Goal: Task Accomplishment & Management: Use online tool/utility

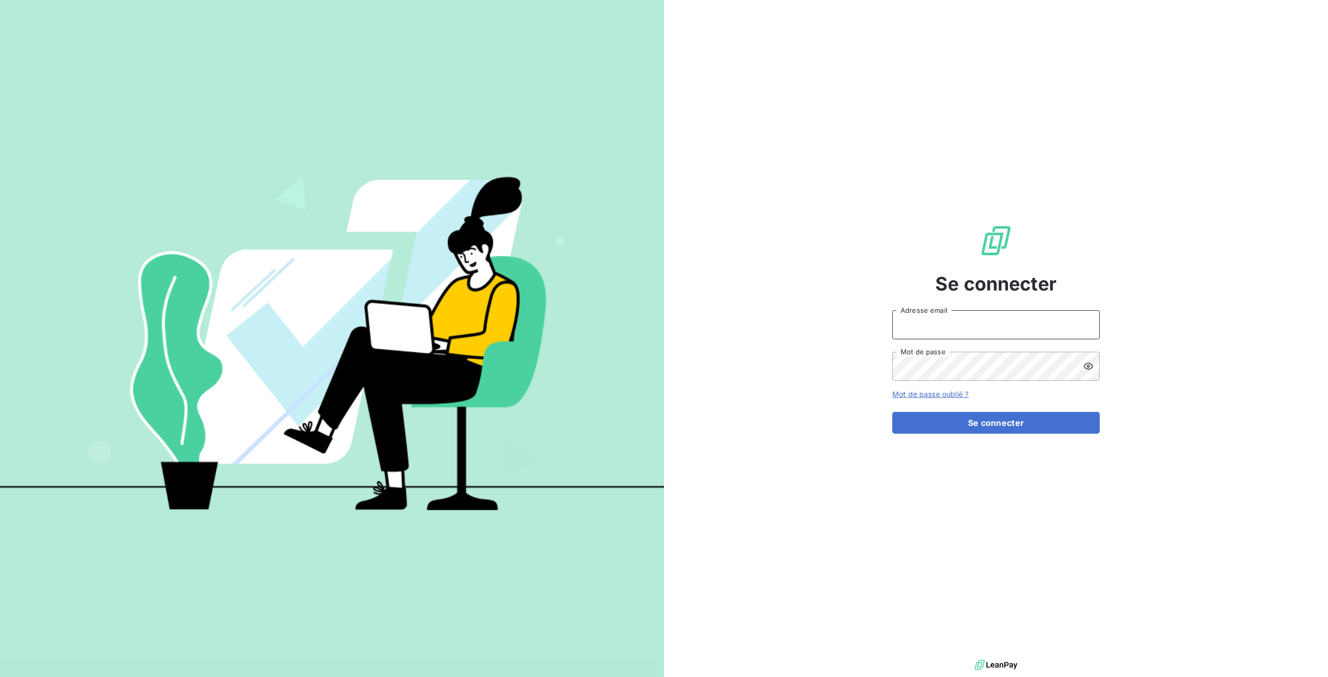
type input "[EMAIL_ADDRESS][DOMAIN_NAME]"
click at [923, 103] on div "Se connecter [EMAIL_ADDRESS][DOMAIN_NAME] Adresse email Mot de passe Mot de pas…" at bounding box center [997, 328] width 208 height 657
click at [1006, 432] on button "Se connecter" at bounding box center [997, 423] width 208 height 22
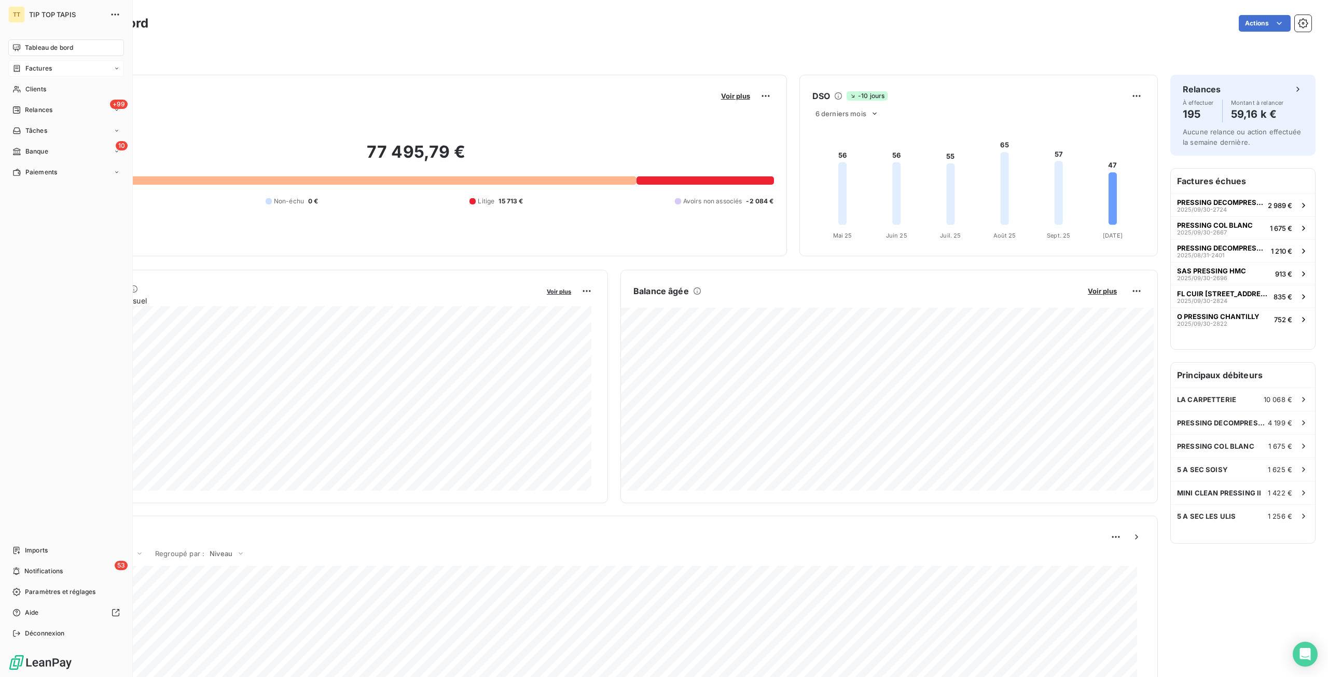
click at [32, 68] on span "Factures" at bounding box center [38, 68] width 26 height 9
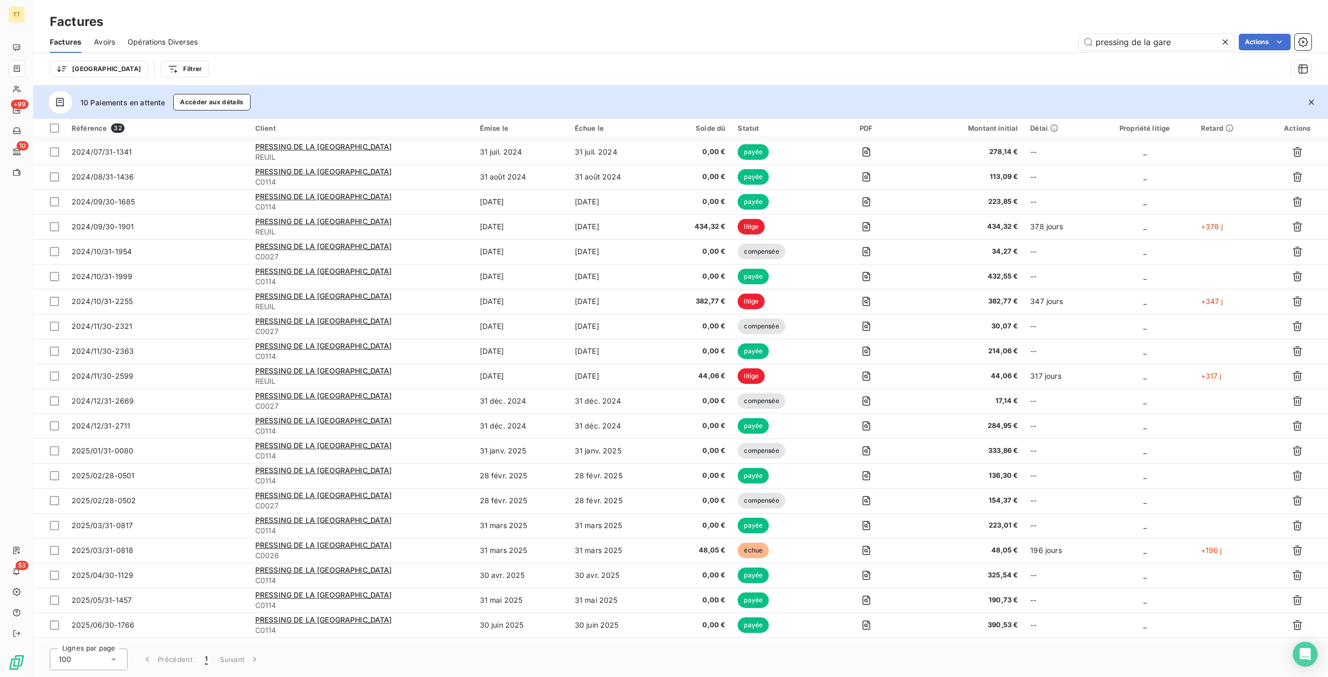
scroll to position [293, 0]
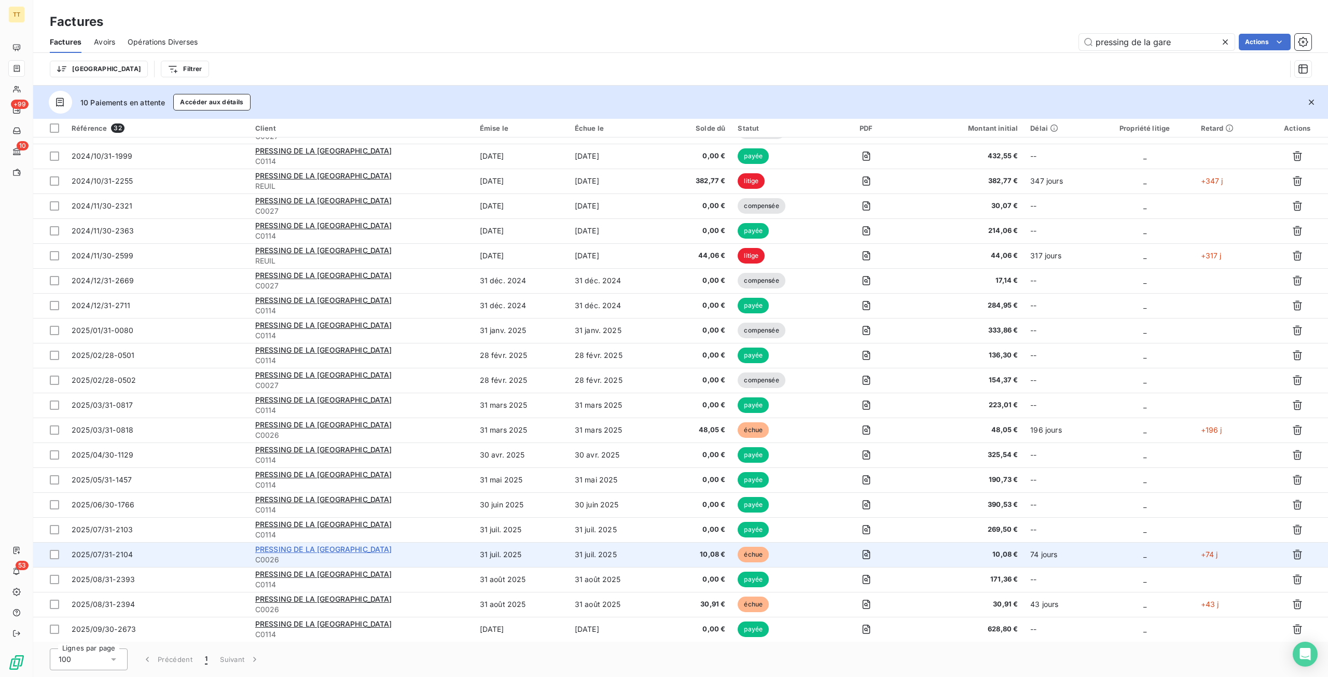
type input "pressing de la gare"
click at [362, 553] on span "PRESSING DE LA GARE VILLIERS" at bounding box center [323, 549] width 137 height 9
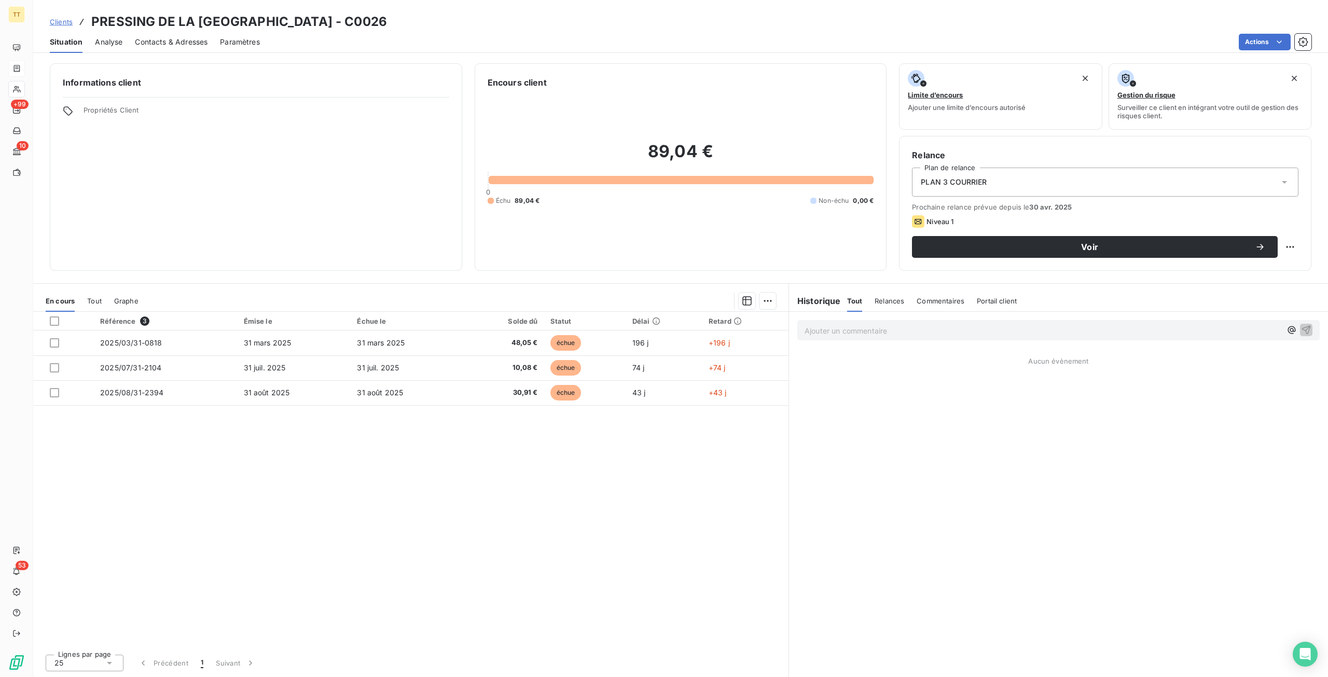
click at [894, 340] on div "Ajouter un commentaire ﻿" at bounding box center [1058, 330] width 539 height 37
click at [884, 330] on p "Ajouter un commentaire ﻿" at bounding box center [1043, 330] width 477 height 13
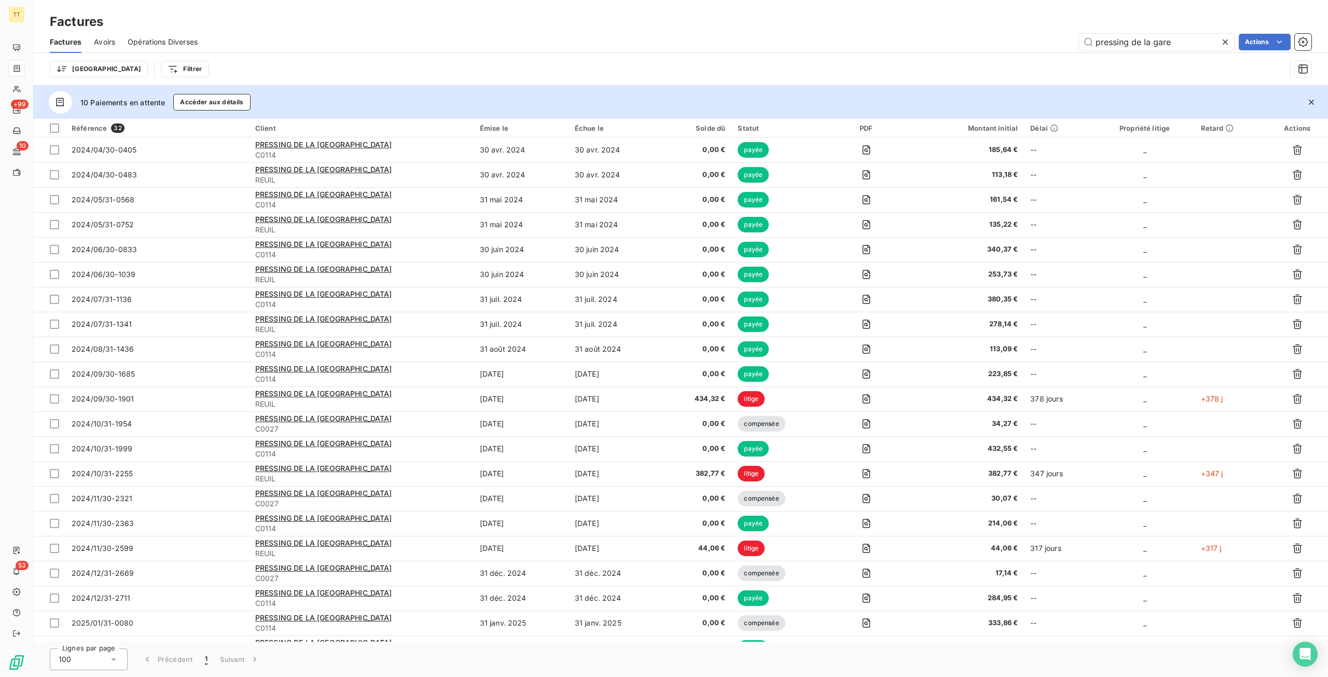
drag, startPoint x: 1199, startPoint y: 37, endPoint x: 958, endPoint y: 11, distance: 242.2
click at [958, 11] on div "Factures Factures Avoirs Opérations Diverses pressing de la gare Actions Trier …" at bounding box center [680, 43] width 1295 height 86
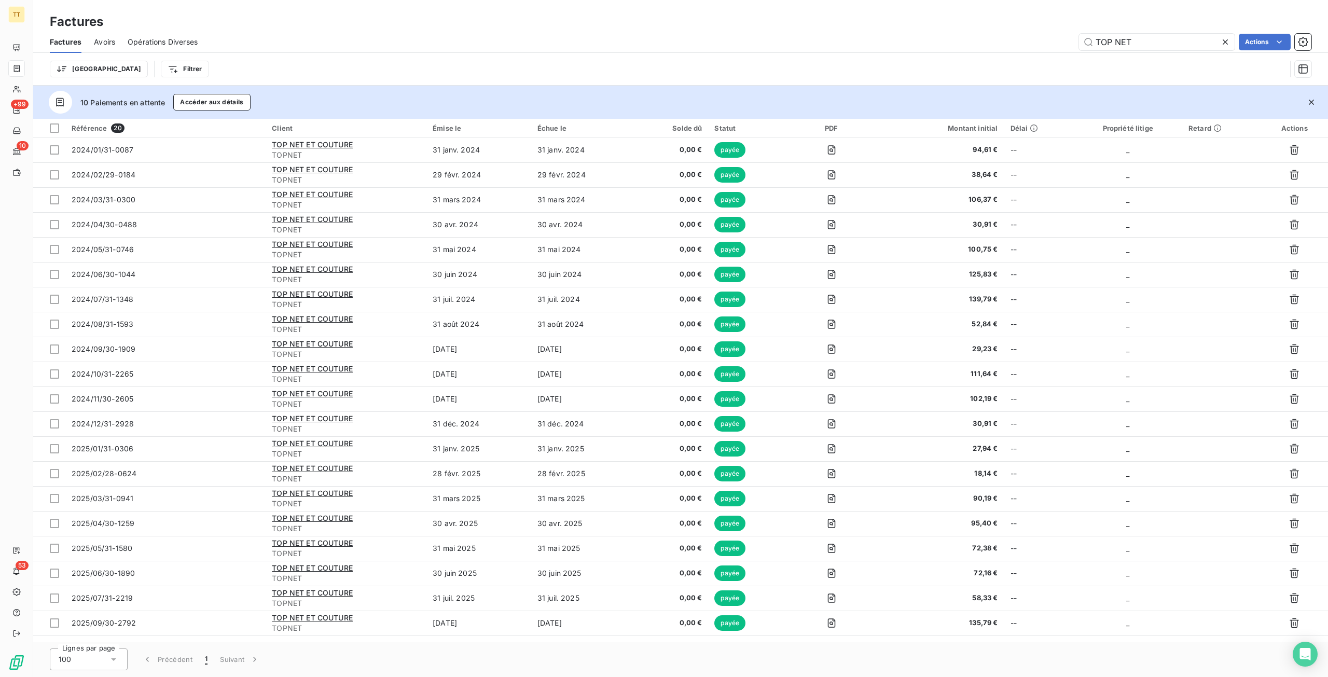
drag, startPoint x: 1136, startPoint y: 48, endPoint x: 946, endPoint y: 31, distance: 191.3
click at [946, 31] on div "Factures Avoirs Opérations Diverses TOP NET Actions" at bounding box center [680, 42] width 1295 height 22
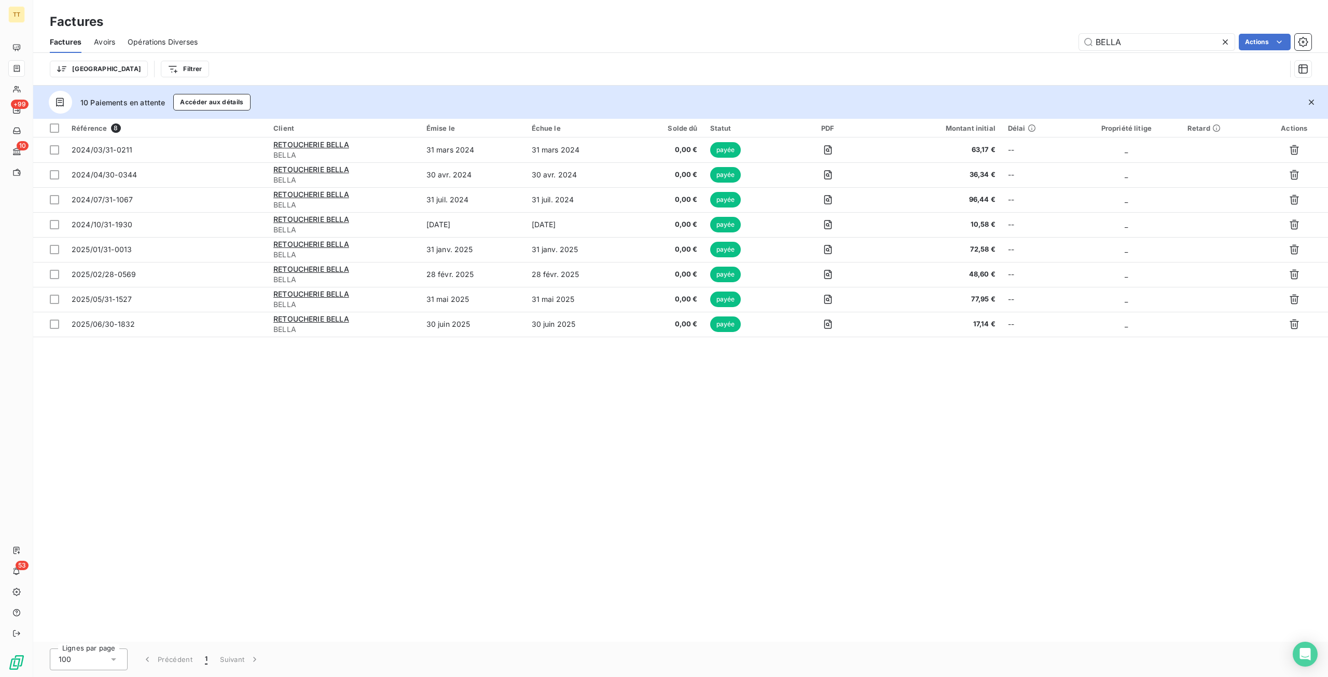
drag, startPoint x: 1060, startPoint y: 42, endPoint x: 935, endPoint y: 35, distance: 125.2
click at [935, 35] on div "BELLA Actions" at bounding box center [761, 42] width 1102 height 17
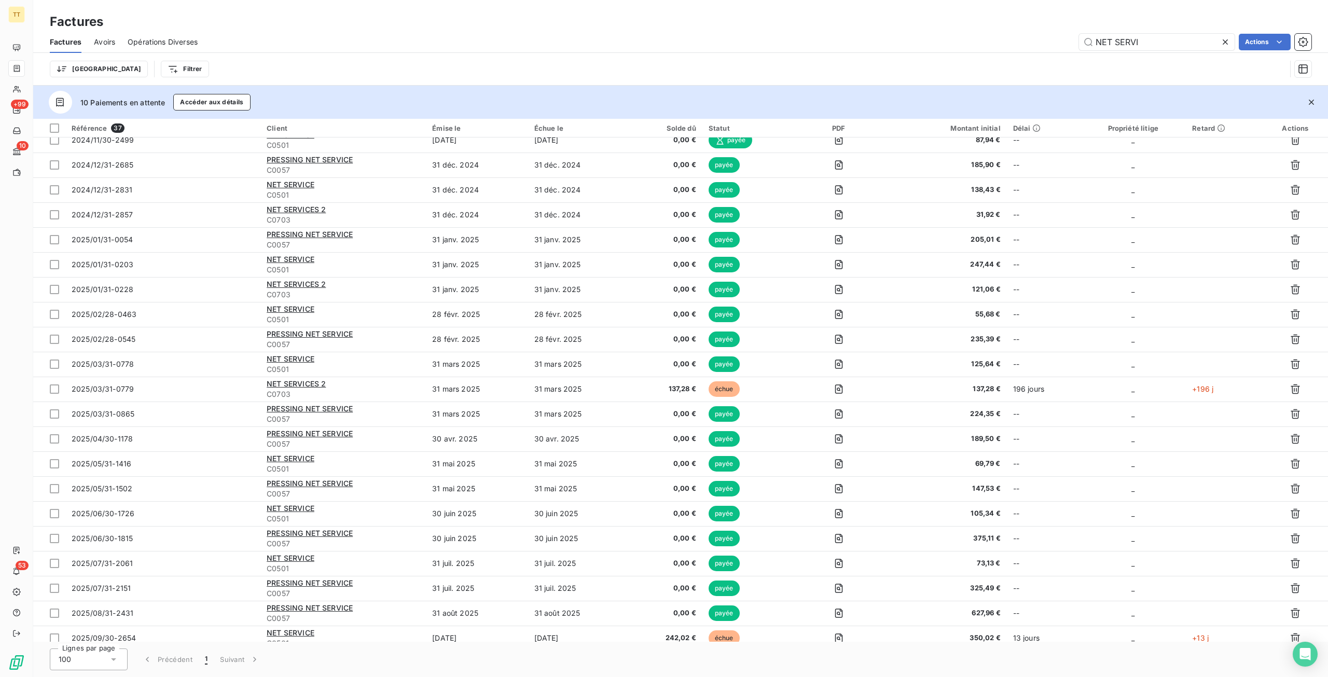
scroll to position [417, 0]
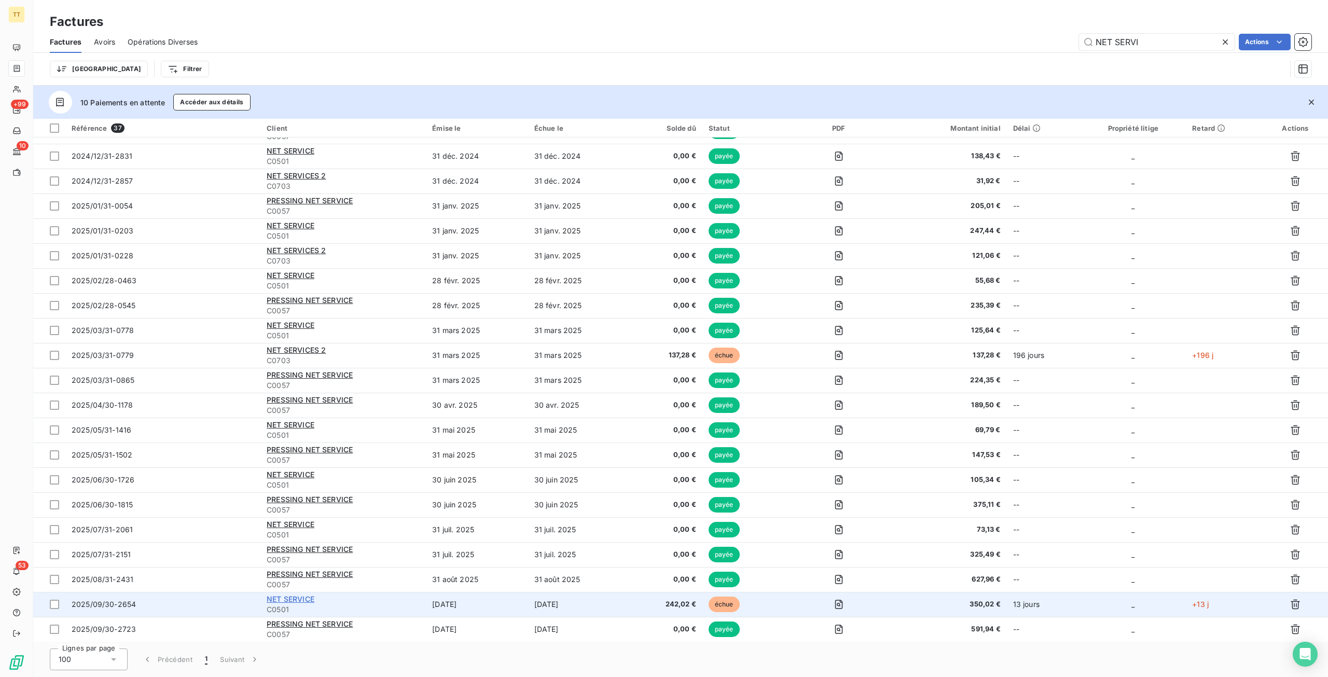
type input "NET SERVI"
click at [291, 595] on span "NET SERVICE" at bounding box center [291, 599] width 48 height 9
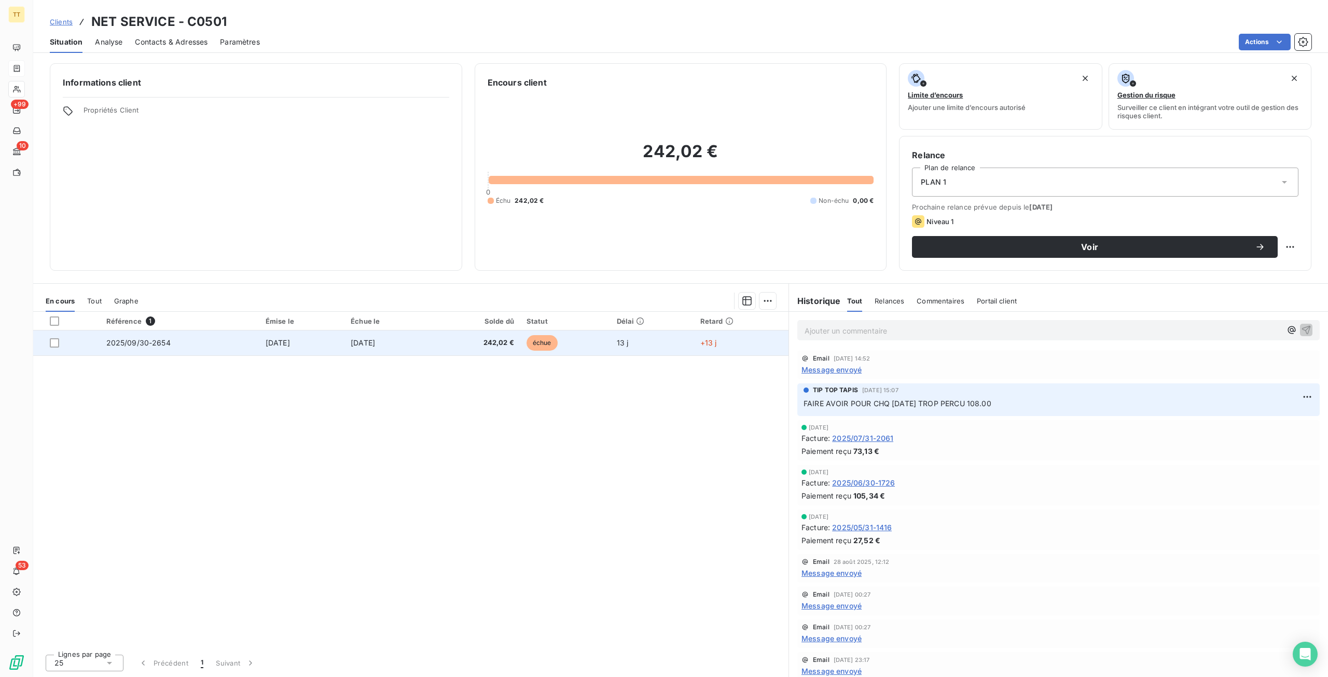
click at [370, 349] on td "[DATE]" at bounding box center [388, 343] width 86 height 25
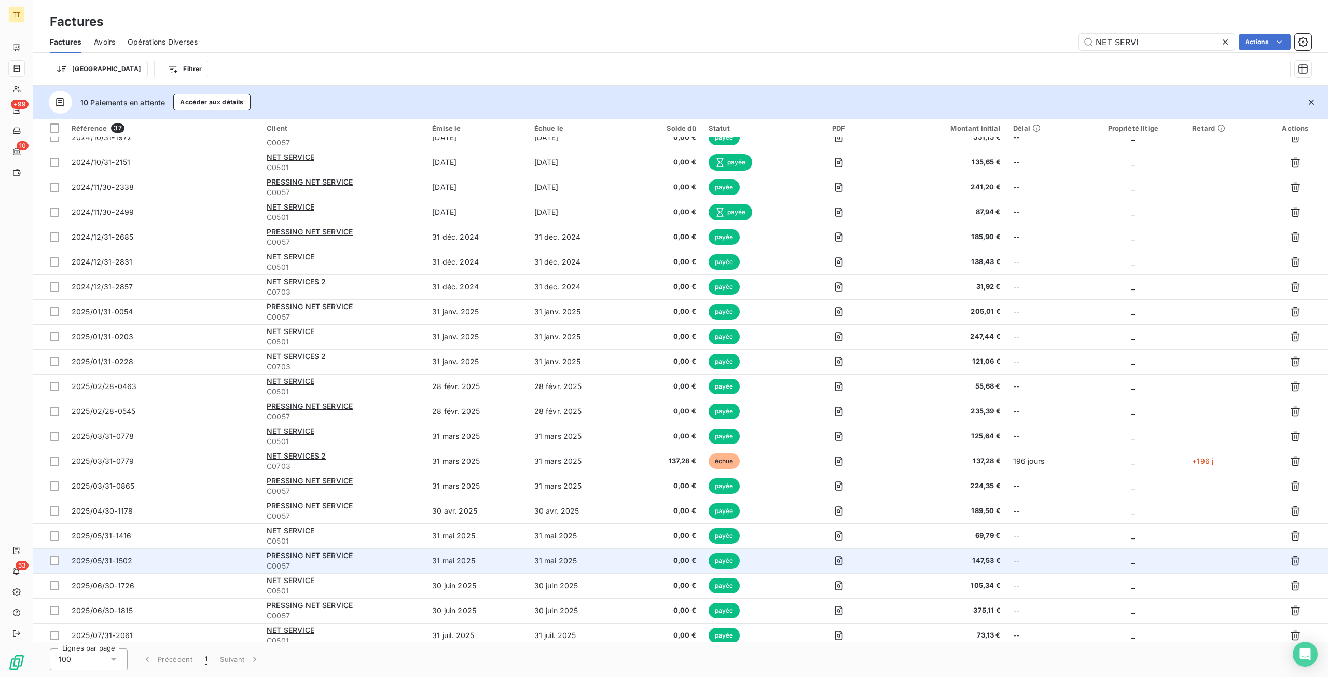
scroll to position [417, 0]
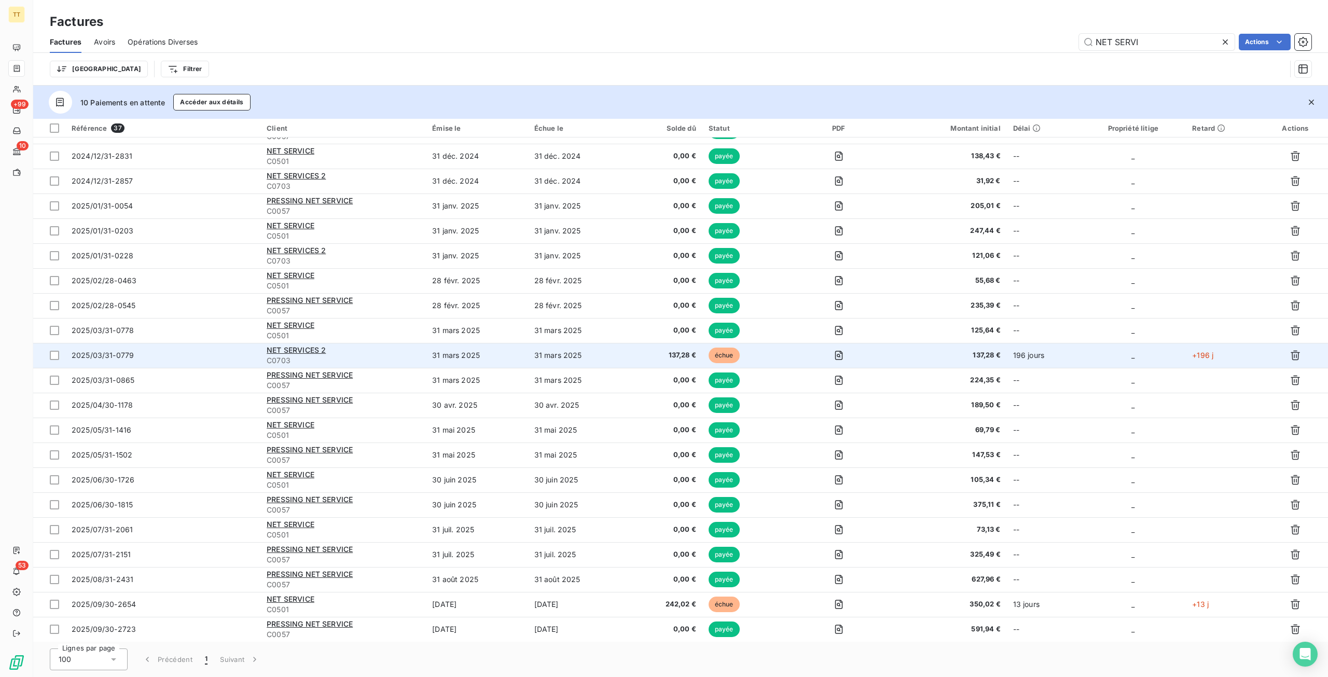
click at [259, 349] on td "2025/03/31-0779" at bounding box center [162, 355] width 195 height 25
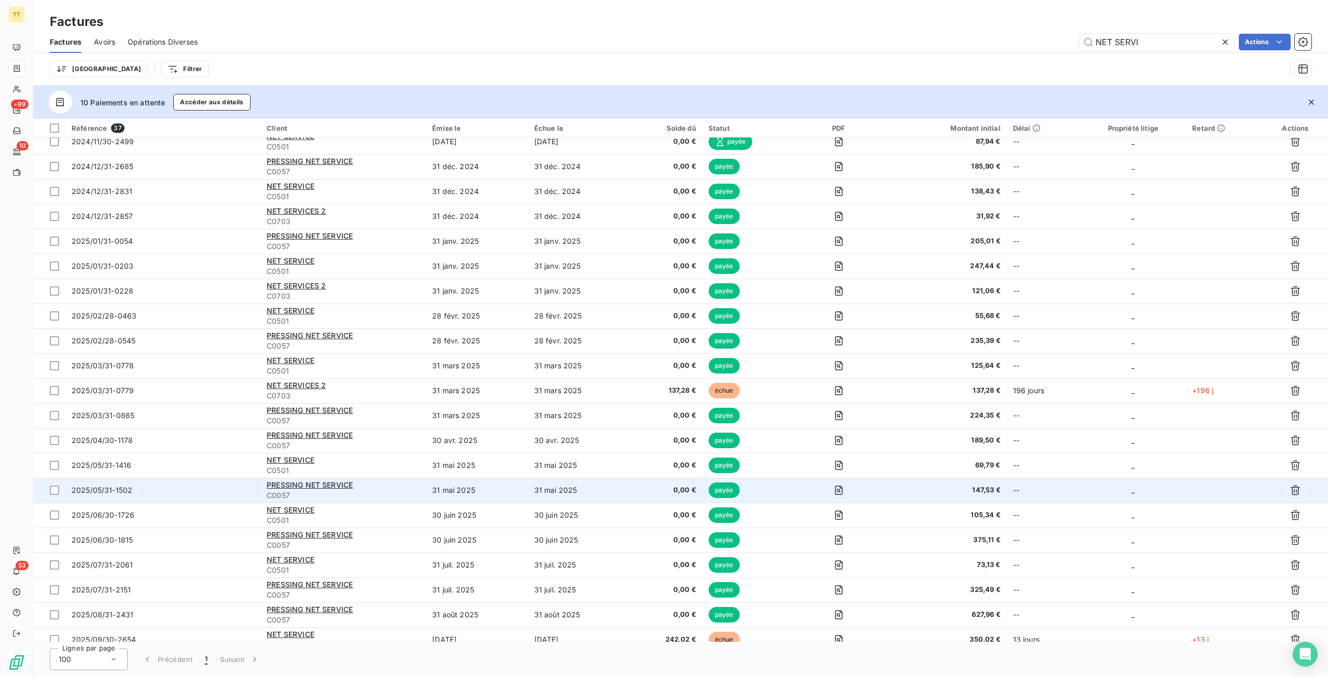
scroll to position [417, 0]
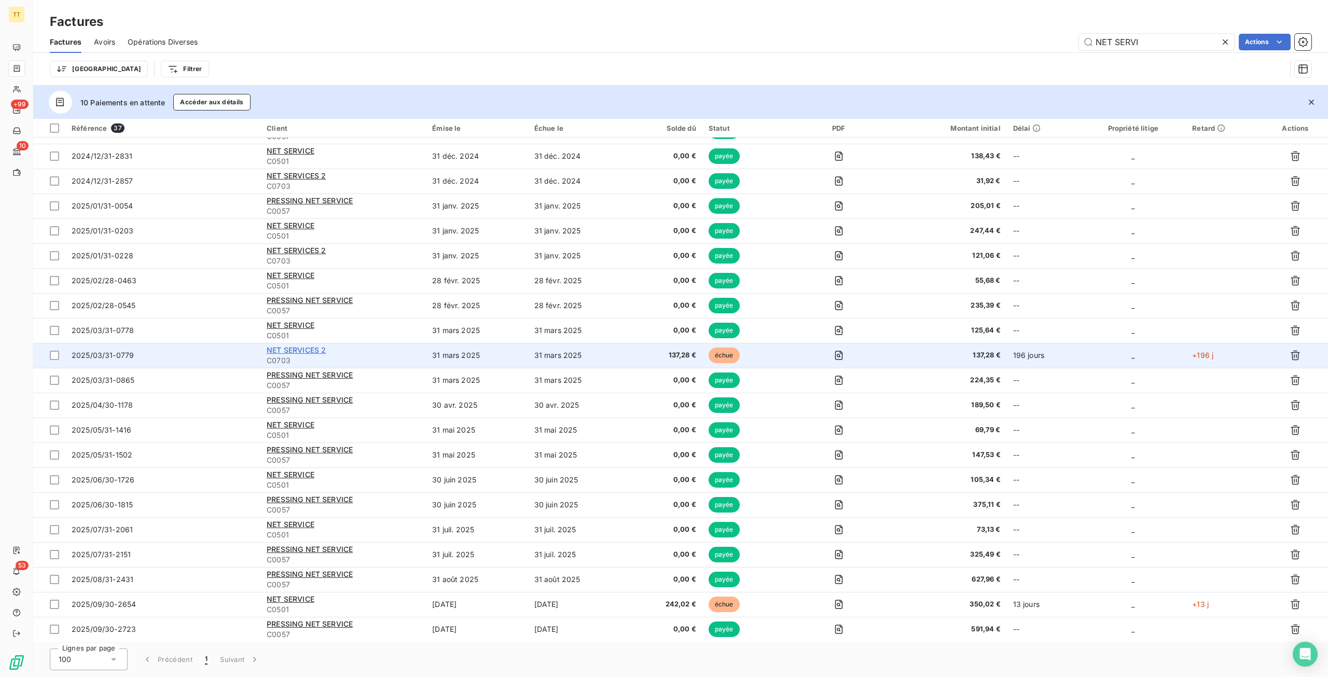
click at [303, 352] on span "NET SERVICES 2" at bounding box center [296, 350] width 59 height 9
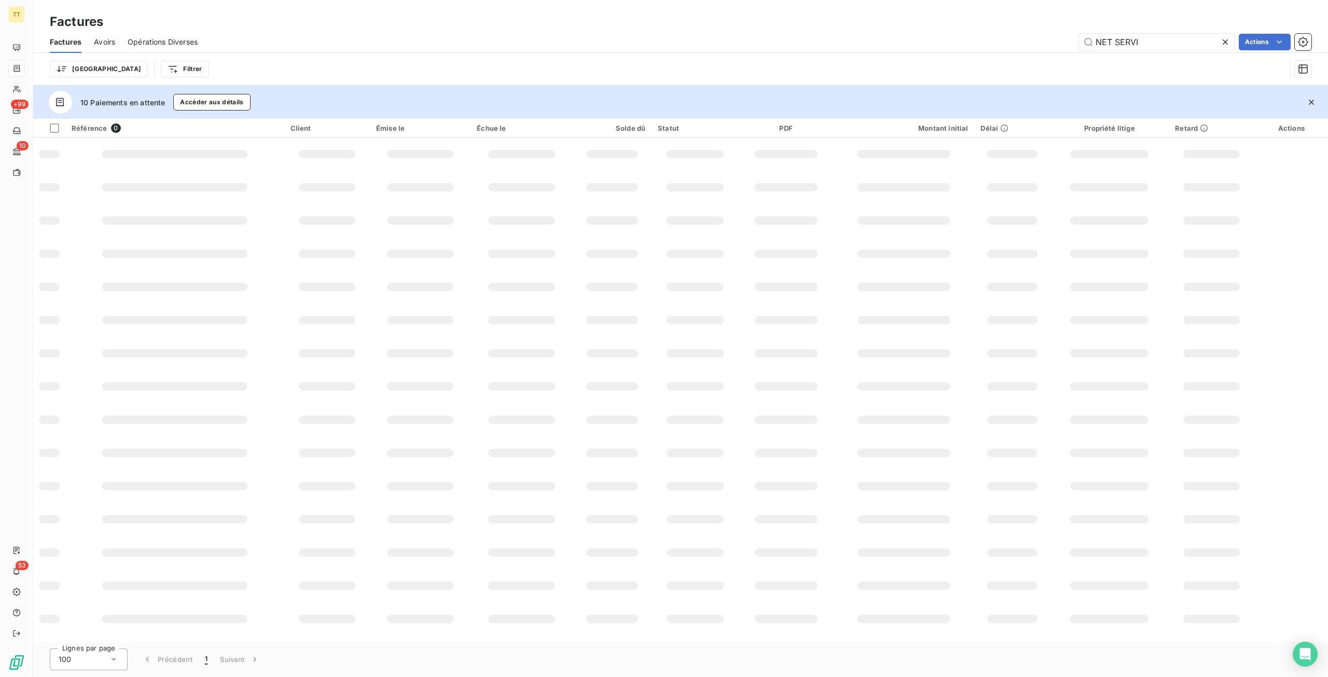
click at [939, 36] on div "NET SERVI Actions" at bounding box center [761, 42] width 1102 height 17
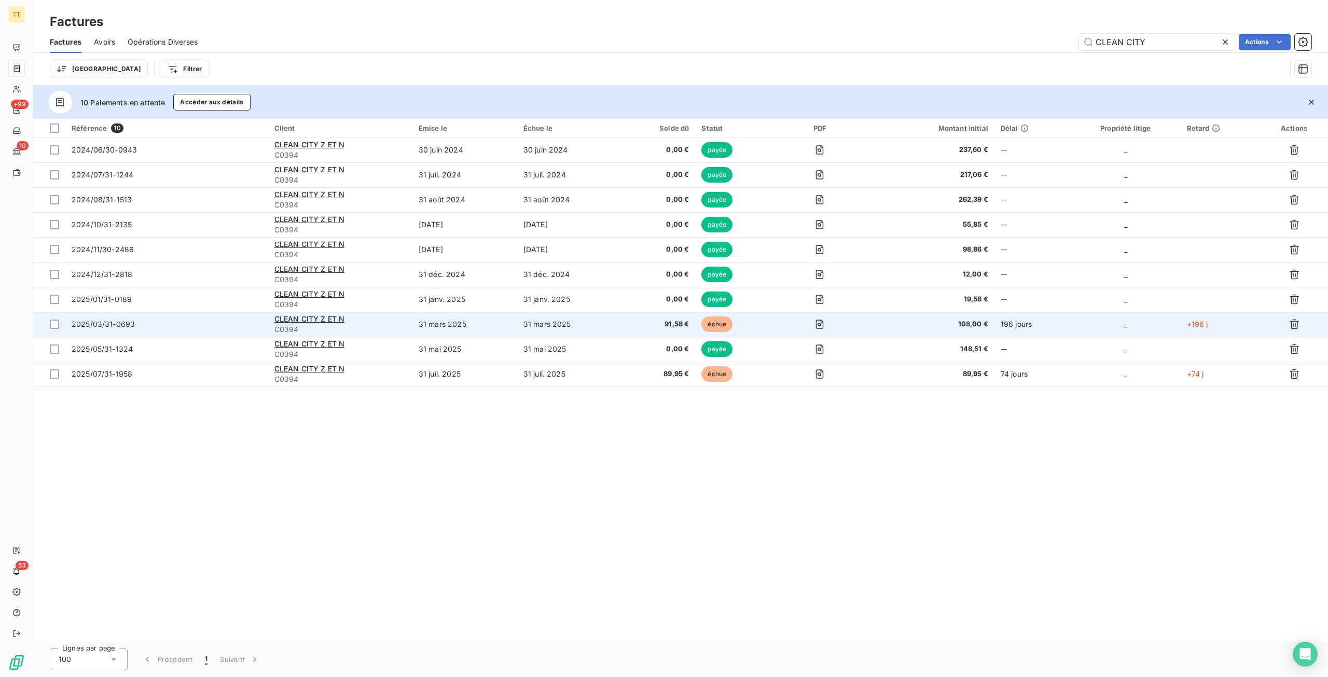
type input "CLEAN CITY"
click at [331, 314] on div "CLEAN CITY Z ET N" at bounding box center [341, 319] width 132 height 10
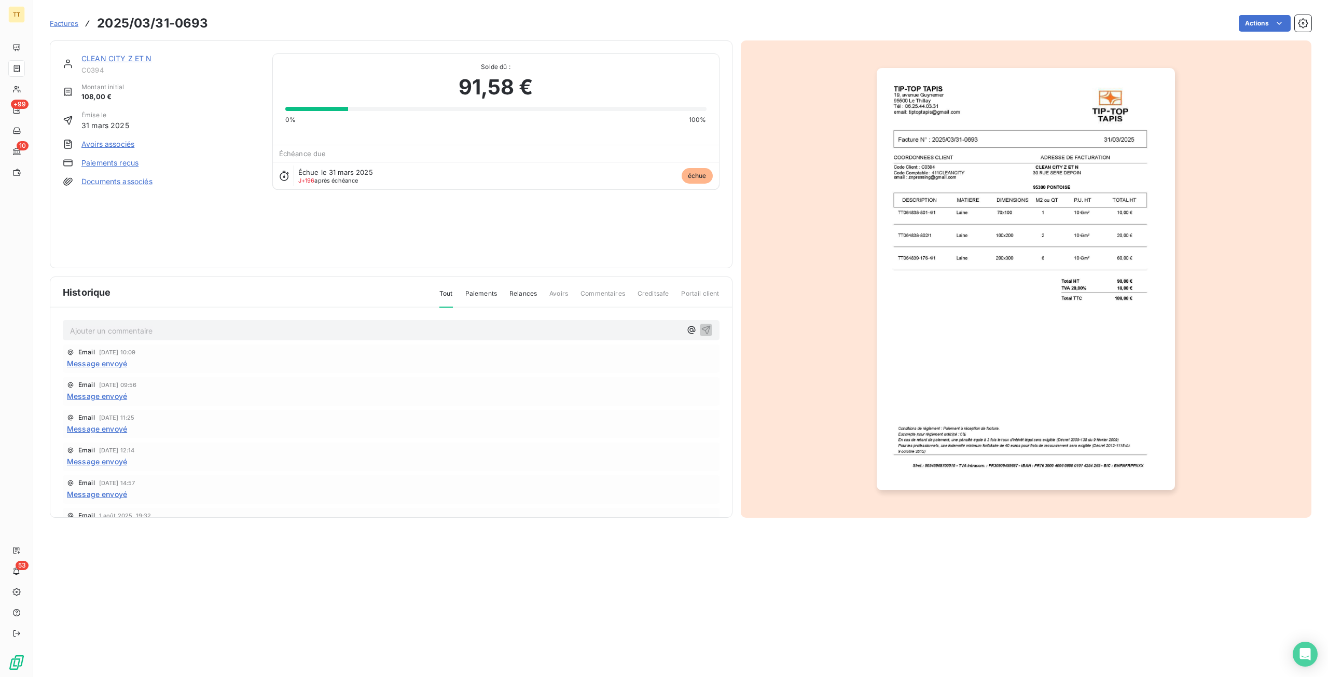
click at [121, 53] on div "CLEAN CITY Z ET N" at bounding box center [170, 58] width 179 height 10
click at [123, 57] on link "CLEAN CITY Z ET N" at bounding box center [116, 58] width 71 height 9
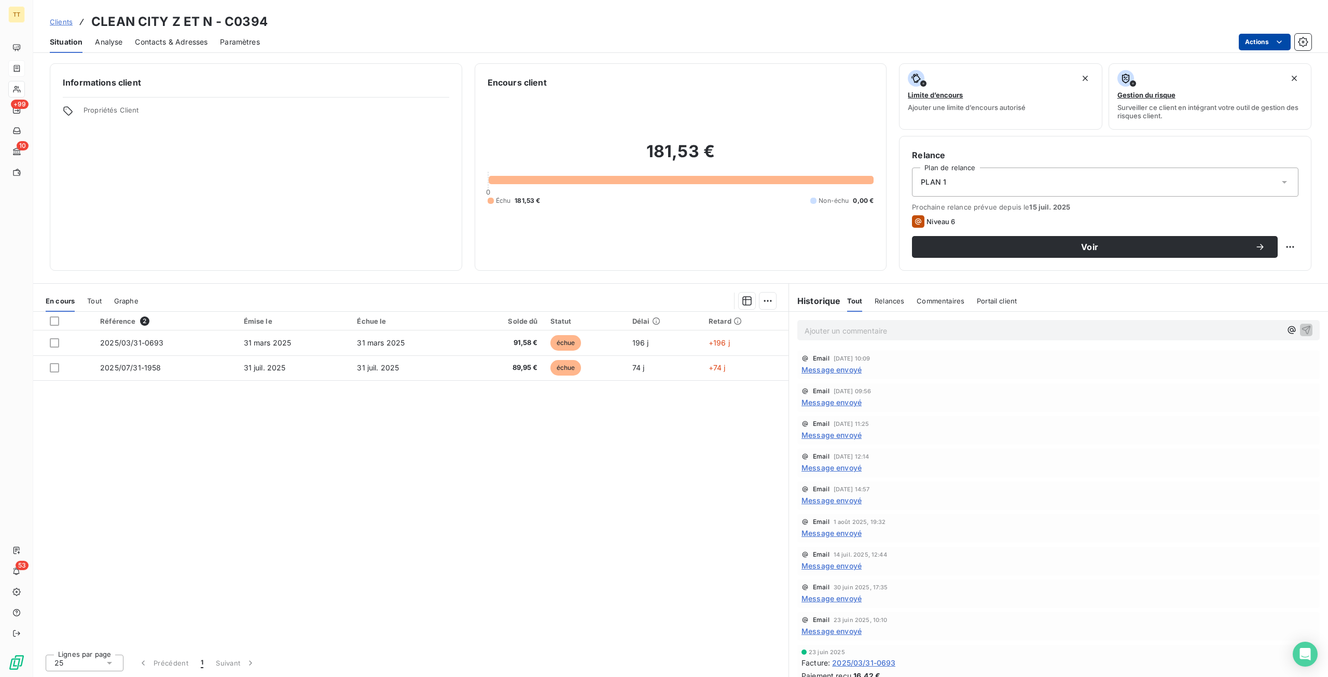
click at [1255, 47] on html "TT +99 10 53 Clients CLEAN CITY Z ET N - C0394 Situation Analyse Contacts & Adr…" at bounding box center [664, 338] width 1328 height 677
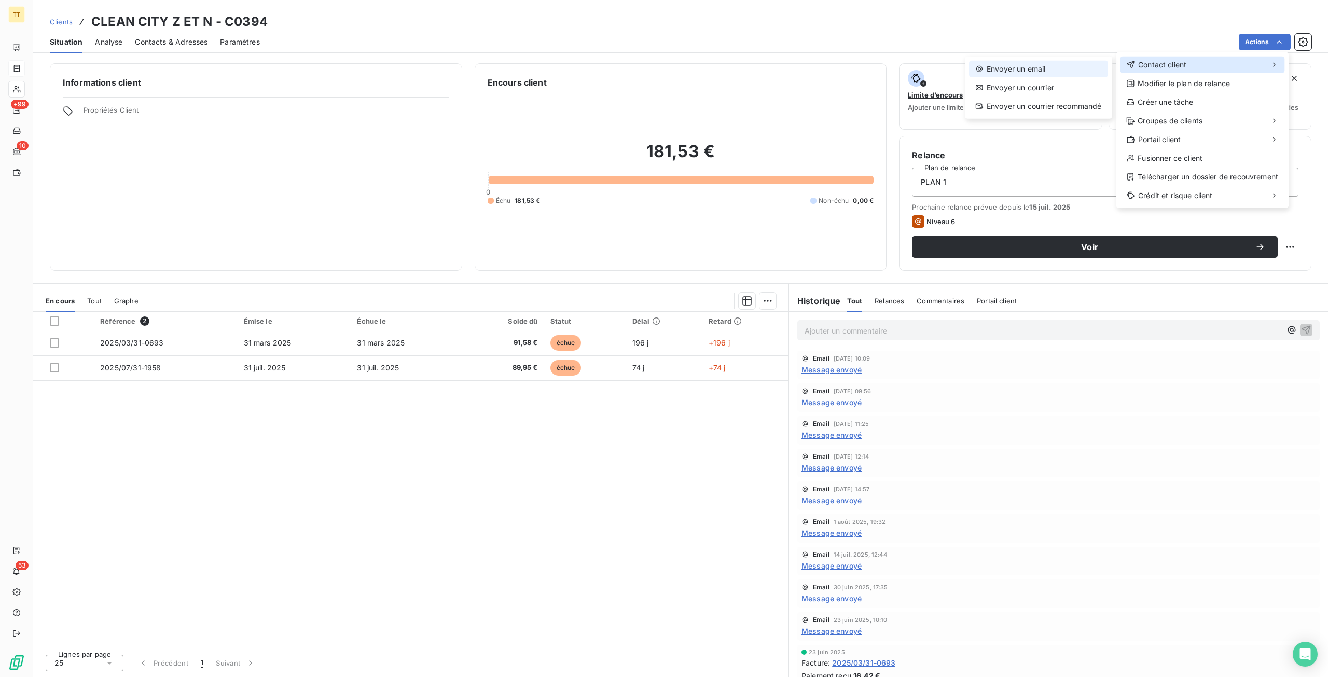
drag, startPoint x: 1174, startPoint y: 62, endPoint x: 1059, endPoint y: 67, distance: 115.3
click at [1173, 62] on span "Contact client" at bounding box center [1162, 65] width 48 height 10
click at [999, 71] on div "Envoyer un email" at bounding box center [1038, 69] width 139 height 17
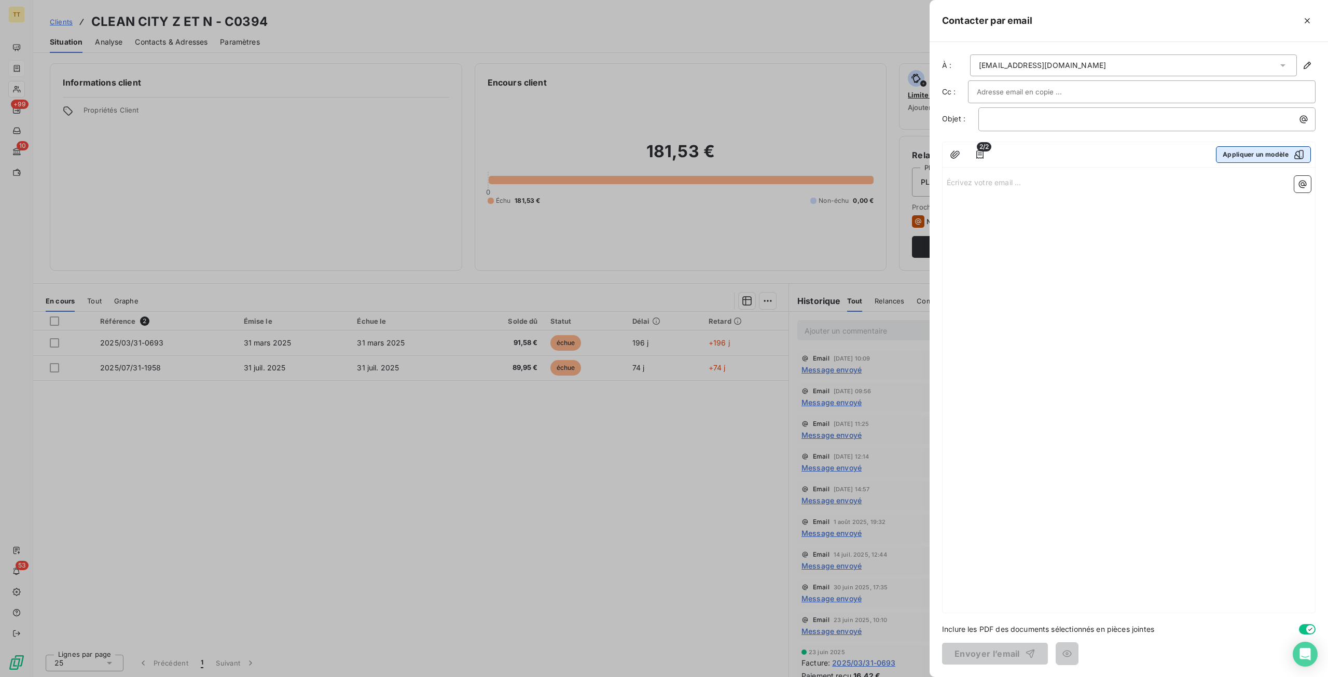
click at [1274, 156] on button "Appliquer un modèle" at bounding box center [1263, 154] width 95 height 17
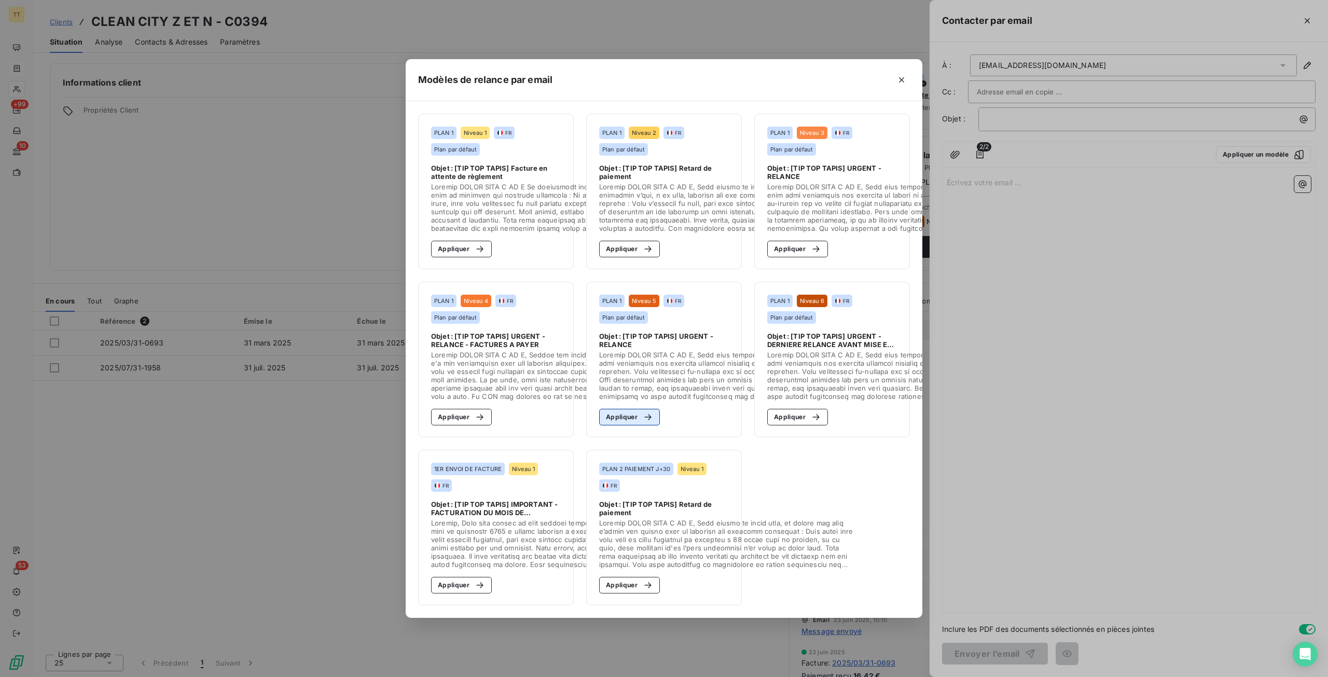
click at [629, 411] on button "Appliquer" at bounding box center [629, 417] width 61 height 17
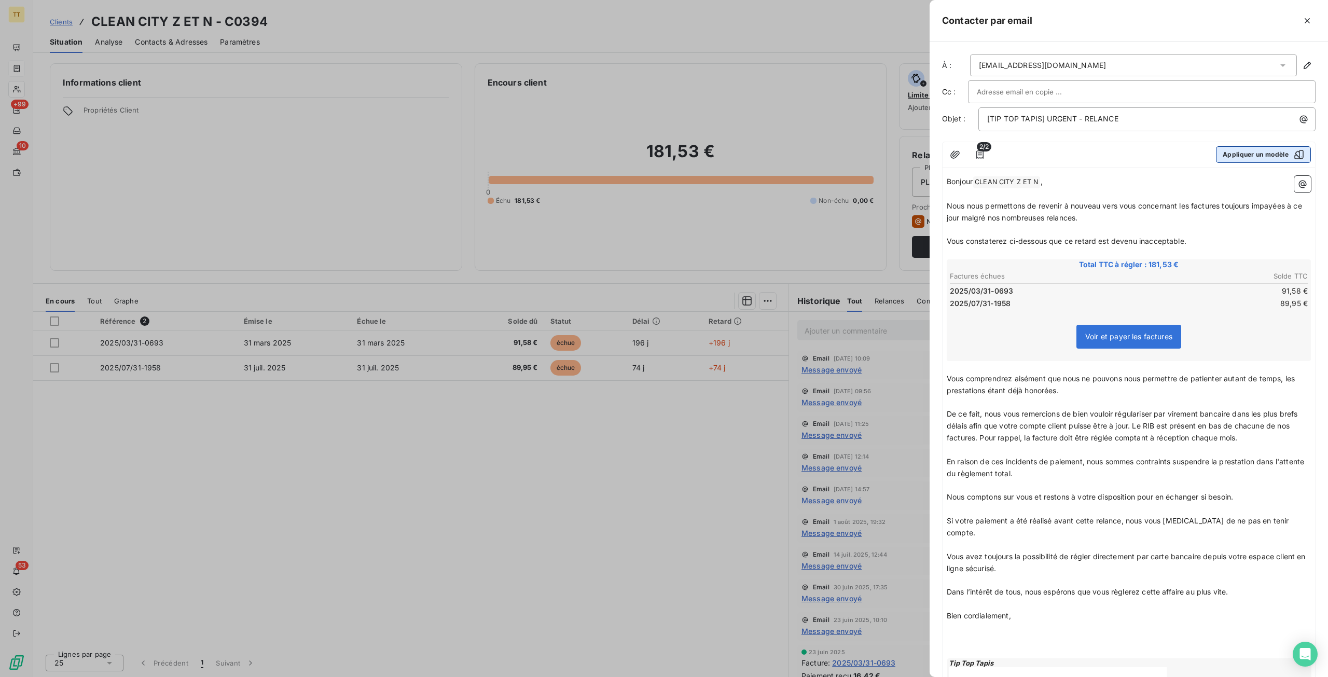
click at [1280, 148] on button "Appliquer un modèle" at bounding box center [1263, 154] width 95 height 17
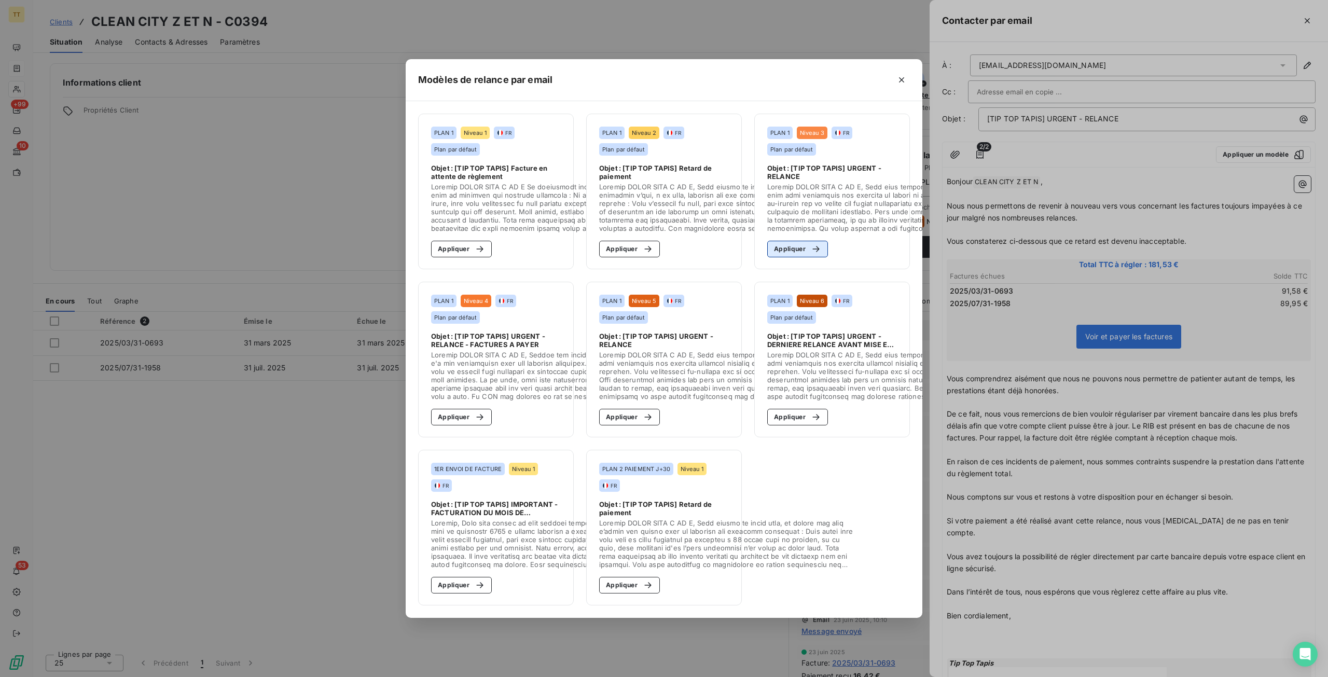
click at [809, 248] on div "button" at bounding box center [814, 249] width 16 height 10
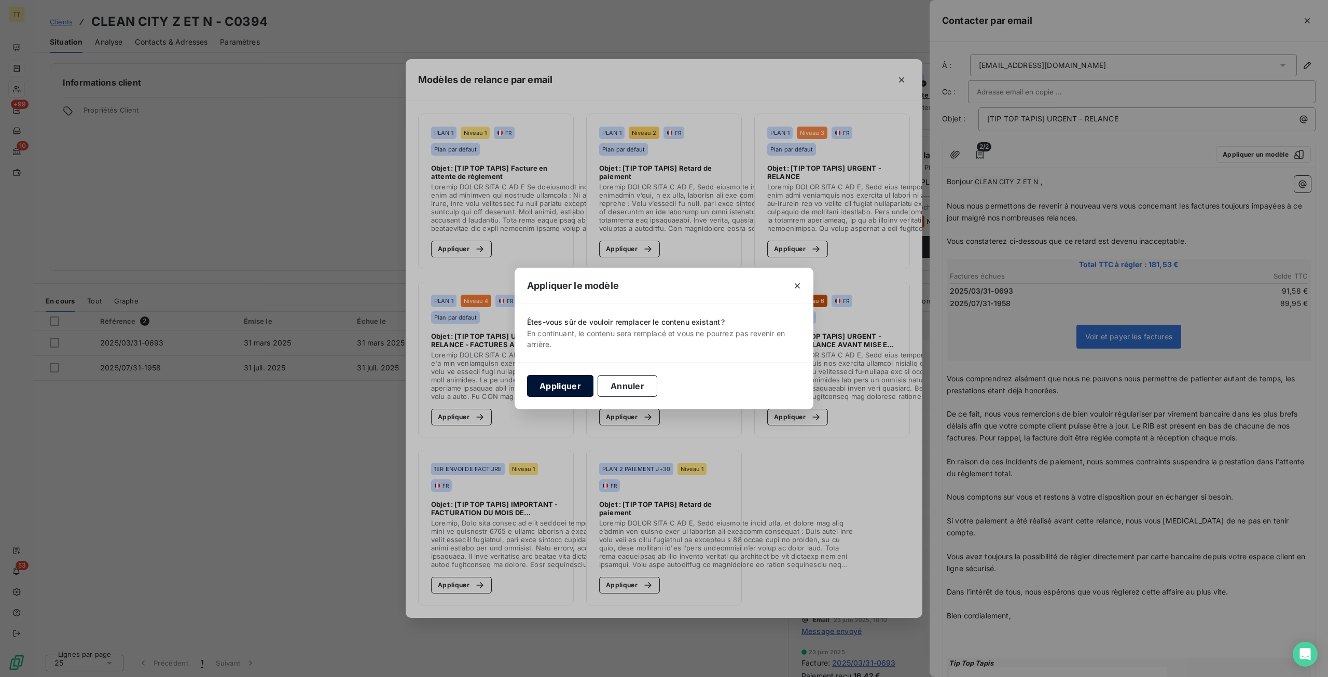
drag, startPoint x: 556, startPoint y: 378, endPoint x: 570, endPoint y: 378, distance: 14.0
click at [556, 378] on button "Appliquer" at bounding box center [560, 386] width 66 height 22
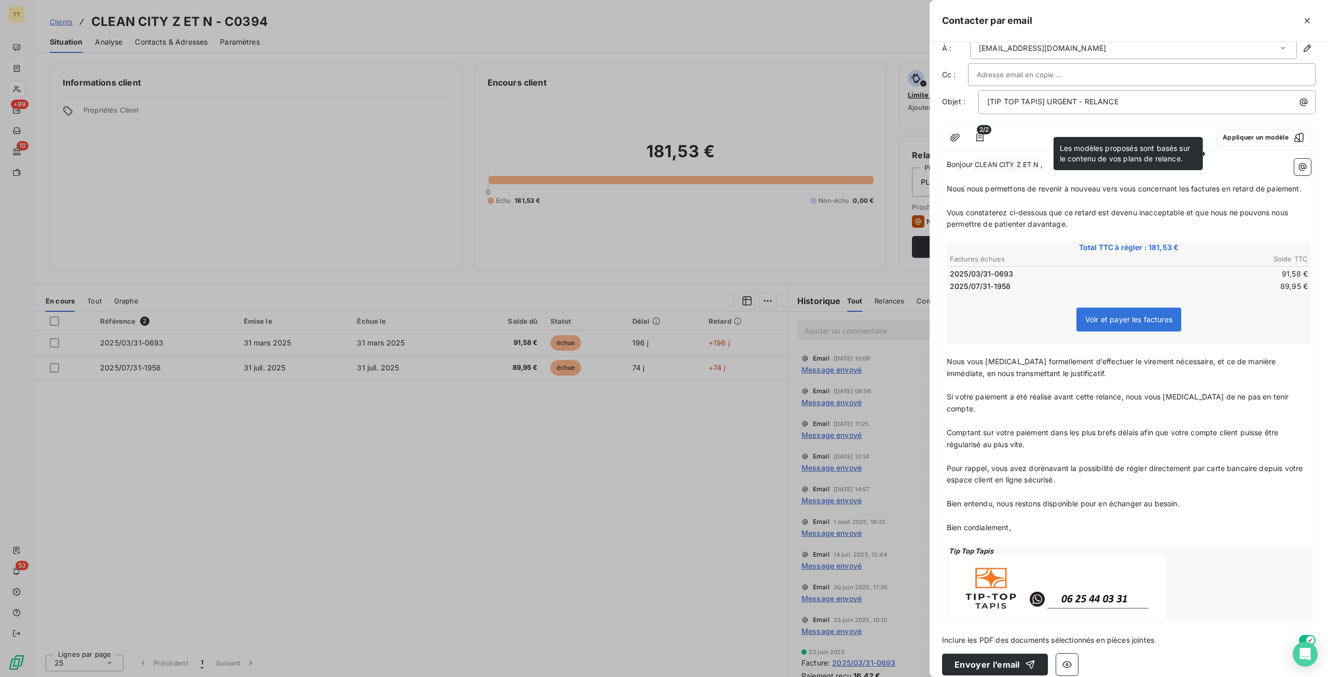
scroll to position [26, 0]
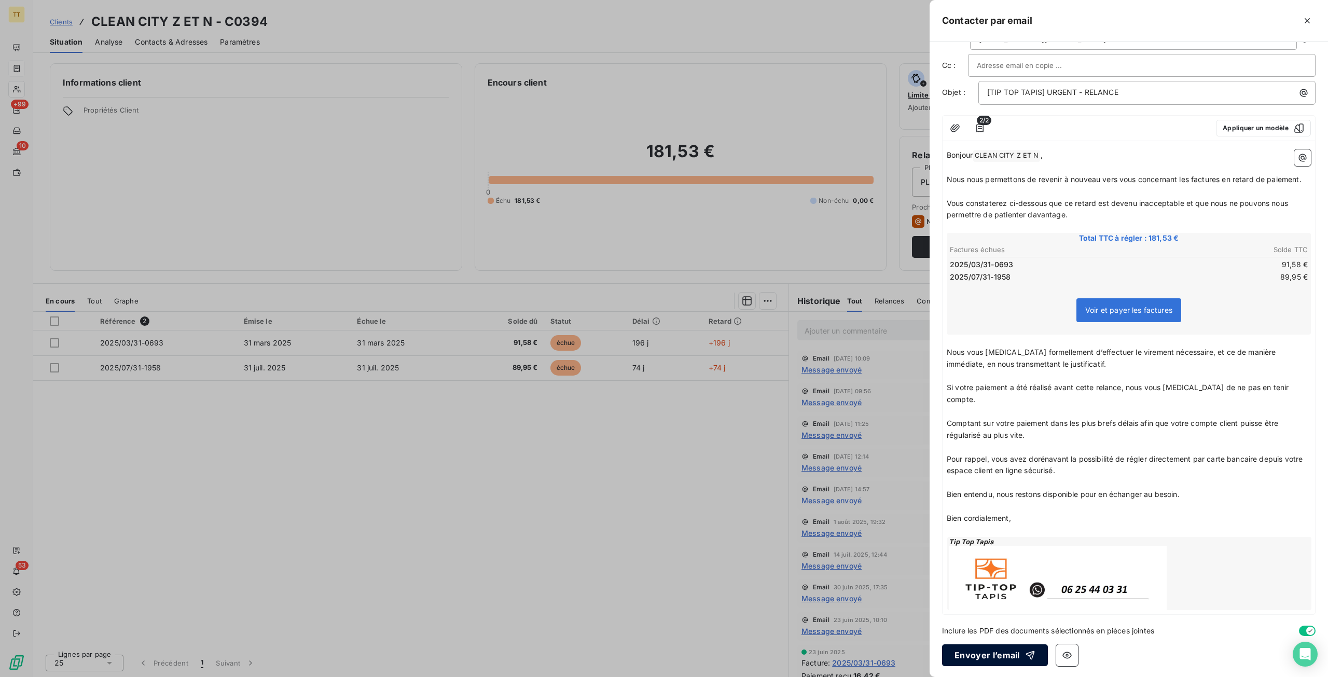
click at [1008, 653] on button "Envoyer l’email" at bounding box center [995, 655] width 106 height 22
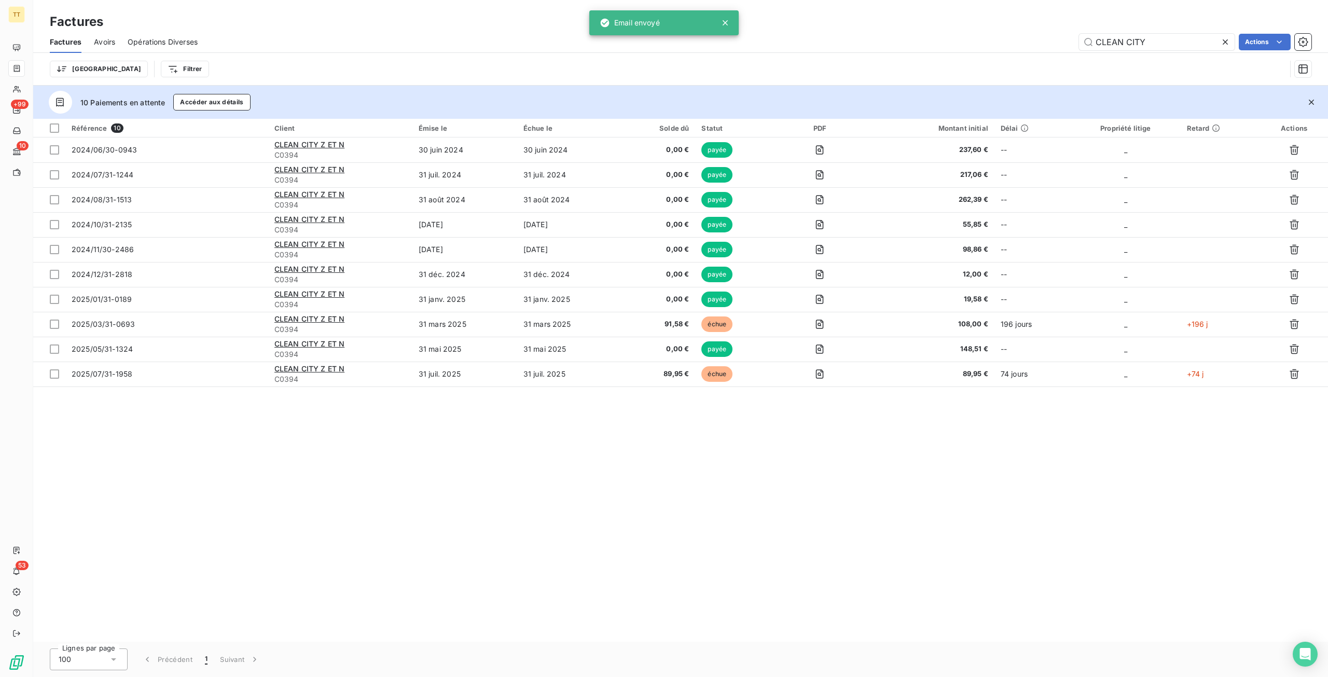
drag, startPoint x: 966, startPoint y: 33, endPoint x: 946, endPoint y: 32, distance: 19.7
click at [946, 32] on div "Factures Avoirs Opérations Diverses CLEAN CITY Actions" at bounding box center [680, 42] width 1295 height 22
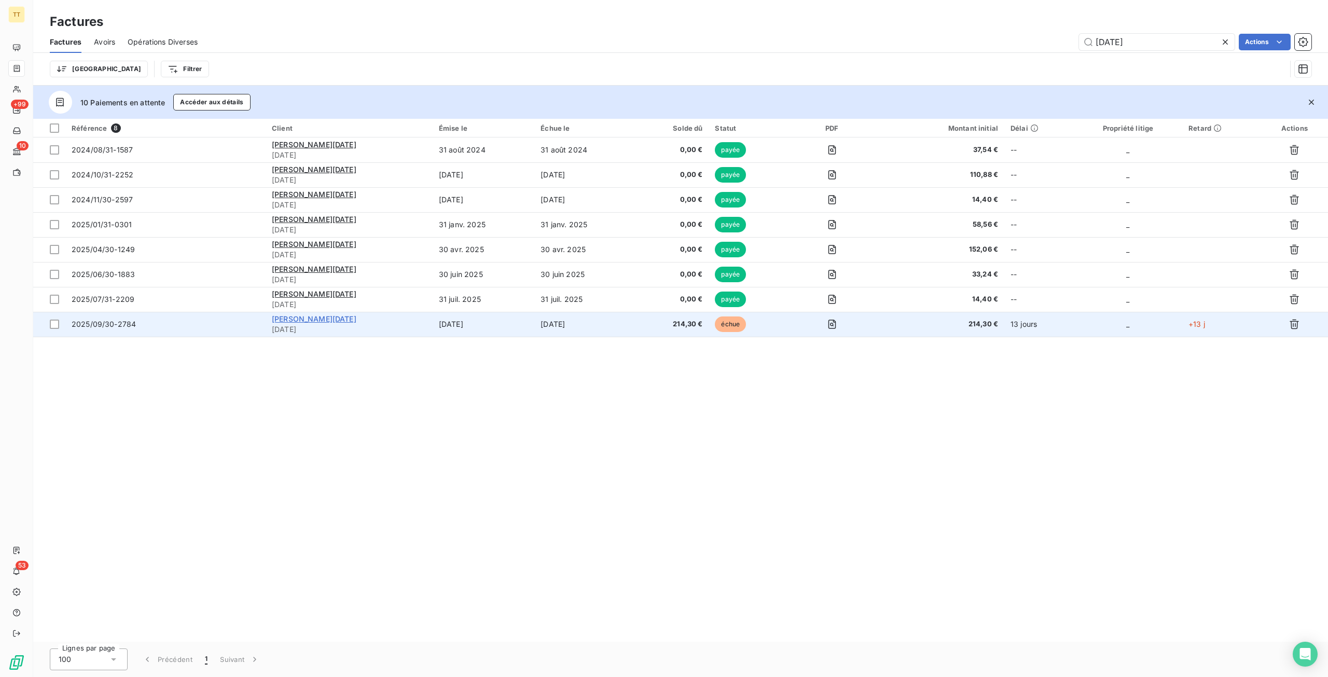
type input "RAJA"
click at [314, 319] on span "STE RAJA" at bounding box center [314, 318] width 85 height 9
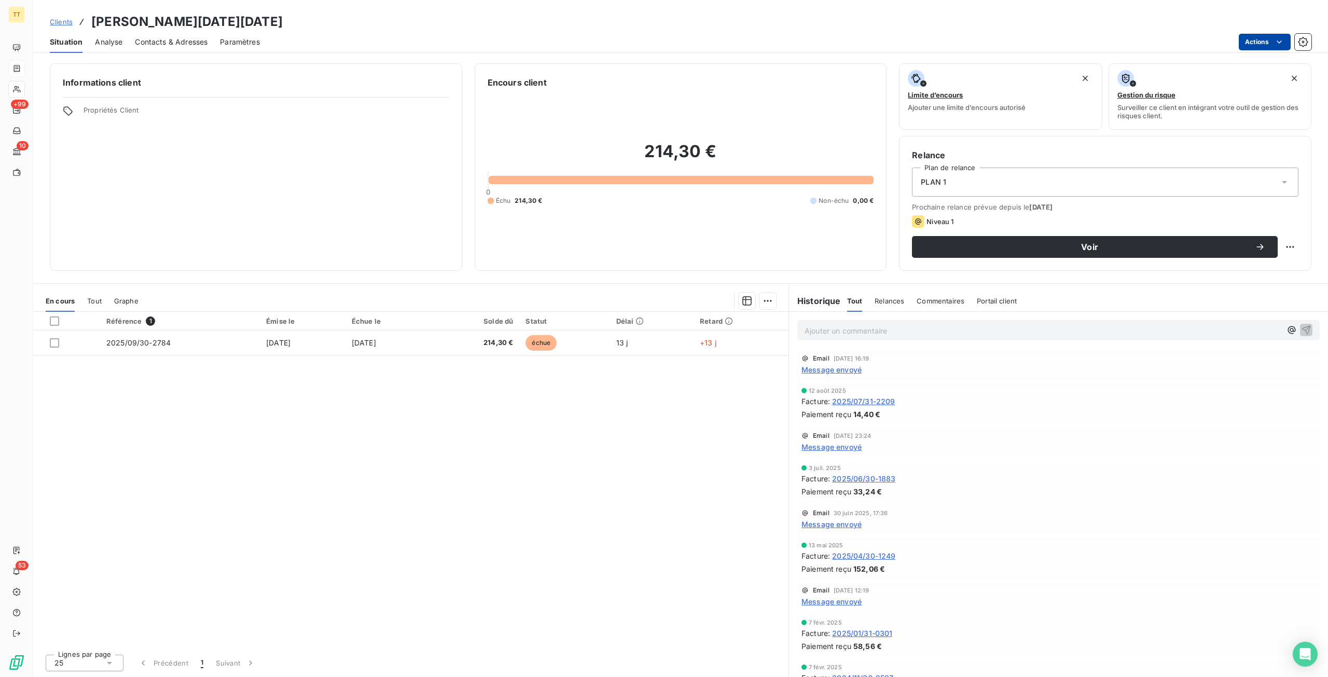
click at [1269, 40] on html "TT +99 10 53 Clients STE RAJA - RAJA Situation Analyse Contacts & Adresses Para…" at bounding box center [664, 338] width 1328 height 677
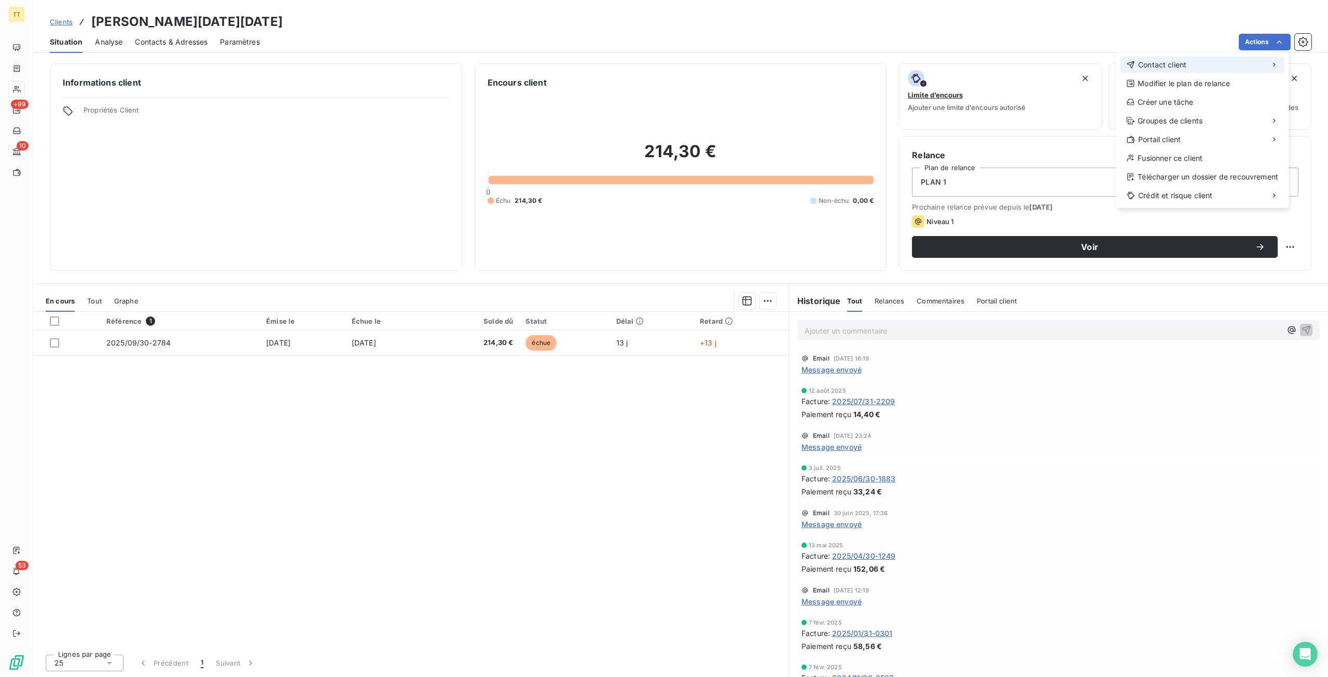
click at [1198, 65] on div "Contact client" at bounding box center [1202, 65] width 164 height 17
click at [1047, 66] on div "Envoyer un email" at bounding box center [1038, 69] width 139 height 17
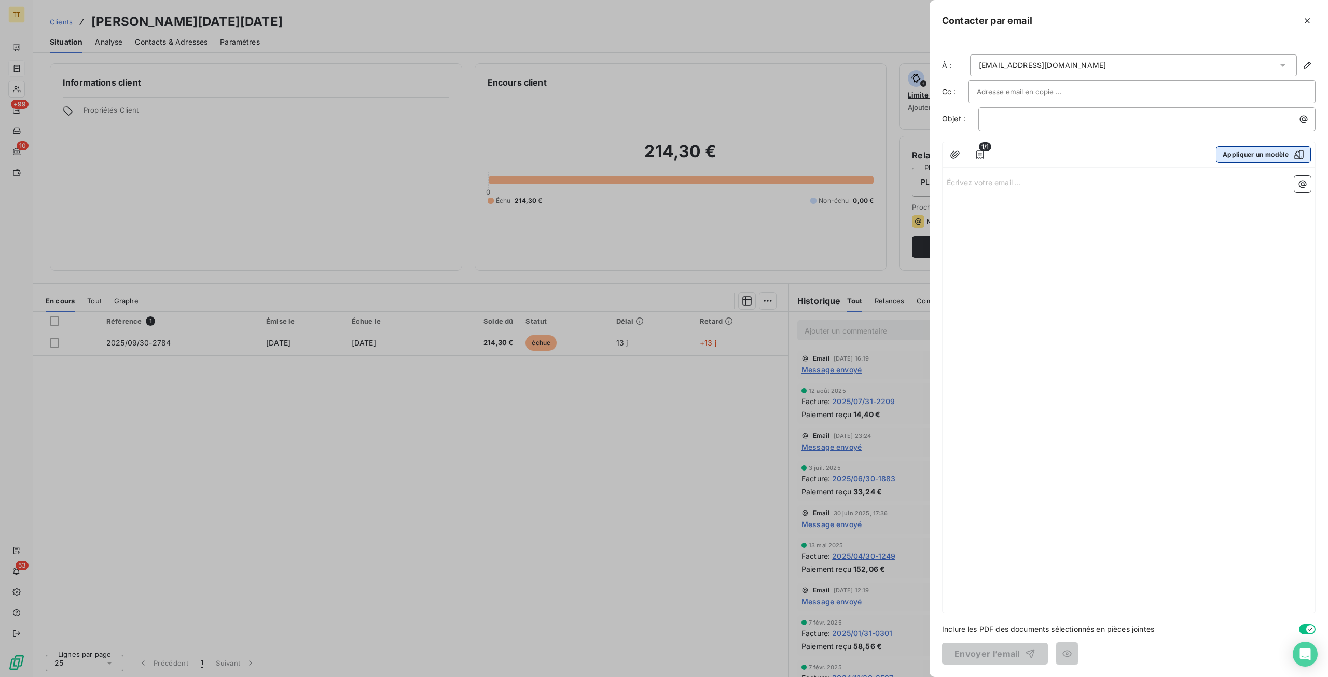
click at [1248, 153] on button "Appliquer un modèle" at bounding box center [1263, 154] width 95 height 17
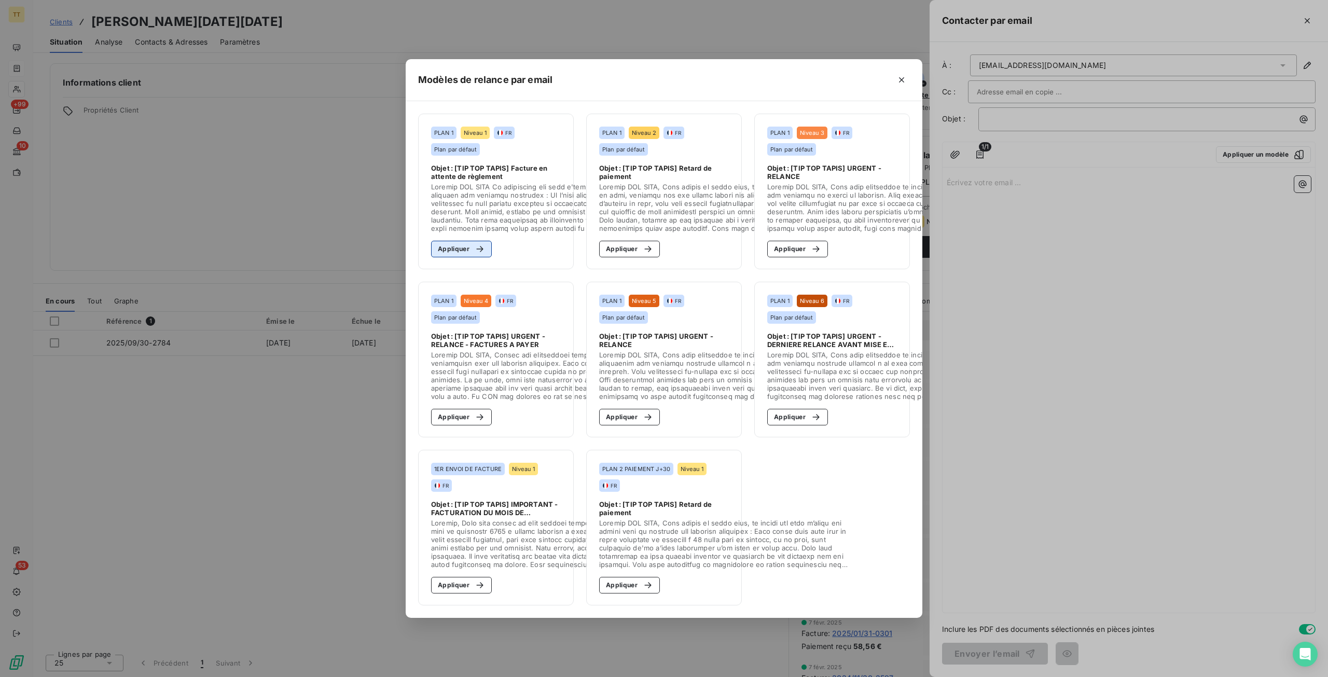
drag, startPoint x: 469, startPoint y: 250, endPoint x: 476, endPoint y: 251, distance: 7.3
click at [470, 250] on div "button" at bounding box center [478, 249] width 16 height 10
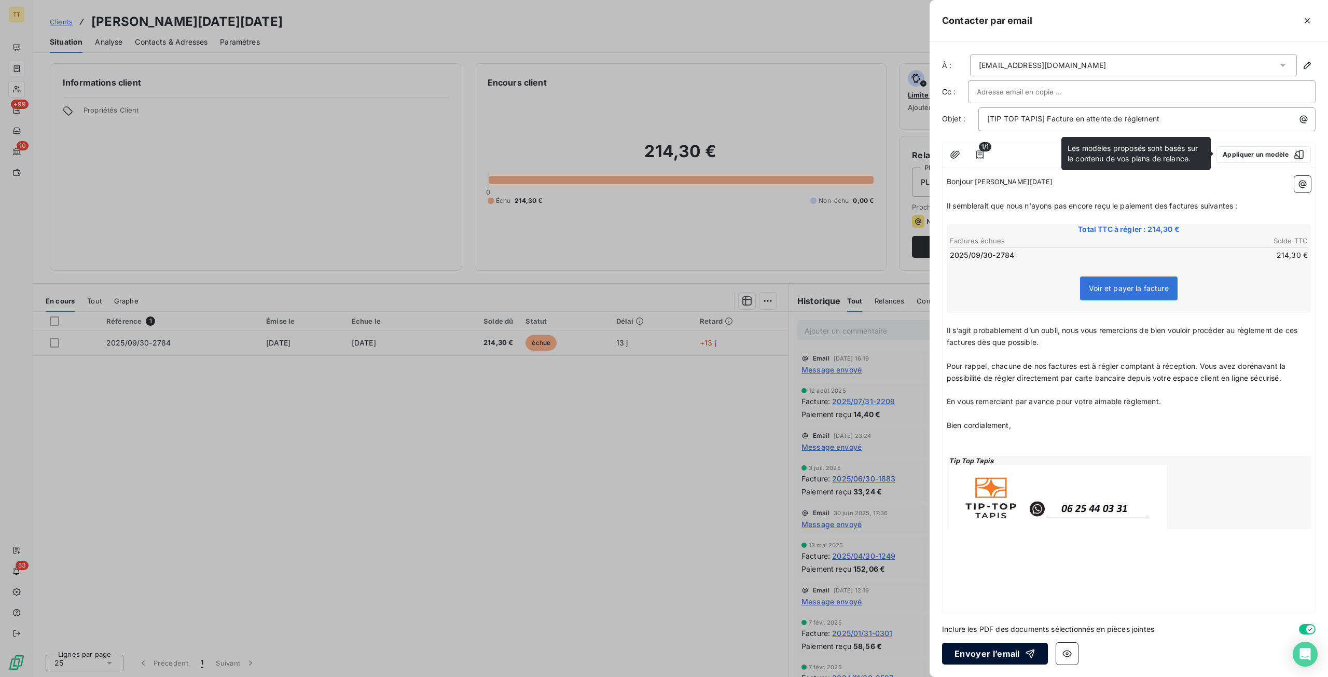
click at [990, 648] on button "Envoyer l’email" at bounding box center [995, 654] width 106 height 22
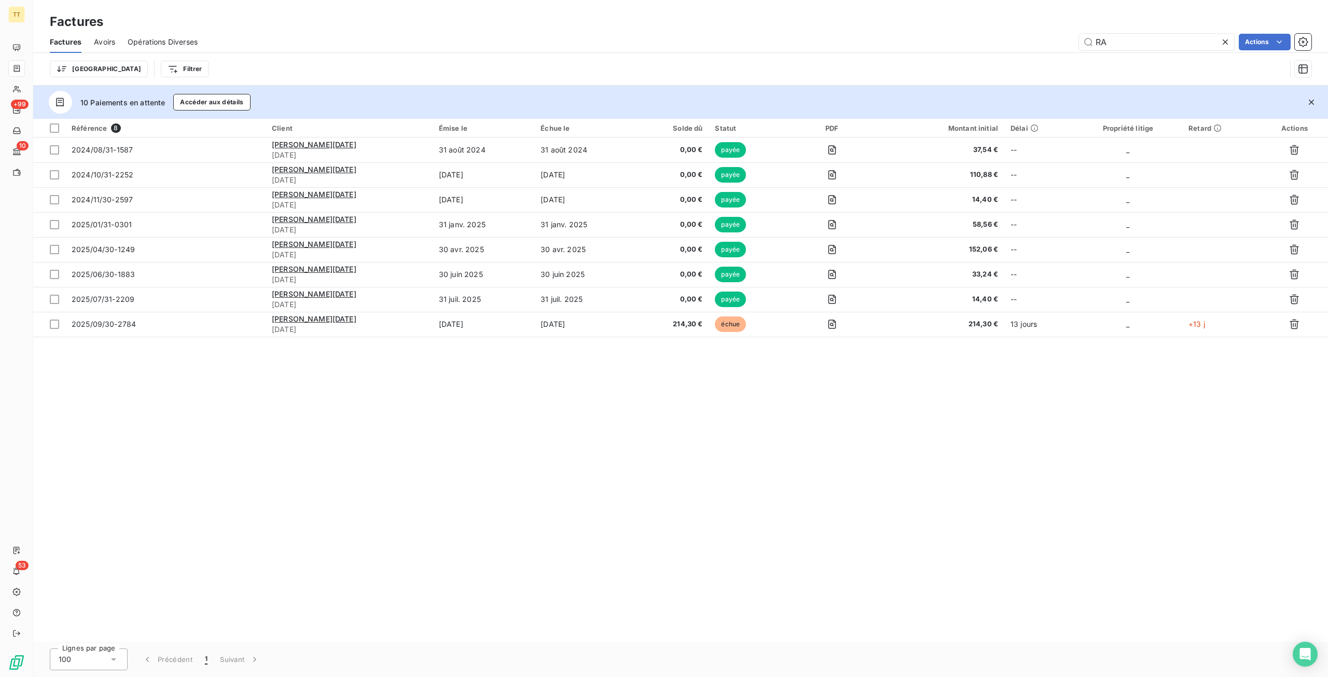
type input "R"
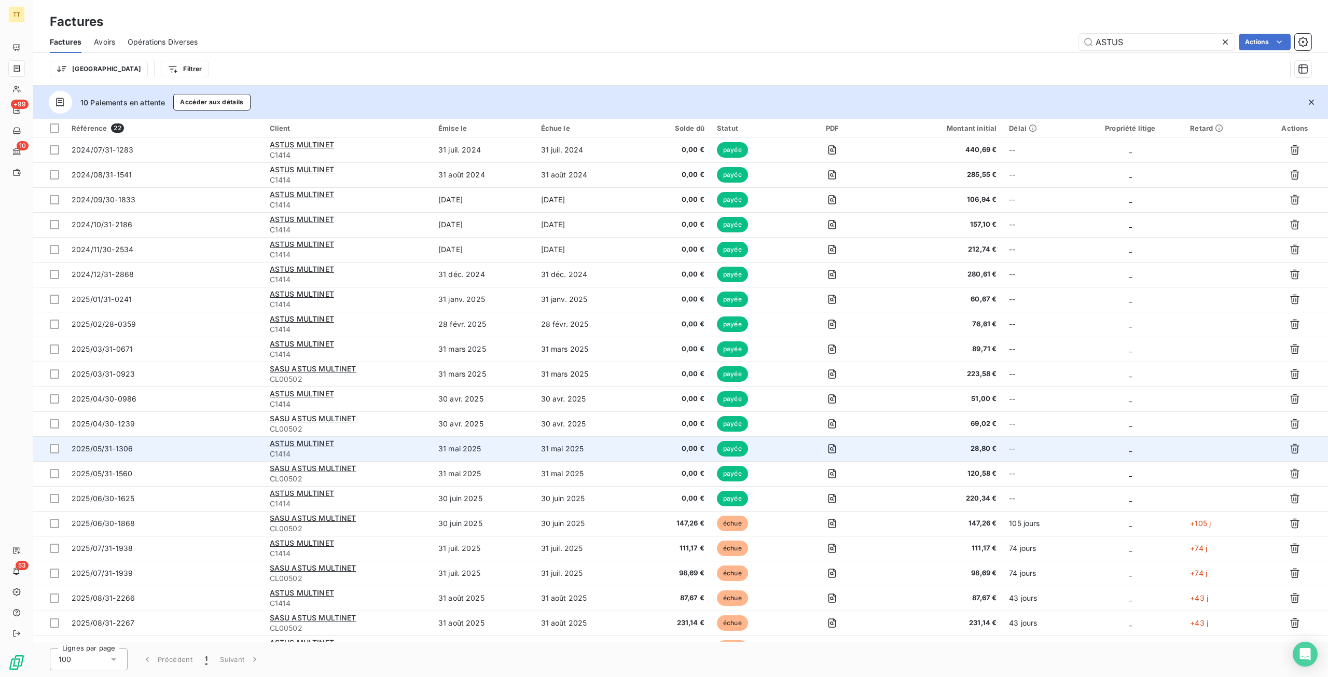
scroll to position [44, 0]
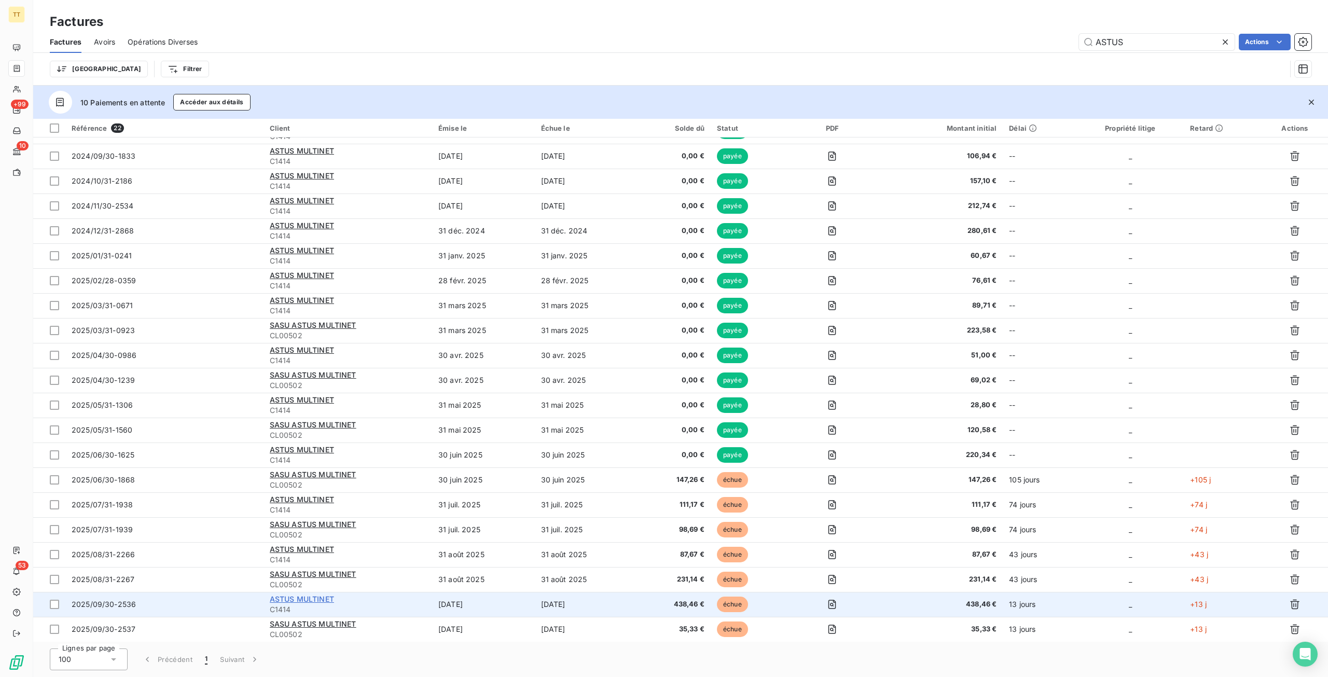
type input "ASTUS"
click at [318, 594] on div "ASTUS MULTINET" at bounding box center [348, 599] width 156 height 10
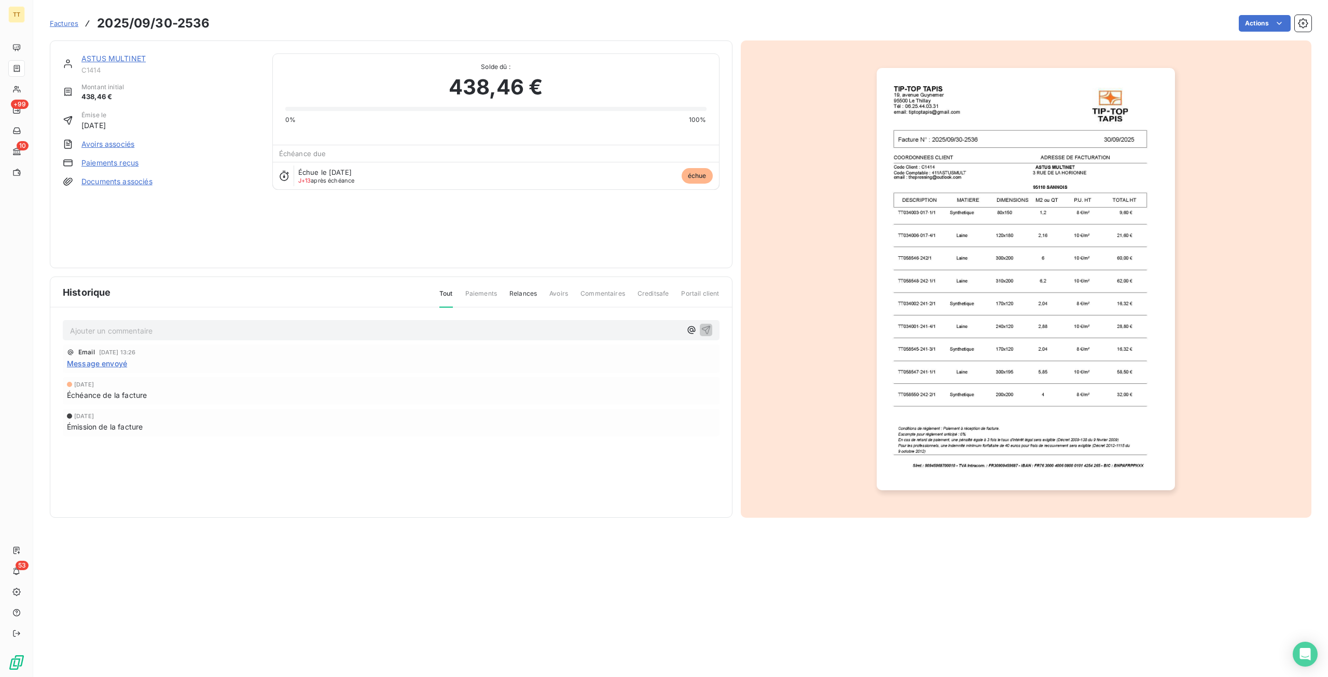
click at [127, 61] on link "ASTUS MULTINET" at bounding box center [113, 58] width 64 height 9
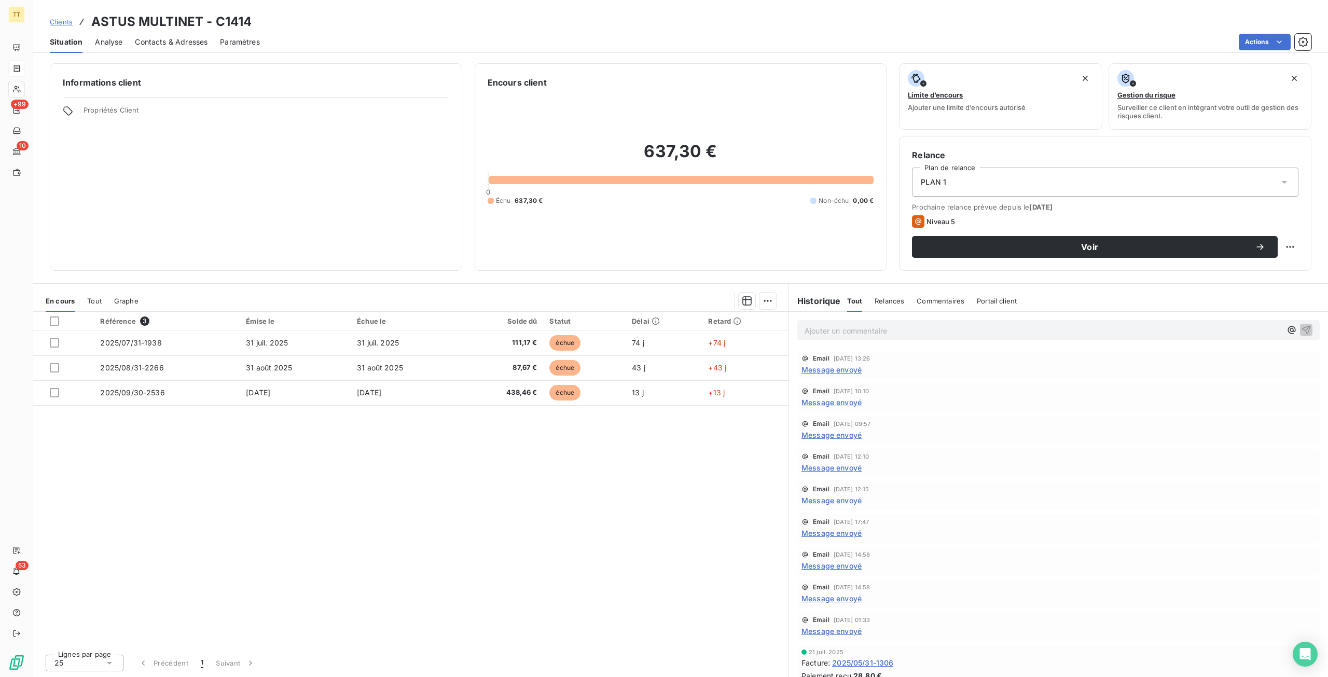
click at [829, 366] on span "Message envoyé" at bounding box center [832, 369] width 60 height 11
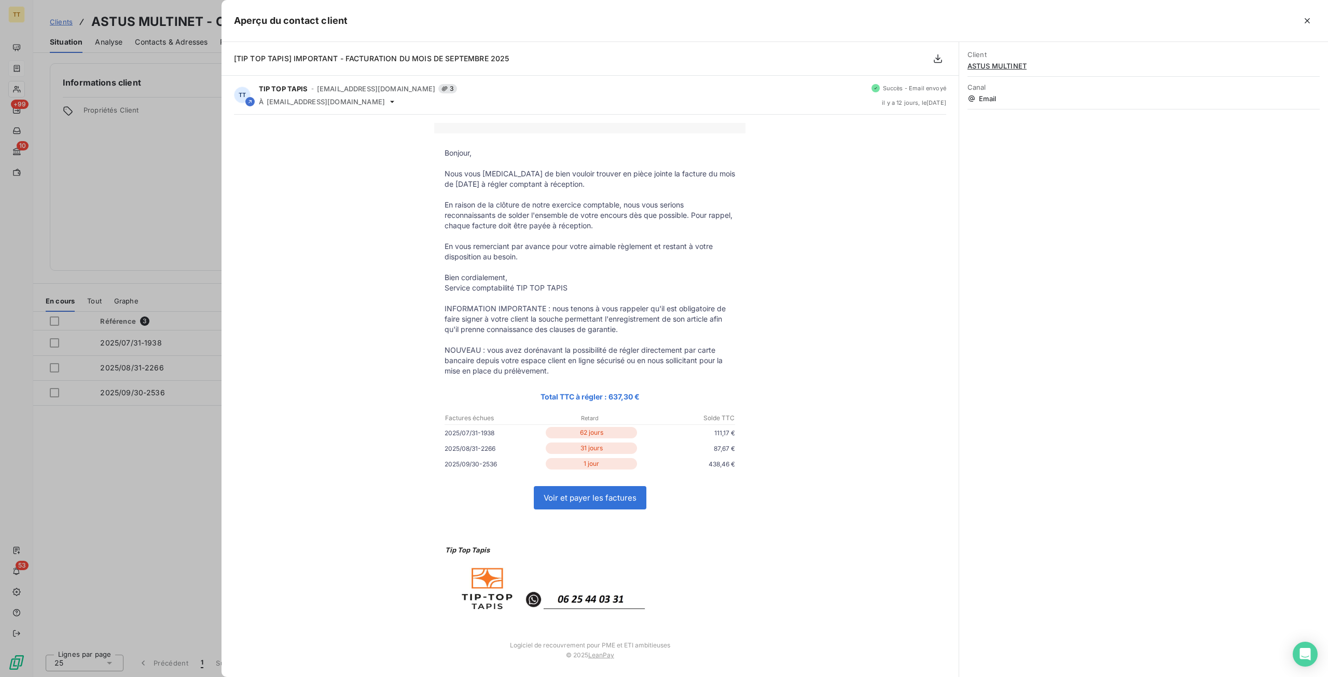
click at [119, 204] on div at bounding box center [664, 338] width 1328 height 677
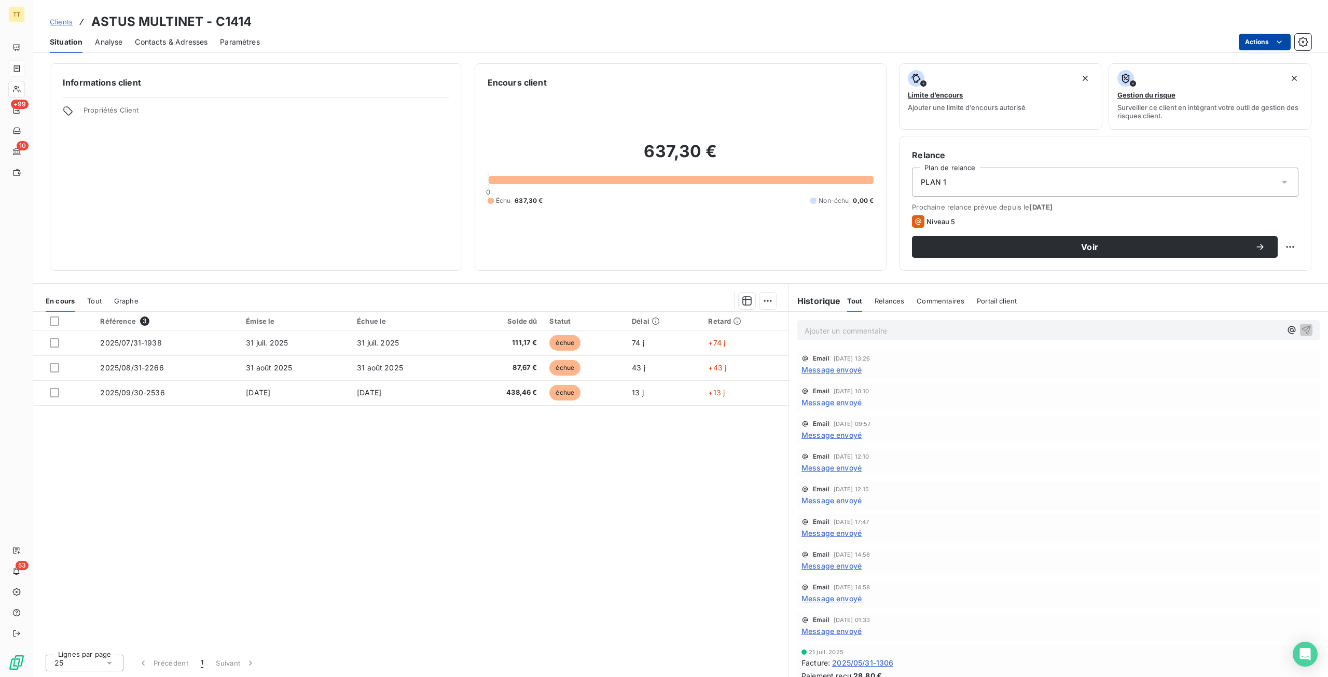
click at [1260, 37] on html "TT +99 10 53 Clients ASTUS MULTINET - C1414 Situation Analyse Contacts & Adress…" at bounding box center [664, 338] width 1328 height 677
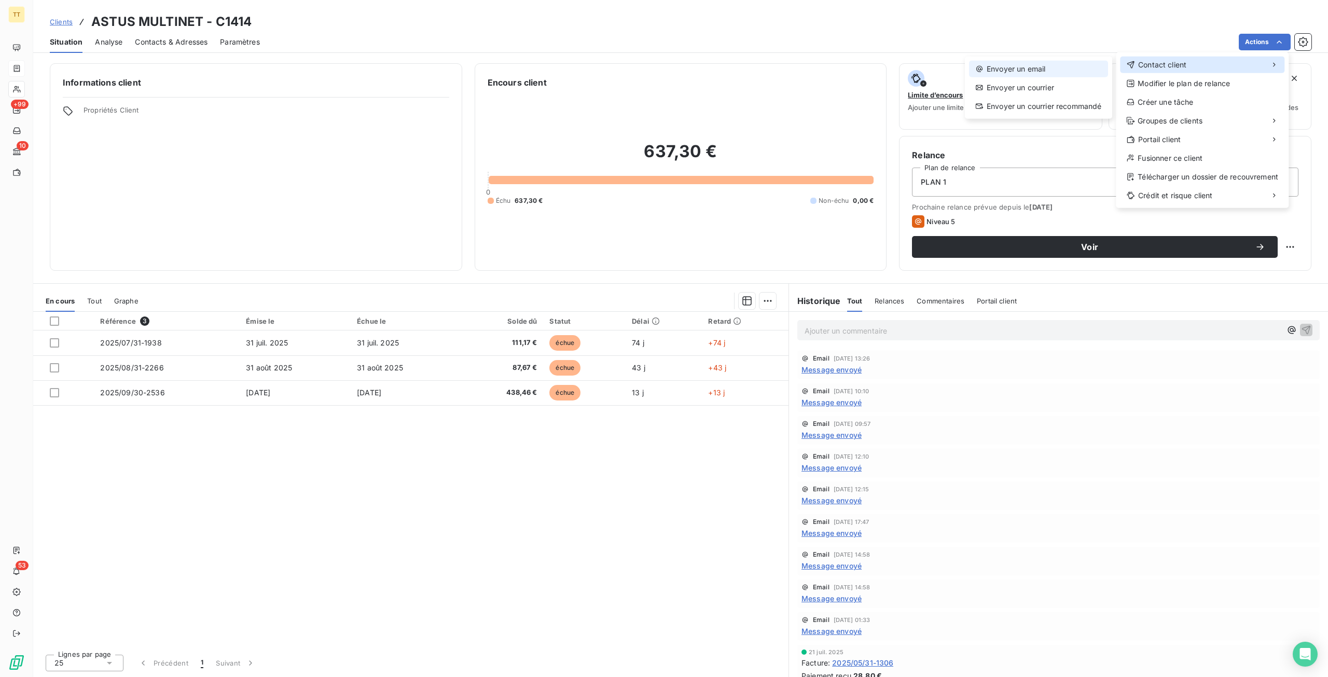
drag, startPoint x: 1234, startPoint y: 62, endPoint x: 1019, endPoint y: 69, distance: 214.9
click at [1231, 63] on div "Contact client" at bounding box center [1202, 65] width 164 height 17
click at [1003, 69] on div "Envoyer un email" at bounding box center [1038, 69] width 139 height 17
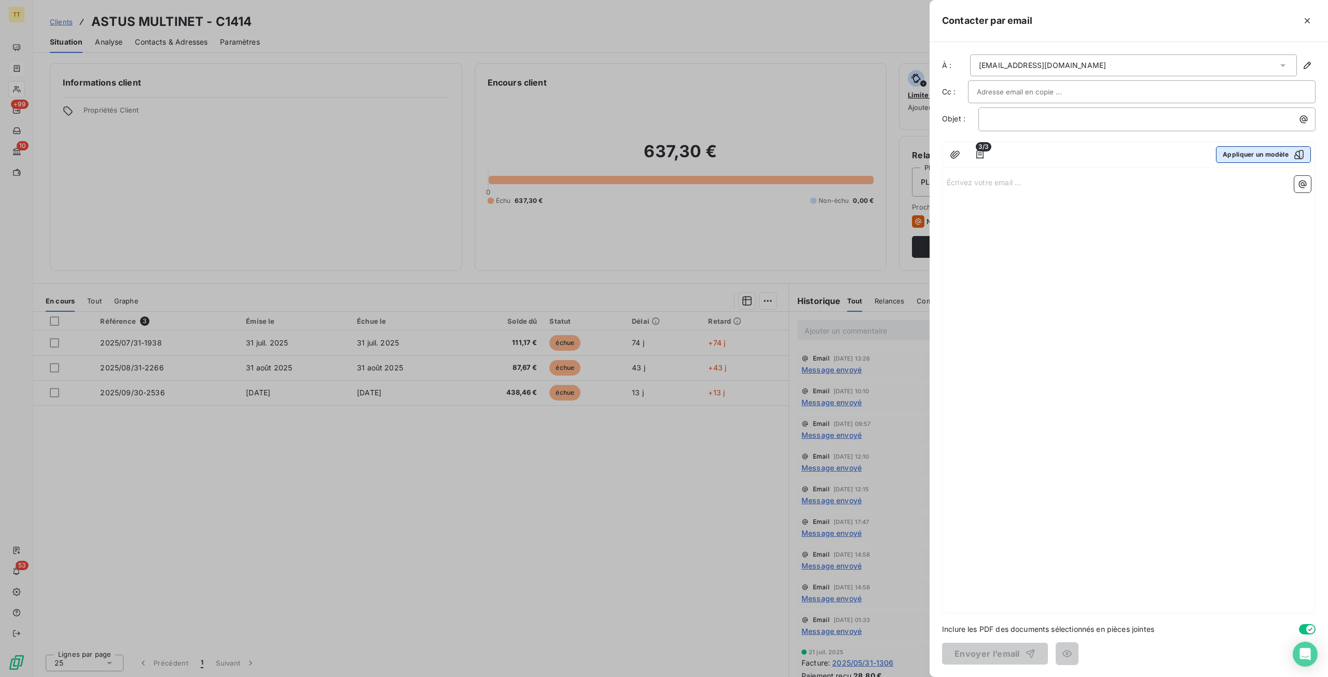
click at [1237, 148] on button "Appliquer un modèle" at bounding box center [1263, 154] width 95 height 17
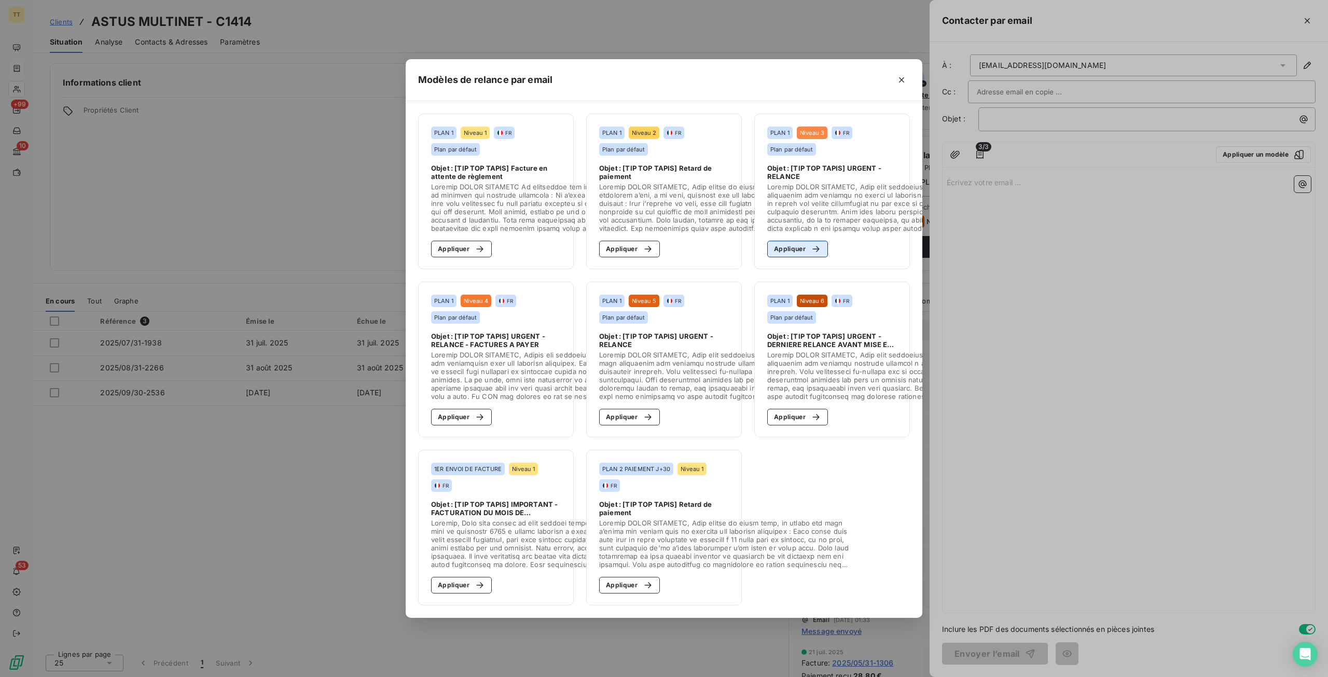
click at [777, 245] on button "Appliquer" at bounding box center [797, 249] width 61 height 17
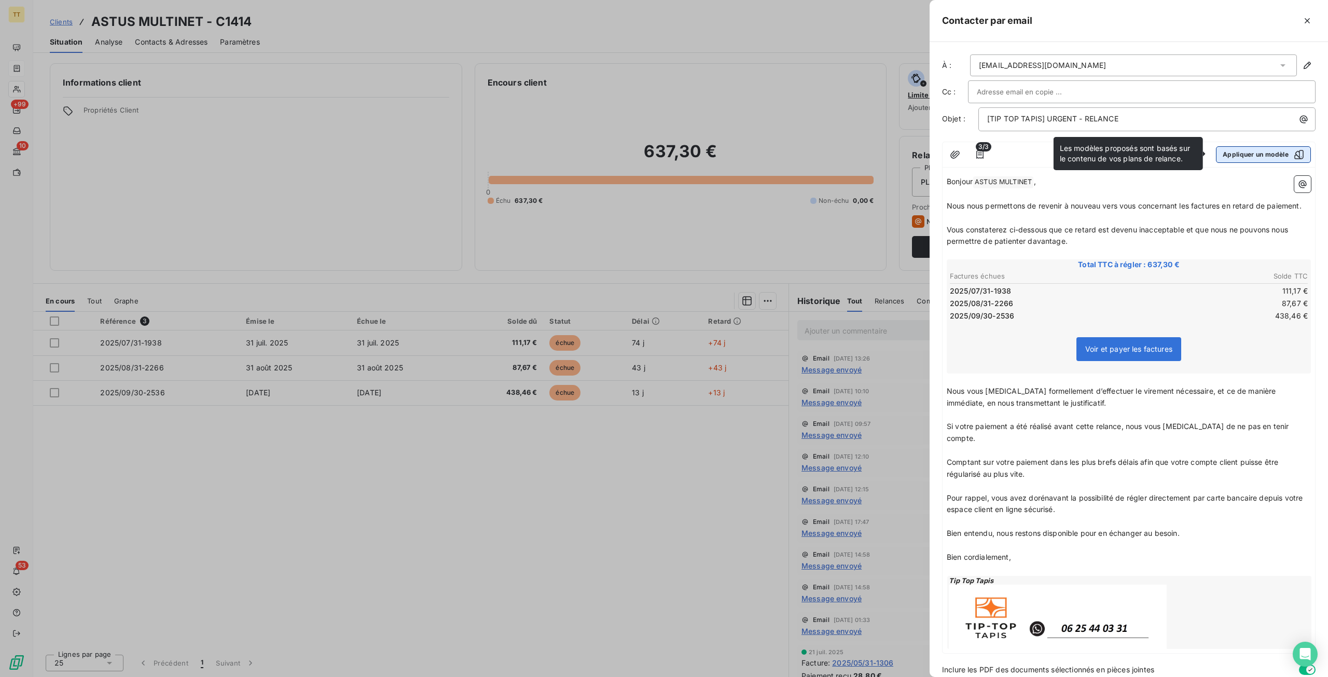
click at [1258, 161] on button "Appliquer un modèle" at bounding box center [1263, 154] width 95 height 17
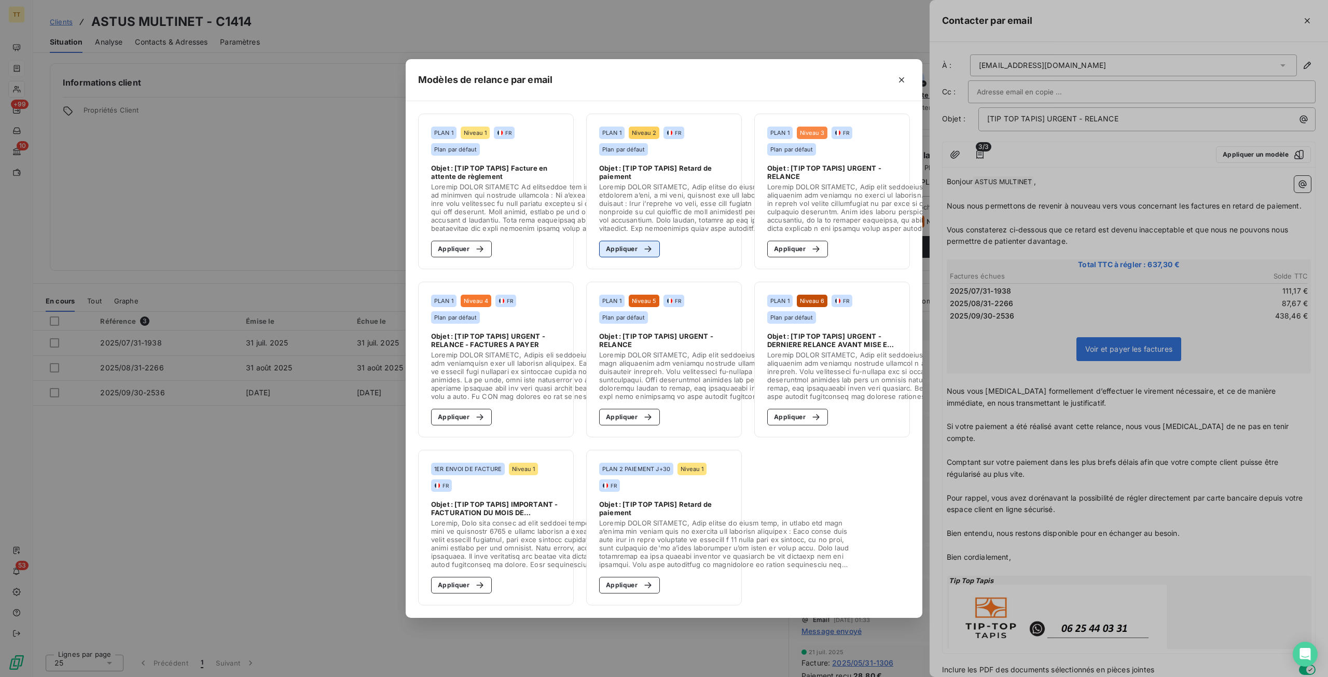
click at [656, 241] on button "Appliquer" at bounding box center [629, 249] width 61 height 17
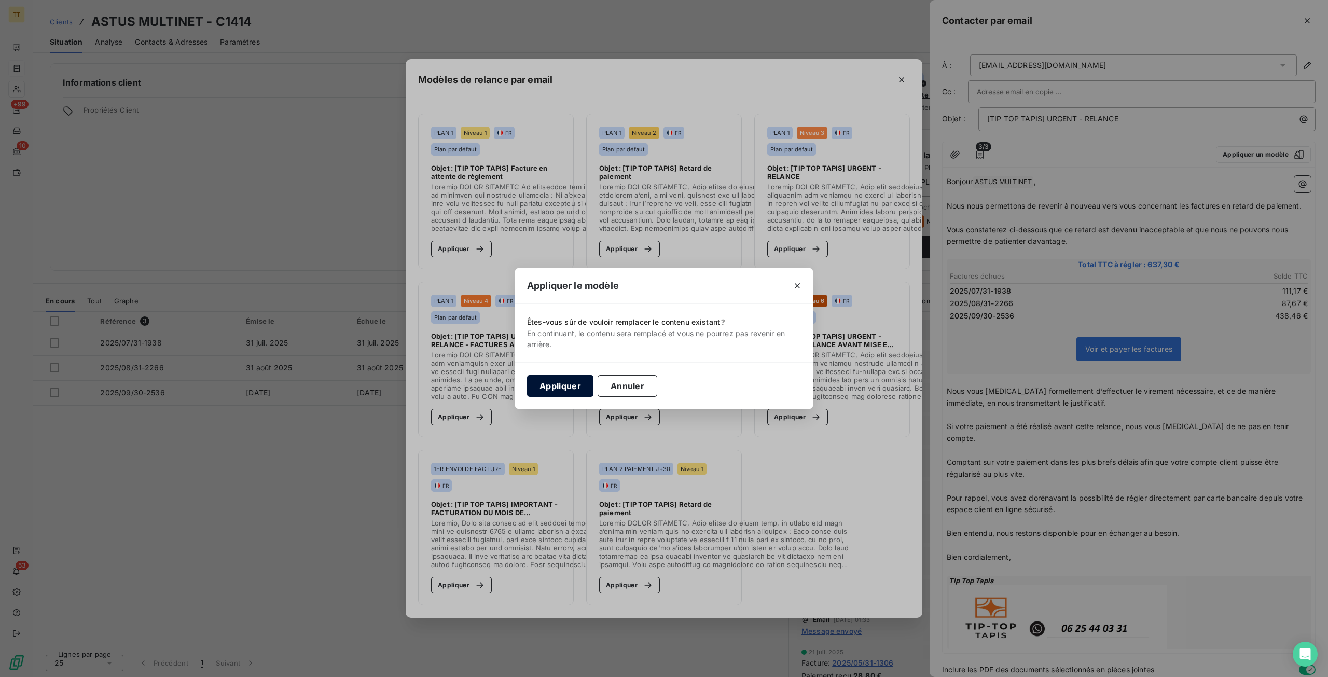
click at [558, 389] on button "Appliquer" at bounding box center [560, 386] width 66 height 22
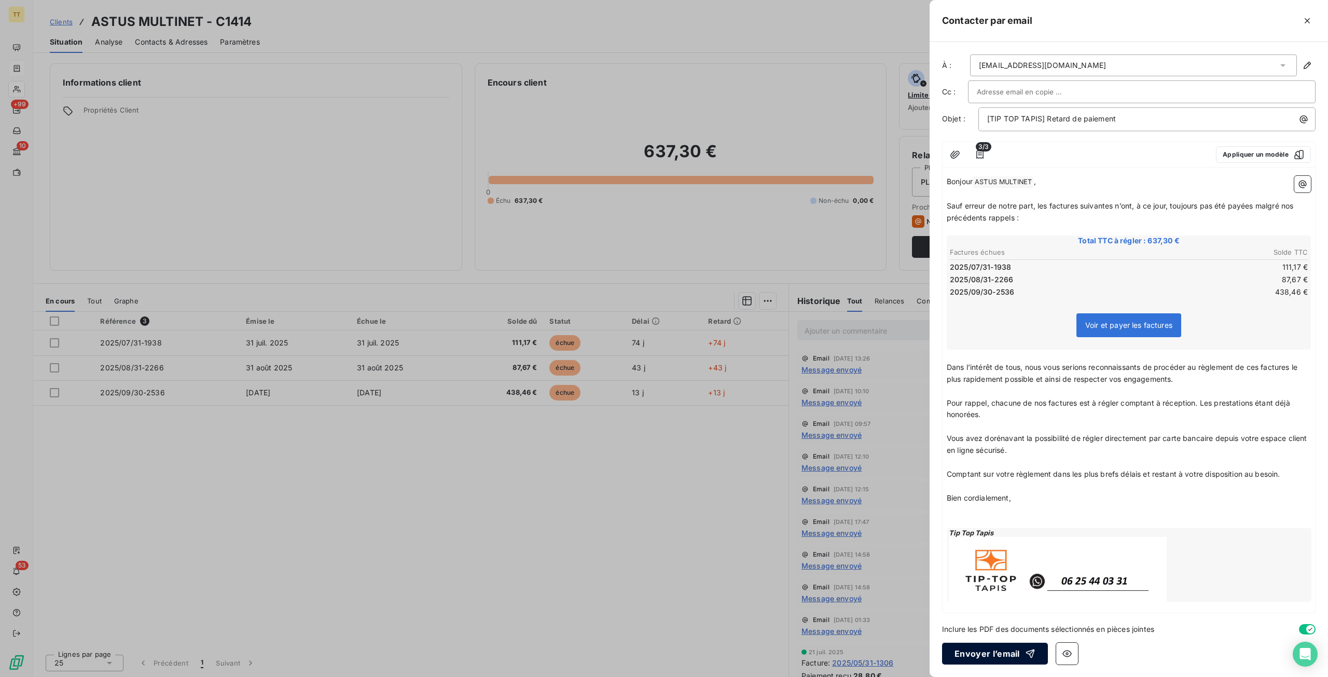
click at [1006, 662] on button "Envoyer l’email" at bounding box center [995, 654] width 106 height 22
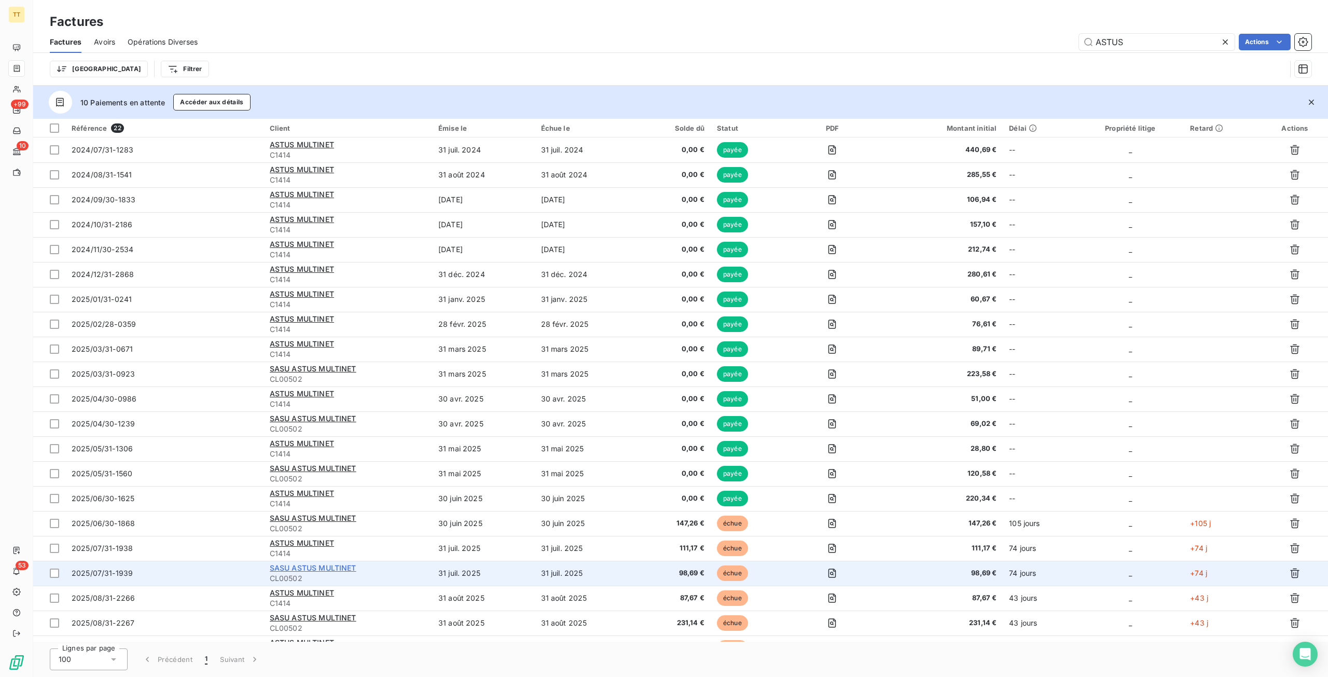
click at [310, 565] on span "SASU ASTUS MULTINET" at bounding box center [313, 568] width 87 height 9
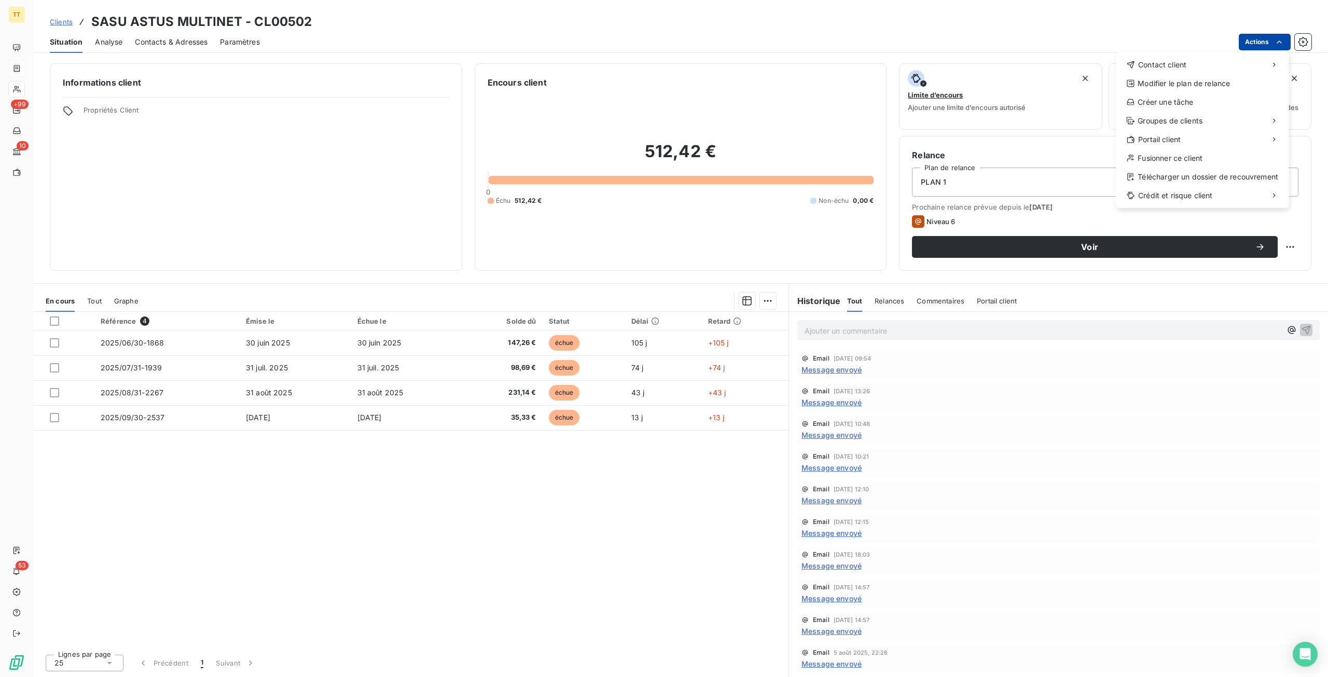
click at [1251, 47] on html "TT +99 10 53 Clients SASU ASTUS MULTINET - CL00502 Situation Analyse Contacts &…" at bounding box center [664, 338] width 1328 height 677
click at [1200, 59] on div "Contact client" at bounding box center [1202, 65] width 164 height 17
click at [1106, 57] on div "Envoyer un email Envoyer un courrier Envoyer un courrier recommandé" at bounding box center [1038, 88] width 147 height 62
click at [1083, 65] on div "Envoyer un email" at bounding box center [1038, 69] width 139 height 17
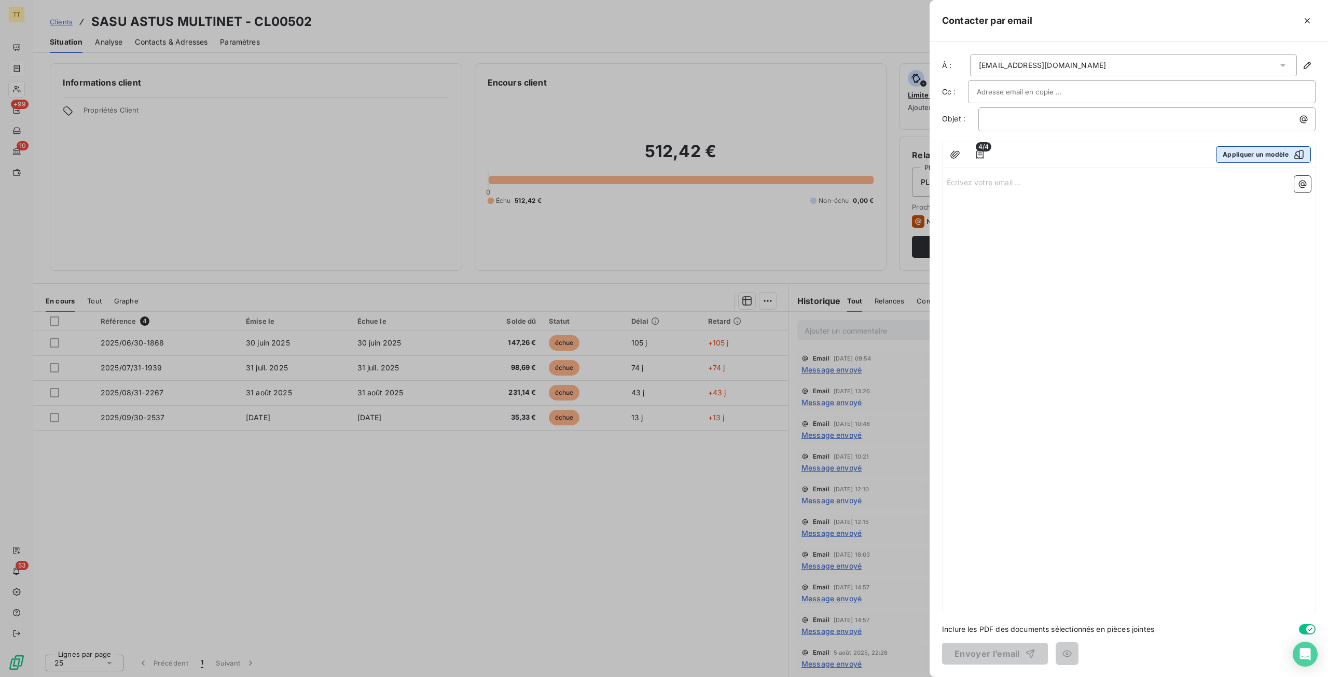
click at [1237, 154] on button "Appliquer un modèle" at bounding box center [1263, 154] width 95 height 17
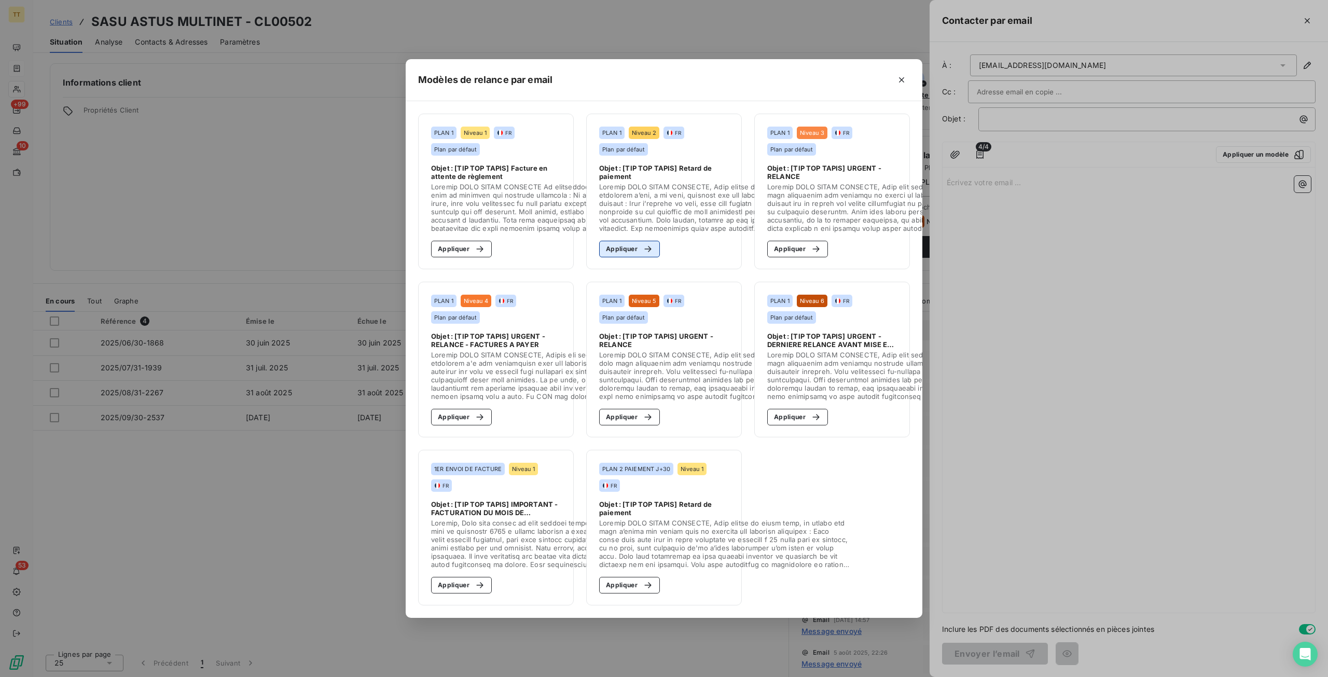
click at [619, 249] on button "Appliquer" at bounding box center [629, 249] width 61 height 17
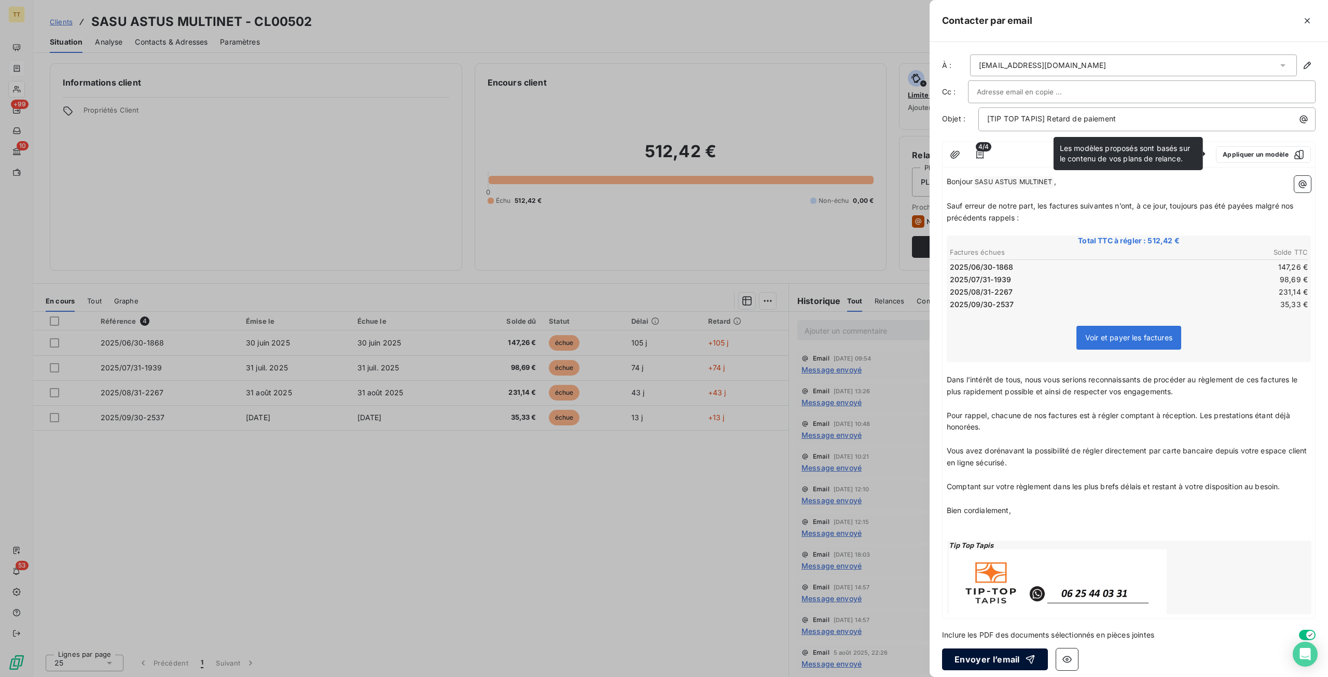
click at [1008, 649] on button "Envoyer l’email" at bounding box center [995, 660] width 106 height 22
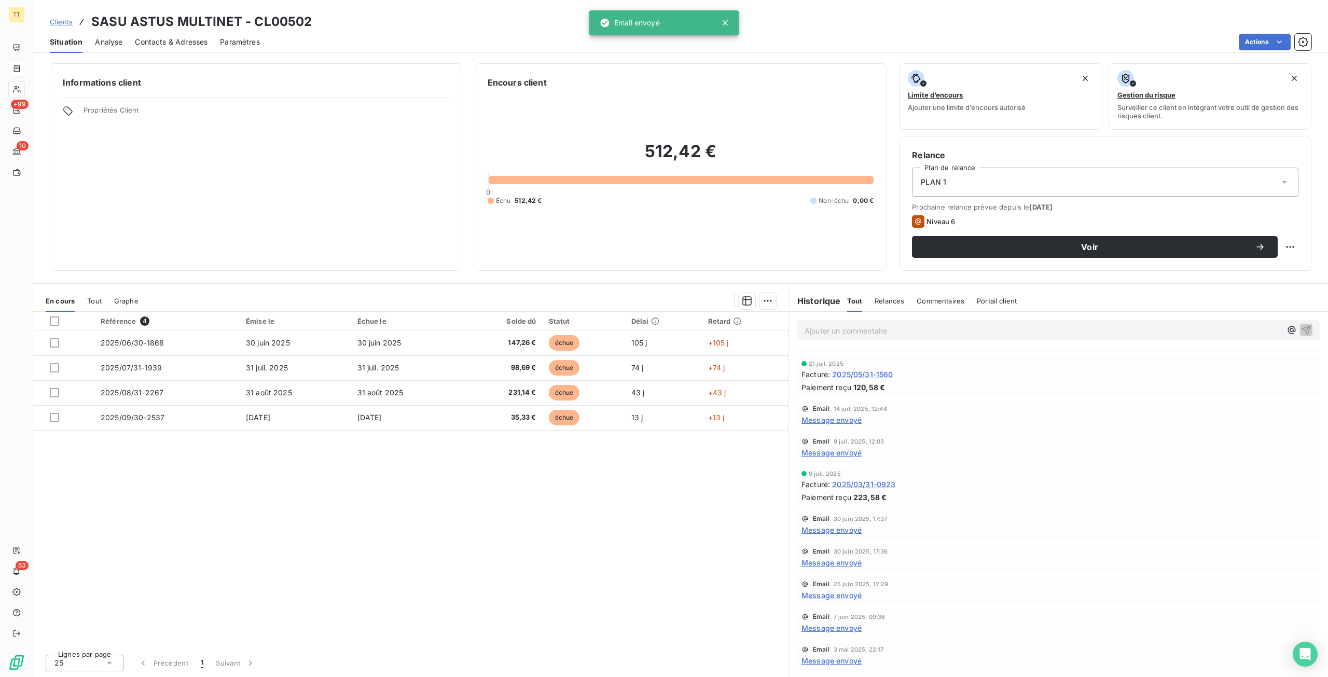
scroll to position [393, 0]
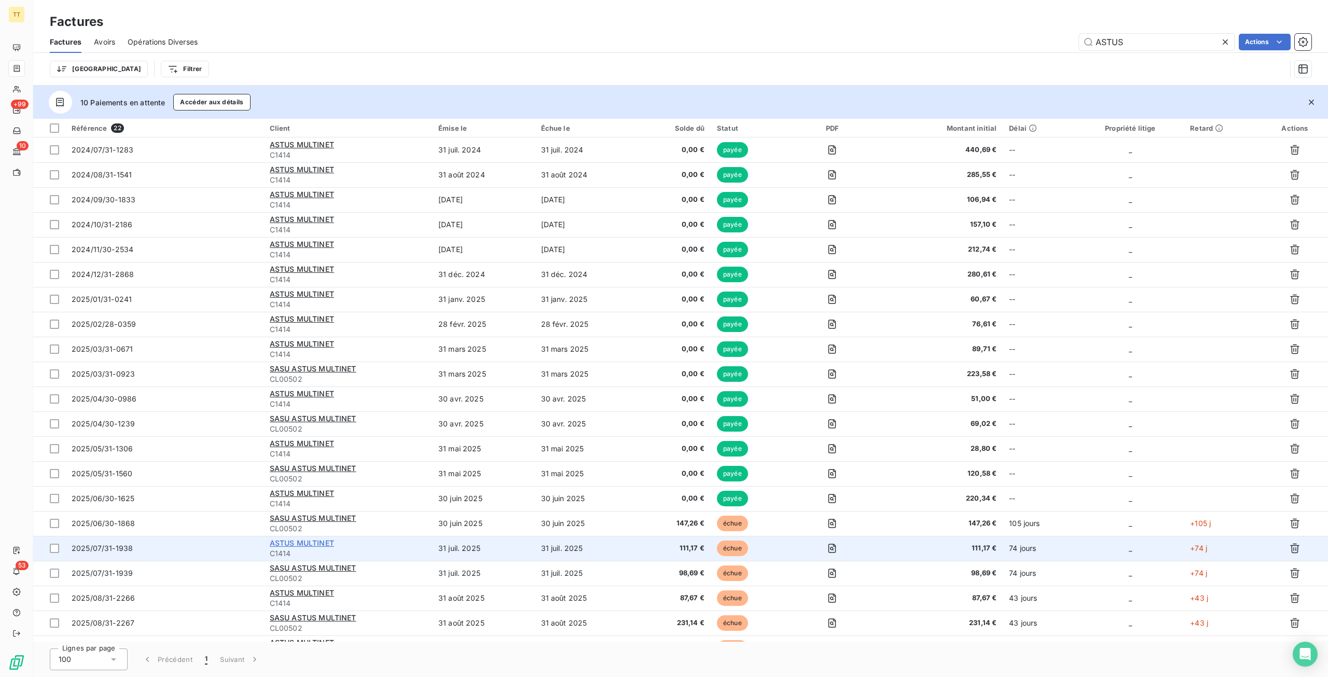
click at [289, 542] on span "ASTUS MULTINET" at bounding box center [302, 543] width 64 height 9
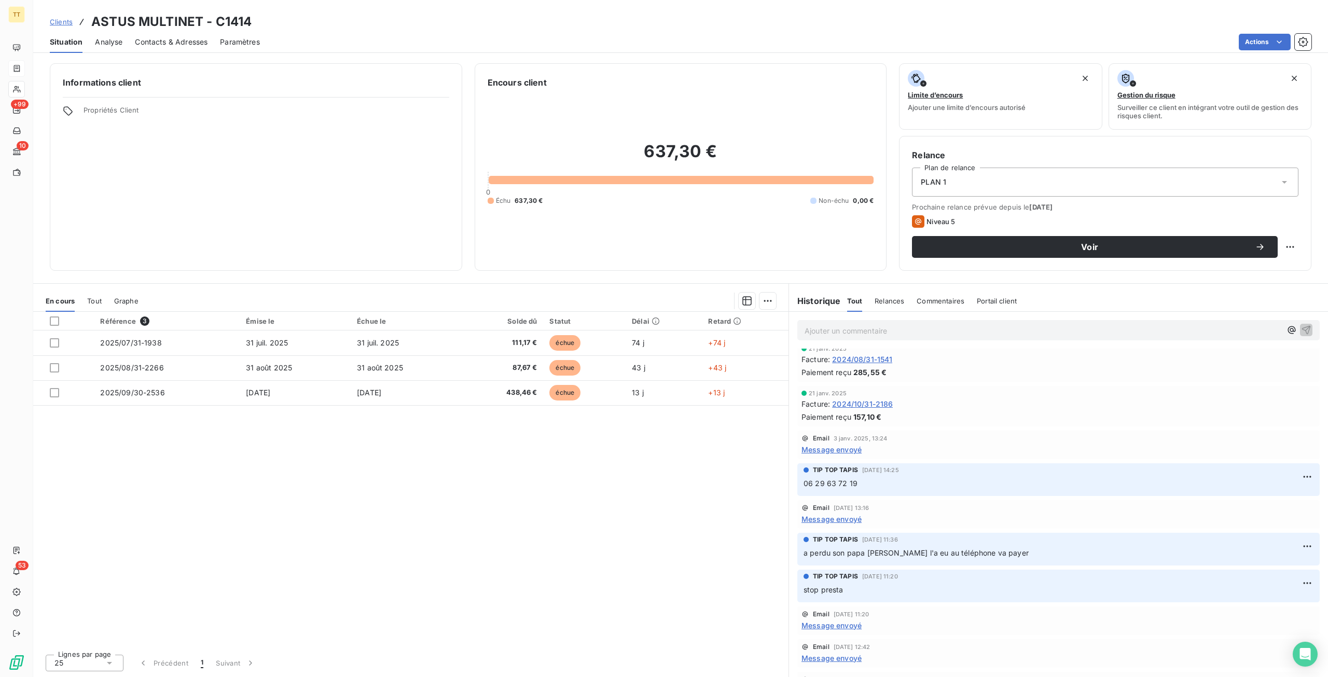
scroll to position [1239, 0]
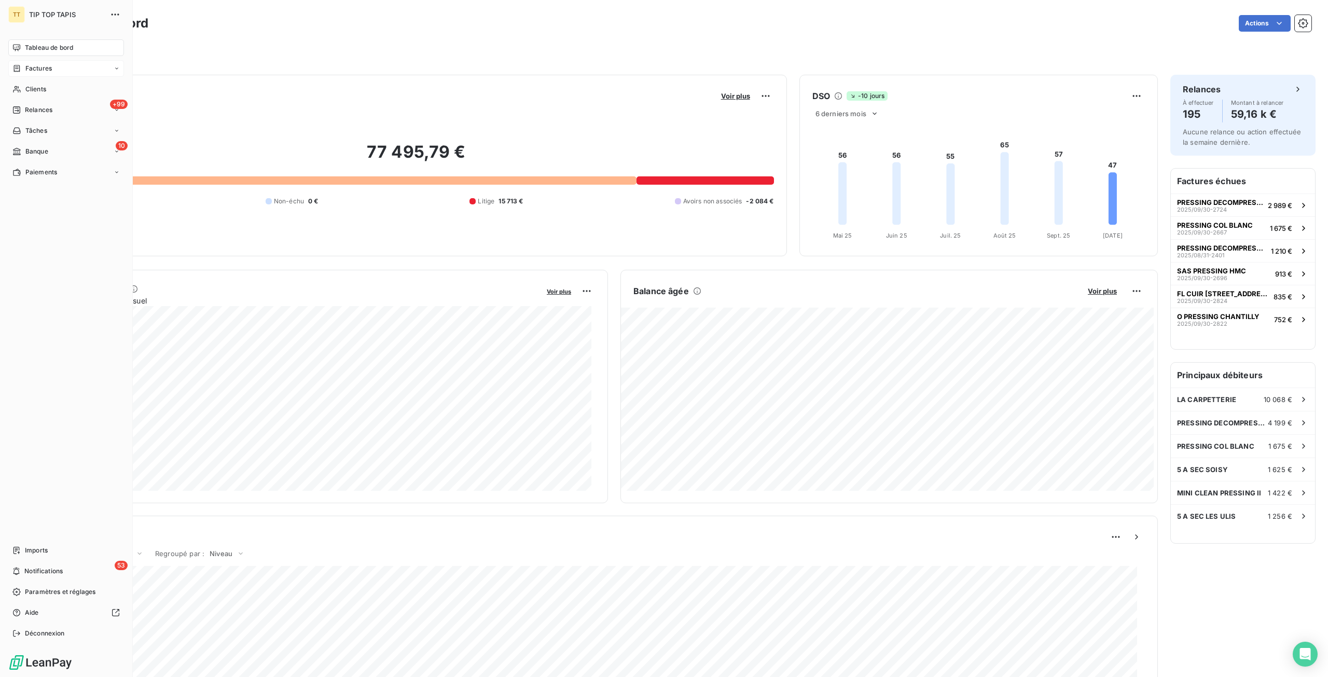
click at [18, 69] on icon at bounding box center [16, 68] width 9 height 8
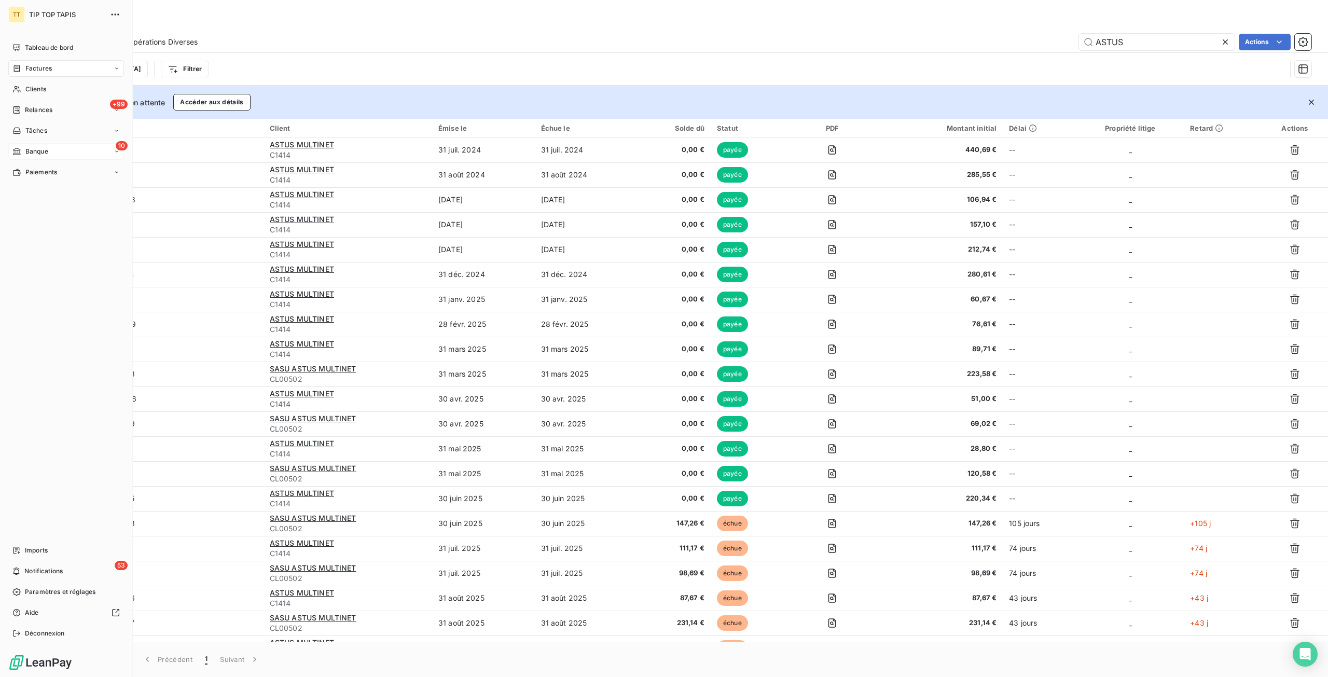
click at [35, 148] on span "Banque" at bounding box center [36, 151] width 23 height 9
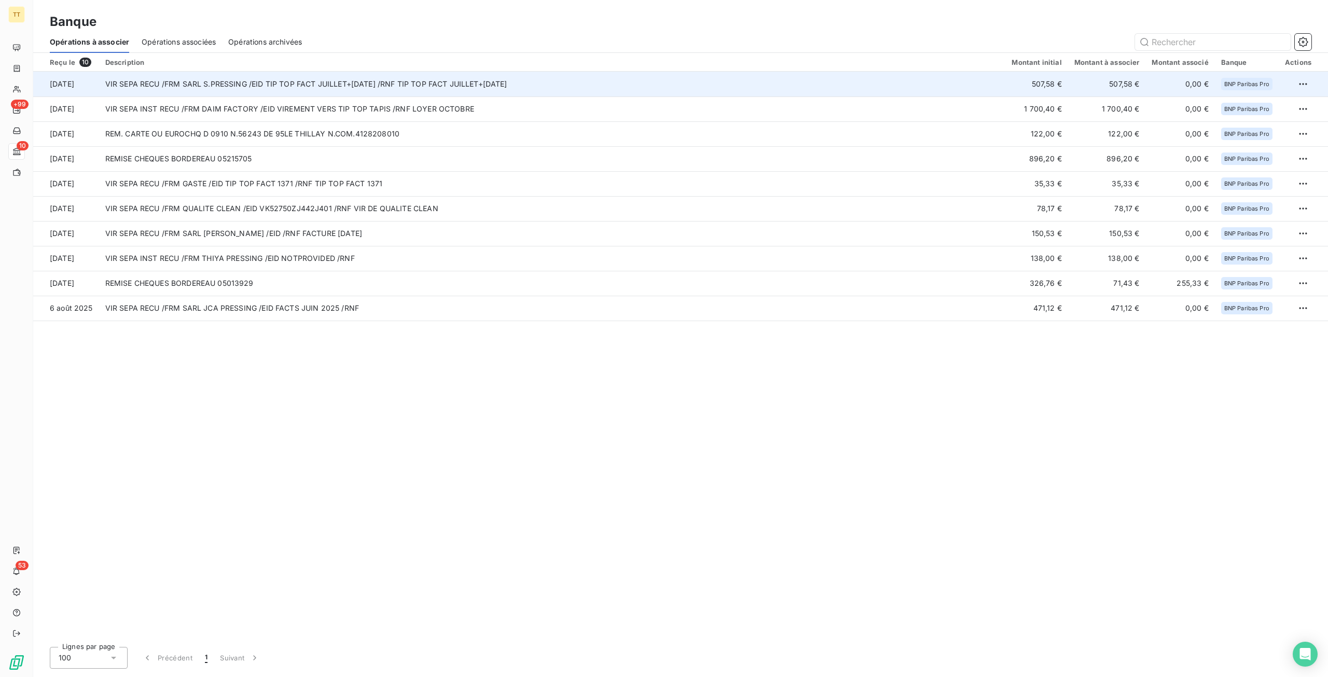
click at [347, 93] on td "VIR SEPA RECU /FRM SARL S.PRESSING /EID TIP TOP FACT JUILLET+AOUT 2025 /RNF TIP…" at bounding box center [552, 84] width 907 height 25
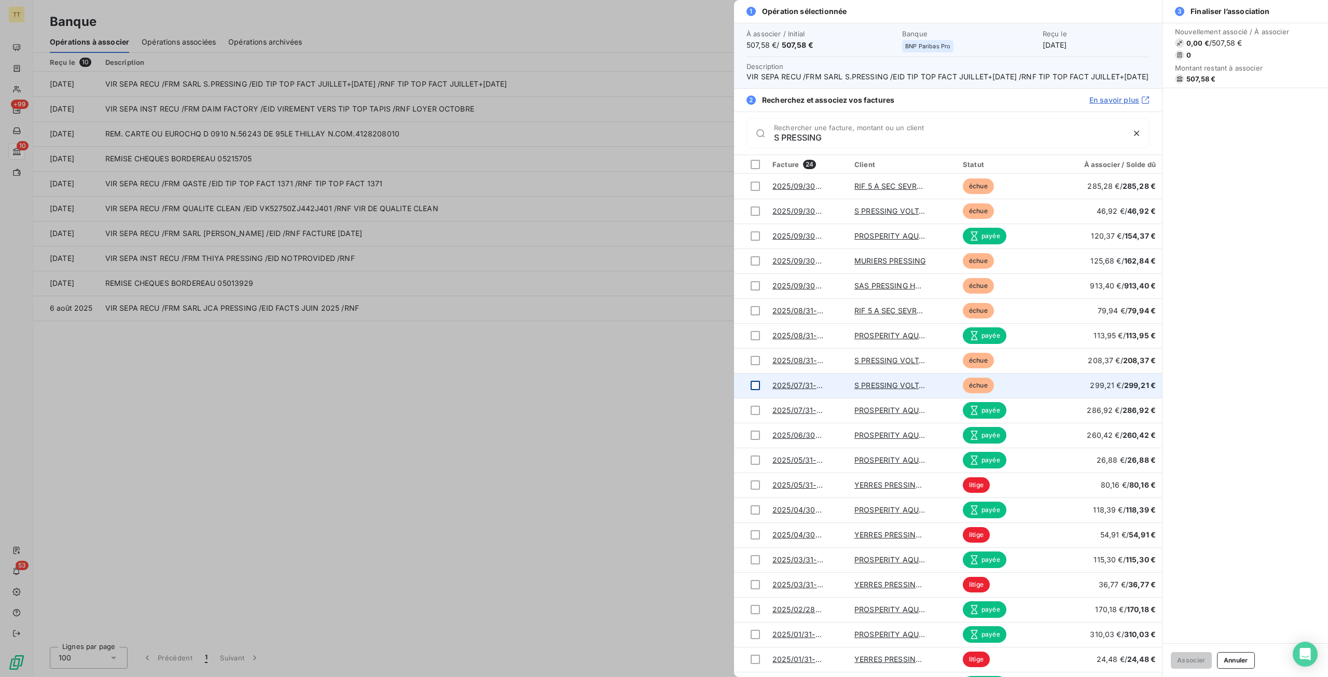
type input "S PRESSING"
click at [758, 390] on div at bounding box center [755, 385] width 9 height 9
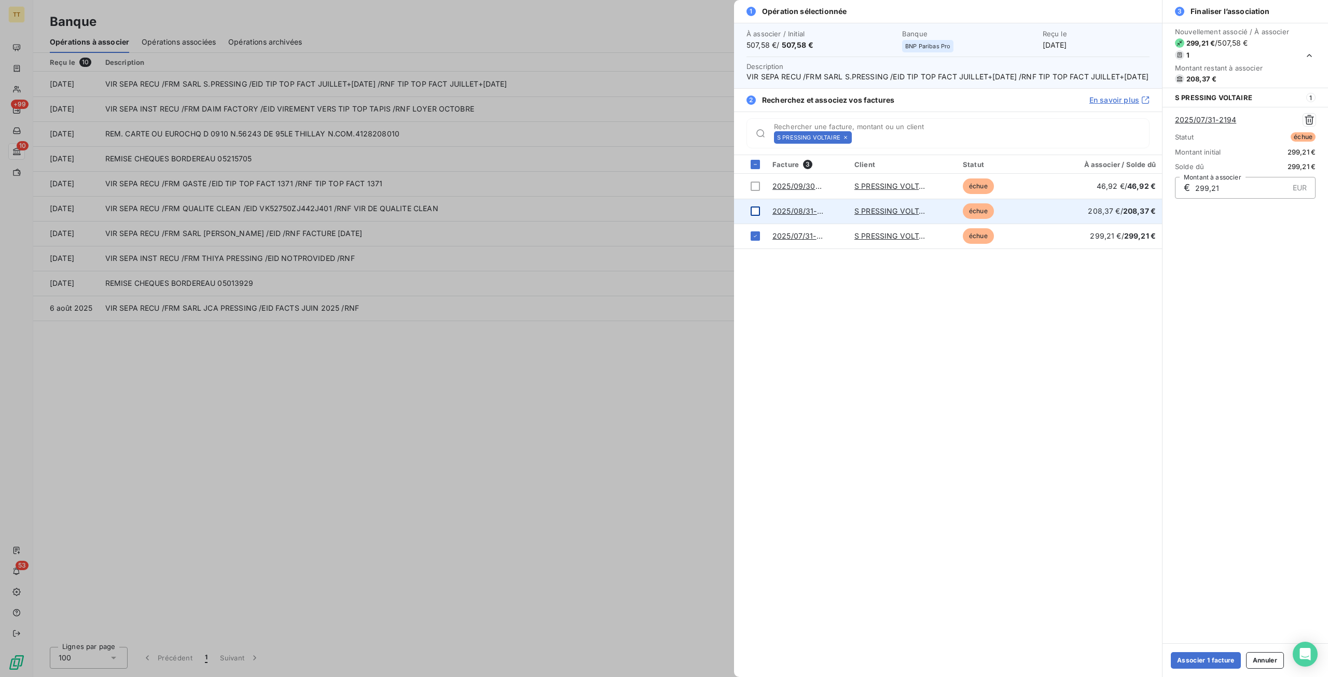
click at [758, 216] on div at bounding box center [755, 211] width 9 height 9
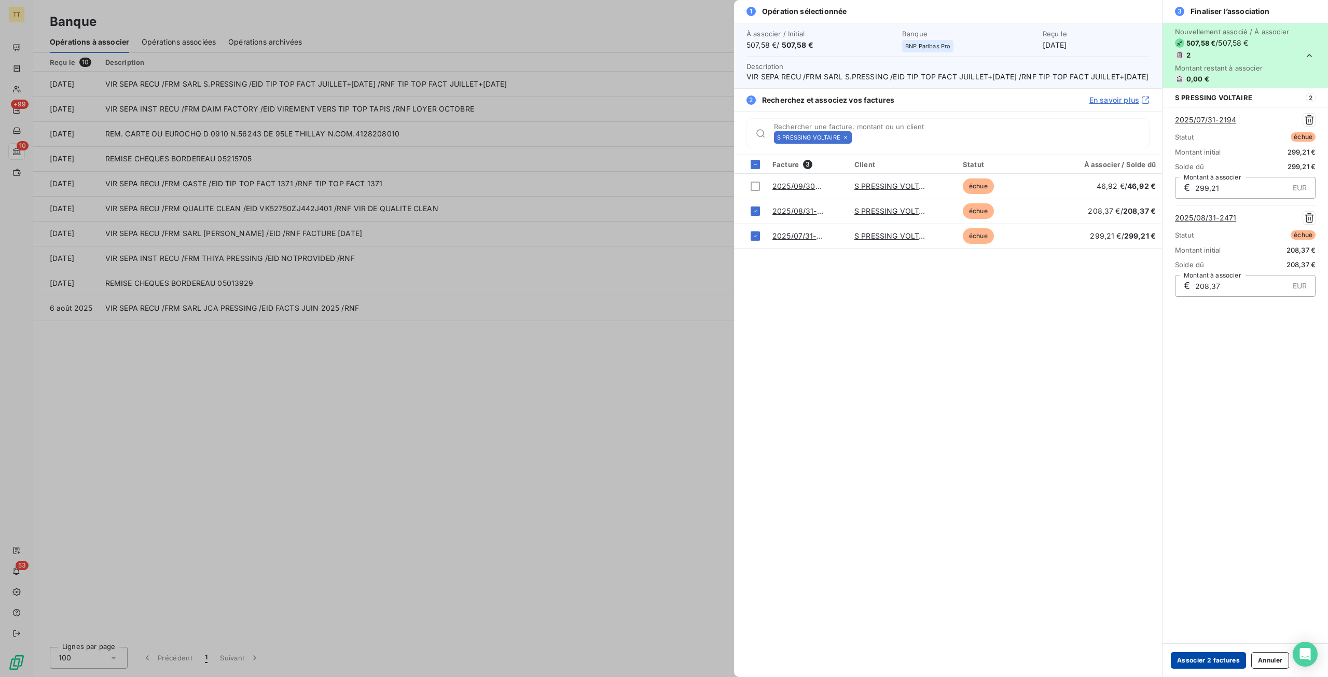
click at [1207, 660] on button "Associer 2 factures" at bounding box center [1208, 660] width 75 height 17
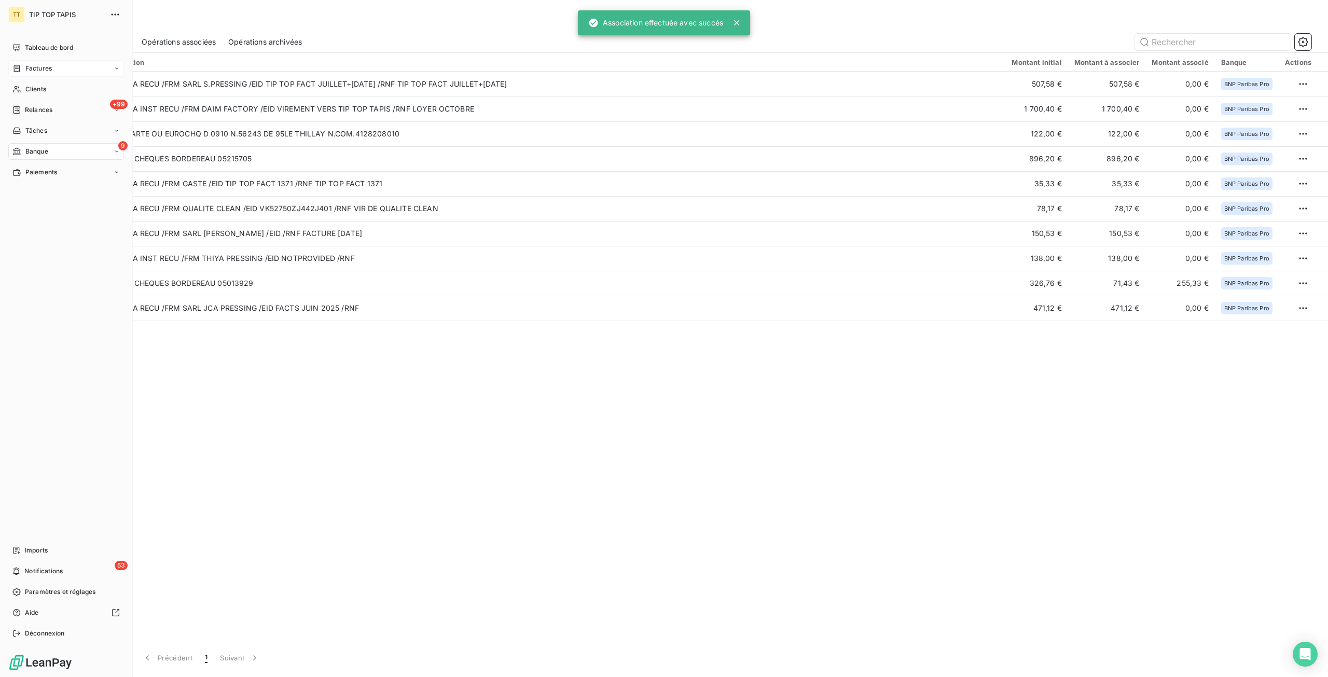
click at [64, 70] on div "Factures" at bounding box center [66, 68] width 116 height 17
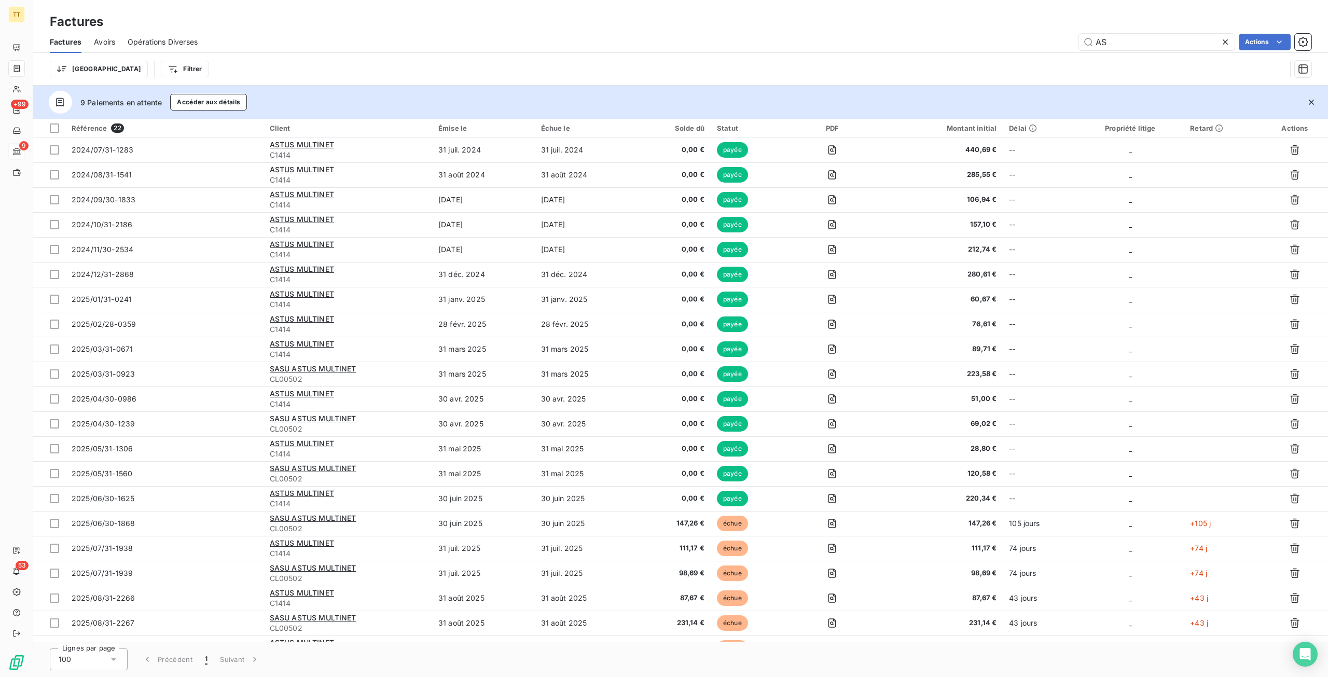
type input "A"
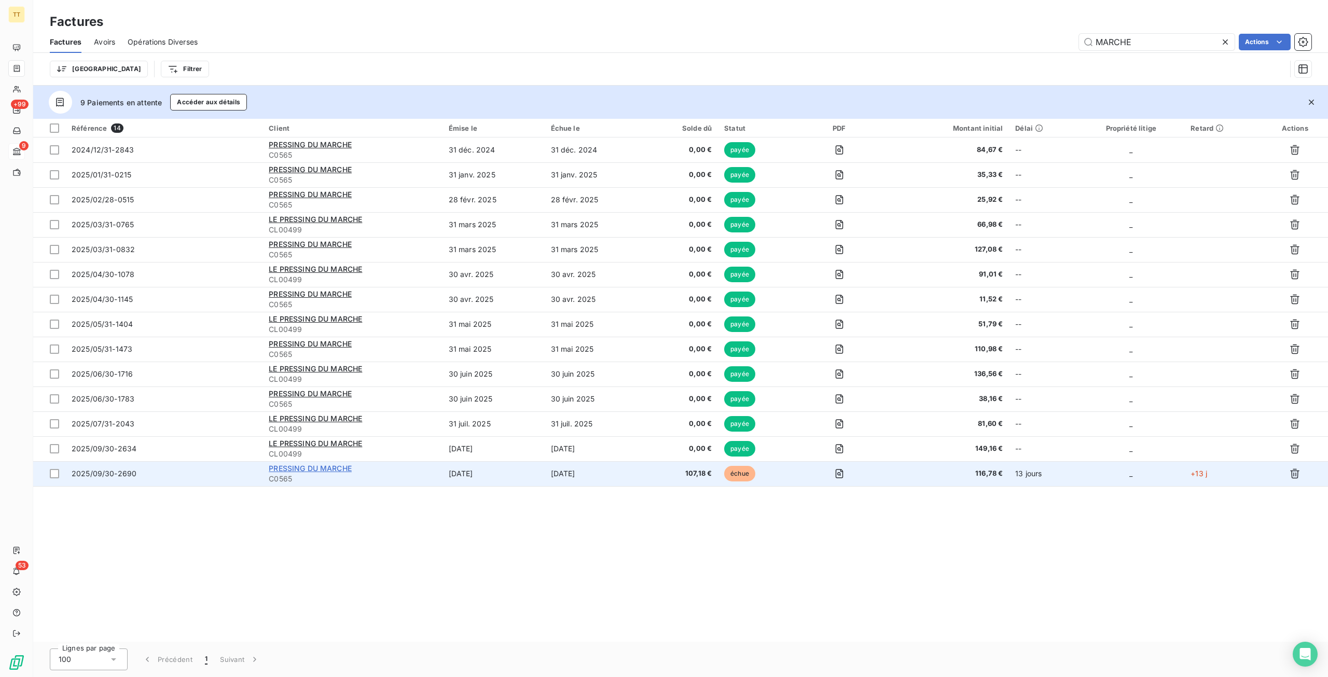
type input "MARCHE"
click at [308, 468] on span "PRESSING DU MARCHE" at bounding box center [310, 468] width 83 height 9
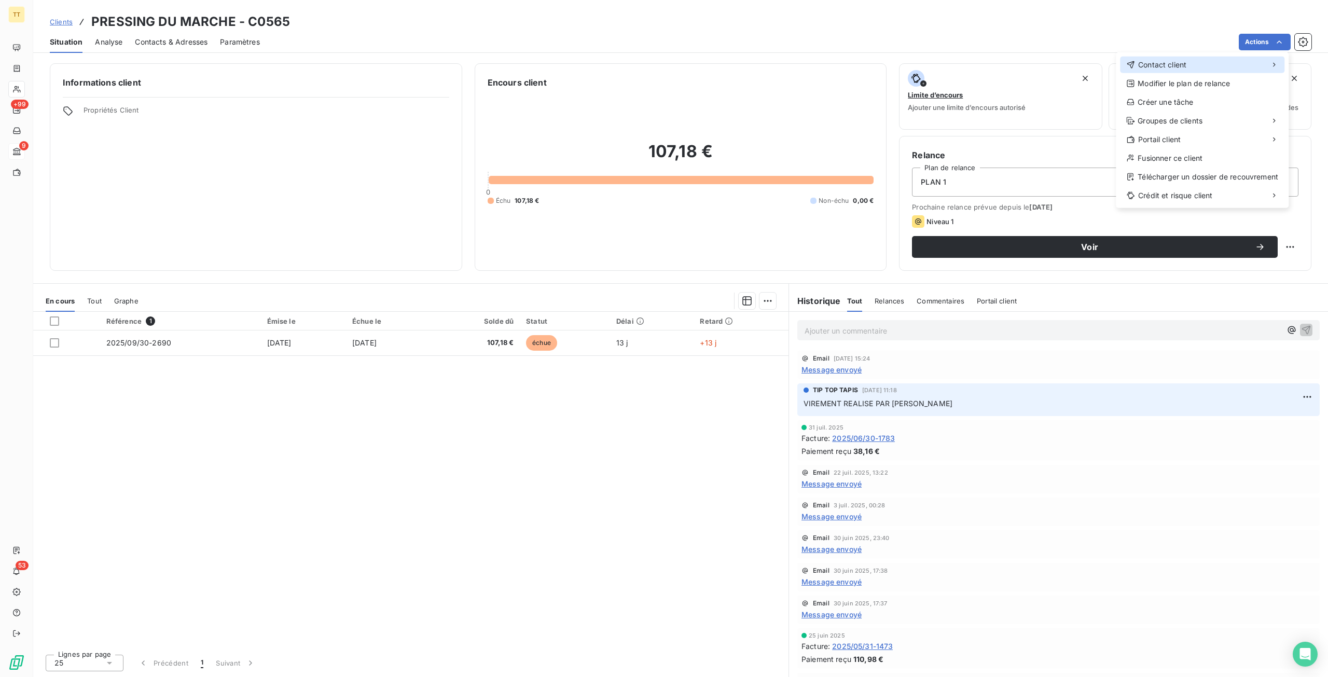
click at [1197, 60] on div "Contact client" at bounding box center [1202, 65] width 164 height 17
click at [984, 67] on div "Envoyer un email" at bounding box center [1038, 69] width 139 height 17
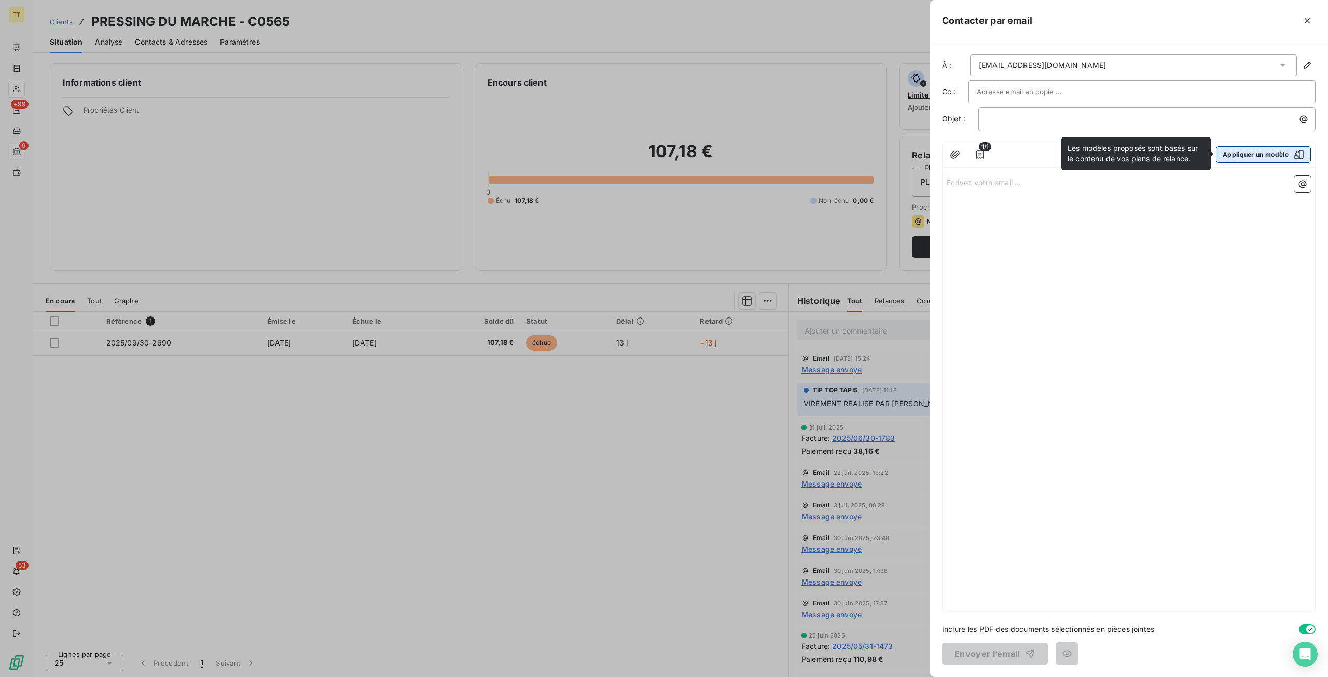
click at [1273, 155] on button "Appliquer un modèle" at bounding box center [1263, 154] width 95 height 17
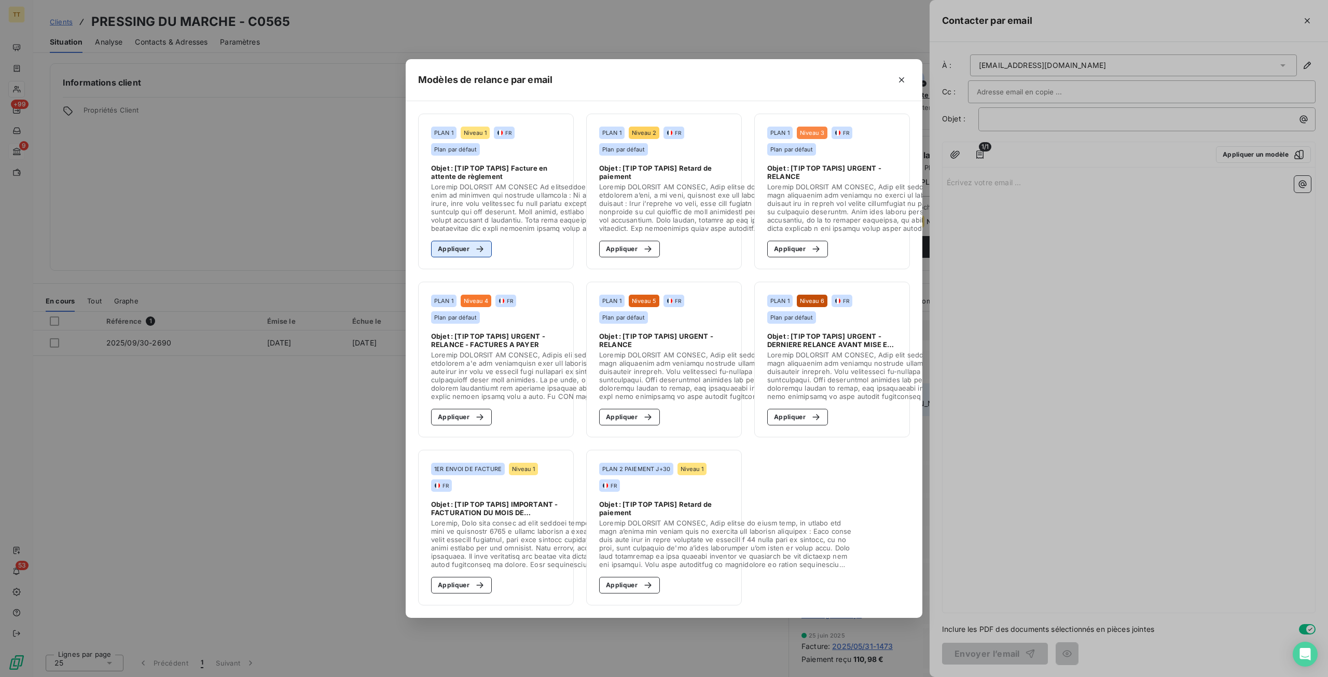
click at [441, 245] on button "Appliquer" at bounding box center [461, 249] width 61 height 17
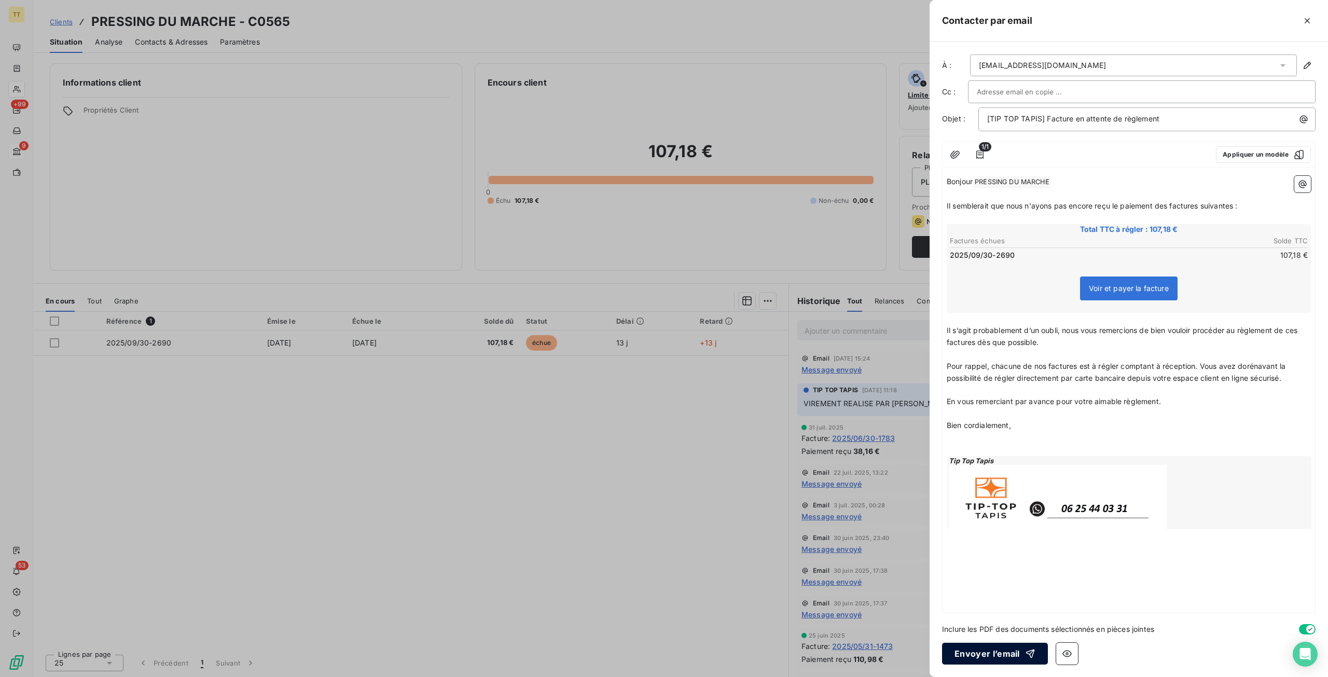
click at [1001, 646] on button "Envoyer l’email" at bounding box center [995, 654] width 106 height 22
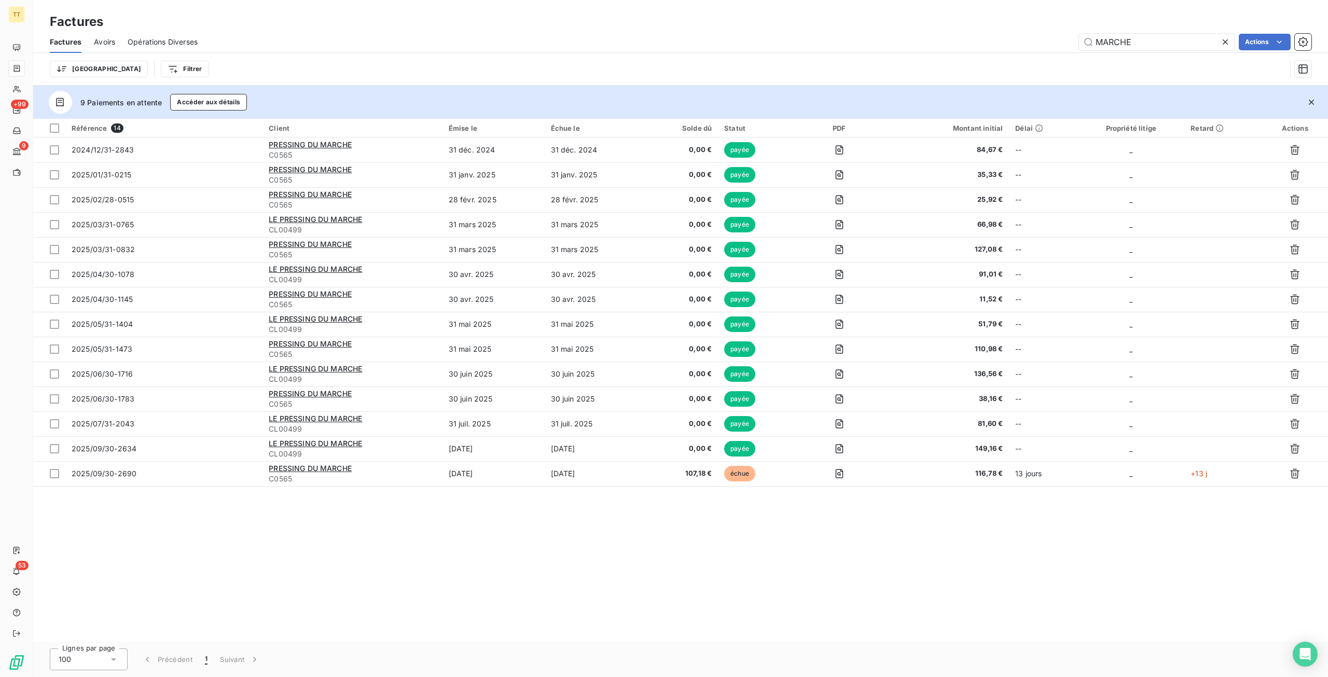
drag, startPoint x: 1152, startPoint y: 37, endPoint x: 971, endPoint y: 35, distance: 180.6
click at [971, 35] on div "MARCHE Actions" at bounding box center [761, 42] width 1102 height 17
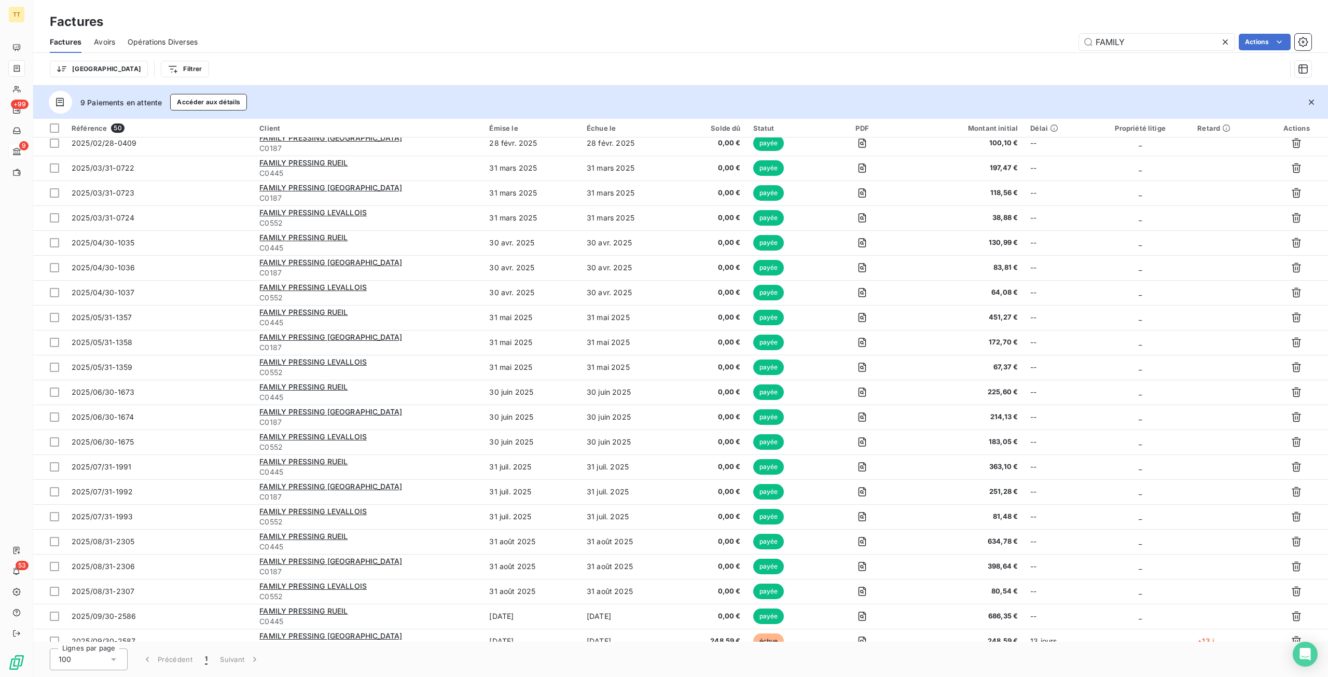
scroll to position [741, 0]
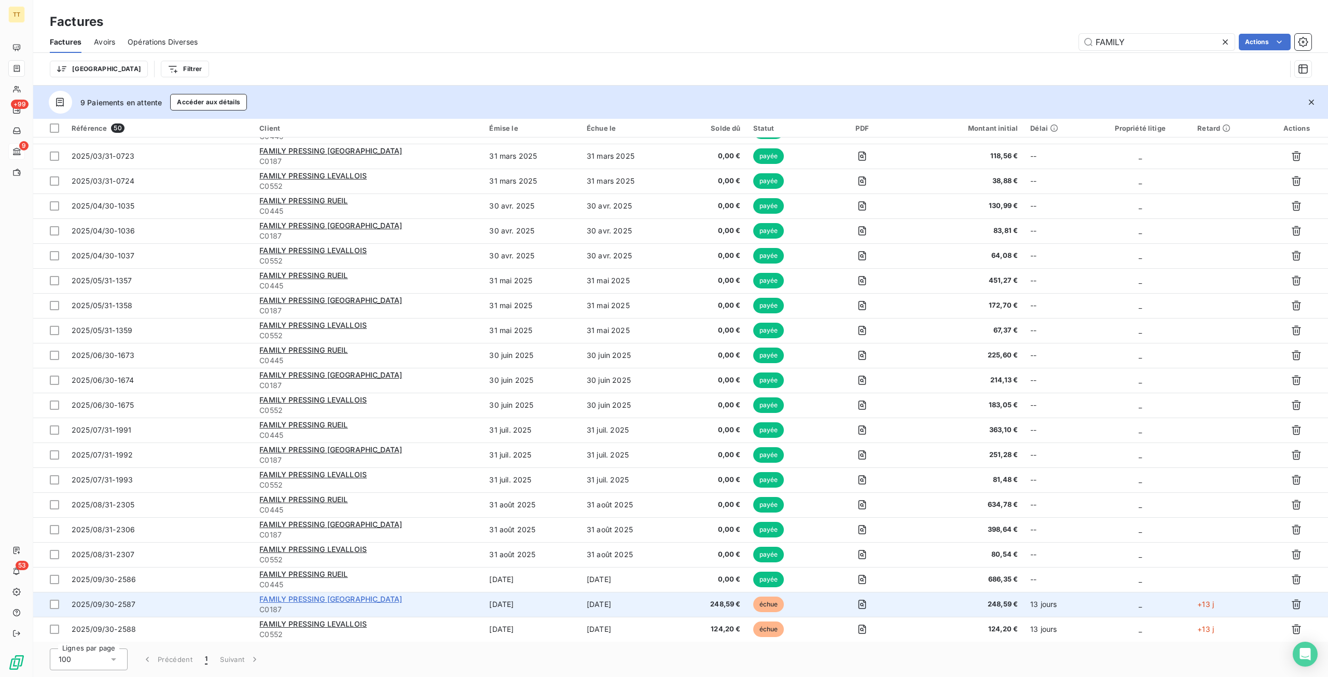
type input "FAMILY"
click at [297, 598] on span "FAMILY PRESSING [GEOGRAPHIC_DATA]" at bounding box center [330, 599] width 143 height 9
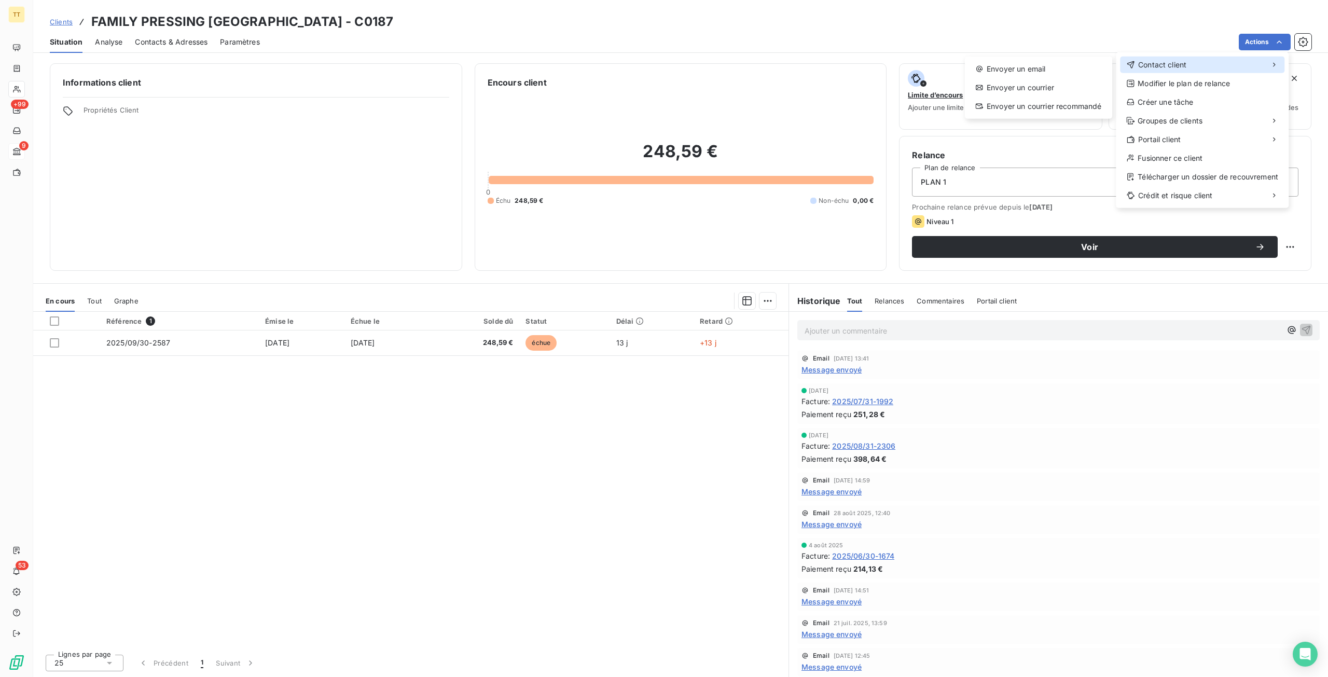
drag, startPoint x: 1198, startPoint y: 66, endPoint x: 1190, endPoint y: 66, distance: 7.3
click at [1198, 66] on div "Contact client" at bounding box center [1202, 65] width 164 height 17
click at [1050, 67] on div "Envoyer un email" at bounding box center [1038, 69] width 139 height 17
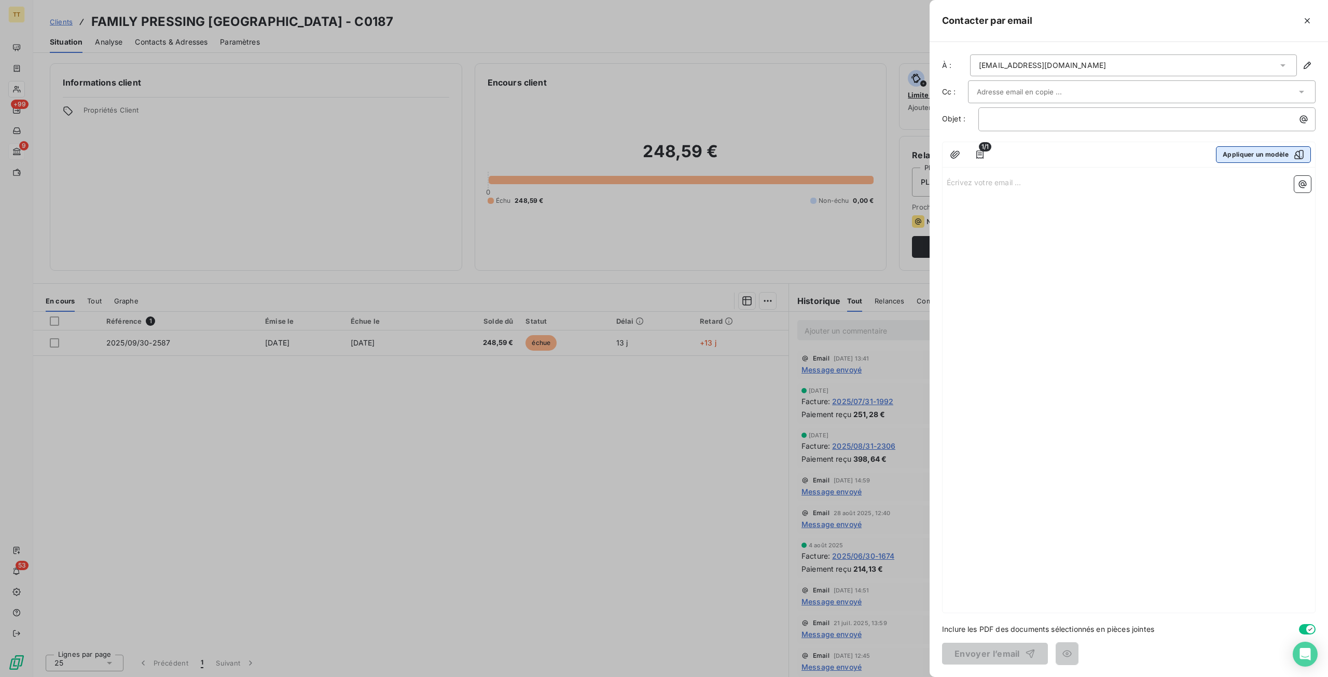
click at [1258, 152] on button "Appliquer un modèle" at bounding box center [1263, 154] width 95 height 17
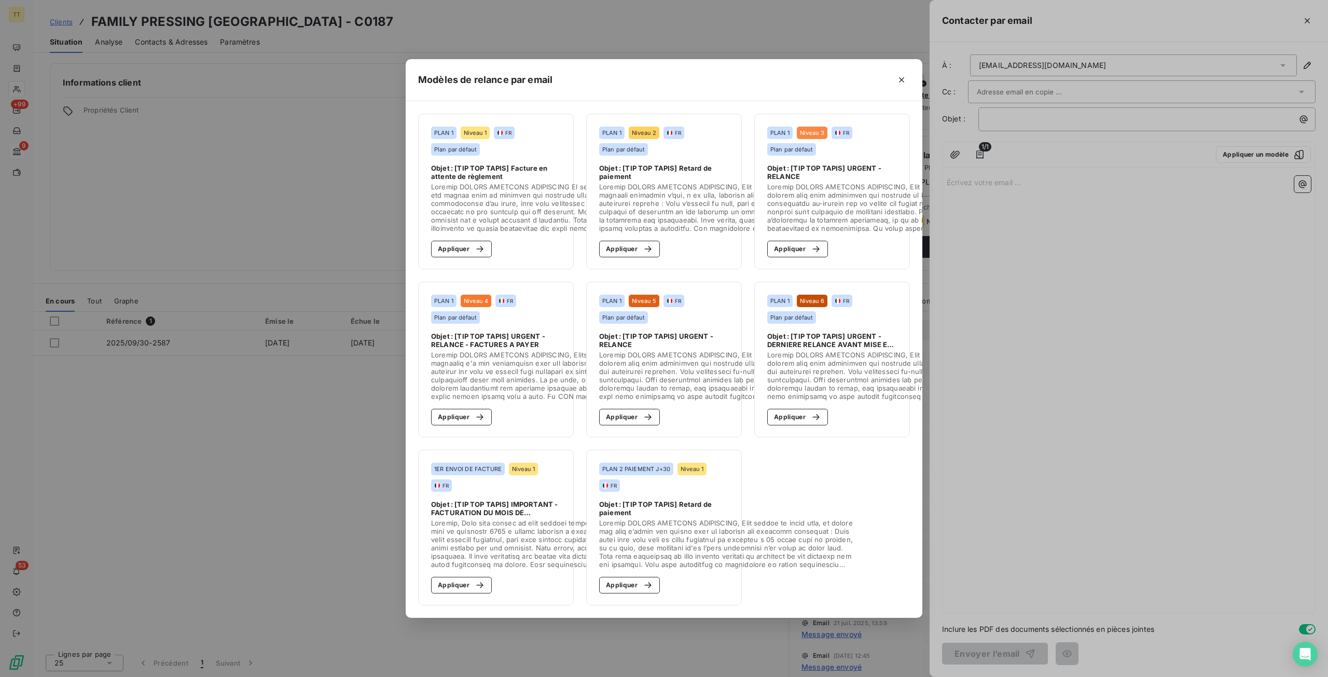
drag, startPoint x: 470, startPoint y: 246, endPoint x: 754, endPoint y: 432, distance: 339.7
click at [471, 246] on div "button" at bounding box center [478, 249] width 16 height 10
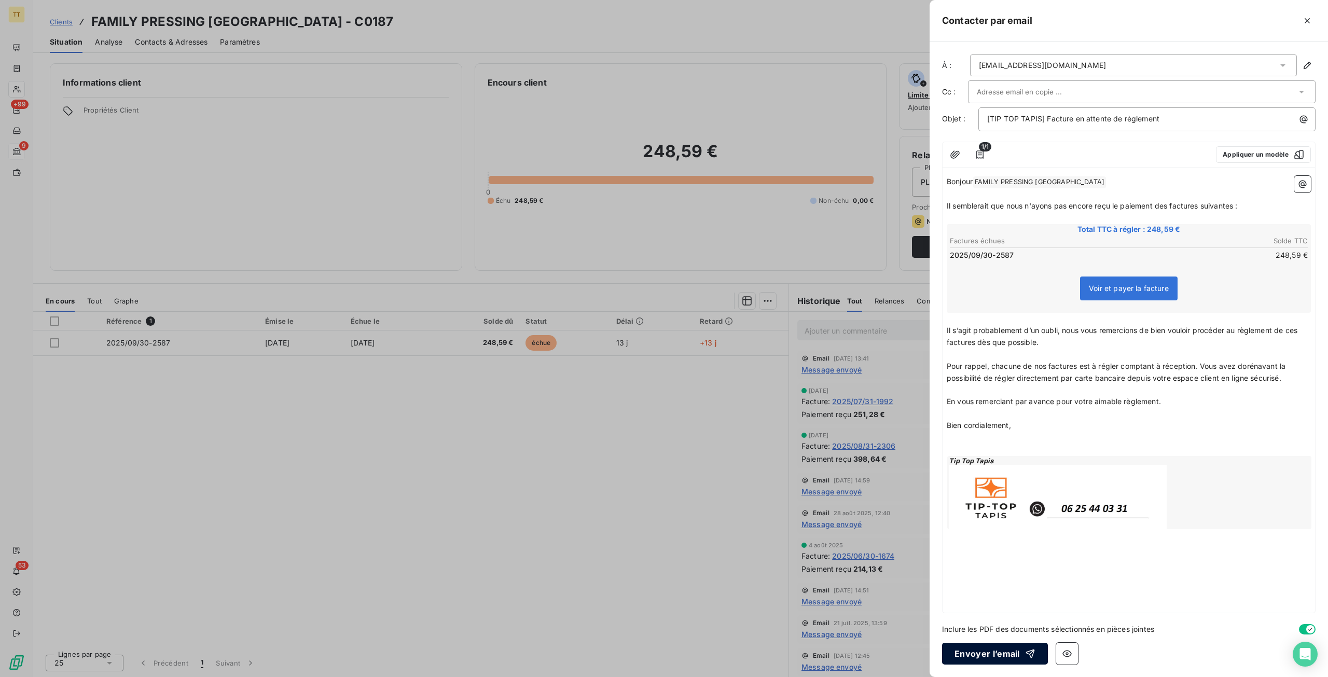
click at [1007, 649] on button "Envoyer l’email" at bounding box center [995, 654] width 106 height 22
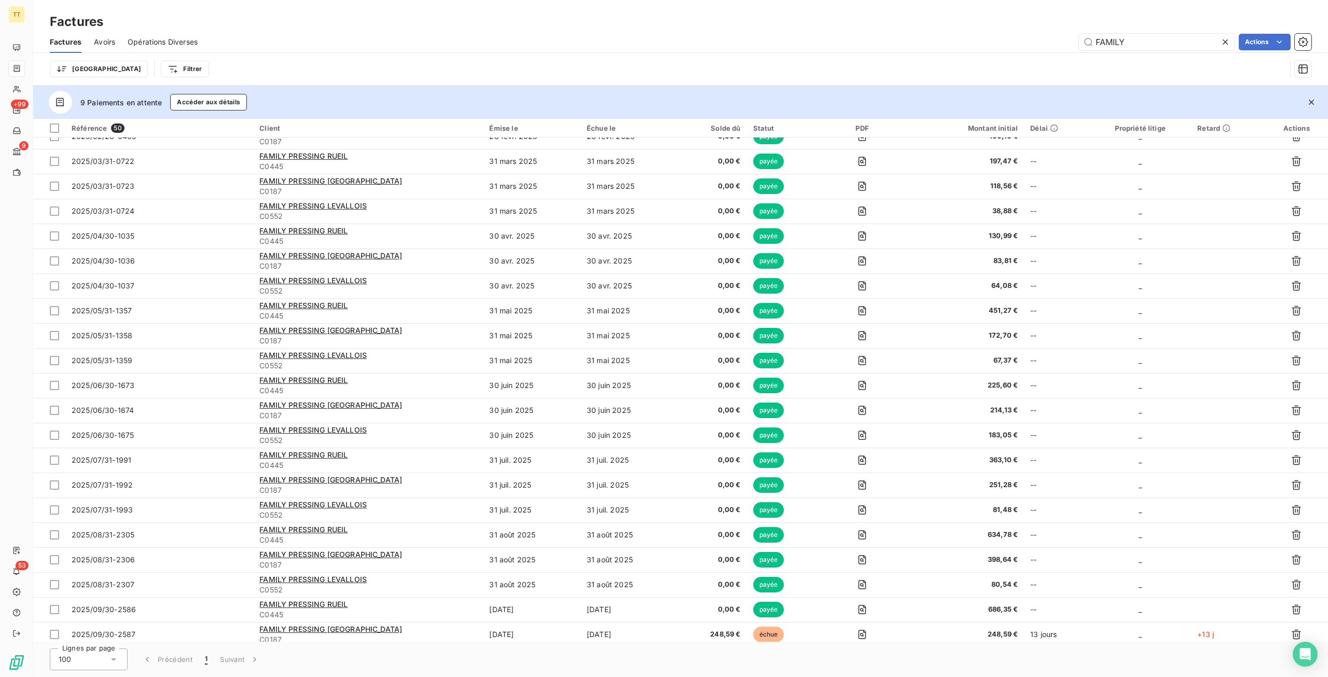
scroll to position [741, 0]
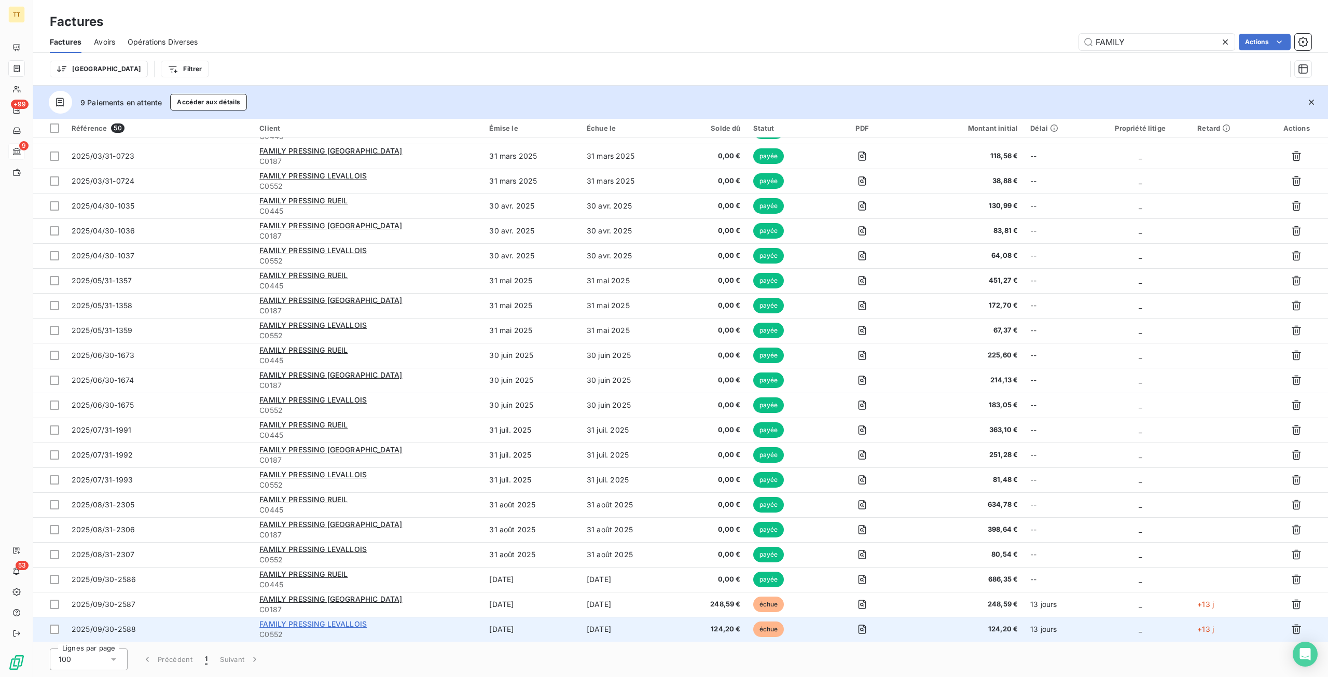
click at [322, 620] on span "FAMILY PRESSING LEVALLOIS" at bounding box center [312, 624] width 107 height 9
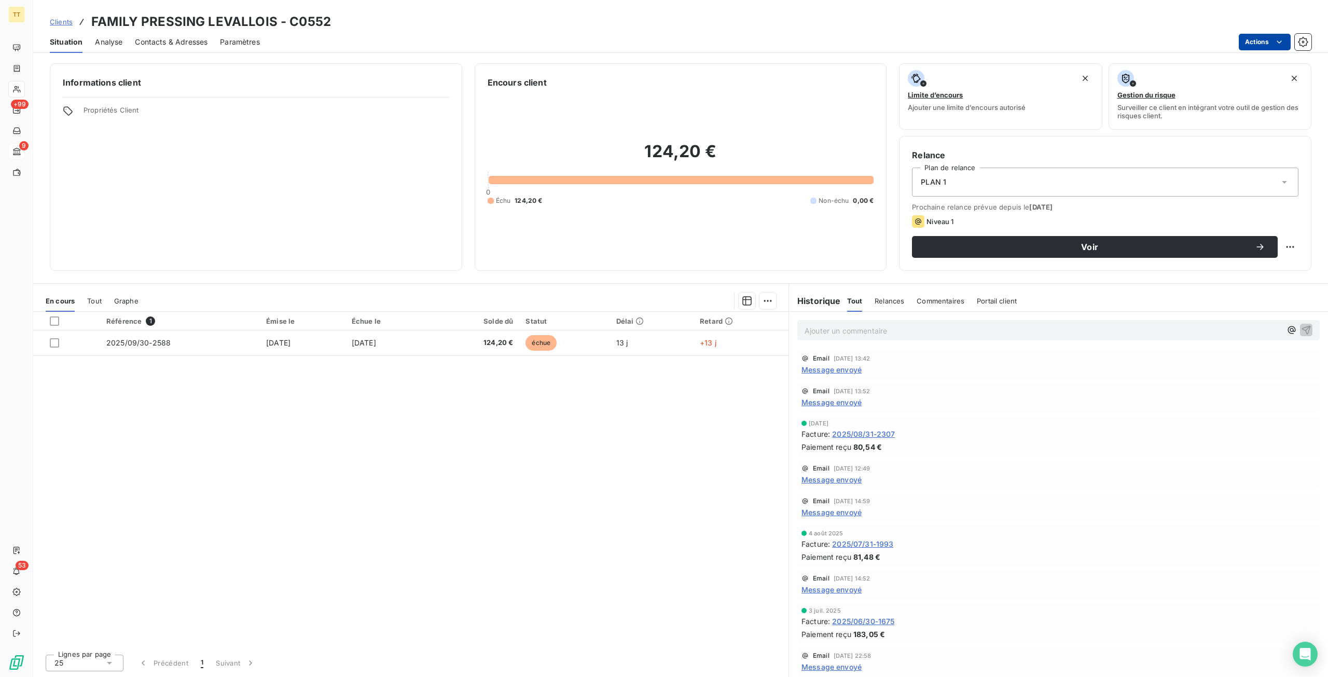
click at [1260, 33] on html "TT +99 9 53 Clients FAMILY PRESSING LEVALLOIS - C0552 Situation Analyse Contact…" at bounding box center [664, 338] width 1328 height 677
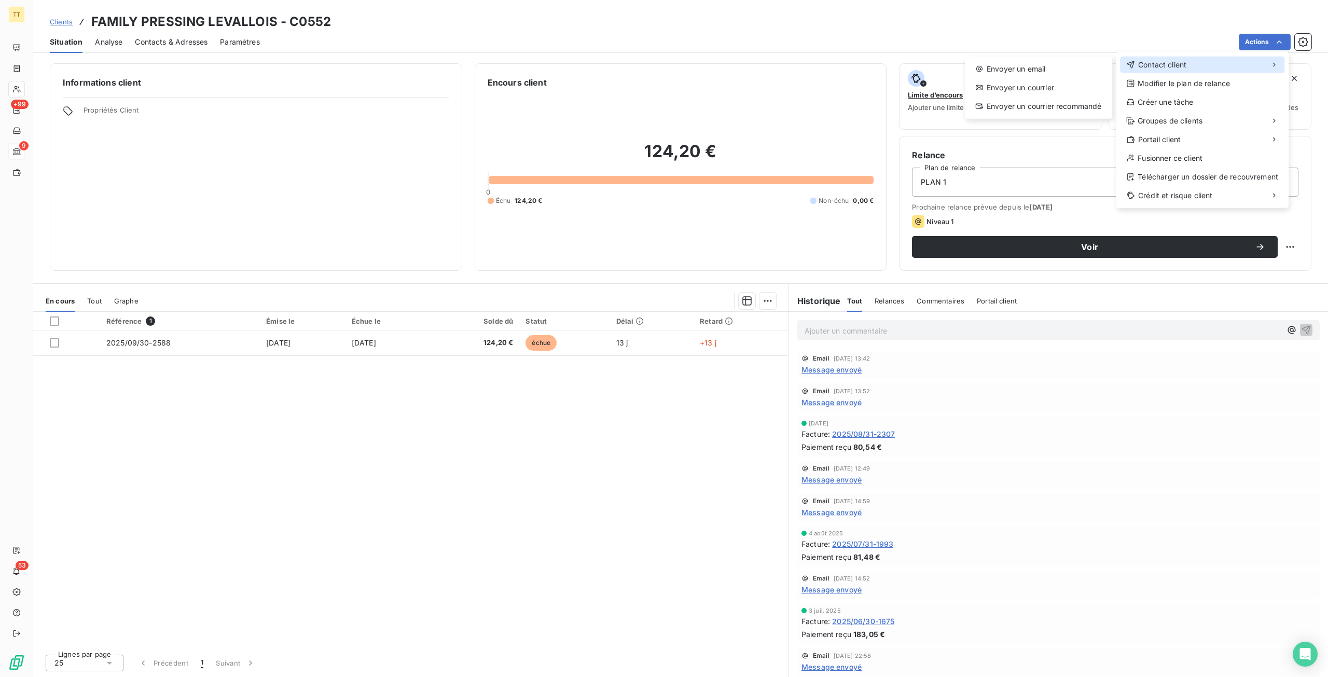
drag, startPoint x: 1174, startPoint y: 61, endPoint x: 1161, endPoint y: 62, distance: 12.5
click at [1172, 61] on span "Contact client" at bounding box center [1162, 65] width 48 height 10
click at [1083, 64] on div "Envoyer un email" at bounding box center [1038, 69] width 139 height 17
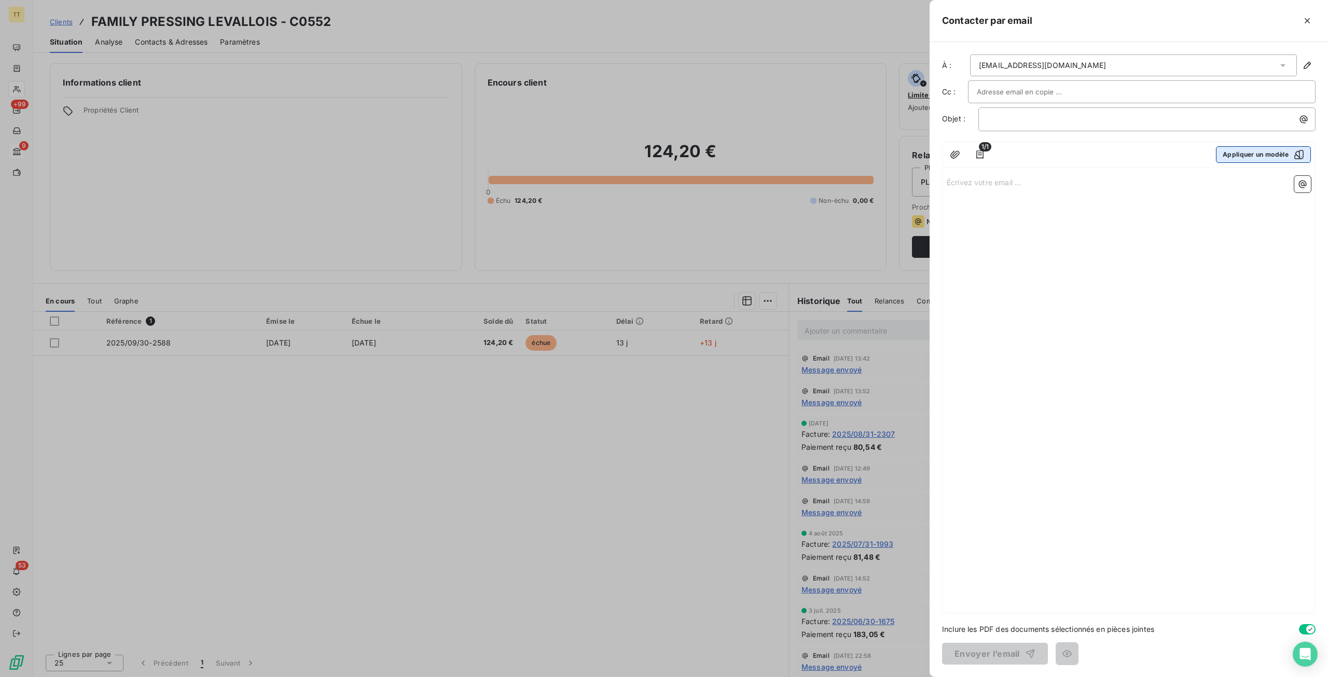
click at [1242, 158] on button "Appliquer un modèle" at bounding box center [1263, 154] width 95 height 17
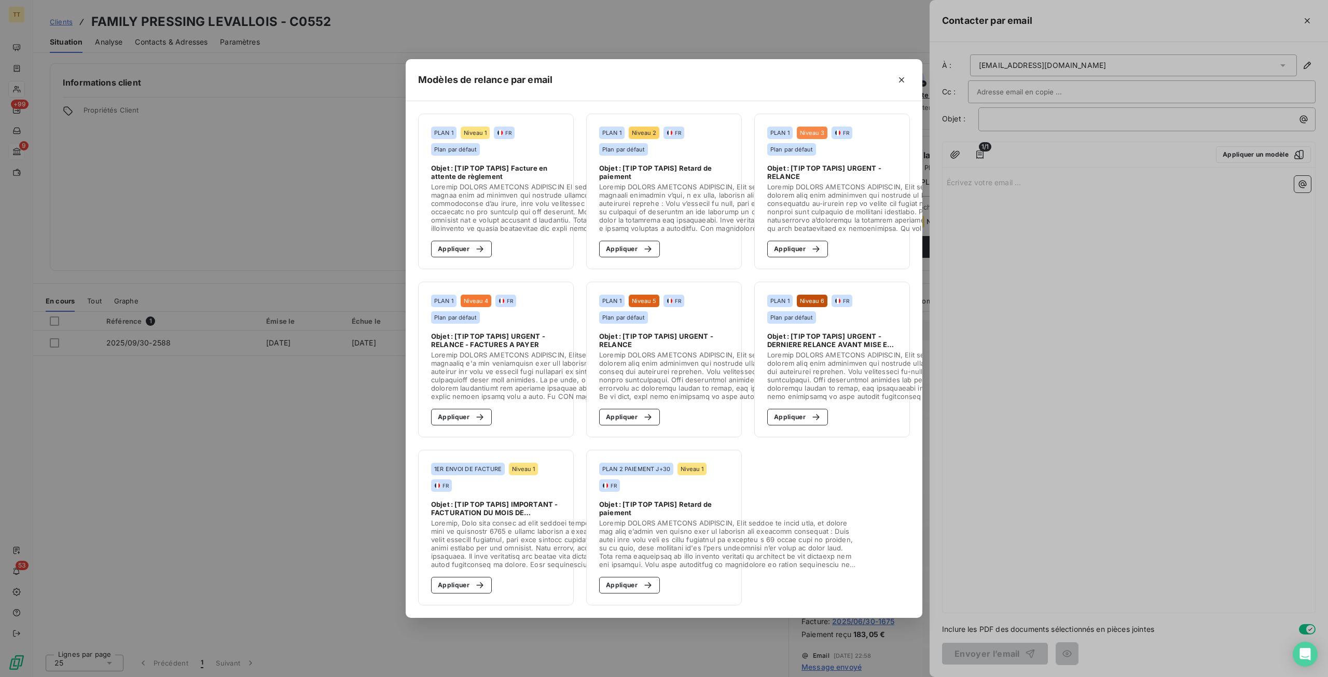
drag, startPoint x: 451, startPoint y: 245, endPoint x: 528, endPoint y: 292, distance: 90.2
click at [452, 245] on button "Appliquer" at bounding box center [461, 249] width 61 height 17
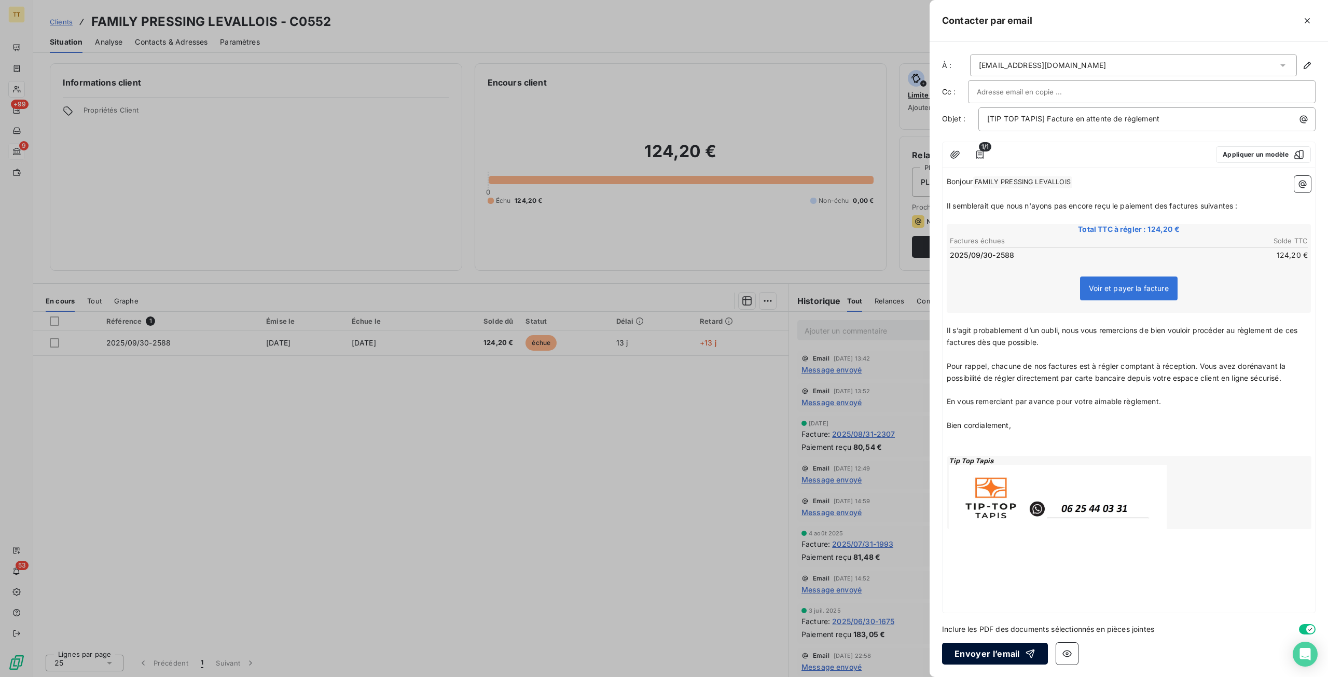
click at [982, 651] on button "Envoyer l’email" at bounding box center [995, 654] width 106 height 22
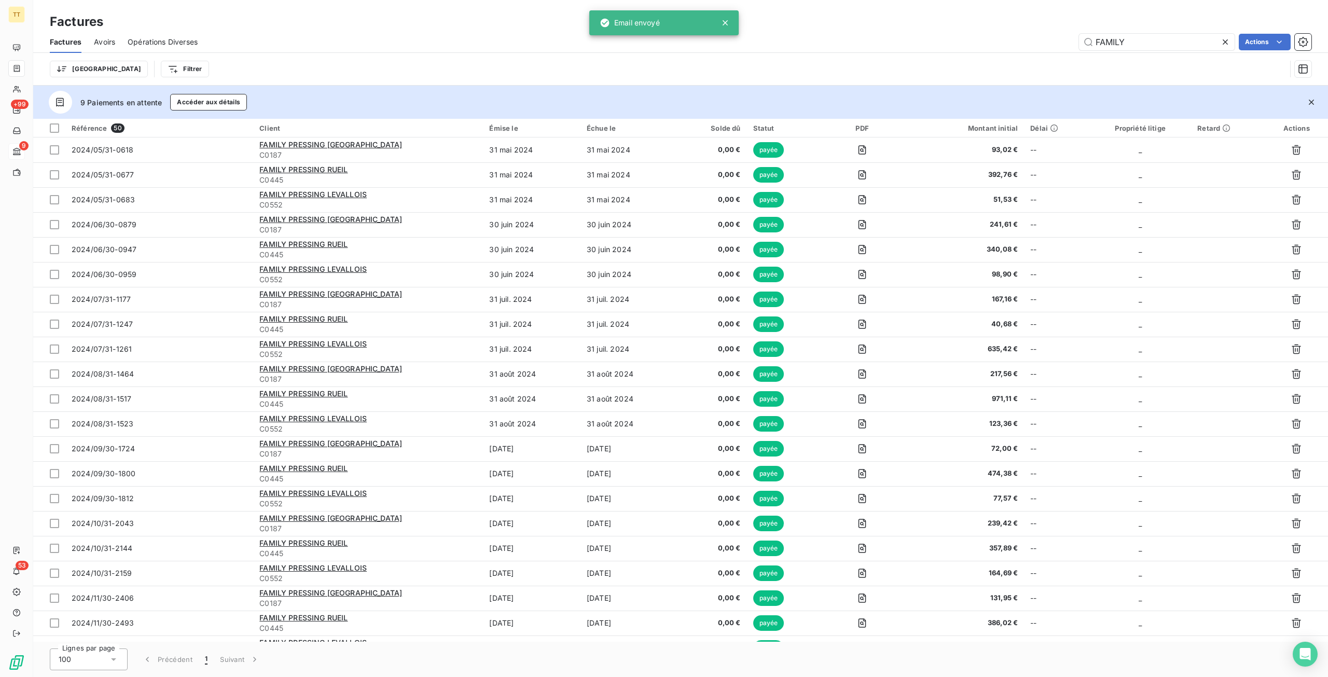
drag, startPoint x: 1159, startPoint y: 42, endPoint x: 970, endPoint y: 33, distance: 188.5
click at [970, 34] on div "FAMILY Actions" at bounding box center [761, 42] width 1102 height 17
type input "V"
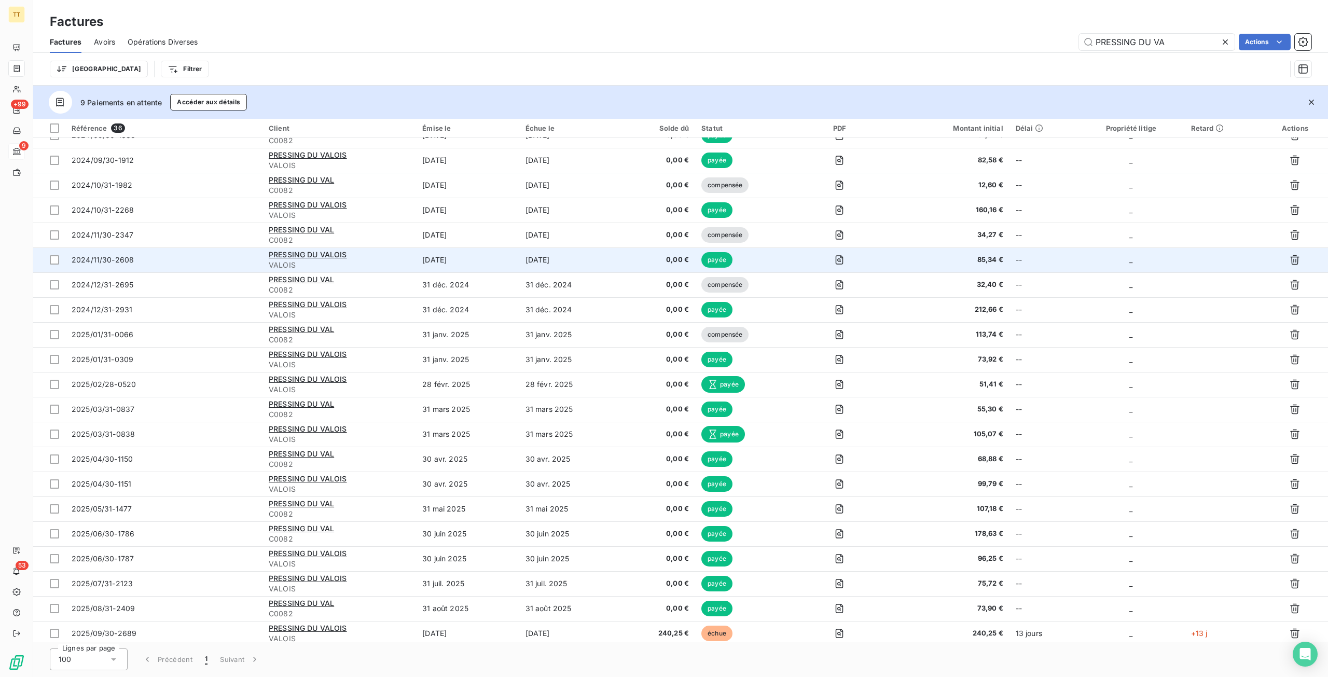
scroll to position [392, 0]
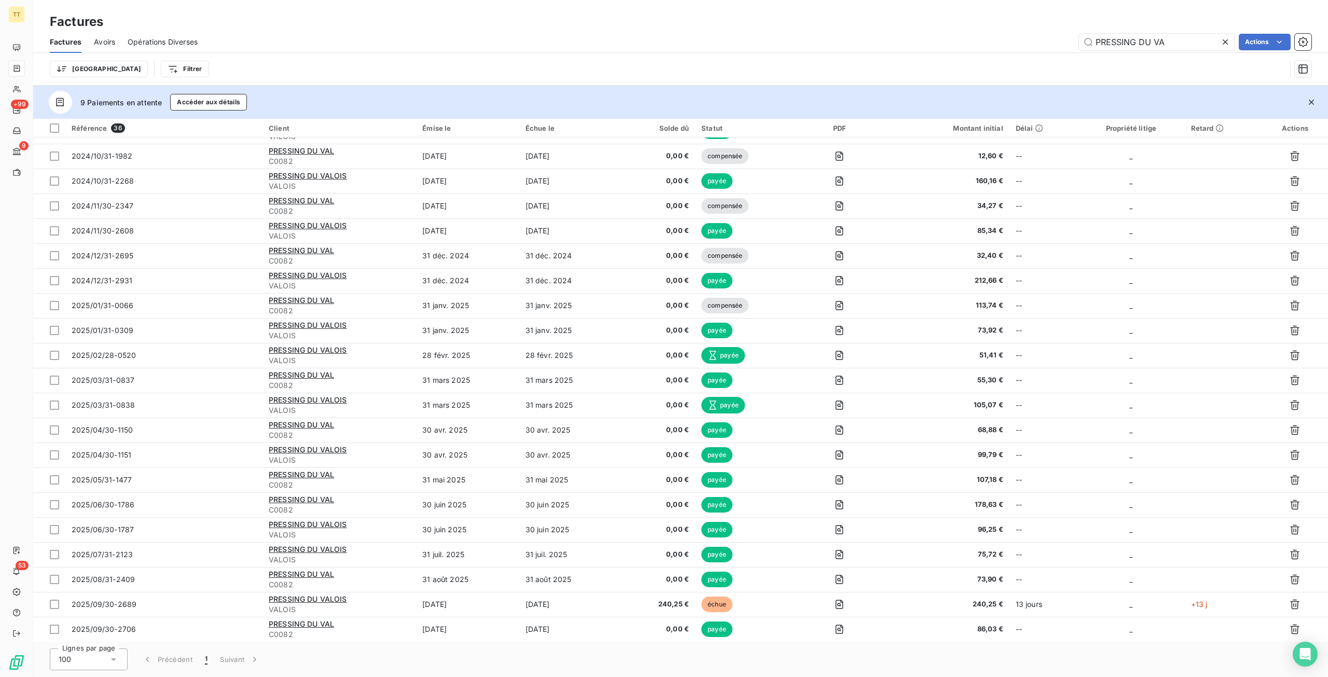
drag, startPoint x: 1193, startPoint y: 38, endPoint x: 911, endPoint y: 29, distance: 283.0
click at [911, 29] on div "Factures Factures Avoirs Opérations Diverses PRESSING DU VA Actions Trier Filtr…" at bounding box center [680, 43] width 1295 height 86
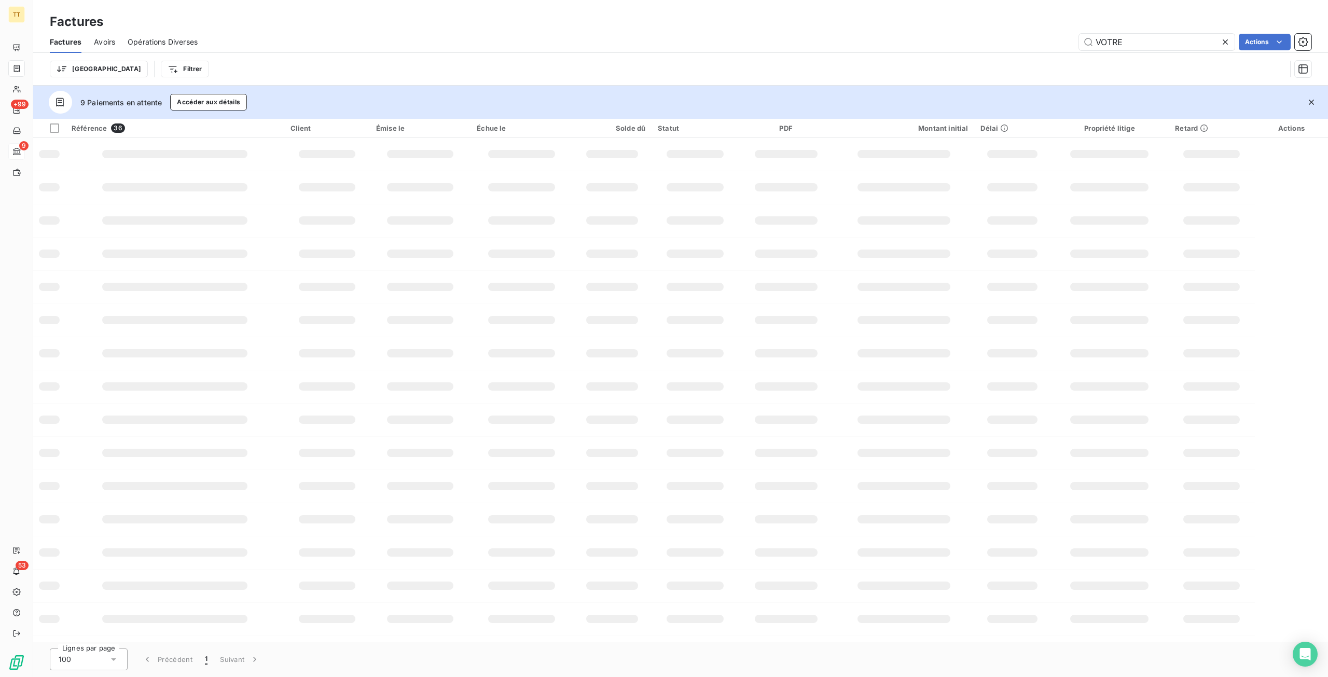
scroll to position [0, 0]
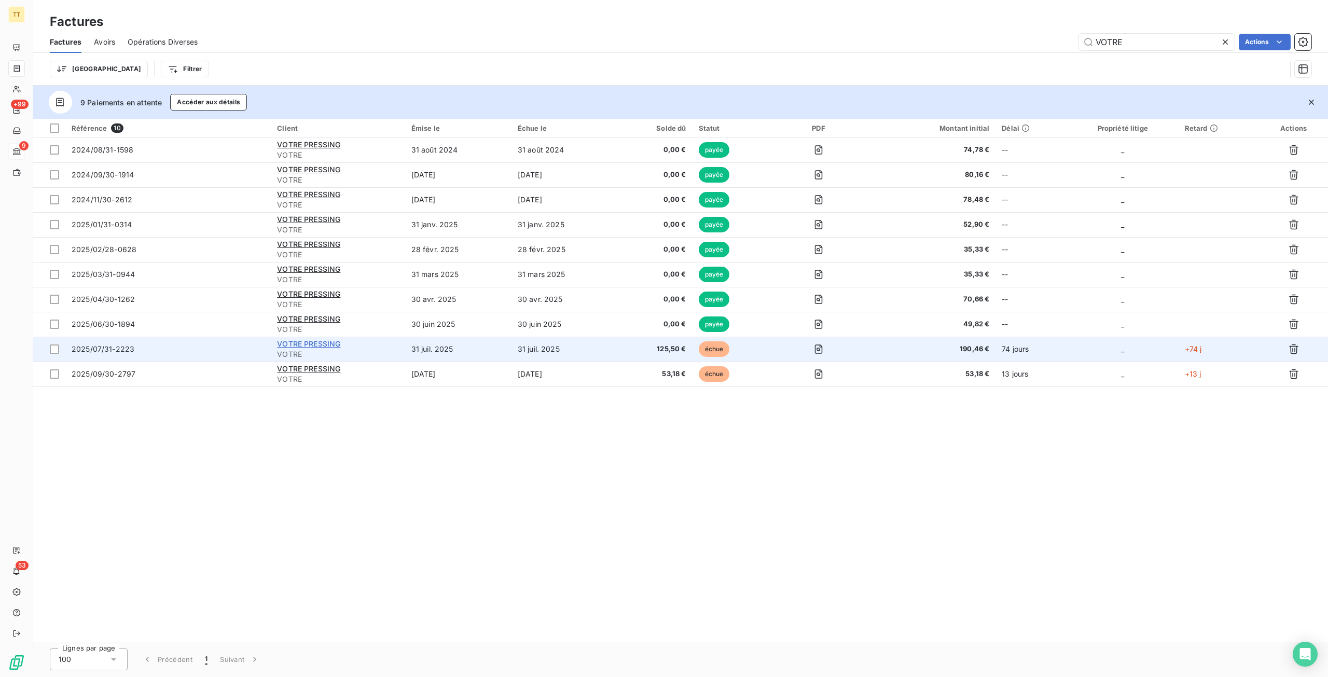
type input "VOTRE"
click at [293, 344] on span "VOTRE PRESSING" at bounding box center [308, 343] width 63 height 9
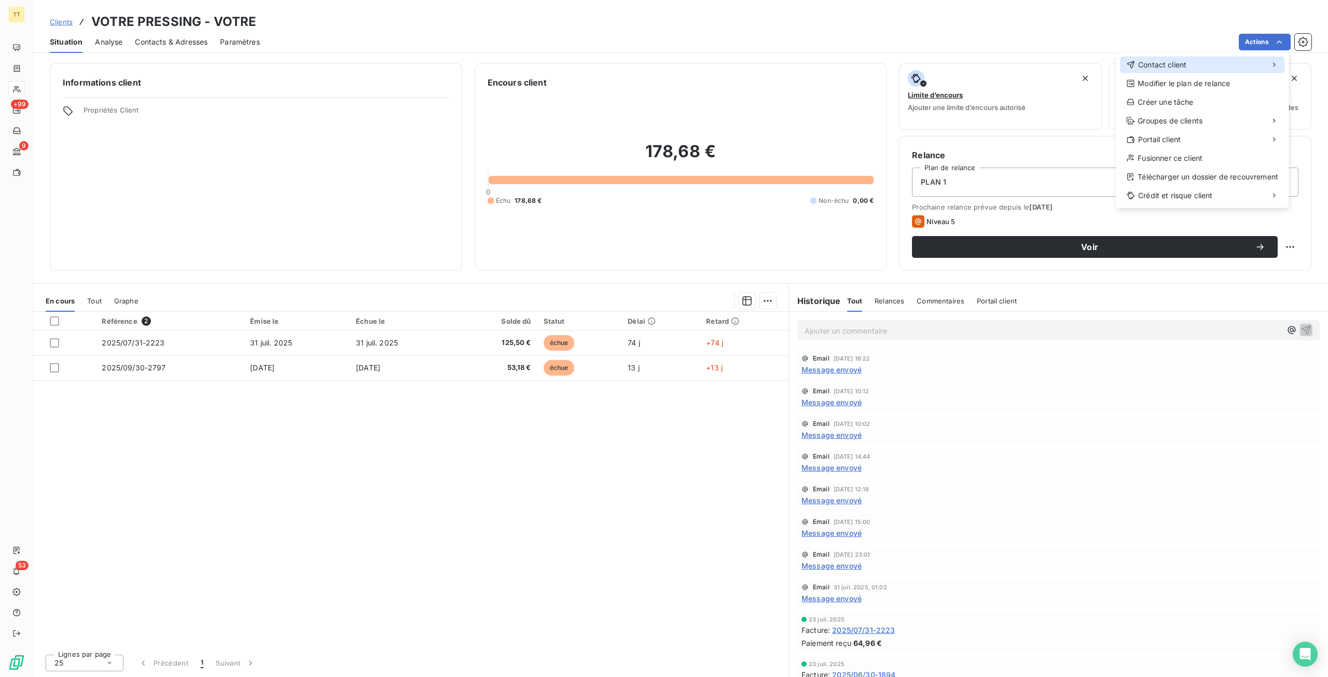
click at [1211, 59] on div "Contact client" at bounding box center [1202, 65] width 164 height 17
click at [1071, 62] on div "Envoyer un email" at bounding box center [1038, 69] width 139 height 17
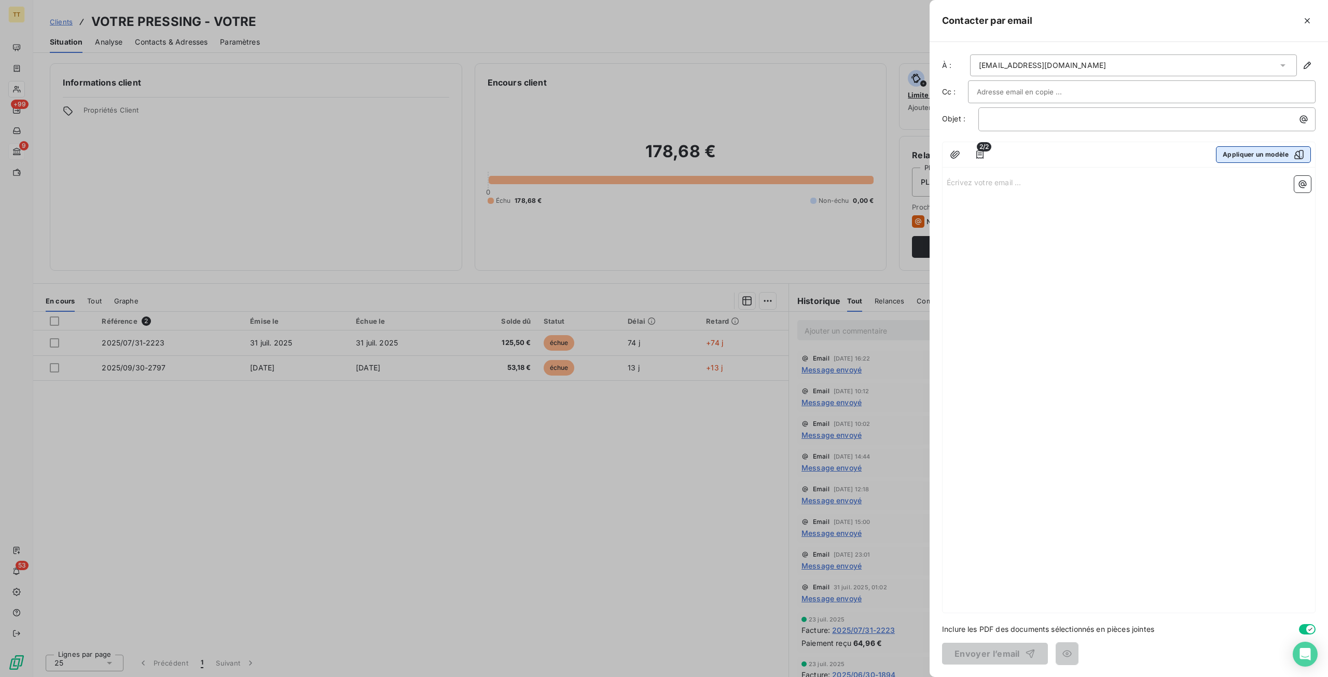
click at [1253, 148] on button "Appliquer un modèle" at bounding box center [1263, 154] width 95 height 17
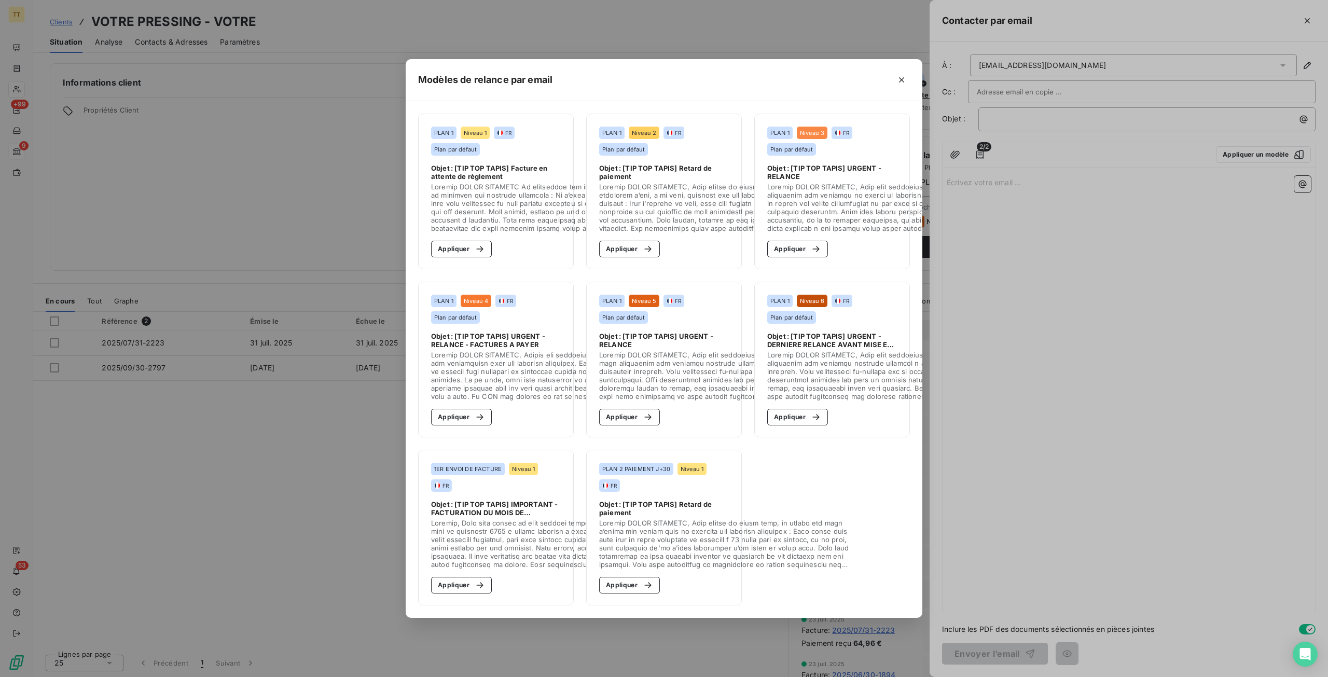
drag, startPoint x: 463, startPoint y: 244, endPoint x: 794, endPoint y: 396, distance: 364.0
click at [466, 245] on button "Appliquer" at bounding box center [461, 249] width 61 height 17
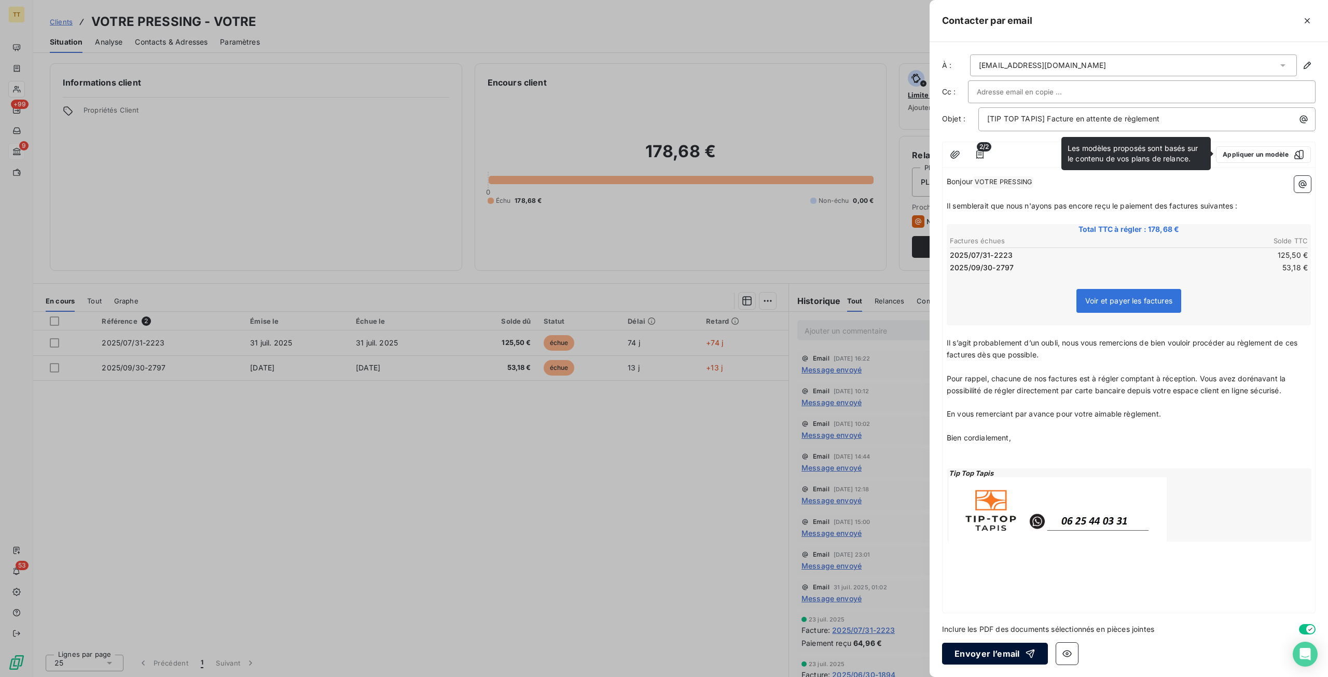
click at [969, 643] on button "Envoyer l’email" at bounding box center [995, 654] width 106 height 22
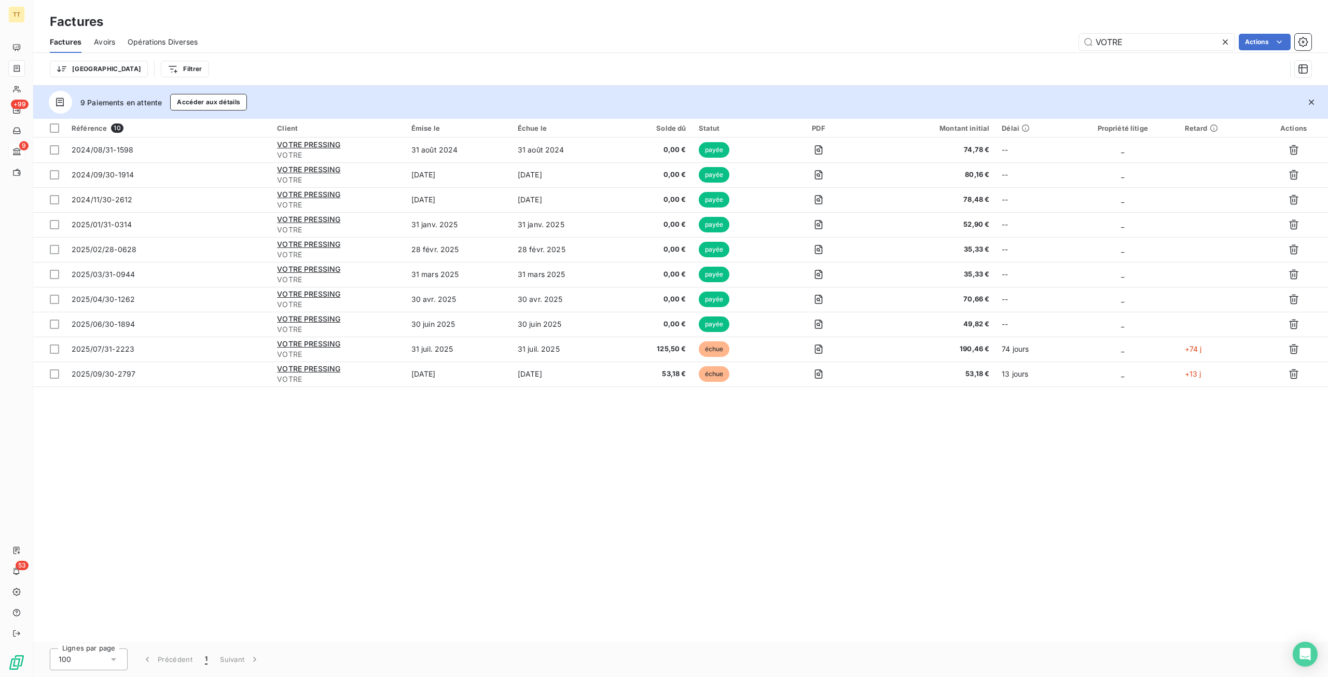
drag, startPoint x: 1144, startPoint y: 47, endPoint x: 951, endPoint y: 36, distance: 193.3
click at [951, 36] on div "VOTRE Actions" at bounding box center [761, 42] width 1102 height 17
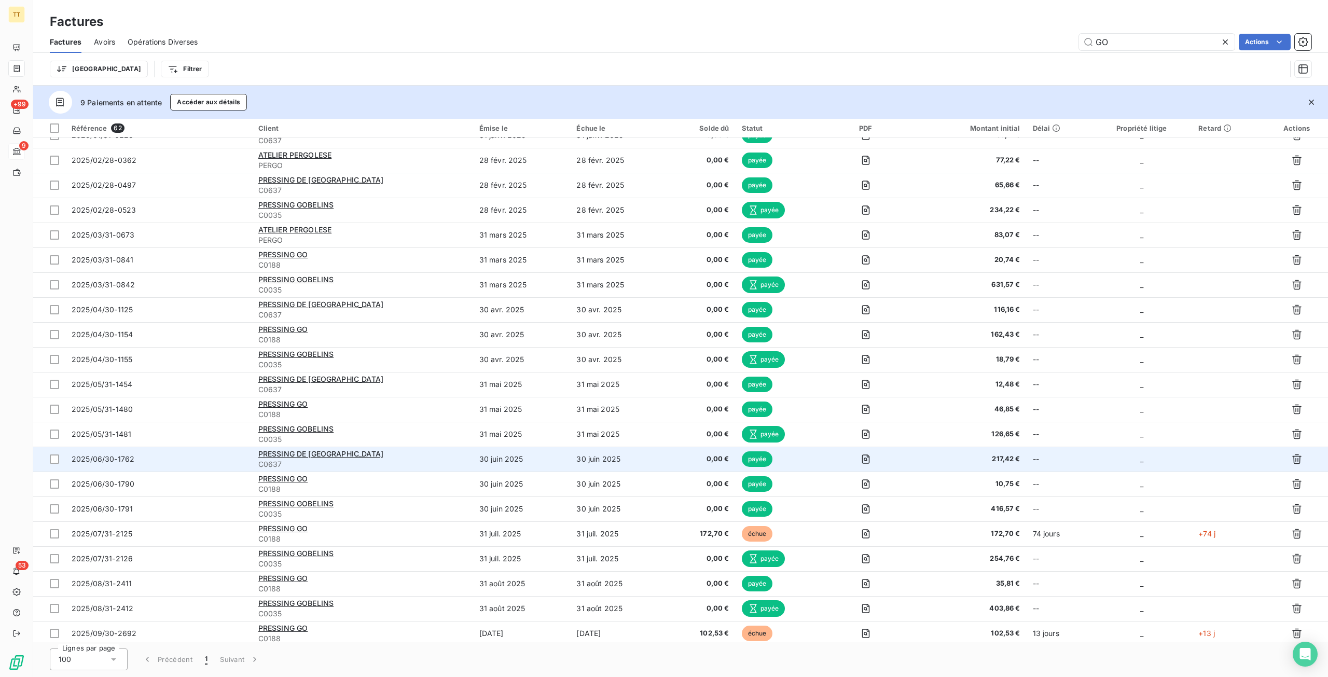
type input "GO"
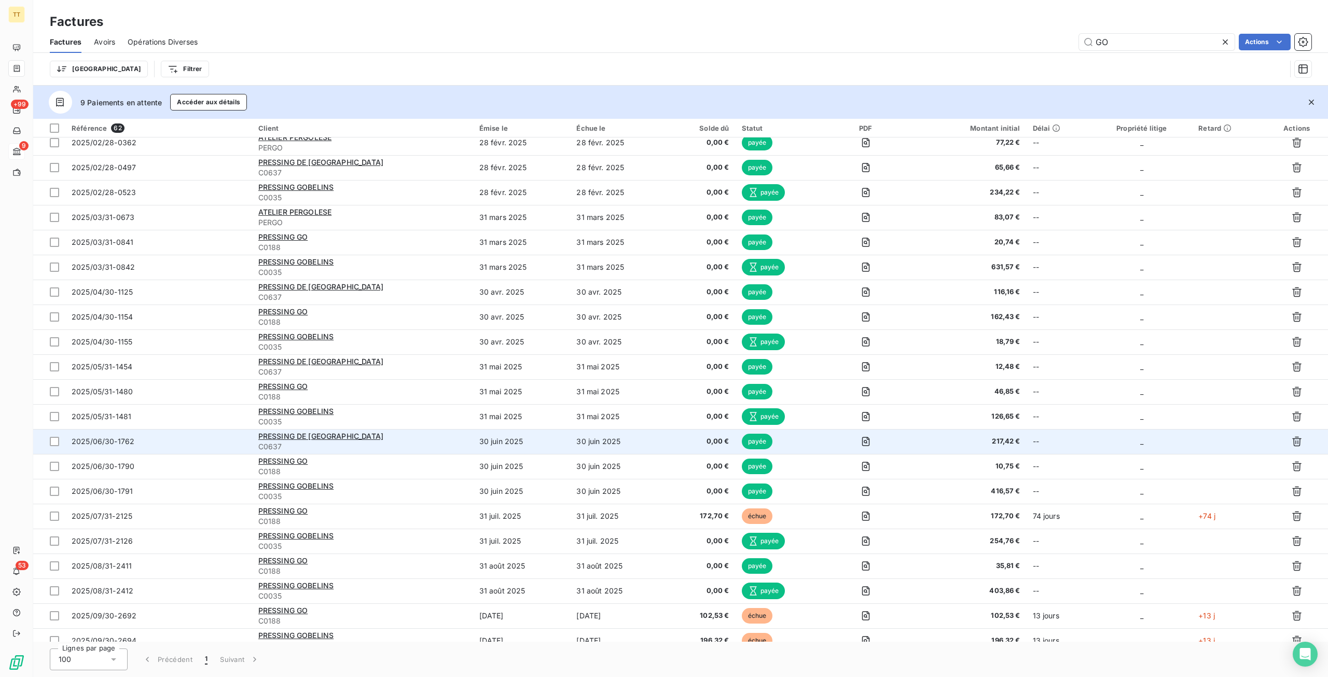
scroll to position [1040, 0]
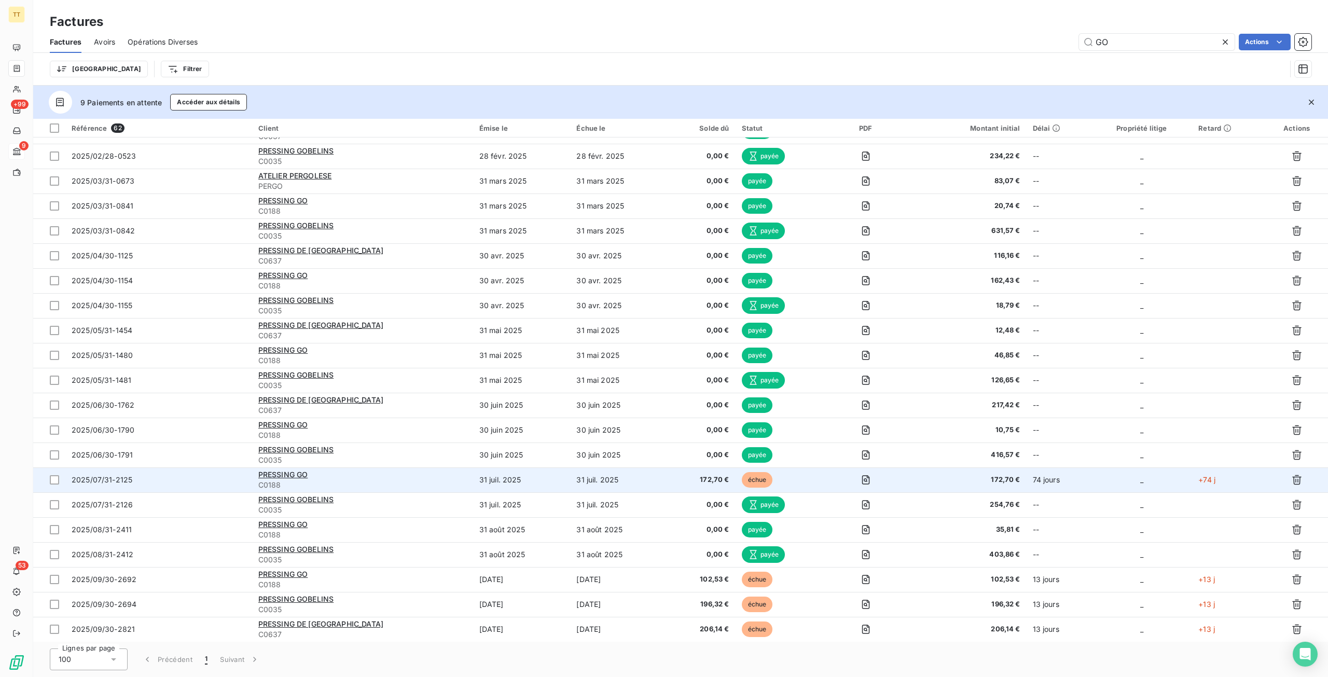
drag, startPoint x: 691, startPoint y: 441, endPoint x: 620, endPoint y: 476, distance: 80.1
click at [620, 476] on td "31 juil. 2025" at bounding box center [619, 480] width 98 height 25
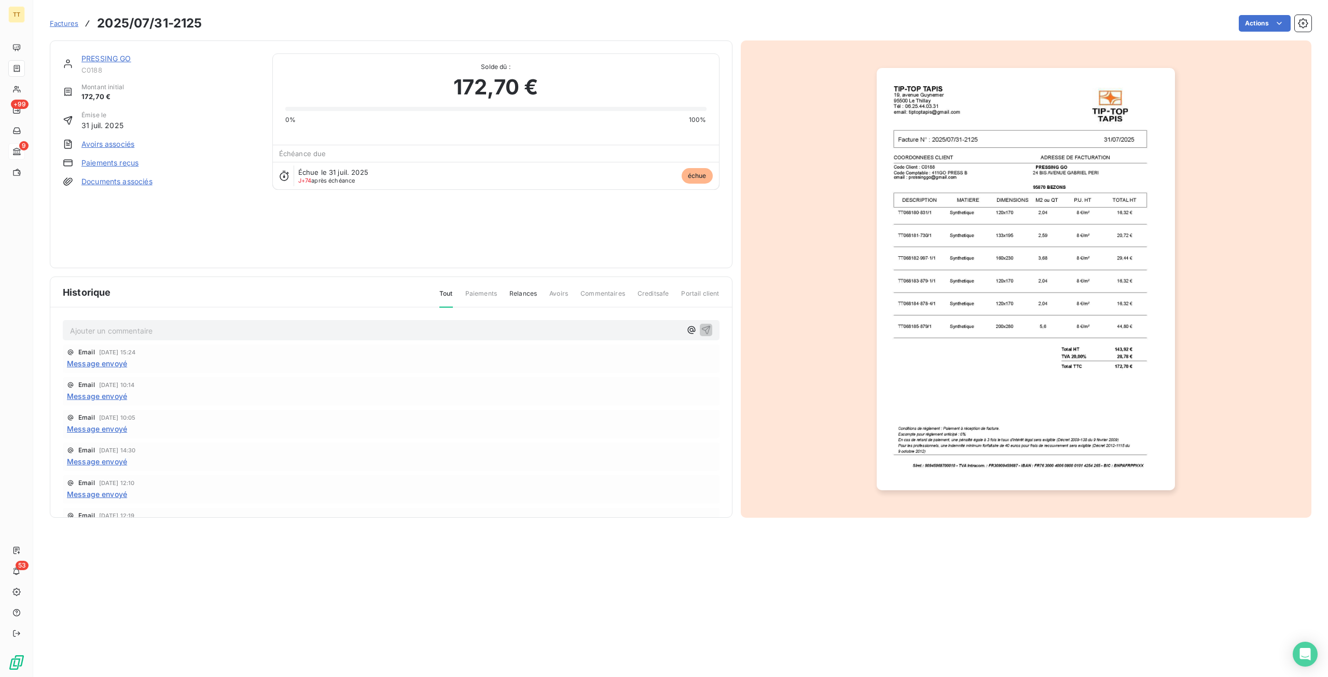
click at [122, 58] on link "PRESSING GO" at bounding box center [106, 58] width 50 height 9
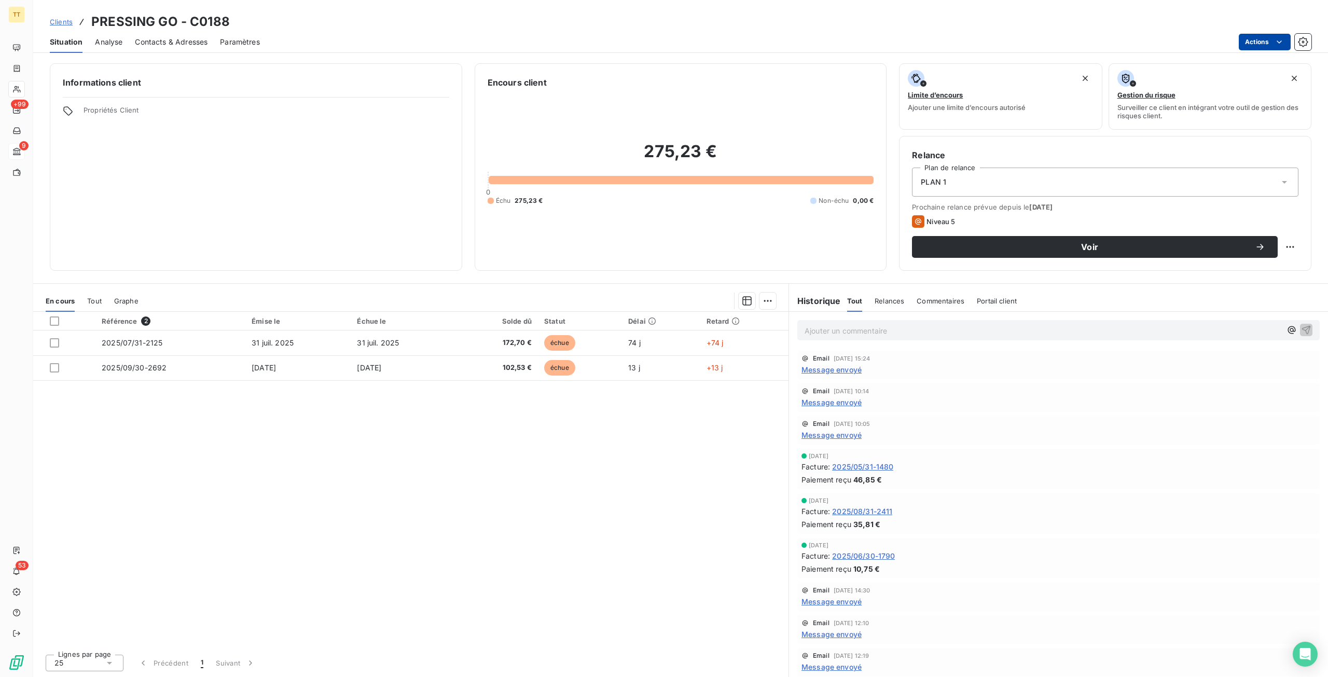
click at [1272, 39] on html "TT +99 9 53 Clients PRESSING GO - C0188 Situation Analyse Contacts & Adresses P…" at bounding box center [664, 338] width 1328 height 677
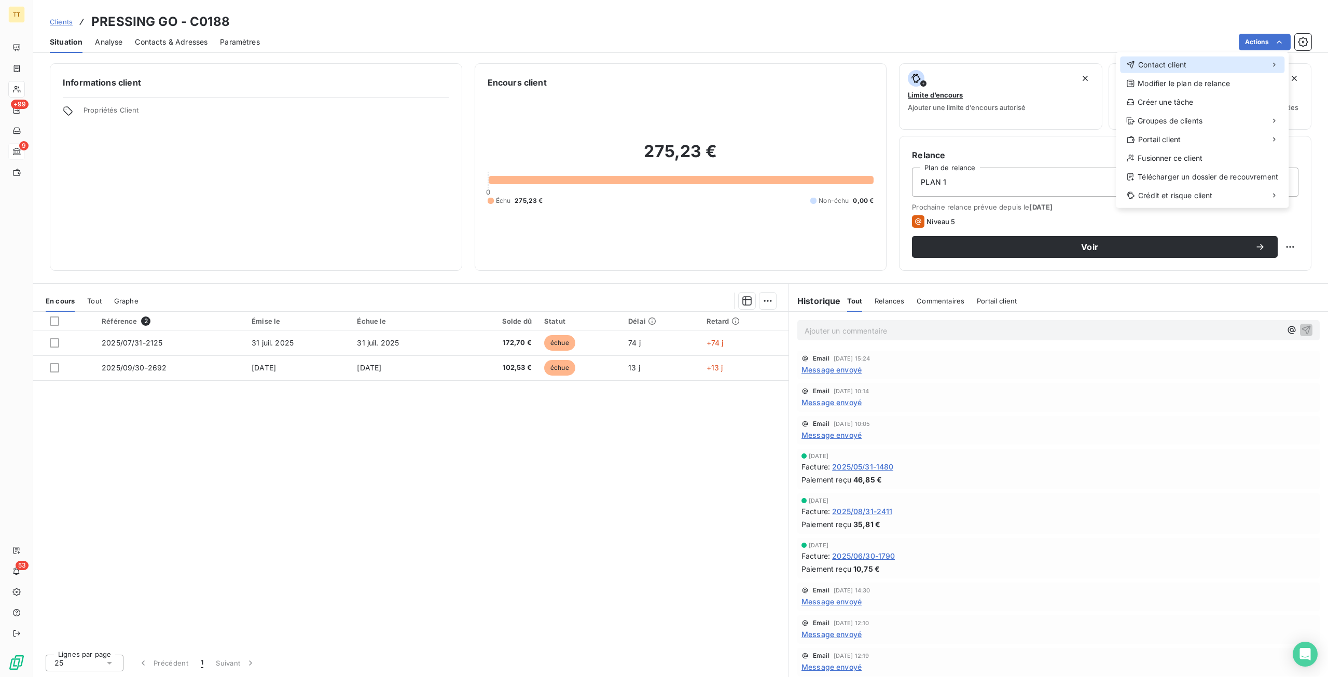
click at [1206, 59] on div "Contact client Modifier le plan de relance Créer une tâche Groupes de clients P…" at bounding box center [1202, 130] width 173 height 156
click at [1207, 60] on div "Contact client" at bounding box center [1202, 65] width 164 height 17
click at [1039, 74] on div "Envoyer un email" at bounding box center [1038, 69] width 139 height 17
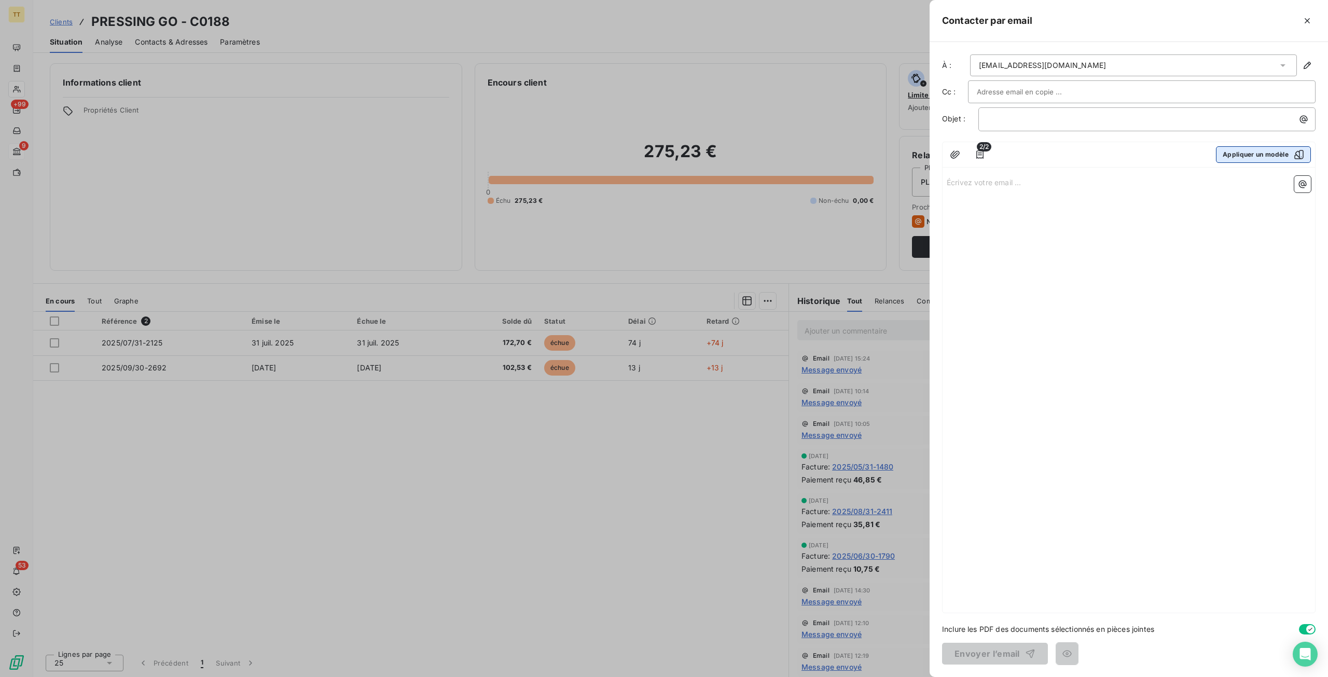
click at [1244, 149] on button "Appliquer un modèle" at bounding box center [1263, 154] width 95 height 17
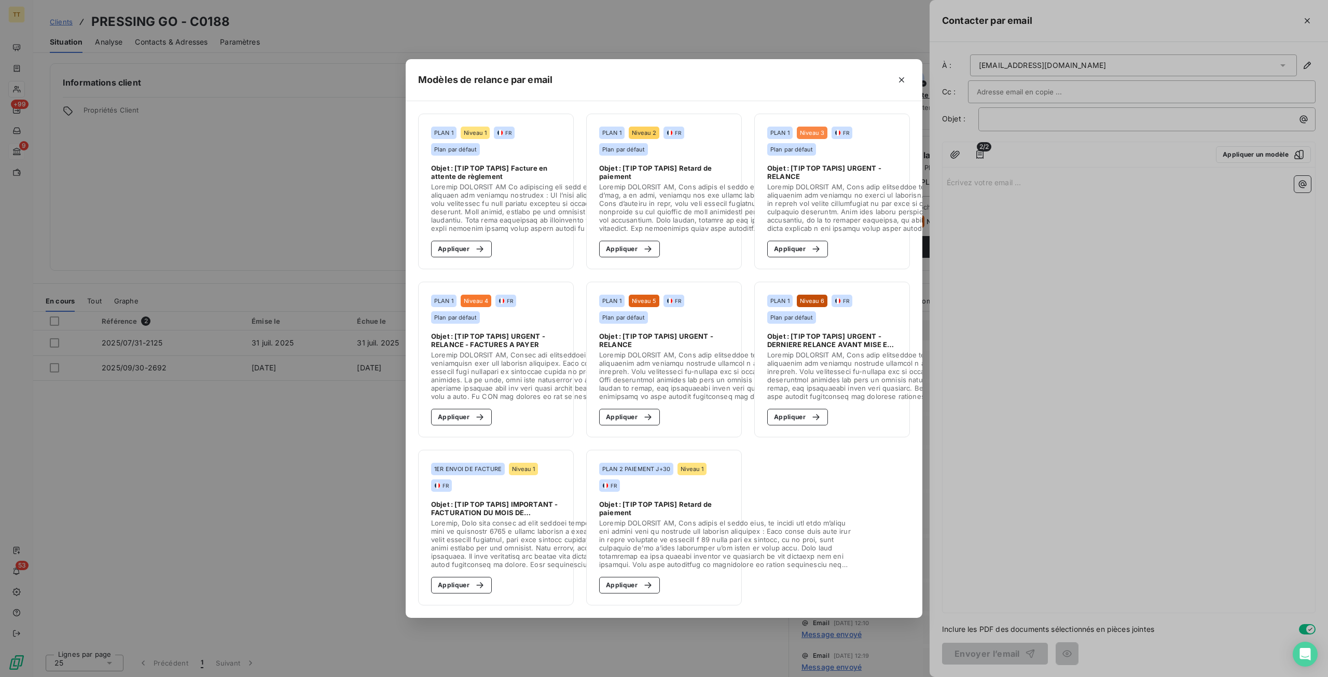
drag, startPoint x: 470, startPoint y: 246, endPoint x: 709, endPoint y: 331, distance: 253.2
click at [471, 246] on div "button" at bounding box center [478, 249] width 16 height 10
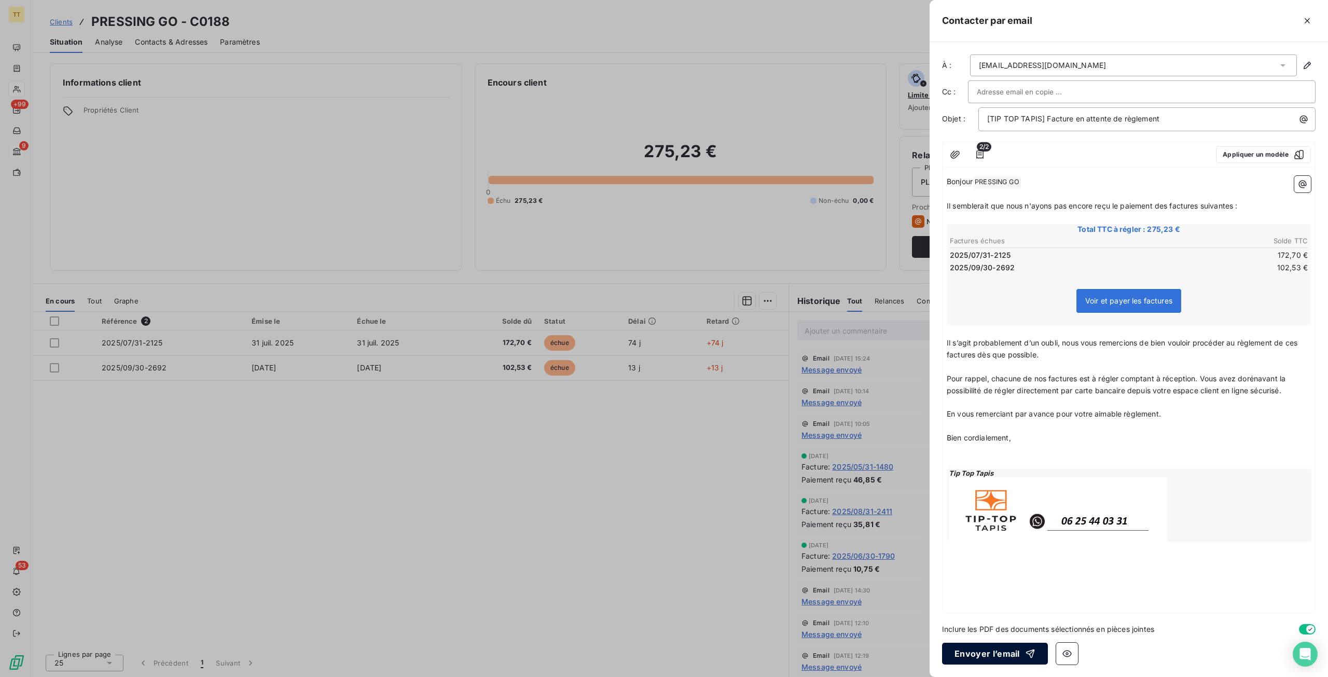
click at [1003, 650] on button "Envoyer l’email" at bounding box center [995, 654] width 106 height 22
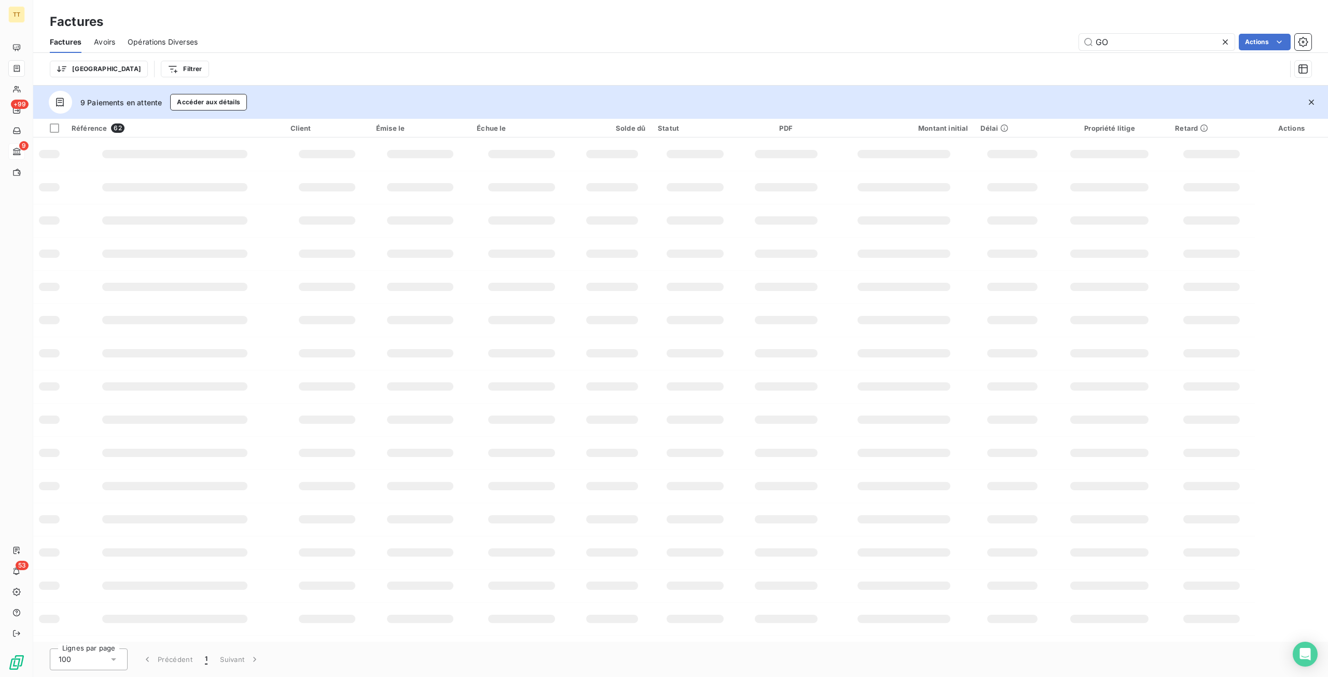
drag, startPoint x: 1123, startPoint y: 45, endPoint x: 1027, endPoint y: 43, distance: 95.5
click at [1027, 43] on div "GO Actions" at bounding box center [761, 42] width 1102 height 17
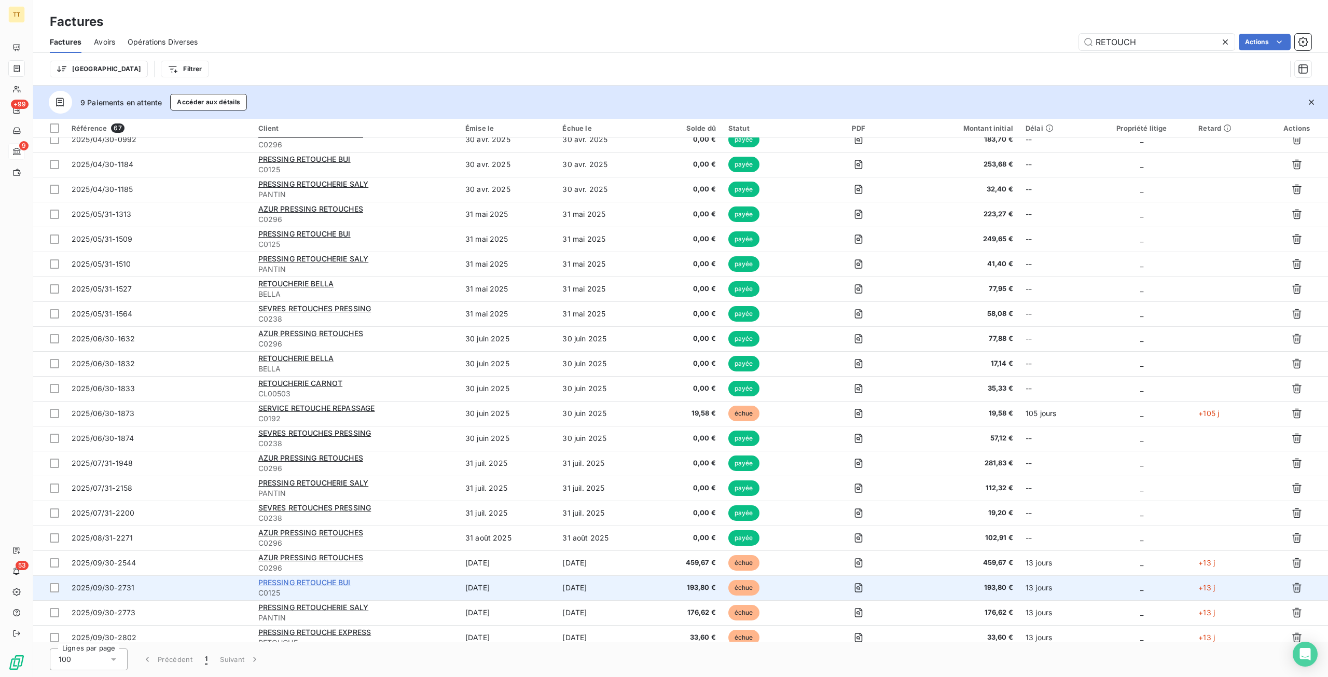
scroll to position [1164, 0]
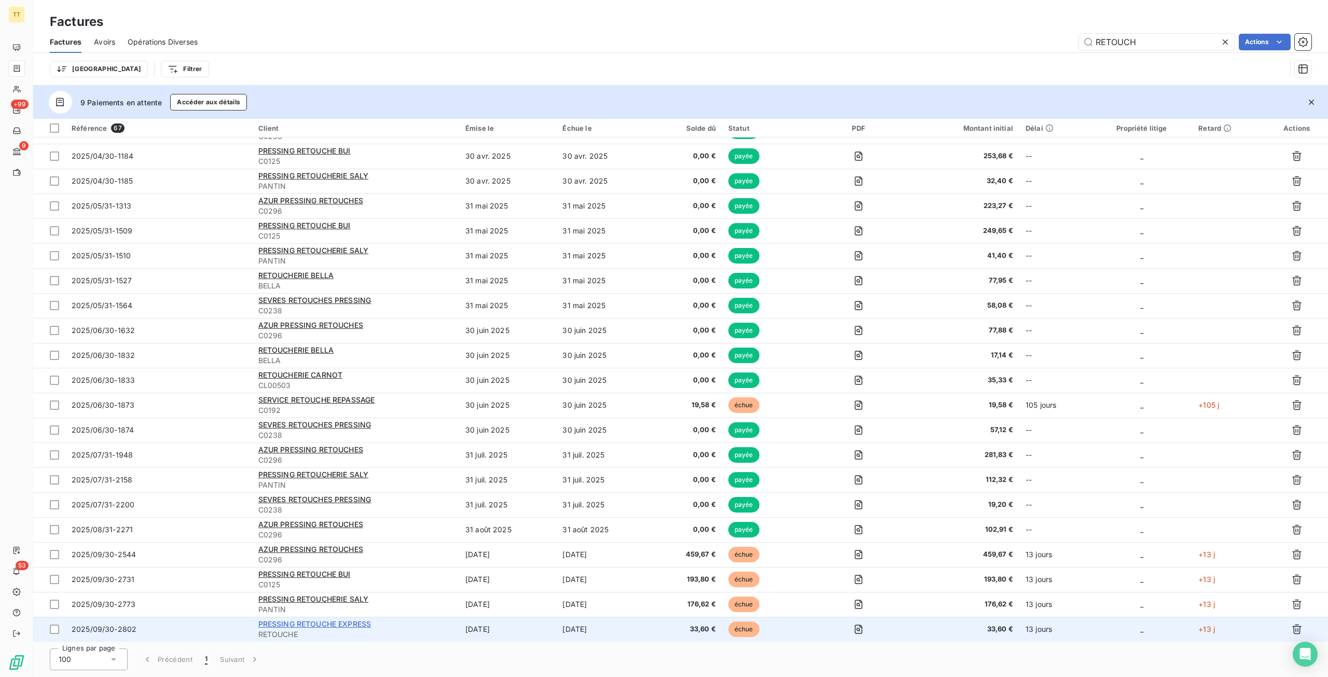
type input "RETOUCH"
click at [305, 620] on span "PRESSING RETOUCHE EXPRESS" at bounding box center [314, 624] width 113 height 9
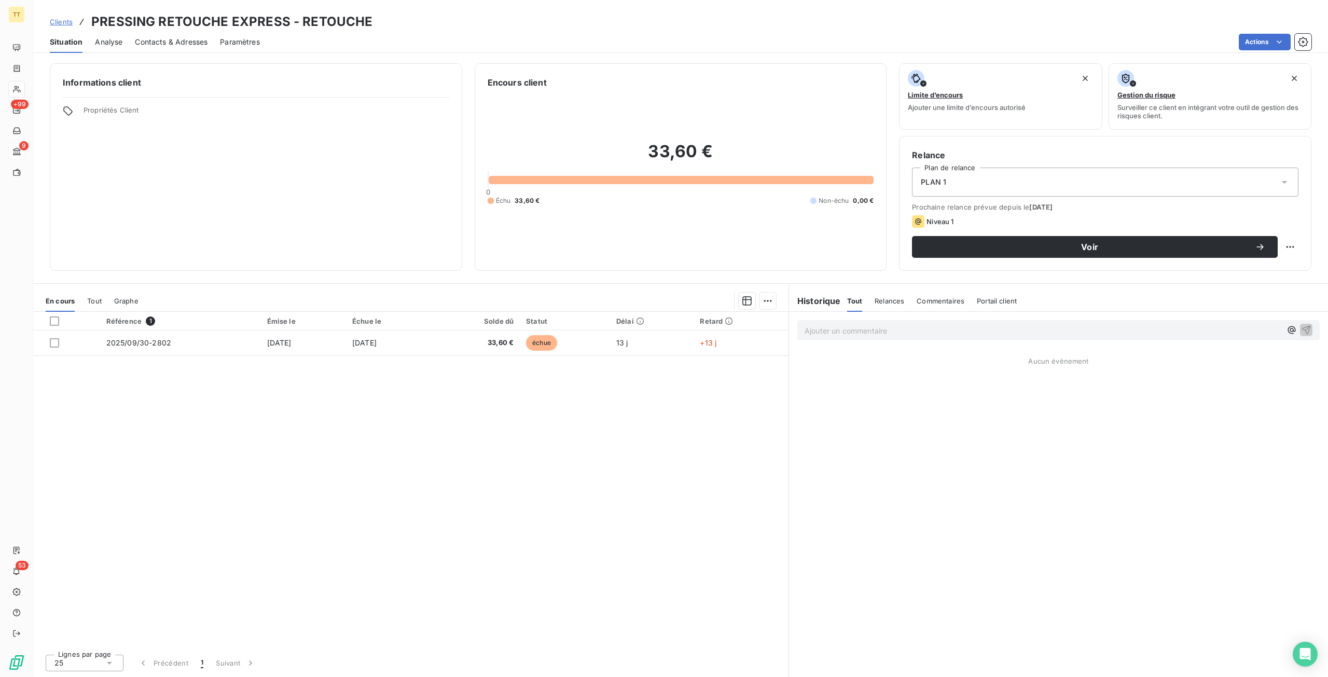
click at [181, 42] on span "Contacts & Adresses" at bounding box center [171, 42] width 73 height 10
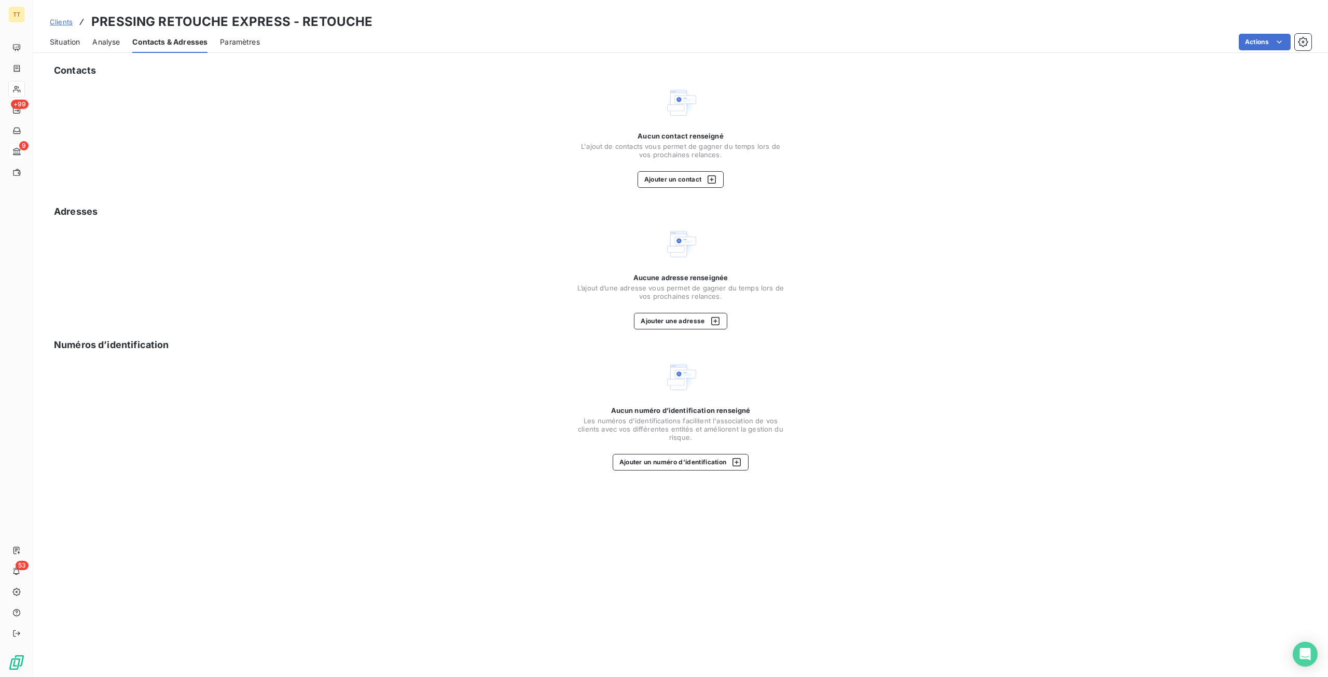
drag, startPoint x: 65, startPoint y: 45, endPoint x: 72, endPoint y: 50, distance: 8.1
click at [66, 45] on span "Situation" at bounding box center [65, 42] width 30 height 10
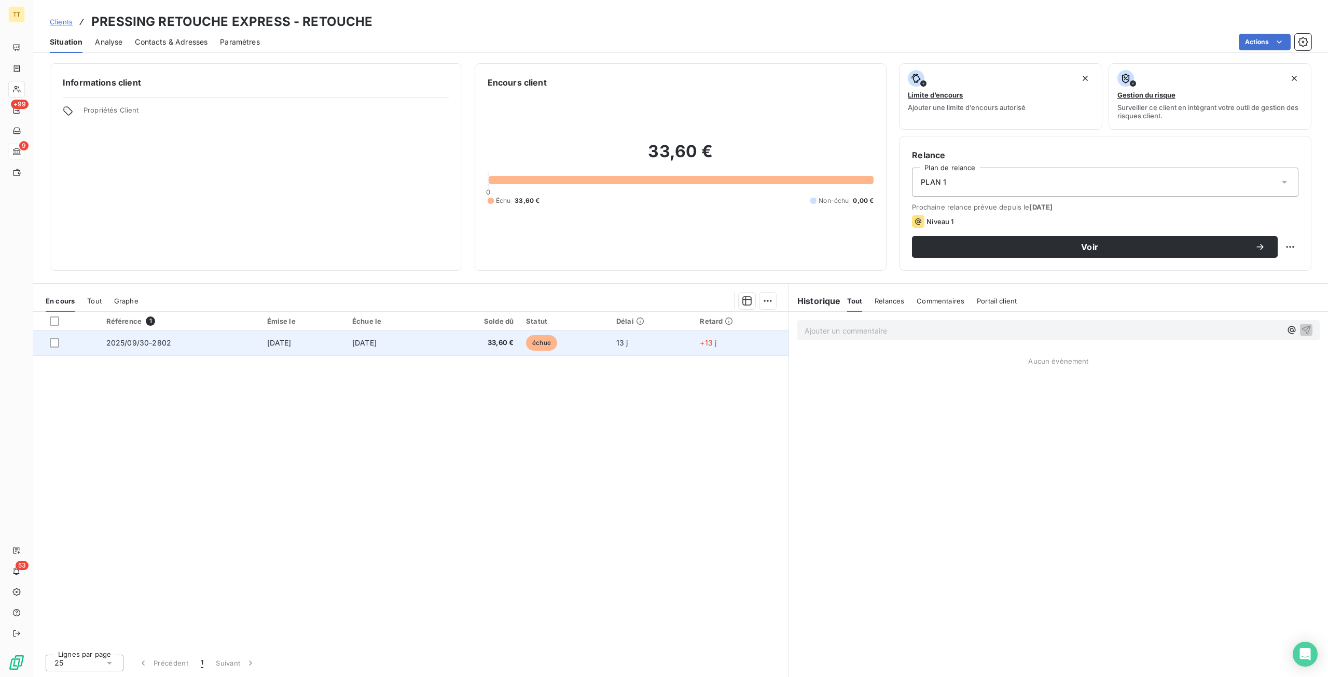
click at [368, 345] on span "[DATE]" at bounding box center [364, 342] width 24 height 9
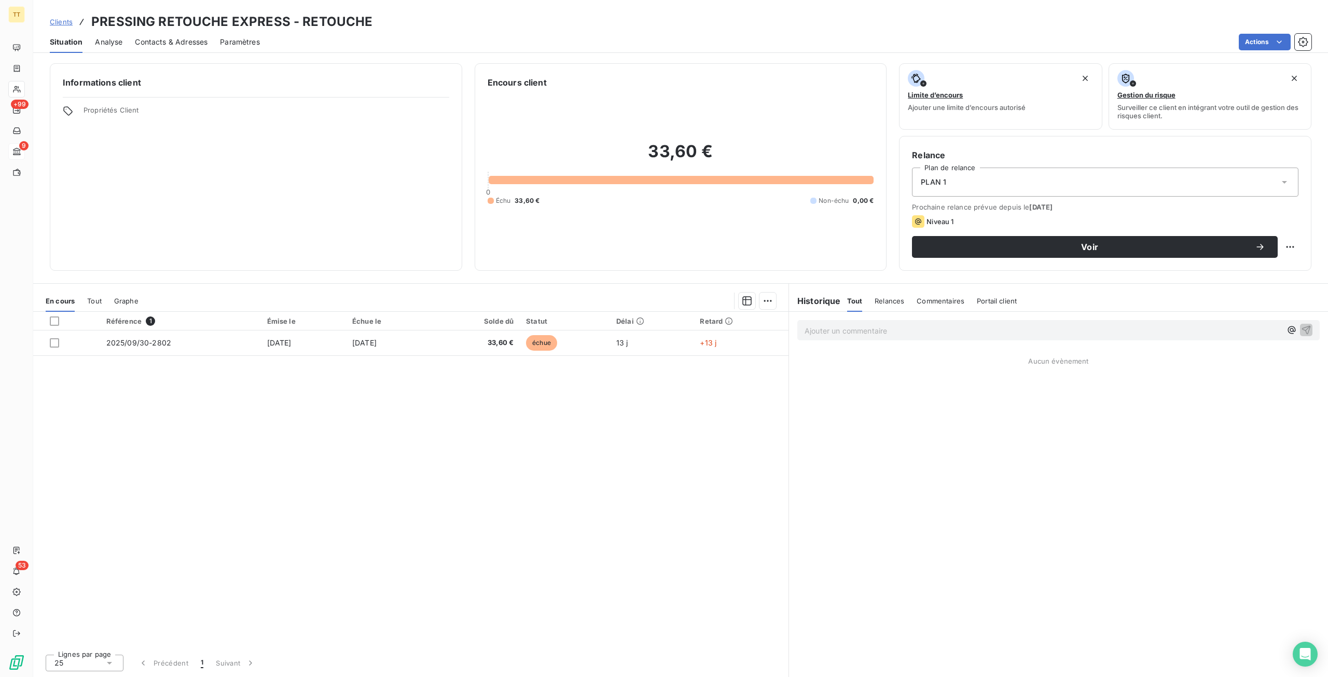
click at [157, 40] on span "Contacts & Adresses" at bounding box center [171, 42] width 73 height 10
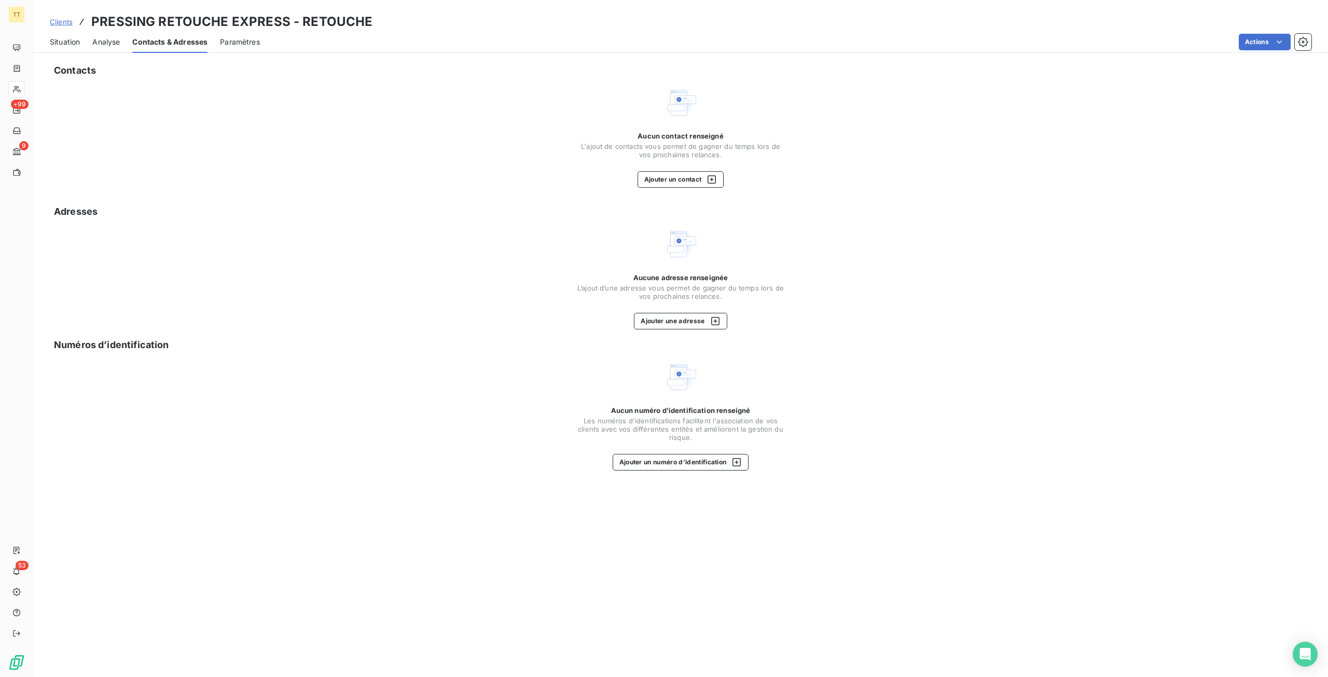
click at [44, 47] on div "Situation Analyse Contacts & Adresses Paramètres Actions" at bounding box center [680, 42] width 1295 height 22
click at [48, 46] on div "Situation Analyse Contacts & Adresses Paramètres Actions" at bounding box center [680, 42] width 1295 height 22
click at [56, 44] on span "Situation" at bounding box center [65, 42] width 30 height 10
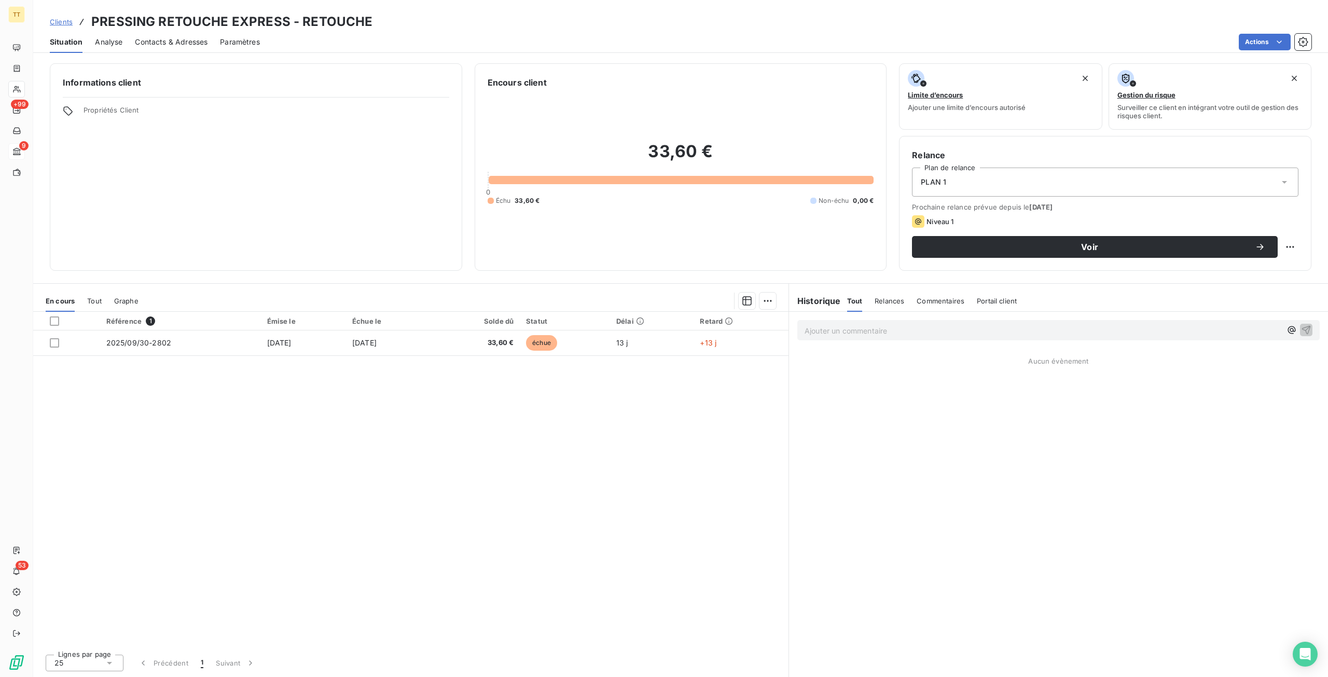
click at [952, 181] on div "PLAN 1" at bounding box center [1105, 182] width 387 height 29
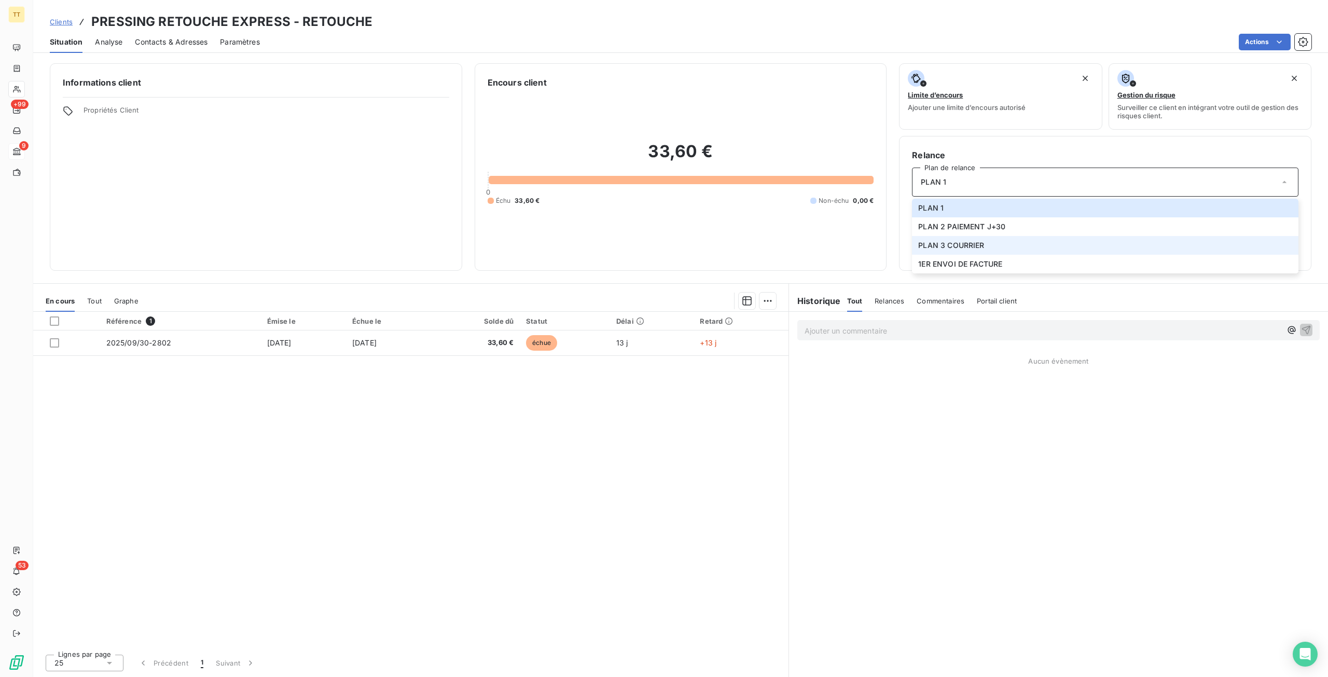
click at [966, 240] on span "PLAN 3 COURRIER" at bounding box center [951, 245] width 66 height 10
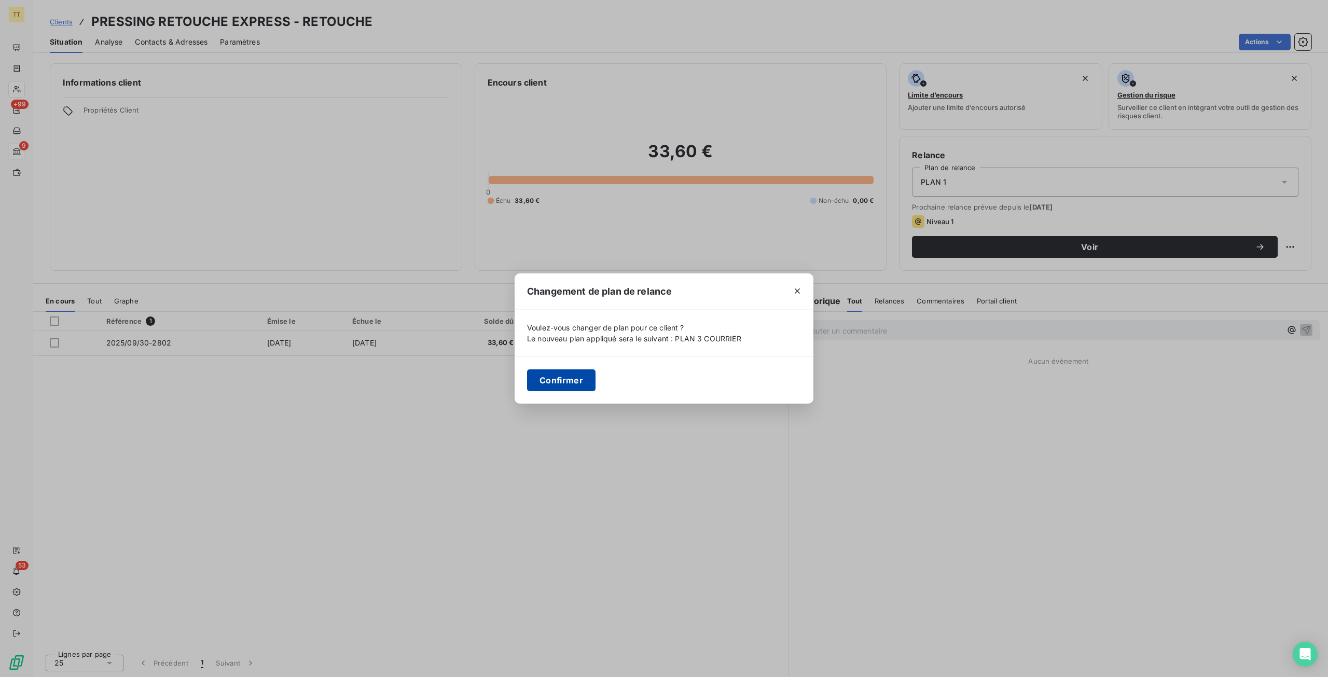
click at [562, 371] on button "Confirmer" at bounding box center [561, 380] width 68 height 22
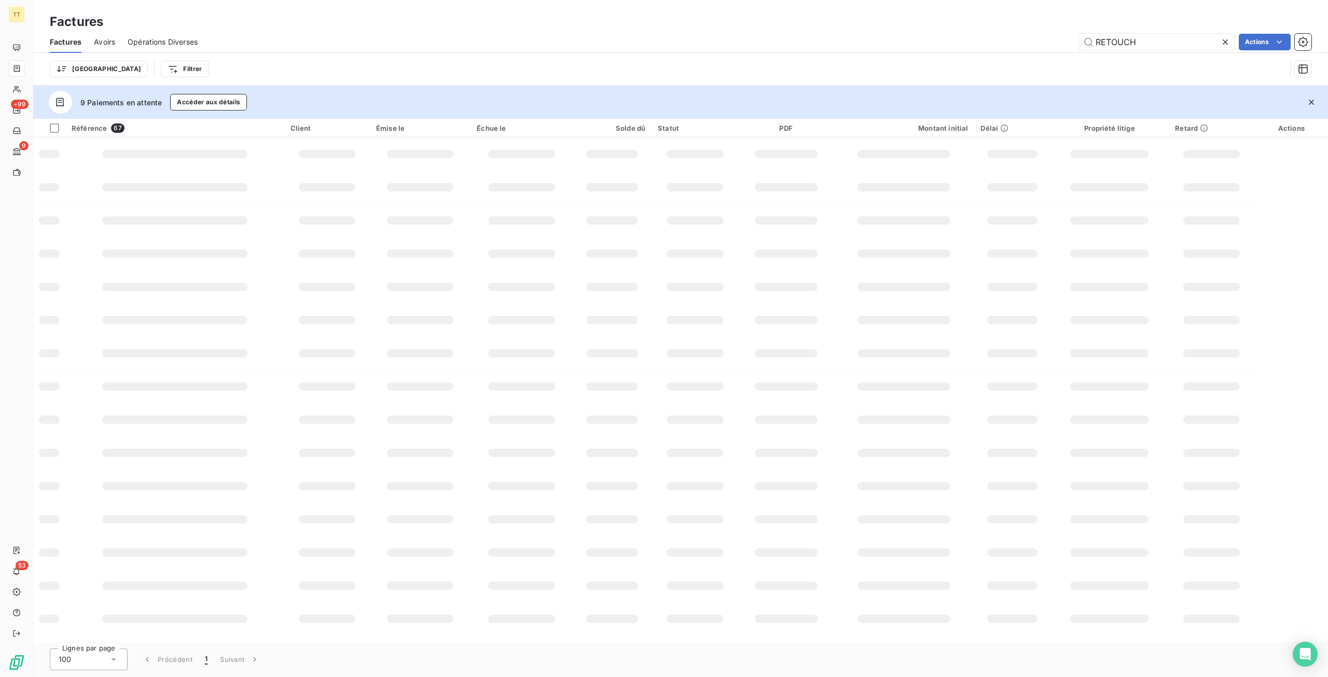
drag, startPoint x: 1172, startPoint y: 40, endPoint x: 994, endPoint y: 39, distance: 177.5
click at [994, 39] on div "RETOUCH Actions" at bounding box center [761, 42] width 1102 height 17
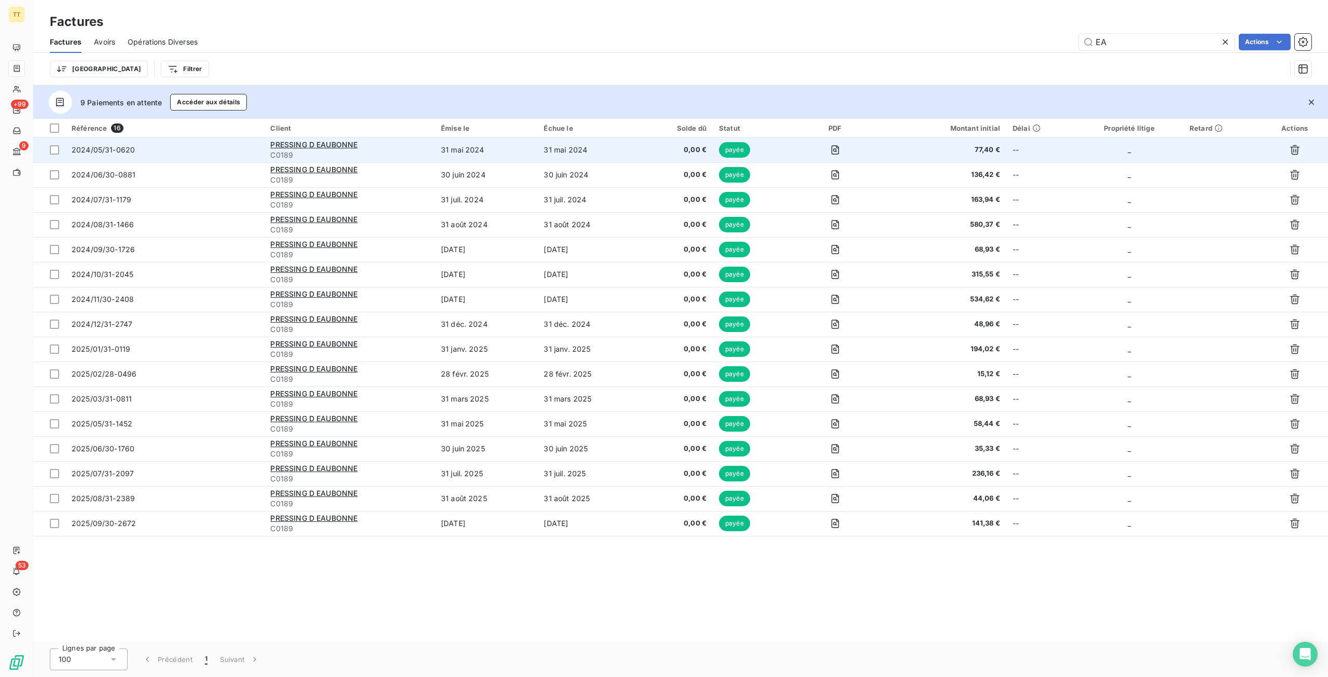
type input "E"
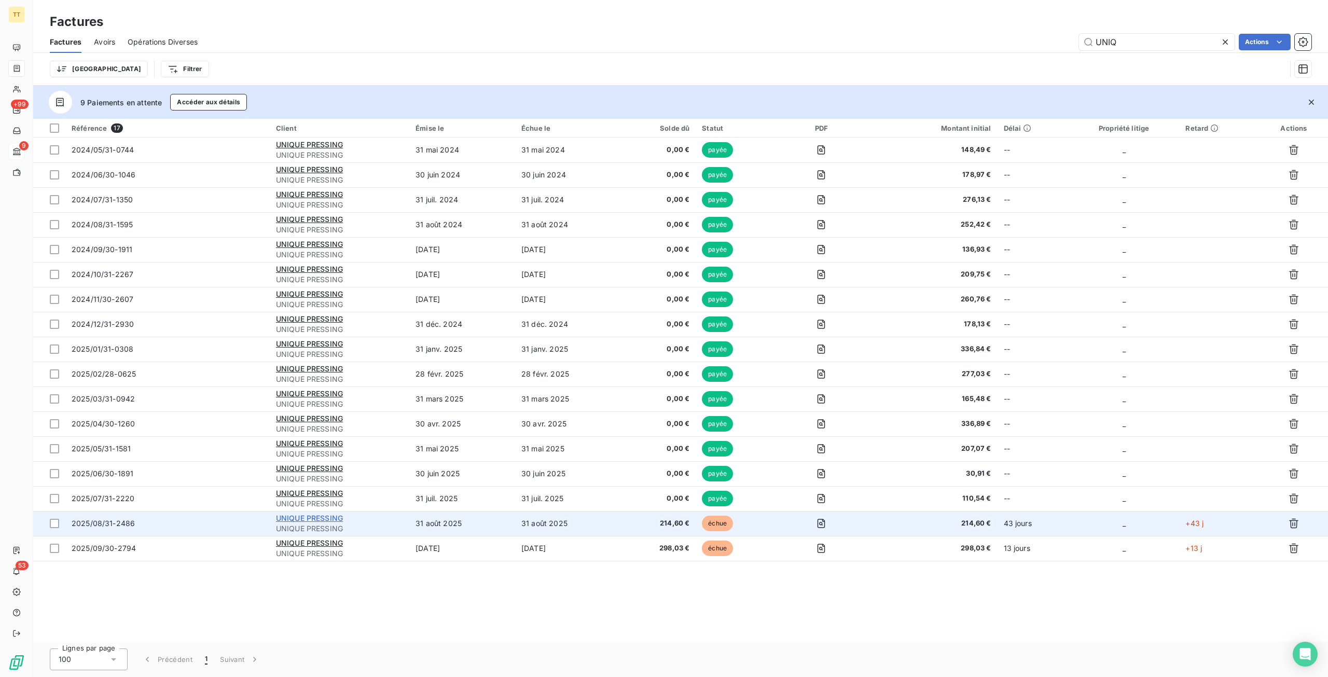
type input "UNIQ"
click at [322, 514] on span "UNIQUE PRESSING" at bounding box center [309, 518] width 67 height 9
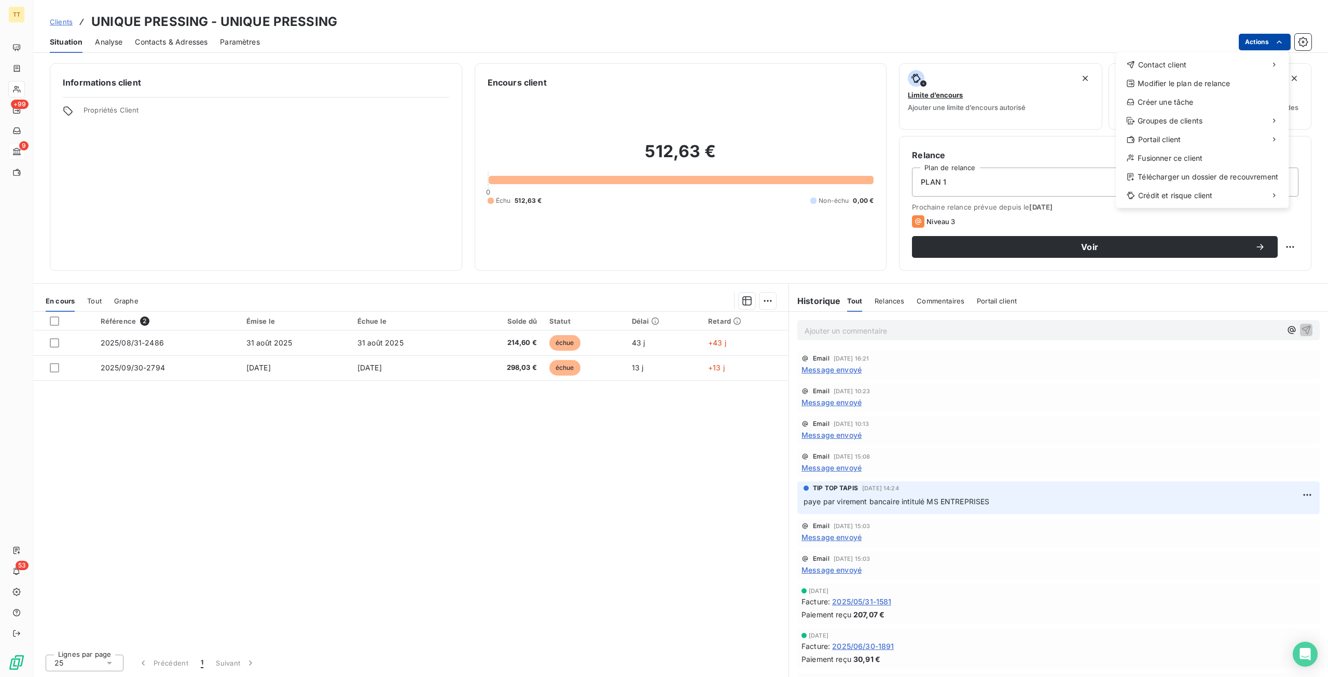
click at [1270, 39] on html "TT +99 9 53 Clients UNIQUE PRESSING - UNIQUE PRESSING Situation Analyse Contact…" at bounding box center [664, 338] width 1328 height 677
click at [1192, 62] on div "Contact client" at bounding box center [1202, 65] width 164 height 17
click at [1044, 67] on div "Envoyer un email" at bounding box center [1038, 69] width 139 height 17
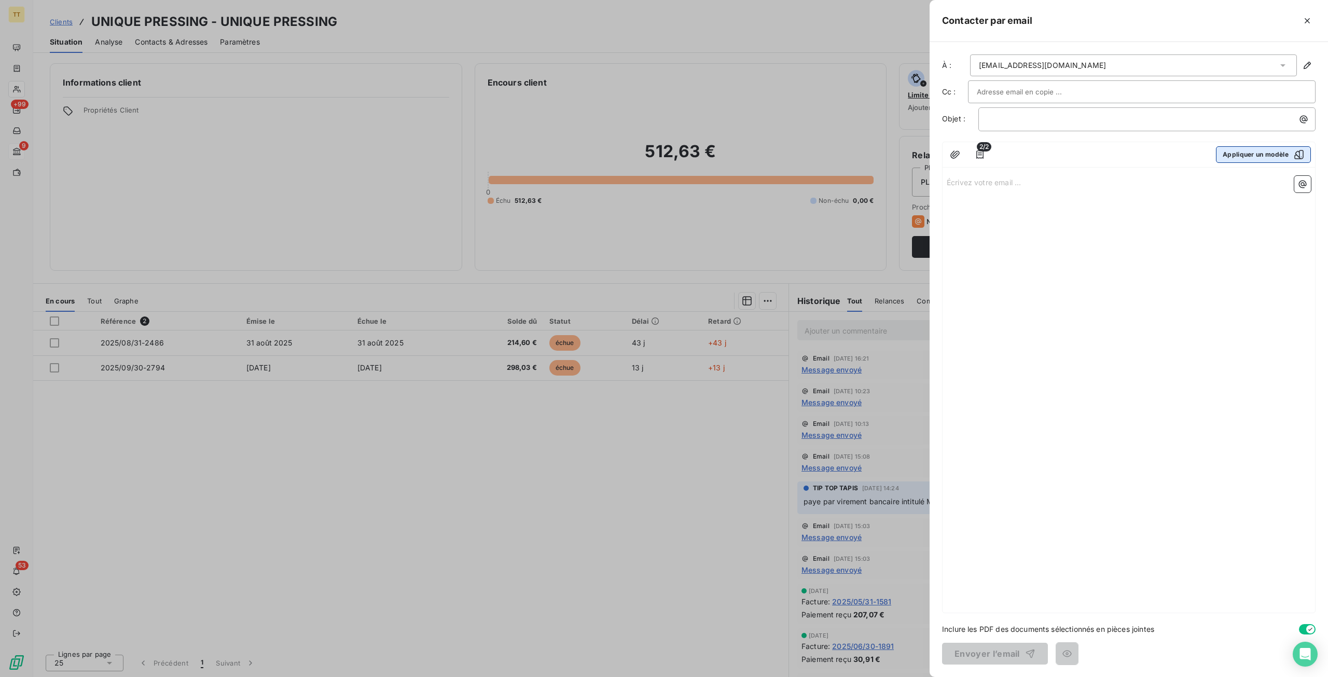
click at [1247, 152] on button "Appliquer un modèle" at bounding box center [1263, 154] width 95 height 17
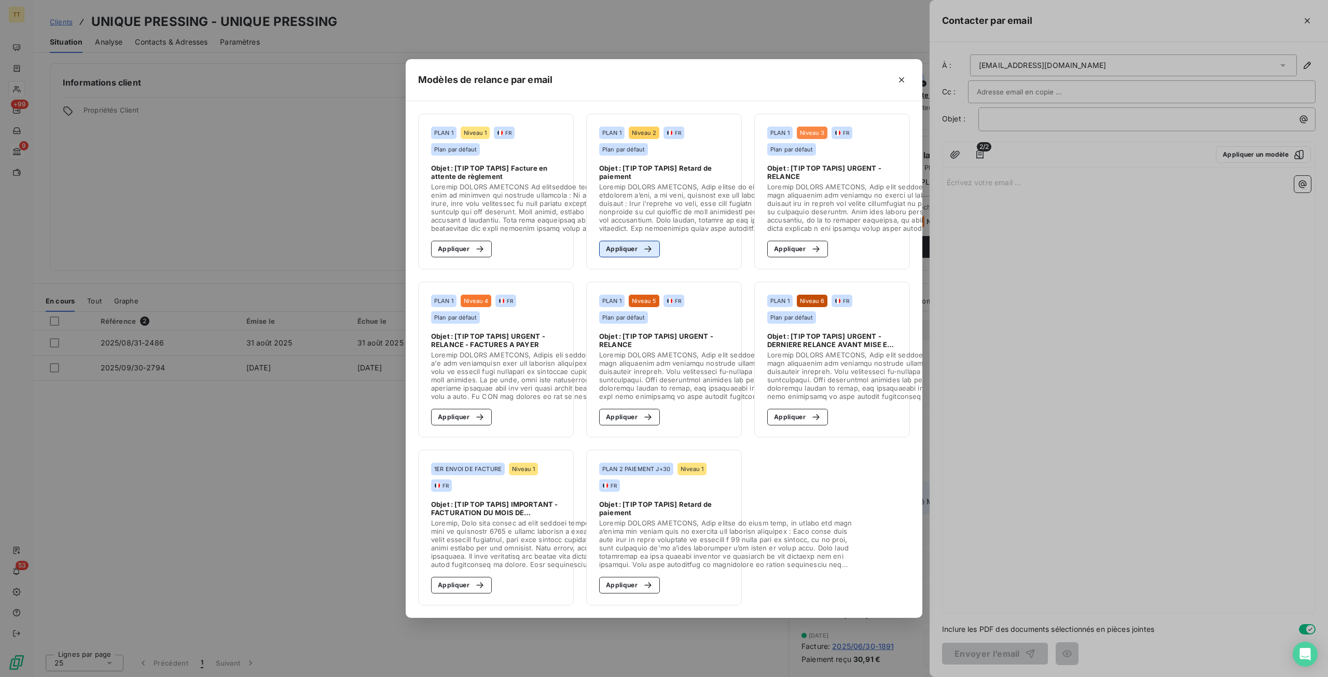
click at [623, 244] on button "Appliquer" at bounding box center [629, 249] width 61 height 17
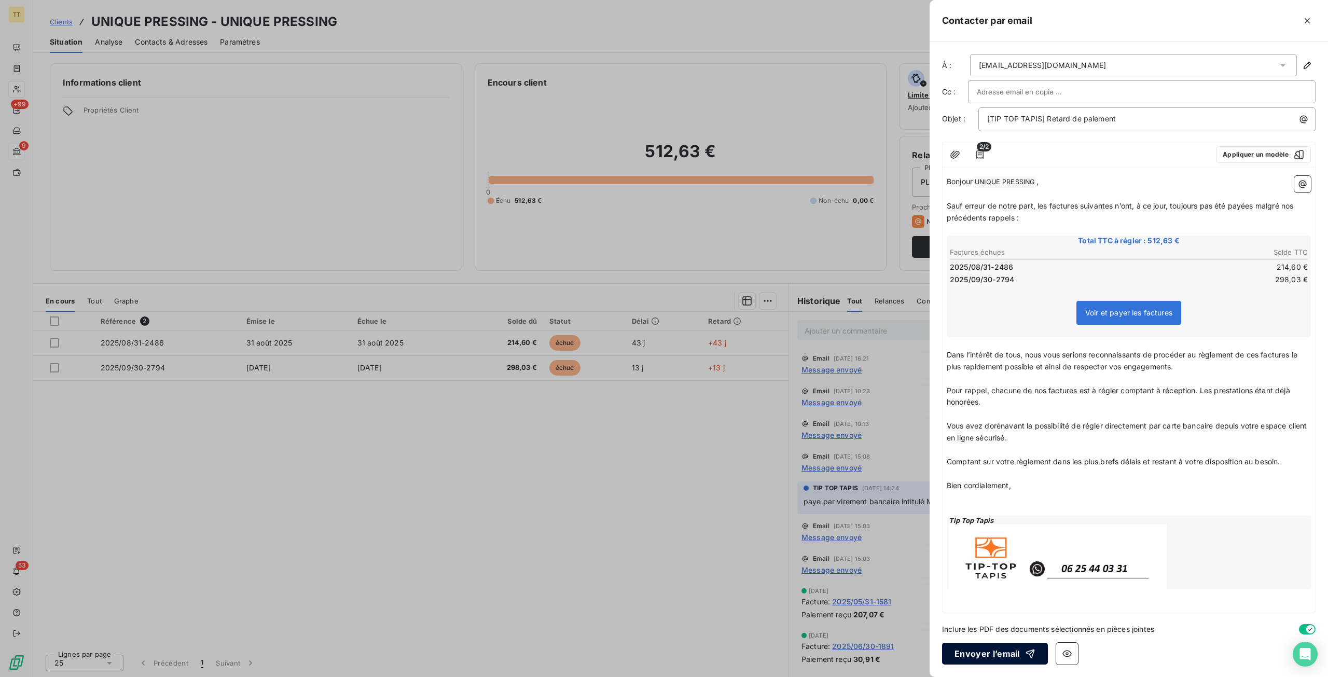
click at [986, 654] on button "Envoyer l’email" at bounding box center [995, 654] width 106 height 22
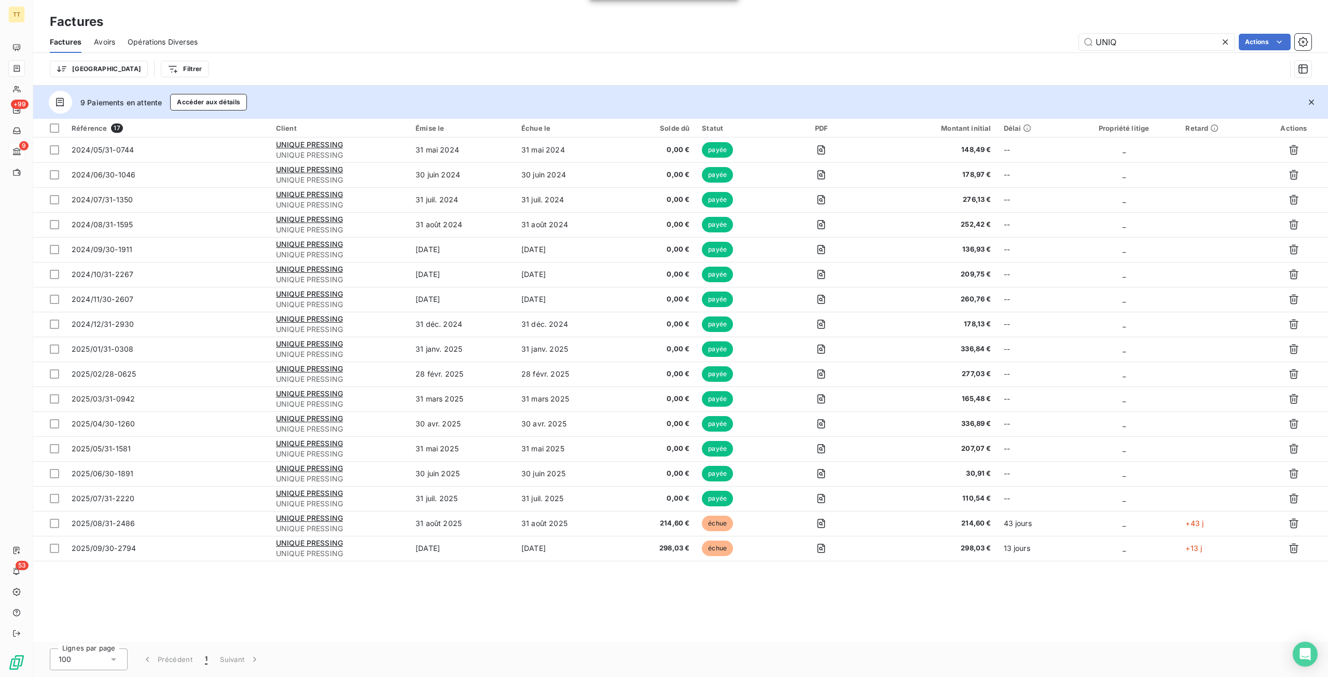
drag, startPoint x: 1178, startPoint y: 36, endPoint x: 1032, endPoint y: 31, distance: 146.9
click at [1032, 31] on div "Factures Avoirs Opérations Diverses UNIQ Actions" at bounding box center [680, 42] width 1295 height 22
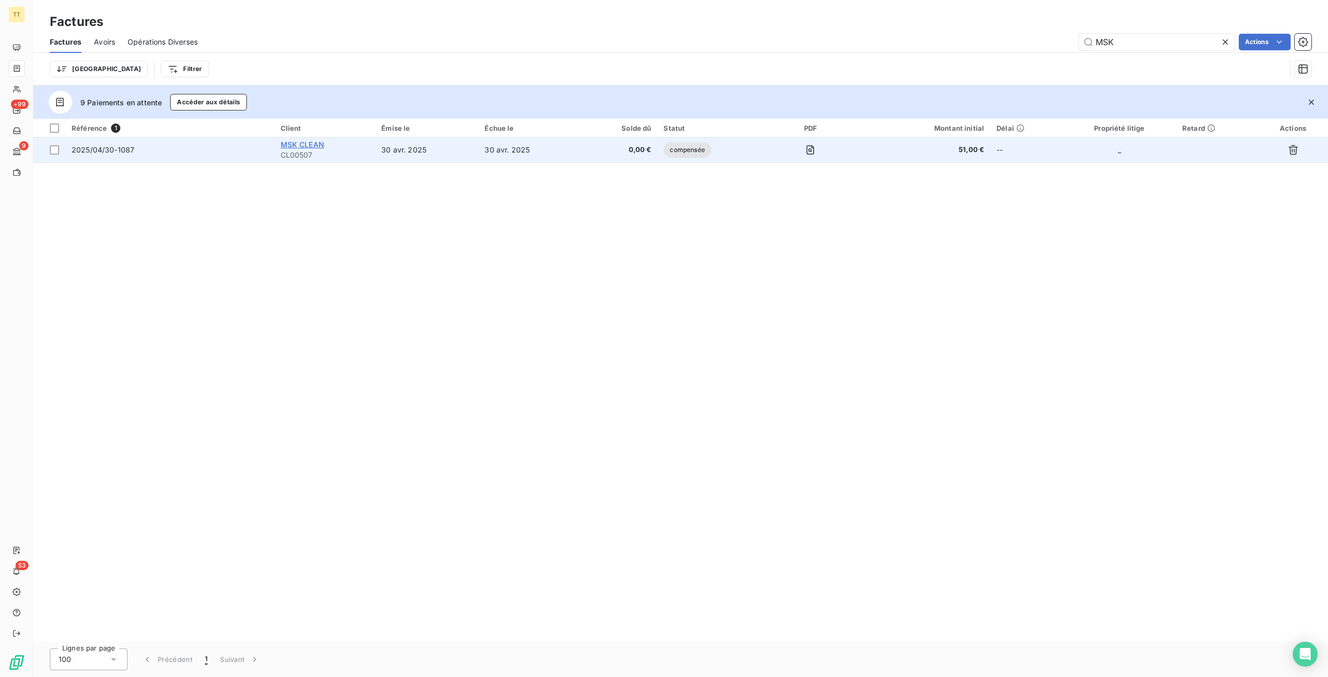
type input "MSK"
click at [304, 145] on span "MSK CLEAN" at bounding box center [303, 144] width 44 height 9
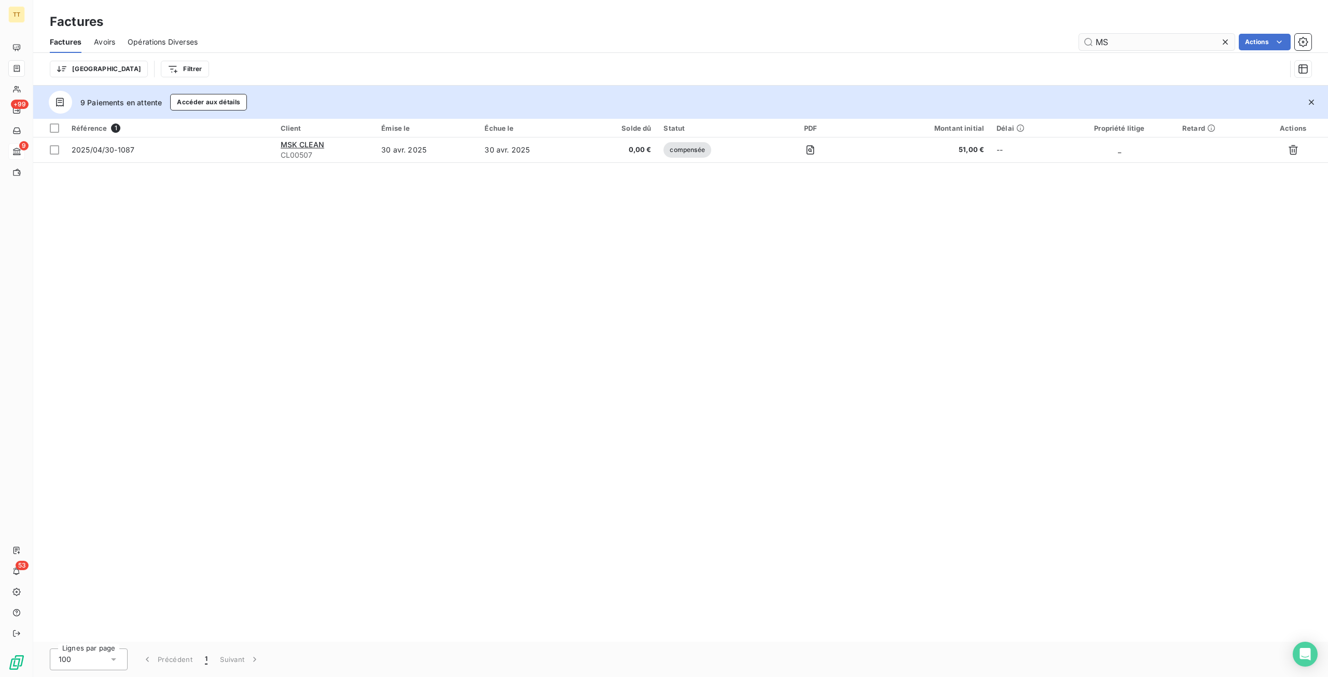
type input "M"
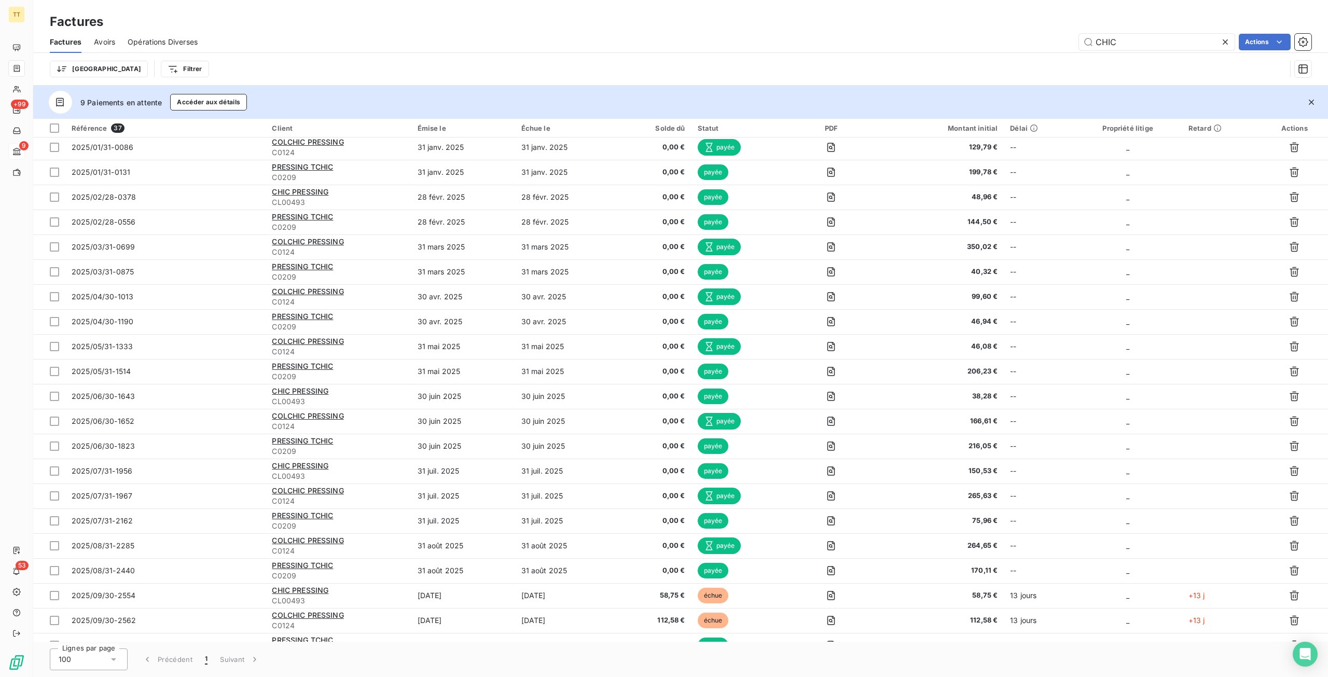
scroll to position [417, 0]
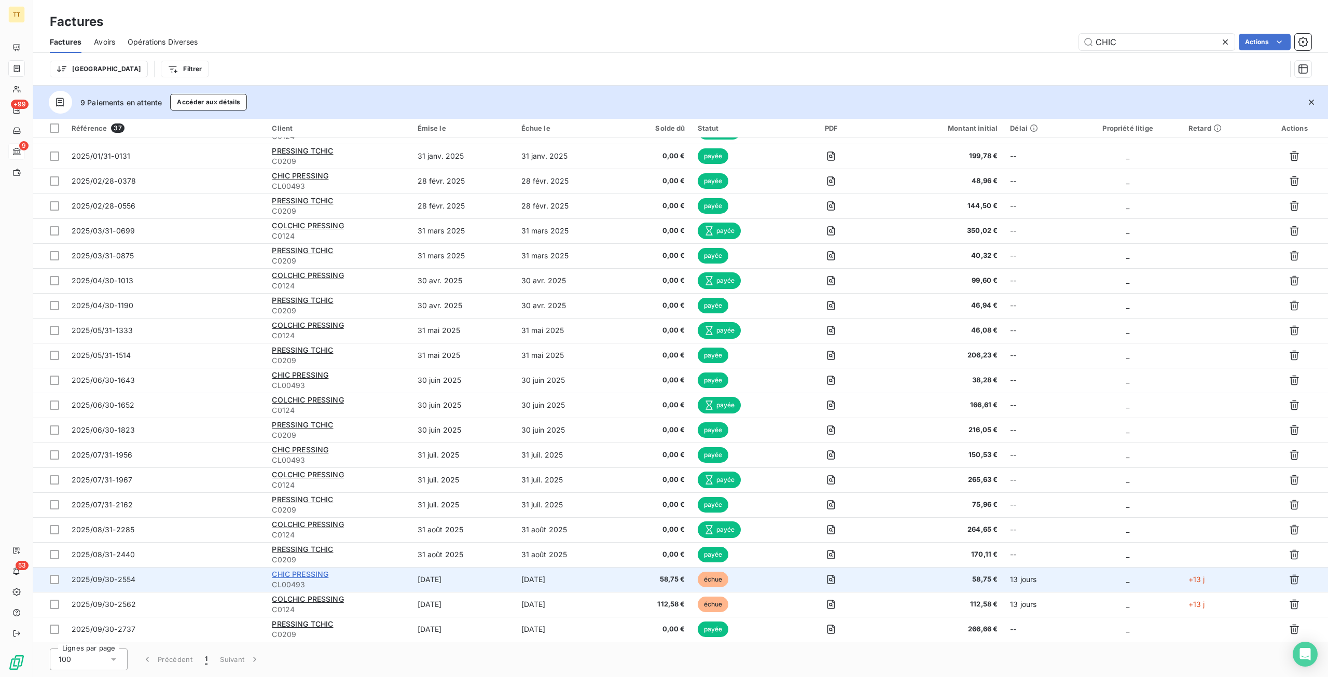
type input "CHIC"
click at [284, 571] on span "CHIC PRESSING" at bounding box center [300, 574] width 57 height 9
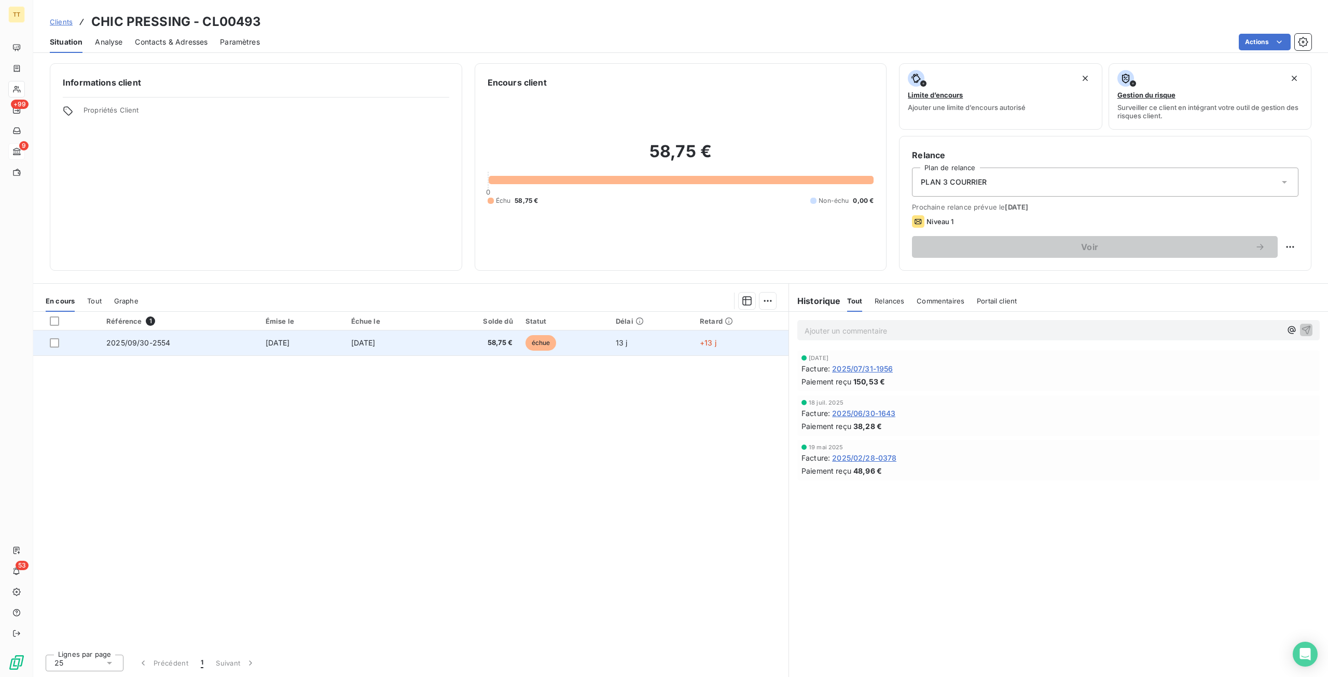
click at [216, 344] on td "2025/09/30-2554" at bounding box center [179, 343] width 159 height 25
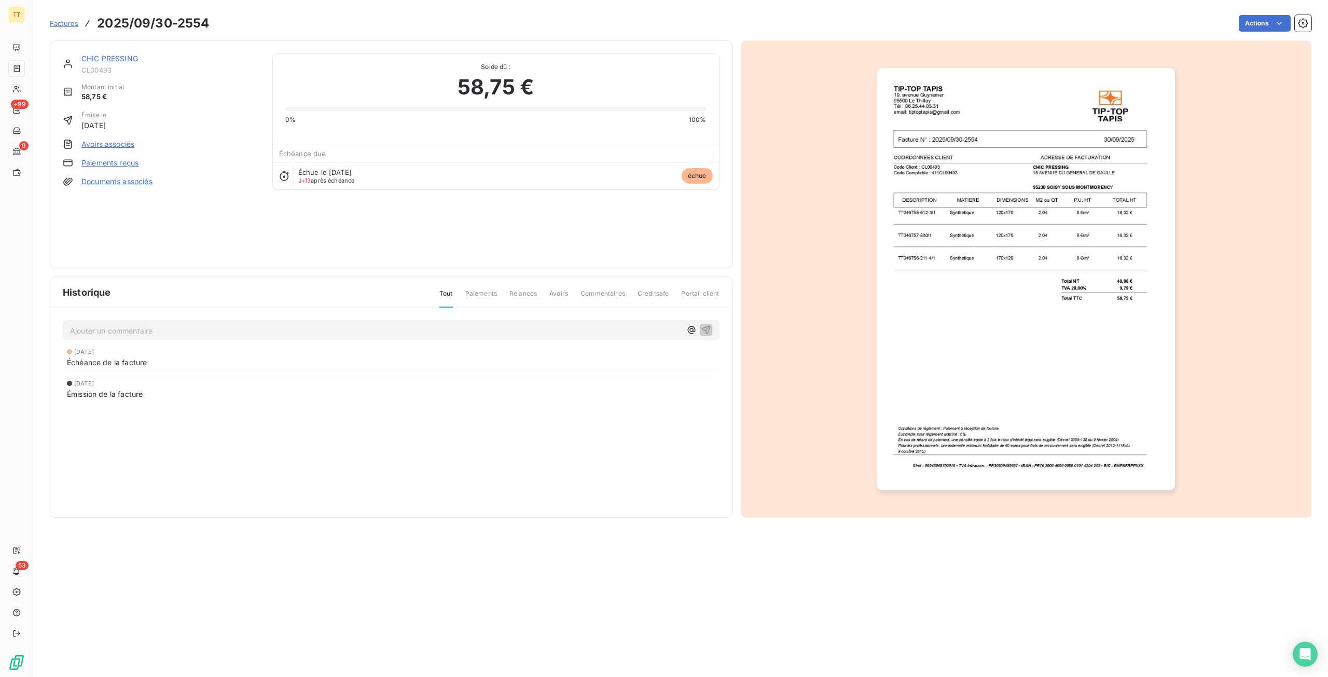
click at [1102, 305] on img "button" at bounding box center [1026, 279] width 298 height 422
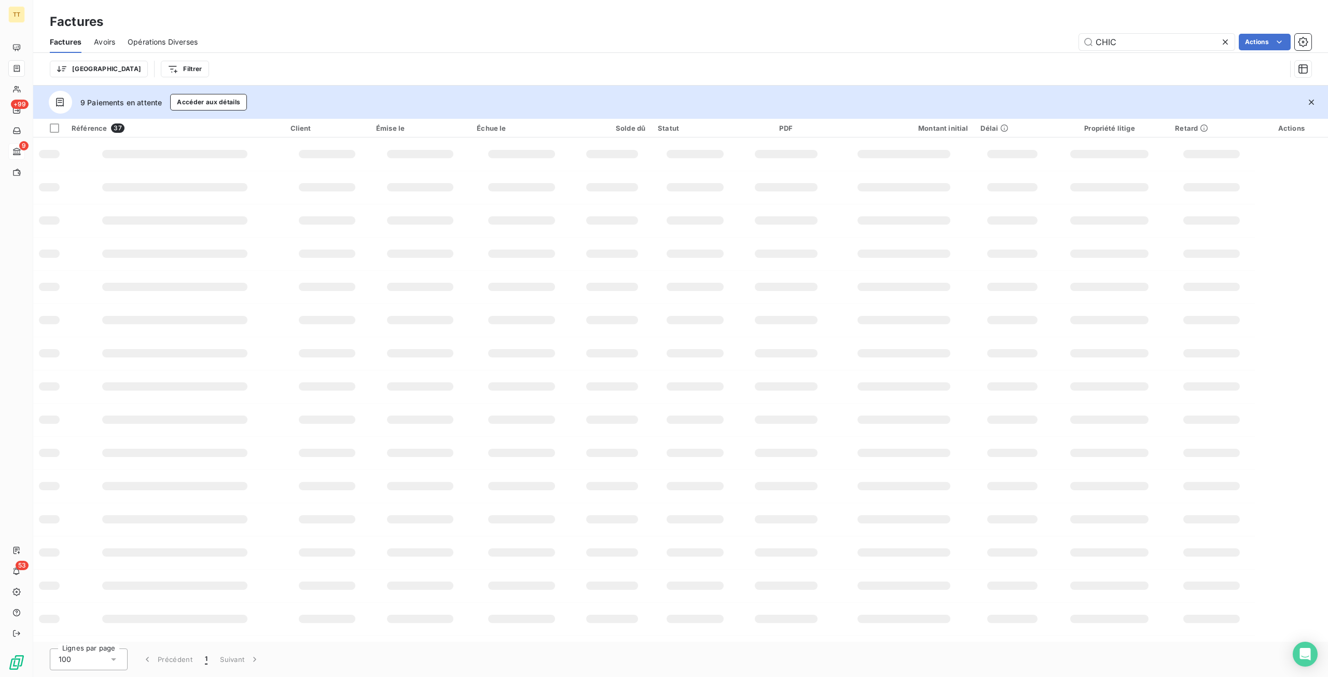
drag, startPoint x: 1100, startPoint y: 38, endPoint x: 1025, endPoint y: 33, distance: 74.9
click at [1025, 33] on div "Factures Avoirs Opérations Diverses CHIC Actions" at bounding box center [680, 42] width 1295 height 22
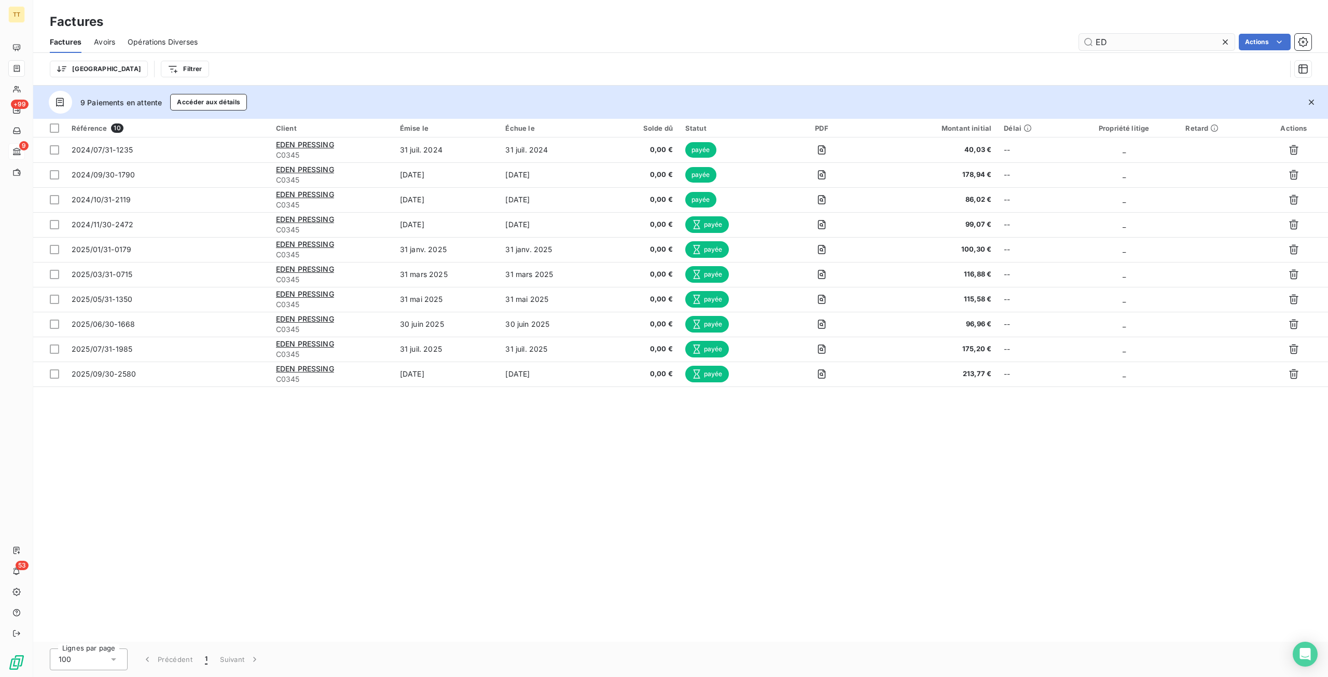
type input "E"
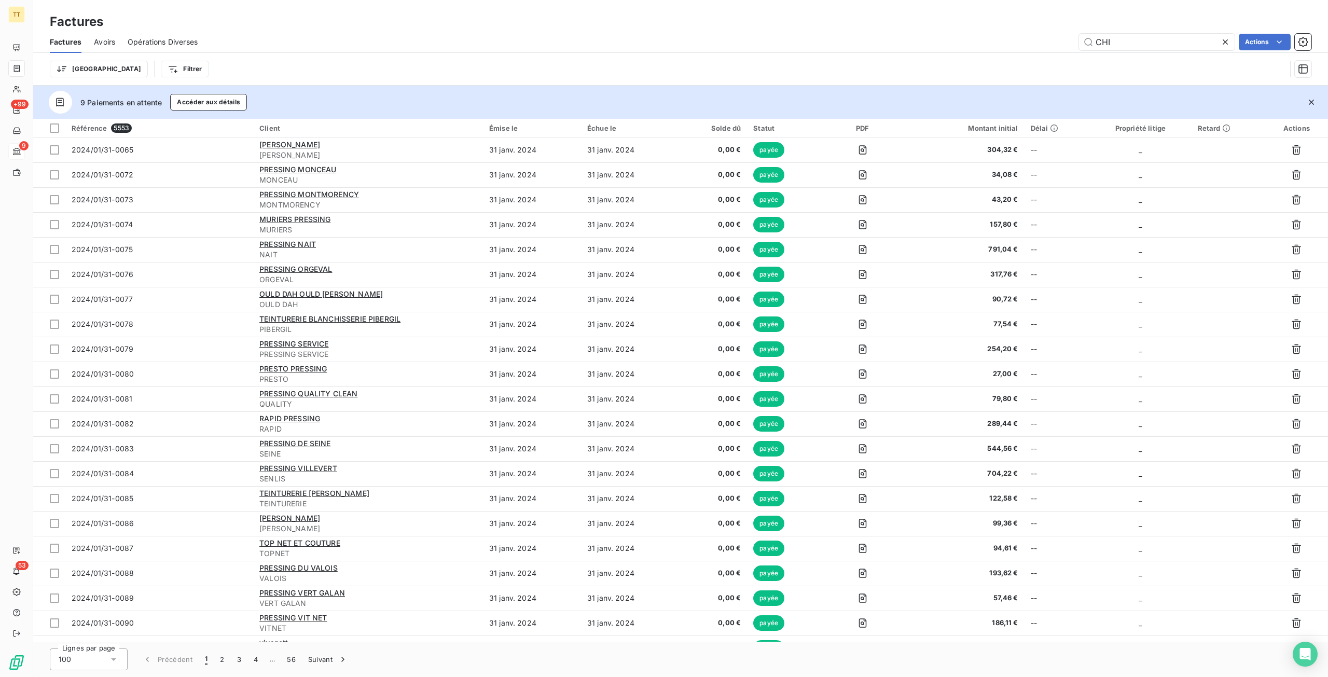
type input "CHIC"
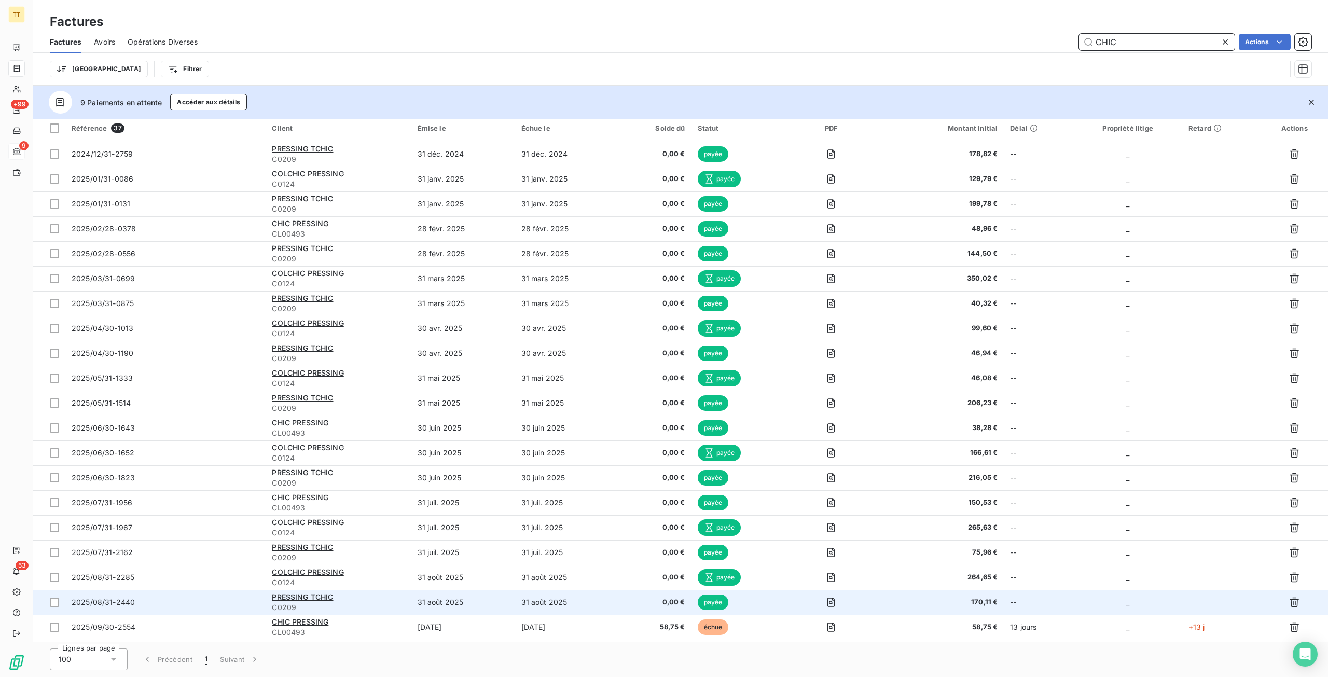
scroll to position [417, 0]
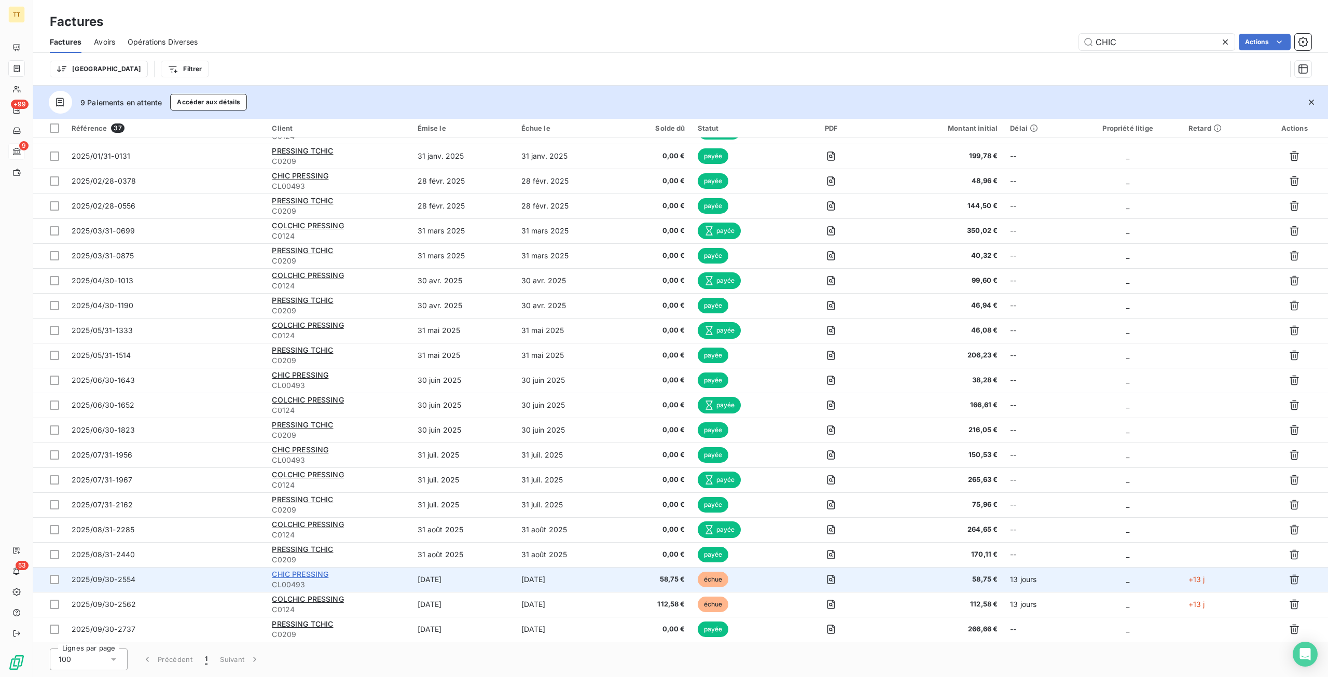
click at [307, 571] on span "CHIC PRESSING" at bounding box center [300, 574] width 57 height 9
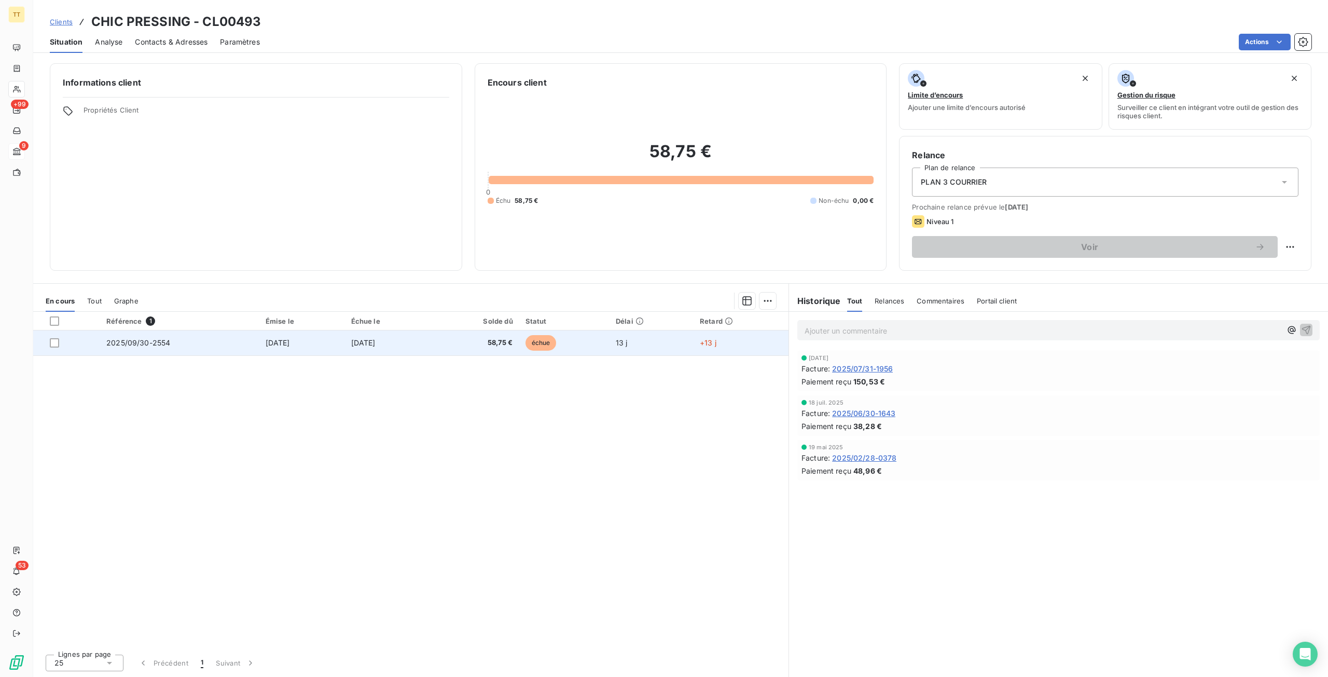
click at [369, 348] on td "[DATE]" at bounding box center [388, 343] width 87 height 25
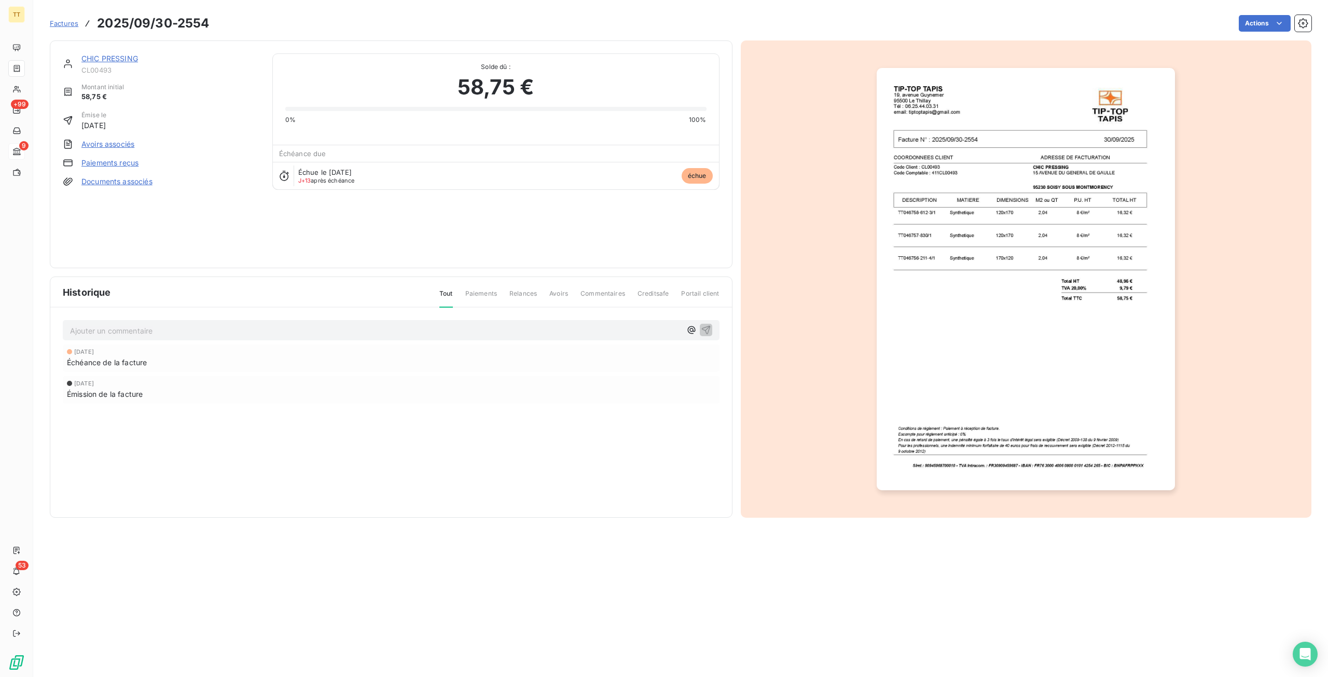
click at [1037, 322] on img "button" at bounding box center [1026, 279] width 298 height 422
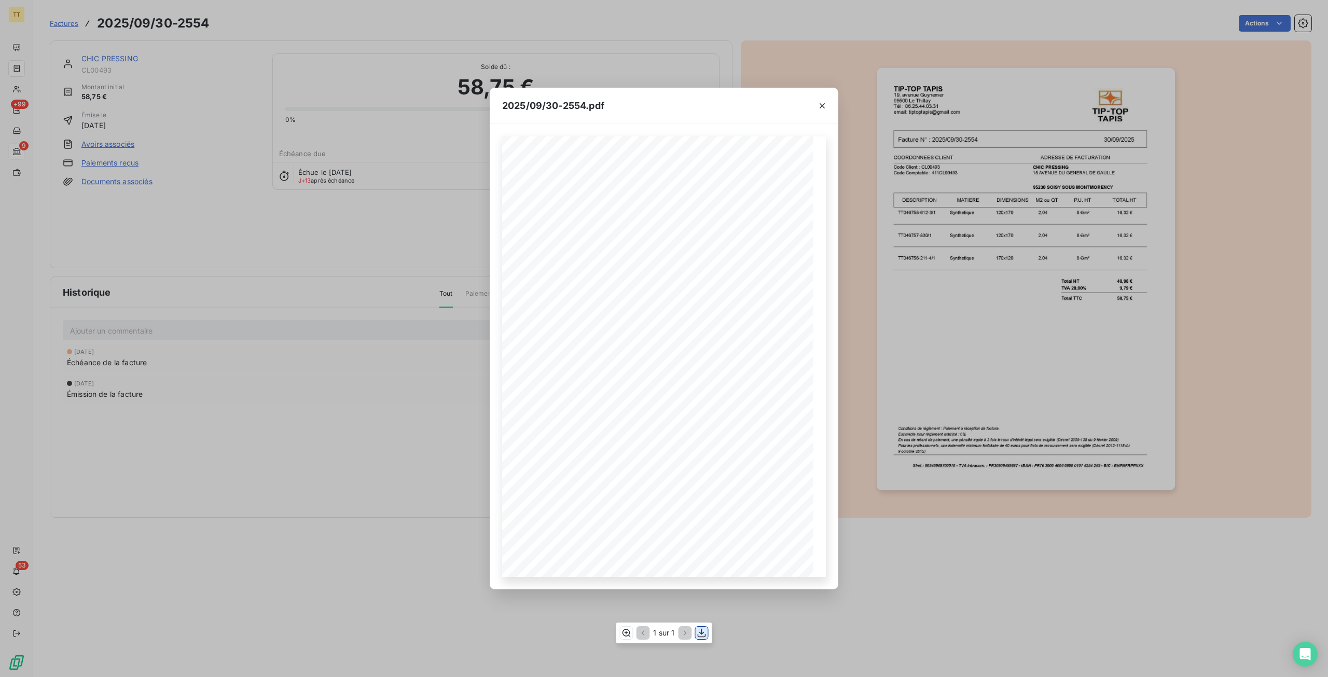
click at [704, 634] on icon "button" at bounding box center [702, 633] width 10 height 10
click at [192, 338] on div "2025/09/30-2554.pdf TIP-TOP TAPIS 19, avenue Guynemer 95500 Le Thillay Tél : 06…" at bounding box center [664, 338] width 1328 height 677
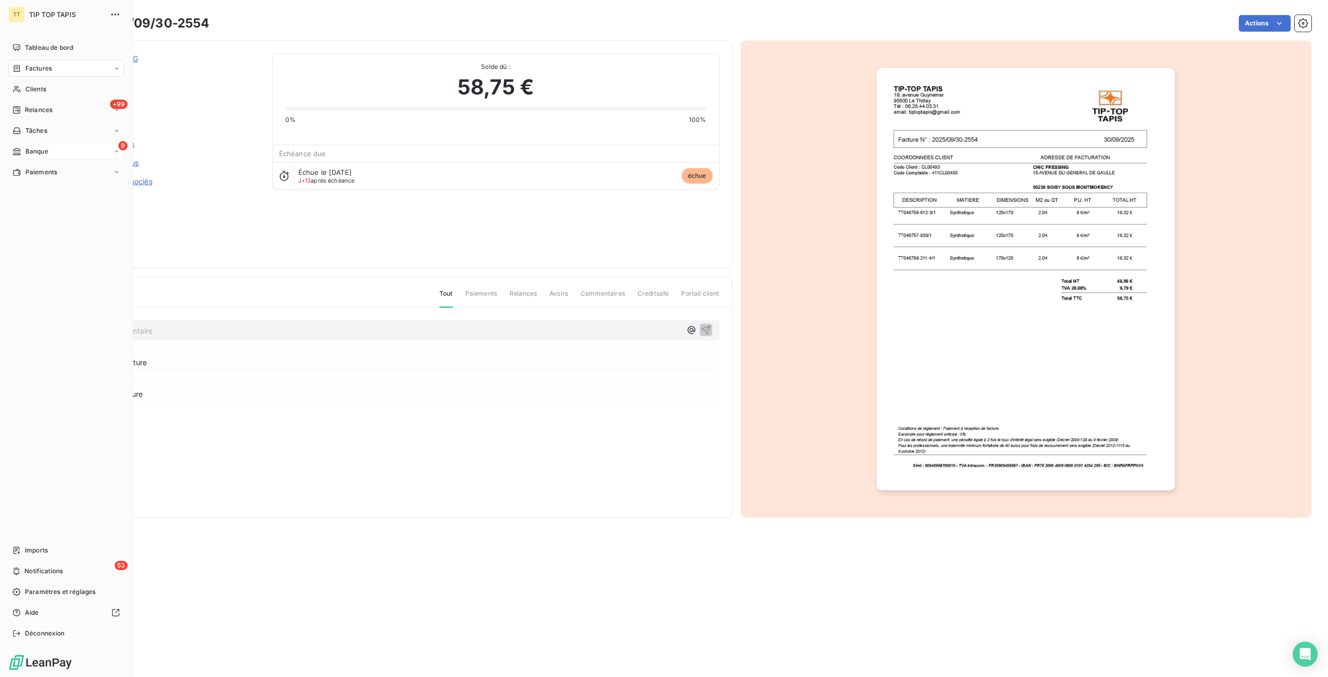
click at [30, 68] on span "Factures" at bounding box center [38, 68] width 26 height 9
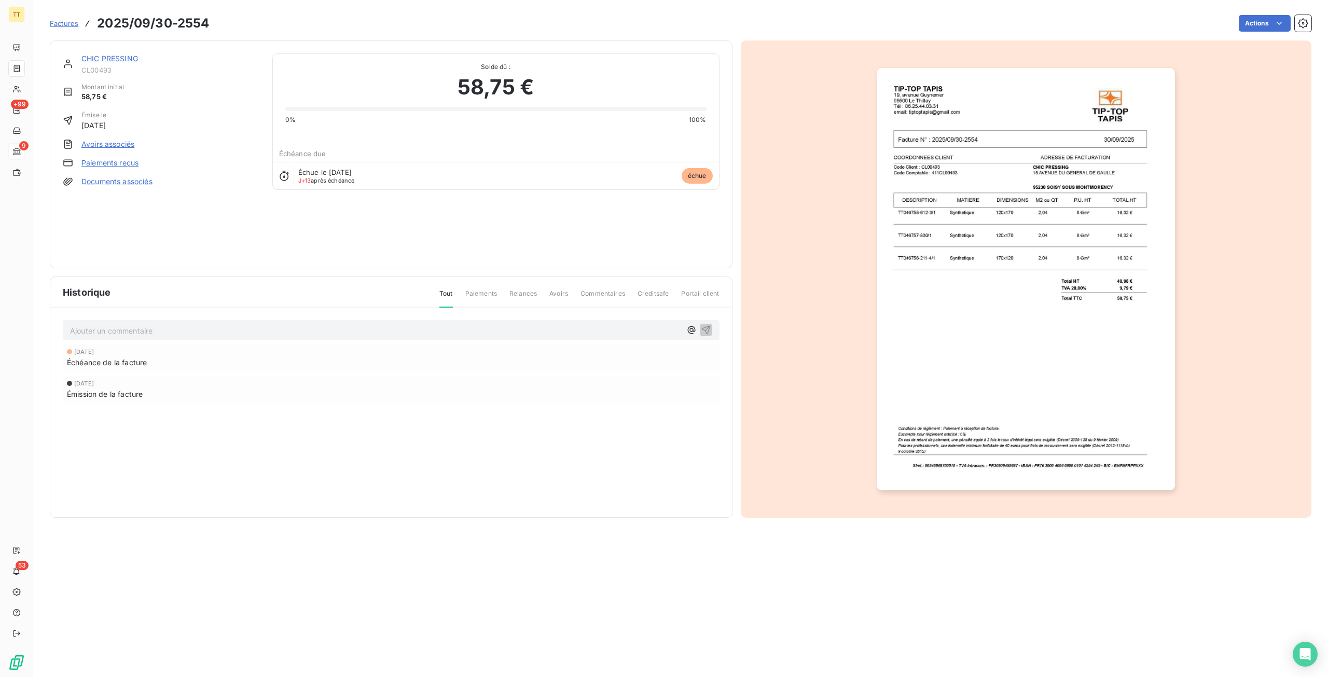
click at [60, 24] on span "Factures" at bounding box center [64, 23] width 29 height 8
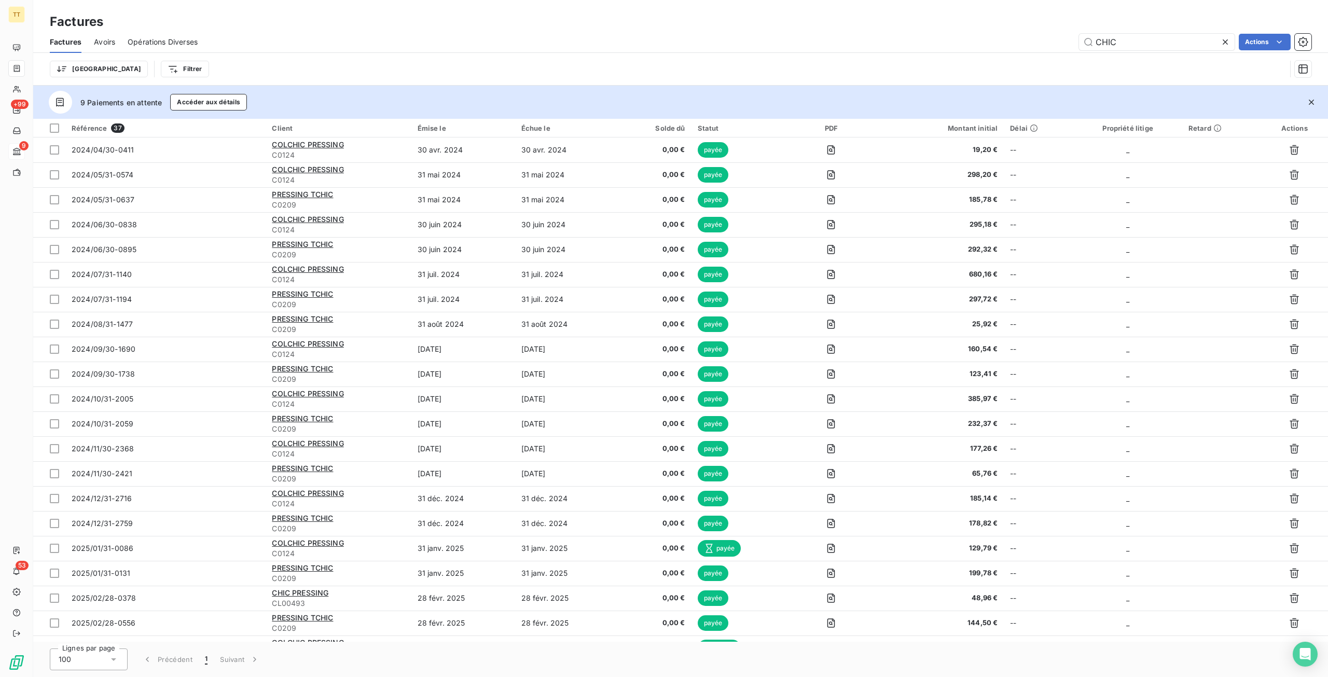
drag, startPoint x: 1126, startPoint y: 40, endPoint x: 963, endPoint y: 34, distance: 162.5
click at [963, 34] on div "CHIC Actions" at bounding box center [761, 42] width 1102 height 17
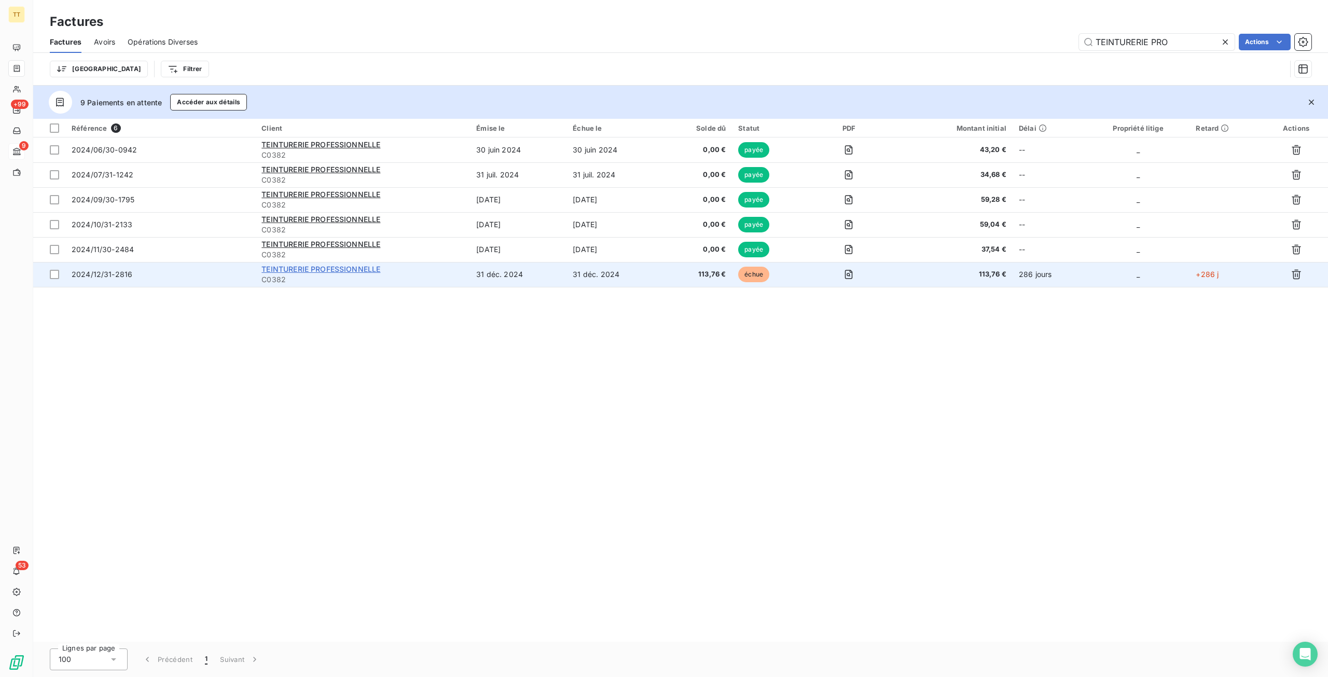
type input "TEINTURERIE PRO"
click at [303, 266] on span "TEINTURERIE PROFESSIONNELLE" at bounding box center [321, 269] width 119 height 9
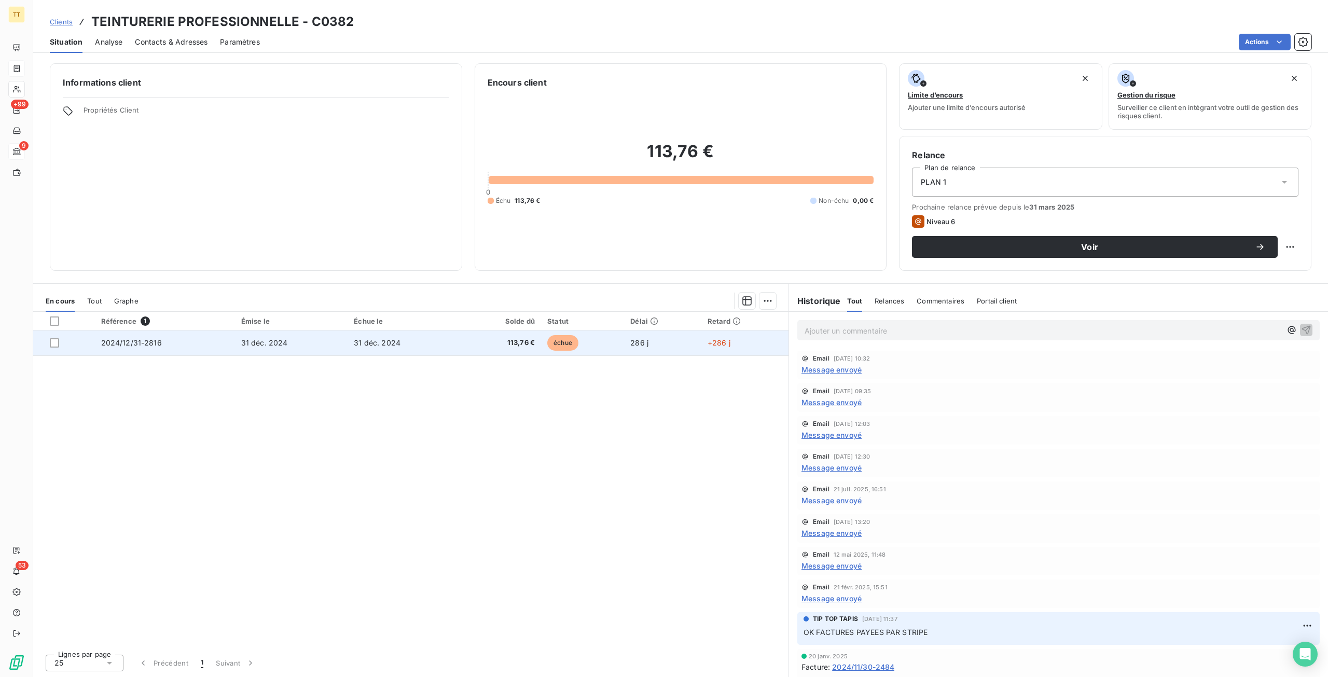
click at [308, 340] on td "31 déc. 2024" at bounding box center [291, 343] width 113 height 25
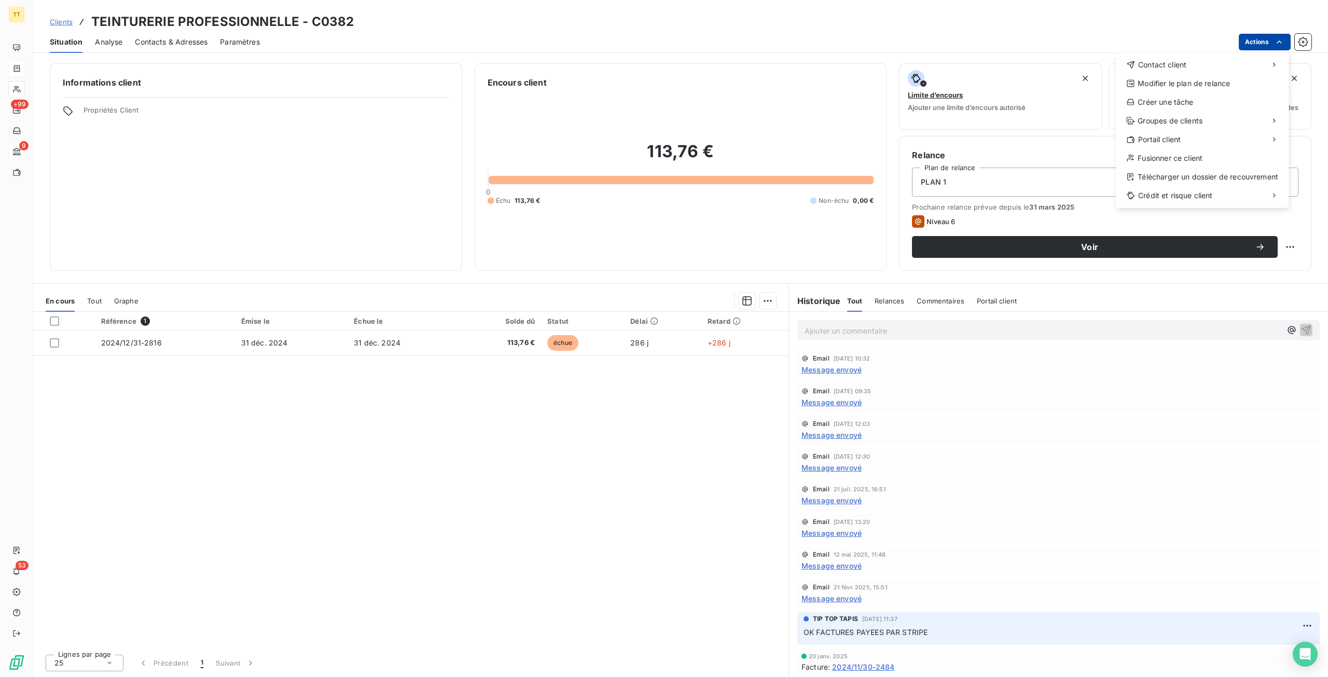
click at [1258, 37] on html "TT +99 9 53 Clients TEINTURERIE PROFESSIONNELLE - C0382 Situation Analyse Conta…" at bounding box center [664, 338] width 1328 height 677
click at [329, 344] on html "TT +99 9 53 Clients TEINTURERIE PROFESSIONNELLE - C0382 Situation Analyse Conta…" at bounding box center [664, 338] width 1328 height 677
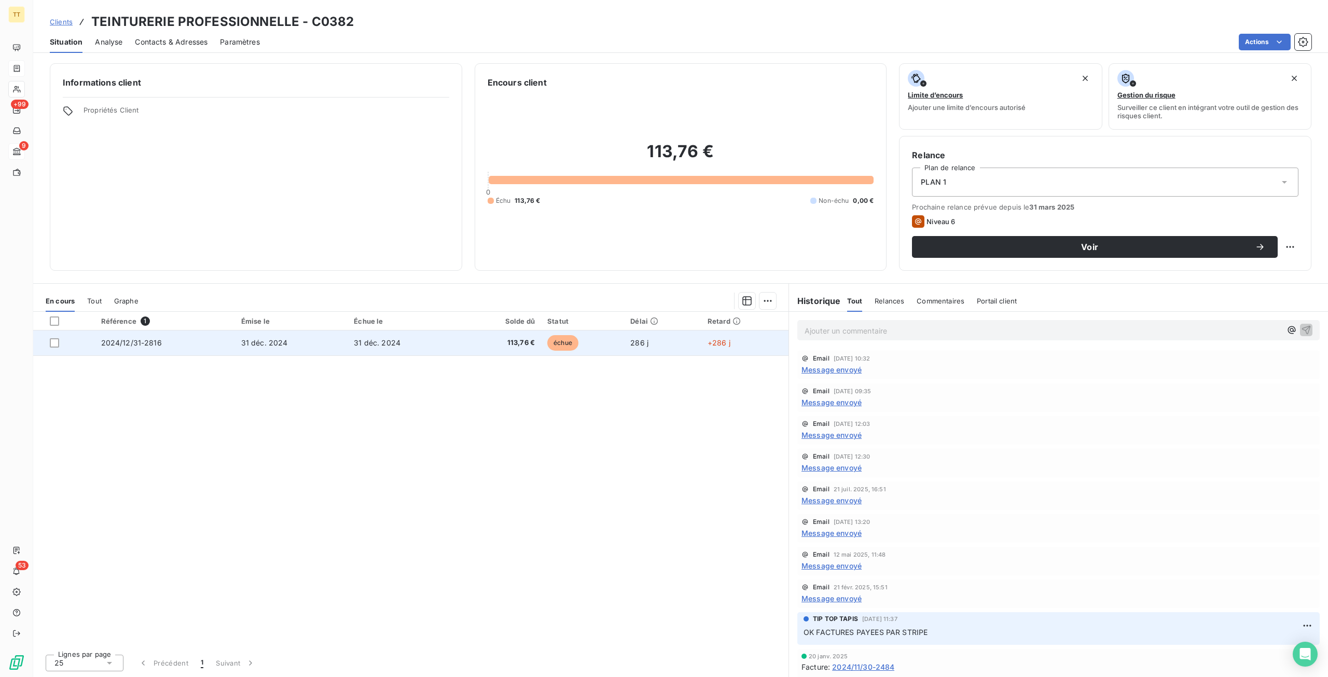
click at [246, 354] on td "31 déc. 2024" at bounding box center [291, 343] width 113 height 25
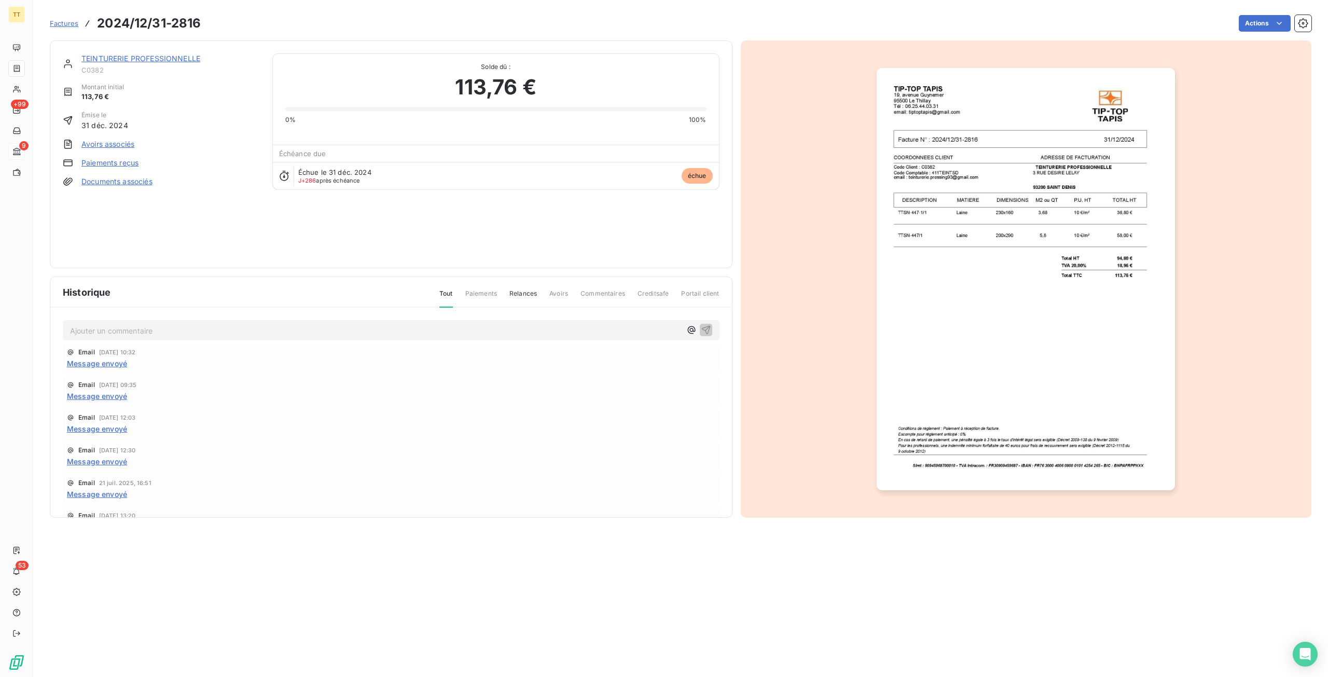
click at [980, 238] on img "button" at bounding box center [1026, 279] width 298 height 422
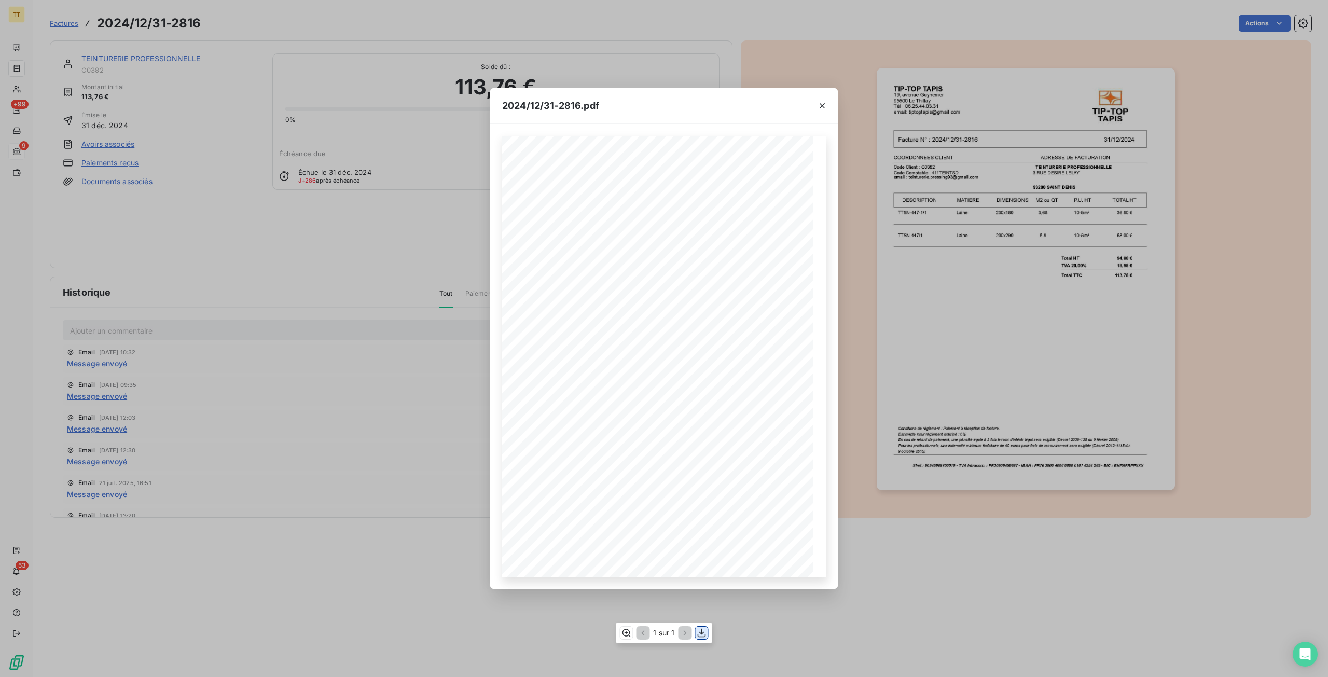
click at [701, 629] on icon "button" at bounding box center [702, 633] width 10 height 10
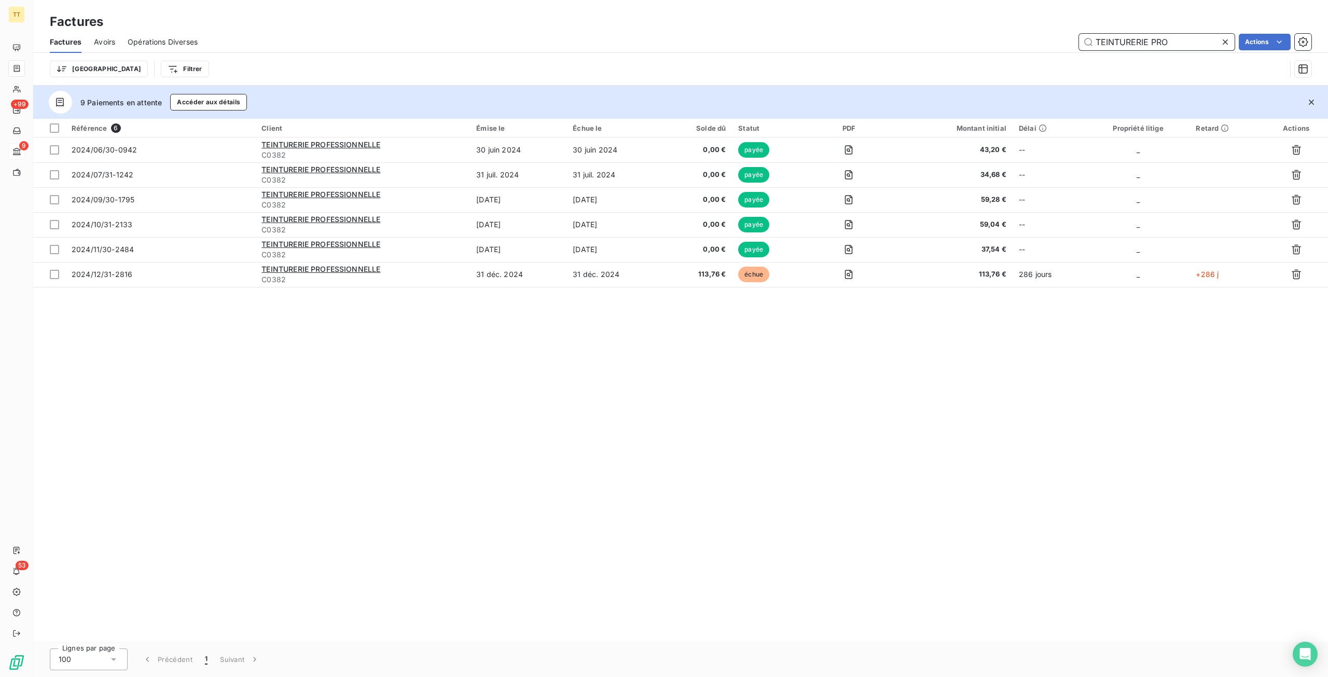
drag, startPoint x: 1193, startPoint y: 44, endPoint x: 952, endPoint y: 42, distance: 241.3
click at [952, 42] on div "TEINTURERIE PRO Actions" at bounding box center [761, 42] width 1102 height 17
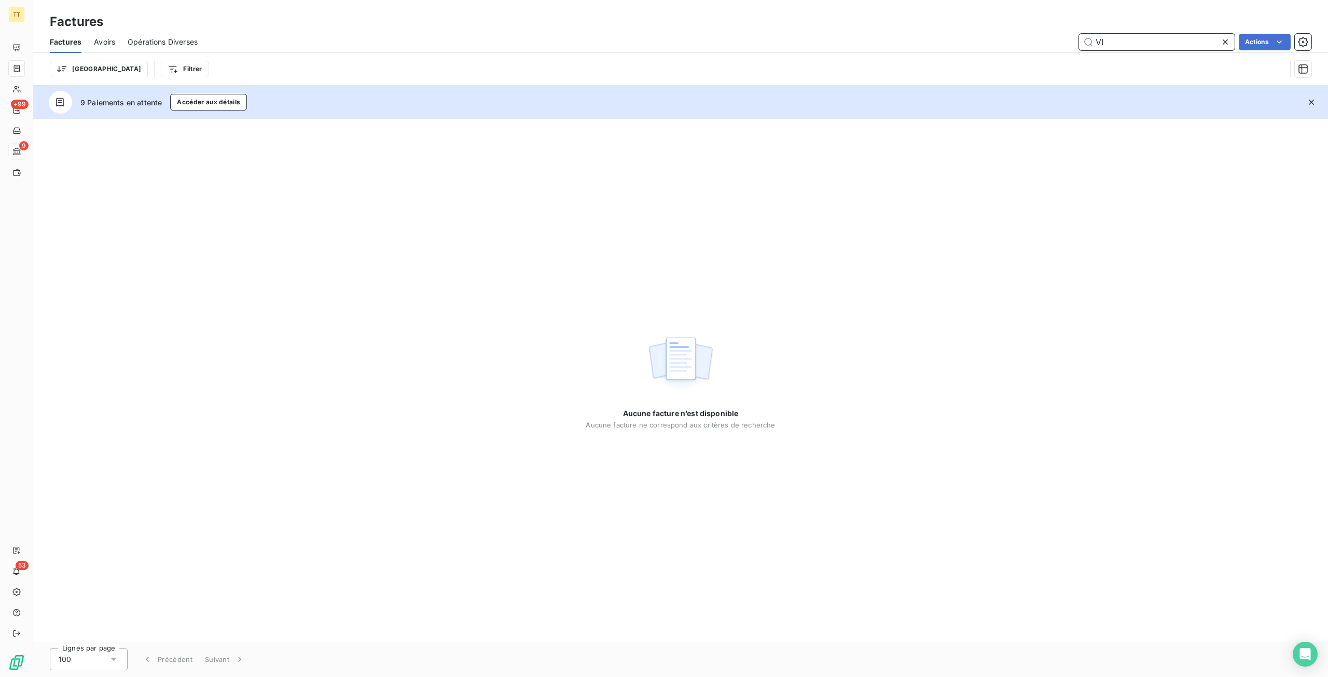
type input "V"
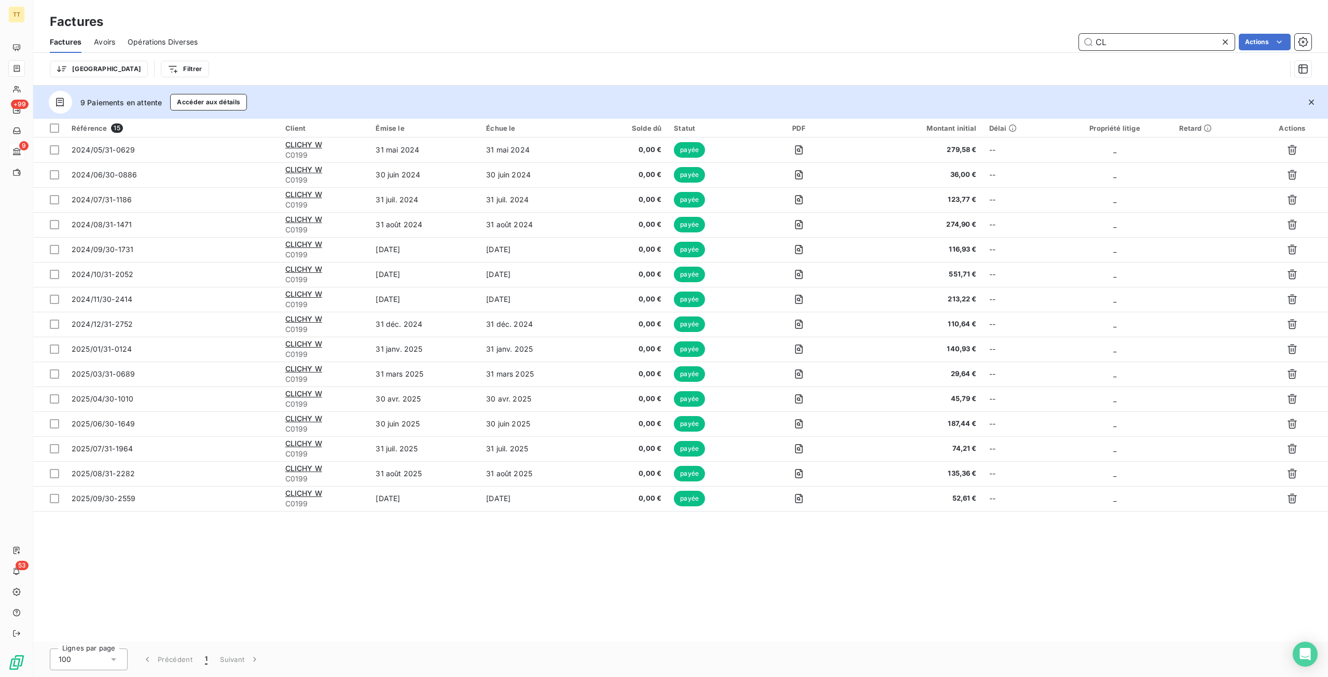
type input "C"
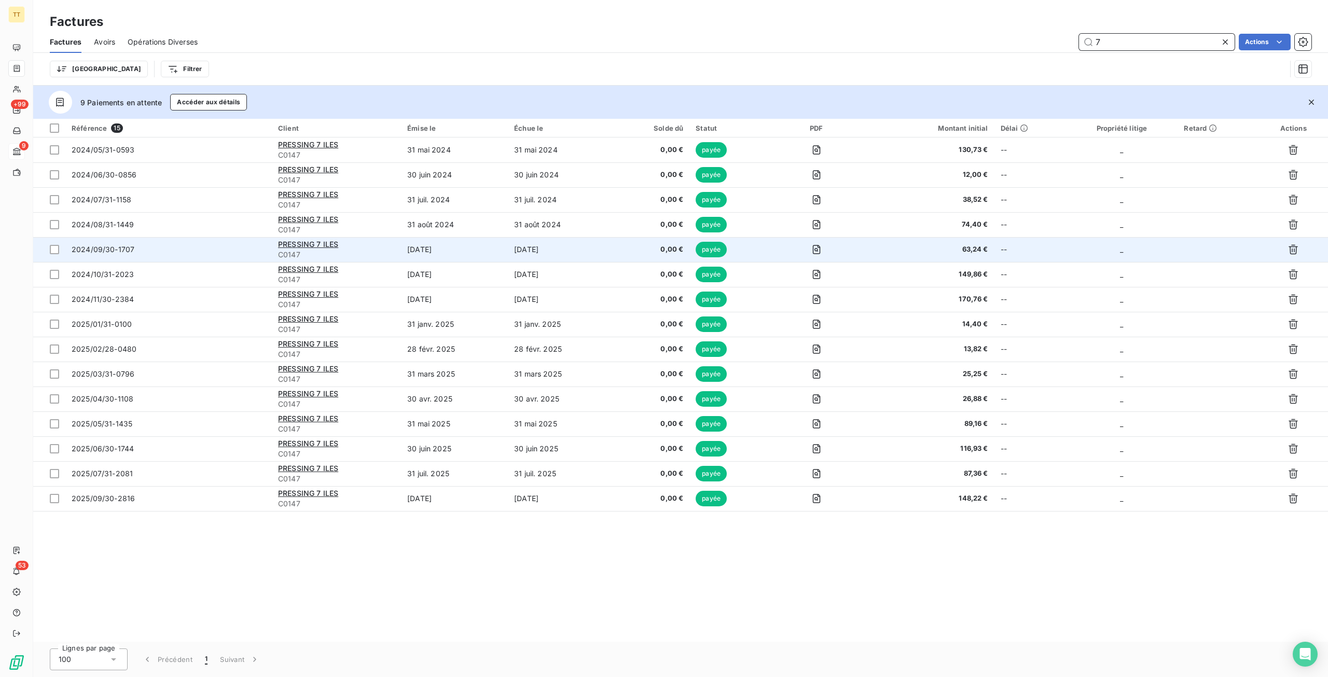
type input "7"
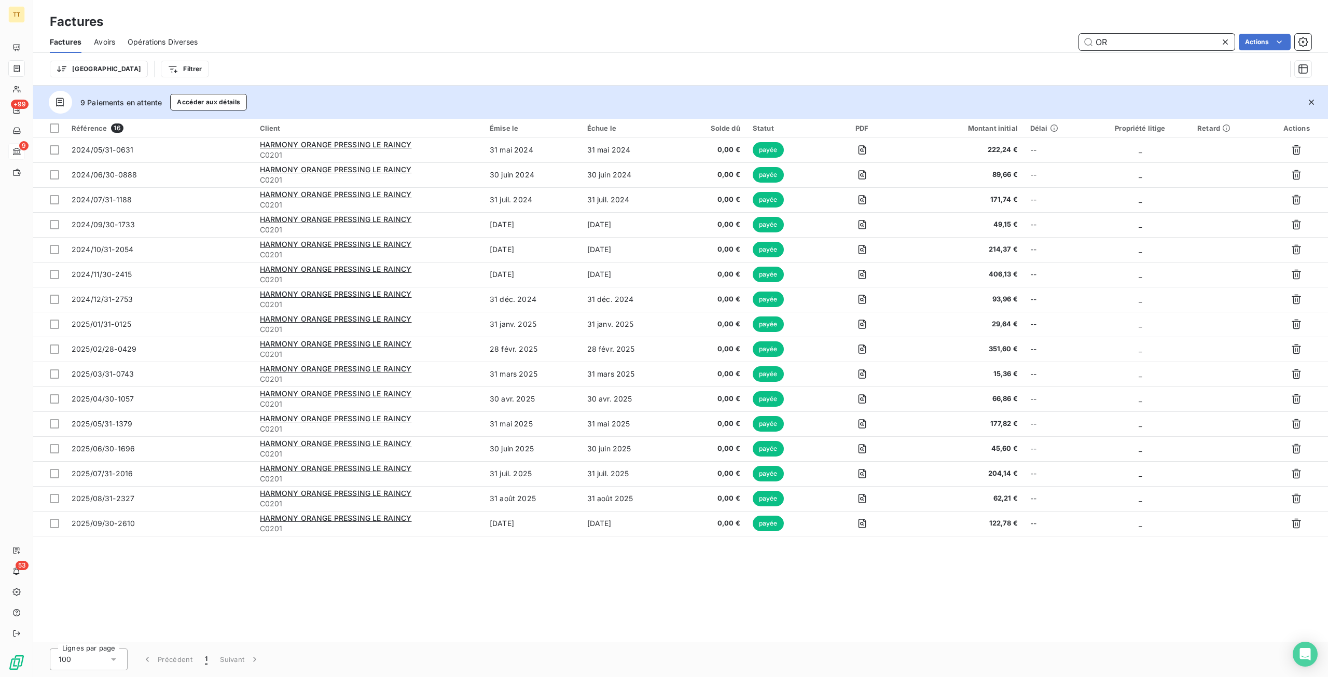
type input "O"
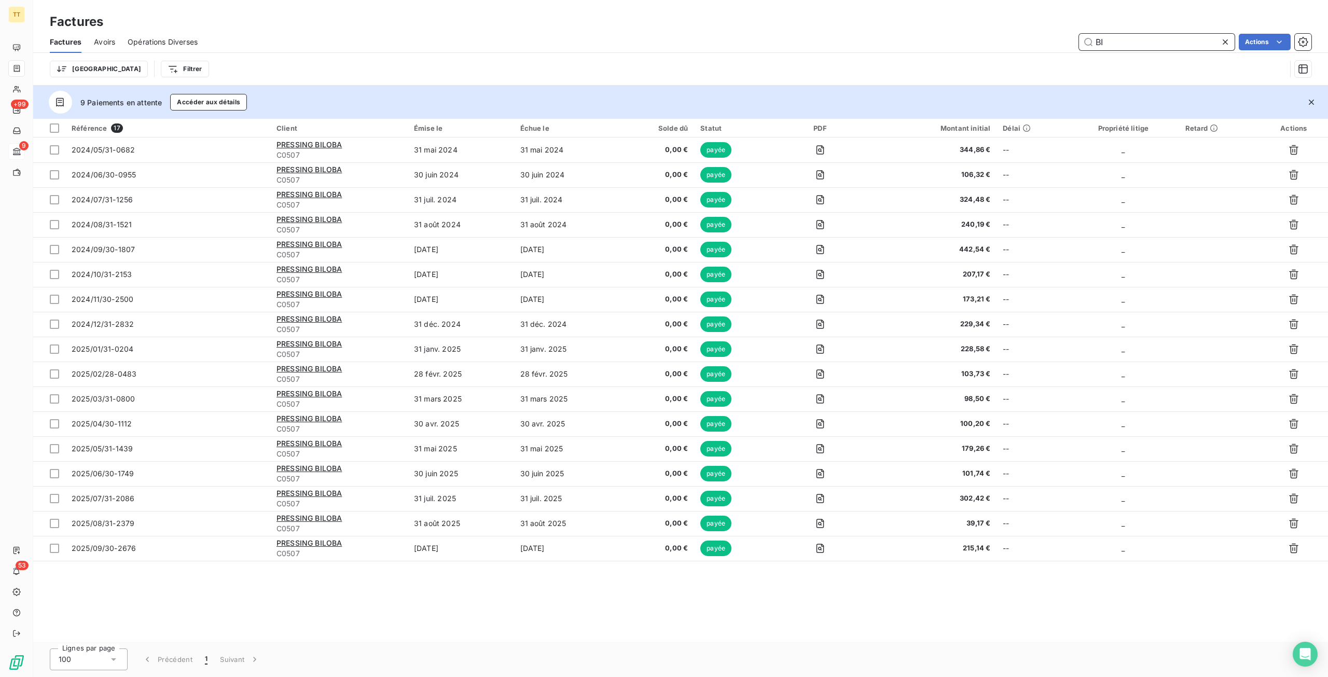
type input "B"
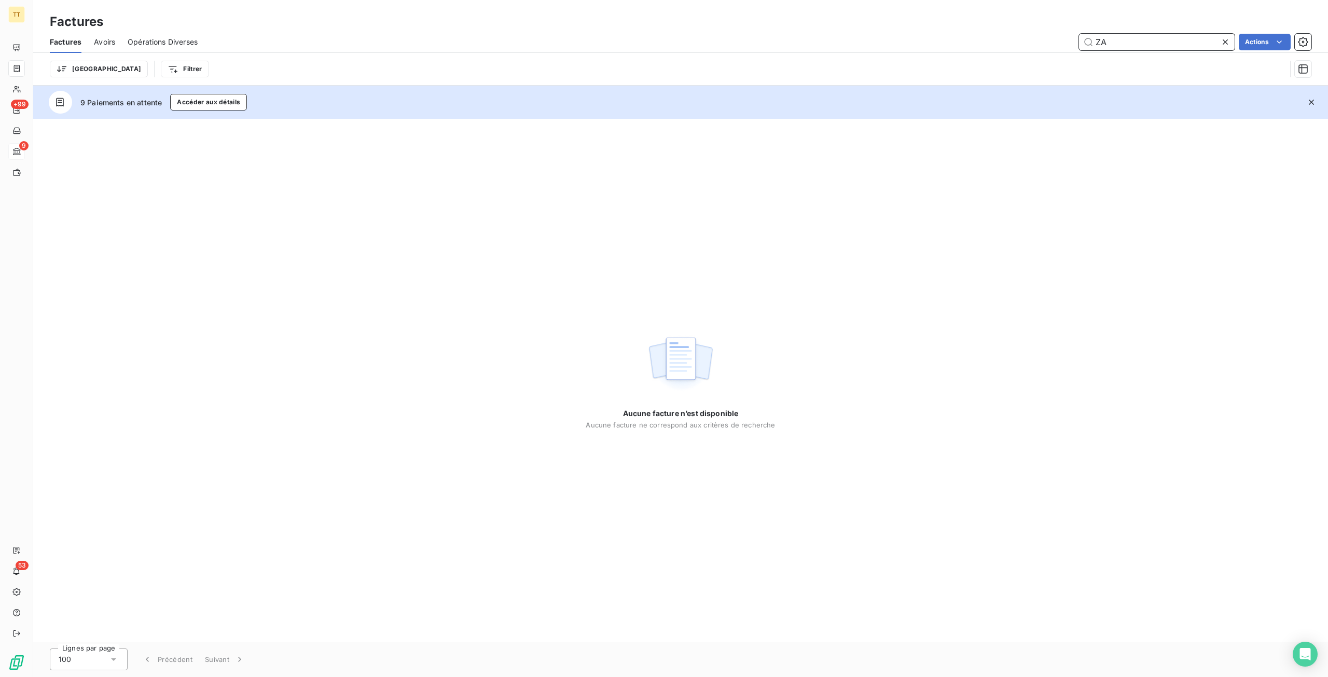
type input "Z"
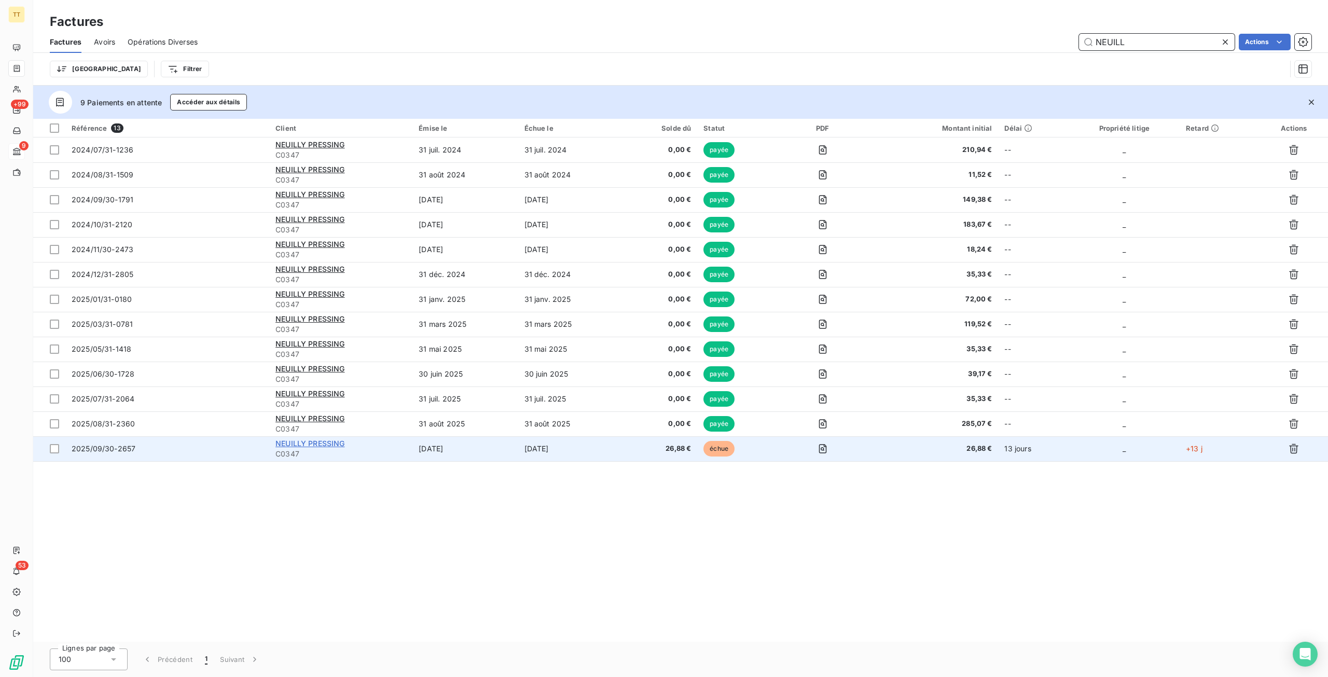
type input "NEUILL"
click at [336, 445] on span "NEUILLY PRESSING" at bounding box center [310, 443] width 69 height 9
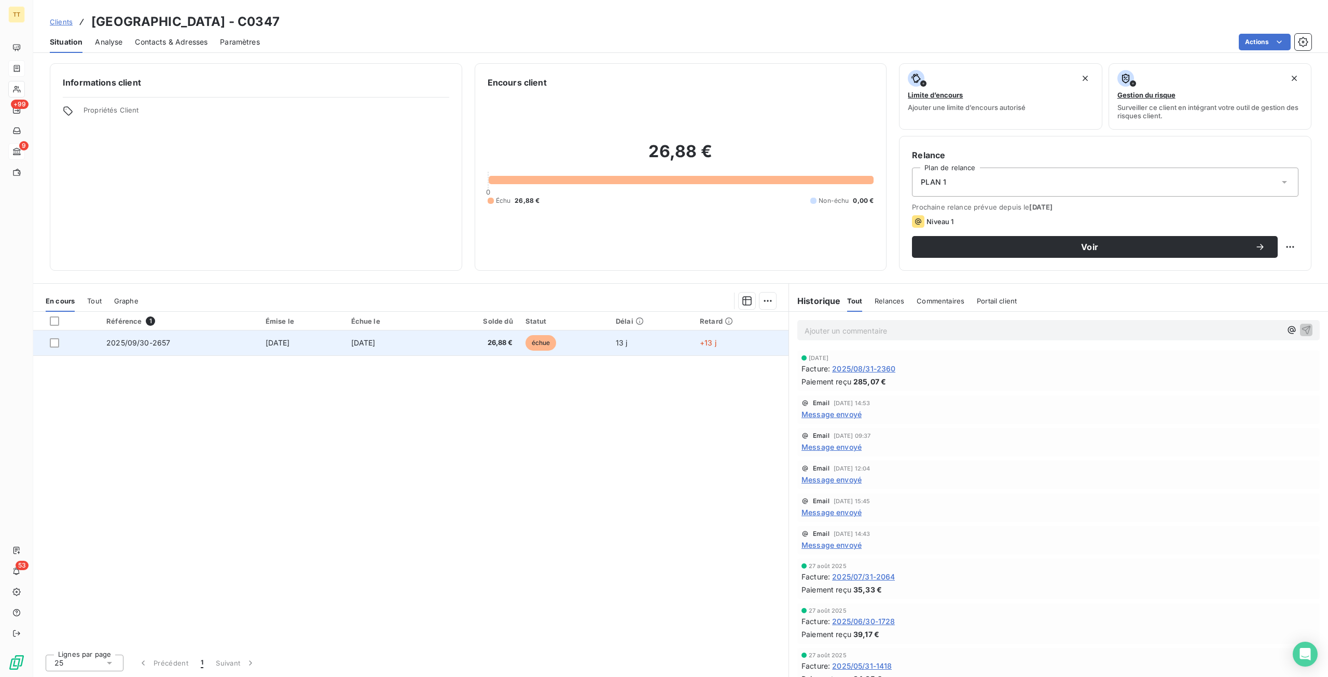
click at [422, 346] on td "[DATE]" at bounding box center [388, 343] width 87 height 25
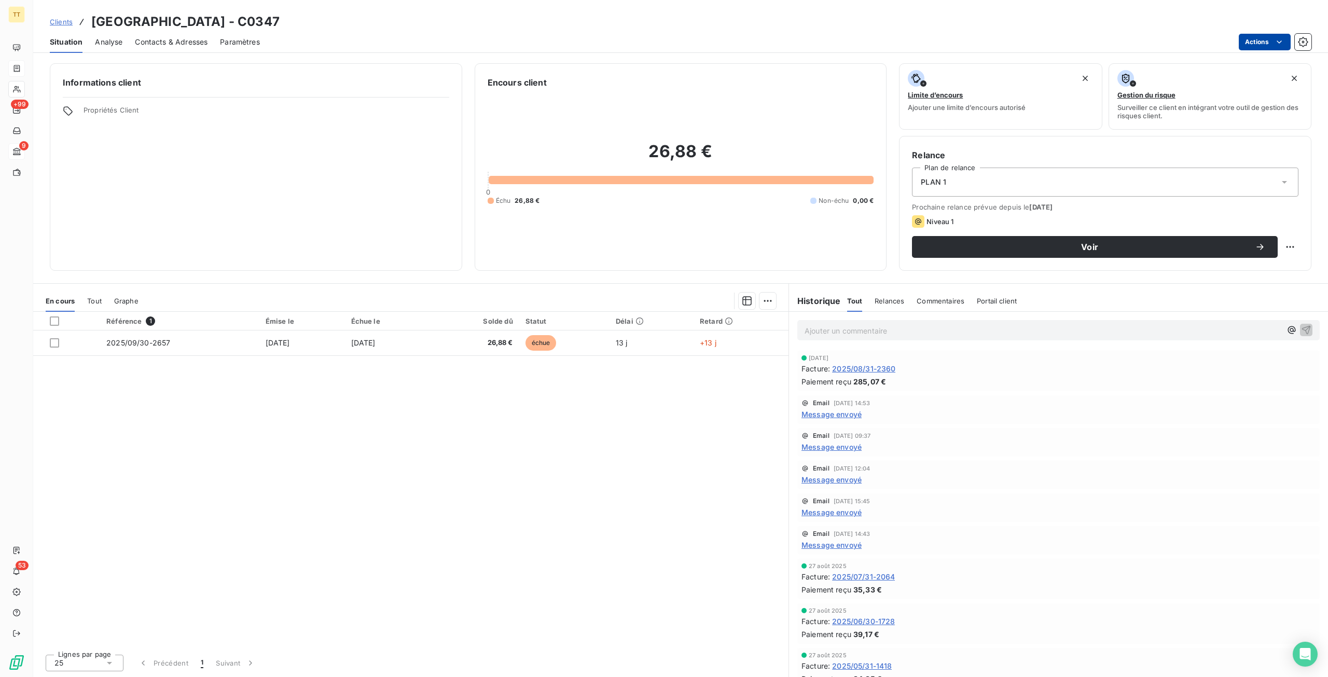
click at [1258, 47] on html "TT +99 9 53 Clients NEUILLY PRESSING - C0347 Situation Analyse Contacts & Adres…" at bounding box center [664, 338] width 1328 height 677
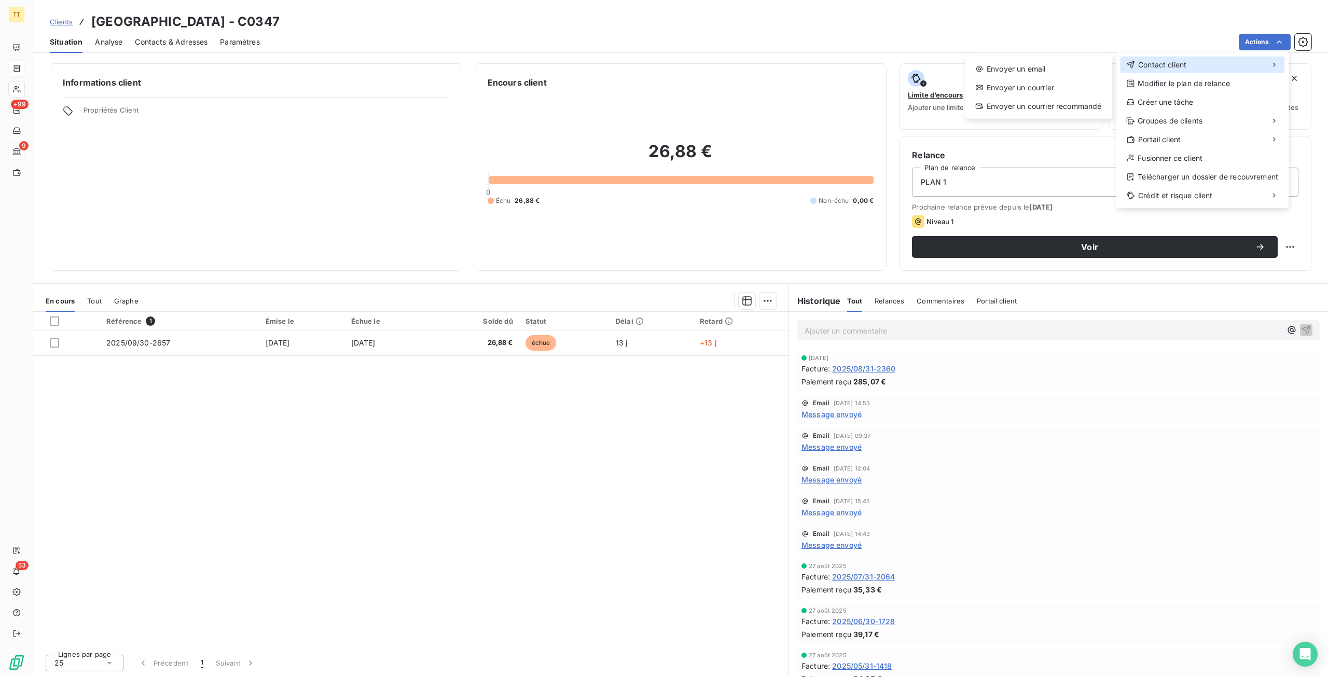
drag, startPoint x: 1224, startPoint y: 72, endPoint x: 1059, endPoint y: 58, distance: 165.1
click at [1217, 72] on div "Contact client" at bounding box center [1202, 65] width 164 height 17
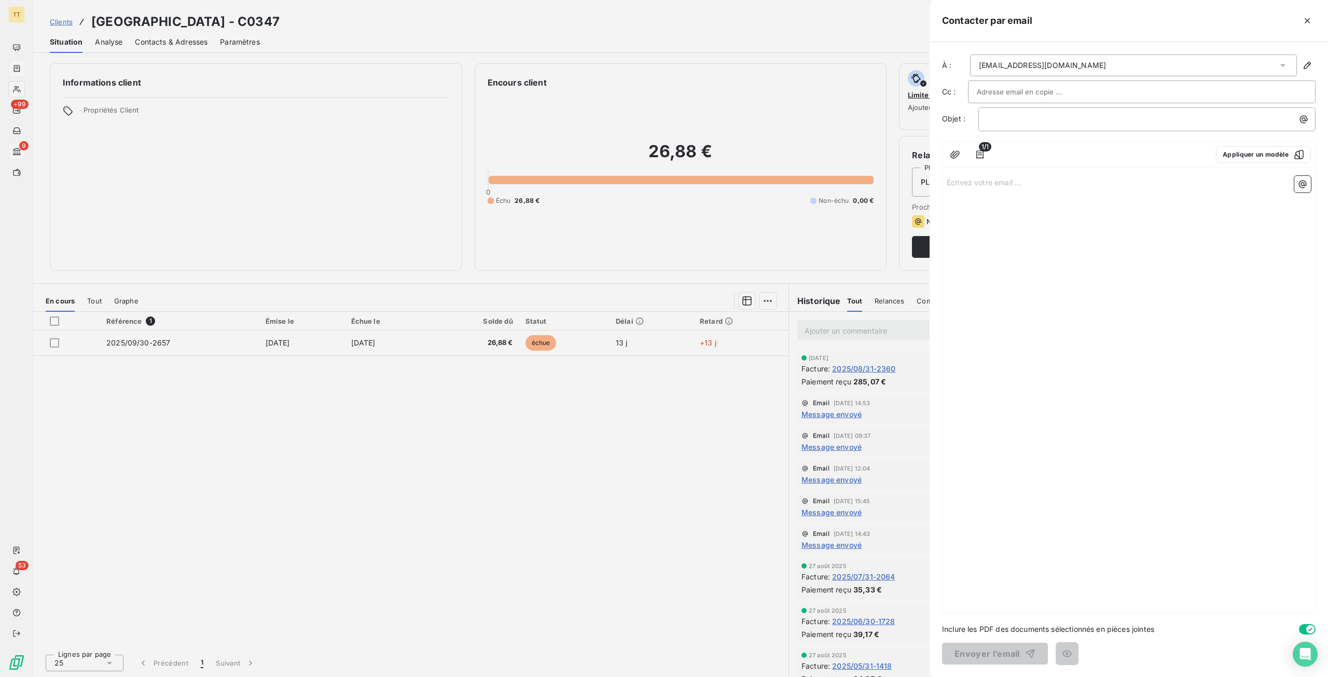
drag, startPoint x: 1023, startPoint y: 67, endPoint x: 1255, endPoint y: 120, distance: 237.9
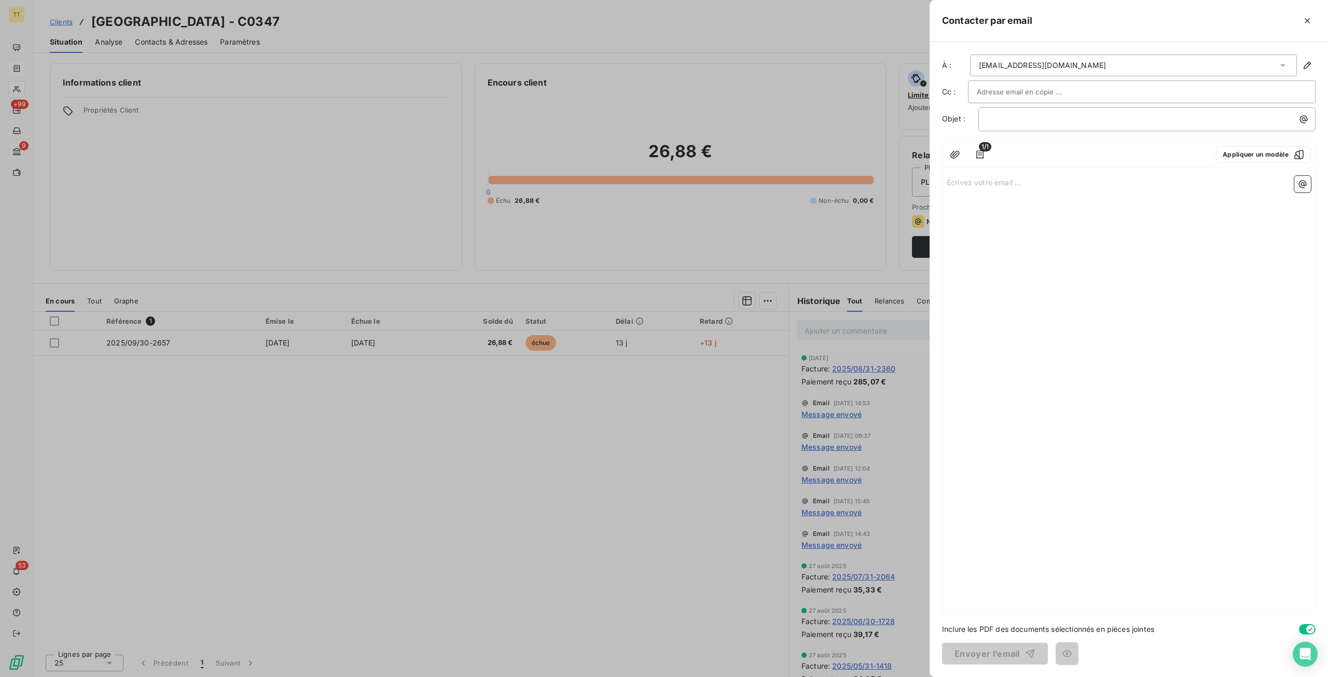
click at [1023, 677] on div "Contacter par email À : neuillypressing93@hotmail.fr Cc : Objet : ﻿ 1/1 Appliqu…" at bounding box center [664, 677] width 1328 height 0
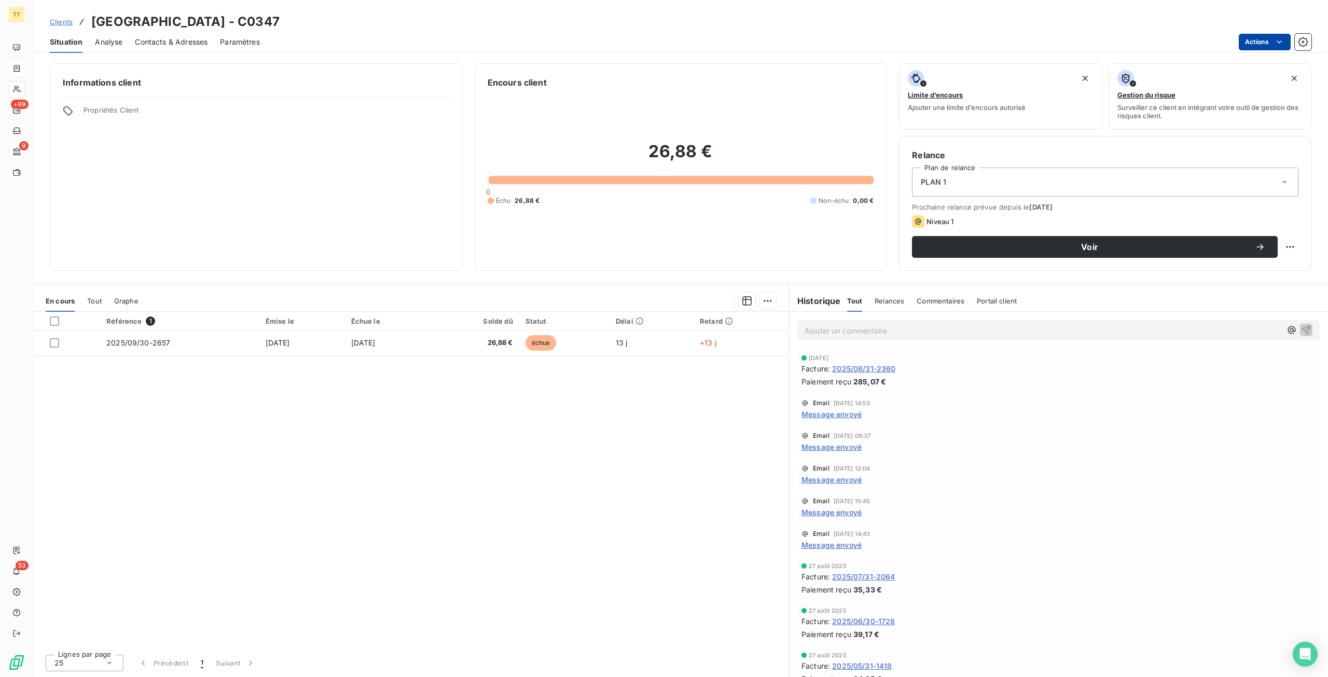
click at [1272, 48] on html "TT +99 9 53 Clients NEUILLY PRESSING - C0347 Situation Analyse Contacts & Adres…" at bounding box center [664, 338] width 1328 height 677
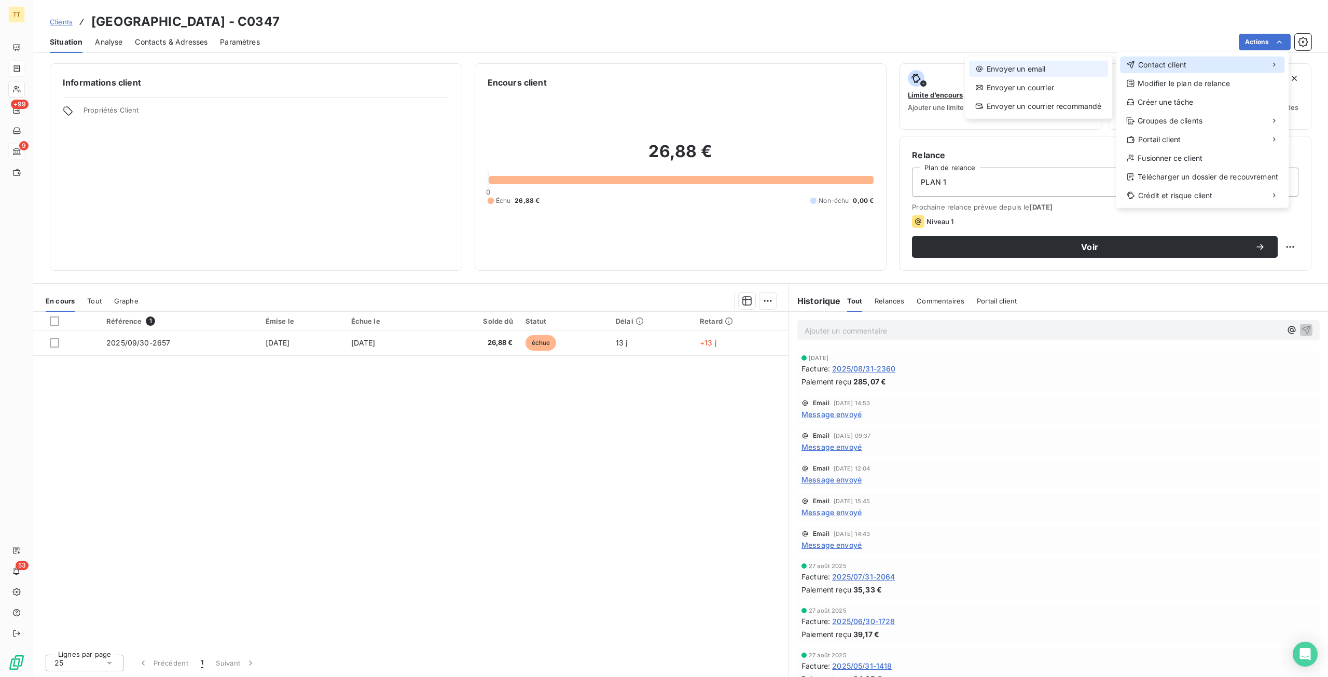
drag, startPoint x: 1190, startPoint y: 60, endPoint x: 1045, endPoint y: 63, distance: 145.8
click at [1174, 60] on div "Contact client" at bounding box center [1202, 65] width 164 height 17
click at [1045, 63] on div "Envoyer un email" at bounding box center [1038, 69] width 139 height 17
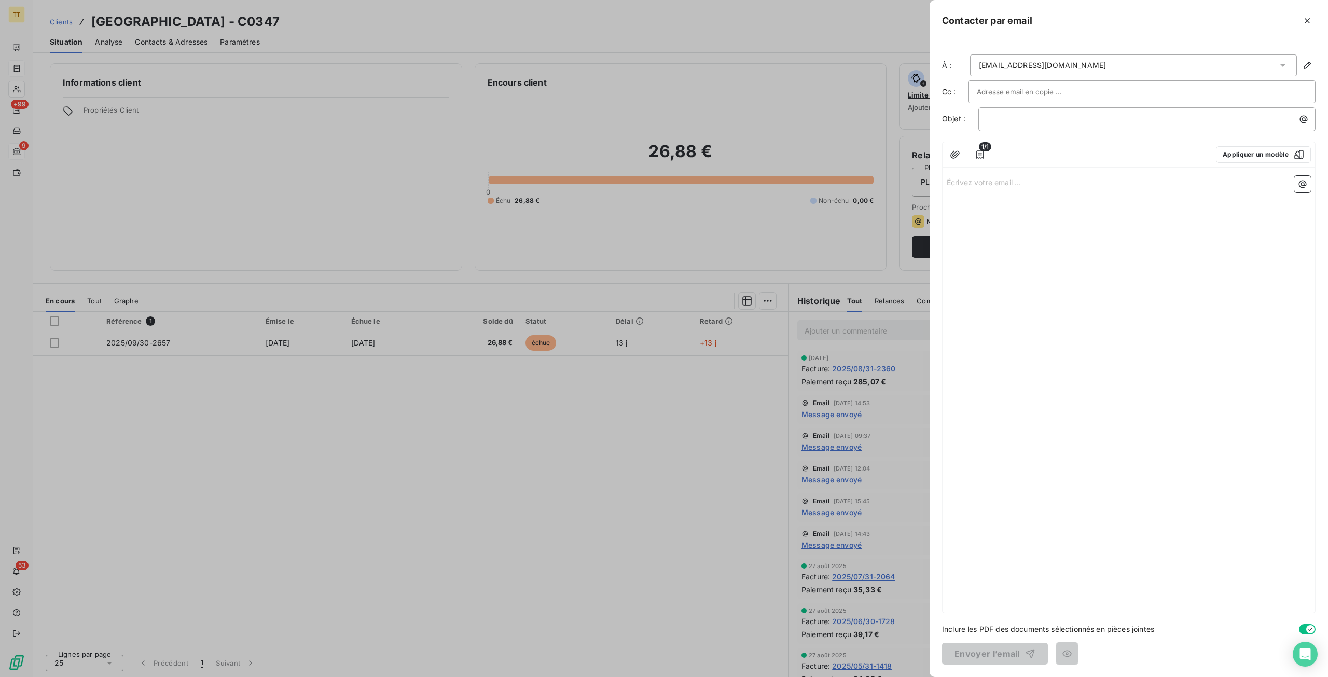
click at [1253, 176] on p "Écrivez votre email ... ﻿" at bounding box center [1129, 182] width 364 height 12
click at [1253, 161] on div "1/1 Appliquer un modèle" at bounding box center [1129, 154] width 373 height 25
click at [1253, 153] on button "Appliquer un modèle" at bounding box center [1263, 154] width 95 height 17
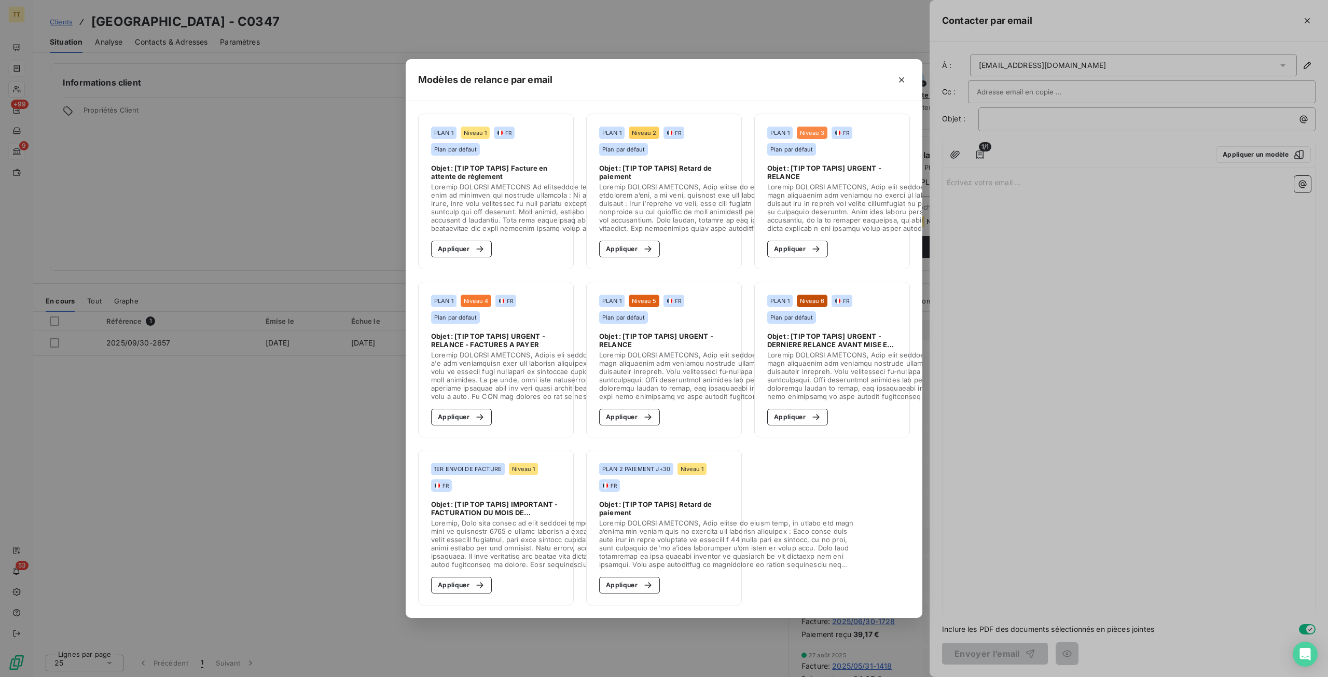
drag, startPoint x: 475, startPoint y: 244, endPoint x: 821, endPoint y: 402, distance: 380.4
click at [489, 246] on button "Appliquer" at bounding box center [461, 249] width 61 height 17
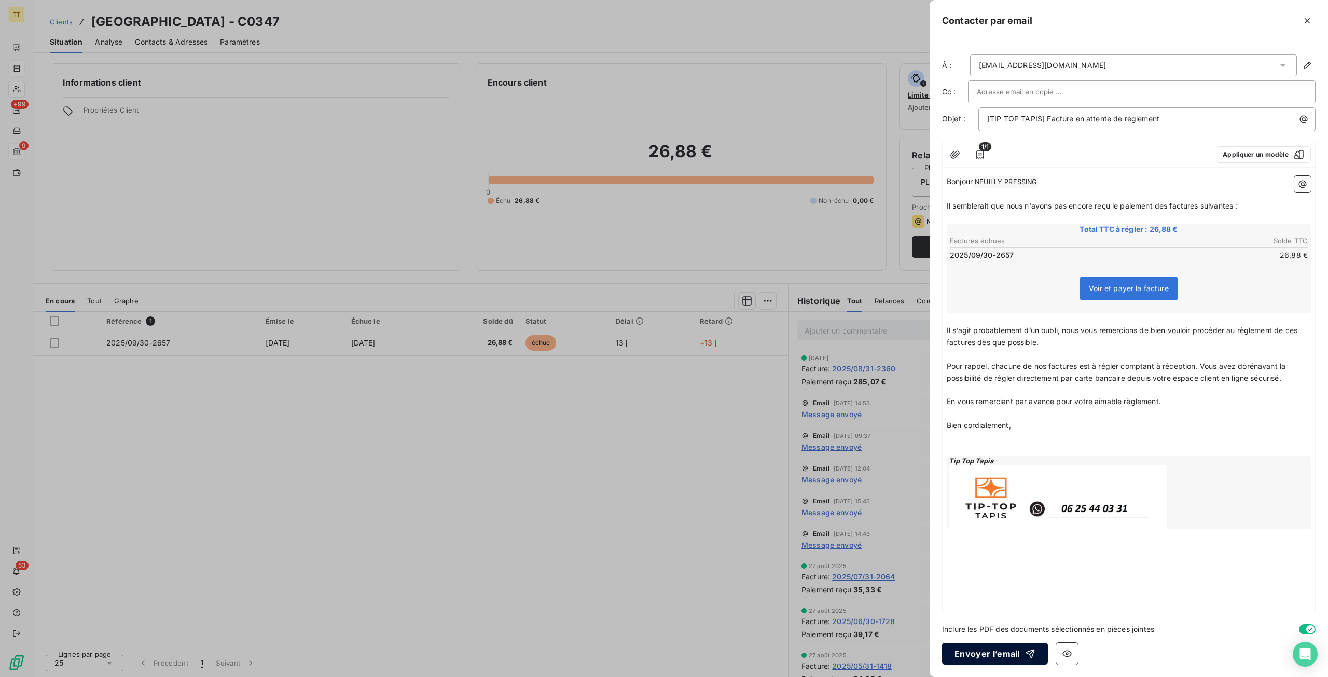
click at [965, 654] on button "Envoyer l’email" at bounding box center [995, 654] width 106 height 22
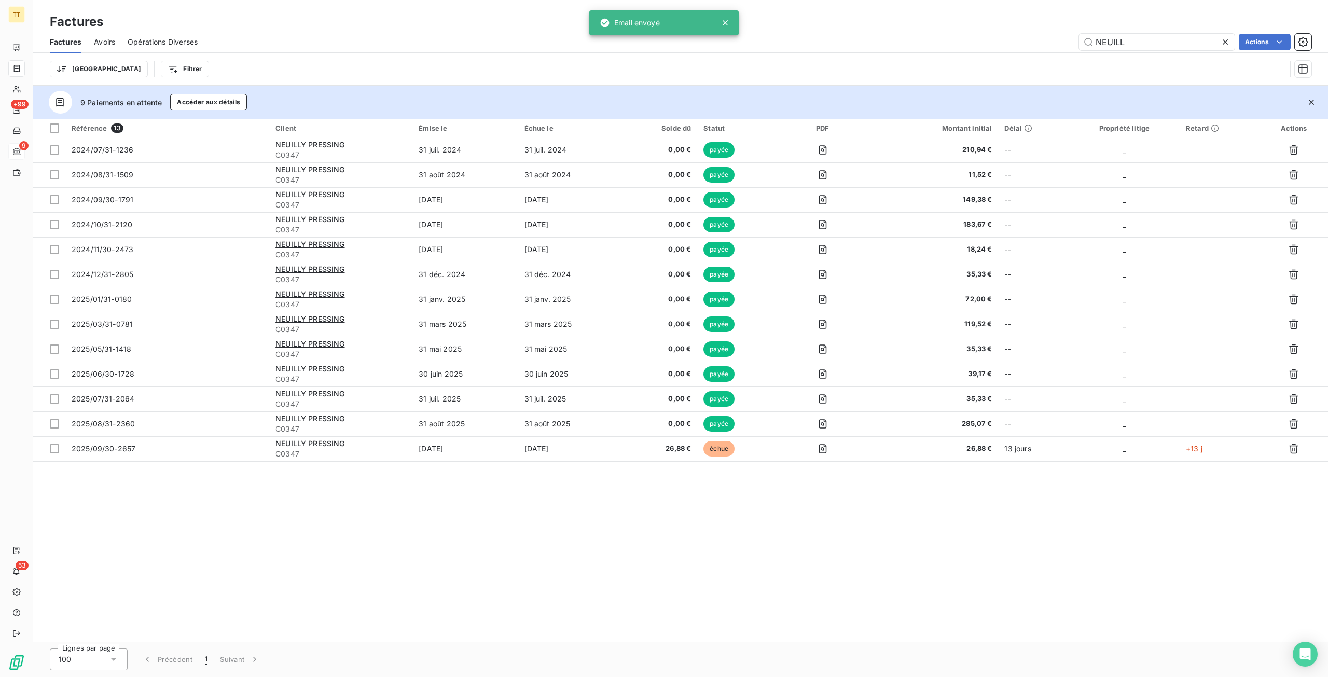
drag, startPoint x: 1148, startPoint y: 38, endPoint x: 1013, endPoint y: 26, distance: 135.4
click at [1013, 26] on div "Factures Factures Avoirs Opérations Diverses NEUILL Actions Trier Filtrer" at bounding box center [680, 43] width 1295 height 86
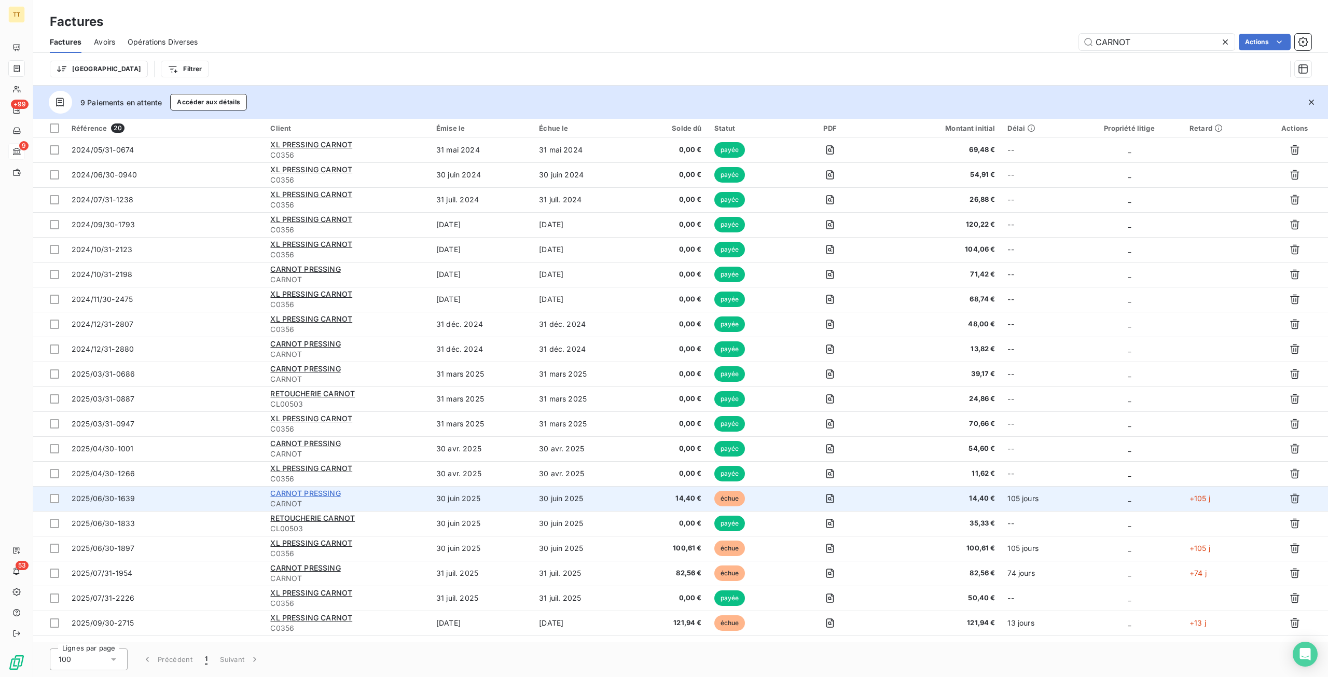
type input "CARNOT"
click at [309, 495] on span "CARNOT PRESSING" at bounding box center [305, 493] width 70 height 9
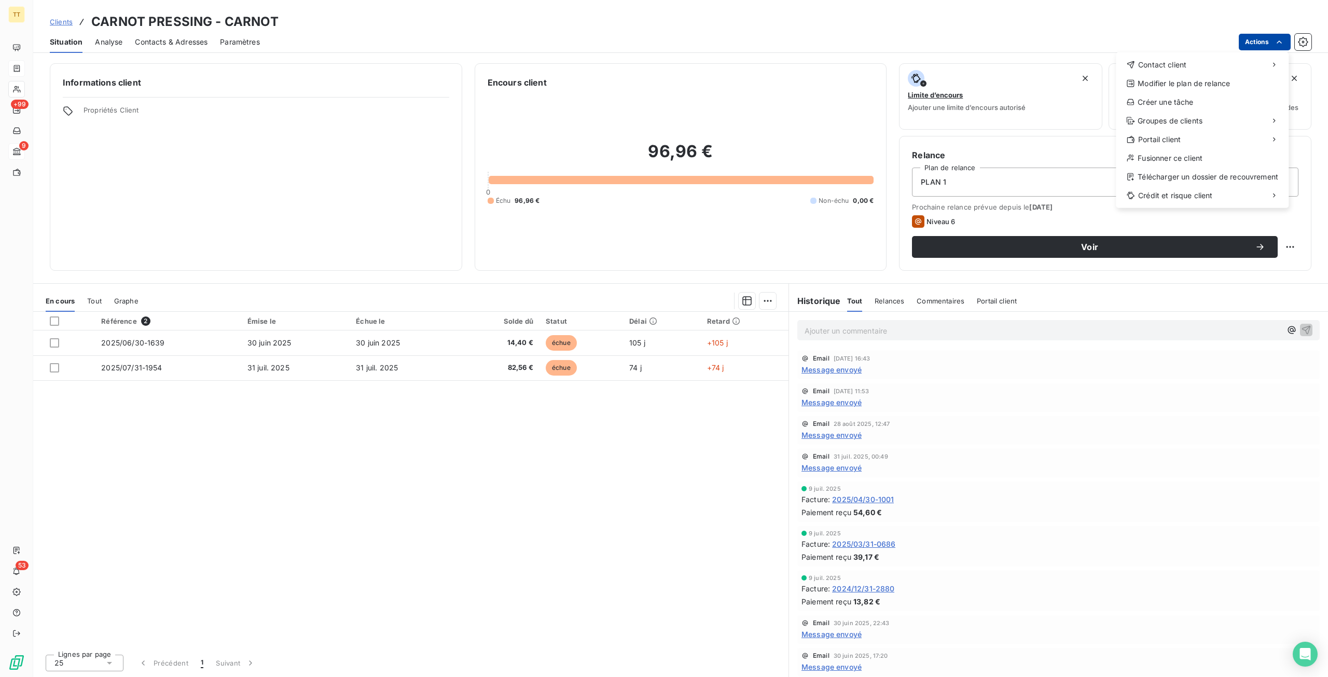
click at [1274, 36] on html "TT +99 9 53 Clients CARNOT PRESSING - CARNOT Situation Analyse Contacts & Adres…" at bounding box center [664, 338] width 1328 height 677
click at [1210, 64] on div "Contact client" at bounding box center [1202, 65] width 164 height 17
click at [1021, 65] on div "Envoyer un email" at bounding box center [1038, 69] width 139 height 17
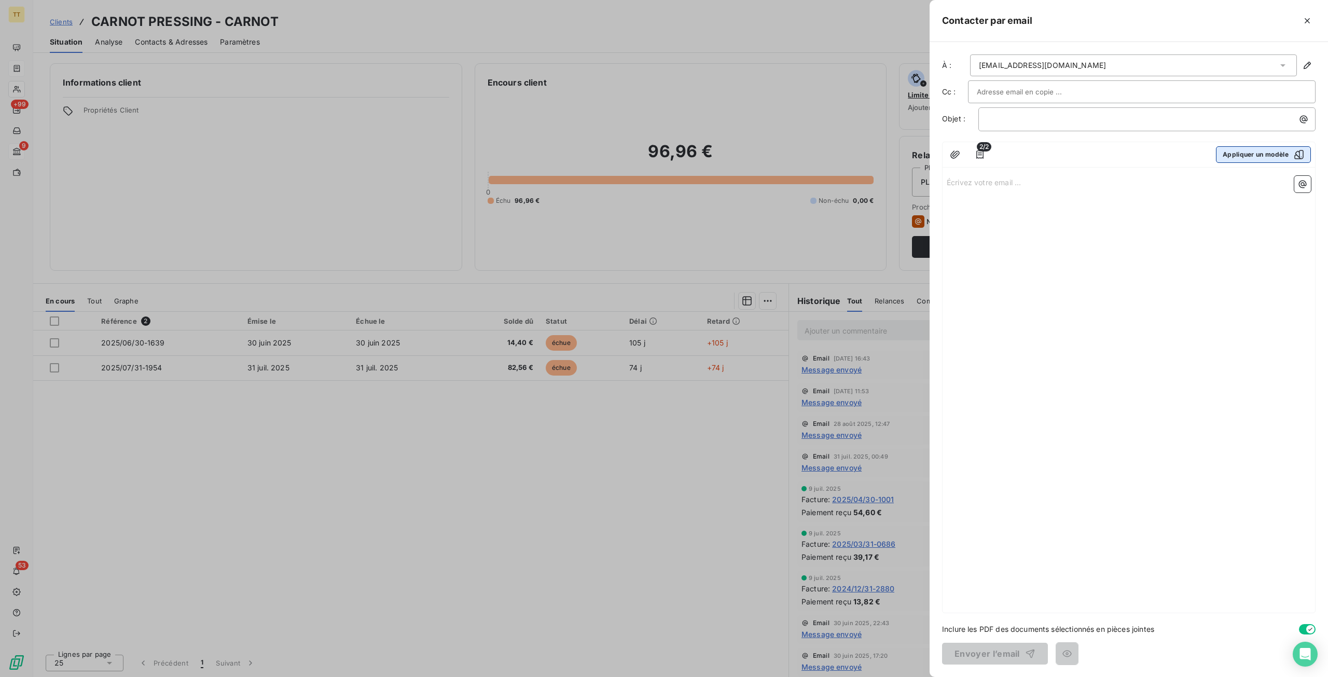
click at [1245, 157] on button "Appliquer un modèle" at bounding box center [1263, 154] width 95 height 17
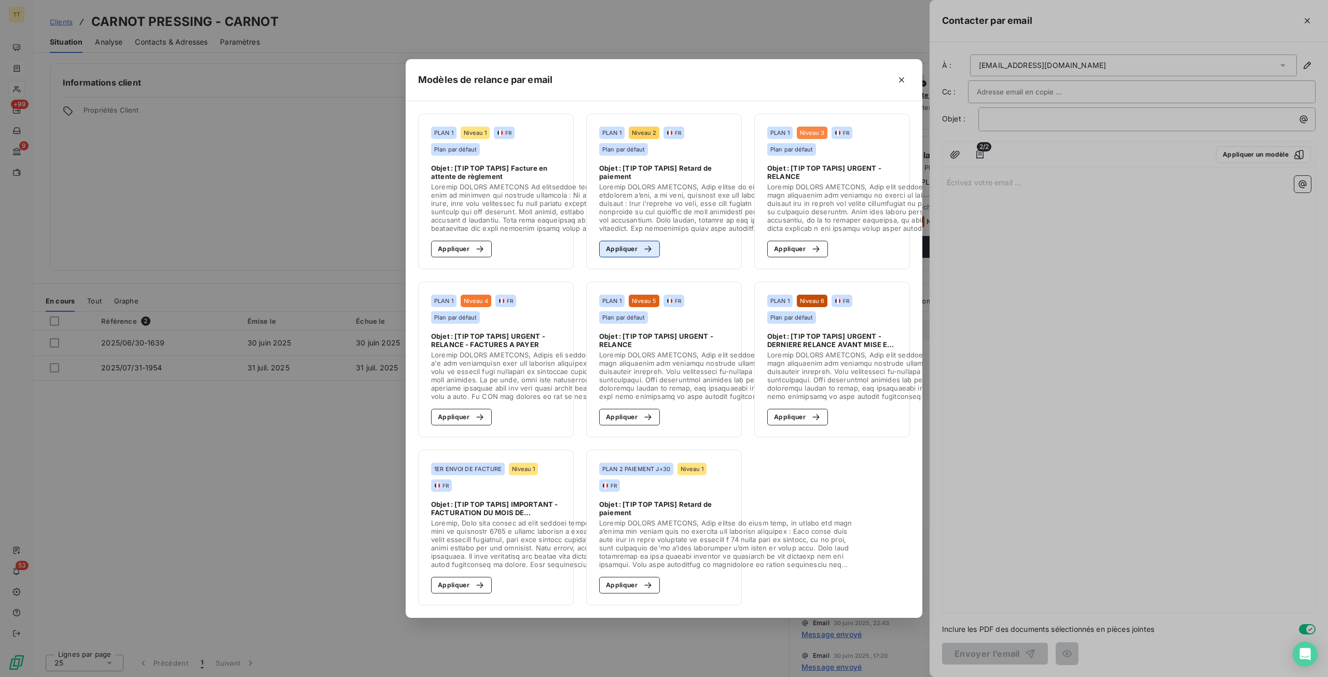
click at [627, 251] on button "Appliquer" at bounding box center [629, 249] width 61 height 17
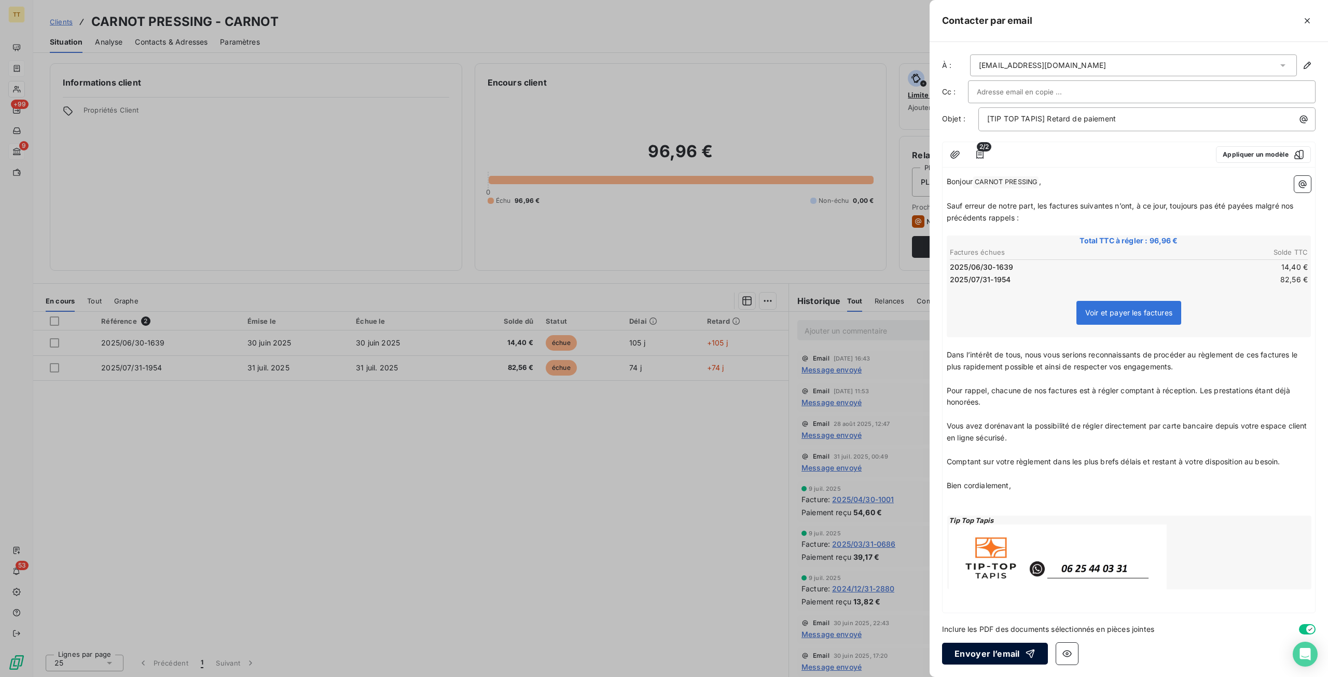
click at [968, 655] on button "Envoyer l’email" at bounding box center [995, 654] width 106 height 22
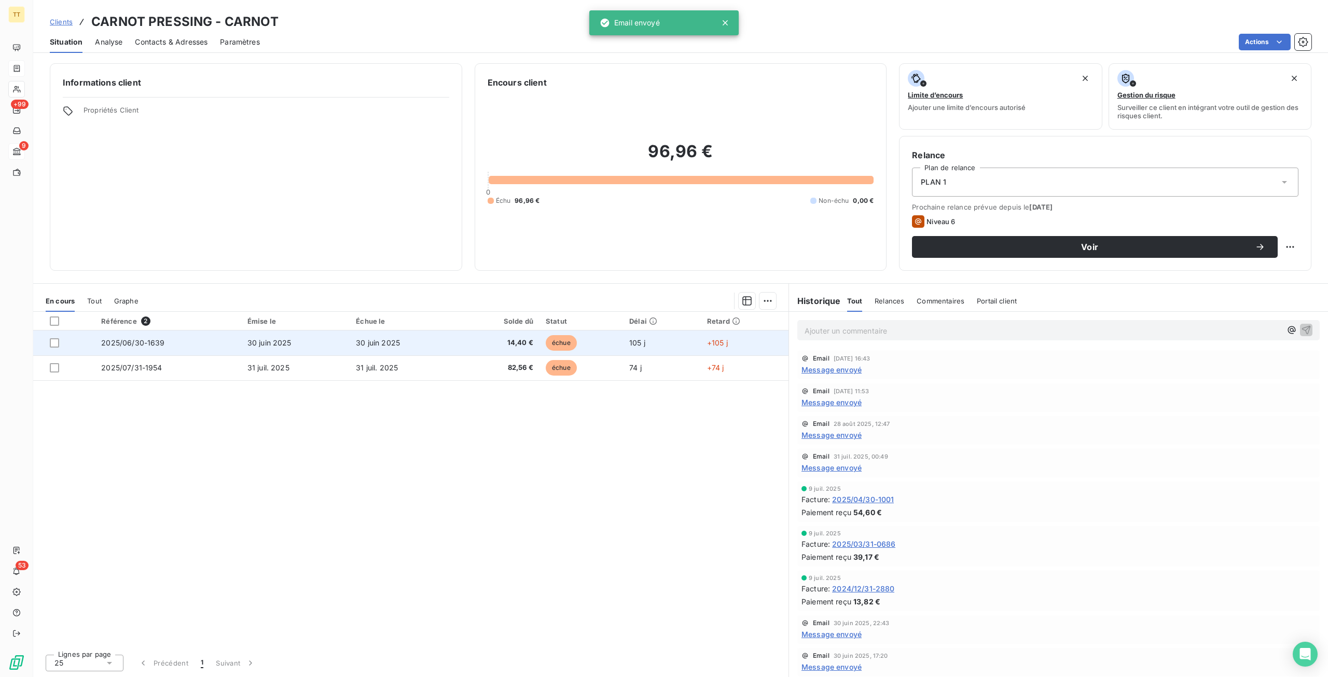
click at [402, 348] on td "30 juin 2025" at bounding box center [404, 343] width 108 height 25
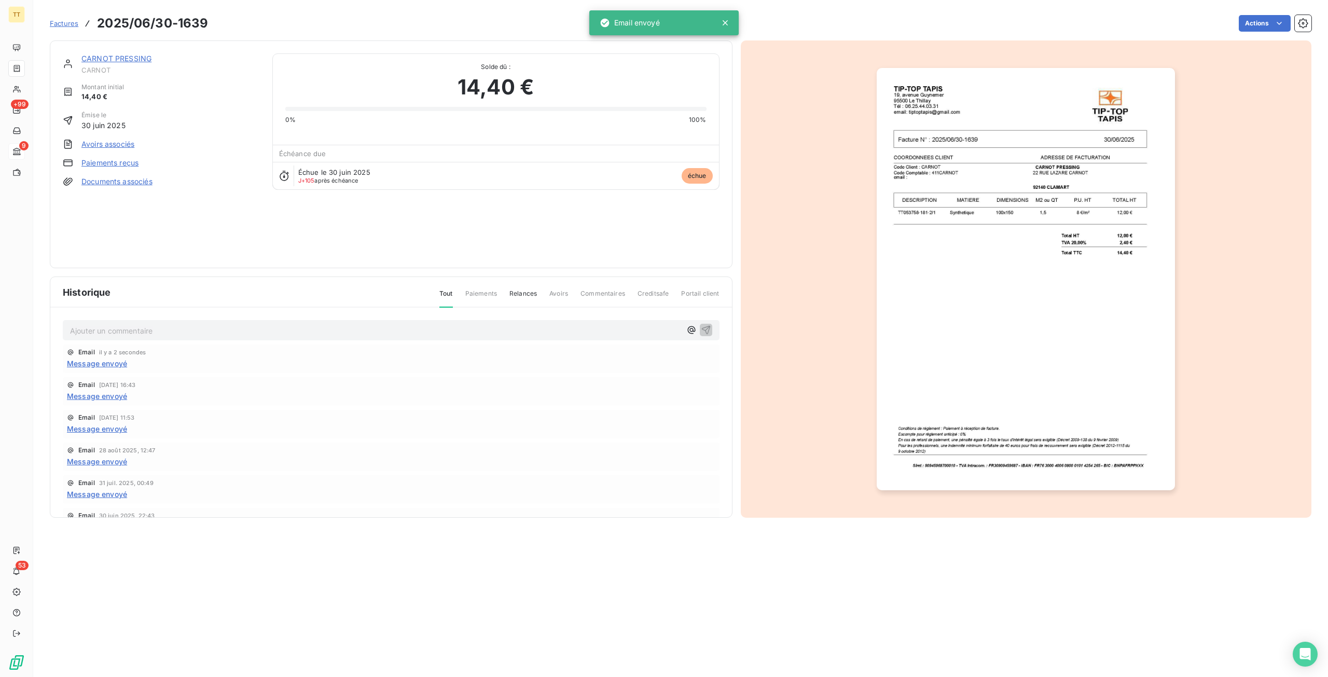
click at [967, 319] on img "button" at bounding box center [1026, 279] width 298 height 422
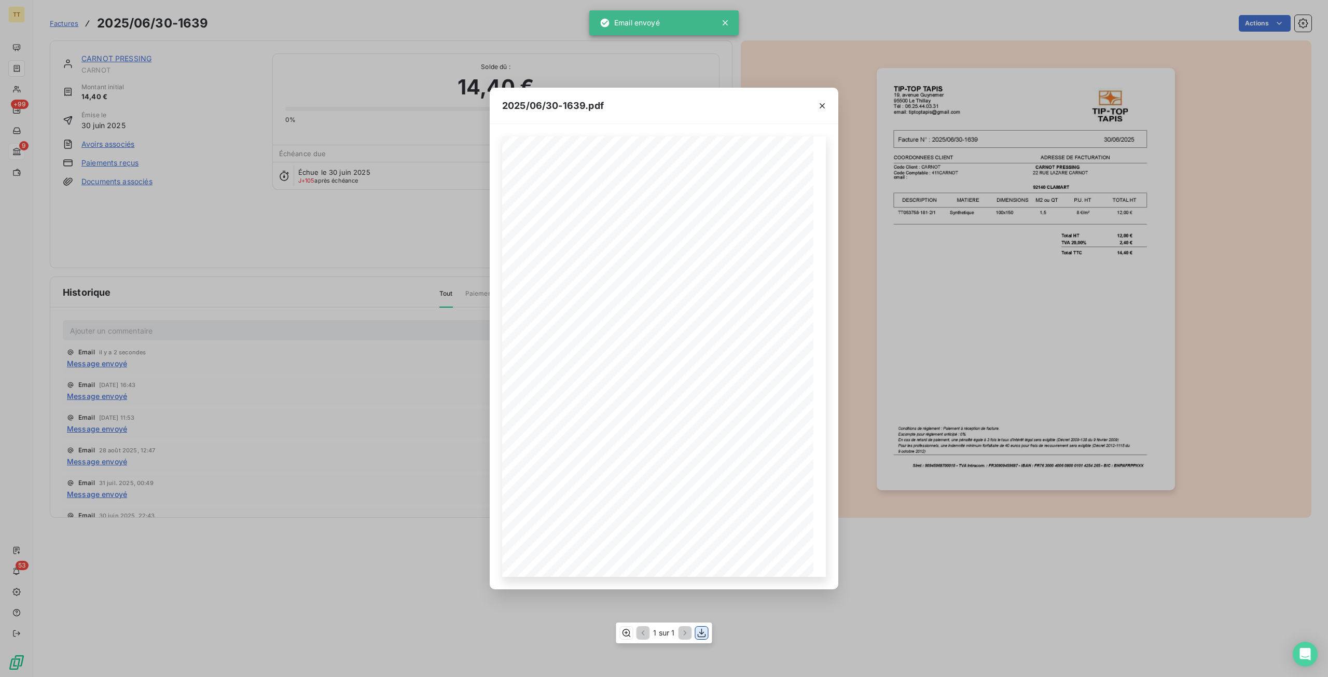
drag, startPoint x: 701, startPoint y: 636, endPoint x: 662, endPoint y: 613, distance: 44.9
click at [702, 636] on icon "button" at bounding box center [702, 633] width 10 height 10
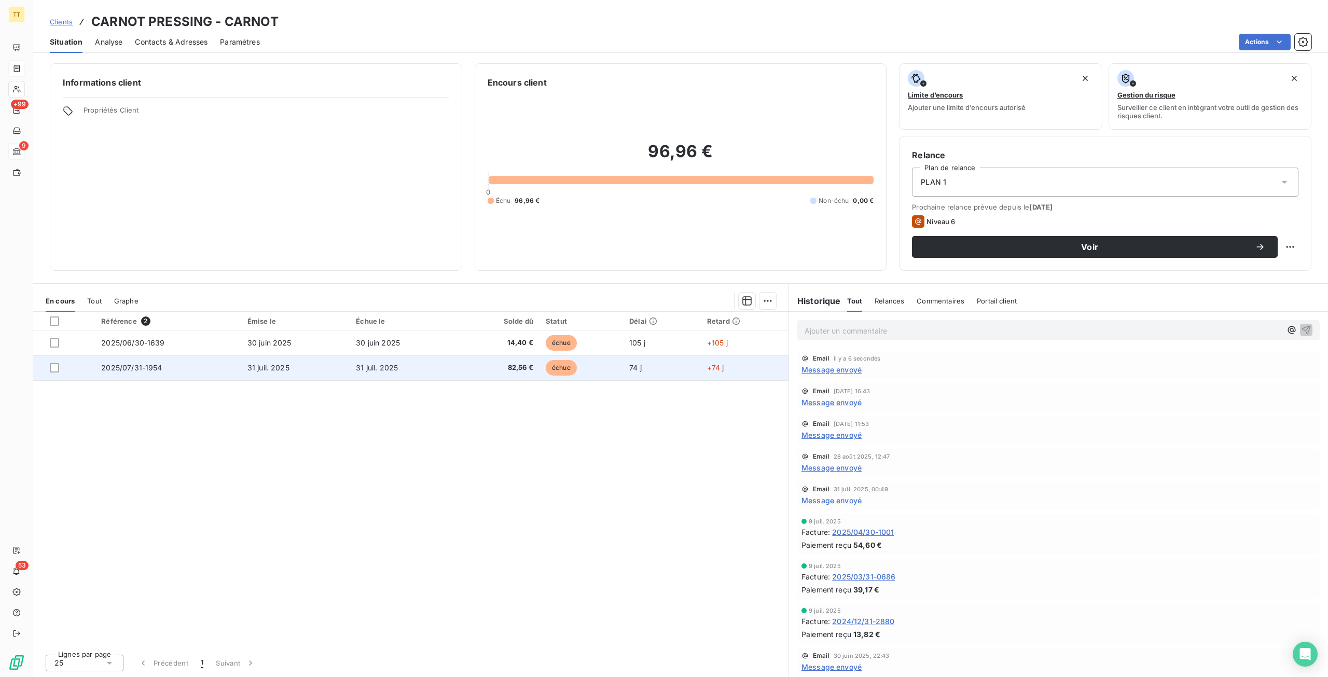
click at [319, 379] on td "31 juil. 2025" at bounding box center [295, 367] width 108 height 25
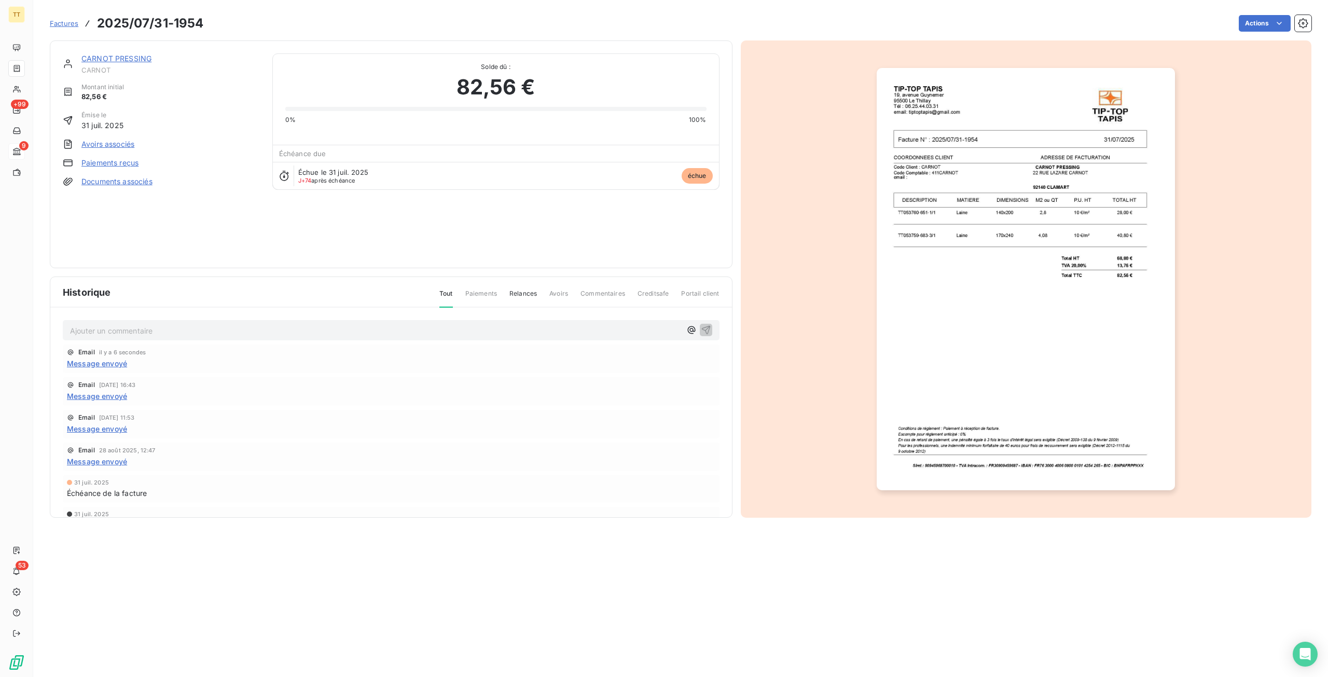
click at [1074, 365] on img "button" at bounding box center [1026, 279] width 298 height 422
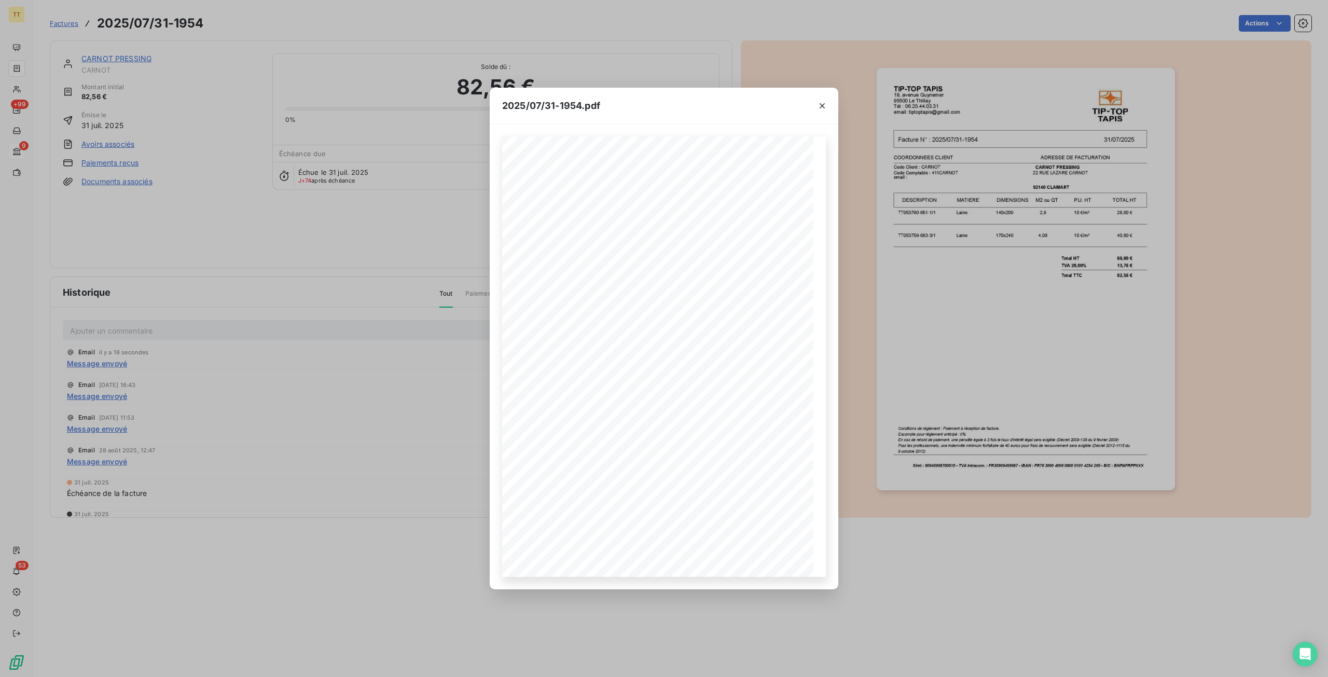
click at [358, 292] on div "2025/07/31-1954.pdf TIP-TOP TAPIS 19, avenue Guynemer 95500 Le Thillay Tél : 06…" at bounding box center [664, 338] width 1328 height 677
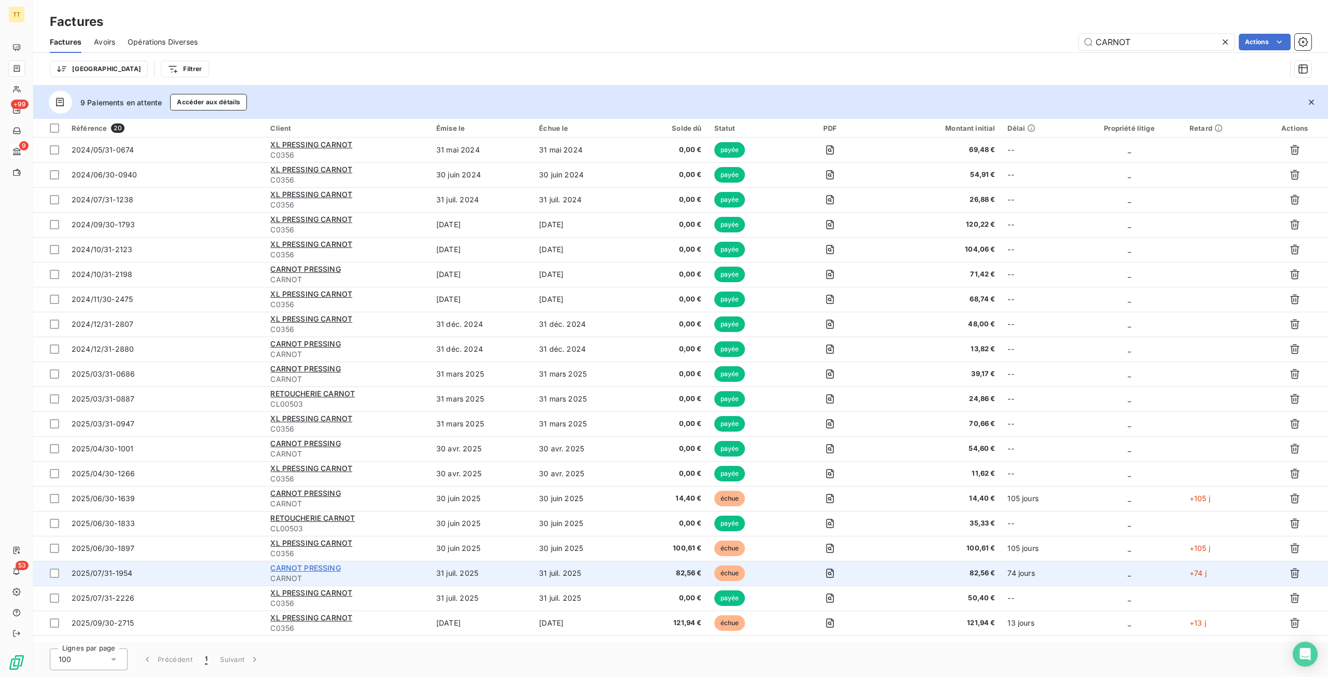
click at [322, 564] on span "CARNOT PRESSING" at bounding box center [305, 568] width 70 height 9
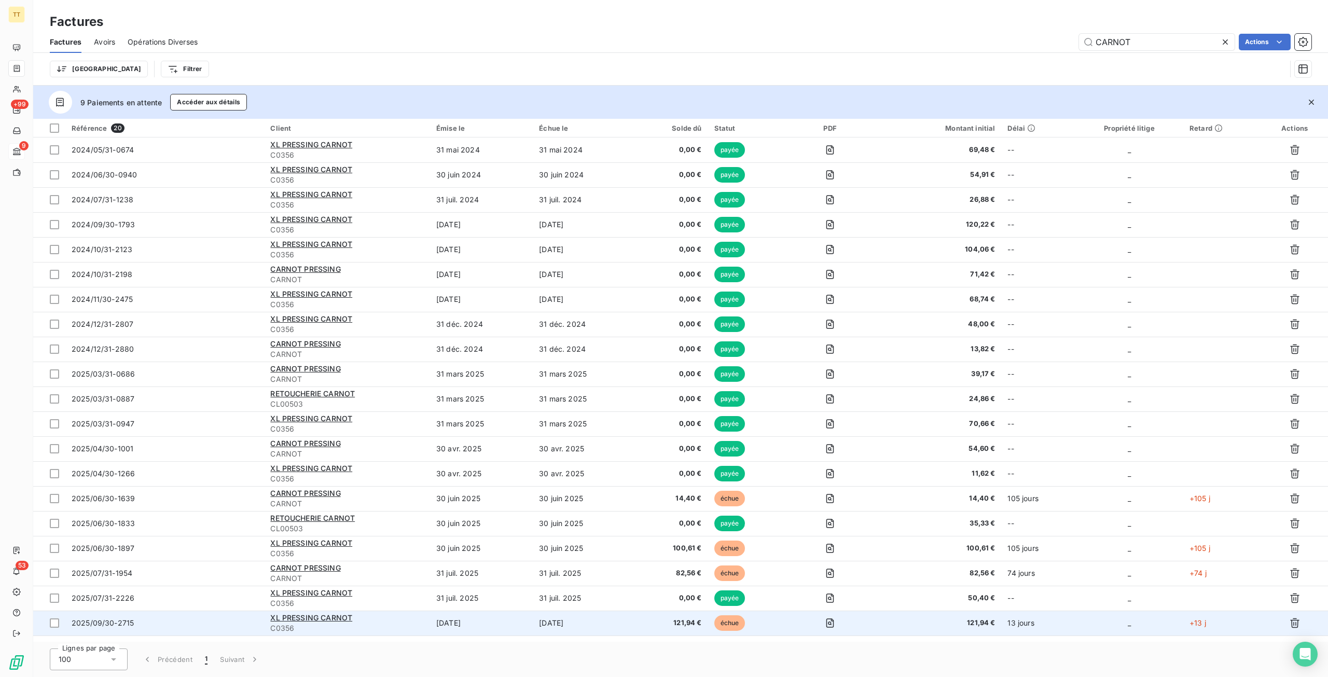
click at [329, 613] on div "XL PRESSING CARNOT" at bounding box center [347, 618] width 154 height 10
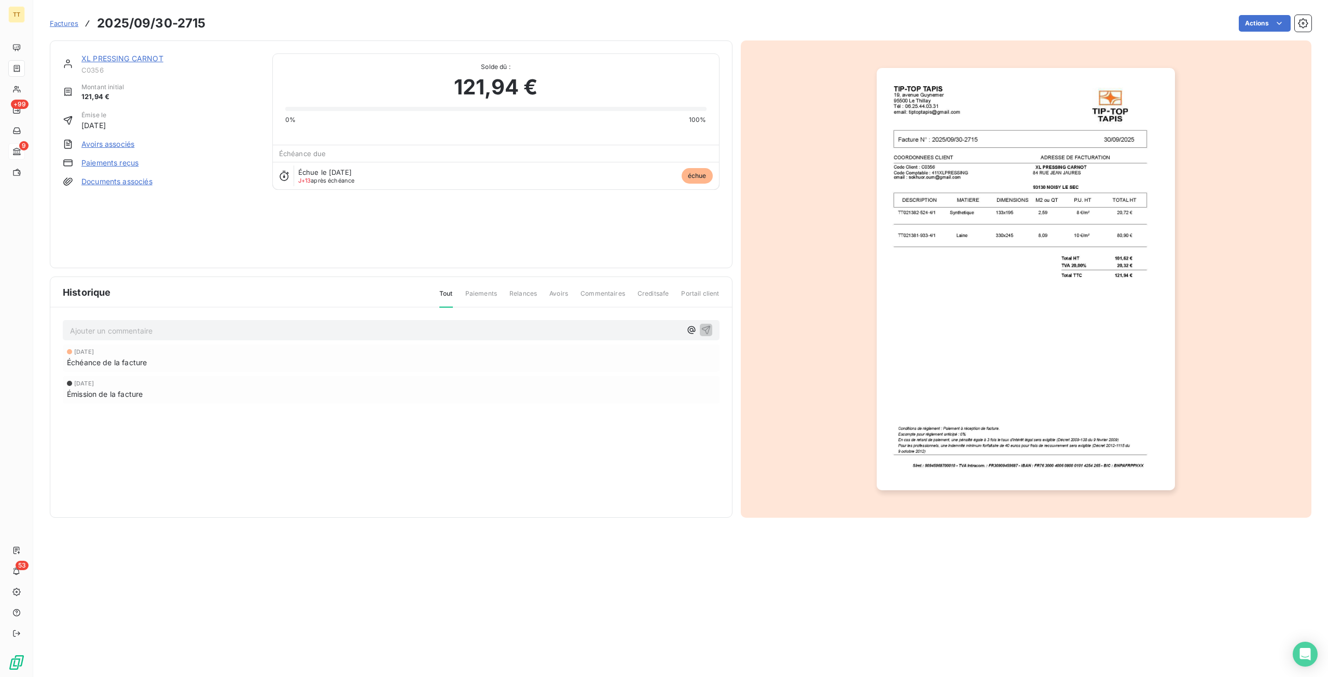
click at [131, 62] on link "XL PRESSING CARNOT" at bounding box center [122, 58] width 82 height 9
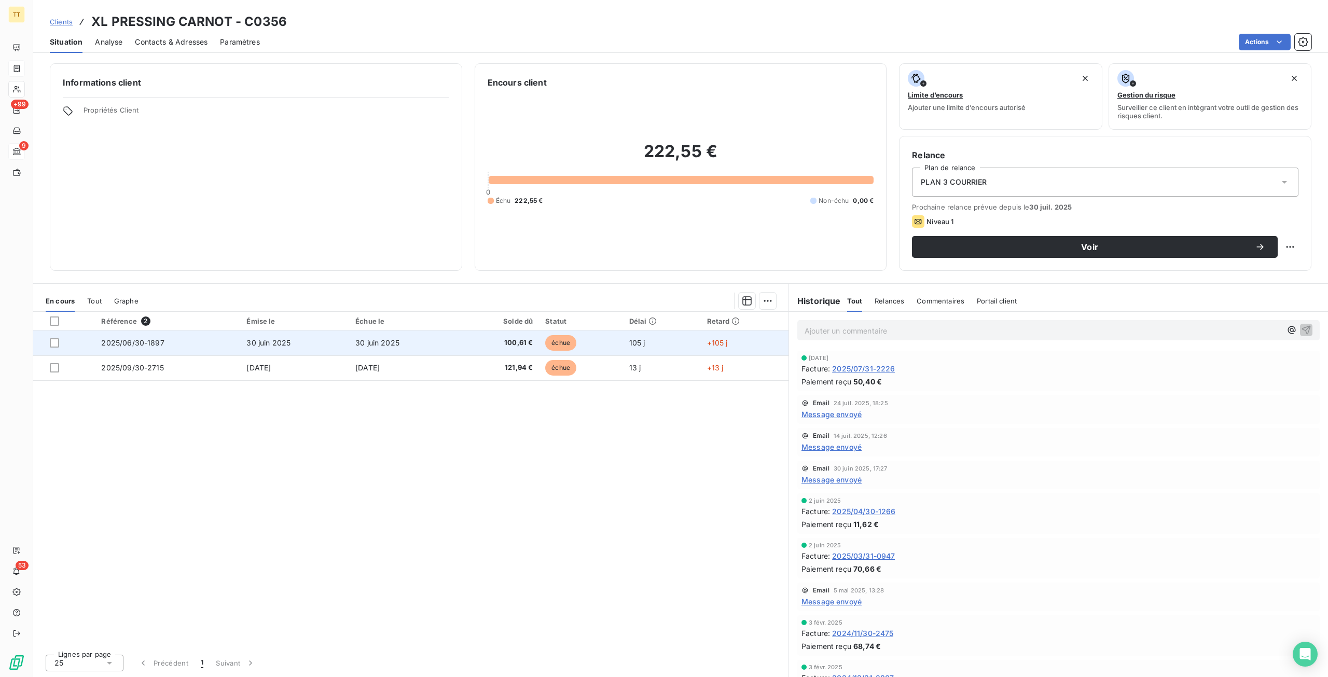
click at [432, 341] on td "30 juin 2025" at bounding box center [403, 343] width 109 height 25
click at [402, 341] on td "30 juin 2025" at bounding box center [403, 343] width 109 height 25
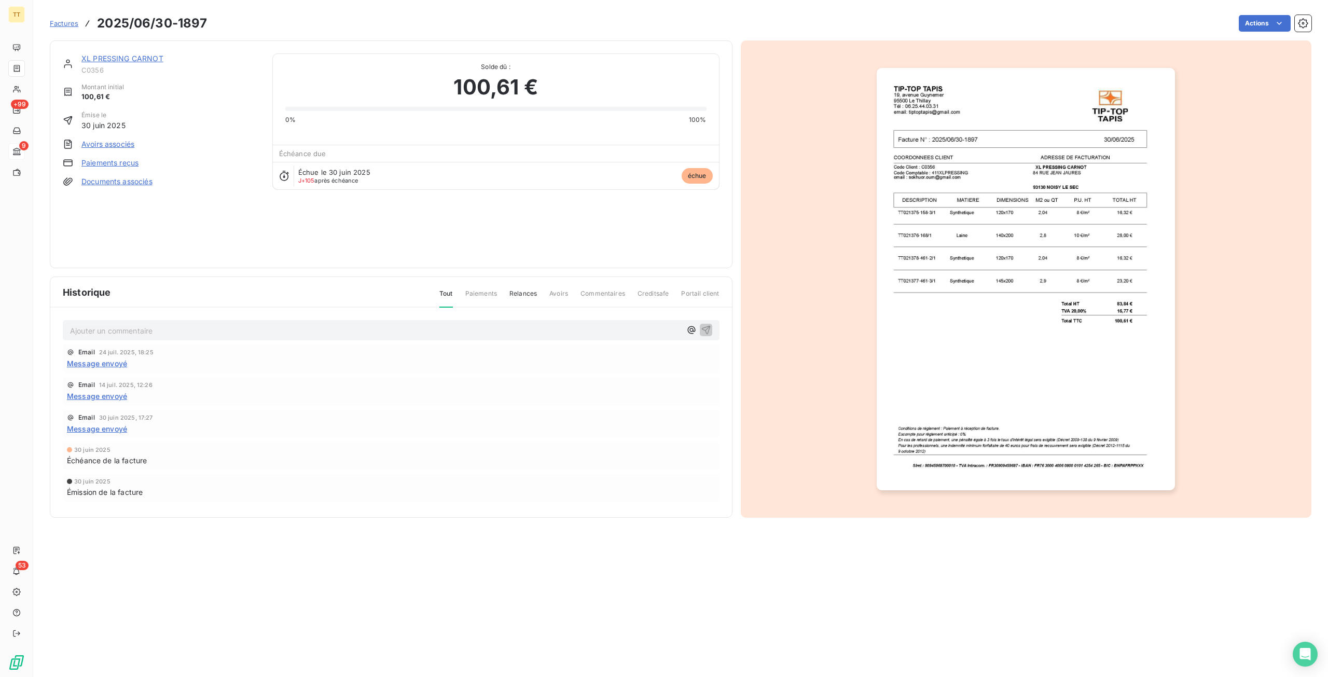
click at [1067, 264] on img "button" at bounding box center [1026, 279] width 298 height 422
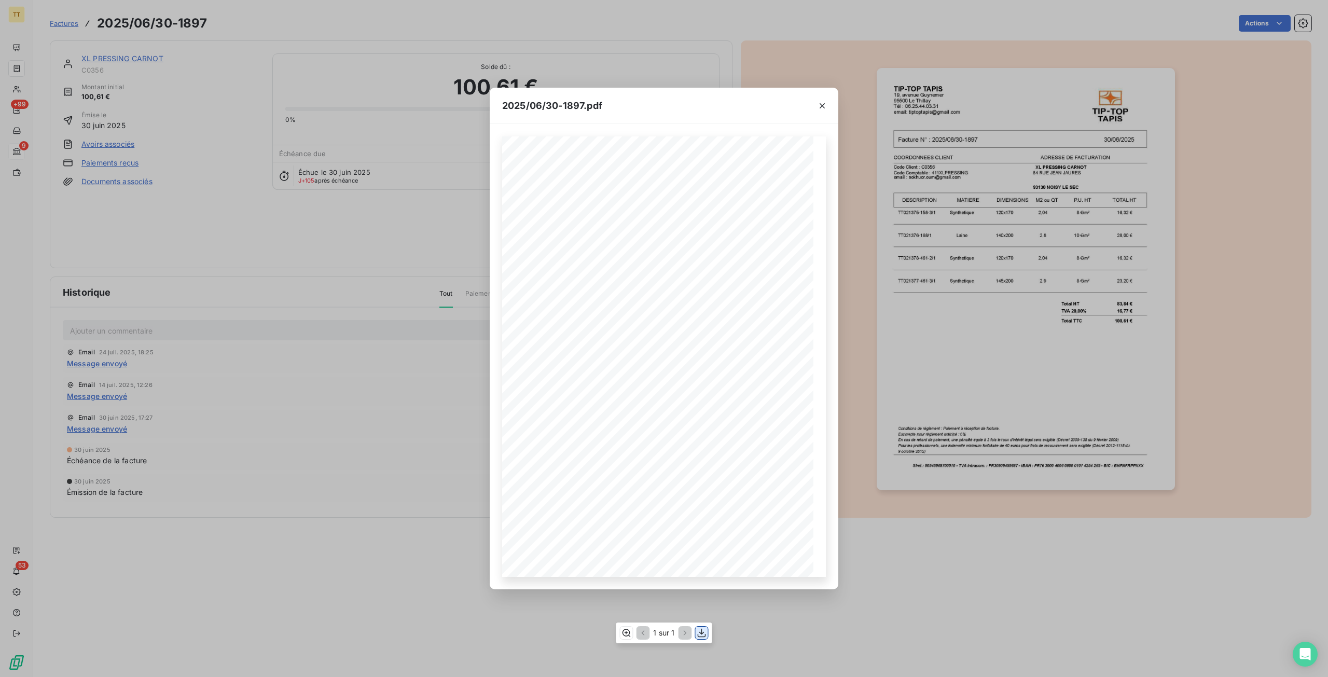
click at [705, 634] on icon "button" at bounding box center [702, 633] width 10 height 10
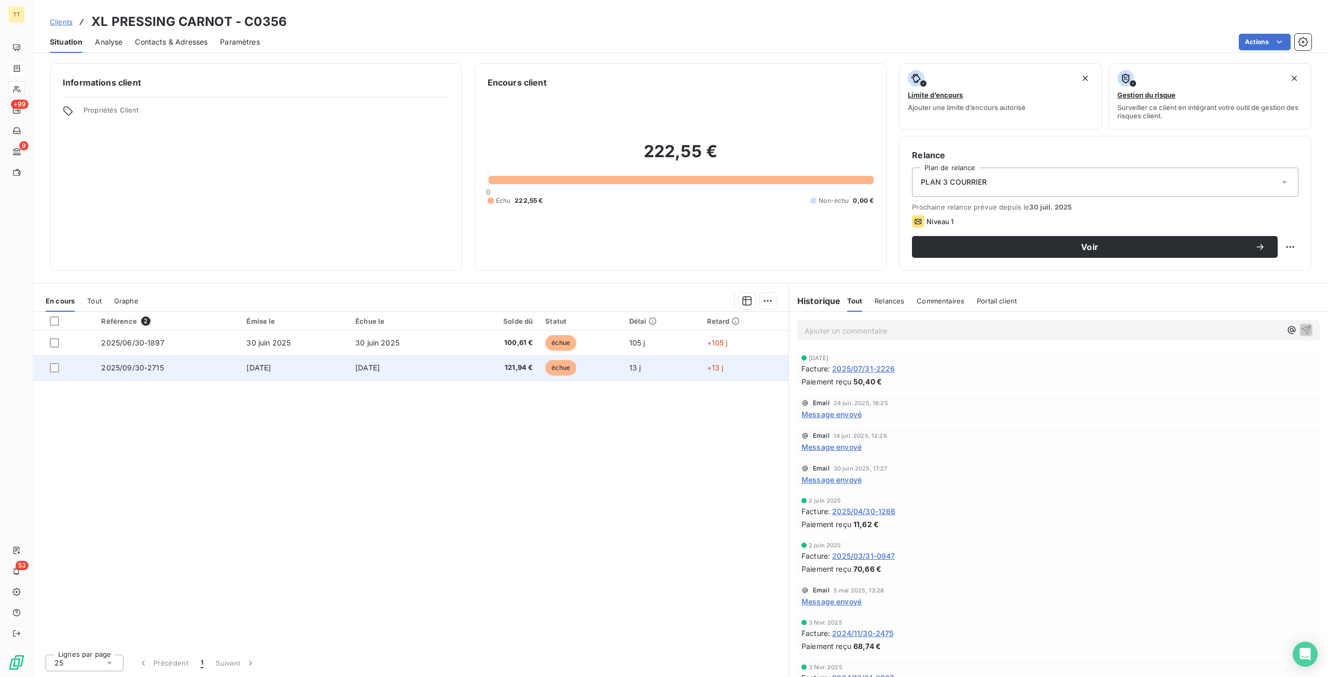
click at [342, 366] on td "[DATE]" at bounding box center [294, 367] width 109 height 25
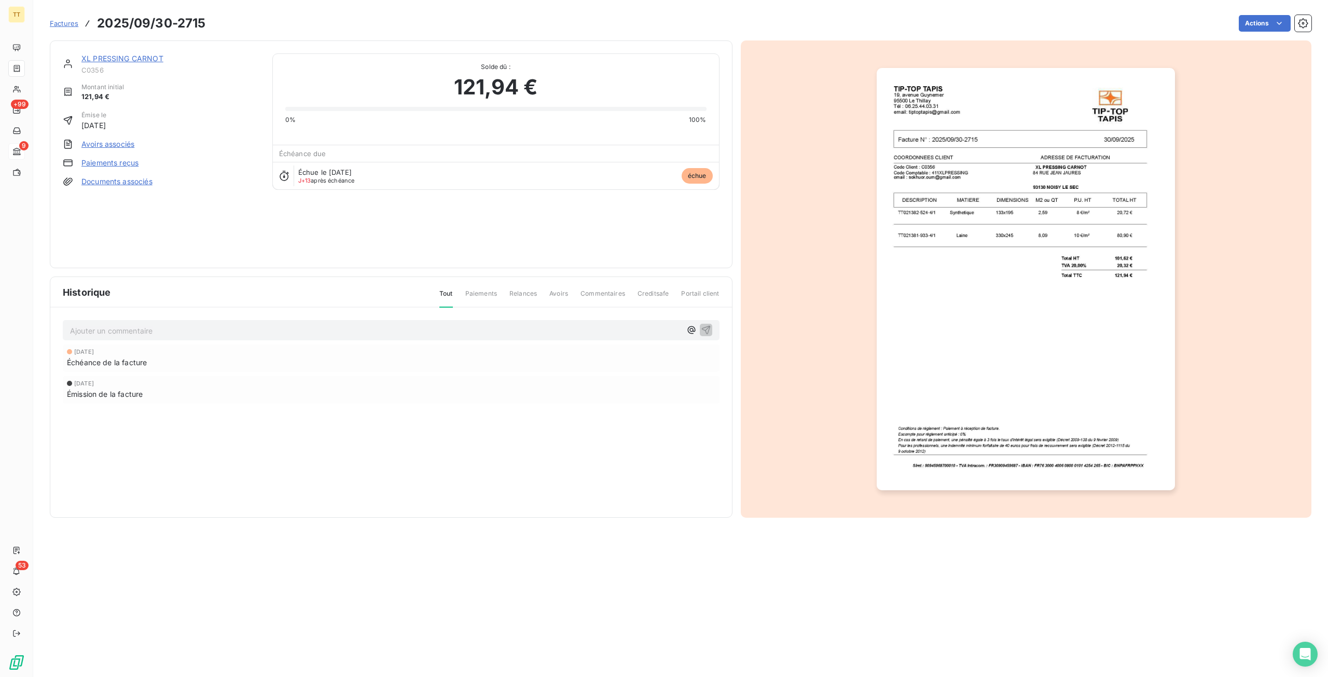
click at [1152, 251] on img "button" at bounding box center [1026, 279] width 298 height 422
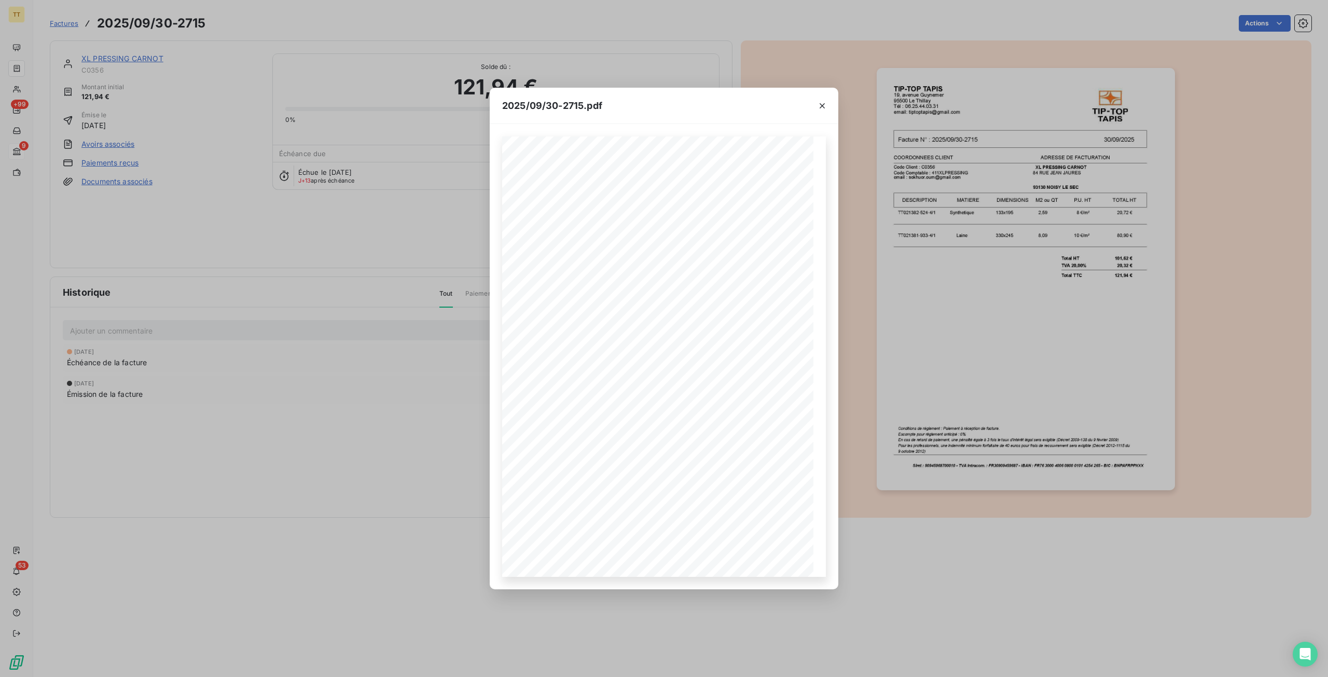
click at [105, 215] on div "2025/09/30-2715.pdf TIP-TOP TAPIS 19, avenue Guynemer 95500 Le Thillay Tél : 06…" at bounding box center [664, 338] width 1328 height 677
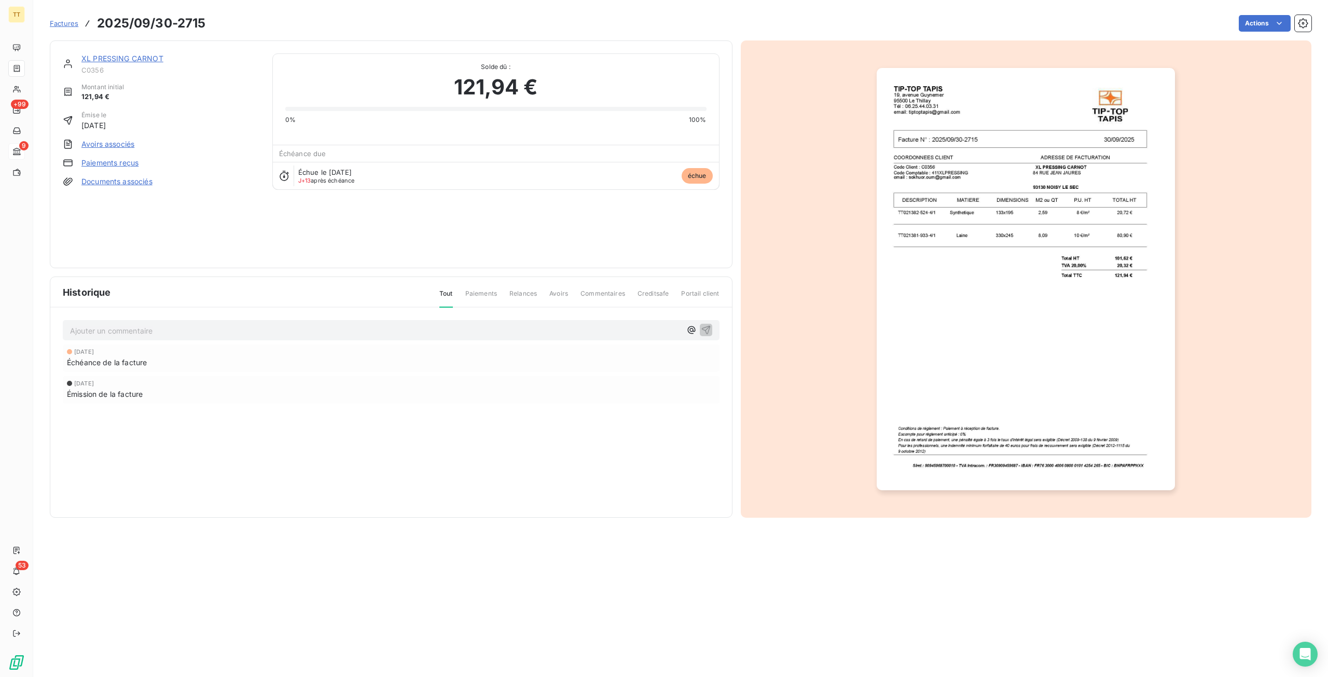
click at [959, 293] on img "button" at bounding box center [1026, 279] width 298 height 422
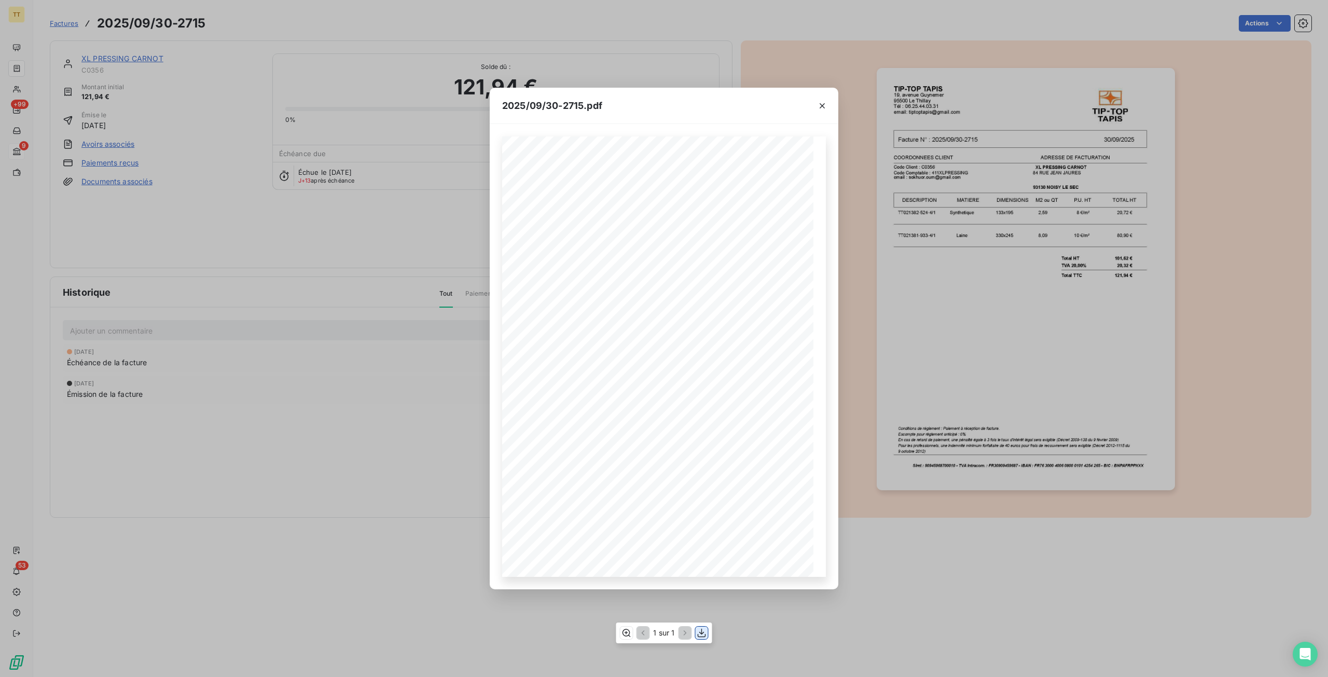
click at [705, 632] on icon "button" at bounding box center [702, 633] width 10 height 10
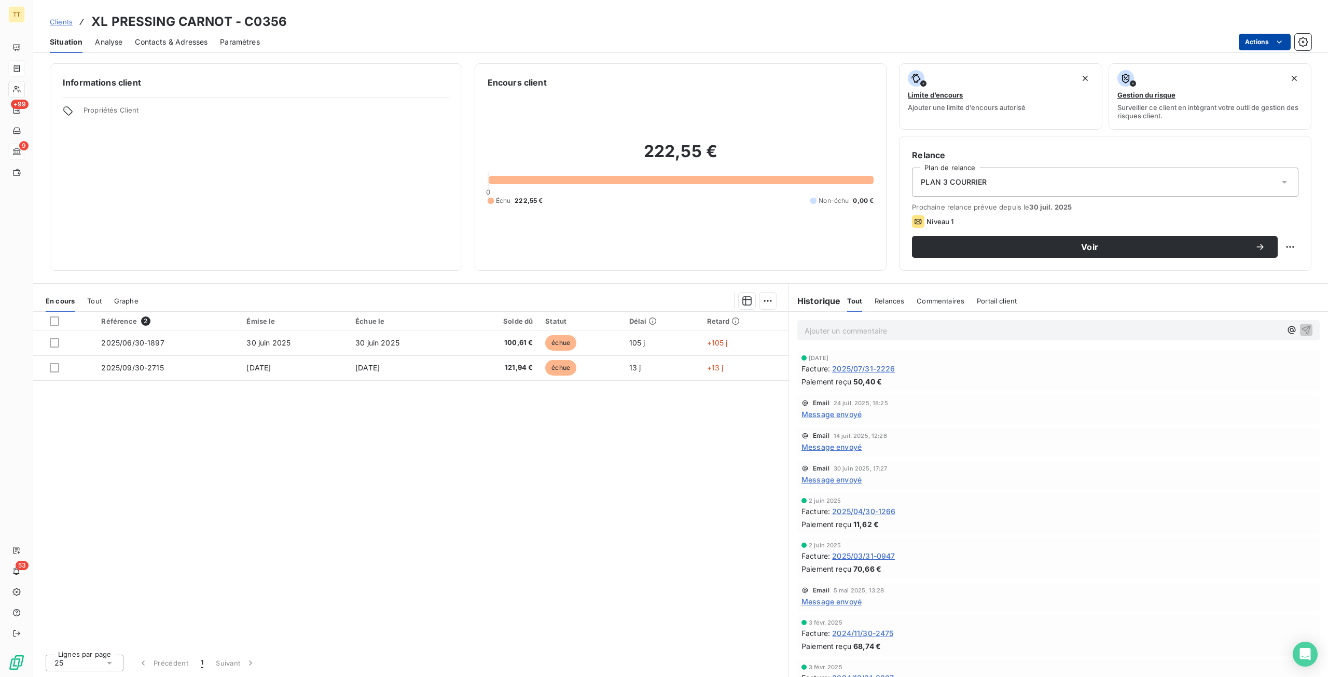
click at [1258, 47] on html "TT +99 9 53 Clients XL PRESSING CARNOT - C0356 Situation Analyse Contacts & Adr…" at bounding box center [664, 338] width 1328 height 677
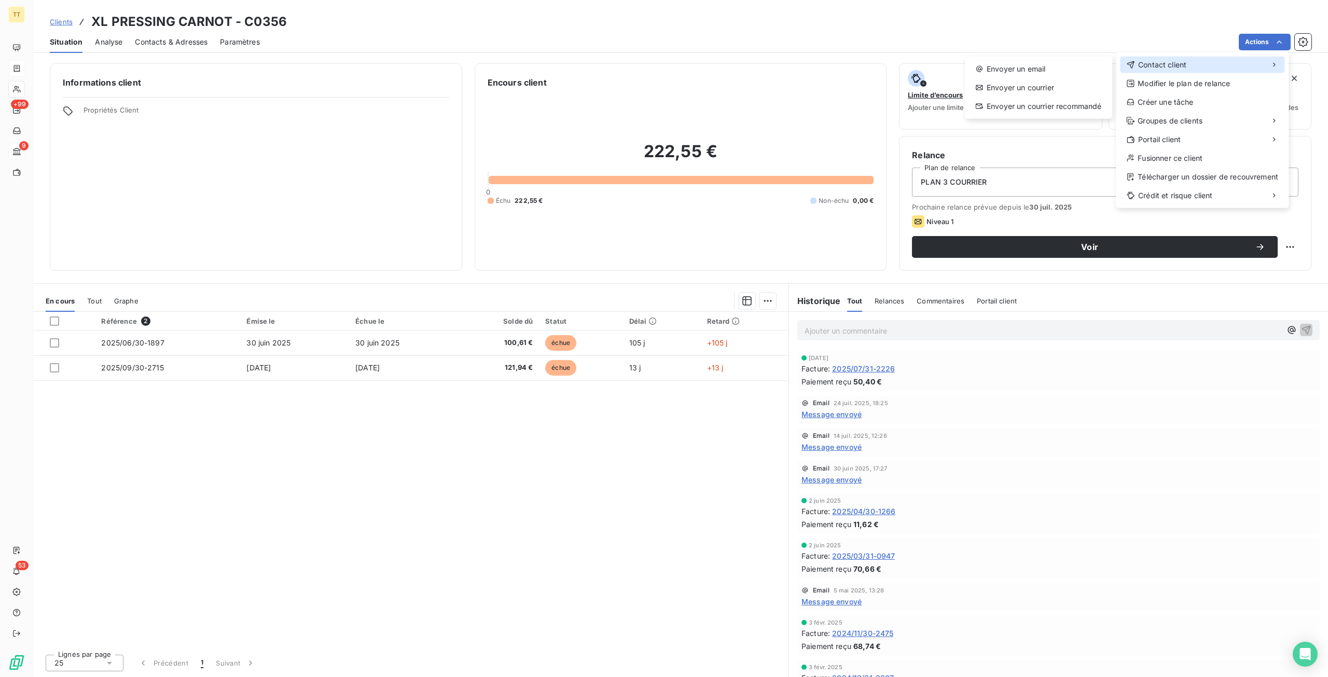
click at [1205, 60] on div "Contact client" at bounding box center [1202, 65] width 164 height 17
drag, startPoint x: 949, startPoint y: 61, endPoint x: 959, endPoint y: 62, distance: 10.9
click at [953, 61] on html "TT +99 9 53 Clients XL PRESSING CARNOT - C0356 Situation Analyse Contacts & Adr…" at bounding box center [664, 338] width 1328 height 677
click at [1269, 45] on html "TT +99 9 53 Clients XL PRESSING CARNOT - C0356 Situation Analyse Contacts & Adr…" at bounding box center [664, 338] width 1328 height 677
click at [1204, 62] on div "Contact client" at bounding box center [1202, 65] width 164 height 17
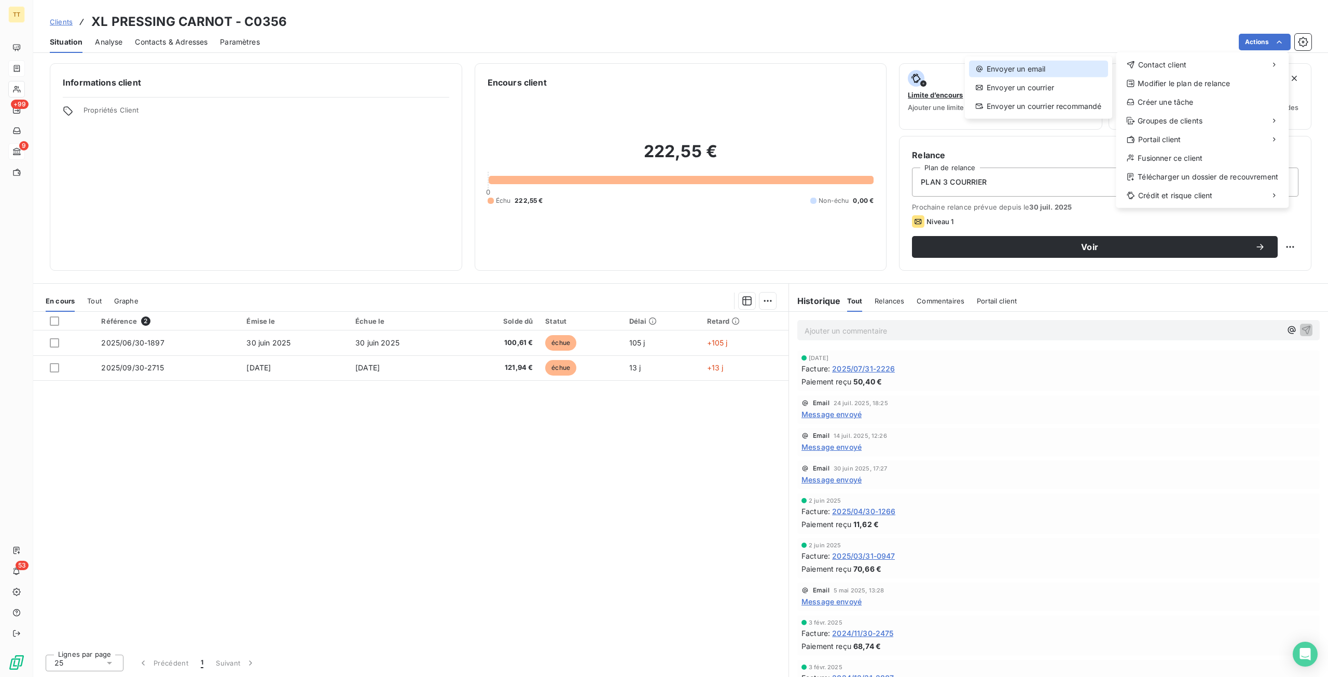
click at [1021, 66] on div "Envoyer un email" at bounding box center [1038, 69] width 139 height 17
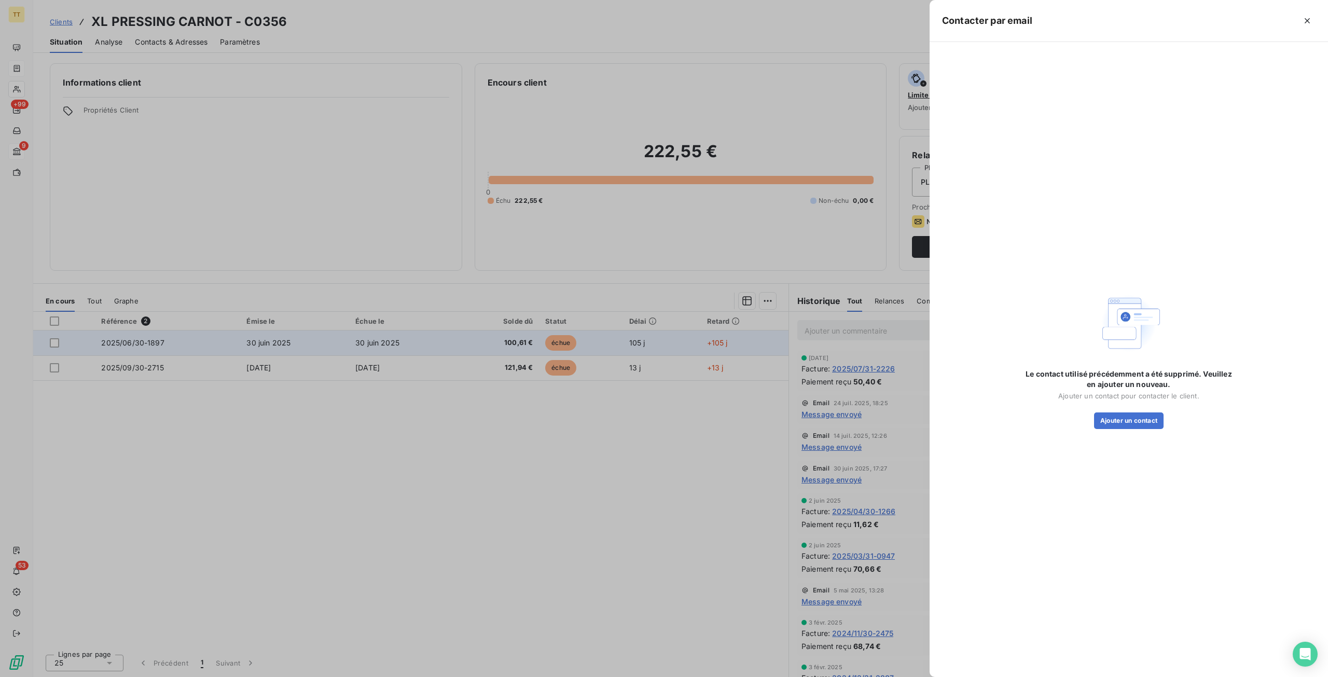
drag, startPoint x: 754, startPoint y: 356, endPoint x: 762, endPoint y: 352, distance: 8.8
click at [755, 356] on div at bounding box center [664, 338] width 1328 height 677
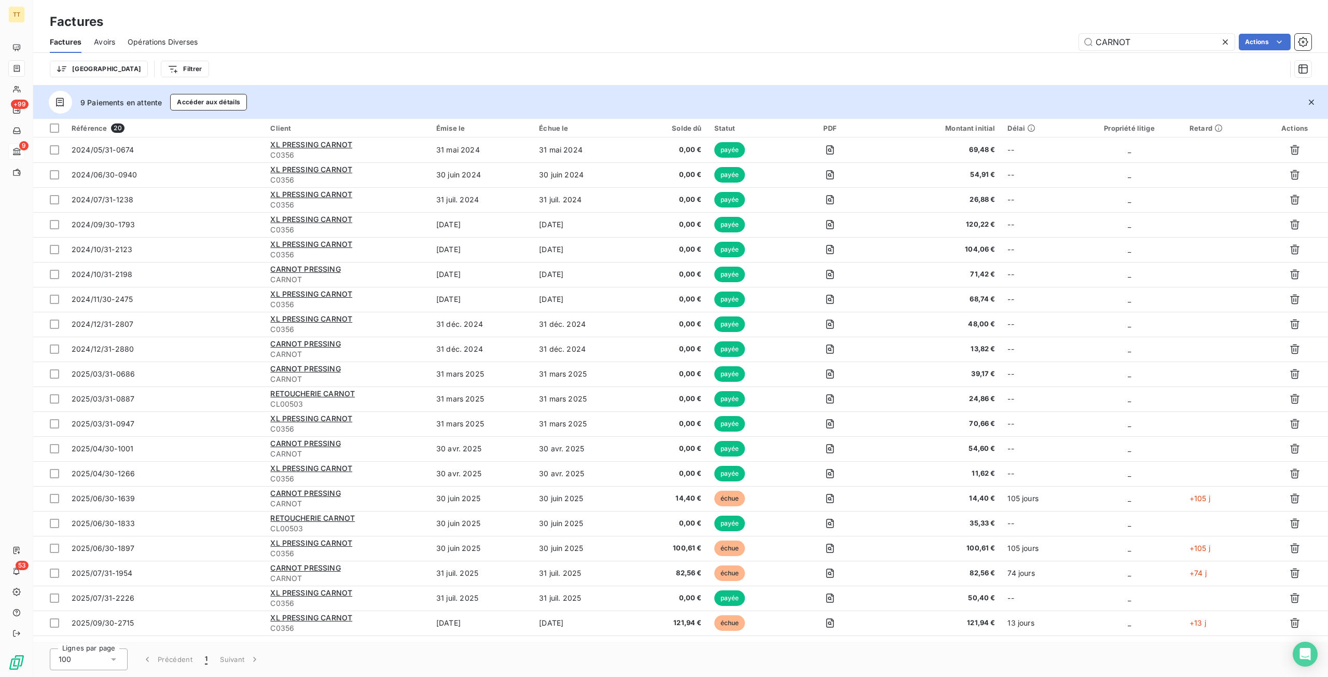
drag, startPoint x: 1158, startPoint y: 42, endPoint x: 995, endPoint y: 29, distance: 163.5
click at [995, 29] on div "Factures Factures Avoirs Opérations Diverses CARNOT Actions Trier Filtrer" at bounding box center [680, 43] width 1295 height 86
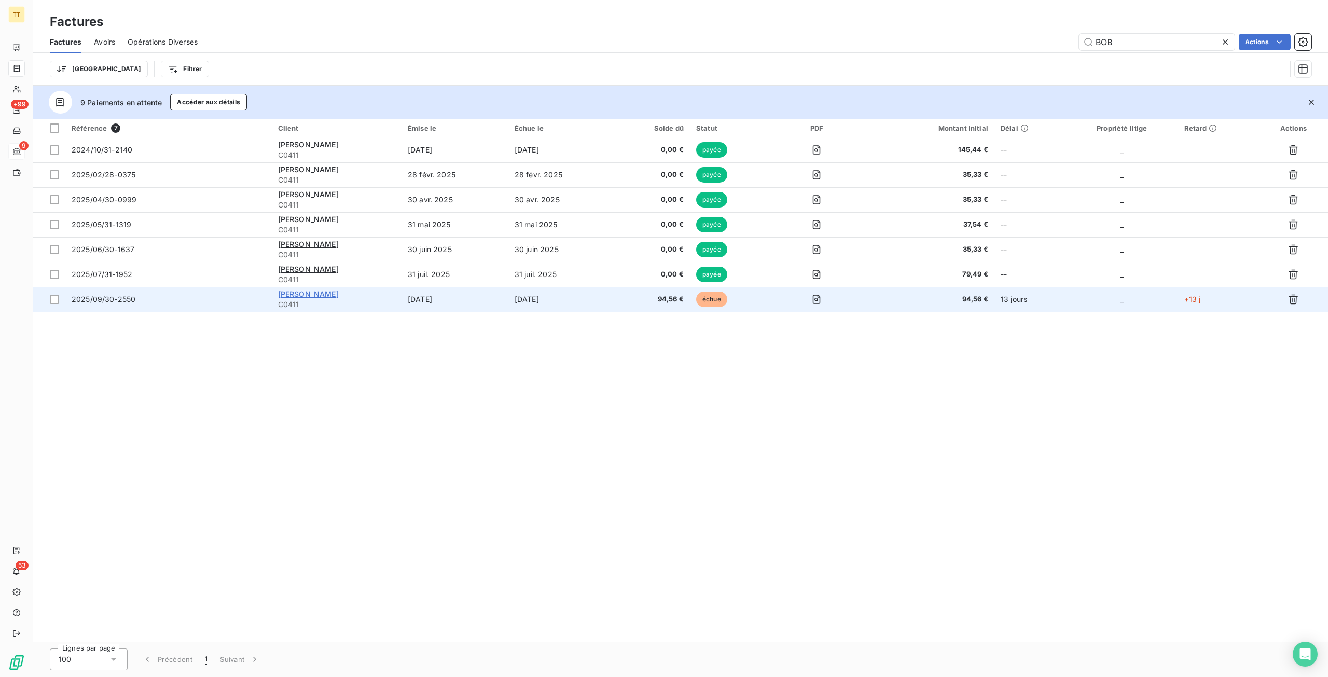
type input "BOB"
click at [296, 295] on span "[PERSON_NAME]" at bounding box center [308, 294] width 61 height 9
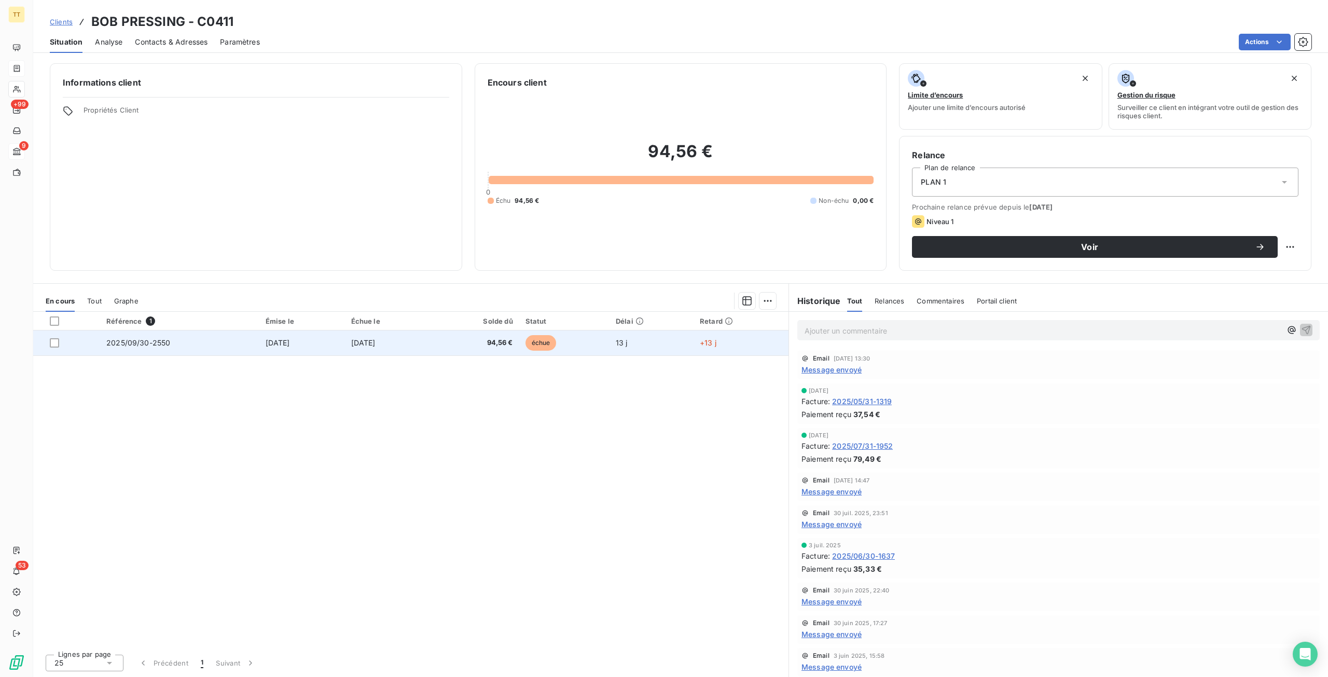
click at [432, 339] on td "[DATE]" at bounding box center [388, 343] width 87 height 25
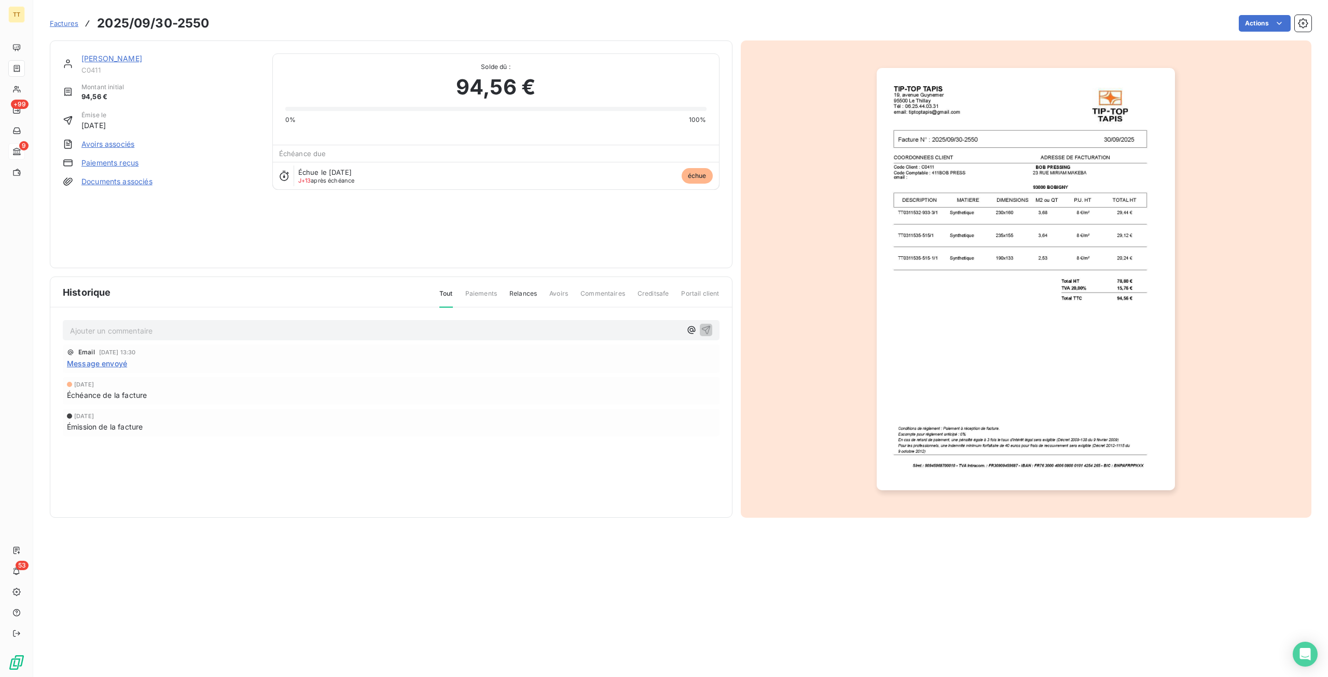
click at [1119, 265] on img "button" at bounding box center [1026, 279] width 298 height 422
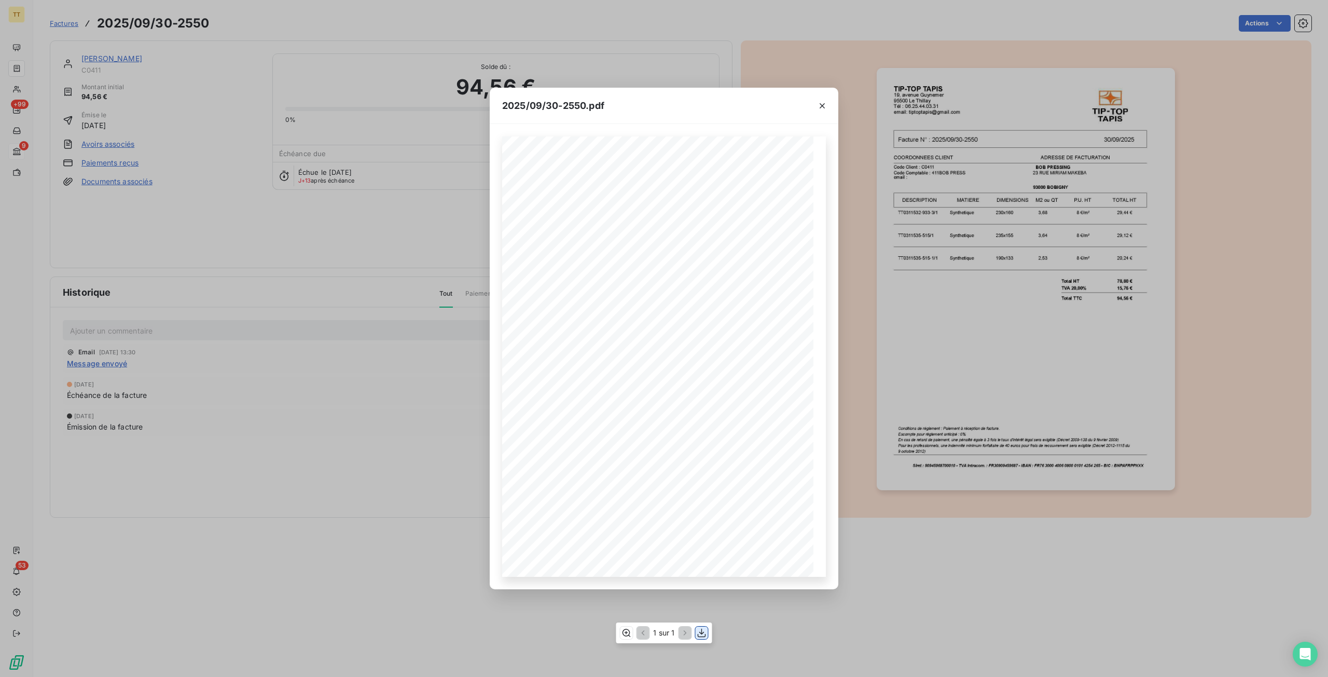
click at [707, 627] on button "button" at bounding box center [702, 633] width 12 height 12
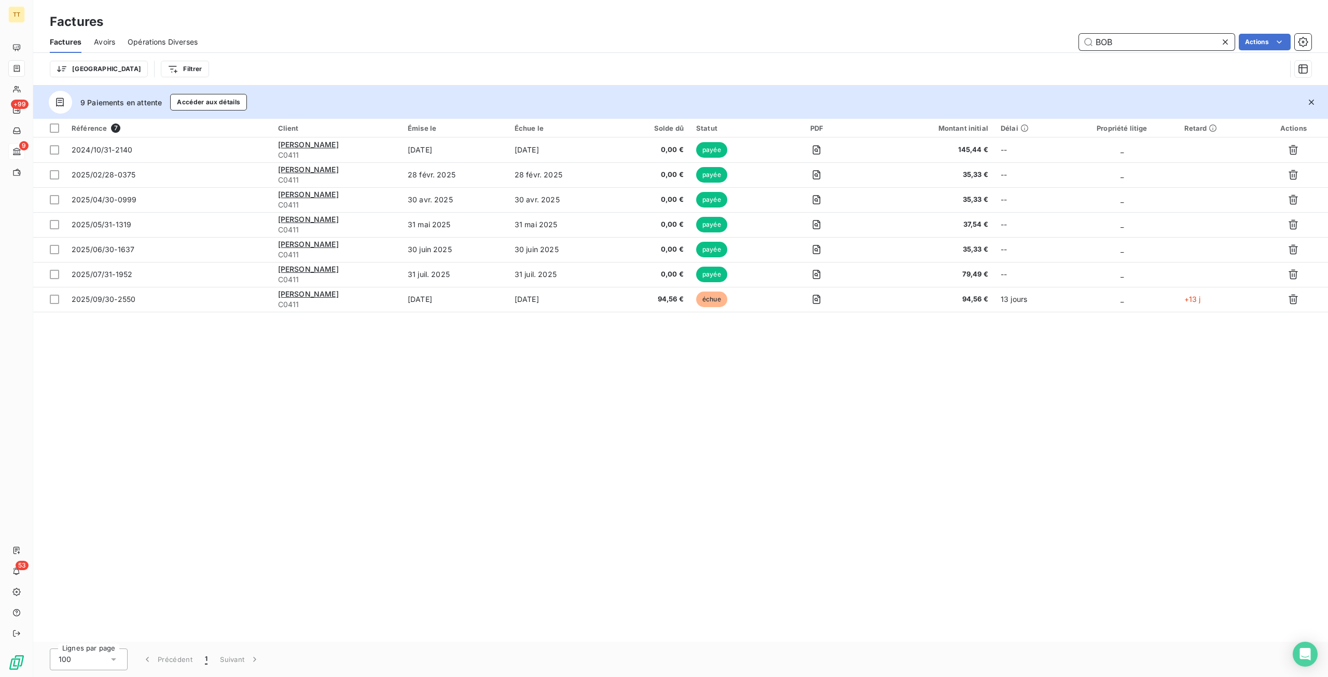
click at [1174, 35] on input "BOB" at bounding box center [1157, 42] width 156 height 17
drag, startPoint x: 1175, startPoint y: 40, endPoint x: 939, endPoint y: 40, distance: 236.6
click at [939, 40] on div "BOB Actions" at bounding box center [761, 42] width 1102 height 17
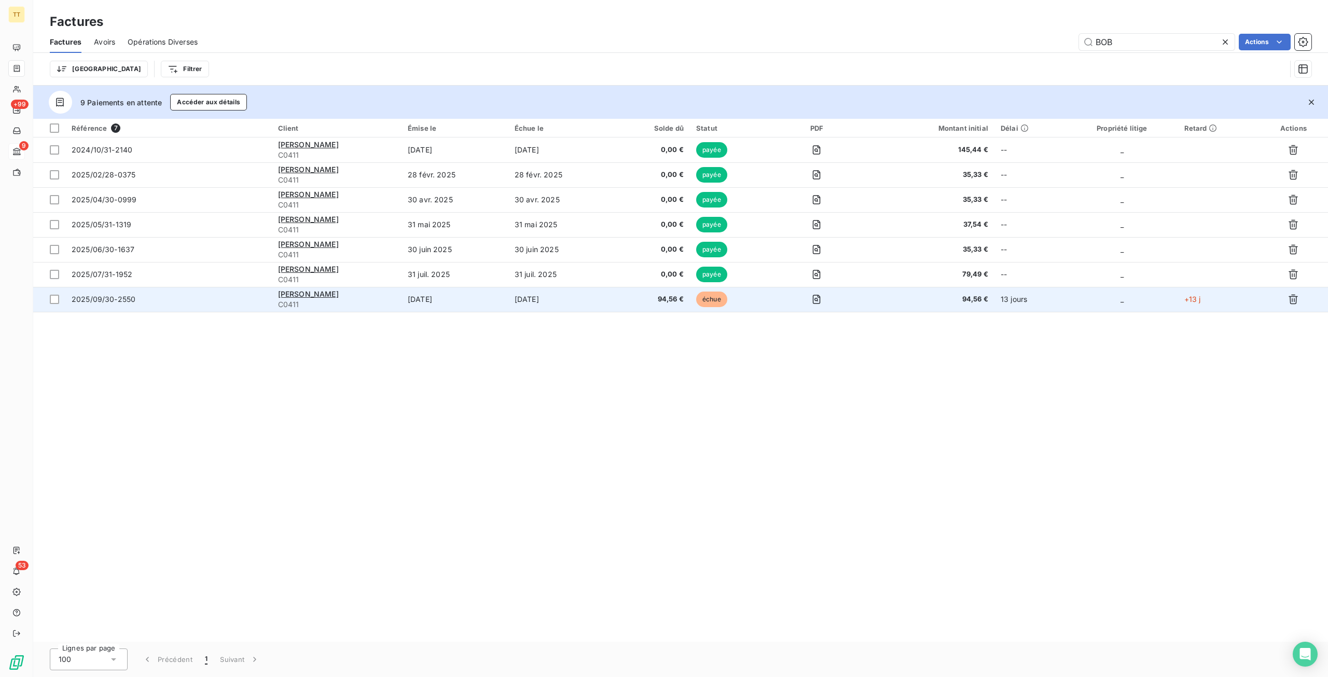
click at [562, 297] on td "[DATE]" at bounding box center [562, 299] width 107 height 25
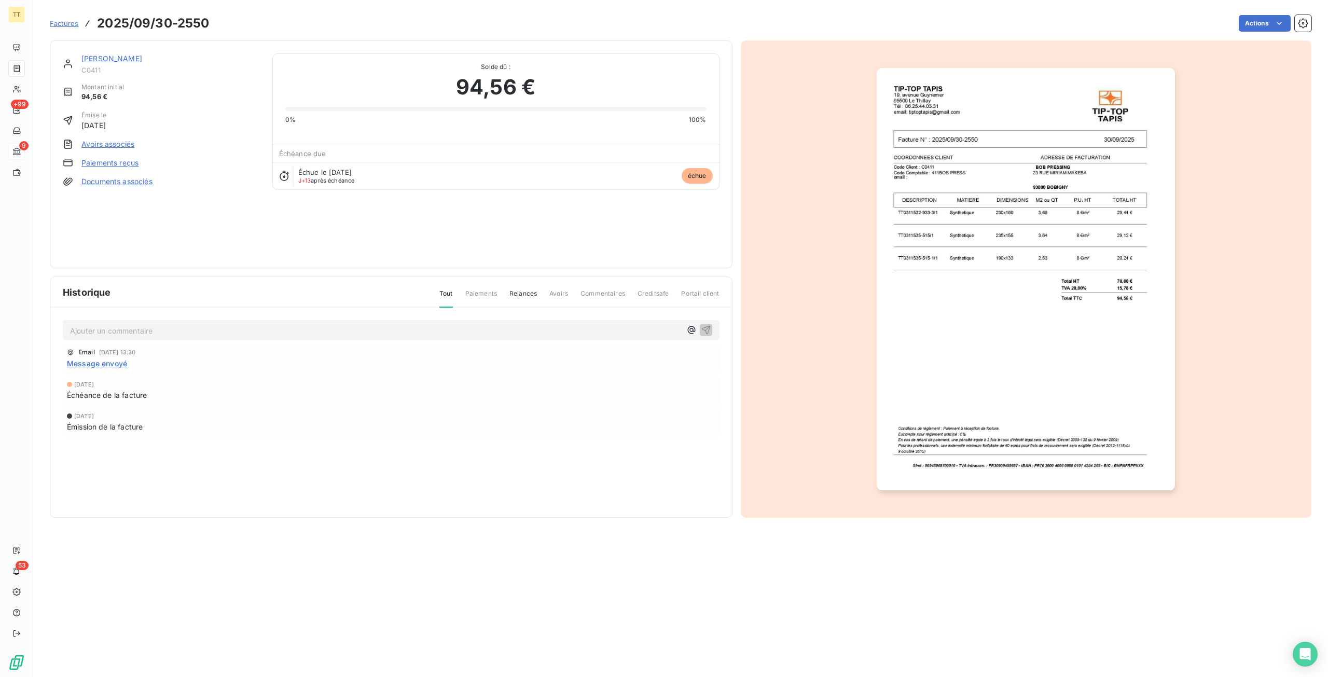
click at [134, 324] on p "Ajouter un commentaire ﻿" at bounding box center [375, 330] width 611 height 13
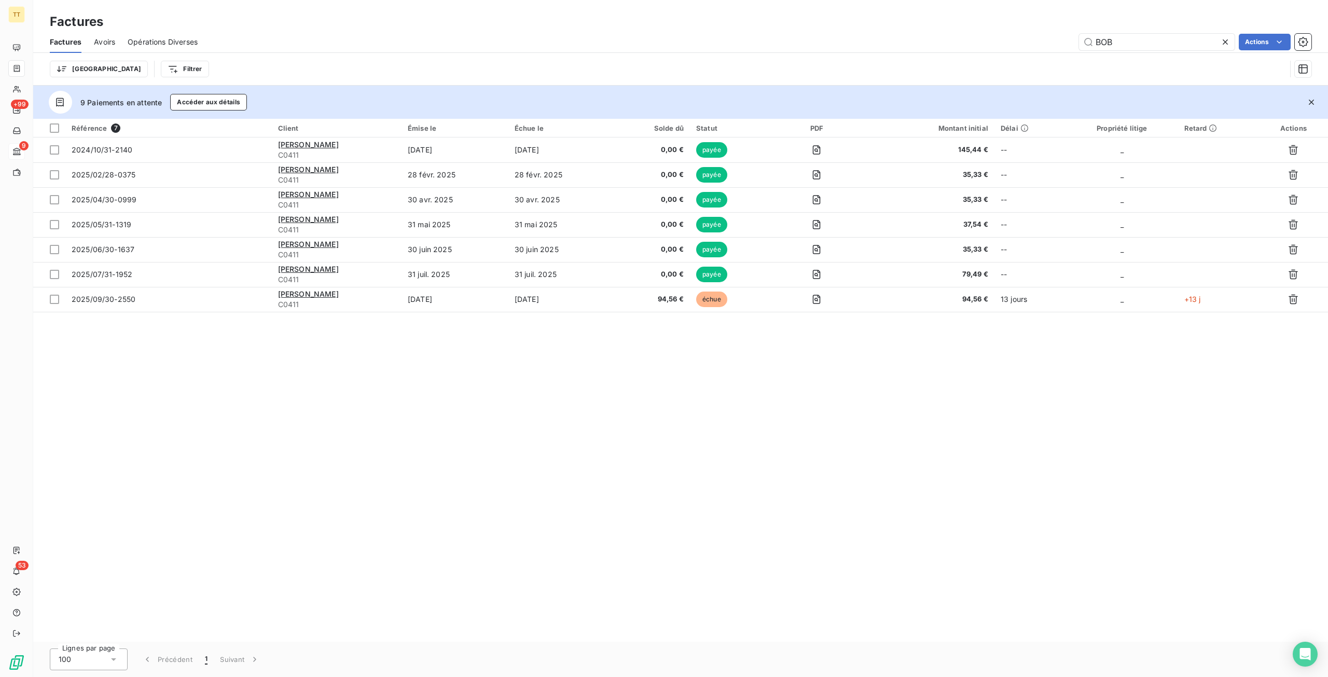
drag, startPoint x: 1142, startPoint y: 41, endPoint x: 1000, endPoint y: 33, distance: 142.4
click at [1000, 34] on div "BOB Actions" at bounding box center [761, 42] width 1102 height 17
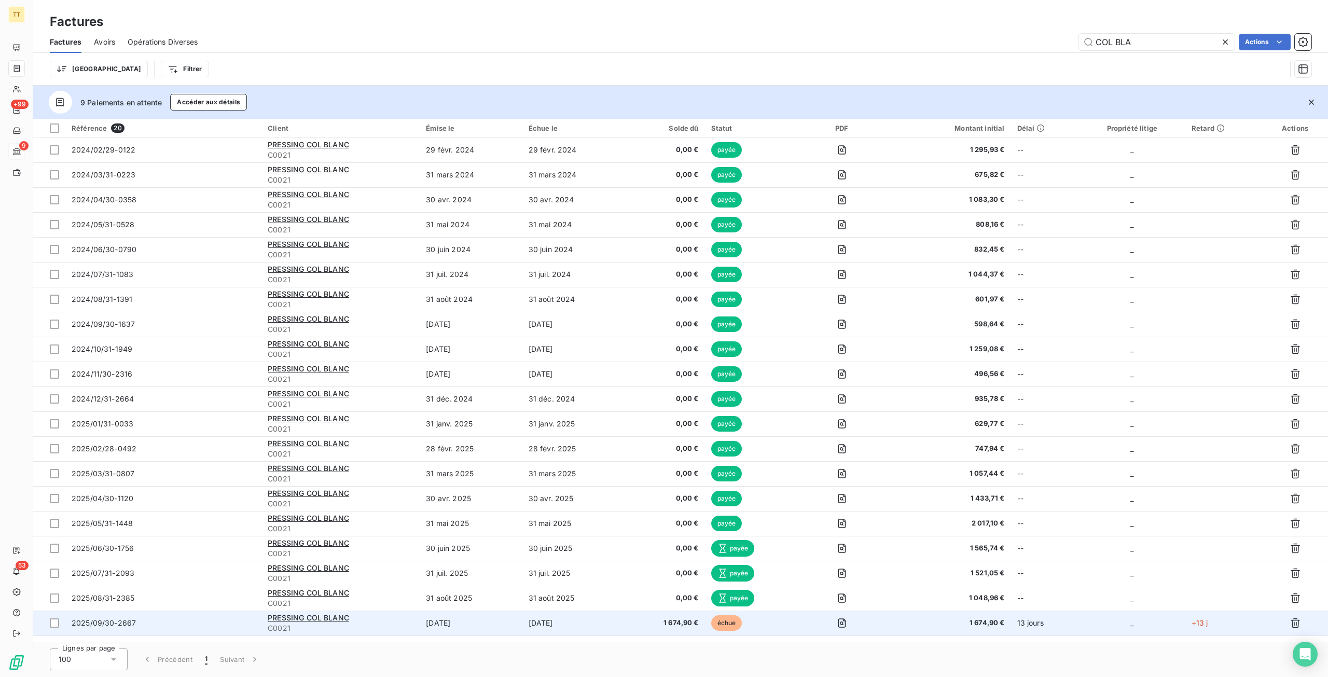
type input "COL BLA"
click at [618, 627] on td "[DATE]" at bounding box center [574, 623] width 102 height 25
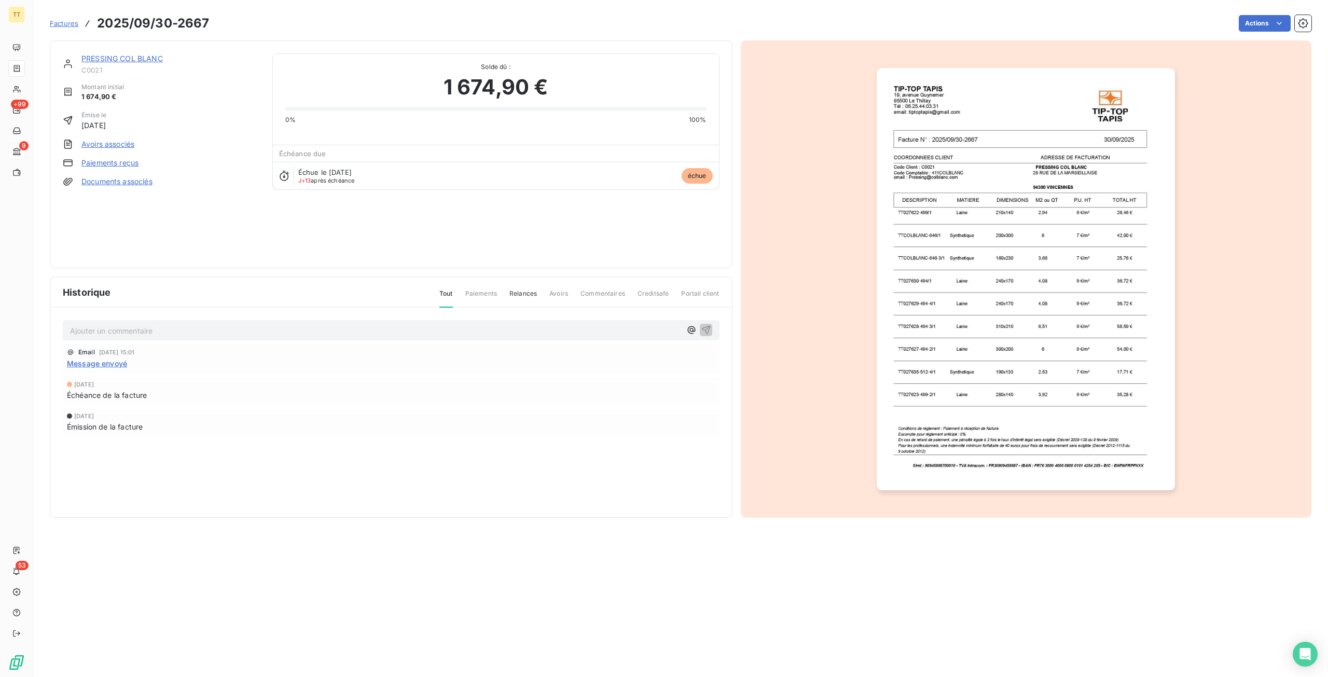
click at [107, 62] on link "PRESSING COL BLANC" at bounding box center [121, 58] width 81 height 9
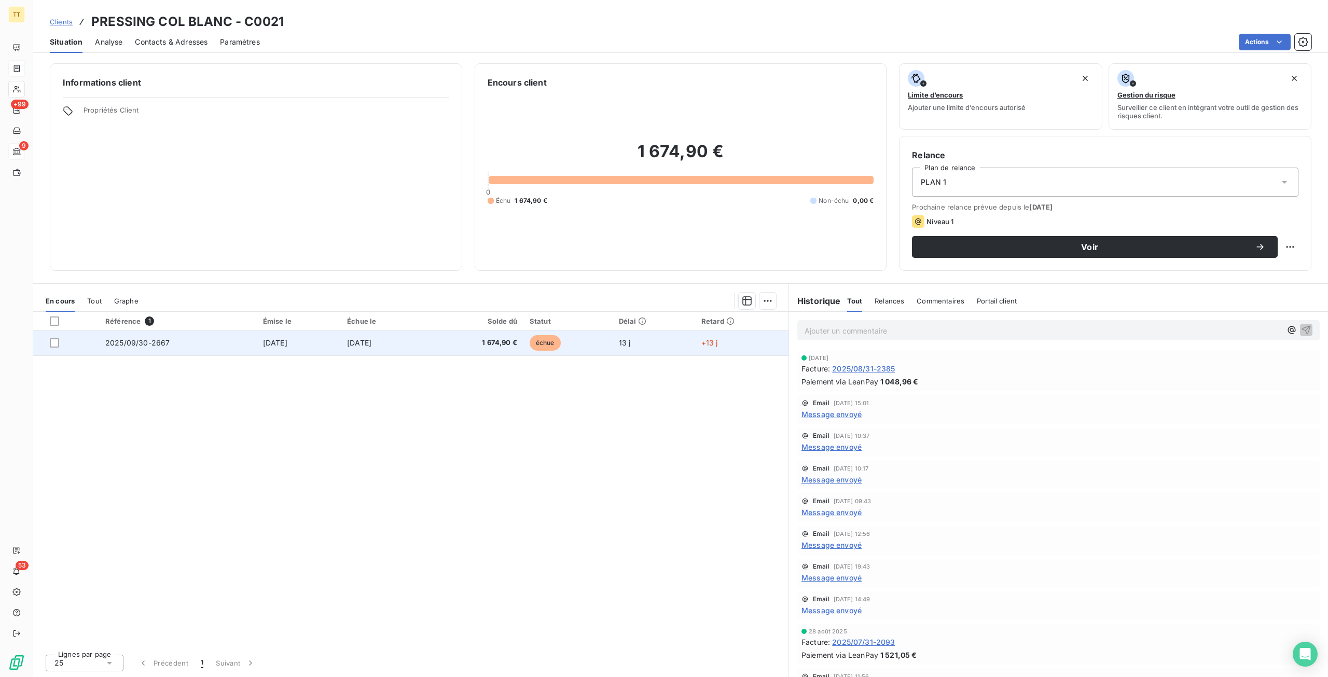
click at [426, 342] on td "[DATE]" at bounding box center [383, 343] width 85 height 25
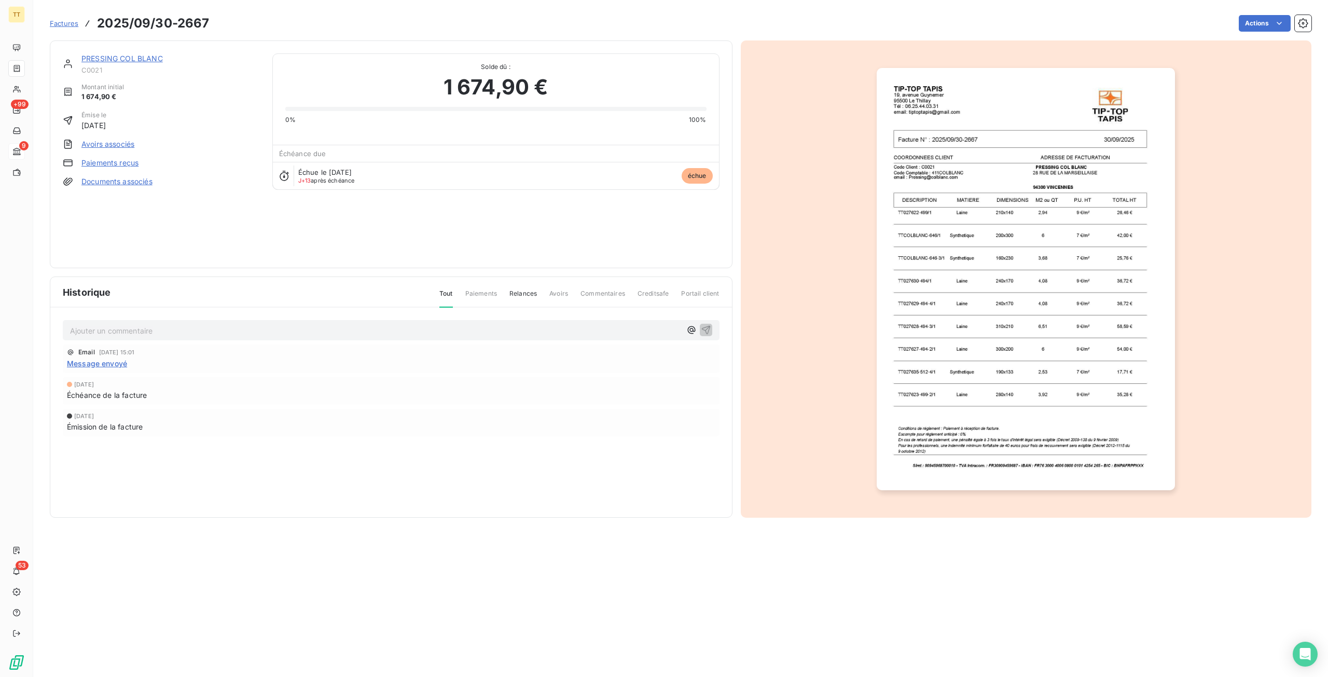
click at [1015, 285] on img "button" at bounding box center [1026, 279] width 298 height 422
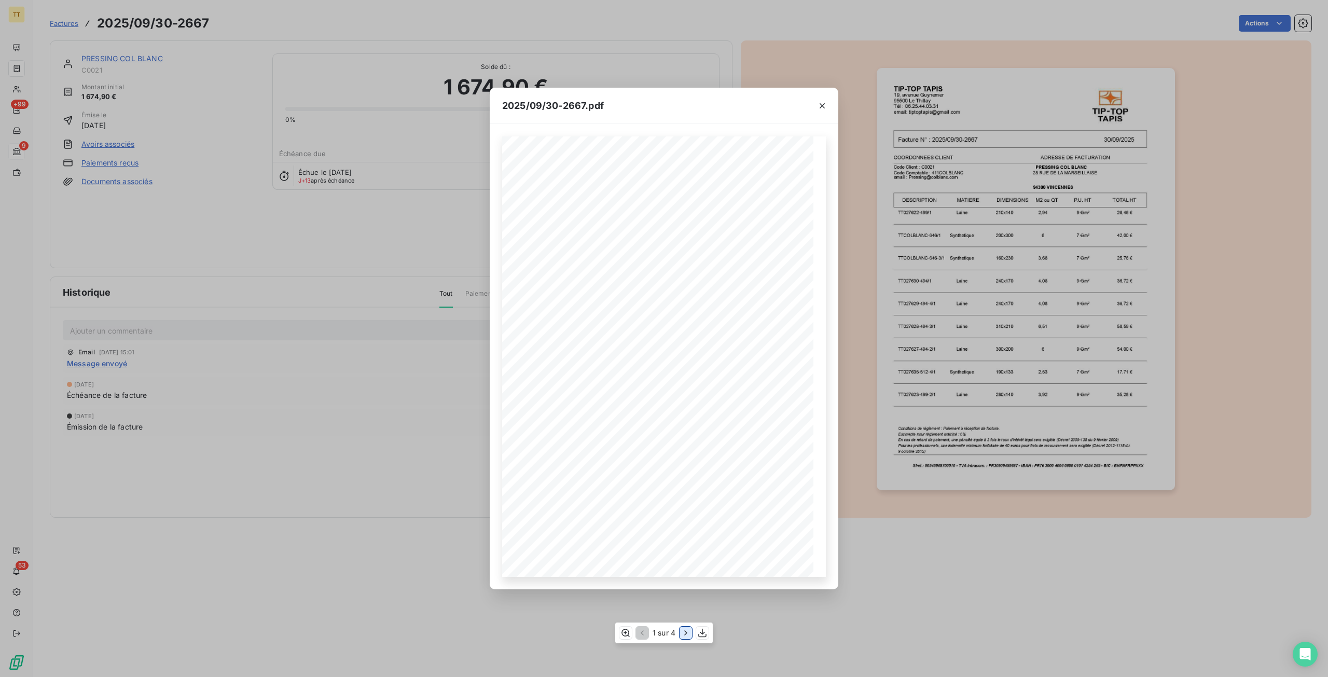
click at [688, 636] on icon "button" at bounding box center [686, 633] width 10 height 10
click at [688, 636] on icon "button" at bounding box center [687, 633] width 10 height 10
click at [221, 357] on div "2025/09/30-2667.pdf TIP-TOP TAPIS 19, avenue Guynemer 95500 Le Thillay Tél : 06…" at bounding box center [664, 338] width 1328 height 677
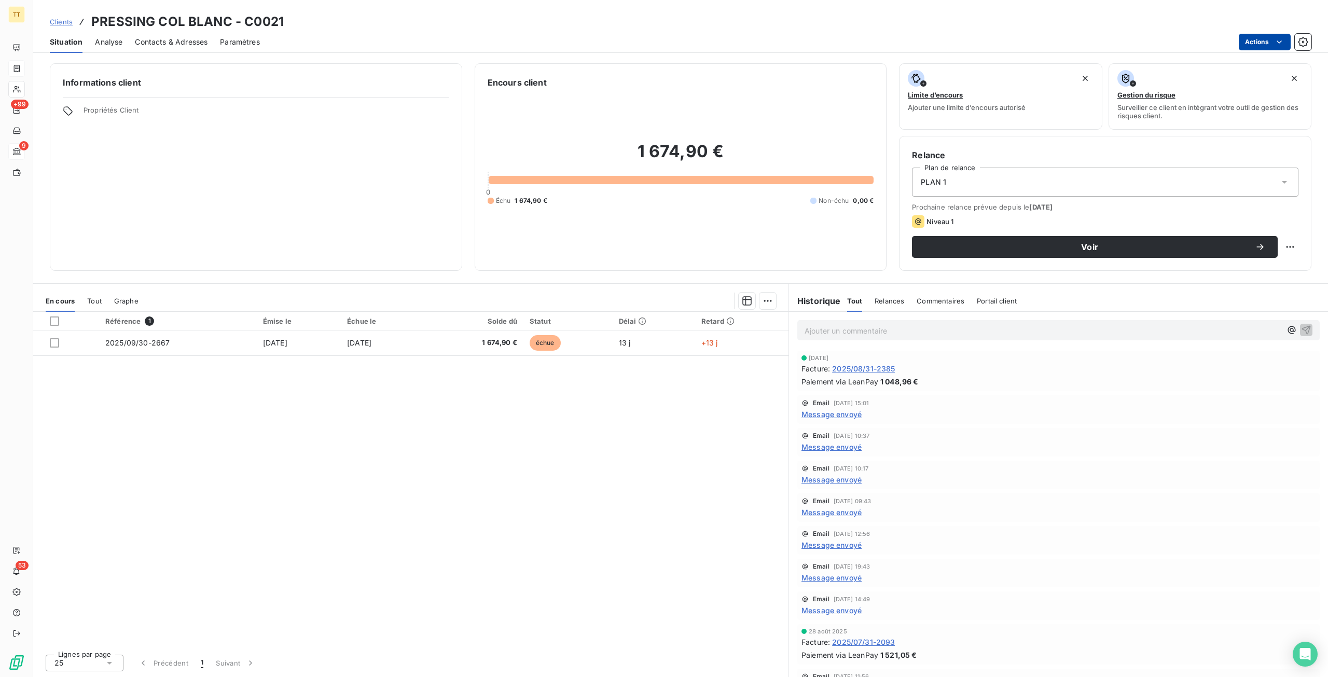
click at [1275, 33] on html "TT +99 9 53 Clients PRESSING COL BLANC - C0021 Situation Analyse Contacts & Adr…" at bounding box center [664, 338] width 1328 height 677
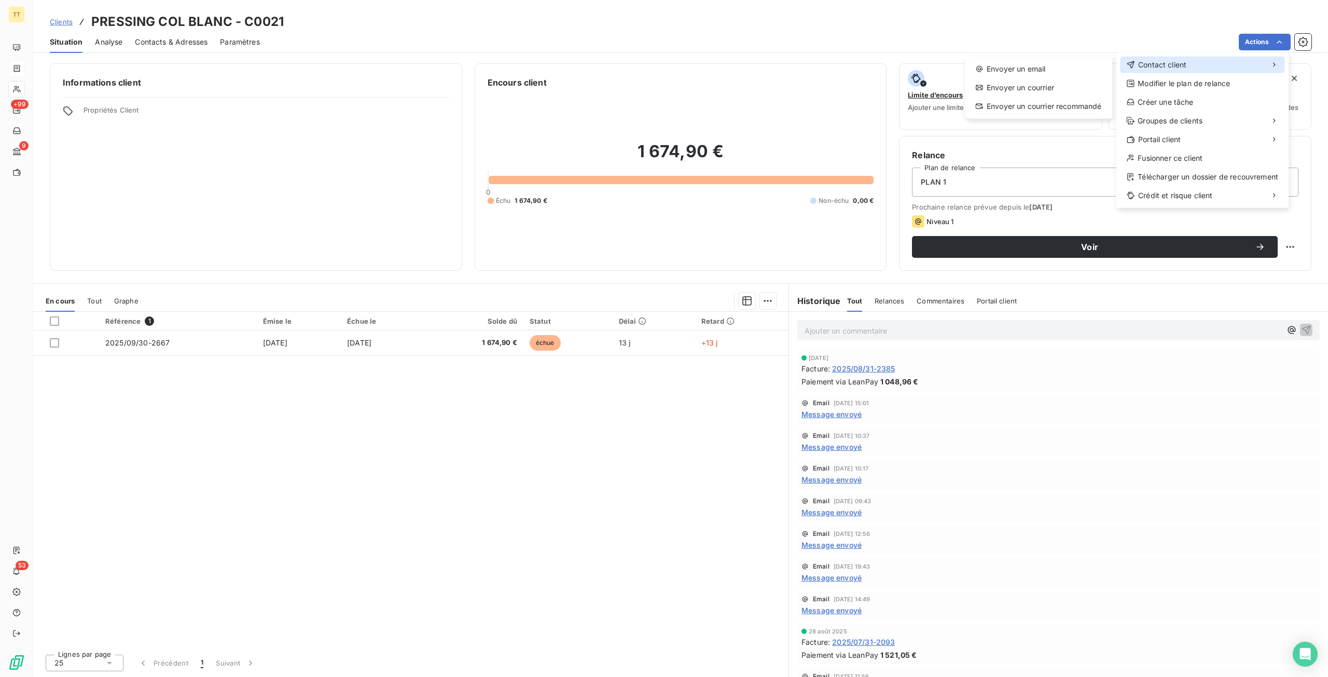
click at [1196, 68] on div "Contact client" at bounding box center [1202, 65] width 164 height 17
click at [993, 70] on div "Envoyer un email" at bounding box center [1038, 69] width 139 height 17
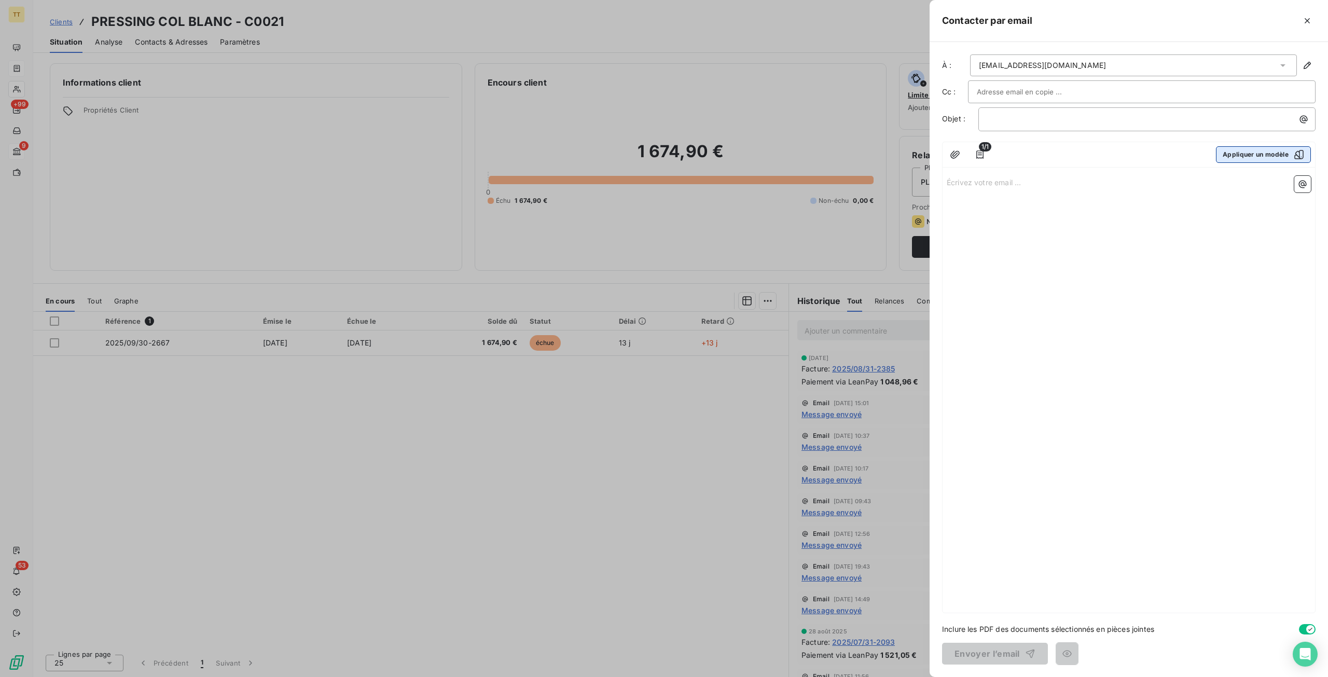
click at [1262, 148] on button "Appliquer un modèle" at bounding box center [1263, 154] width 95 height 17
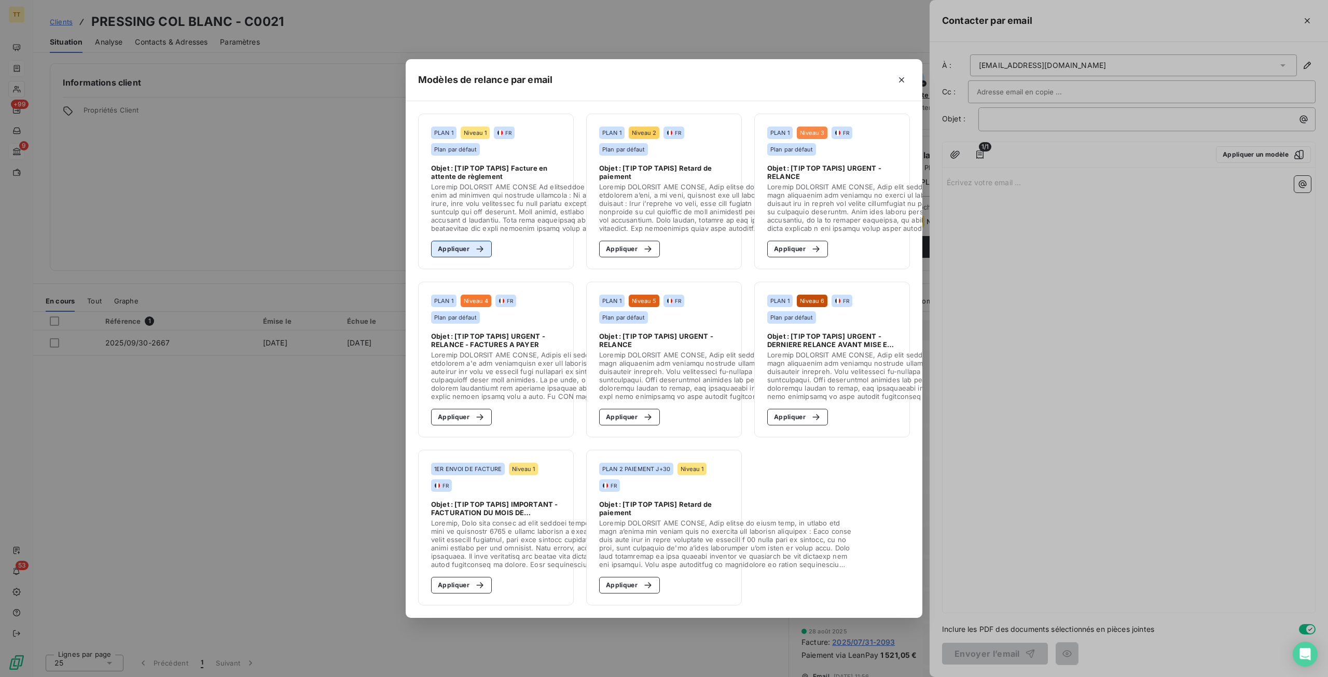
drag, startPoint x: 479, startPoint y: 240, endPoint x: 490, endPoint y: 248, distance: 13.3
click at [480, 244] on icon "button" at bounding box center [480, 249] width 10 height 10
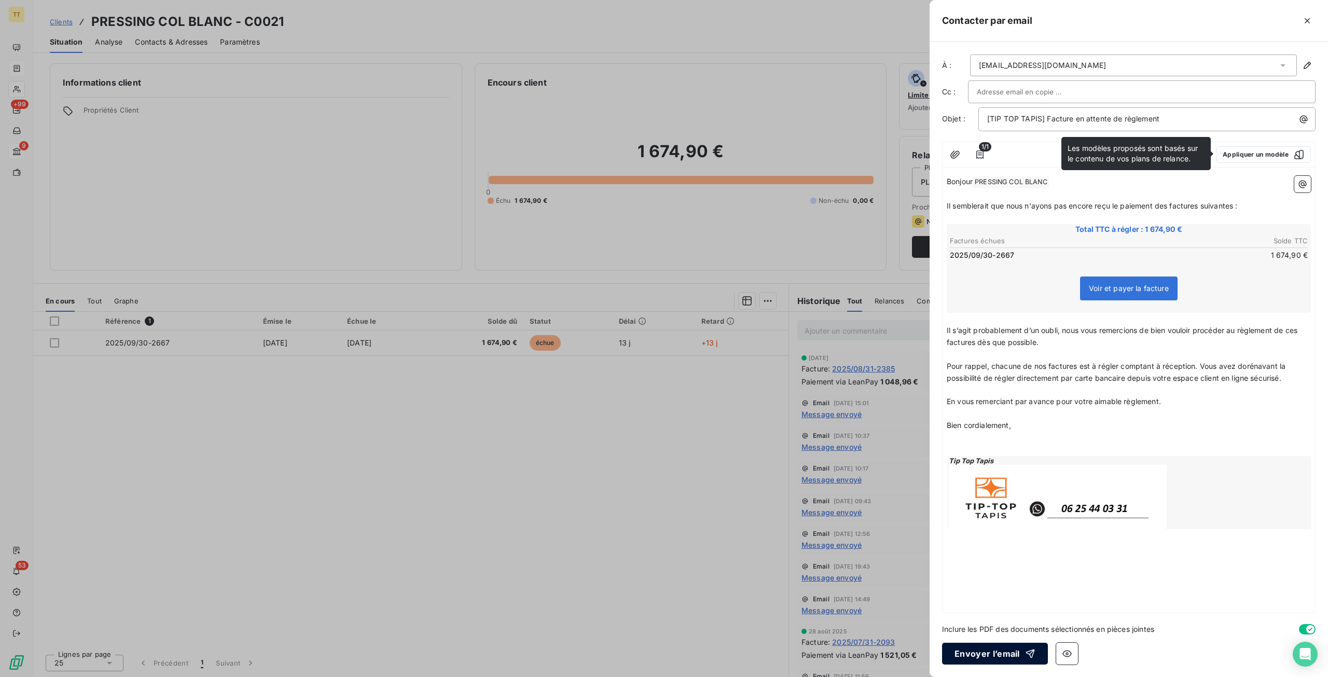
click at [973, 652] on button "Envoyer l’email" at bounding box center [995, 654] width 106 height 22
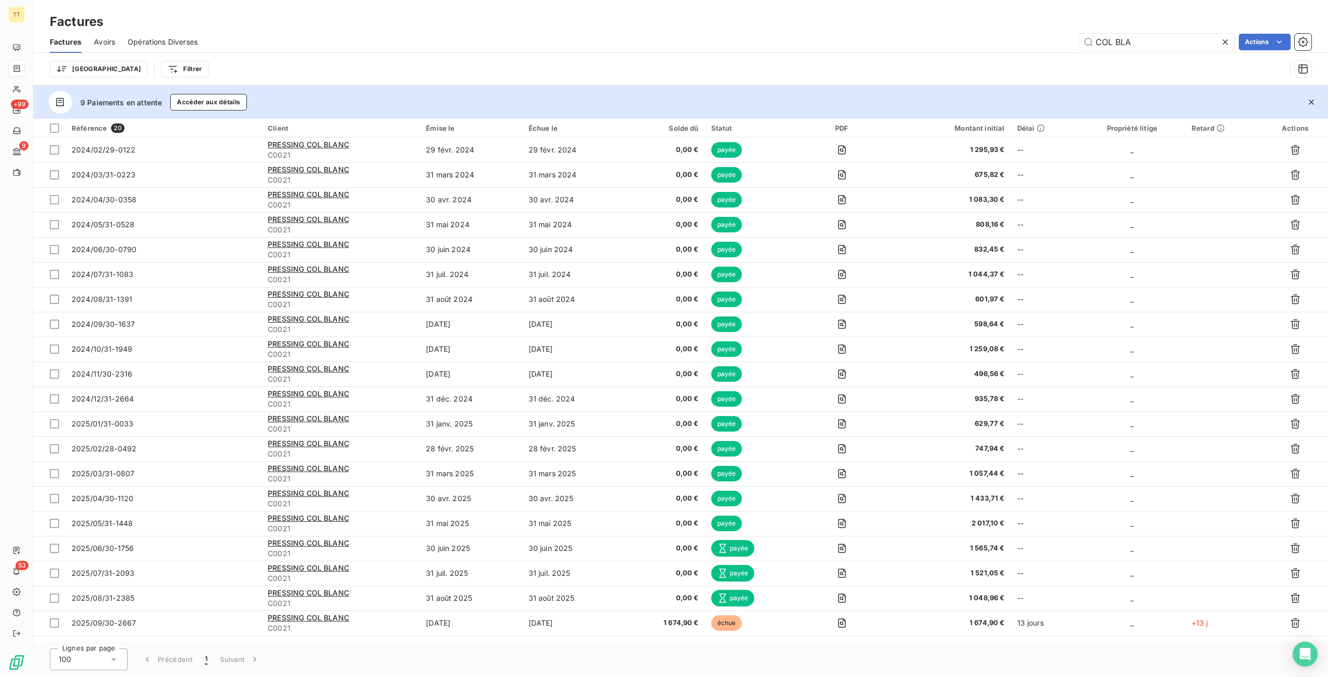
drag, startPoint x: 1156, startPoint y: 39, endPoint x: 985, endPoint y: 26, distance: 171.3
click at [985, 26] on div "Factures Factures Avoirs Opérations Diverses COL BLA Actions Trier Filtrer" at bounding box center [680, 43] width 1295 height 86
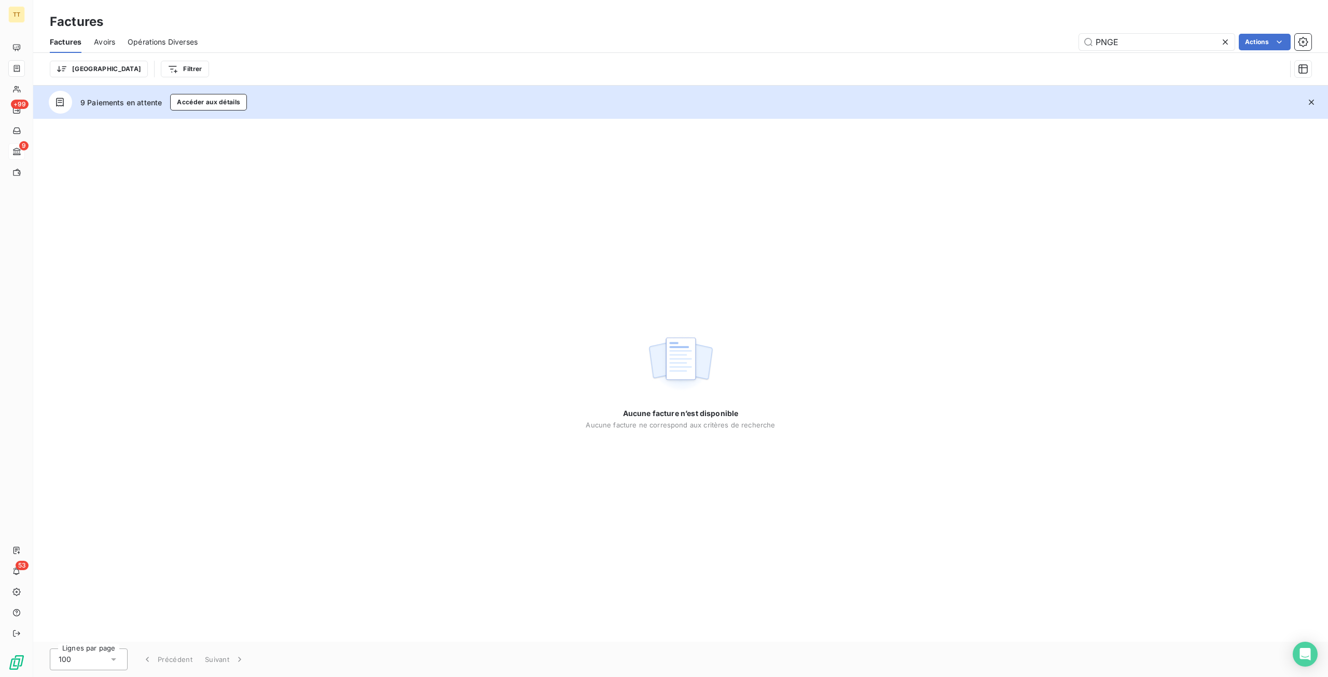
drag, startPoint x: 1171, startPoint y: 35, endPoint x: 1035, endPoint y: 35, distance: 136.0
click at [1035, 35] on div "PNGE Actions" at bounding box center [761, 42] width 1102 height 17
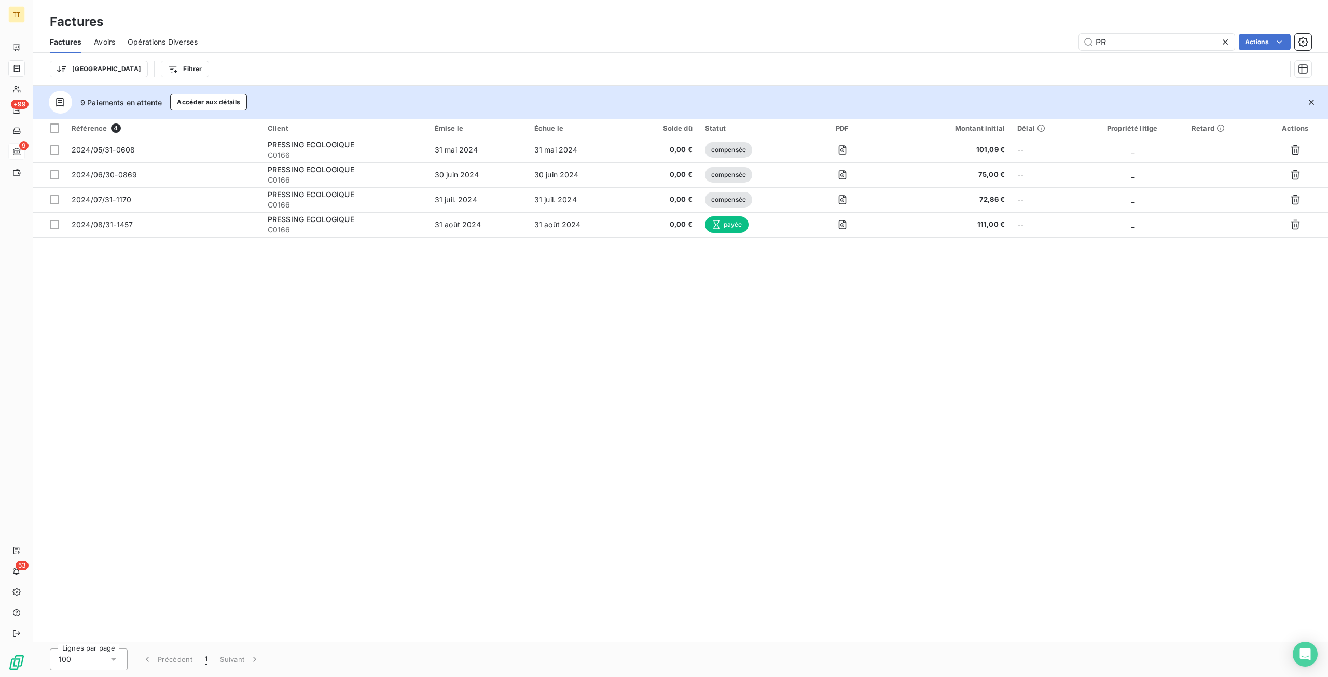
type input "P"
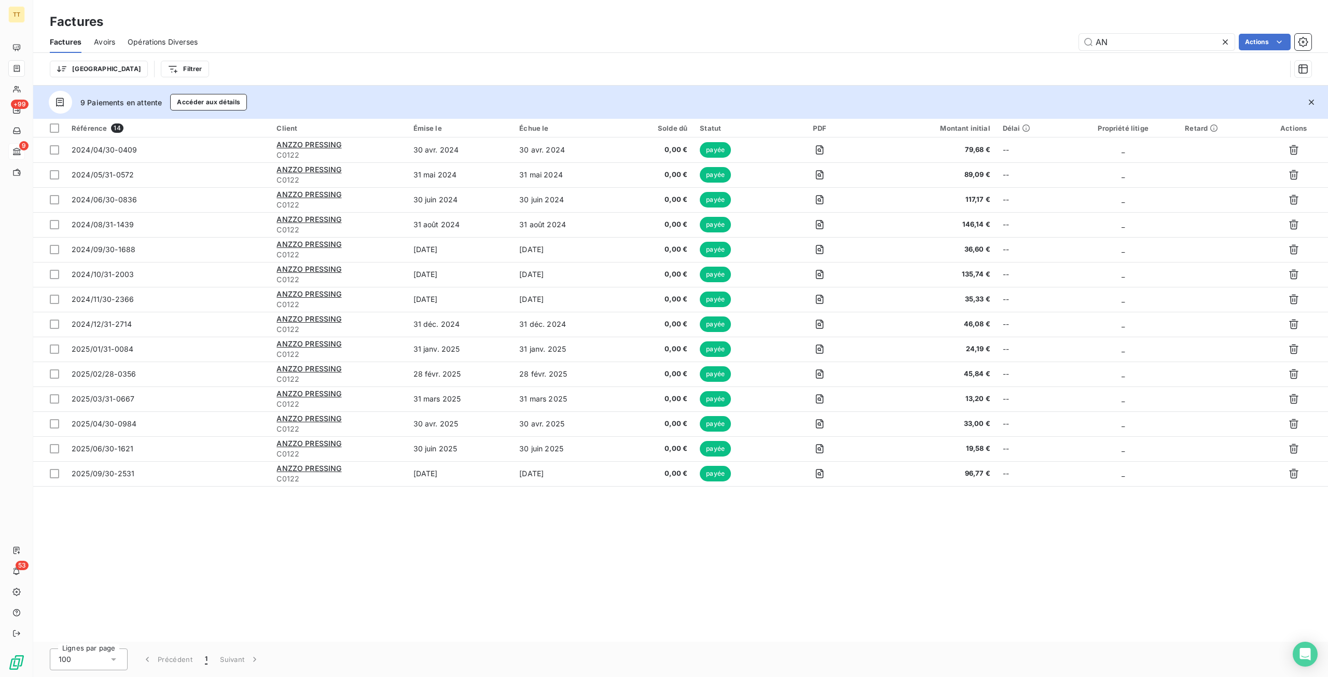
type input "A"
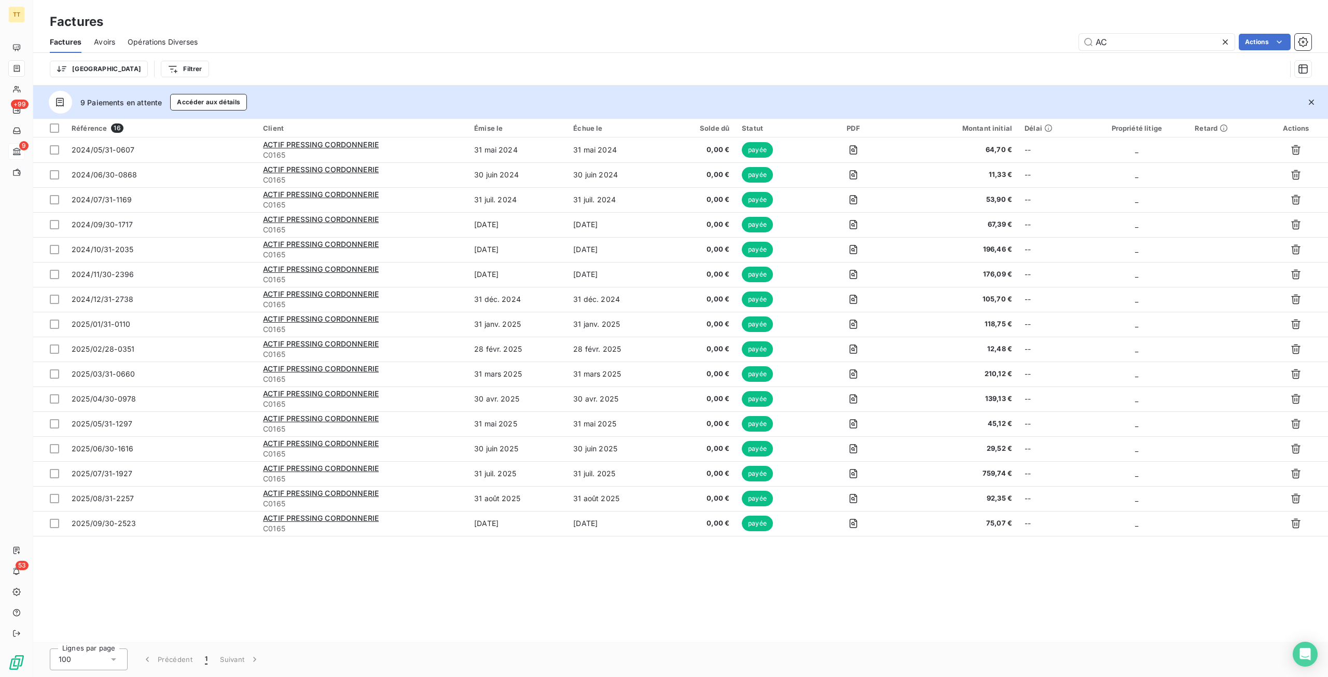
type input "A"
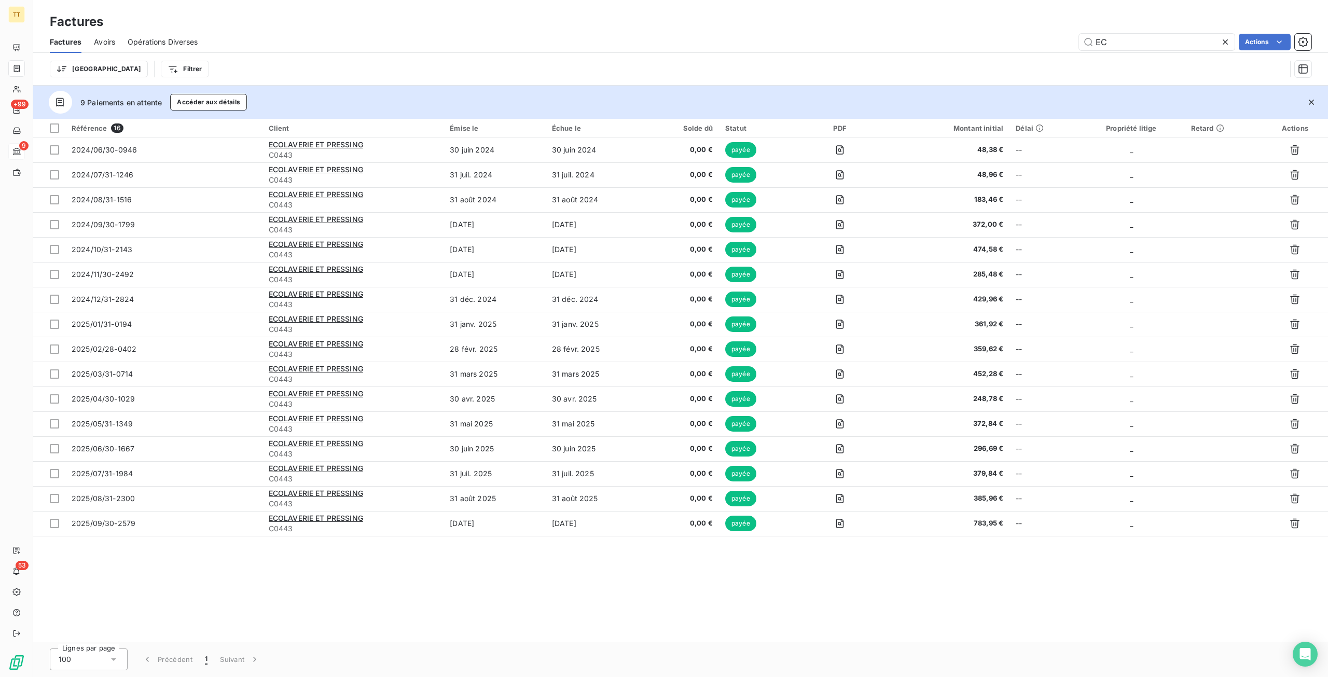
type input "E"
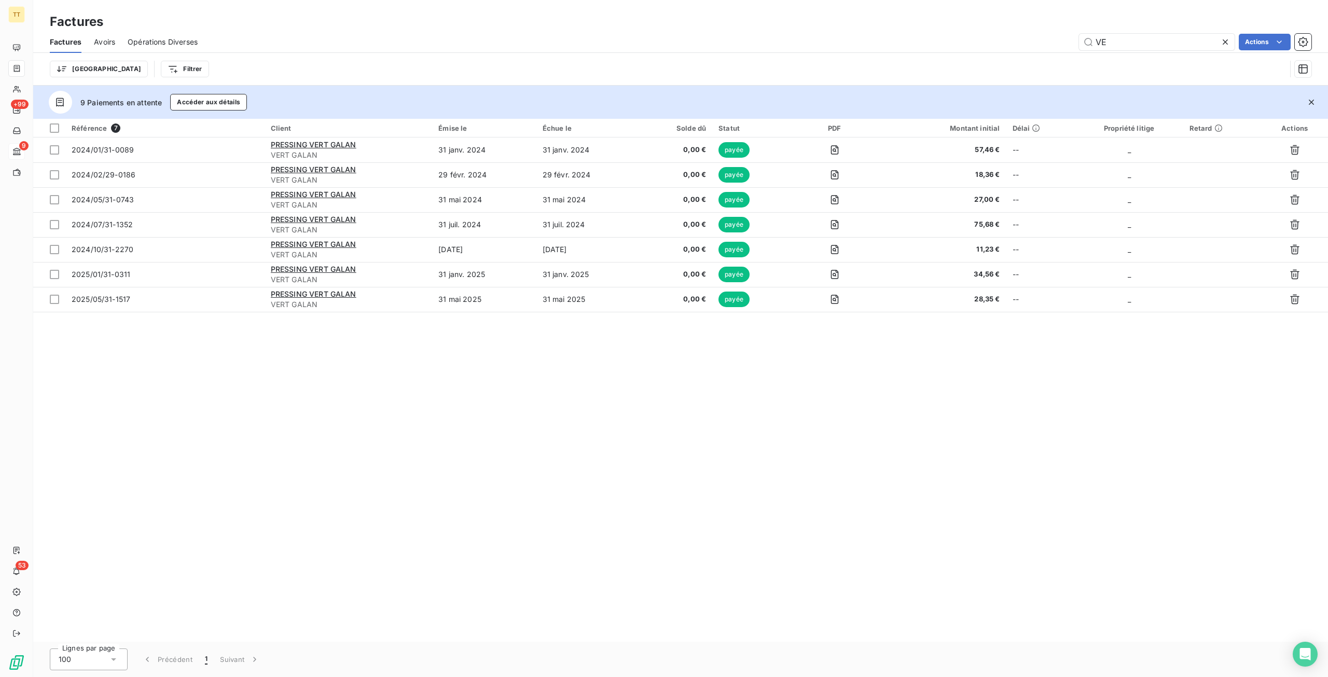
type input "V"
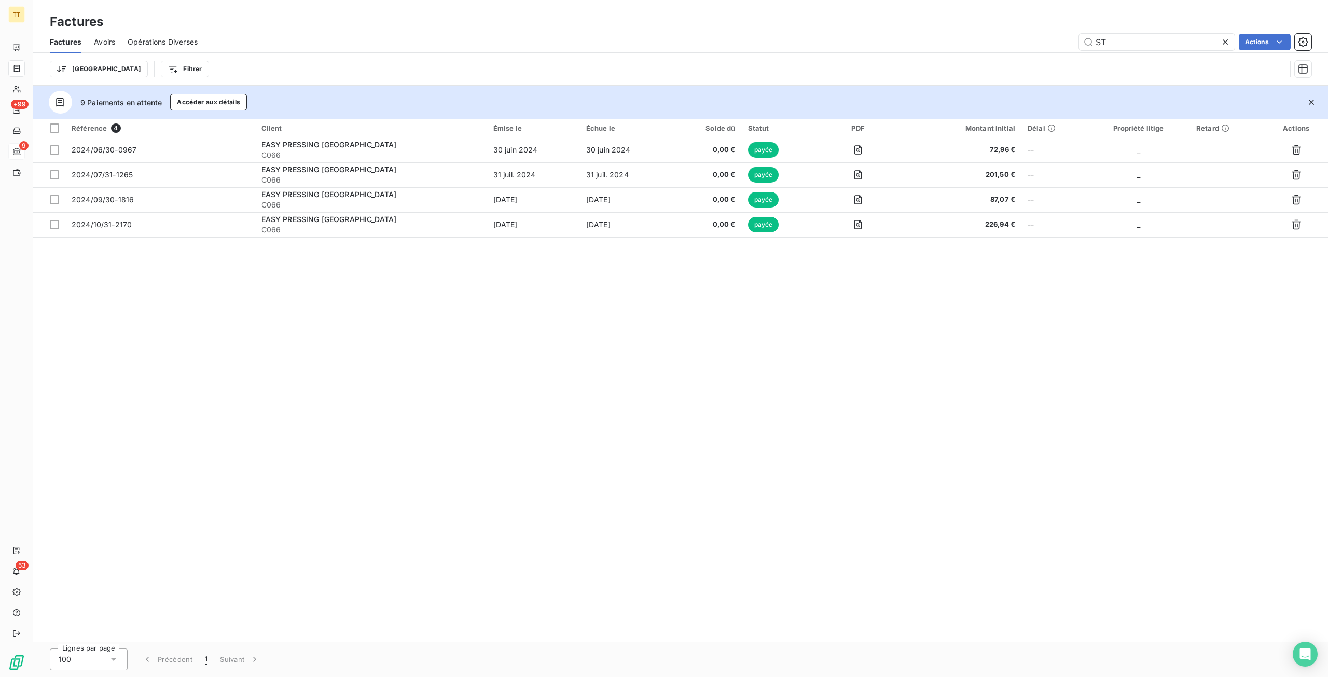
type input "S"
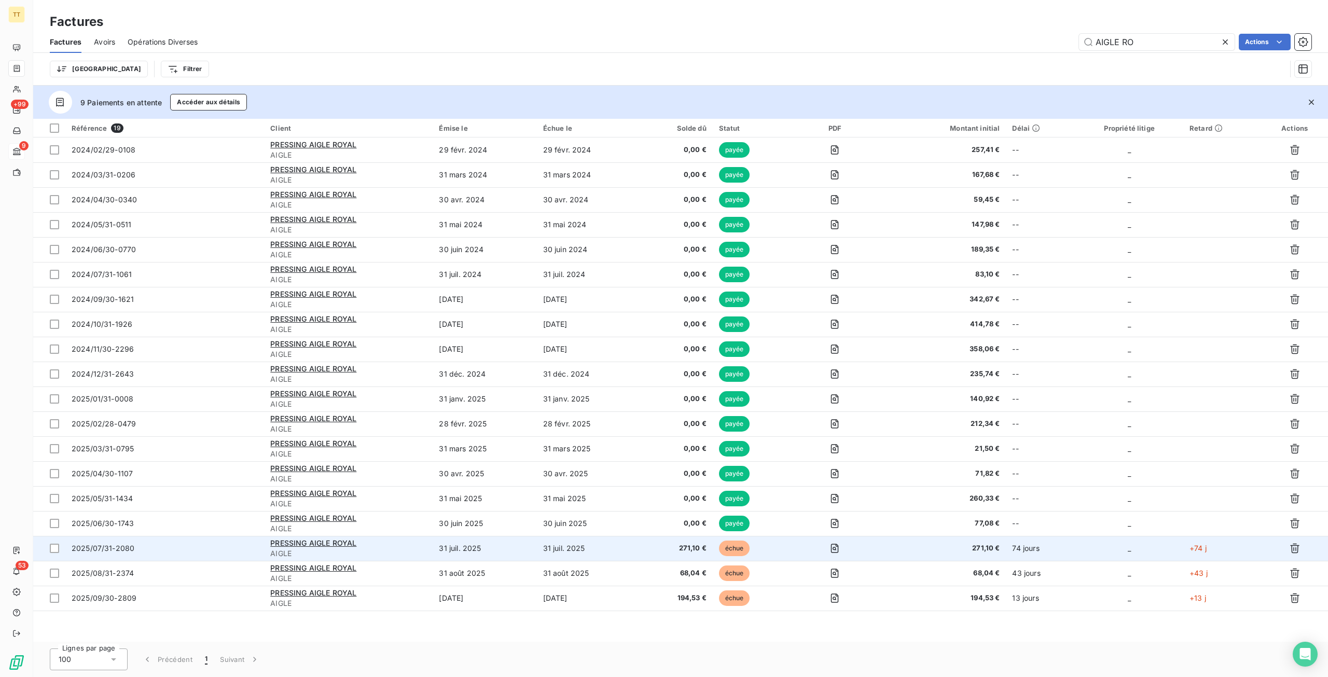
type input "AIGLE RO"
click at [321, 538] on div "PRESSING AIGLE ROYAL" at bounding box center [348, 543] width 156 height 10
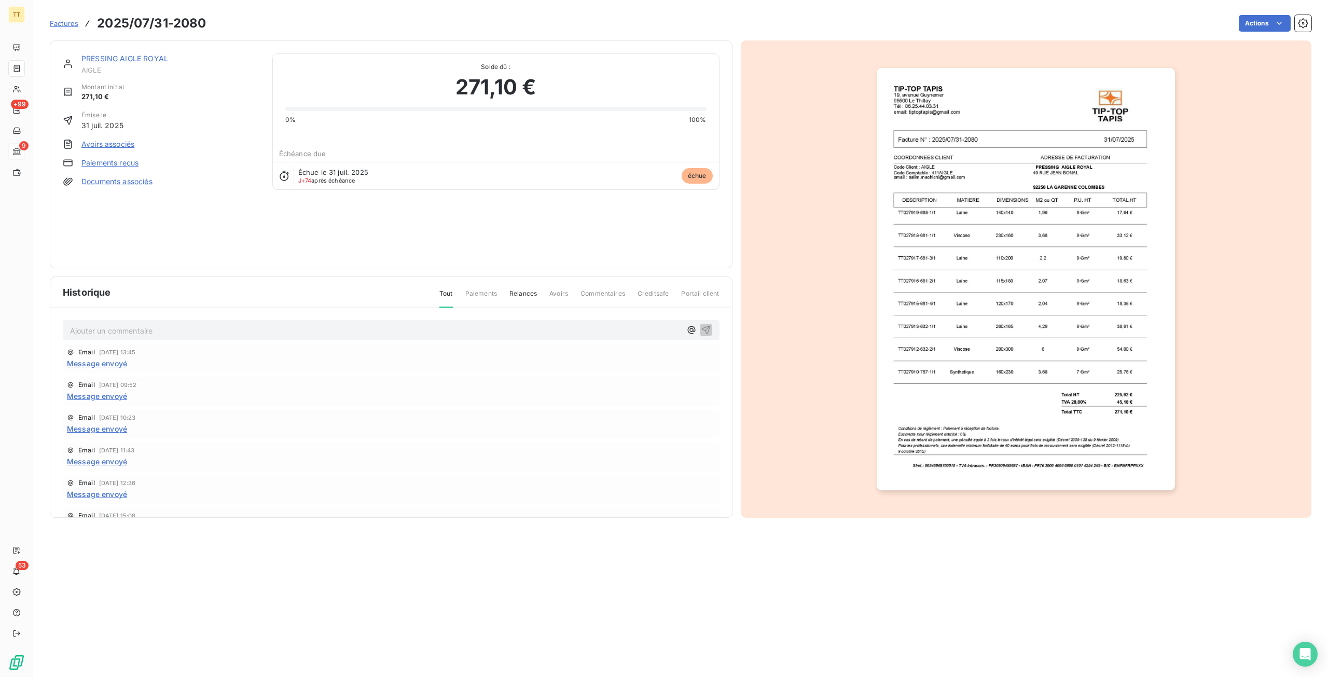
click at [112, 59] on link "PRESSING AIGLE ROYAL" at bounding box center [124, 58] width 87 height 9
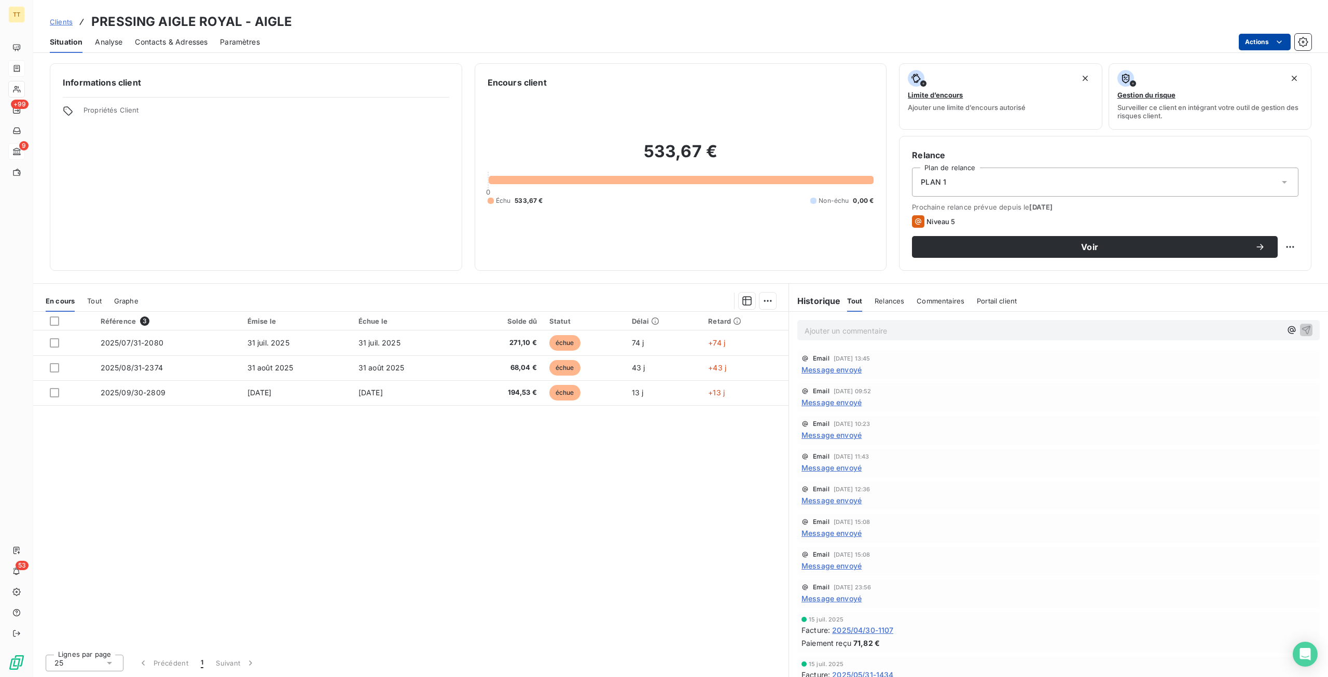
click at [1265, 40] on html "TT +99 9 53 Clients PRESSING AIGLE ROYAL - AIGLE Situation Analyse Contacts & A…" at bounding box center [664, 338] width 1328 height 677
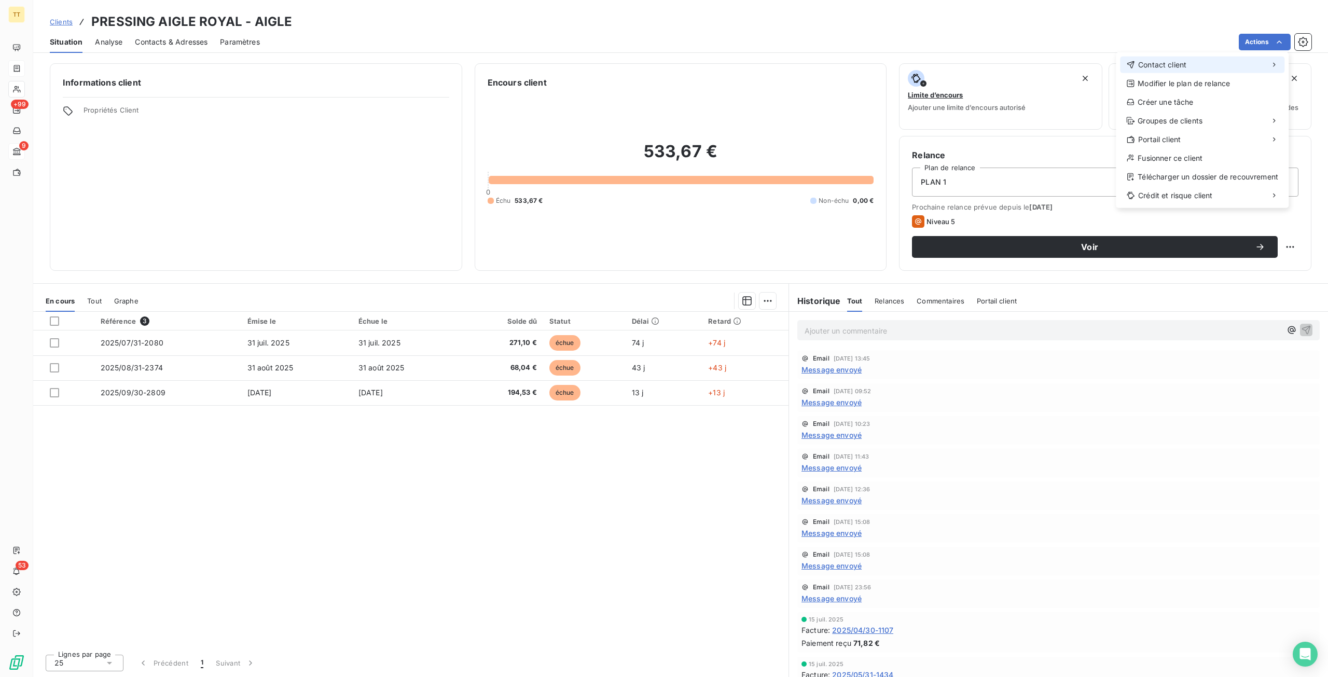
click at [1216, 62] on div "Contact client" at bounding box center [1202, 65] width 164 height 17
click at [1055, 63] on div "Envoyer un email" at bounding box center [1038, 69] width 139 height 17
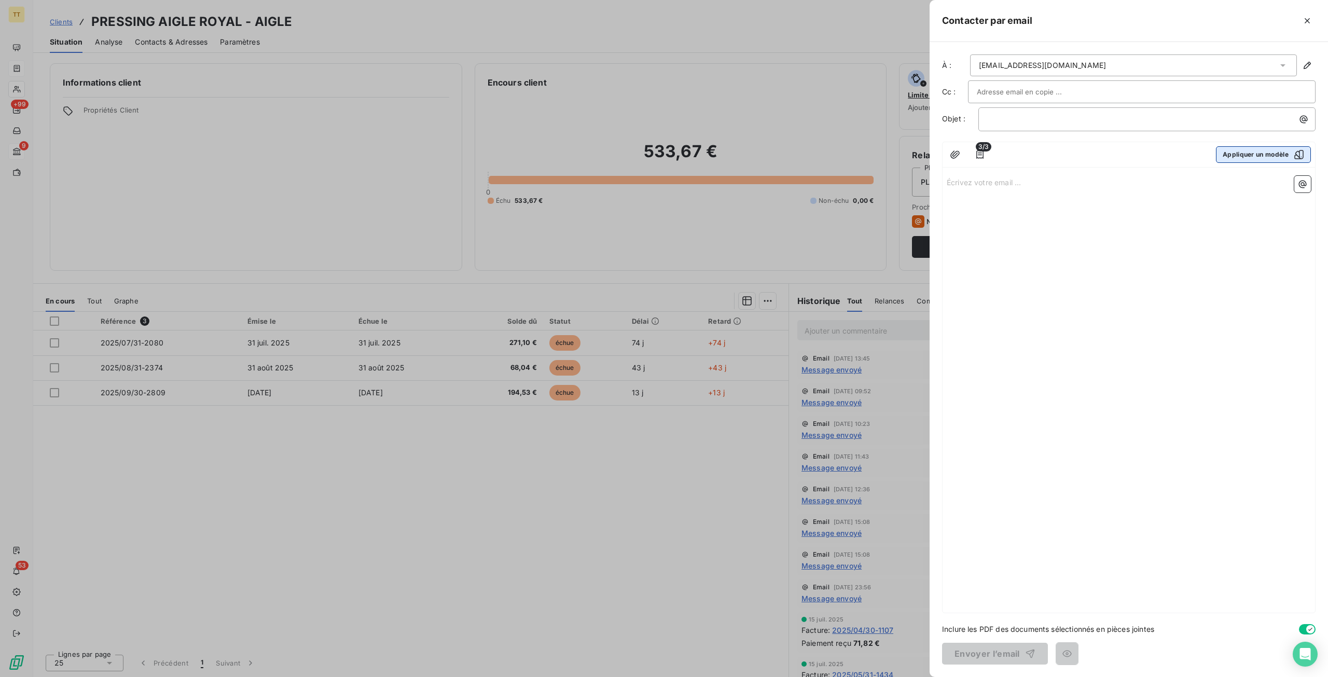
click at [1253, 152] on button "Appliquer un modèle" at bounding box center [1263, 154] width 95 height 17
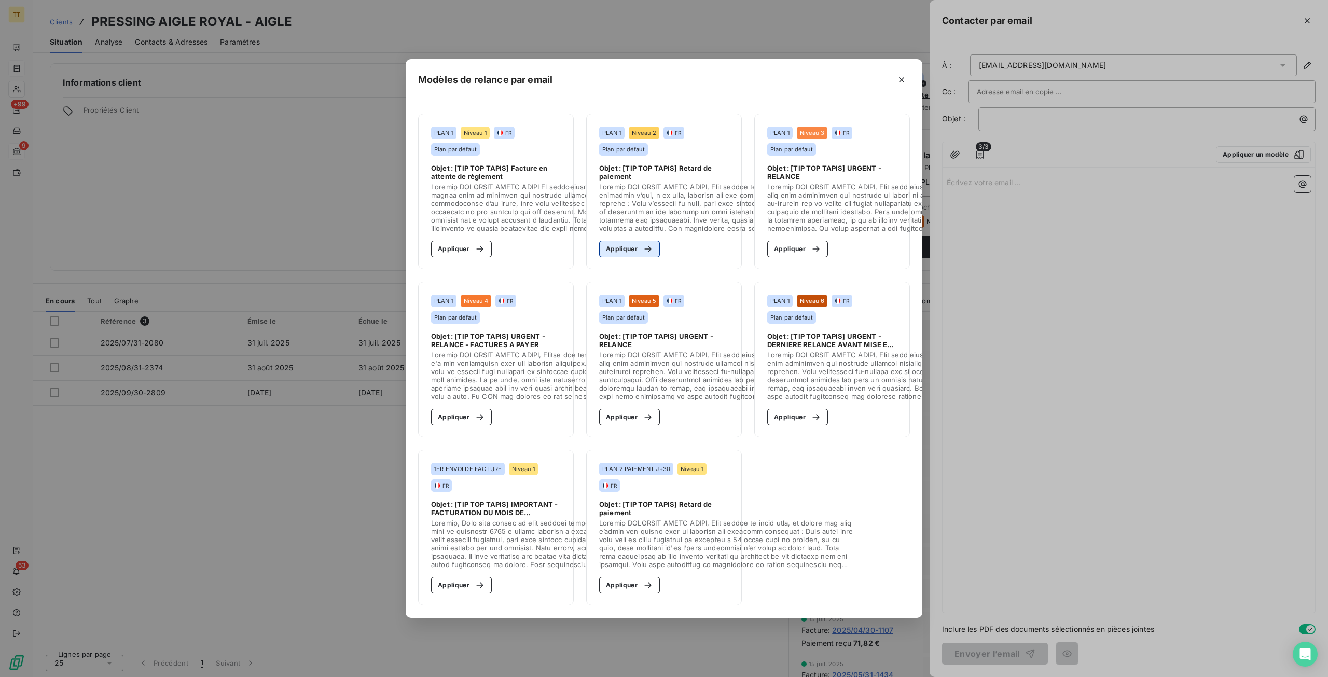
click at [640, 244] on div "button" at bounding box center [646, 249] width 16 height 10
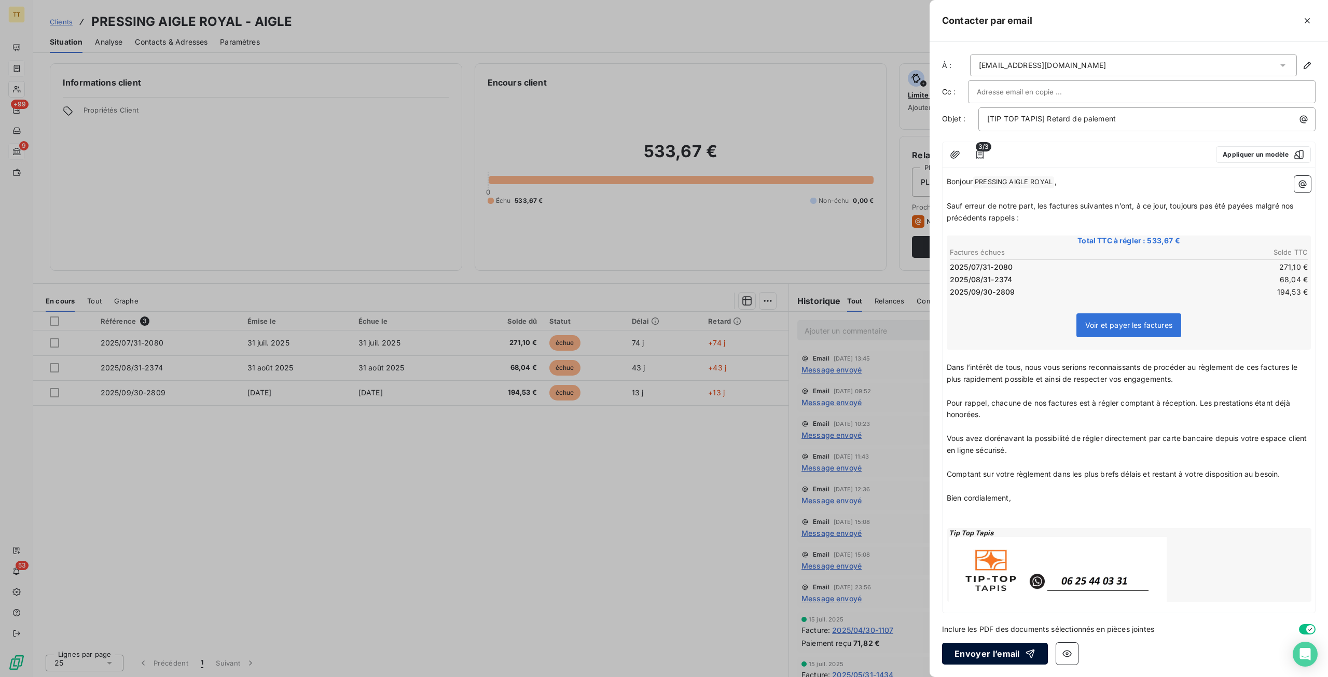
click at [1025, 651] on icon "button" at bounding box center [1030, 654] width 10 height 10
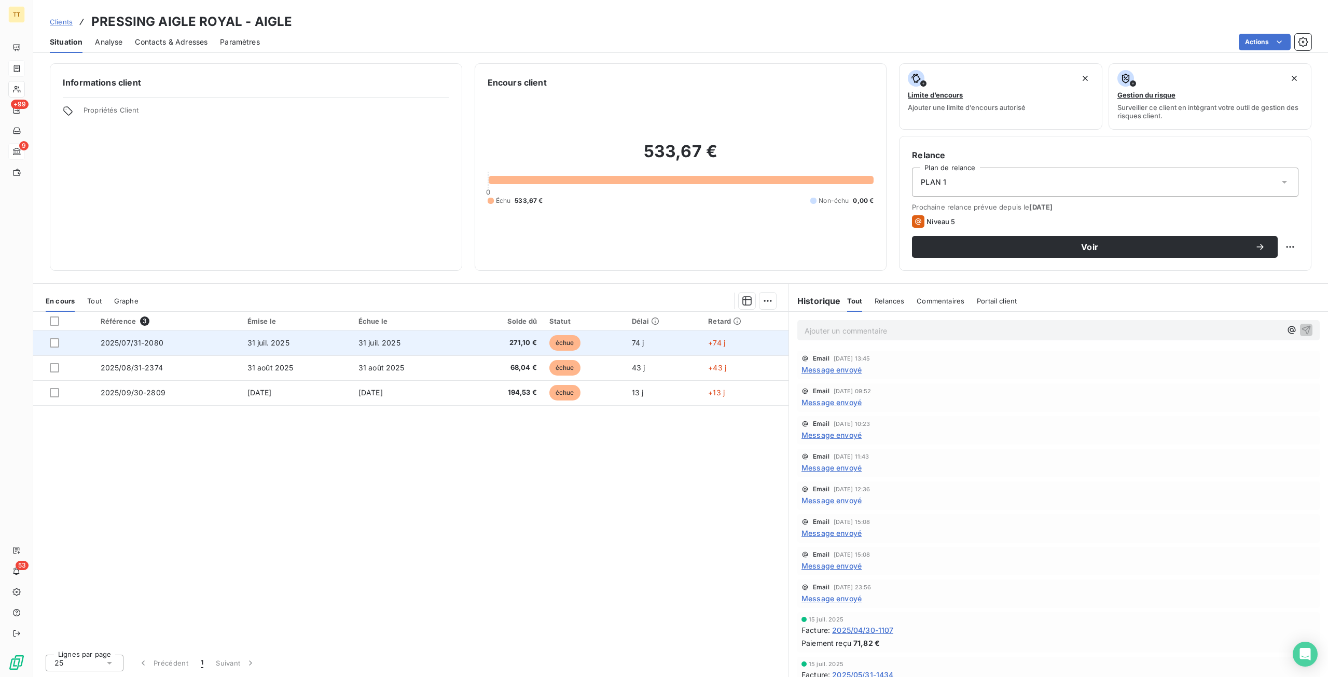
click at [270, 340] on span "31 juil. 2025" at bounding box center [269, 342] width 42 height 9
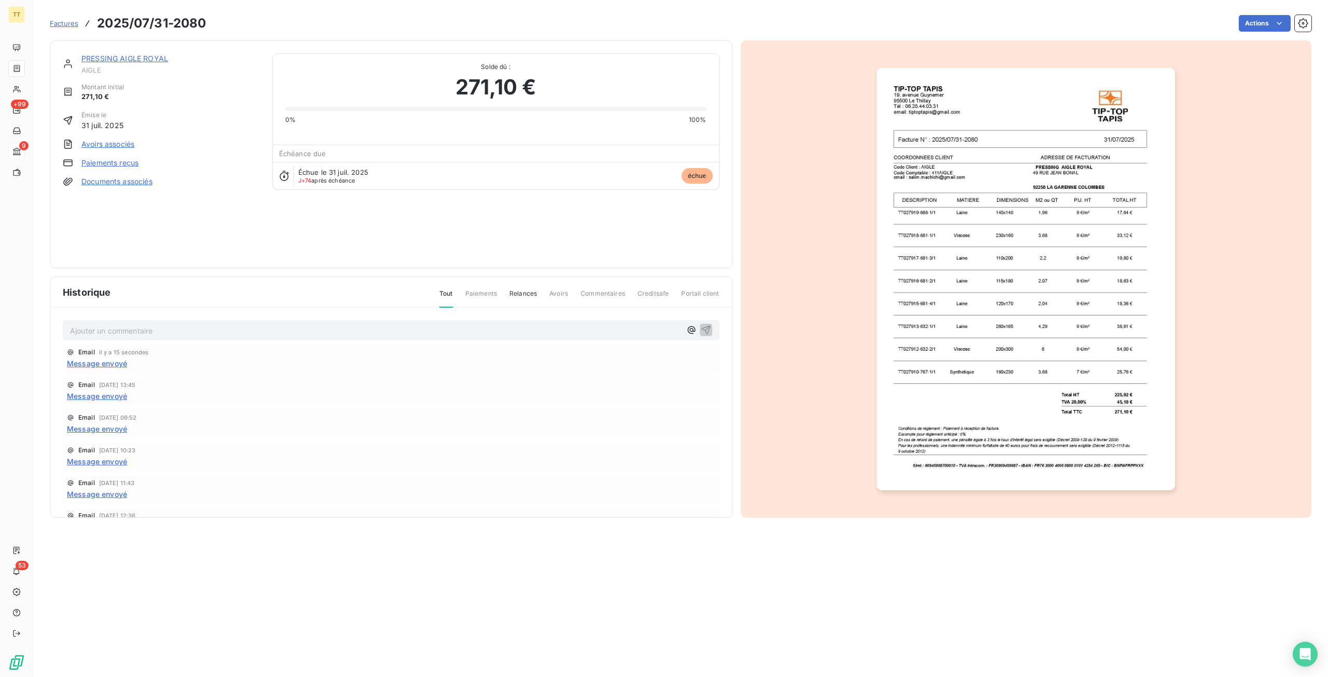
click at [1163, 321] on img "button" at bounding box center [1026, 279] width 298 height 422
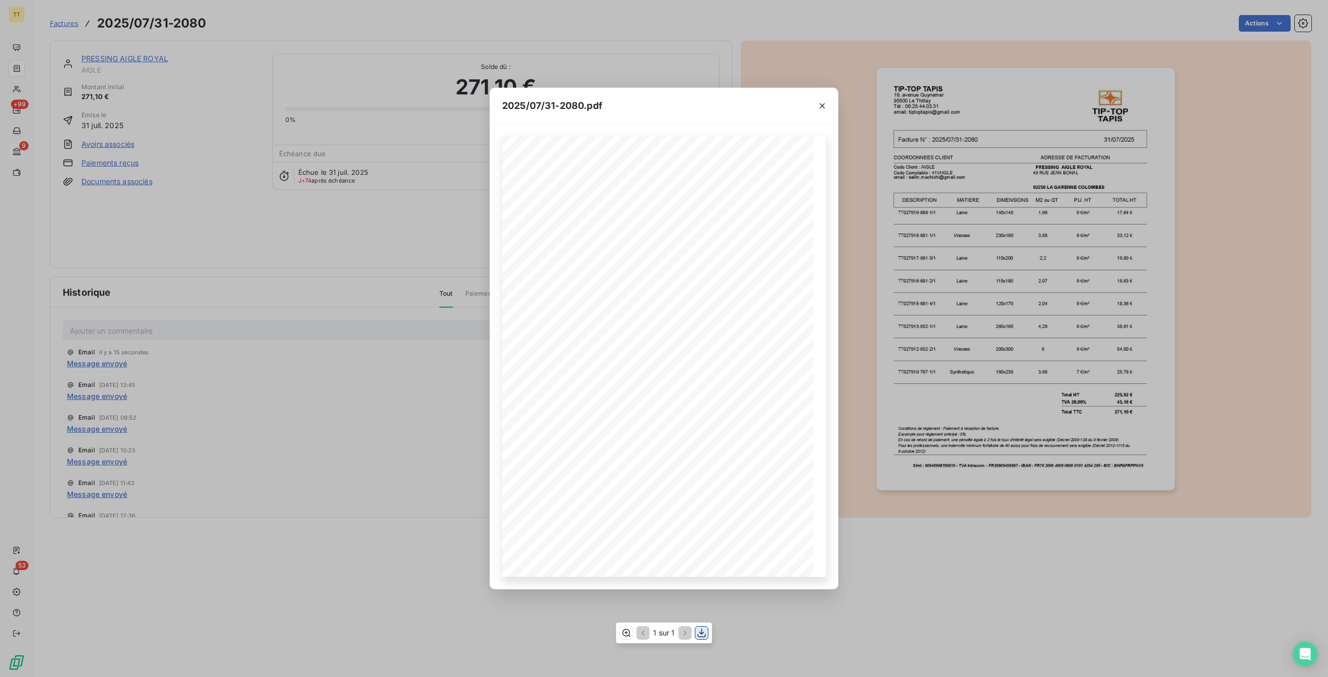
click at [703, 634] on icon "button" at bounding box center [702, 633] width 10 height 10
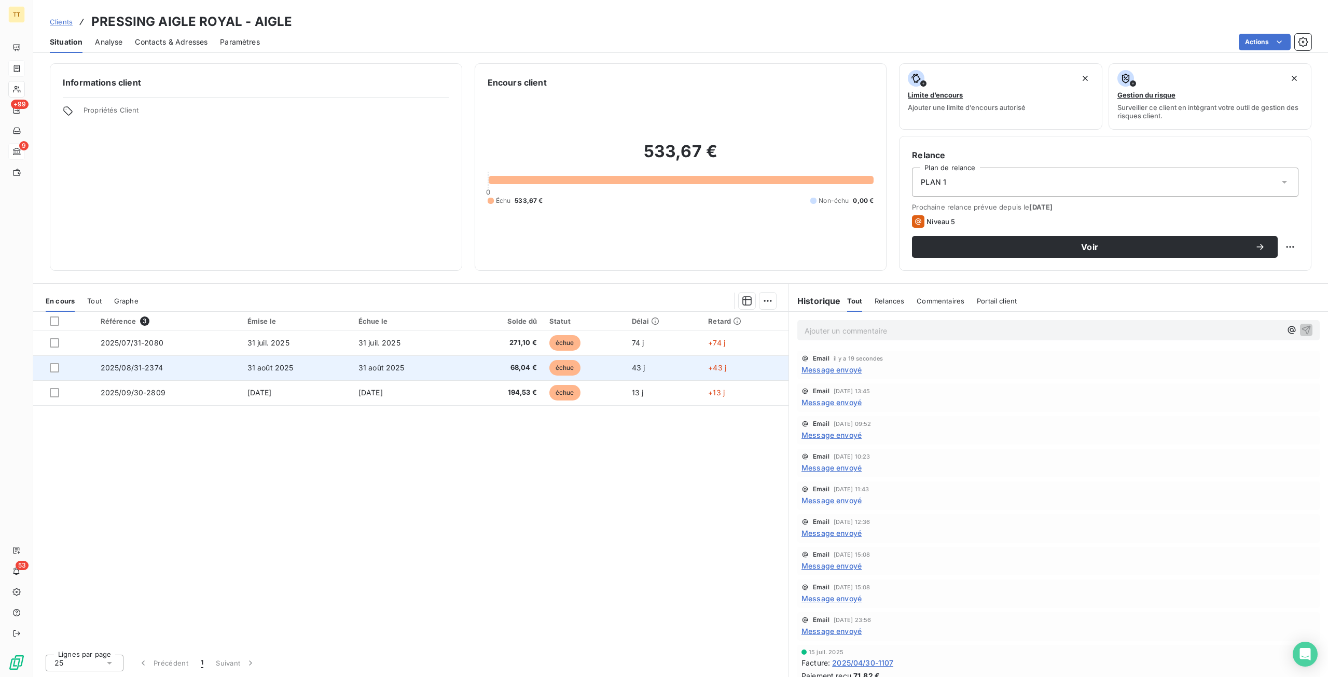
click at [320, 369] on td "31 août 2025" at bounding box center [296, 367] width 111 height 25
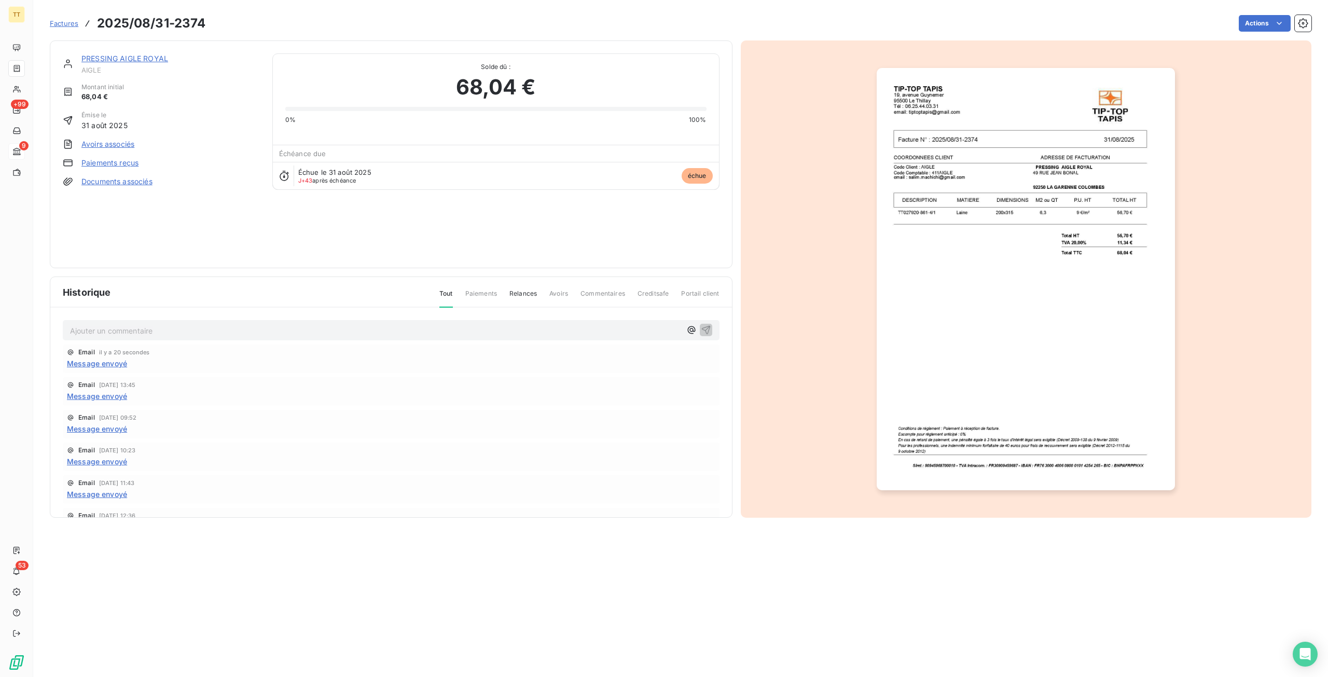
click at [1128, 324] on img "button" at bounding box center [1026, 279] width 298 height 422
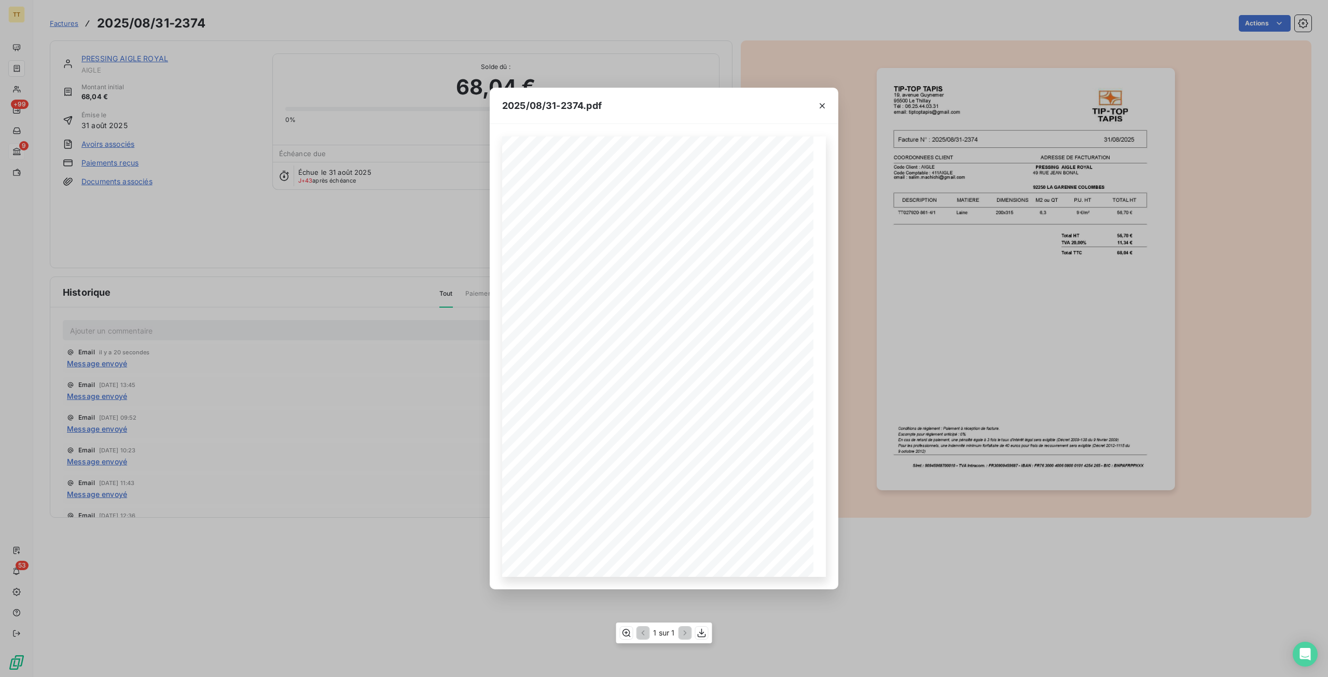
drag, startPoint x: 712, startPoint y: 632, endPoint x: 706, endPoint y: 634, distance: 6.7
click at [712, 632] on div "2025/08/31-2374.pdf TIP-TOP TAPIS 19, avenue Guynemer 95500 Le Thillay Tél : 06…" at bounding box center [664, 338] width 1328 height 677
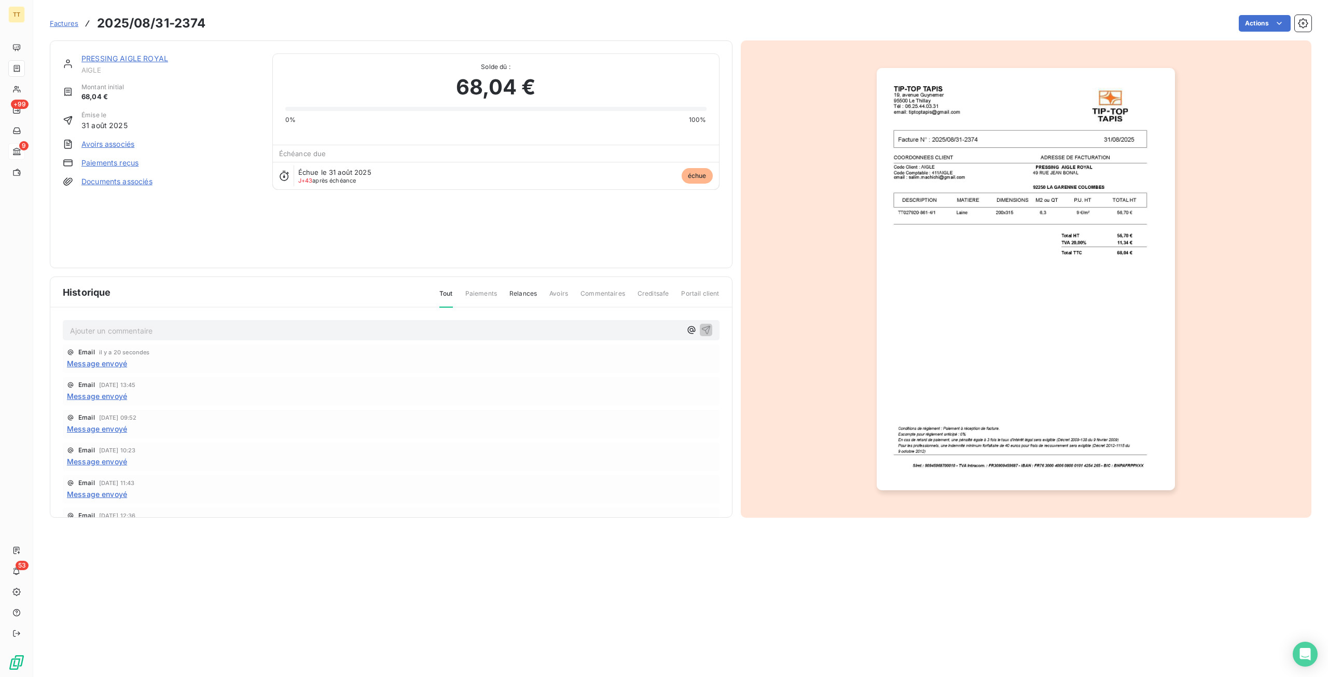
drag, startPoint x: 992, startPoint y: 352, endPoint x: 990, endPoint y: 356, distance: 5.3
click at [993, 352] on img "button" at bounding box center [1026, 279] width 298 height 422
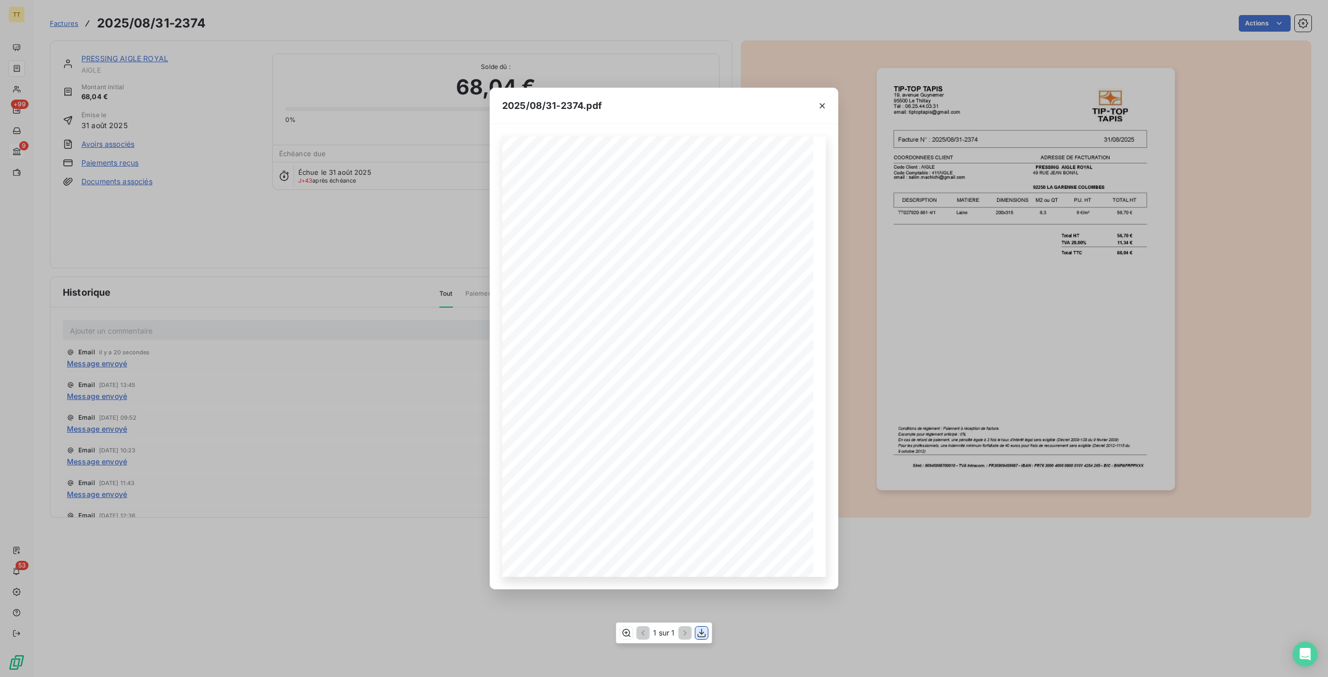
click at [704, 633] on icon "button" at bounding box center [702, 632] width 8 height 9
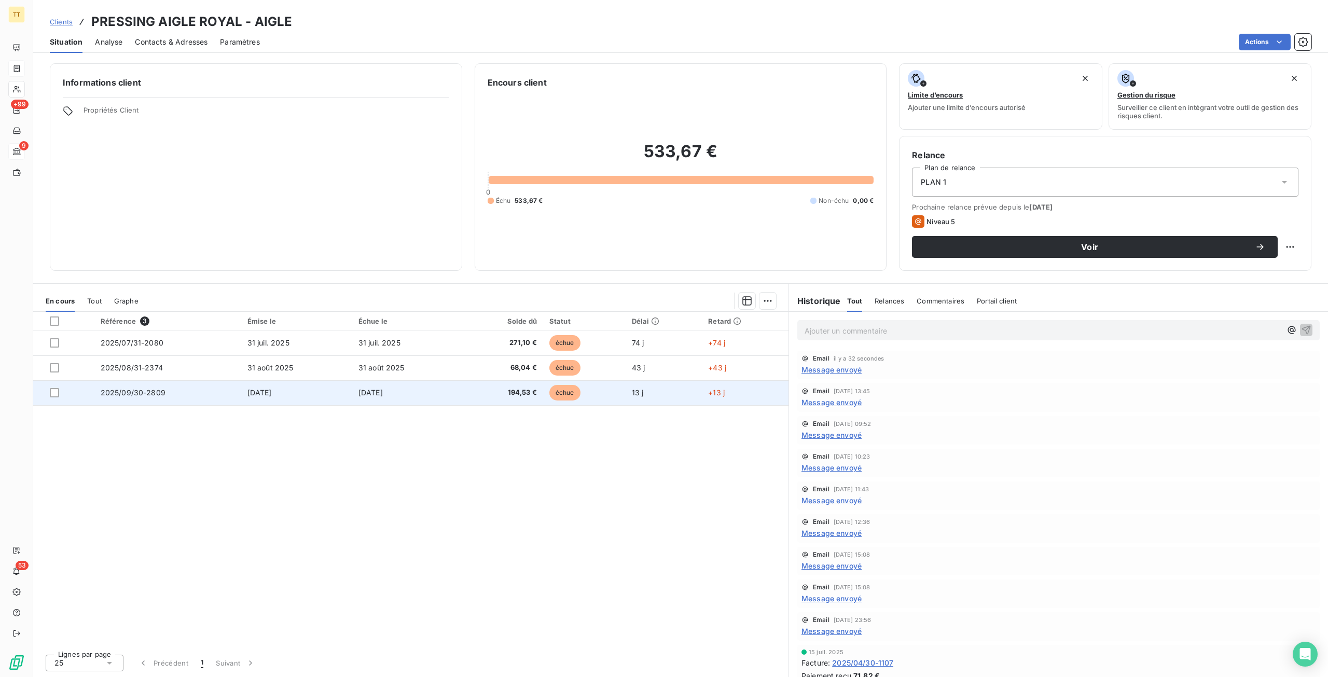
click at [293, 396] on td "[DATE]" at bounding box center [296, 392] width 111 height 25
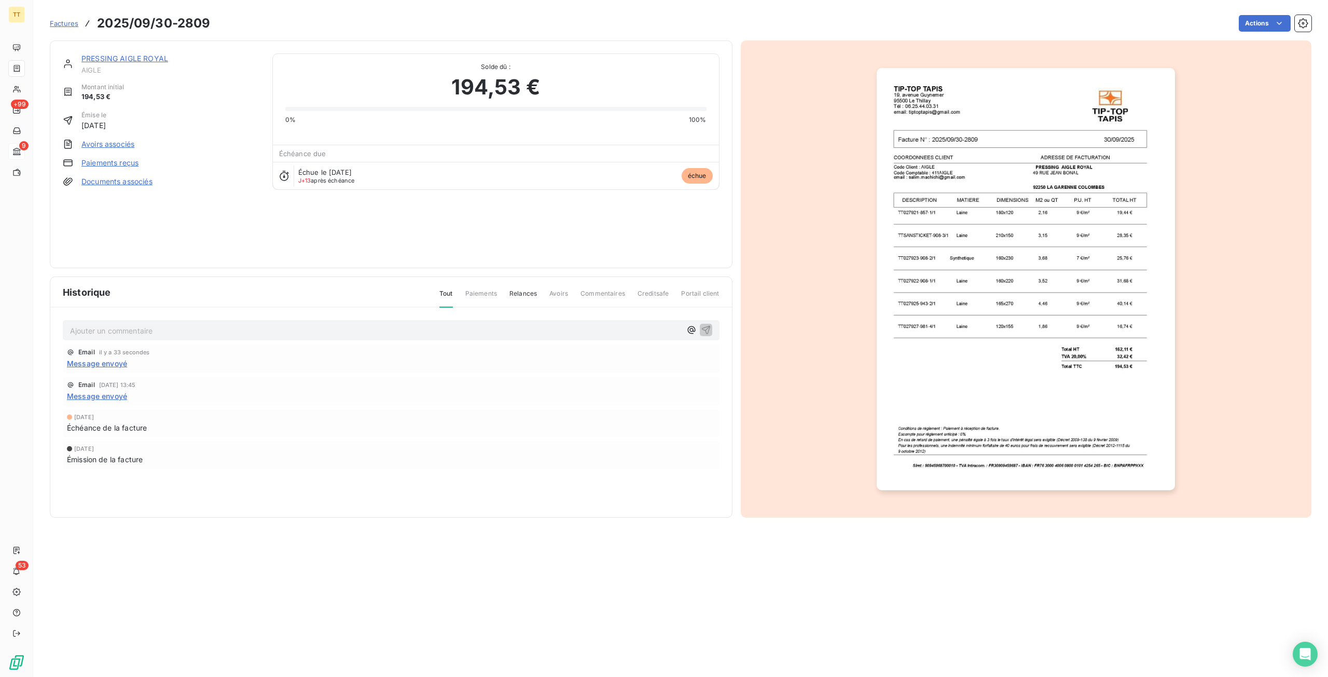
click at [1175, 384] on img "button" at bounding box center [1026, 279] width 298 height 422
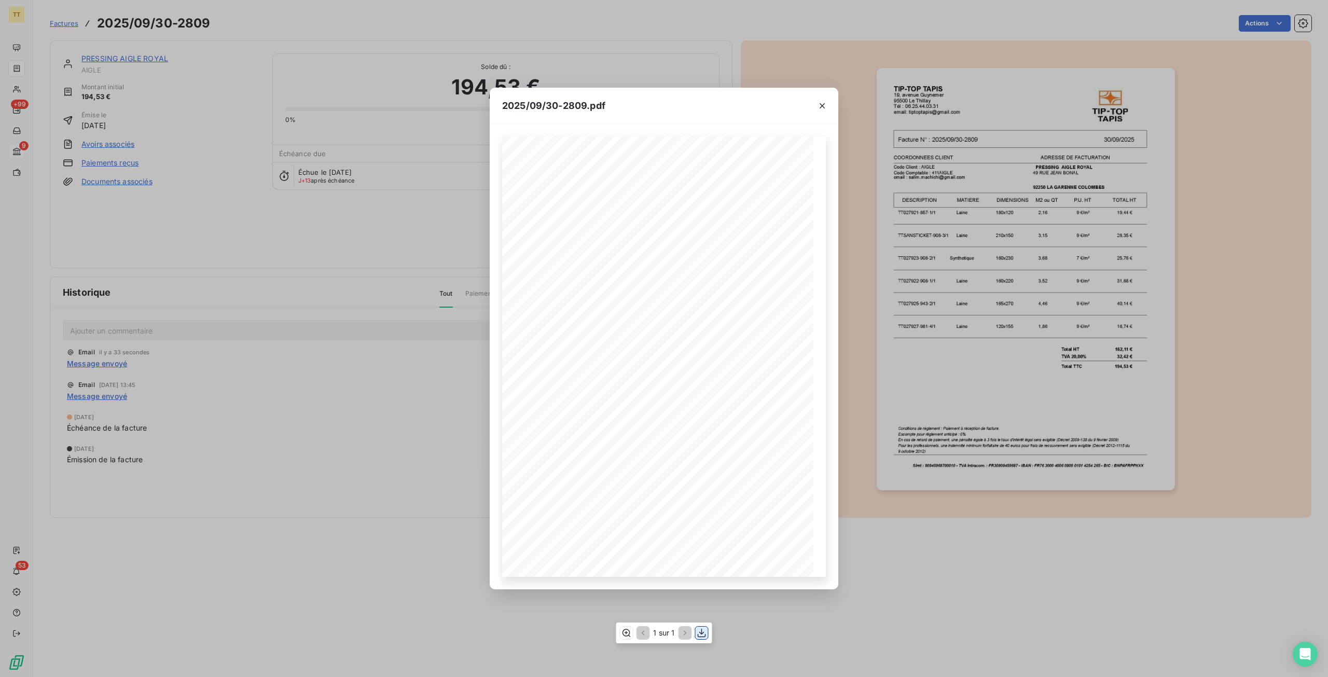
click at [704, 628] on icon "button" at bounding box center [702, 633] width 10 height 10
drag, startPoint x: 256, startPoint y: 332, endPoint x: 0, endPoint y: 9, distance: 412.6
click at [255, 330] on div "2025/09/30-2809.pdf TIP-TOP TAPIS 19, avenue Guynemer 95500 Le Thillay Tél : 06…" at bounding box center [664, 338] width 1328 height 677
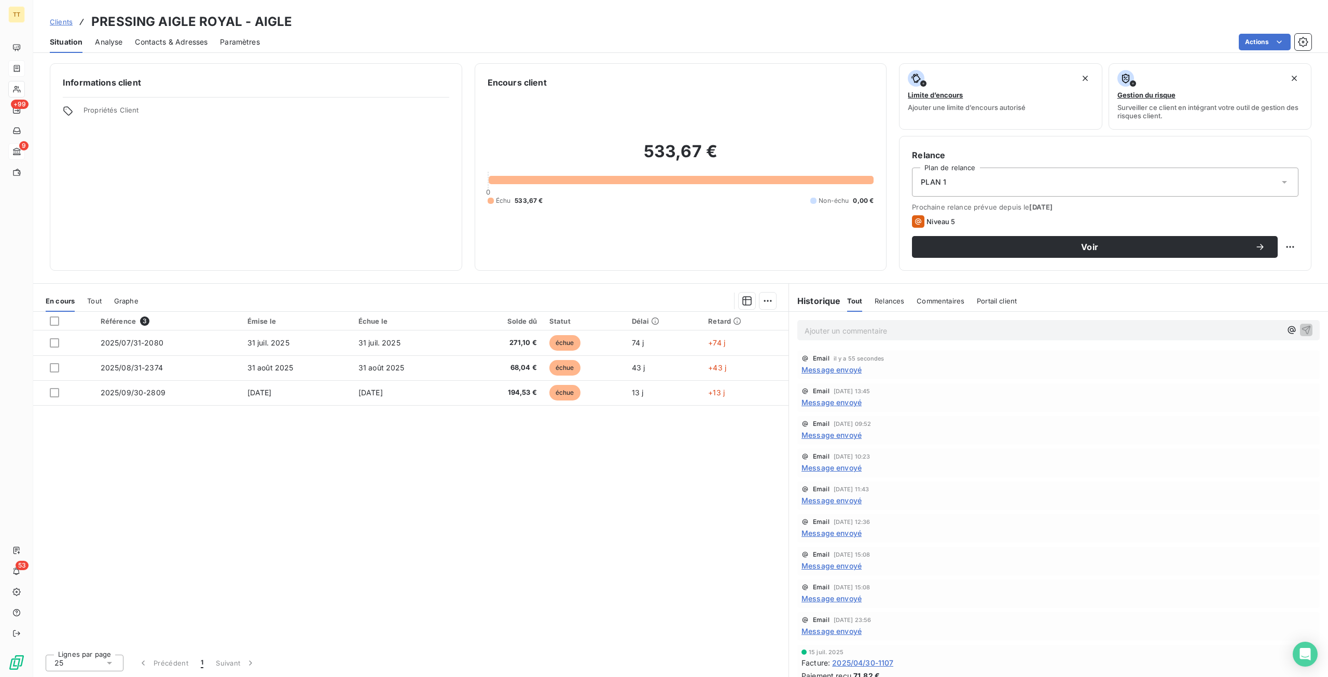
click at [864, 334] on p "Ajouter un commentaire ﻿" at bounding box center [1043, 330] width 477 height 13
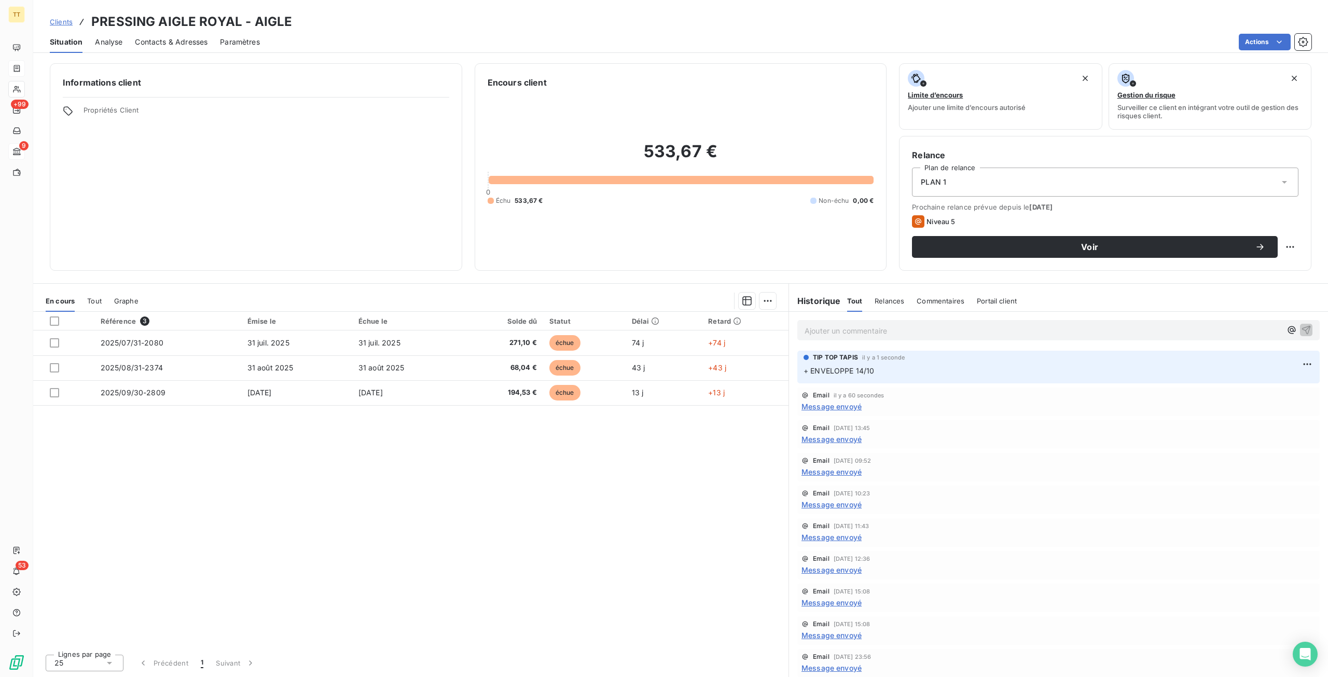
click at [205, 44] on span "Contacts & Adresses" at bounding box center [171, 42] width 73 height 10
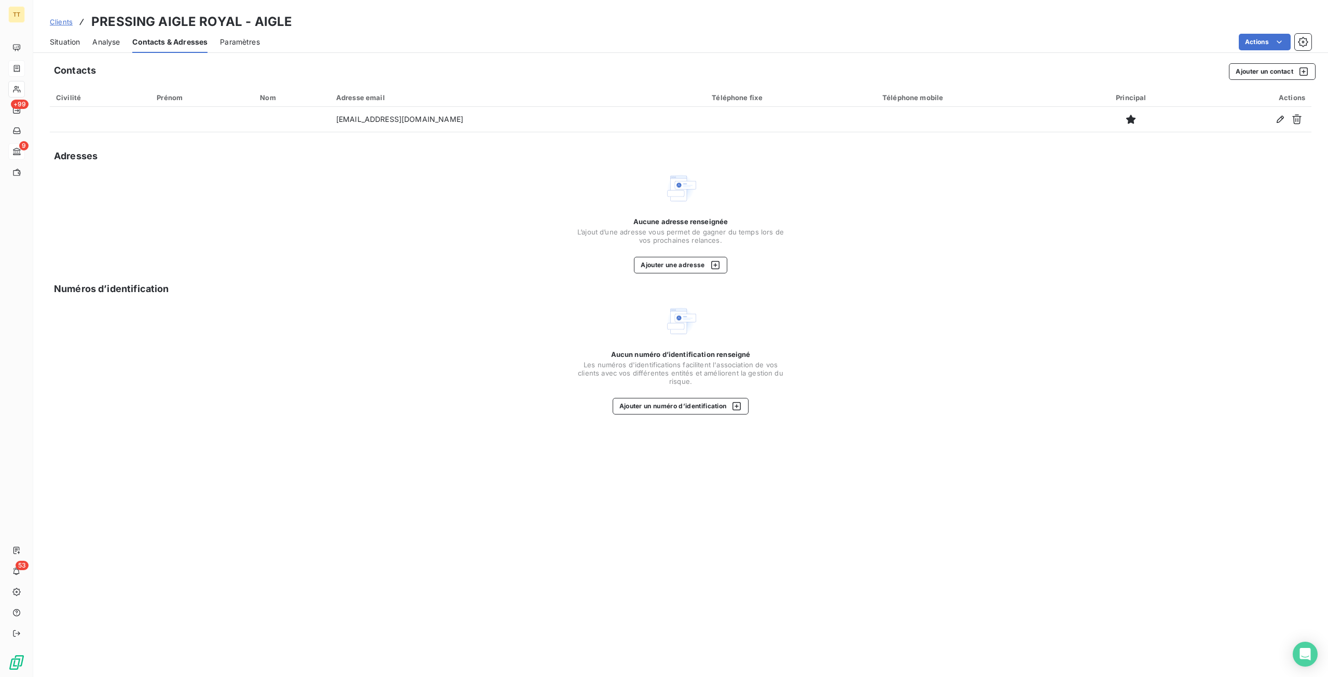
click at [76, 45] on span "Situation" at bounding box center [65, 42] width 30 height 10
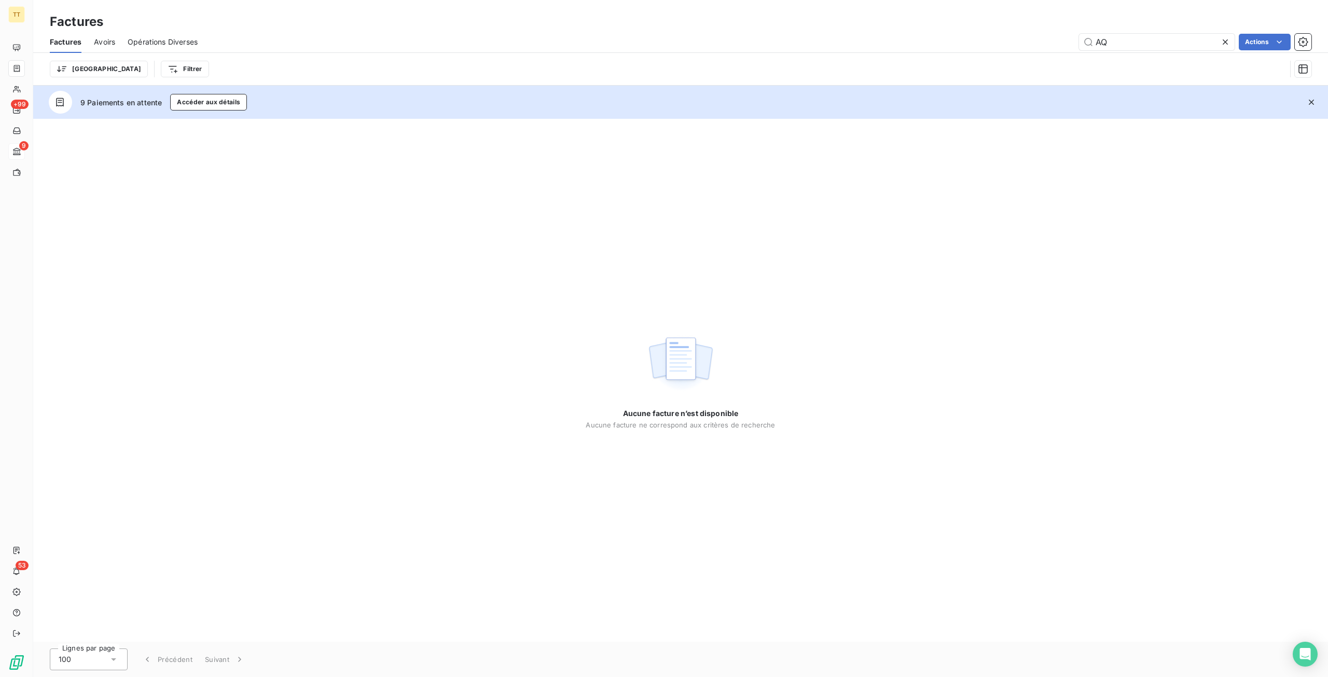
type input "A"
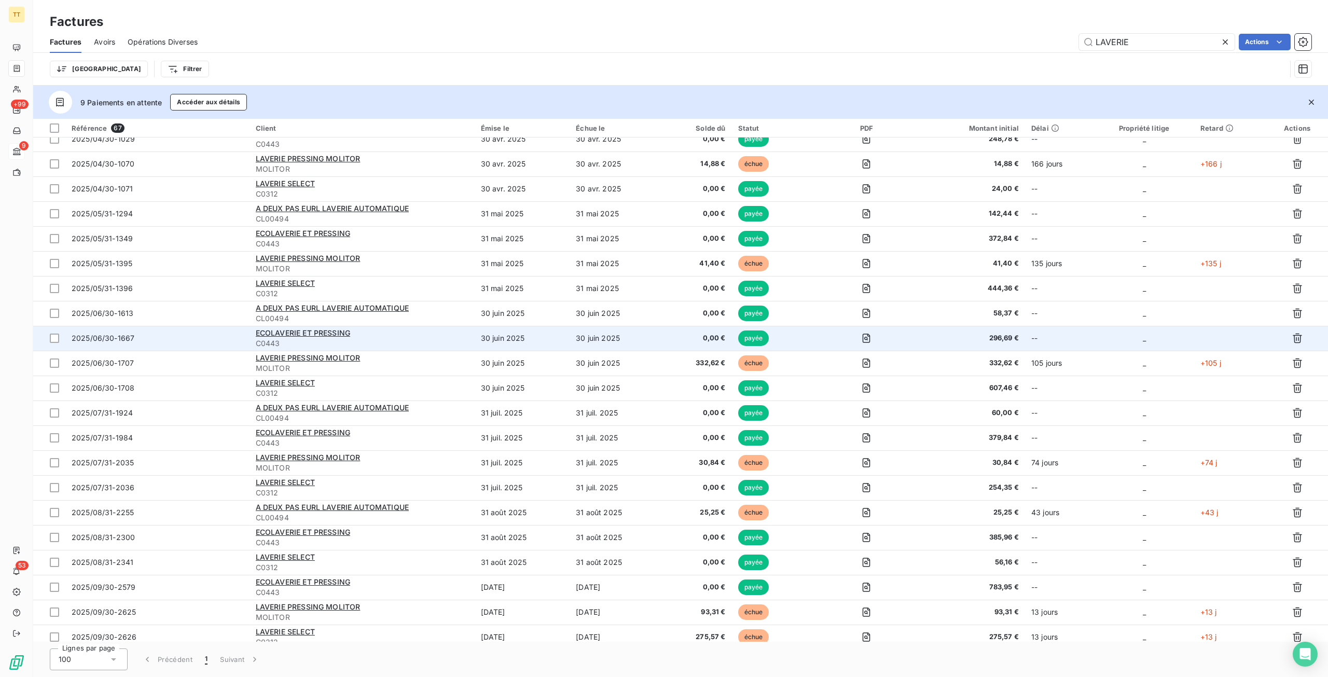
scroll to position [1164, 0]
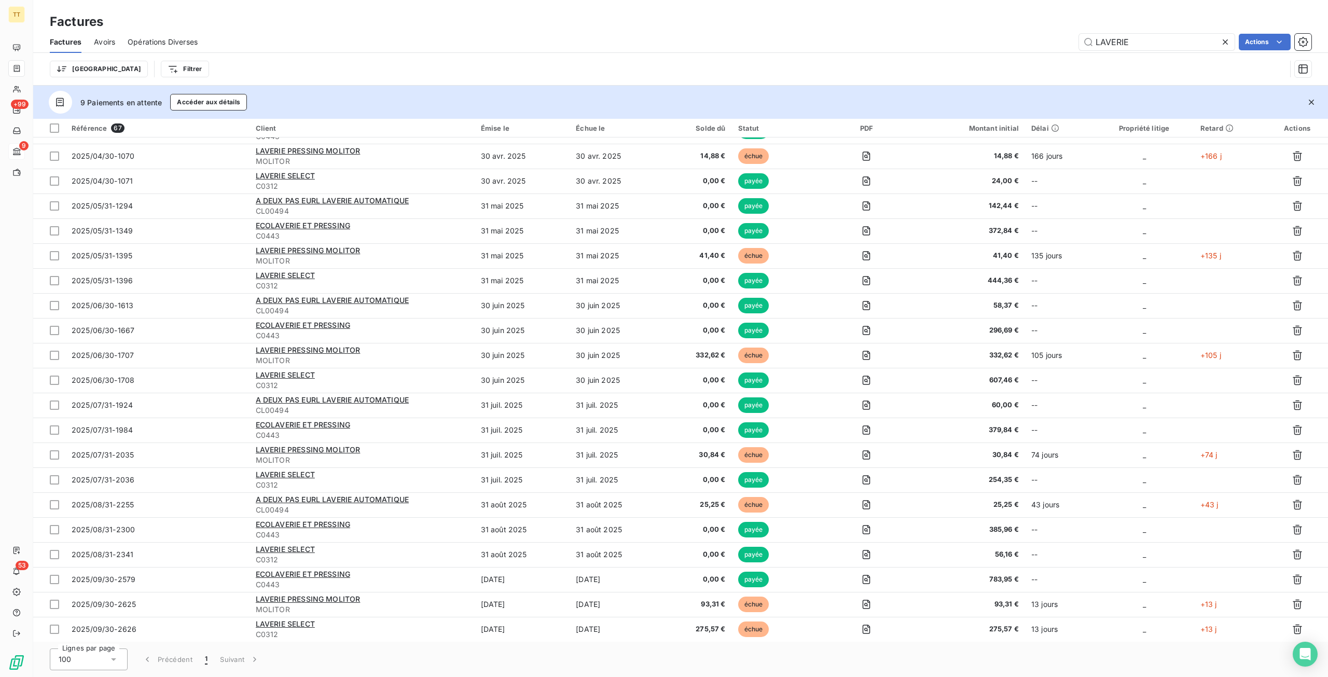
drag, startPoint x: 1134, startPoint y: 40, endPoint x: 1063, endPoint y: 38, distance: 71.1
click at [1063, 38] on div "LAVERIE Actions" at bounding box center [761, 42] width 1102 height 17
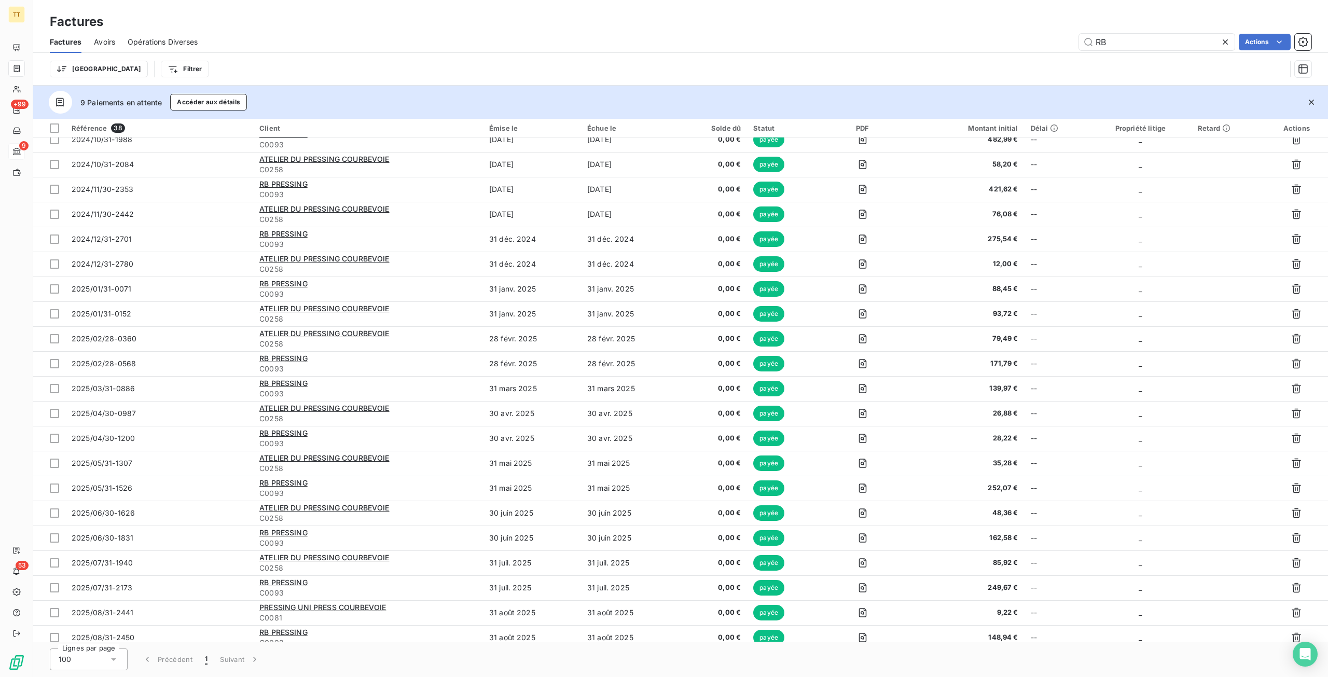
scroll to position [442, 0]
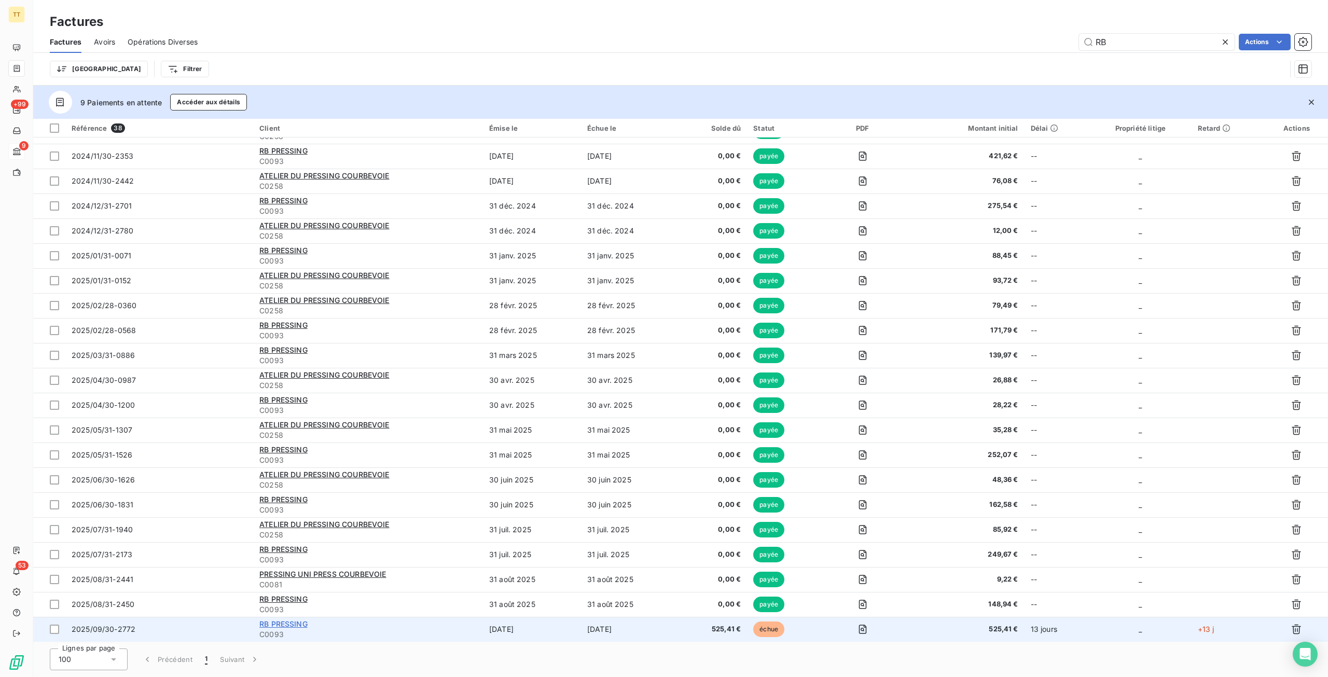
type input "RB"
click at [293, 624] on span "RB PRESSING" at bounding box center [283, 624] width 48 height 9
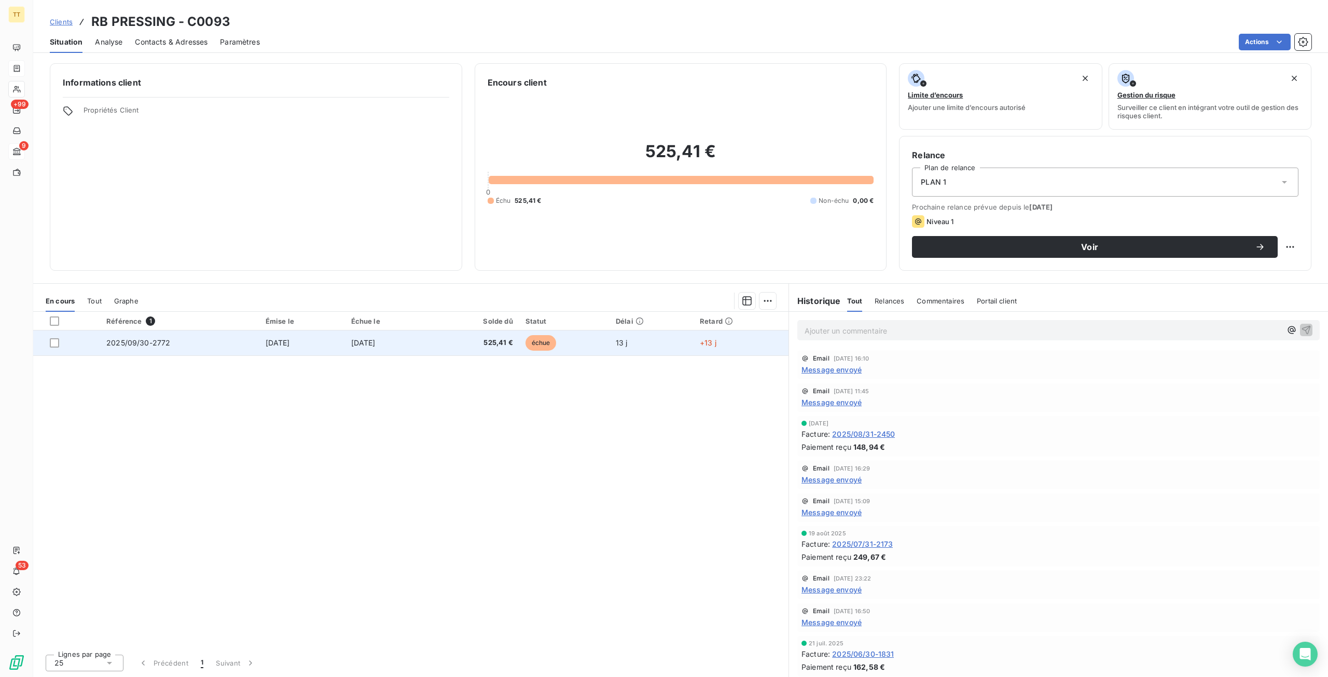
click at [294, 343] on td "[DATE]" at bounding box center [302, 343] width 86 height 25
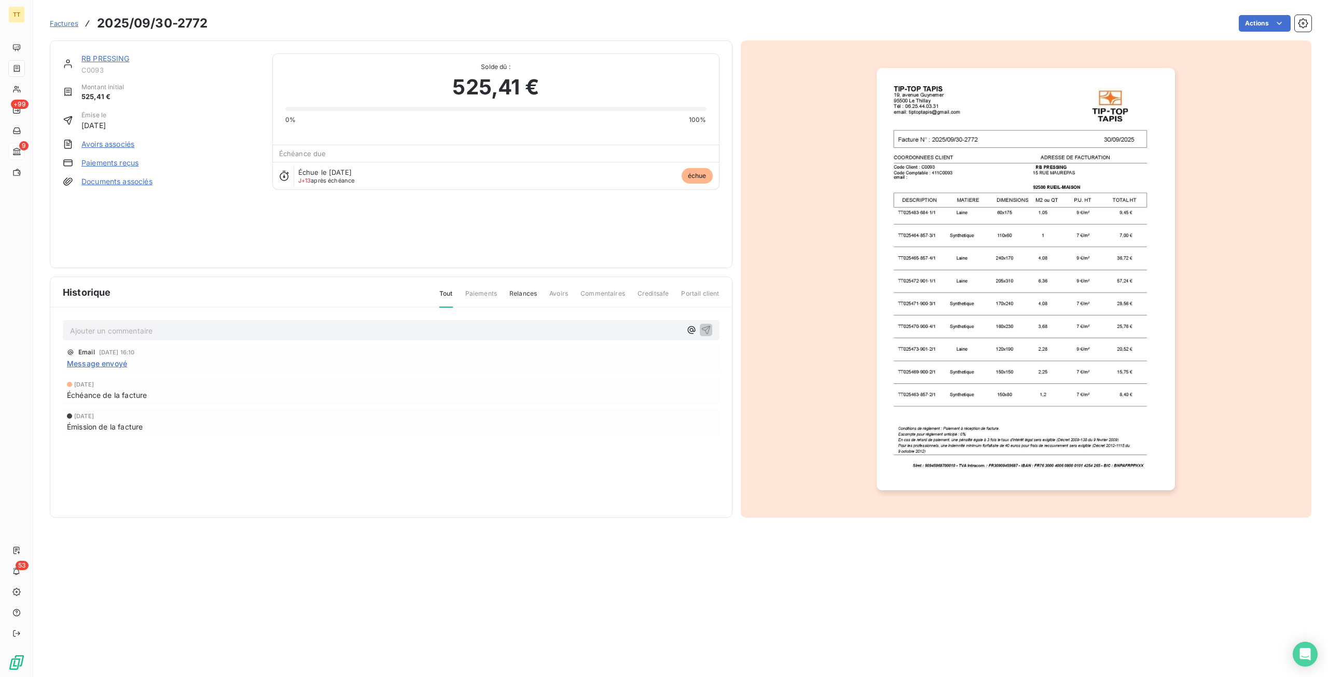
click at [1047, 197] on img "button" at bounding box center [1026, 279] width 298 height 422
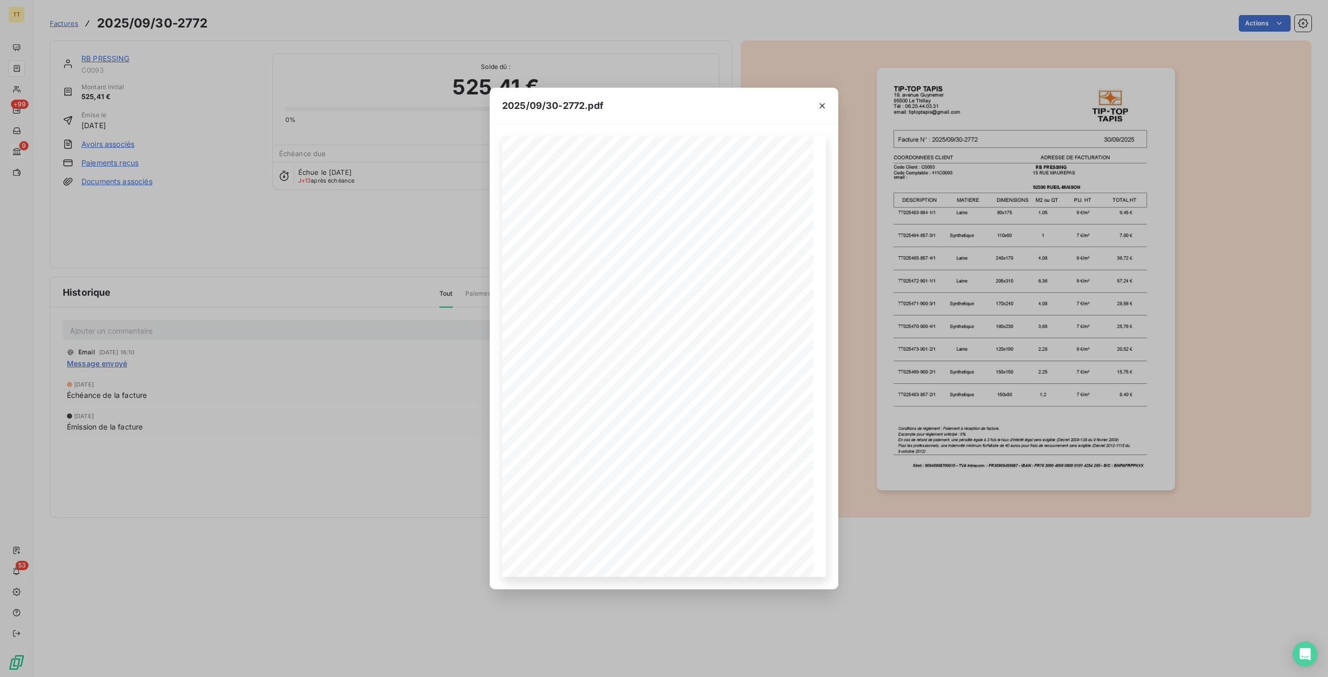
click at [262, 348] on div "2025/09/30-2772.pdf TIP-TOP TAPIS 19, avenue Guynemer 95500 Le Thillay Tél : 06…" at bounding box center [664, 338] width 1328 height 677
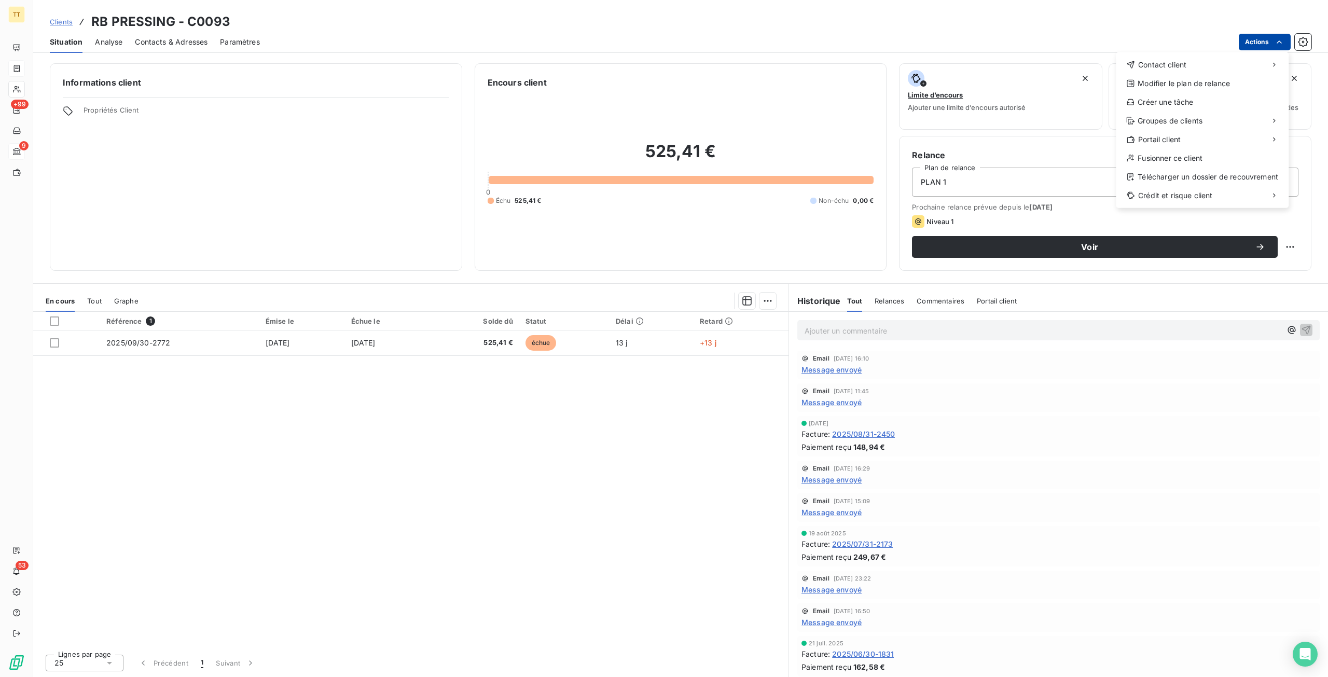
click at [1256, 44] on html "TT +99 9 53 Clients RB PRESSING - C0093 Situation Analyse Contacts & Adresses P…" at bounding box center [664, 338] width 1328 height 677
click at [1233, 61] on div "Contact client" at bounding box center [1202, 65] width 164 height 17
click at [1076, 61] on div "Envoyer un email" at bounding box center [1038, 69] width 139 height 17
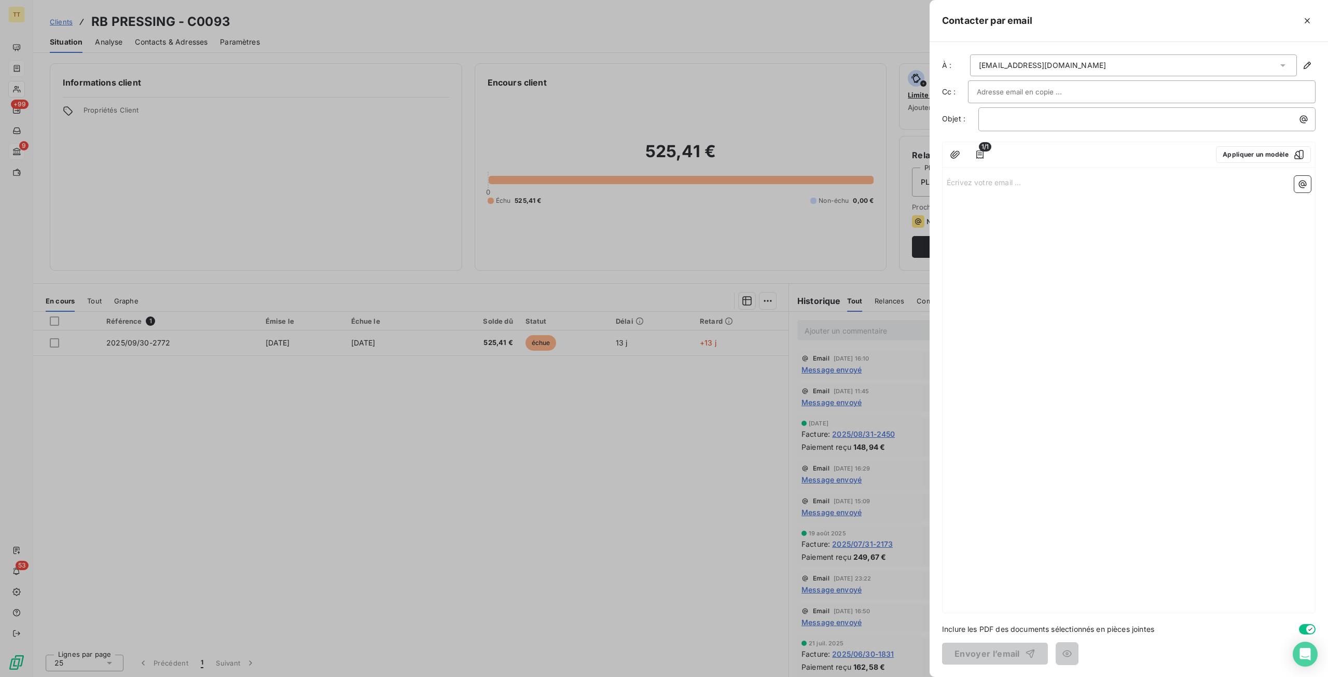
click at [1252, 162] on div "1/1 Appliquer un modèle" at bounding box center [1129, 154] width 373 height 25
click at [1260, 159] on button "Appliquer un modèle" at bounding box center [1263, 154] width 95 height 17
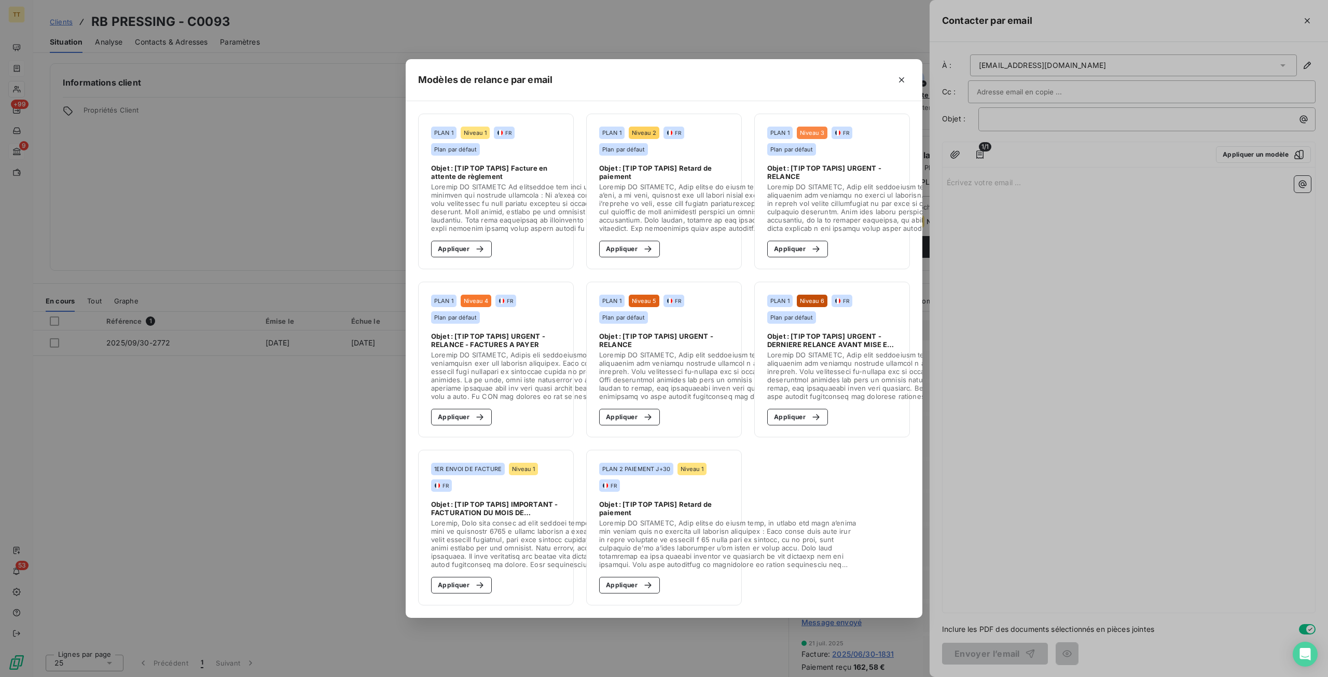
click at [428, 238] on section "PLAN 1 Niveau 1 FR Plan par défaut Objet : [TIP TOP TAPIS] Facture en attente d…" at bounding box center [496, 192] width 156 height 156
click at [450, 242] on button "Appliquer" at bounding box center [461, 249] width 61 height 17
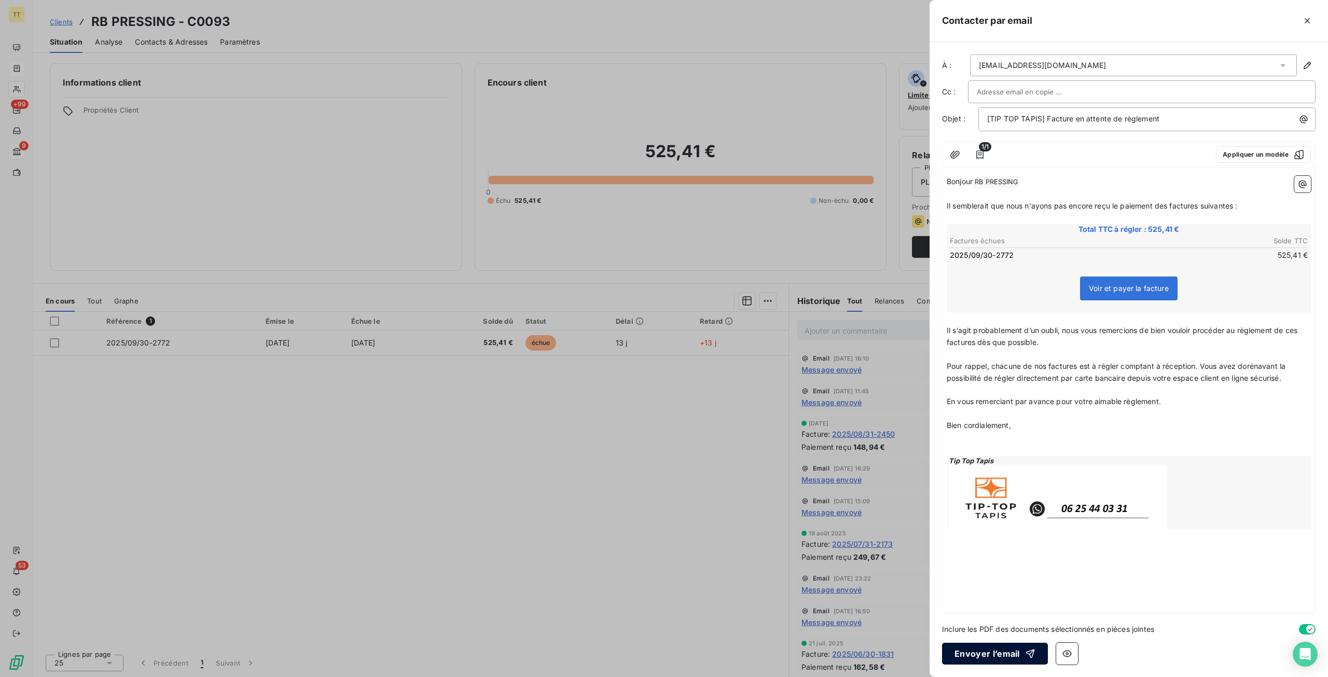
click at [993, 657] on button "Envoyer l’email" at bounding box center [995, 654] width 106 height 22
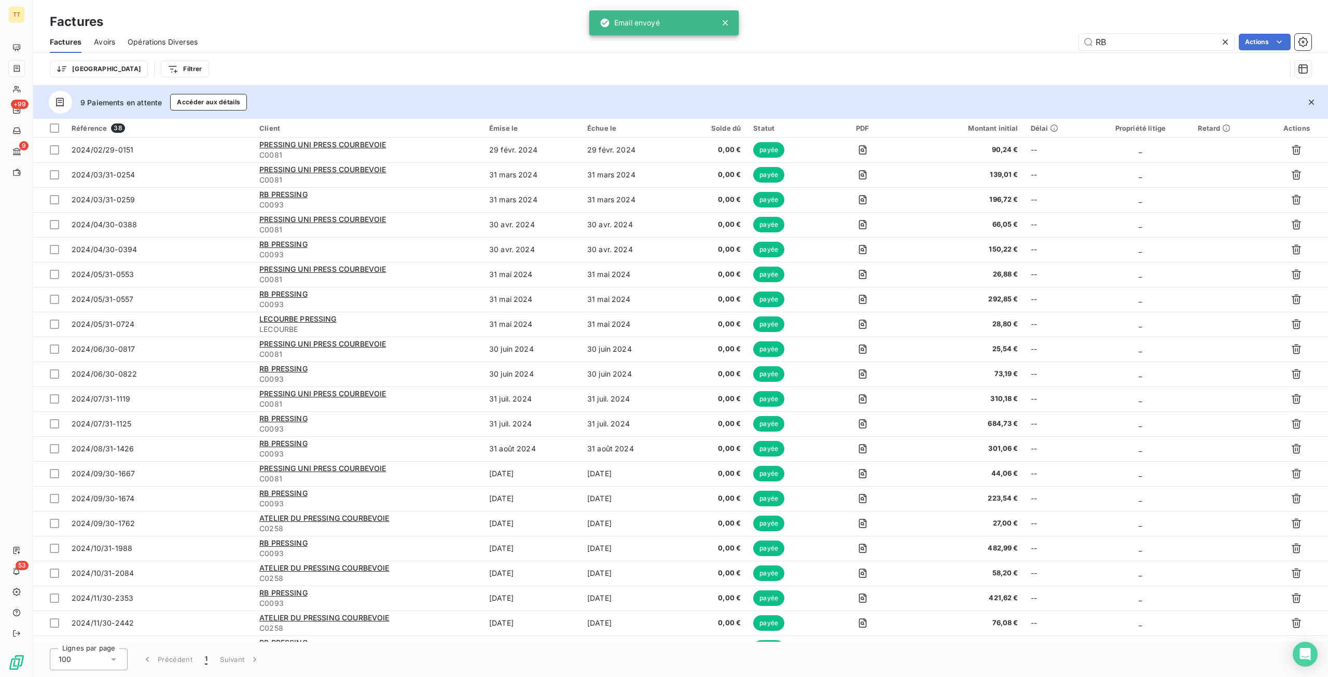
click at [869, 32] on div "Factures Avoirs Opérations Diverses RB Actions" at bounding box center [680, 42] width 1295 height 22
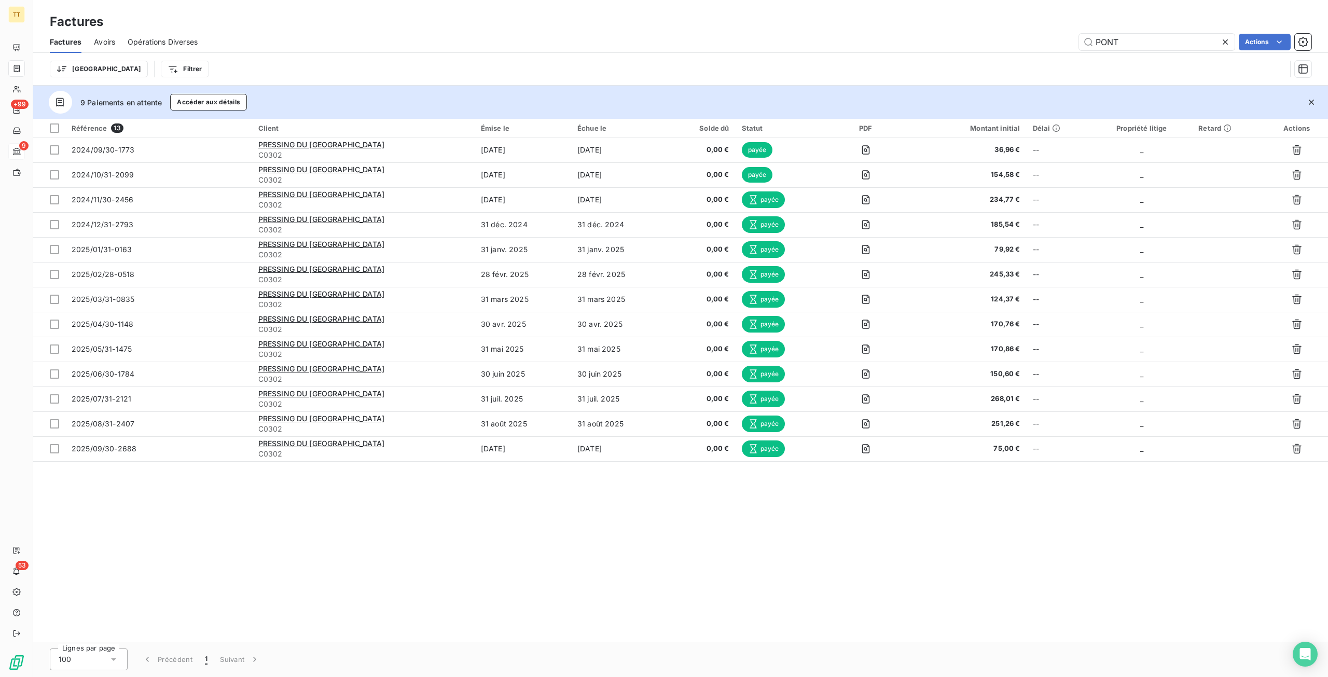
drag, startPoint x: 1150, startPoint y: 41, endPoint x: 953, endPoint y: 40, distance: 197.2
click at [953, 40] on div "PONT Actions" at bounding box center [761, 42] width 1102 height 17
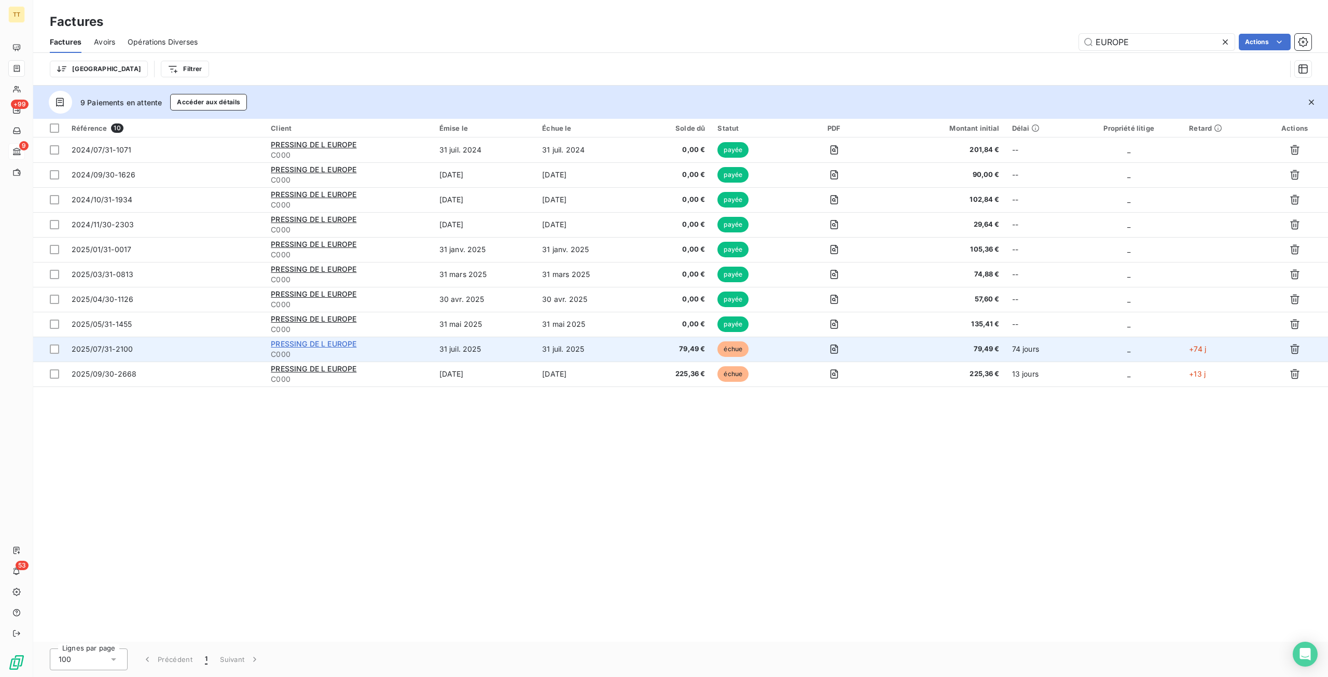
type input "EUROPE"
click at [287, 342] on span "PRESSING DE L EUROPE" at bounding box center [314, 343] width 86 height 9
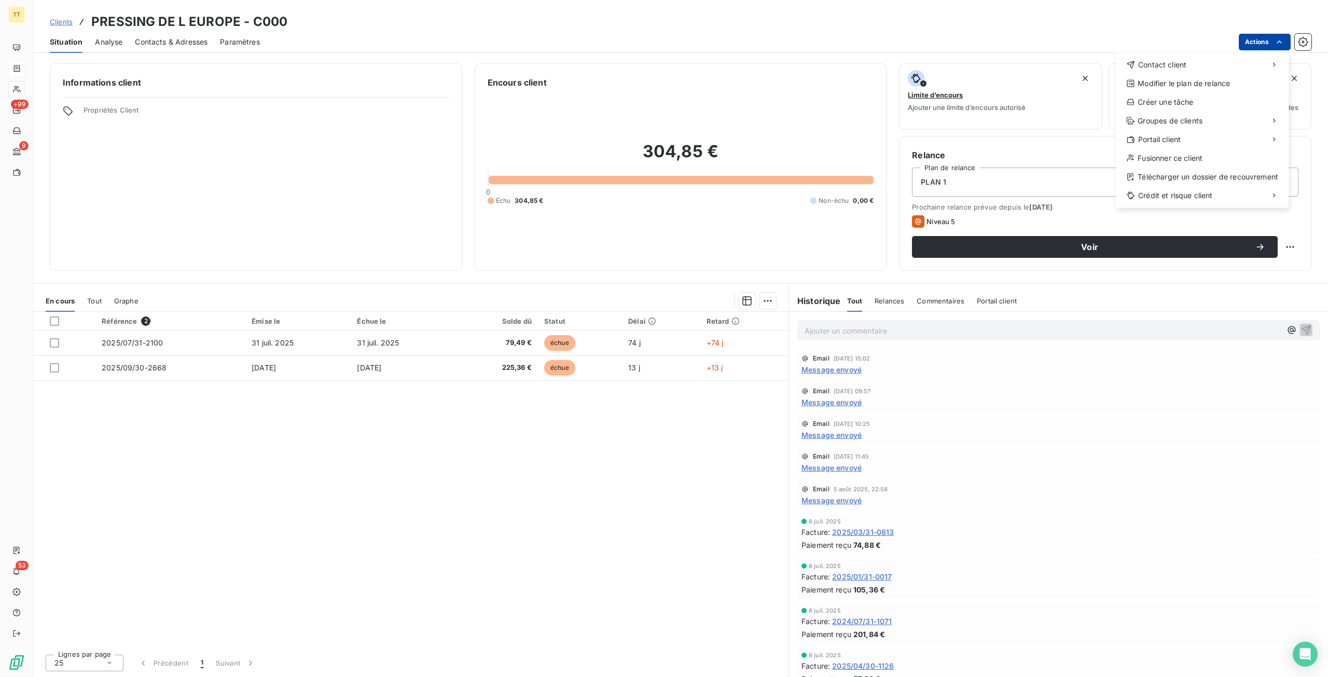
click at [1272, 36] on html "TT +99 9 53 Clients PRESSING DE L EUROPE - C000 Situation Analyse Contacts & Ad…" at bounding box center [664, 338] width 1328 height 677
click at [1192, 63] on div "Contact client" at bounding box center [1202, 65] width 164 height 17
click at [1039, 70] on div "Envoyer un email" at bounding box center [1038, 69] width 139 height 17
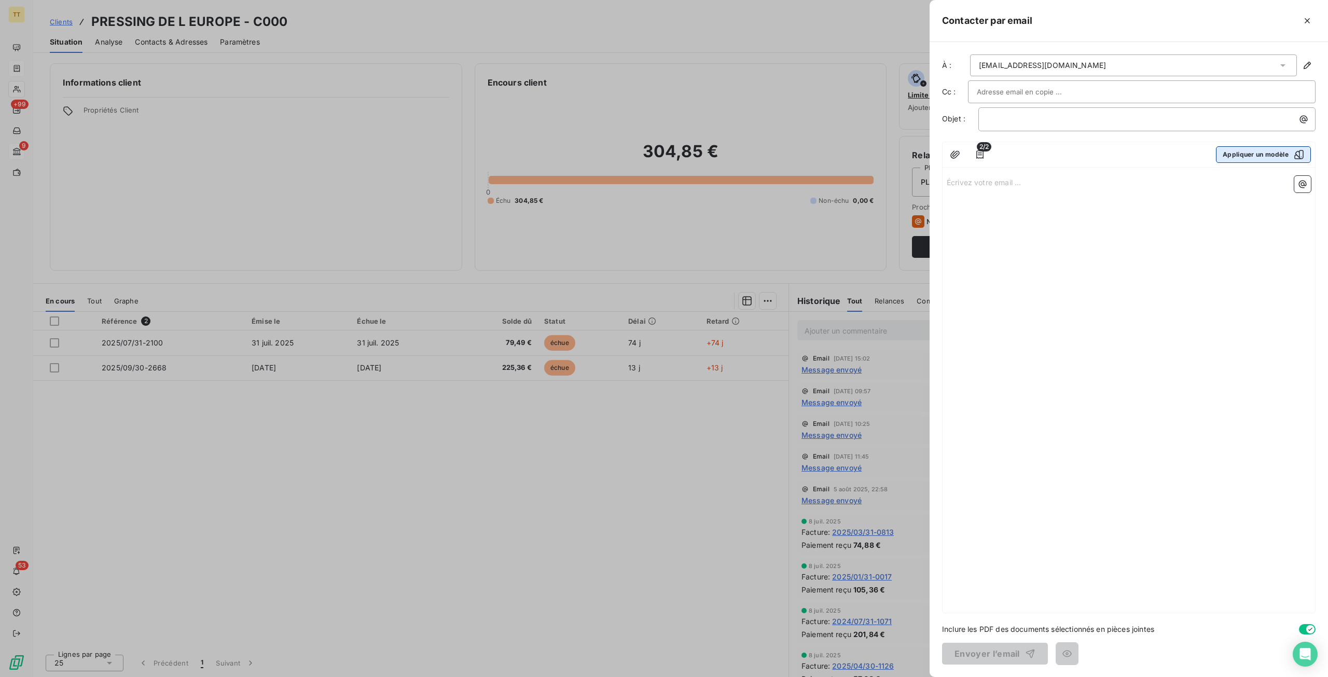
click at [1232, 153] on button "Appliquer un modèle" at bounding box center [1263, 154] width 95 height 17
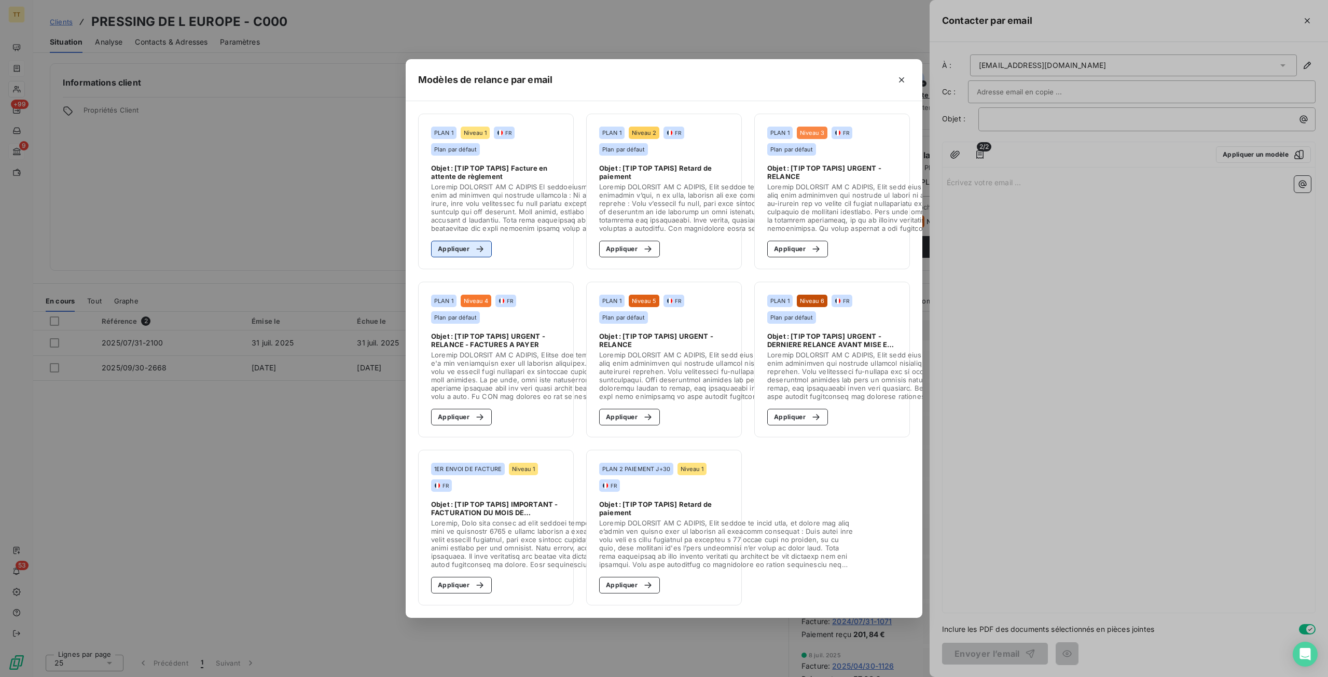
click at [476, 250] on button "Appliquer" at bounding box center [461, 249] width 61 height 17
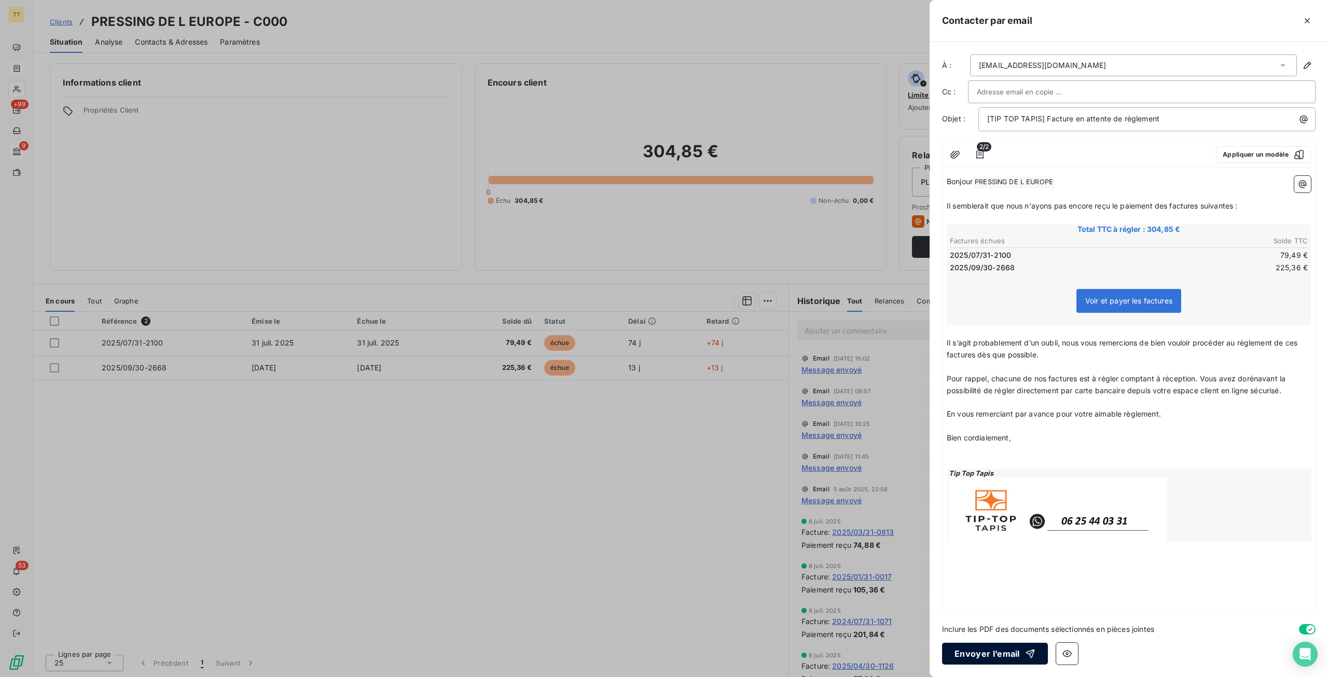
click at [967, 649] on button "Envoyer l’email" at bounding box center [995, 654] width 106 height 22
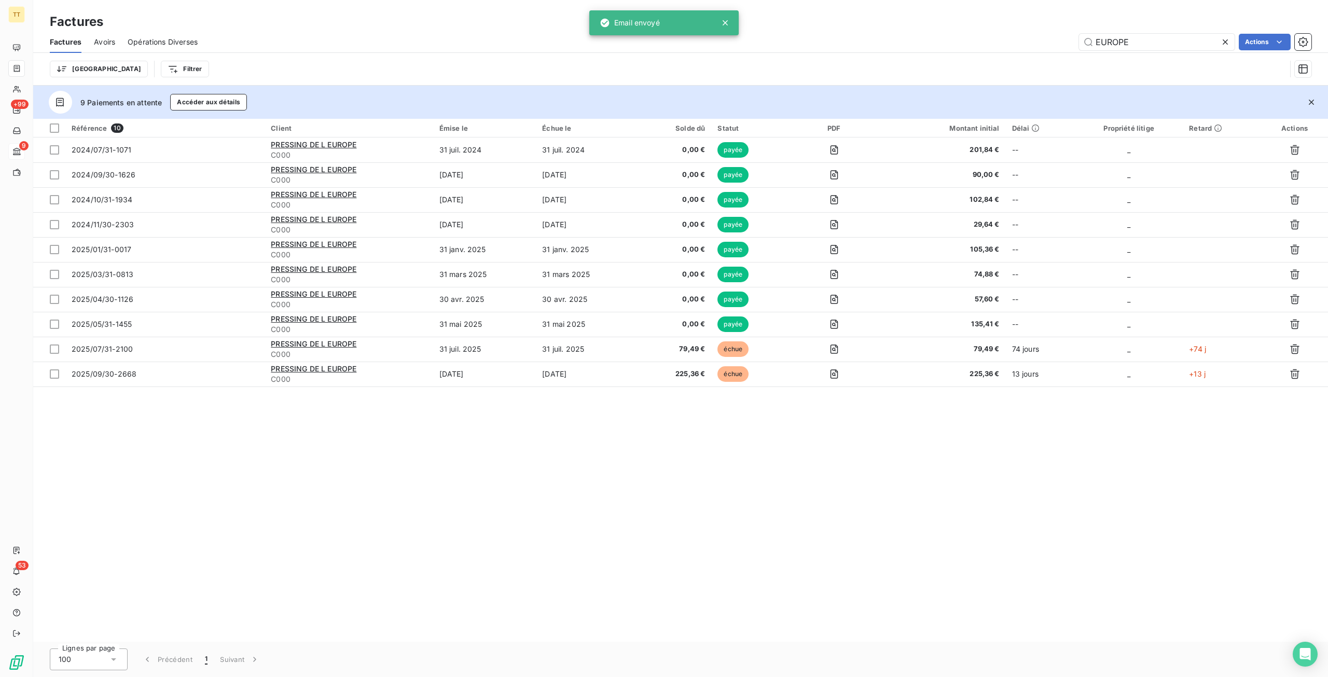
drag, startPoint x: 1157, startPoint y: 40, endPoint x: 992, endPoint y: 40, distance: 165.0
click at [992, 40] on div "EUROPE Actions" at bounding box center [761, 42] width 1102 height 17
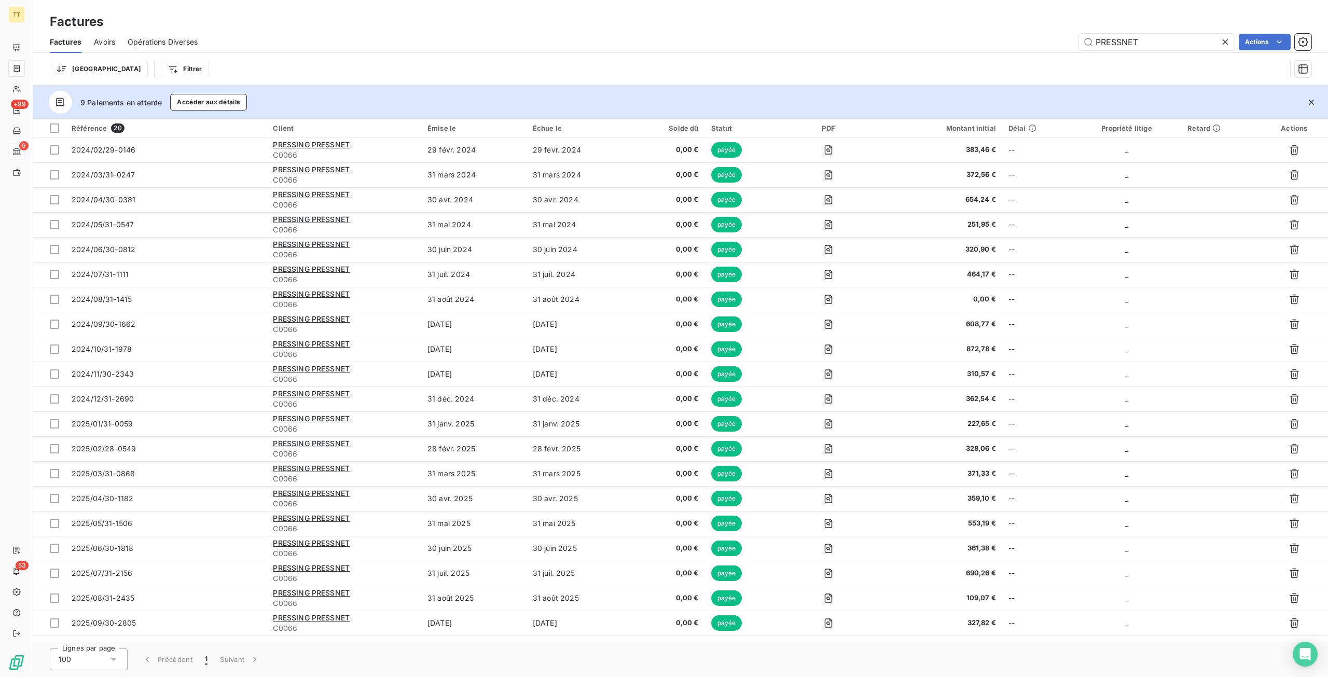
drag, startPoint x: 1169, startPoint y: 44, endPoint x: 904, endPoint y: 27, distance: 265.2
click at [904, 27] on div "Factures Factures Avoirs Opérations Diverses PRESSNET Actions Trier Filtrer" at bounding box center [680, 43] width 1295 height 86
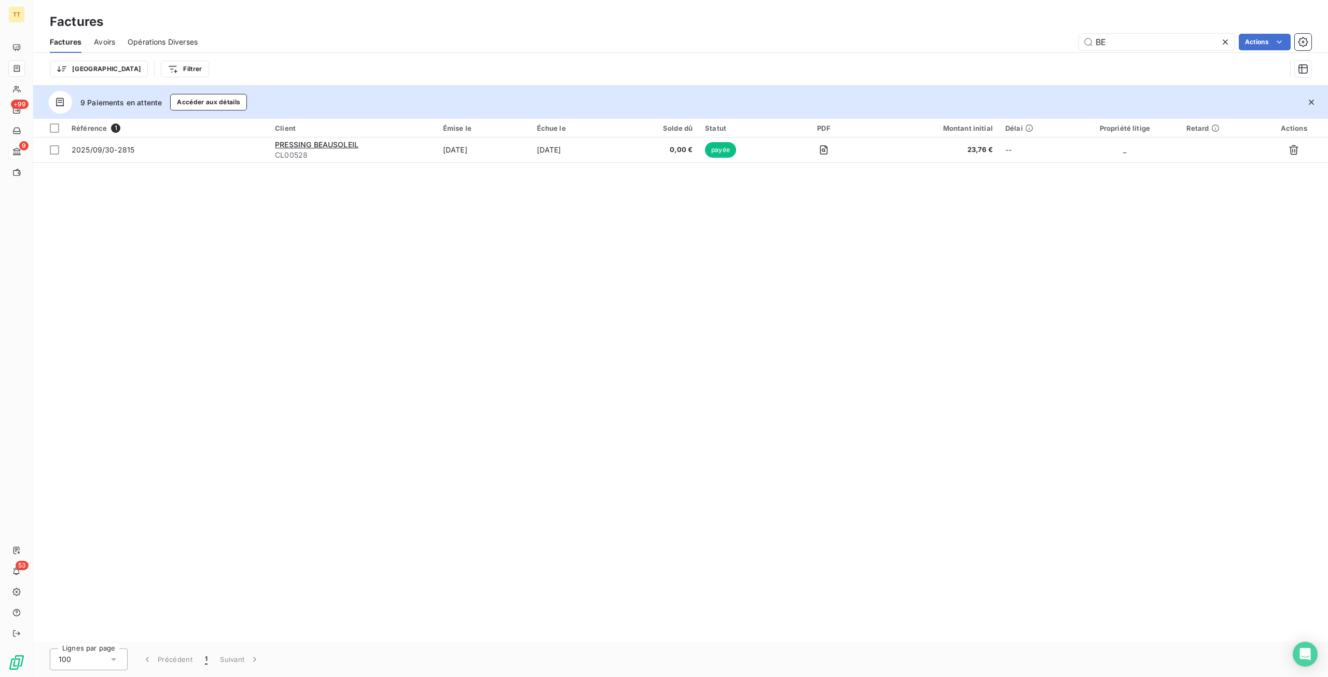
type input "B"
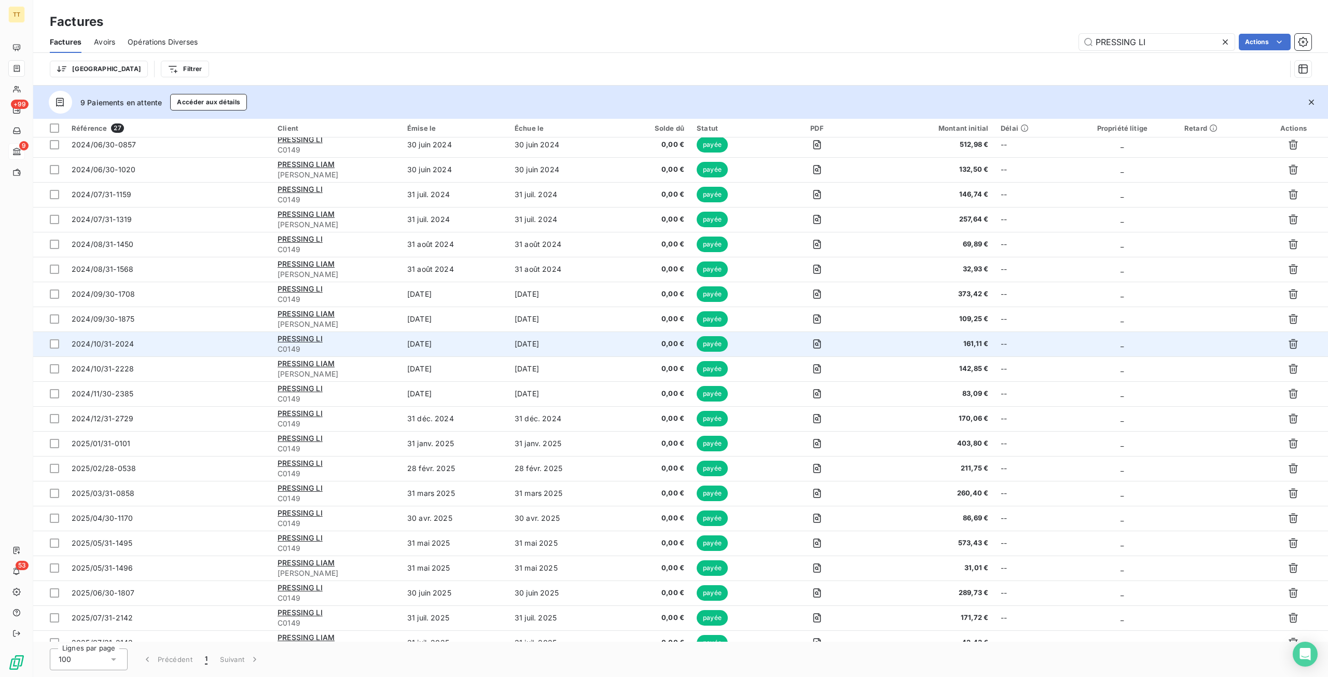
scroll to position [168, 0]
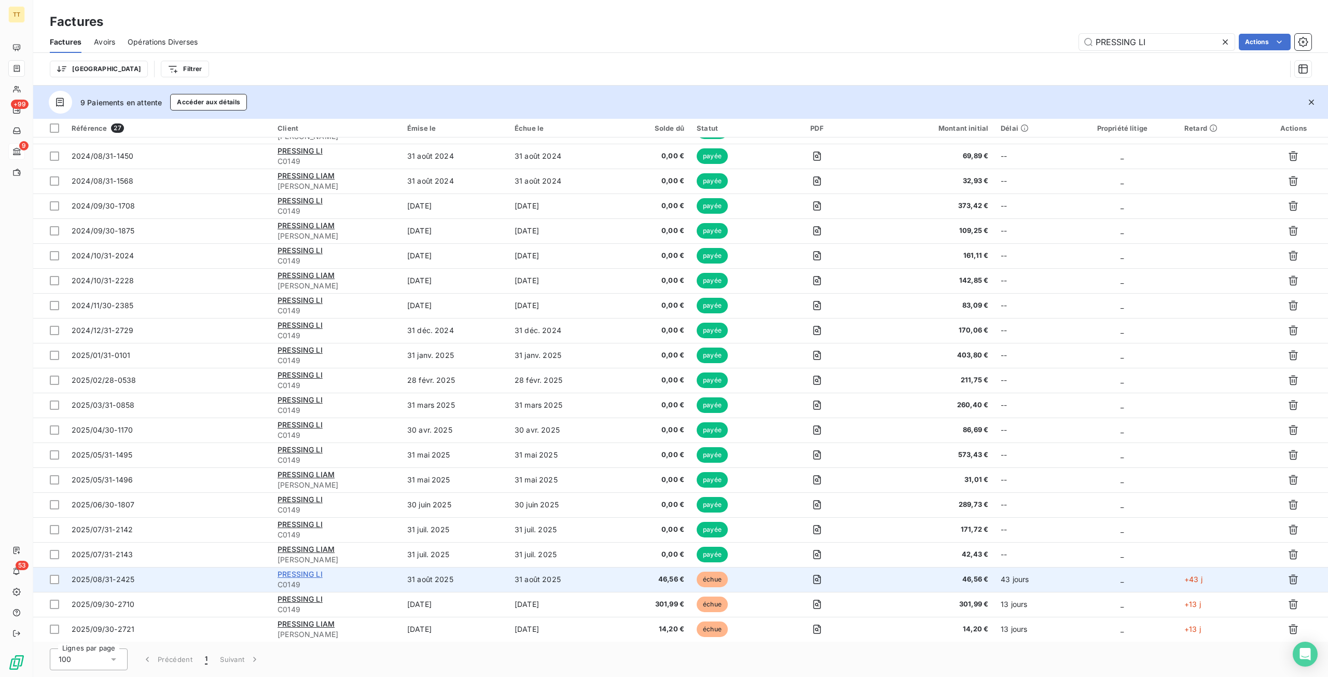
type input "PRESSING LI"
click at [296, 570] on span "PRESSING LI" at bounding box center [300, 574] width 45 height 9
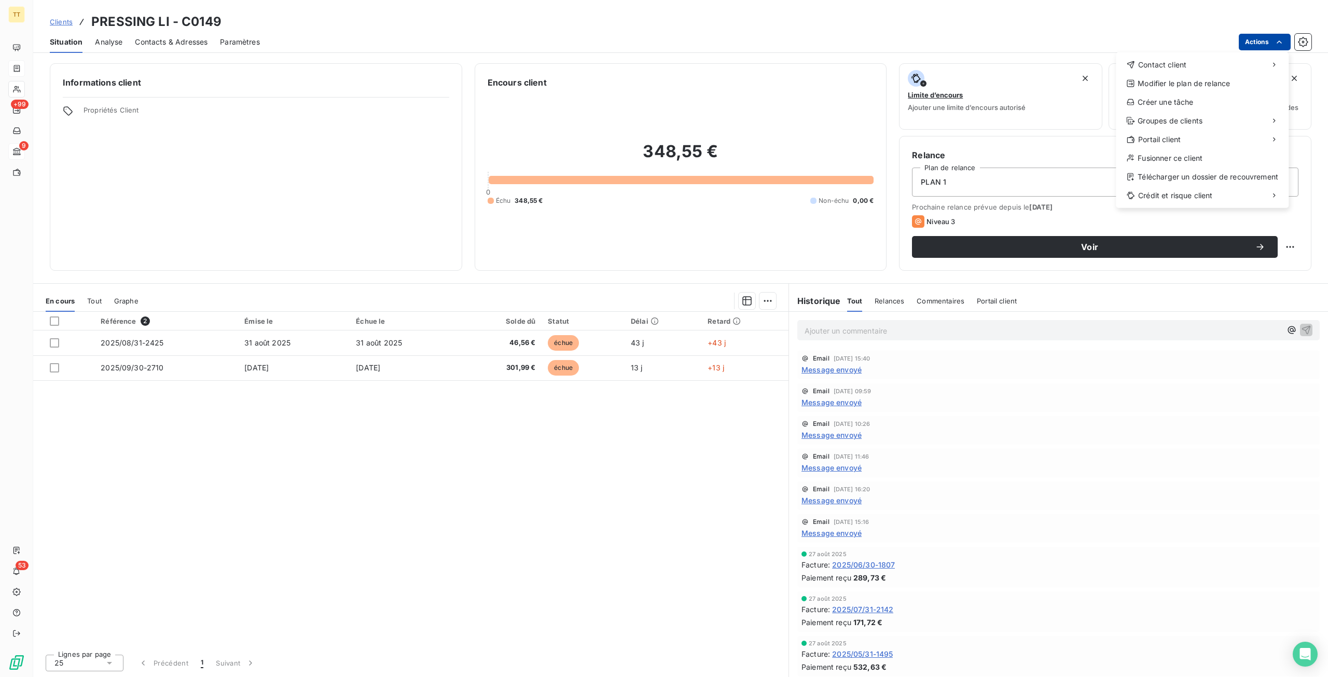
click at [1268, 44] on html "TT +99 9 53 Clients PRESSING LI - C0149 Situation Analyse Contacts & Adresses P…" at bounding box center [664, 338] width 1328 height 677
click at [1204, 64] on div "Contact client" at bounding box center [1202, 65] width 164 height 17
click at [1086, 66] on div "Envoyer un email" at bounding box center [1038, 69] width 139 height 17
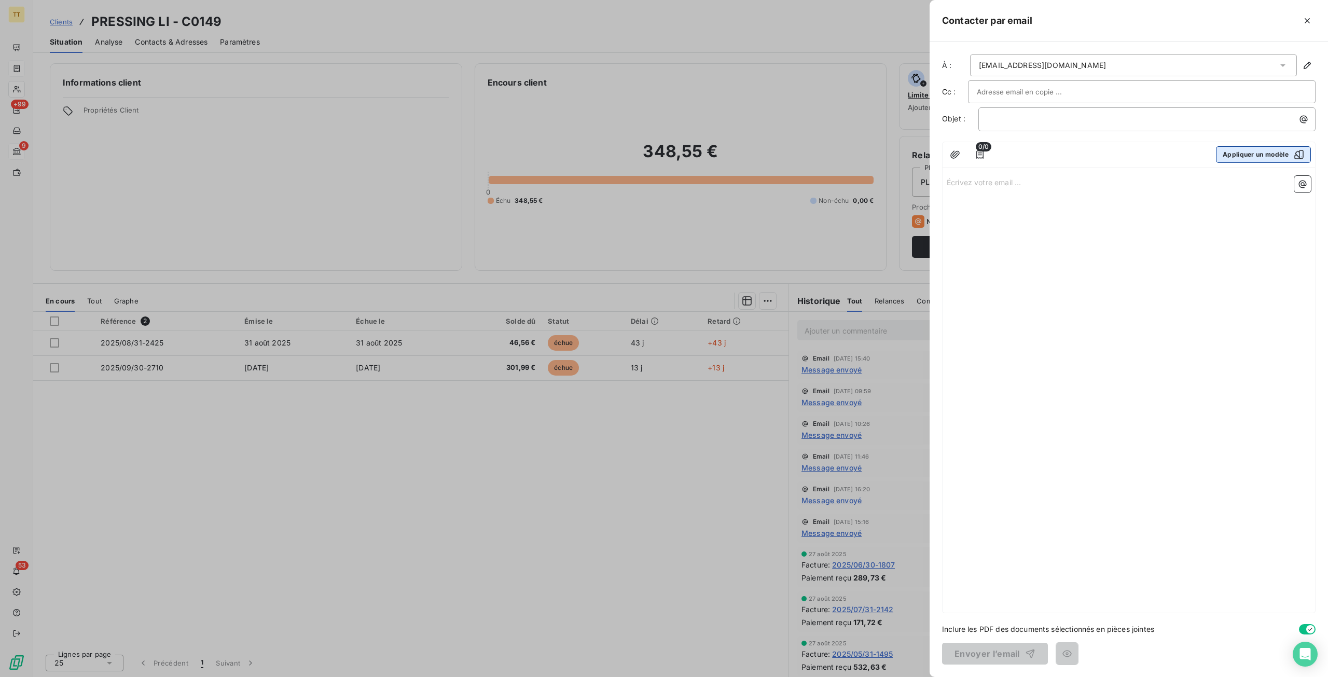
click at [1256, 149] on button "Appliquer un modèle" at bounding box center [1263, 154] width 95 height 17
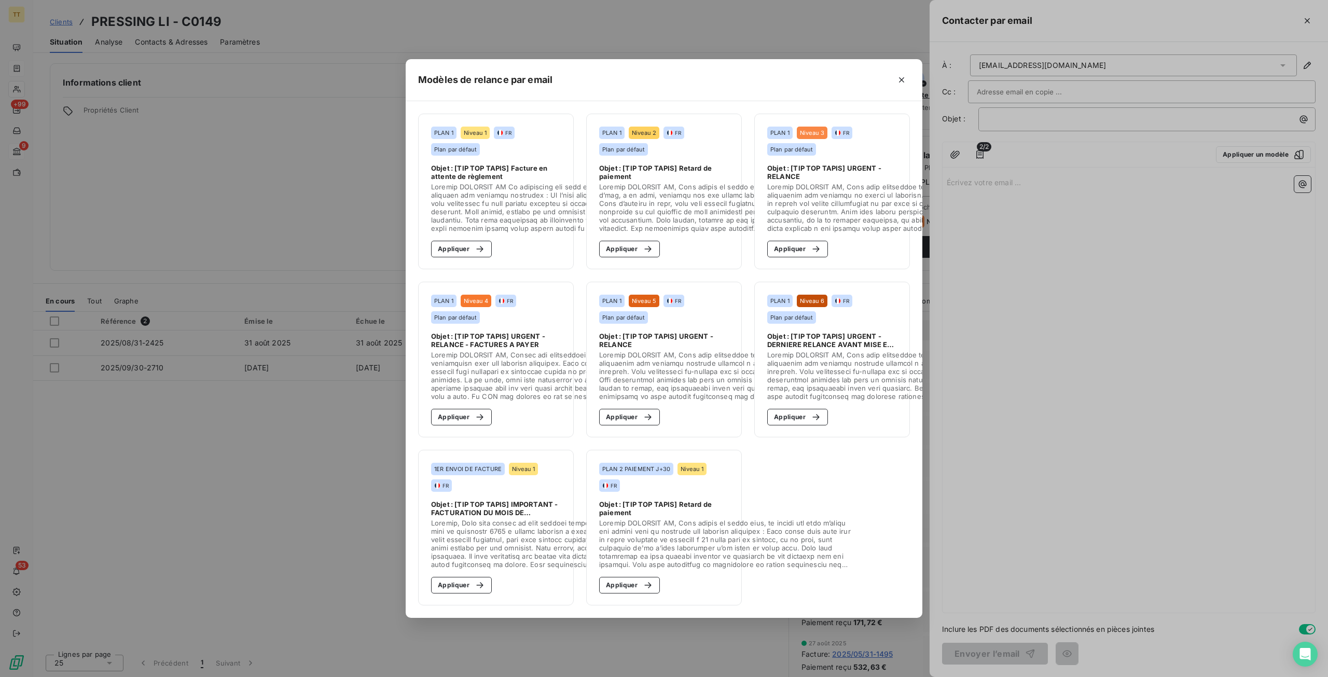
drag, startPoint x: 635, startPoint y: 246, endPoint x: 843, endPoint y: 312, distance: 218.6
click at [635, 246] on button "Appliquer" at bounding box center [629, 249] width 61 height 17
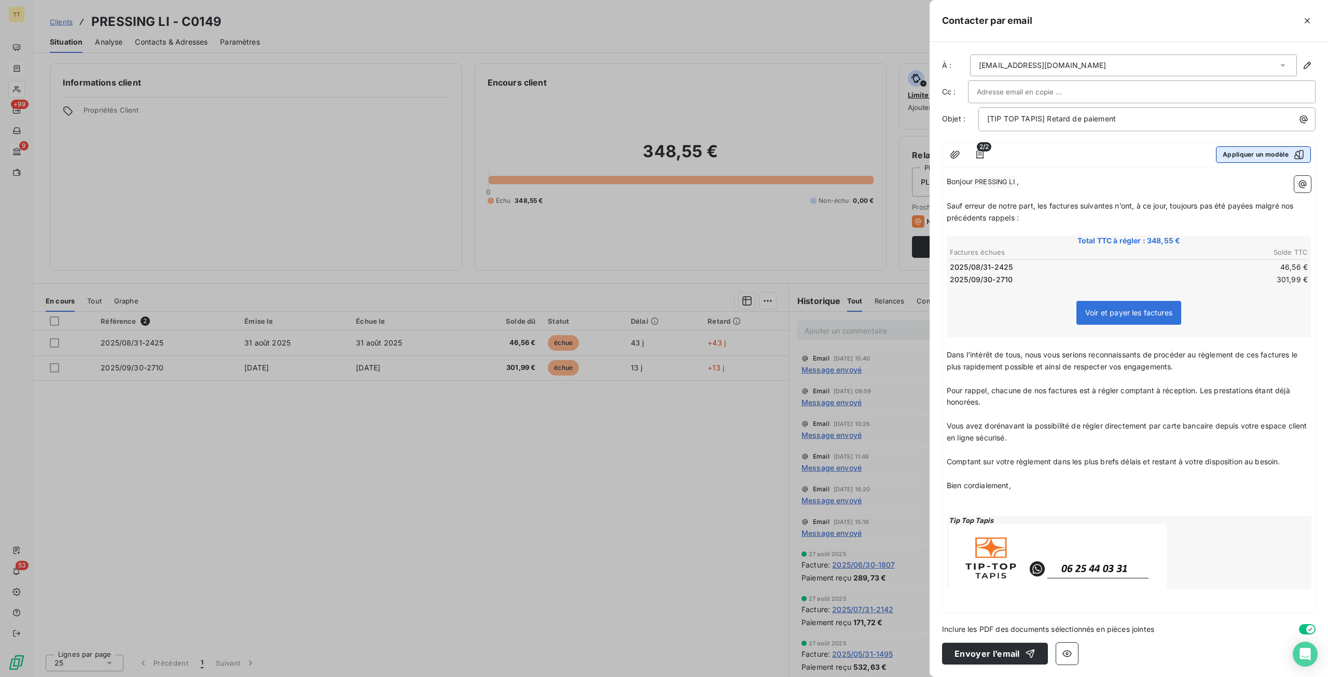
click at [1283, 149] on button "Appliquer un modèle" at bounding box center [1263, 154] width 95 height 17
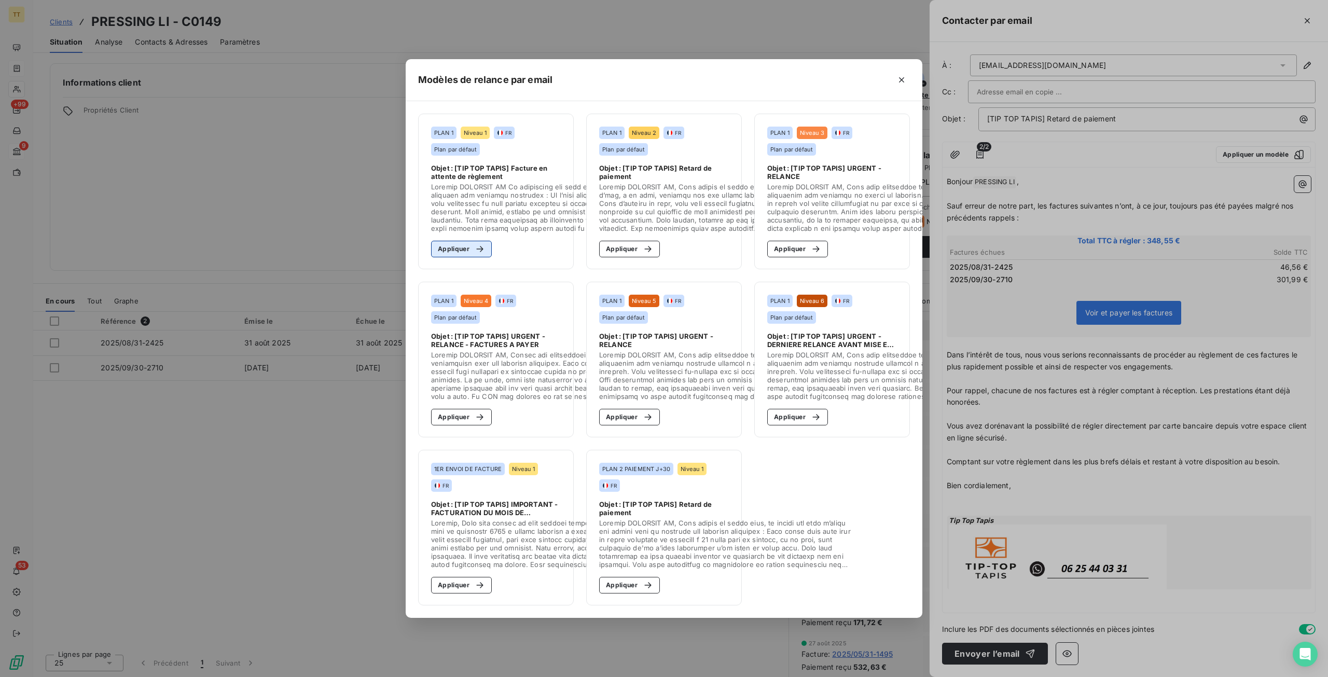
click at [460, 241] on button "Appliquer" at bounding box center [461, 249] width 61 height 17
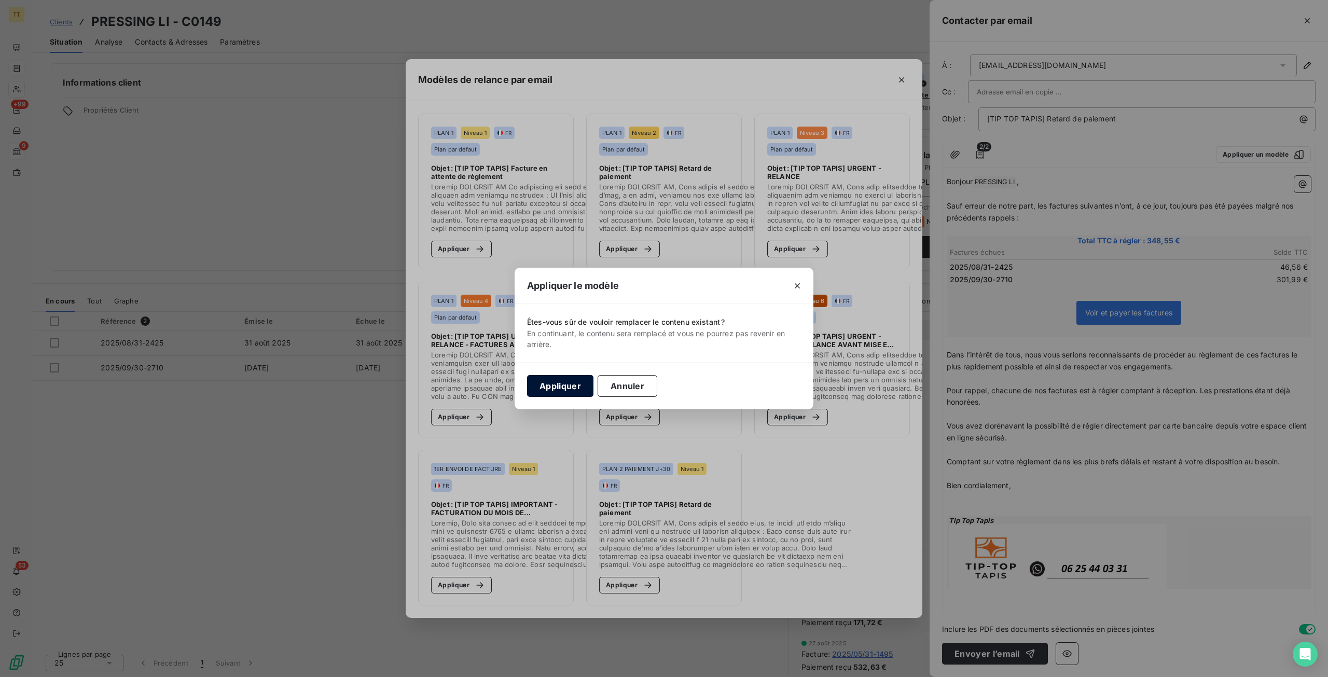
click at [549, 394] on button "Appliquer" at bounding box center [560, 386] width 66 height 22
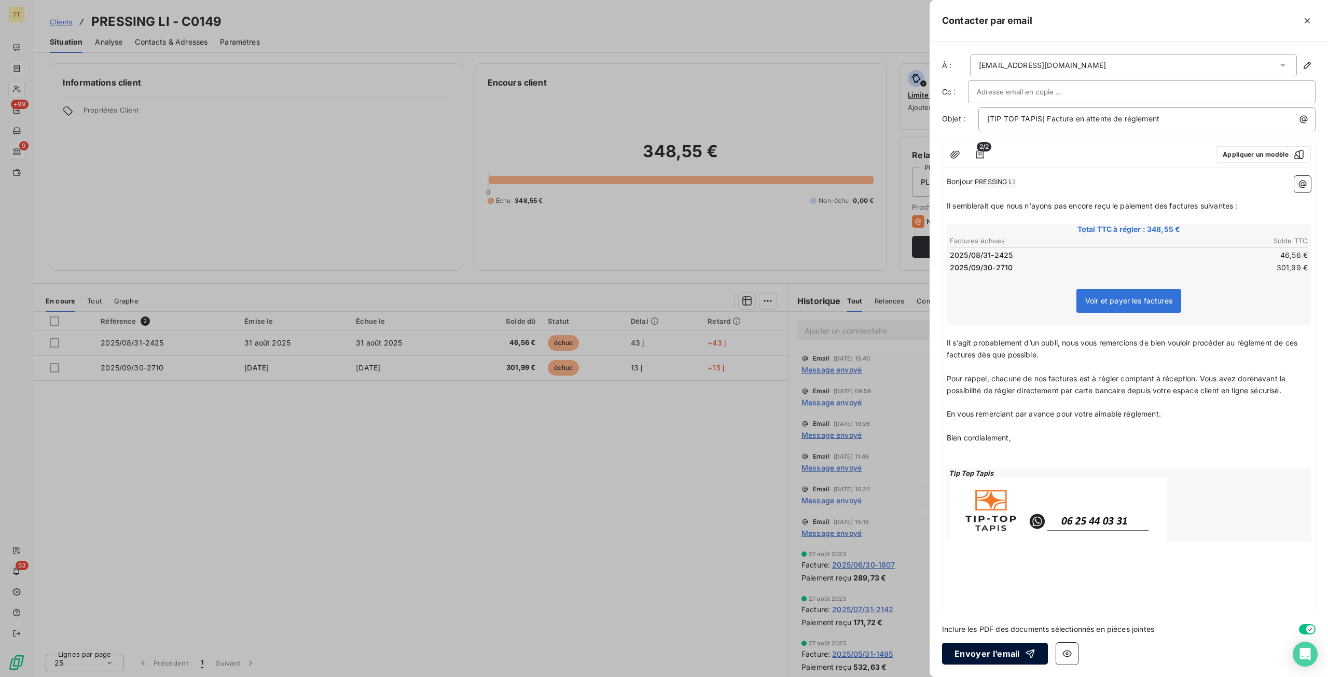
click at [1011, 653] on button "Envoyer l’email" at bounding box center [995, 654] width 106 height 22
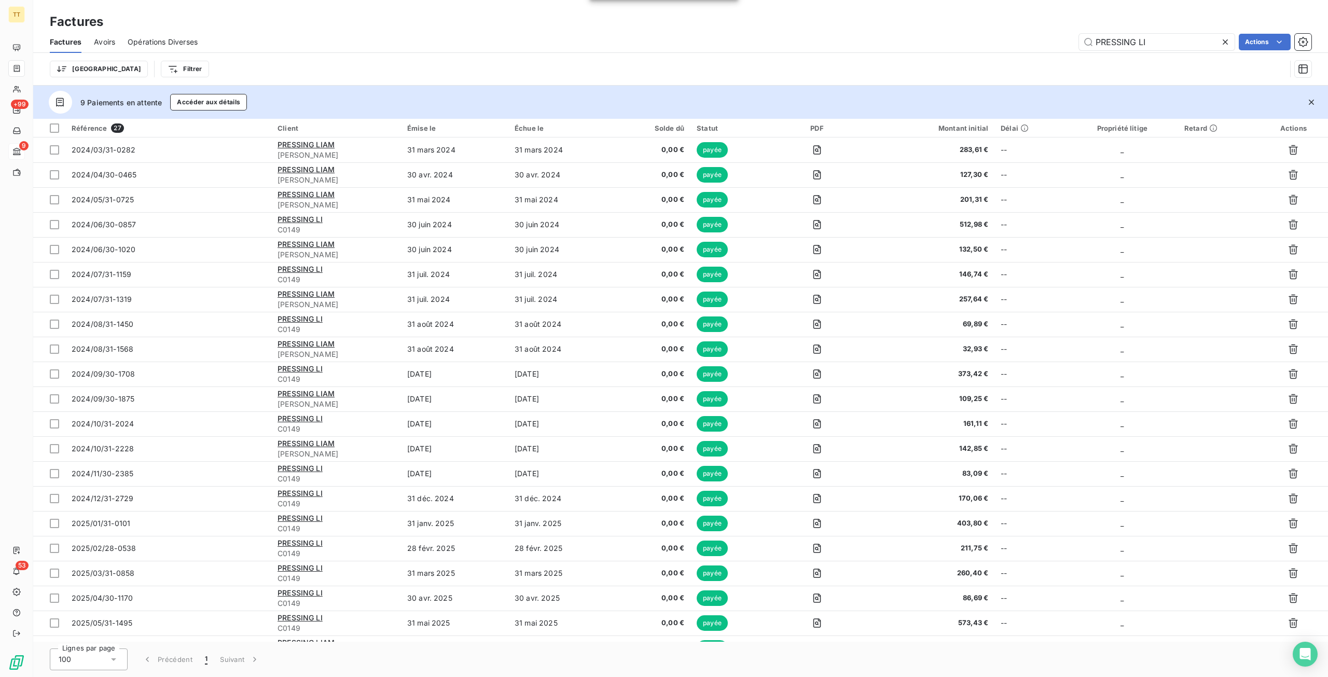
drag, startPoint x: 1187, startPoint y: 40, endPoint x: 1006, endPoint y: 39, distance: 180.6
click at [1006, 39] on div "PRESSING LI Actions" at bounding box center [761, 42] width 1102 height 17
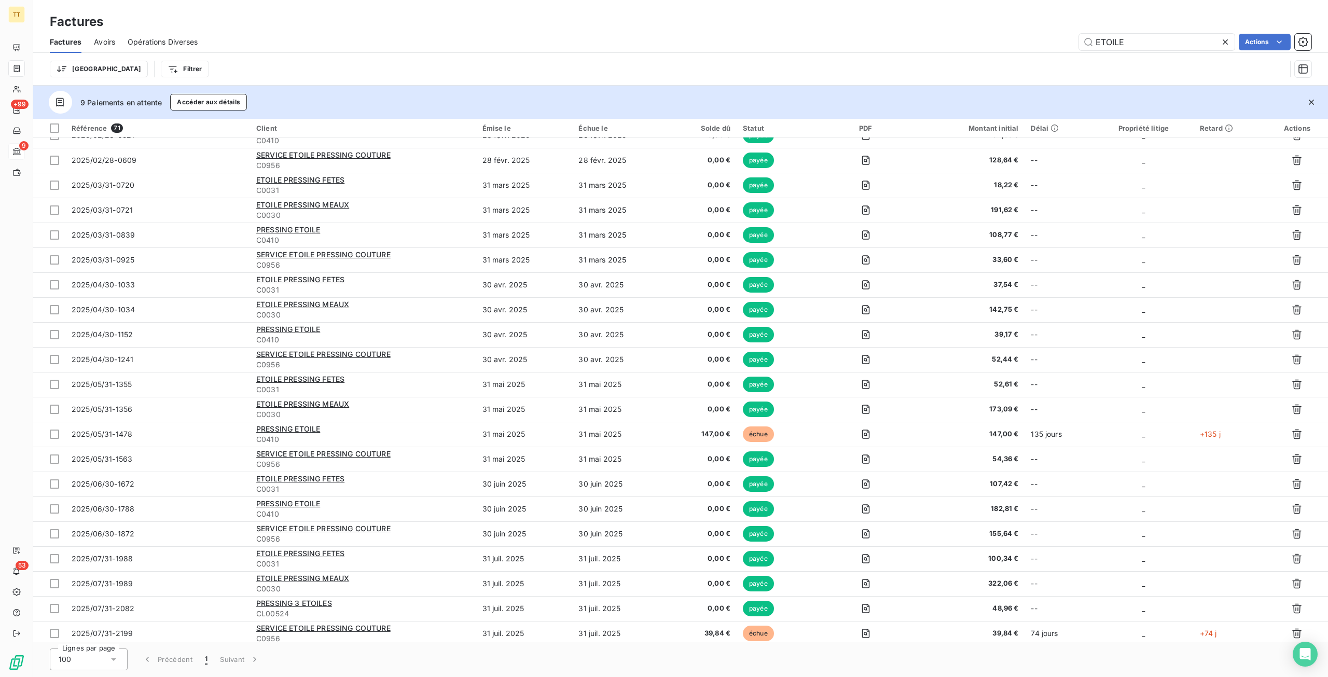
scroll to position [1264, 0]
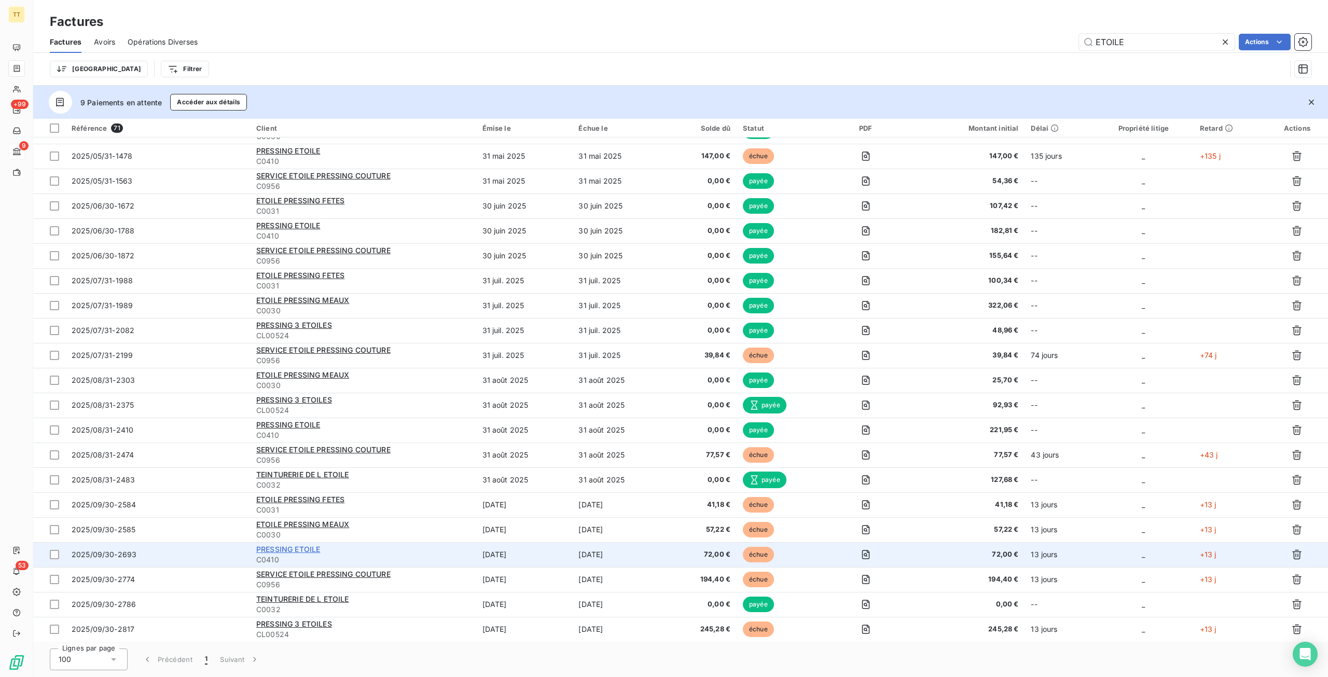
type input "ETOILE"
click at [288, 546] on span "PRESSING ETOILE" at bounding box center [288, 549] width 64 height 9
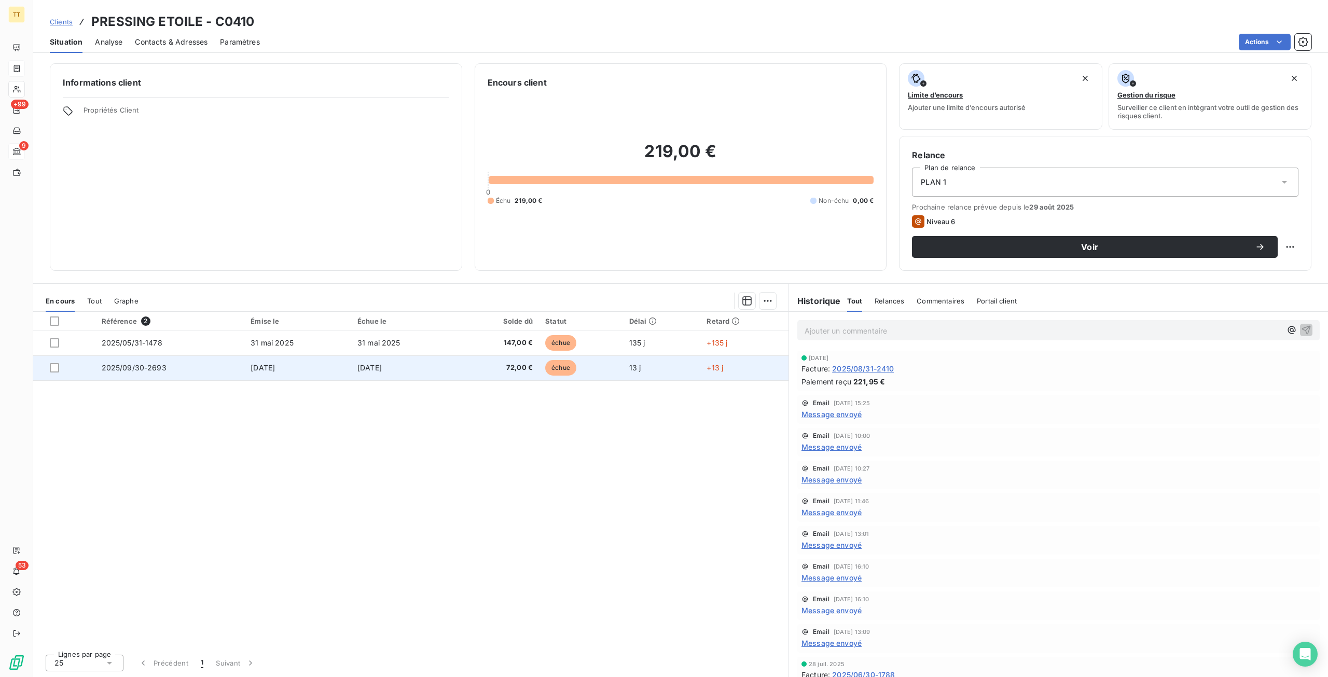
click at [382, 370] on span "[DATE]" at bounding box center [370, 367] width 24 height 9
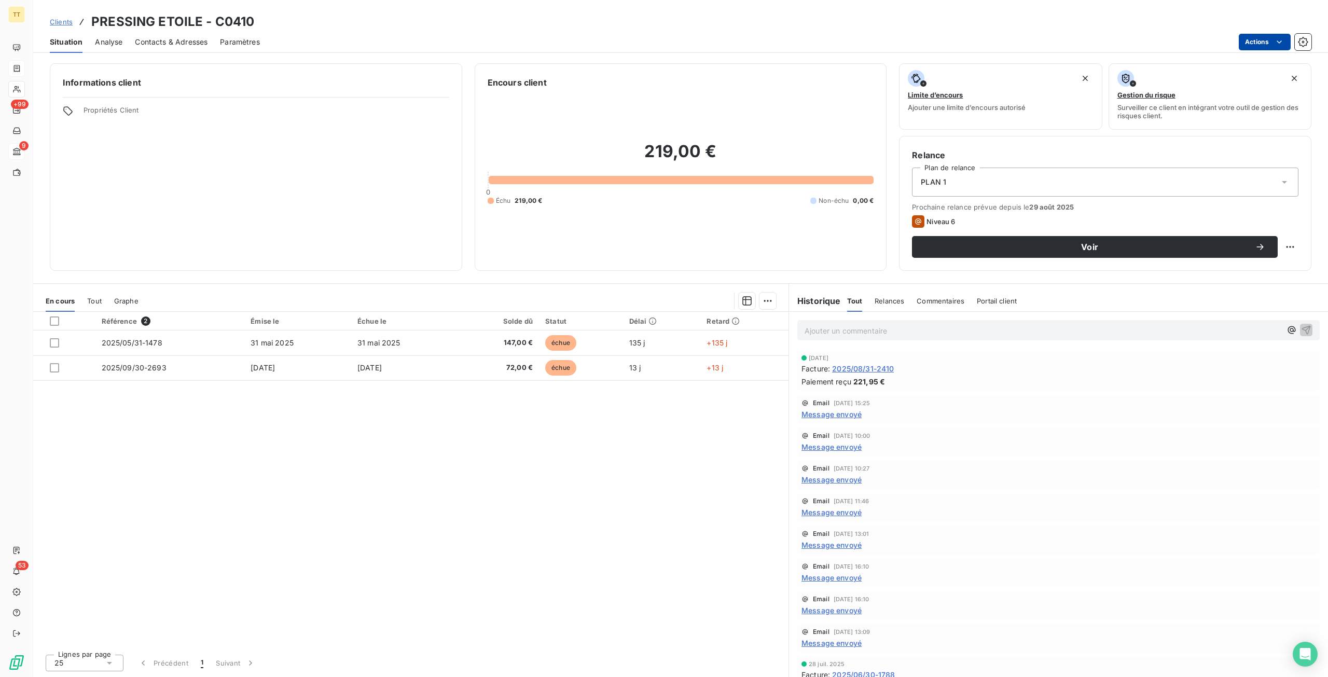
click at [1282, 34] on html "TT +99 9 53 Clients PRESSING ETOILE - C0410 Situation Analyse Contacts & Adress…" at bounding box center [664, 338] width 1328 height 677
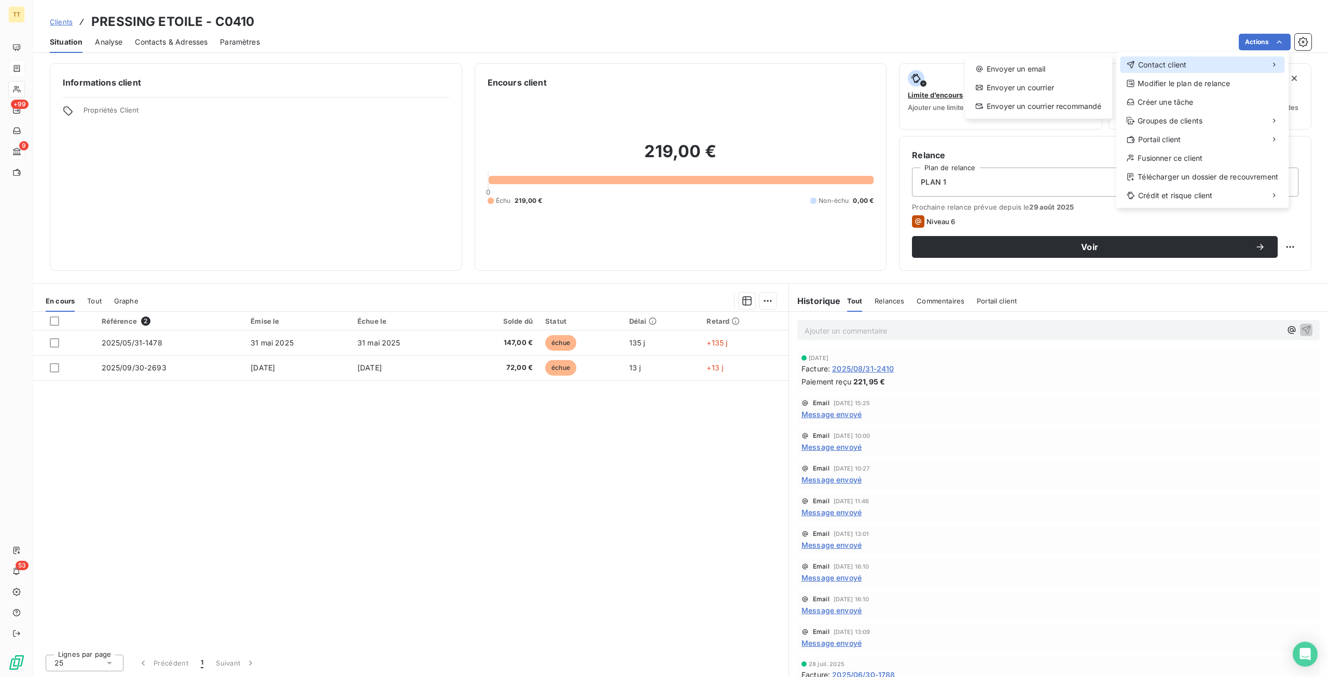
click at [1230, 63] on div "Contact client" at bounding box center [1202, 65] width 164 height 17
click at [1048, 67] on div "Envoyer un email" at bounding box center [1038, 69] width 139 height 17
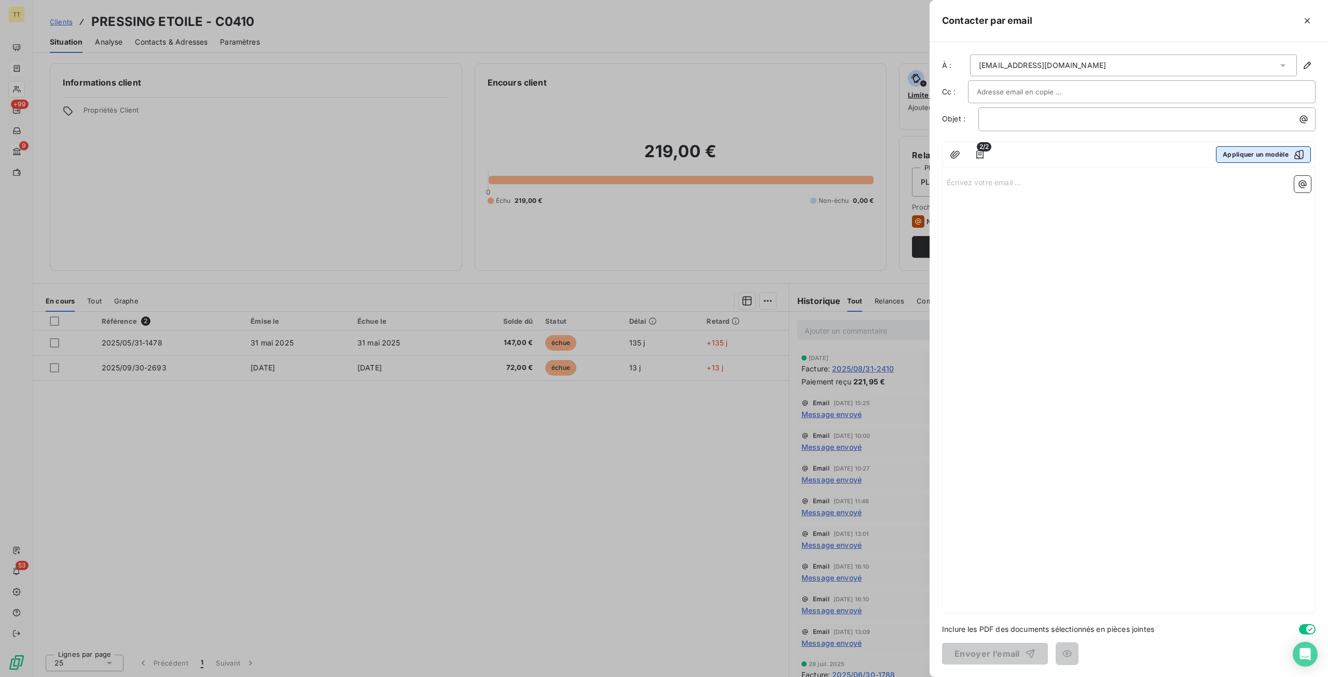
click at [1294, 158] on div "button" at bounding box center [1297, 154] width 16 height 10
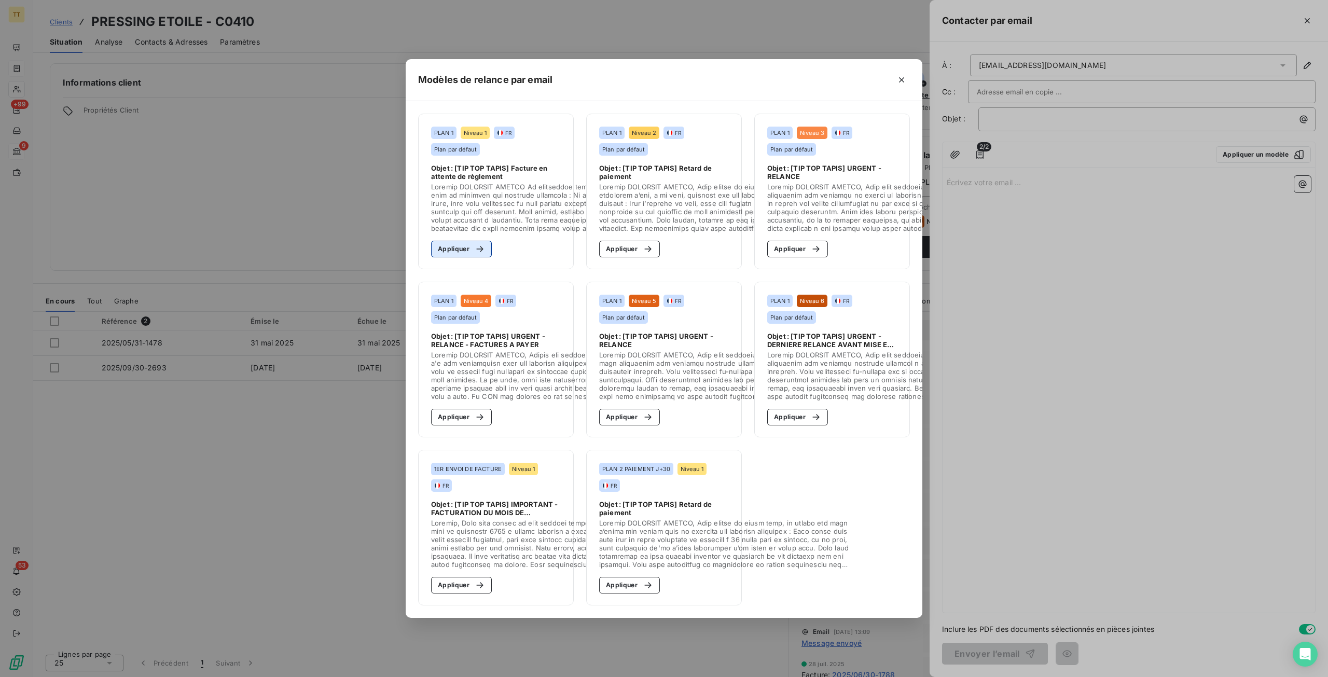
click at [487, 250] on button "Appliquer" at bounding box center [461, 249] width 61 height 17
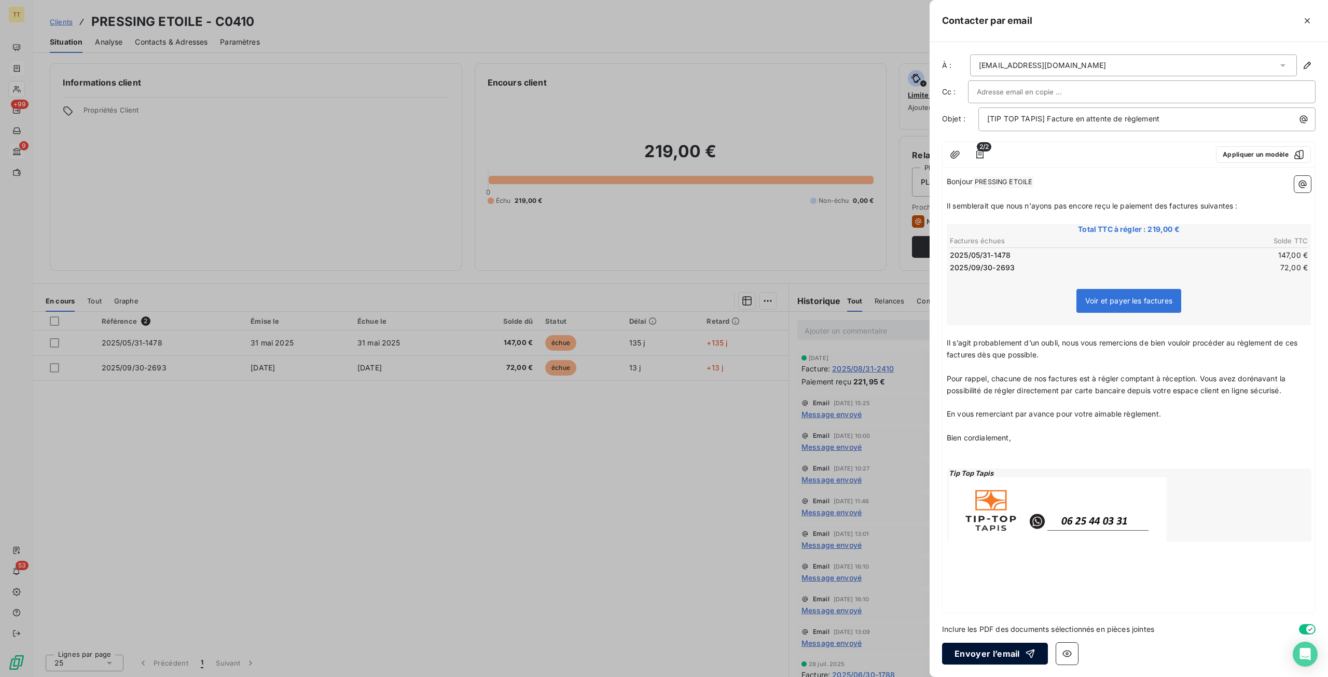
click at [1023, 662] on button "Envoyer l’email" at bounding box center [995, 654] width 106 height 22
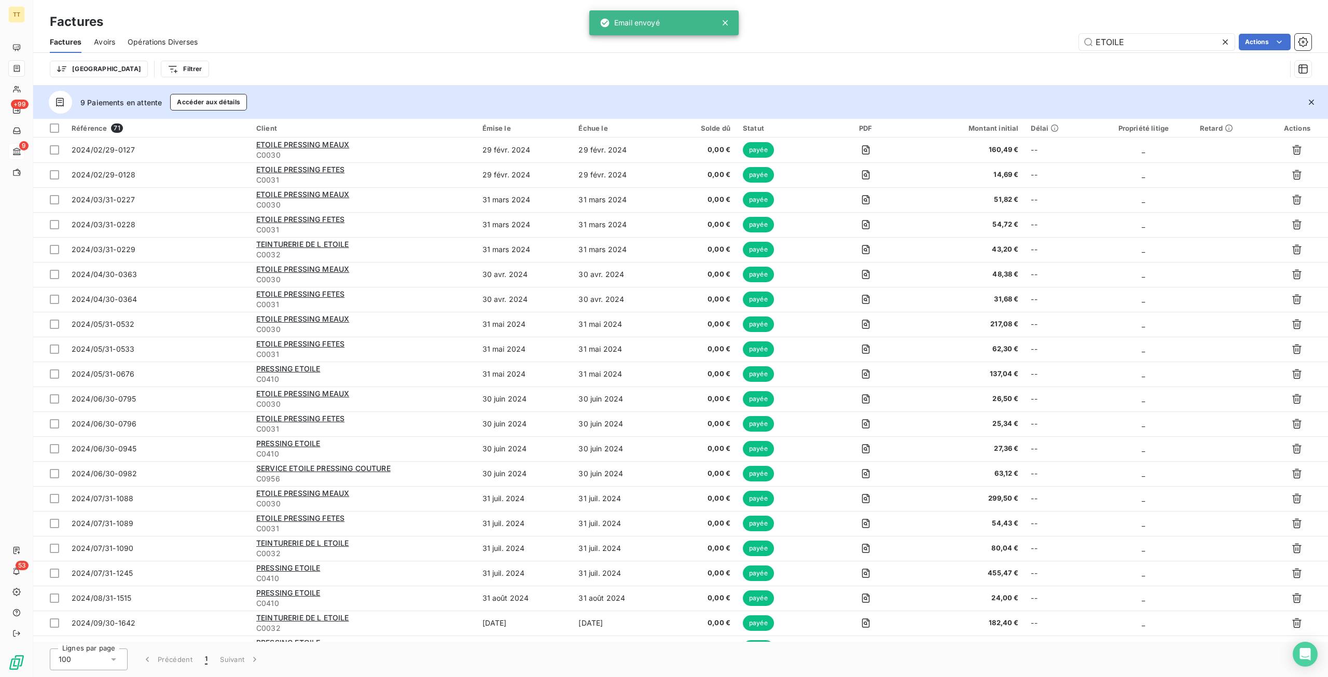
drag, startPoint x: 1193, startPoint y: 42, endPoint x: 981, endPoint y: 36, distance: 212.3
click at [981, 36] on div "ETOILE Actions" at bounding box center [761, 42] width 1102 height 17
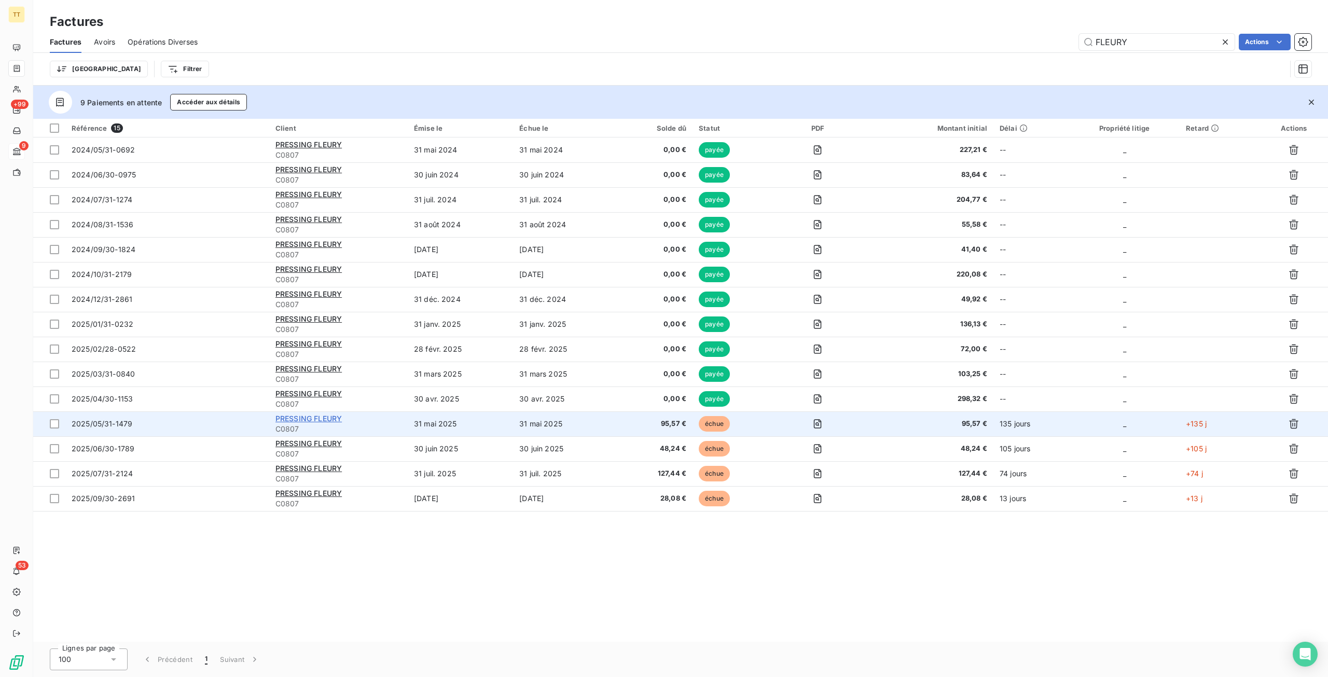
type input "FLEURY"
click at [298, 418] on span "PRESSING FLEURY" at bounding box center [309, 418] width 66 height 9
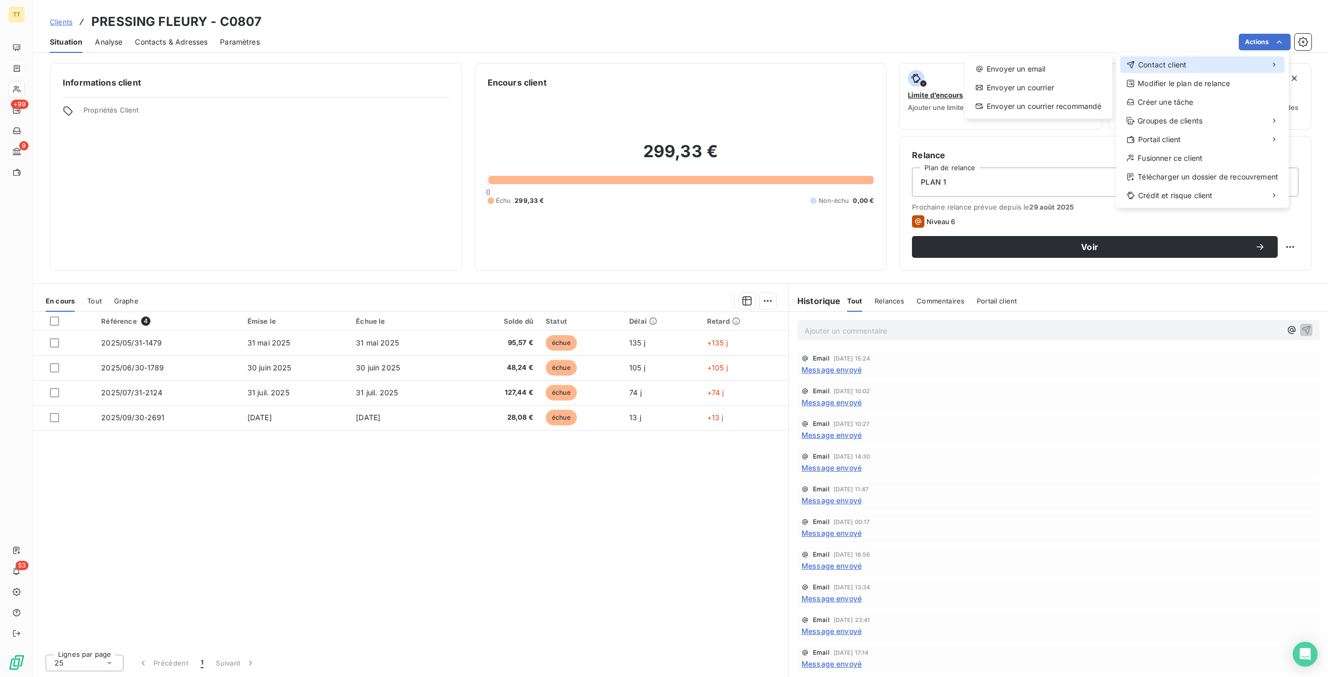
click at [1177, 62] on span "Contact client" at bounding box center [1162, 65] width 48 height 10
click at [1037, 71] on div "Envoyer un email" at bounding box center [1038, 69] width 139 height 17
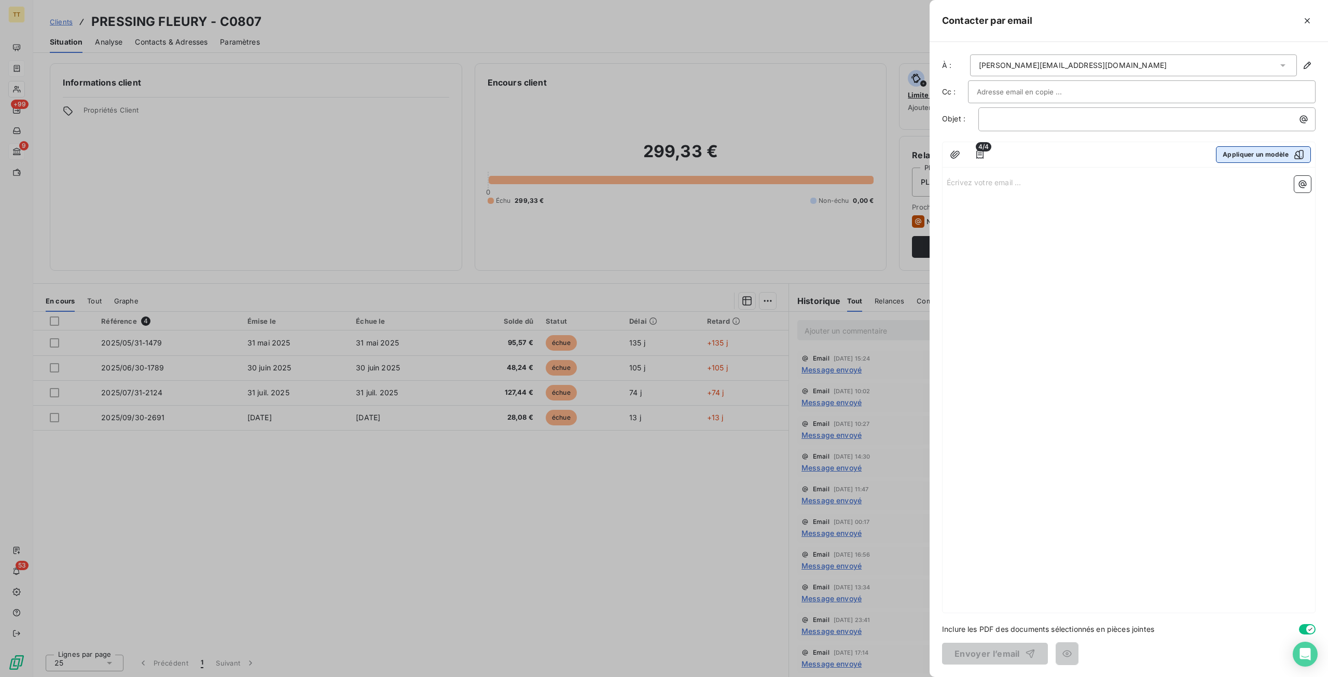
click at [1262, 152] on button "Appliquer un modèle" at bounding box center [1263, 154] width 95 height 17
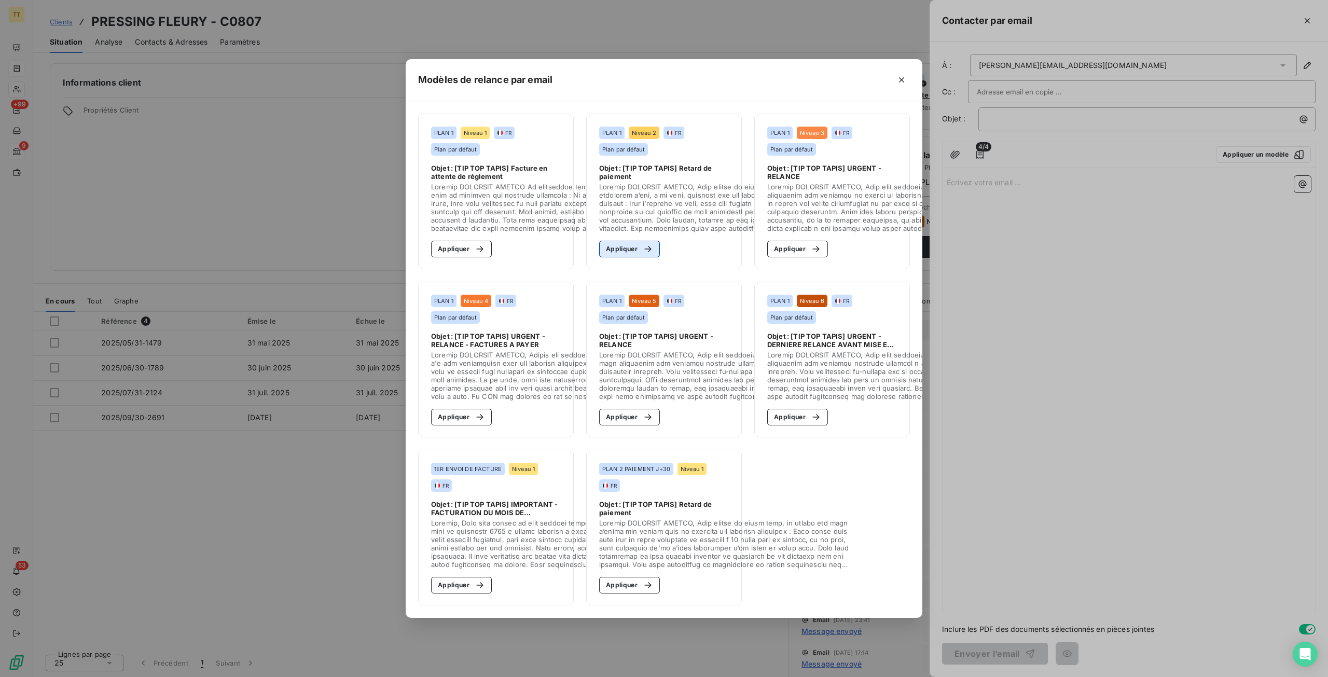
click at [647, 241] on button "Appliquer" at bounding box center [629, 249] width 61 height 17
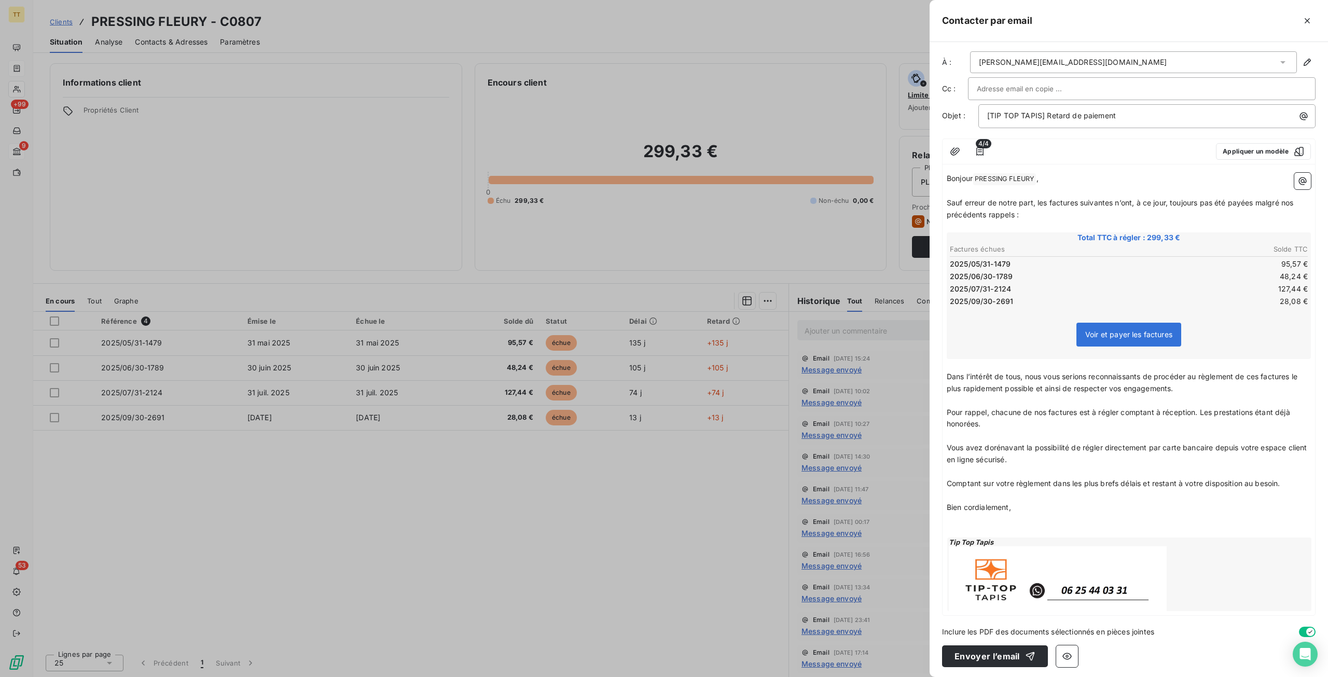
scroll to position [4, 0]
click at [993, 654] on button "Envoyer l’email" at bounding box center [995, 656] width 106 height 22
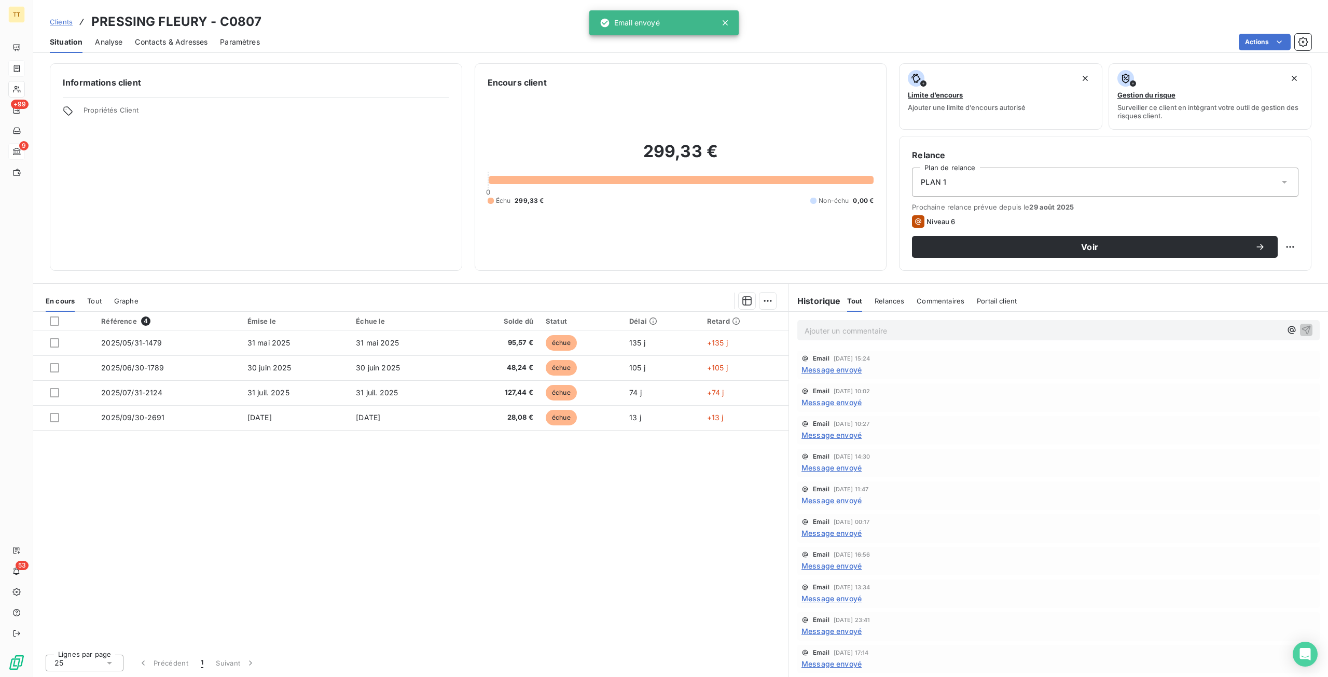
click at [921, 326] on p "Ajouter un commentaire ﻿" at bounding box center [1043, 330] width 477 height 13
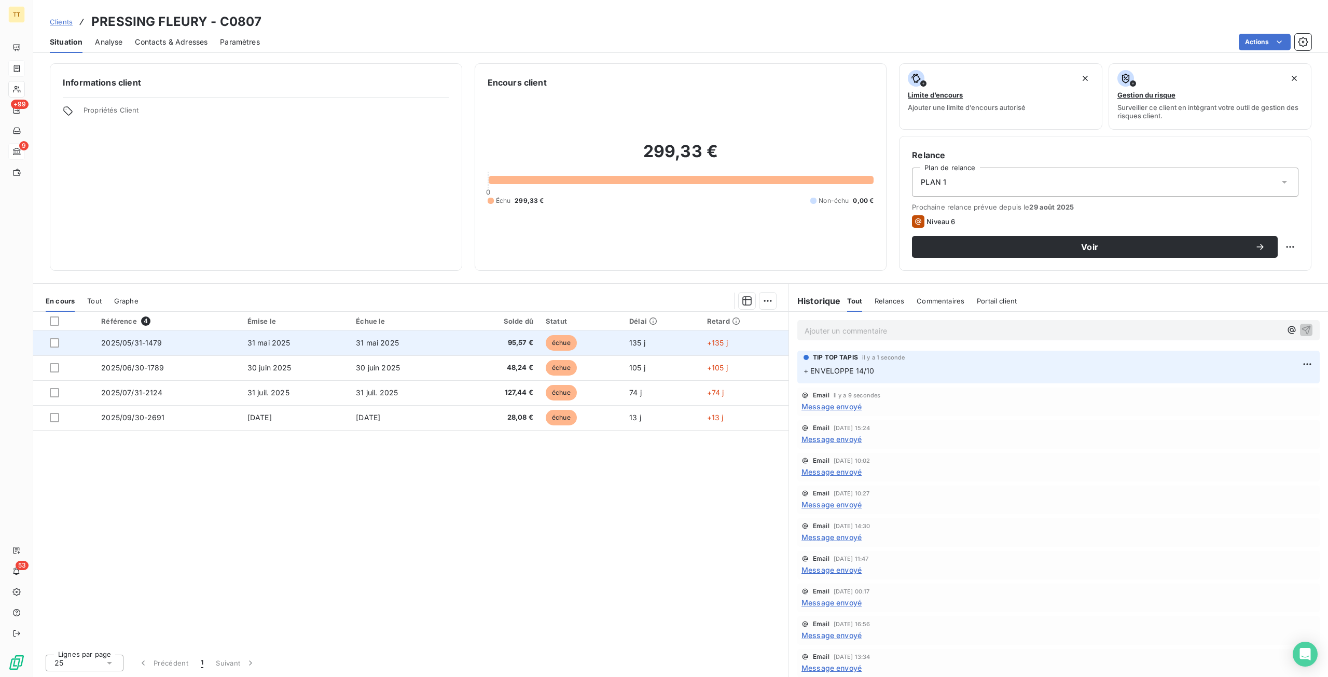
click at [409, 349] on td "31 mai 2025" at bounding box center [404, 343] width 108 height 25
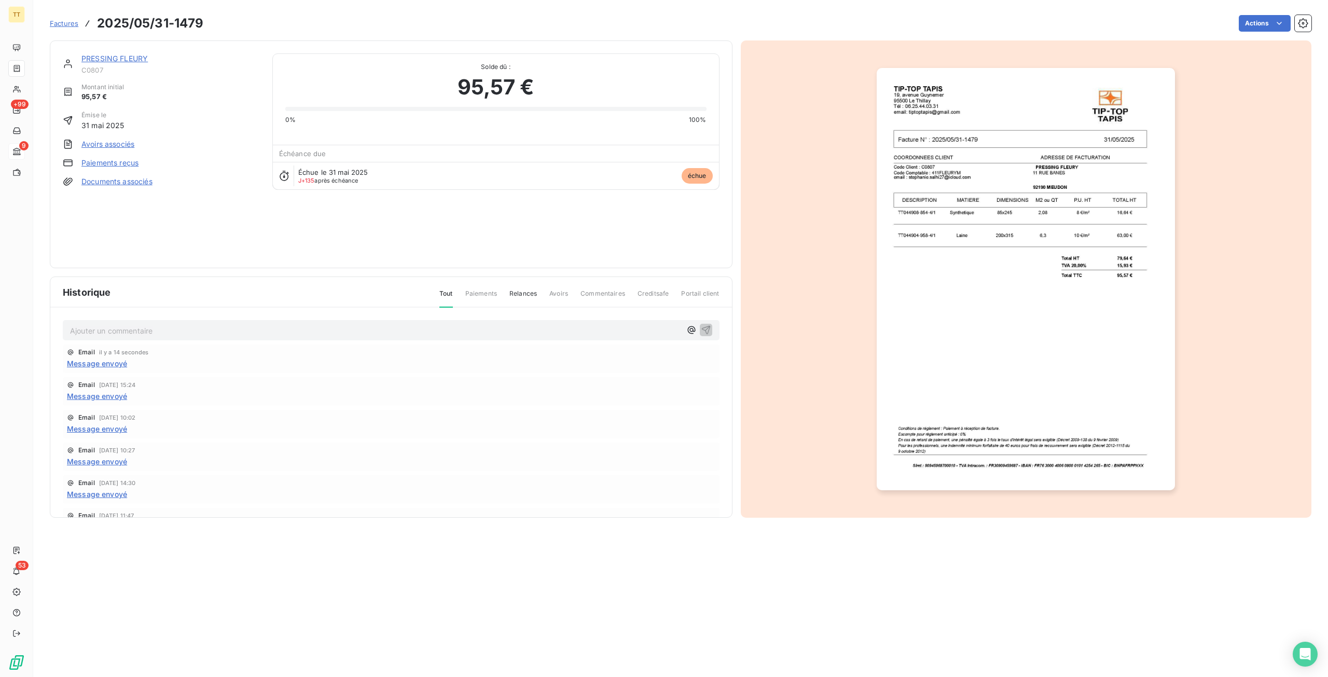
click at [1105, 332] on div at bounding box center [1026, 278] width 571 height 477
click at [1009, 326] on img "button" at bounding box center [1026, 279] width 298 height 422
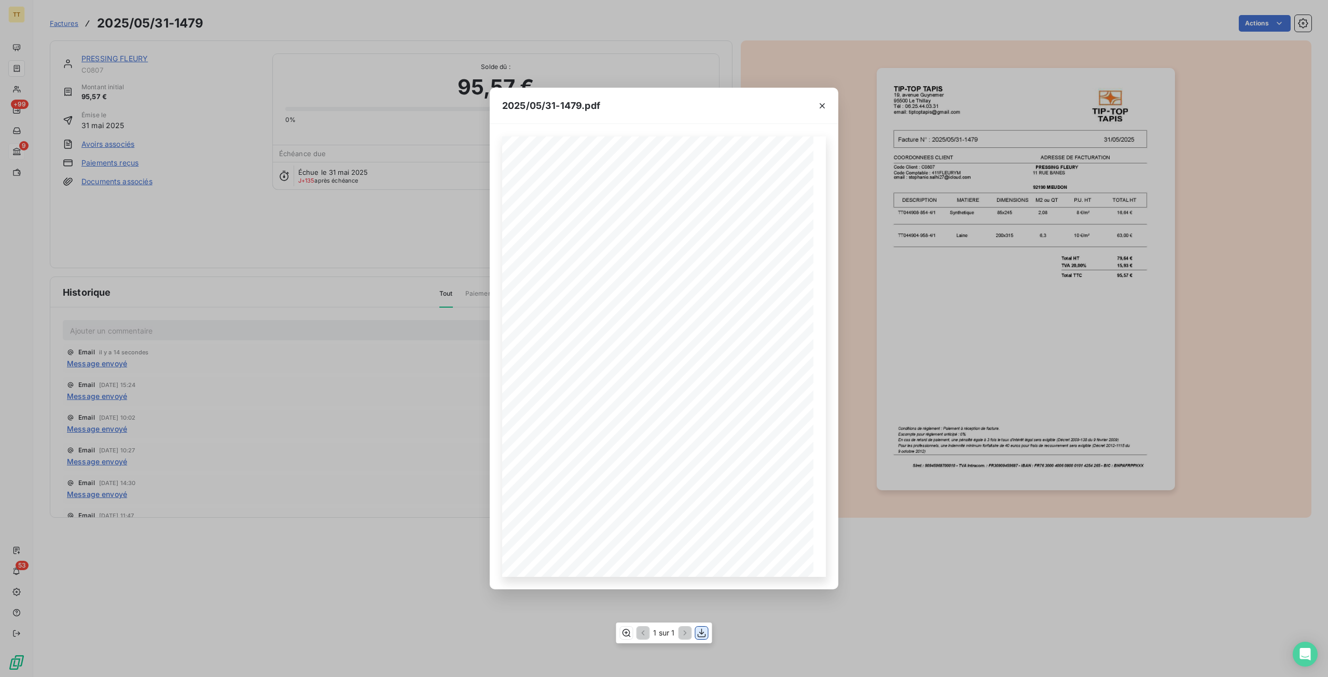
click at [700, 638] on icon "button" at bounding box center [702, 633] width 10 height 10
click at [697, 634] on icon "button" at bounding box center [702, 633] width 10 height 10
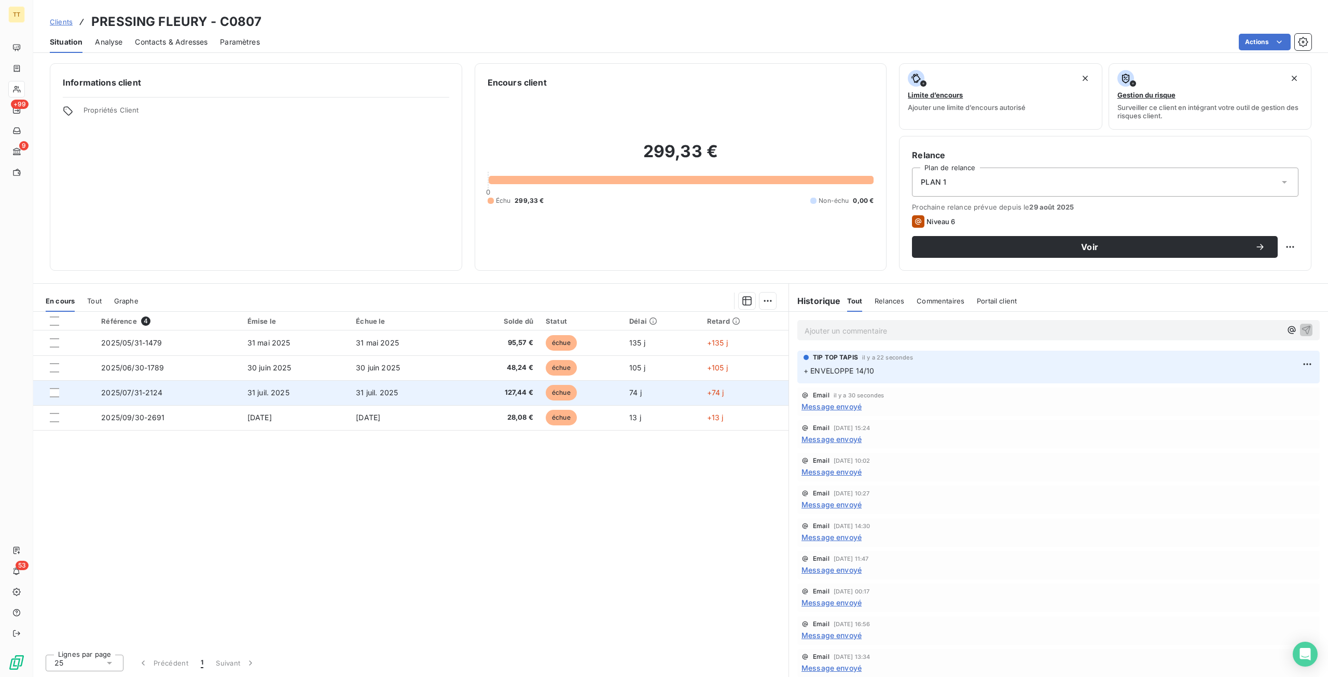
click at [224, 380] on td "2025/07/31-2124" at bounding box center [168, 392] width 146 height 25
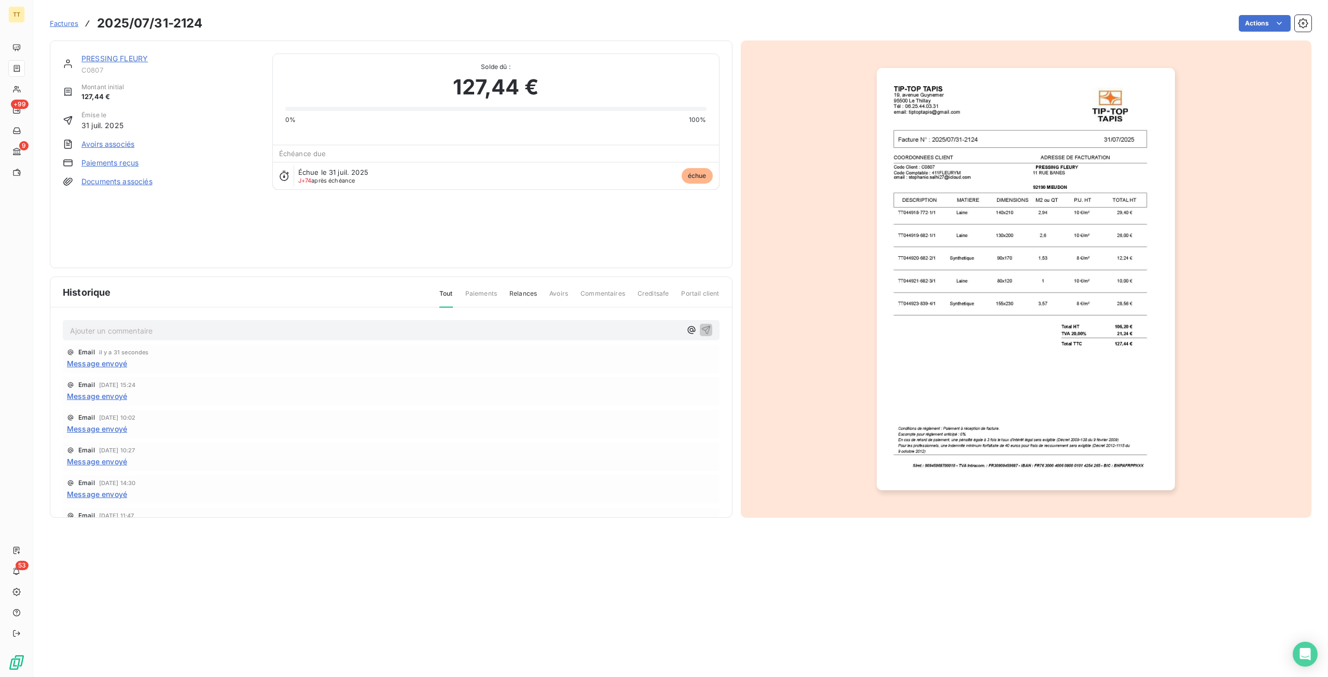
click at [1051, 390] on img "button" at bounding box center [1026, 279] width 298 height 422
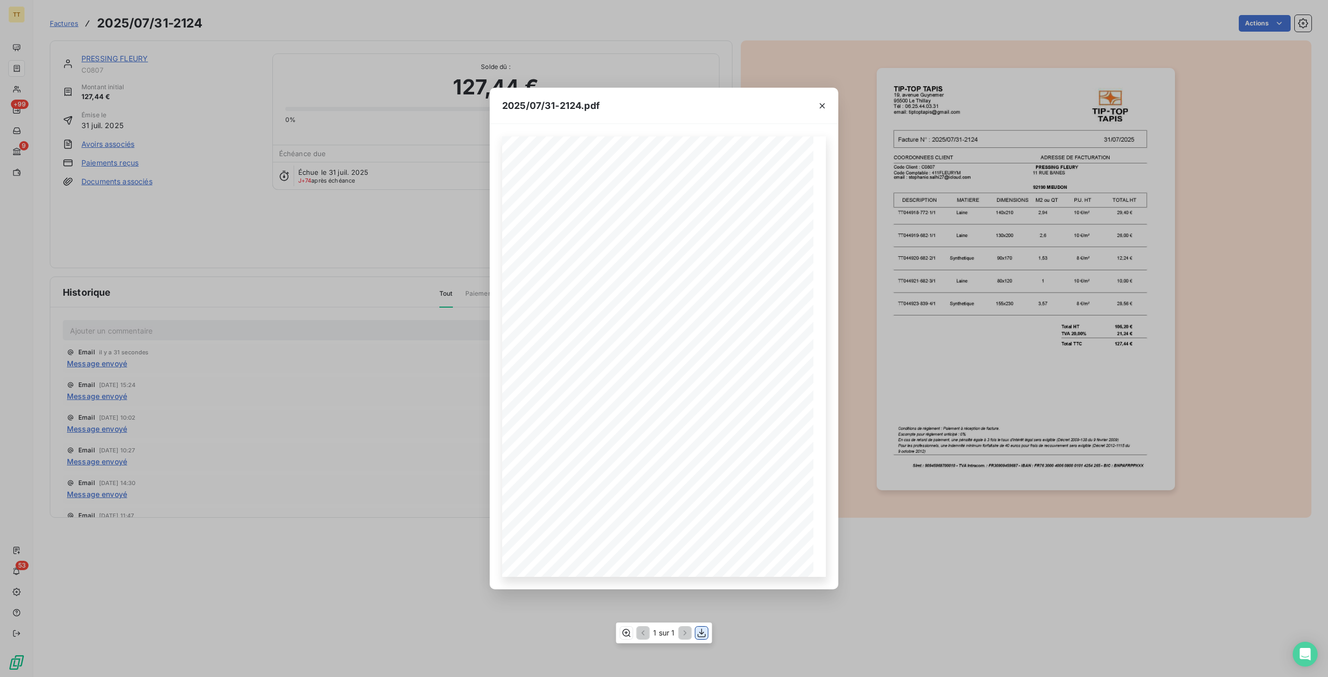
click at [705, 636] on icon "button" at bounding box center [702, 632] width 8 height 9
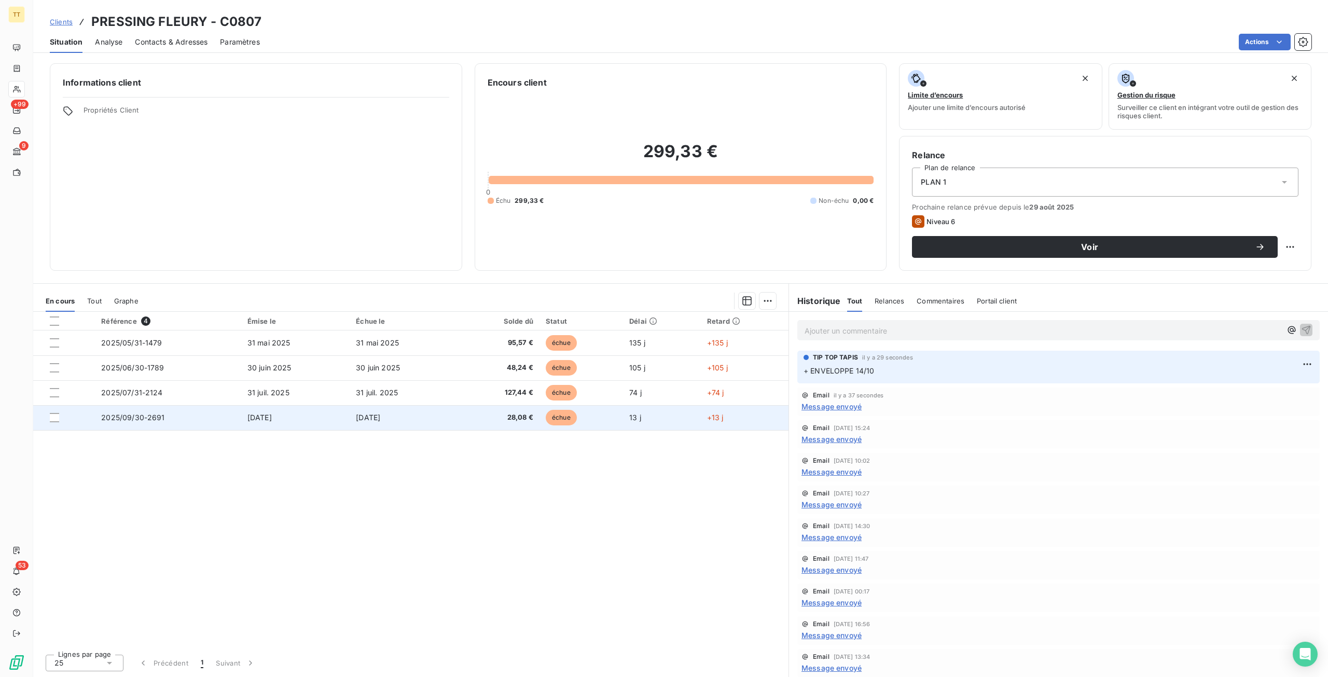
click at [334, 415] on td "[DATE]" at bounding box center [295, 417] width 108 height 25
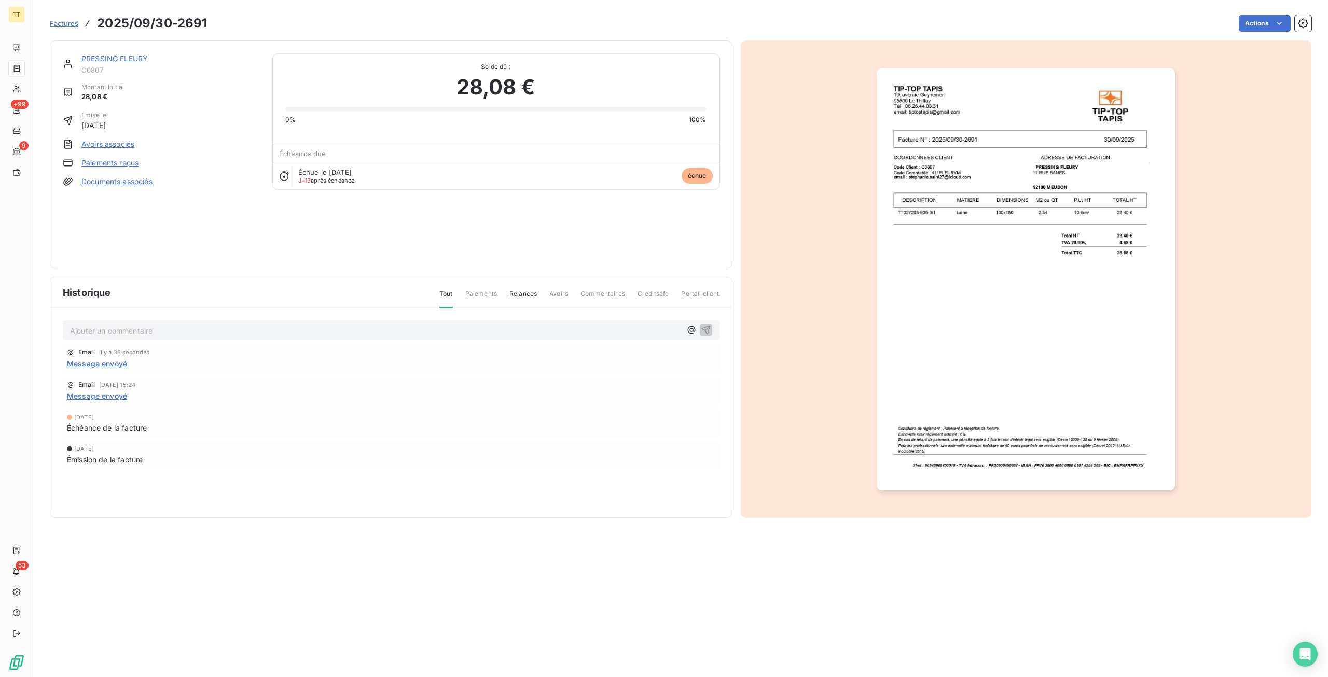
click at [1000, 377] on img "button" at bounding box center [1026, 279] width 298 height 422
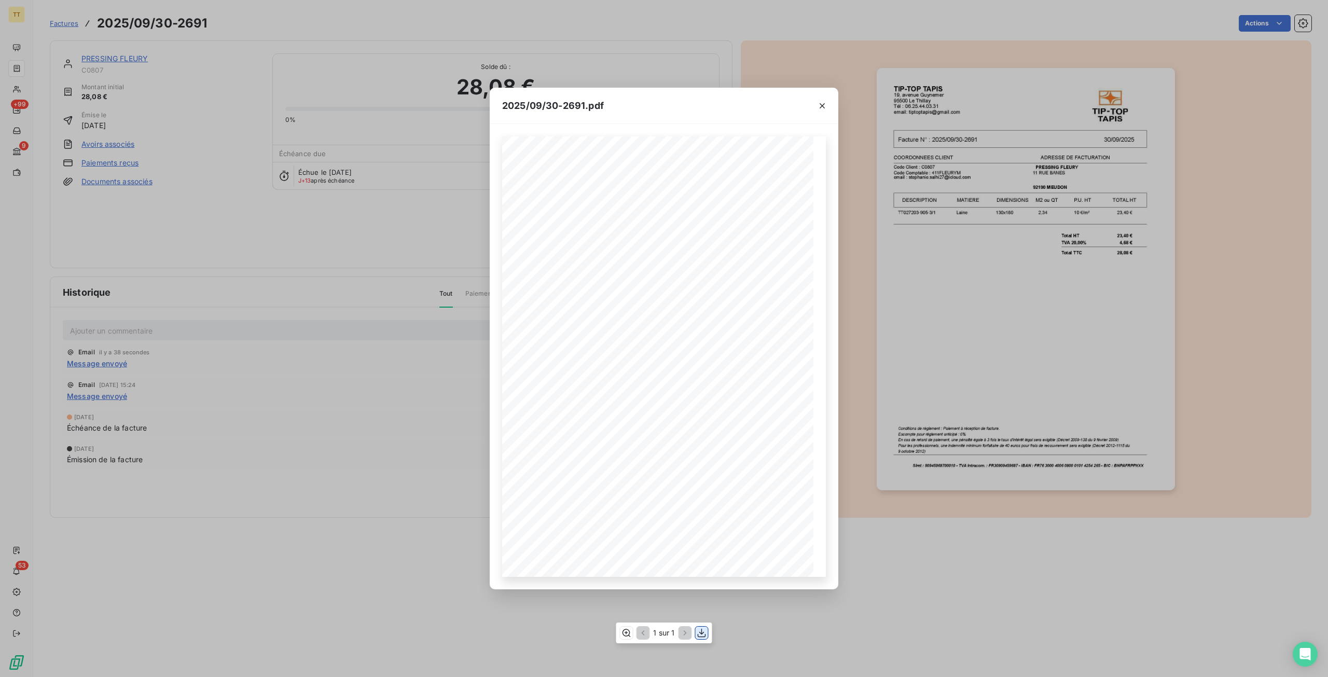
click at [702, 632] on icon "button" at bounding box center [702, 632] width 8 height 9
drag, startPoint x: 210, startPoint y: 262, endPoint x: 59, endPoint y: 10, distance: 293.7
click at [204, 254] on div "2025/09/30-2691.pdf TIP-TOP TAPIS 19, avenue Guynemer 95500 Le Thillay Tél : 06…" at bounding box center [664, 338] width 1328 height 677
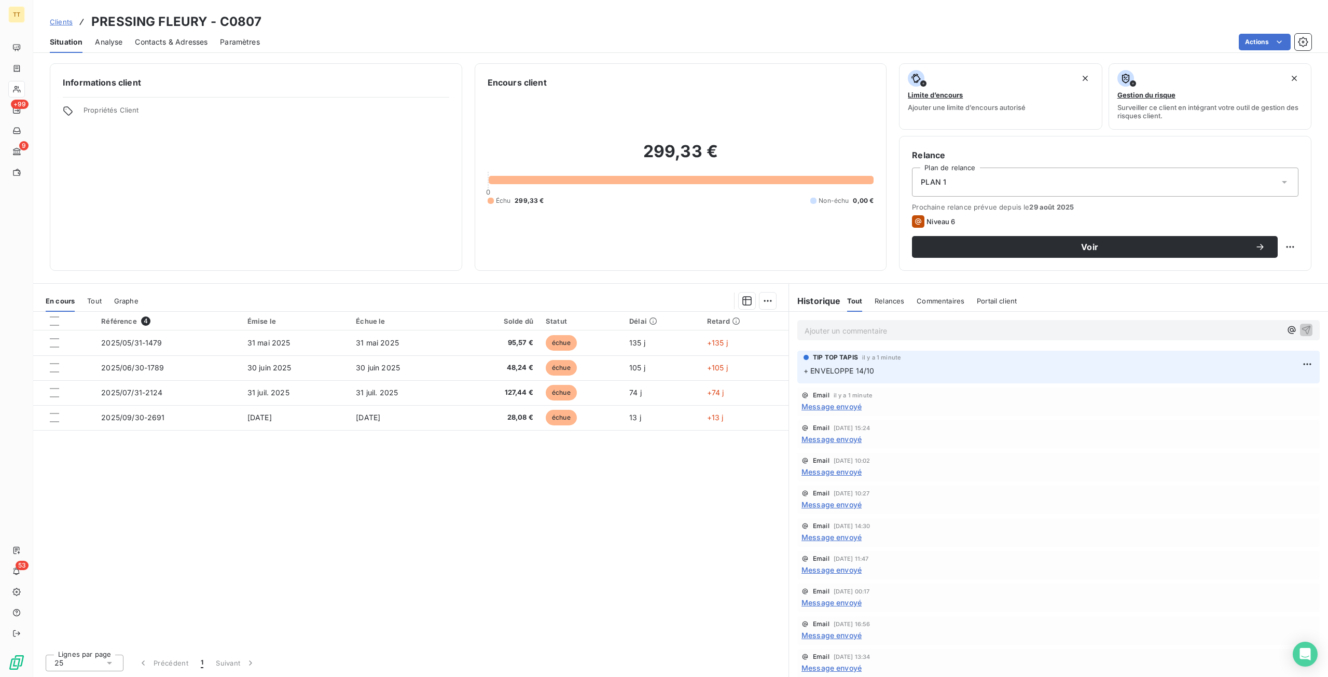
click at [180, 47] on div "Contacts & Adresses" at bounding box center [171, 42] width 73 height 22
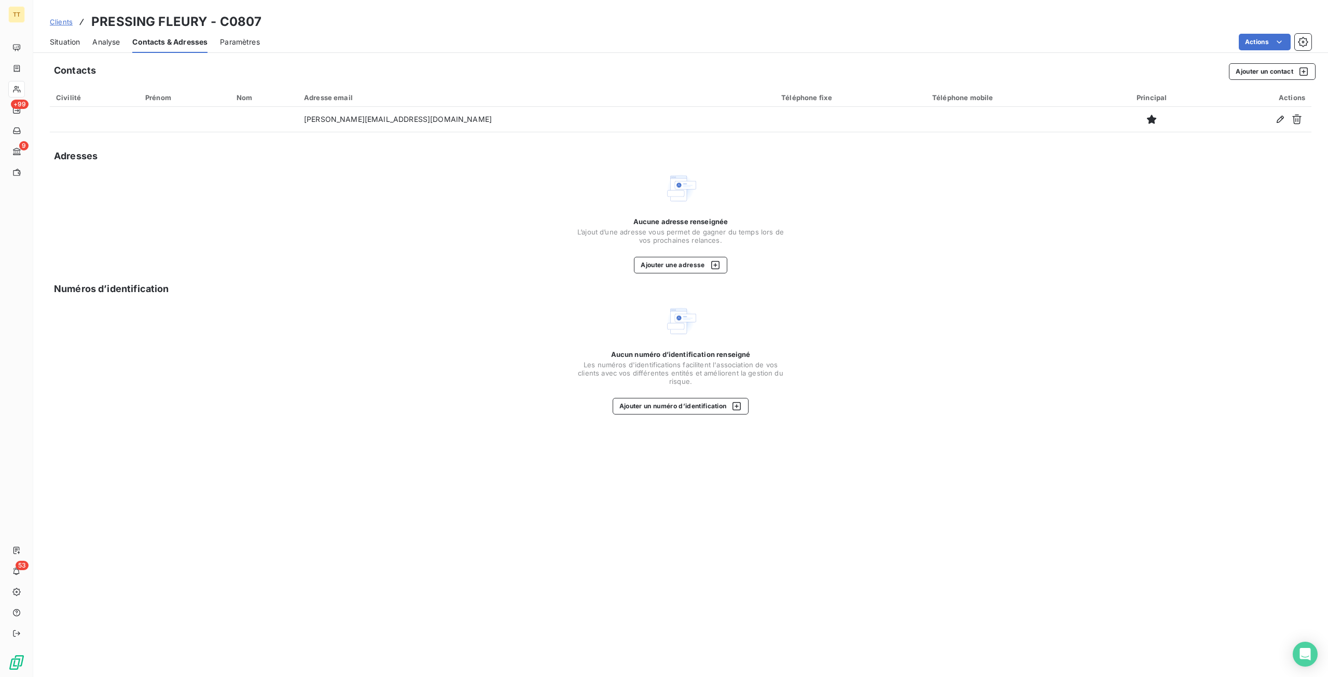
click at [70, 44] on span "Situation" at bounding box center [65, 42] width 30 height 10
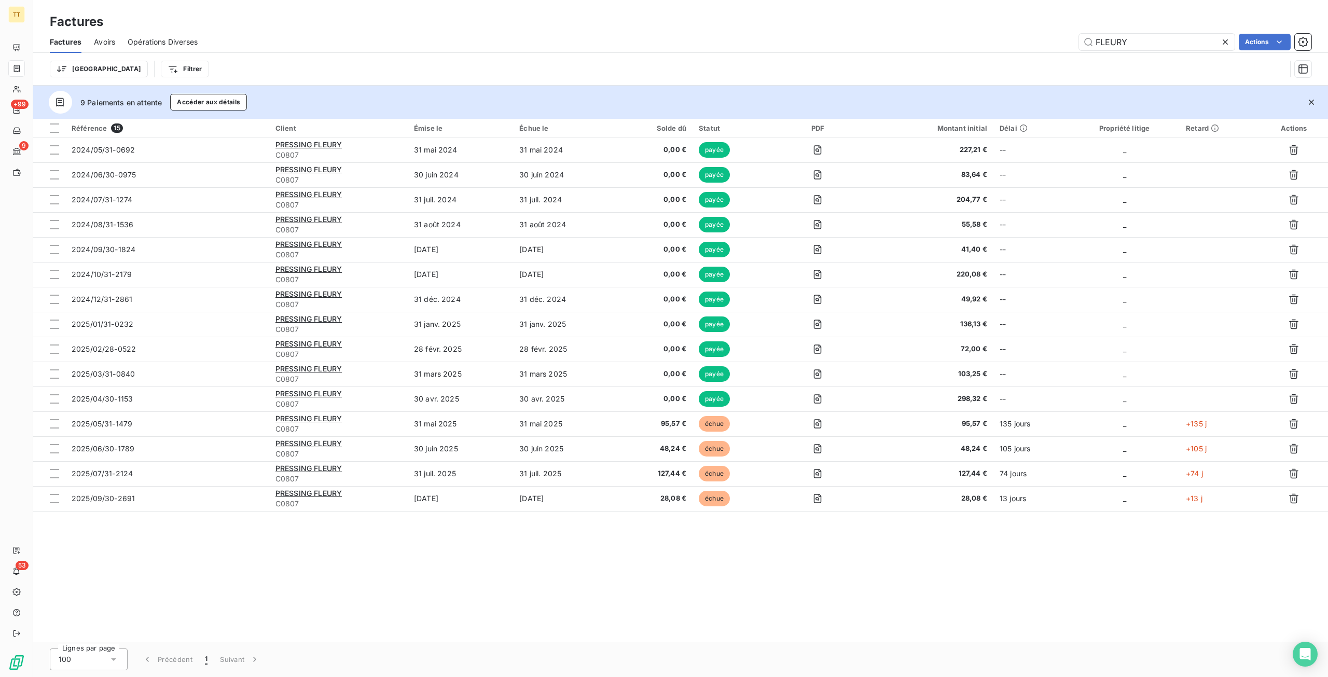
drag, startPoint x: 1169, startPoint y: 39, endPoint x: 874, endPoint y: -2, distance: 297.6
click at [874, 0] on html "TT +99 9 53 Factures Factures Avoirs Opérations Diverses FLEURY Actions Trier F…" at bounding box center [664, 338] width 1328 height 677
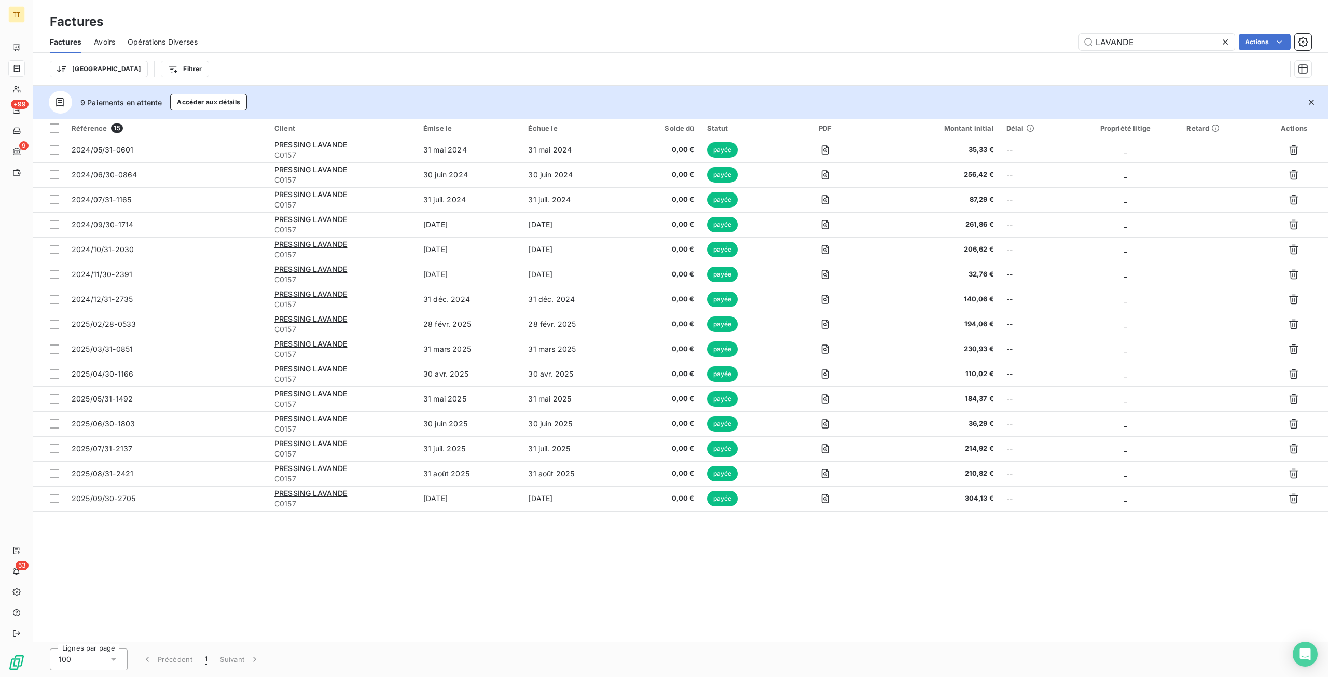
drag, startPoint x: 1163, startPoint y: 40, endPoint x: 955, endPoint y: 37, distance: 208.6
click at [955, 37] on div "LAVANDE Actions" at bounding box center [761, 42] width 1102 height 17
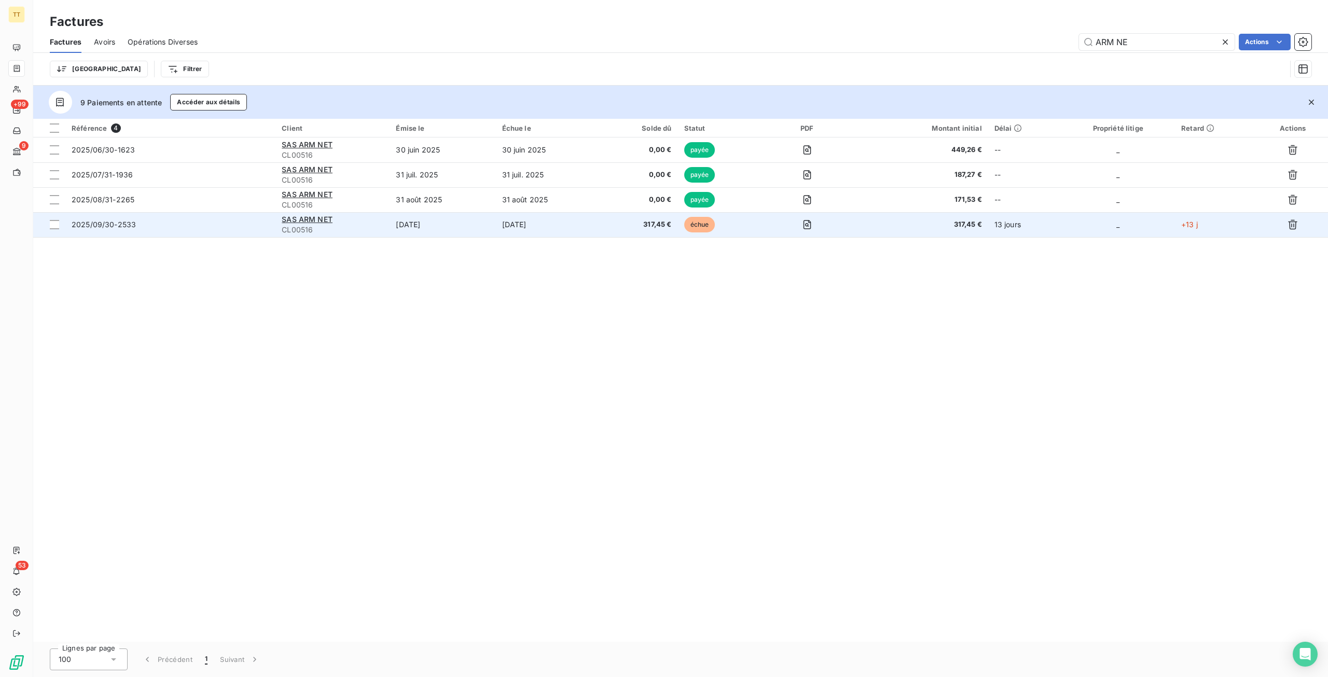
type input "ARM NE"
click at [402, 225] on td "30 sept. 2025" at bounding box center [443, 224] width 106 height 25
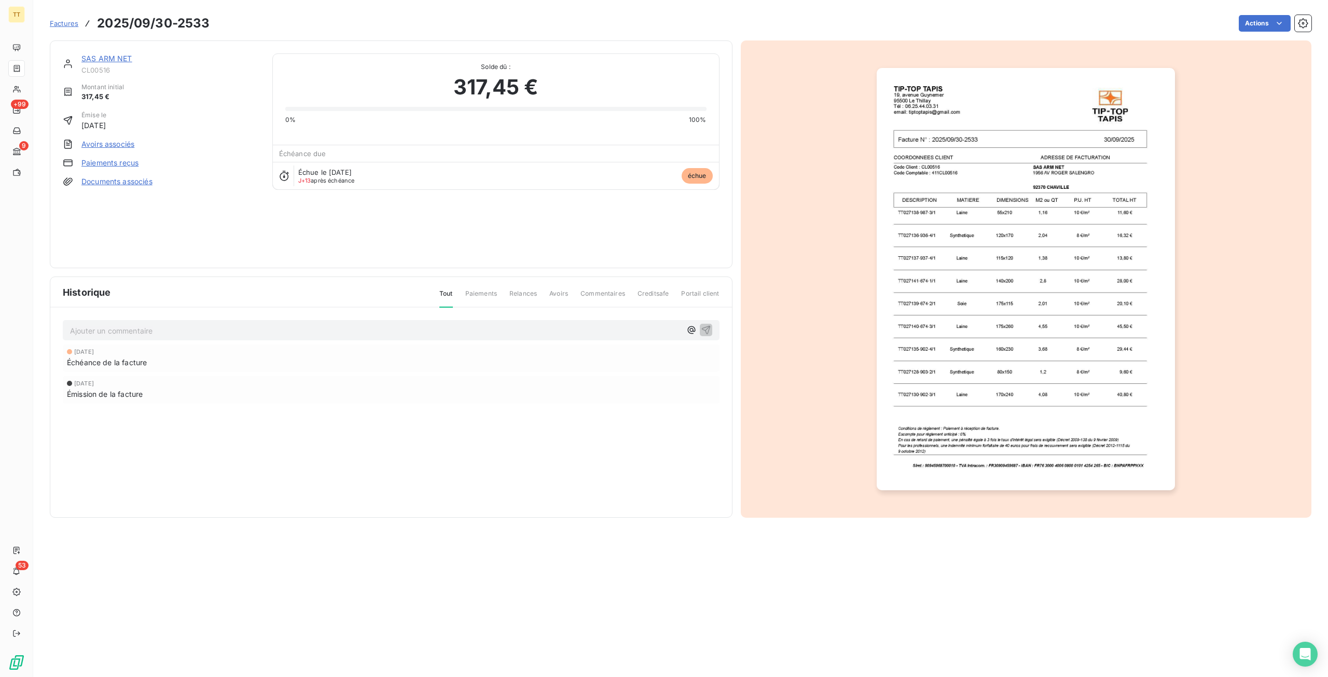
click at [106, 58] on link "SAS ARM NET" at bounding box center [106, 58] width 51 height 9
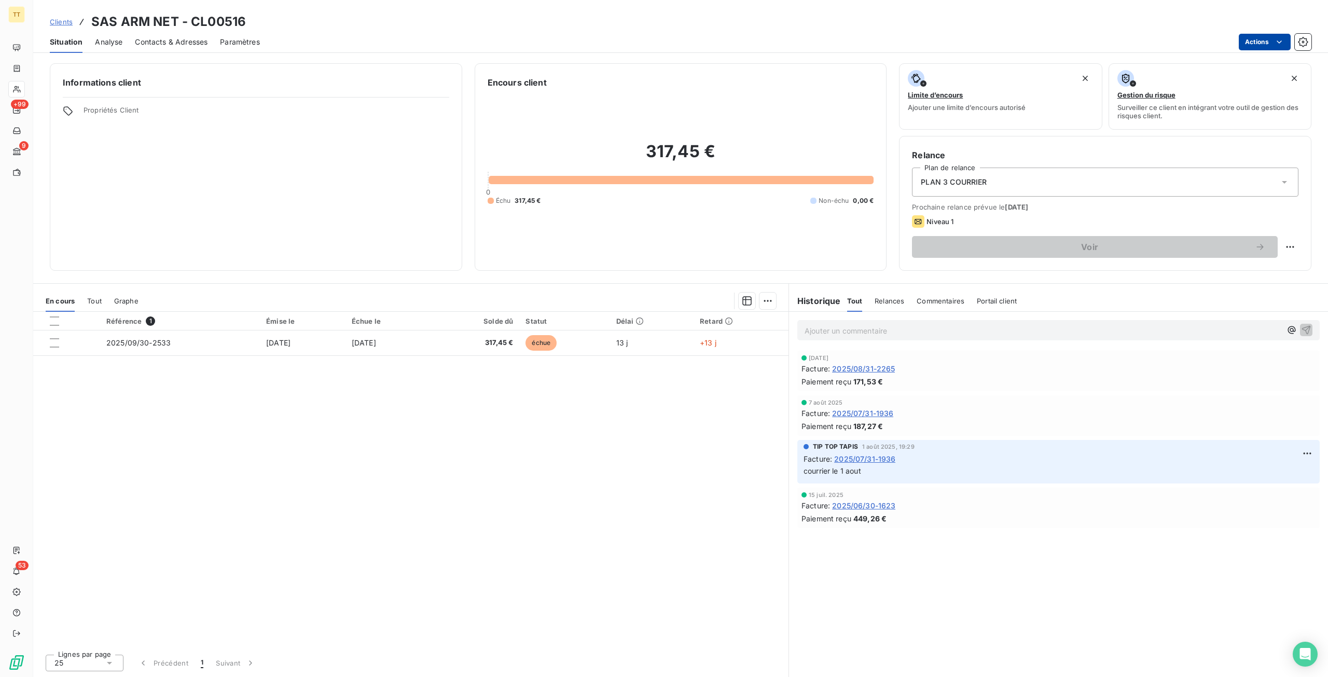
click at [1267, 36] on html "TT +99 9 53 Clients SAS ARM NET - CL00516 Situation Analyse Contacts & Adresses…" at bounding box center [664, 338] width 1328 height 677
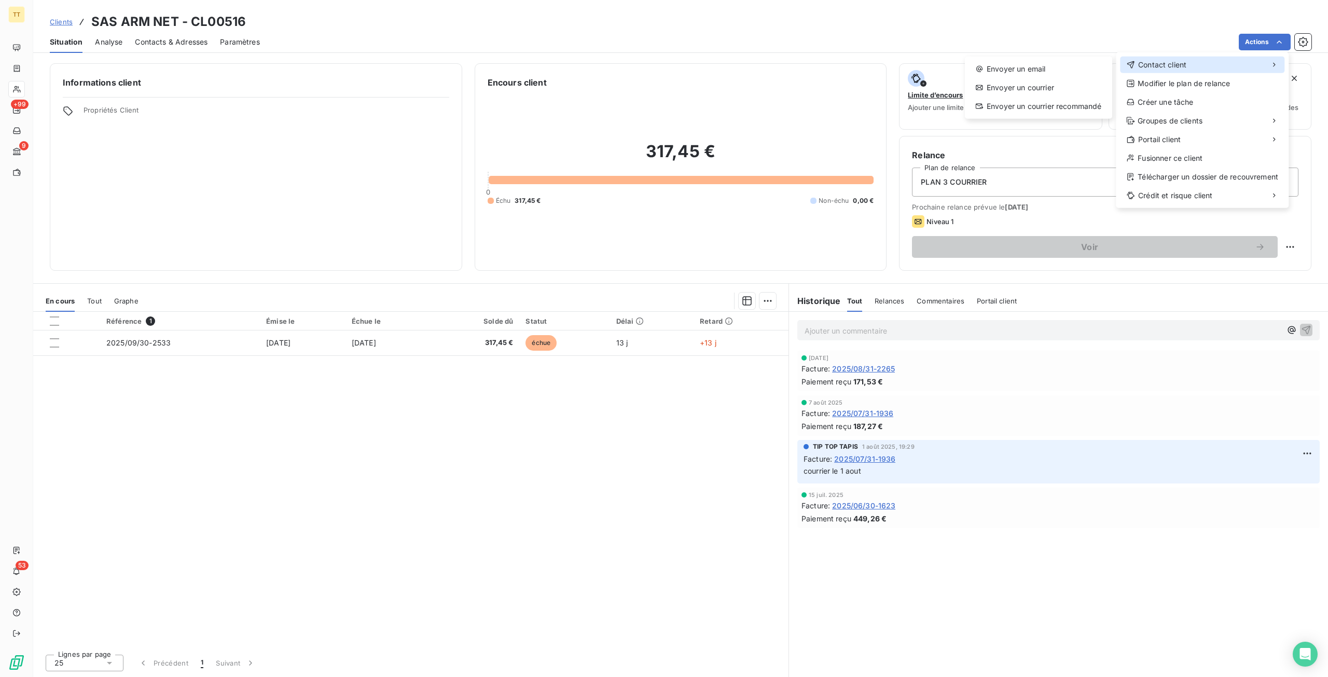
click at [1192, 58] on div "Contact client" at bounding box center [1202, 65] width 164 height 17
click at [1038, 61] on div "Envoyer un email" at bounding box center [1038, 69] width 139 height 17
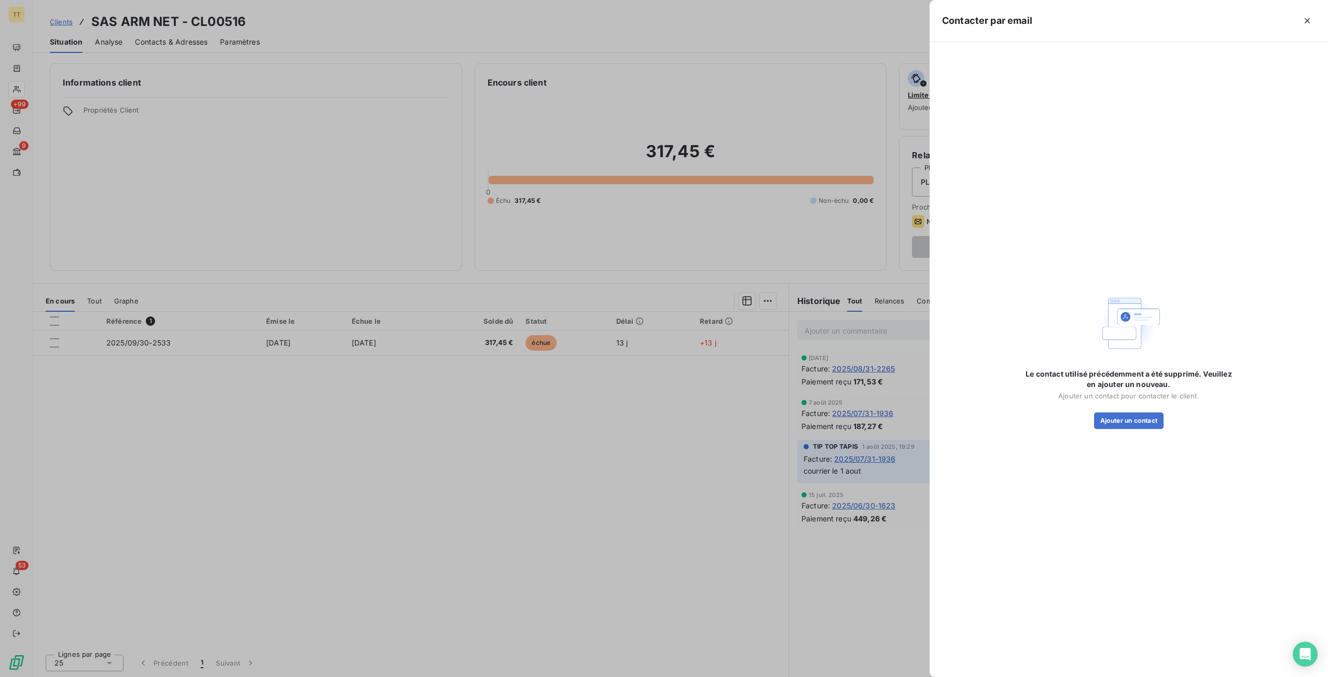
click at [541, 413] on div at bounding box center [664, 338] width 1328 height 677
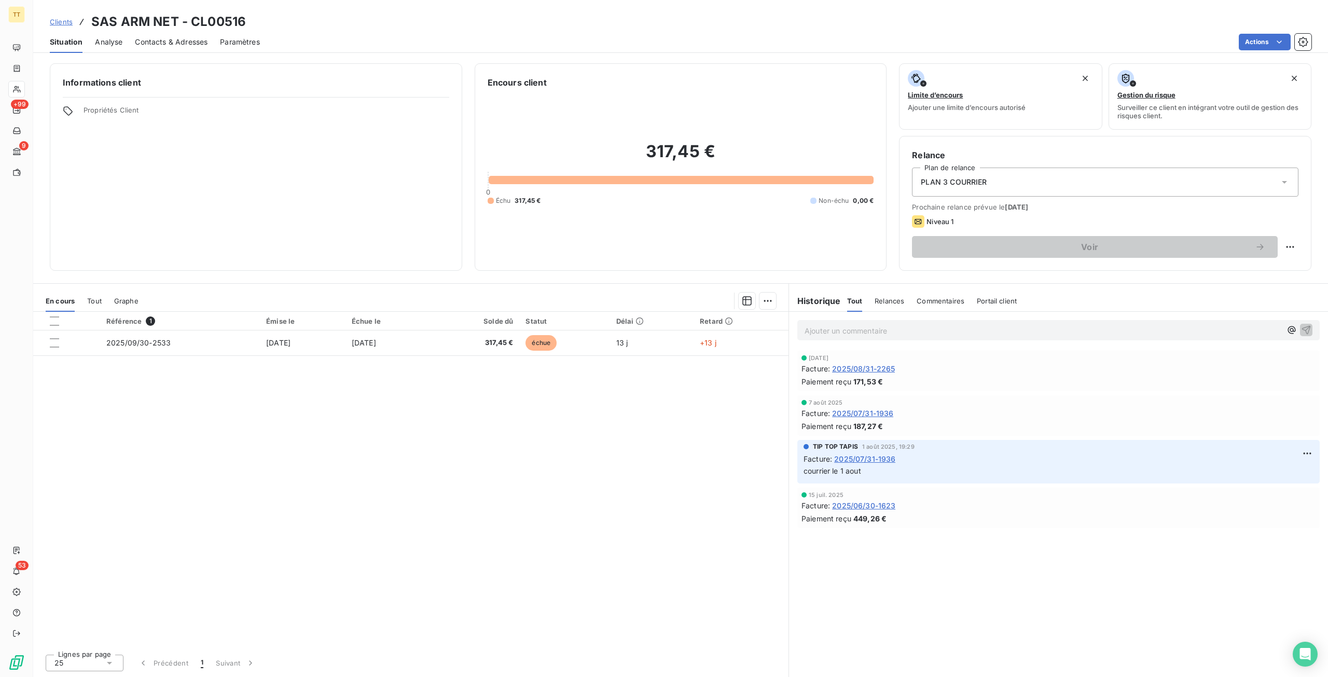
drag, startPoint x: 841, startPoint y: 333, endPoint x: 406, endPoint y: 342, distance: 435.5
click at [842, 333] on p "Ajouter un commentaire ﻿" at bounding box center [1043, 330] width 477 height 13
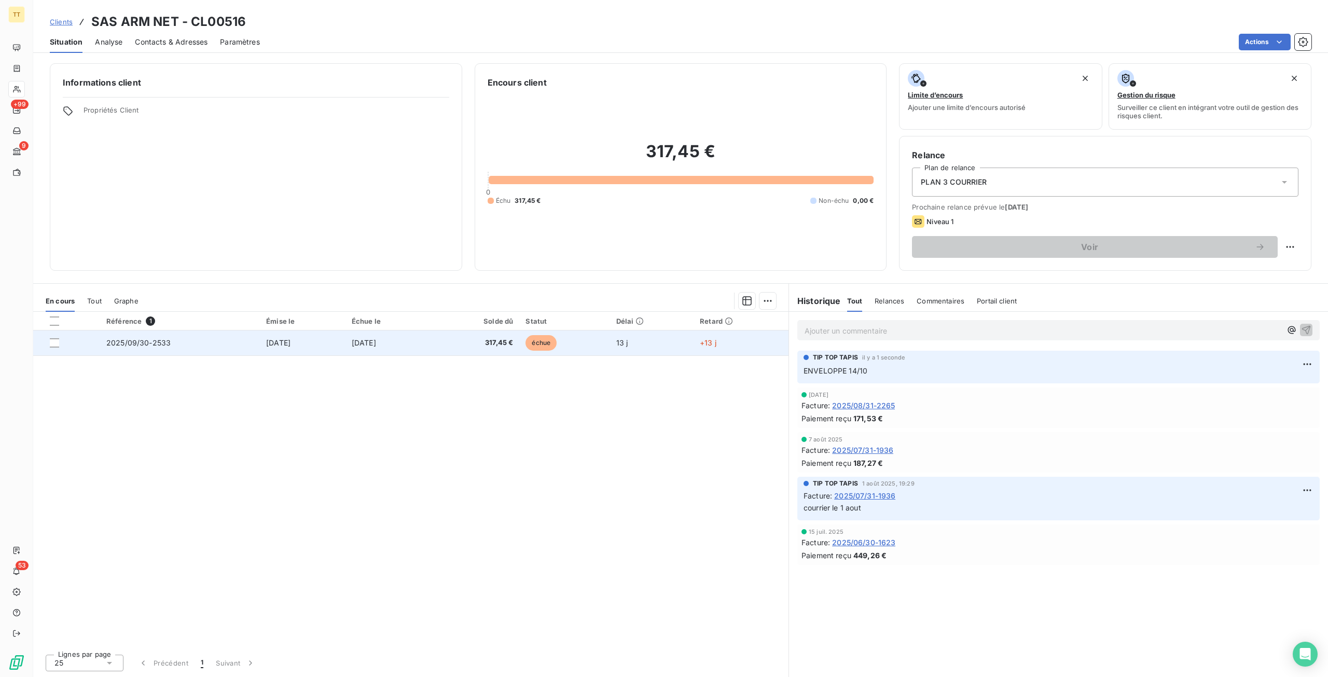
click at [419, 348] on td "[DATE]" at bounding box center [389, 343] width 87 height 25
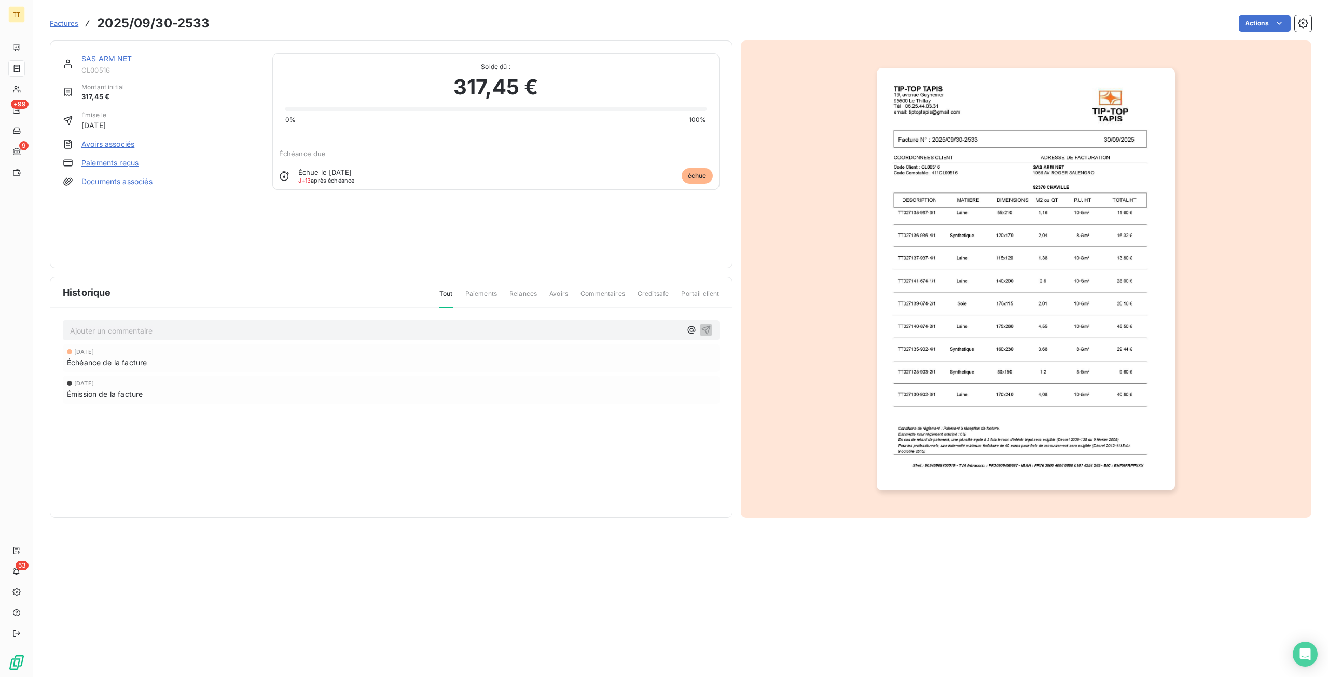
click at [1034, 412] on img "button" at bounding box center [1026, 279] width 298 height 422
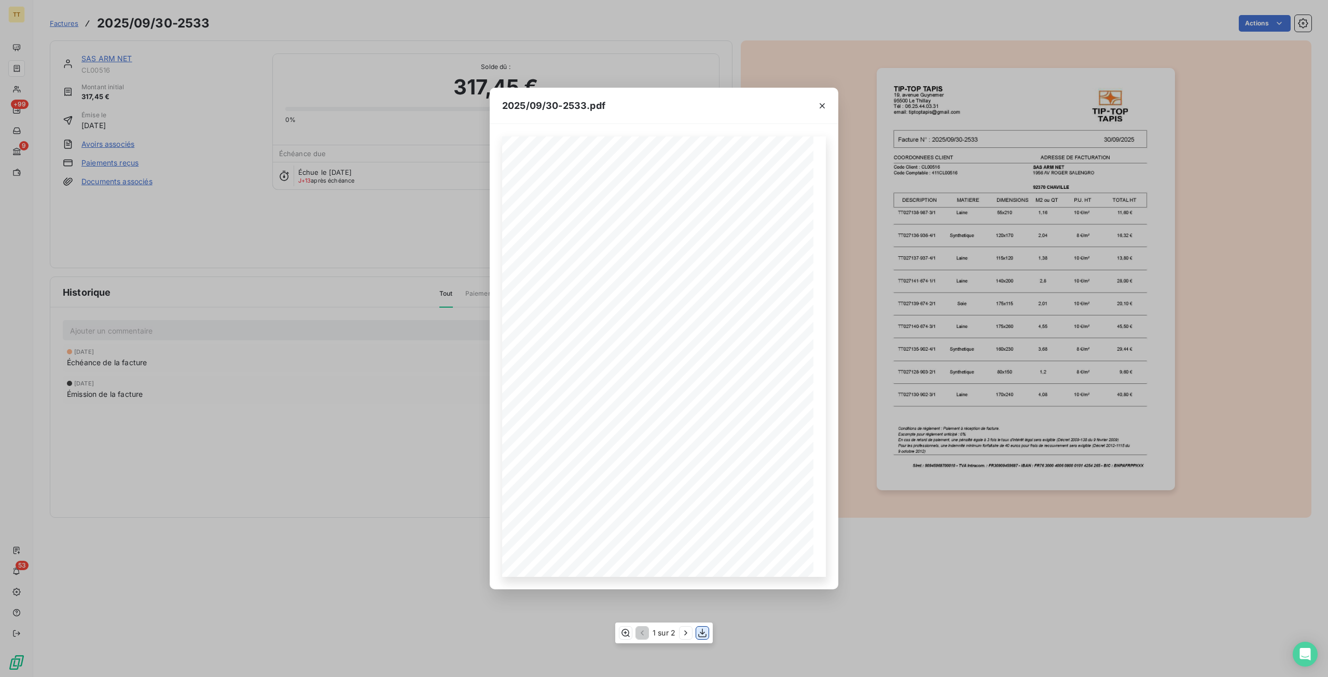
click at [699, 633] on icon "button" at bounding box center [702, 633] width 10 height 10
click at [252, 73] on div "2025/09/30-2533.pdf TIP-TOP TAPIS 19, avenue Guynemer 95500 Le Thillay Tél : 06…" at bounding box center [664, 338] width 1328 height 677
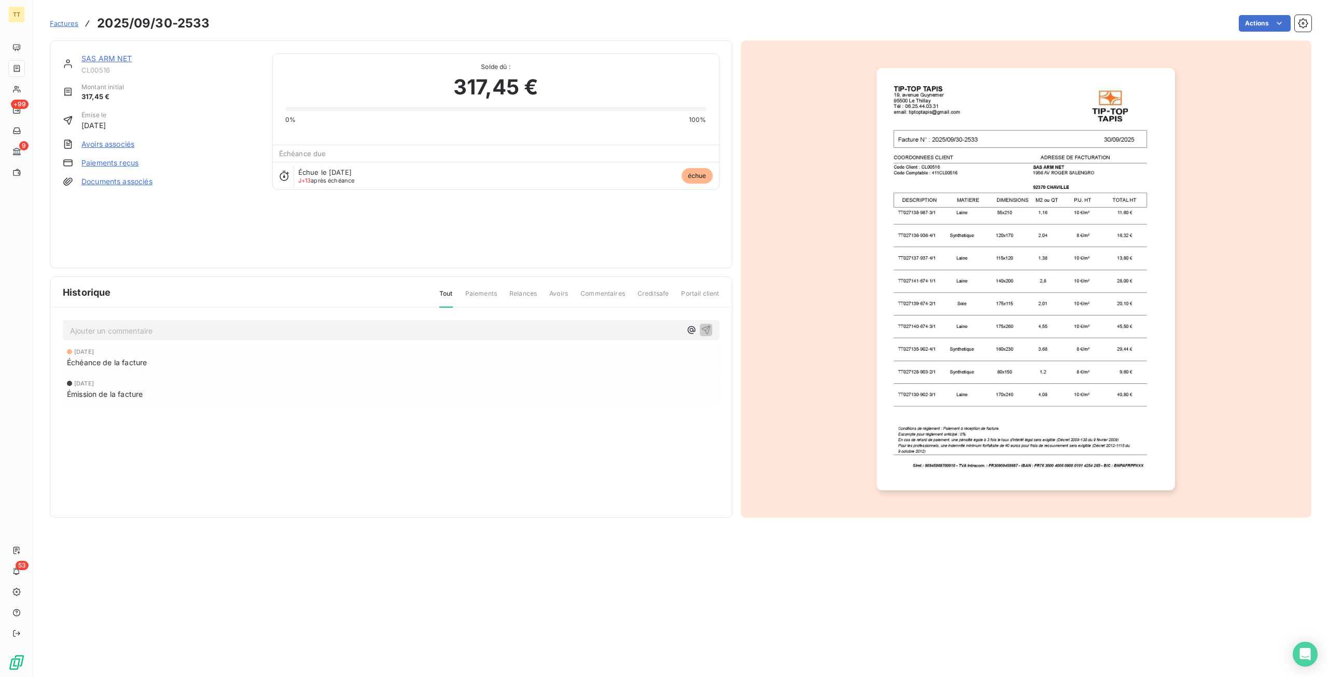
click at [106, 56] on link "SAS ARM NET" at bounding box center [106, 58] width 51 height 9
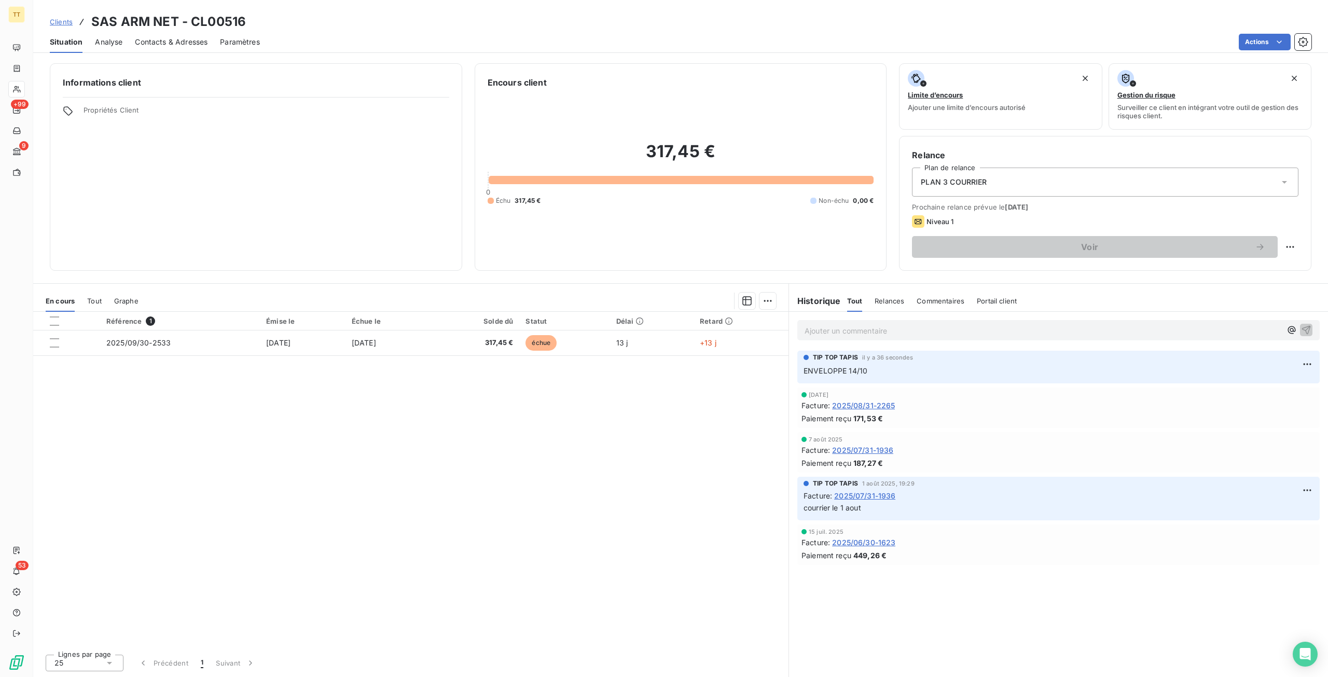
click at [188, 41] on span "Contacts & Adresses" at bounding box center [171, 42] width 73 height 10
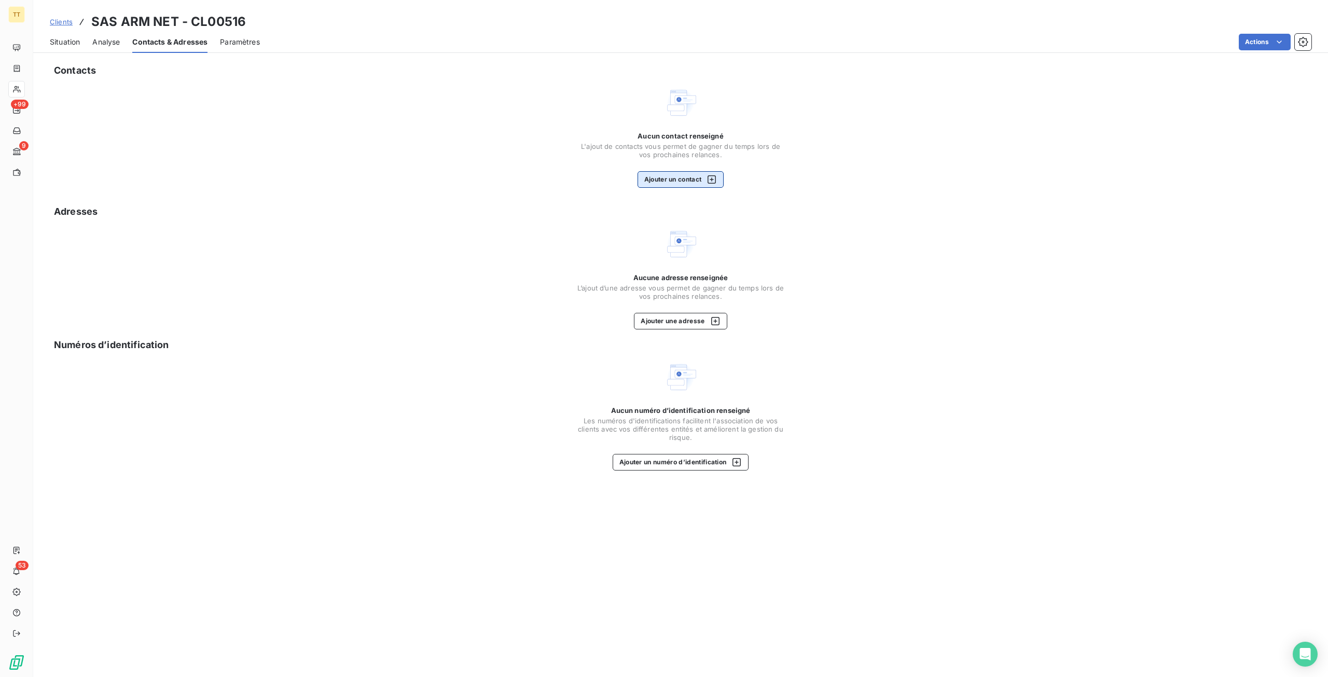
click at [675, 174] on button "Ajouter un contact" at bounding box center [681, 179] width 87 height 17
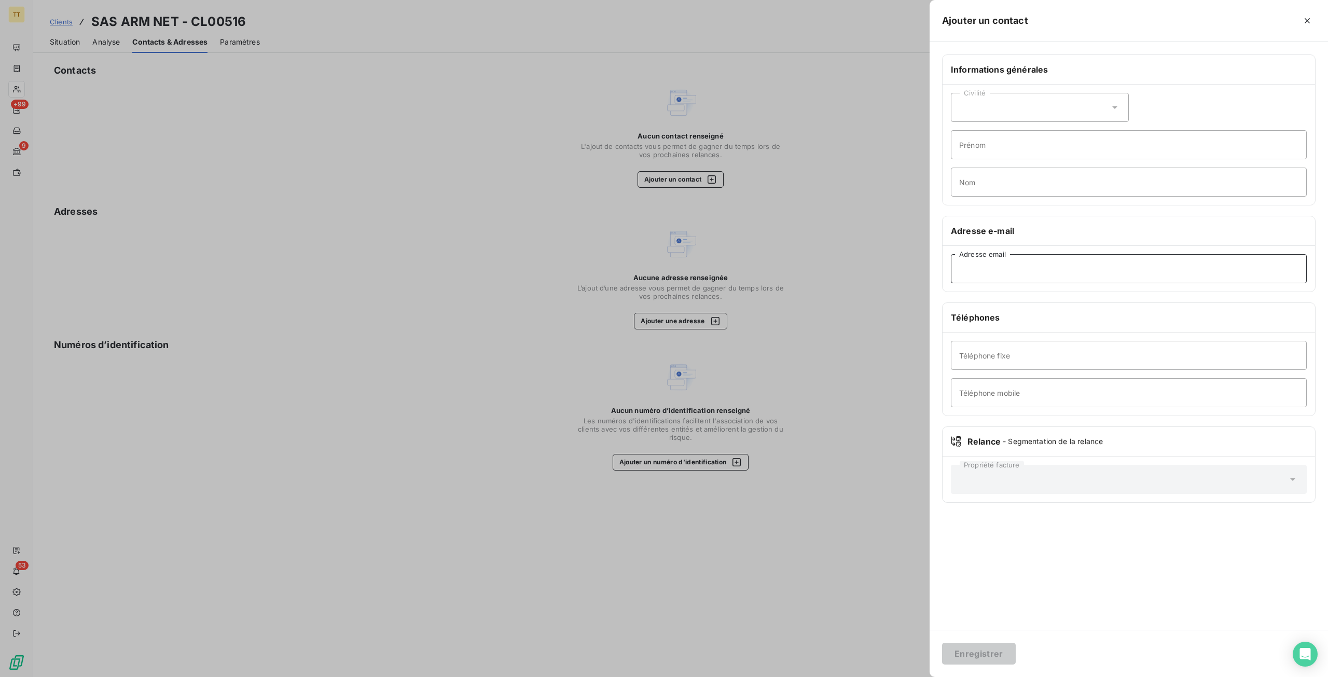
drag, startPoint x: 1049, startPoint y: 256, endPoint x: 1052, endPoint y: 262, distance: 6.1
click at [1051, 260] on input "Adresse email" at bounding box center [1129, 268] width 356 height 29
type input "armine.yerwandyan@orange.fr"
click at [968, 654] on button "Enregistrer" at bounding box center [979, 654] width 74 height 22
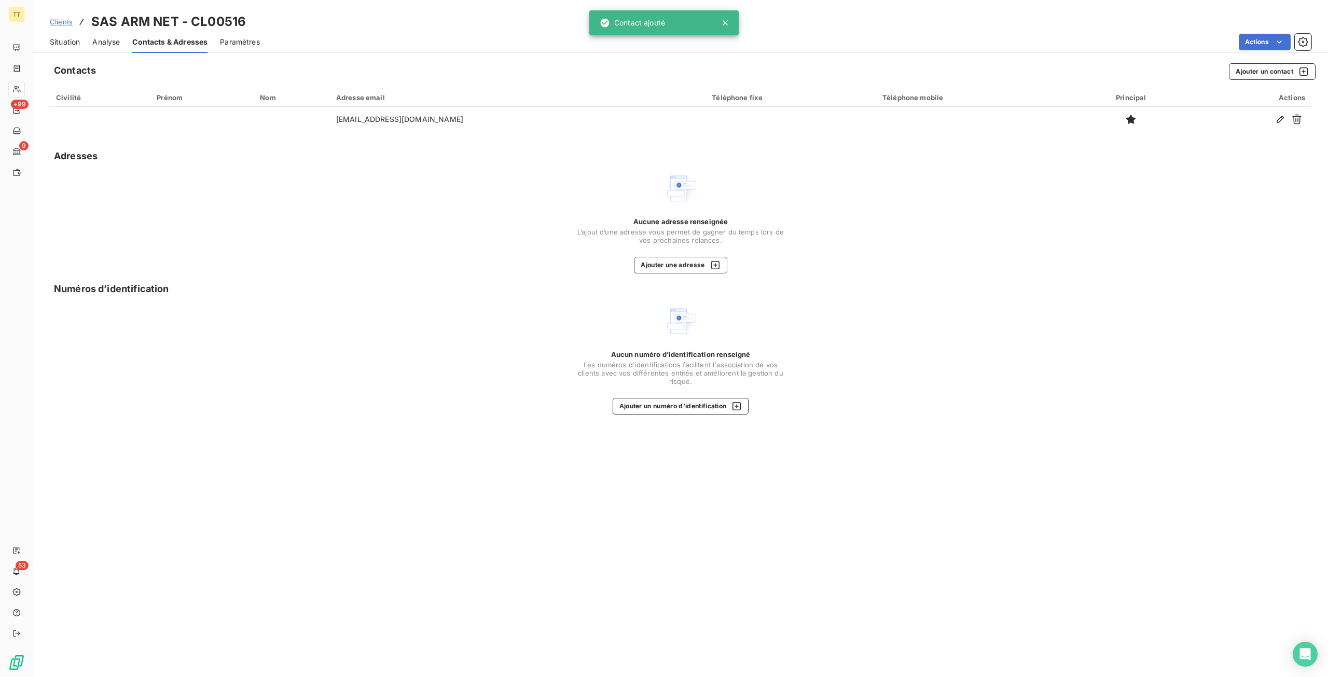
click at [537, 286] on div "Numéros d’identification" at bounding box center [685, 289] width 1262 height 15
drag, startPoint x: 61, startPoint y: 36, endPoint x: 66, endPoint y: 37, distance: 5.4
click at [61, 36] on div "Situation" at bounding box center [65, 42] width 30 height 22
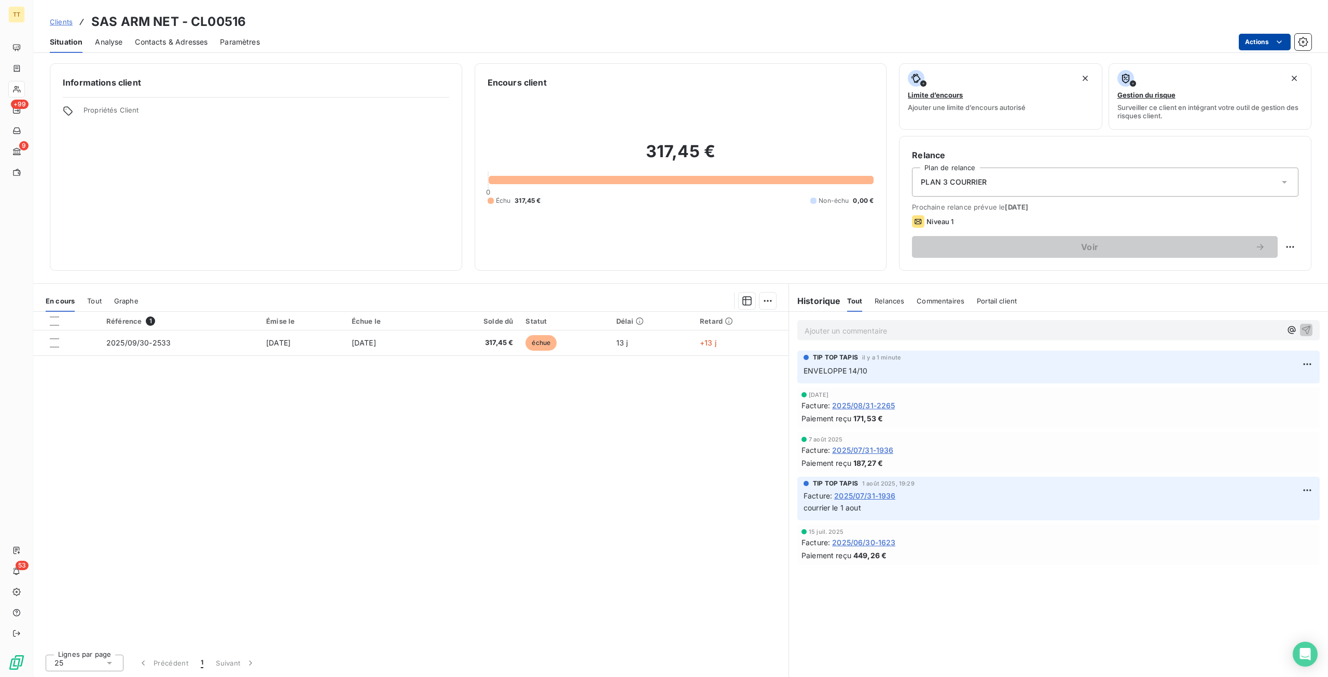
drag, startPoint x: 1256, startPoint y: 32, endPoint x: 1253, endPoint y: 46, distance: 14.4
click at [1256, 33] on div "Situation Analyse Contacts & Adresses Paramètres Actions" at bounding box center [680, 42] width 1295 height 22
click at [1252, 47] on html "TT +99 9 53 Clients SAS ARM NET - CL00516 Situation Analyse Contacts & Adresses…" at bounding box center [664, 338] width 1328 height 677
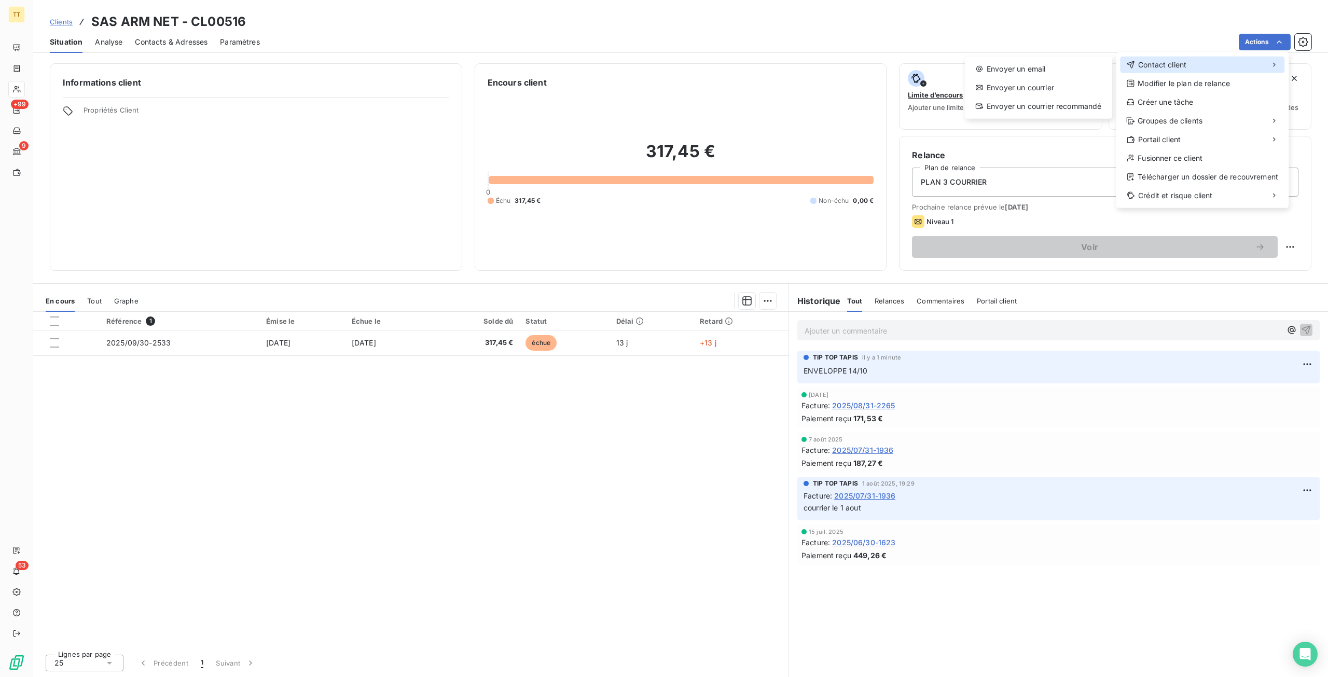
click at [1199, 63] on div "Contact client" at bounding box center [1202, 65] width 164 height 17
click at [1014, 67] on div "Envoyer un email" at bounding box center [1038, 69] width 139 height 17
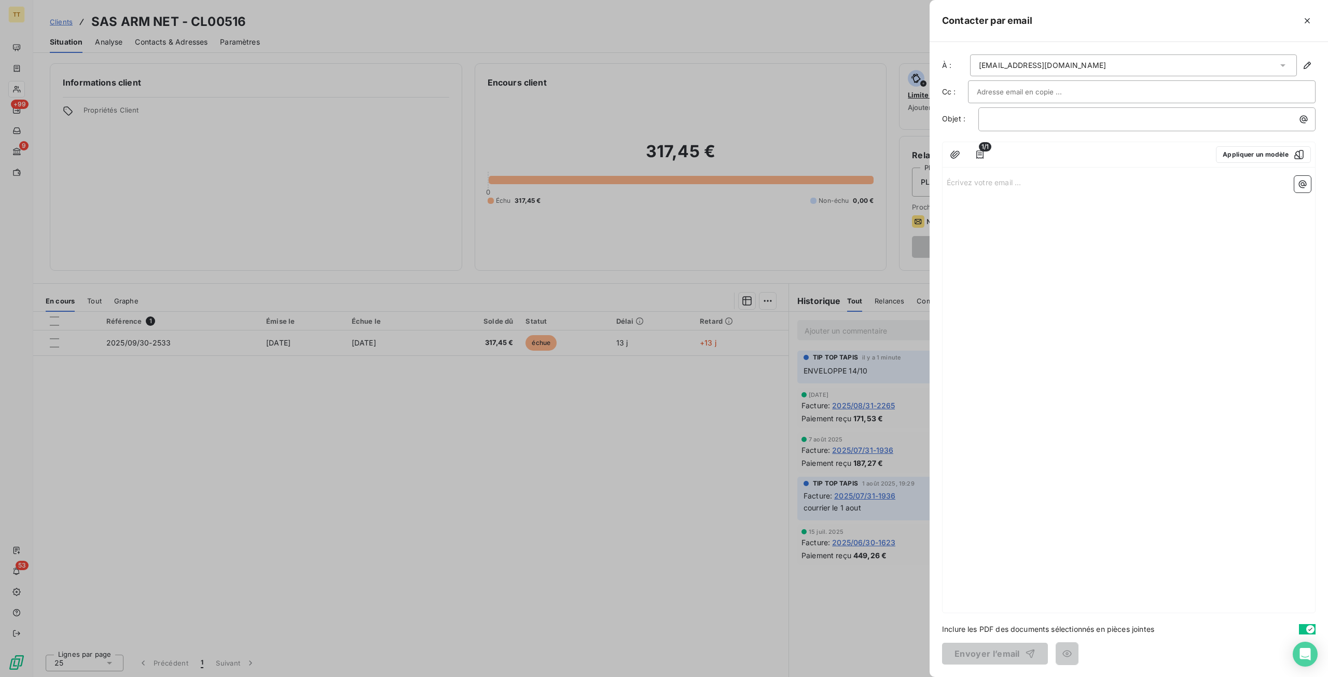
drag, startPoint x: 789, startPoint y: 225, endPoint x: 797, endPoint y: 223, distance: 8.6
click at [789, 225] on div at bounding box center [664, 338] width 1328 height 677
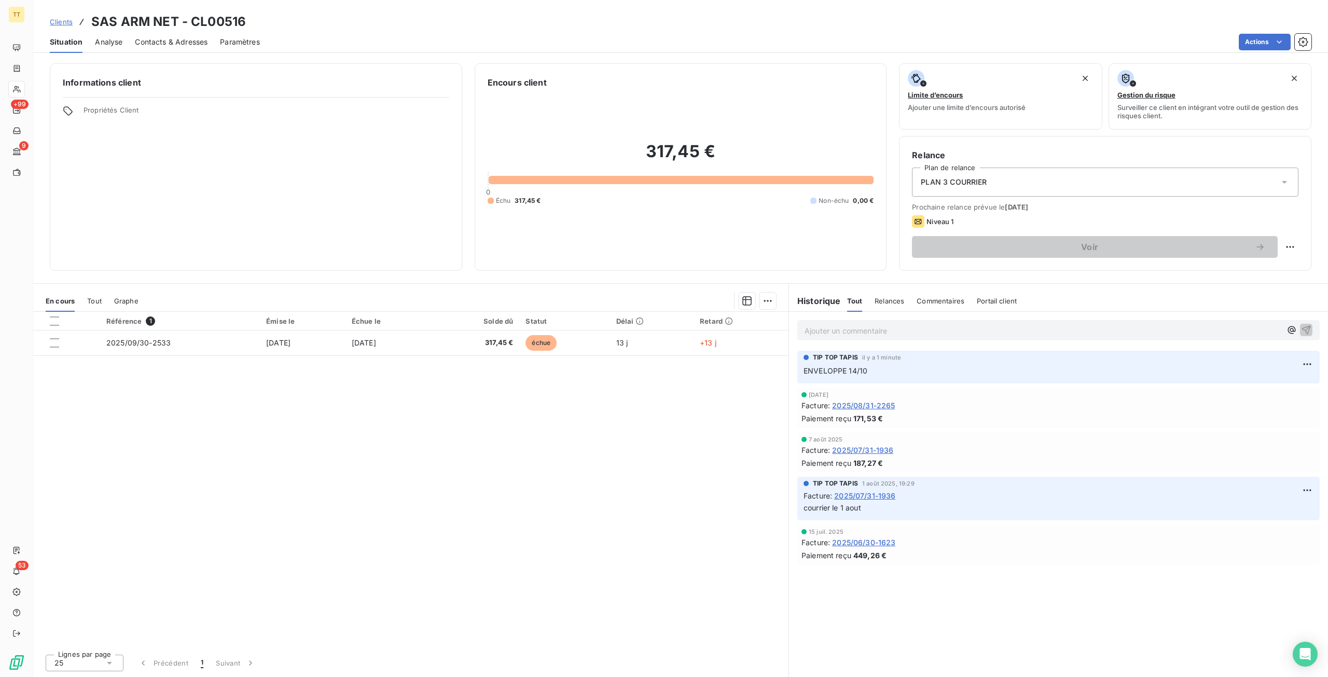
click at [929, 182] on span "PLAN 3 COURRIER" at bounding box center [954, 182] width 66 height 10
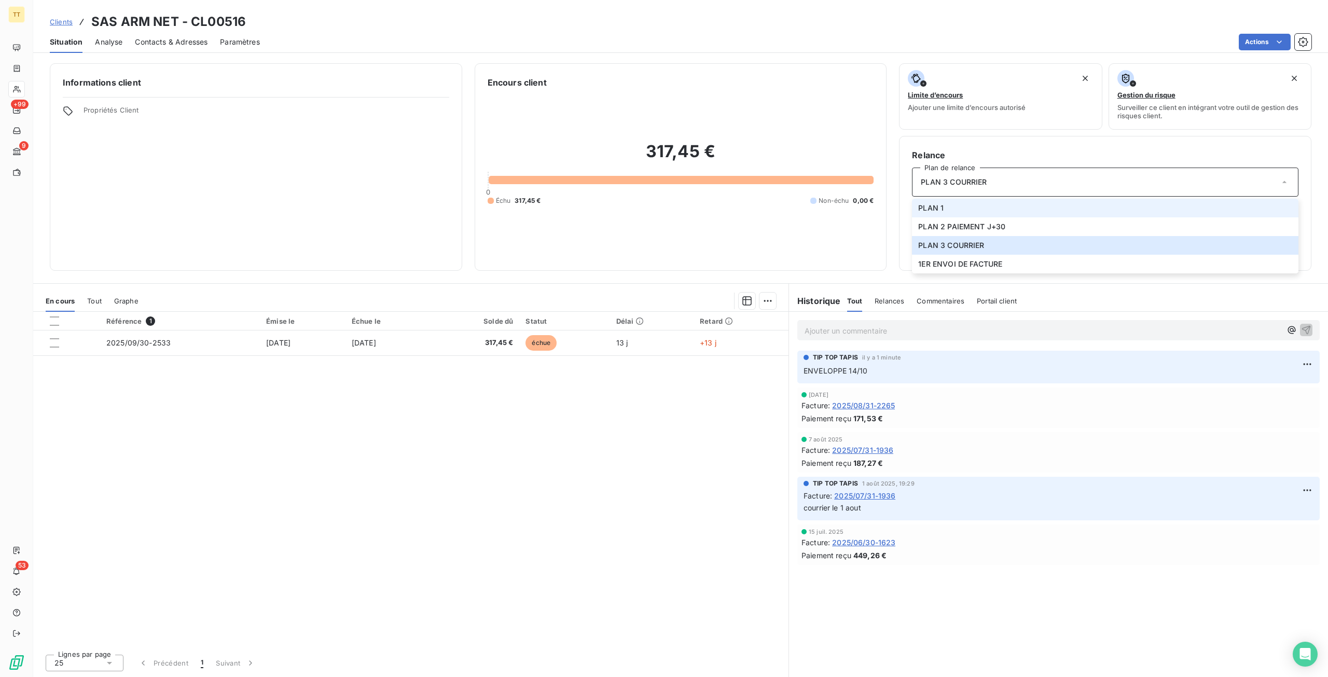
click at [956, 206] on li "PLAN 1" at bounding box center [1105, 208] width 387 height 19
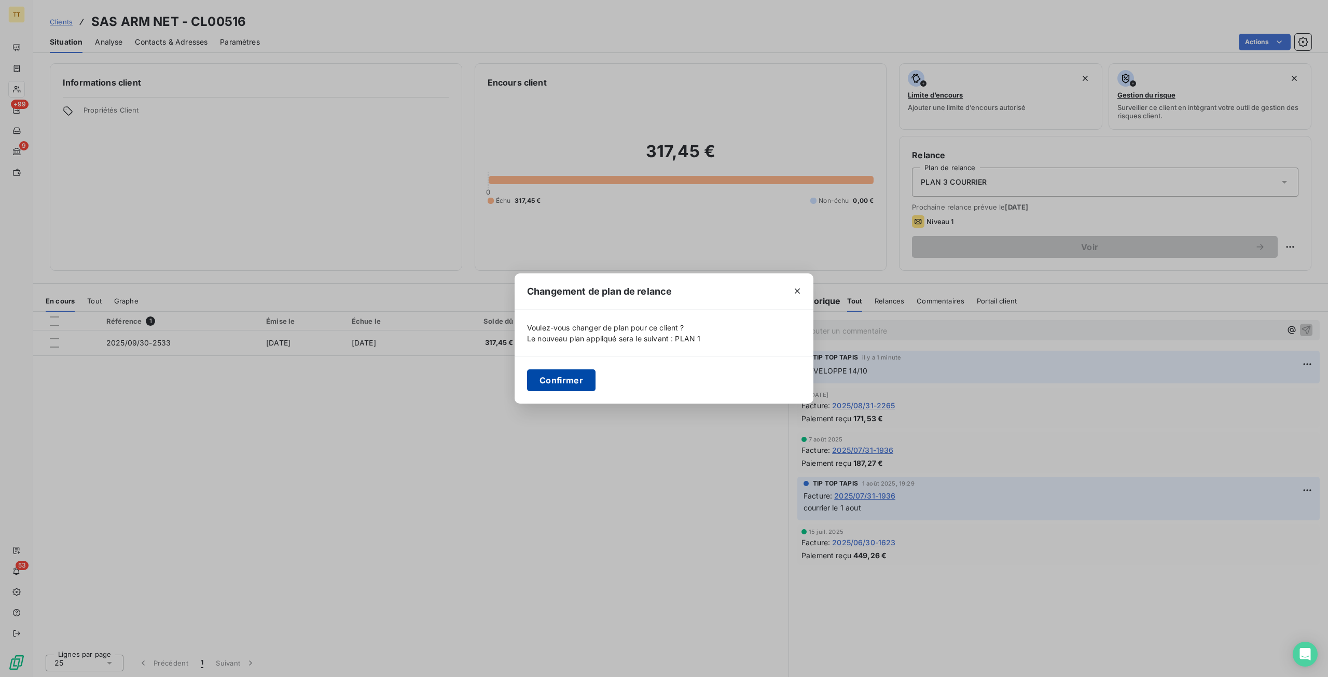
click at [545, 380] on button "Confirmer" at bounding box center [561, 380] width 68 height 22
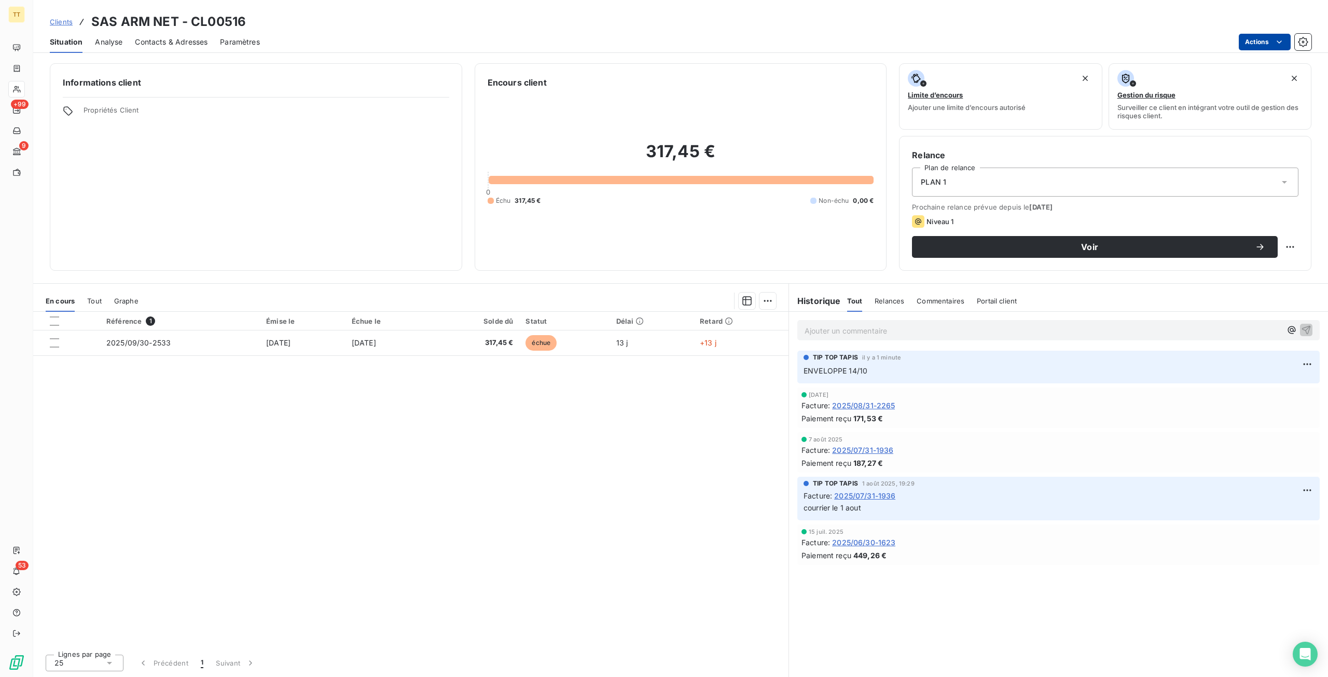
click at [1267, 43] on html "TT +99 9 53 Clients SAS ARM NET - CL00516 Situation Analyse Contacts & Adresses…" at bounding box center [664, 338] width 1328 height 677
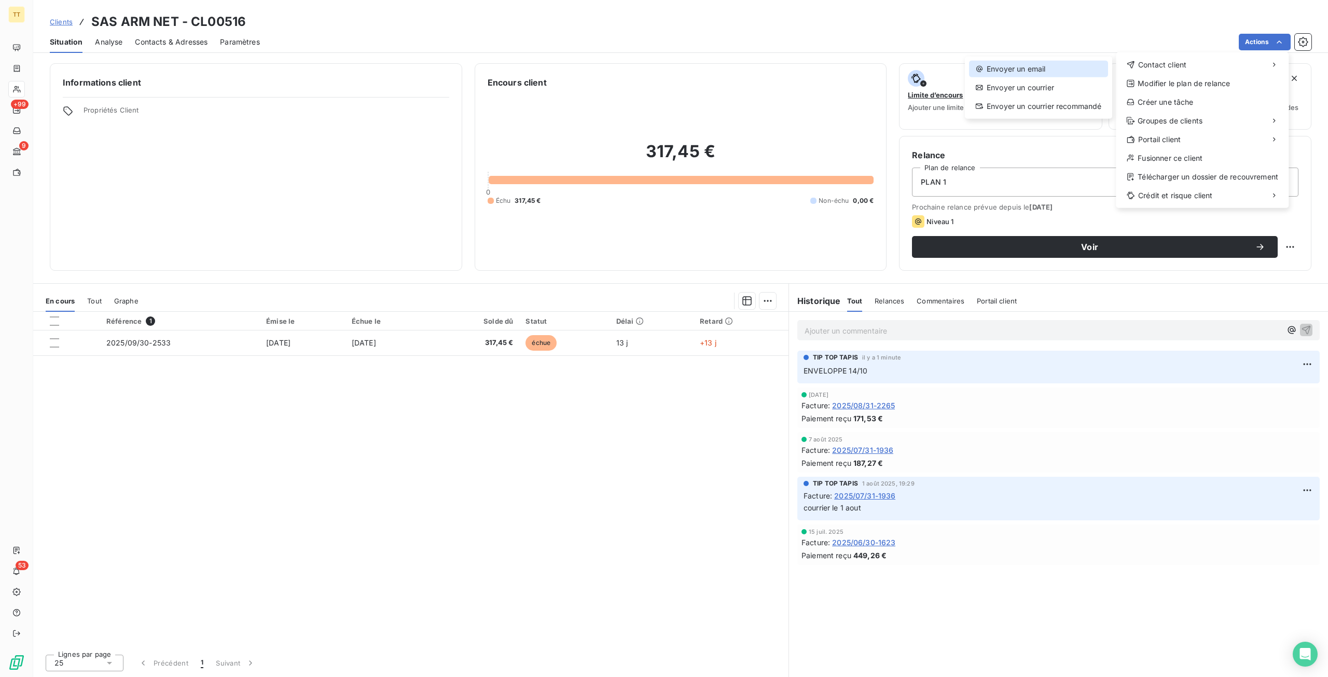
click at [1039, 68] on div "Envoyer un email" at bounding box center [1038, 69] width 139 height 17
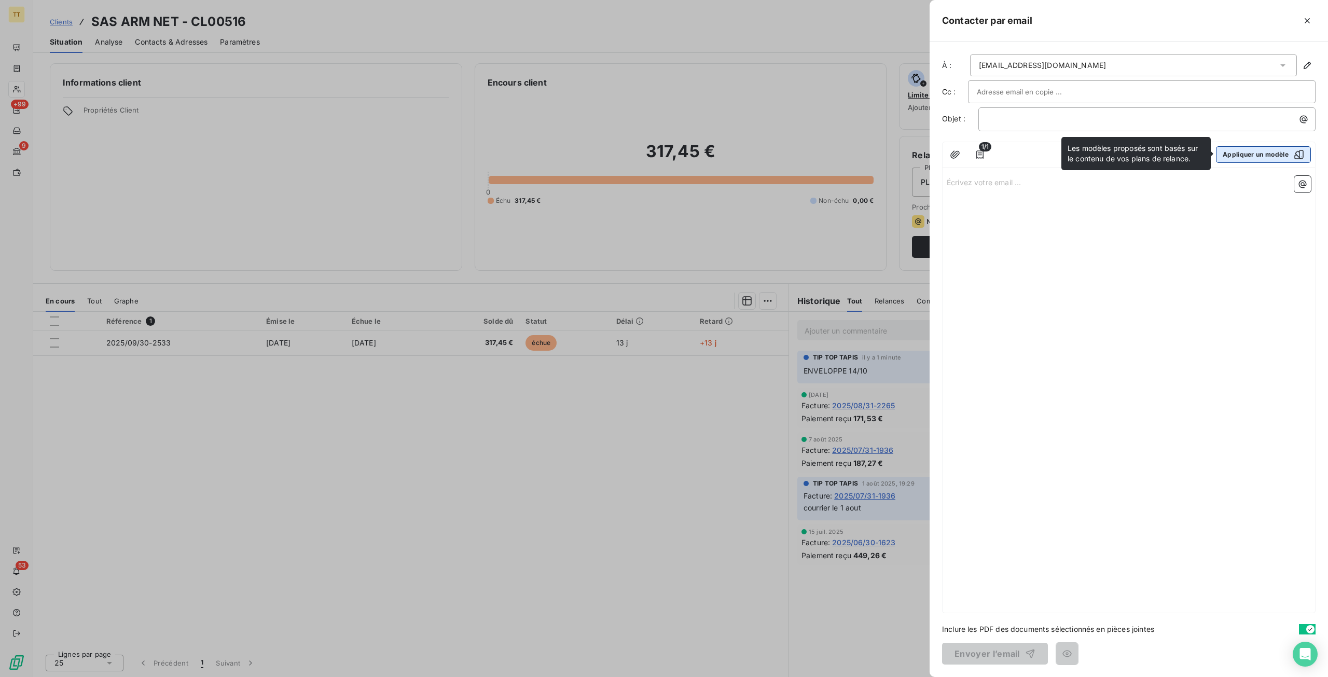
click at [1238, 153] on button "Appliquer un modèle" at bounding box center [1263, 154] width 95 height 17
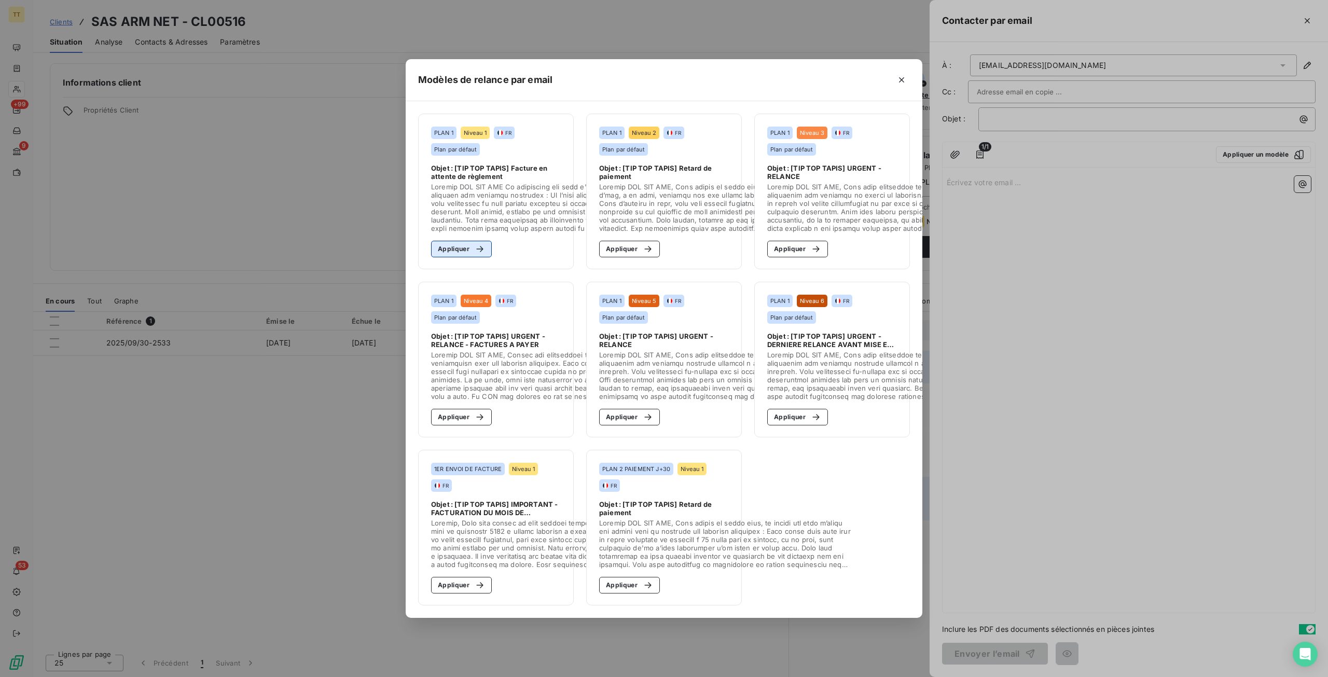
click at [472, 248] on div "button" at bounding box center [478, 249] width 16 height 10
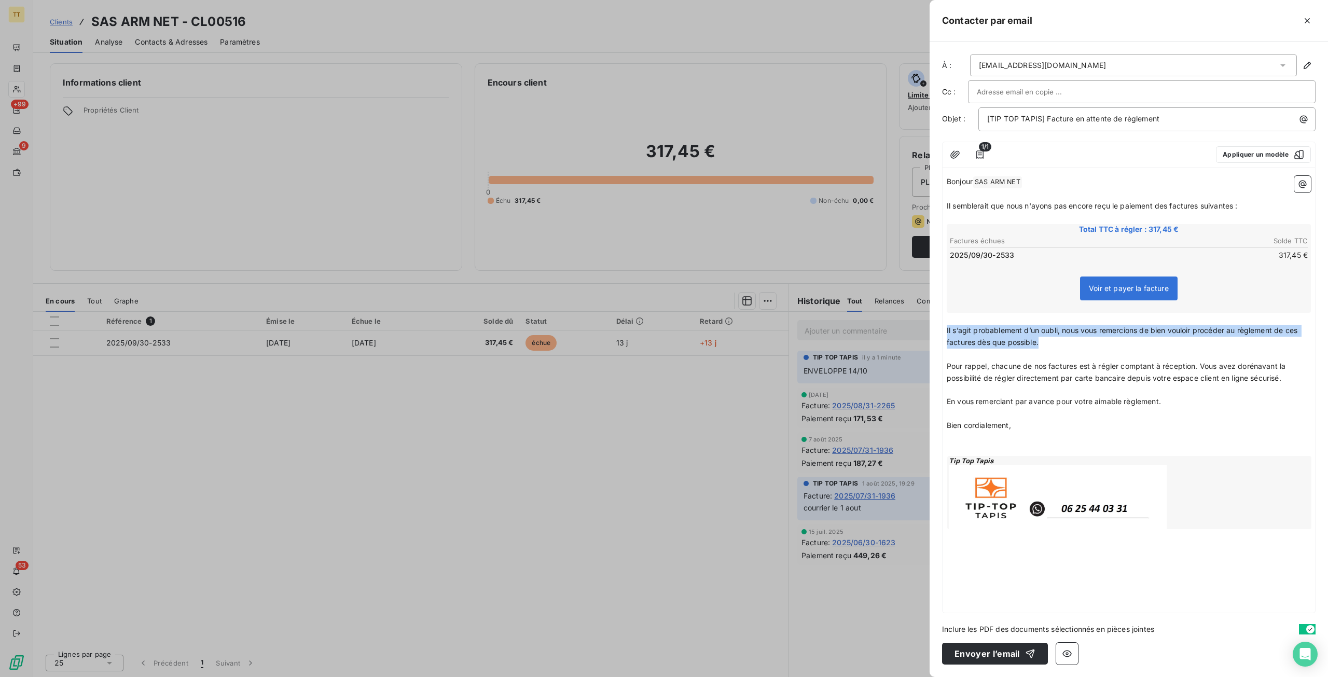
drag, startPoint x: 1056, startPoint y: 345, endPoint x: 874, endPoint y: 330, distance: 182.8
click at [874, 677] on div "Contacter par email À : armine.yerwandyan@orange.fr Cc : Objet : [TIP TOP TAPIS…" at bounding box center [664, 677] width 1328 height 0
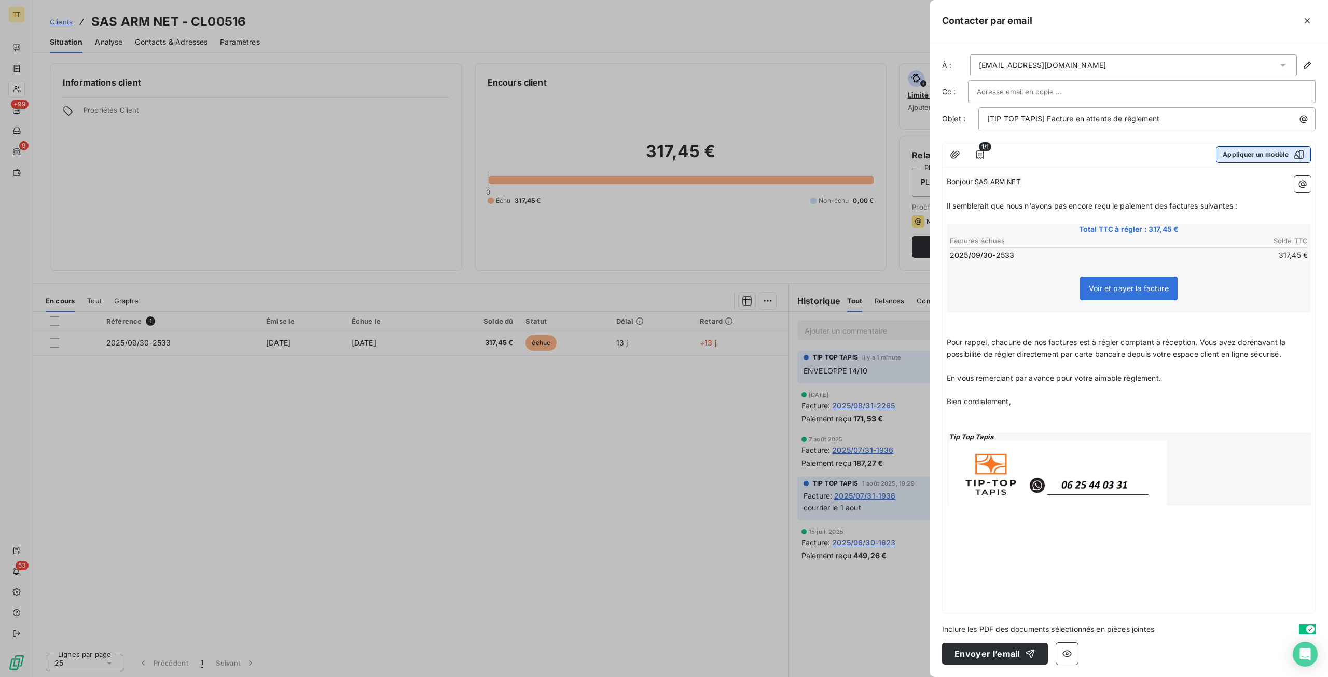
click at [1253, 155] on button "Appliquer un modèle" at bounding box center [1263, 154] width 95 height 17
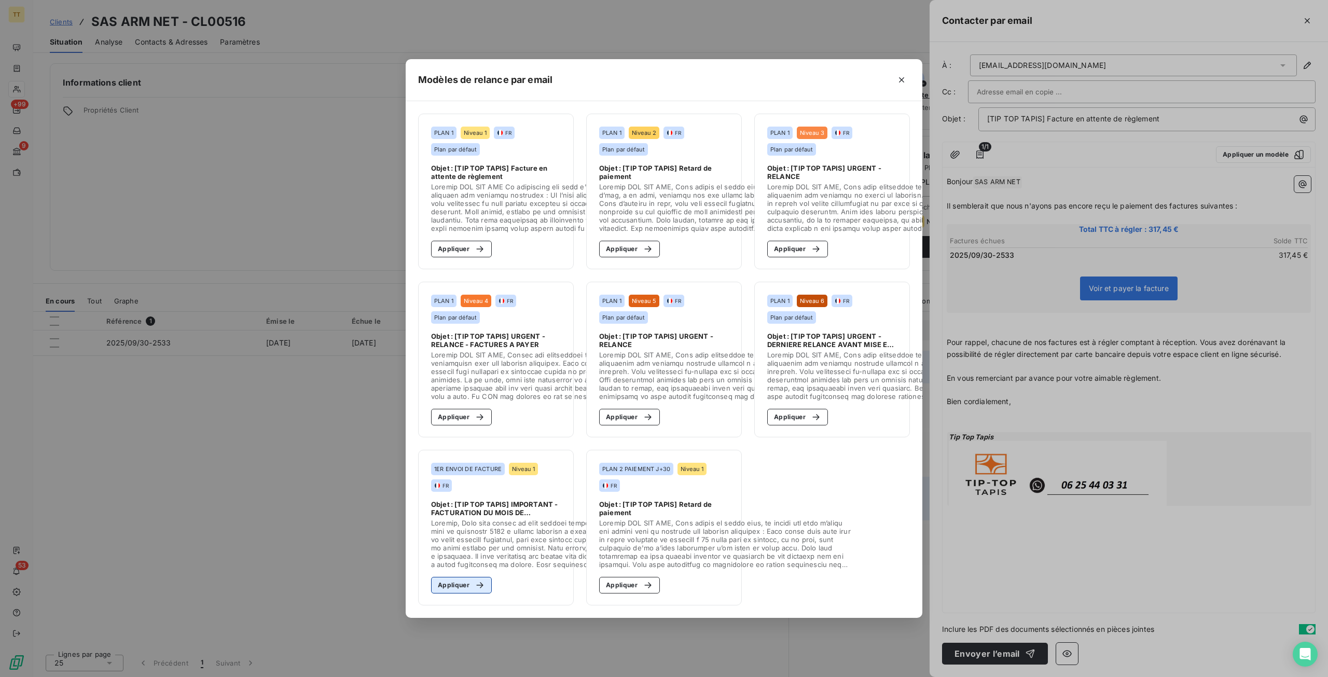
click at [462, 579] on button "Appliquer" at bounding box center [461, 585] width 61 height 17
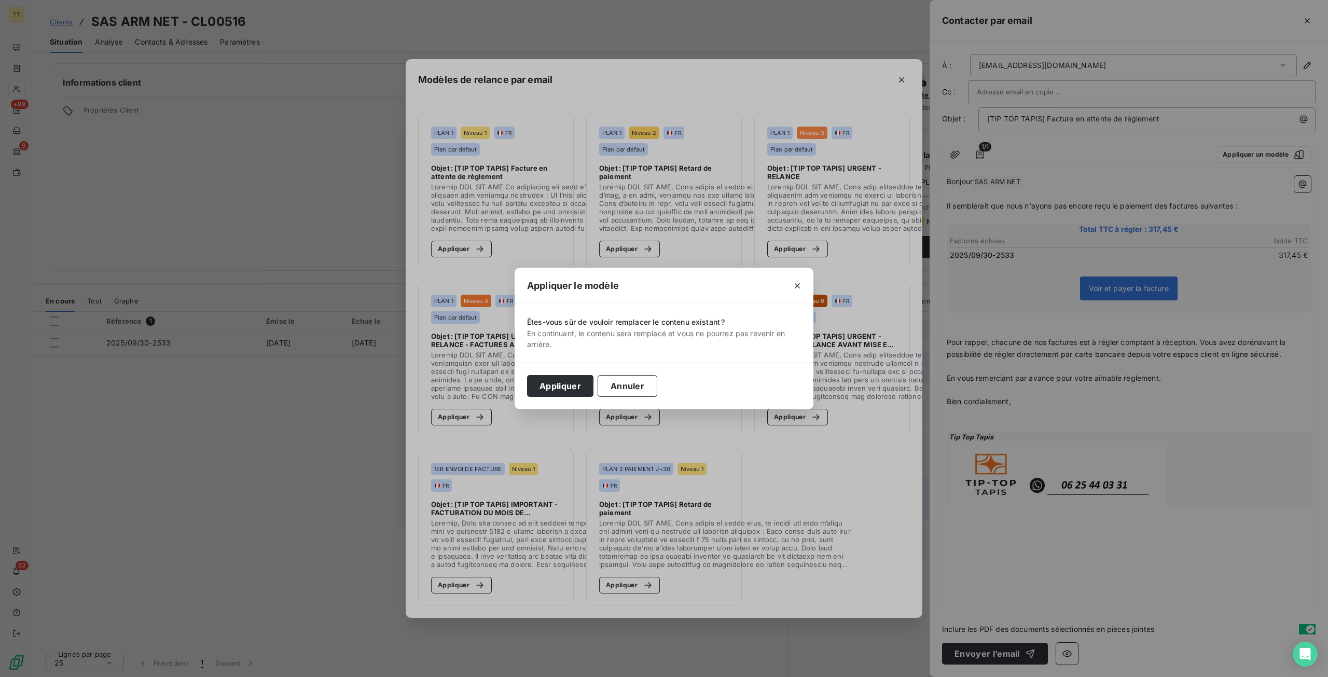
drag, startPoint x: 546, startPoint y: 392, endPoint x: 594, endPoint y: 396, distance: 47.9
click at [547, 392] on button "Appliquer" at bounding box center [560, 386] width 66 height 22
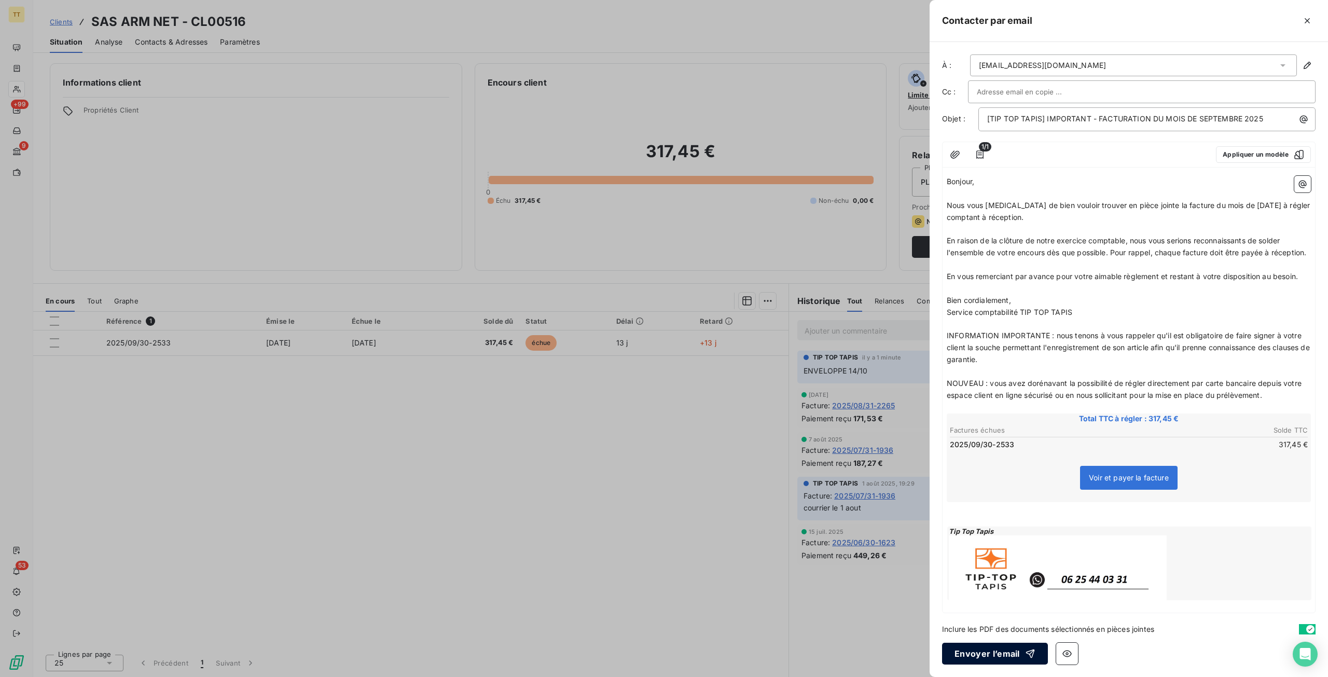
click at [990, 662] on button "Envoyer l’email" at bounding box center [995, 654] width 106 height 22
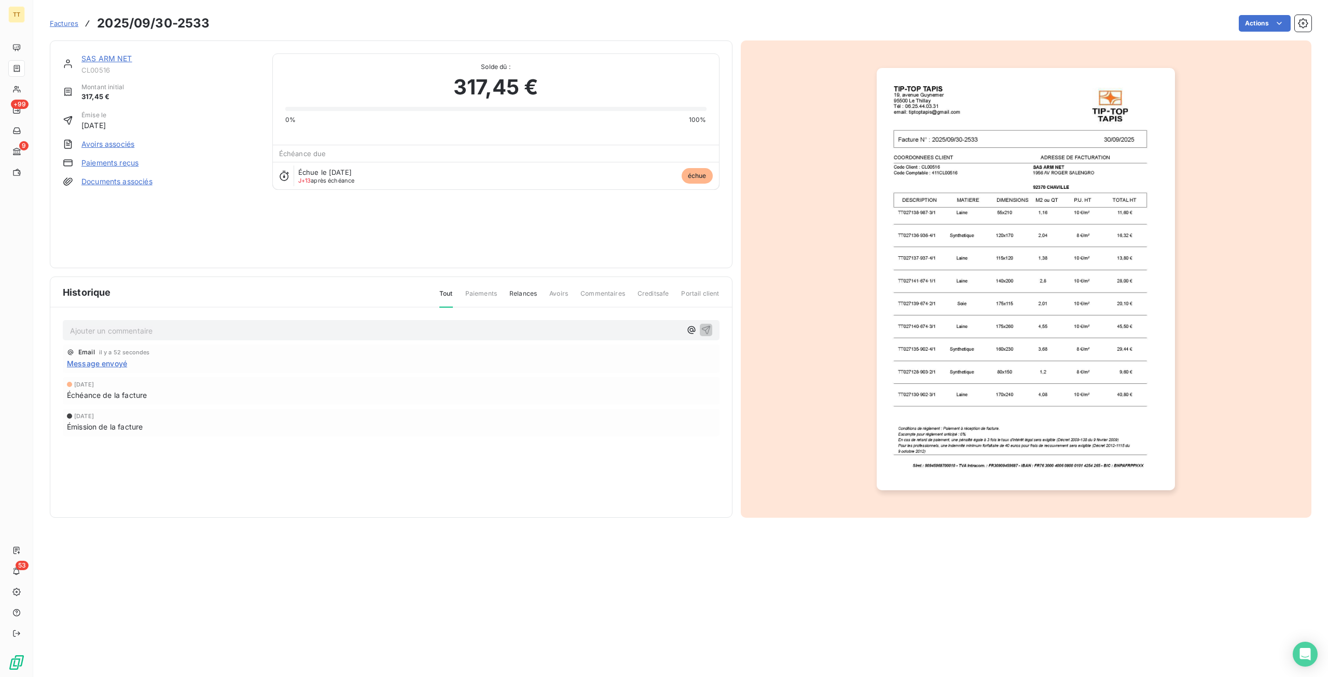
click at [76, 24] on span "Factures" at bounding box center [64, 23] width 29 height 8
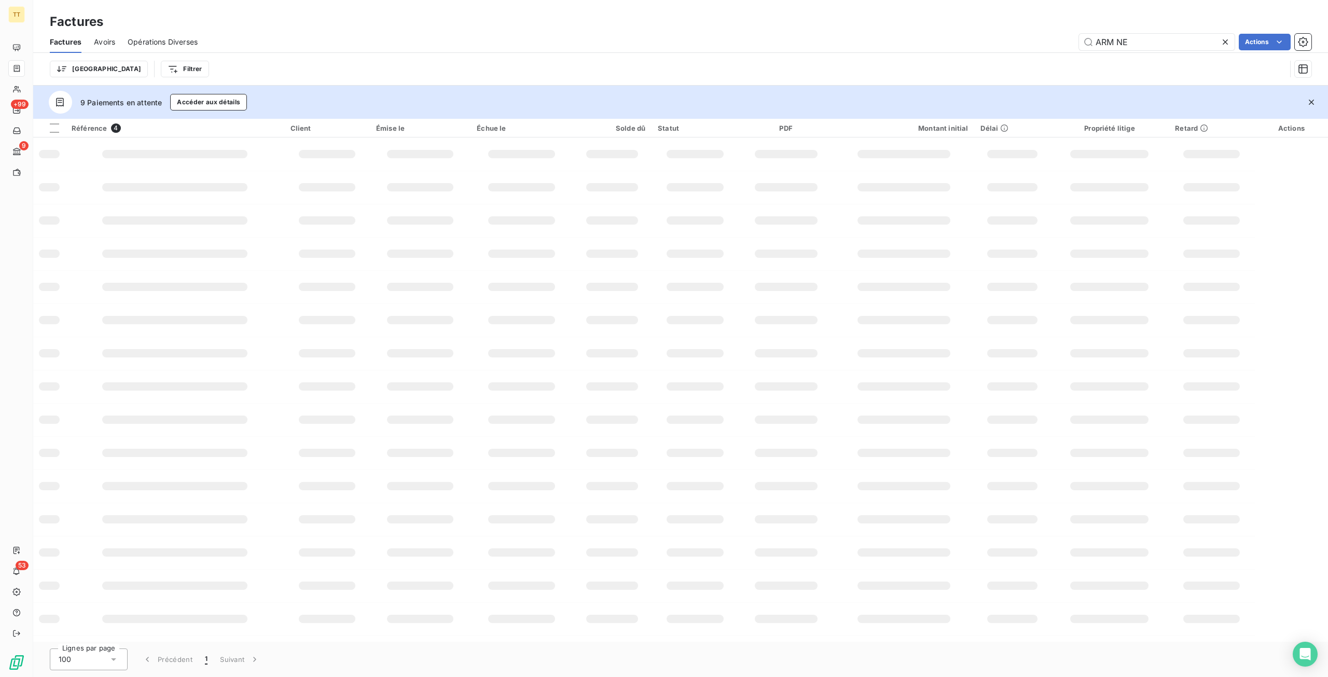
drag, startPoint x: 1104, startPoint y: 38, endPoint x: 979, endPoint y: 30, distance: 125.8
click at [979, 30] on div "Factures Factures Avoirs Opérations Diverses ARM NE Actions Trier Filtrer" at bounding box center [680, 43] width 1295 height 86
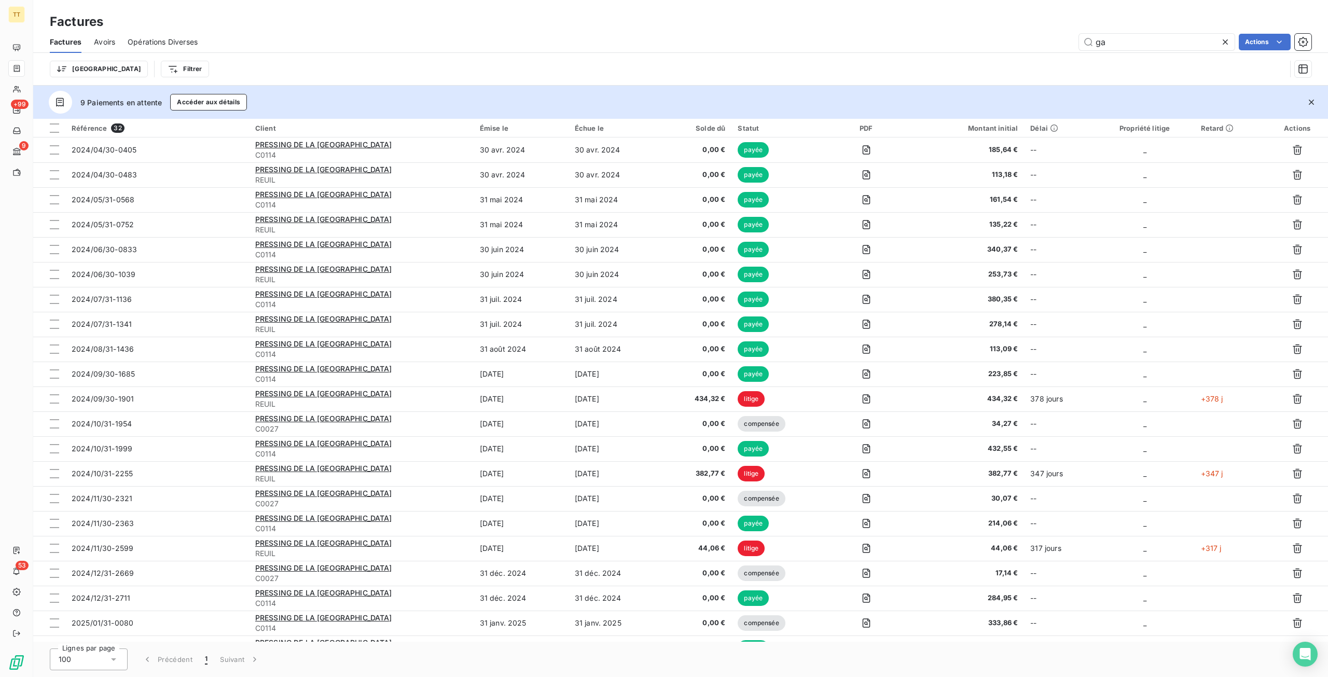
type input "g"
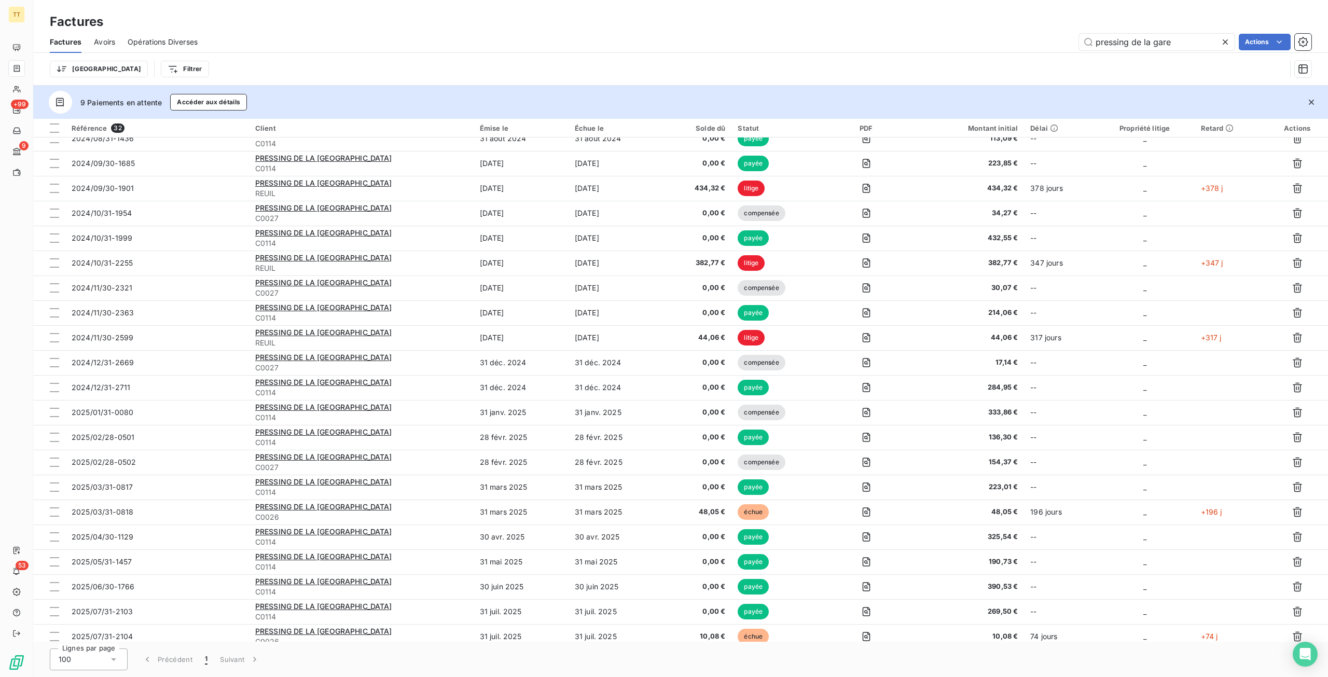
scroll to position [293, 0]
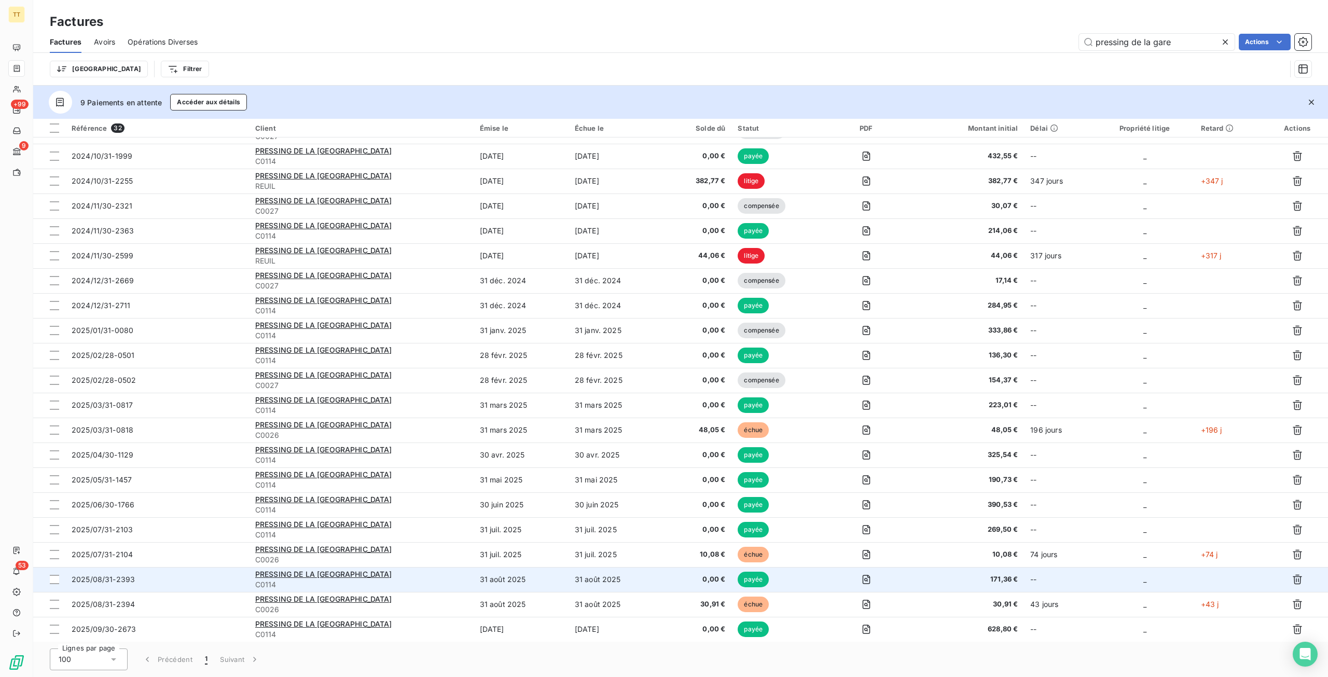
type input "pressing de la gare"
click at [350, 570] on span "PRESSING DE LA [GEOGRAPHIC_DATA]" at bounding box center [323, 574] width 137 height 9
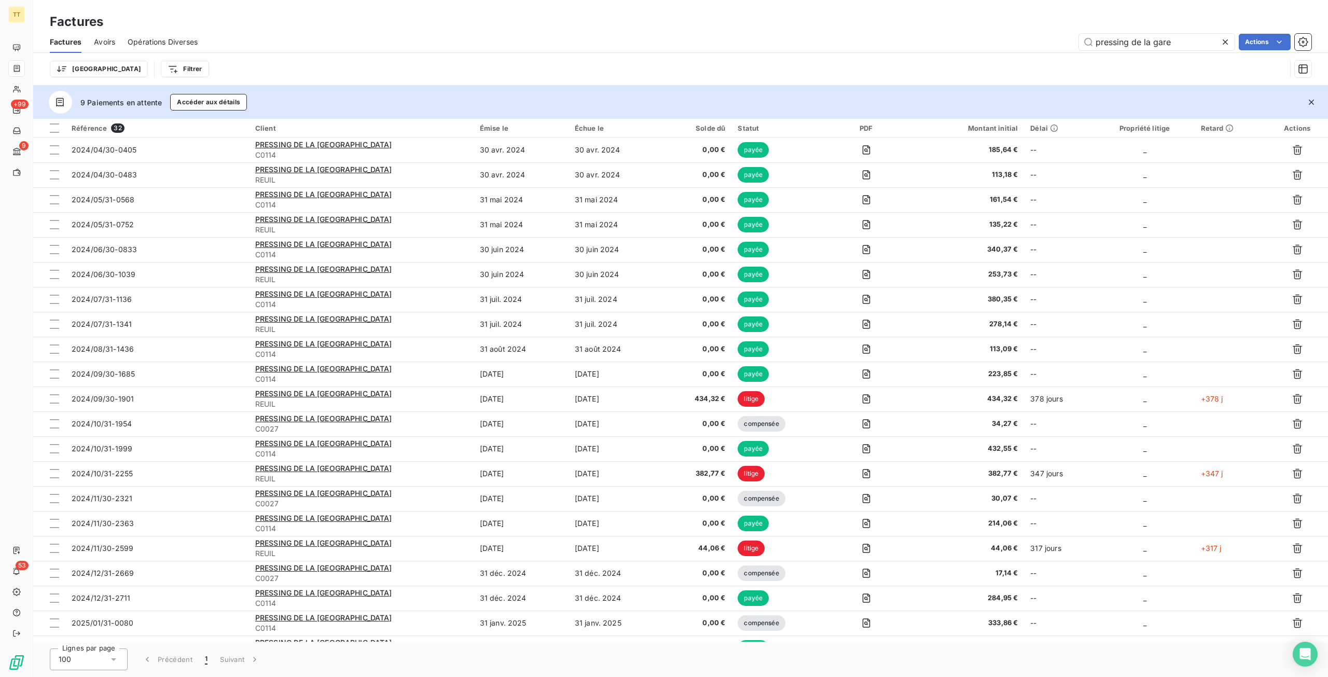
drag, startPoint x: 1031, startPoint y: 32, endPoint x: 999, endPoint y: 31, distance: 31.7
click at [999, 31] on div "Factures Factures Avoirs Opérations Diverses pressing de la gare Actions Trier …" at bounding box center [680, 43] width 1295 height 86
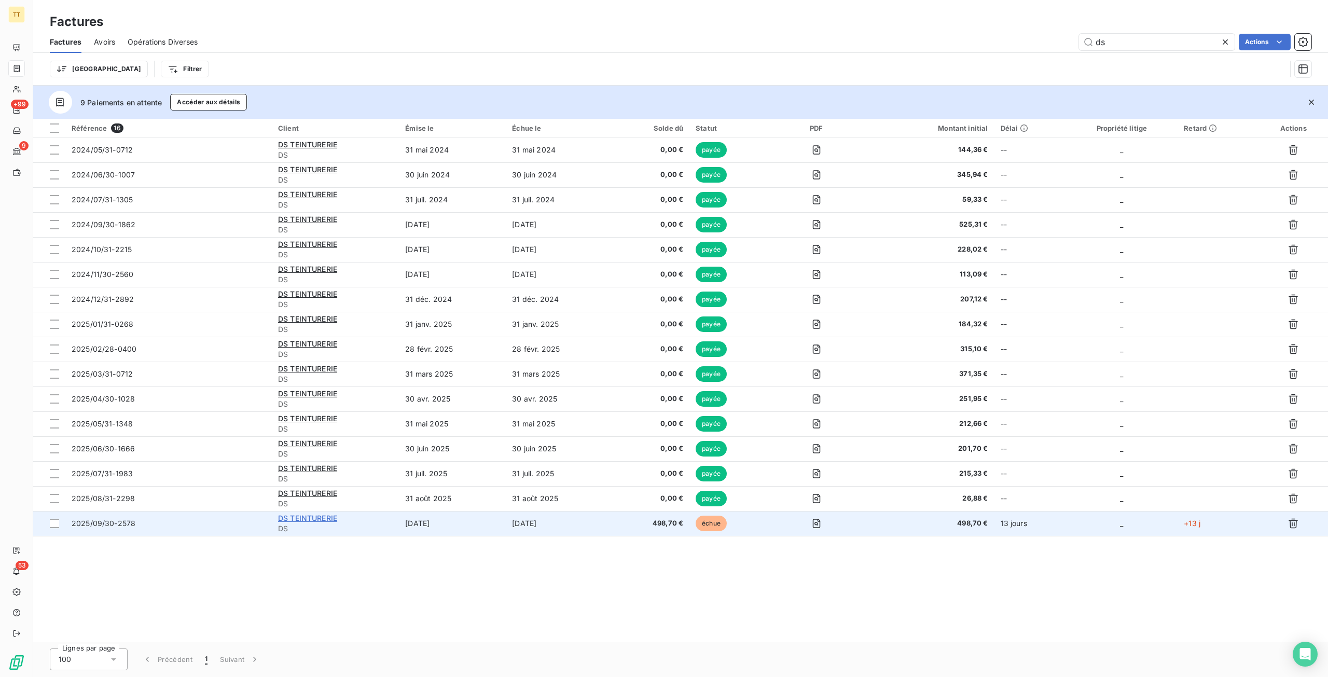
type input "ds"
click at [321, 516] on span "DS TEINTURERIE" at bounding box center [307, 518] width 59 height 9
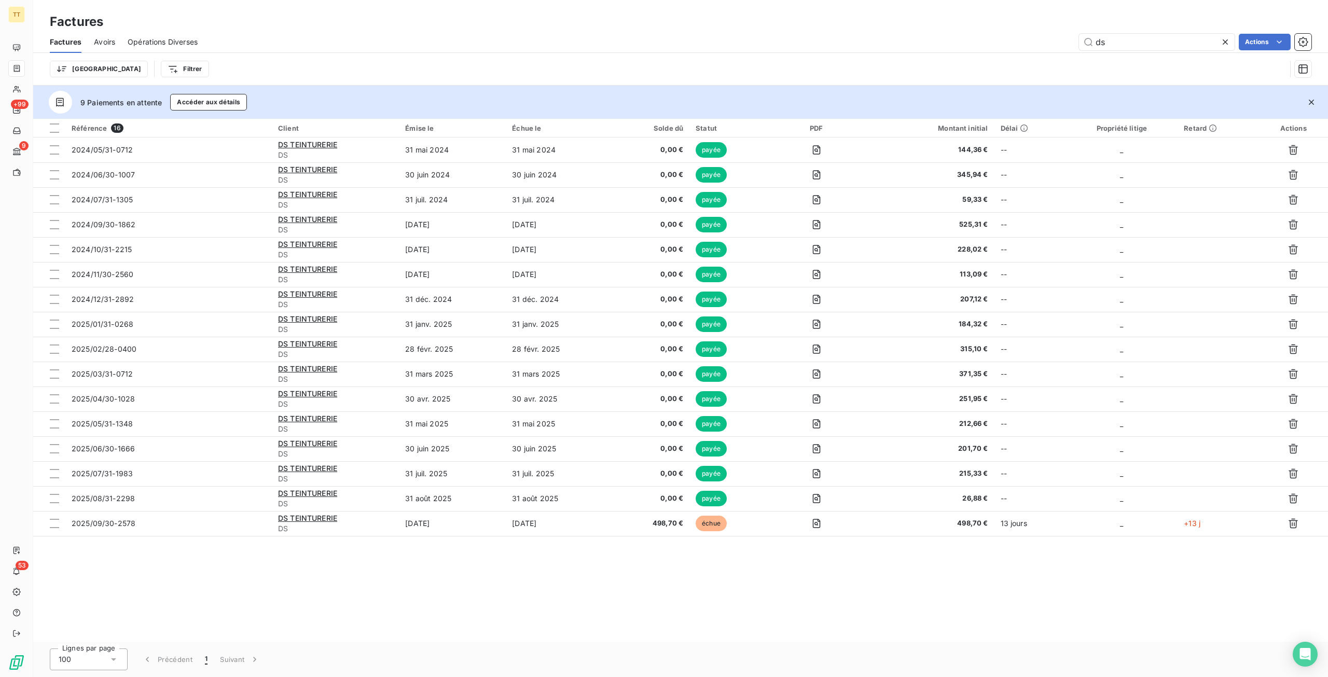
drag, startPoint x: 1163, startPoint y: 41, endPoint x: 962, endPoint y: 26, distance: 201.9
click at [963, 26] on div "Factures Factures Avoirs Opérations Diverses ds Actions Trier Filtrer" at bounding box center [680, 43] width 1295 height 86
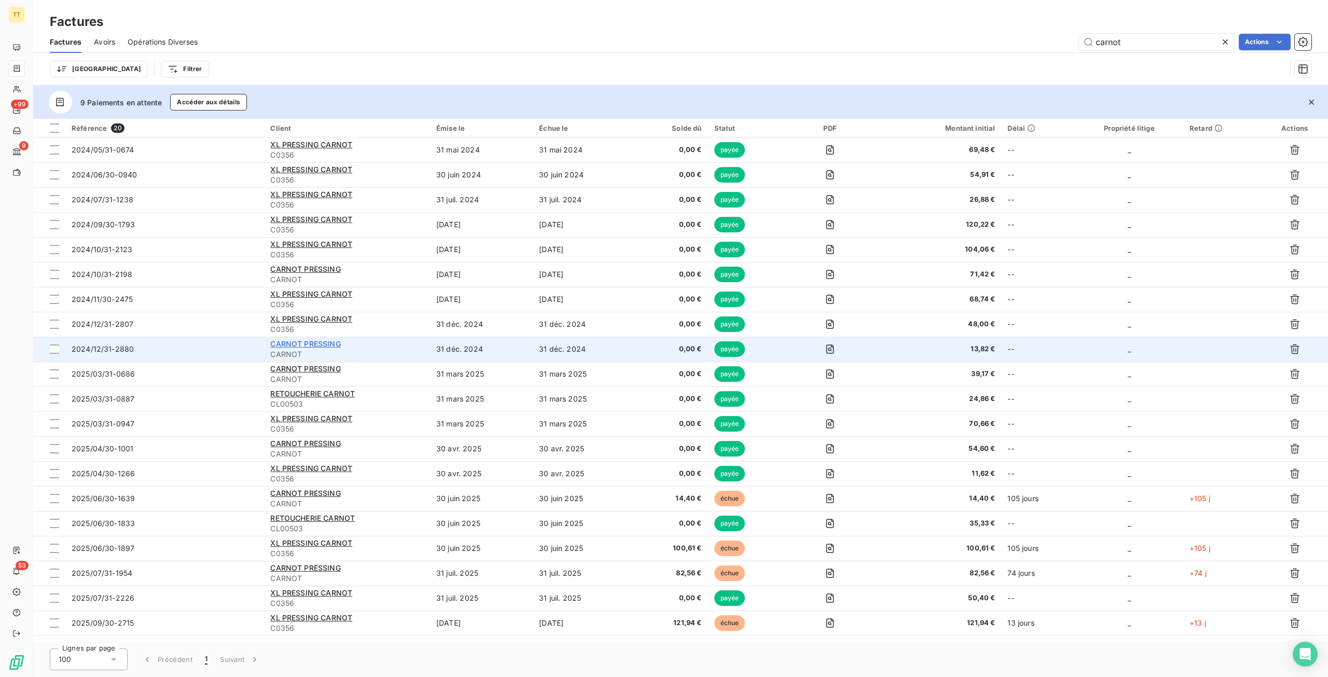
type input "carnot"
click at [317, 340] on span "CARNOT PRESSING" at bounding box center [305, 343] width 70 height 9
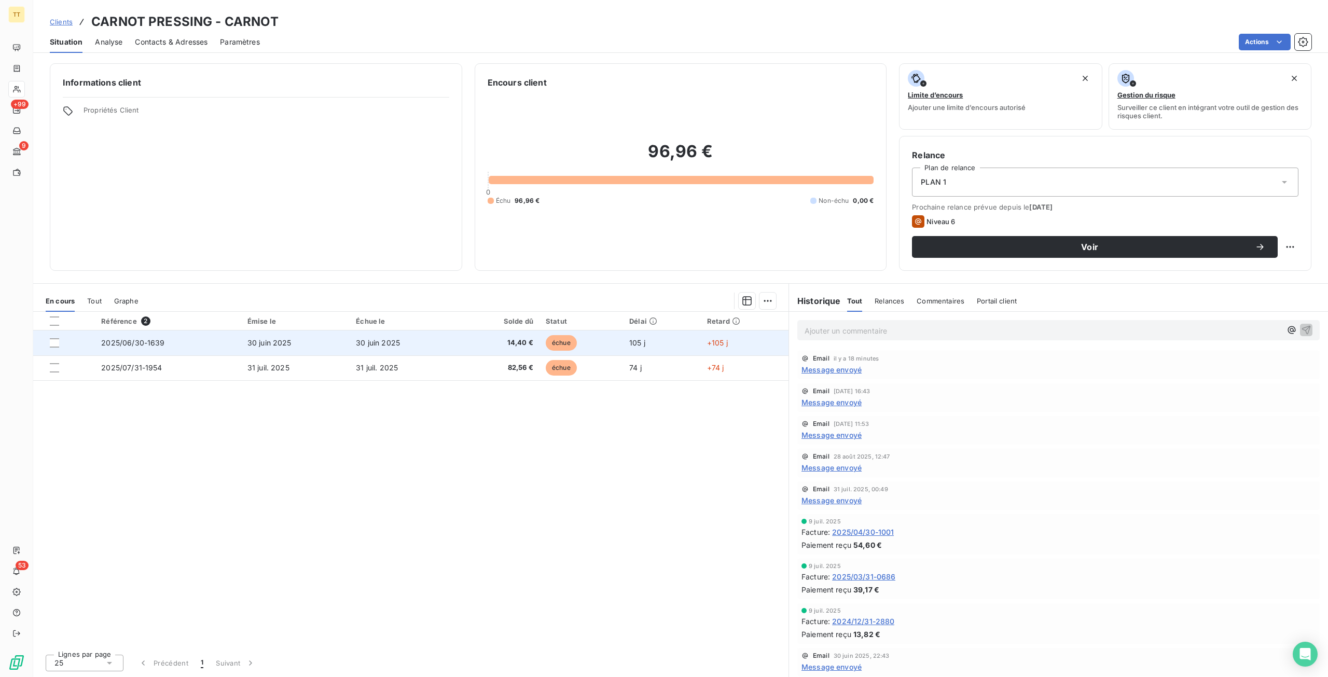
click at [367, 340] on span "30 juin 2025" at bounding box center [378, 342] width 44 height 9
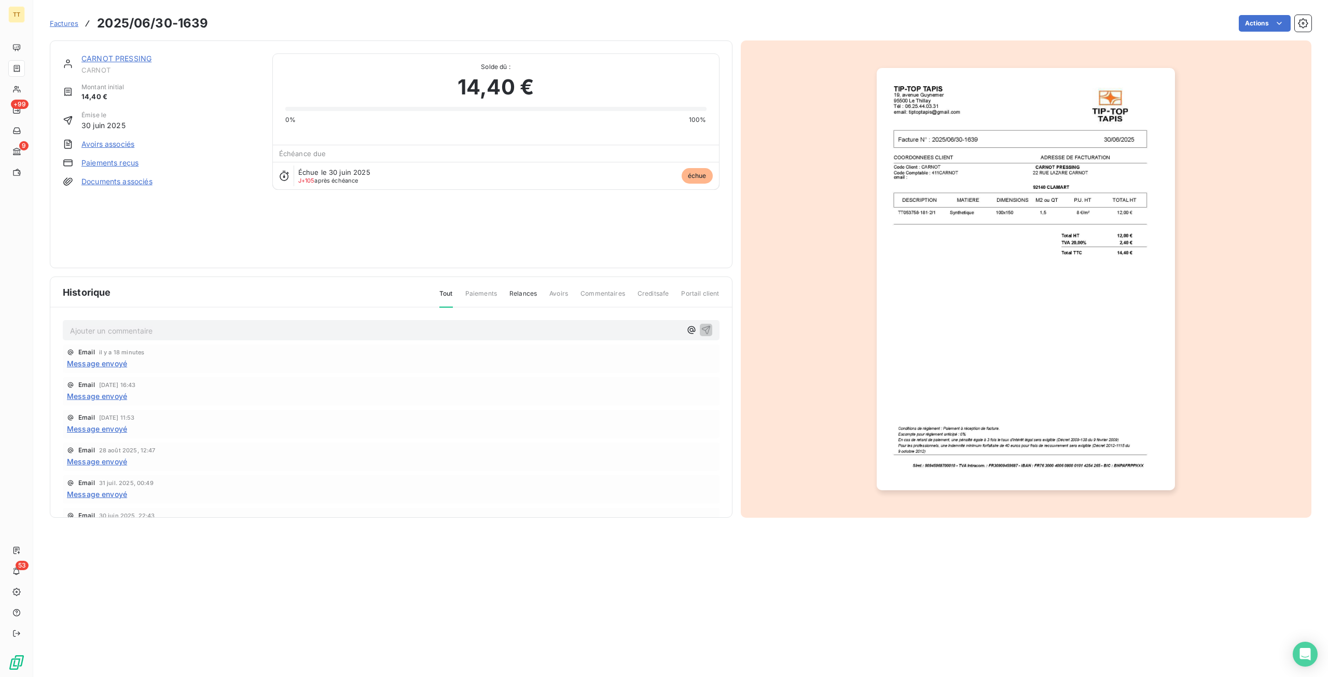
drag, startPoint x: 1195, startPoint y: 284, endPoint x: 1144, endPoint y: 299, distance: 53.4
click at [1194, 284] on div at bounding box center [1026, 278] width 571 height 477
click at [1140, 300] on img "button" at bounding box center [1026, 279] width 298 height 422
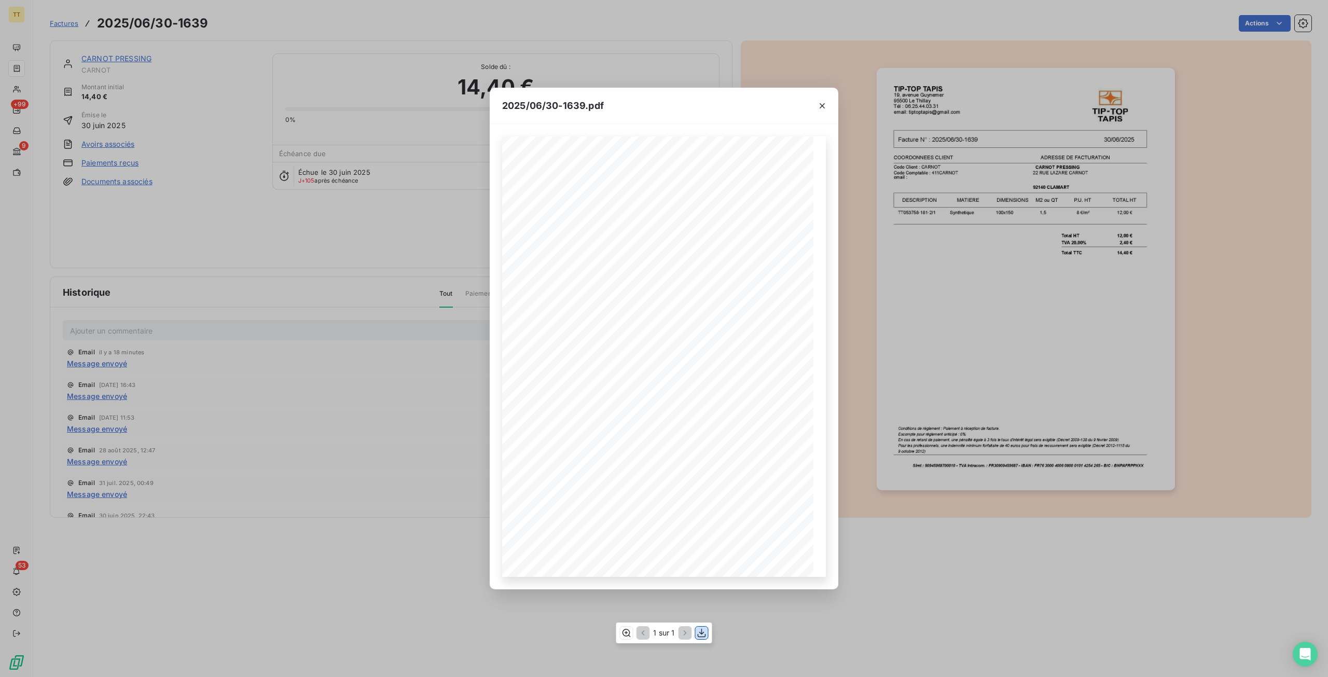
drag, startPoint x: 702, startPoint y: 629, endPoint x: 677, endPoint y: 590, distance: 46.2
click at [702, 629] on icon "button" at bounding box center [702, 632] width 8 height 9
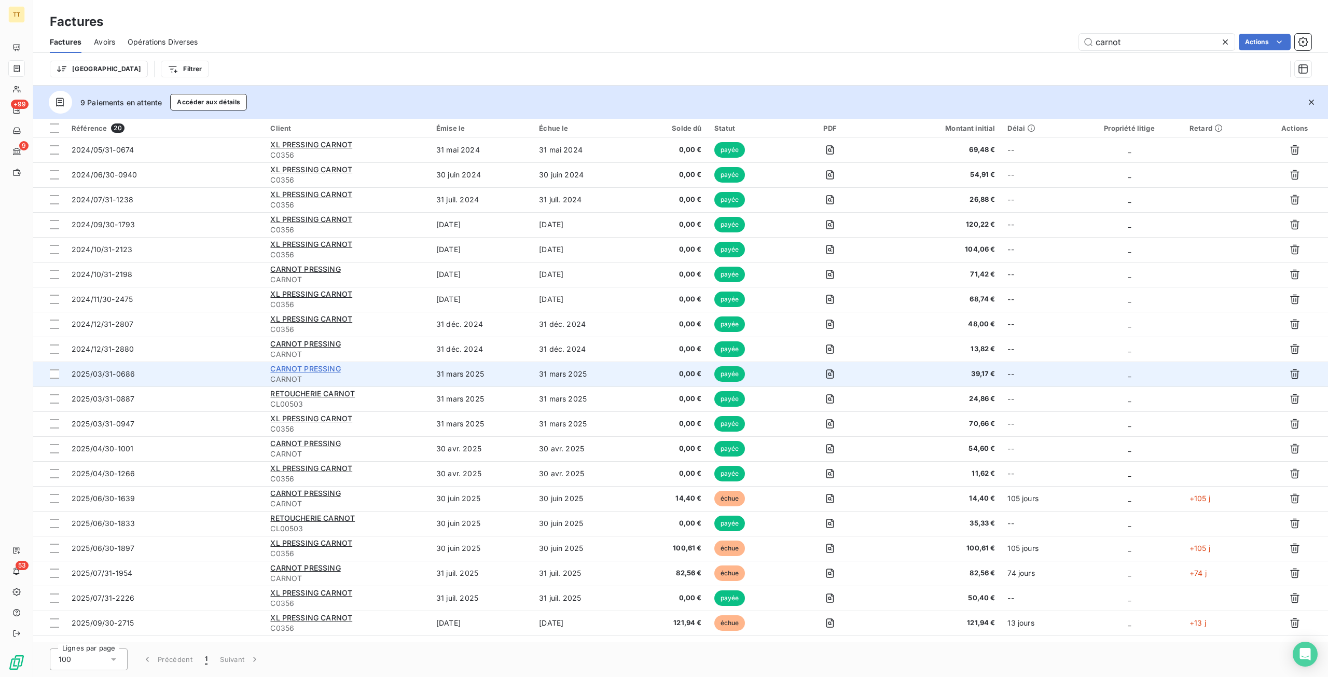
click at [305, 368] on span "CARNOT PRESSING" at bounding box center [305, 368] width 70 height 9
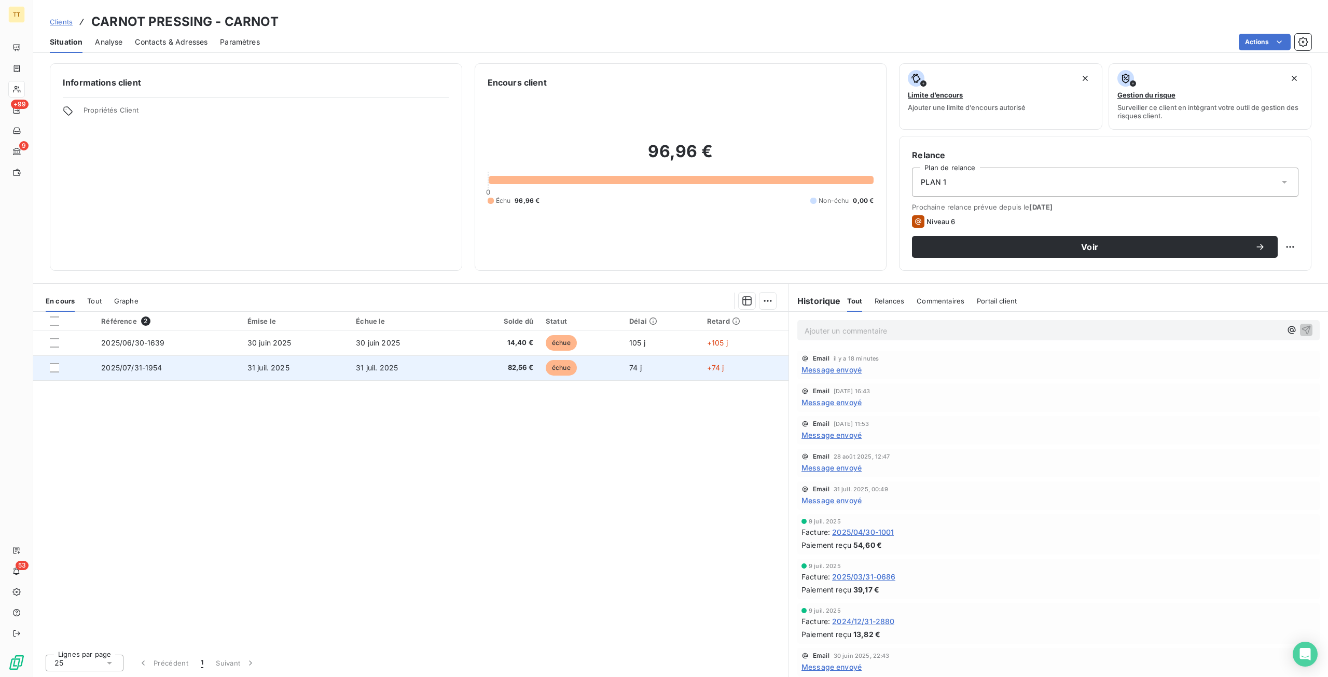
click at [344, 370] on td "31 juil. 2025" at bounding box center [295, 367] width 108 height 25
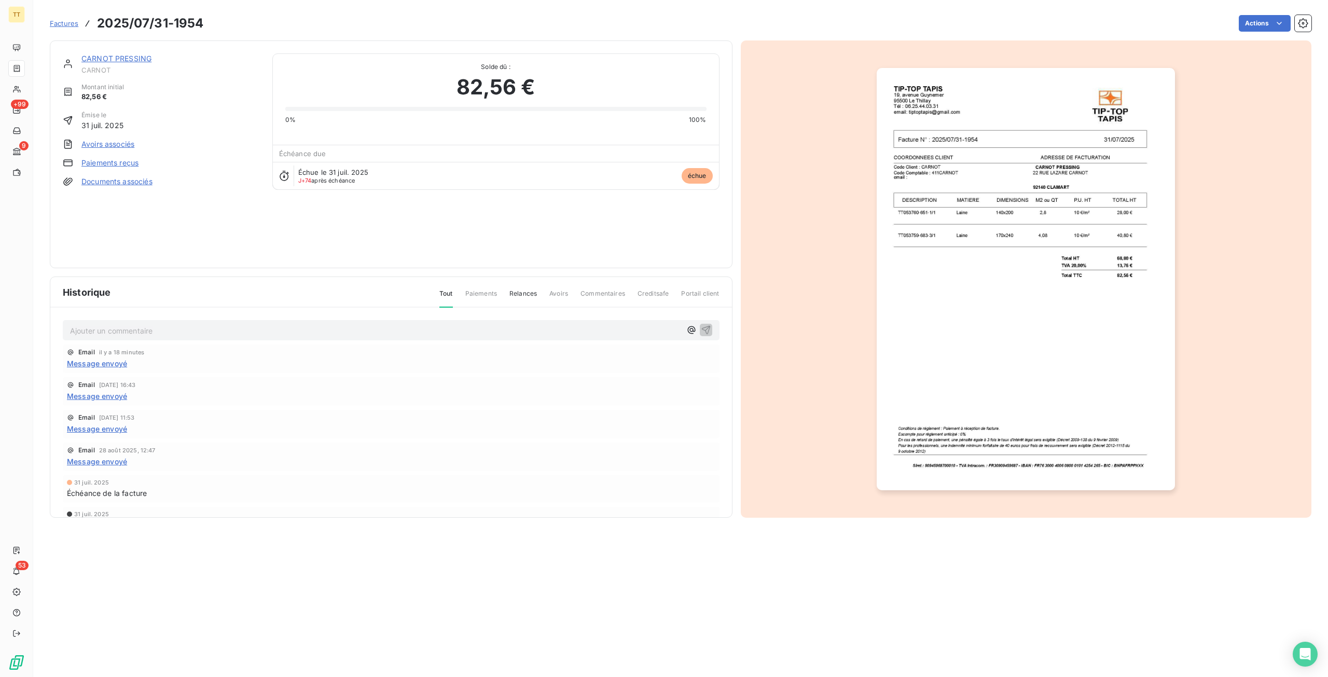
click at [1025, 324] on img "button" at bounding box center [1026, 279] width 298 height 422
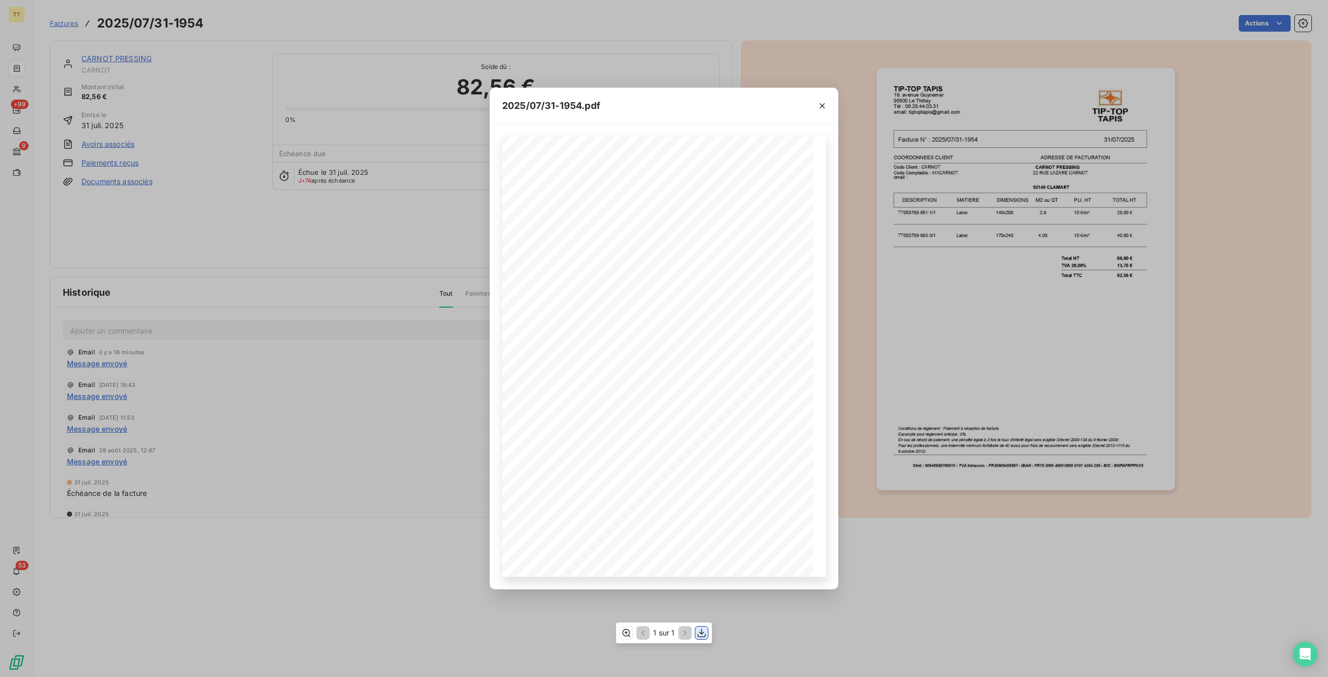
click at [701, 637] on icon "button" at bounding box center [702, 632] width 8 height 9
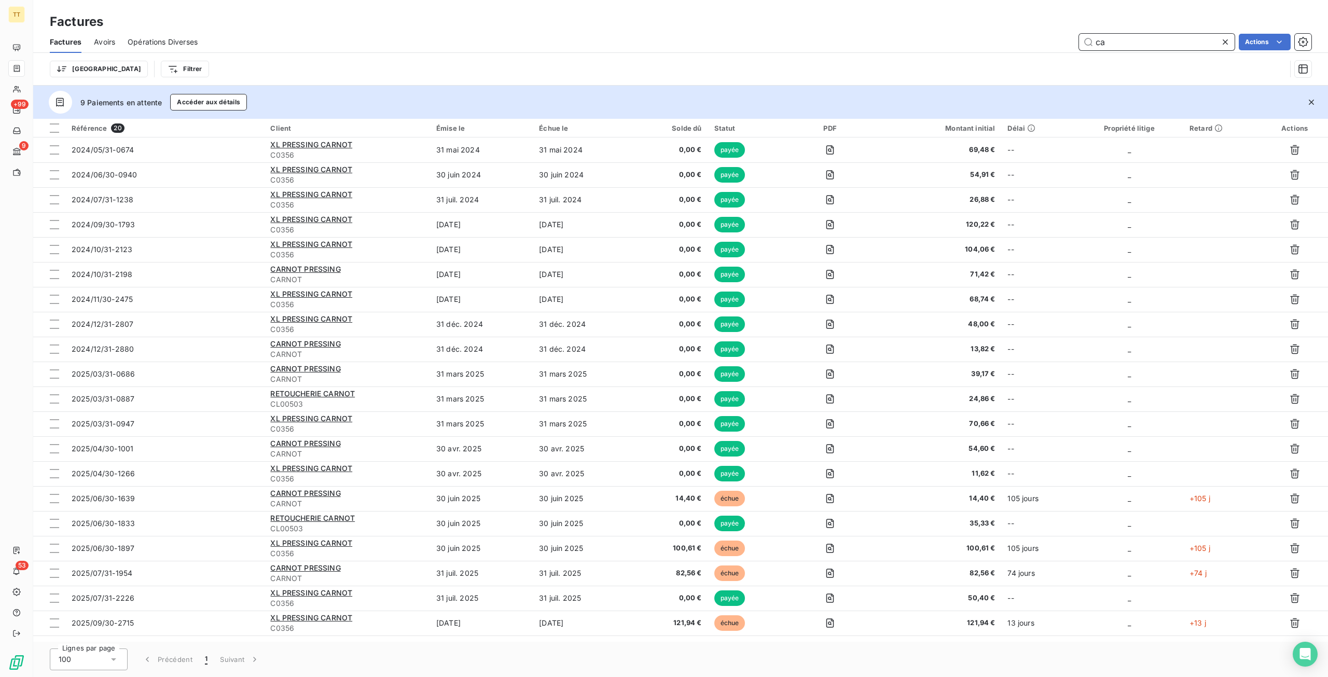
type input "c"
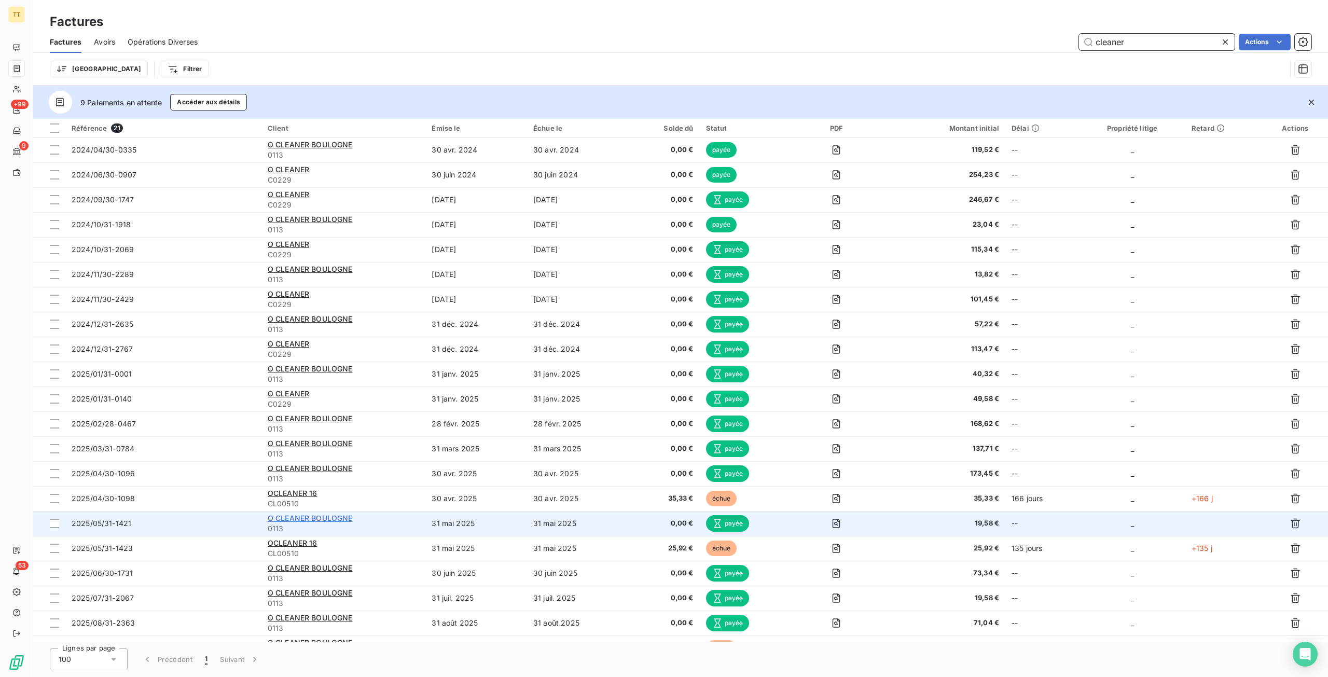
type input "cleaner"
click at [301, 520] on span "O CLEANER BOULOGNE" at bounding box center [310, 518] width 85 height 9
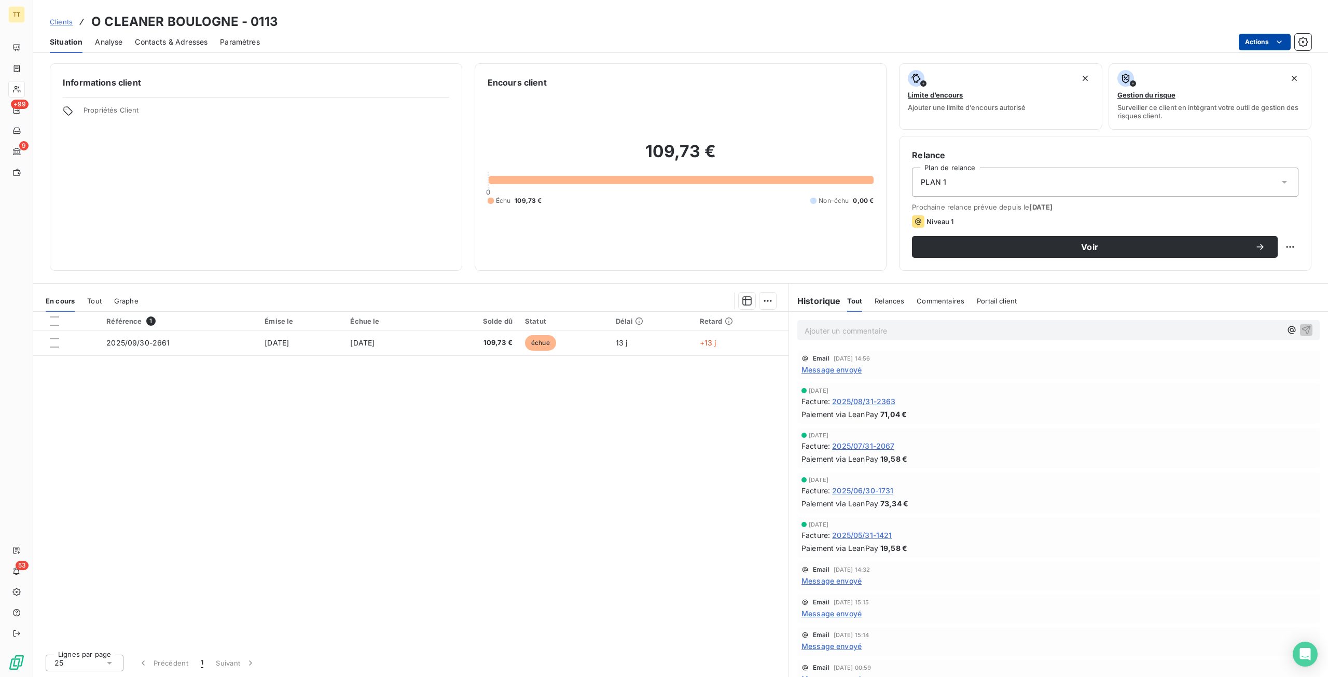
click at [1265, 44] on html "TT +99 9 53 Clients O CLEANER BOULOGNE - 0113 Situation Analyse Contacts & Adre…" at bounding box center [664, 338] width 1328 height 677
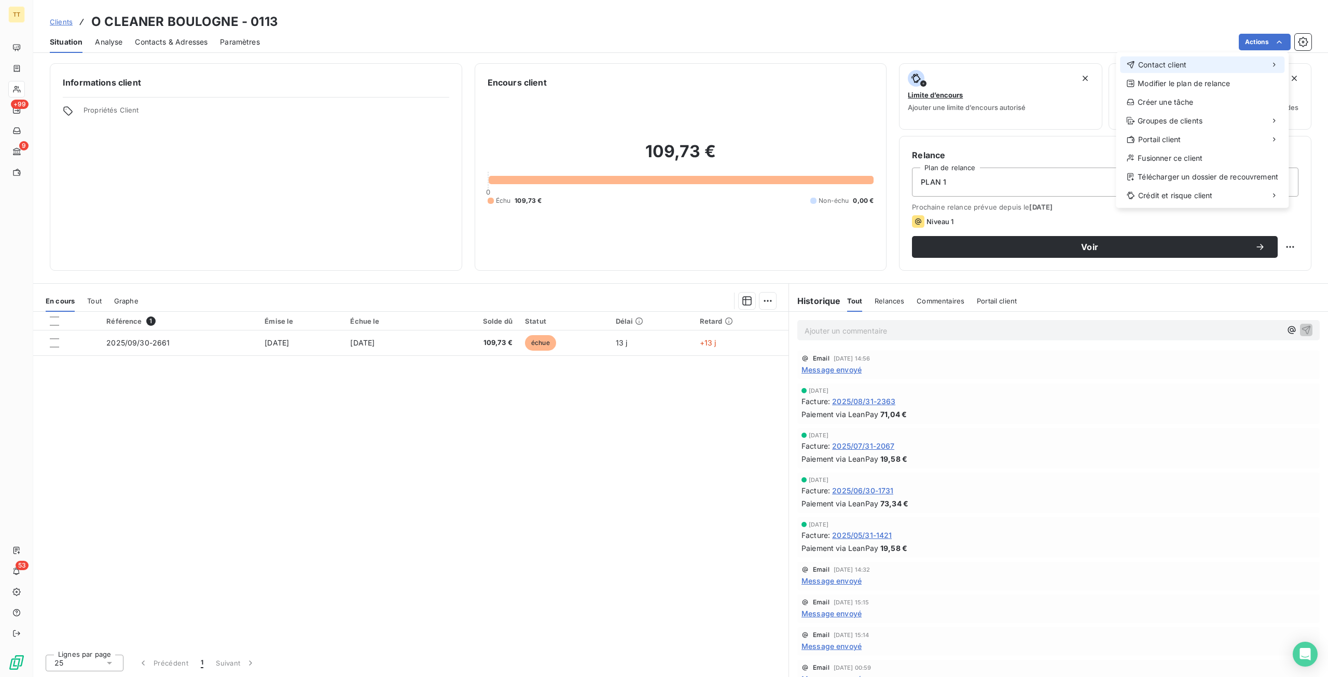
click at [1200, 68] on div "Contact client" at bounding box center [1202, 65] width 164 height 17
click at [1072, 63] on div "Envoyer un email" at bounding box center [1038, 69] width 139 height 17
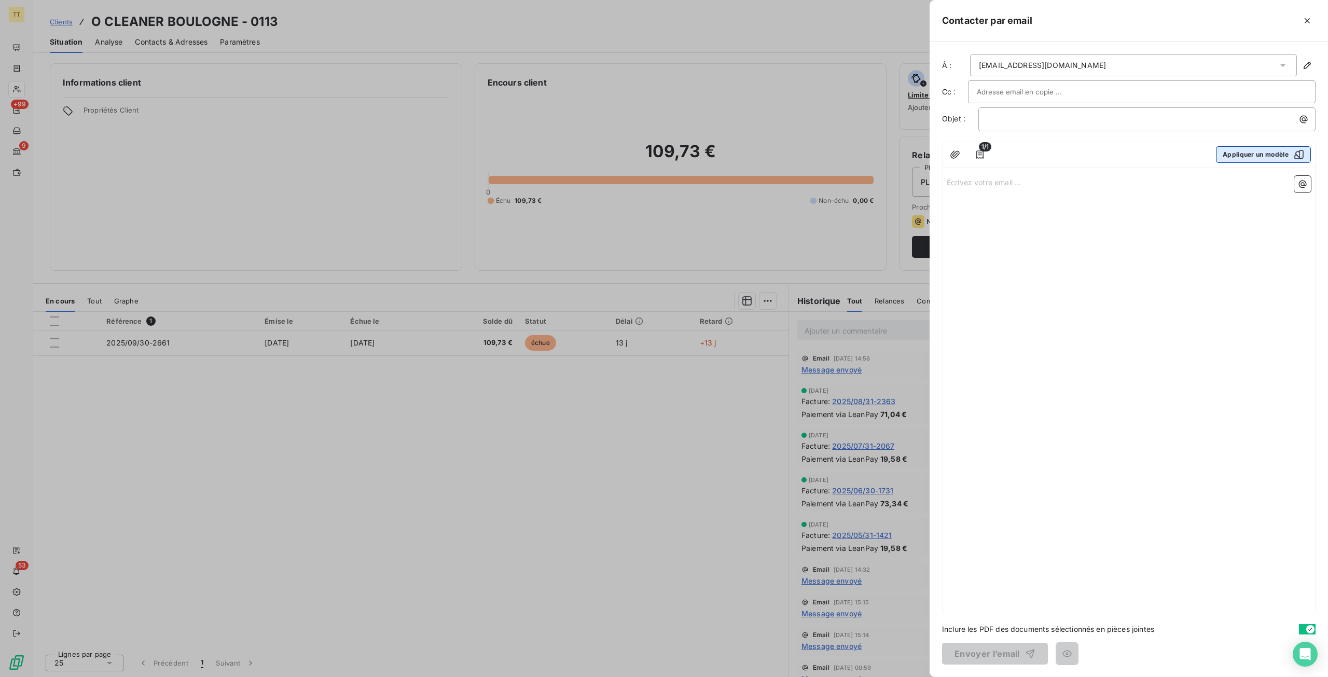
click at [1247, 151] on button "Appliquer un modèle" at bounding box center [1263, 154] width 95 height 17
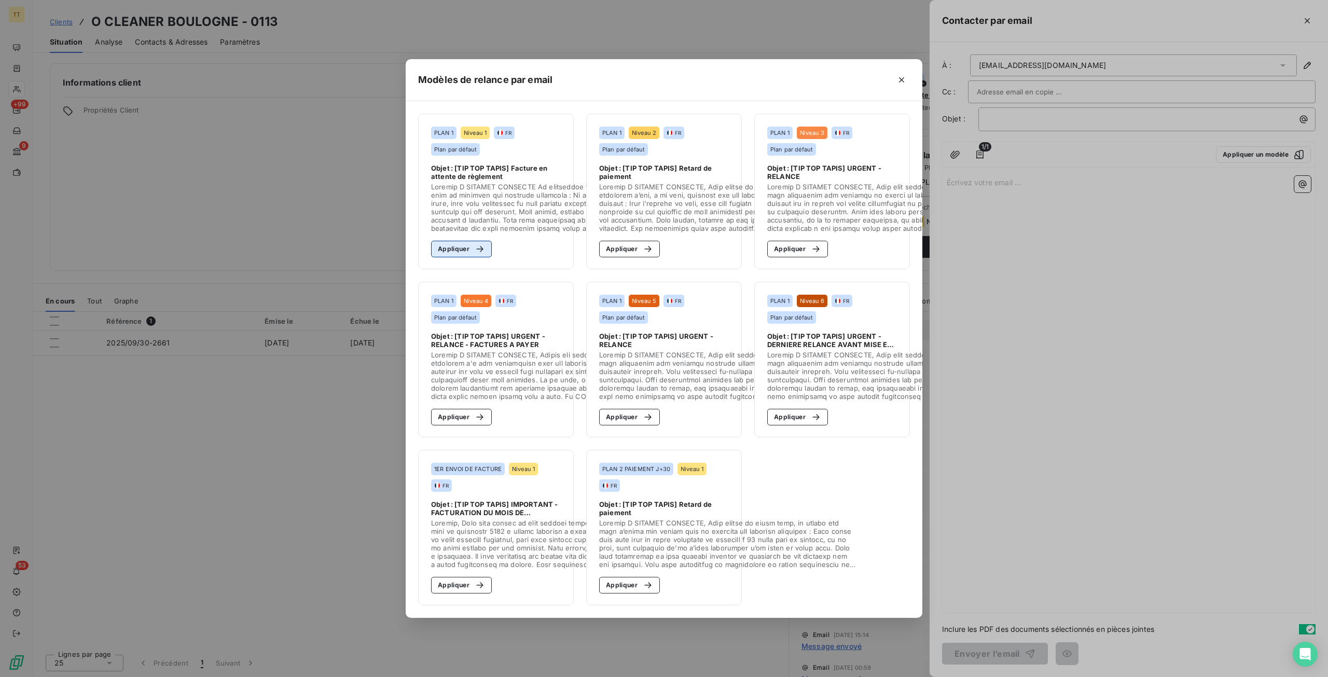
click at [454, 252] on button "Appliquer" at bounding box center [461, 249] width 61 height 17
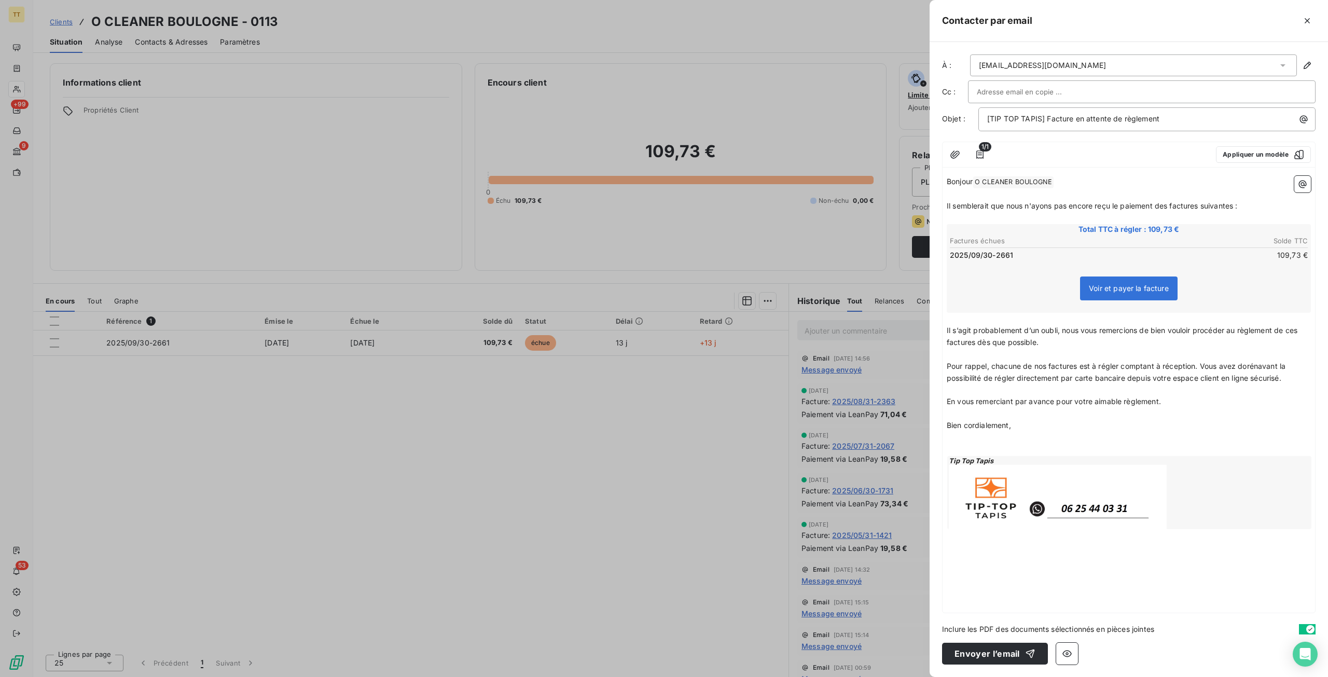
drag, startPoint x: 987, startPoint y: 650, endPoint x: 604, endPoint y: 467, distance: 424.5
click at [987, 649] on button "Envoyer l’email" at bounding box center [995, 654] width 106 height 22
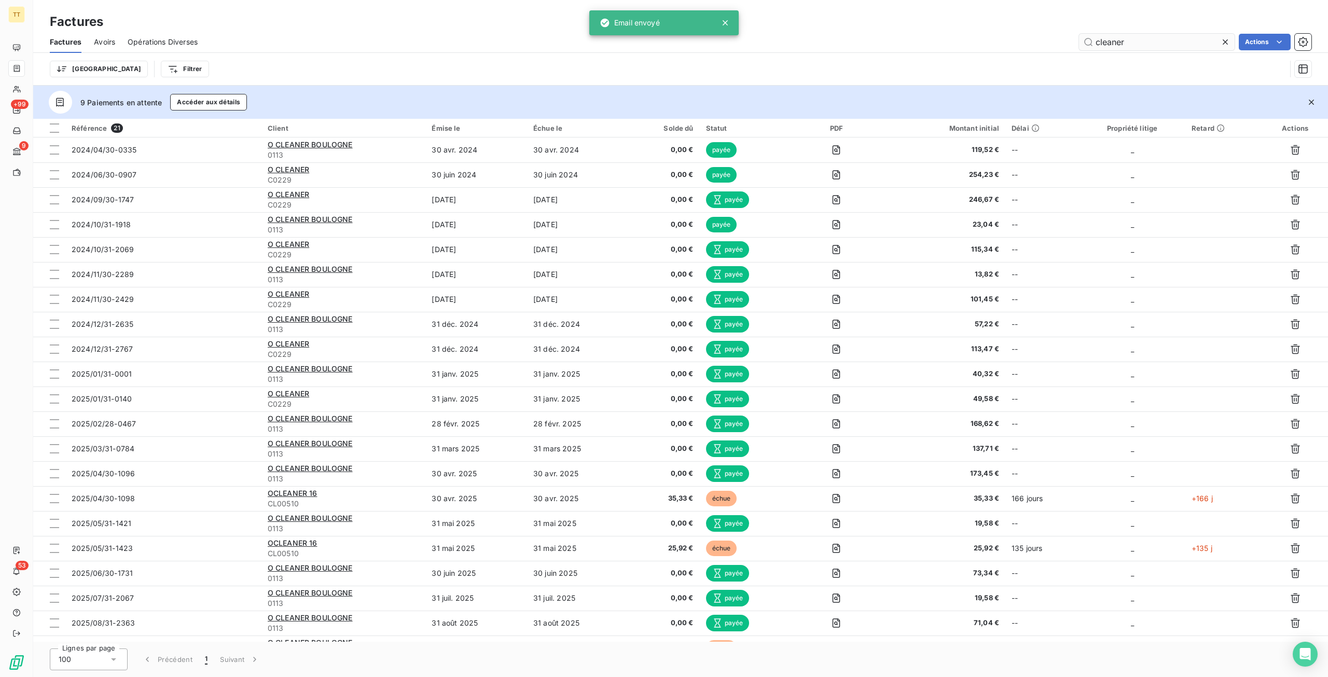
click at [1186, 35] on input "cleaner" at bounding box center [1157, 42] width 156 height 17
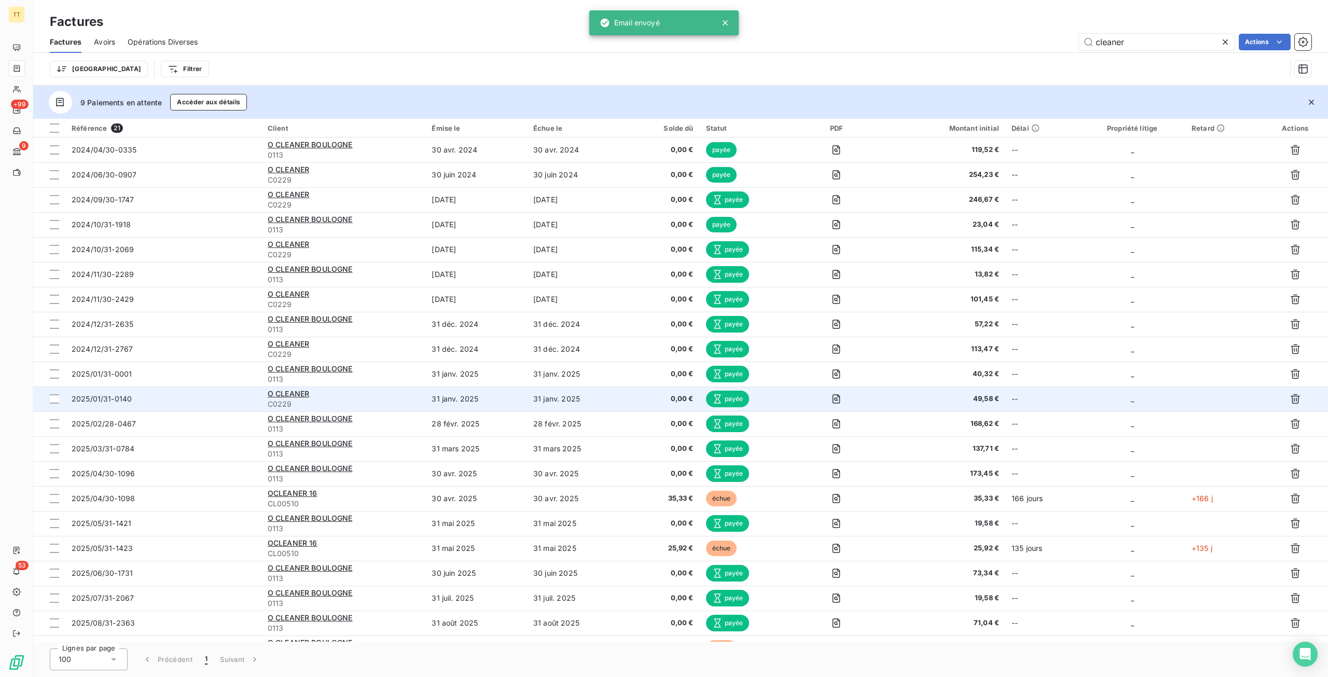
scroll to position [19, 0]
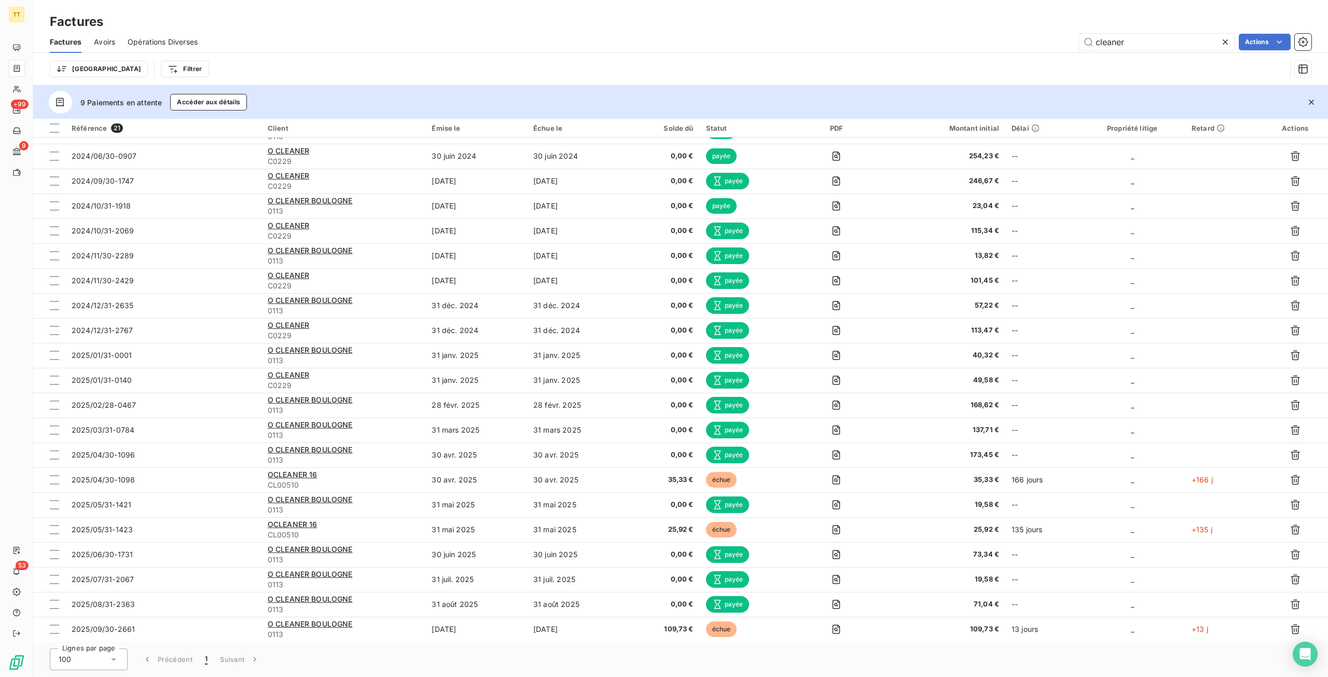
drag, startPoint x: 1140, startPoint y: 41, endPoint x: 866, endPoint y: 27, distance: 274.9
click at [866, 27] on div "Factures Factures Avoirs Opérations Diverses cleaner Actions Trier Filtrer" at bounding box center [680, 43] width 1295 height 86
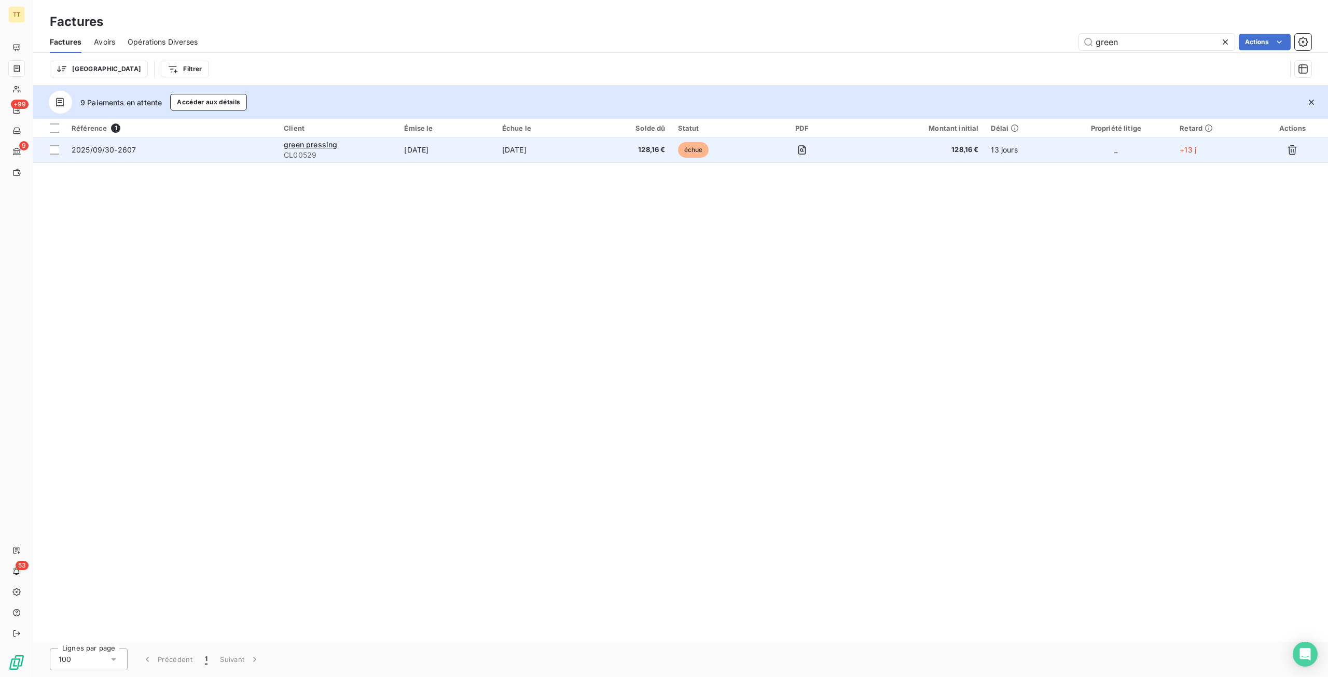
type input "green"
click at [671, 155] on td "128,16 €" at bounding box center [633, 150] width 77 height 25
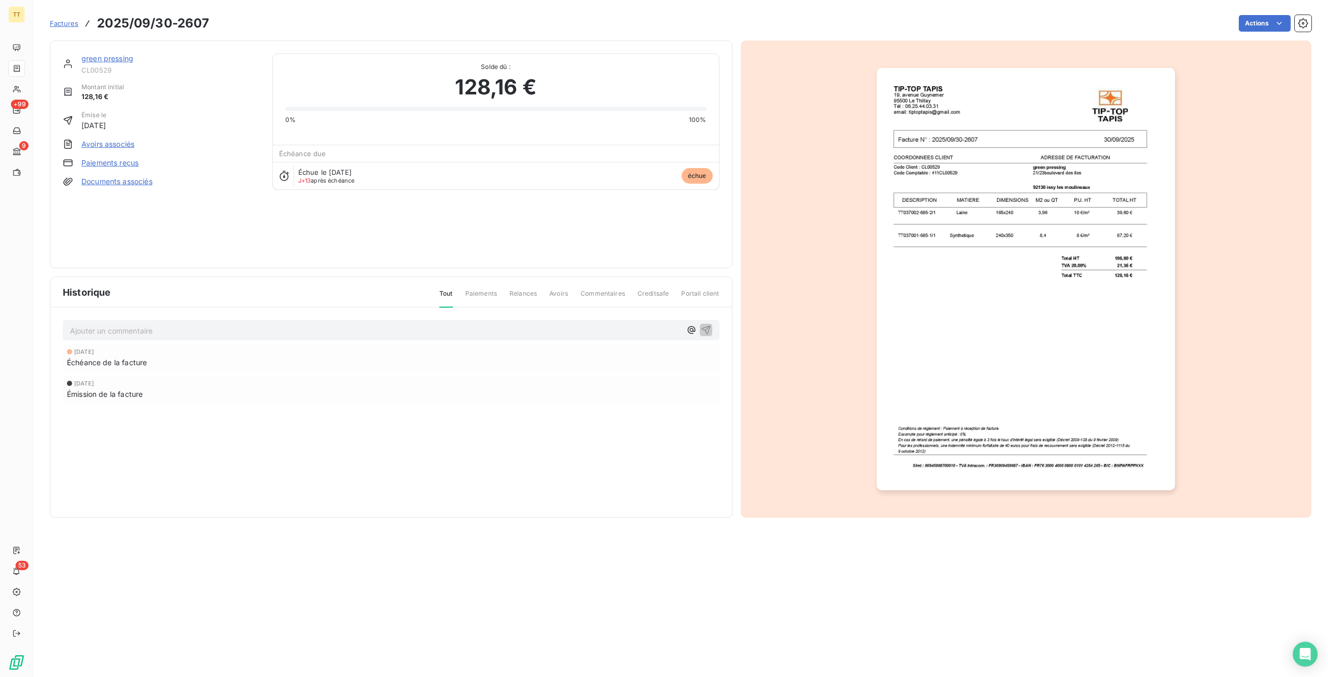
click at [106, 52] on div "green pressing CL00529 Montant initial 128,16 € Émise le 30 sept. 2025 Avoirs a…" at bounding box center [391, 154] width 683 height 228
click at [108, 54] on link "green pressing" at bounding box center [107, 58] width 52 height 9
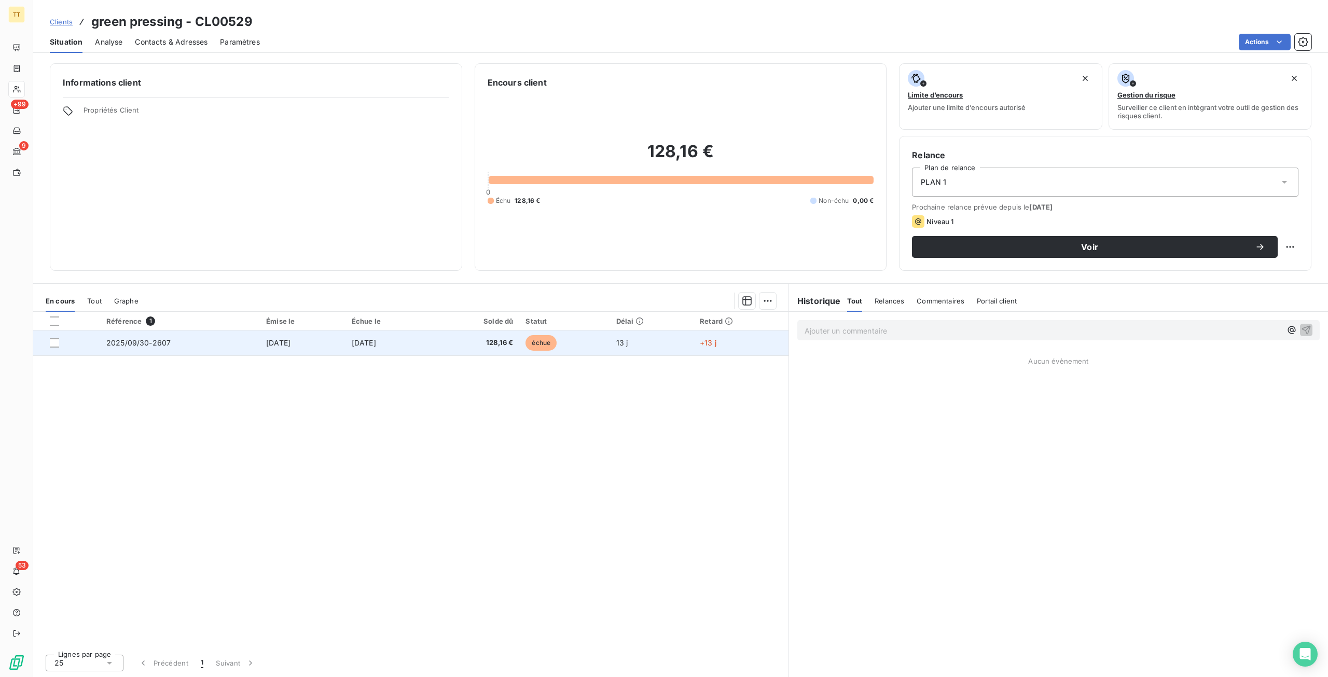
click at [409, 352] on td "[DATE]" at bounding box center [389, 343] width 87 height 25
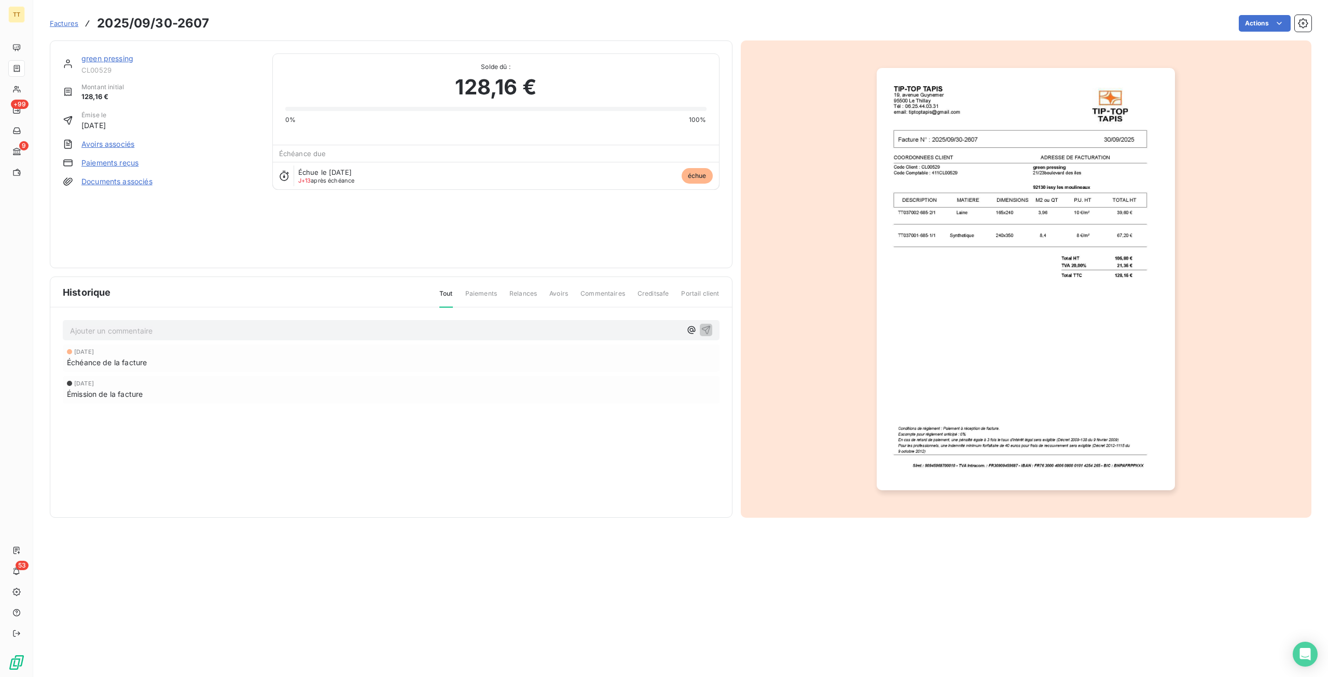
click at [1047, 264] on img "button" at bounding box center [1026, 279] width 298 height 422
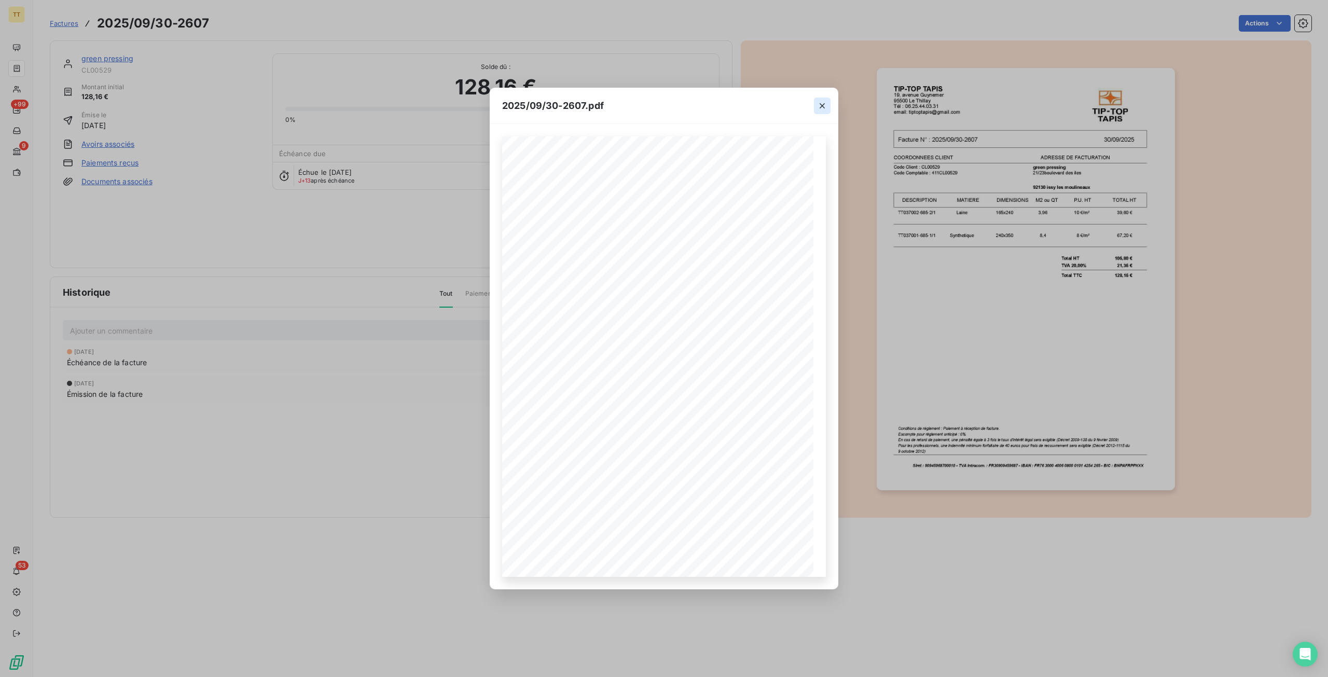
click at [826, 104] on icon "button" at bounding box center [822, 106] width 10 height 10
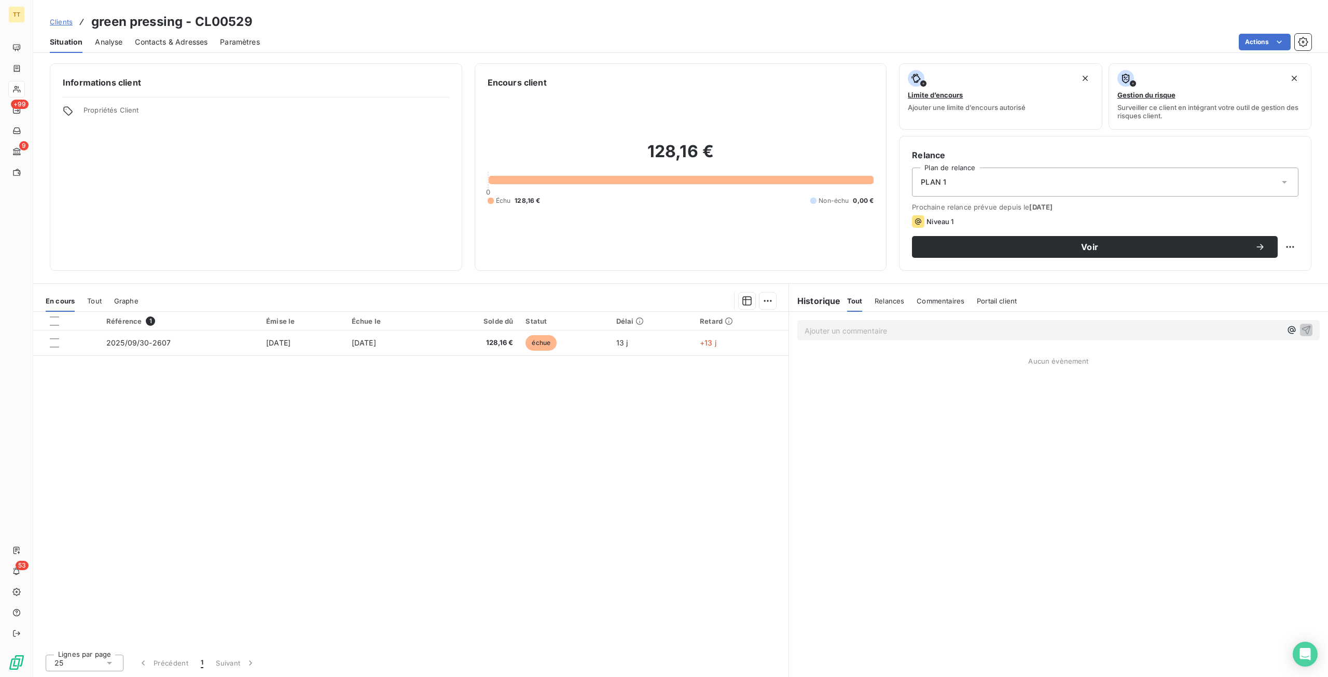
click at [198, 50] on div "Contacts & Adresses" at bounding box center [171, 42] width 73 height 22
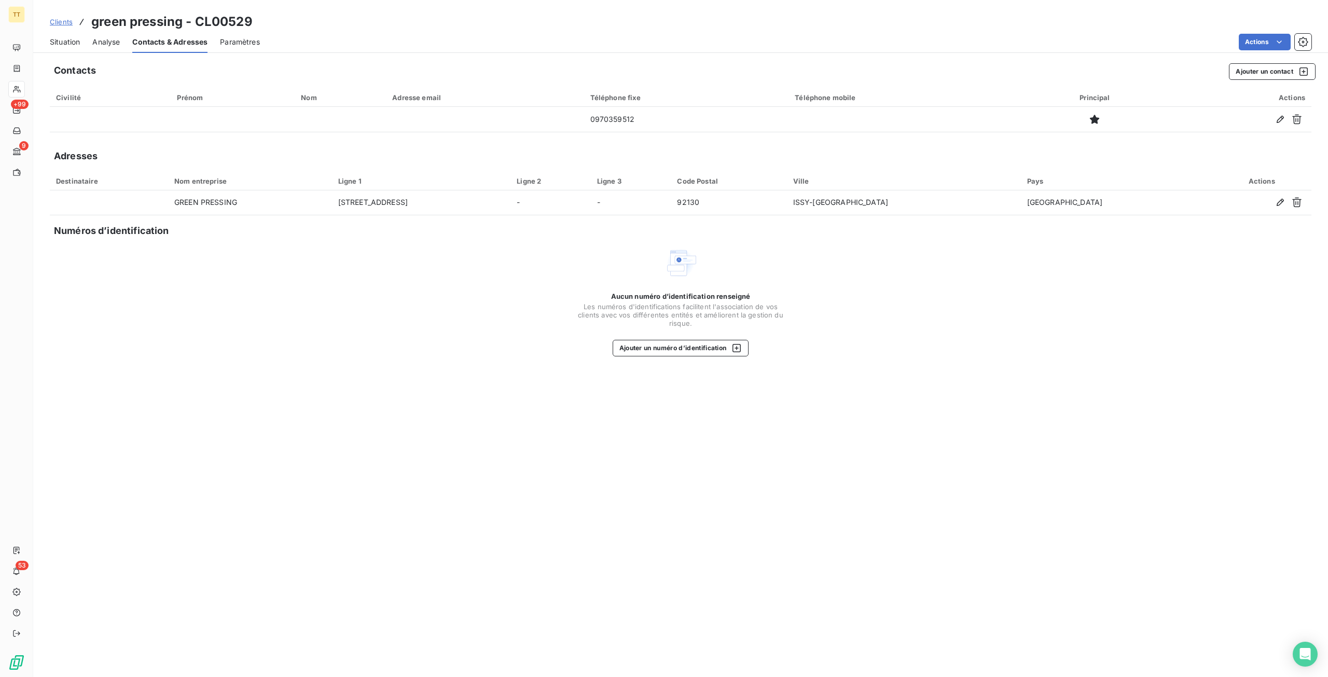
click at [69, 45] on span "Situation" at bounding box center [65, 42] width 30 height 10
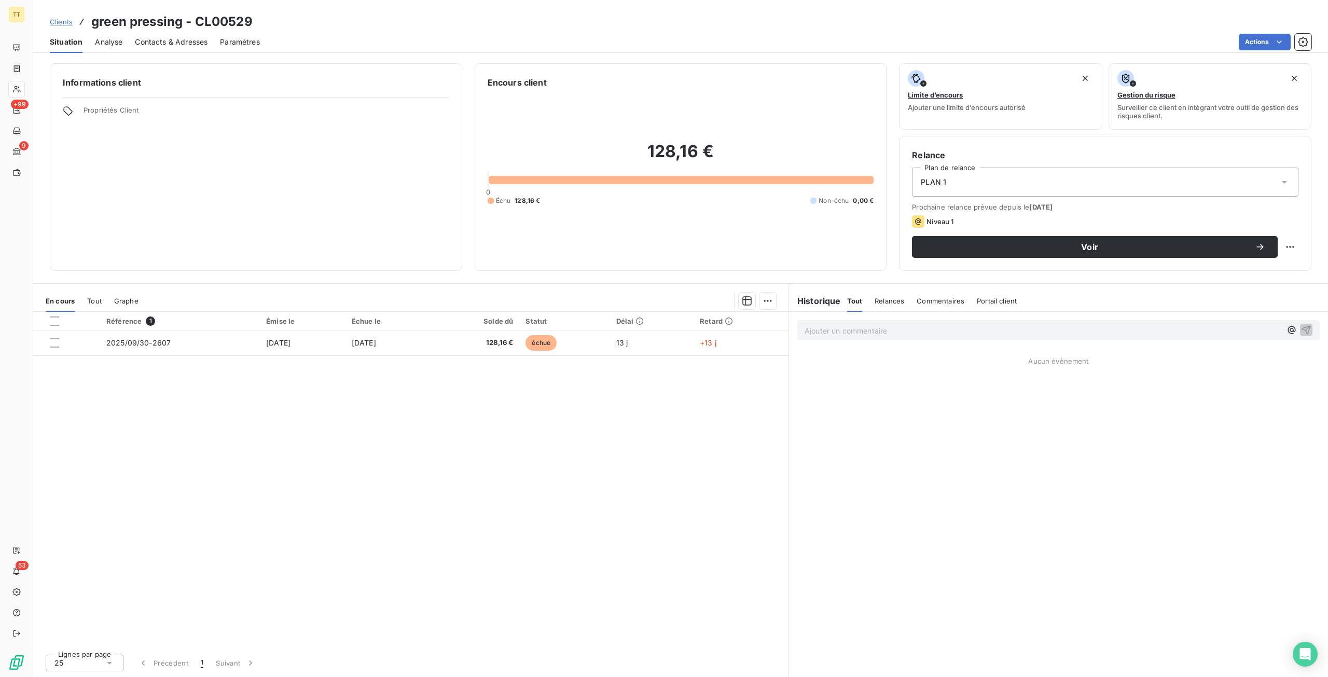
drag, startPoint x: 197, startPoint y: 47, endPoint x: 207, endPoint y: 54, distance: 12.2
click at [201, 50] on div "Contacts & Adresses" at bounding box center [171, 42] width 73 height 22
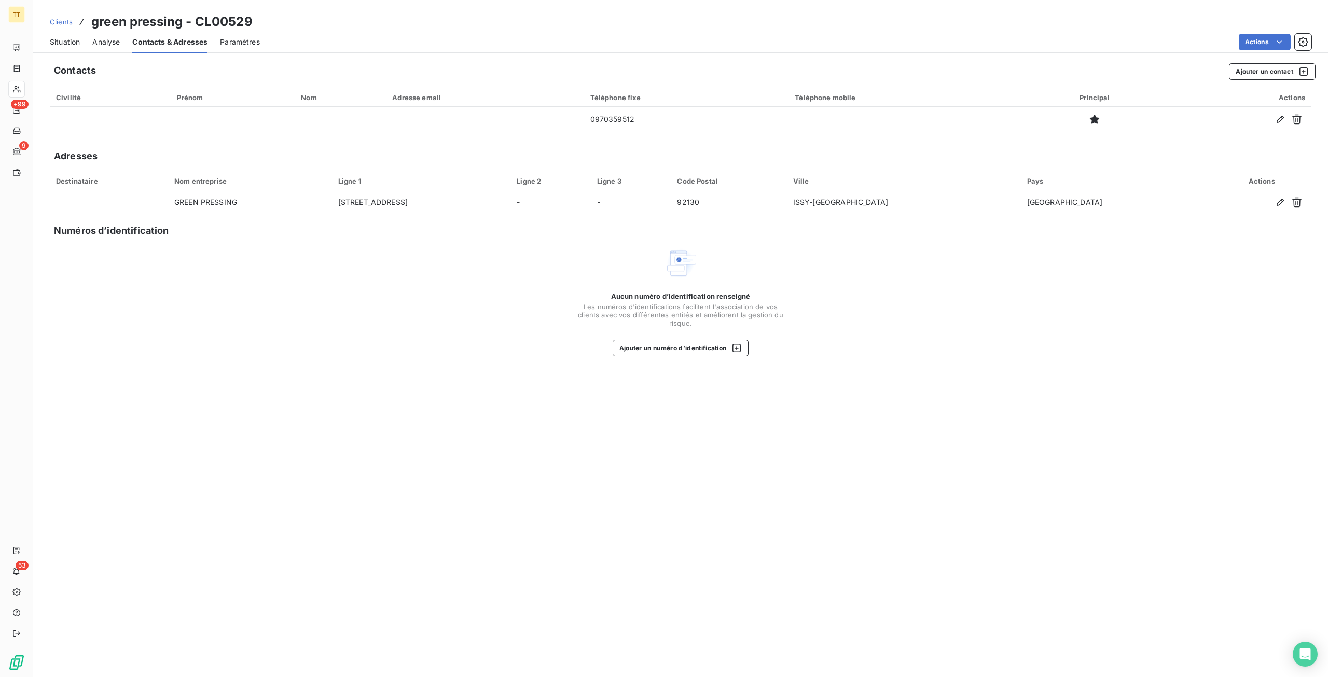
click at [74, 43] on span "Situation" at bounding box center [65, 42] width 30 height 10
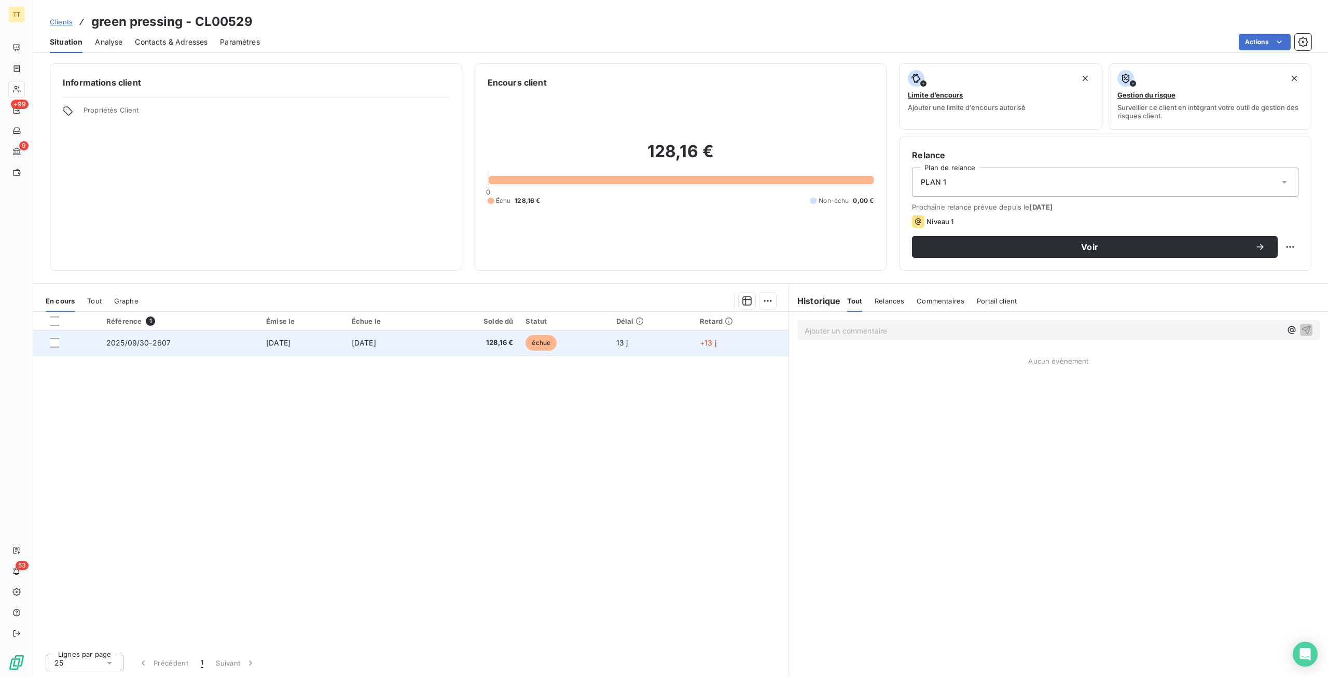
click at [266, 346] on span "[DATE]" at bounding box center [278, 342] width 24 height 9
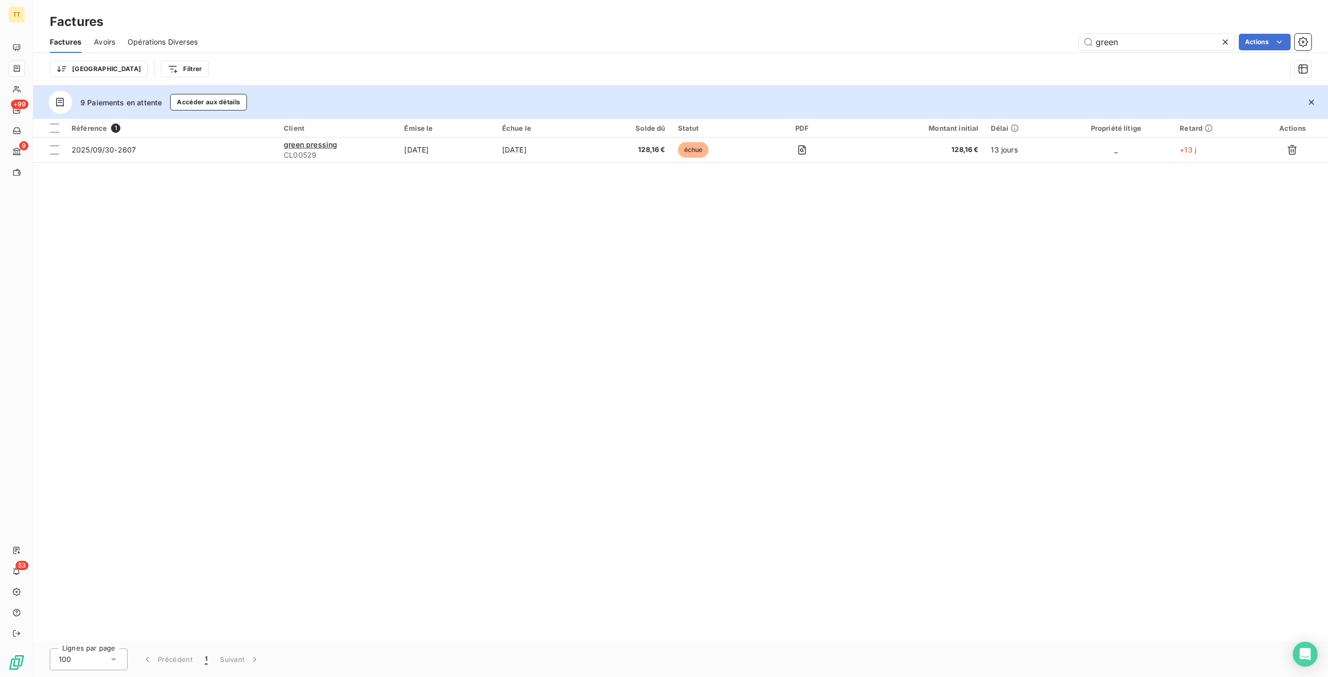
click at [1026, 44] on div "green Actions" at bounding box center [761, 42] width 1102 height 17
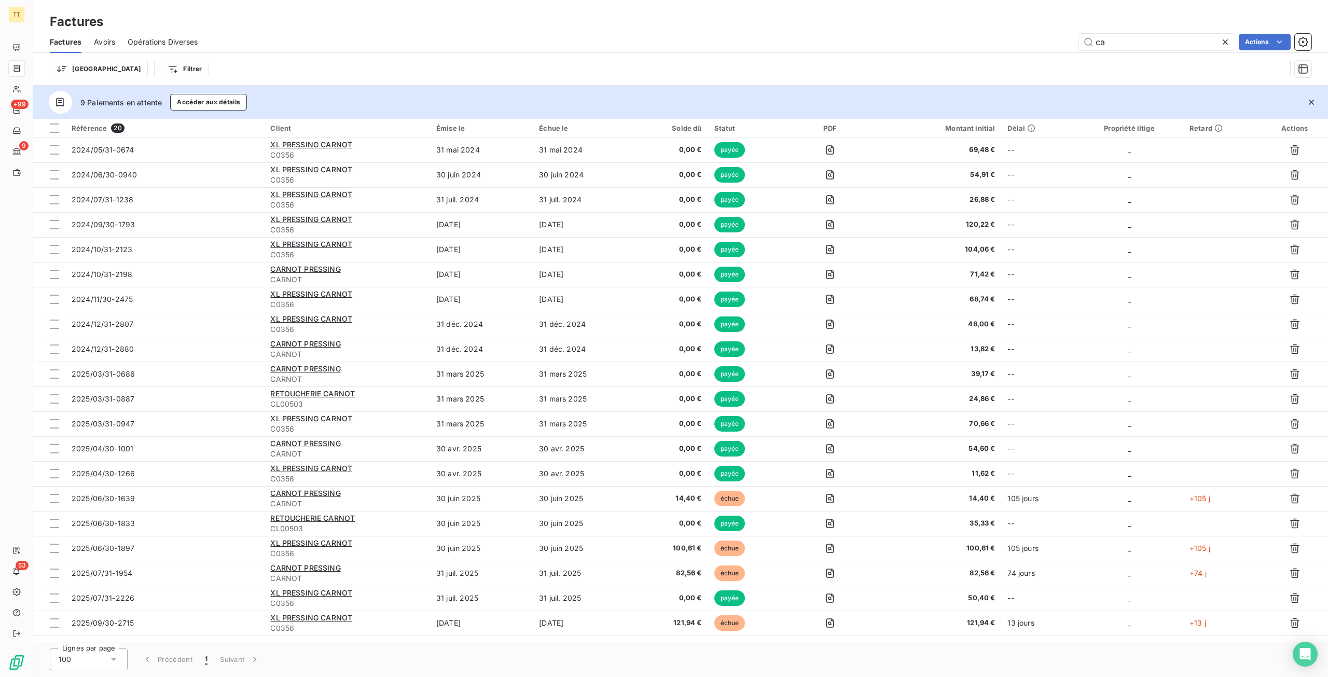
type input "c"
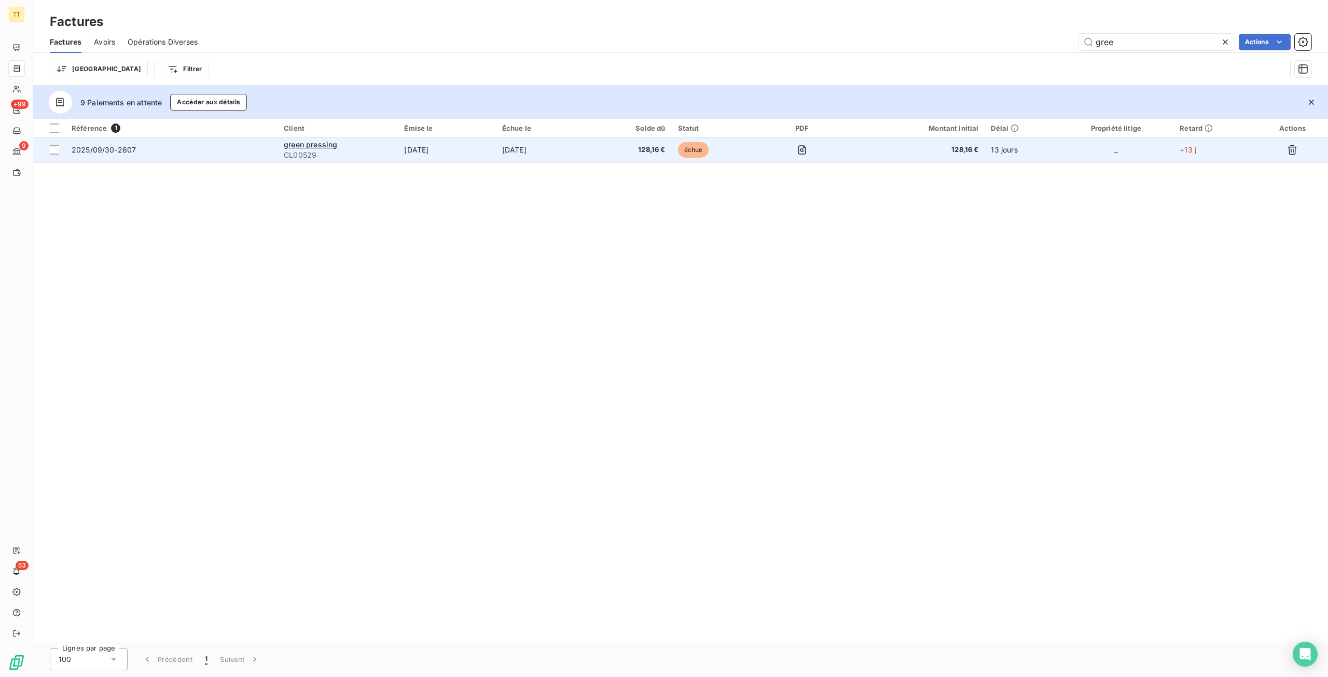
type input "gree"
click at [538, 150] on td "[DATE]" at bounding box center [545, 150] width 99 height 25
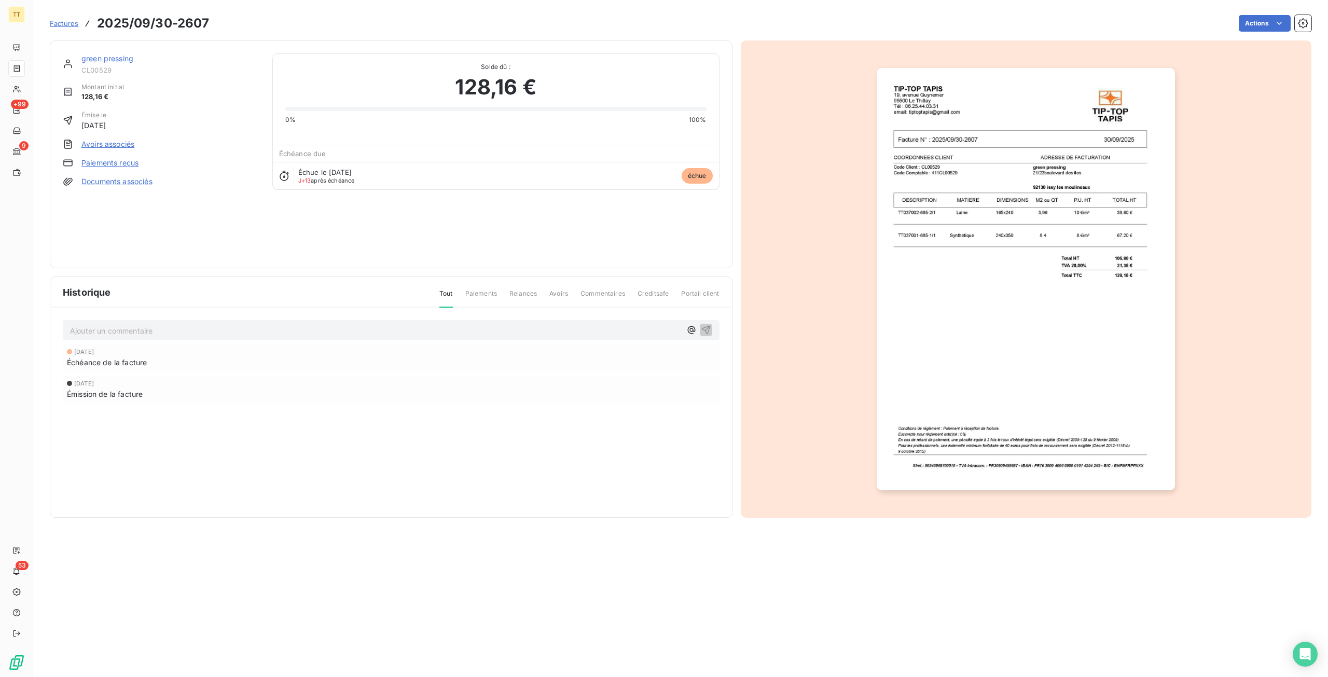
click at [107, 60] on link "green pressing" at bounding box center [107, 58] width 52 height 9
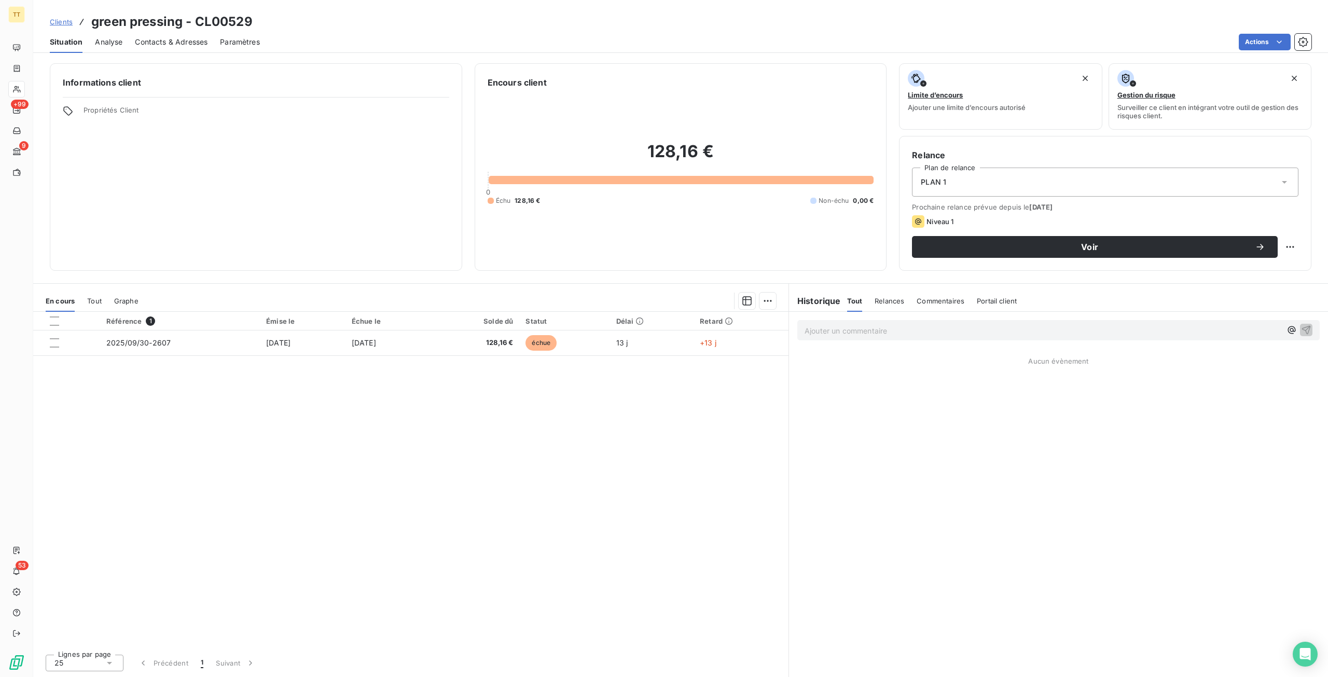
click at [178, 42] on span "Contacts & Adresses" at bounding box center [171, 42] width 73 height 10
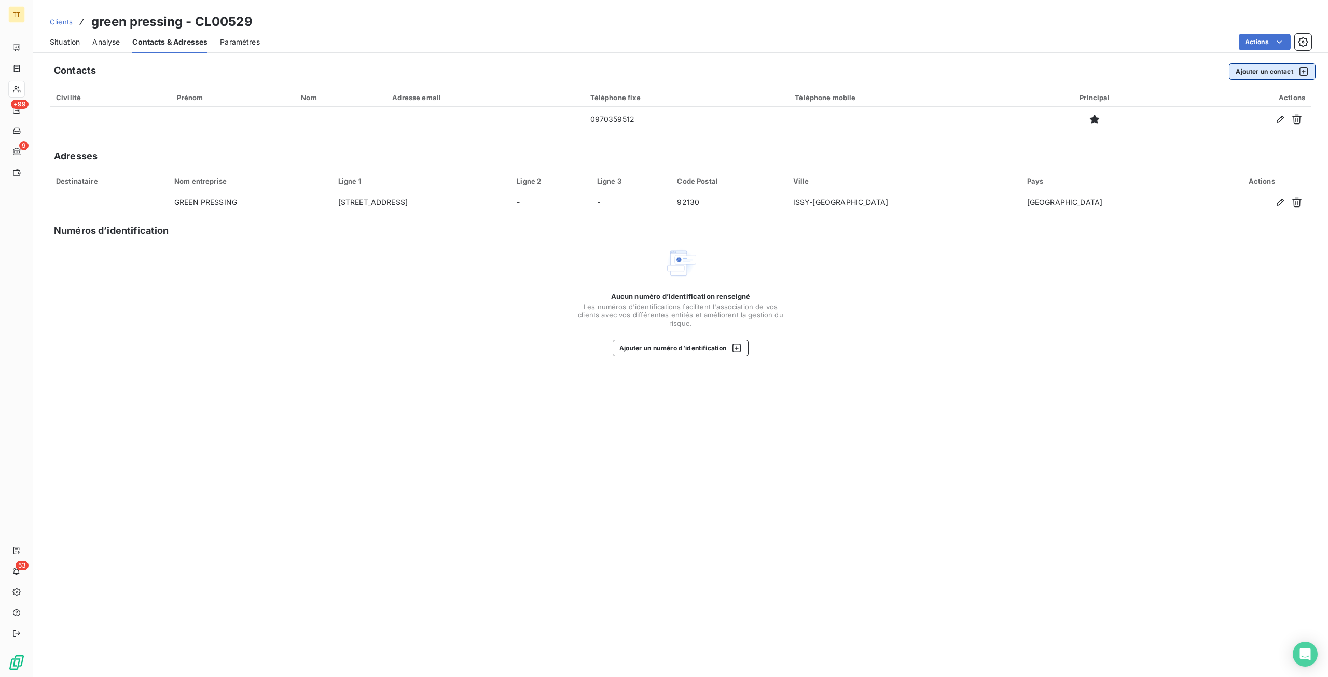
click at [1264, 75] on button "Ajouter un contact" at bounding box center [1272, 71] width 87 height 17
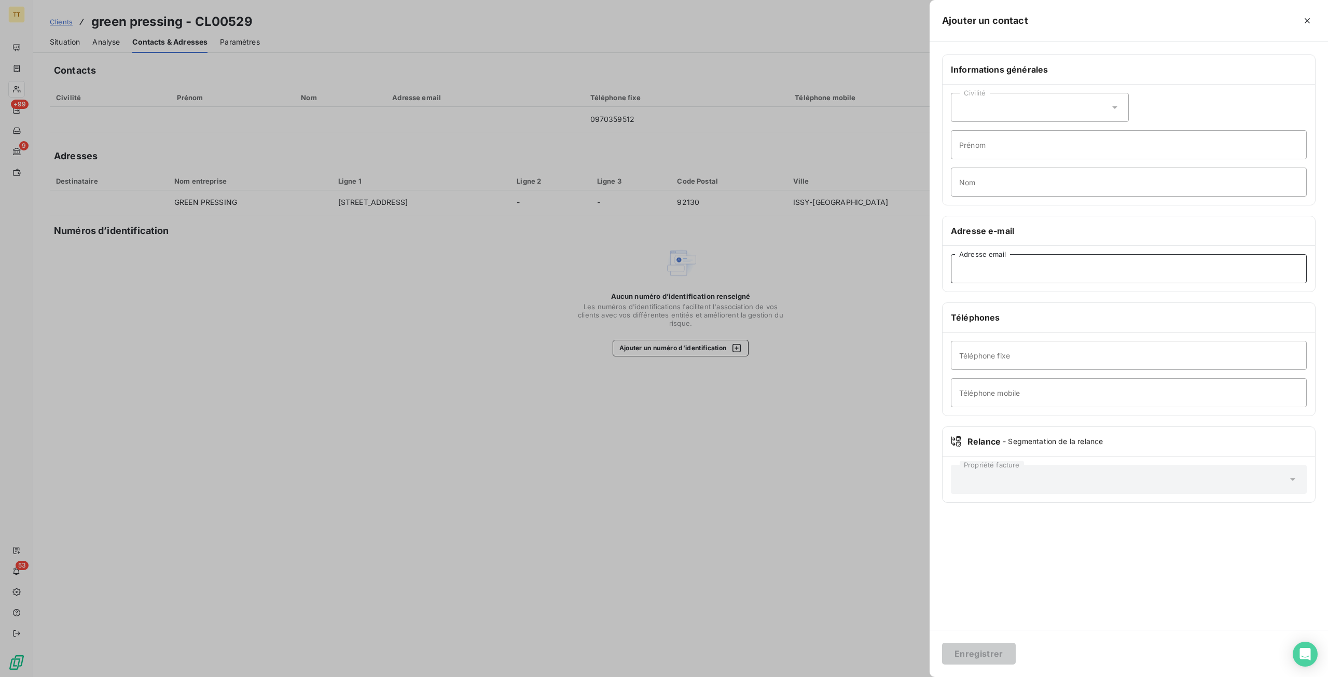
click at [1000, 272] on input "Adresse email" at bounding box center [1129, 268] width 356 height 29
type input "green.pressing@orange.fr"
click at [964, 650] on button "Enregistrer" at bounding box center [979, 654] width 74 height 22
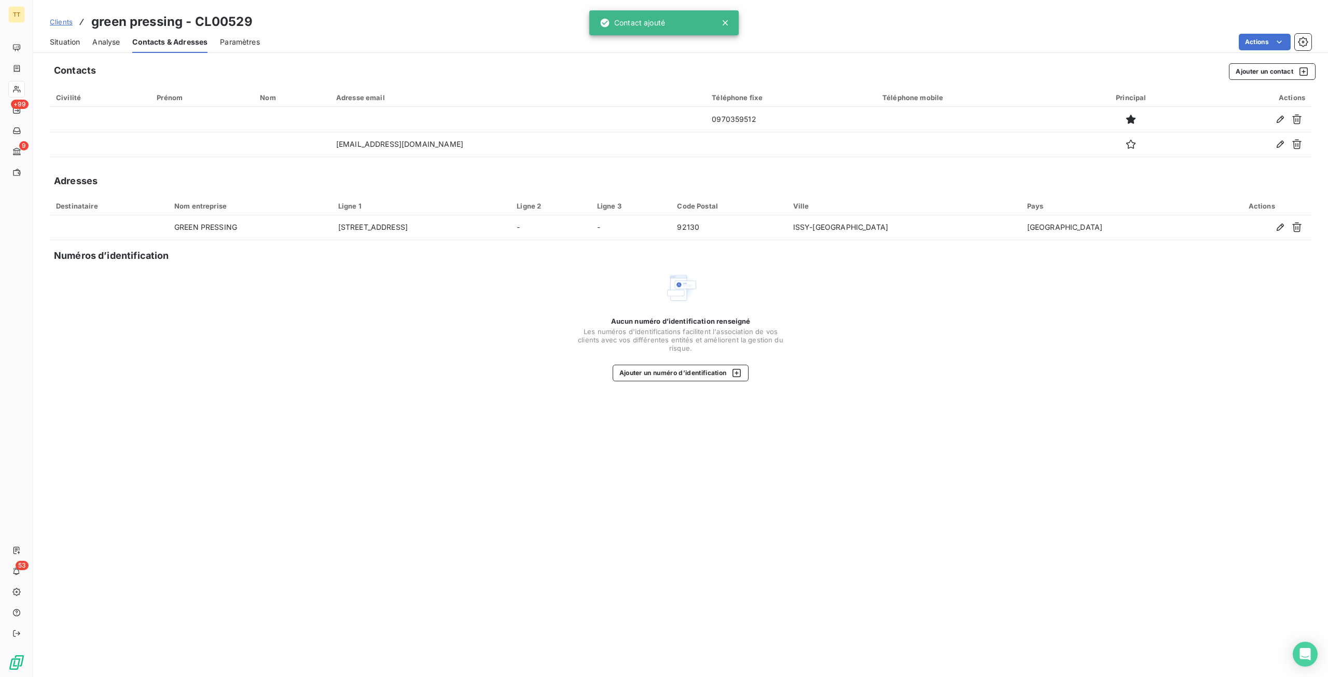
click at [64, 21] on span "Clients" at bounding box center [61, 22] width 23 height 8
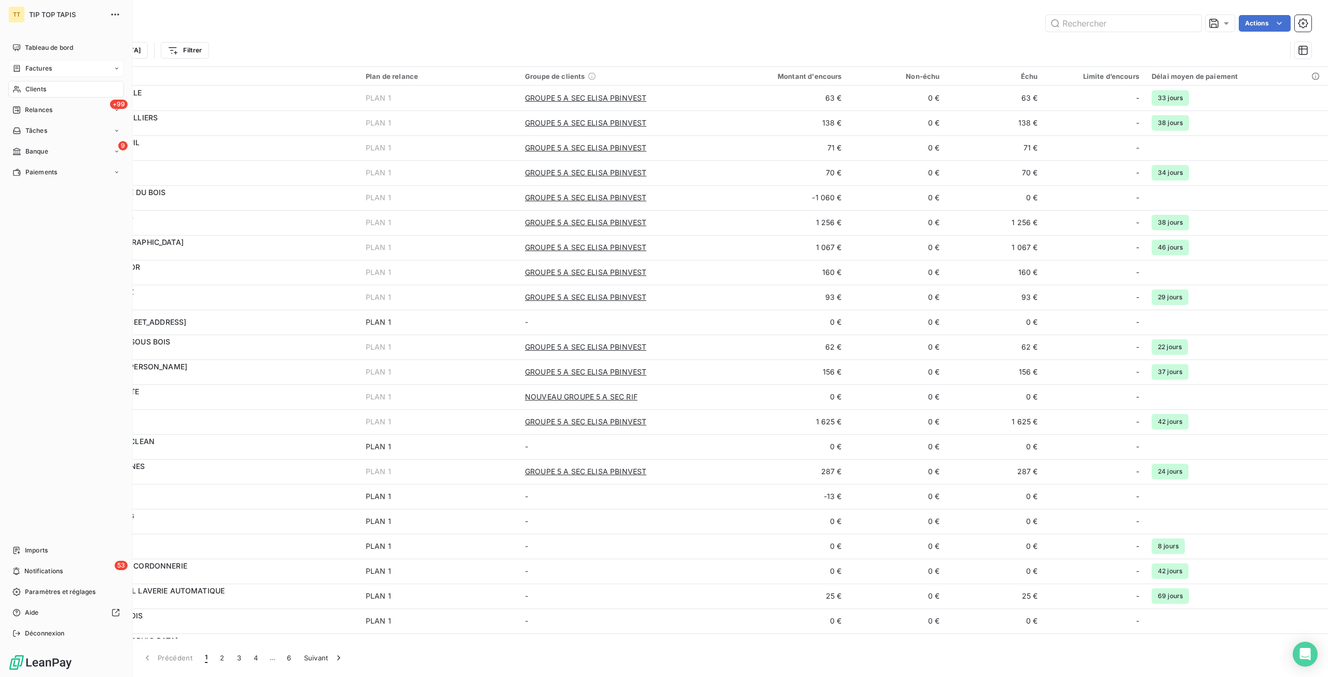
drag, startPoint x: 31, startPoint y: 66, endPoint x: 84, endPoint y: 67, distance: 52.9
click at [31, 66] on span "Factures" at bounding box center [38, 68] width 26 height 9
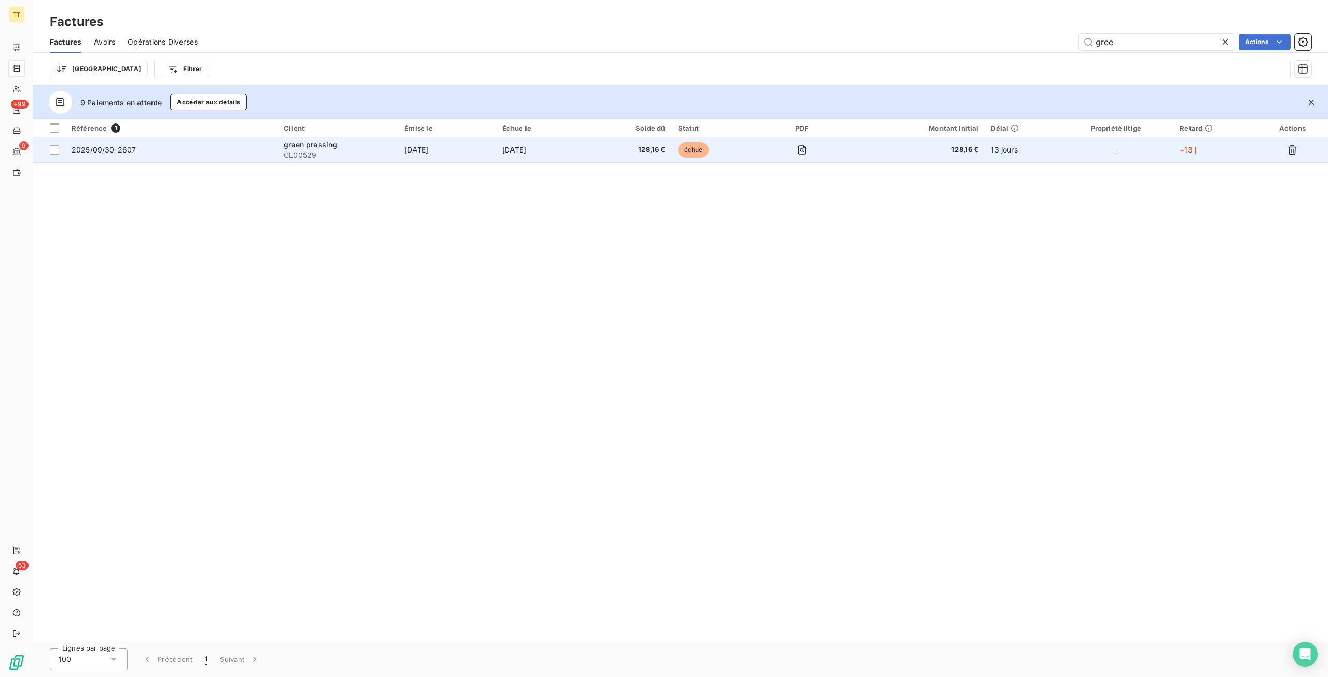
click at [644, 155] on td "128,16 €" at bounding box center [633, 150] width 77 height 25
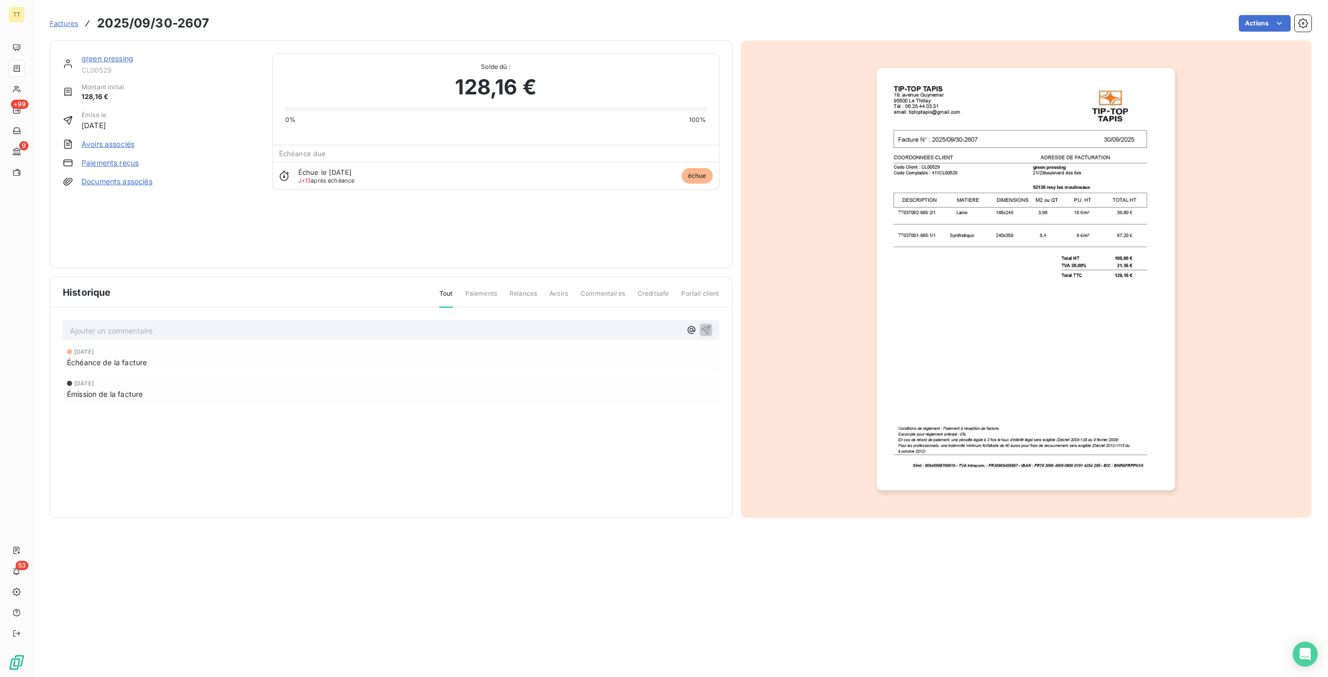
click at [103, 60] on link "green pressing" at bounding box center [107, 58] width 52 height 9
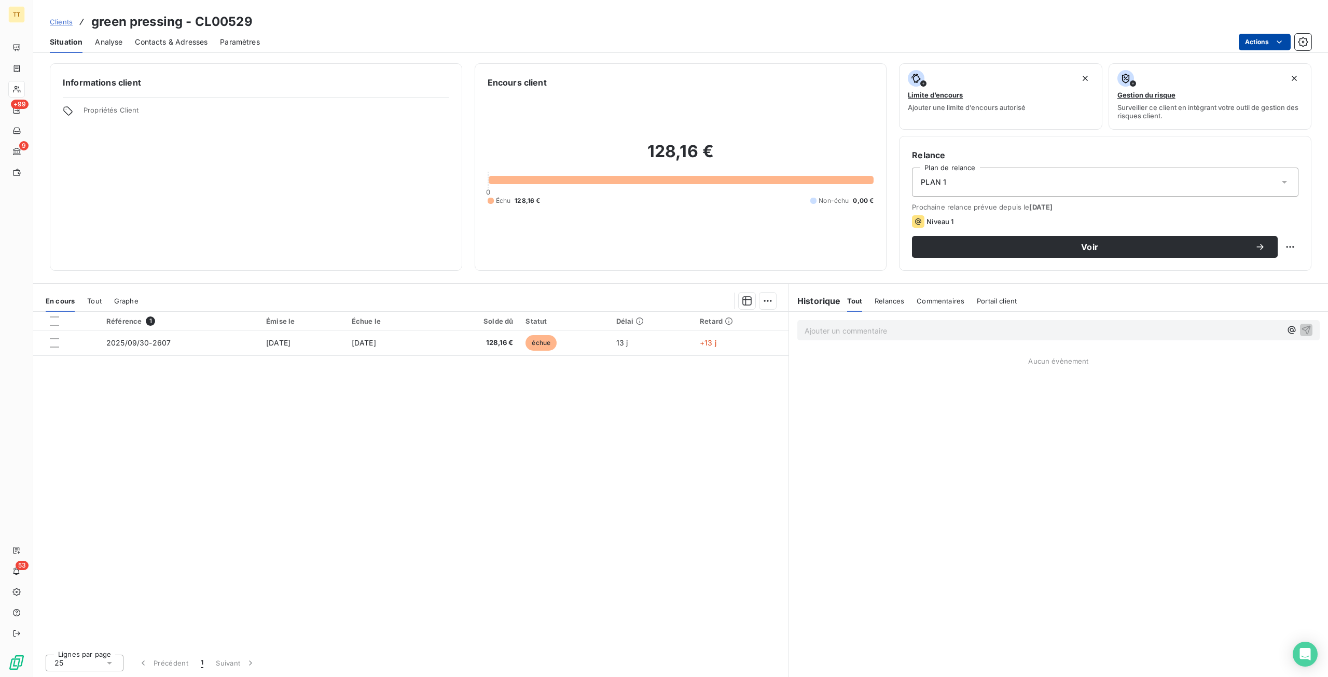
click at [1252, 48] on html "TT +99 9 53 Clients green pressing - CL00529 Situation Analyse Contacts & Adres…" at bounding box center [664, 338] width 1328 height 677
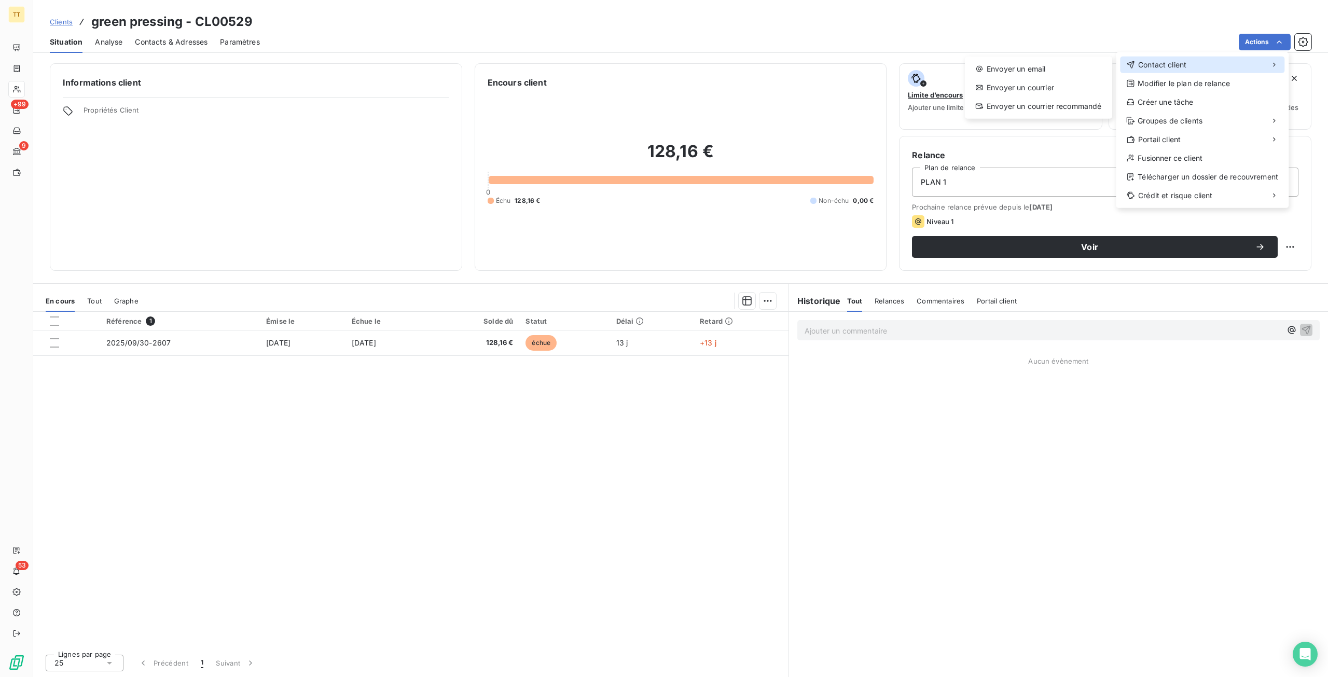
click at [1172, 62] on span "Contact client" at bounding box center [1162, 65] width 48 height 10
click at [1034, 71] on div "Envoyer un email" at bounding box center [1038, 69] width 139 height 17
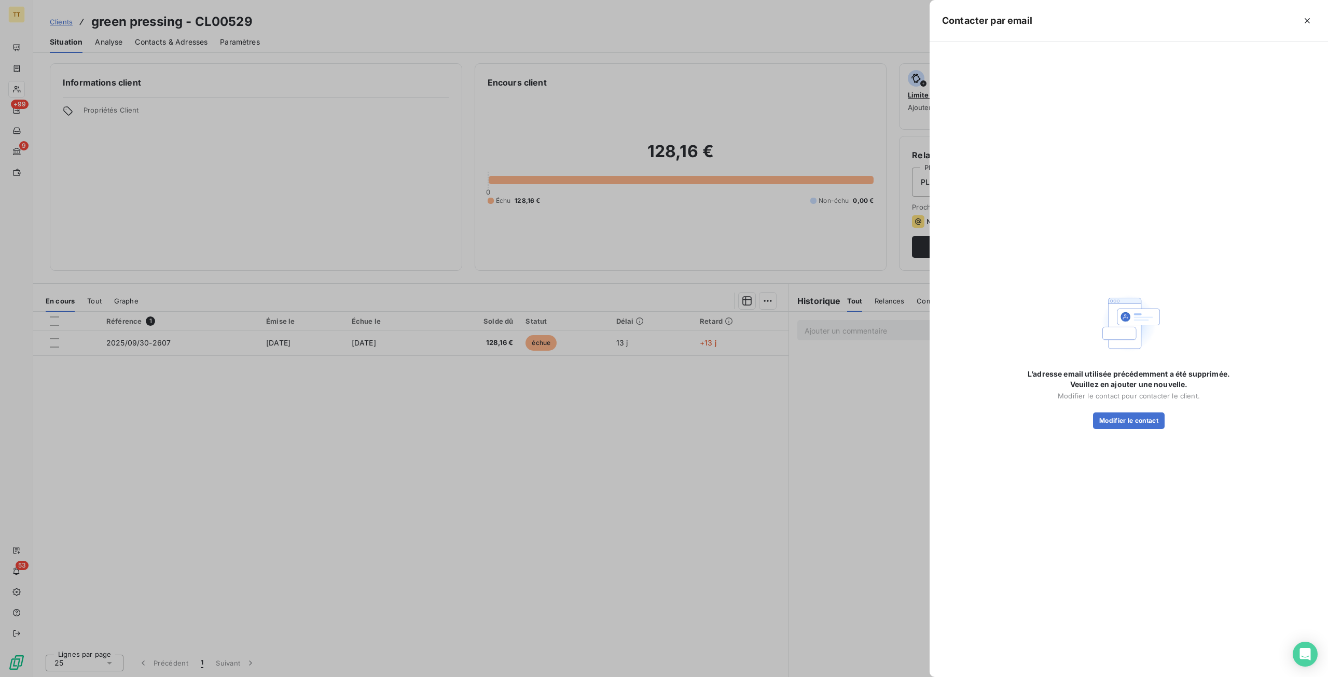
click at [634, 396] on div at bounding box center [664, 338] width 1328 height 677
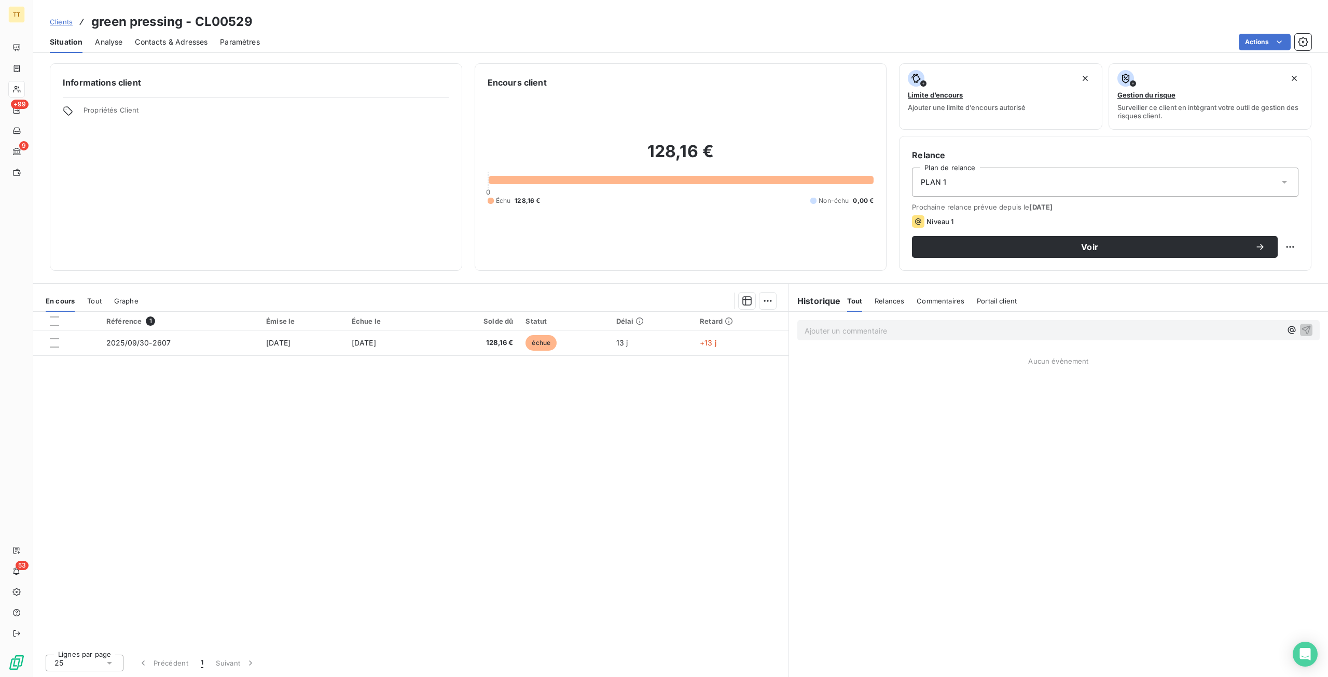
click at [156, 44] on span "Contacts & Adresses" at bounding box center [171, 42] width 73 height 10
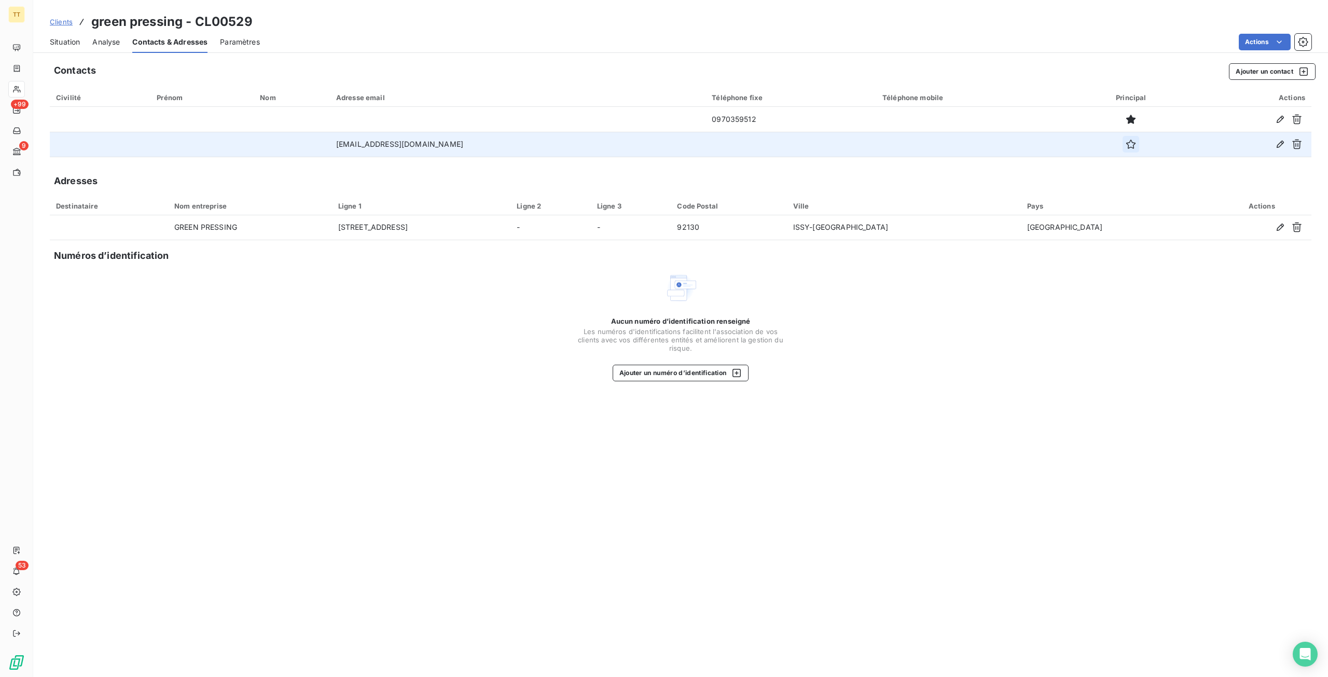
click at [1127, 147] on icon "button" at bounding box center [1131, 144] width 9 height 9
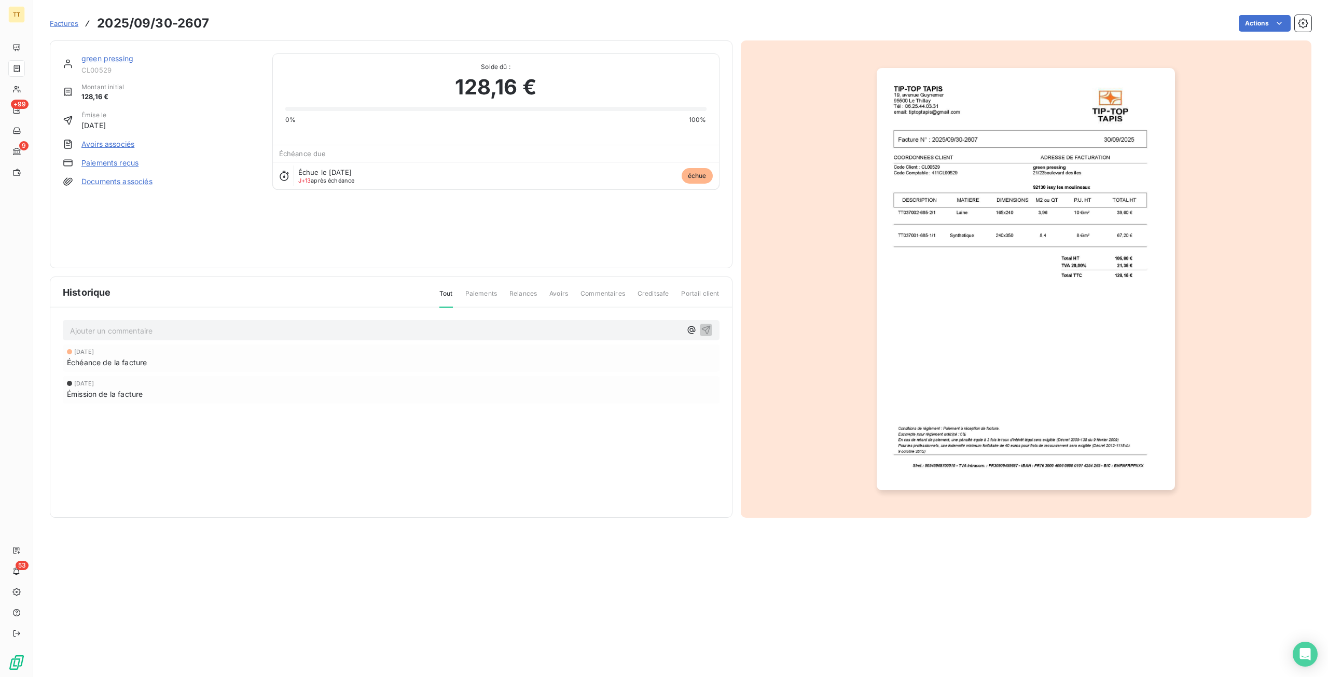
click at [97, 66] on span "CL00529" at bounding box center [170, 70] width 179 height 8
click at [101, 61] on link "green pressing" at bounding box center [107, 58] width 52 height 9
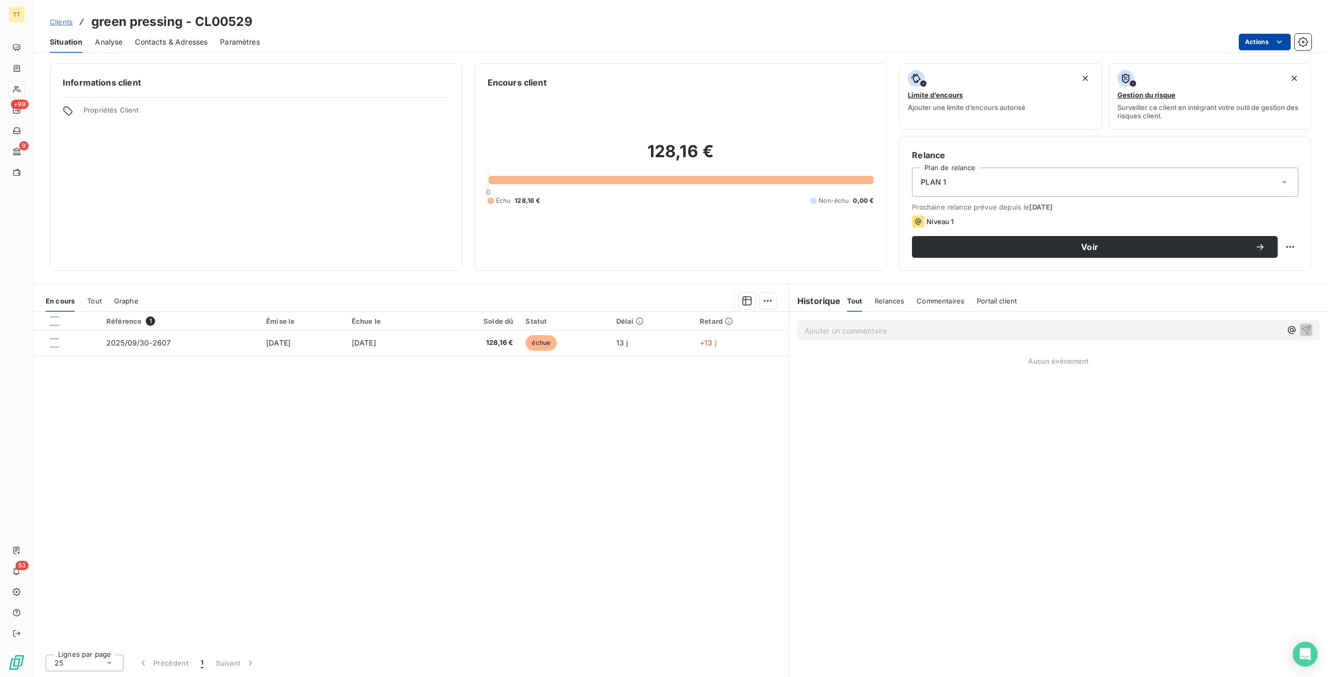
click at [1259, 37] on html "TT +99 9 53 Clients green pressing - CL00529 Situation Analyse Contacts & Adres…" at bounding box center [664, 338] width 1328 height 677
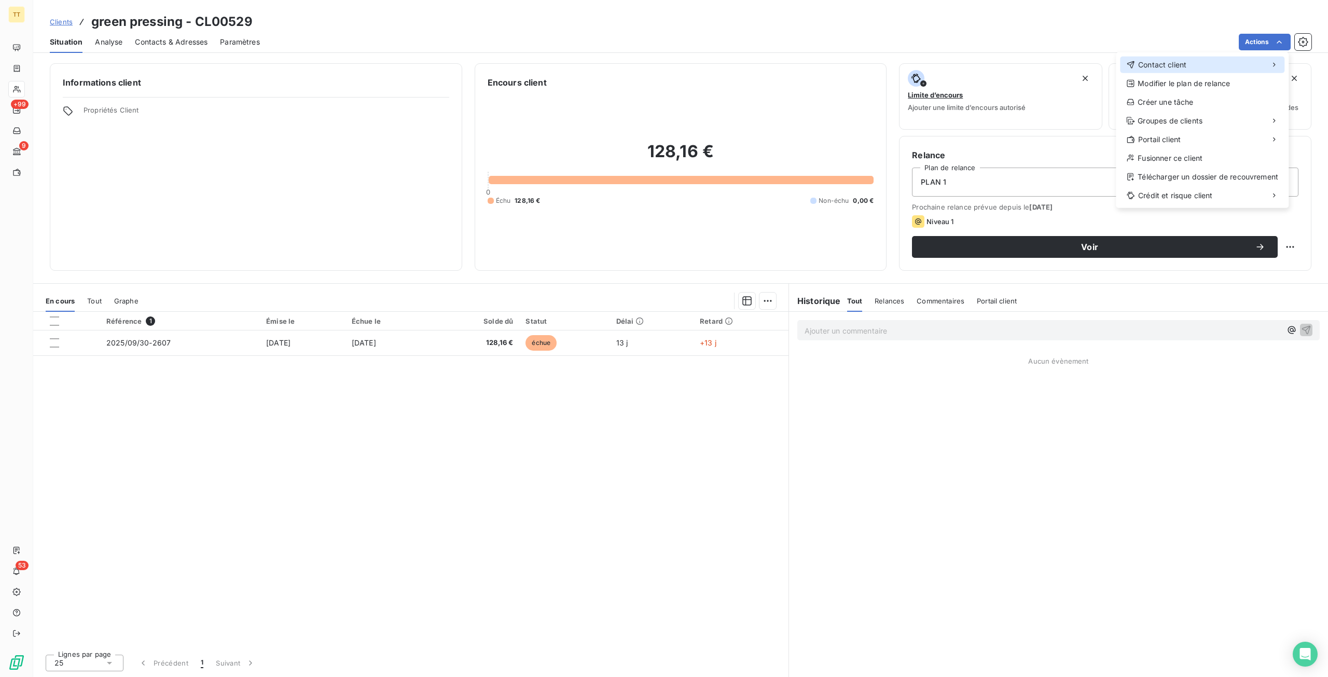
drag, startPoint x: 1204, startPoint y: 54, endPoint x: 1199, endPoint y: 61, distance: 8.4
click at [1203, 57] on div "Contact client Modifier le plan de relance Créer une tâche Groupes de clients P…" at bounding box center [1202, 130] width 173 height 156
drag, startPoint x: 1175, startPoint y: 64, endPoint x: 948, endPoint y: 62, distance: 226.8
click at [1172, 65] on span "Contact client" at bounding box center [1162, 65] width 48 height 10
click at [948, 62] on html "TT +99 9 53 Clients green pressing - CL00529 Situation Analyse Contacts & Adres…" at bounding box center [664, 338] width 1328 height 677
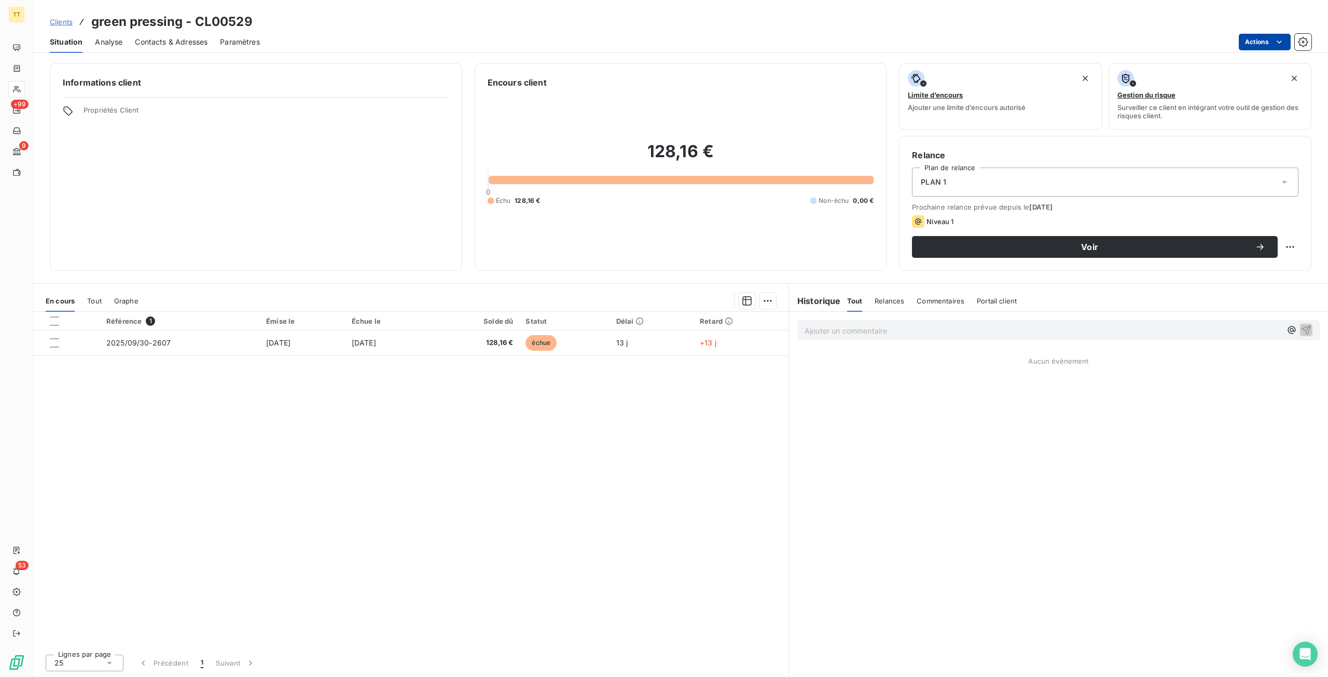
click at [1253, 40] on html "TT +99 9 53 Clients green pressing - CL00529 Situation Analyse Contacts & Adres…" at bounding box center [664, 338] width 1328 height 677
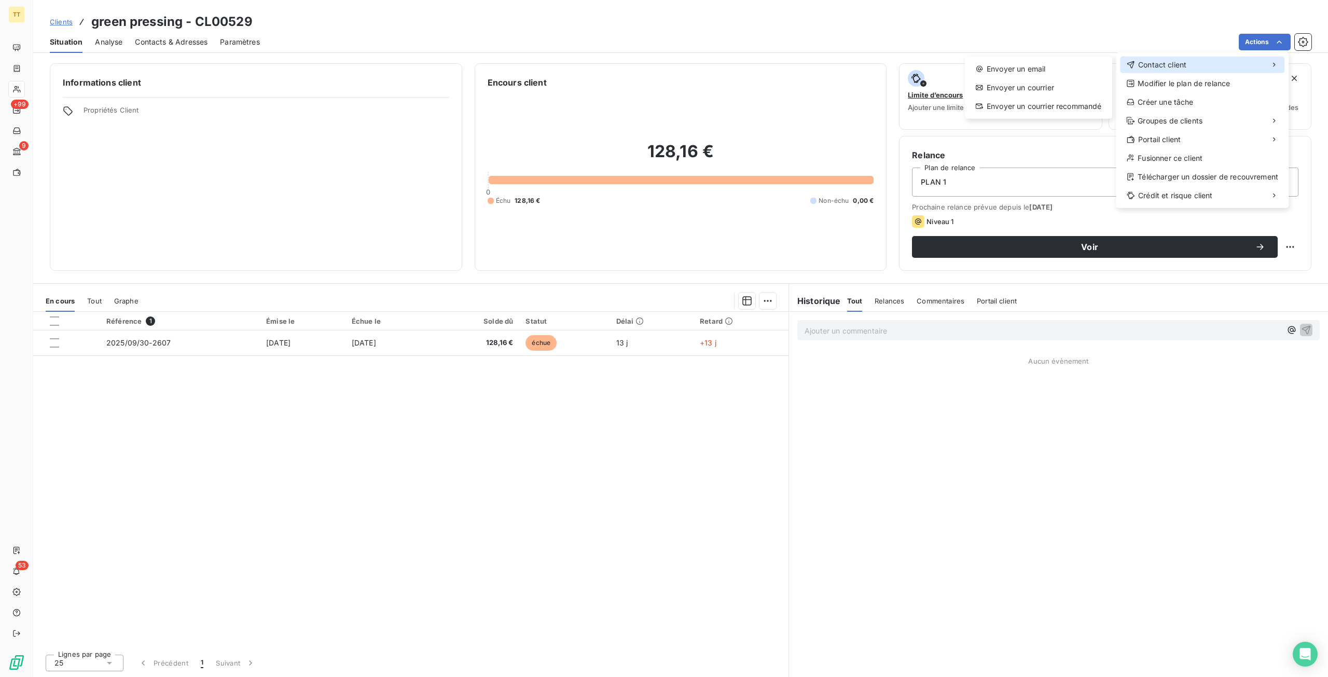
click at [1174, 67] on span "Contact client" at bounding box center [1162, 65] width 48 height 10
click at [1040, 67] on div "Envoyer un email" at bounding box center [1038, 69] width 139 height 17
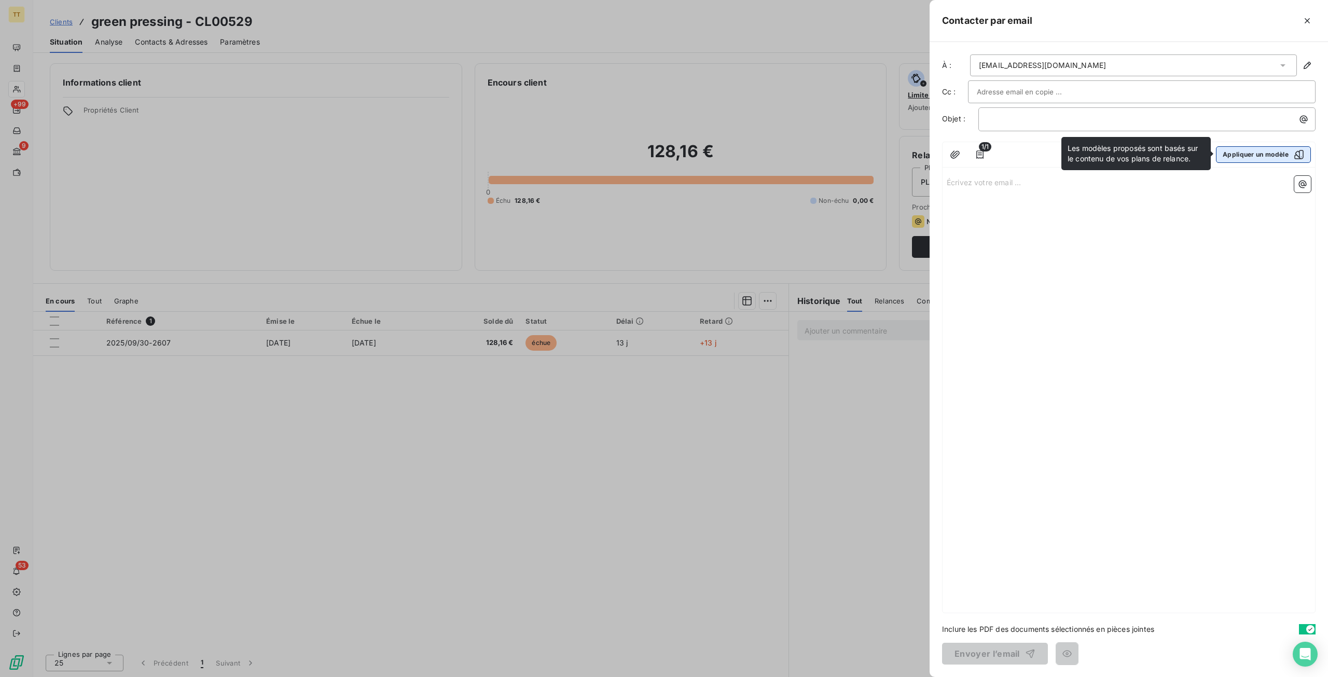
click at [1257, 156] on button "Appliquer un modèle" at bounding box center [1263, 154] width 95 height 17
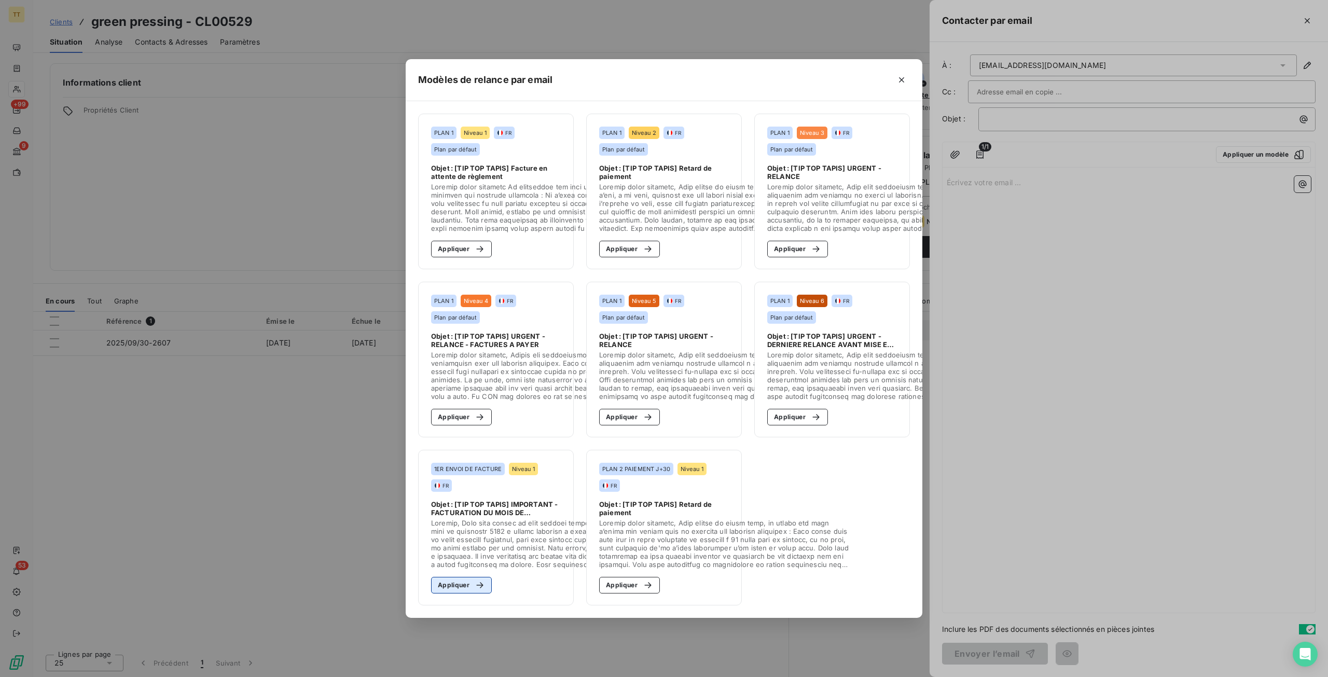
click at [444, 582] on button "Appliquer" at bounding box center [461, 585] width 61 height 17
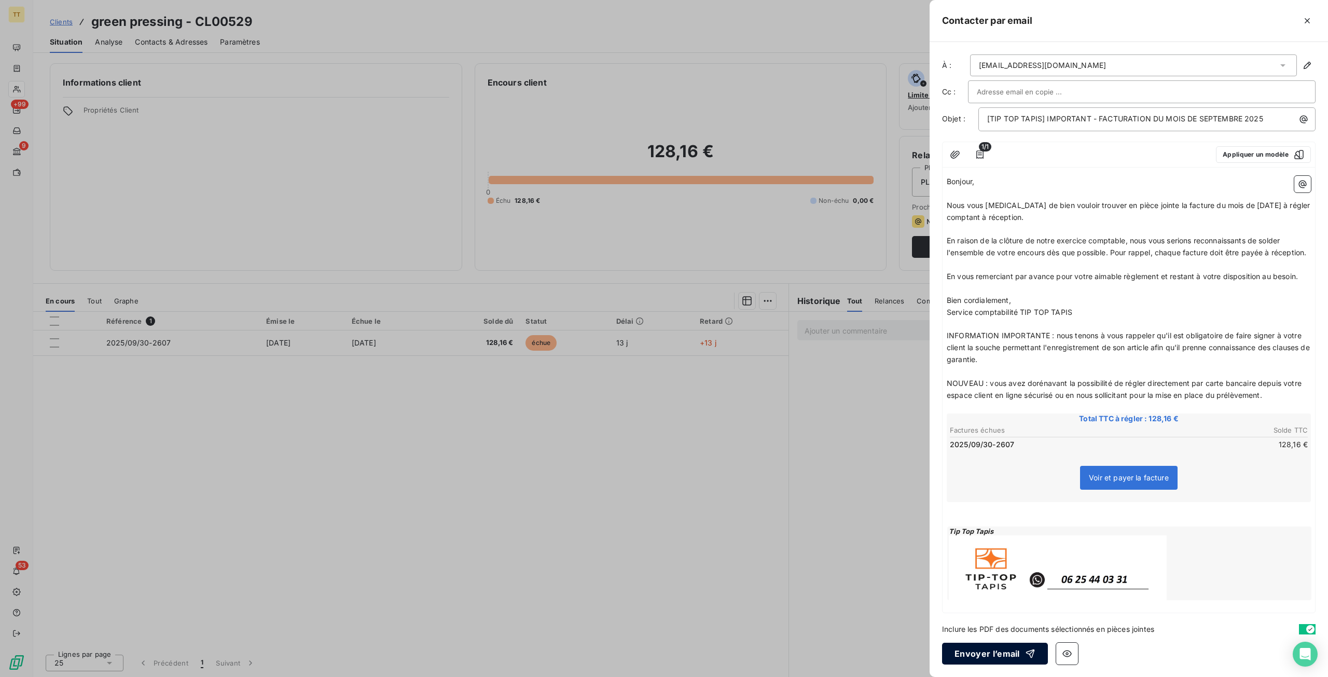
click at [1006, 649] on button "Envoyer l’email" at bounding box center [995, 654] width 106 height 22
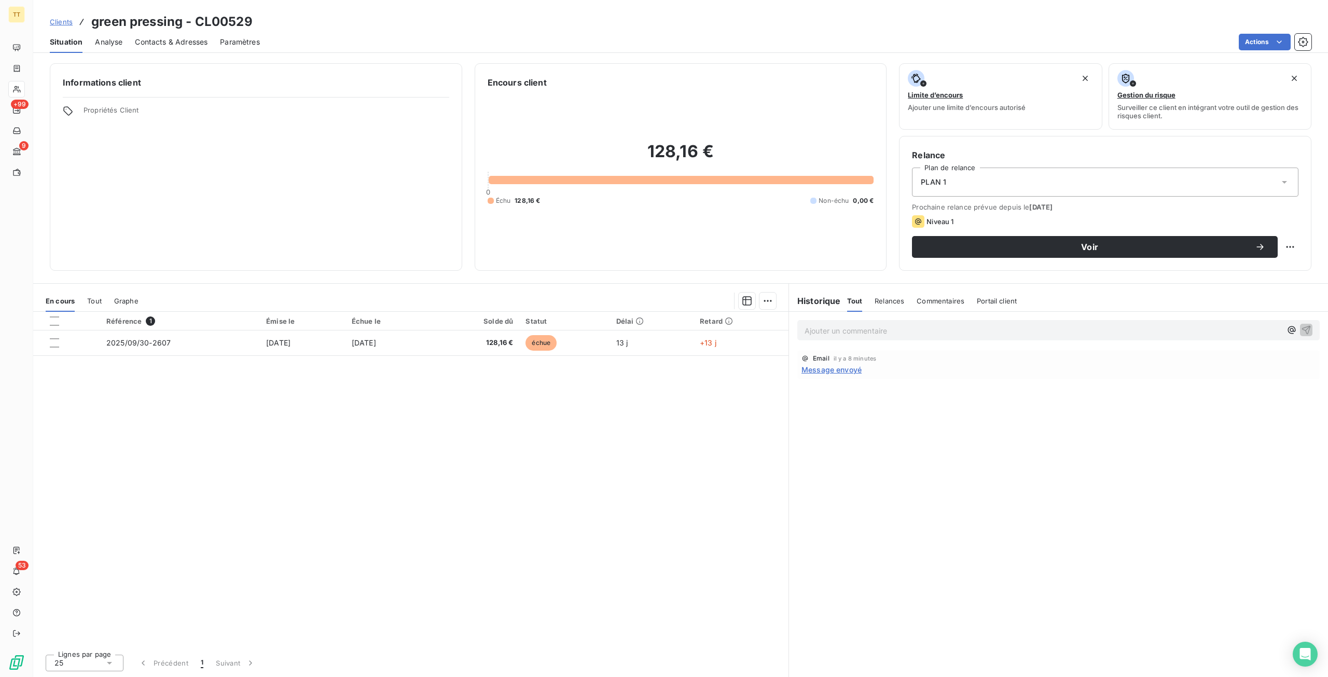
click at [66, 22] on span "Clients" at bounding box center [61, 22] width 23 height 8
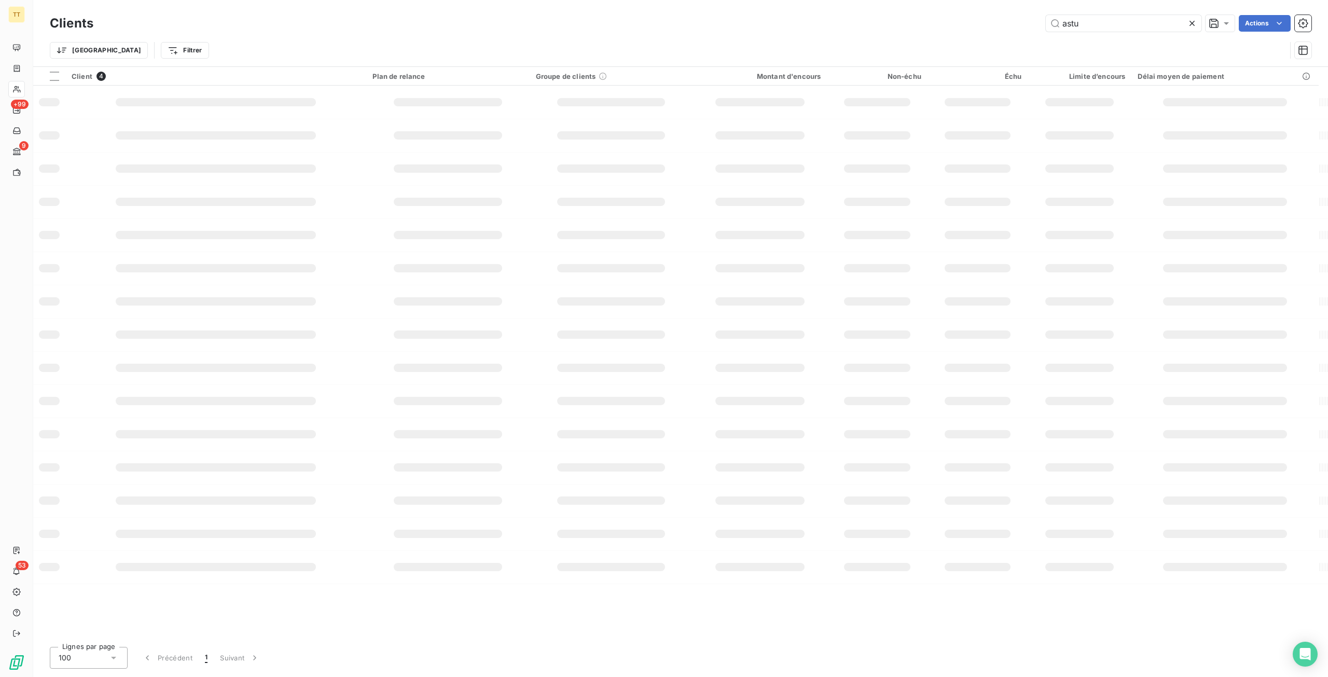
type input "astus"
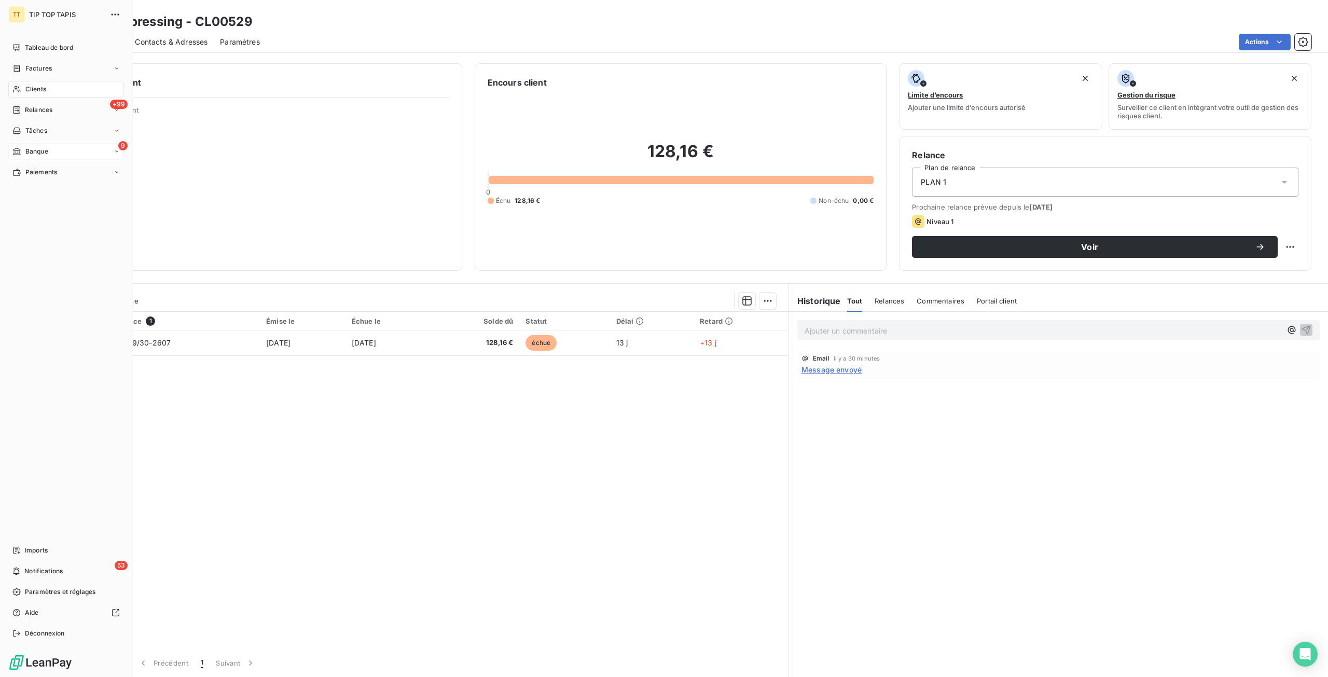
click at [24, 150] on div "Banque" at bounding box center [30, 151] width 36 height 9
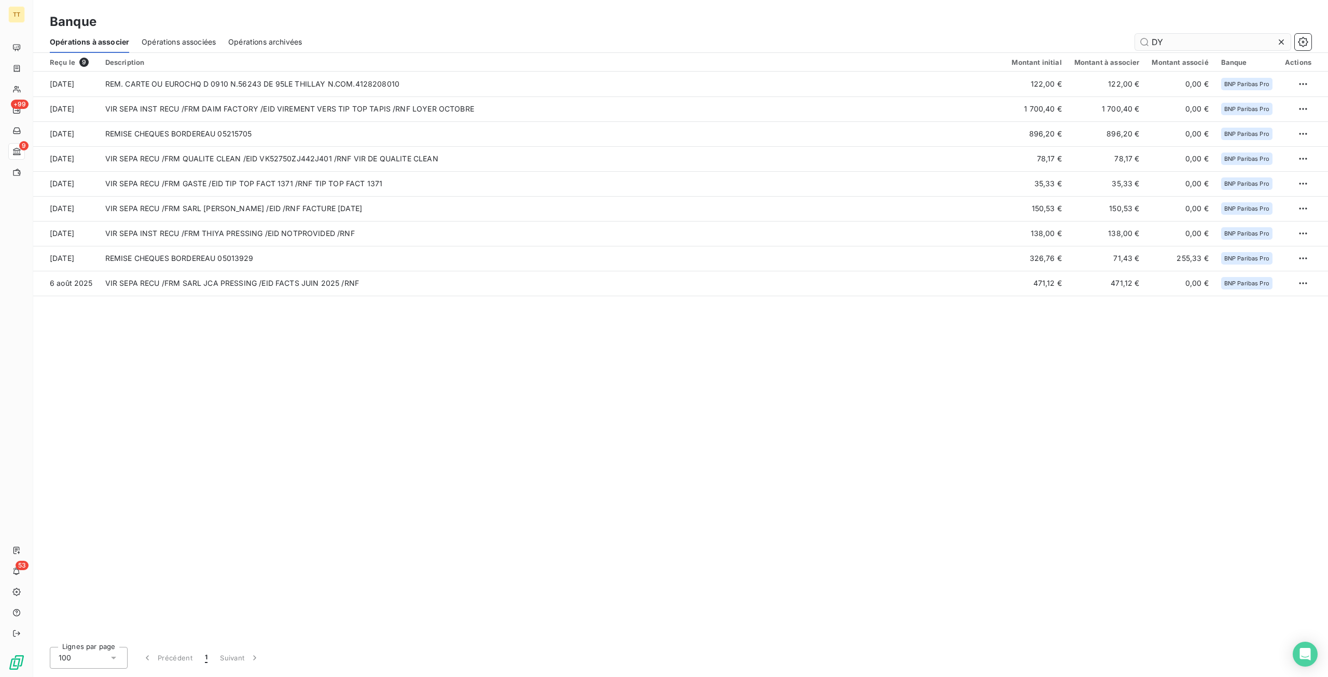
type input "DYC"
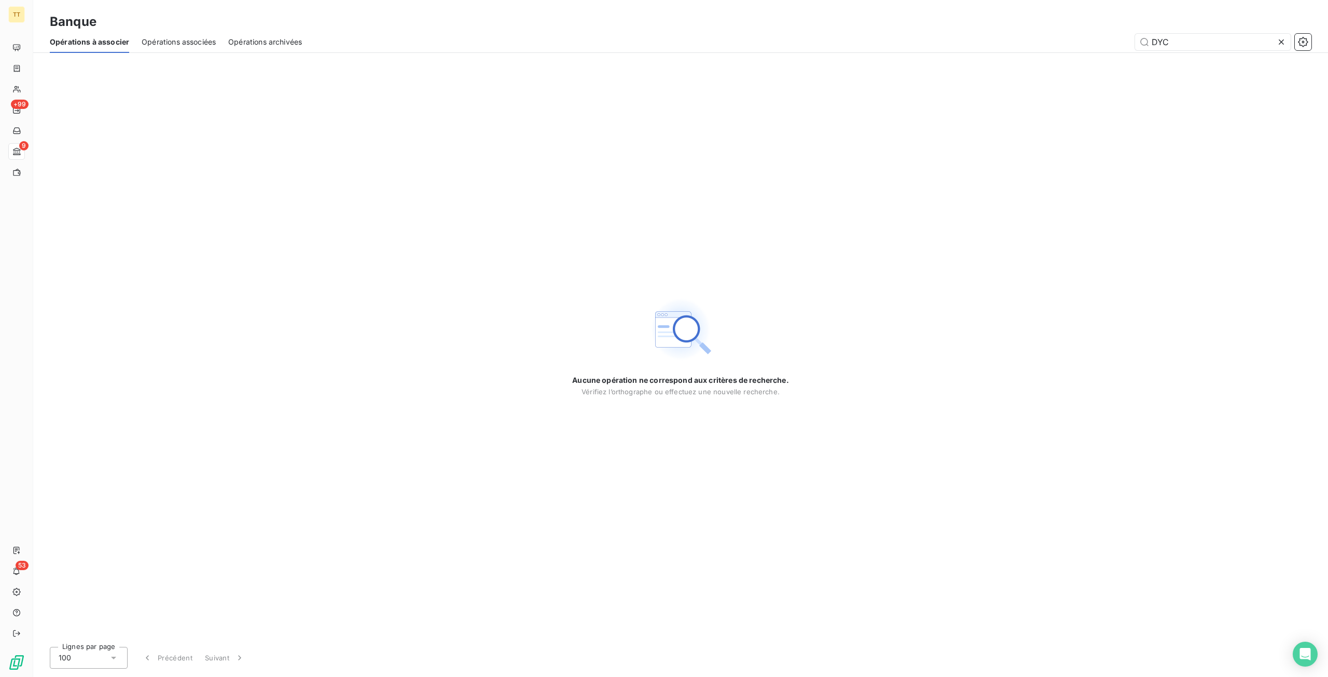
click at [164, 34] on div "Opérations associées" at bounding box center [179, 42] width 74 height 22
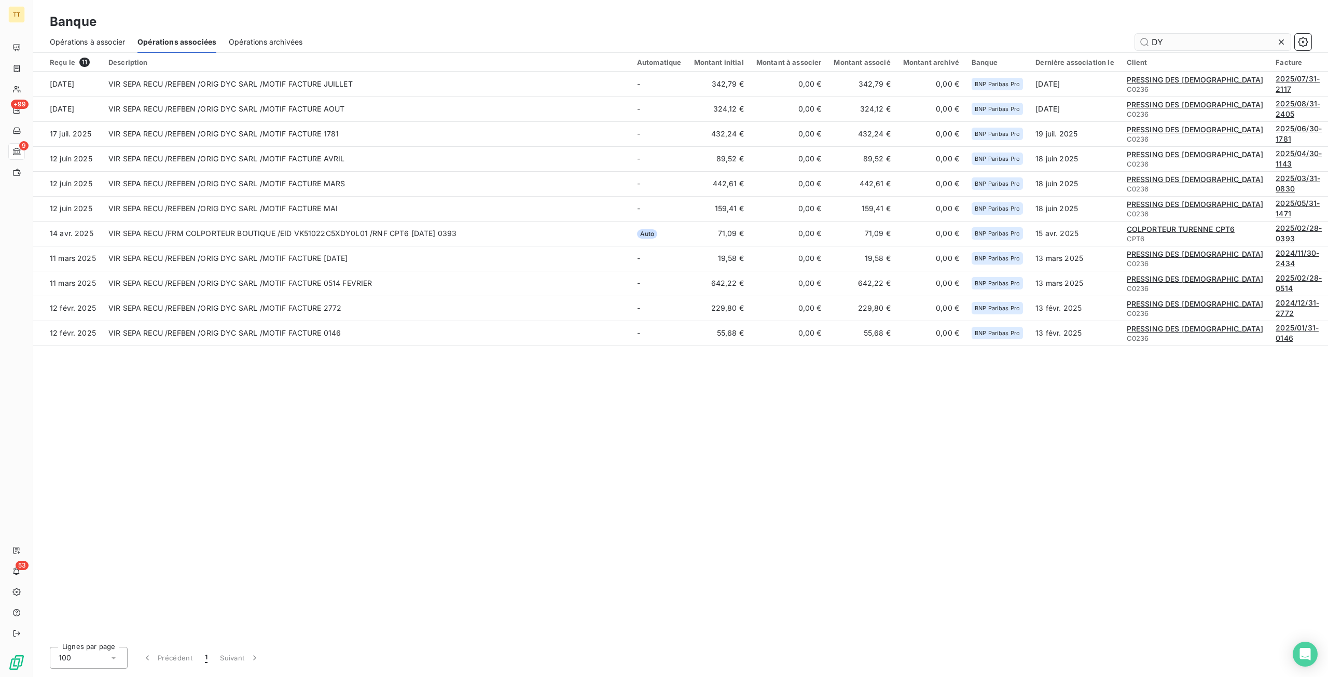
type input "DYC"
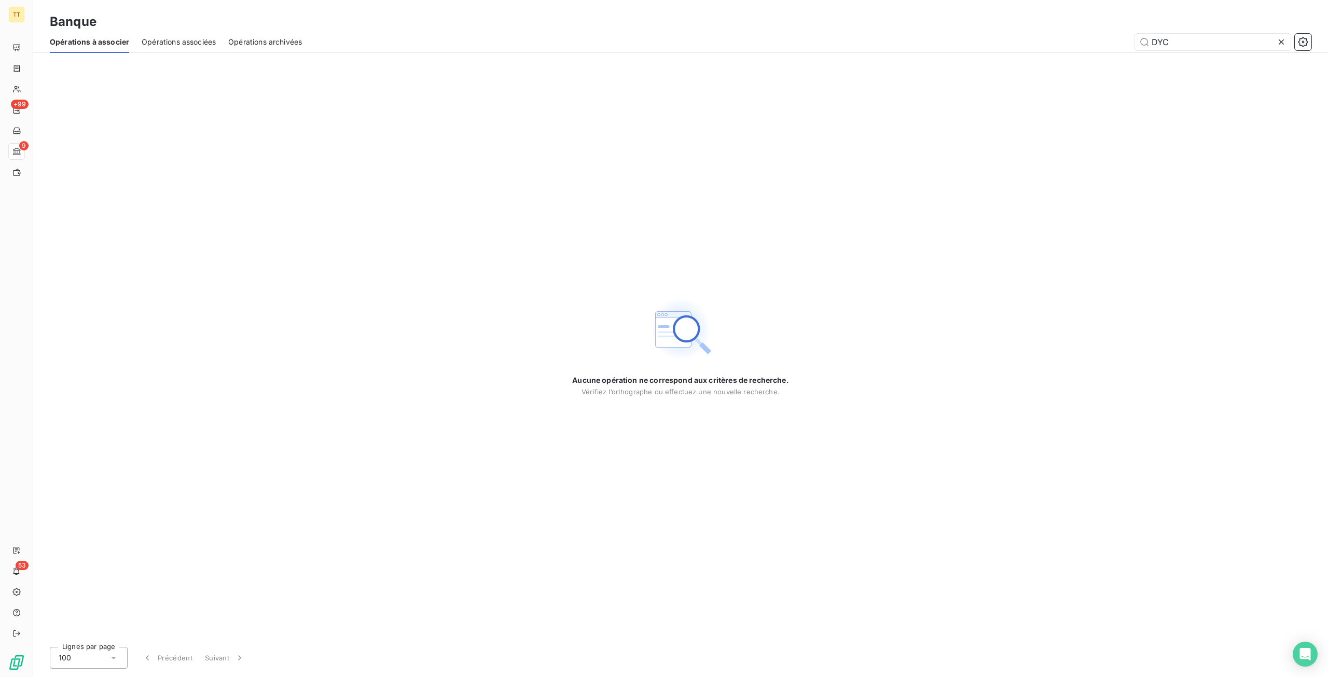
drag, startPoint x: 1195, startPoint y: 40, endPoint x: 1011, endPoint y: 38, distance: 183.7
click at [1011, 38] on div "DYC" at bounding box center [812, 42] width 997 height 17
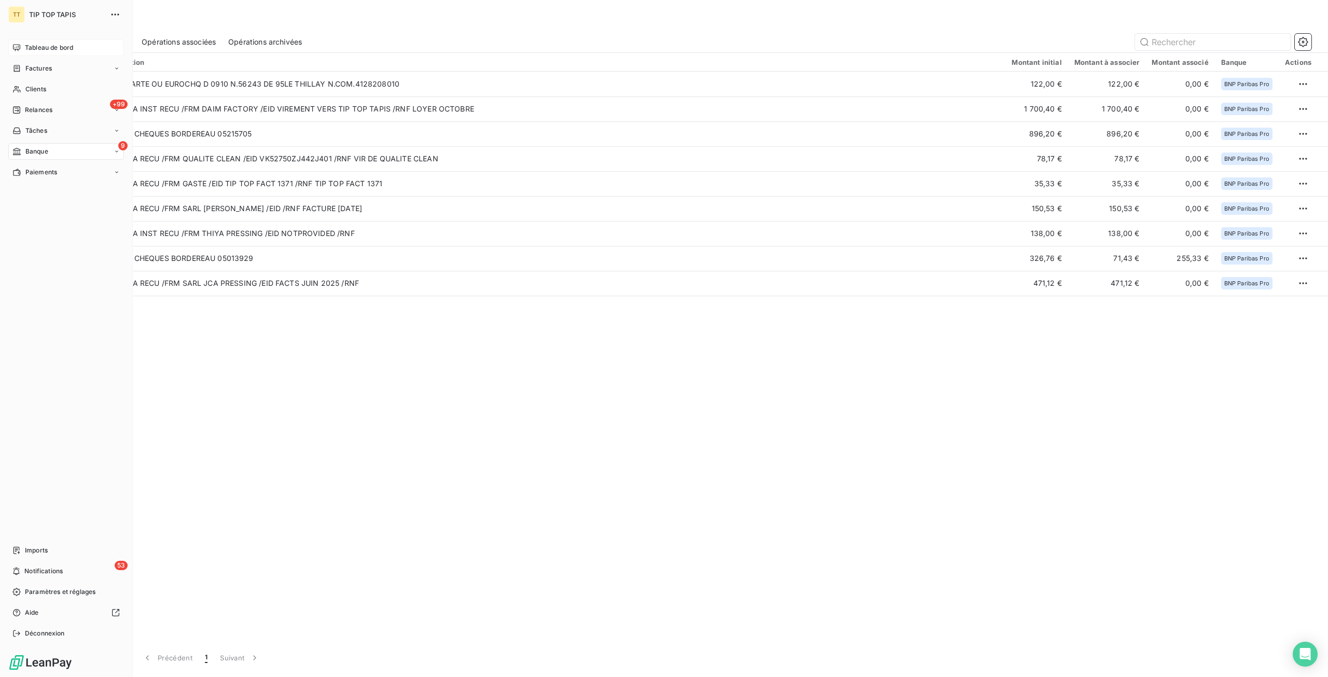
click at [46, 46] on span "Tableau de bord" at bounding box center [49, 47] width 48 height 9
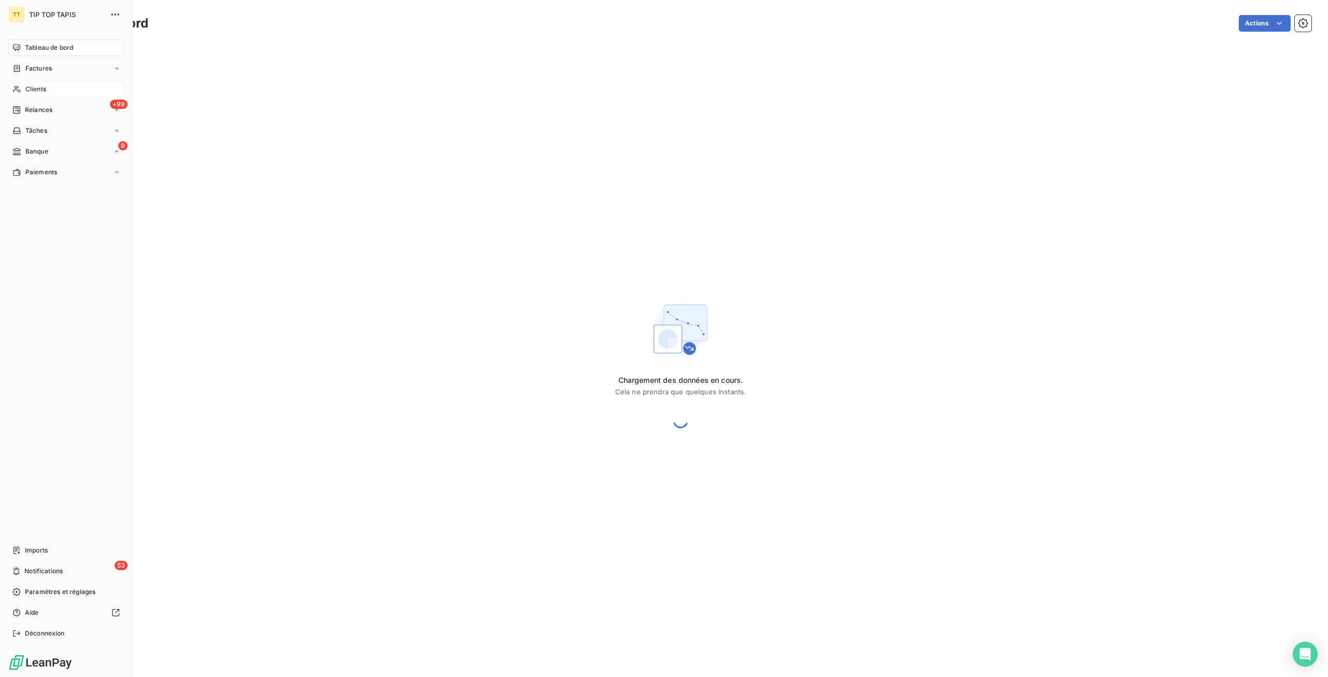
click at [38, 93] on span "Clients" at bounding box center [35, 89] width 21 height 9
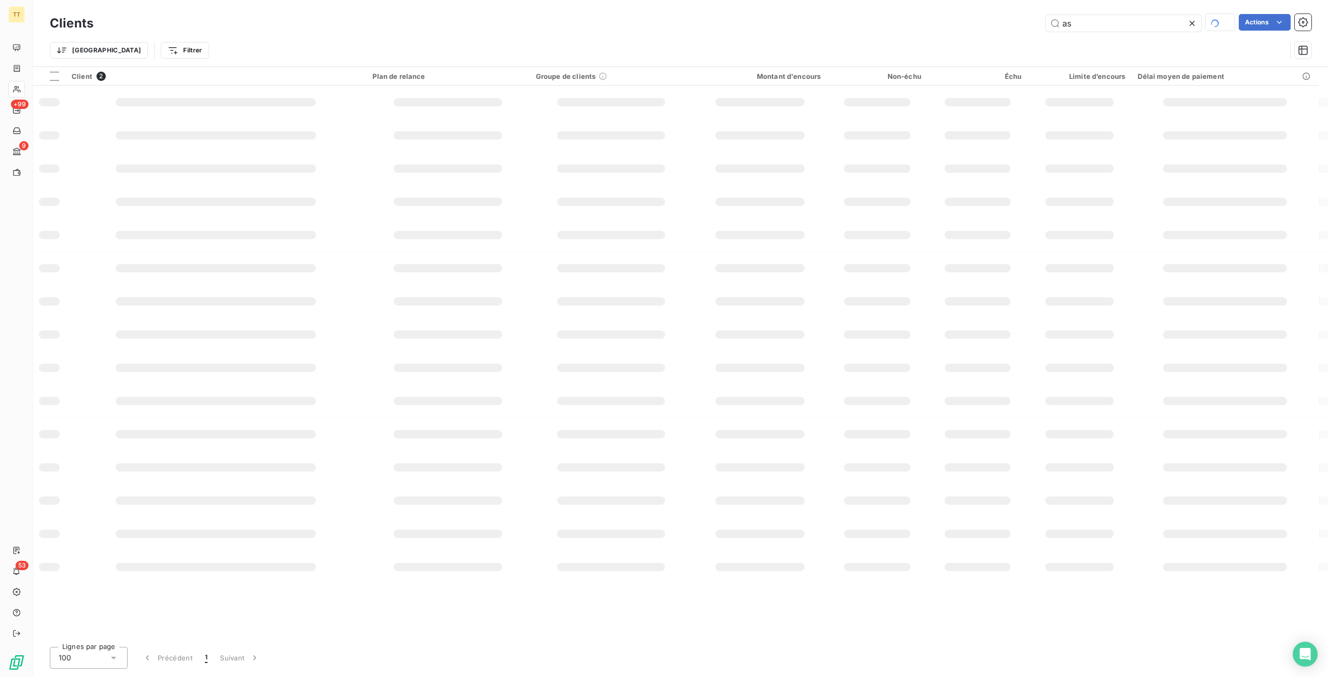
type input "a"
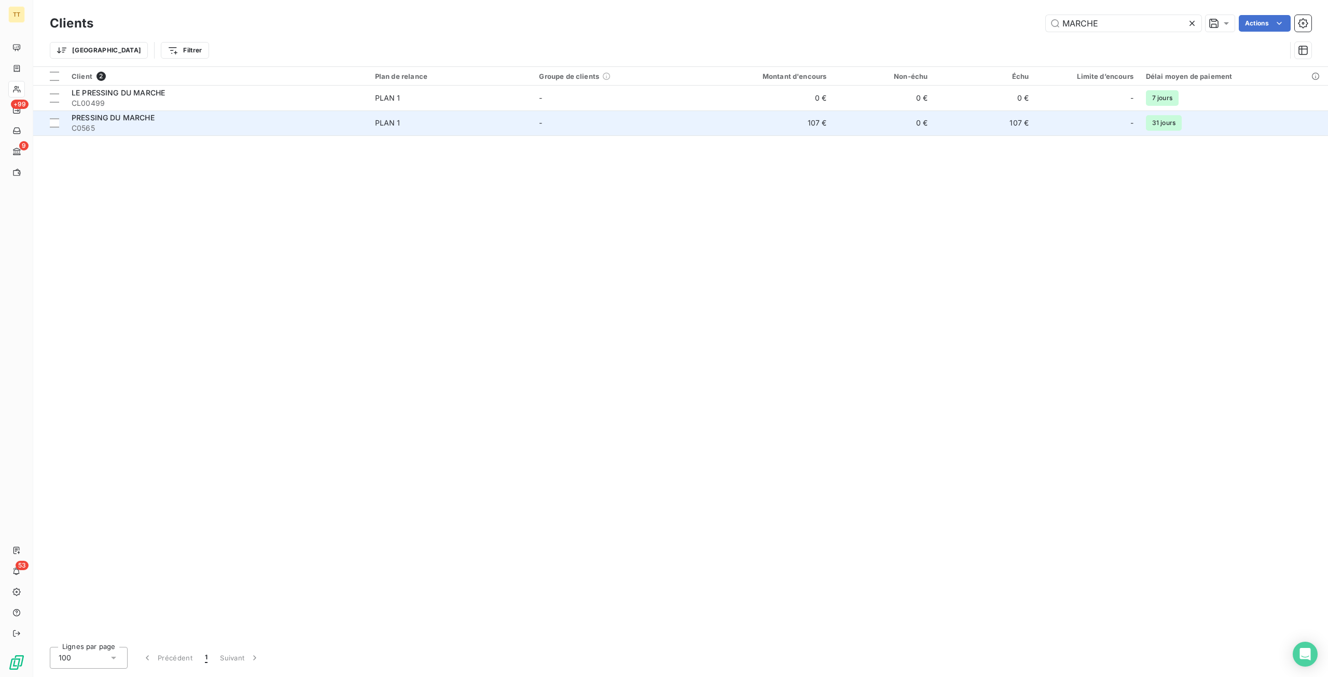
type input "MARCHE"
click at [824, 122] on td "107 €" at bounding box center [764, 123] width 135 height 25
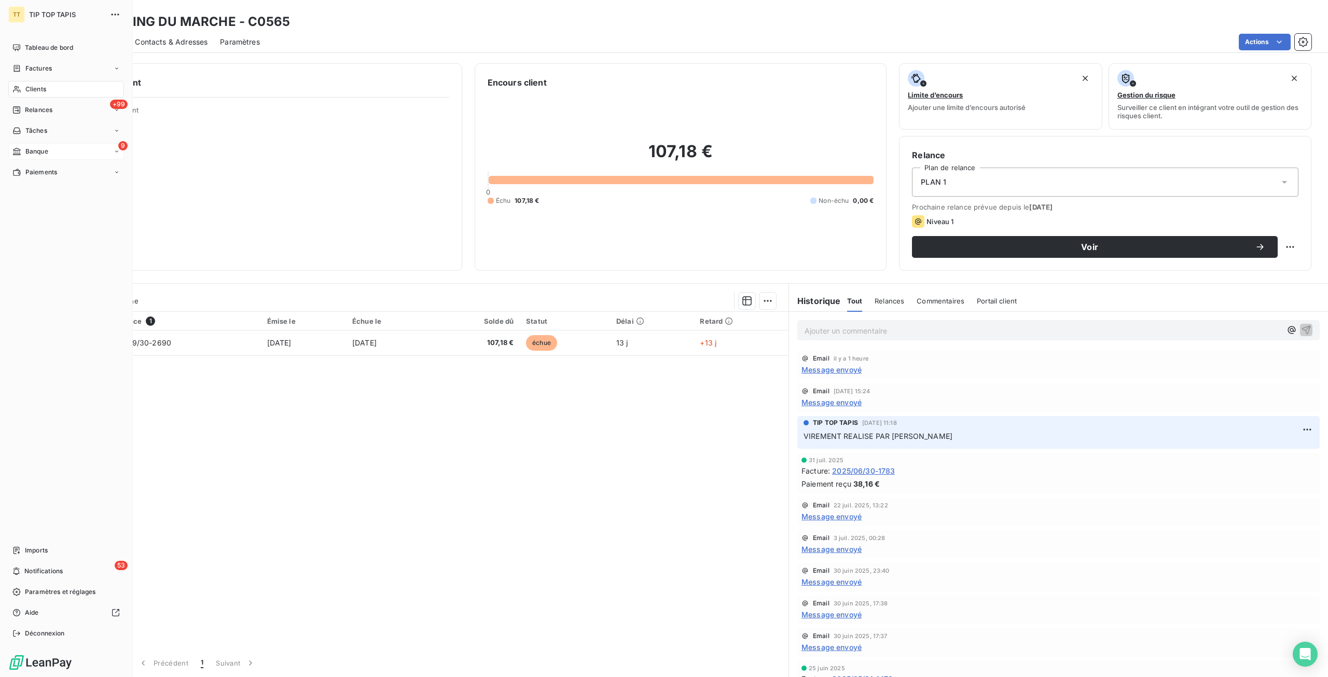
click at [50, 156] on div "9 Banque" at bounding box center [66, 151] width 116 height 17
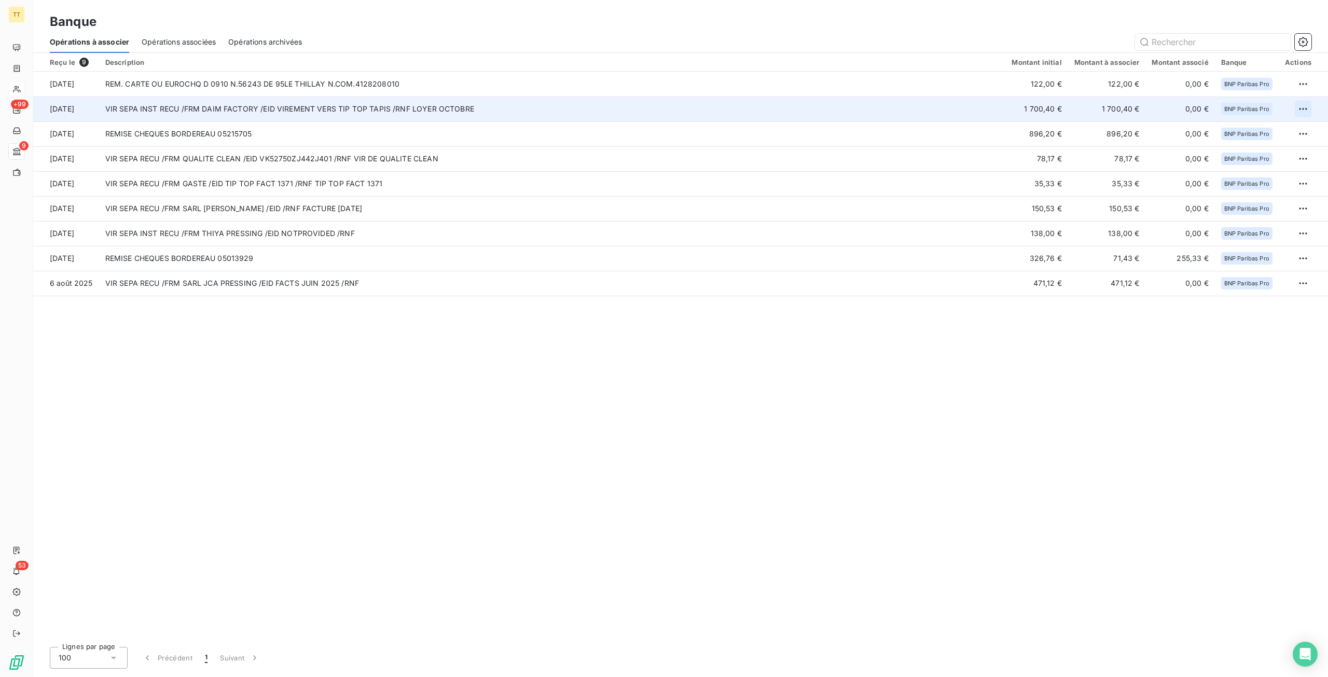
click at [1298, 104] on html "TT +99 9 53 Banque Opérations à associer Opérations associées Opérations archiv…" at bounding box center [664, 338] width 1328 height 677
click at [1282, 126] on div "Archiver l’opération" at bounding box center [1267, 131] width 80 height 17
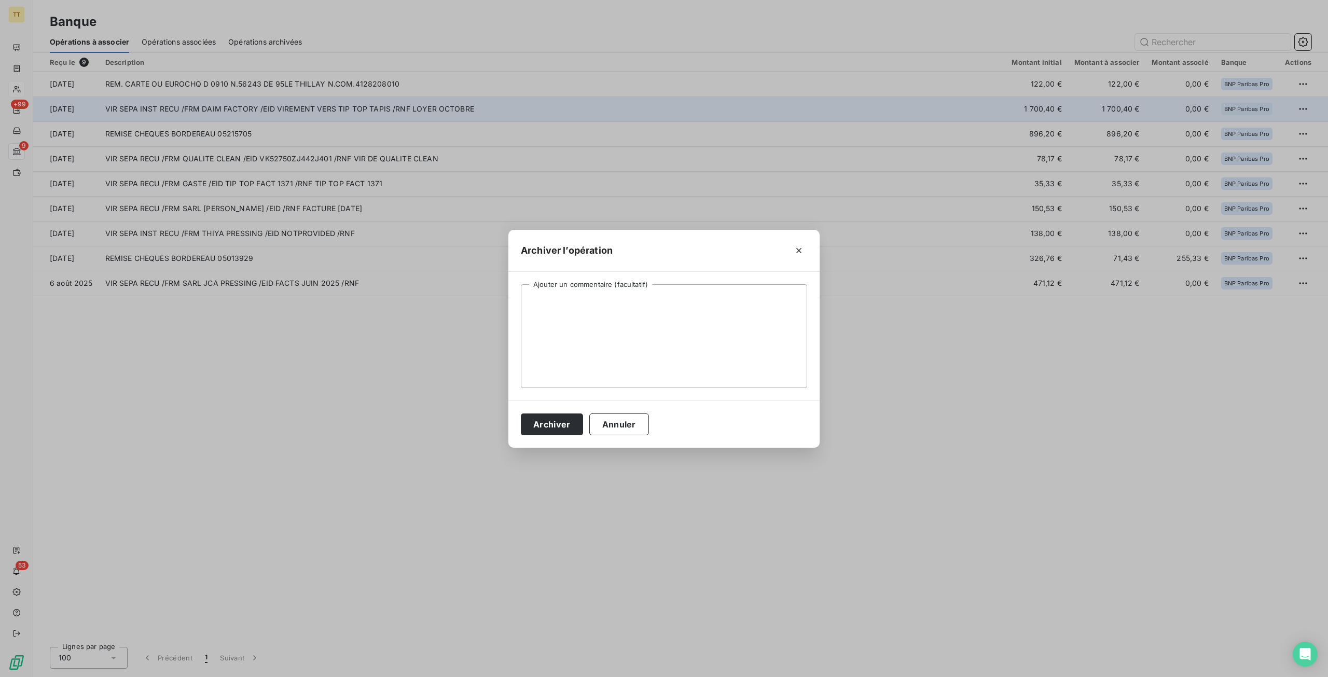
drag, startPoint x: 474, startPoint y: 374, endPoint x: 609, endPoint y: 352, distance: 137.2
click at [500, 368] on div "Archiver l’opération Ajouter un commentaire (facultatif) Archiver Annuler" at bounding box center [664, 338] width 1328 height 677
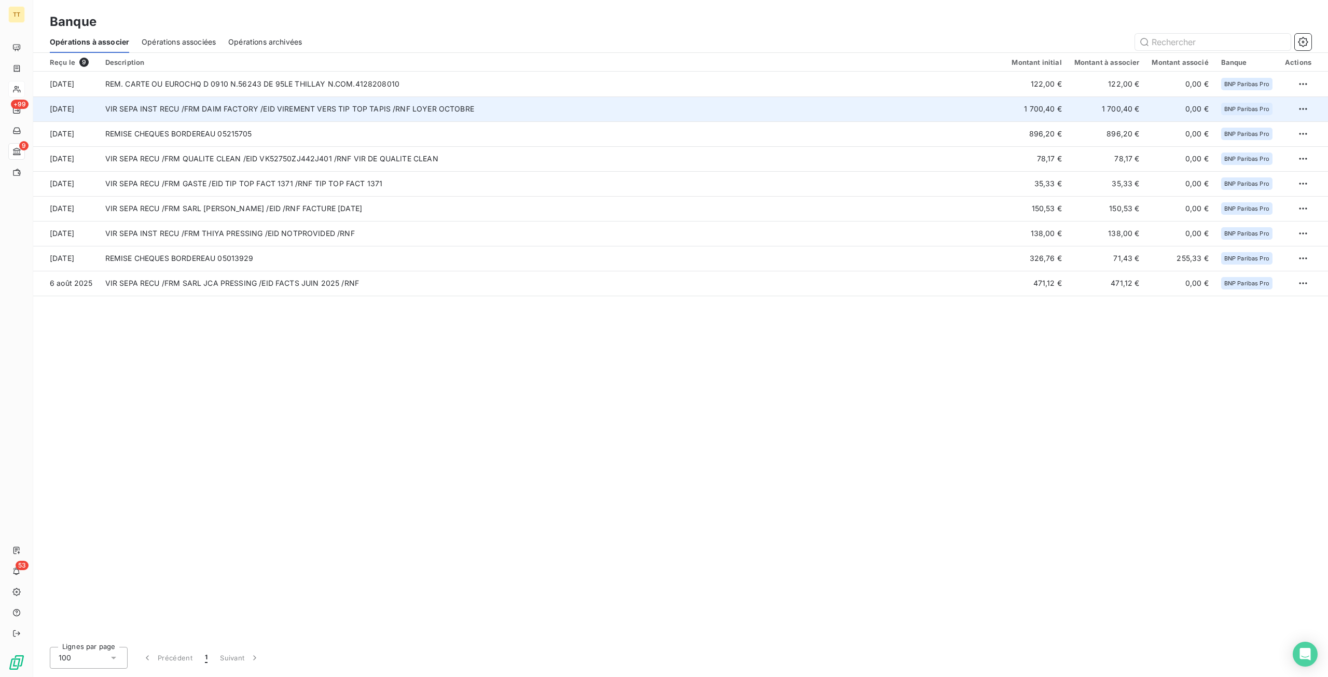
click at [610, 351] on div "Reçu le 9 Description Montant initial Montant à associer Montant associé Banque…" at bounding box center [680, 346] width 1295 height 586
click at [1303, 105] on html "TT +99 9 53 Banque Opérations à associer Opérations associées Opérations archiv…" at bounding box center [664, 338] width 1328 height 677
click at [1245, 131] on div "Archiver l’opération" at bounding box center [1267, 131] width 80 height 17
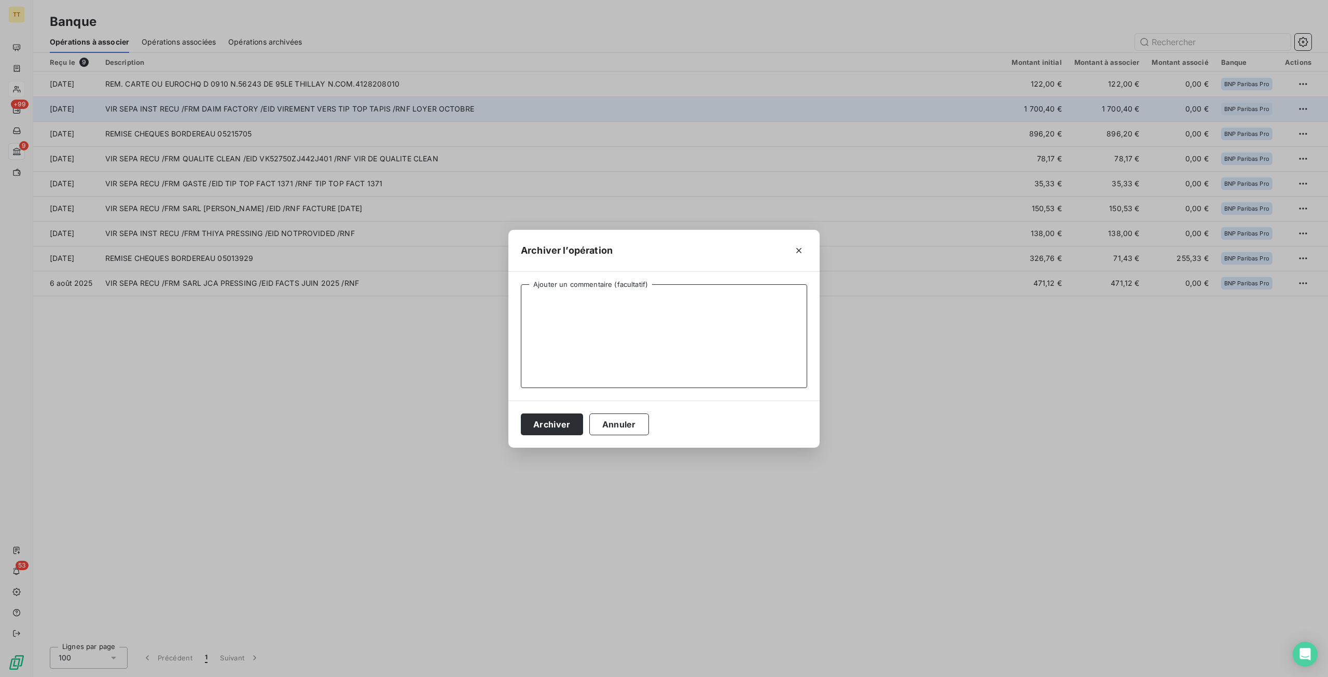
click at [642, 291] on textarea "Ajouter un commentaire (facultatif)" at bounding box center [664, 336] width 286 height 104
type textarea "LOYER YASSER OCTOBRE 2025"
click at [552, 425] on button "Archiver" at bounding box center [552, 425] width 62 height 22
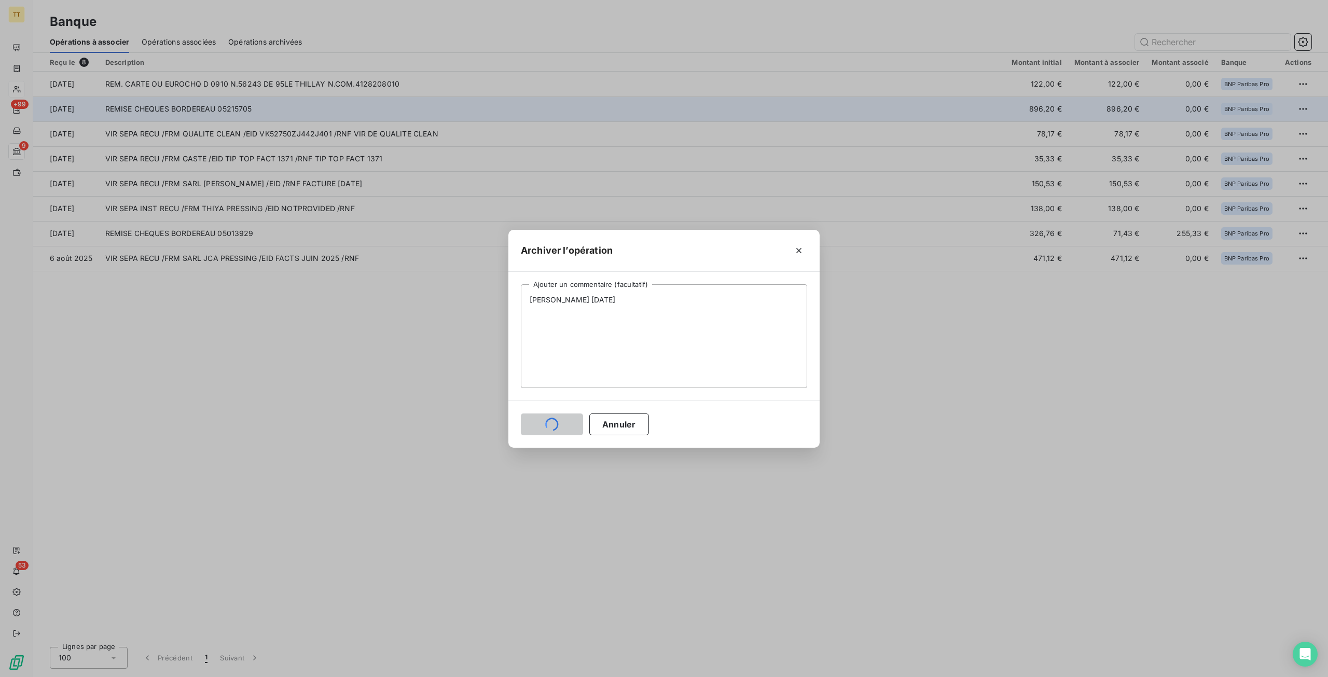
drag, startPoint x: 819, startPoint y: 59, endPoint x: 1076, endPoint y: 102, distance: 261.0
click at [824, 61] on div "Archiver l’opération LOYER YASSER OCTOBRE 2025 Ajouter un commentaire (facultat…" at bounding box center [664, 338] width 1328 height 677
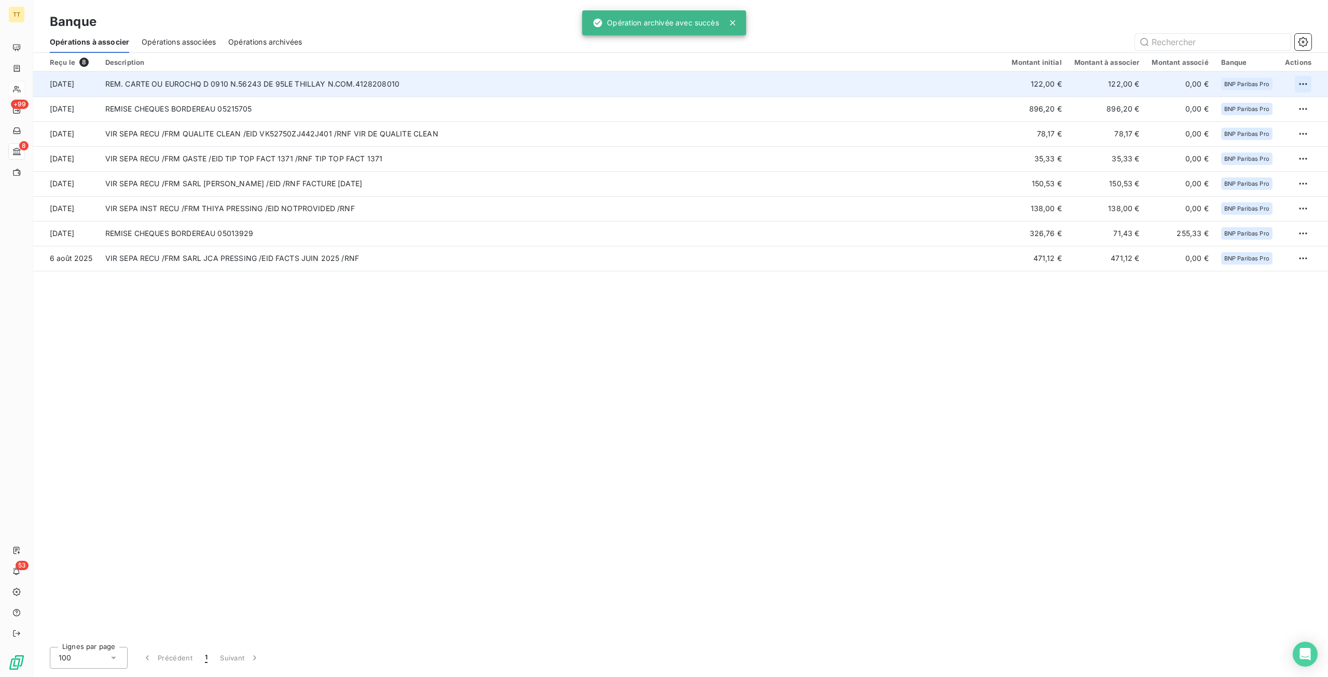
click at [1309, 85] on html "TT +99 8 53 Banque Opérations à associer Opérations associées Opérations archiv…" at bounding box center [664, 338] width 1328 height 677
click at [1270, 107] on div "Archiver l’opération" at bounding box center [1267, 107] width 80 height 17
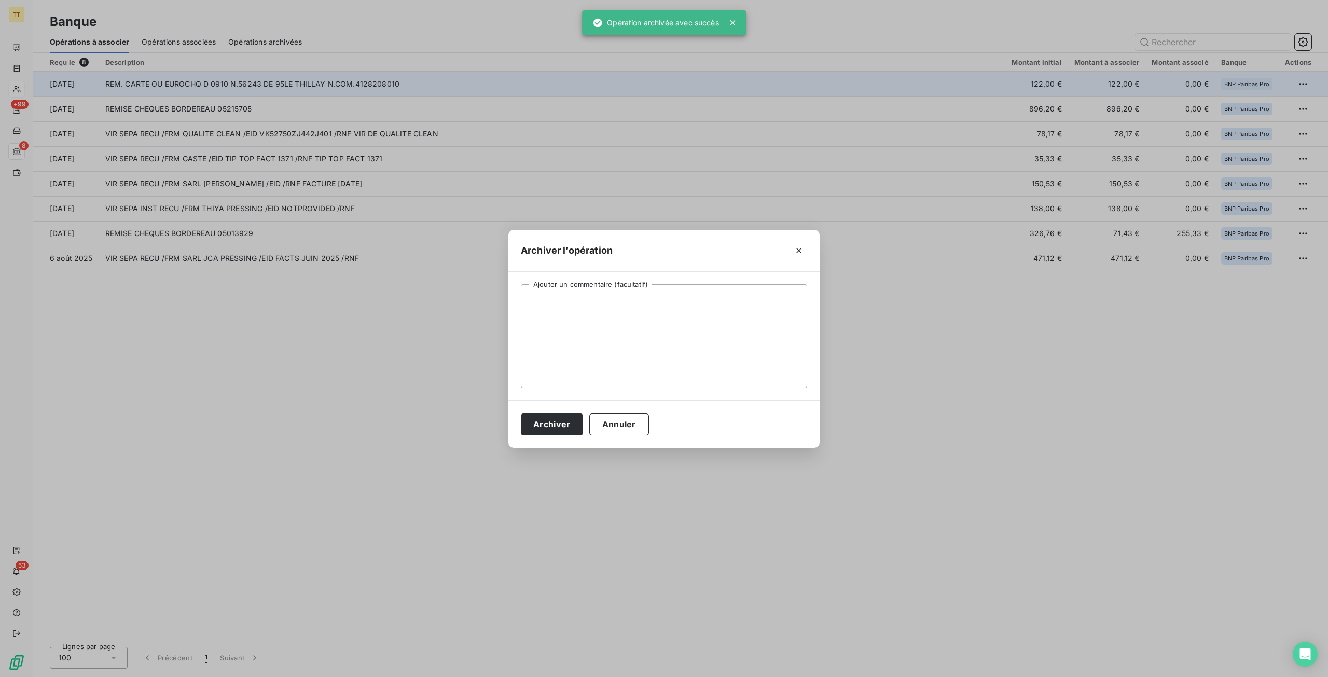
drag, startPoint x: 780, startPoint y: 281, endPoint x: 705, endPoint y: 311, distance: 80.8
click at [778, 281] on div "Ajouter un commentaire (facultatif)" at bounding box center [664, 336] width 311 height 129
click at [702, 318] on textarea "Ajouter un commentaire (facultatif)" at bounding box center [664, 336] width 286 height 104
type textarea "CB PARTICULIER"
click at [559, 423] on button "Archiver" at bounding box center [552, 425] width 62 height 22
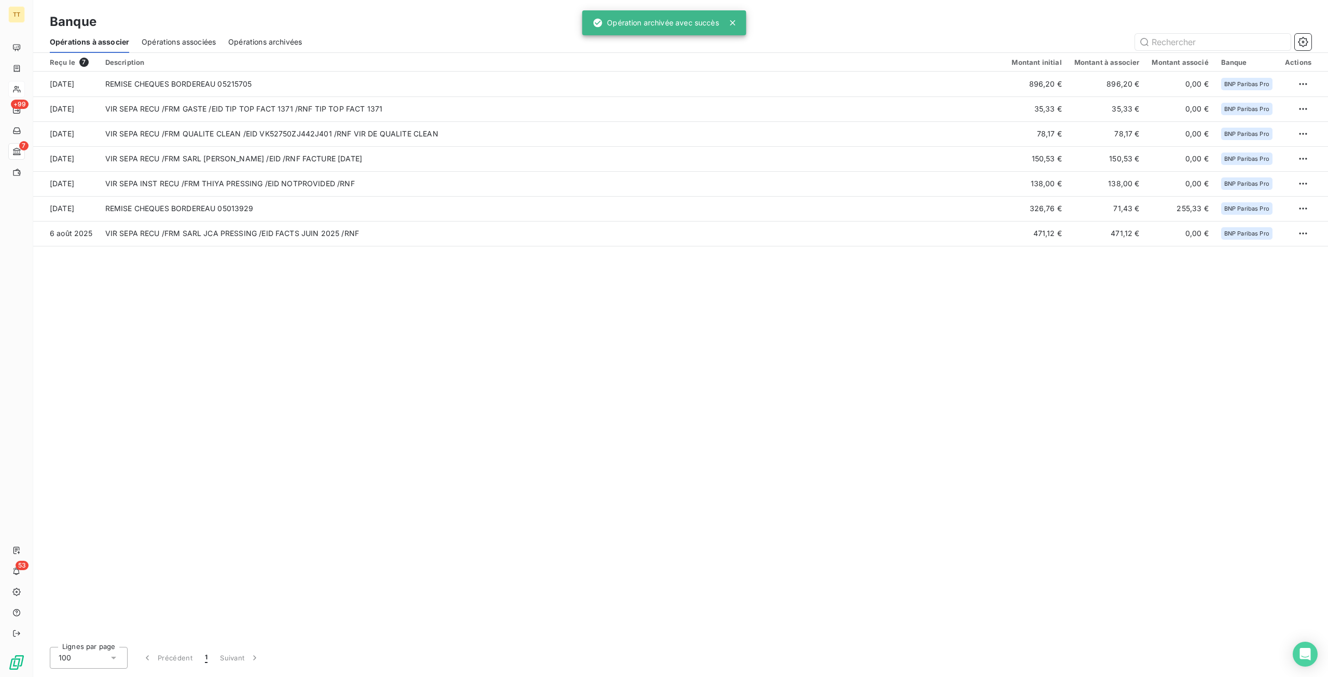
click at [1162, 343] on div "Reçu le 7 Description Montant initial Montant à associer Montant associé Banque…" at bounding box center [680, 346] width 1295 height 586
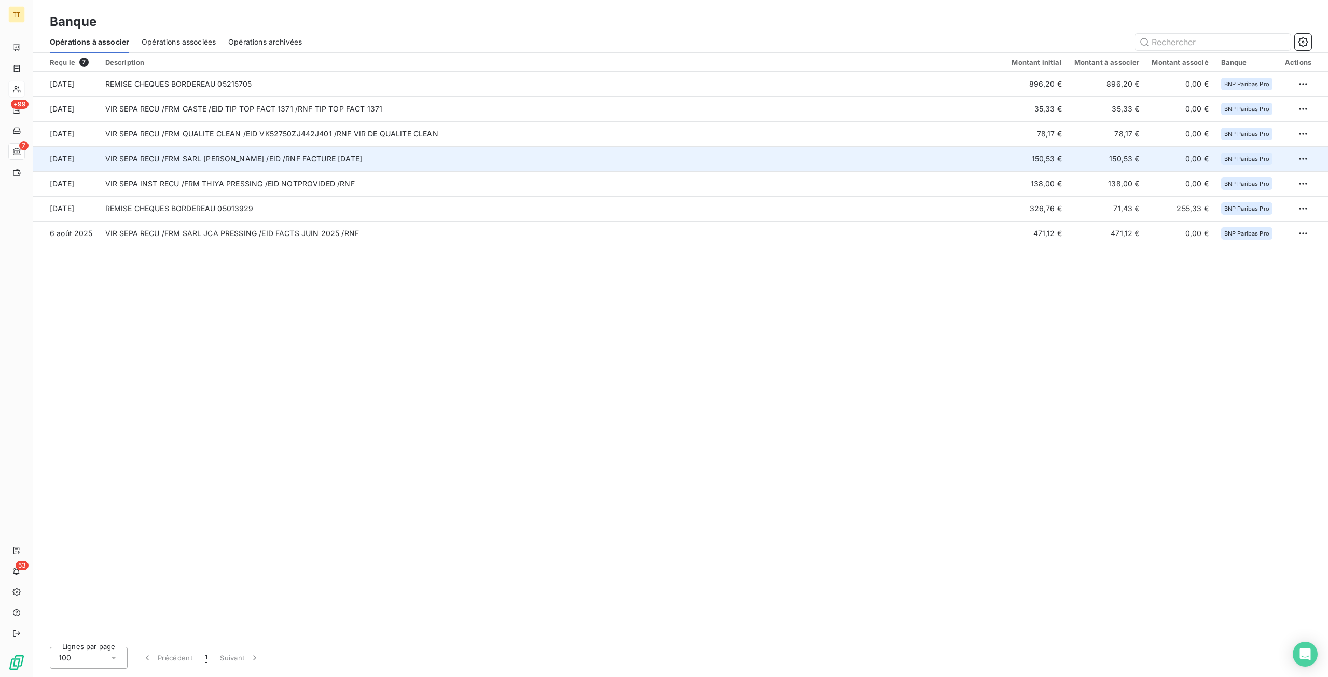
click at [258, 160] on td "VIR SEPA RECU /FRM SARL HUYNH ROSE /EID /RNF FACTURE 31/07/2025" at bounding box center [552, 158] width 907 height 25
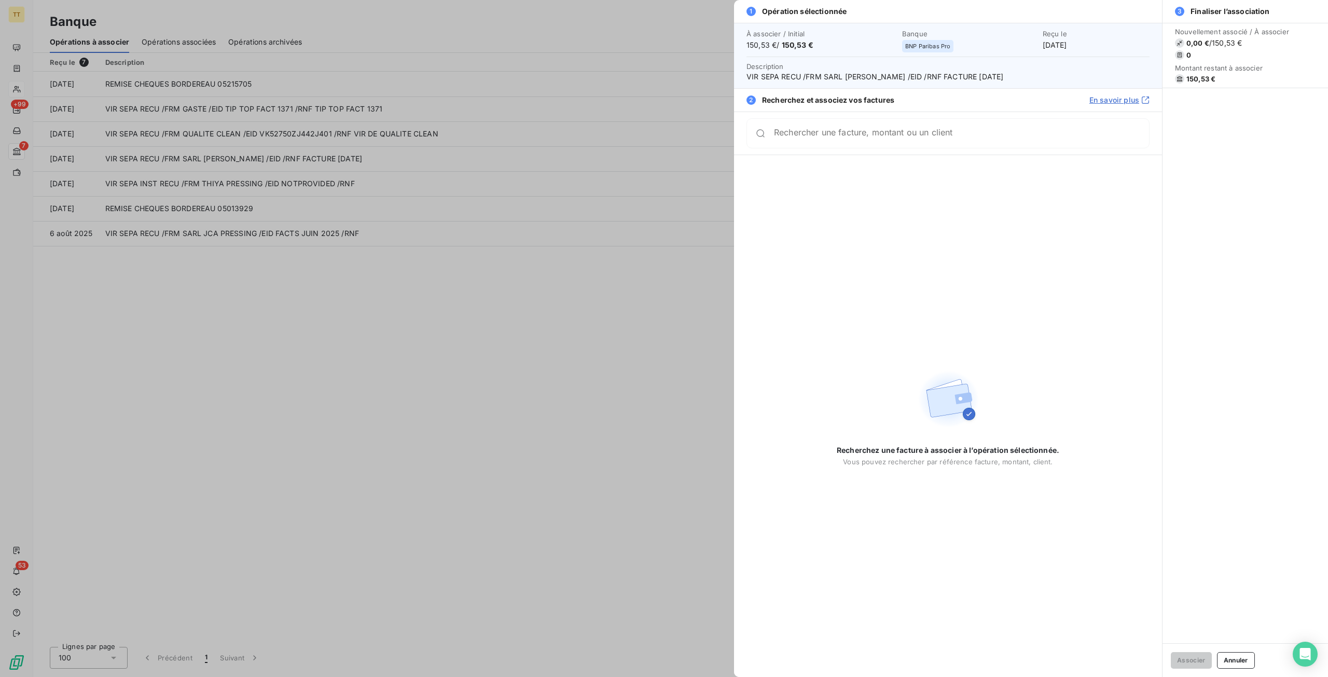
drag, startPoint x: 21, startPoint y: 64, endPoint x: 20, endPoint y: 88, distance: 23.9
click at [21, 64] on div at bounding box center [664, 338] width 1328 height 677
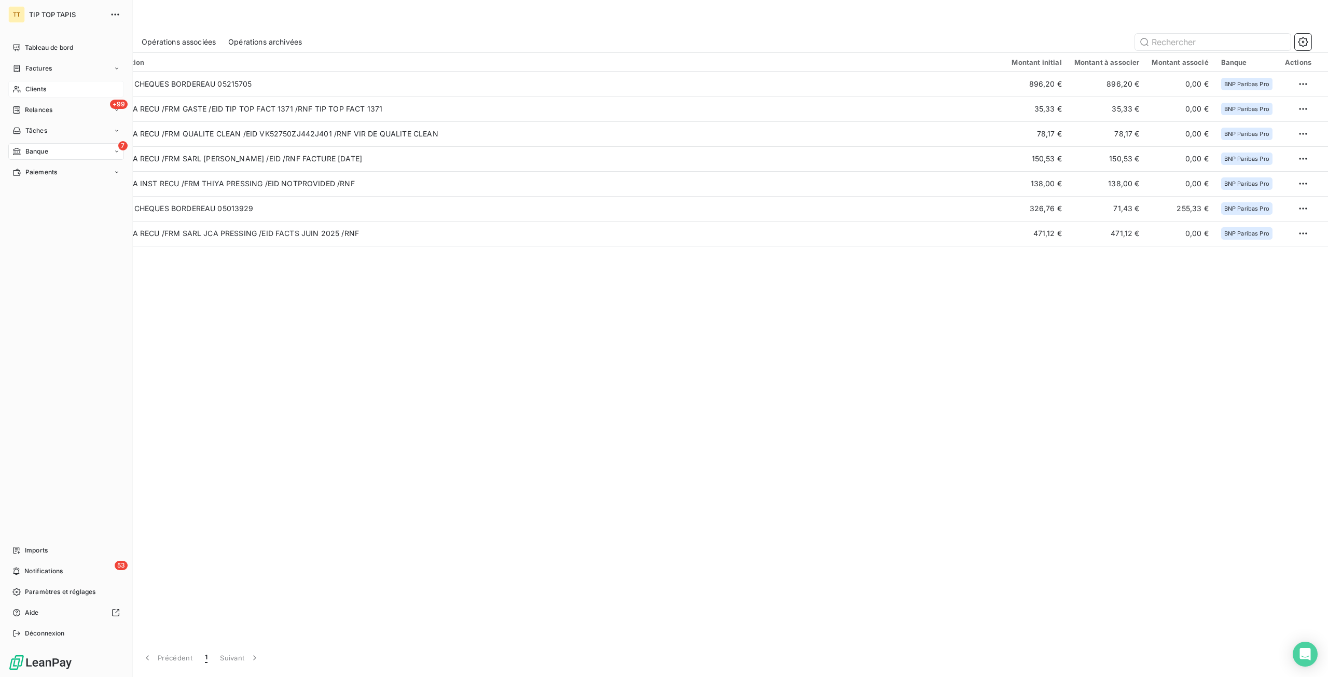
click at [21, 88] on icon at bounding box center [16, 89] width 9 height 8
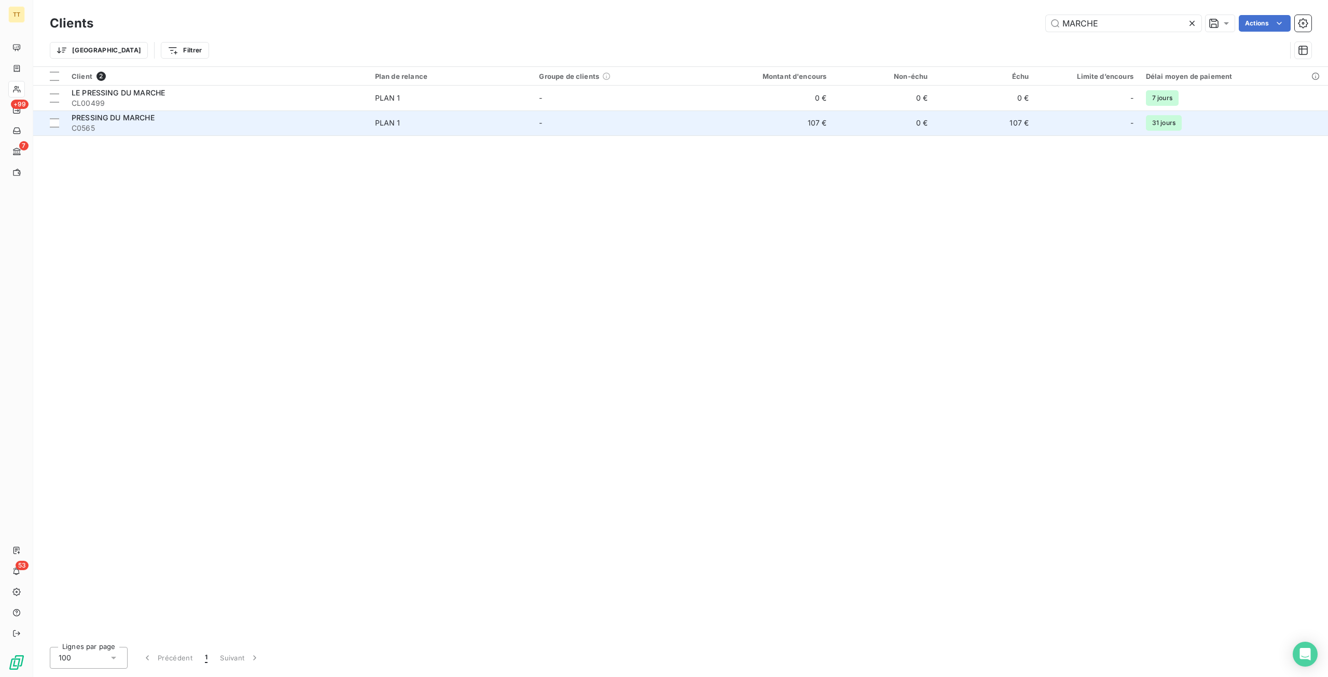
click at [814, 115] on td "107 €" at bounding box center [764, 123] width 135 height 25
click at [829, 122] on td "107 €" at bounding box center [764, 123] width 135 height 25
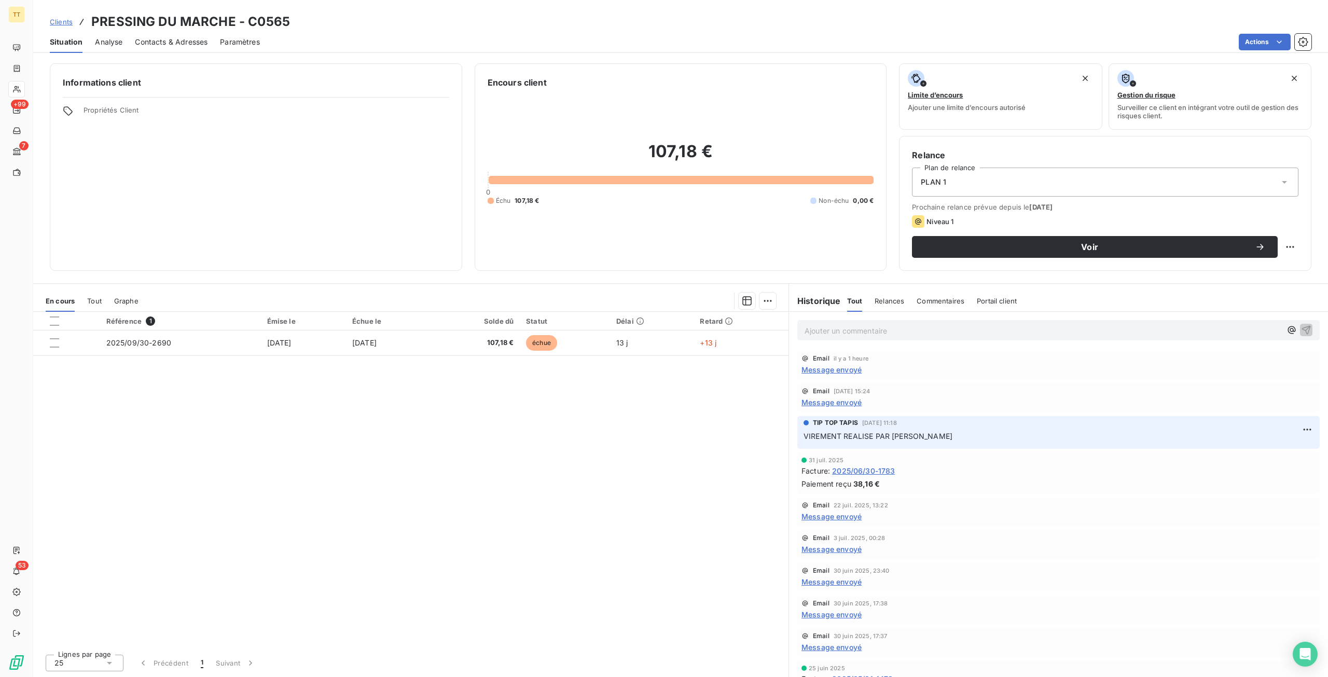
click at [406, 406] on div "Référence 1 Émise le Échue le Solde dû Statut Délai Retard 2025/09/30-2690 30 s…" at bounding box center [411, 479] width 756 height 334
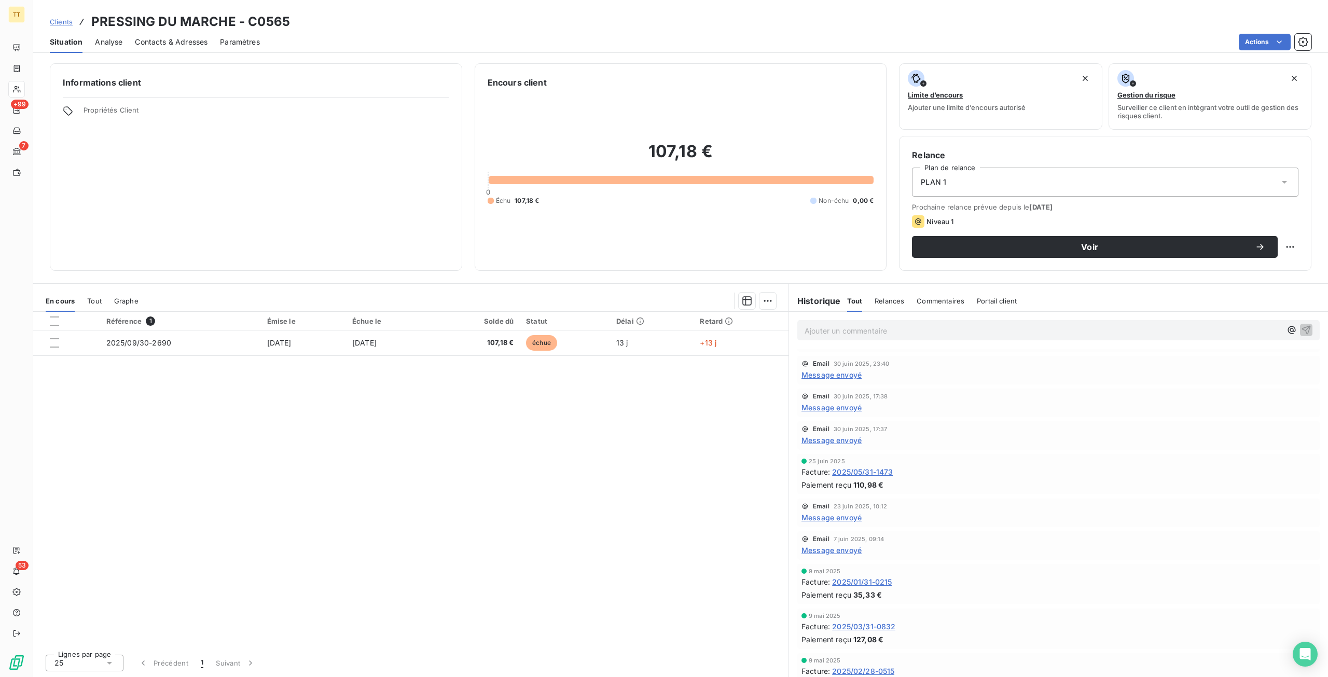
scroll to position [208, 0]
click at [93, 297] on span "Tout" at bounding box center [94, 301] width 15 height 8
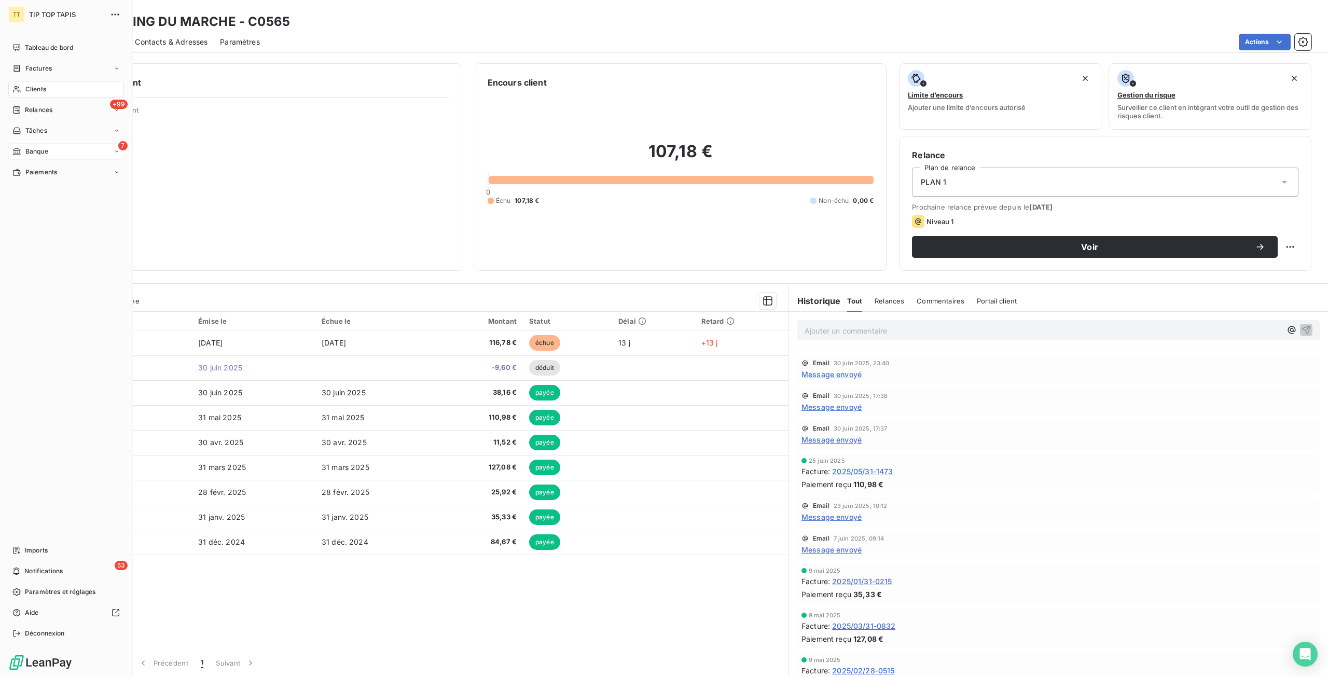
click at [45, 154] on span "Banque" at bounding box center [36, 151] width 23 height 9
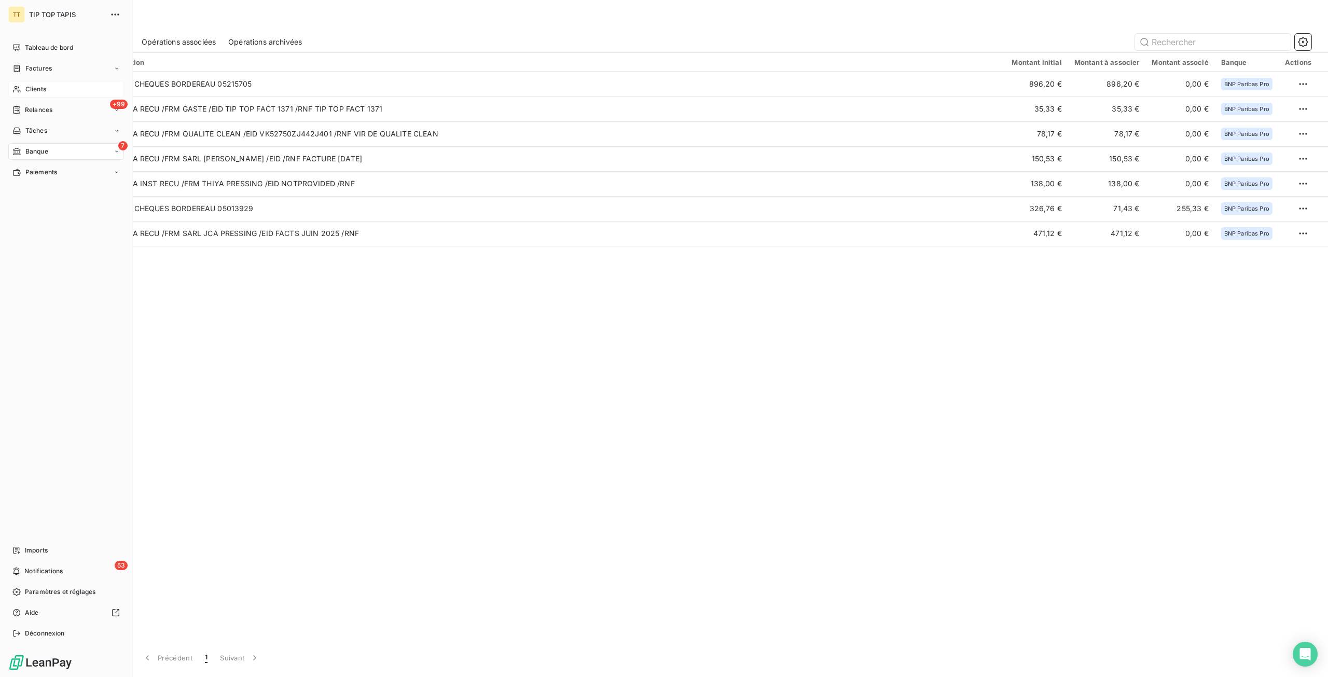
click at [15, 84] on div "Clients" at bounding box center [66, 89] width 116 height 17
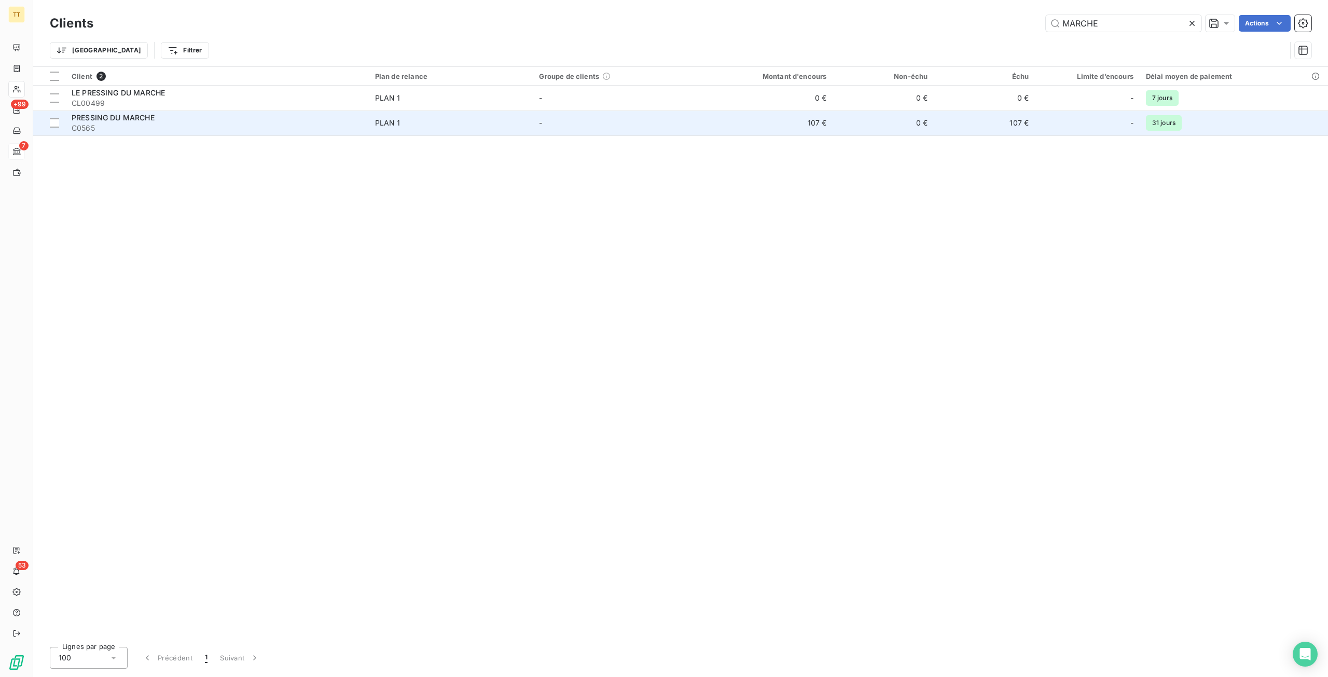
click at [795, 128] on td "107 €" at bounding box center [764, 123] width 135 height 25
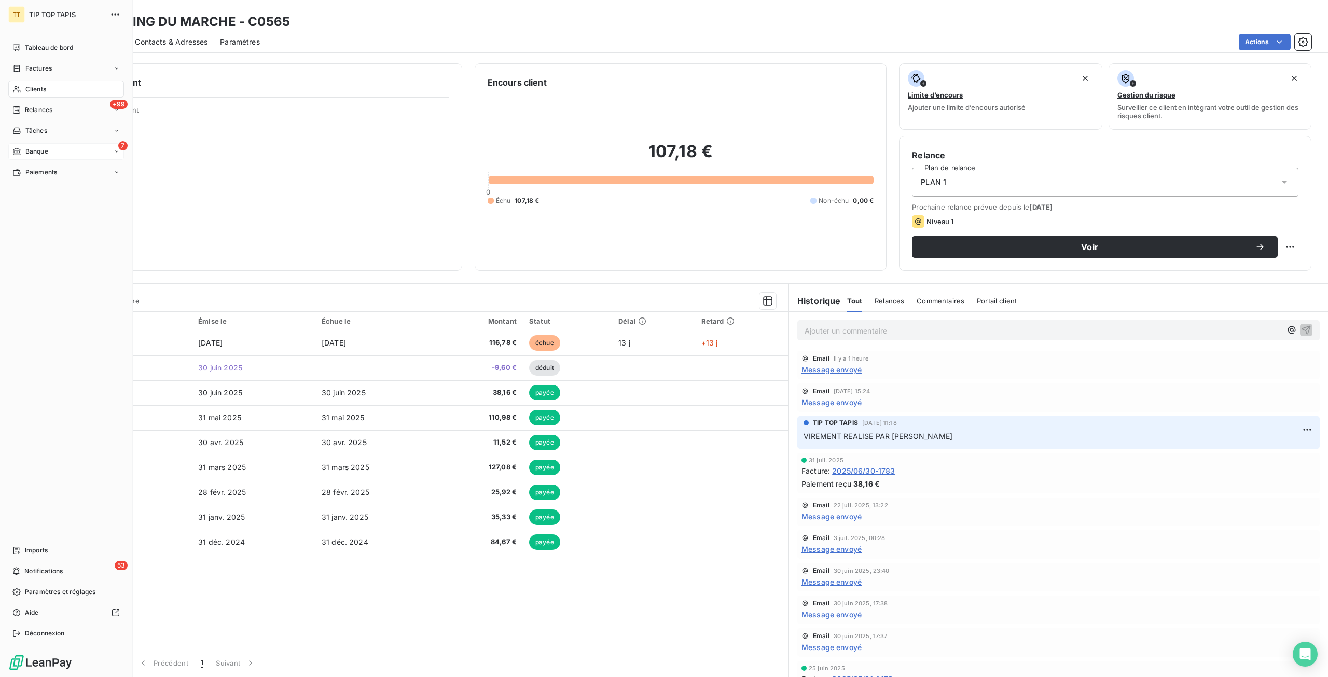
click at [34, 93] on span "Clients" at bounding box center [35, 89] width 21 height 9
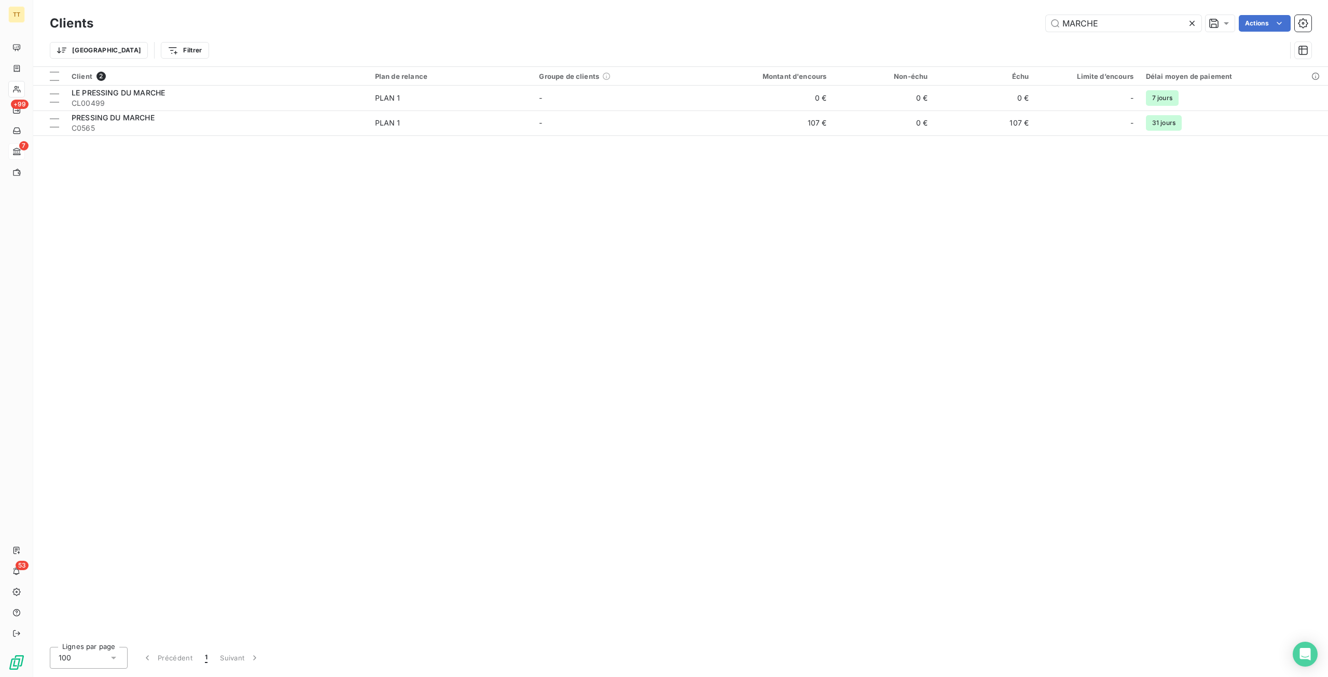
drag, startPoint x: 1113, startPoint y: 22, endPoint x: 955, endPoint y: 20, distance: 157.8
click at [955, 20] on div "MARCHE Actions" at bounding box center [709, 23] width 1206 height 17
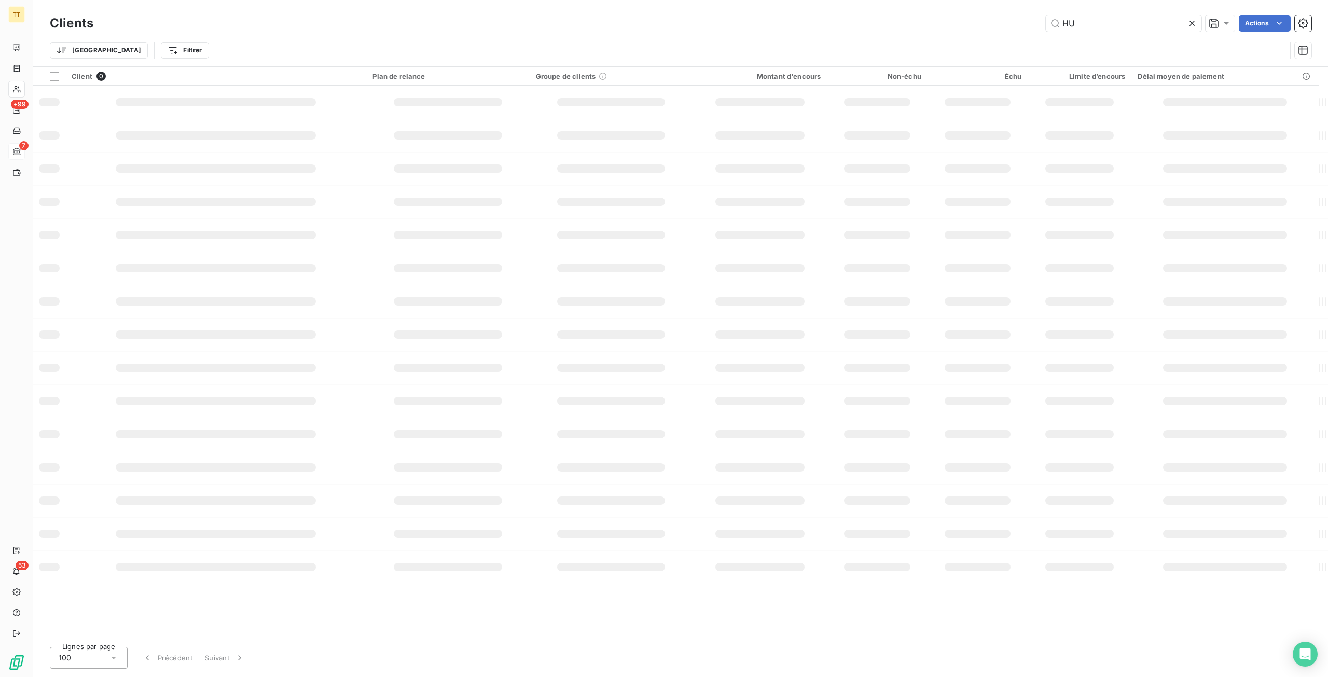
type input "H"
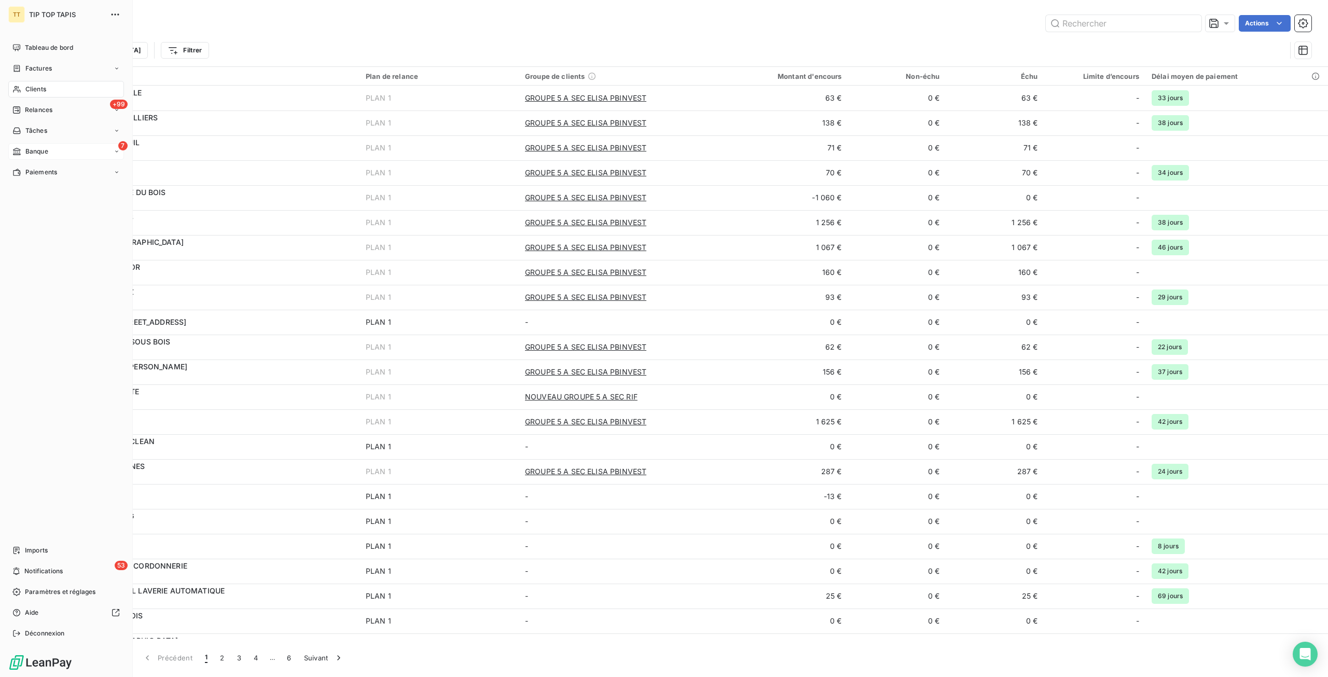
click at [24, 153] on div "Banque" at bounding box center [30, 151] width 36 height 9
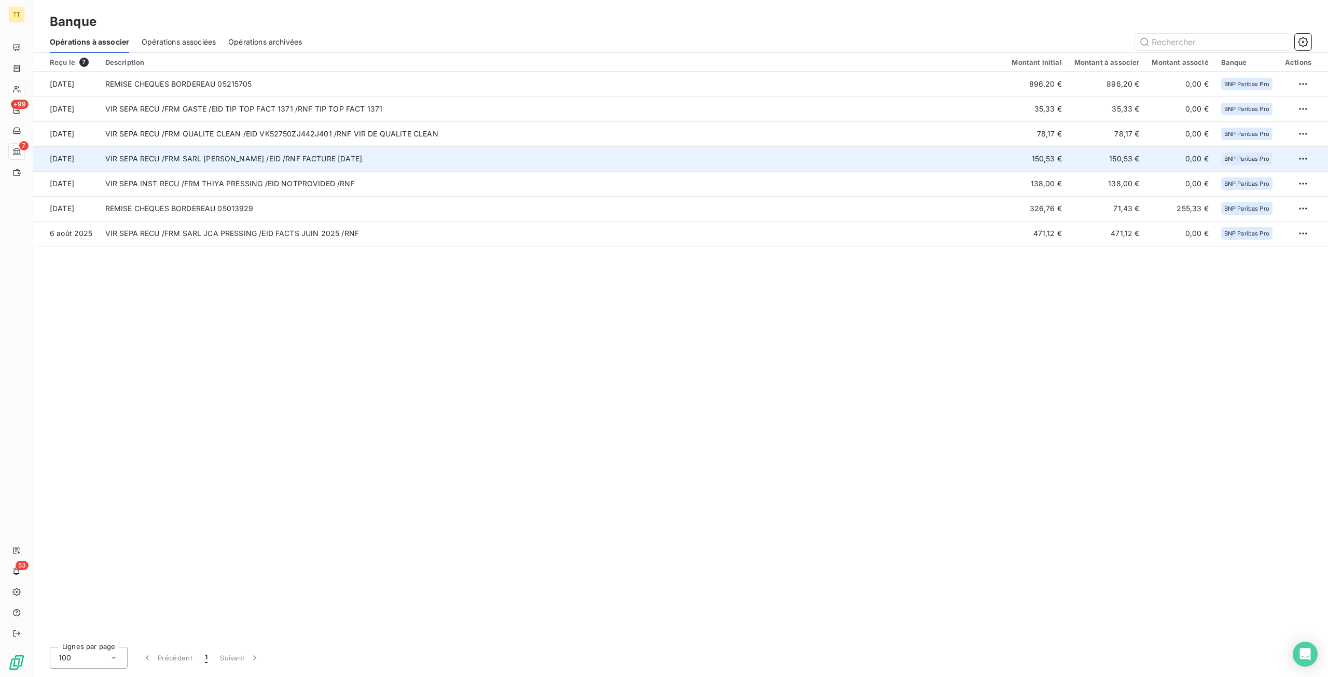
click at [191, 157] on td "VIR SEPA RECU /FRM SARL HUYNH ROSE /EID /RNF FACTURE 31/07/2025" at bounding box center [552, 158] width 907 height 25
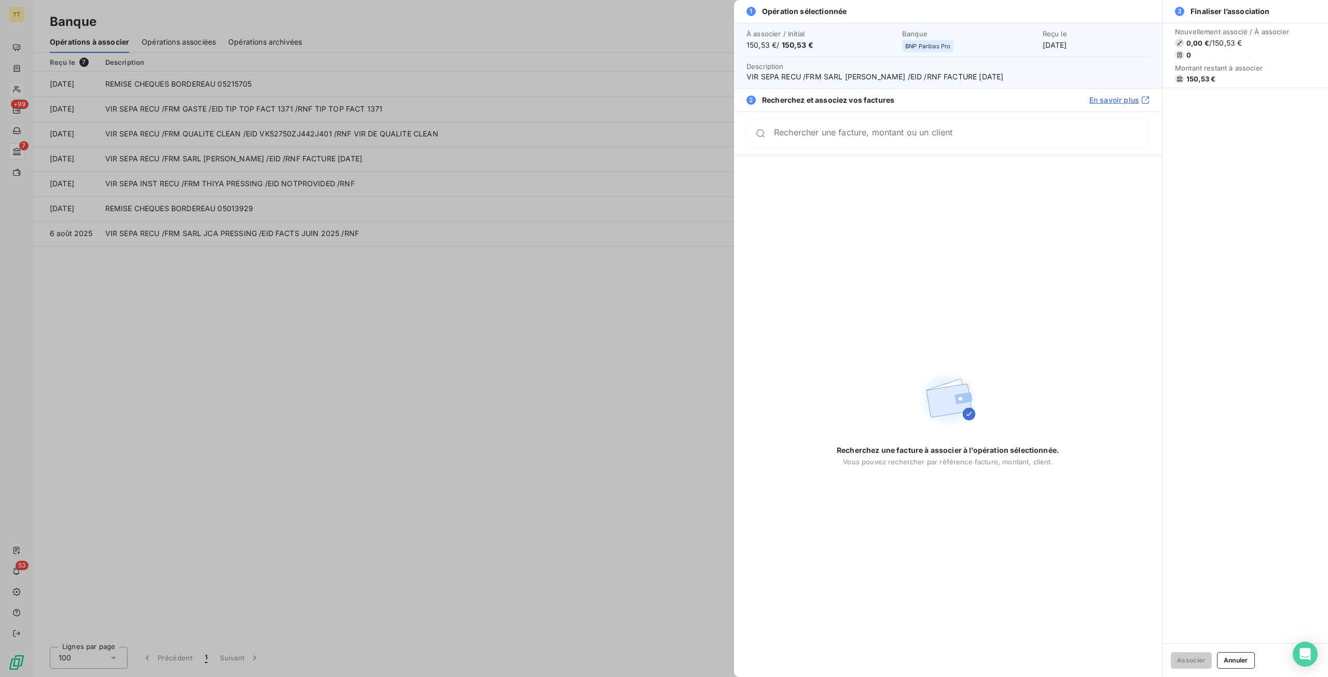
click at [623, 327] on div at bounding box center [664, 338] width 1328 height 677
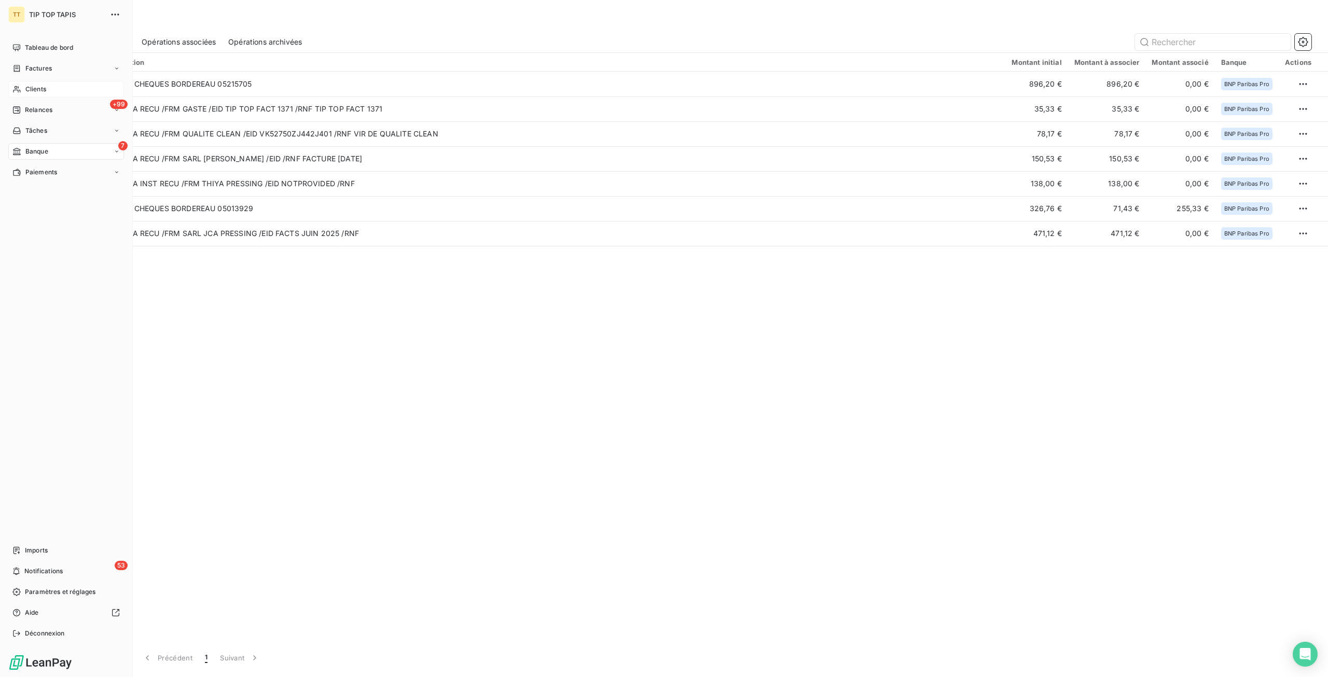
click at [36, 86] on span "Clients" at bounding box center [35, 89] width 21 height 9
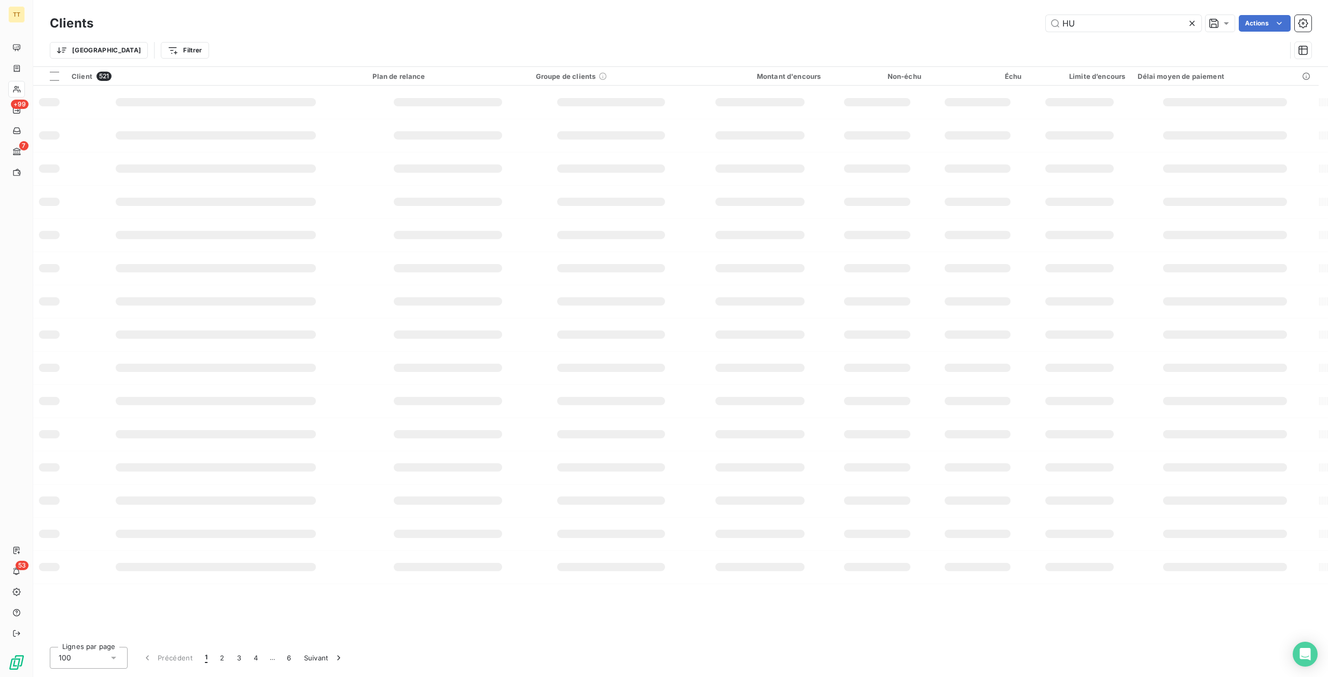
type input "HUY"
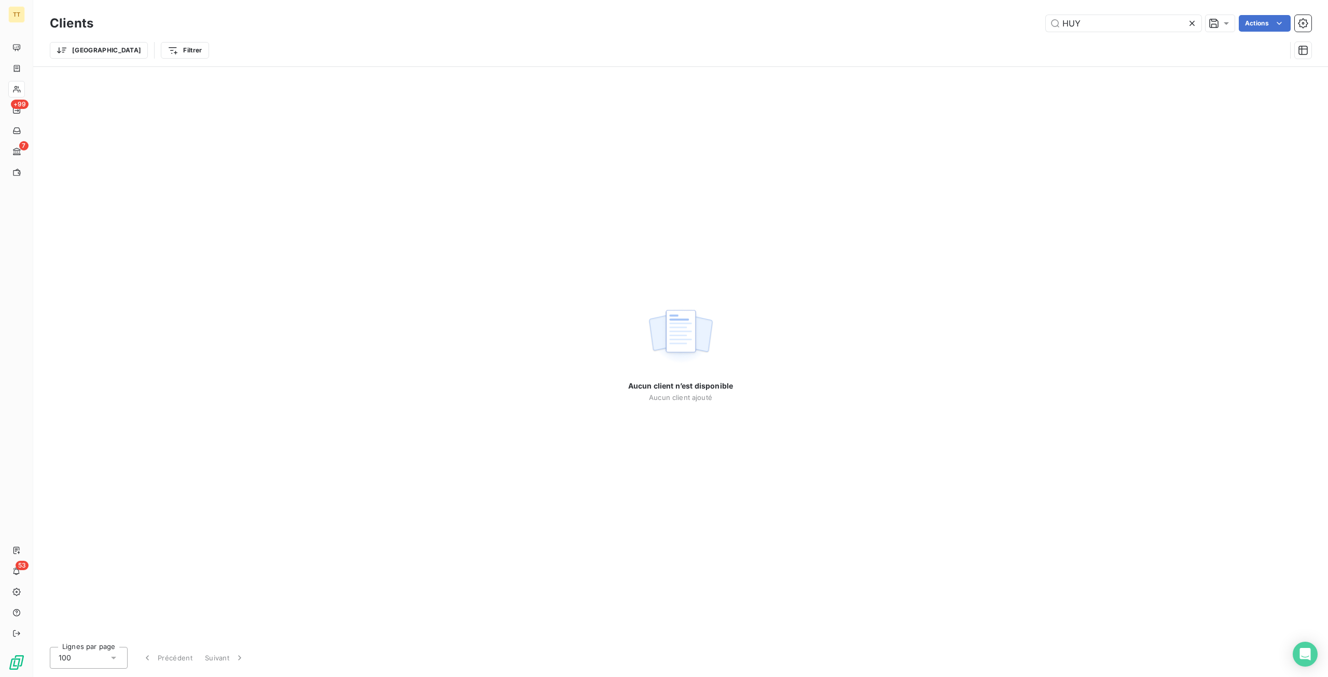
drag, startPoint x: 1106, startPoint y: 22, endPoint x: 995, endPoint y: 17, distance: 111.7
click at [995, 17] on div "HUY Actions" at bounding box center [709, 23] width 1206 height 17
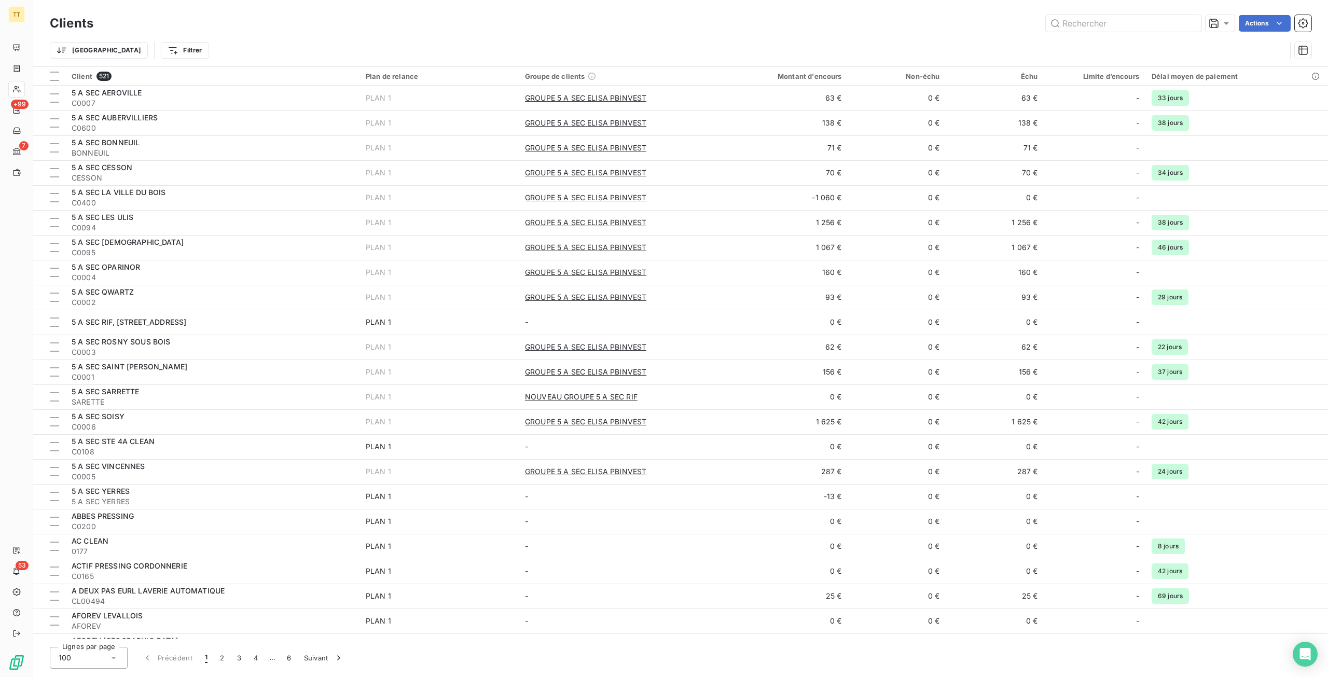
click at [918, 24] on div "Actions" at bounding box center [709, 23] width 1206 height 17
click at [1110, 24] on input "text" at bounding box center [1124, 23] width 156 height 17
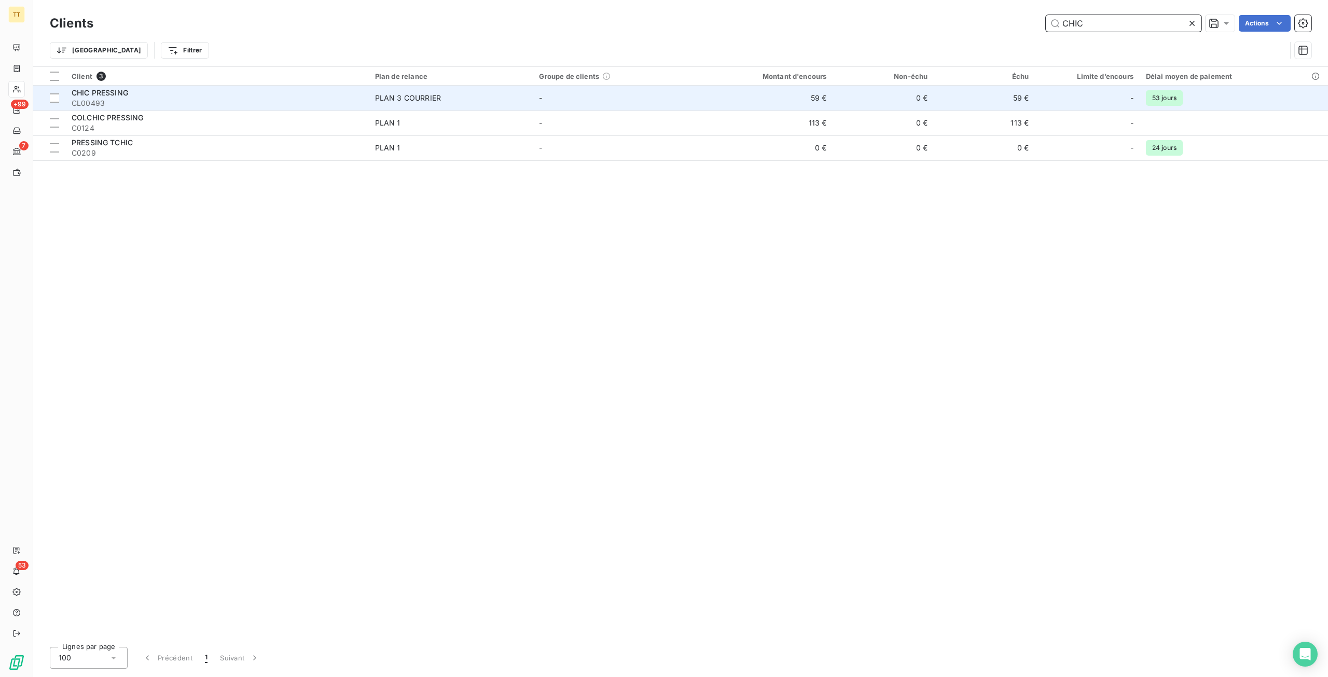
type input "CHIC"
click at [802, 98] on td "59 €" at bounding box center [764, 98] width 135 height 25
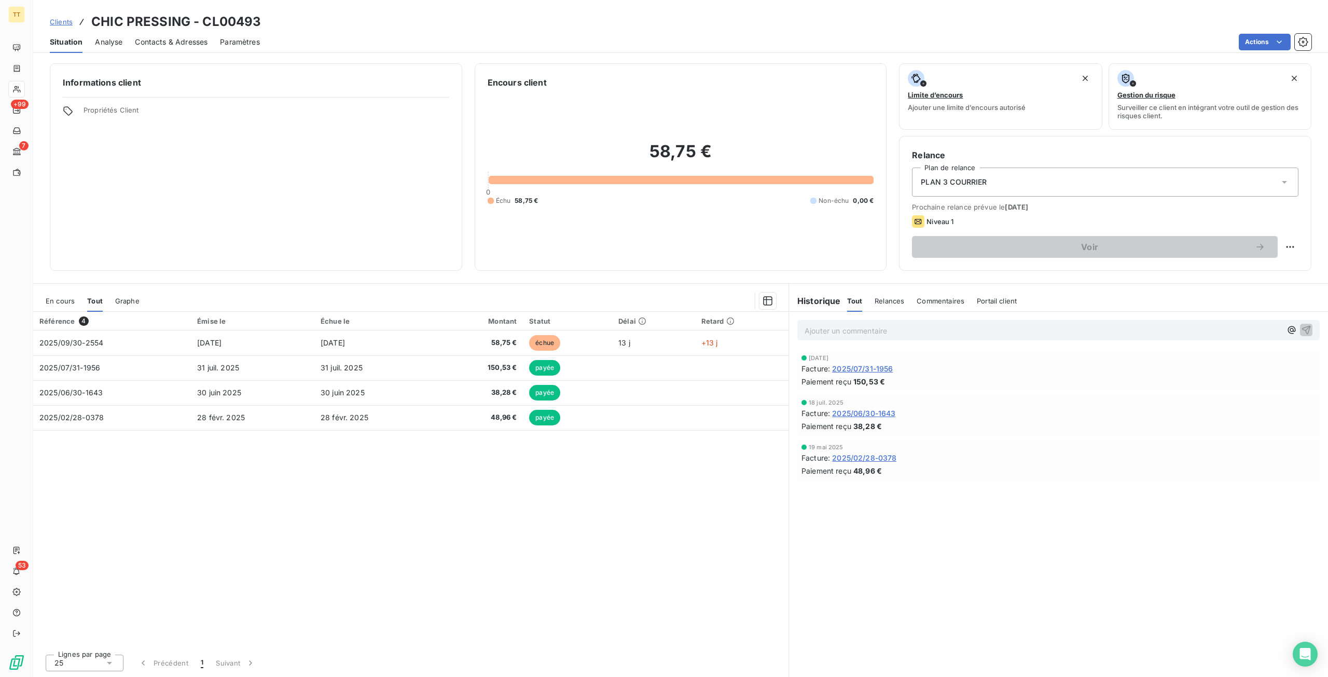
click at [63, 304] on span "En cours" at bounding box center [60, 301] width 29 height 8
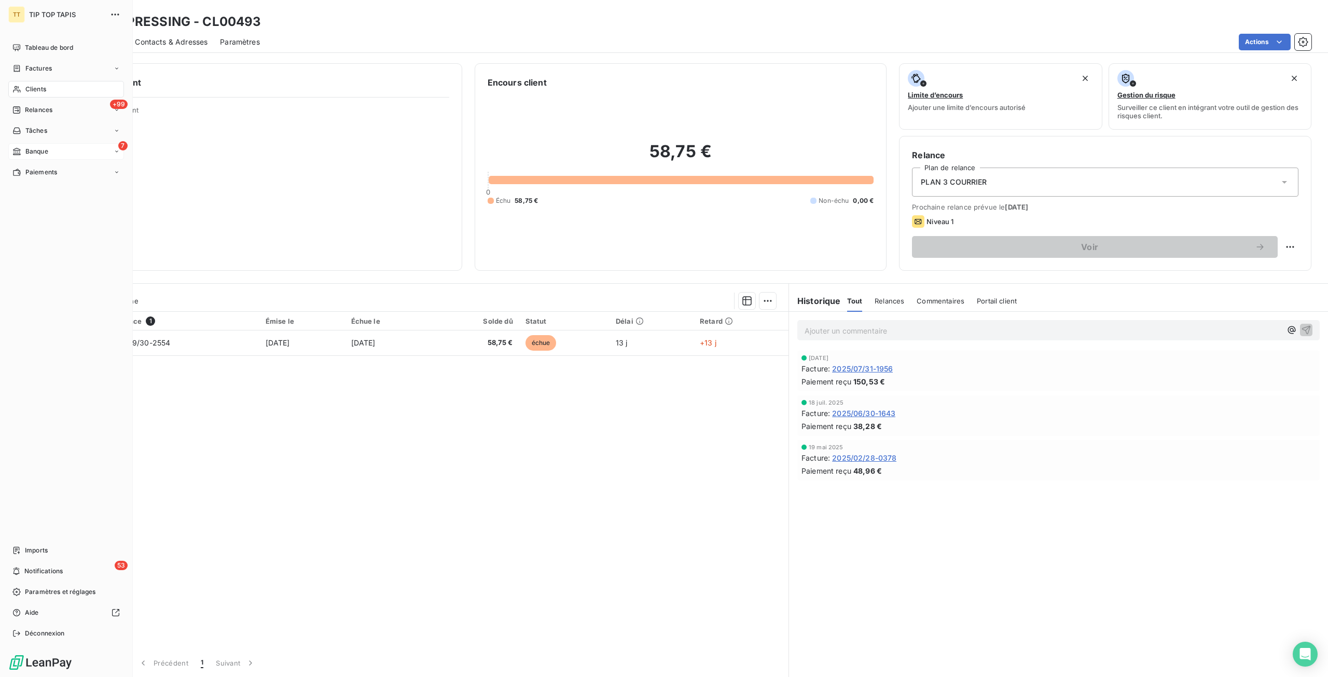
click at [65, 146] on div "7 Banque" at bounding box center [66, 151] width 116 height 17
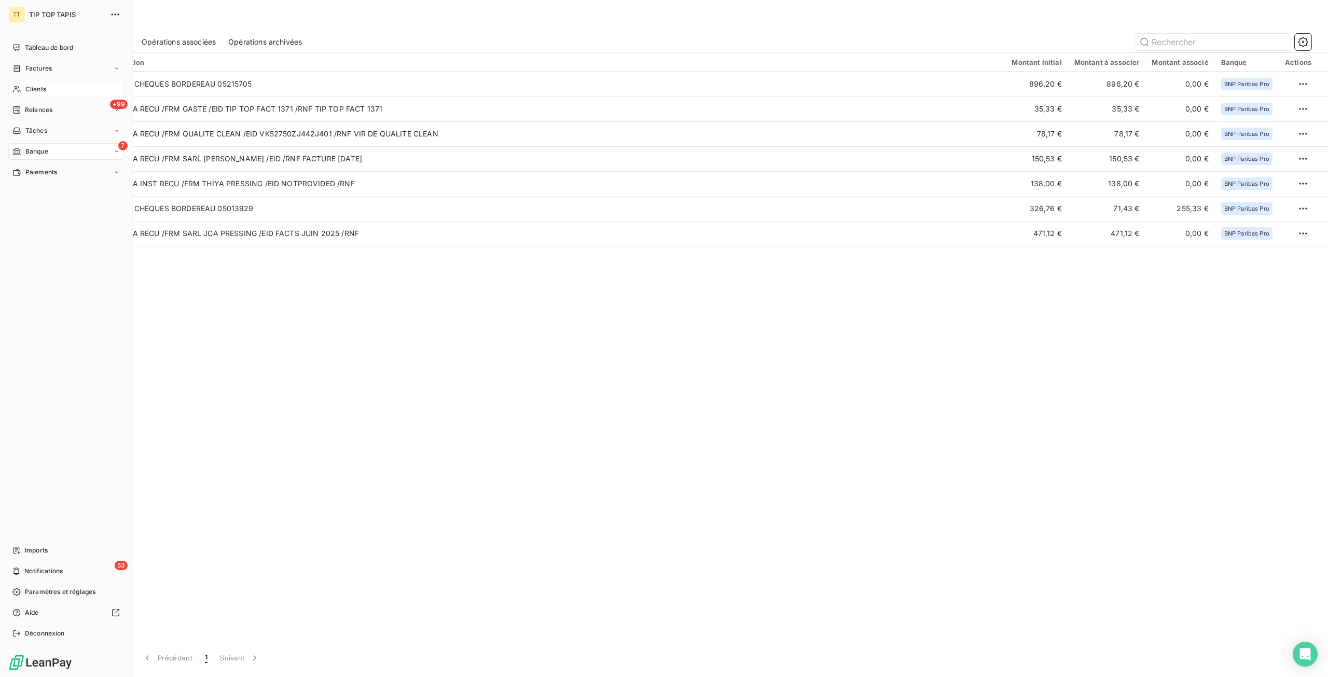
click at [40, 87] on span "Clients" at bounding box center [35, 89] width 21 height 9
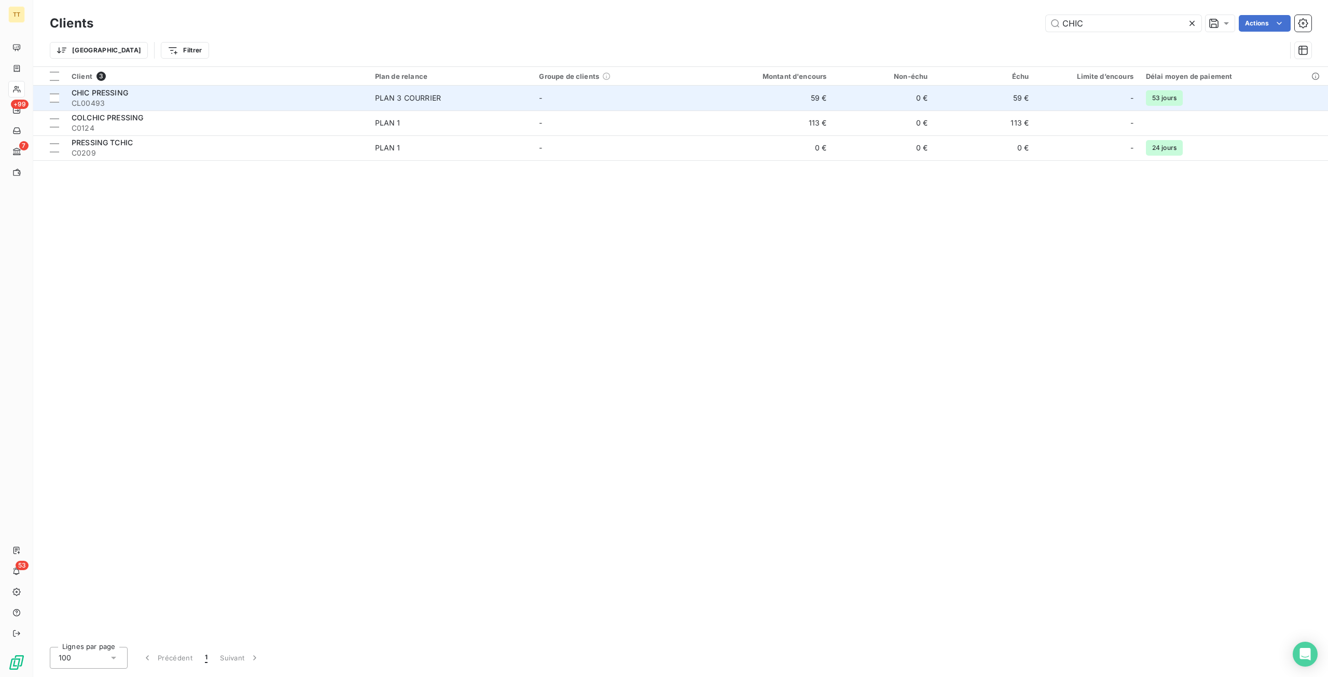
click at [814, 106] on td "59 €" at bounding box center [764, 98] width 135 height 25
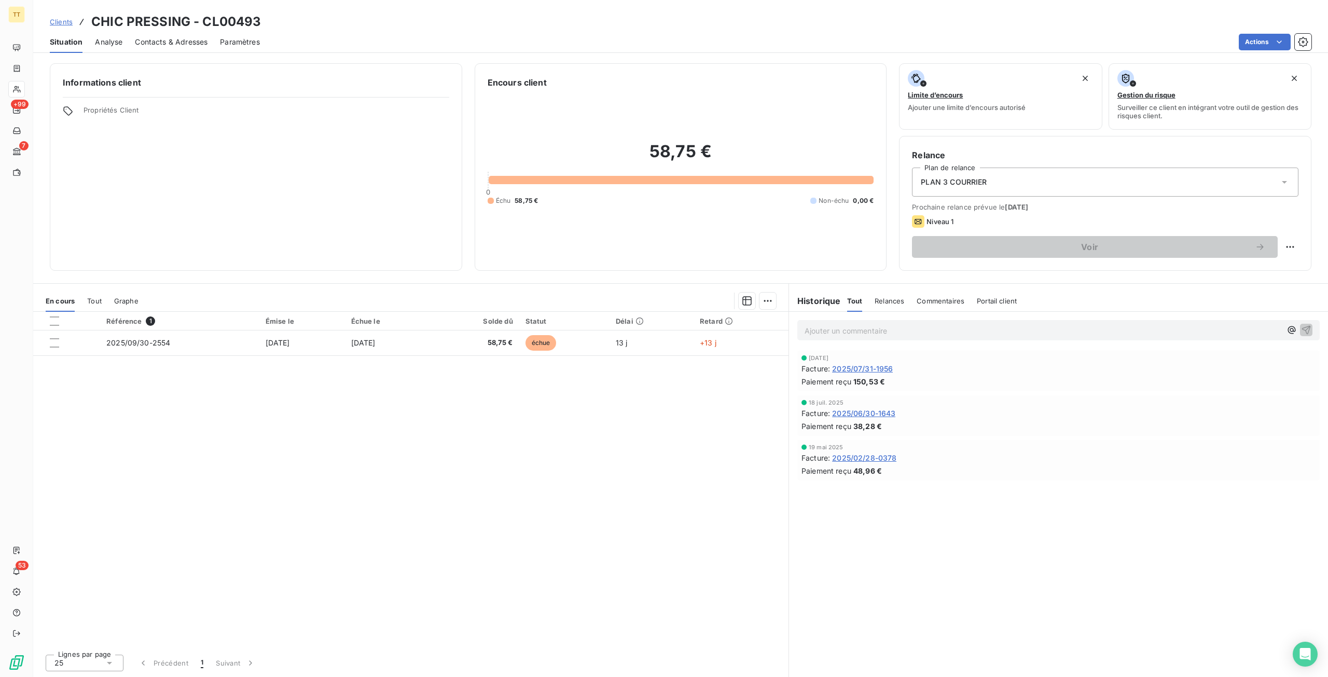
click at [111, 23] on h3 "CHIC PRESSING - CL00493" at bounding box center [176, 21] width 170 height 19
click at [127, 22] on h3 "CHIC PRESSING - CL00493" at bounding box center [176, 21] width 170 height 19
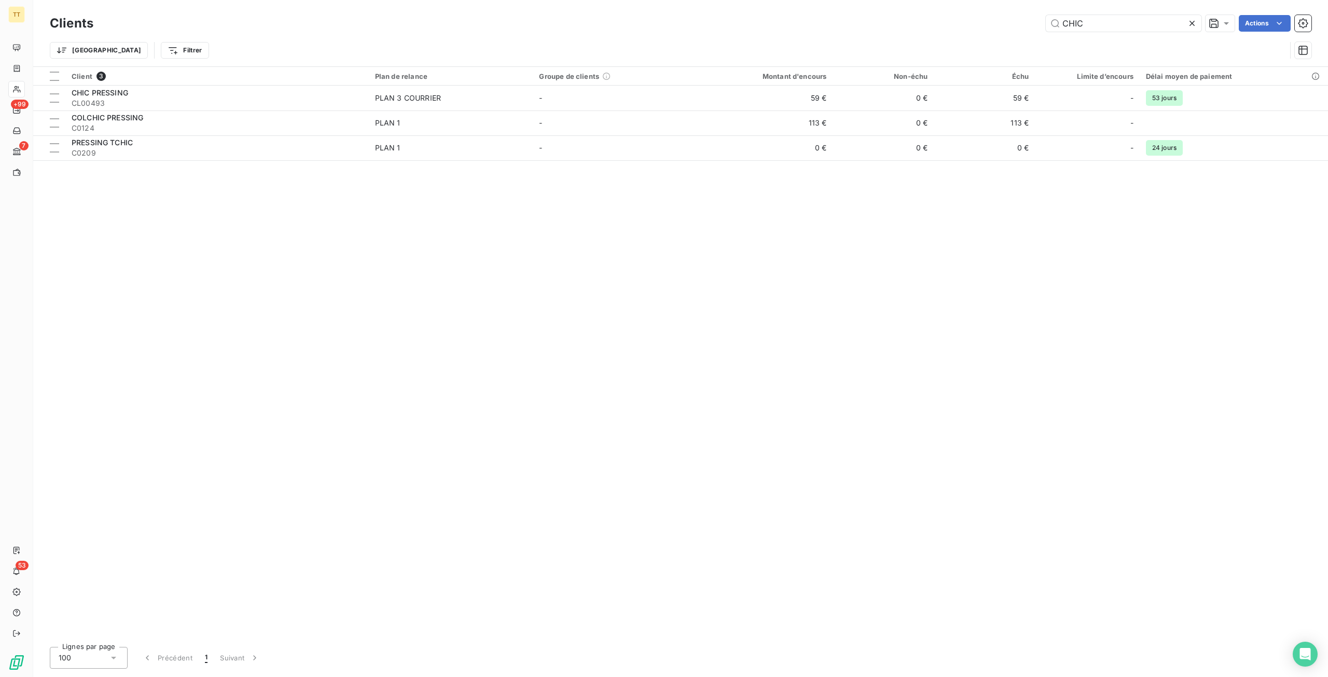
drag, startPoint x: 1076, startPoint y: 20, endPoint x: 972, endPoint y: 8, distance: 105.0
click at [972, 10] on div "Clients CHIC Actions Trier Filtrer" at bounding box center [680, 33] width 1295 height 66
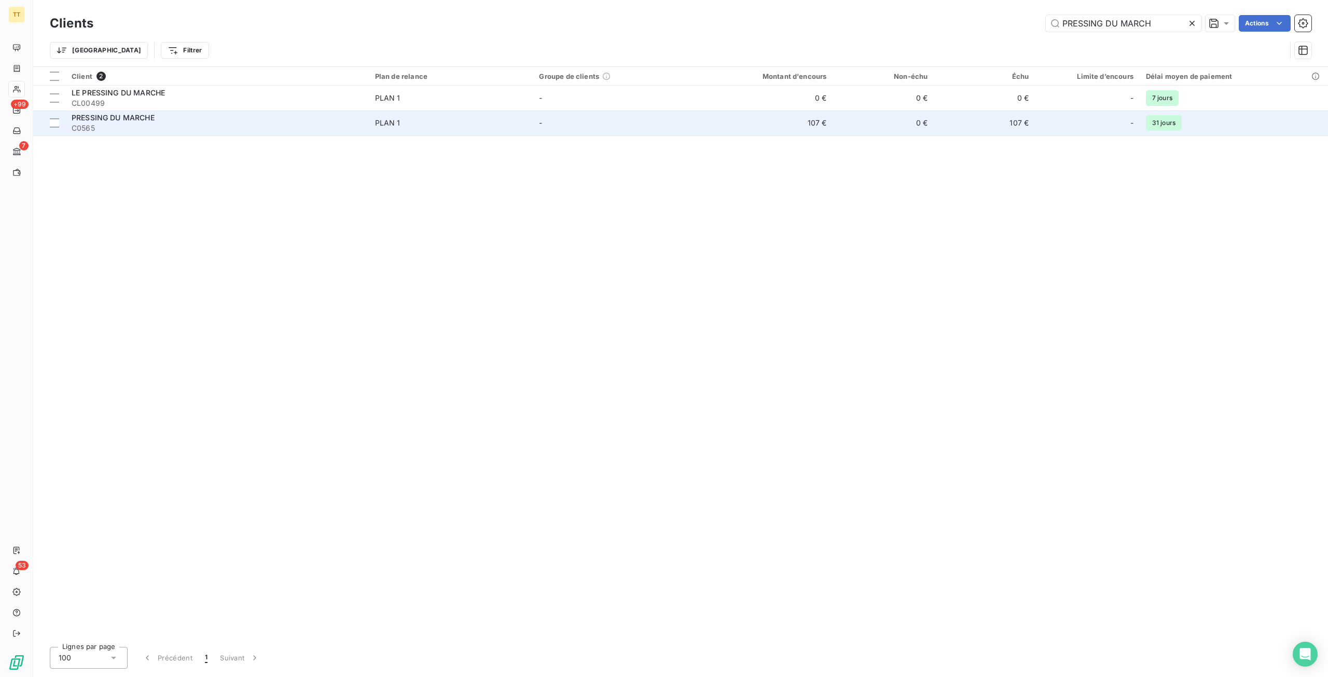
type input "PRESSING DU MARCH"
click at [824, 132] on td "107 €" at bounding box center [764, 123] width 135 height 25
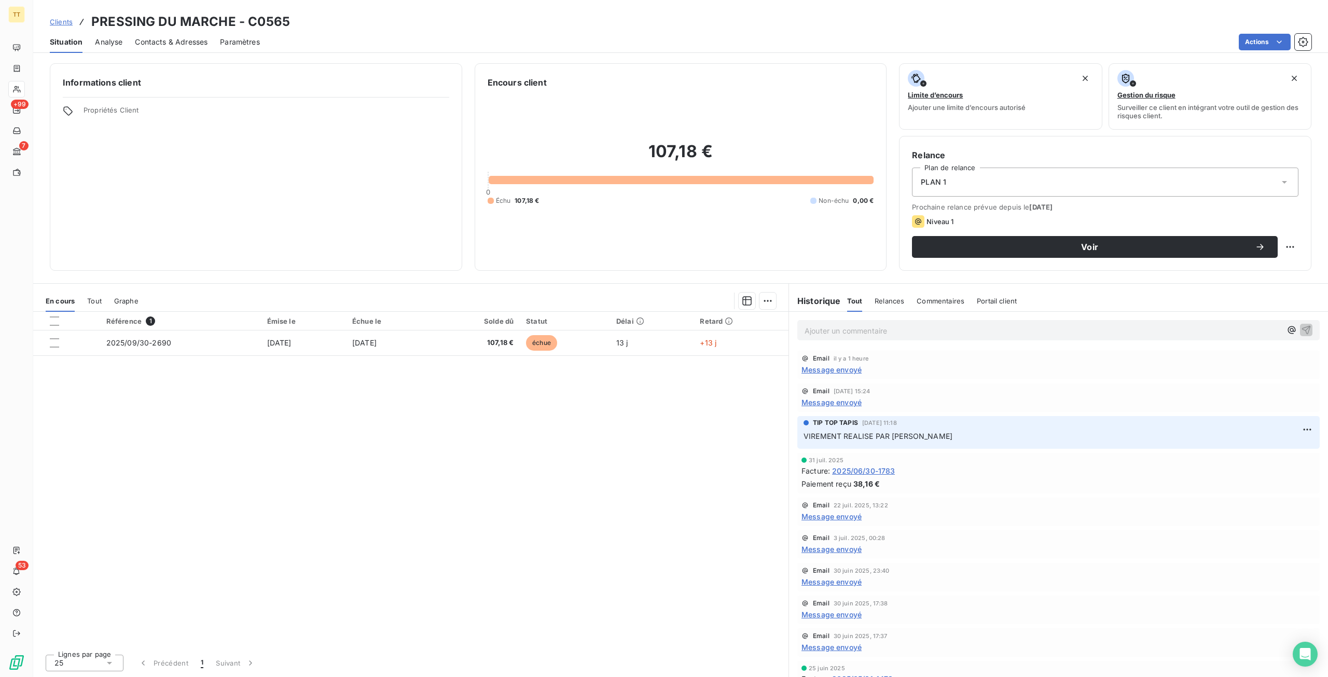
click at [60, 20] on span "Clients" at bounding box center [61, 22] width 23 height 8
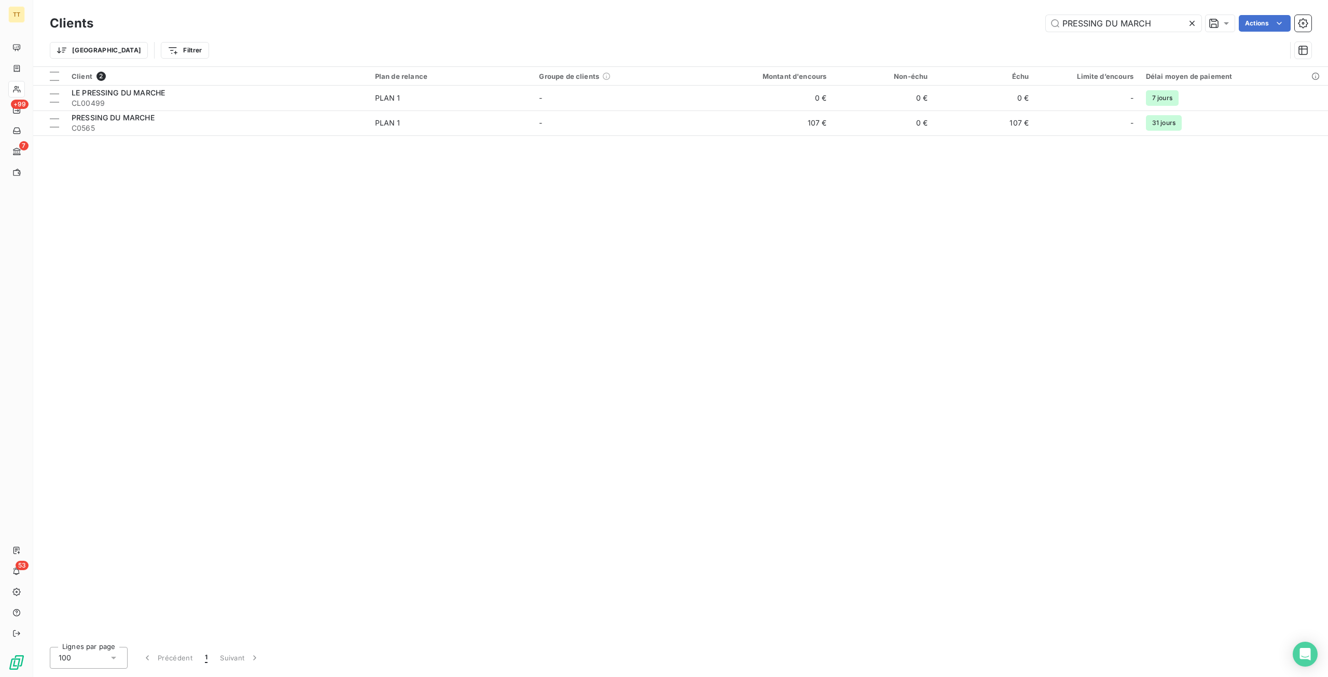
drag, startPoint x: 1172, startPoint y: 28, endPoint x: 896, endPoint y: -9, distance: 279.1
click at [896, 0] on html "TT +99 7 53 Clients PRESSING DU MARCH Actions Trier Filtrer Client 2 Plan de re…" at bounding box center [664, 338] width 1328 height 677
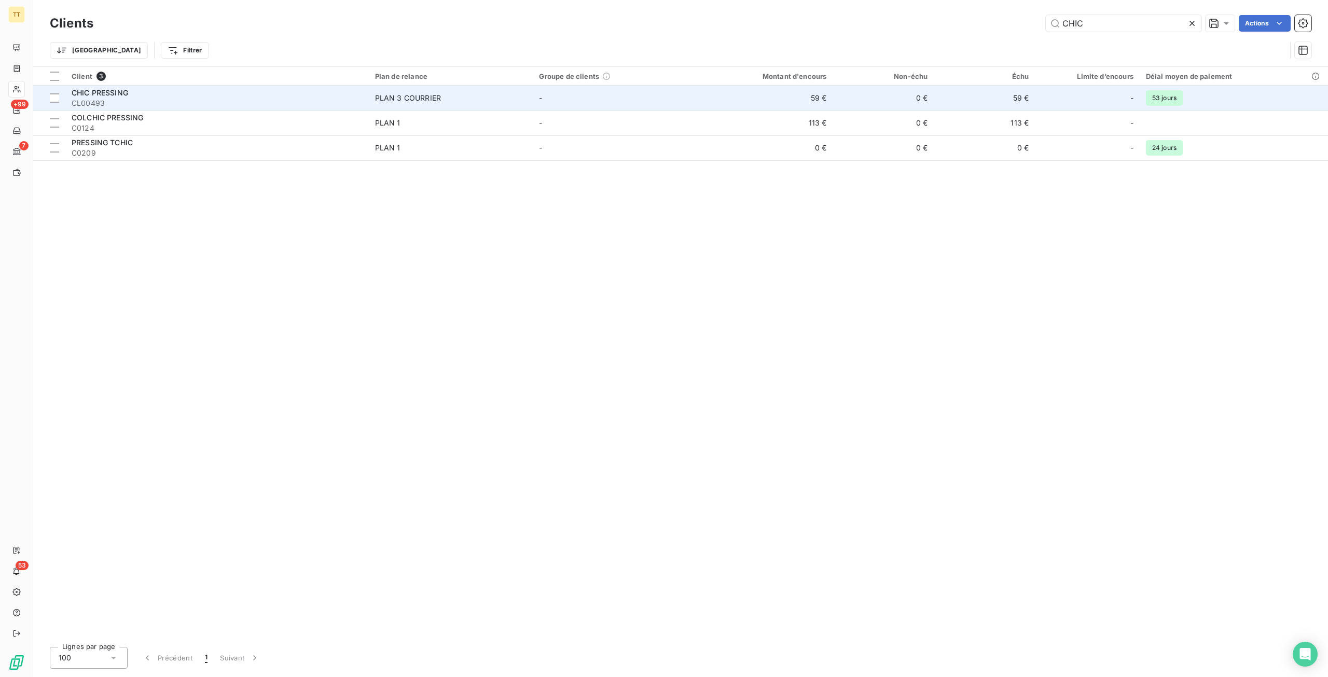
type input "CHIC"
click at [819, 94] on td "59 €" at bounding box center [764, 98] width 135 height 25
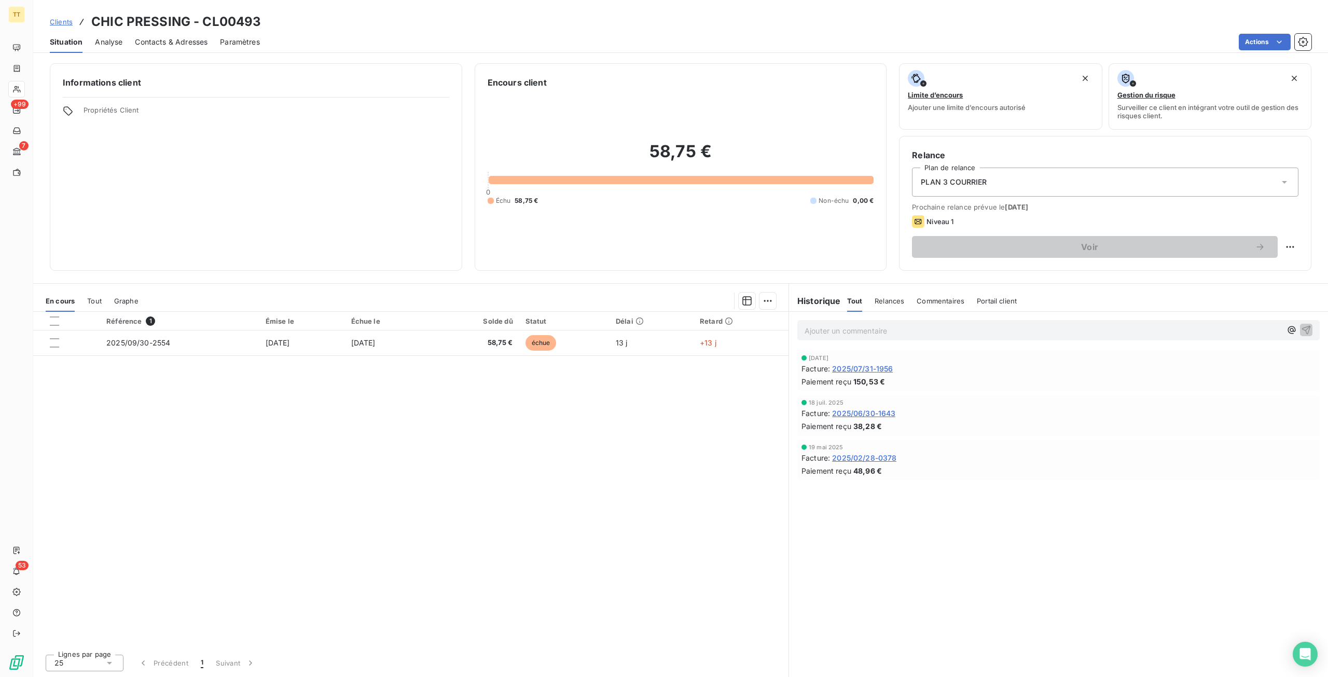
drag, startPoint x: 166, startPoint y: 44, endPoint x: 154, endPoint y: 44, distance: 11.9
click at [166, 44] on span "Contacts & Adresses" at bounding box center [171, 42] width 73 height 10
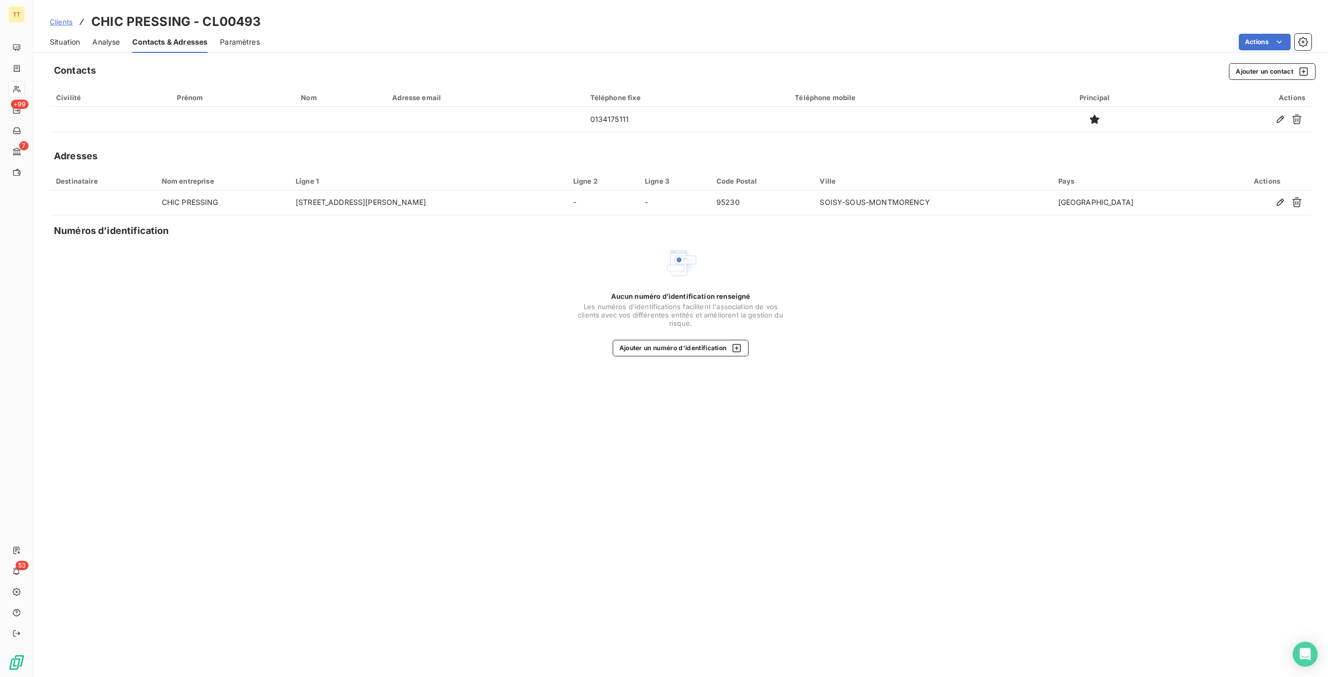
click at [60, 41] on span "Situation" at bounding box center [65, 42] width 30 height 10
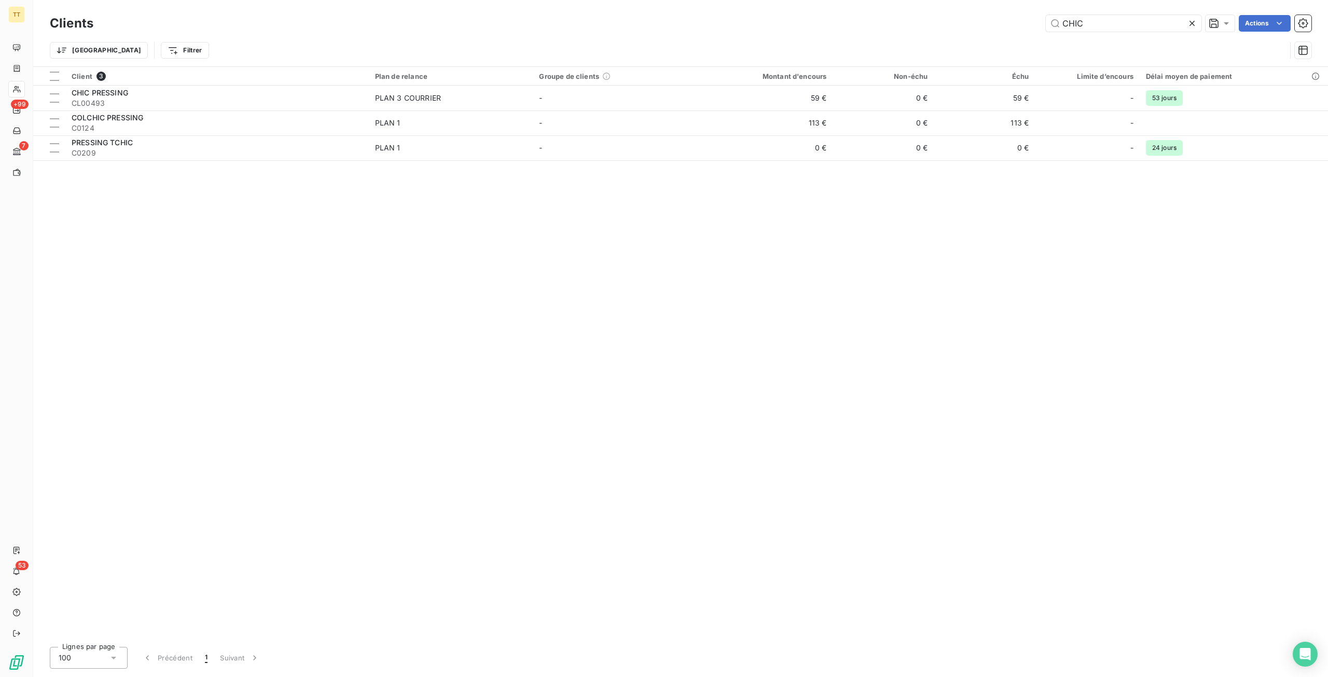
drag, startPoint x: 1086, startPoint y: 28, endPoint x: 1021, endPoint y: 11, distance: 66.3
click at [954, 16] on div "CHIC Actions" at bounding box center [709, 23] width 1206 height 17
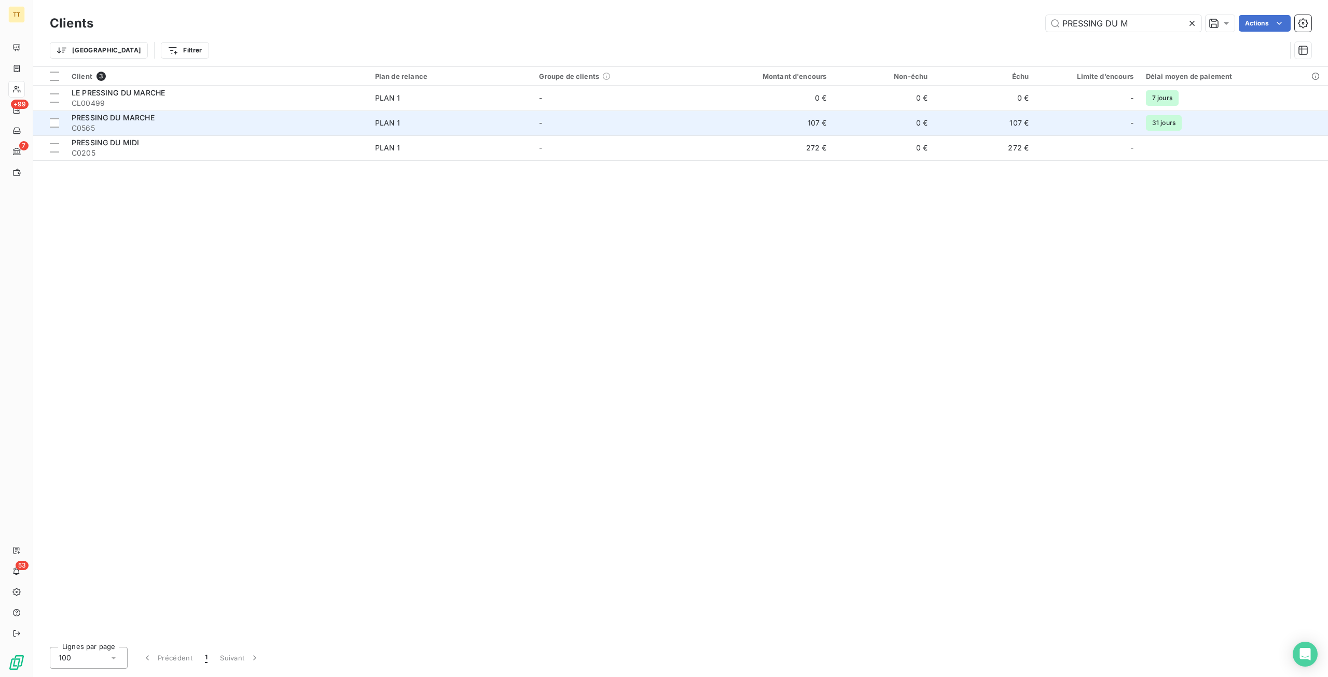
type input "PRESSING DU M"
click at [831, 118] on td "107 €" at bounding box center [764, 123] width 135 height 25
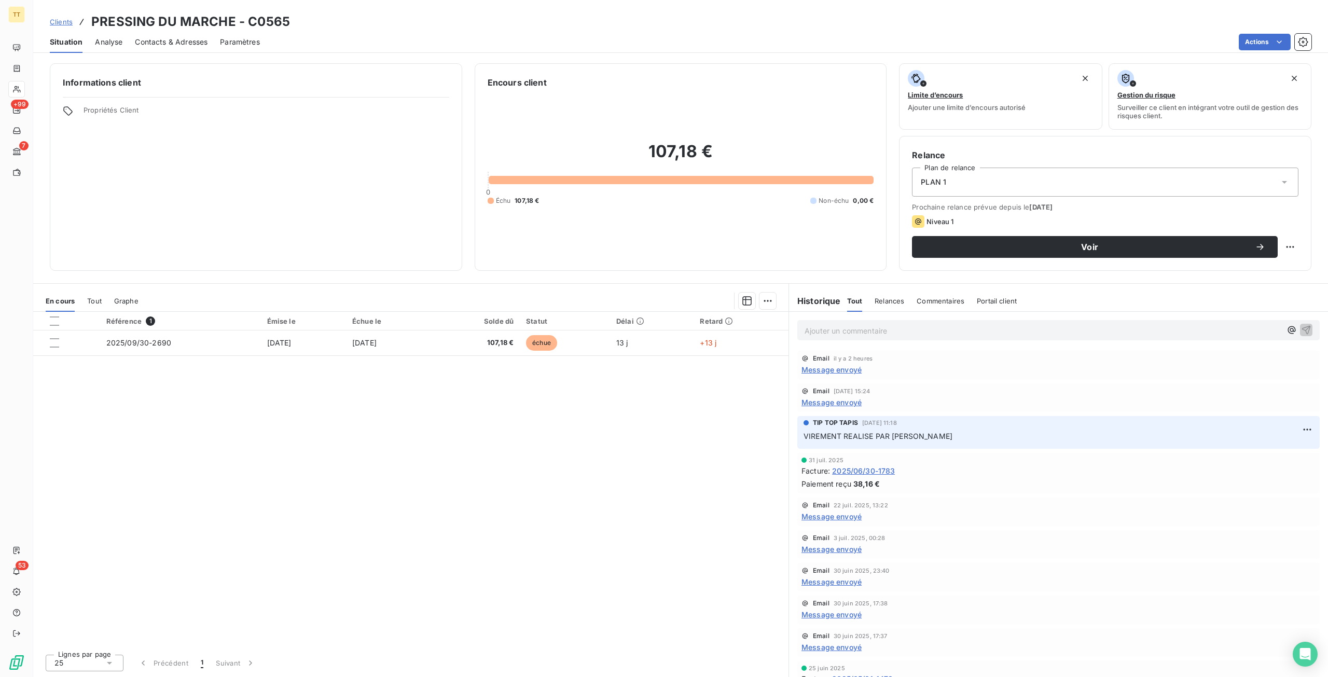
click at [161, 35] on div "Contacts & Adresses" at bounding box center [171, 42] width 73 height 22
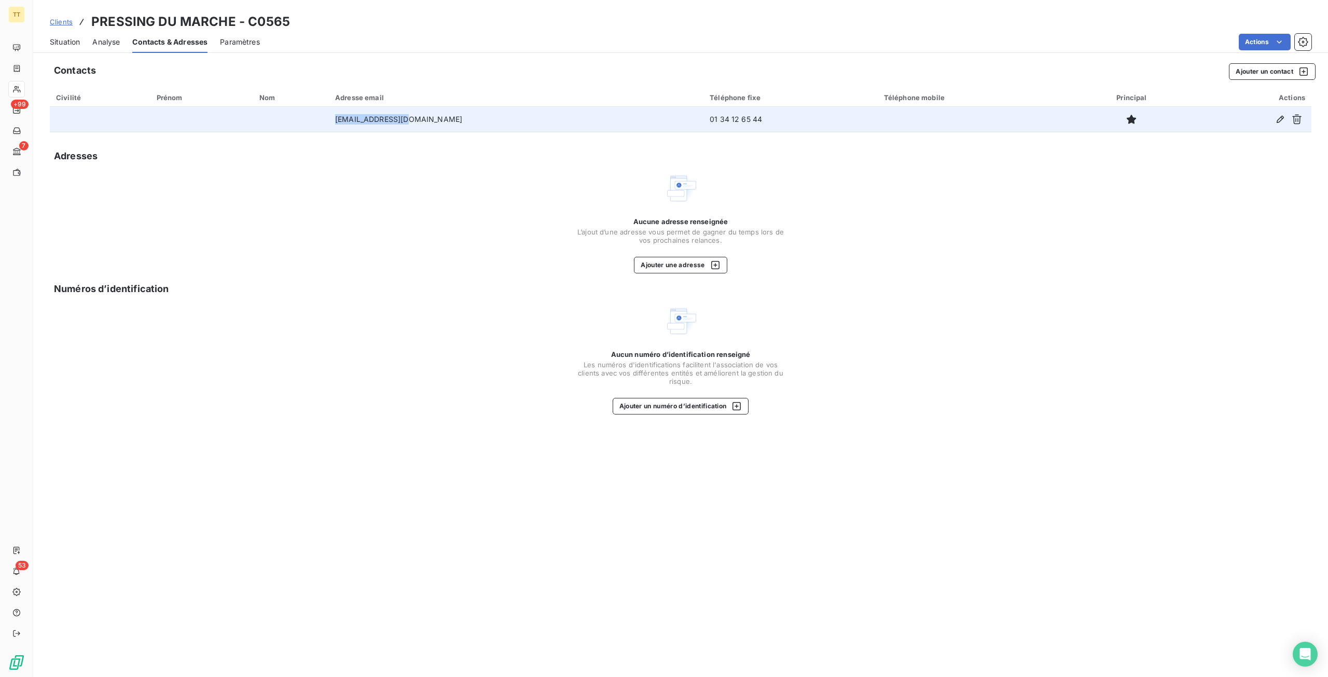
drag, startPoint x: 451, startPoint y: 122, endPoint x: 375, endPoint y: 123, distance: 76.3
click at [375, 123] on td "rose63@hotmail.fr" at bounding box center [516, 119] width 375 height 25
copy td "rose63@hotmail.fr"
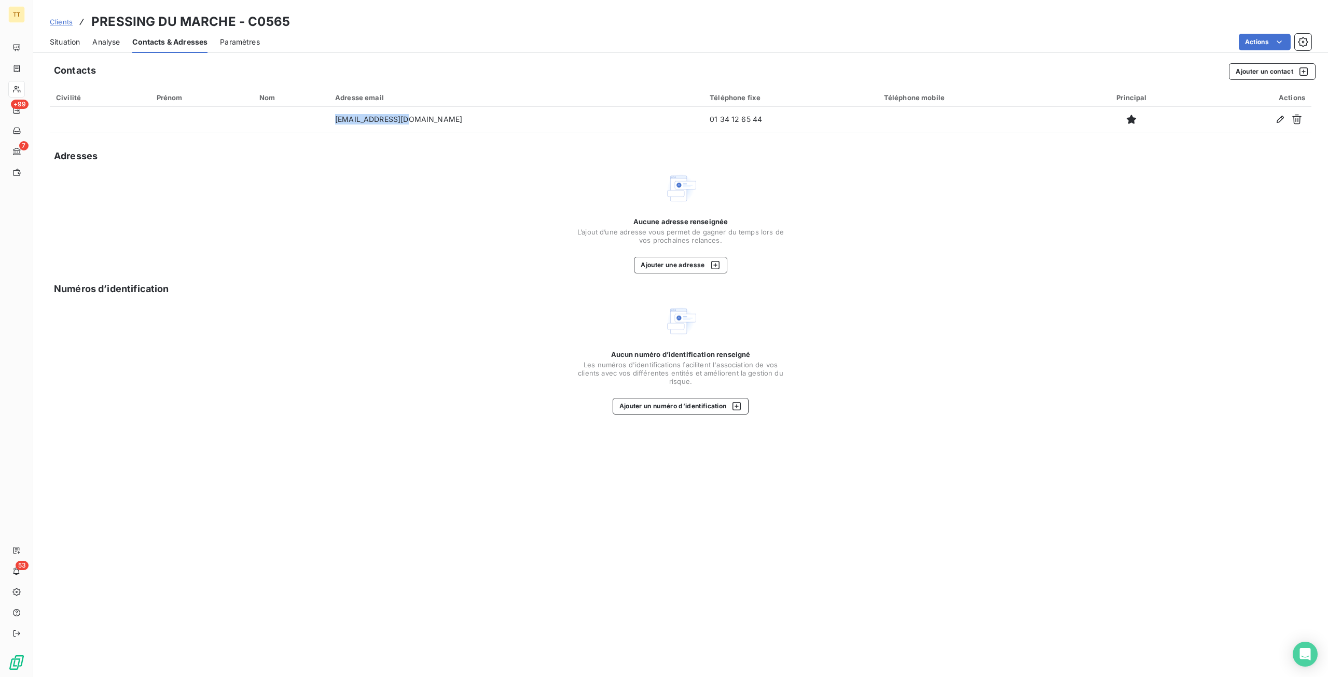
click at [74, 44] on span "Situation" at bounding box center [65, 42] width 30 height 10
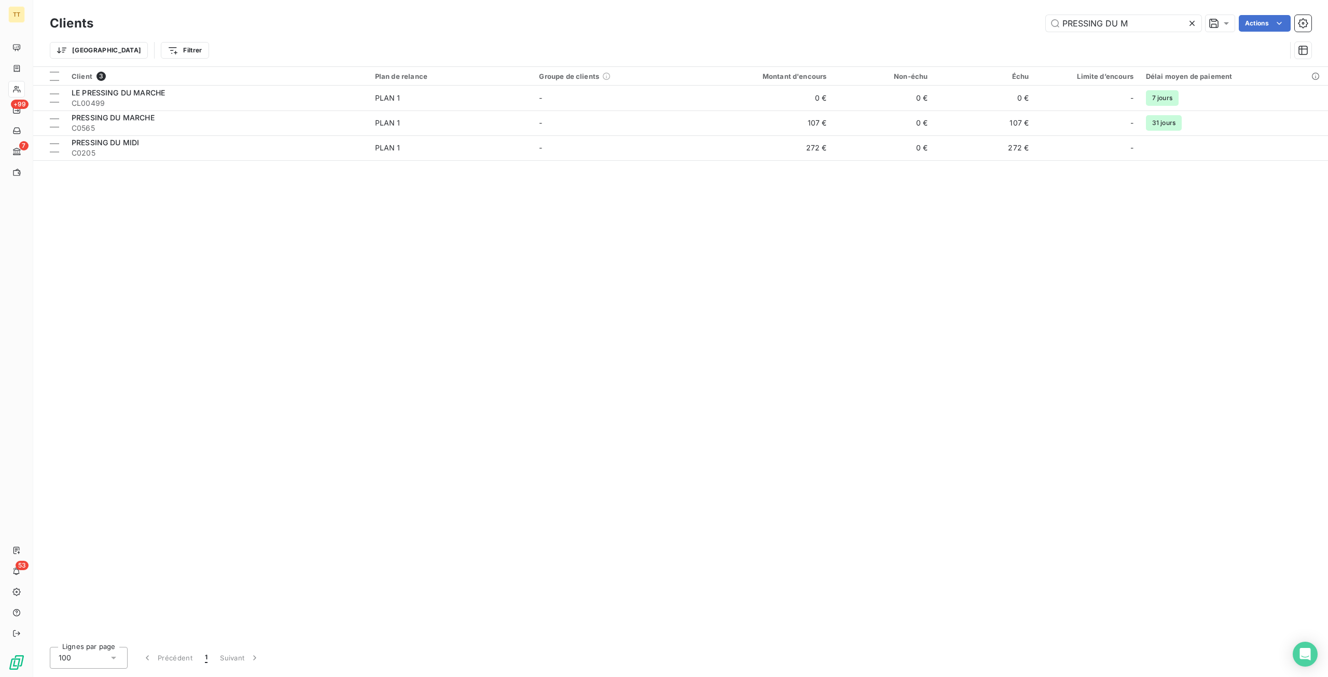
drag, startPoint x: 1161, startPoint y: 19, endPoint x: 939, endPoint y: 5, distance: 222.5
click at [939, 5] on div "Clients PRESSING DU M Actions Trier Filtrer" at bounding box center [680, 33] width 1295 height 66
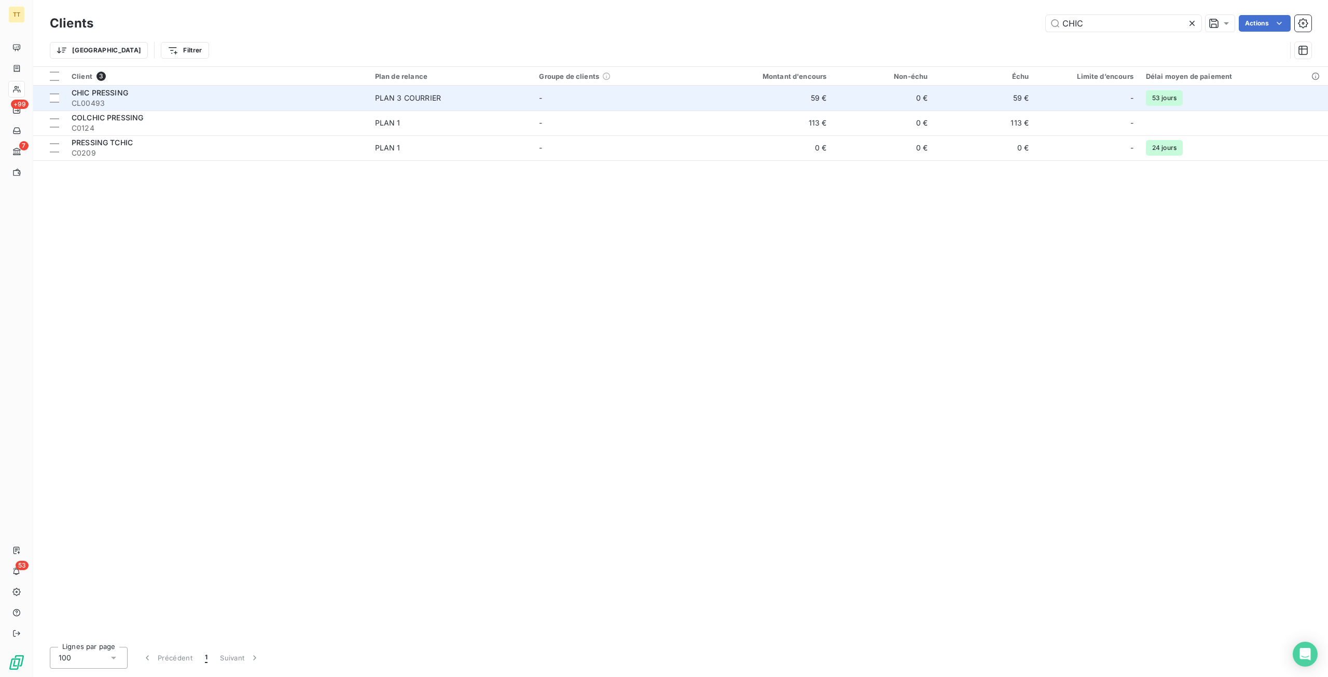
type input "CHIC"
click at [806, 101] on td "59 €" at bounding box center [764, 98] width 135 height 25
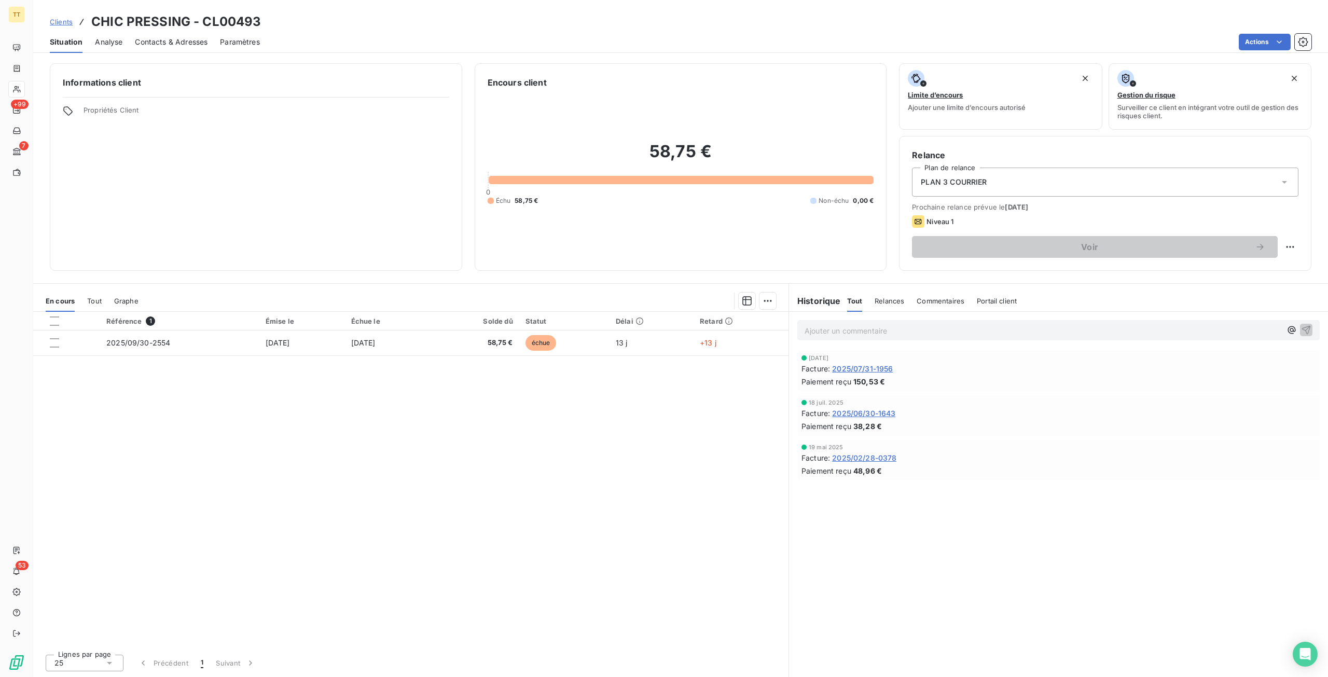
click at [207, 37] on span "Contacts & Adresses" at bounding box center [171, 42] width 73 height 10
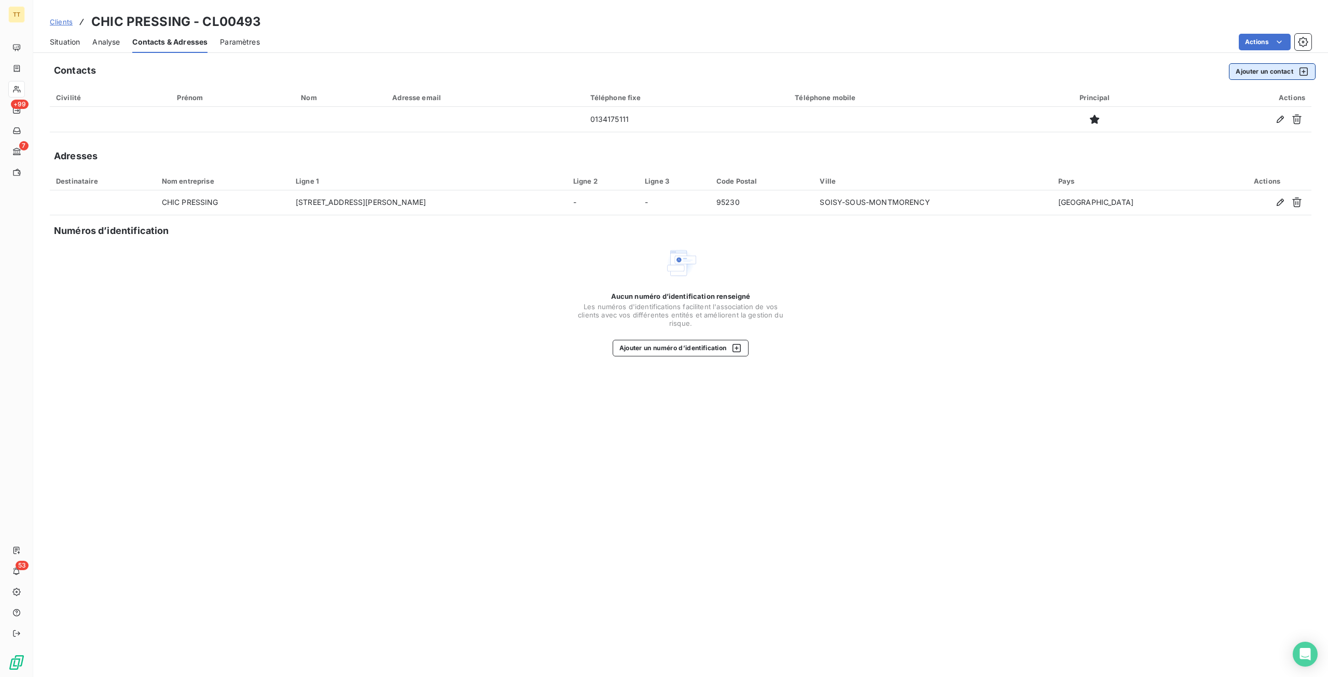
click at [1259, 78] on button "Ajouter un contact" at bounding box center [1272, 71] width 87 height 17
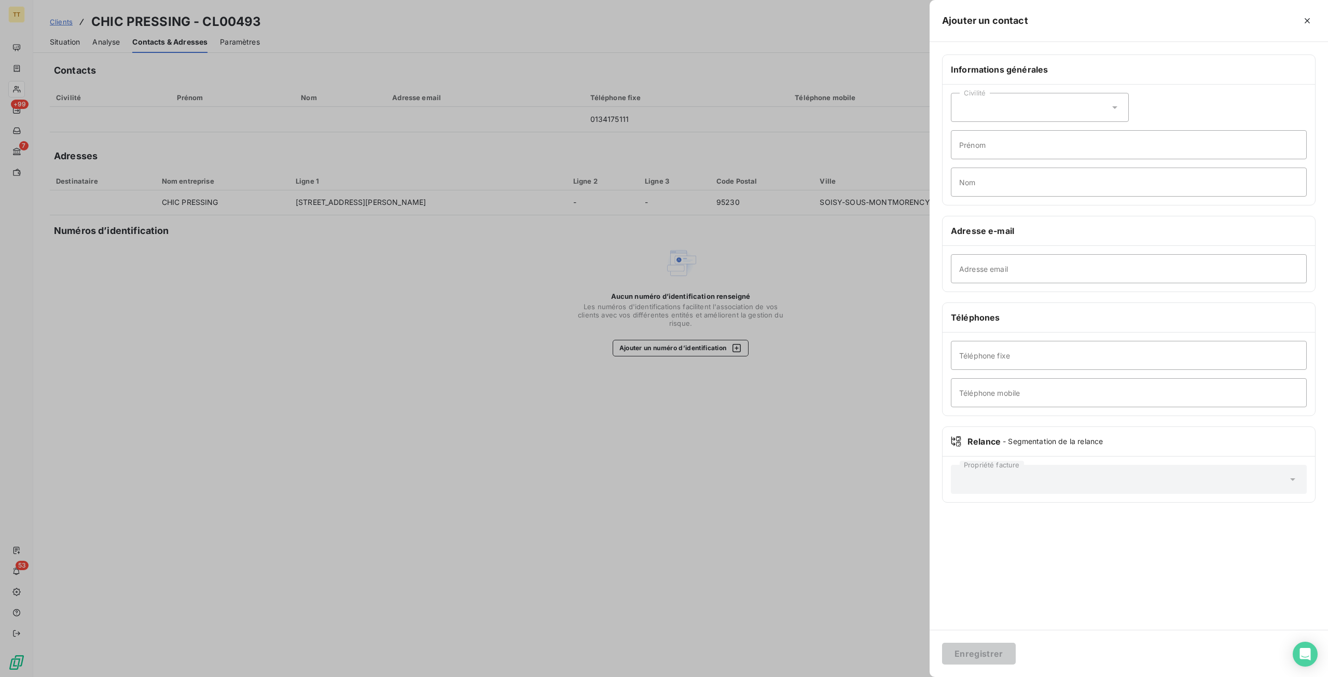
drag, startPoint x: 887, startPoint y: 149, endPoint x: 762, endPoint y: 132, distance: 126.7
click at [887, 149] on div at bounding box center [664, 338] width 1328 height 677
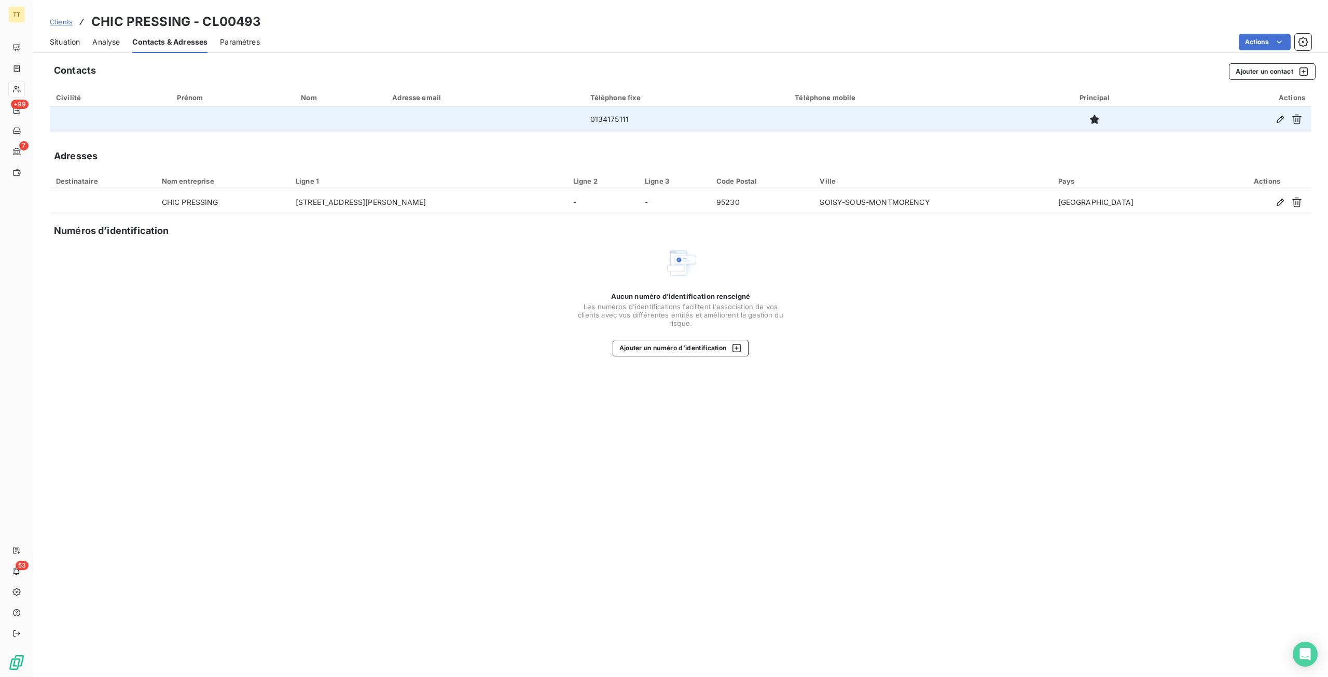
click at [927, 125] on td at bounding box center [907, 119] width 237 height 25
click at [1282, 113] on button "button" at bounding box center [1280, 119] width 17 height 17
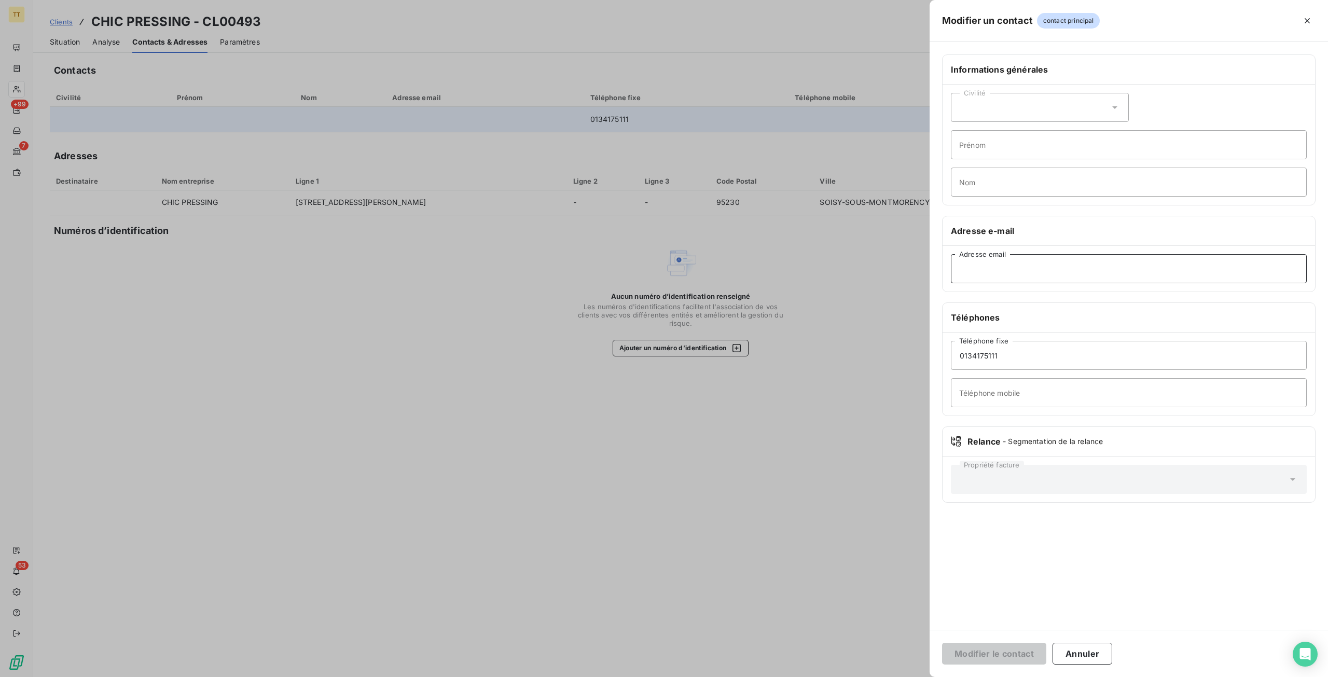
click at [1034, 264] on input "Adresse email" at bounding box center [1129, 268] width 356 height 29
paste input "rose63@hotmail.fr"
type input "rose63@hotmail.fr"
click at [942, 643] on button "Modifier le contact" at bounding box center [994, 654] width 104 height 22
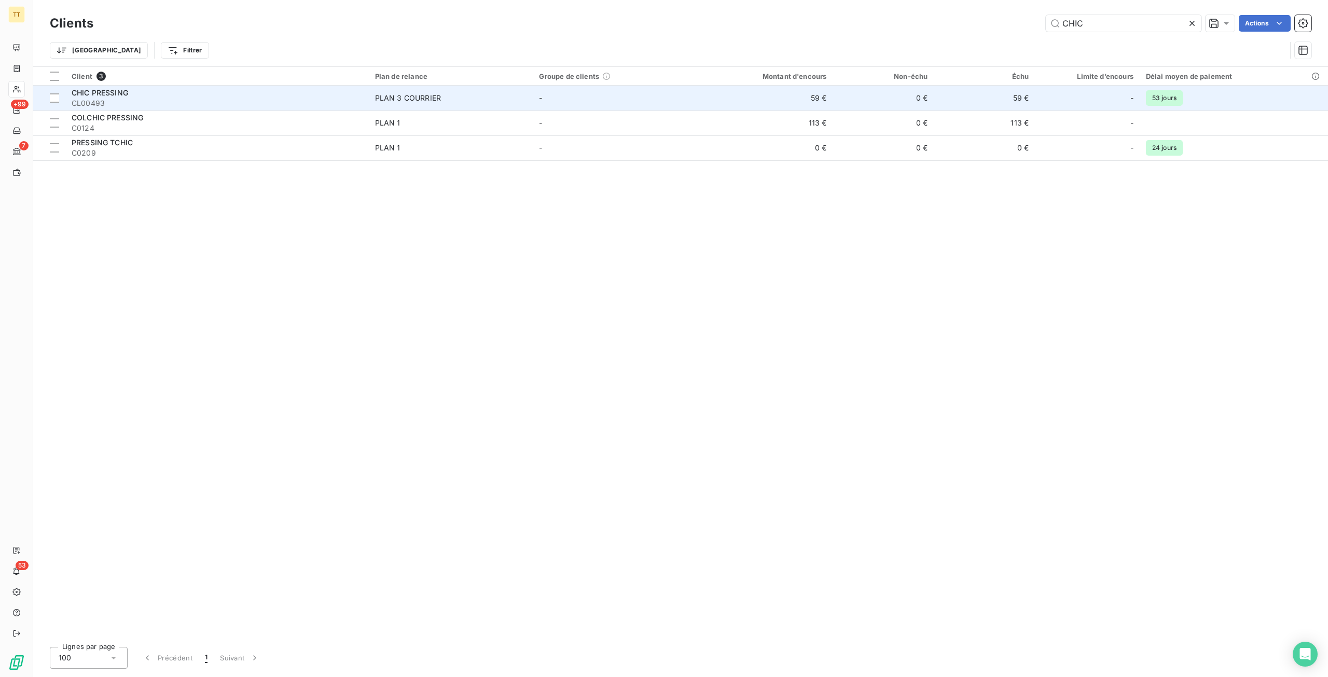
click at [799, 92] on td "59 €" at bounding box center [764, 98] width 135 height 25
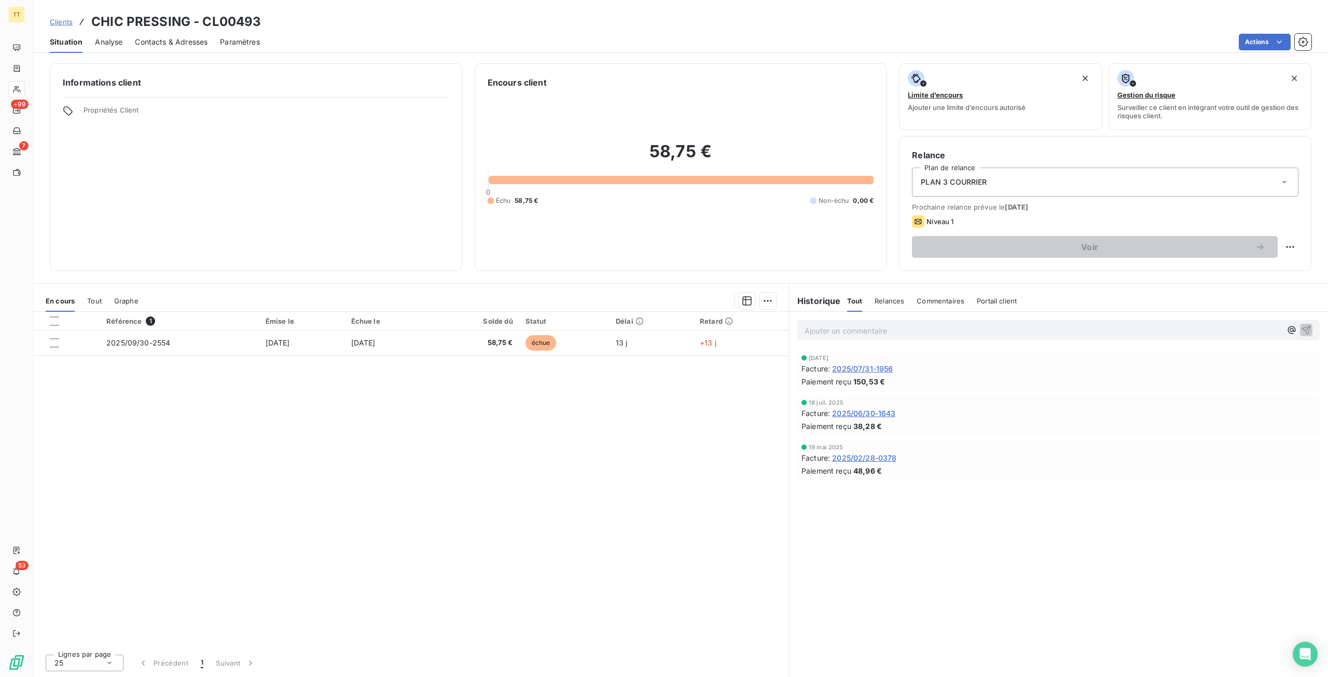
click at [862, 335] on p "Ajouter un commentaire ﻿" at bounding box center [1043, 330] width 477 height 13
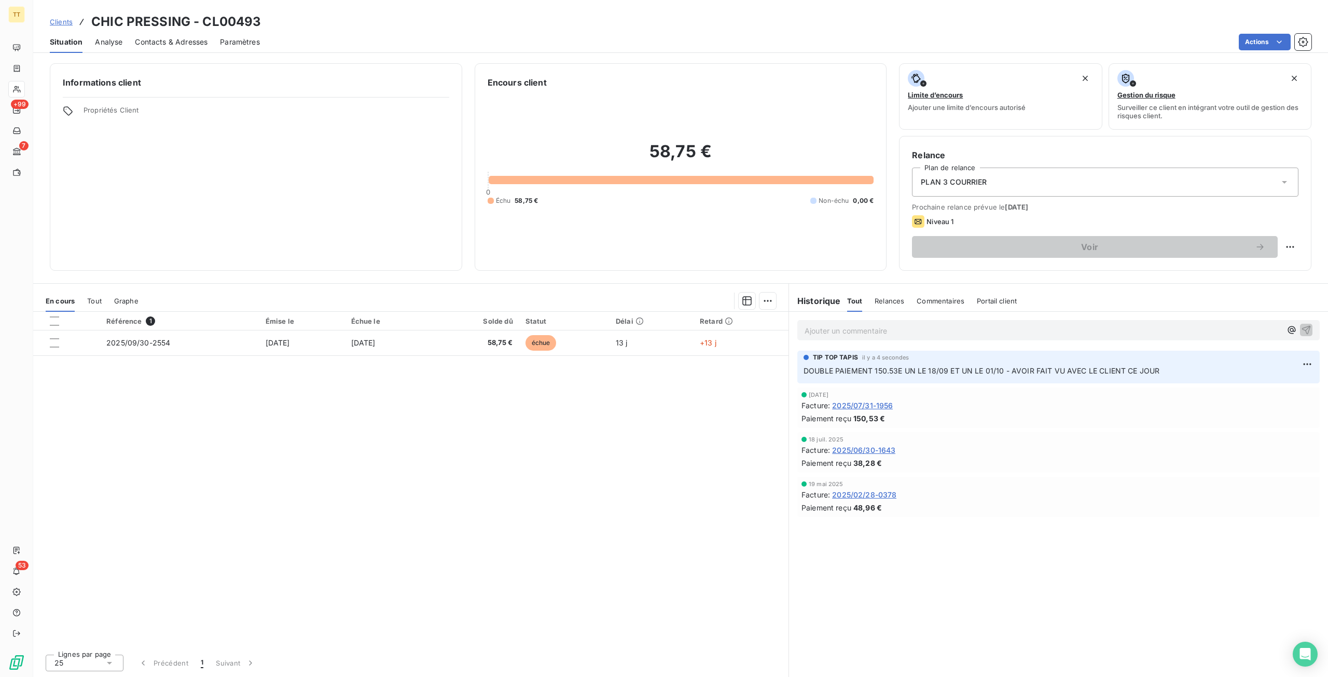
click at [904, 322] on div "Ajouter un commentaire ﻿" at bounding box center [1059, 330] width 523 height 20
click at [907, 327] on p "Ajouter un commentaire ﻿" at bounding box center [1043, 330] width 477 height 13
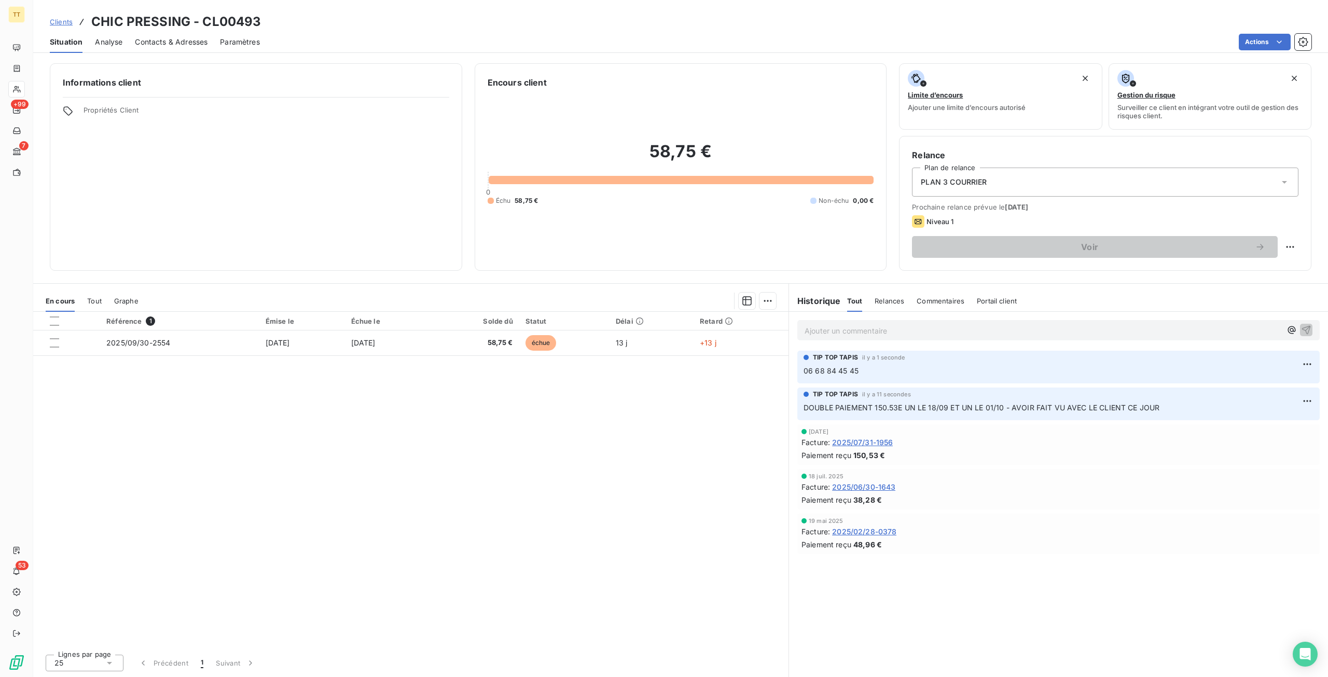
click at [860, 342] on div "Ajouter un commentaire ﻿" at bounding box center [1058, 330] width 539 height 37
click at [856, 326] on p "Ajouter un commentaire ﻿" at bounding box center [1043, 330] width 477 height 13
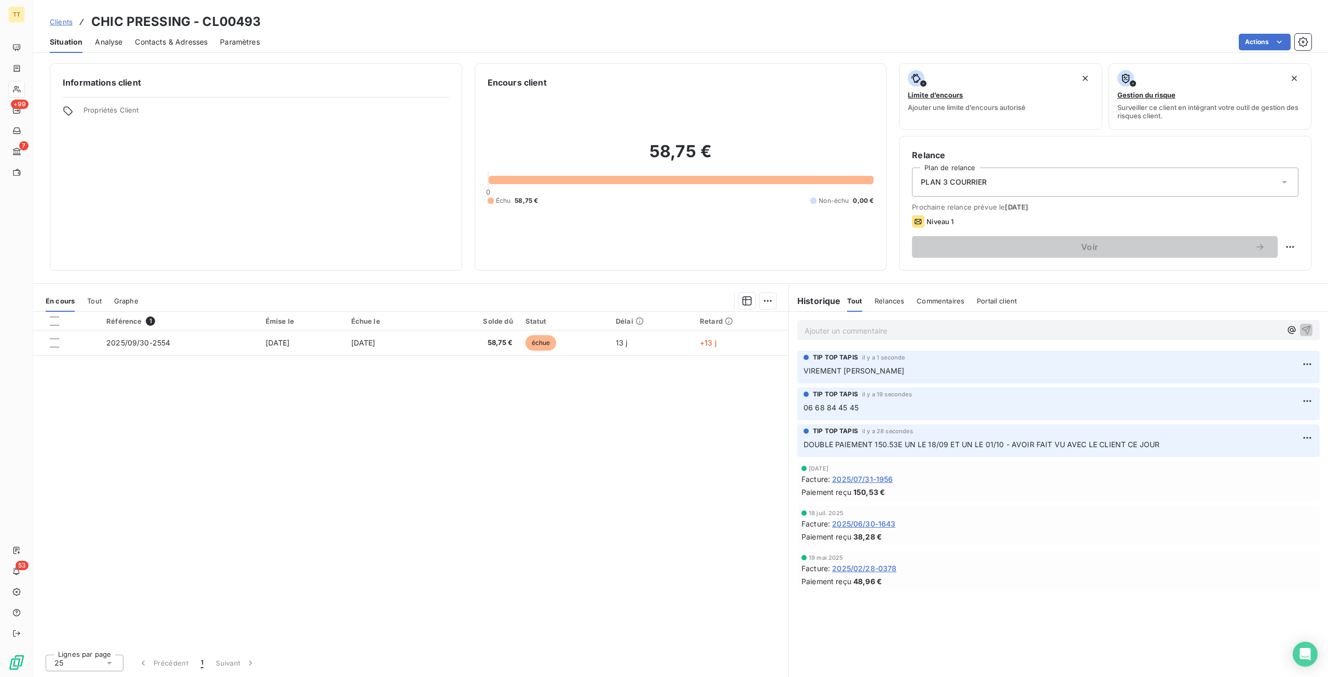
click at [842, 328] on p "Ajouter un commentaire ﻿" at bounding box center [1043, 330] width 477 height 13
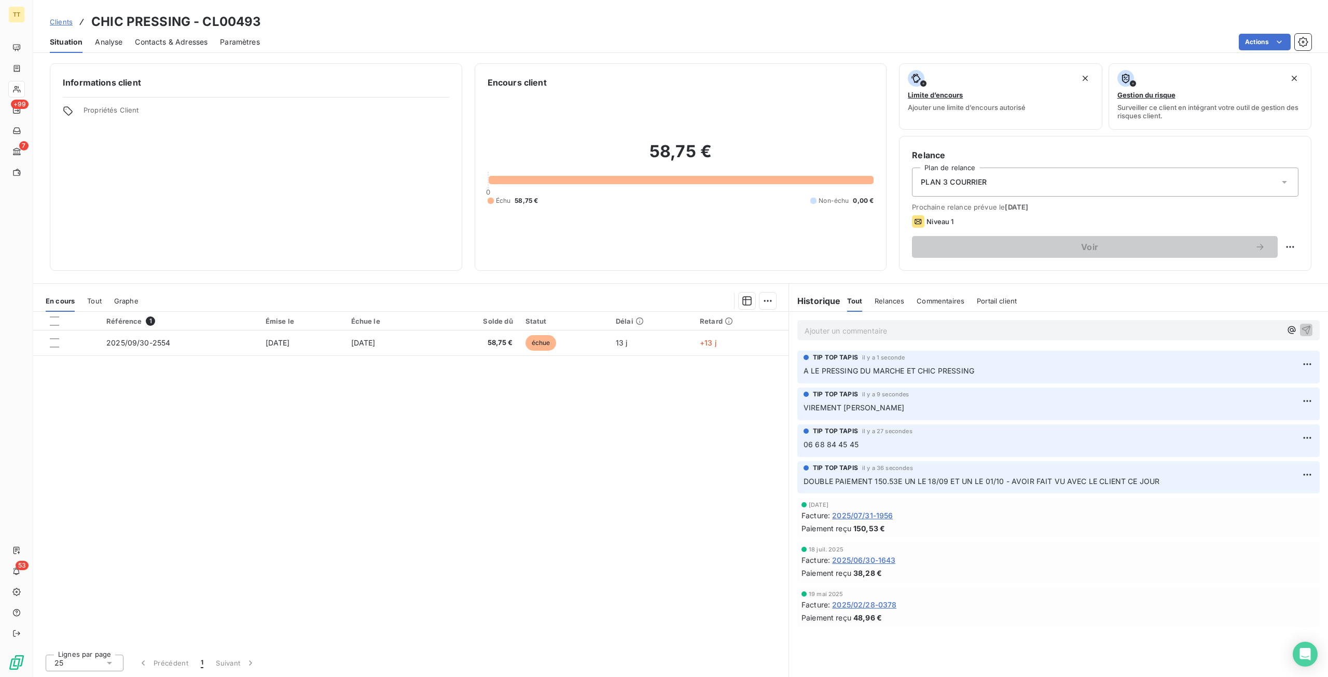
click at [964, 170] on div "PLAN 3 COURRIER" at bounding box center [1105, 182] width 387 height 29
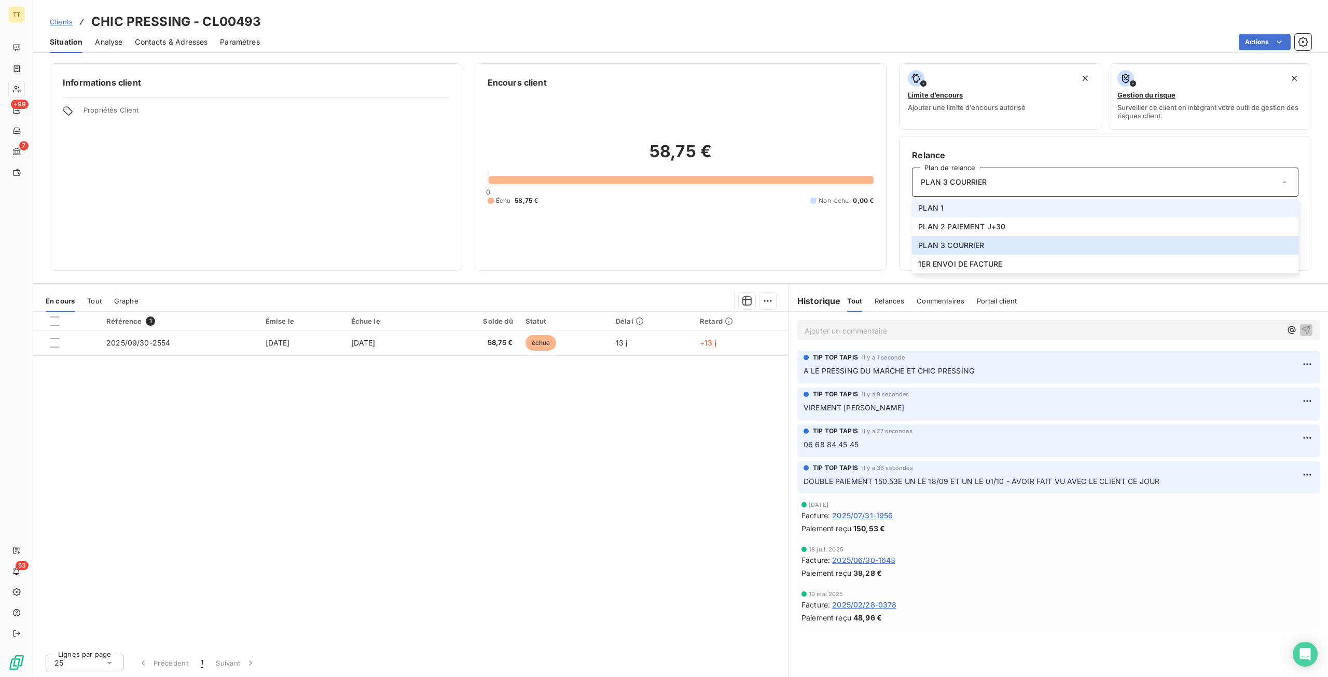
drag, startPoint x: 971, startPoint y: 191, endPoint x: 978, endPoint y: 203, distance: 13.0
click at [978, 203] on li "PLAN 1" at bounding box center [1105, 208] width 387 height 19
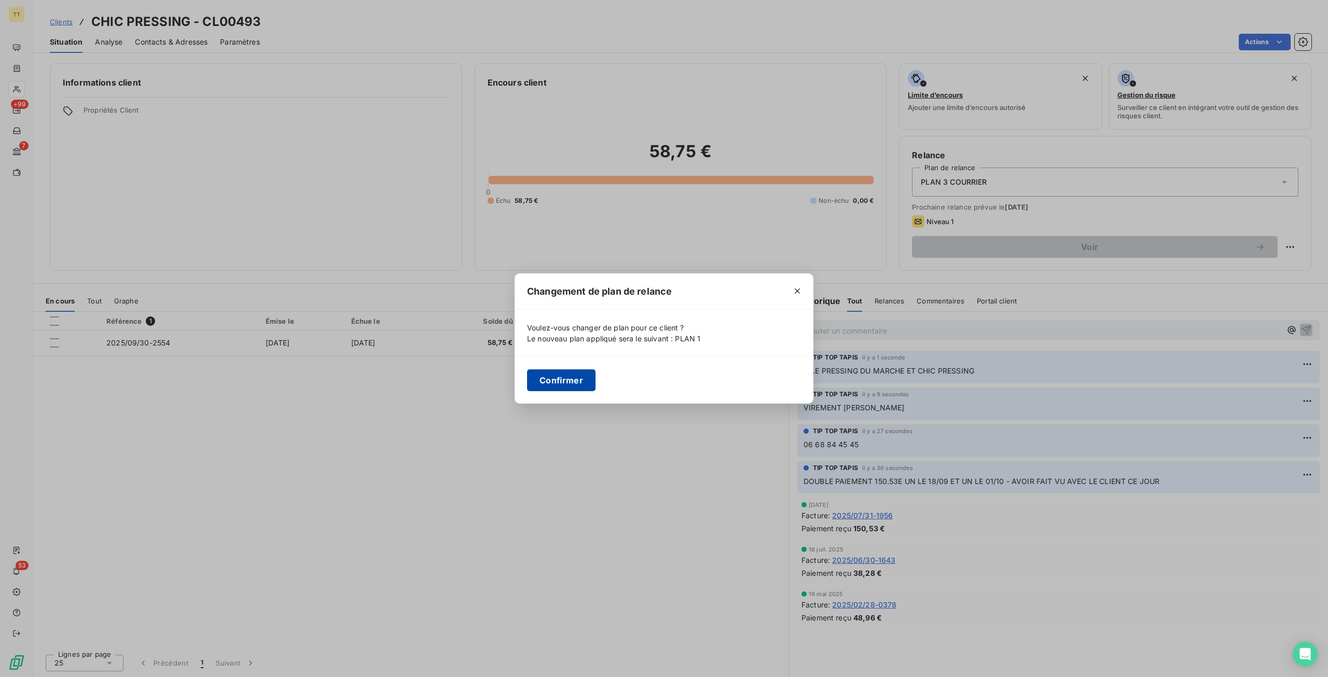
click at [554, 376] on button "Confirmer" at bounding box center [561, 380] width 68 height 22
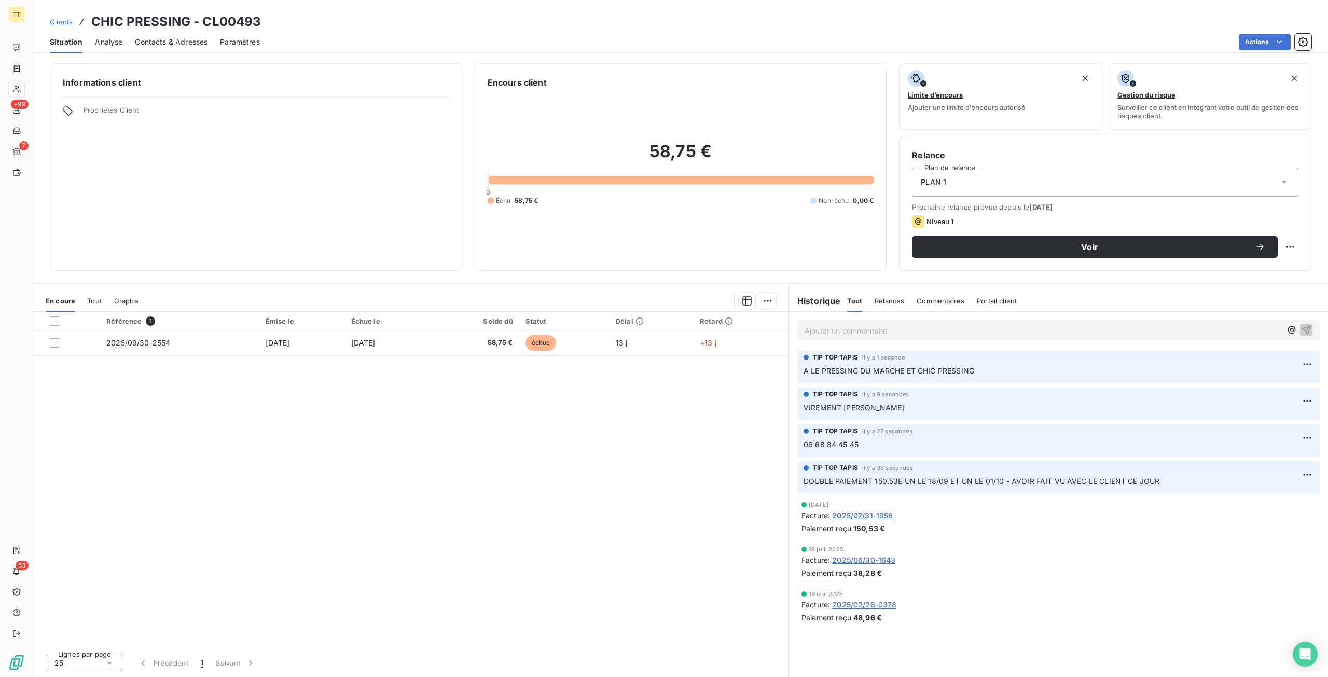
click at [860, 516] on span "2025/07/31-1956" at bounding box center [862, 515] width 61 height 11
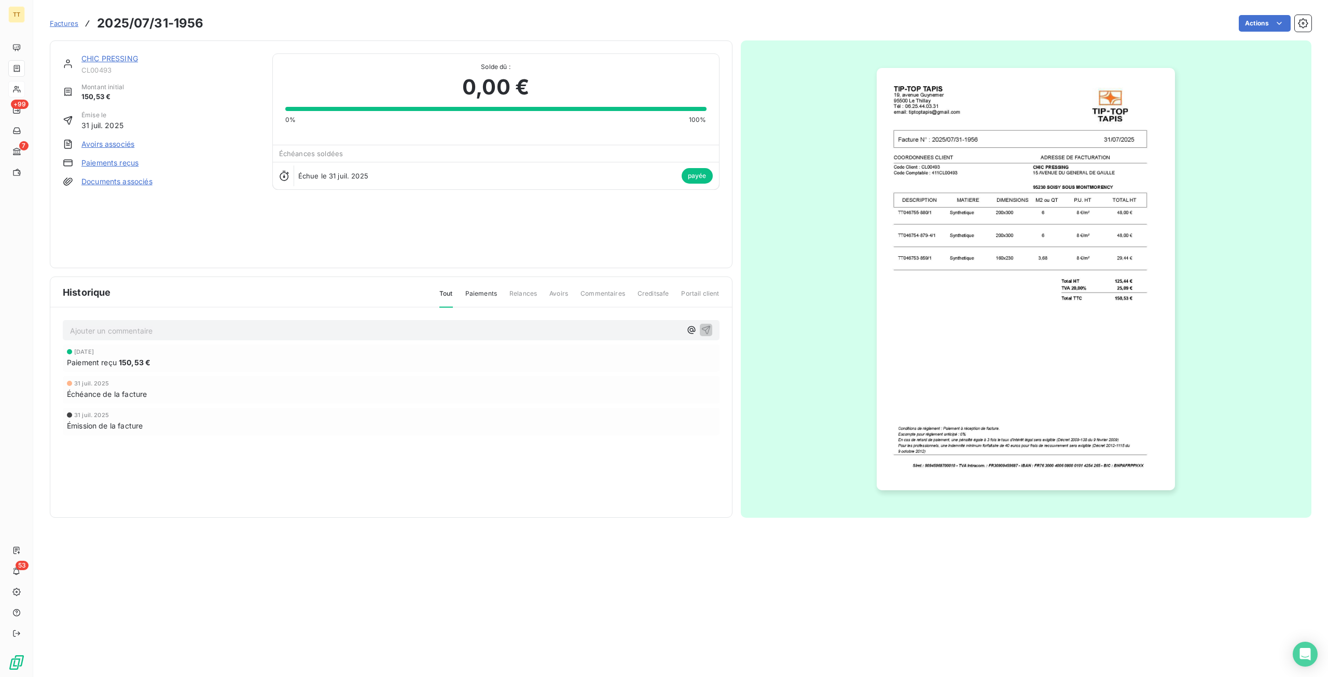
click at [115, 168] on link "Paiements reçus" at bounding box center [109, 163] width 57 height 10
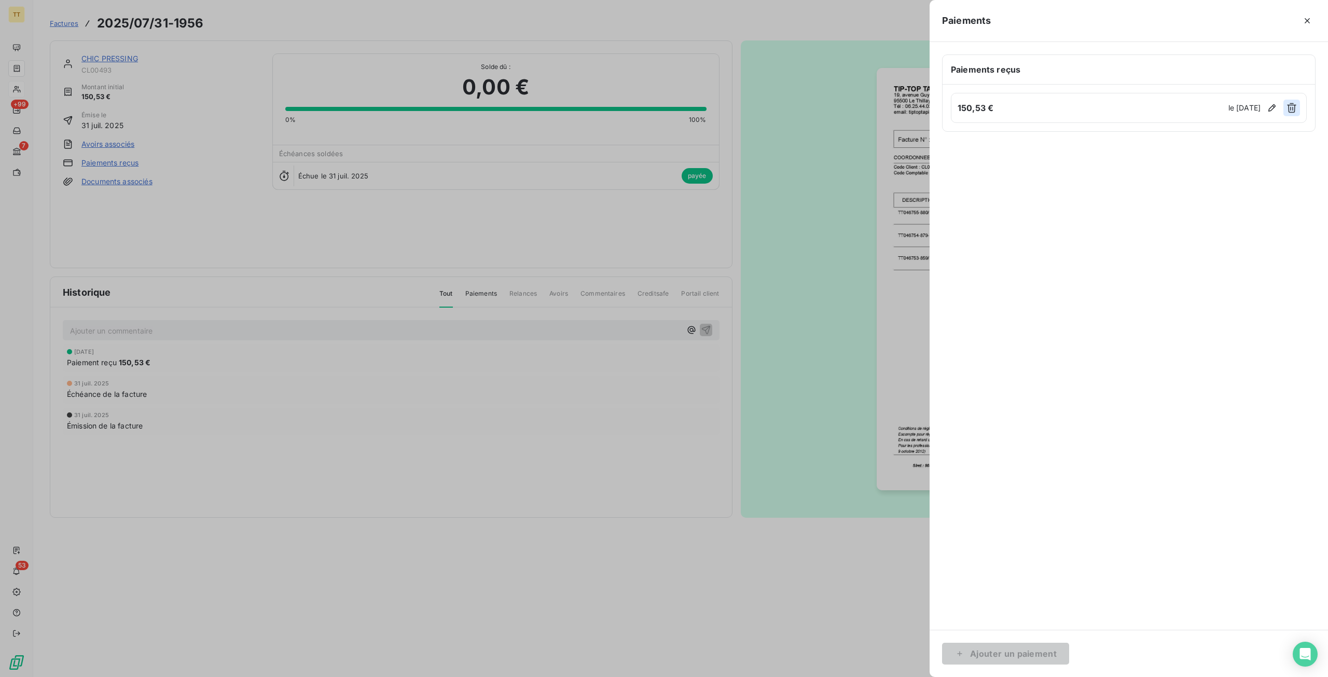
click at [1286, 105] on button "button" at bounding box center [1292, 108] width 17 height 17
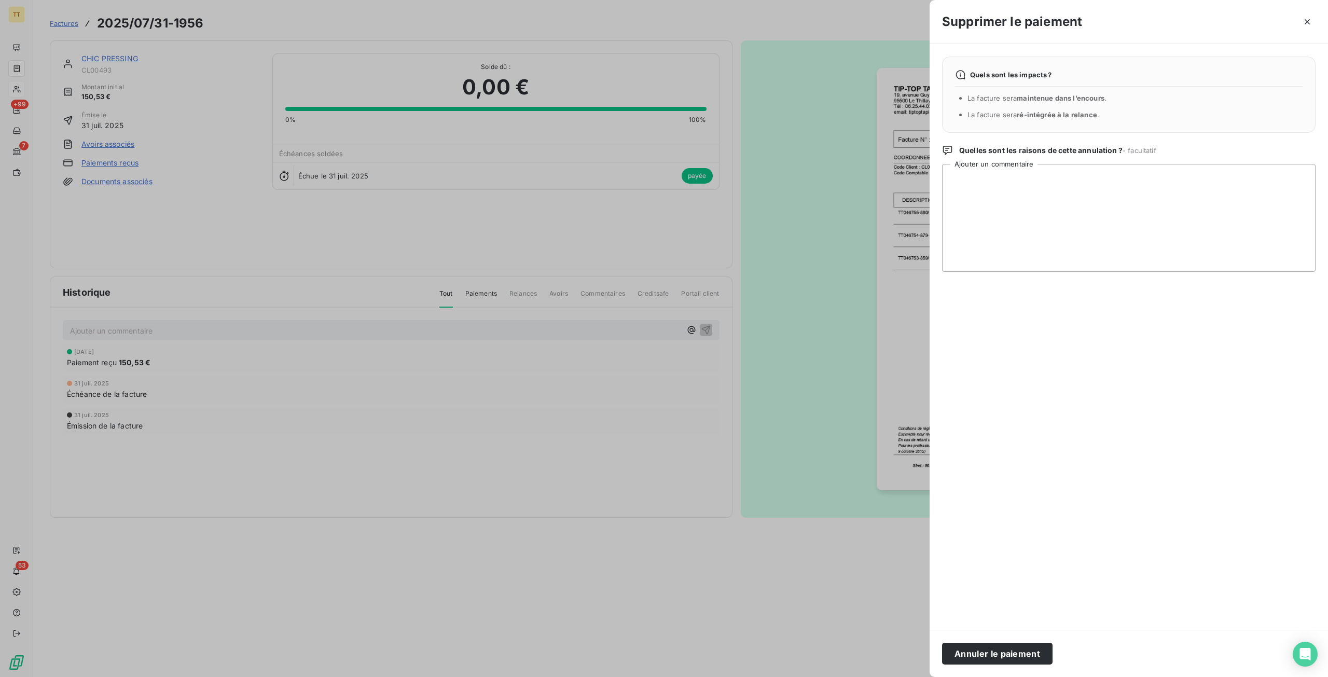
click at [1014, 646] on button "Annuler le paiement" at bounding box center [997, 654] width 111 height 22
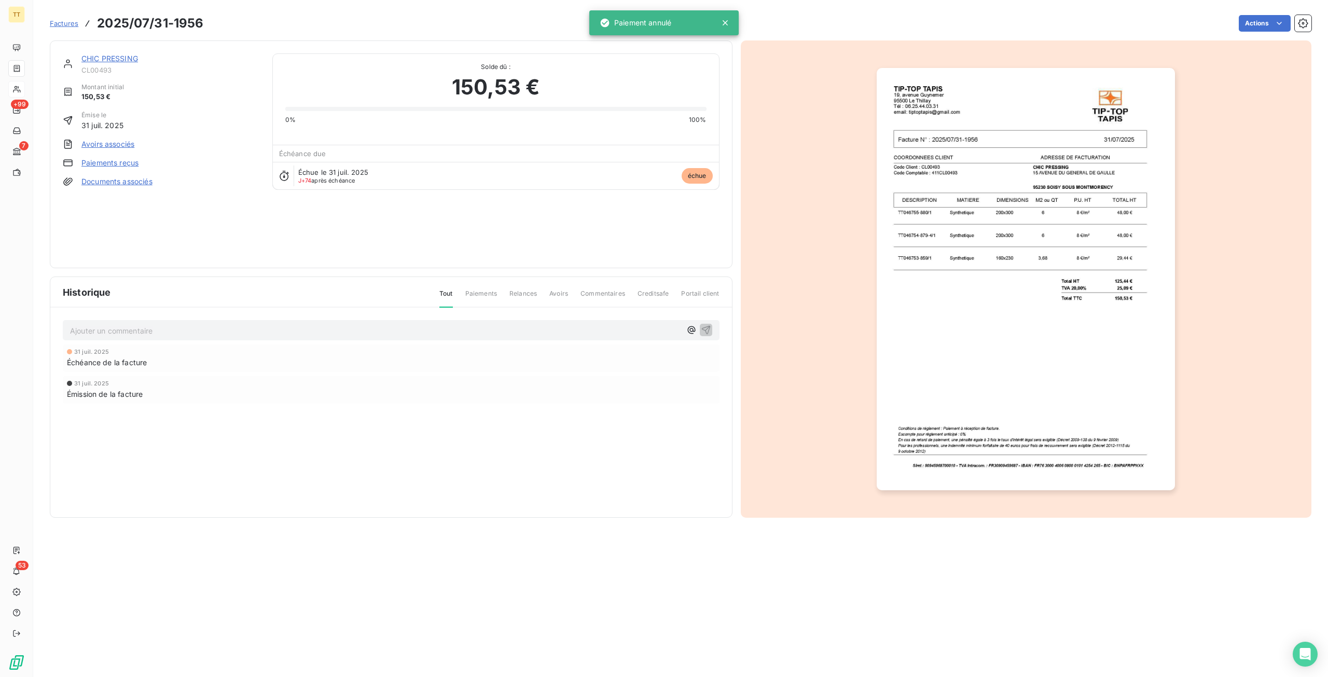
click at [286, 249] on div "CHIC PRESSING CL00493 Montant initial 150,53 € Émise le 31 juil. 2025 Avoirs as…" at bounding box center [391, 154] width 657 height 202
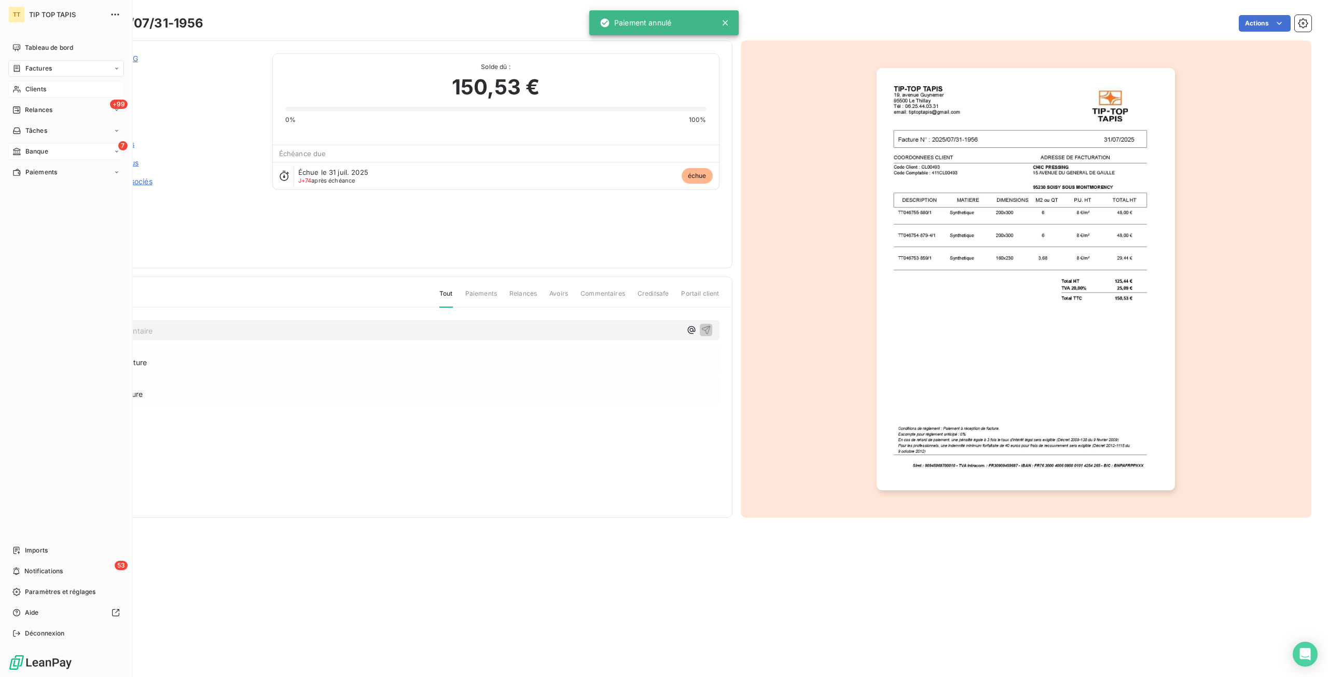
click at [21, 146] on div "7 Banque" at bounding box center [66, 151] width 116 height 17
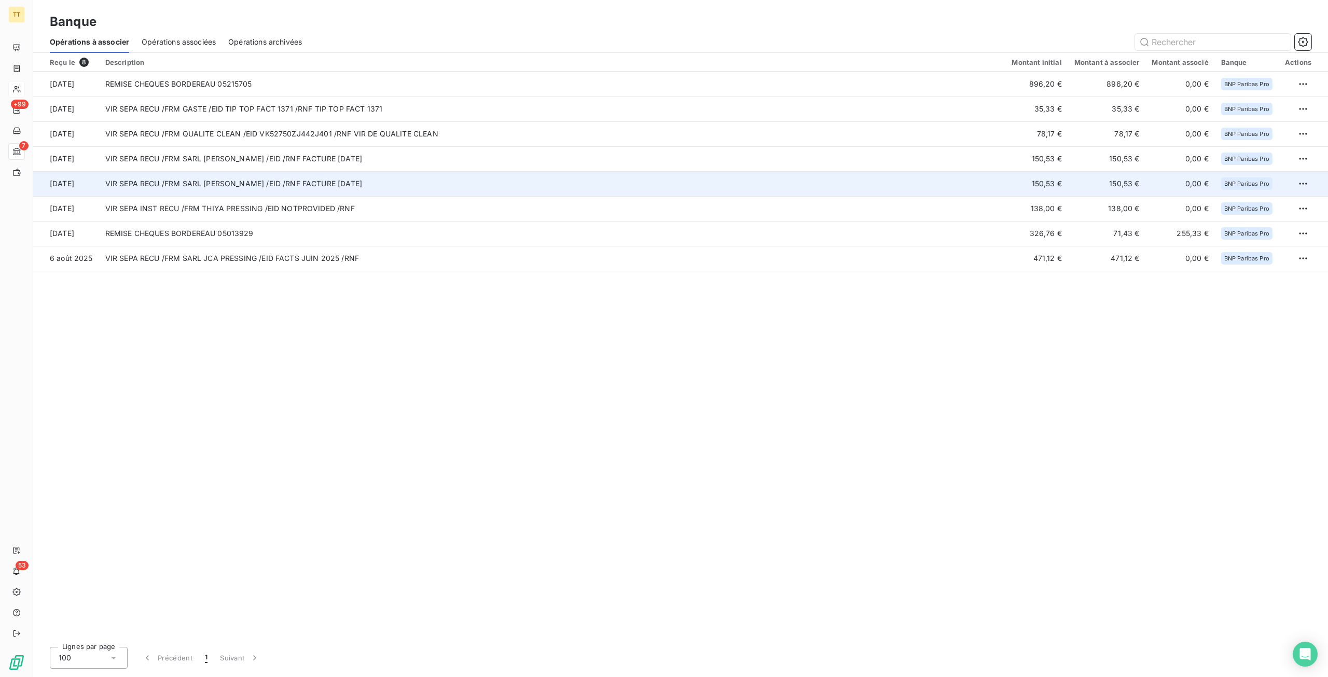
click at [268, 187] on td "VIR SEPA RECU /FRM SARL HUYNH ROSE /EID /RNF FACTURE 31/07/2025" at bounding box center [552, 183] width 907 height 25
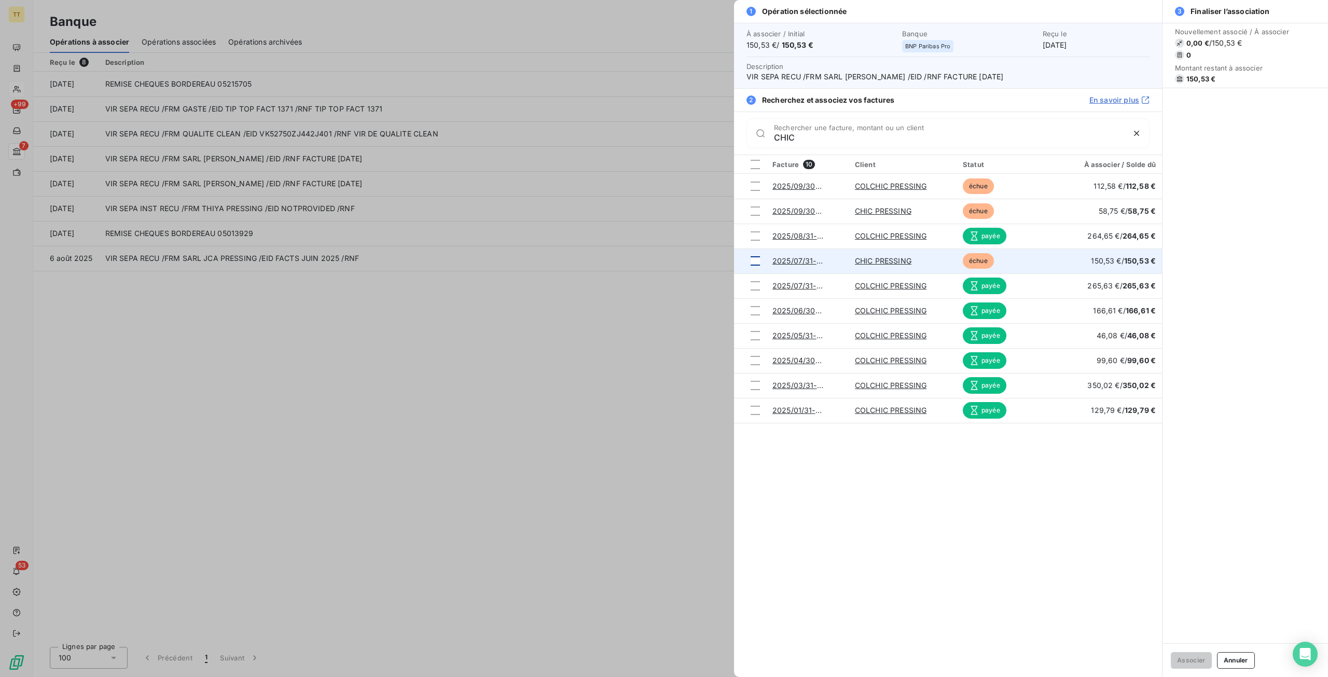
type input "CHIC"
click at [752, 261] on div at bounding box center [755, 260] width 9 height 9
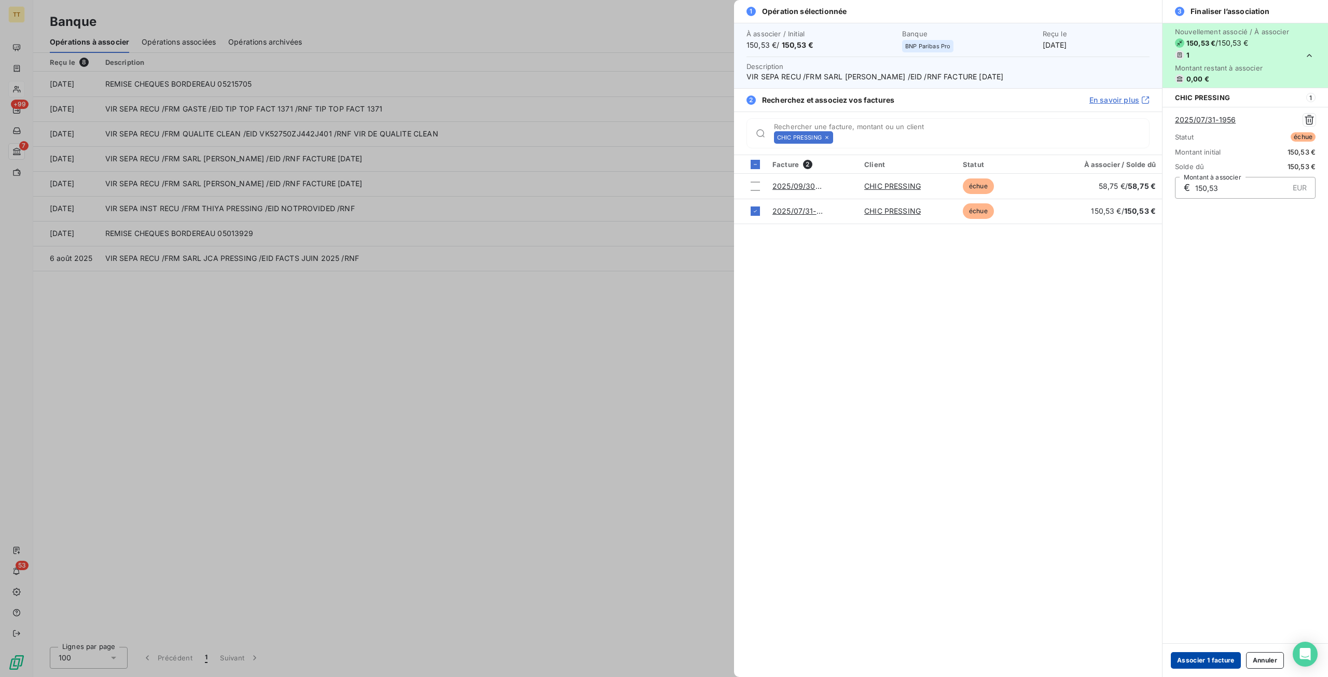
click at [1199, 660] on button "Associer 1 facture" at bounding box center [1206, 660] width 70 height 17
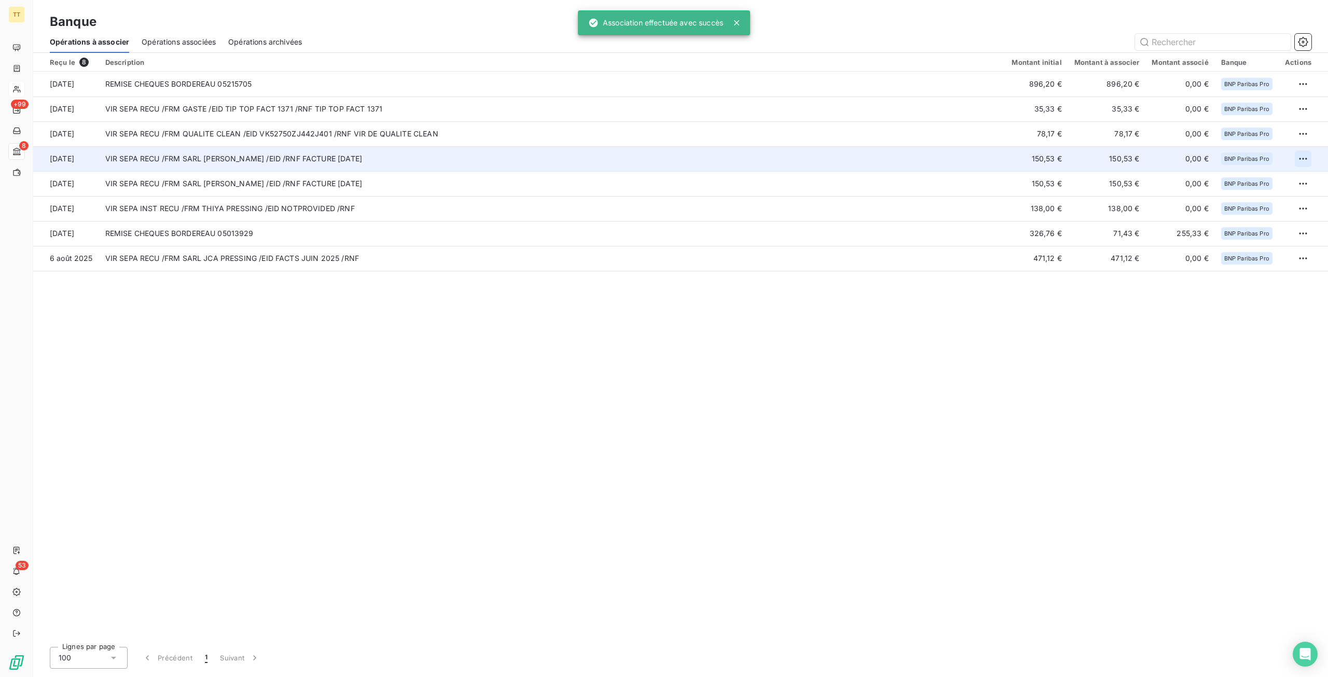
click at [1303, 154] on html "TT +99 8 53 Banque Opérations à associer Opérations associées Opérations archiv…" at bounding box center [664, 338] width 1328 height 677
click at [1273, 181] on div "Archiver l’opération" at bounding box center [1267, 181] width 80 height 17
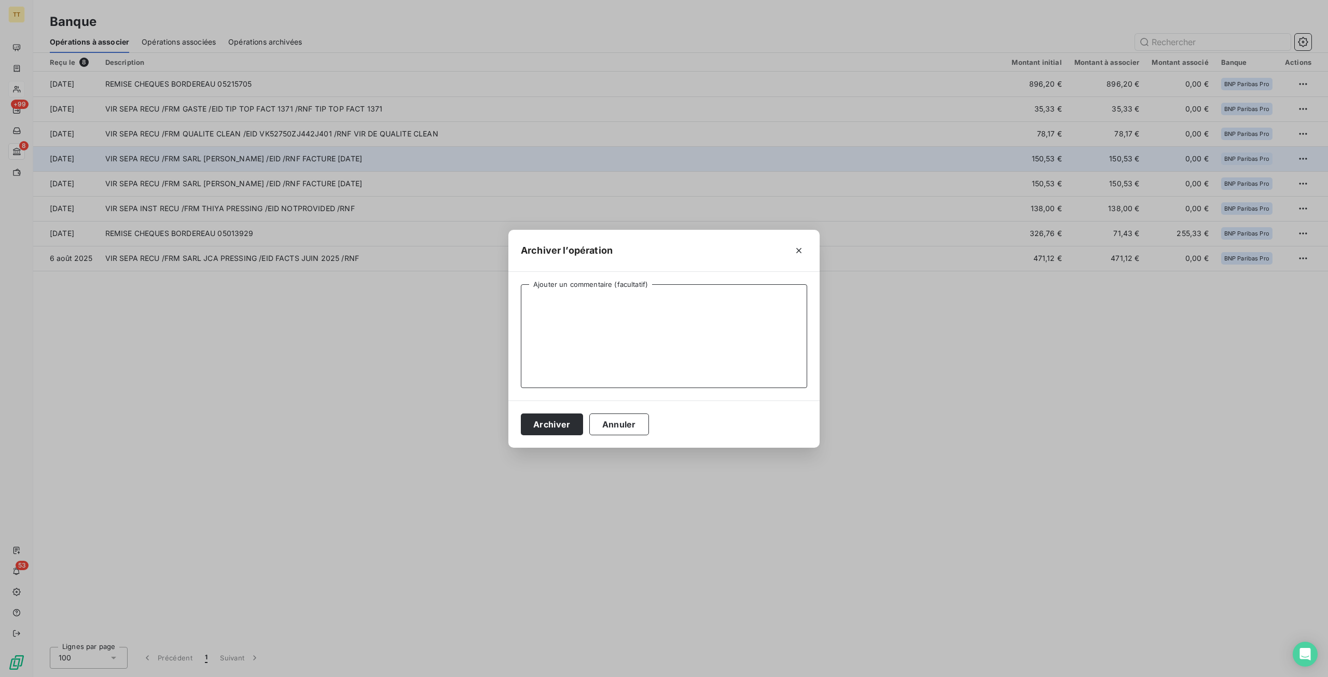
click at [553, 314] on textarea "Ajouter un commentaire (facultatif)" at bounding box center [664, 336] width 286 height 104
type textarea "DOUBLON AVOIR 831 FAIT"
click at [560, 427] on button "Archiver" at bounding box center [552, 425] width 62 height 22
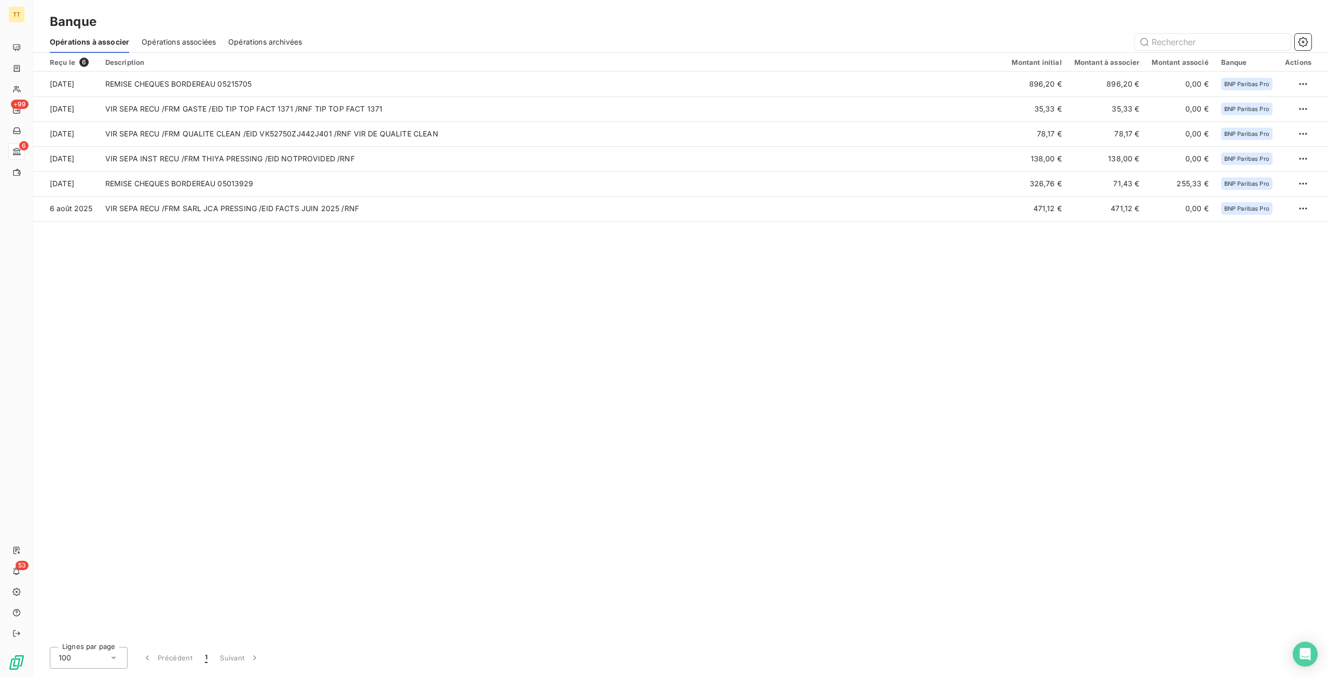
click at [304, 367] on div "Reçu le 6 Description Montant initial Montant à associer Montant associé Banque…" at bounding box center [680, 346] width 1295 height 586
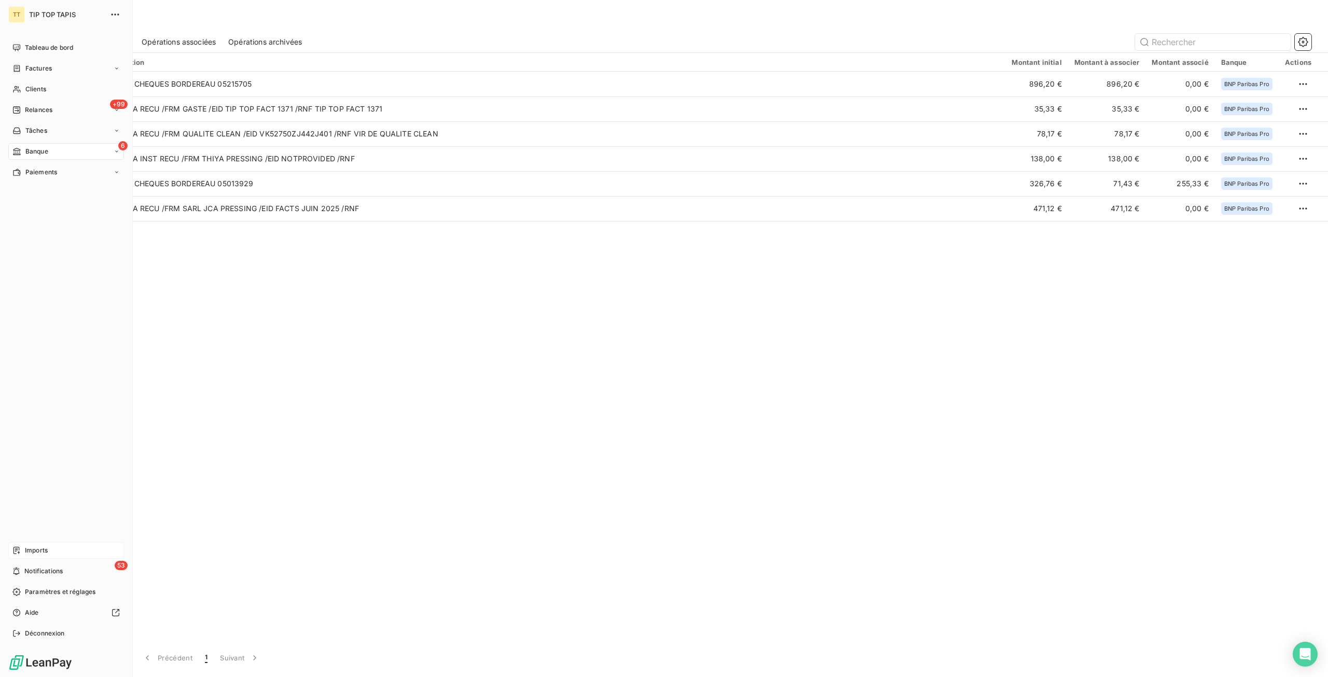
click at [35, 546] on span "Imports" at bounding box center [36, 550] width 23 height 9
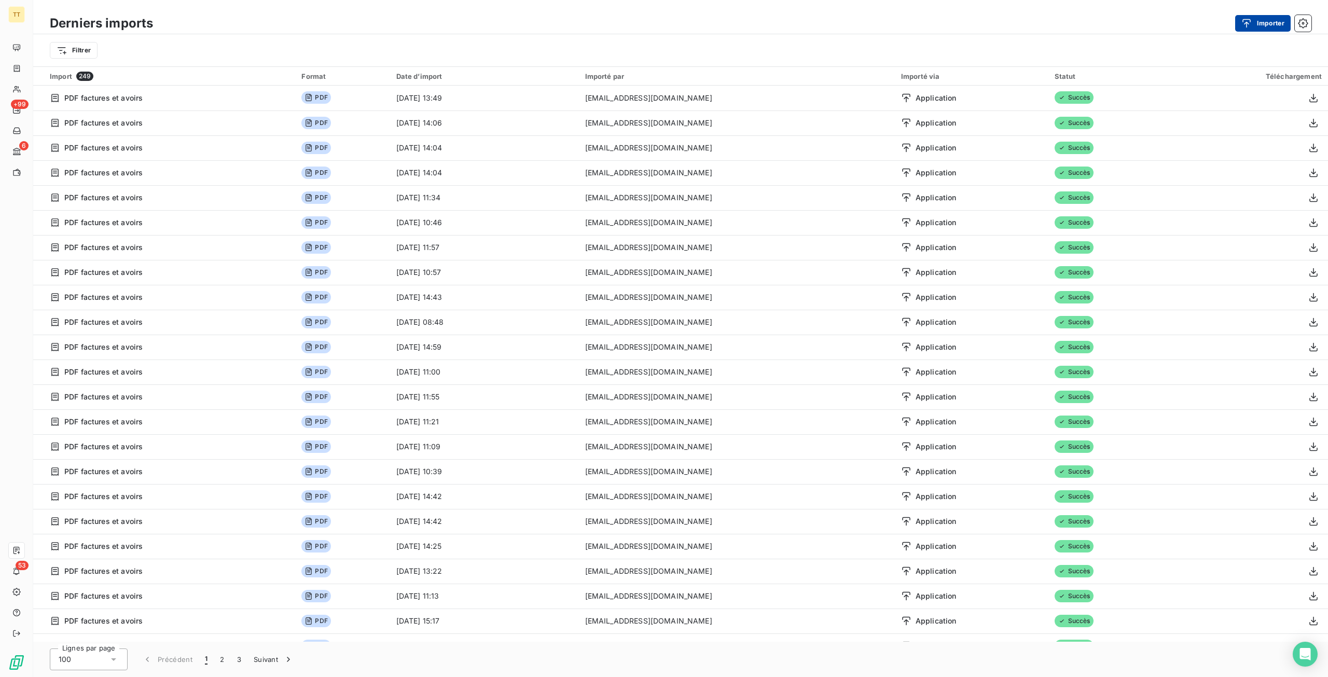
click at [1256, 24] on div "button" at bounding box center [1250, 23] width 16 height 10
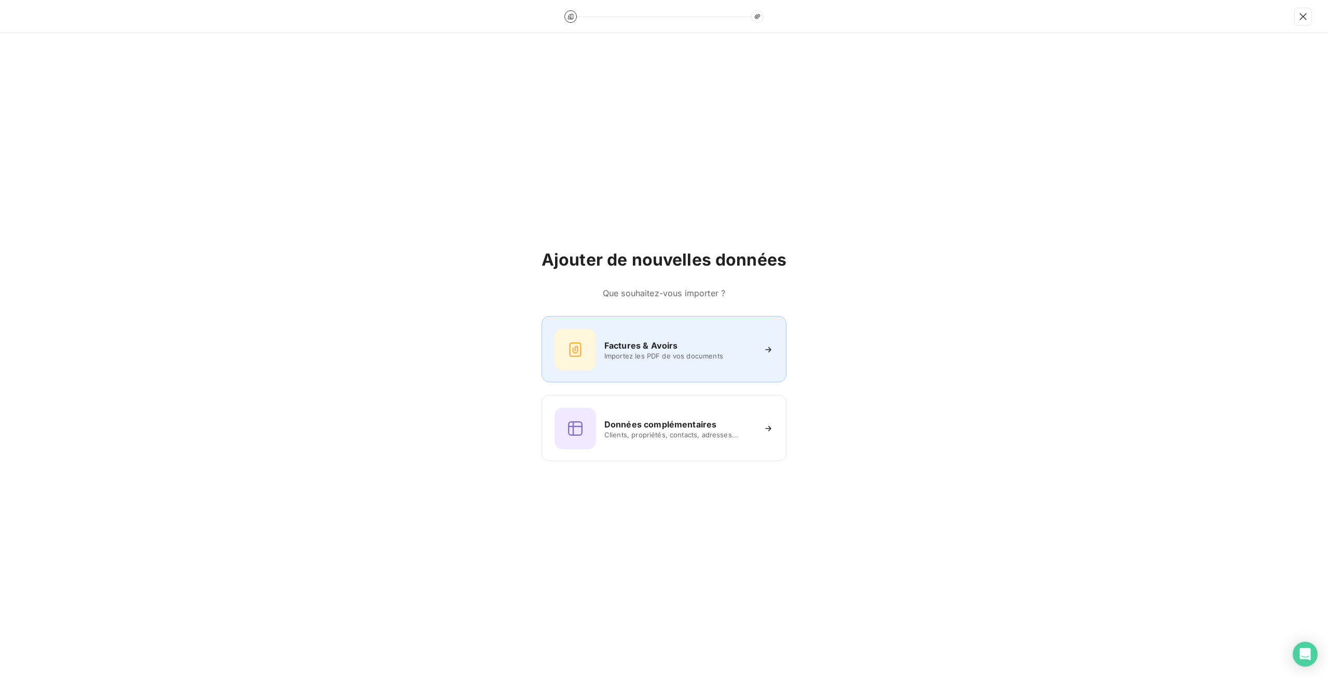
click at [624, 329] on div "Factures & Avoirs Importez les PDF de vos documents" at bounding box center [664, 350] width 219 height 42
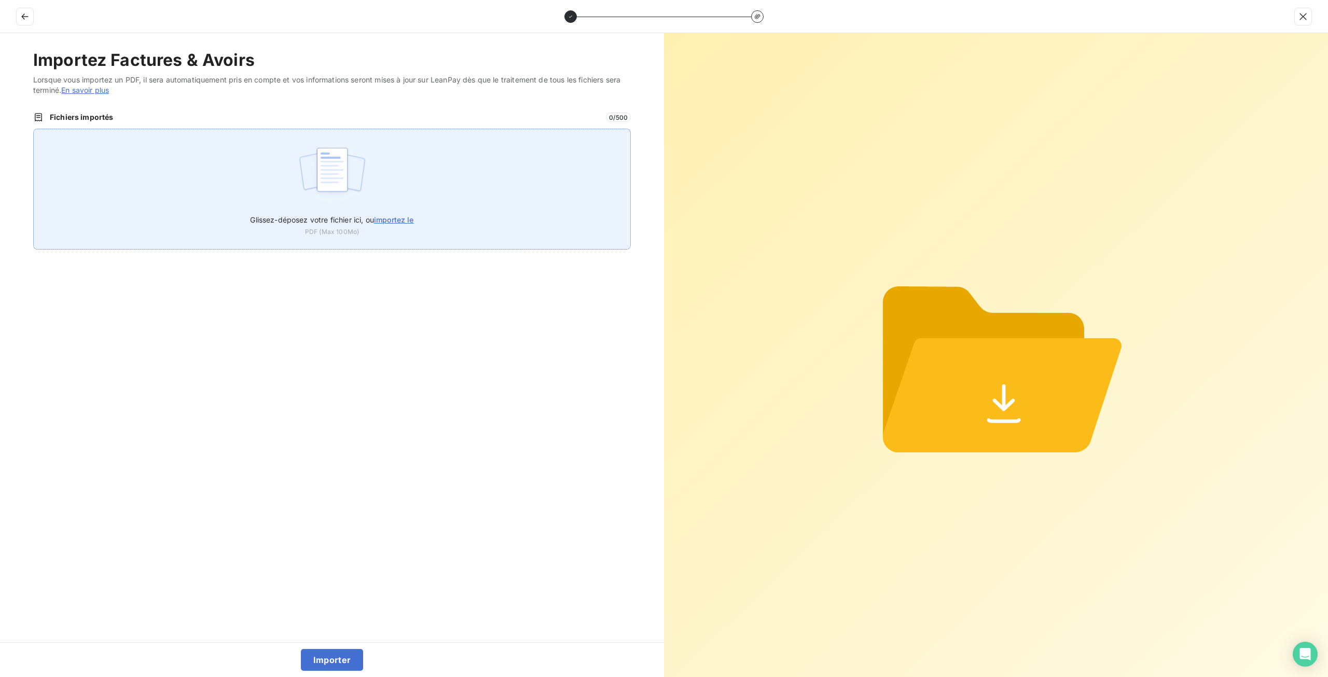
click at [355, 184] on img at bounding box center [332, 175] width 69 height 66
type input "C:\fakepath\AVOIR 831 CHIC.pdf"
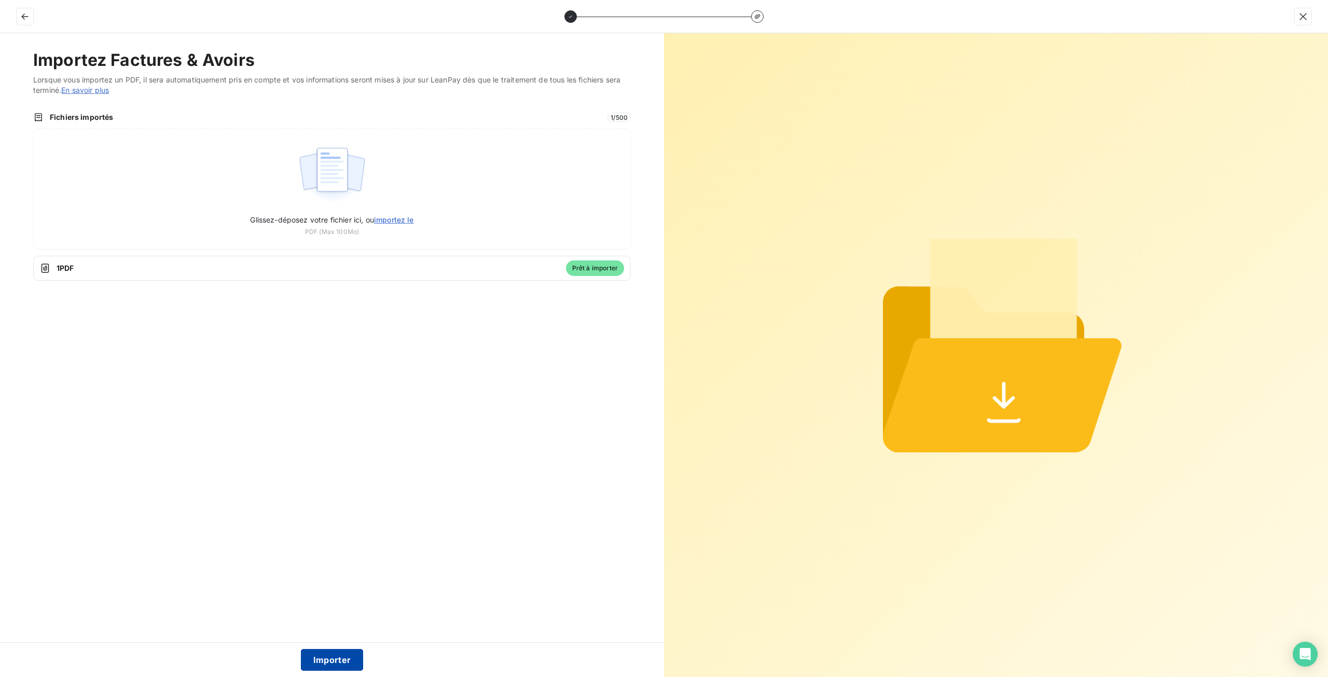
click at [333, 665] on button "Importer" at bounding box center [332, 660] width 63 height 22
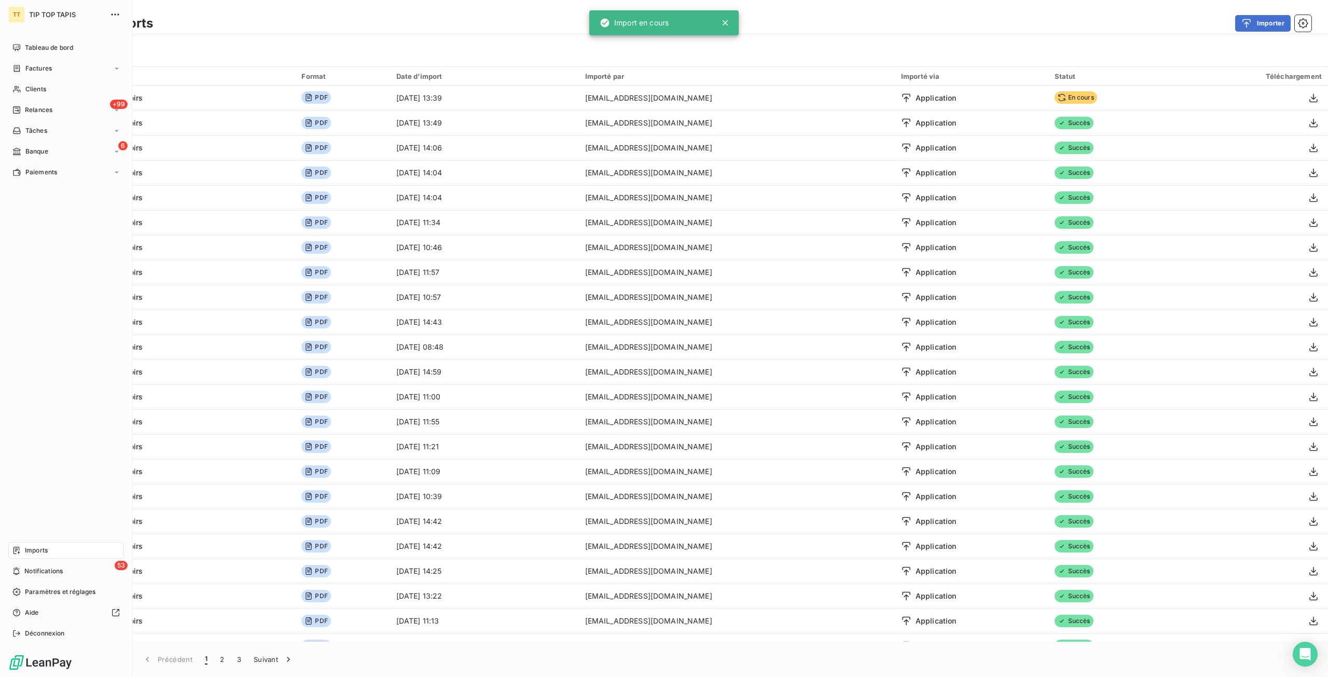
click at [25, 89] on span "Clients" at bounding box center [35, 89] width 21 height 9
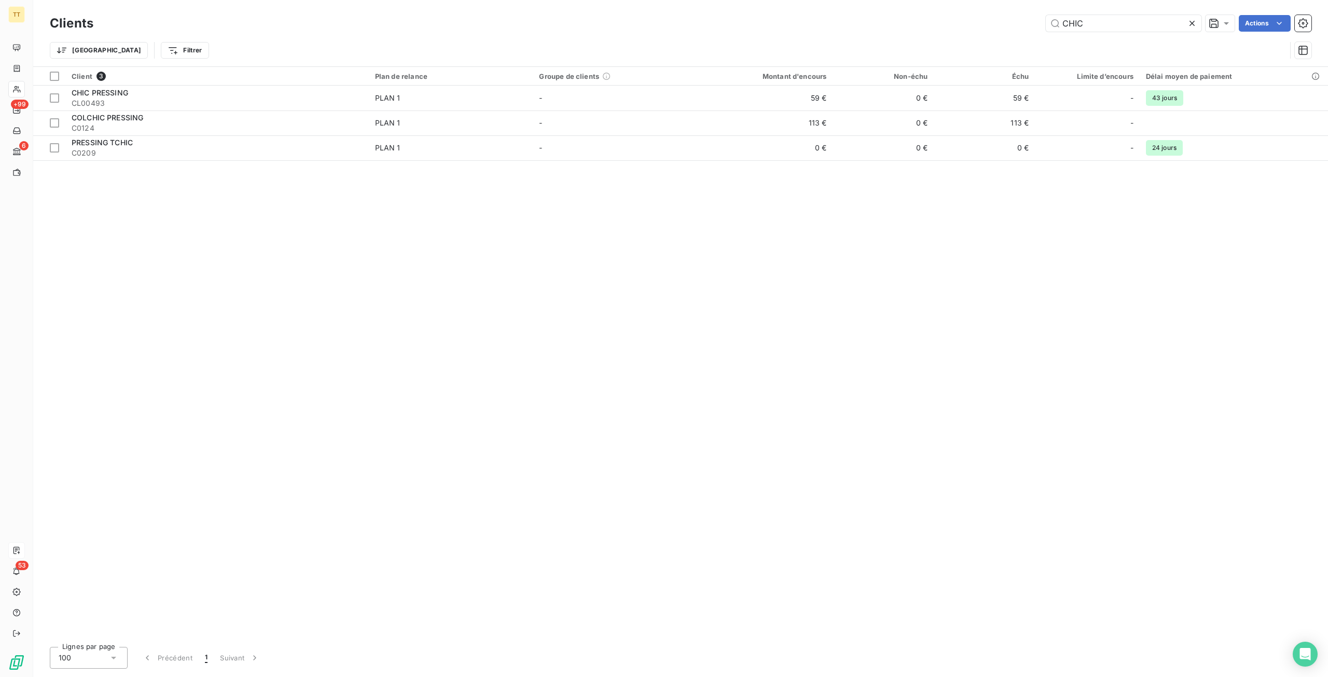
type input "CHIC"
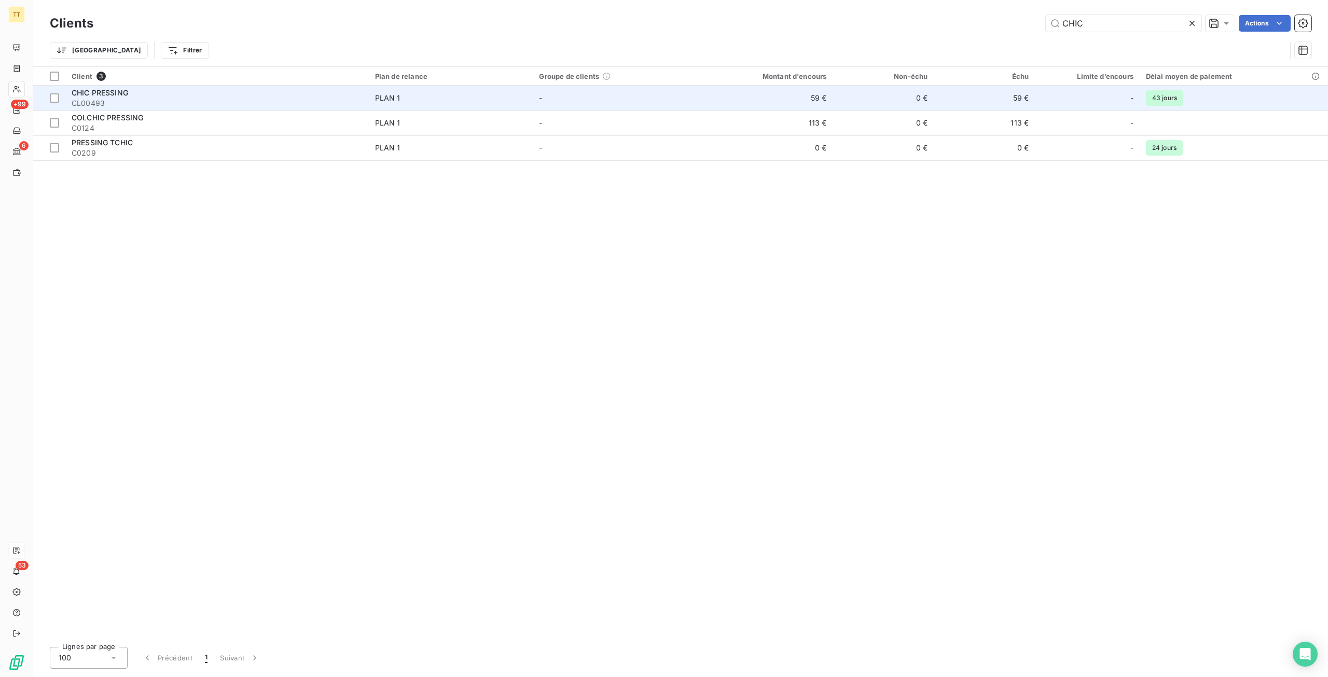
click at [760, 90] on td "59 €" at bounding box center [764, 98] width 135 height 25
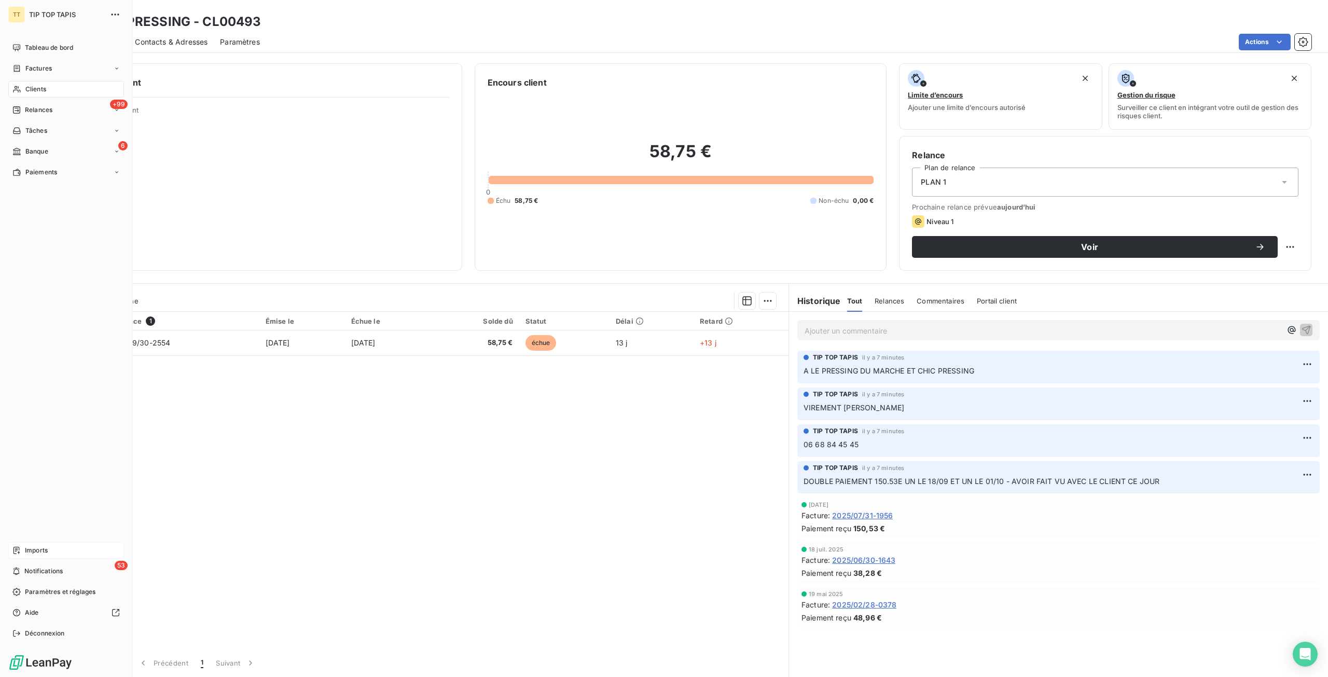
click at [25, 545] on div "Imports" at bounding box center [66, 550] width 116 height 17
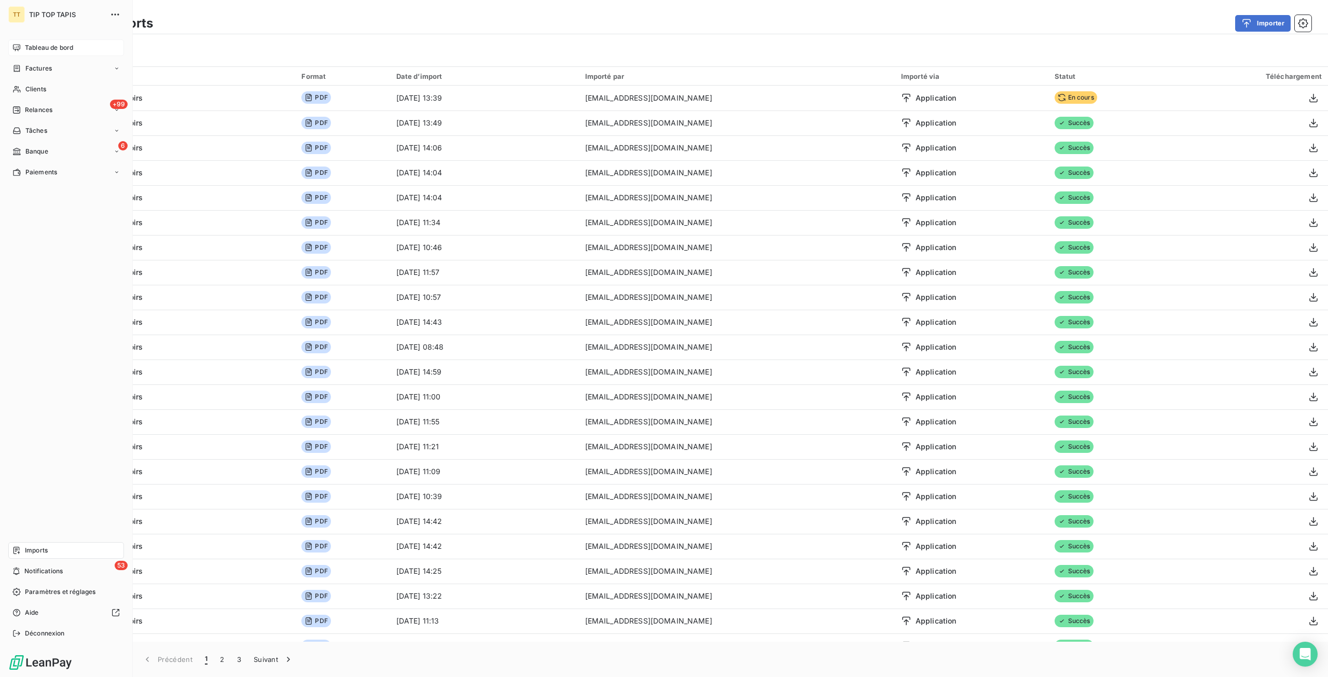
click at [66, 49] on span "Tableau de bord" at bounding box center [49, 47] width 48 height 9
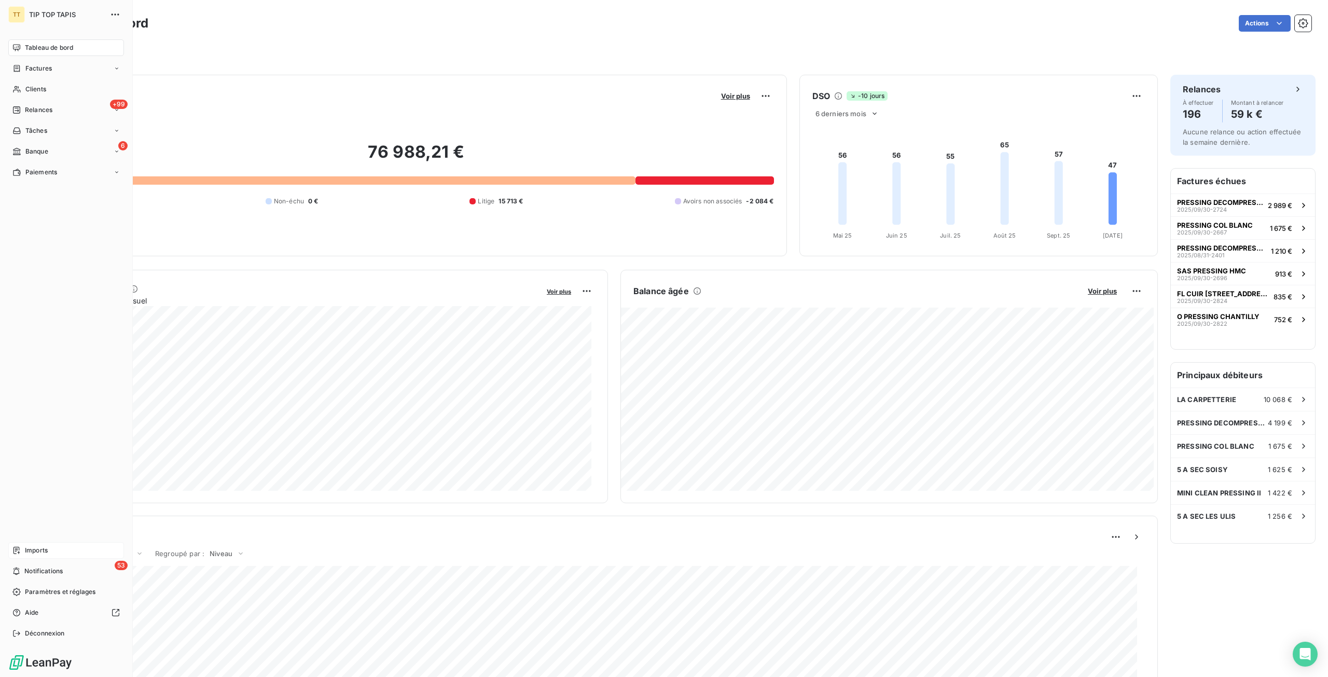
click at [16, 544] on div "Imports" at bounding box center [66, 550] width 116 height 17
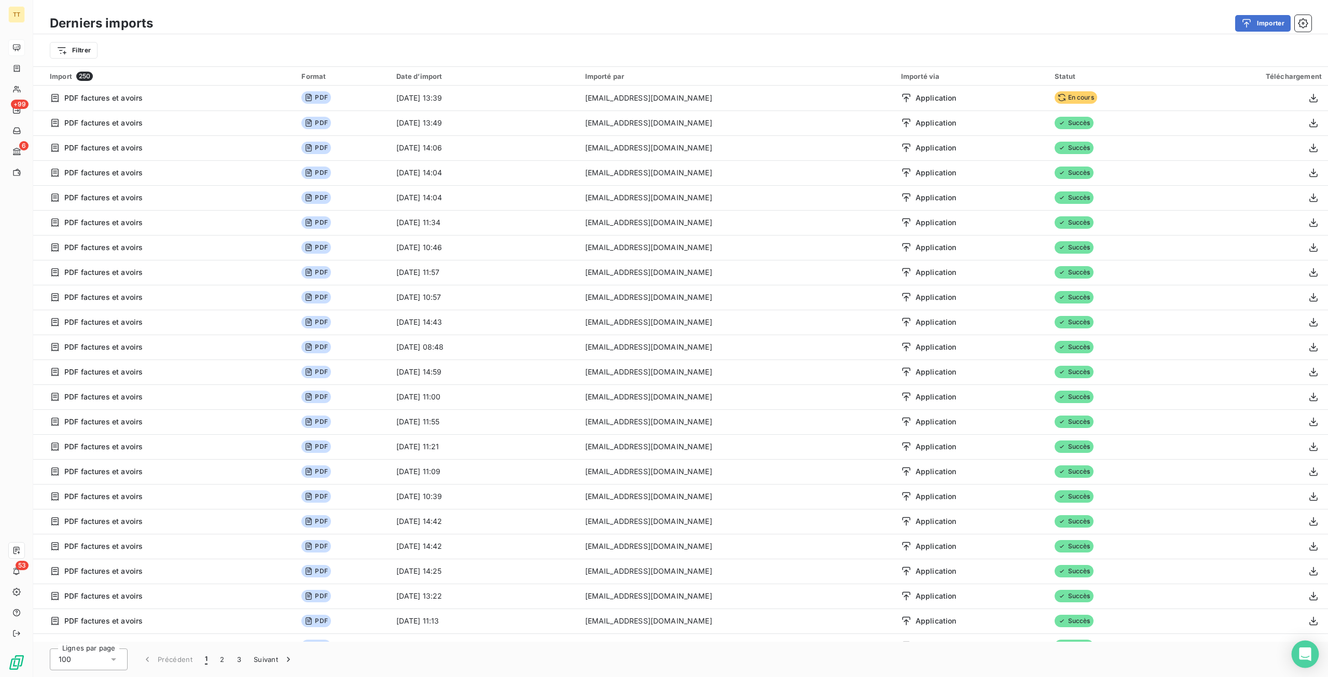
click at [1300, 645] on div "Open Intercom Messenger" at bounding box center [1306, 655] width 28 height 28
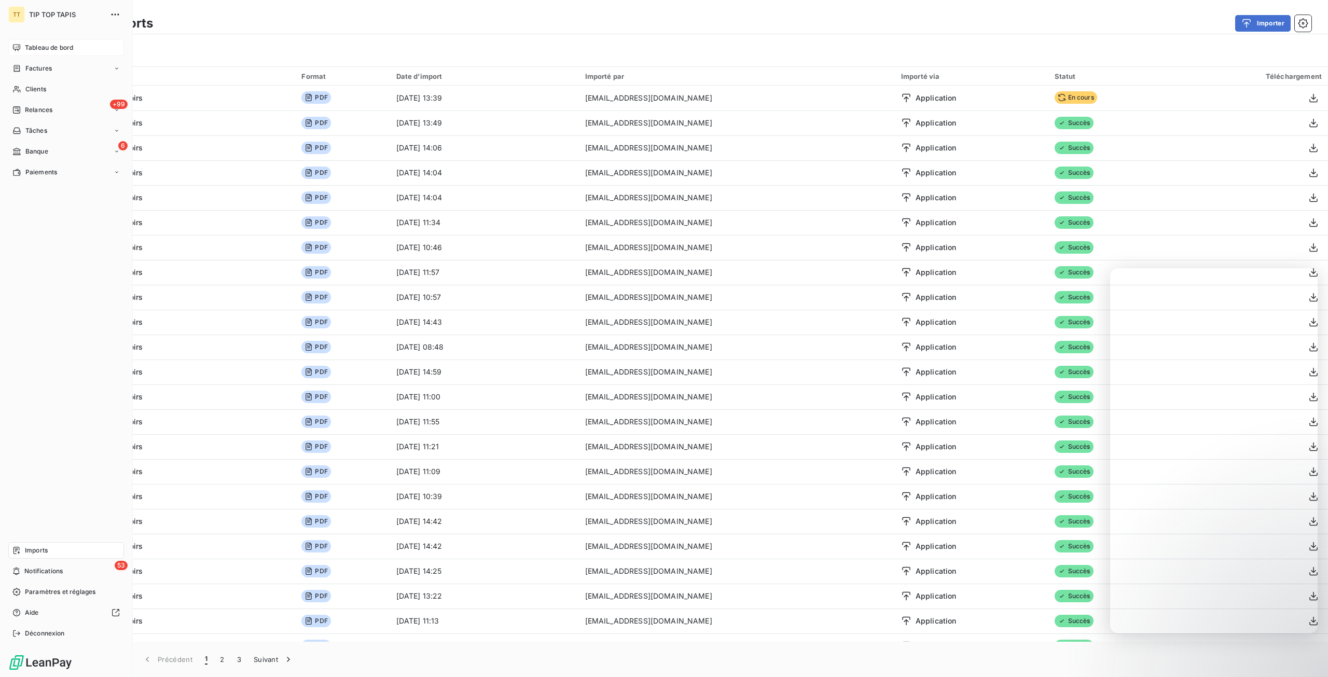
click at [45, 50] on span "Tableau de bord" at bounding box center [49, 47] width 48 height 9
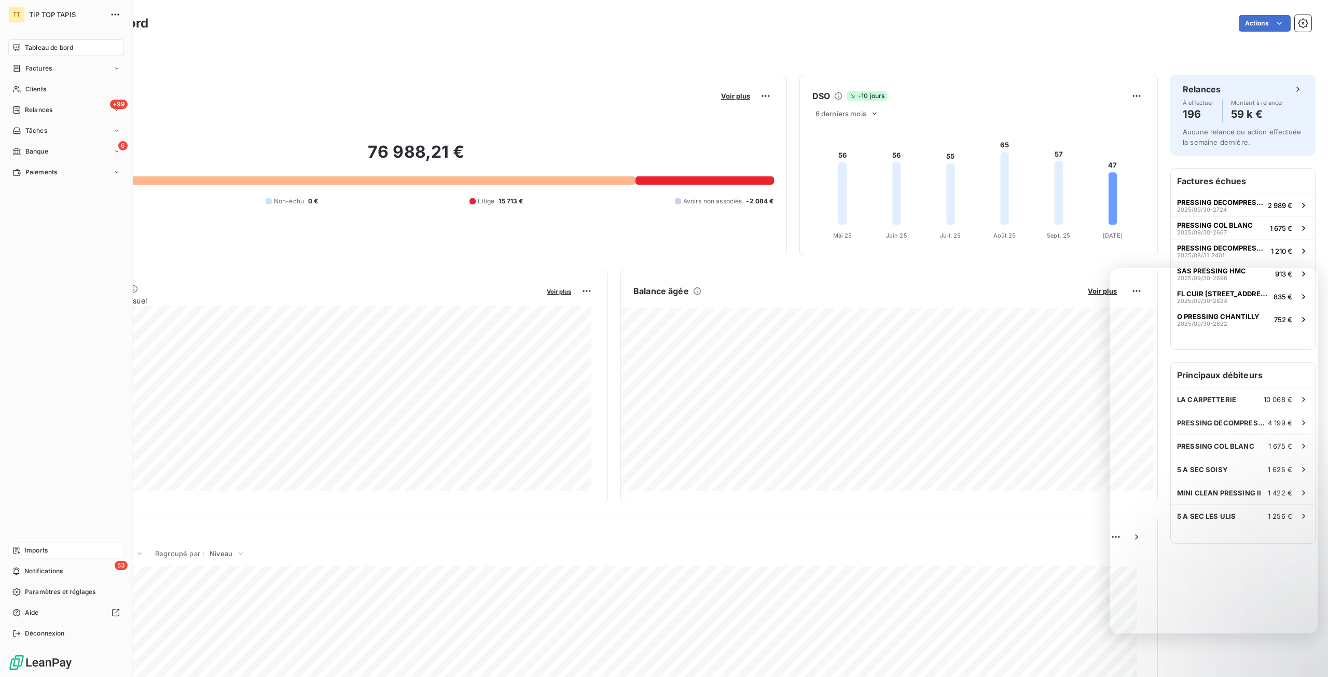
click at [25, 554] on span "Imports" at bounding box center [36, 550] width 23 height 9
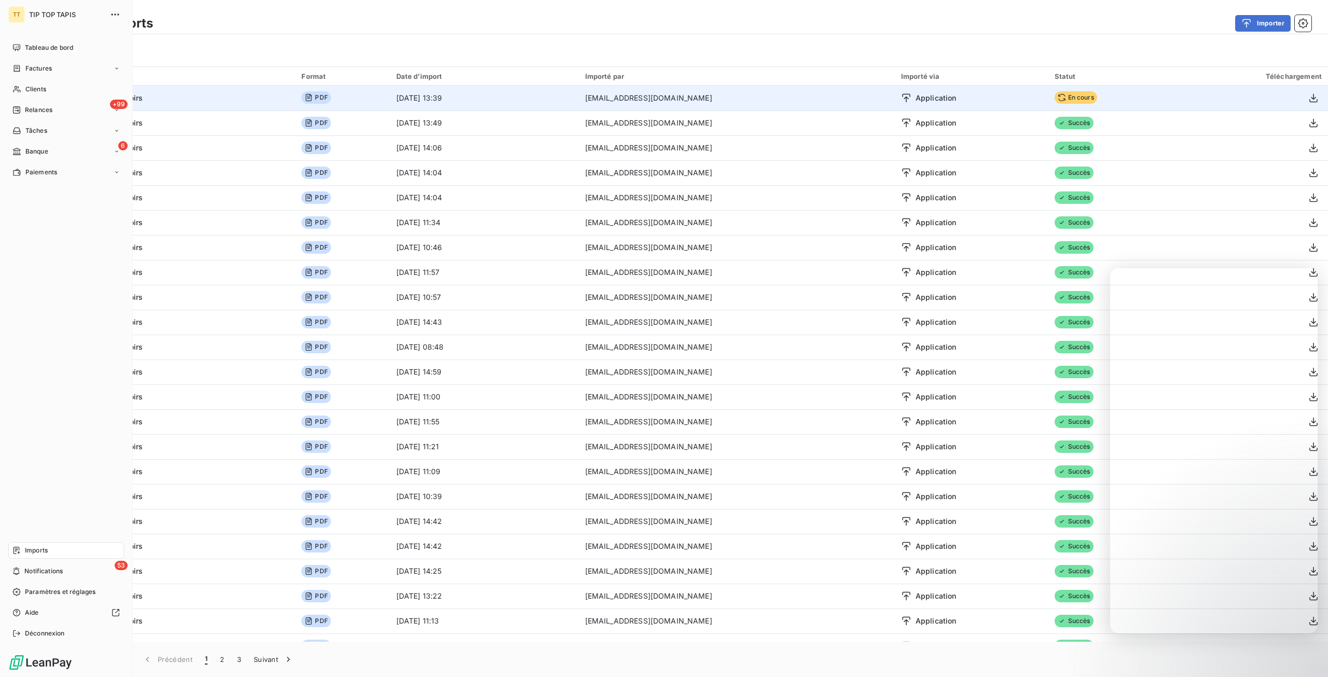
drag, startPoint x: 42, startPoint y: 83, endPoint x: 173, endPoint y: 86, distance: 131.3
click at [42, 83] on div "Clients" at bounding box center [66, 89] width 116 height 17
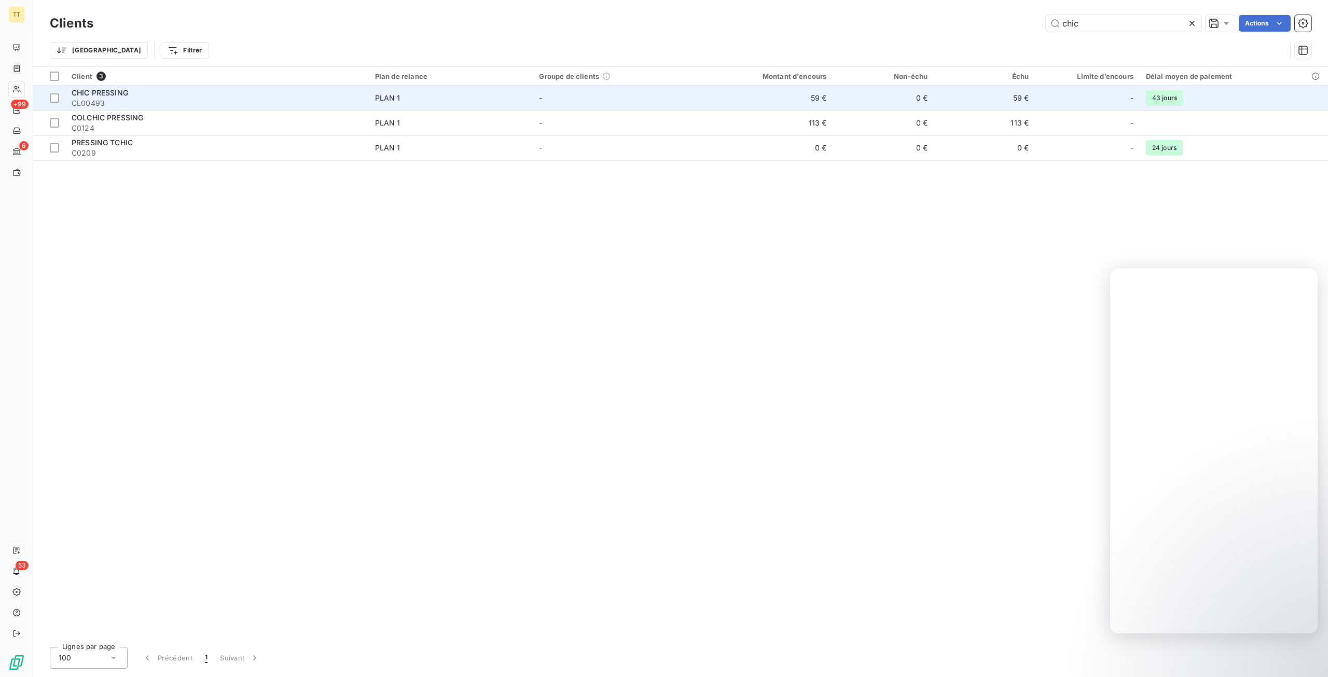
type input "chic"
click at [831, 100] on td "59 €" at bounding box center [764, 98] width 135 height 25
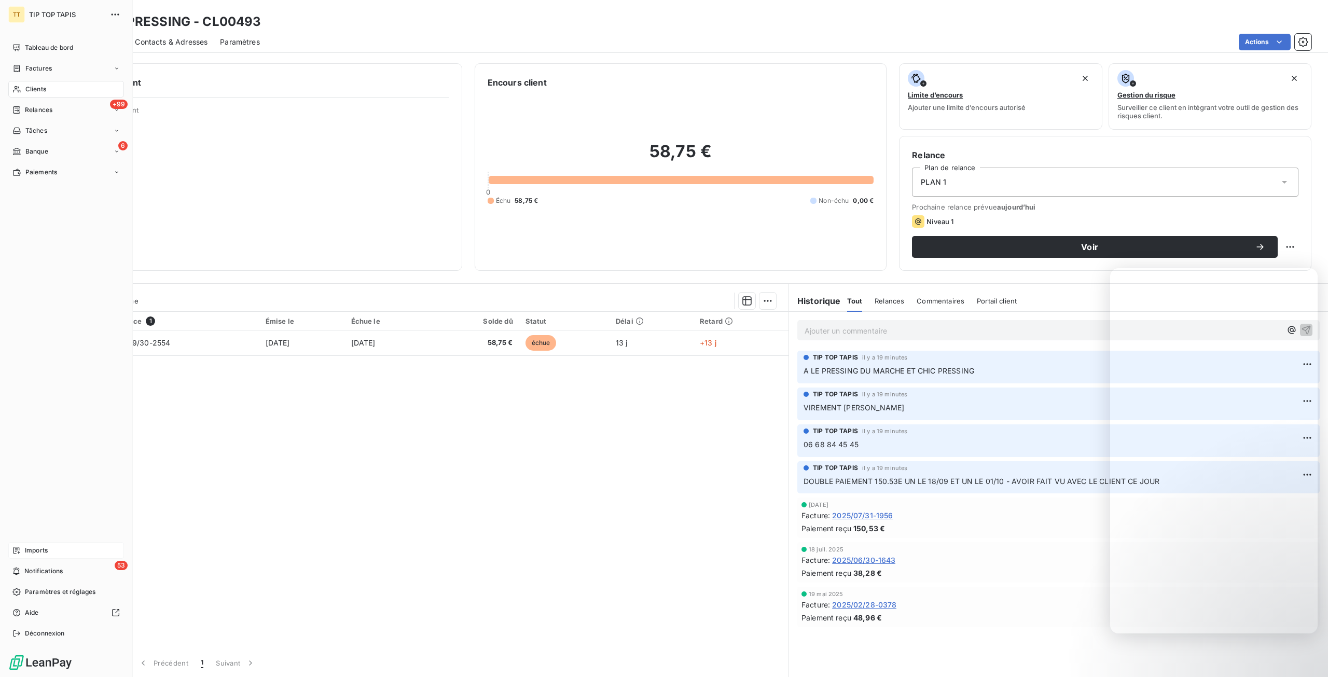
click at [21, 89] on div "Clients" at bounding box center [66, 89] width 116 height 17
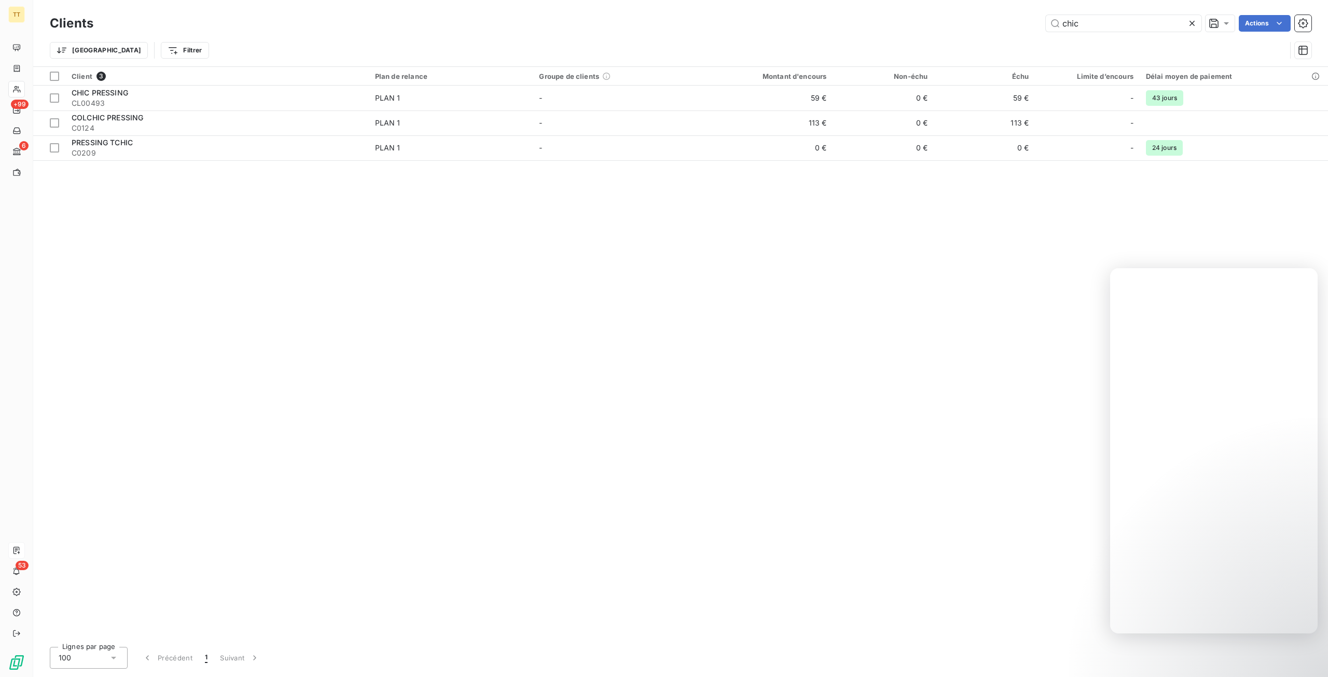
drag, startPoint x: 1120, startPoint y: 22, endPoint x: 950, endPoint y: 16, distance: 169.8
click at [950, 16] on div "chic Actions" at bounding box center [709, 23] width 1206 height 17
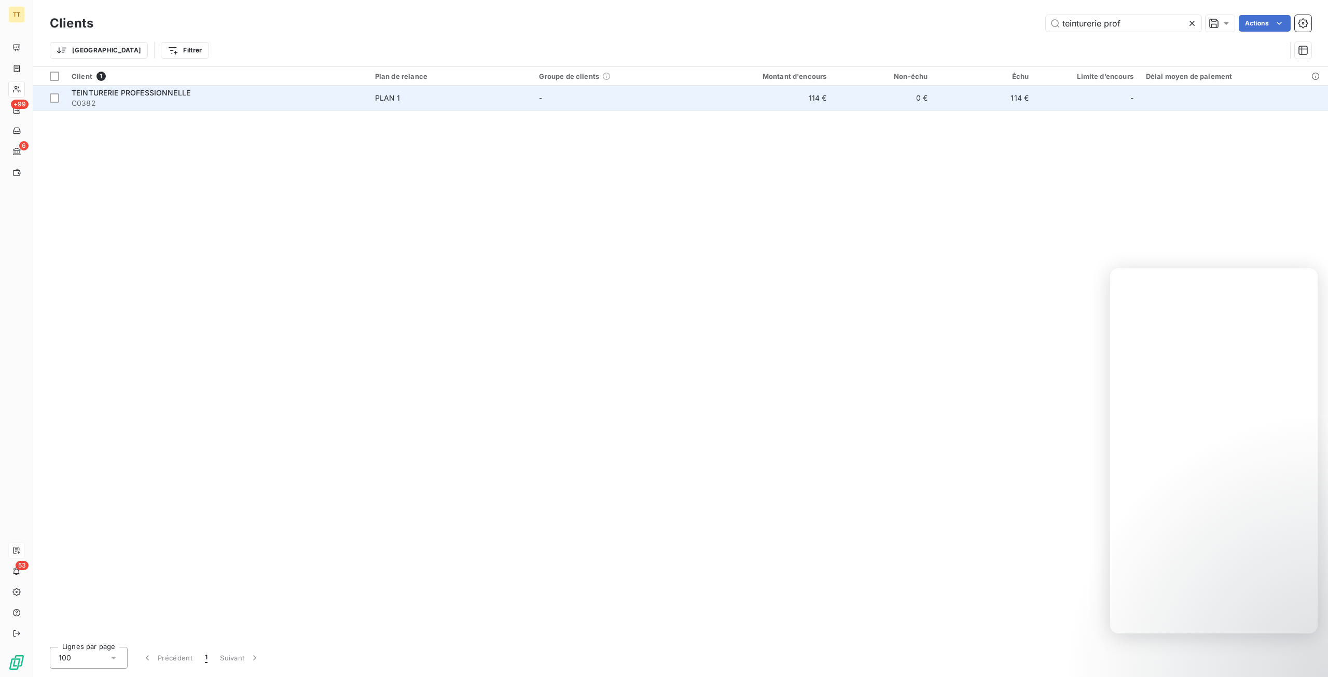
type input "teinturerie prof"
click at [825, 100] on td "114 €" at bounding box center [764, 98] width 135 height 25
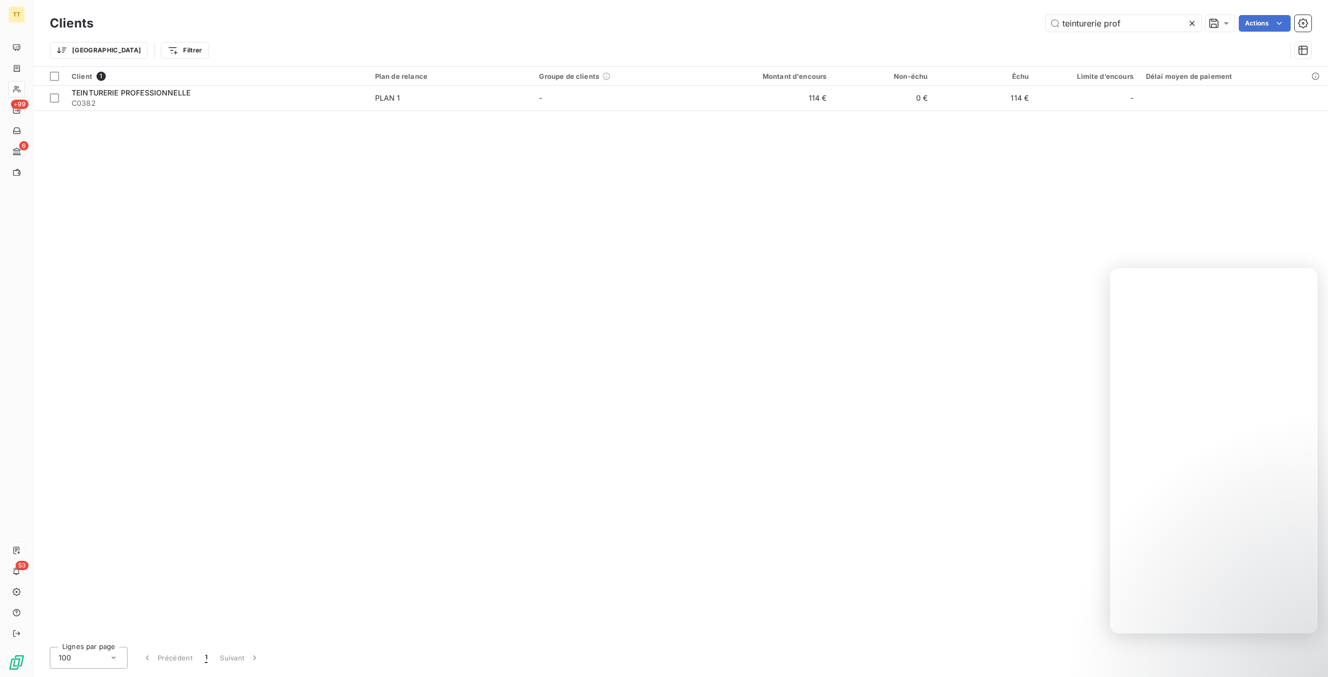
drag, startPoint x: 1143, startPoint y: 17, endPoint x: 870, endPoint y: 3, distance: 273.3
click at [870, 3] on div "Clients teinturerie prof Actions Trier Filtrer" at bounding box center [680, 33] width 1295 height 66
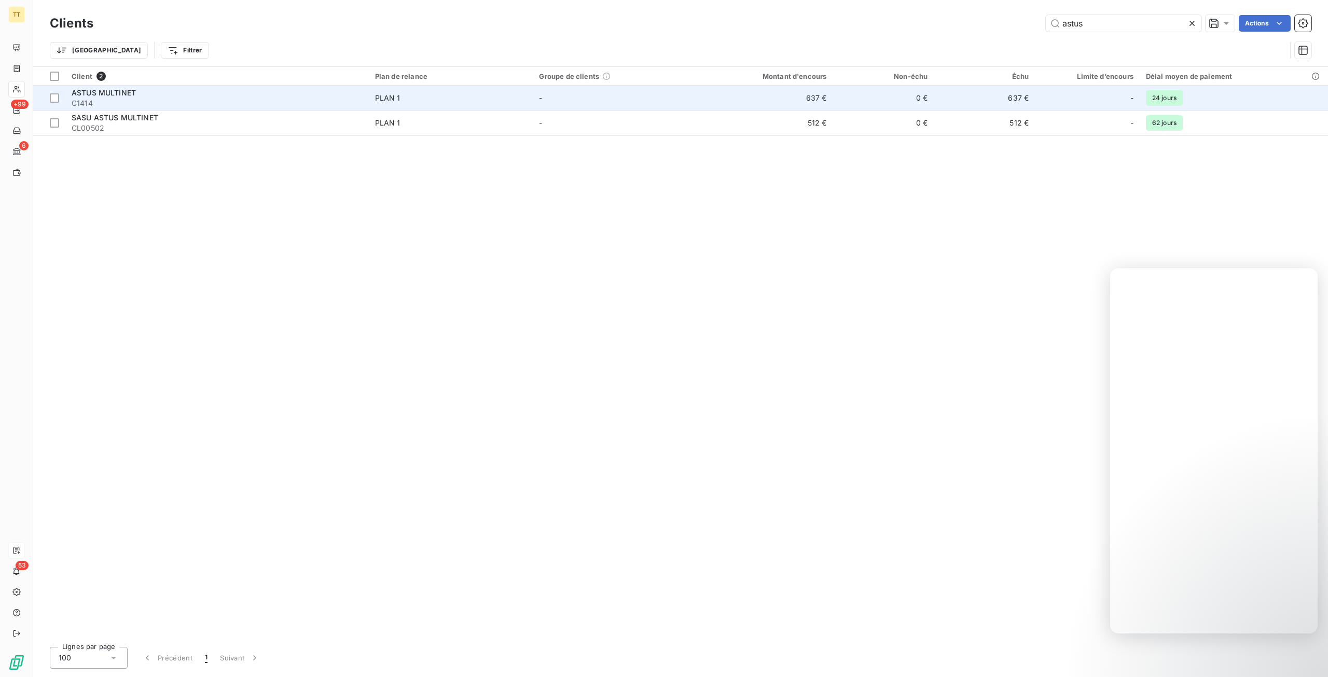
type input "astus"
click at [782, 97] on td "637 €" at bounding box center [764, 98] width 135 height 25
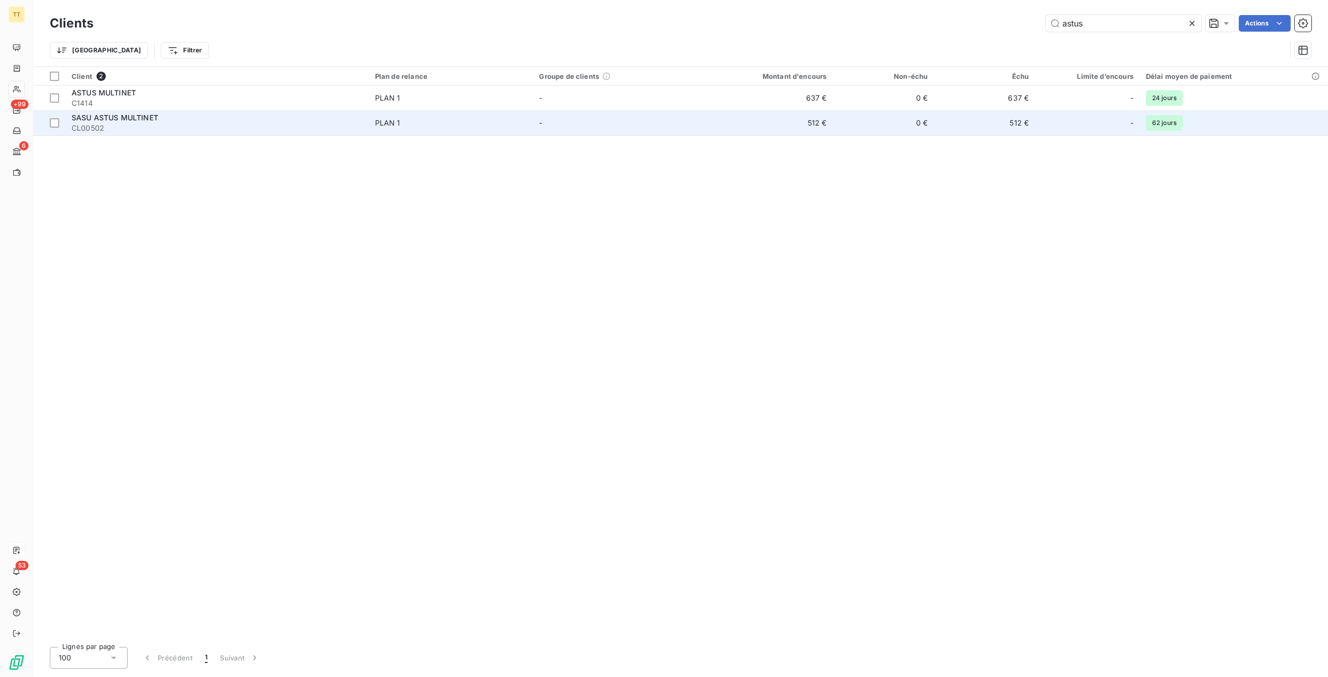
click at [391, 116] on td "PLAN 1" at bounding box center [451, 123] width 164 height 25
click at [816, 135] on td "512 €" at bounding box center [764, 123] width 135 height 25
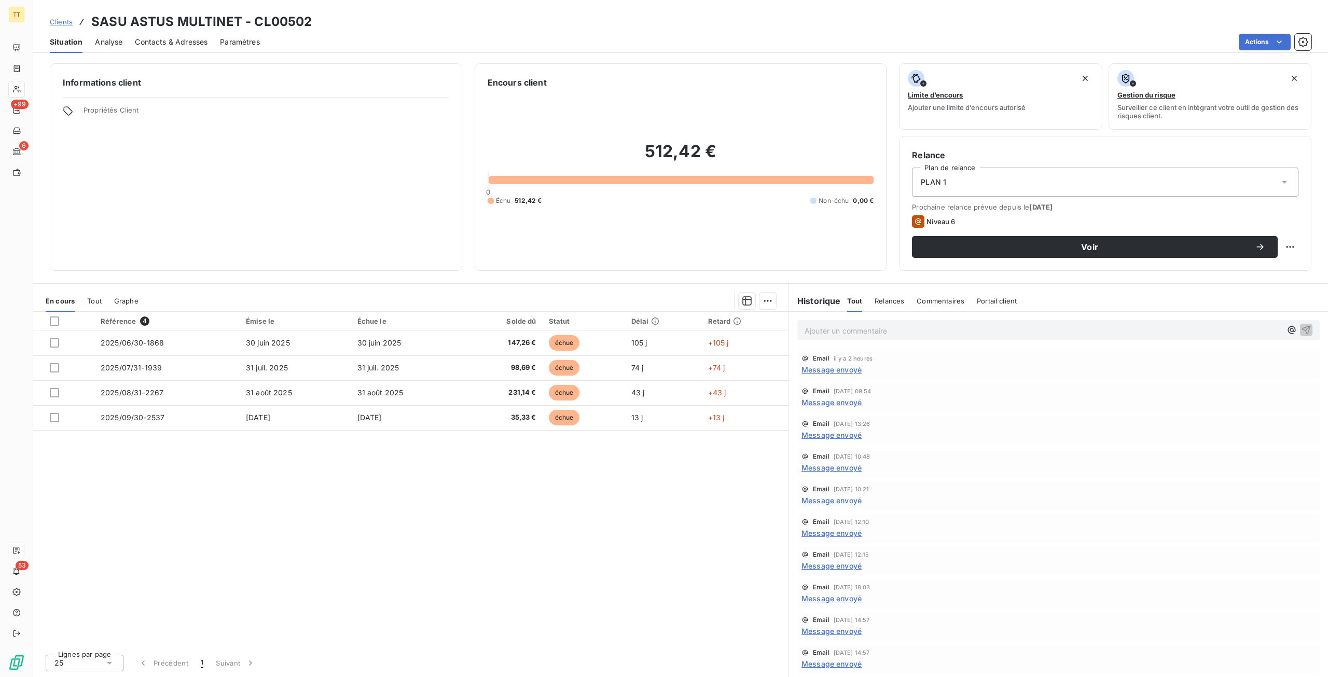
click at [816, 466] on span "Message envoyé" at bounding box center [832, 467] width 60 height 11
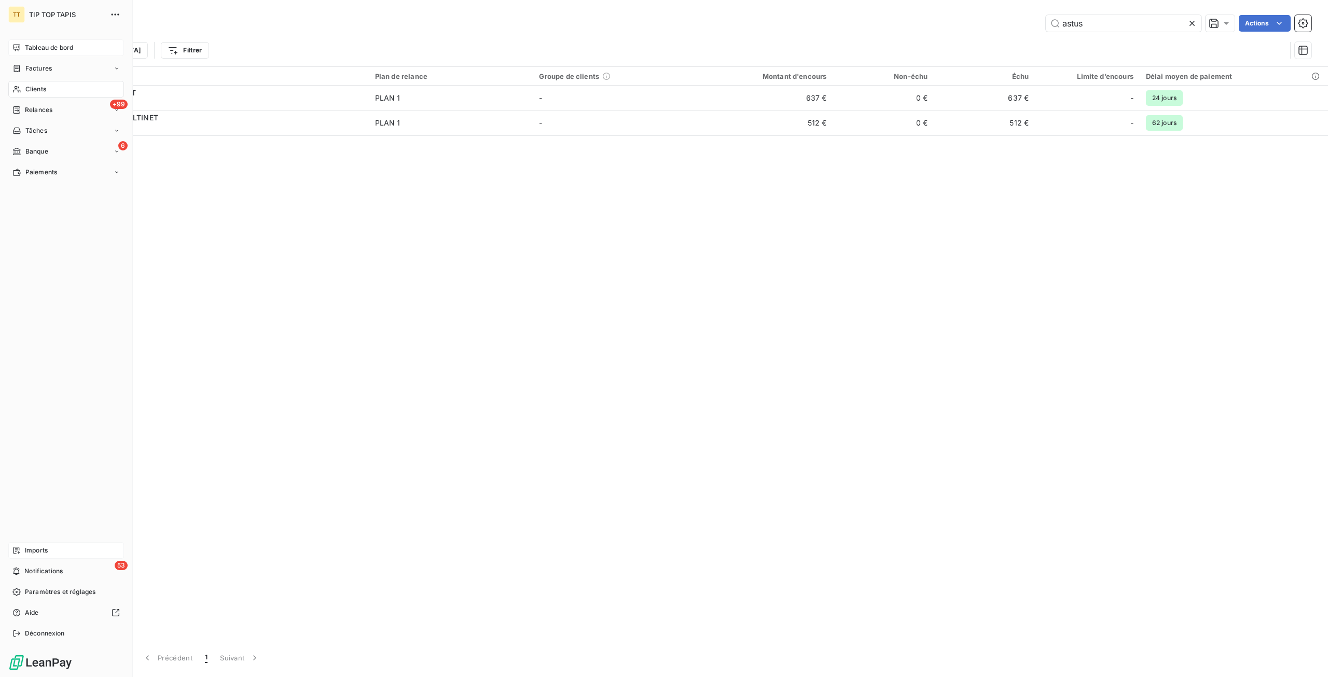
click at [23, 41] on div "Tableau de bord" at bounding box center [66, 47] width 116 height 17
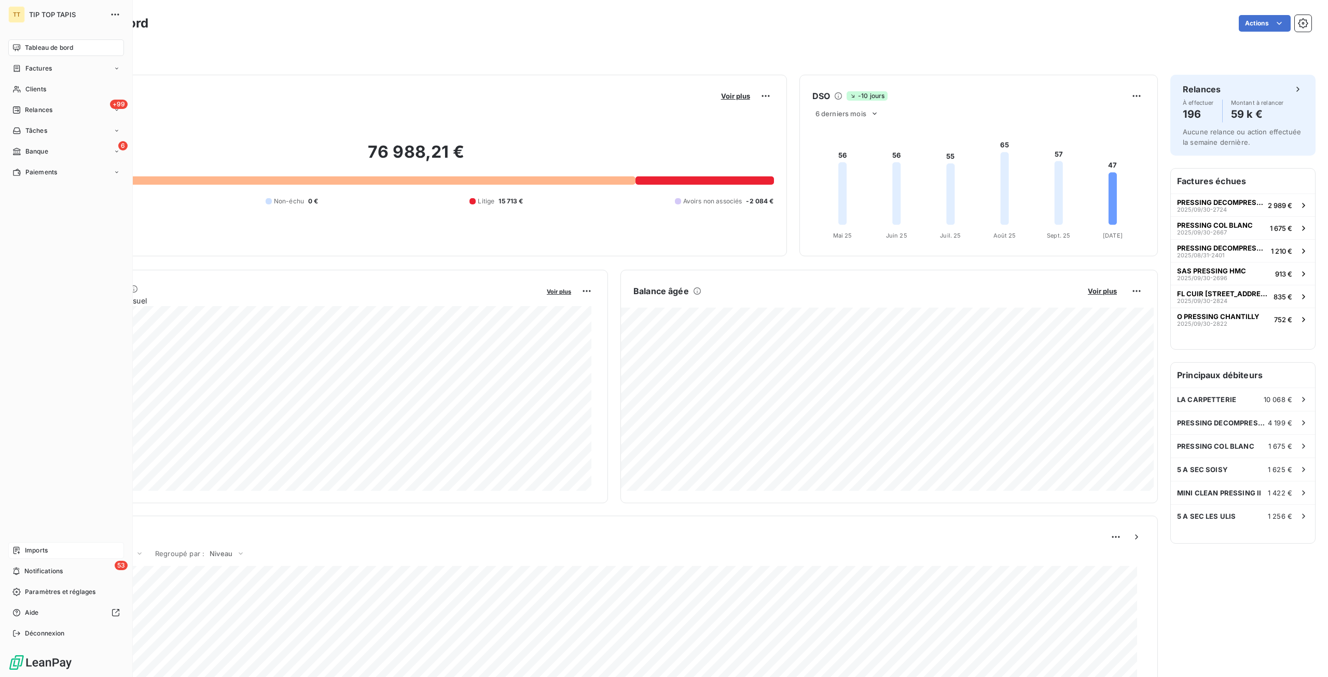
click at [31, 45] on span "Tableau de bord" at bounding box center [49, 47] width 48 height 9
drag, startPoint x: 57, startPoint y: 66, endPoint x: 335, endPoint y: 65, distance: 278.1
click at [57, 66] on div "Factures" at bounding box center [66, 68] width 116 height 17
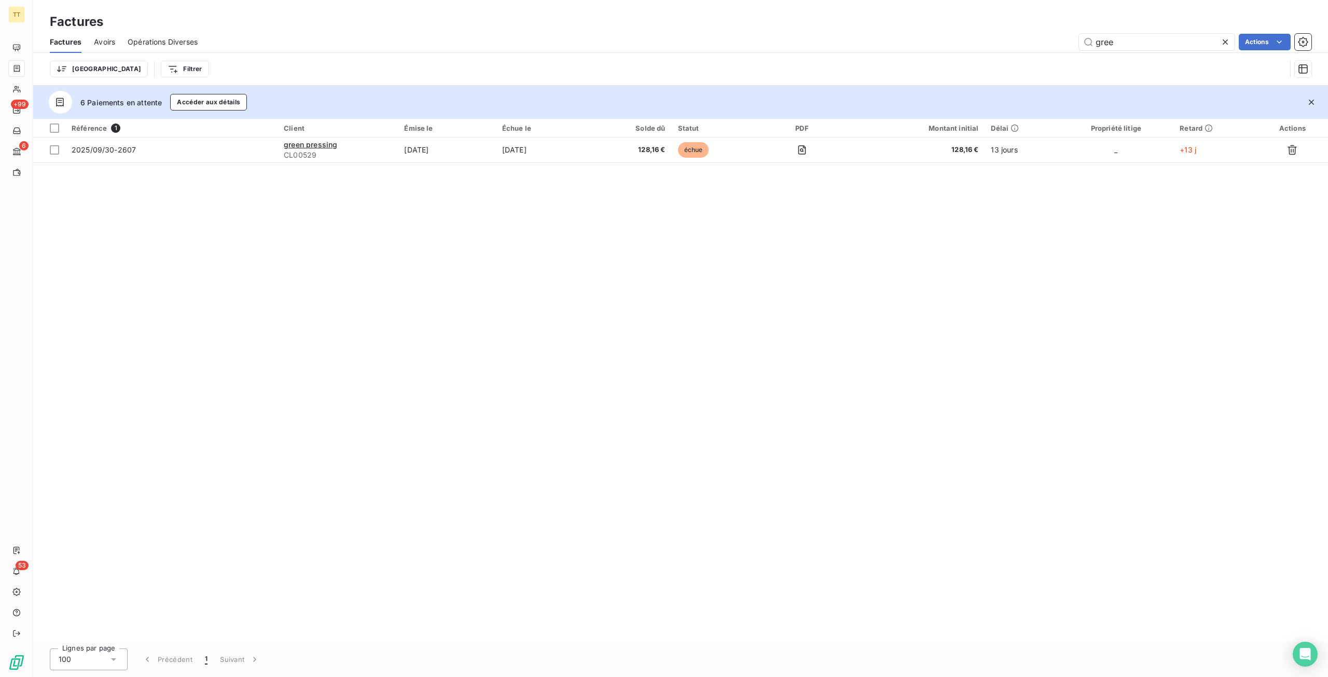
drag, startPoint x: 1164, startPoint y: 42, endPoint x: 867, endPoint y: 14, distance: 299.1
click at [867, 14] on div "Factures Factures Avoirs Opérations Diverses gree Actions Trier Filtrer" at bounding box center [680, 43] width 1295 height 86
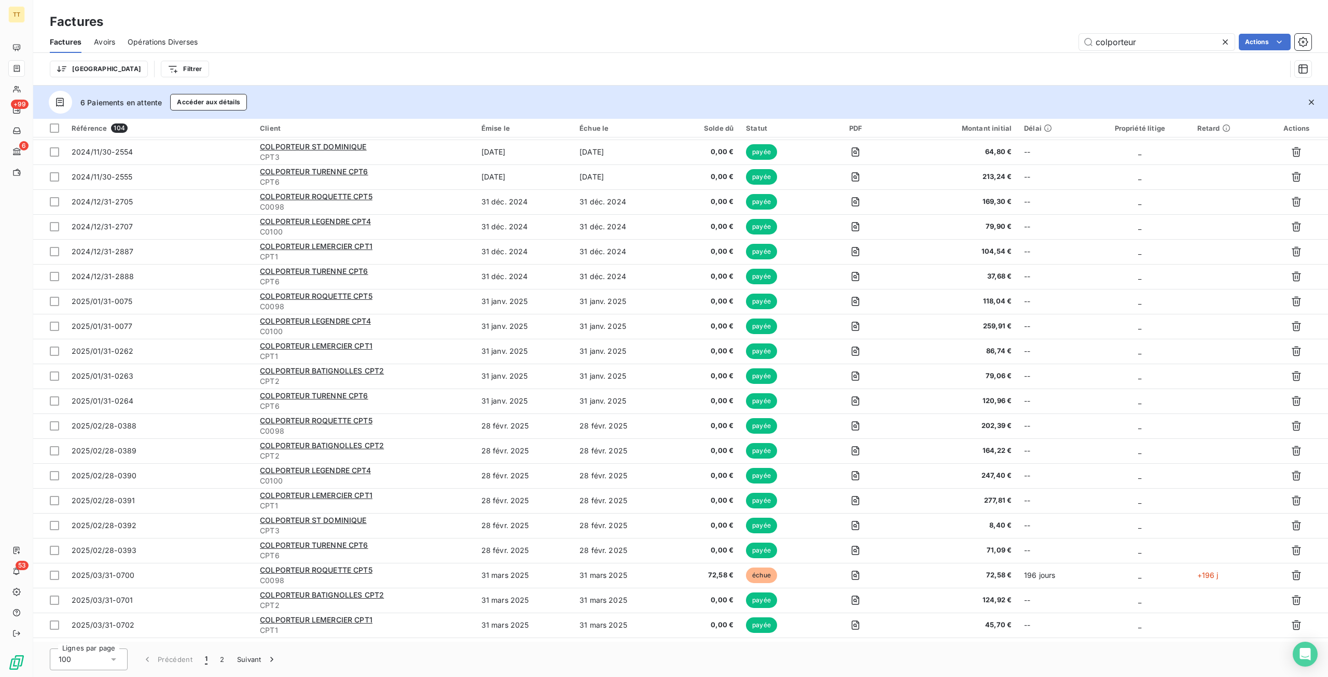
scroll to position [1453, 0]
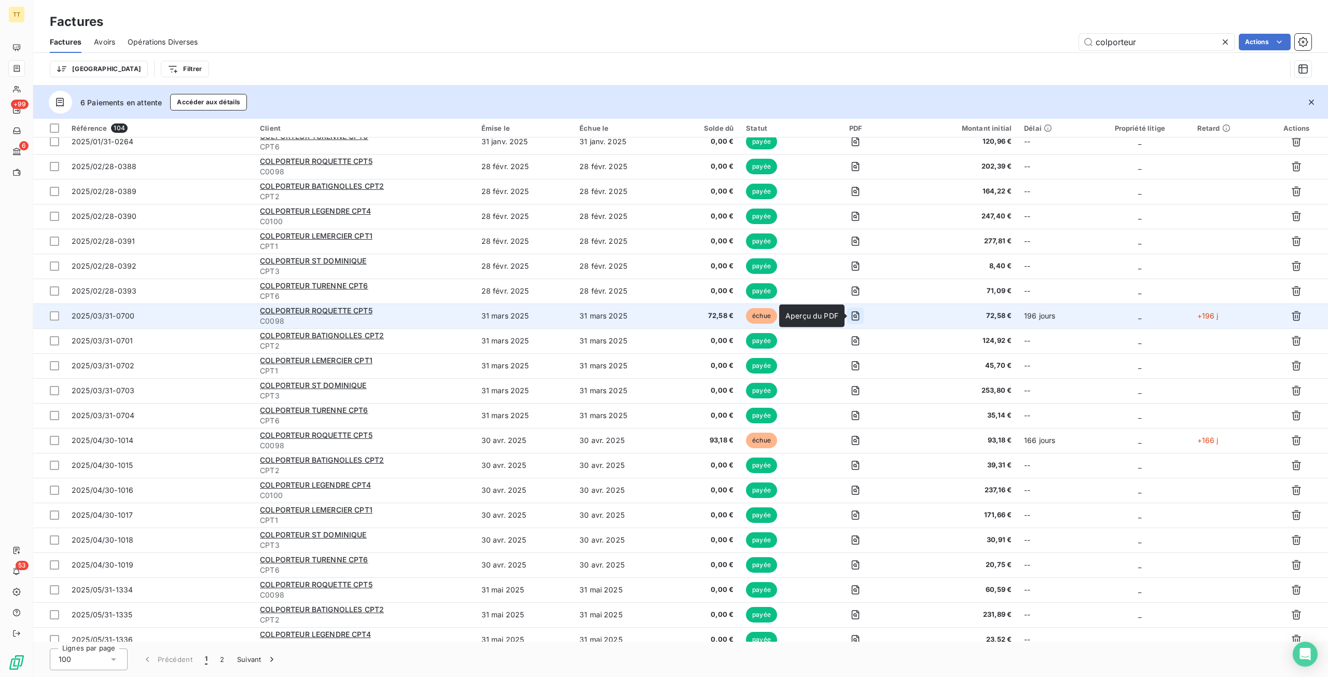
type input "colporteur"
click at [857, 313] on icon "button" at bounding box center [855, 316] width 10 height 10
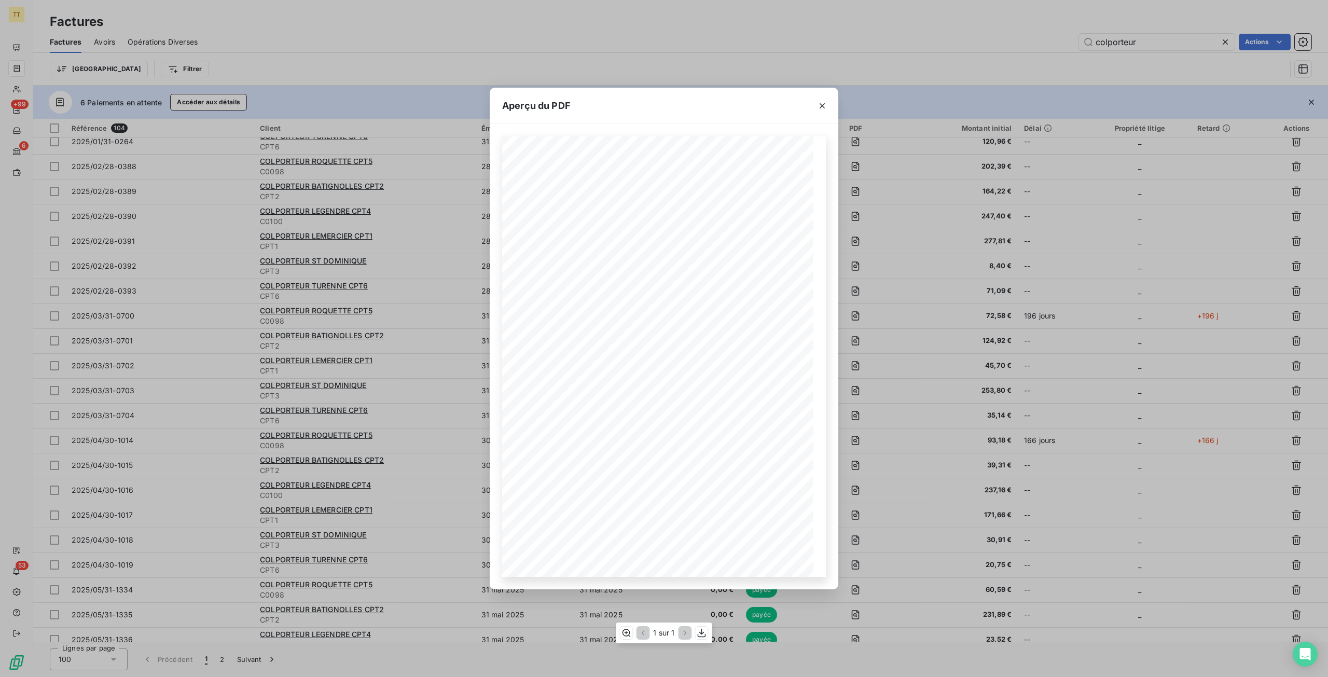
click at [695, 627] on div "1 sur 1" at bounding box center [664, 633] width 96 height 21
click at [703, 628] on icon "button" at bounding box center [702, 633] width 10 height 10
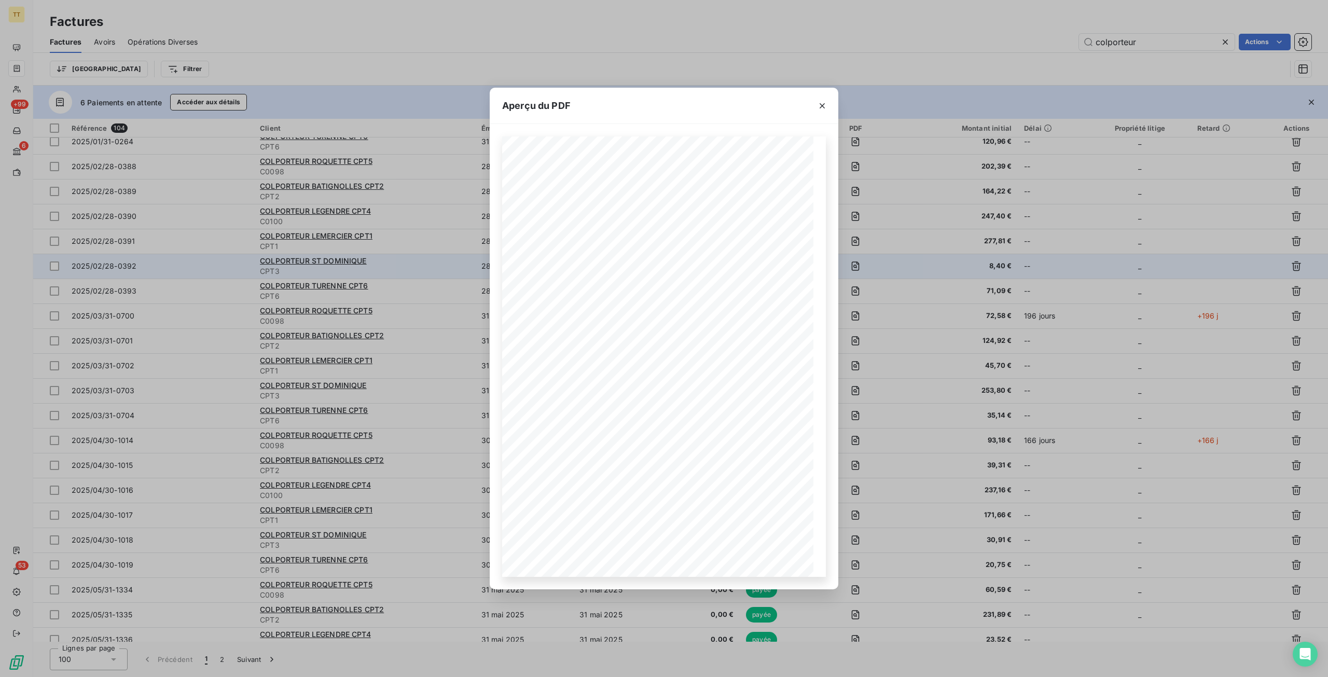
drag, startPoint x: 924, startPoint y: 260, endPoint x: 920, endPoint y: 269, distance: 10.0
click at [924, 260] on div "Aperçu du PDF TIP-TOP TAPIS 19, avenue Guynemer 95500 Le Thillay Tél : 06.25.44…" at bounding box center [664, 338] width 1328 height 677
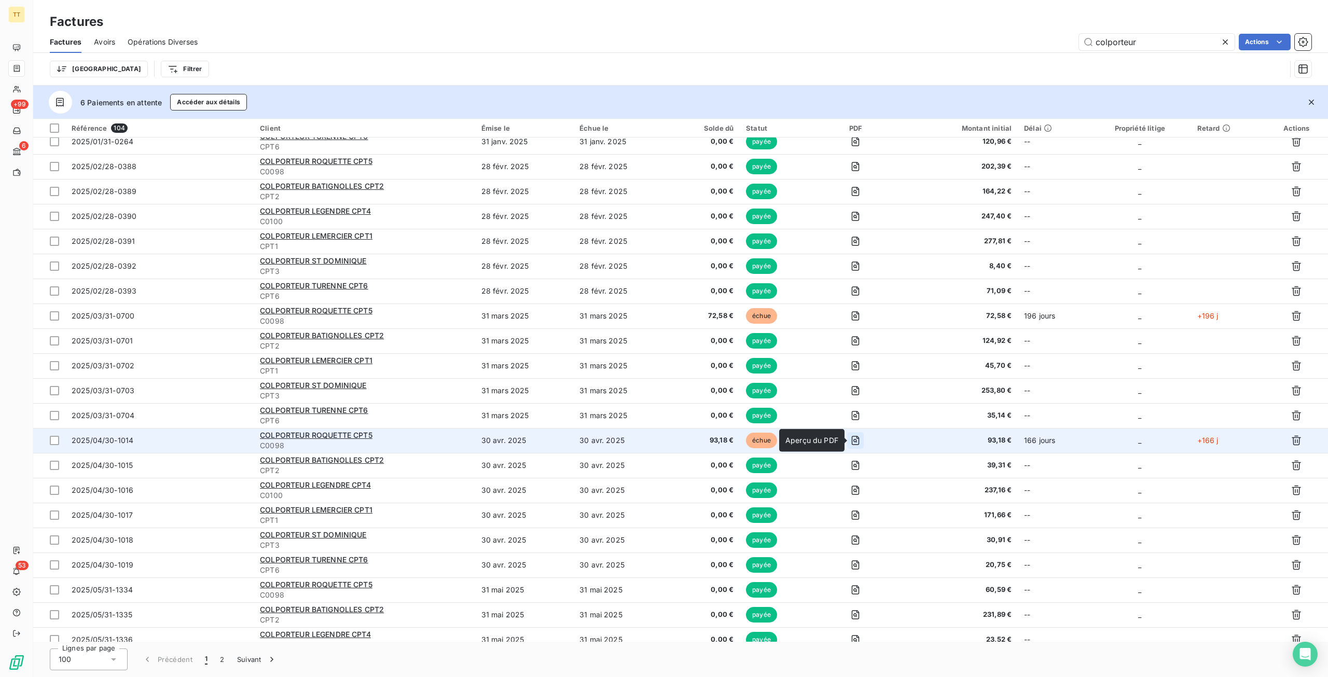
click at [857, 442] on icon "button" at bounding box center [856, 441] width 4 height 4
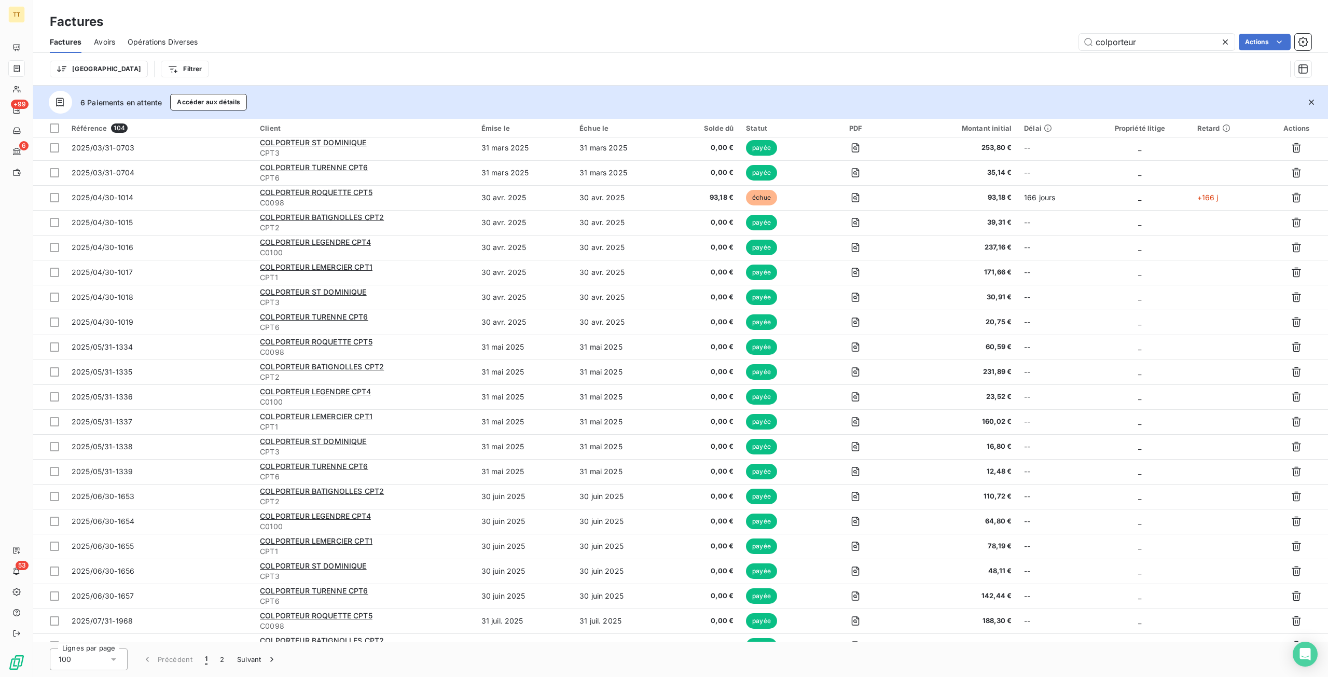
scroll to position [1660, 0]
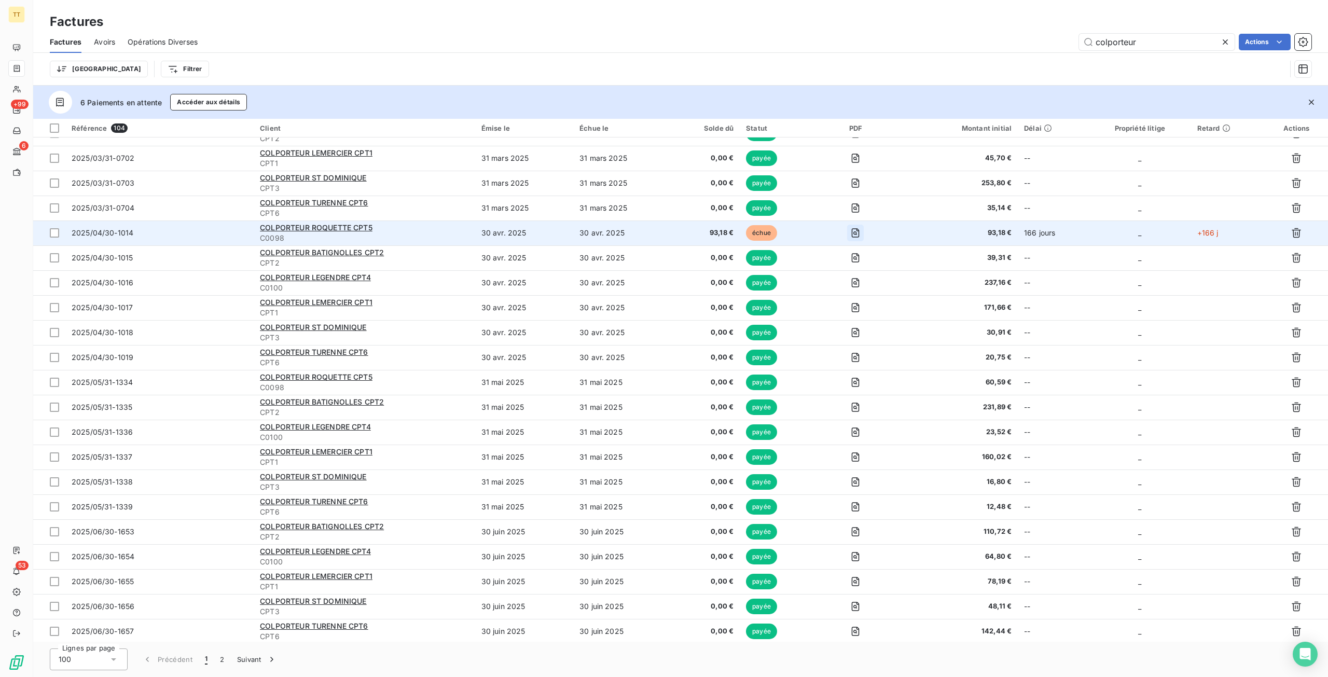
click at [857, 229] on icon "button" at bounding box center [855, 233] width 10 height 10
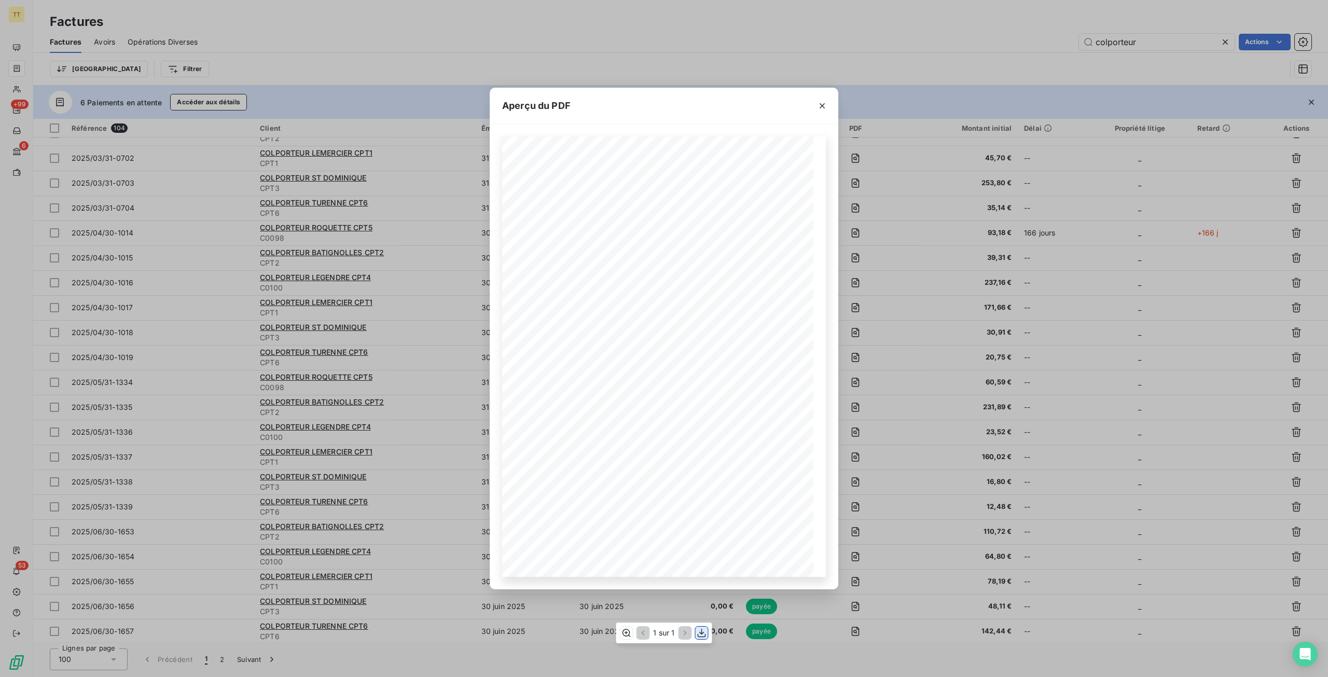
click at [700, 635] on icon "button" at bounding box center [702, 633] width 10 height 10
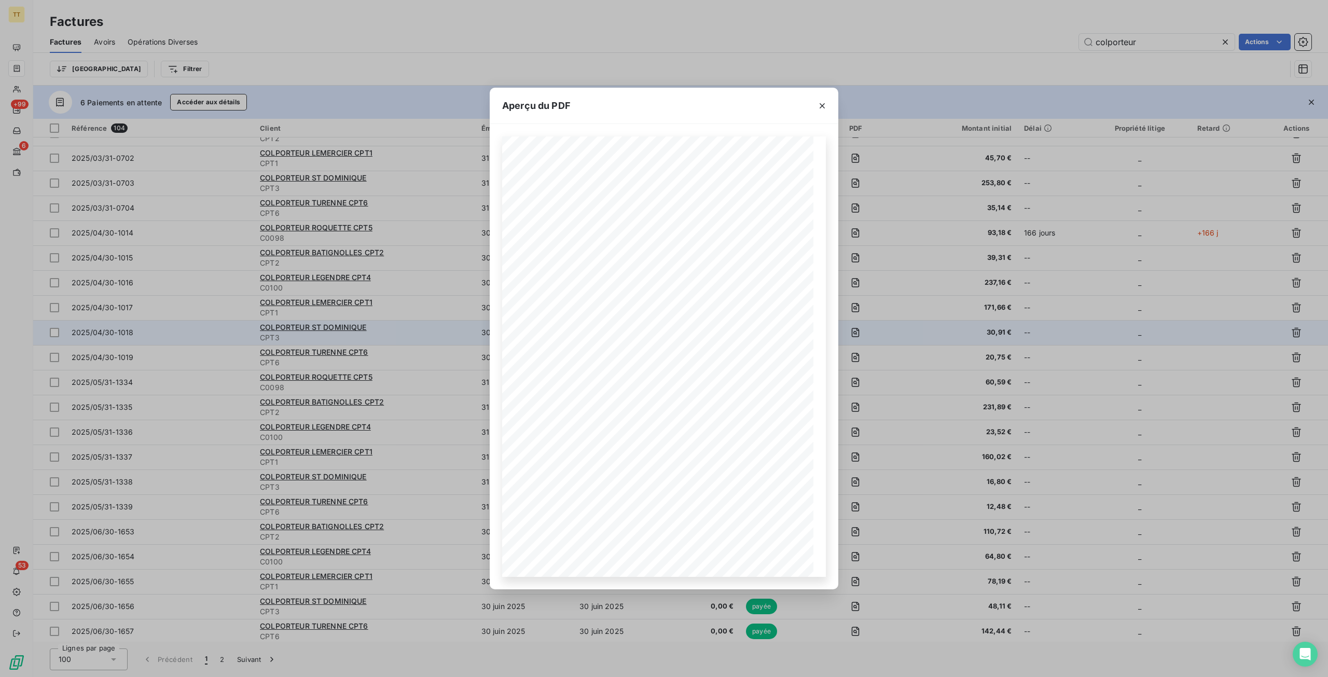
click at [942, 341] on div "Aperçu du PDF TIP-TOP TAPIS 19, avenue Guynemer 95500 Le Thillay Tél : 06.25.44…" at bounding box center [664, 338] width 1328 height 677
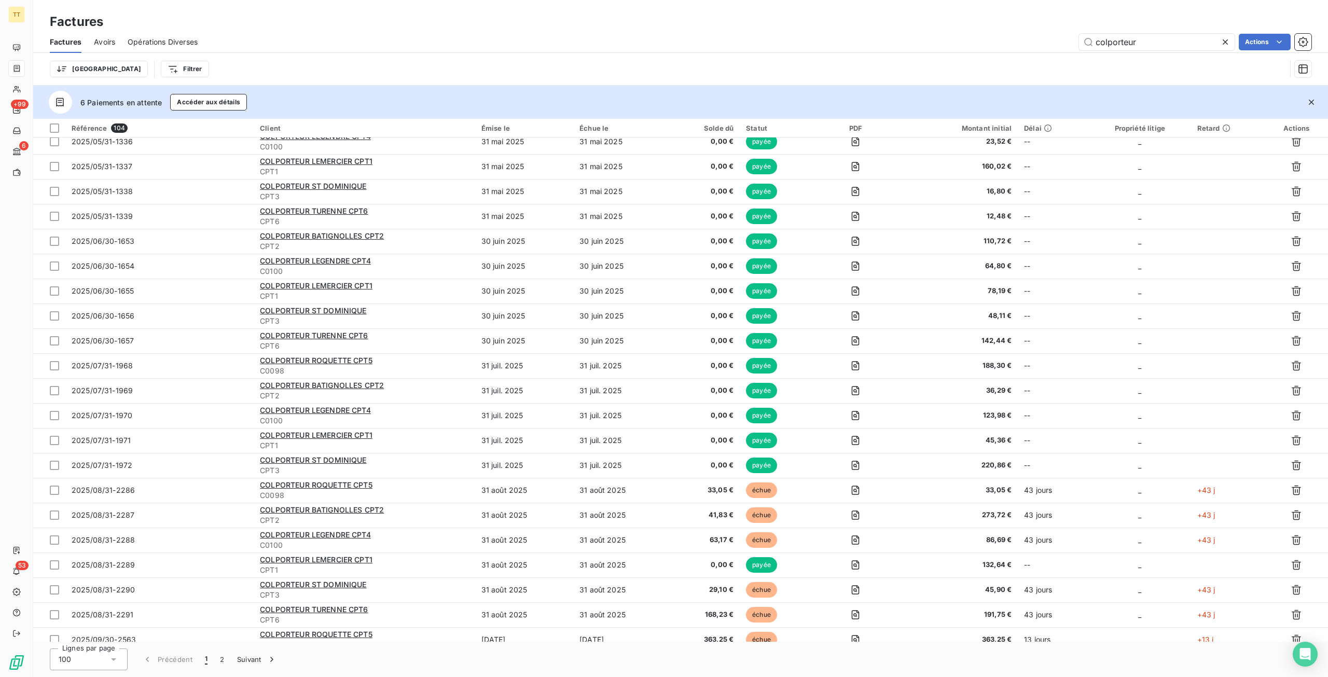
scroll to position [1986, 0]
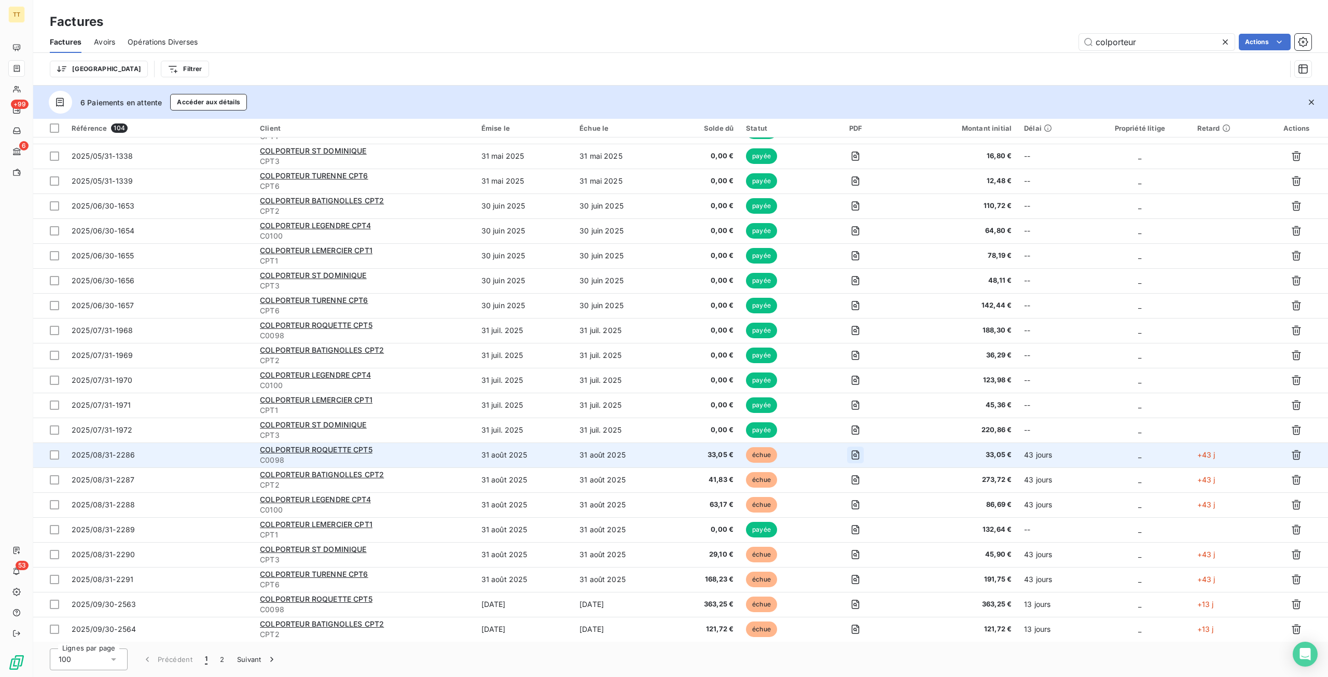
click at [860, 454] on icon "button" at bounding box center [856, 454] width 8 height 9
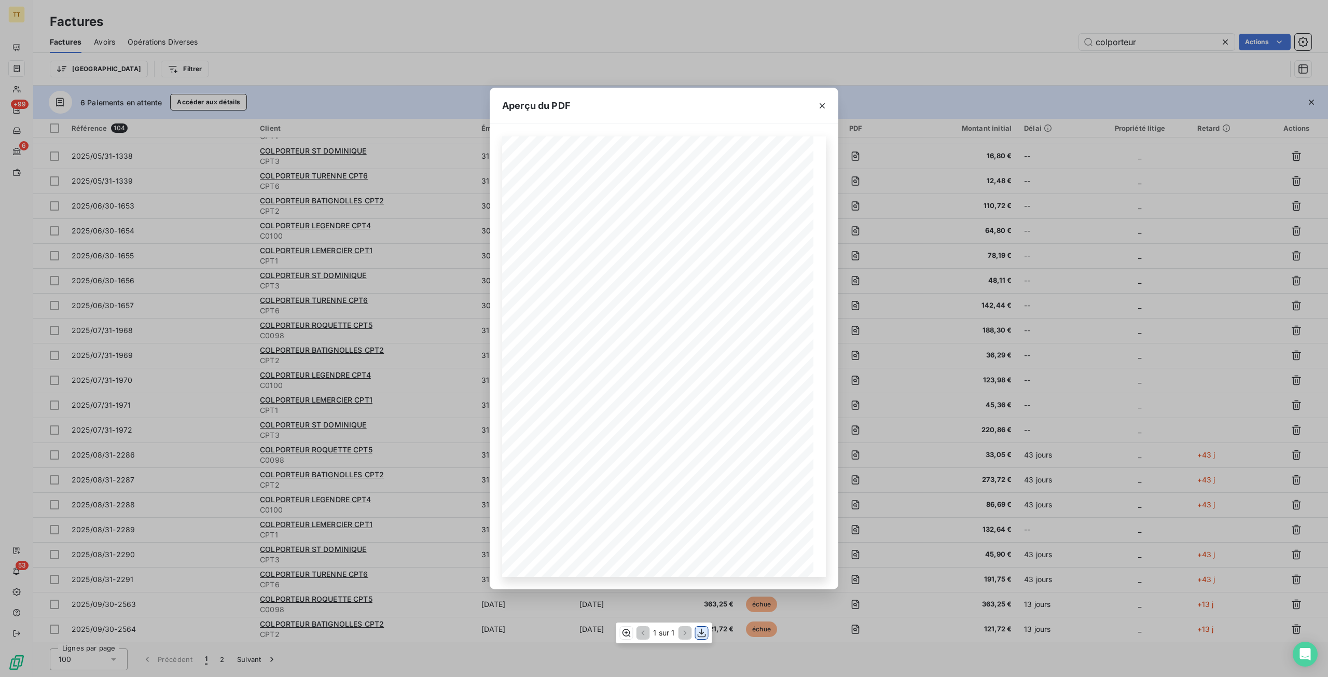
click at [702, 635] on icon "button" at bounding box center [702, 633] width 10 height 10
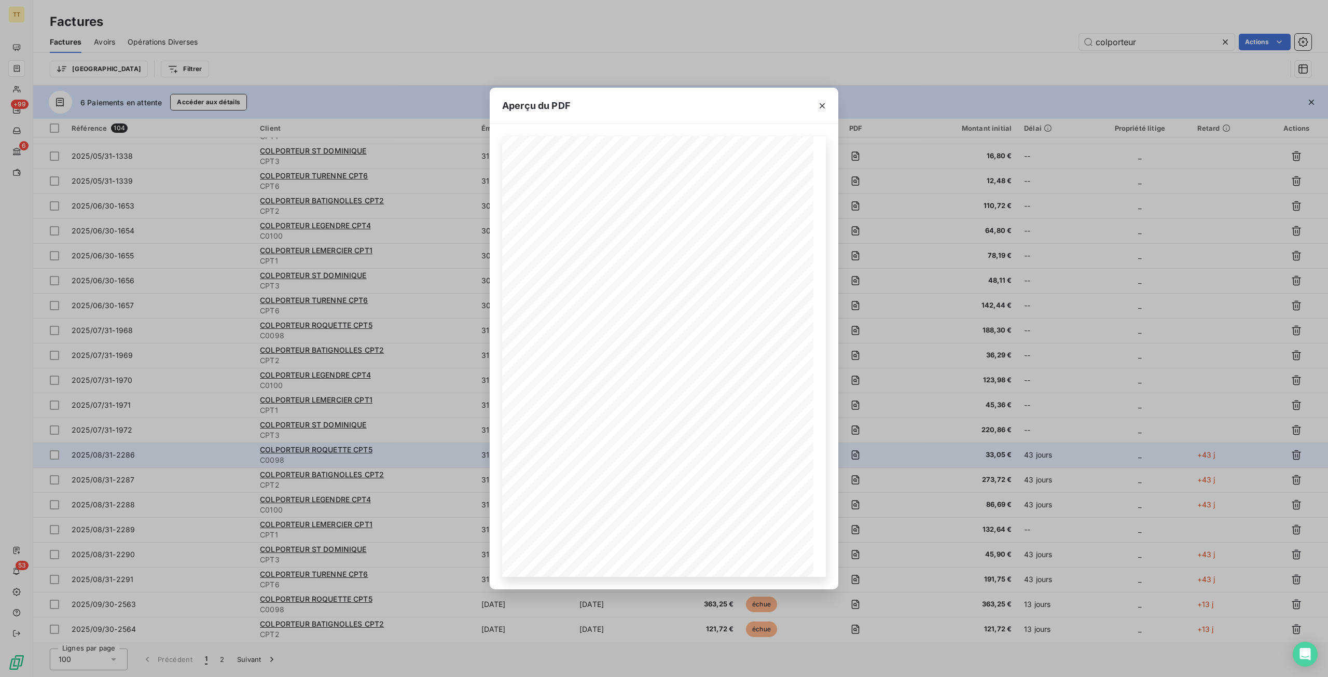
drag, startPoint x: 969, startPoint y: 444, endPoint x: 961, endPoint y: 447, distance: 8.4
click at [969, 444] on div "Aperçu du PDF TIP-TOP TAPIS 19, avenue Guynemer 95500 Le Thillay Tél : 06.25.44…" at bounding box center [664, 338] width 1328 height 677
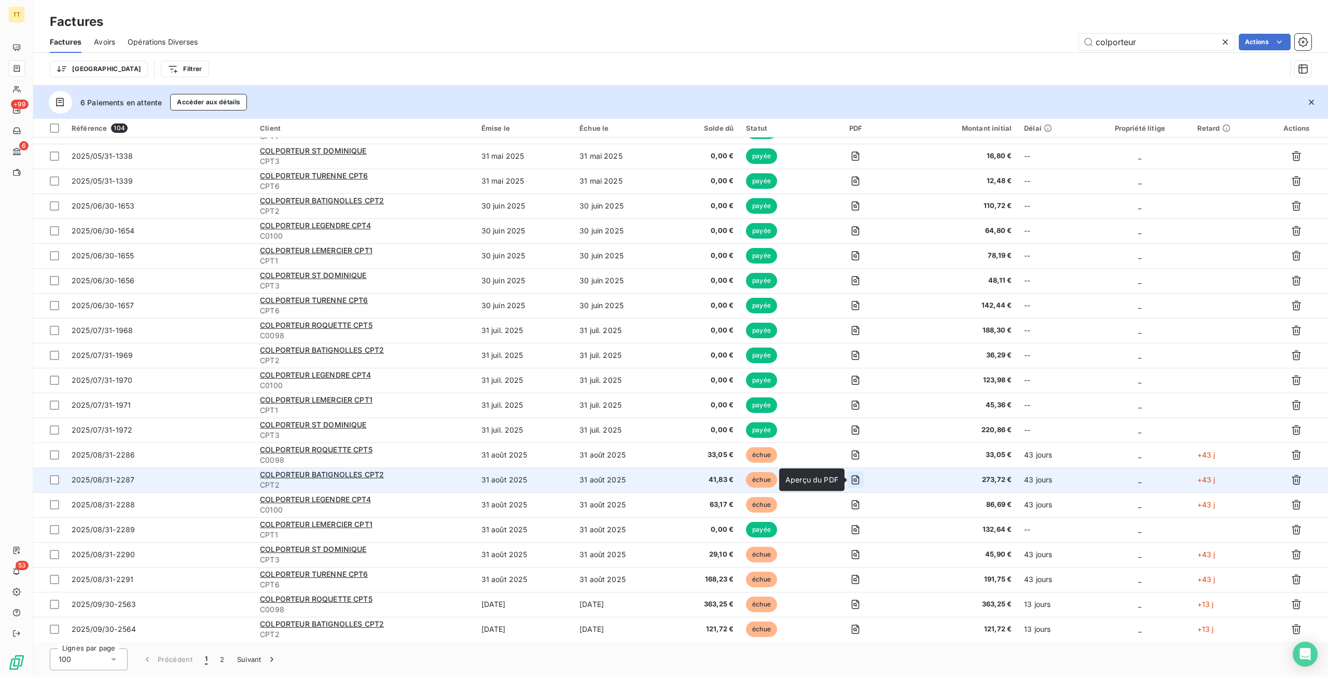
click at [860, 479] on icon "button" at bounding box center [855, 480] width 10 height 10
click at [855, 483] on icon "button" at bounding box center [856, 479] width 8 height 9
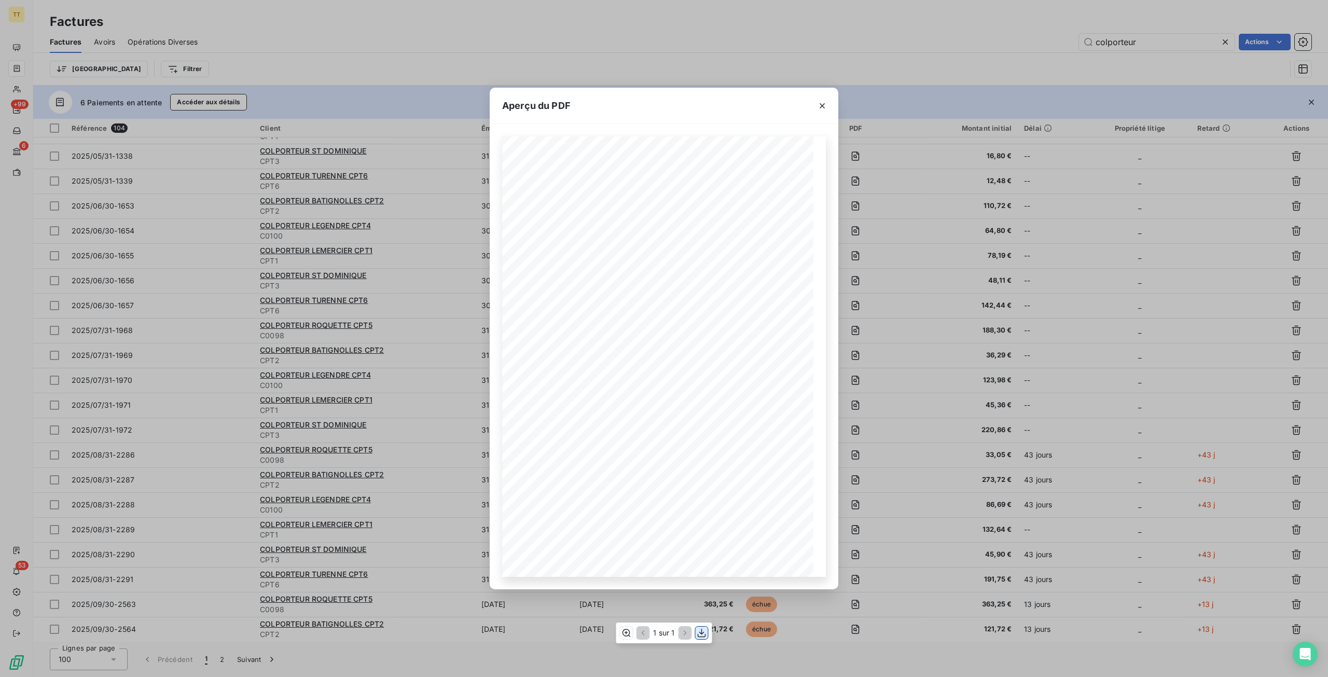
click at [705, 631] on icon "button" at bounding box center [702, 633] width 10 height 10
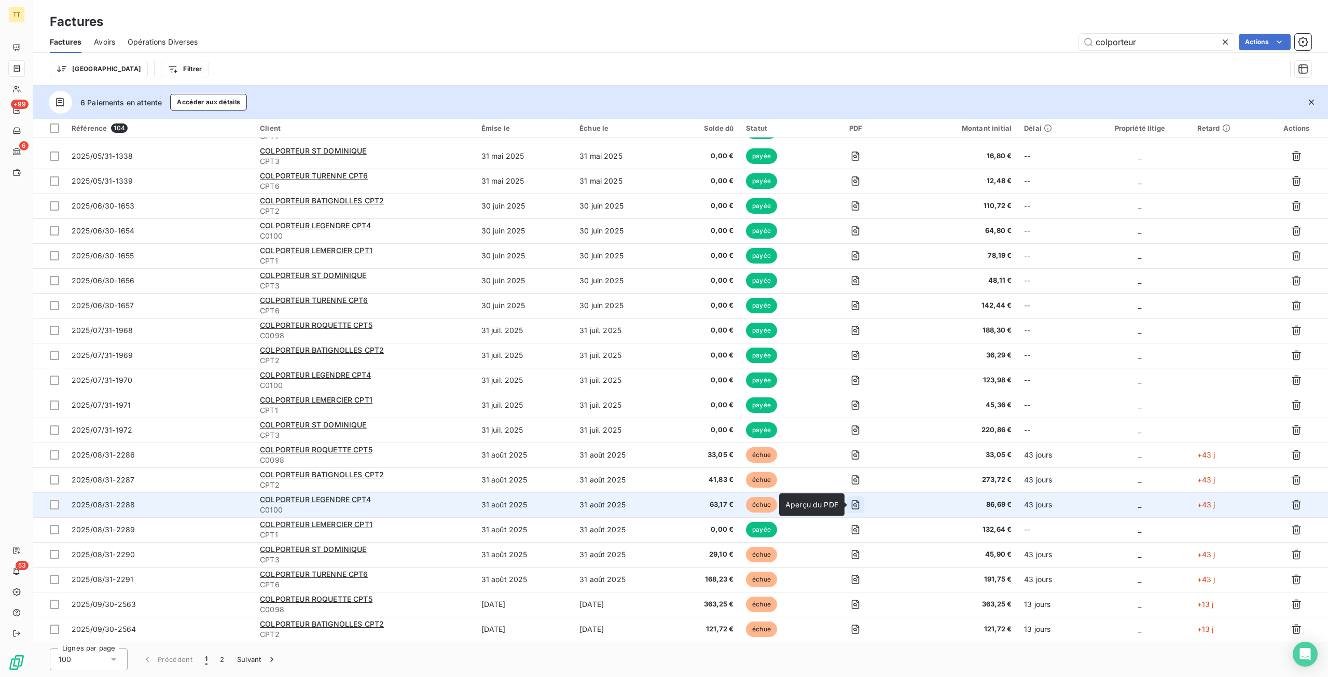
click at [859, 501] on icon "button" at bounding box center [856, 504] width 8 height 9
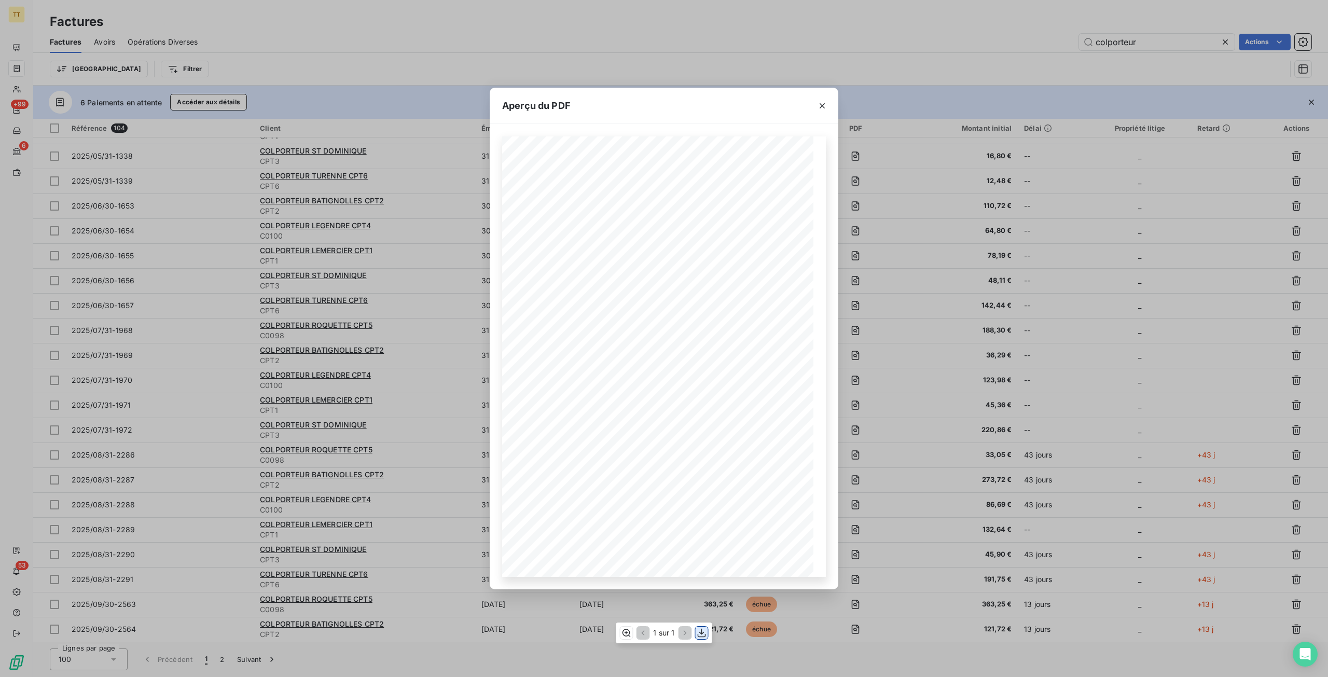
click at [704, 633] on icon "button" at bounding box center [702, 632] width 8 height 9
click at [975, 574] on div "Aperçu du PDF TIP-TOP TAPIS 19, avenue Guynemer 95500 Le Thillay Tél : 06.25.44…" at bounding box center [664, 338] width 1328 height 677
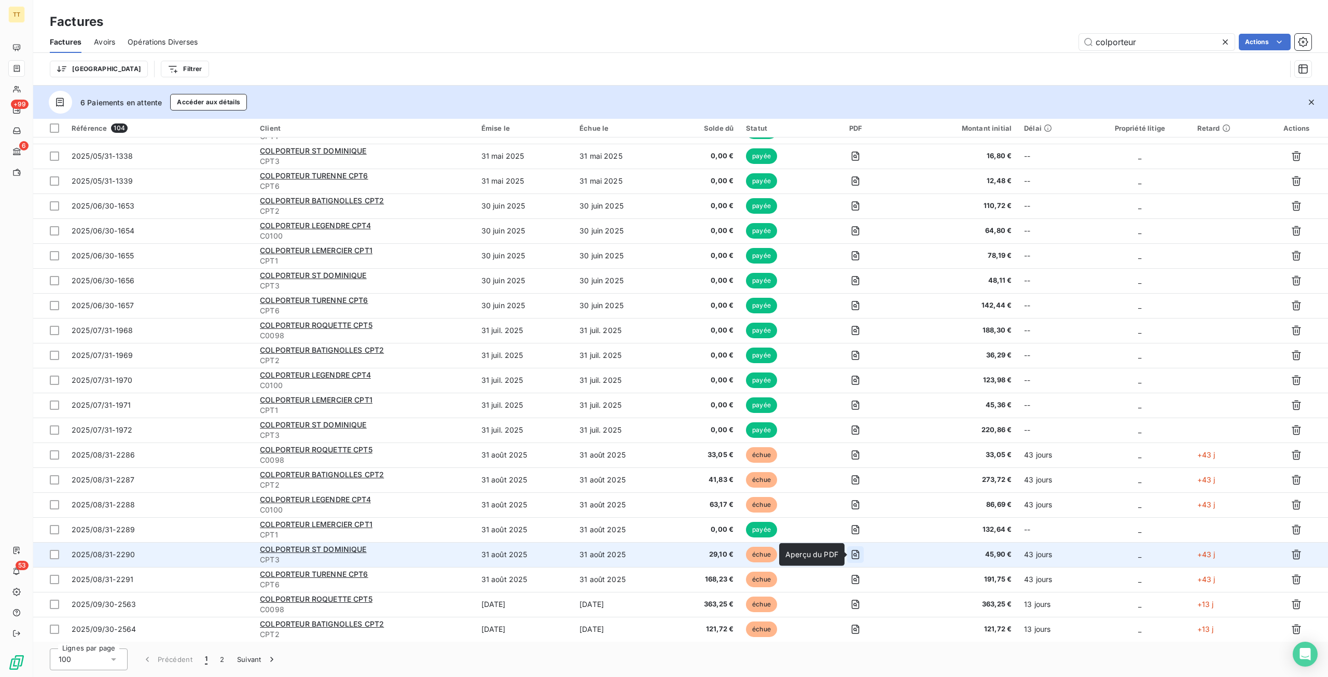
click at [857, 552] on icon "button" at bounding box center [855, 555] width 10 height 10
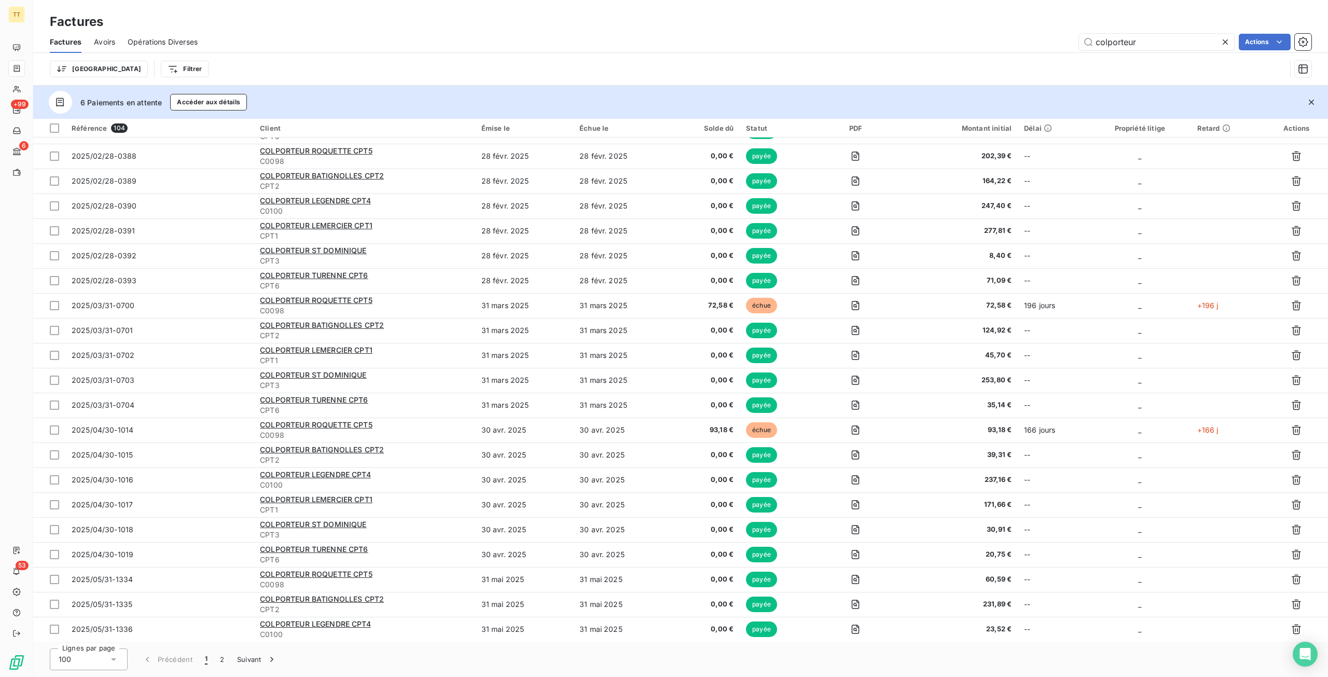
scroll to position [1660, 0]
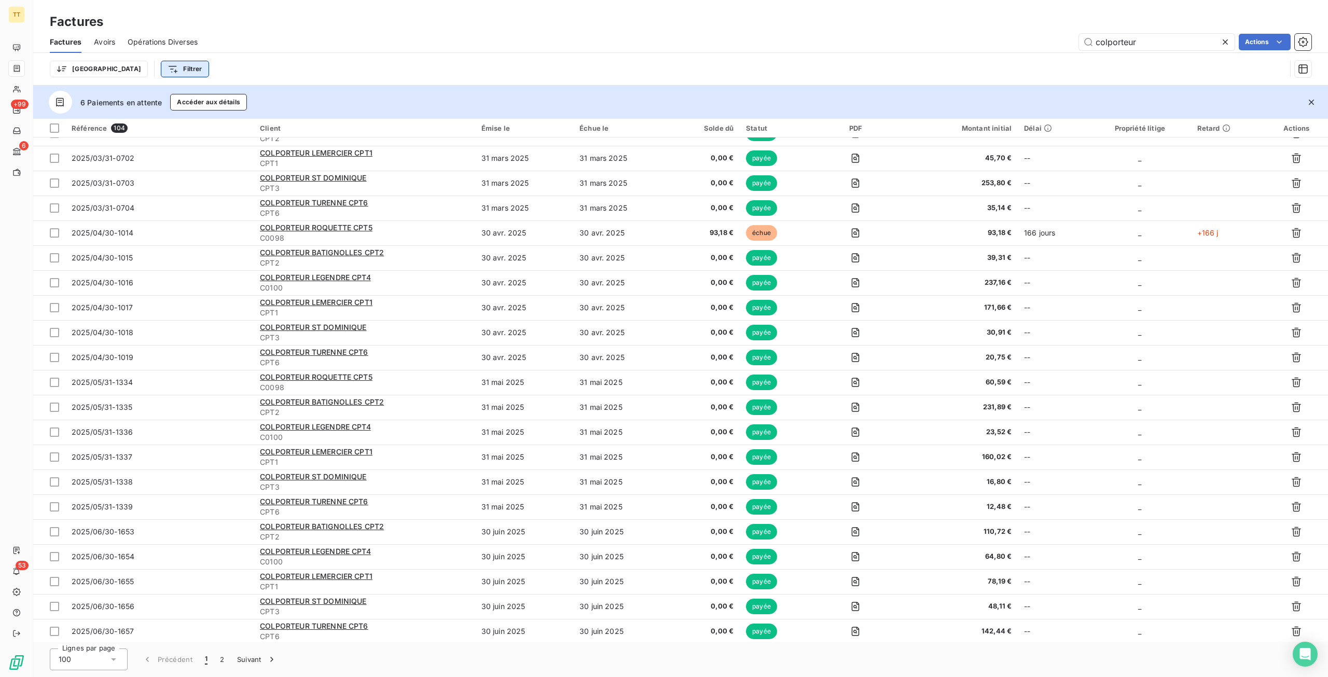
click at [143, 72] on html "TT +99 6 53 Factures Factures Avoirs Opérations Diverses colporteur Actions Tri…" at bounding box center [664, 338] width 1328 height 677
click at [77, 70] on html "TT +99 6 53 Factures Factures Avoirs Opérations Diverses colporteur Actions Tri…" at bounding box center [664, 338] width 1328 height 677
click at [60, 73] on html "TT +99 6 53 Factures Factures Avoirs Opérations Diverses colporteur Actions Tri…" at bounding box center [664, 338] width 1328 height 677
click at [521, 28] on html "TT +99 6 53 Factures Factures Avoirs Opérations Diverses colporteur Actions Tri…" at bounding box center [664, 338] width 1328 height 677
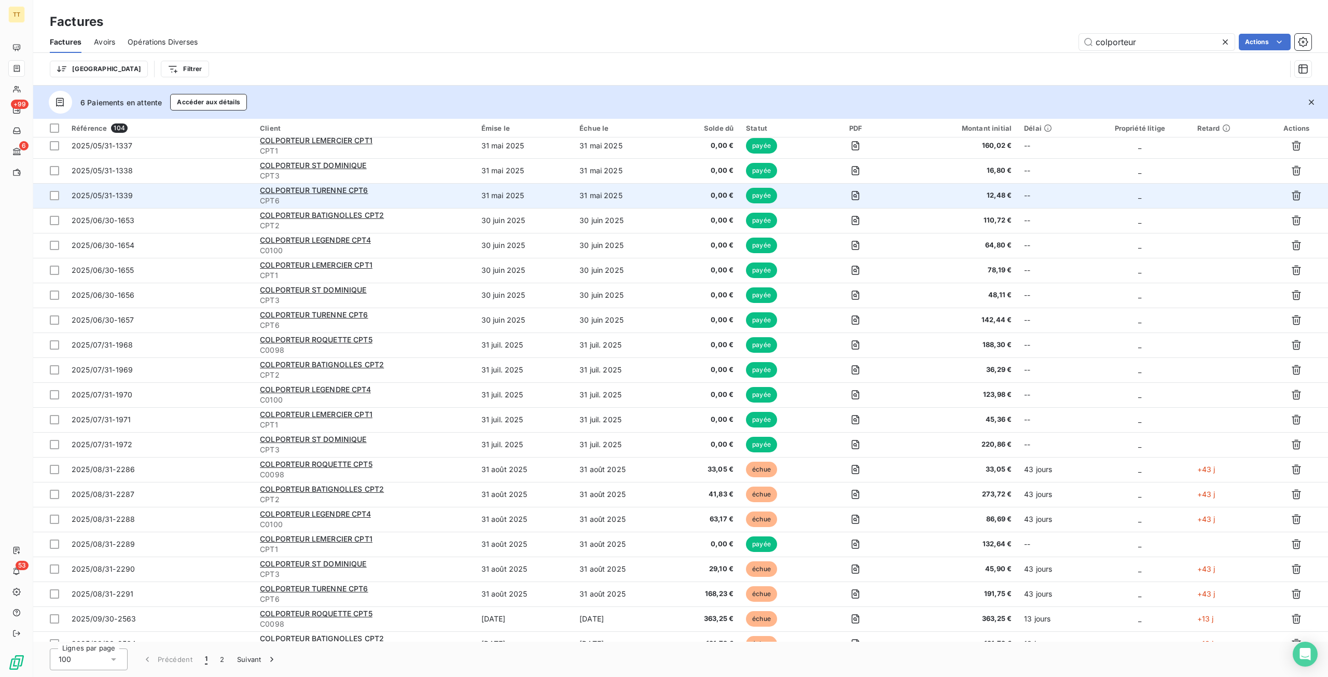
scroll to position [1986, 0]
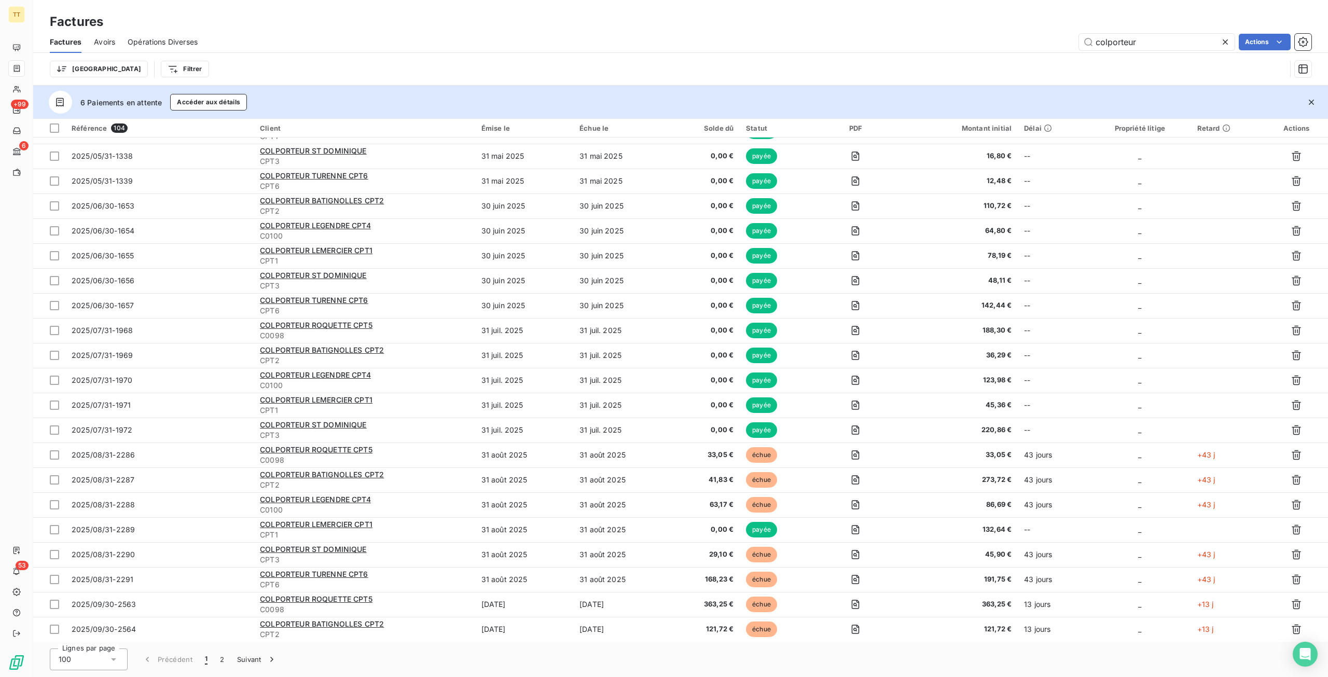
click at [953, 34] on div "colporteur Actions" at bounding box center [761, 42] width 1102 height 17
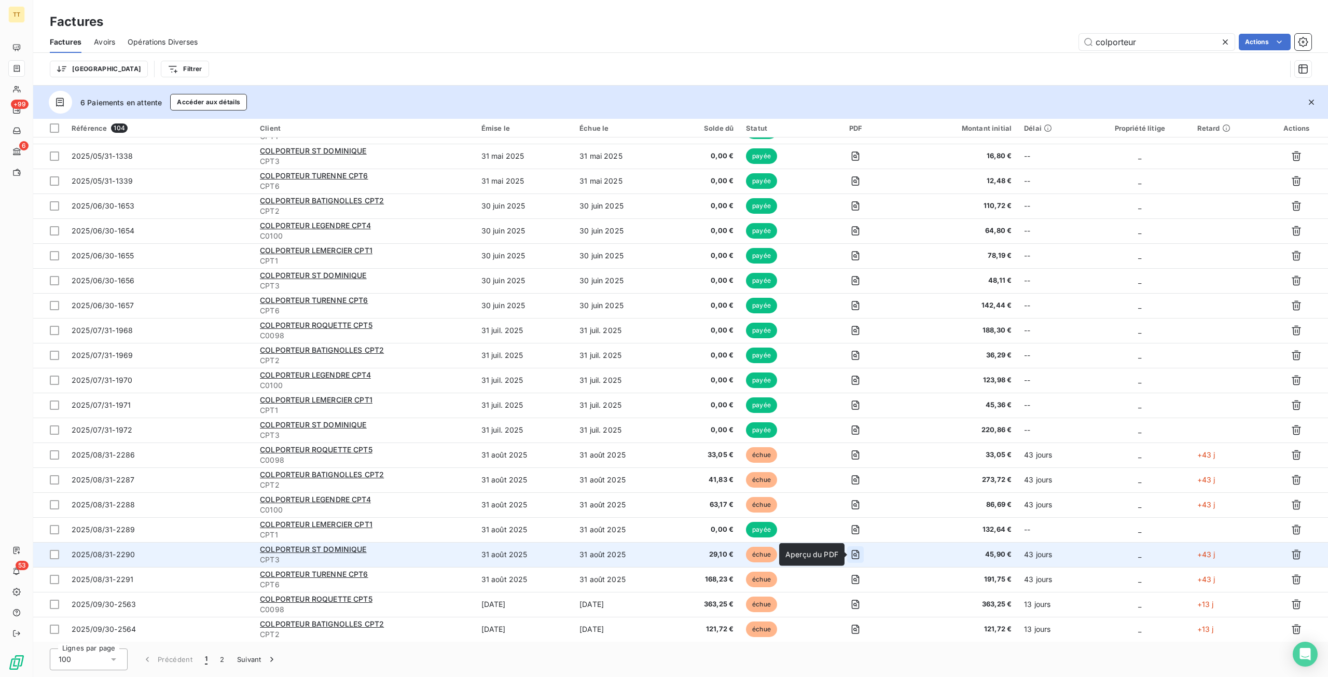
click at [860, 554] on icon "button" at bounding box center [855, 555] width 10 height 10
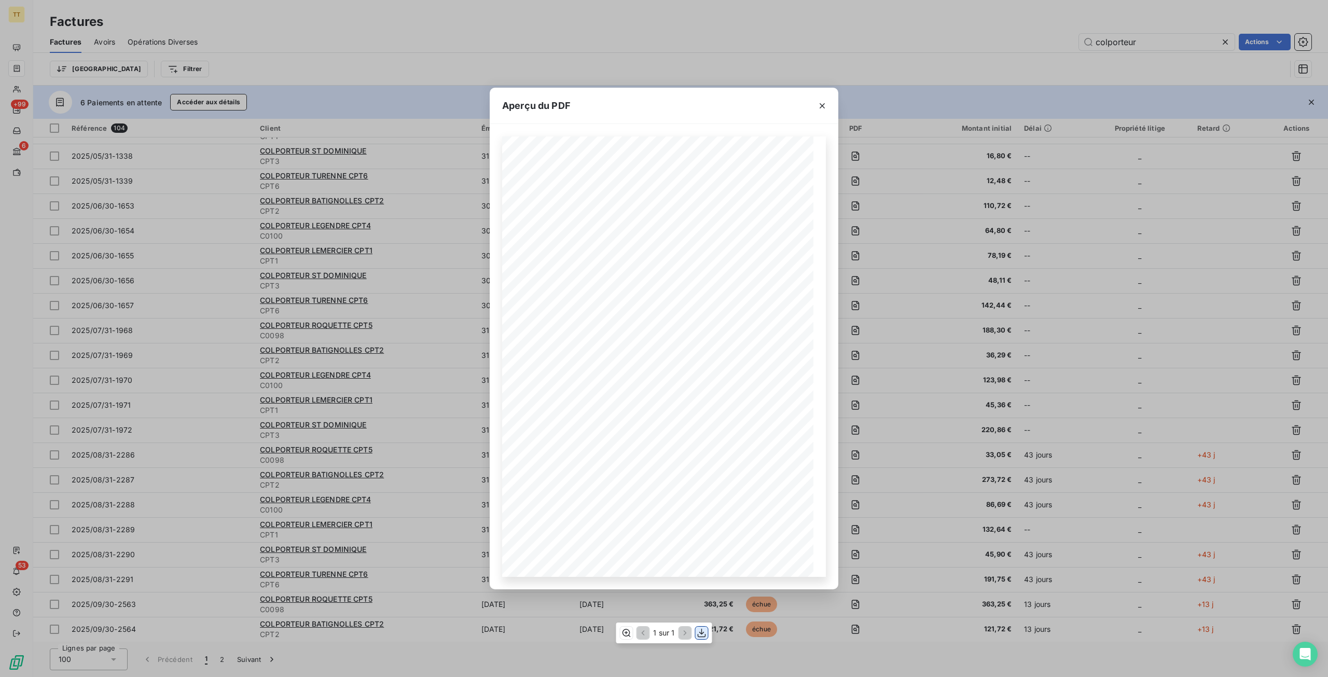
click at [699, 634] on icon "button" at bounding box center [702, 633] width 10 height 10
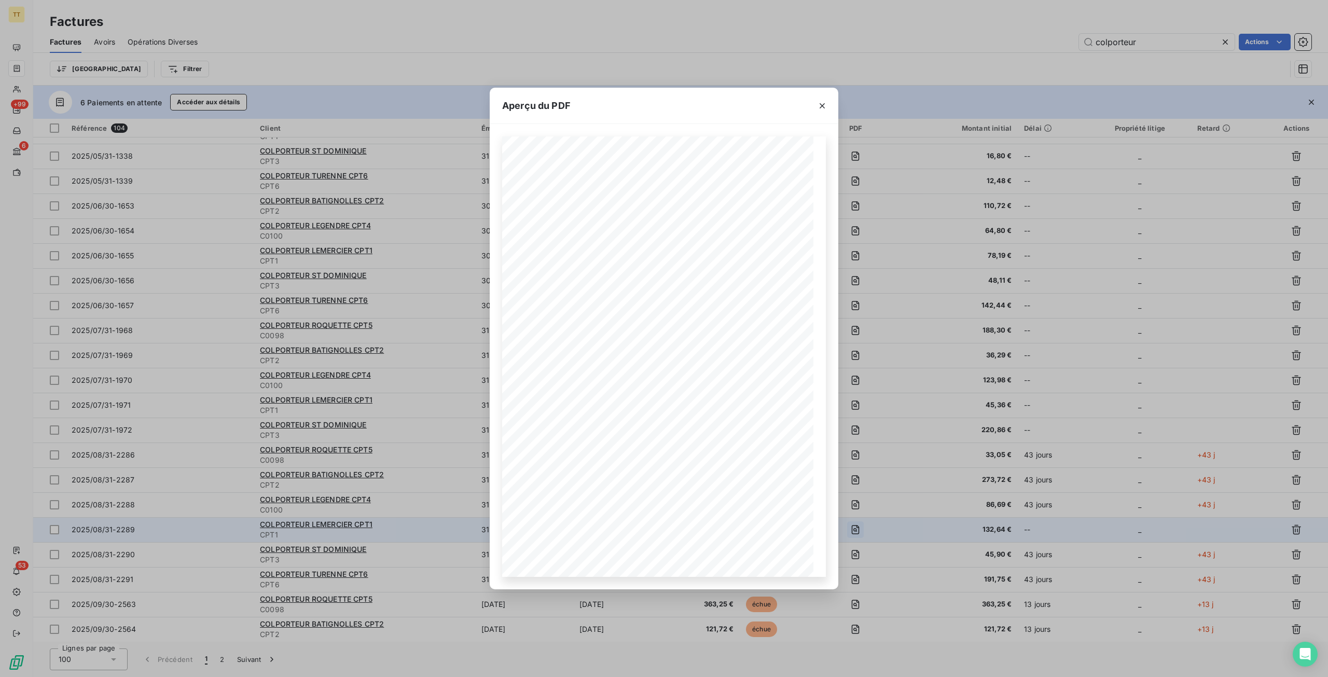
drag, startPoint x: 1012, startPoint y: 523, endPoint x: 852, endPoint y: 523, distance: 159.8
click at [1012, 523] on div "Aperçu du PDF TIP-TOP TAPIS 19, avenue Guynemer 95500 Le Thillay Tél : 06.25.44…" at bounding box center [664, 338] width 1328 height 677
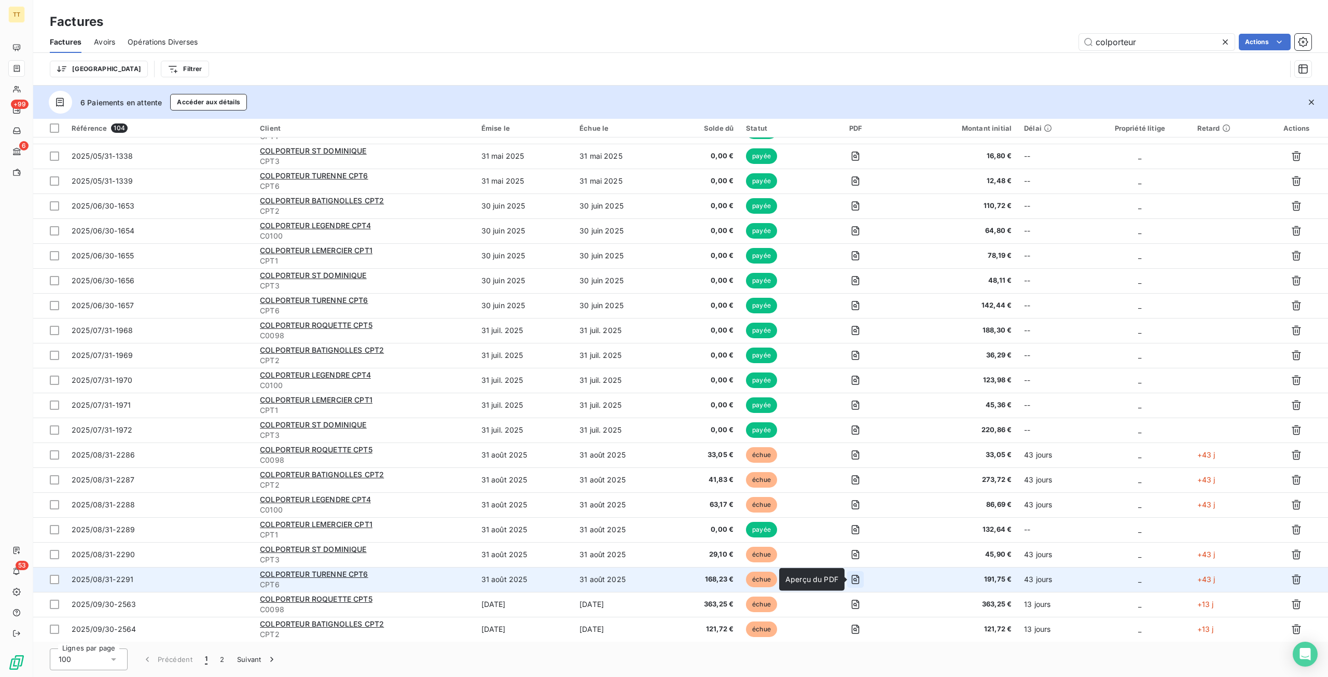
click at [858, 580] on icon "button" at bounding box center [855, 579] width 10 height 10
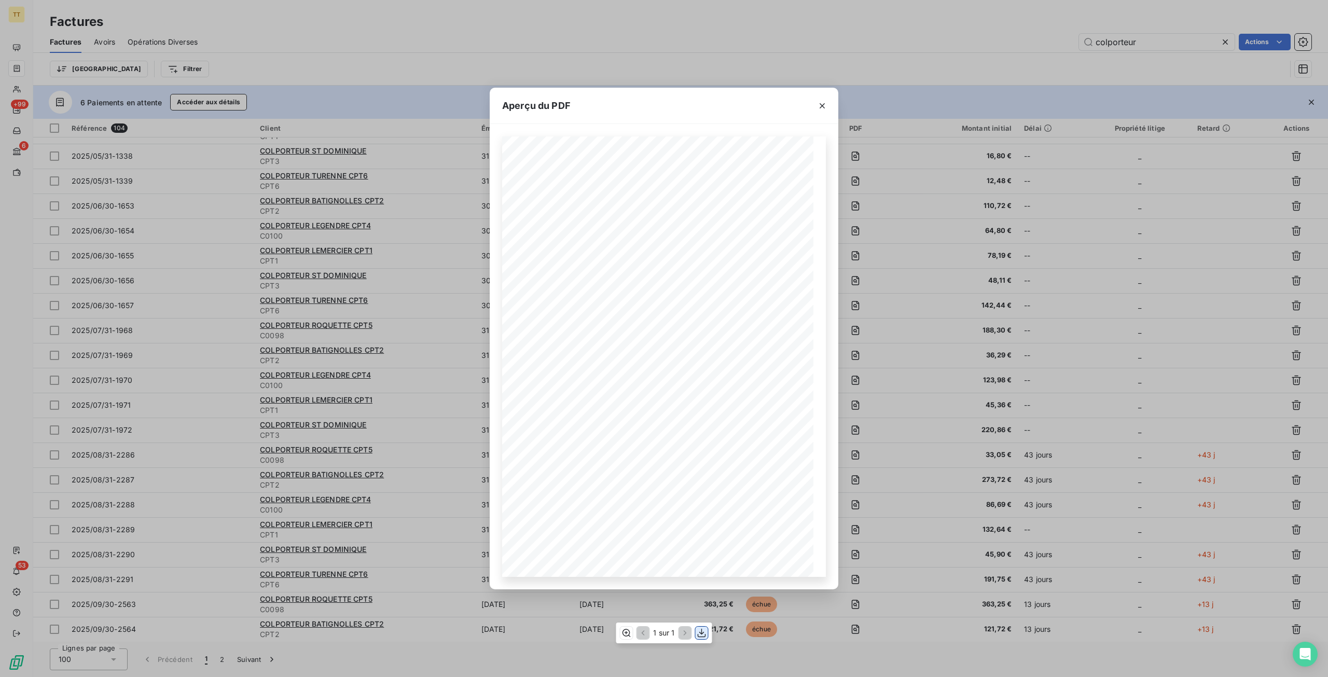
click at [705, 633] on icon "button" at bounding box center [702, 633] width 10 height 10
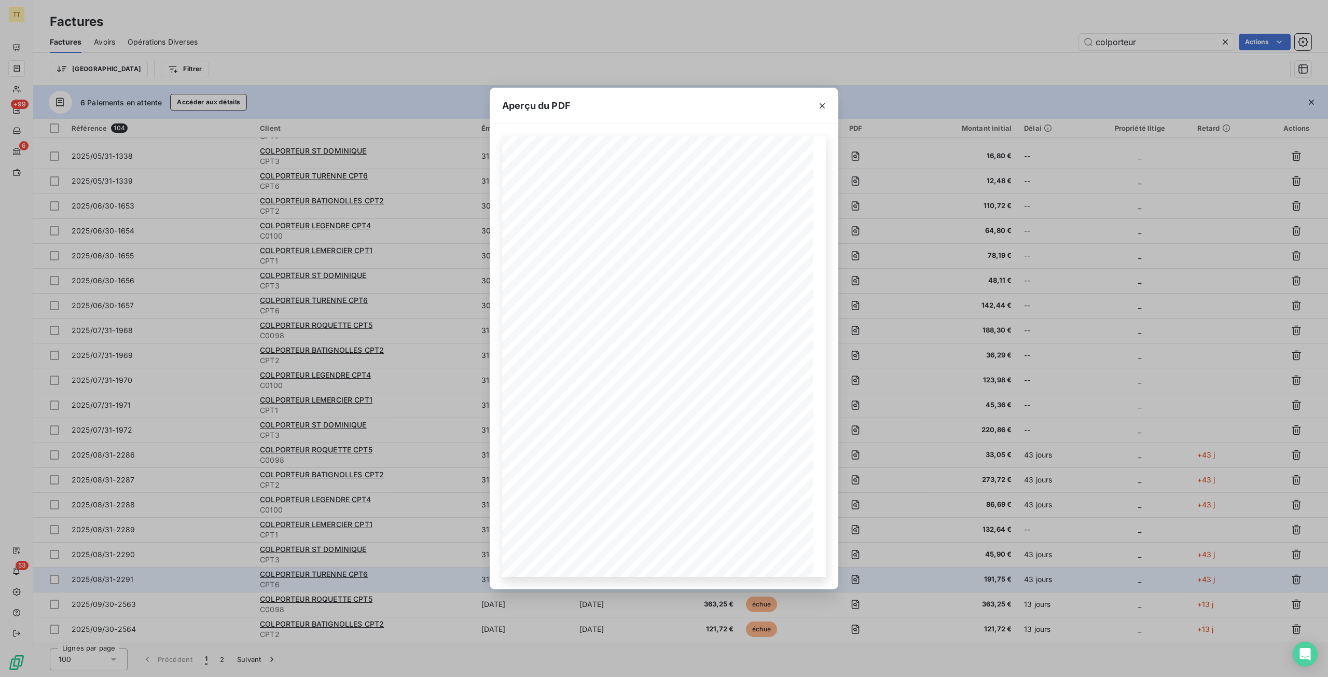
click at [146, 579] on div "Aperçu du PDF TIP-TOP TAPIS 19, avenue Guynemer 95500 Le Thillay Tél : 06.25.44…" at bounding box center [664, 338] width 1328 height 677
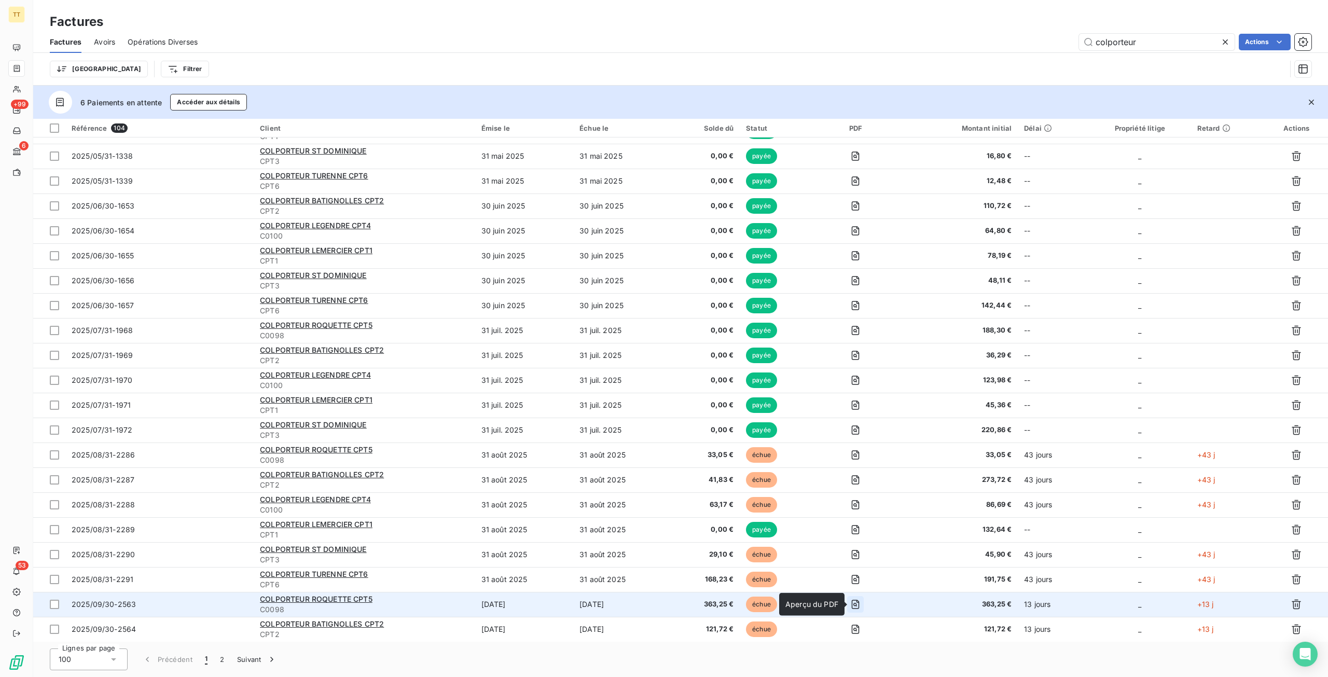
click at [859, 600] on icon "button" at bounding box center [856, 604] width 8 height 9
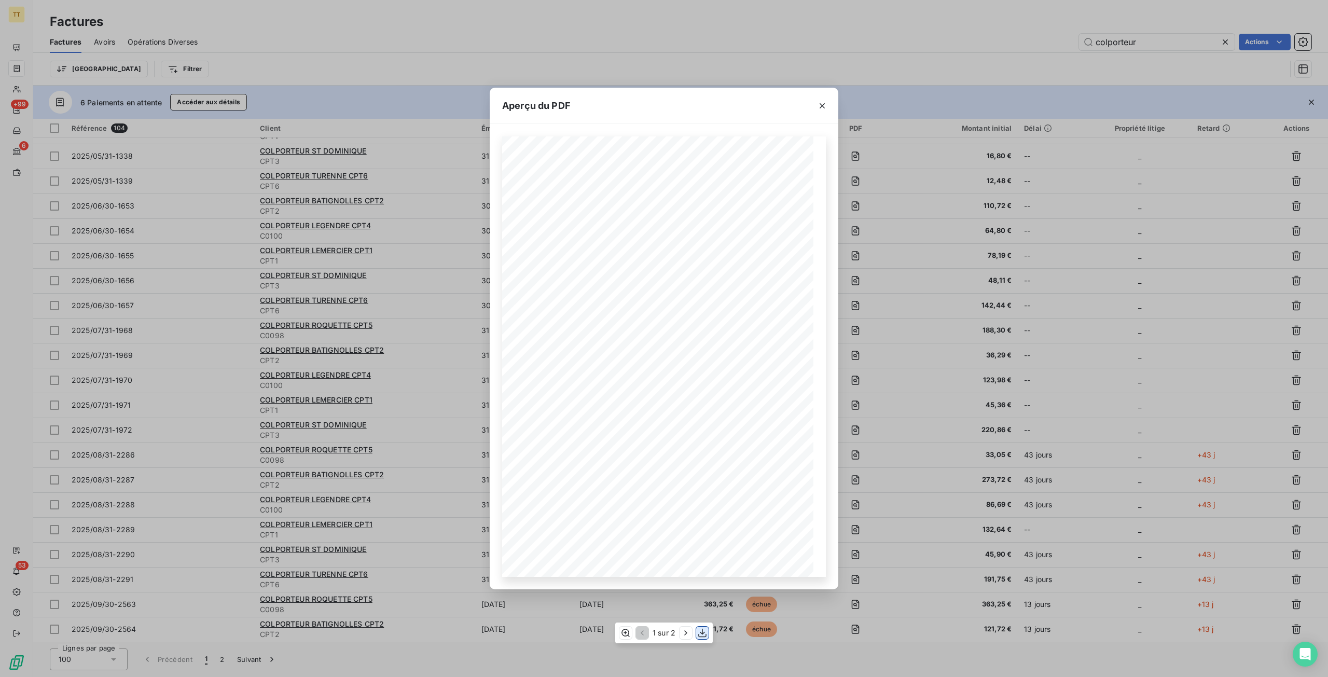
click at [702, 633] on icon "button" at bounding box center [702, 632] width 8 height 9
click at [894, 634] on div "Aperçu du PDF TIP-TOP TAPIS 19, avenue Guynemer 95500 Le Thillay Tél : 06.25.44…" at bounding box center [664, 338] width 1328 height 677
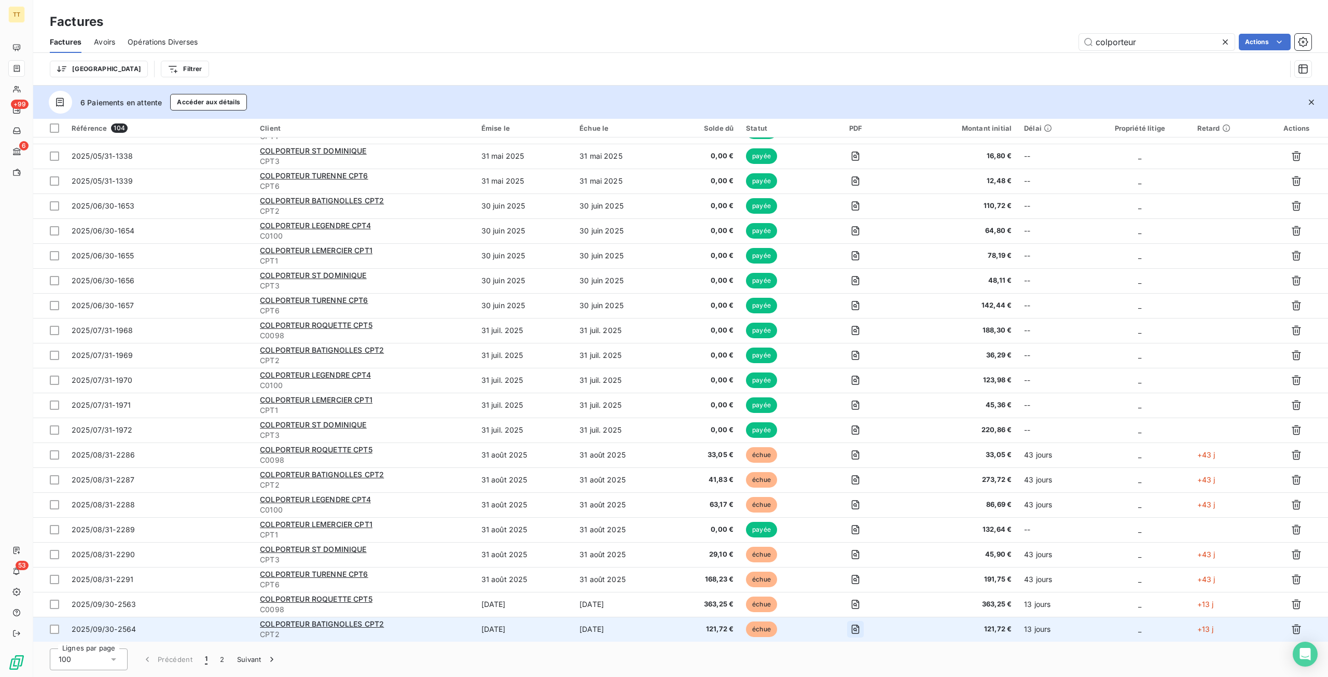
click at [860, 627] on icon "button" at bounding box center [856, 629] width 8 height 9
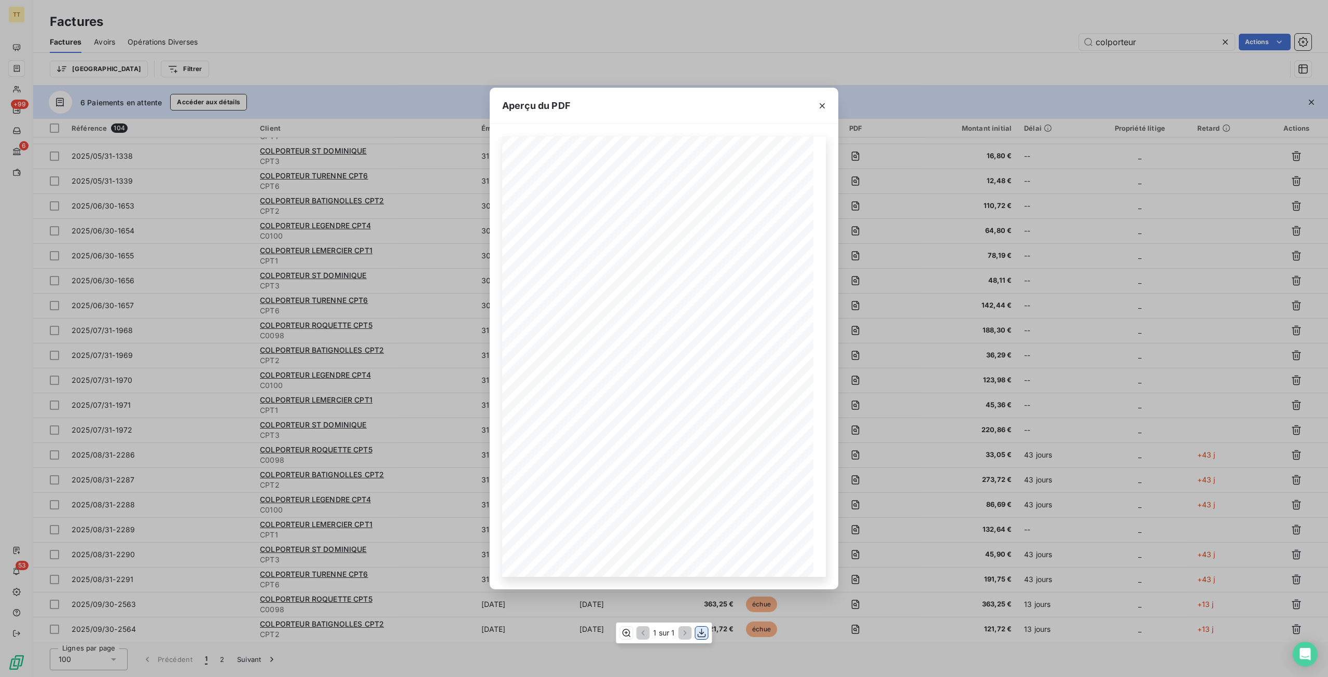
click at [702, 638] on button "button" at bounding box center [702, 633] width 12 height 12
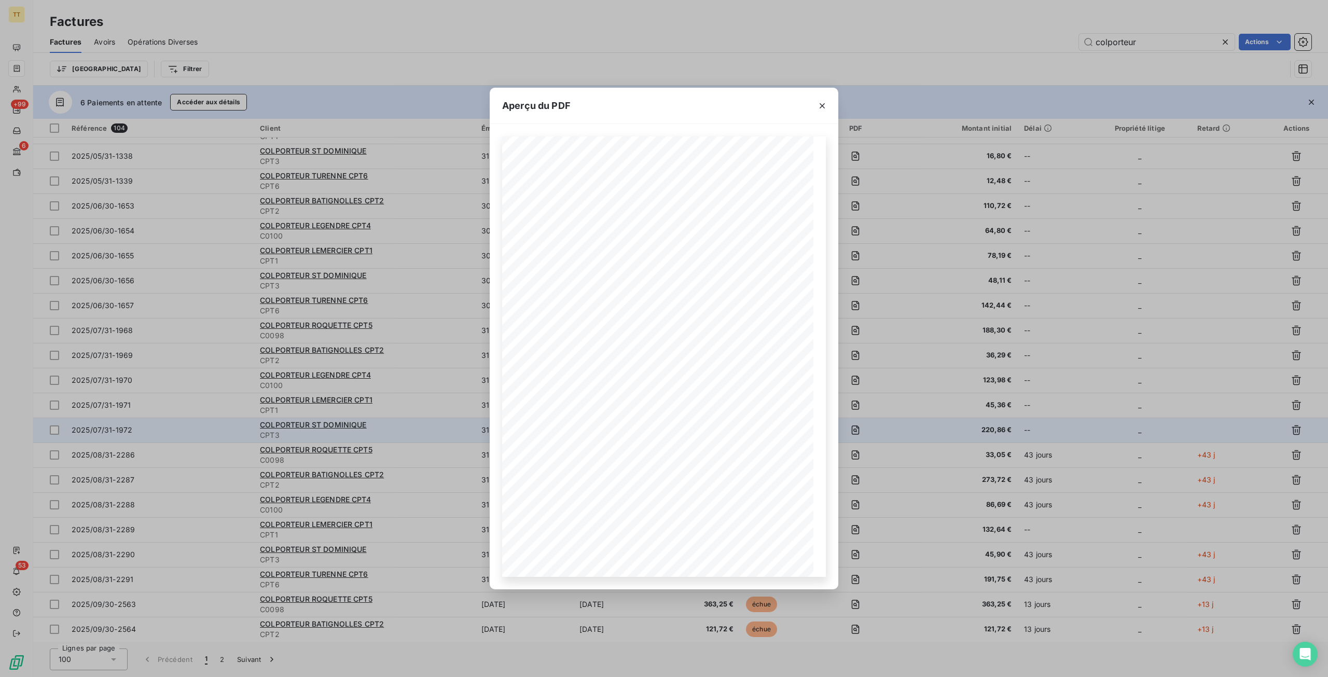
drag, startPoint x: 1182, startPoint y: 304, endPoint x: 771, endPoint y: 438, distance: 432.1
click at [1182, 304] on div "Aperçu du PDF TIP-TOP TAPIS 19, avenue Guynemer 95500 Le Thillay Tél : 06.25.44…" at bounding box center [664, 338] width 1328 height 677
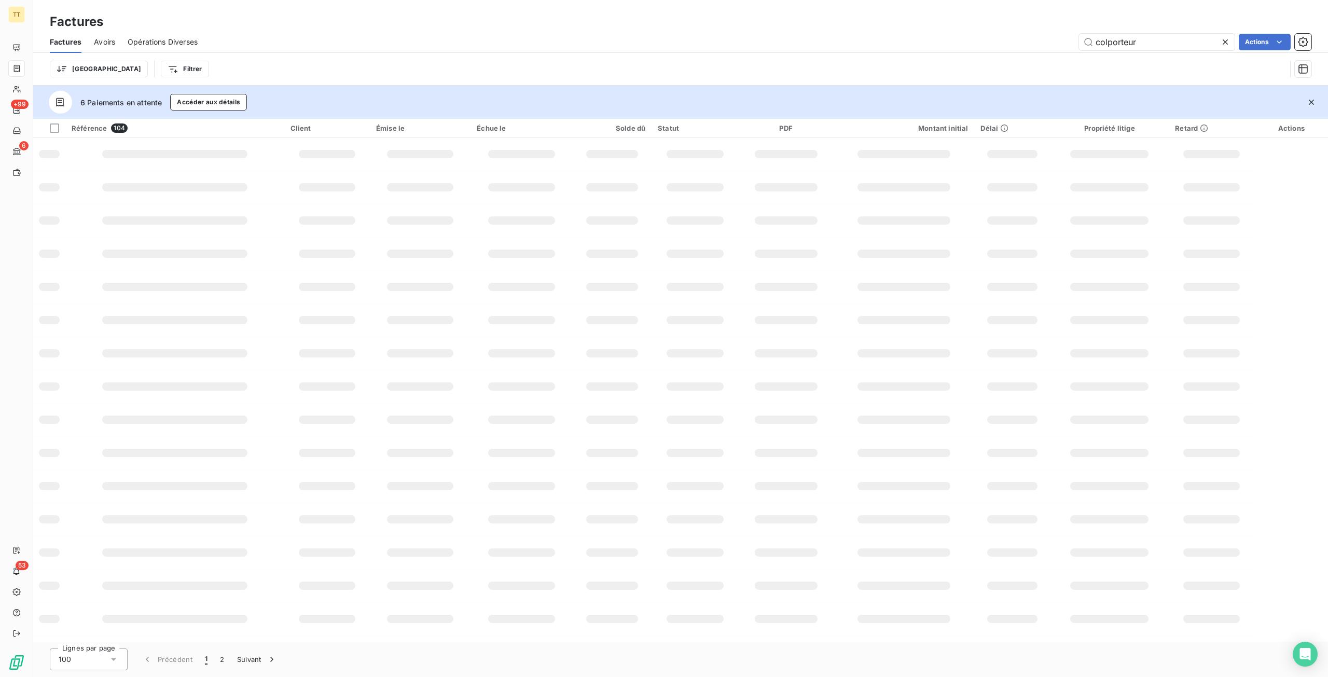
scroll to position [0, 0]
click at [224, 661] on button "2" at bounding box center [222, 660] width 17 height 22
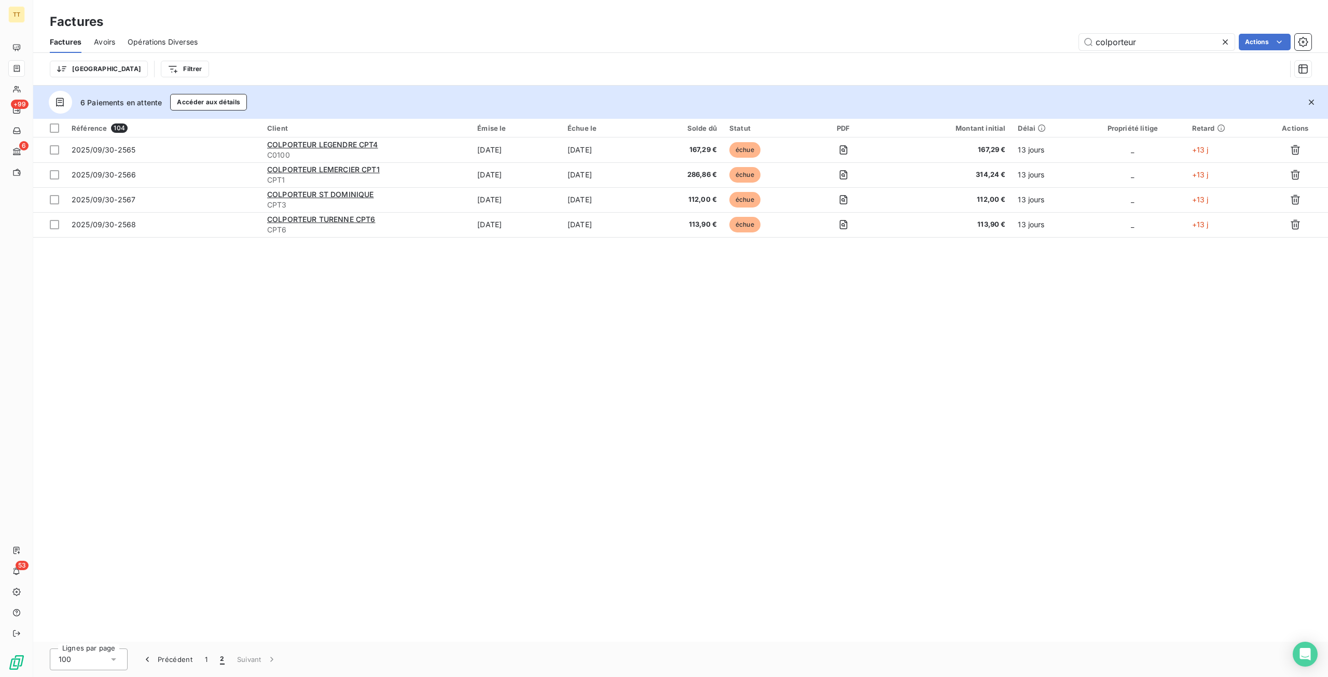
click at [623, 48] on div "colporteur Actions" at bounding box center [761, 42] width 1102 height 17
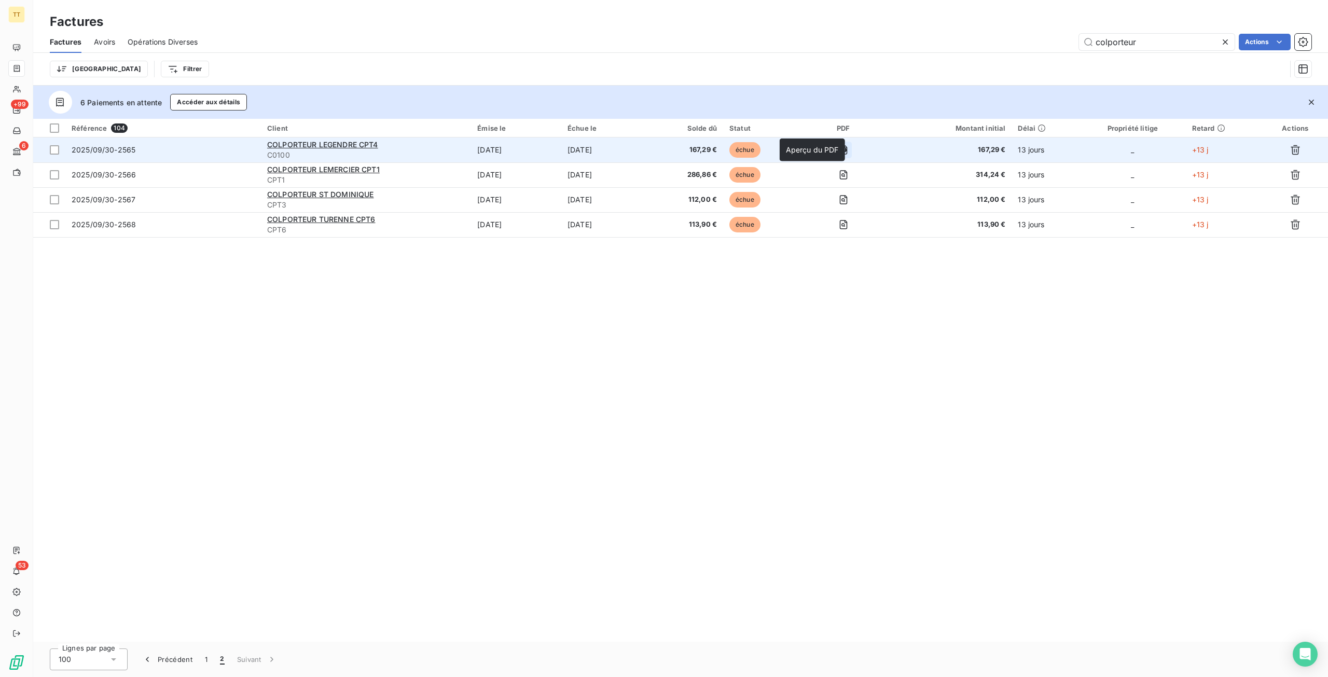
click at [852, 144] on button "button" at bounding box center [843, 150] width 17 height 17
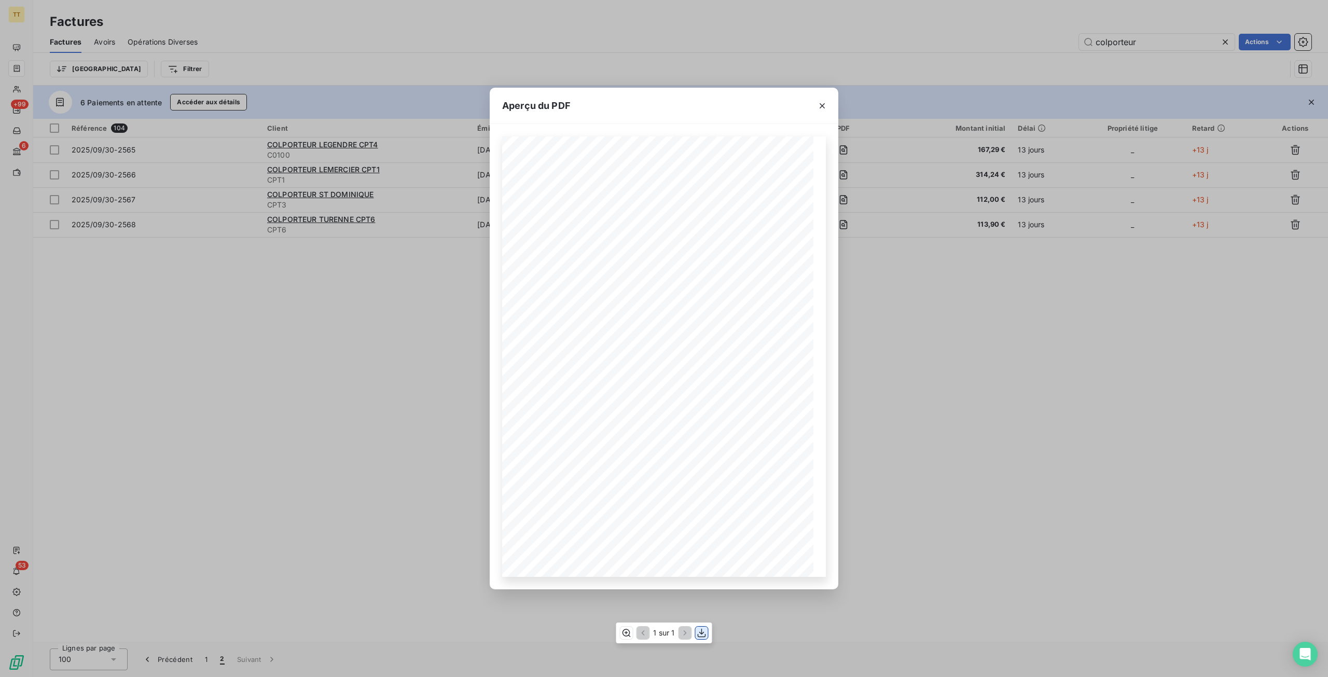
click at [702, 629] on icon "button" at bounding box center [702, 632] width 8 height 9
click at [1108, 330] on div "Aperçu du PDF TIP-TOP TAPIS 19, avenue Guynemer 95500 Le Thillay Tél : 06.25.44…" at bounding box center [664, 338] width 1328 height 677
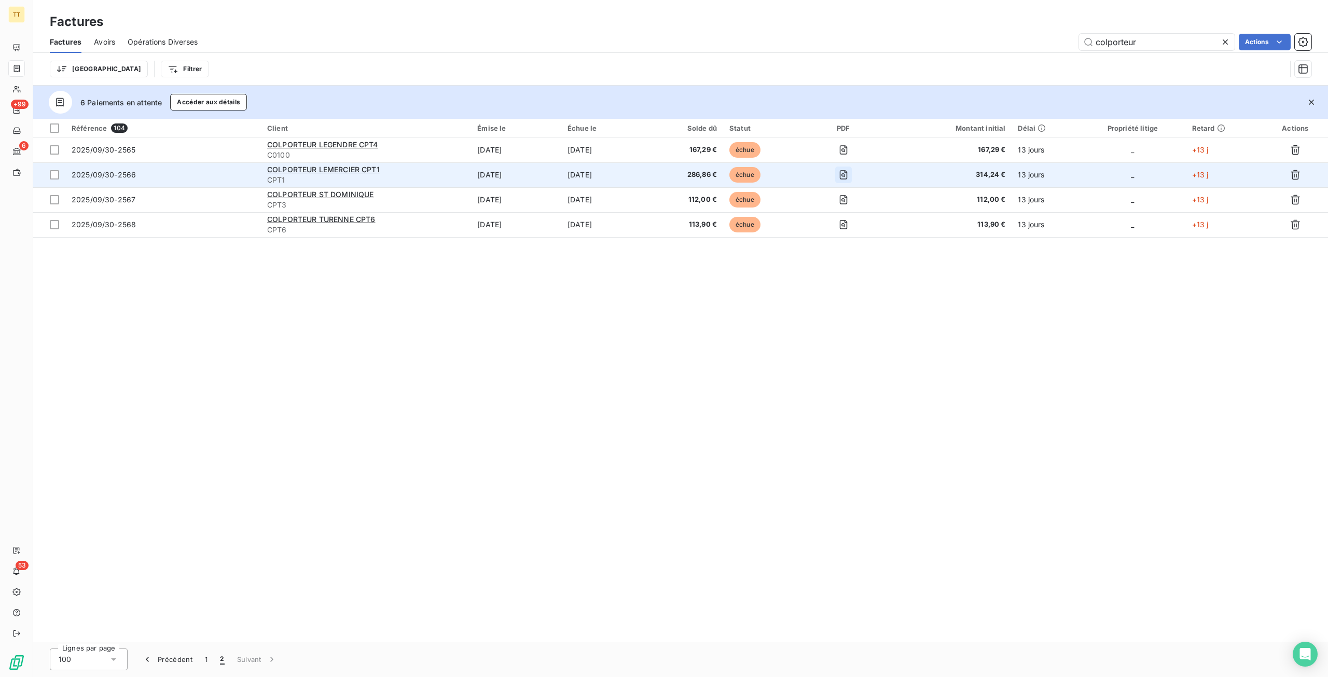
click at [849, 171] on icon "button" at bounding box center [844, 175] width 10 height 10
click at [849, 172] on icon "button" at bounding box center [844, 175] width 10 height 10
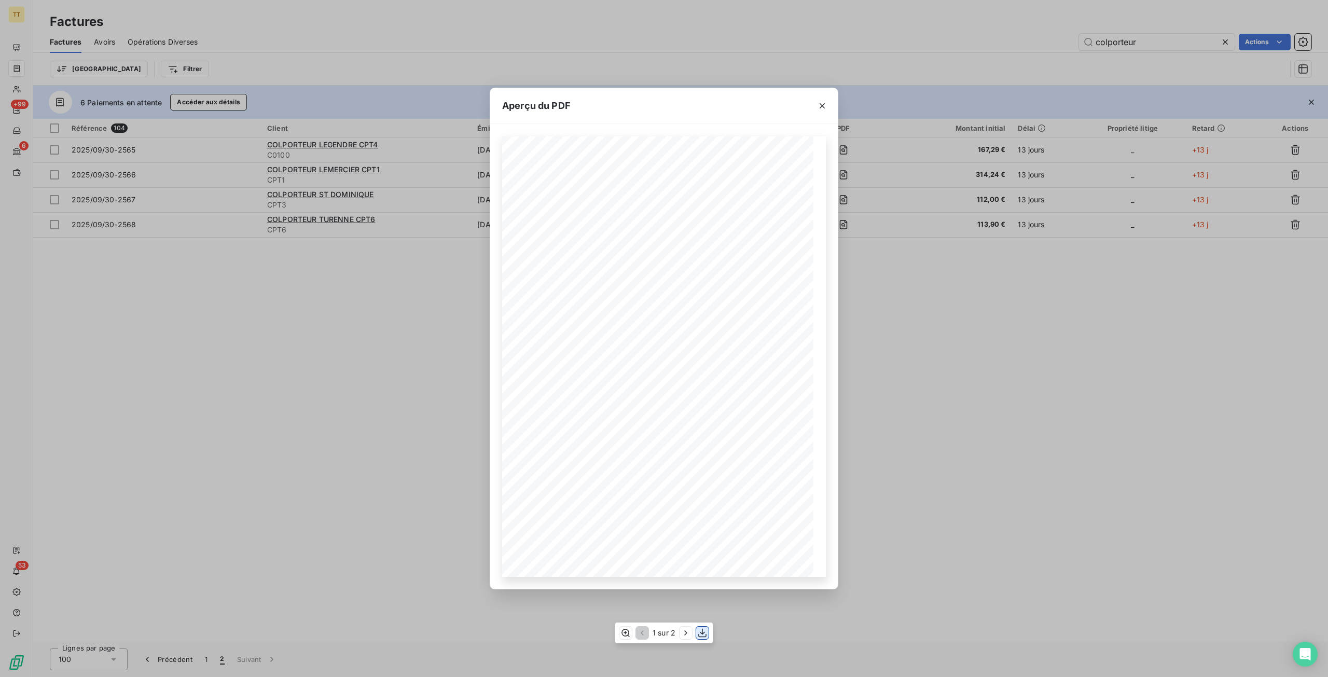
click at [703, 629] on icon "button" at bounding box center [702, 632] width 8 height 9
click at [1162, 389] on div "Aperçu du PDF TIP-TOP TAPIS 19, avenue Guynemer 95500 Le Thillay Tél : 06.25.44…" at bounding box center [664, 338] width 1328 height 677
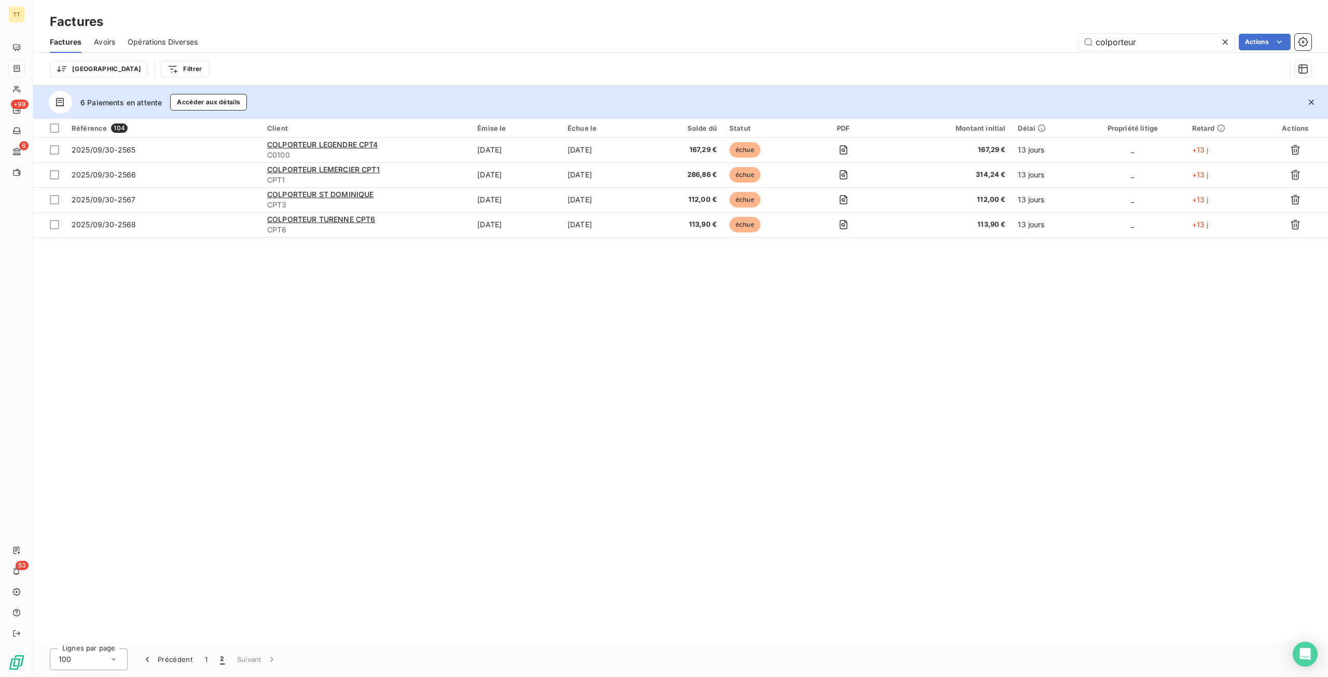
drag, startPoint x: 543, startPoint y: 316, endPoint x: 555, endPoint y: 300, distance: 19.6
click at [543, 316] on div "Référence 104 Client Émise le Échue le Solde dû Statut PDF Montant initial Déla…" at bounding box center [680, 380] width 1295 height 523
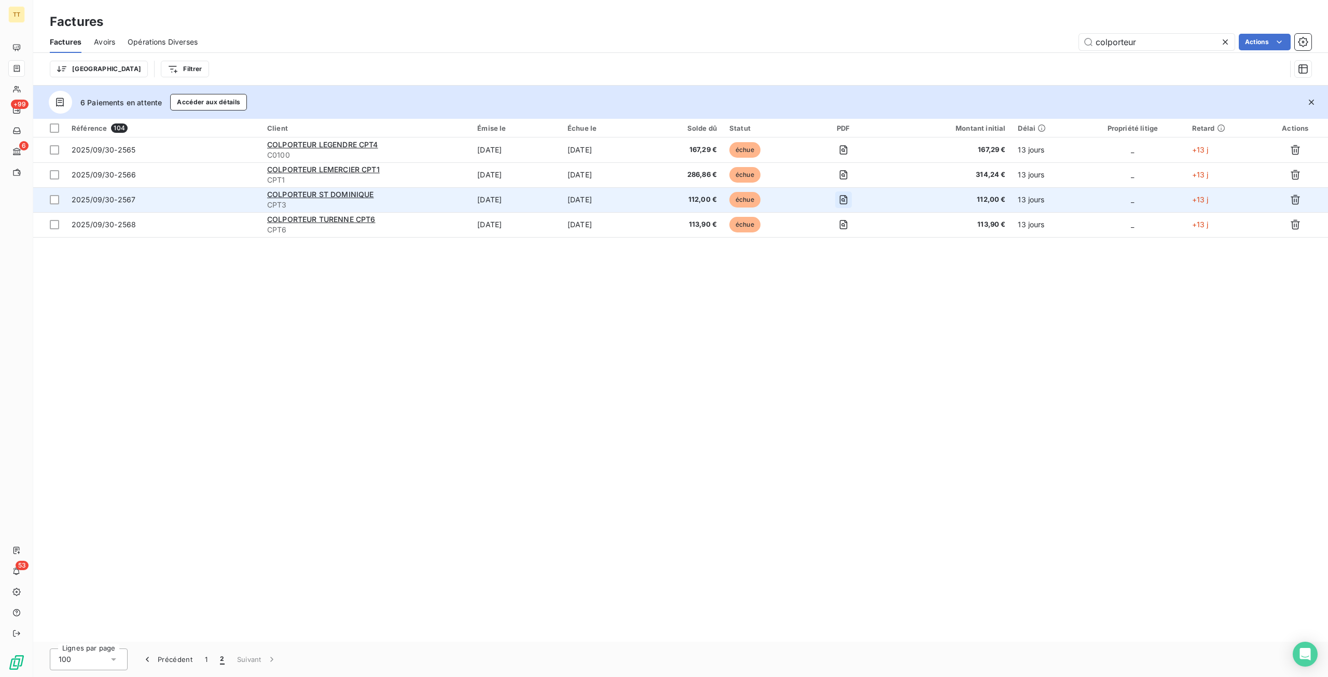
click at [849, 197] on icon "button" at bounding box center [844, 200] width 10 height 10
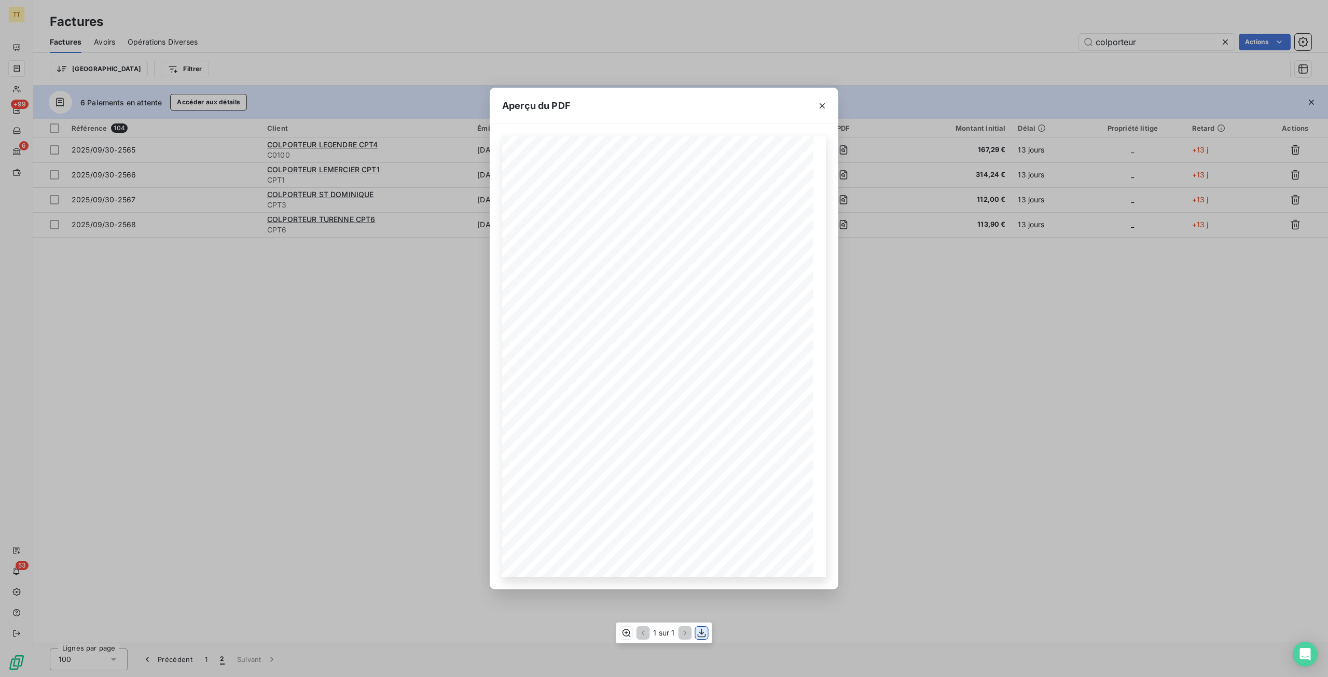
click at [701, 634] on icon "button" at bounding box center [702, 632] width 8 height 9
drag, startPoint x: 965, startPoint y: 382, endPoint x: 917, endPoint y: 285, distance: 108.8
click at [965, 382] on div "Aperçu du PDF TIP-TOP TAPIS 19, avenue Guynemer 95500 Le Thillay Tél : 06.25.44…" at bounding box center [664, 338] width 1328 height 677
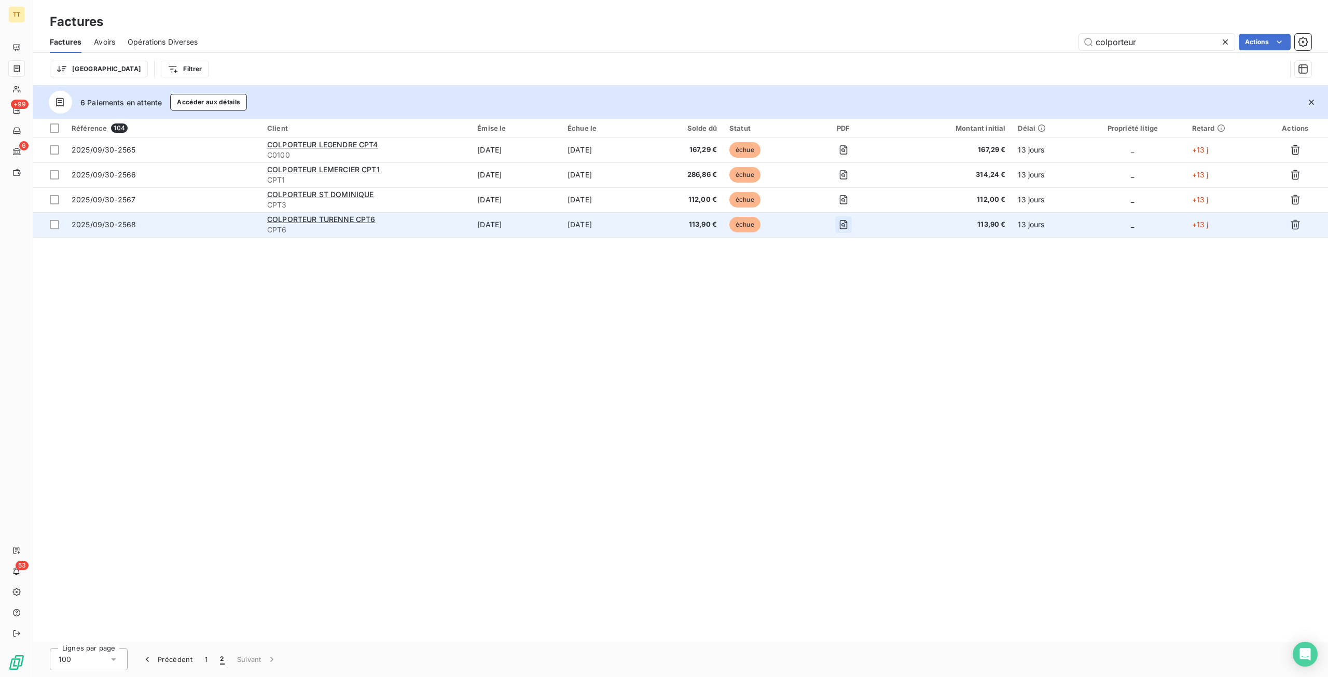
click at [852, 217] on button "button" at bounding box center [843, 224] width 17 height 17
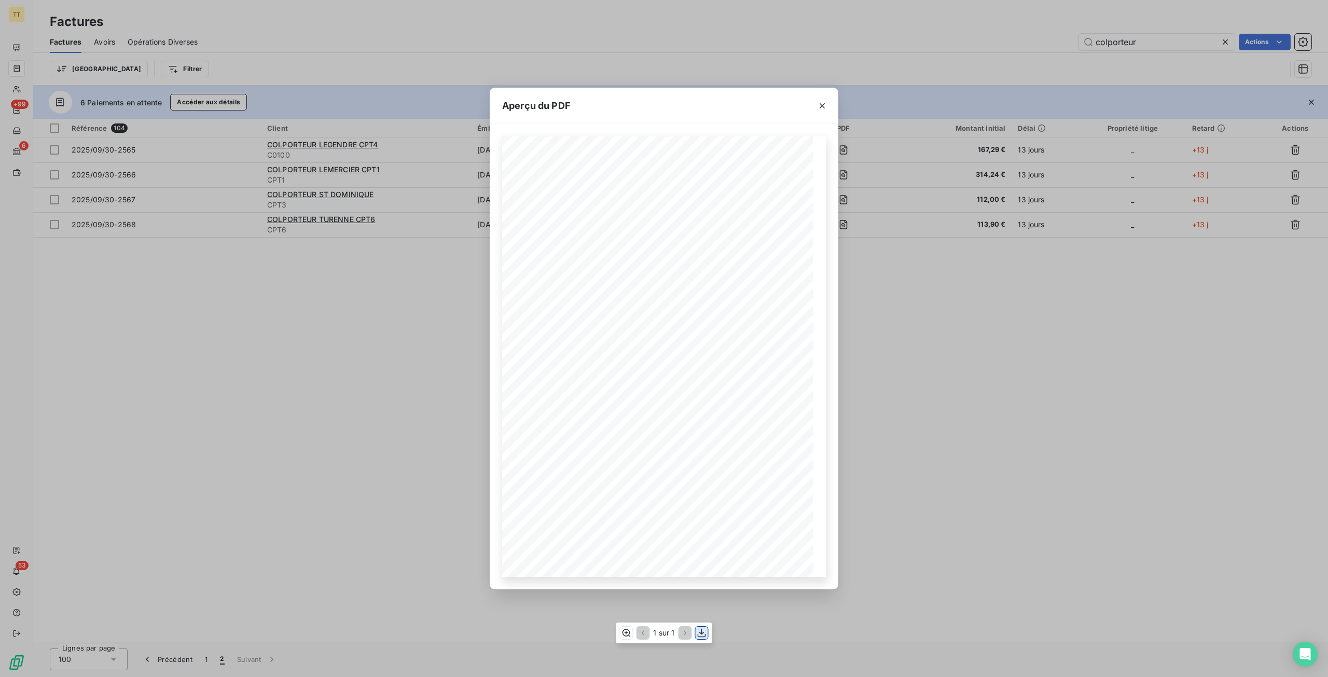
click at [698, 630] on icon "button" at bounding box center [702, 633] width 10 height 10
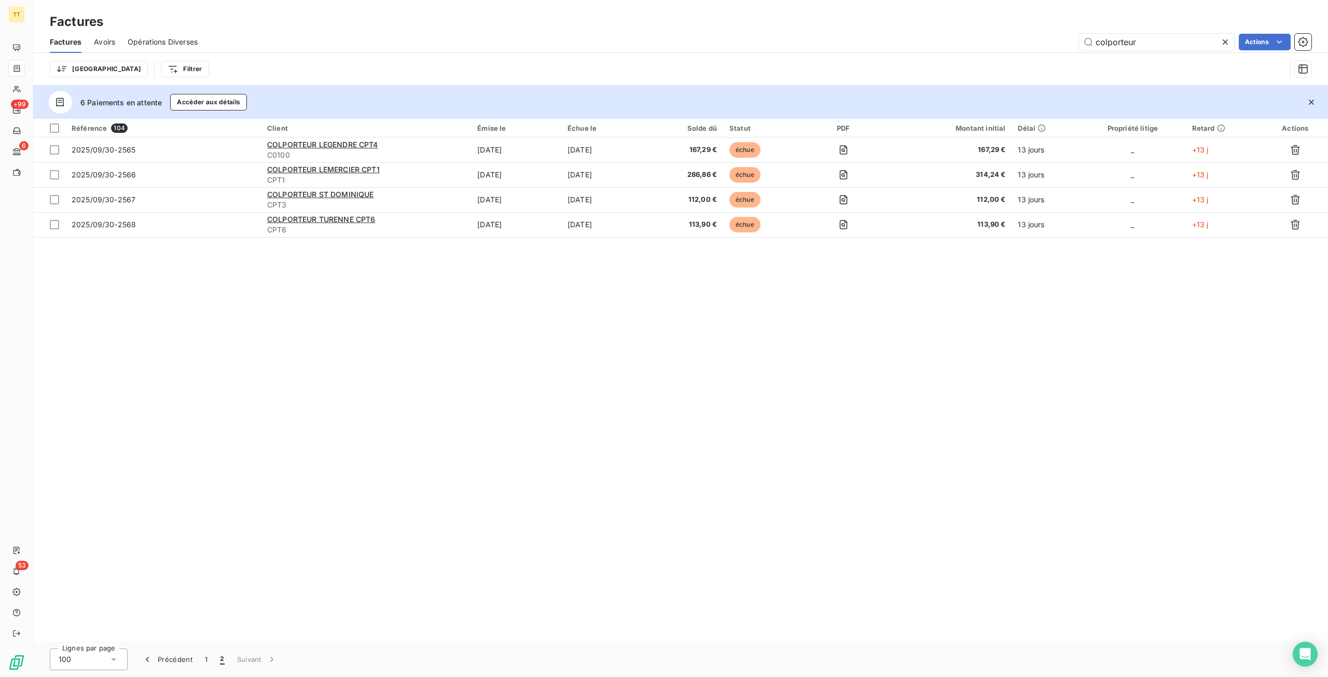
drag, startPoint x: 633, startPoint y: 420, endPoint x: 644, endPoint y: 394, distance: 27.7
click at [633, 420] on div "Référence 104 Client Émise le Échue le Solde dû Statut PDF Montant initial Déla…" at bounding box center [680, 380] width 1295 height 523
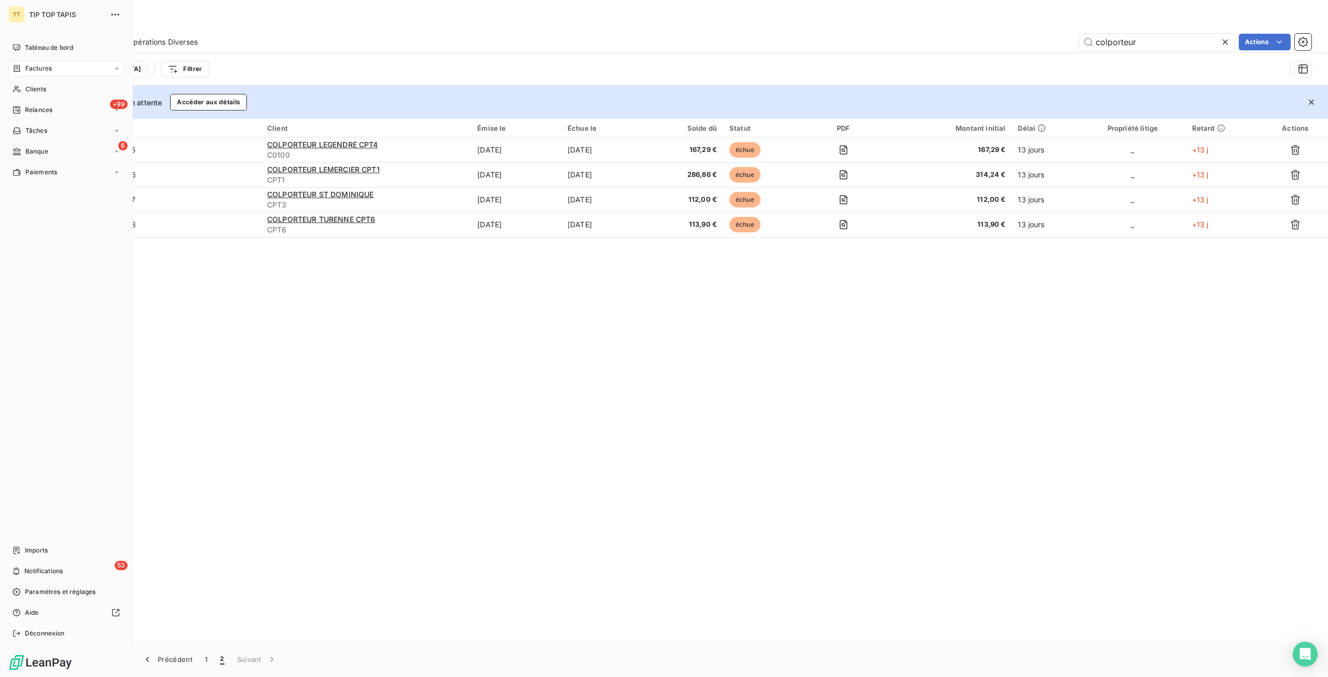
drag, startPoint x: 39, startPoint y: 86, endPoint x: 496, endPoint y: 65, distance: 457.1
click at [39, 86] on span "Clients" at bounding box center [35, 89] width 21 height 9
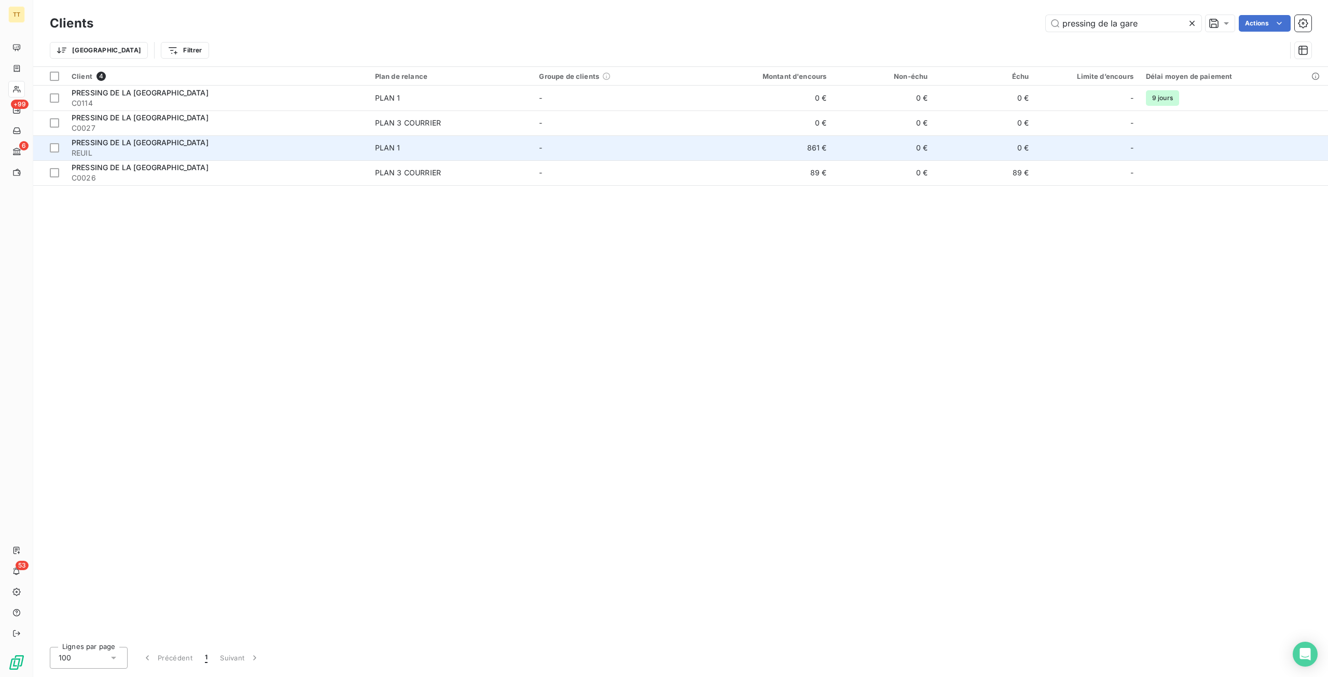
type input "pressing de la gare"
click at [810, 144] on td "861 €" at bounding box center [764, 147] width 135 height 25
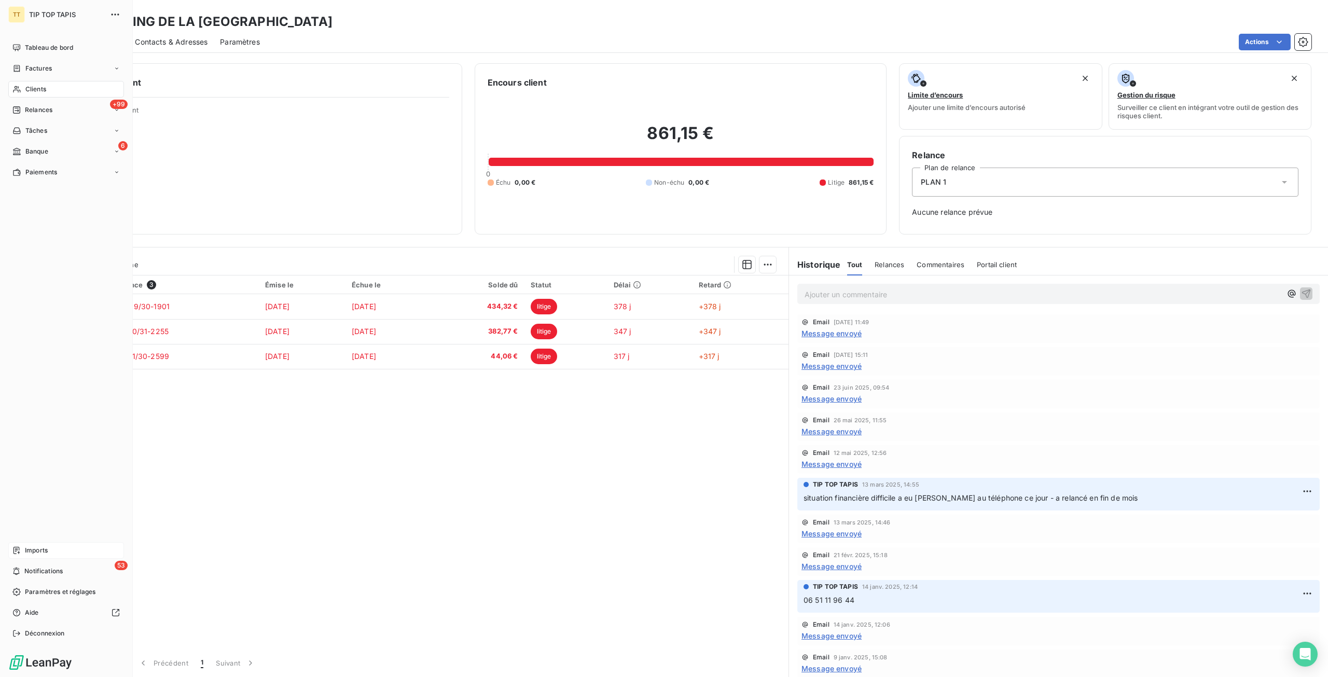
click at [33, 548] on span "Imports" at bounding box center [36, 550] width 23 height 9
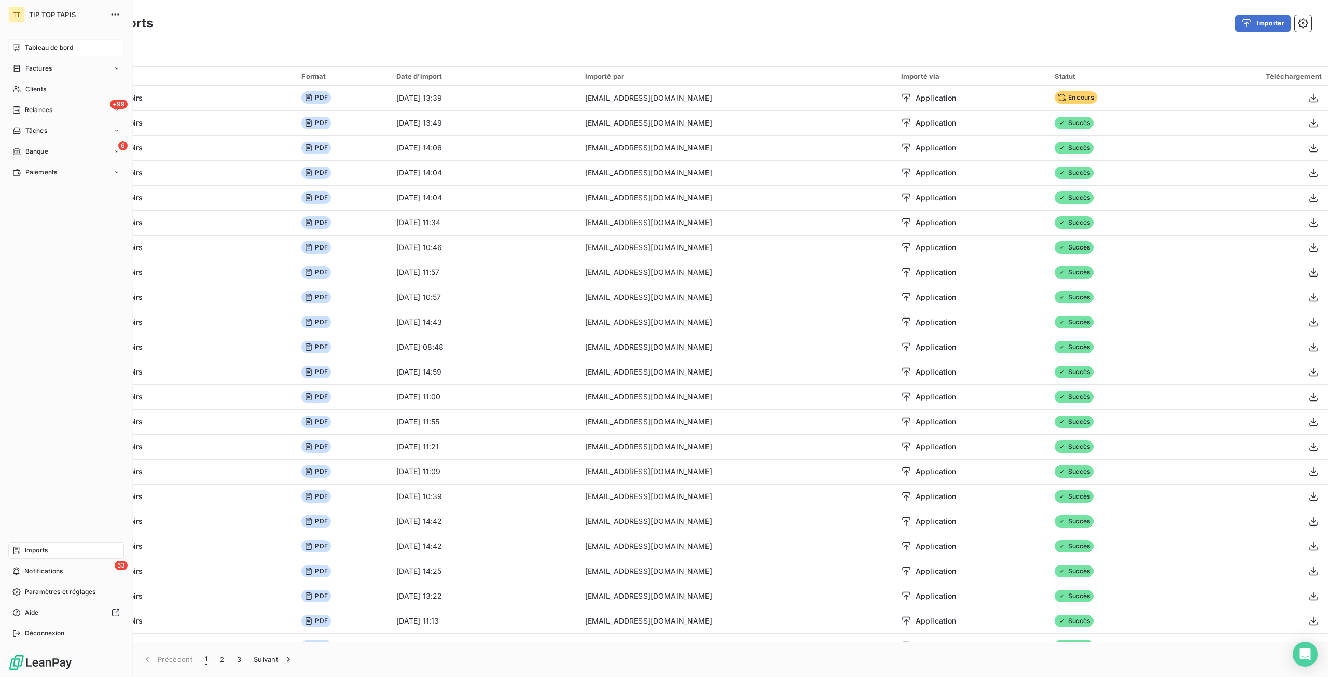
click at [58, 48] on span "Tableau de bord" at bounding box center [49, 47] width 48 height 9
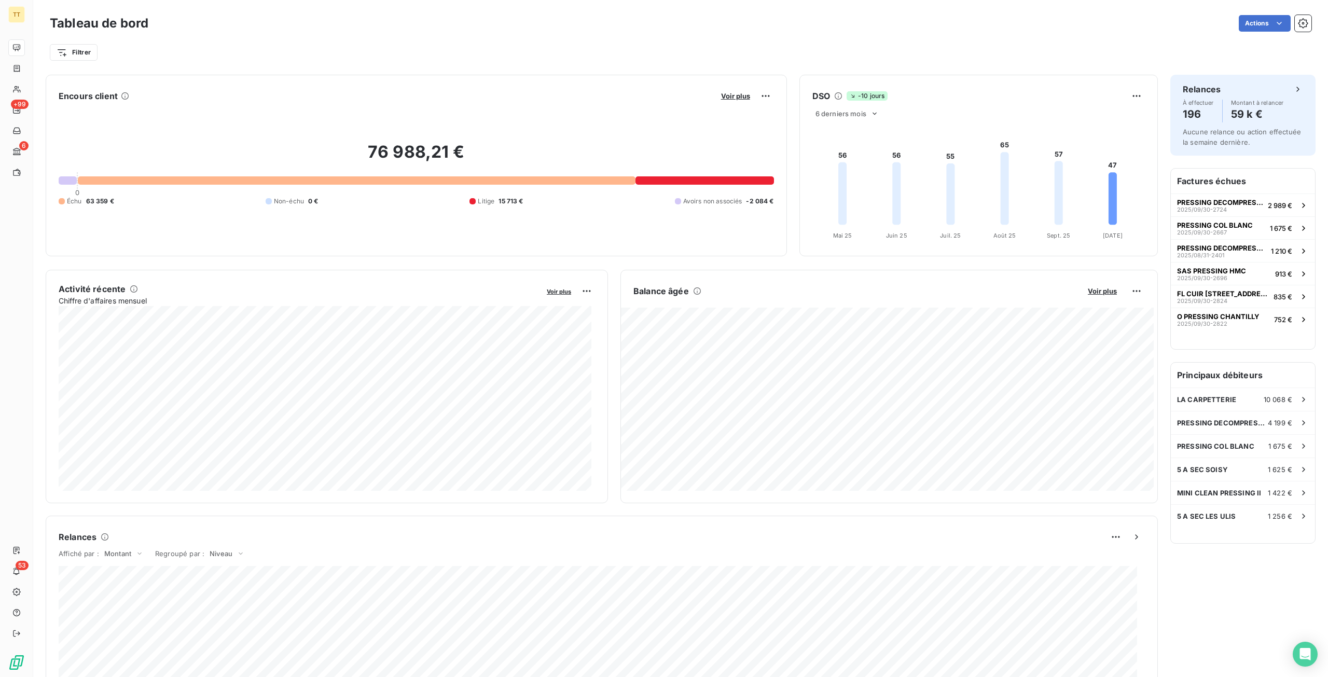
click at [494, 43] on div "Filtrer" at bounding box center [681, 53] width 1262 height 20
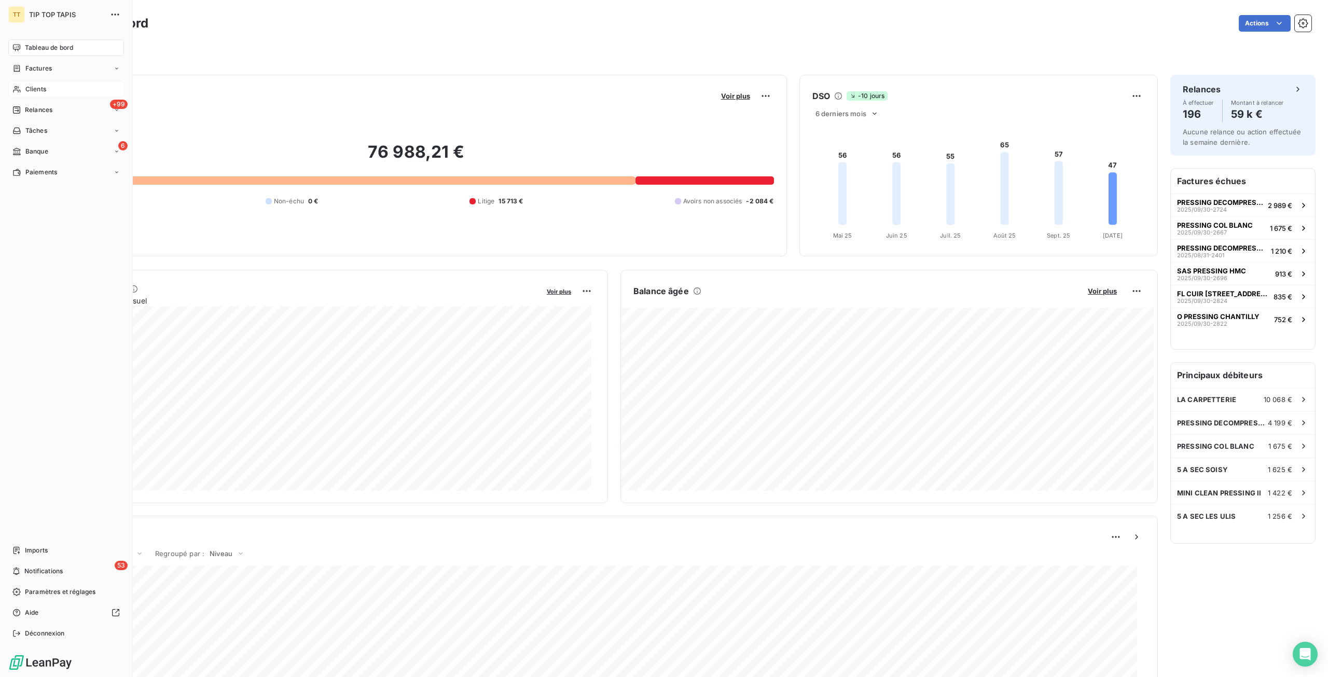
click at [33, 81] on div "Clients" at bounding box center [66, 89] width 116 height 17
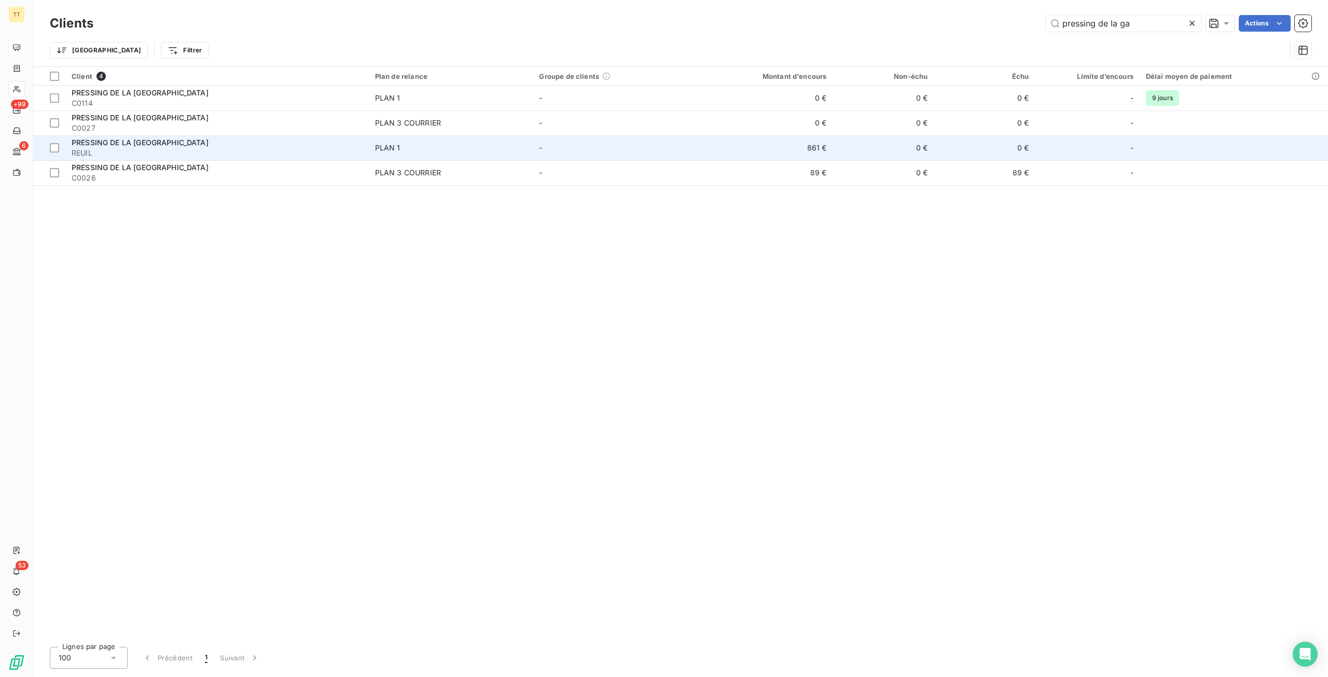
type input "pressing de la ga"
click at [385, 138] on td "PLAN 1" at bounding box center [451, 147] width 164 height 25
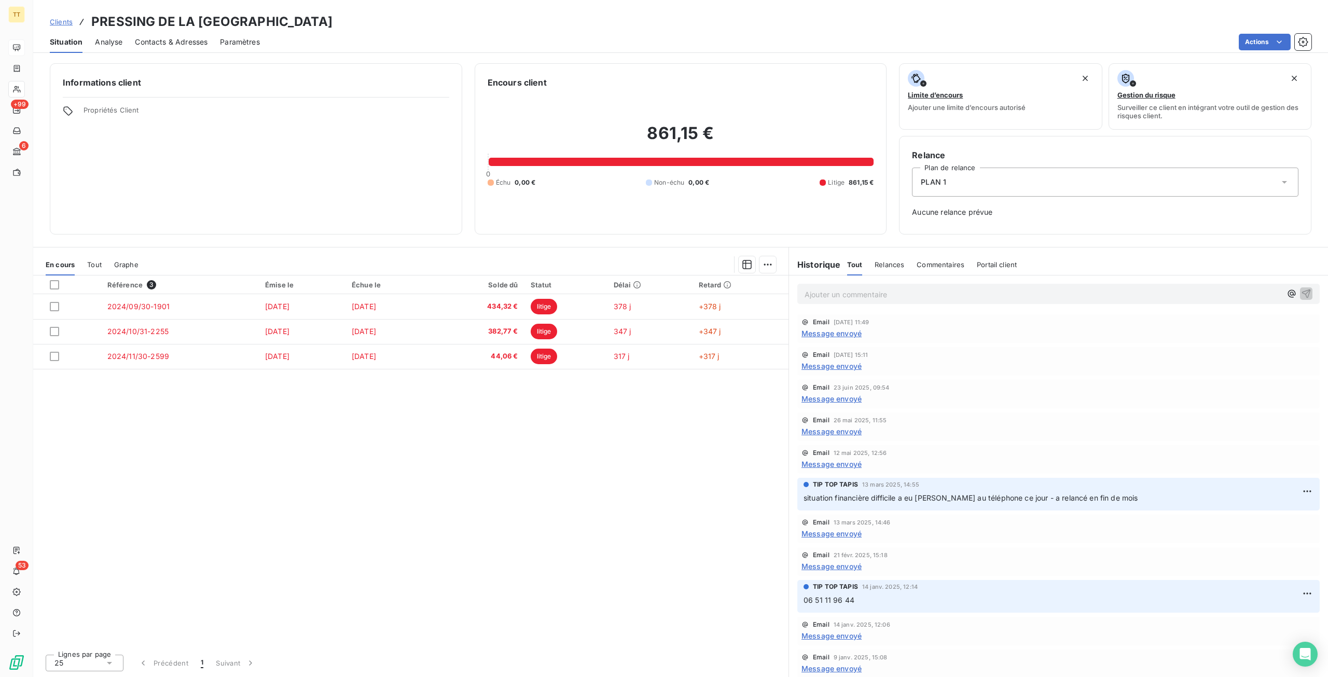
click at [452, 510] on div "Référence 3 Émise le Échue le Solde dû Statut Délai Retard 2024/09/30-1901 [DAT…" at bounding box center [411, 461] width 756 height 370
drag, startPoint x: 869, startPoint y: 295, endPoint x: 1328, endPoint y: 381, distance: 467.3
click at [880, 301] on div "Ajouter un commentaire ﻿" at bounding box center [1059, 294] width 523 height 20
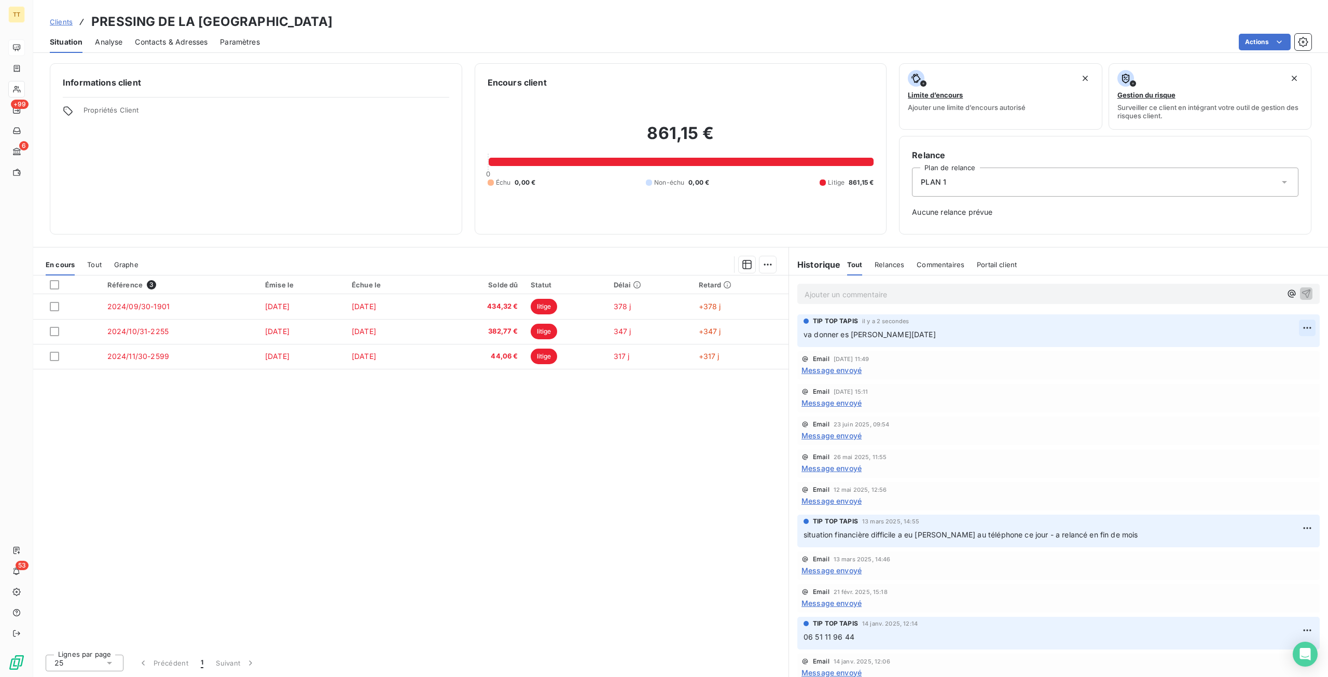
click at [1305, 325] on html "TT +99 6 53 Clients PRESSING DE LA [GEOGRAPHIC_DATA] - REUIL Situation Analyse …" at bounding box center [664, 338] width 1328 height 677
click at [1276, 343] on div "Editer" at bounding box center [1275, 350] width 58 height 17
drag, startPoint x: 885, startPoint y: 335, endPoint x: 952, endPoint y: 352, distance: 68.7
click at [885, 335] on span "va donner es [PERSON_NAME][DATE]" at bounding box center [870, 334] width 132 height 9
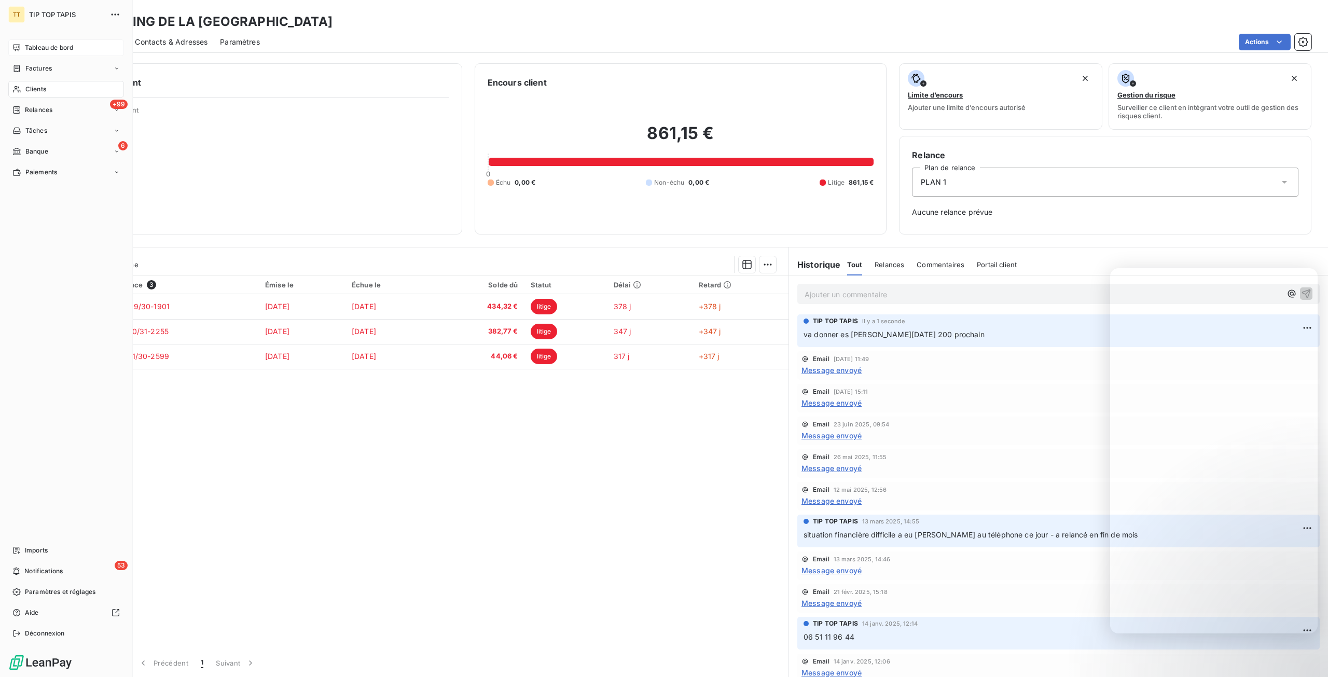
drag, startPoint x: 39, startPoint y: 88, endPoint x: 47, endPoint y: 88, distance: 7.8
click at [40, 88] on span "Clients" at bounding box center [35, 89] width 21 height 9
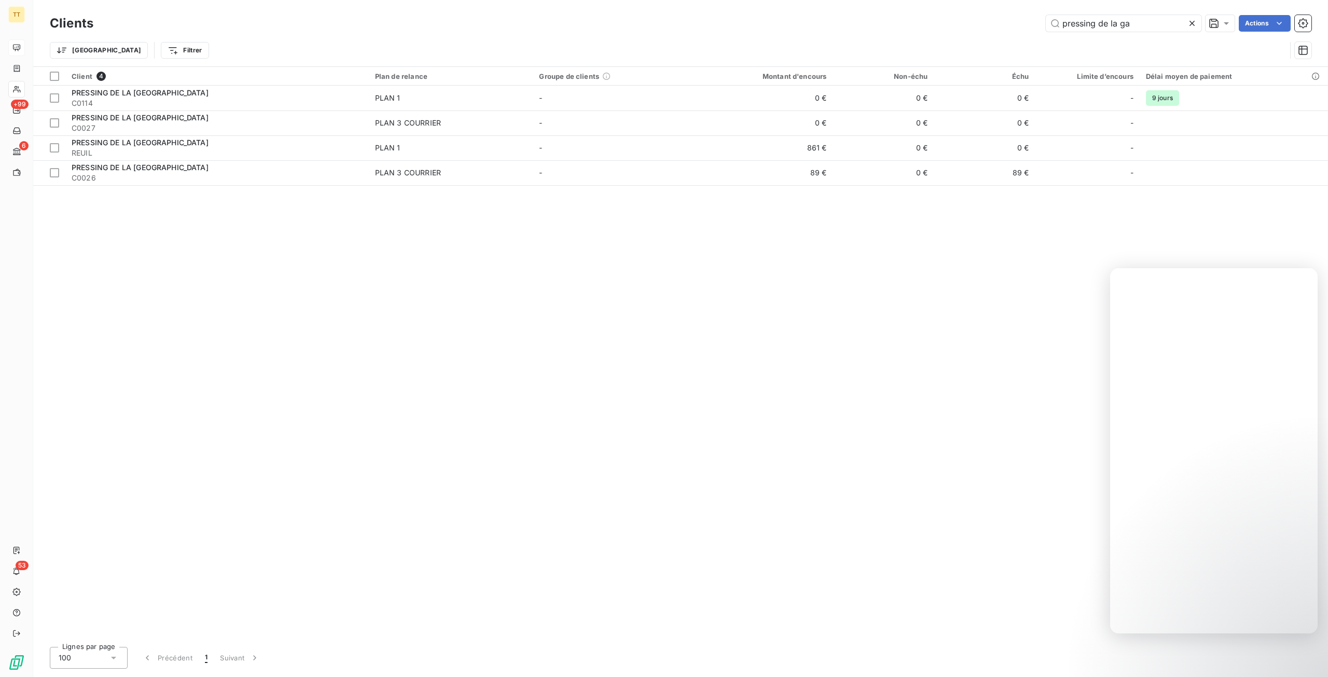
drag, startPoint x: 1159, startPoint y: 26, endPoint x: 1328, endPoint y: 208, distance: 247.5
click at [760, 16] on div "pressing de la ga Actions" at bounding box center [709, 23] width 1206 height 17
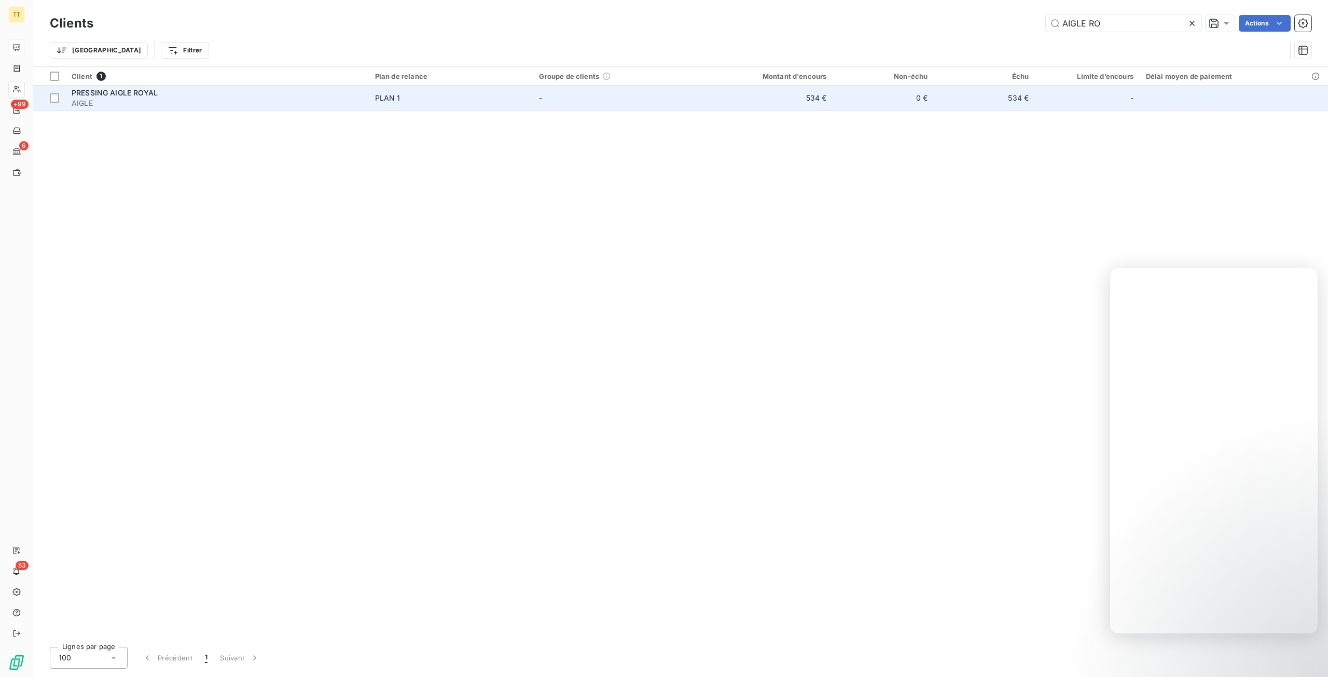
type input "AIGLE RO"
click at [815, 94] on td "534 €" at bounding box center [764, 98] width 135 height 25
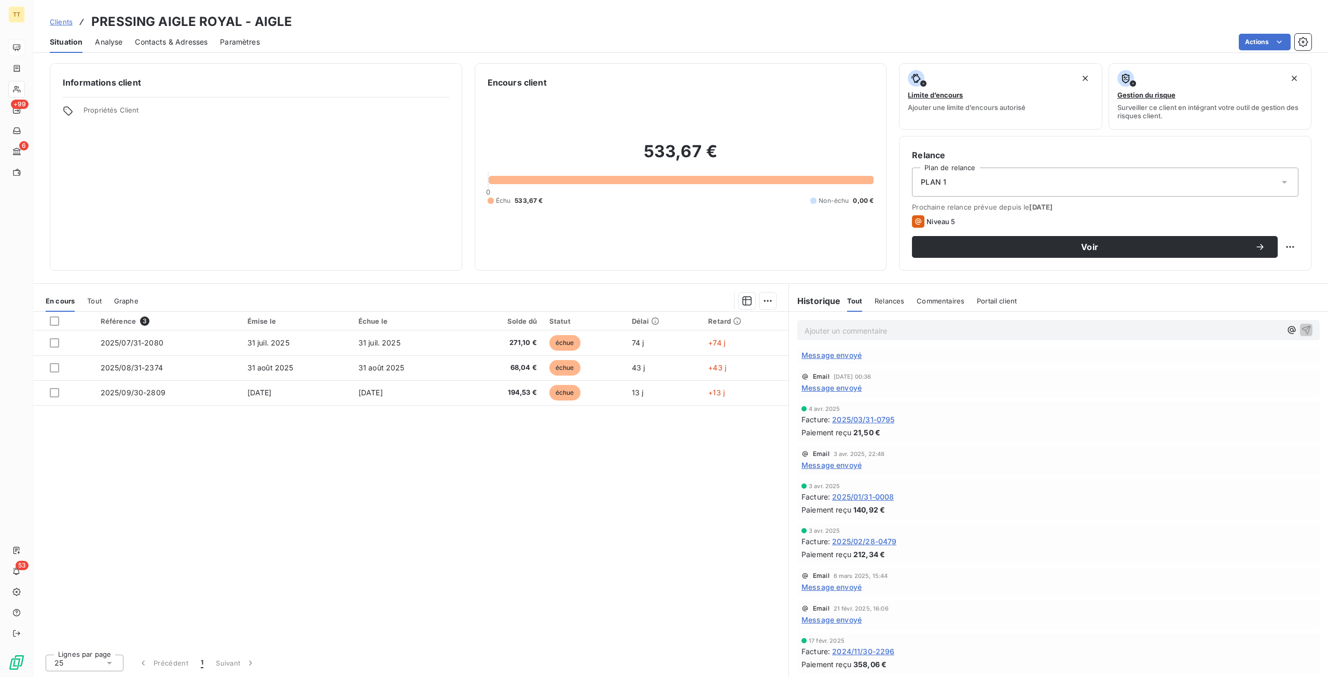
scroll to position [778, 0]
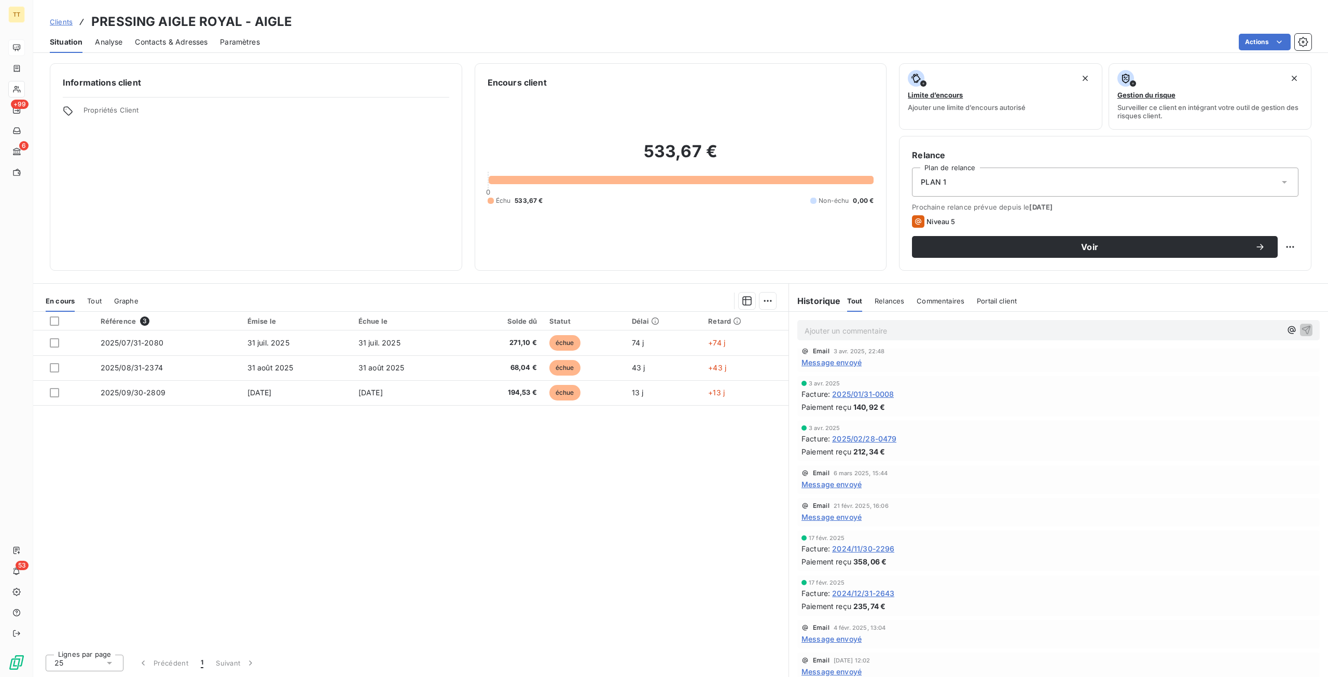
click at [179, 38] on span "Contacts & Adresses" at bounding box center [171, 42] width 73 height 10
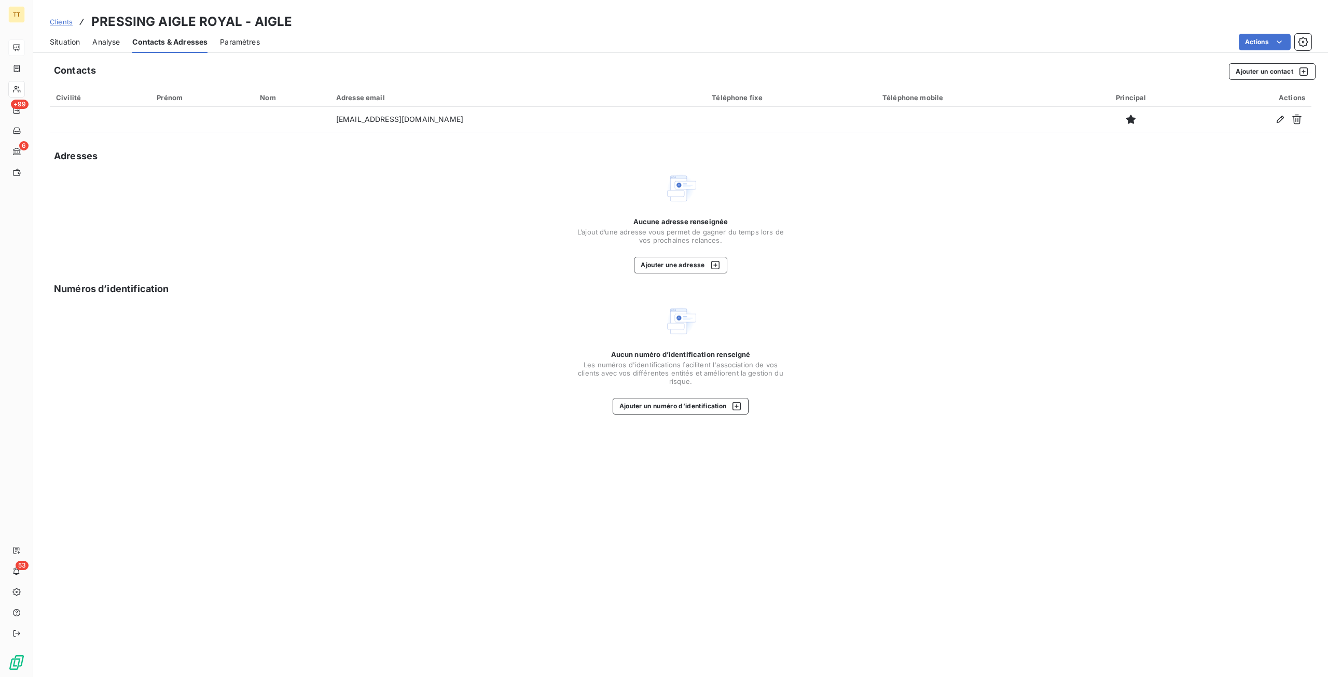
click at [70, 38] on span "Situation" at bounding box center [65, 42] width 30 height 10
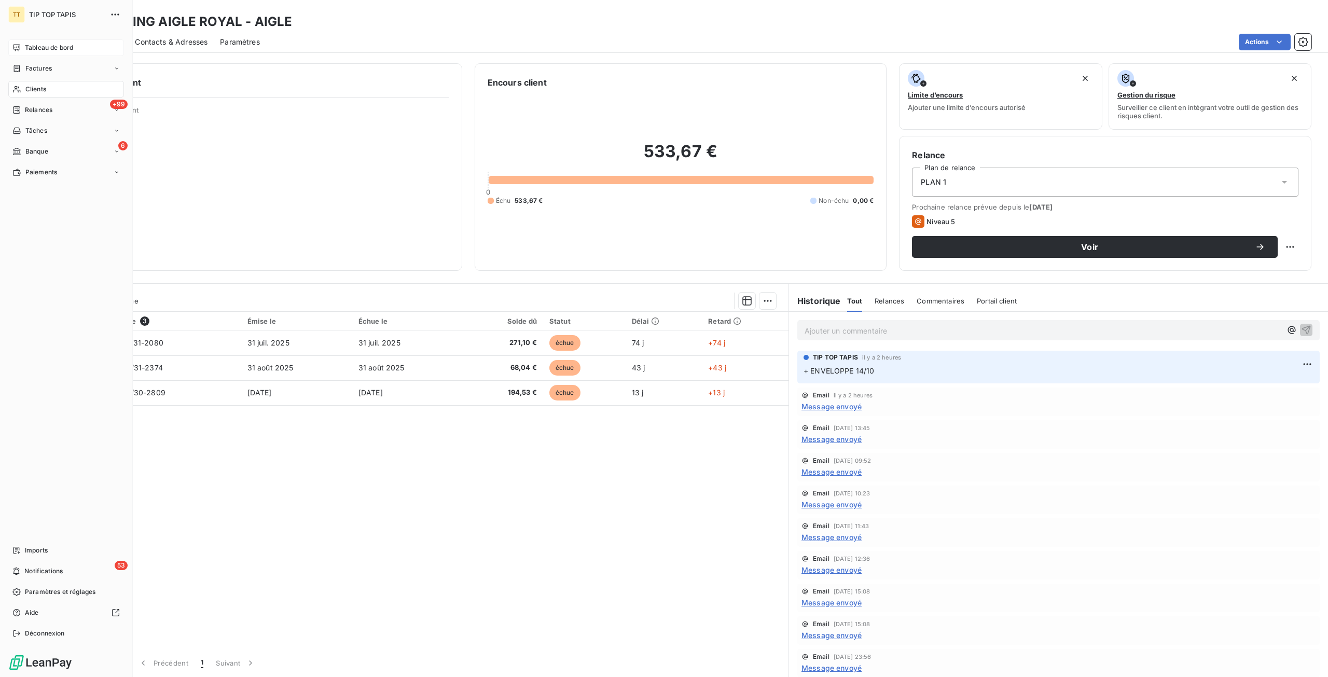
click at [47, 90] on div "Clients" at bounding box center [66, 89] width 116 height 17
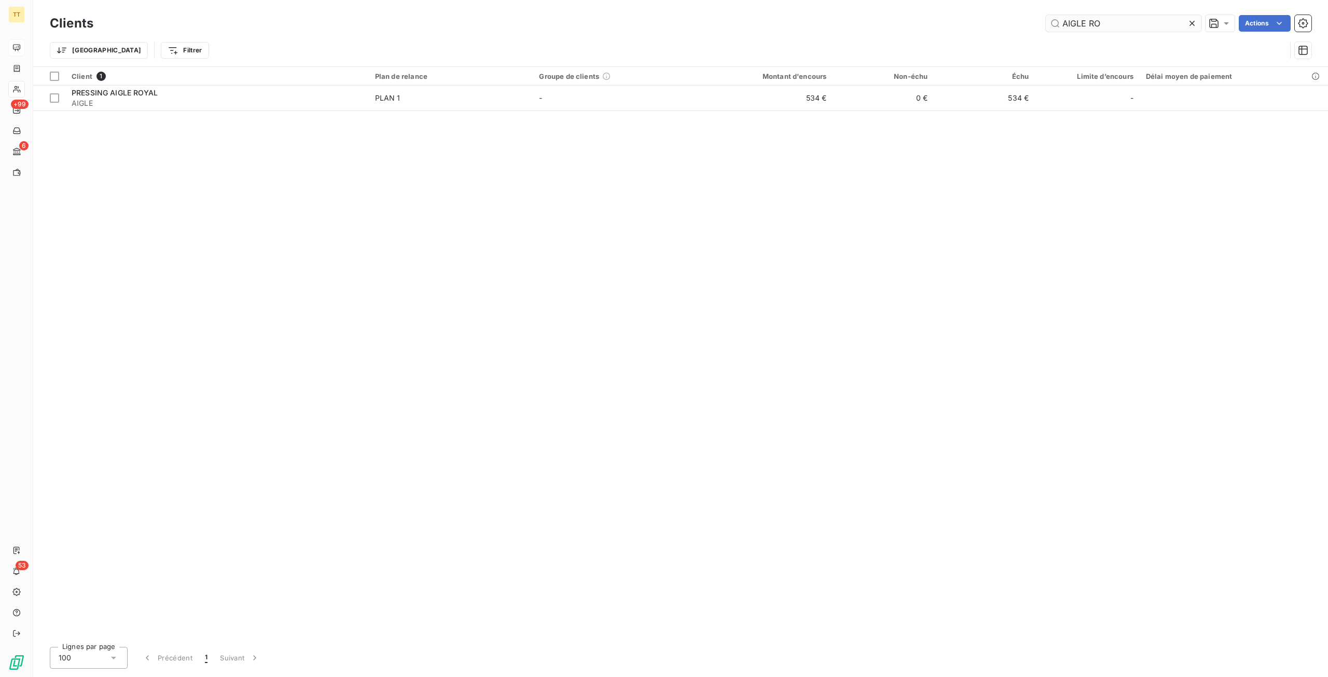
drag, startPoint x: 1145, startPoint y: 11, endPoint x: 1148, endPoint y: 19, distance: 8.4
click at [1145, 13] on div "Clients AIGLE RO Actions Trier Filtrer" at bounding box center [680, 33] width 1295 height 66
drag, startPoint x: 1148, startPoint y: 21, endPoint x: 1328, endPoint y: 42, distance: 181.3
click at [989, 18] on div "AIGLE RO Actions" at bounding box center [709, 23] width 1206 height 17
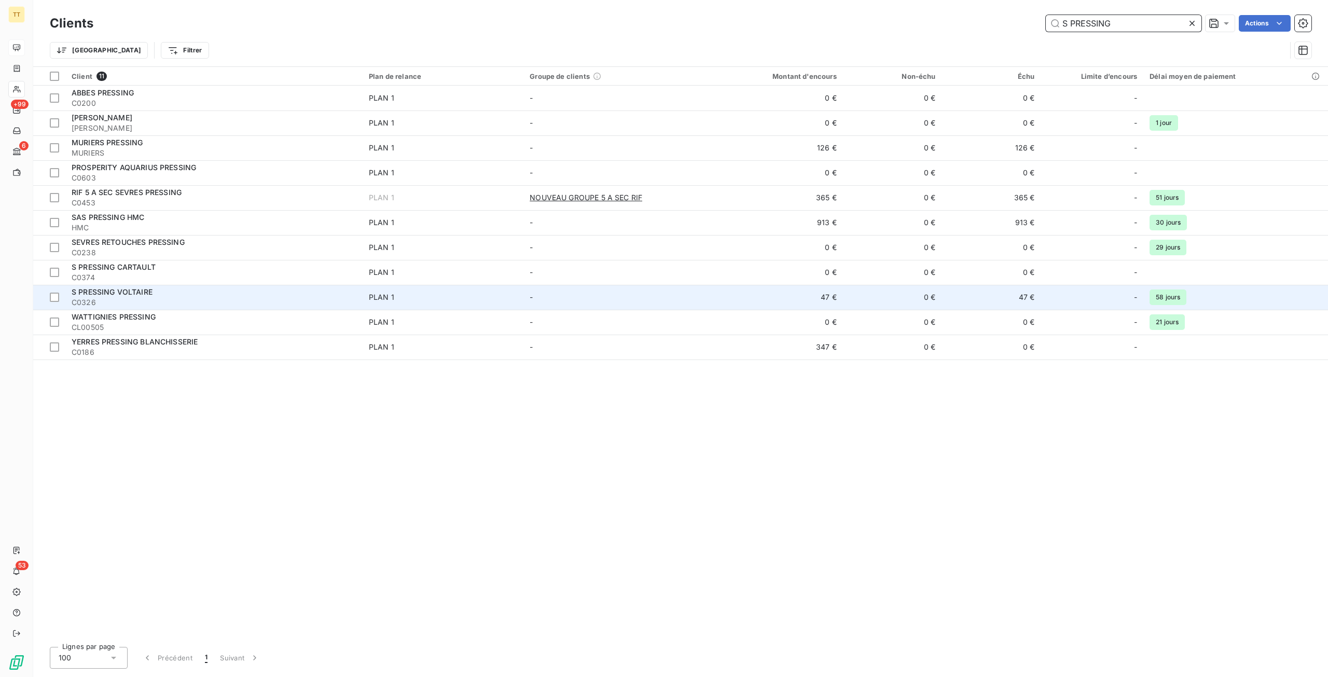
type input "S PRESSING"
click at [135, 295] on span "S PRESSING VOLTAIRE" at bounding box center [112, 291] width 81 height 9
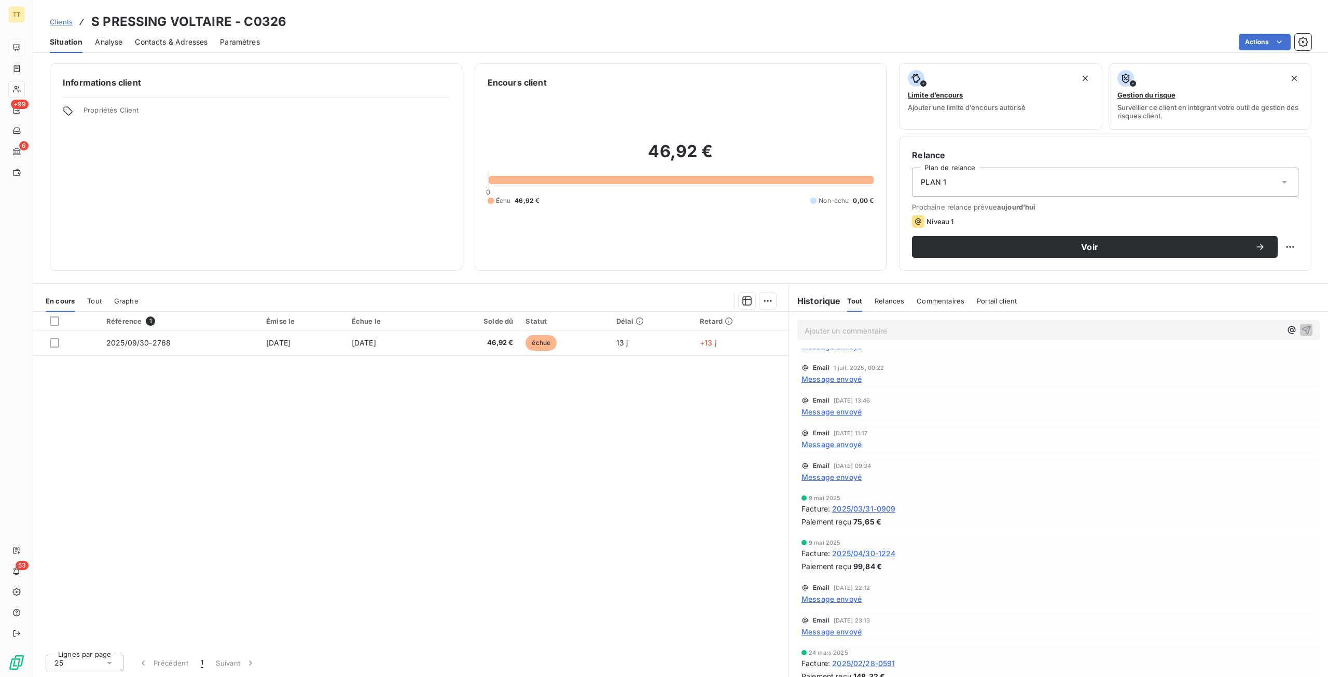
scroll to position [500, 0]
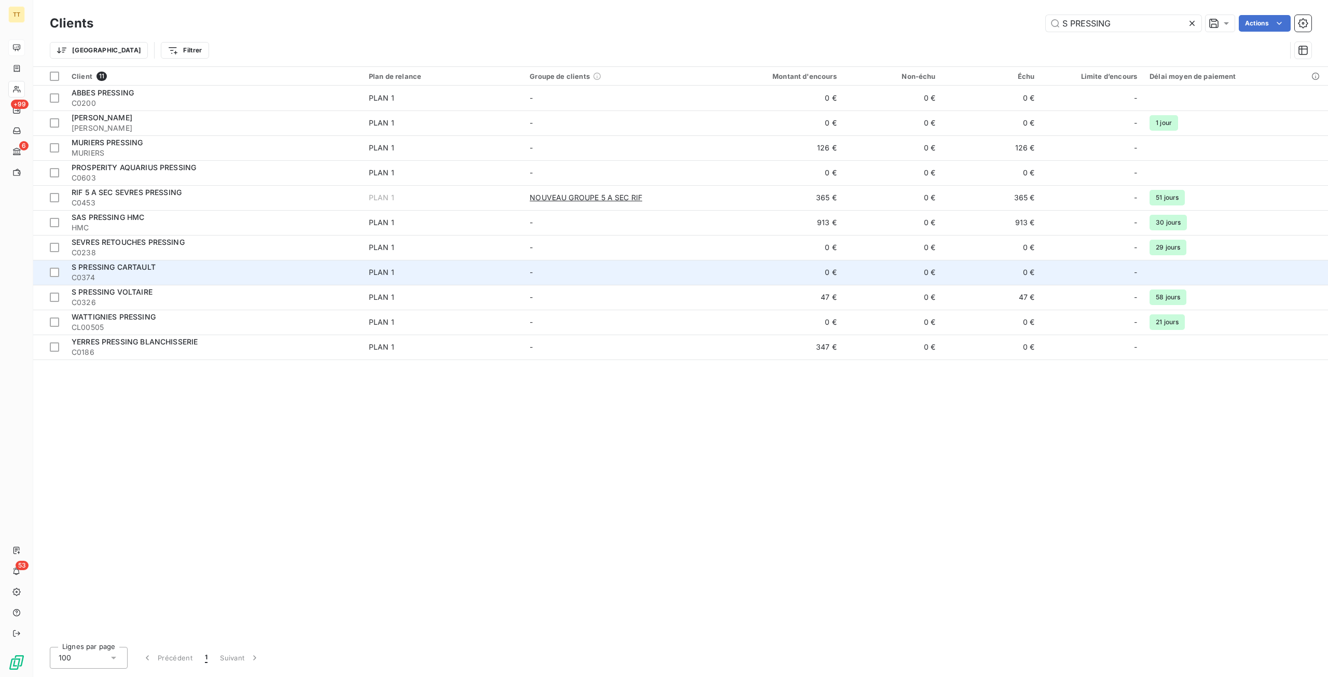
click at [866, 279] on td "0 €" at bounding box center [892, 272] width 99 height 25
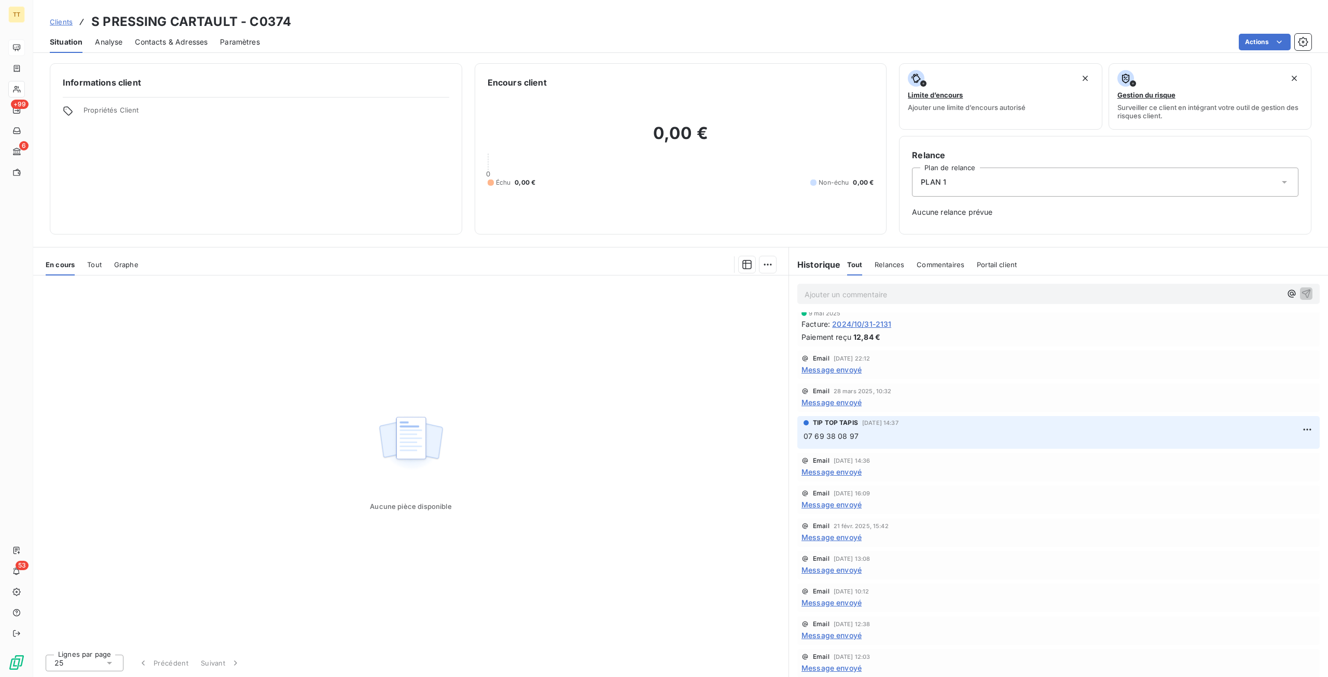
scroll to position [442, 0]
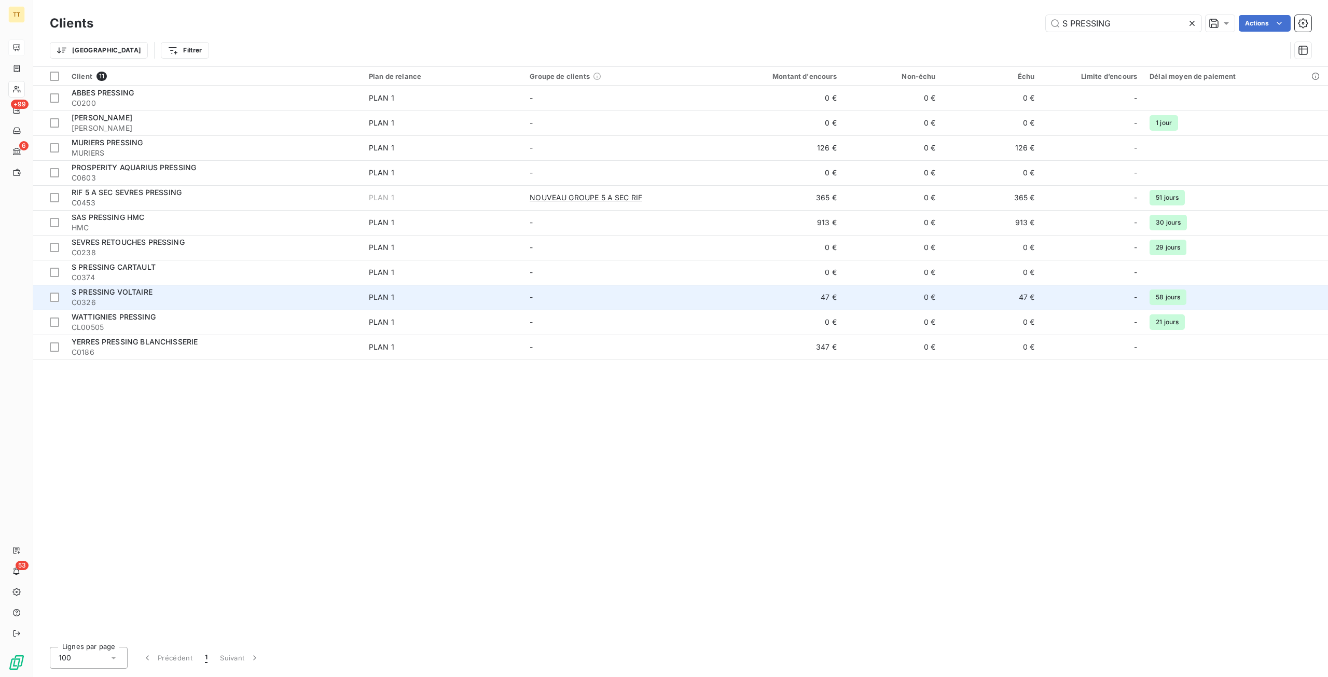
click at [798, 294] on td "47 €" at bounding box center [776, 297] width 133 height 25
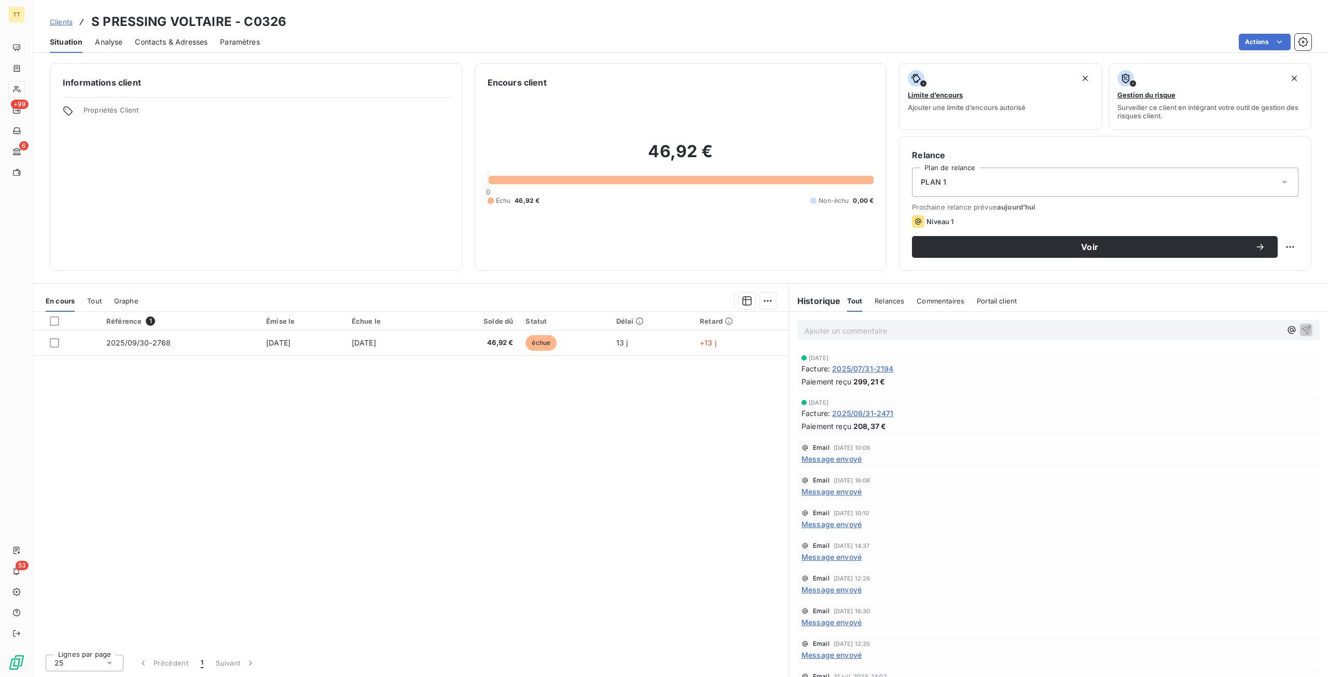
click at [142, 36] on div "Contacts & Adresses" at bounding box center [171, 42] width 73 height 22
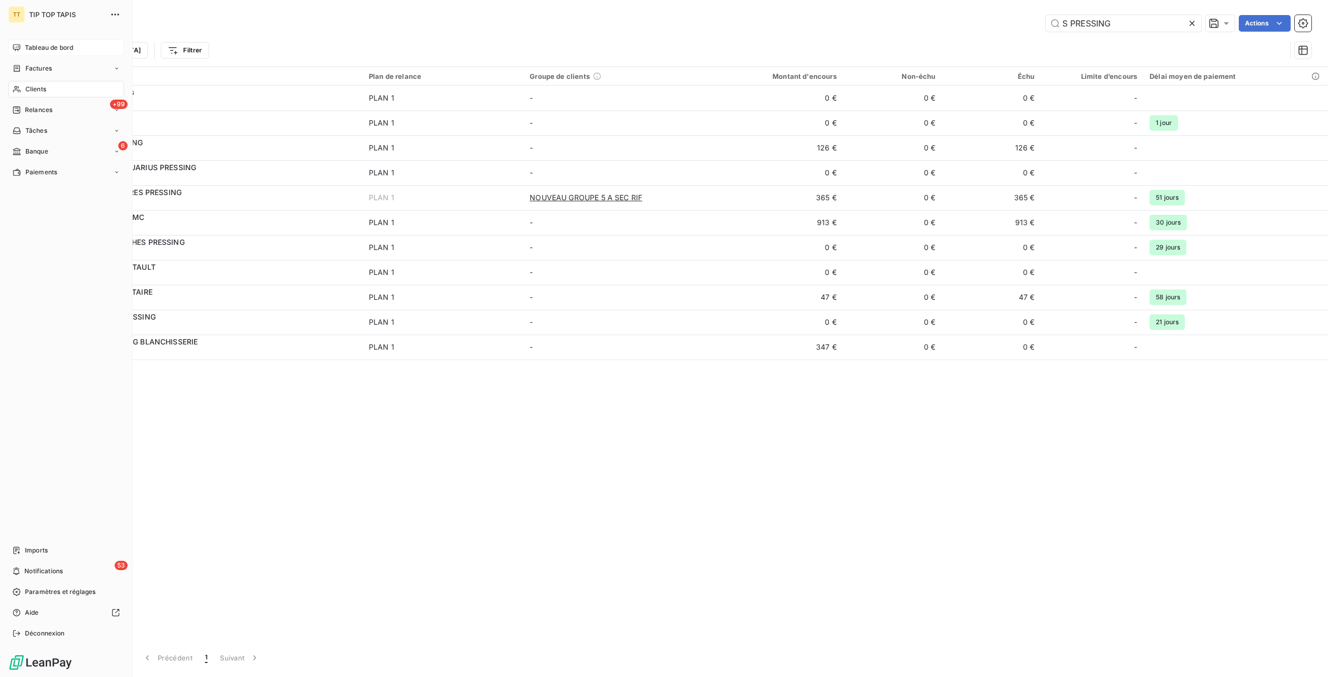
click at [30, 156] on div "6 Banque" at bounding box center [66, 151] width 116 height 17
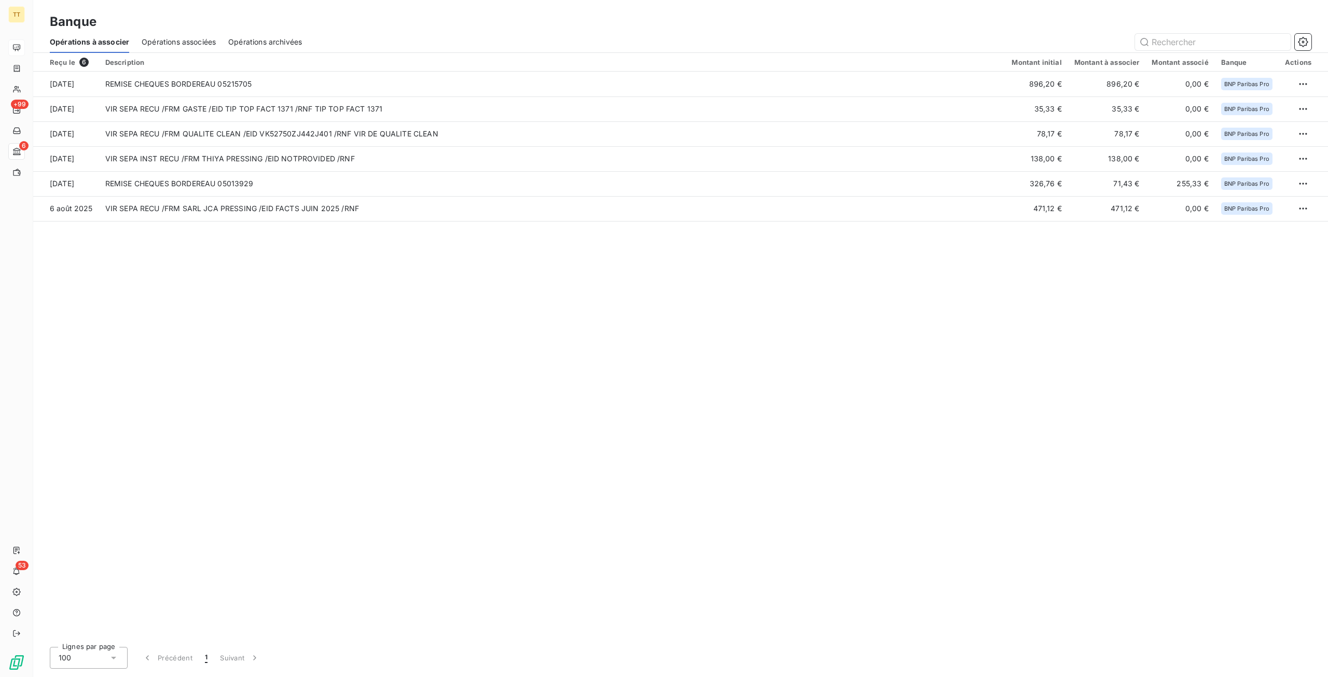
click at [382, 357] on div "Reçu le 6 Description Montant initial Montant à associer Montant associé Banque…" at bounding box center [680, 346] width 1295 height 586
click at [1292, 651] on div "Lignes par page 100 Précédent 1 Suivant" at bounding box center [681, 658] width 1262 height 22
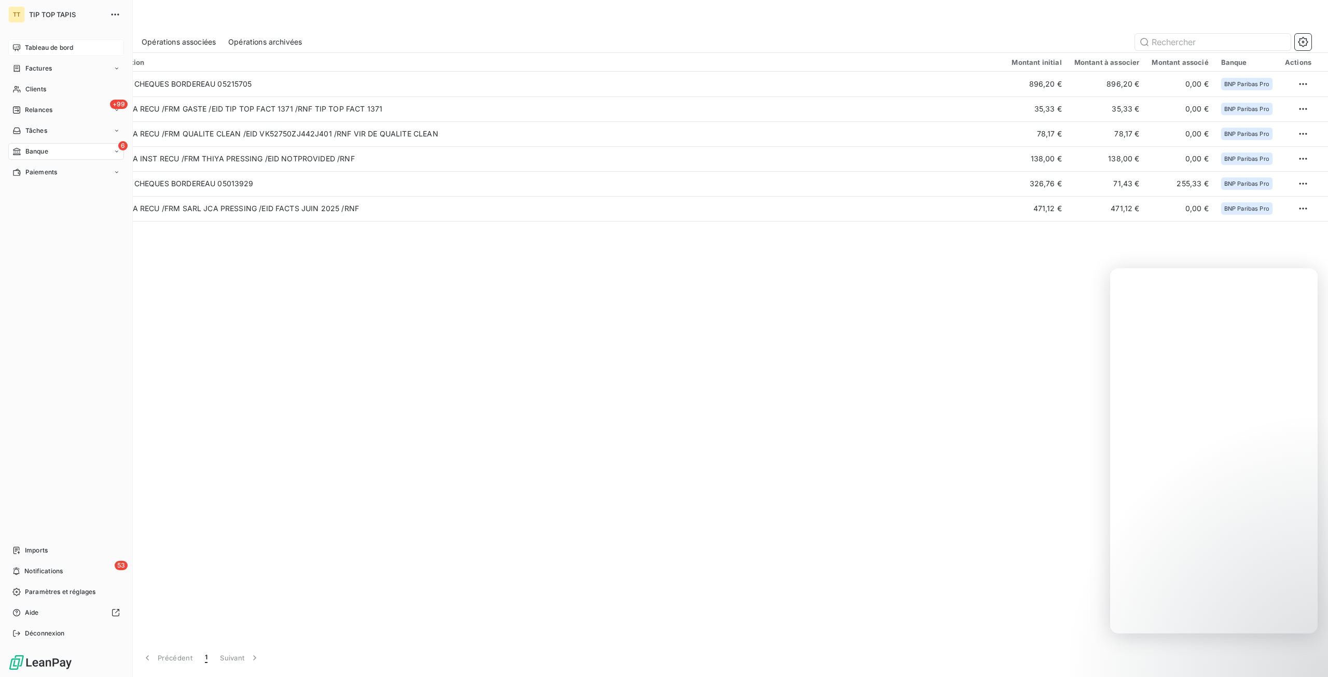
click at [28, 49] on span "Tableau de bord" at bounding box center [49, 47] width 48 height 9
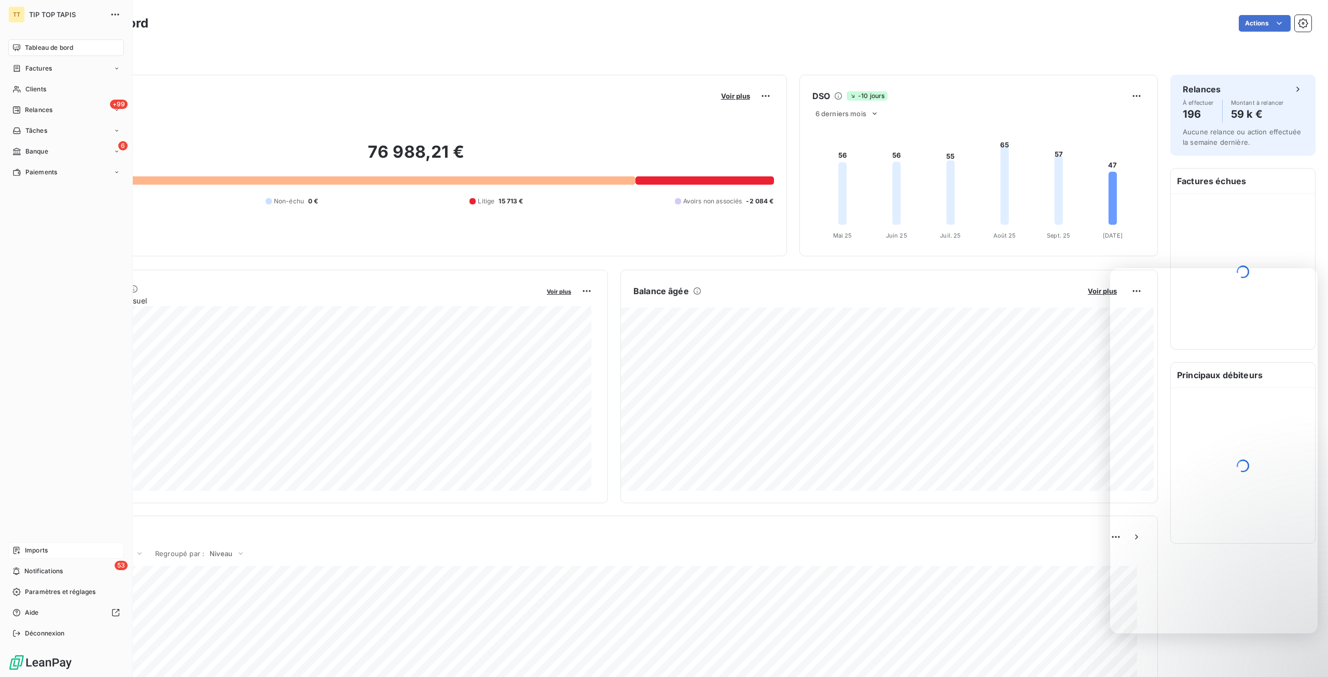
click at [28, 548] on span "Imports" at bounding box center [36, 550] width 23 height 9
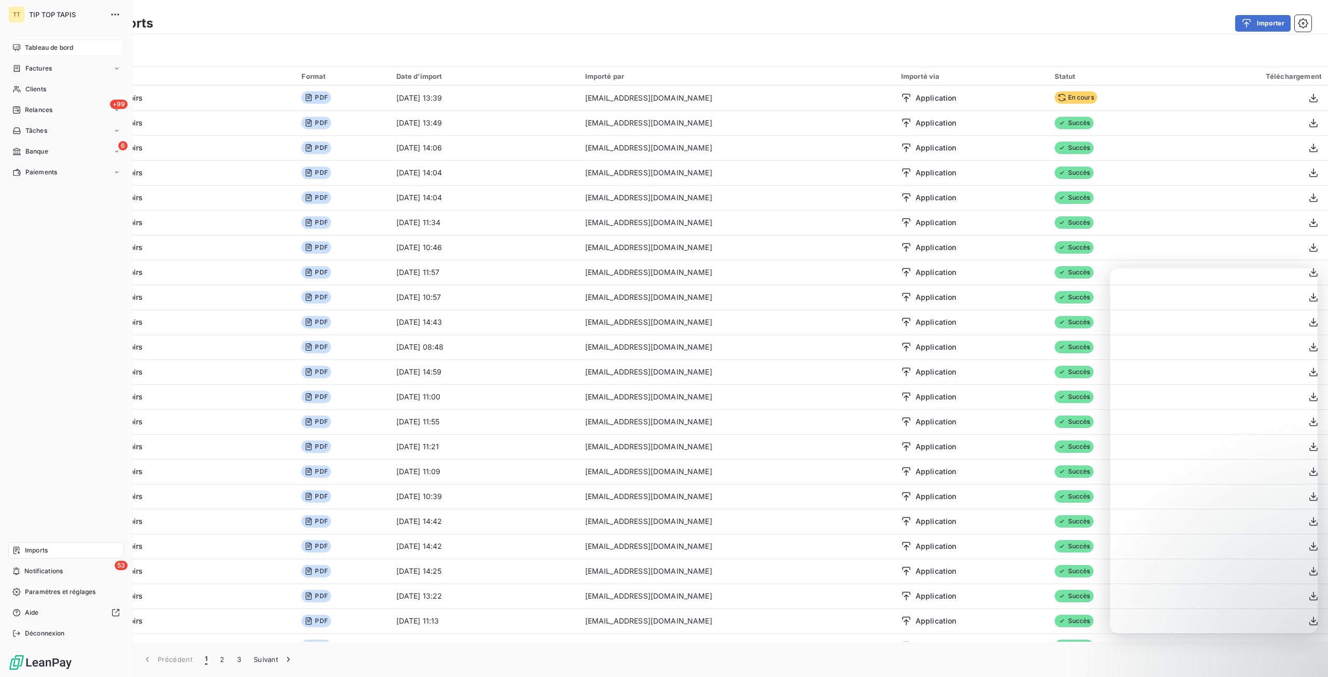
click at [65, 42] on div "Tableau de bord" at bounding box center [66, 47] width 116 height 17
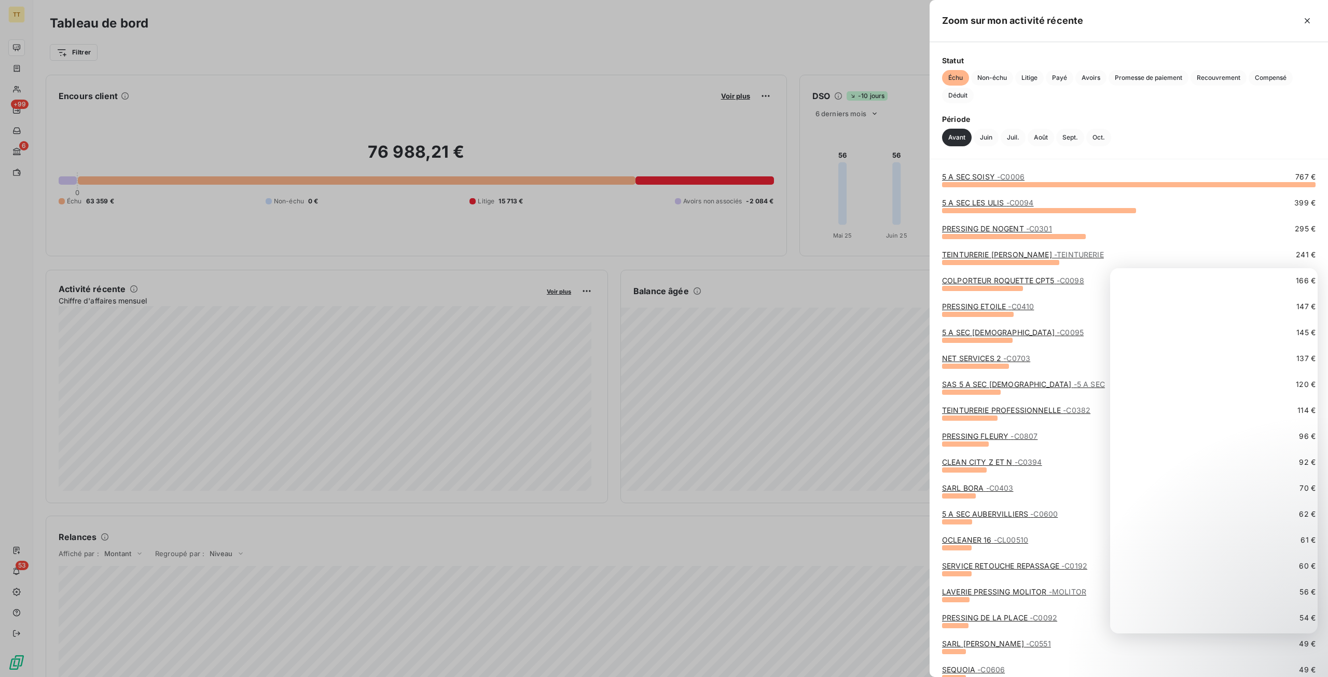
click at [355, 246] on div at bounding box center [664, 338] width 1328 height 677
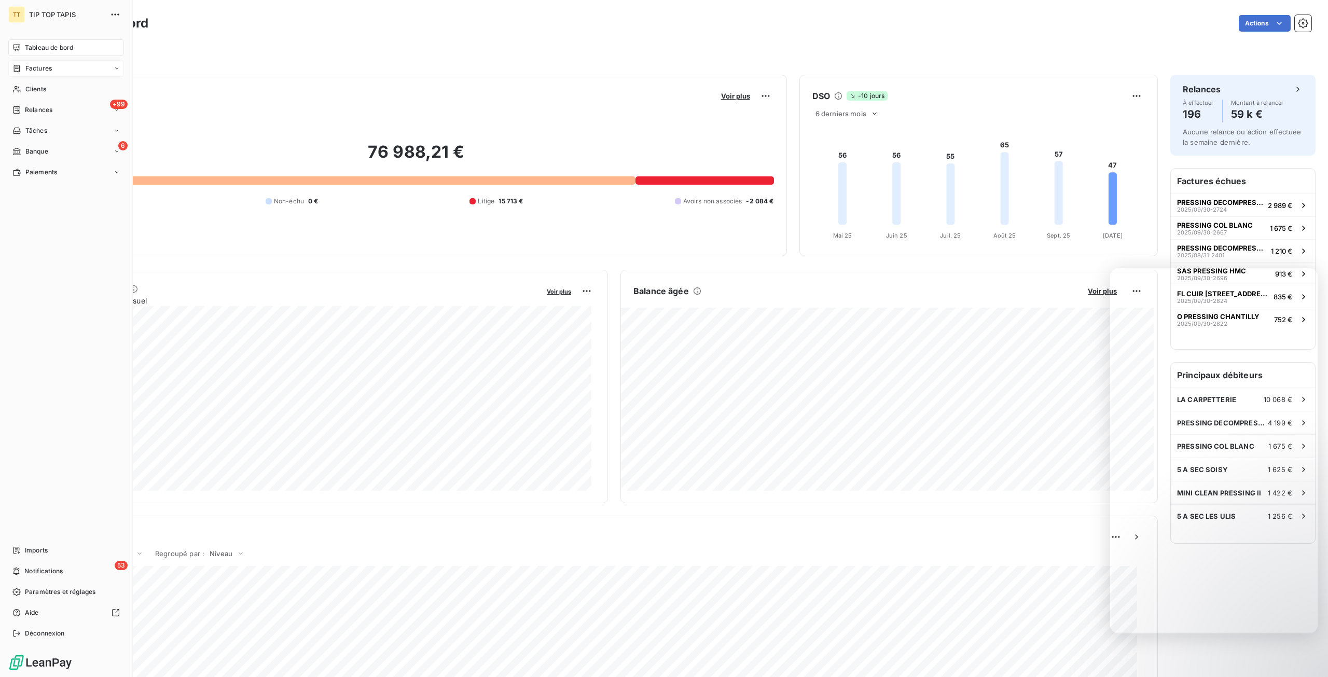
click at [23, 73] on div "Factures" at bounding box center [66, 68] width 116 height 17
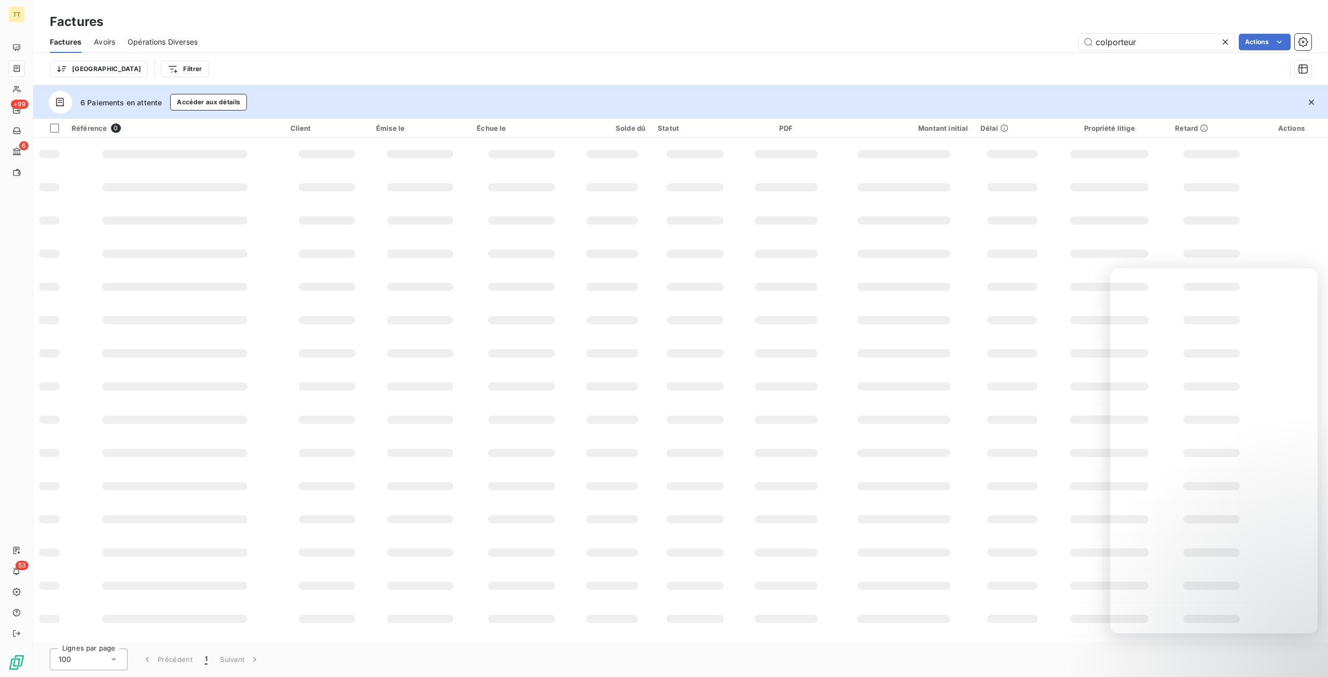
click at [130, 75] on html "TT +99 6 53 Factures Factures Avoirs Opérations Diverses colporteur Actions Tri…" at bounding box center [664, 338] width 1328 height 677
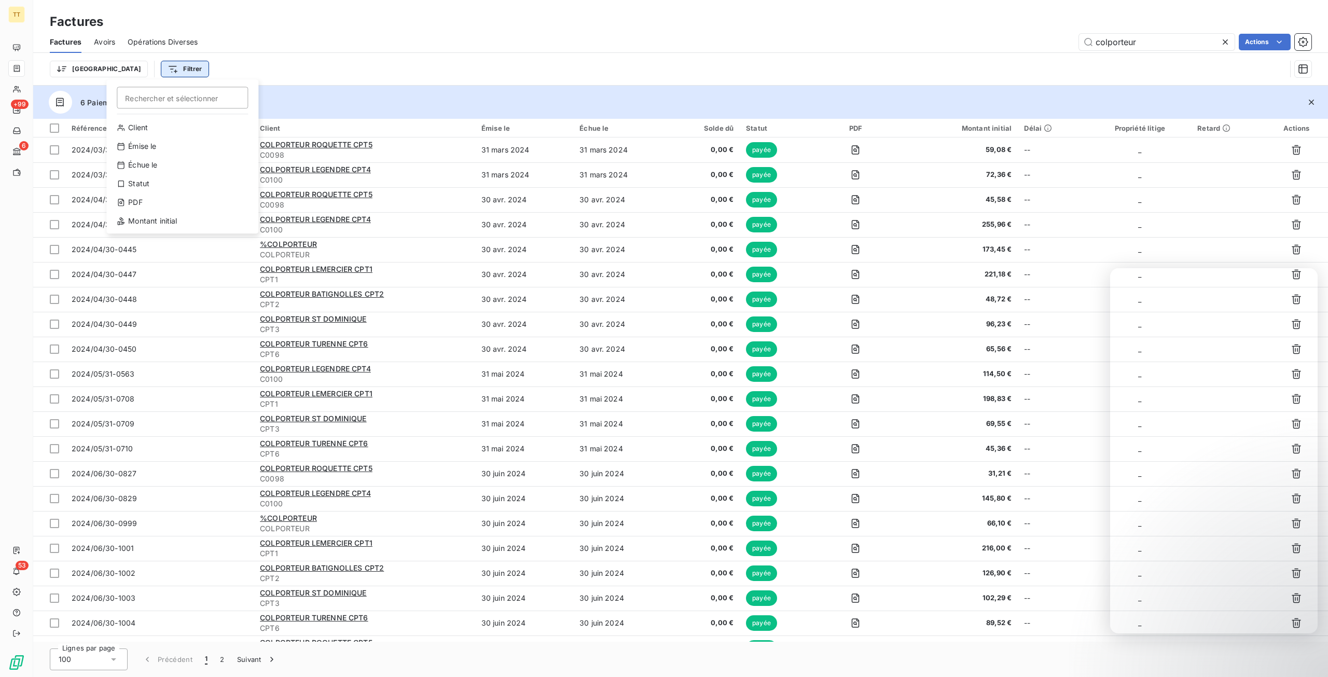
click at [133, 72] on html "TT +99 6 53 Factures Factures Avoirs Opérations Diverses colporteur Actions Tri…" at bounding box center [664, 338] width 1328 height 677
click at [134, 72] on html "TT +99 6 53 Factures Factures Avoirs Opérations Diverses colporteur Actions Tri…" at bounding box center [664, 338] width 1328 height 677
click at [80, 69] on html "TT +99 6 53 Factures Factures Avoirs Opérations Diverses colporteur Actions Tri…" at bounding box center [664, 338] width 1328 height 677
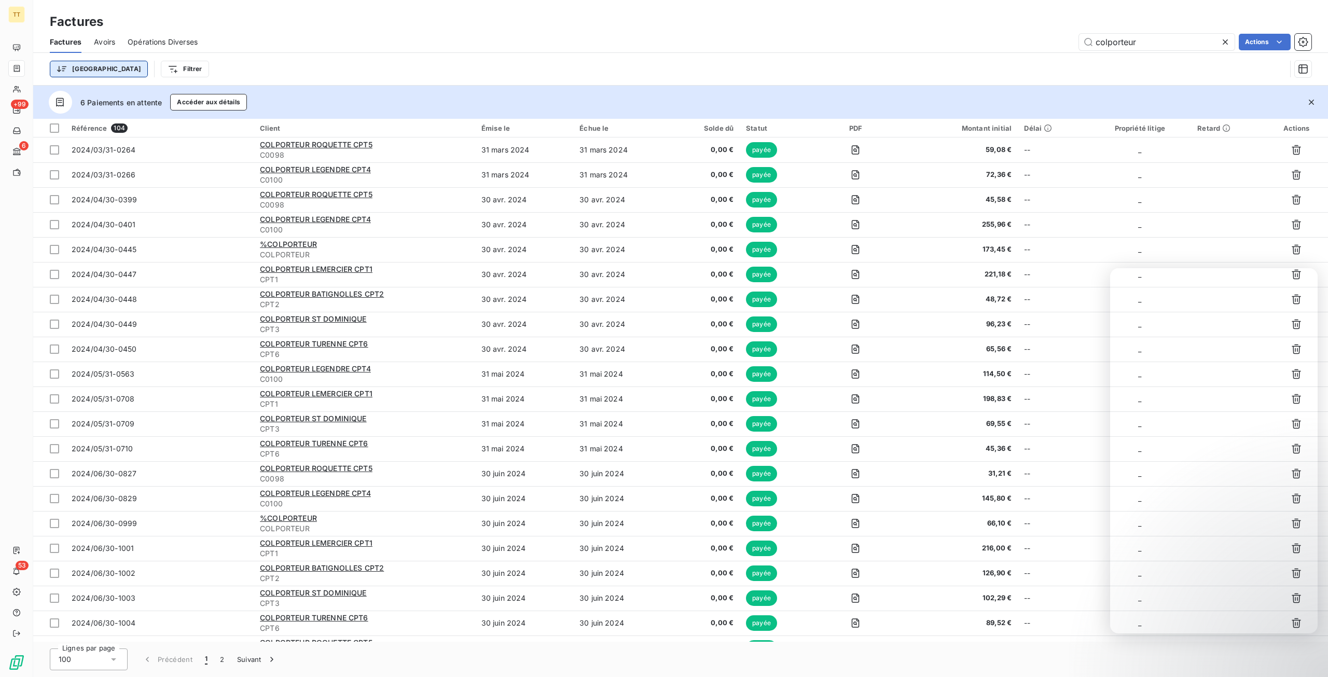
click at [78, 69] on html "TT +99 6 53 Factures Factures Avoirs Opérations Diverses colporteur Actions Tri…" at bounding box center [664, 338] width 1328 height 677
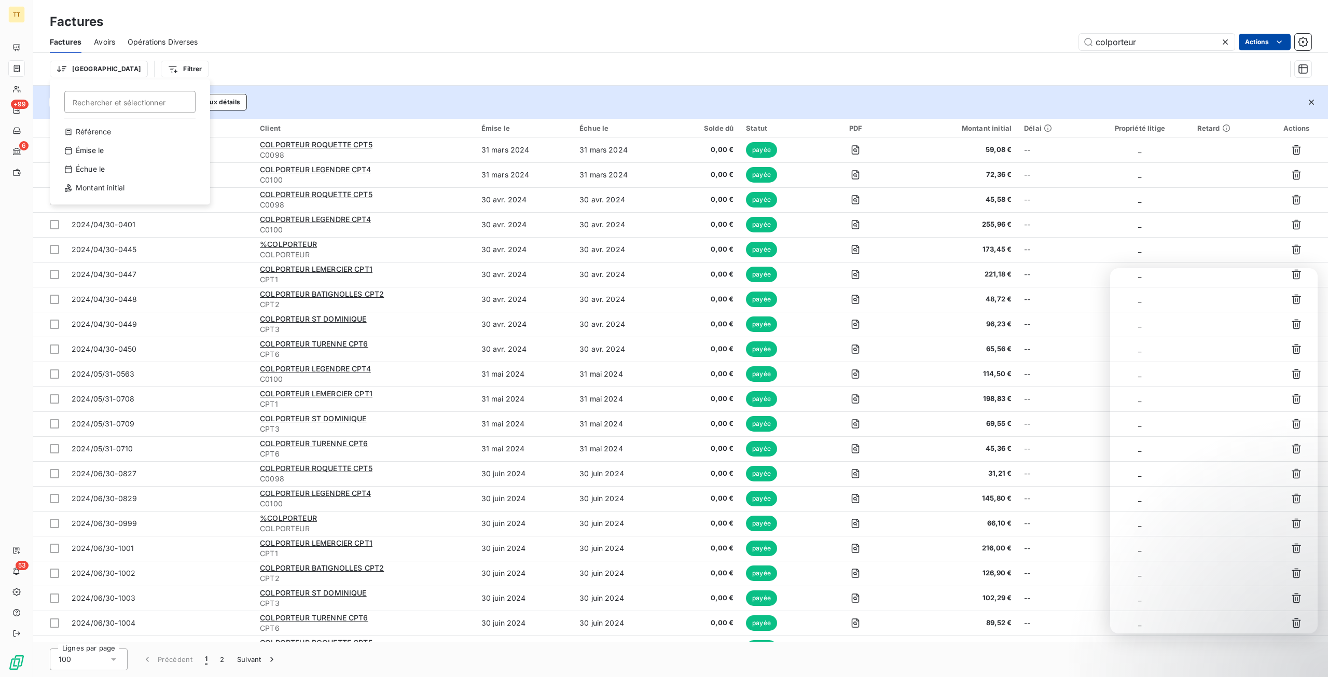
click at [1260, 37] on html "TT +99 6 53 Factures Factures Avoirs Opérations Diverses colporteur Actions Tri…" at bounding box center [664, 338] width 1328 height 677
click at [1264, 38] on html "TT +99 6 53 Factures Factures Avoirs Opérations Diverses colporteur Actions Tri…" at bounding box center [664, 338] width 1328 height 677
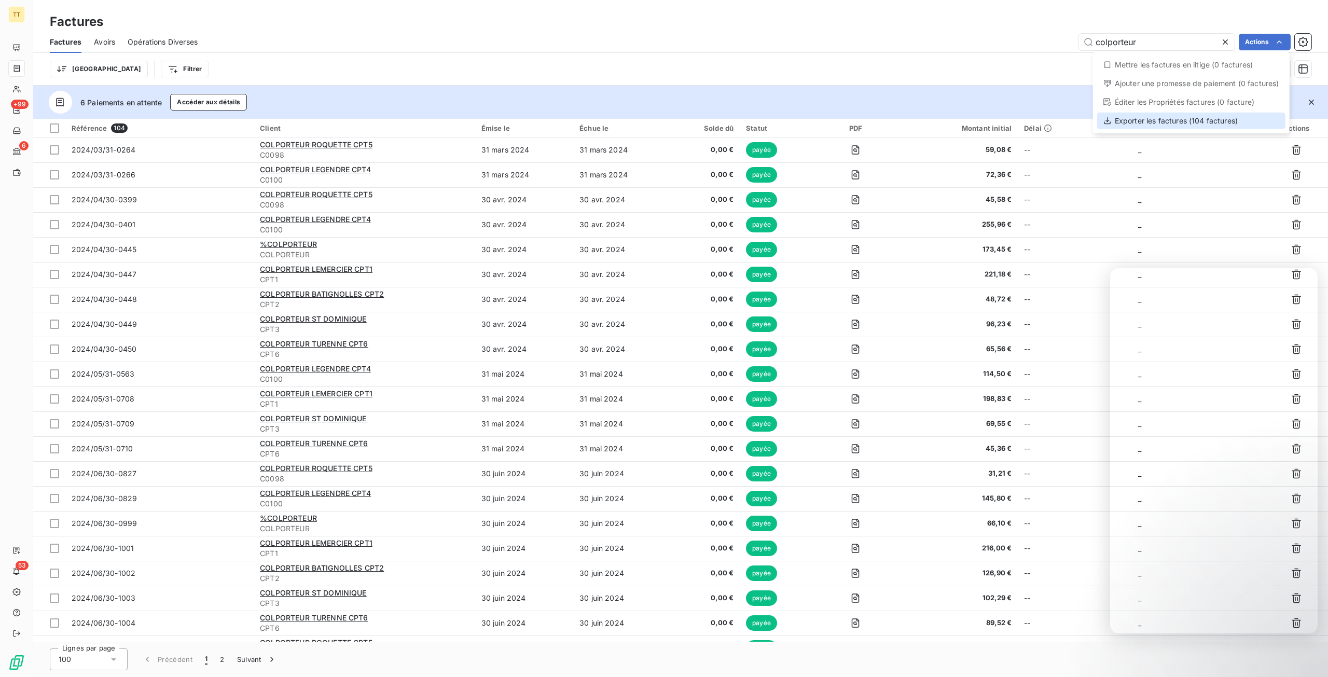
click at [1215, 125] on div "Exporter les factures (104 factures)" at bounding box center [1191, 121] width 188 height 17
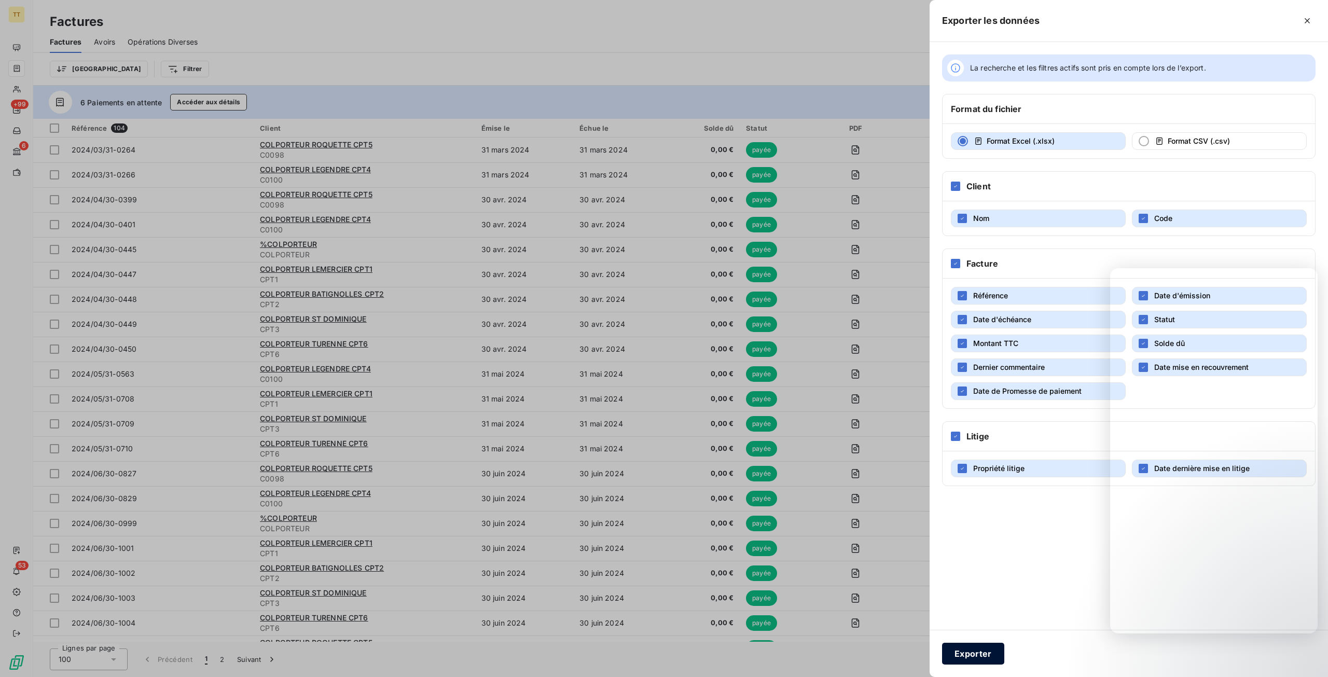
click at [989, 646] on button "Exporter" at bounding box center [973, 654] width 62 height 22
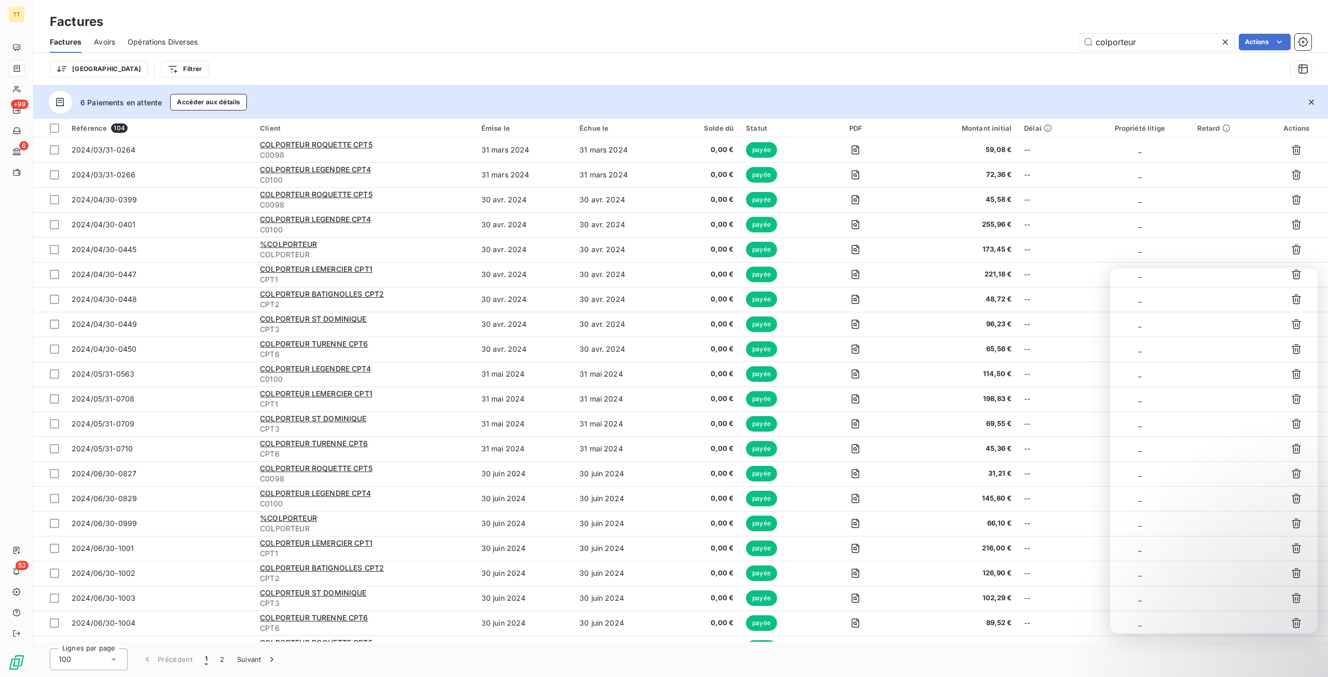
click at [1320, 660] on div "Lignes par page 100 Précédent 1 2 Suivant" at bounding box center [680, 659] width 1295 height 35
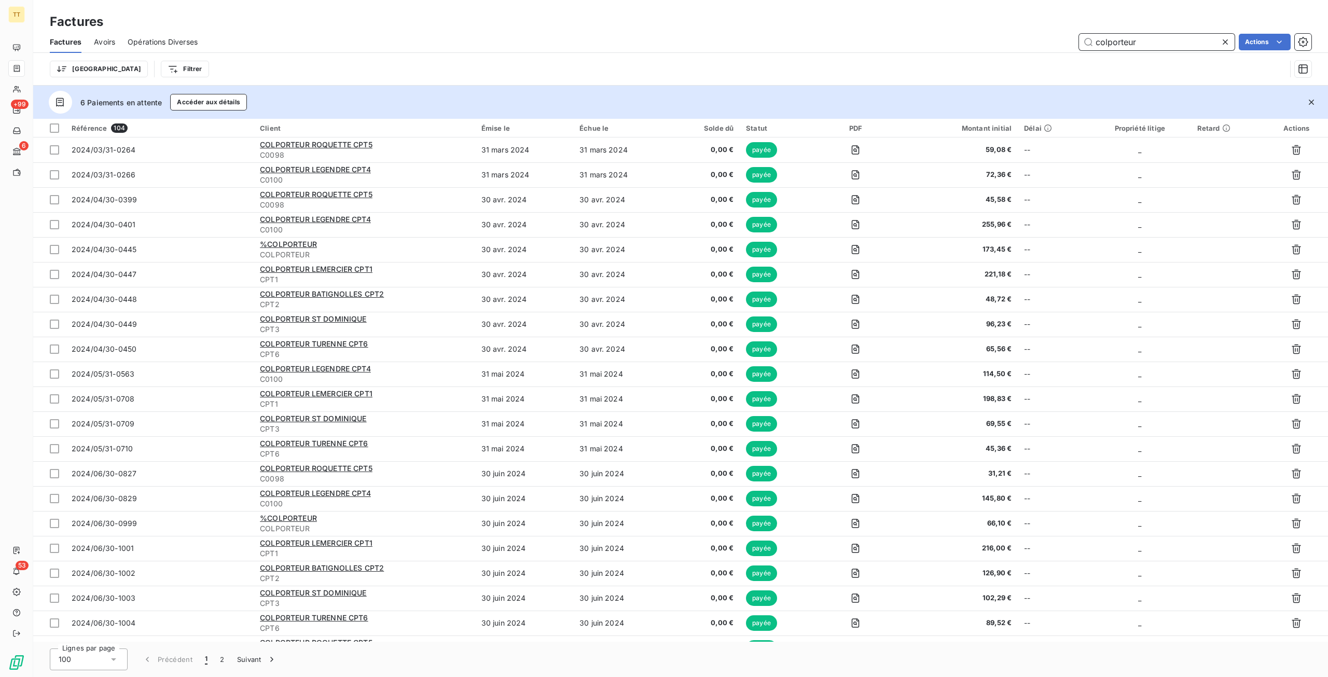
drag, startPoint x: 1163, startPoint y: 44, endPoint x: 823, endPoint y: 17, distance: 340.9
click at [823, 17] on div "Factures Factures Avoirs Opérations Diverses colporteur Actions Trier Filtrer" at bounding box center [680, 43] width 1295 height 86
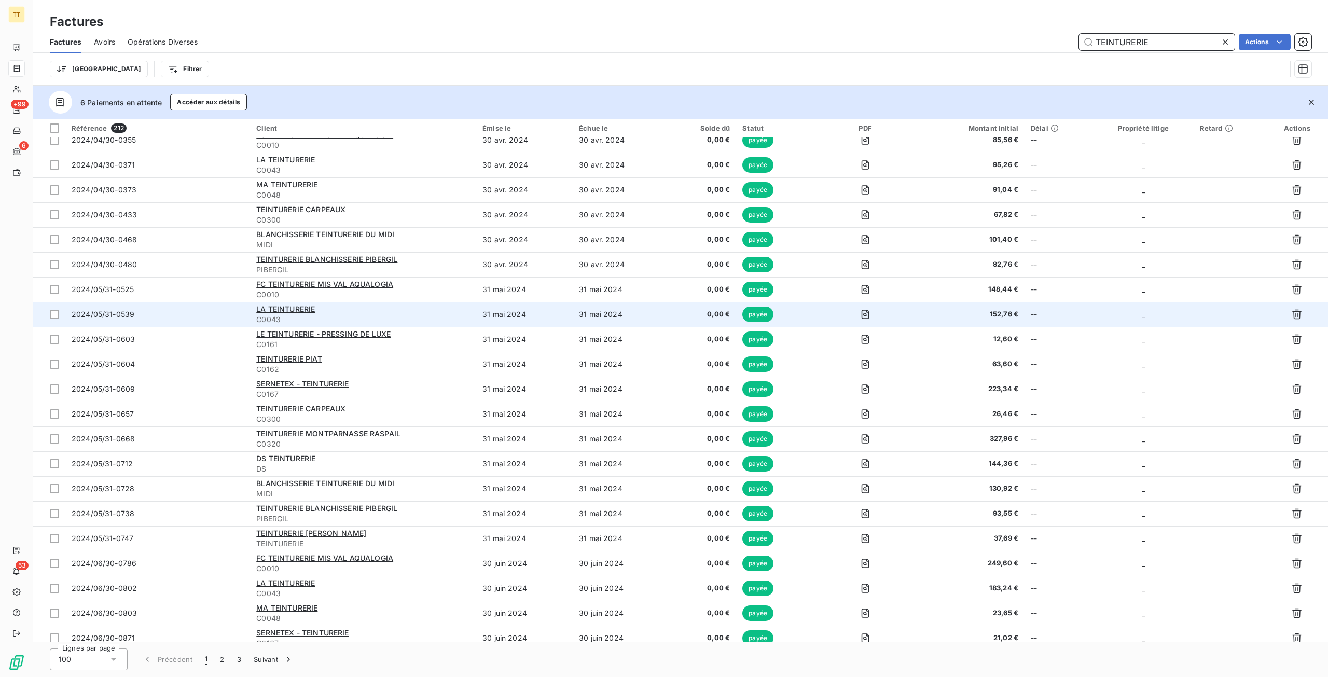
scroll to position [363, 0]
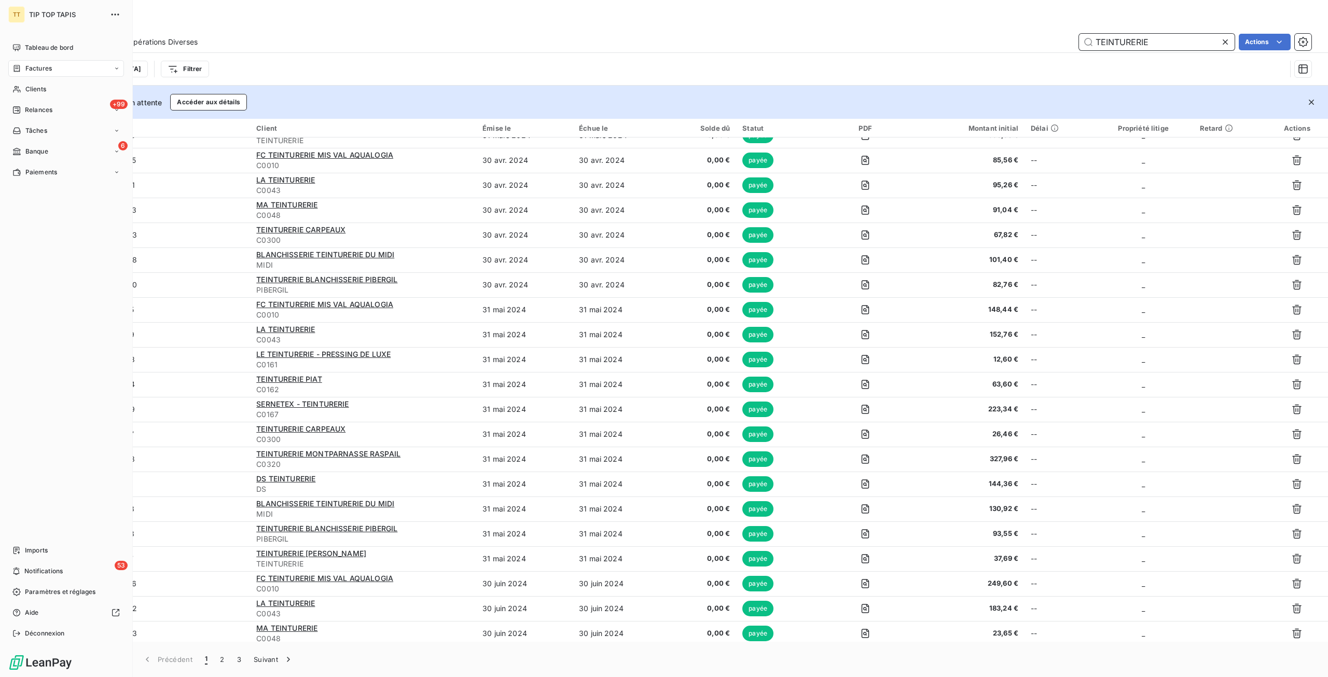
type input "TEINTURERIE"
click at [33, 99] on nav "Tableau de bord Factures Clients +99 Relances Tâches 6 Banque Paiements" at bounding box center [66, 109] width 116 height 141
click at [35, 95] on div "Clients" at bounding box center [66, 89] width 116 height 17
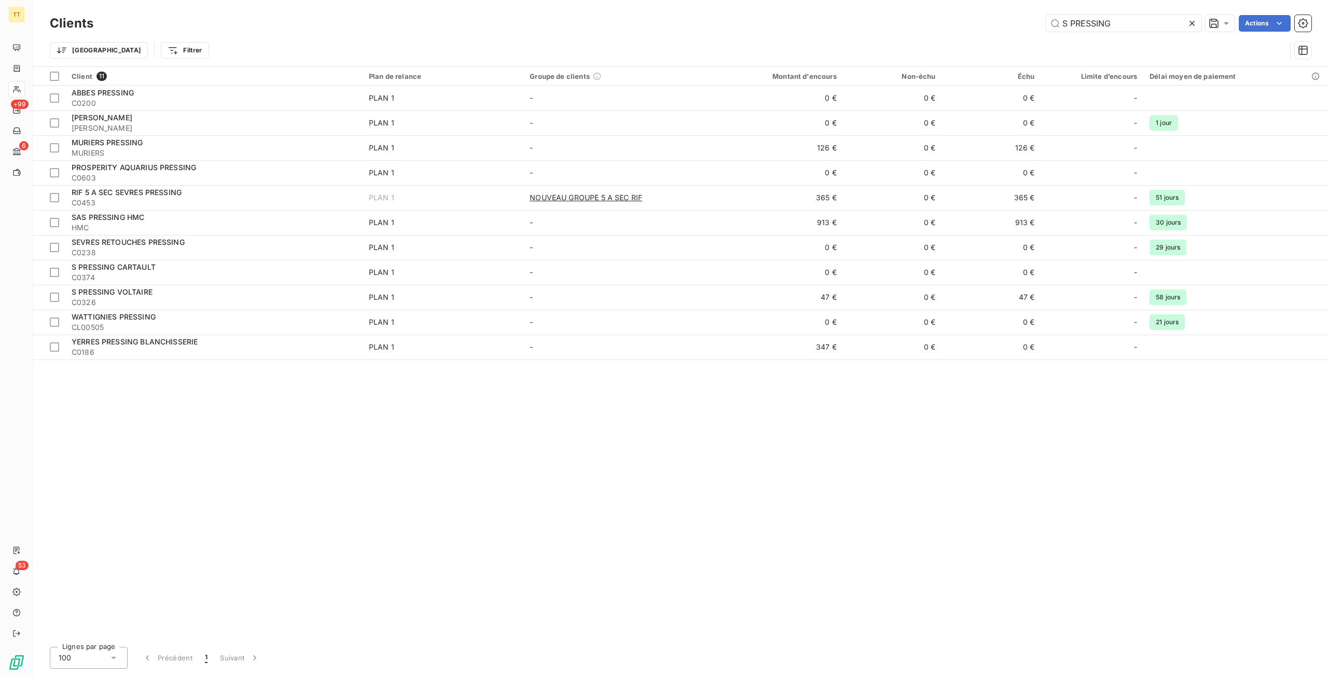
drag, startPoint x: 805, startPoint y: 21, endPoint x: 764, endPoint y: 21, distance: 40.5
click at [764, 21] on div "S PRESSING Actions" at bounding box center [709, 23] width 1206 height 17
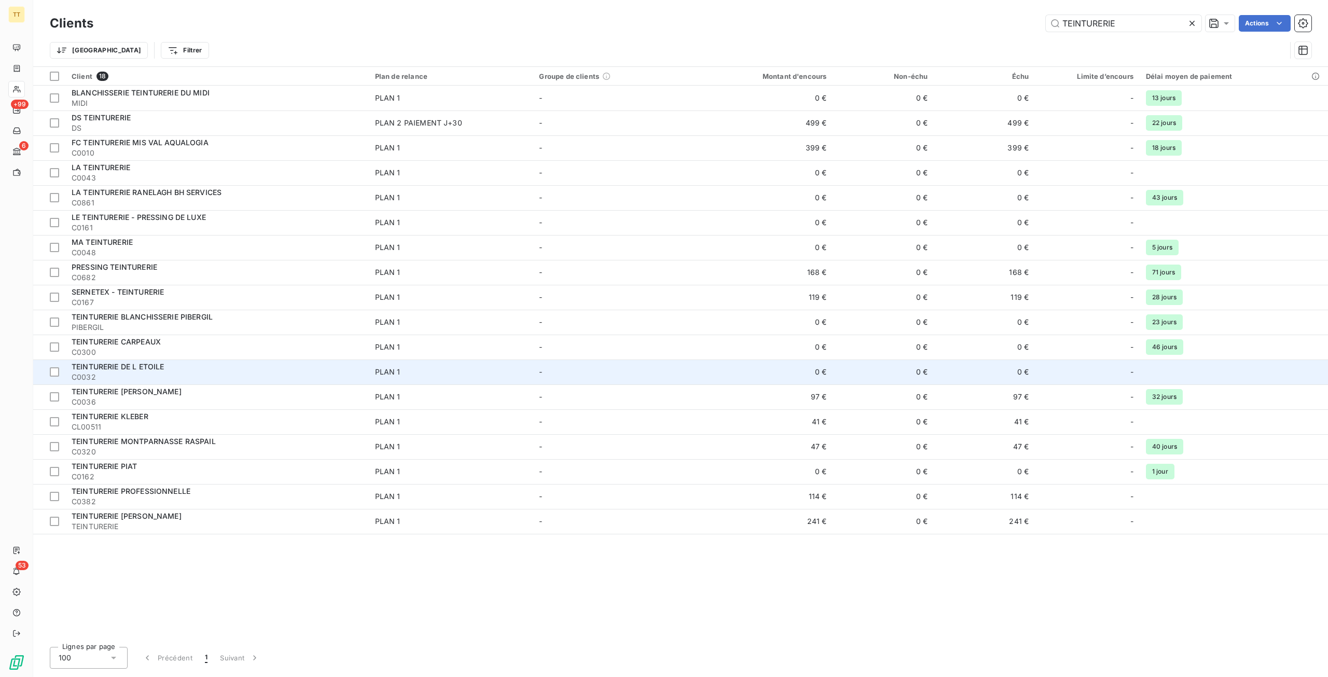
type input "TEINTURERIE"
click at [188, 369] on div "TEINTURERIE DE L ETOILE" at bounding box center [217, 367] width 291 height 10
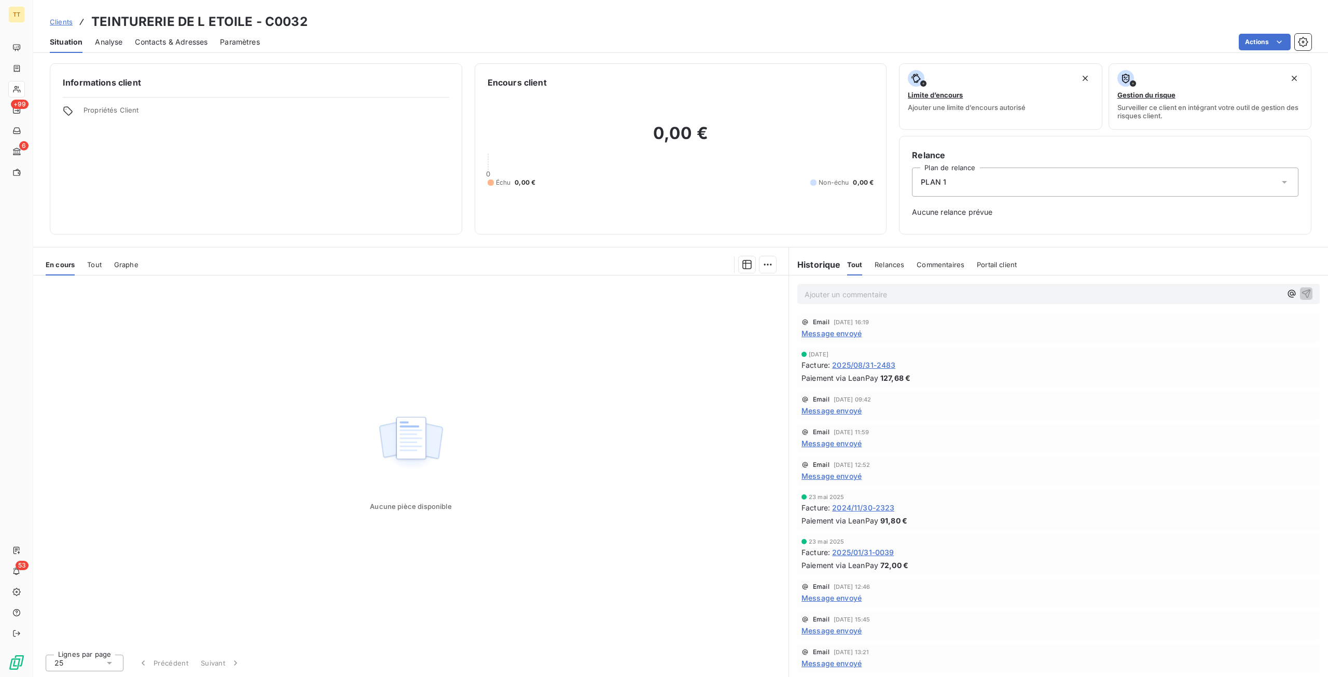
click at [93, 265] on span "Tout" at bounding box center [94, 264] width 15 height 8
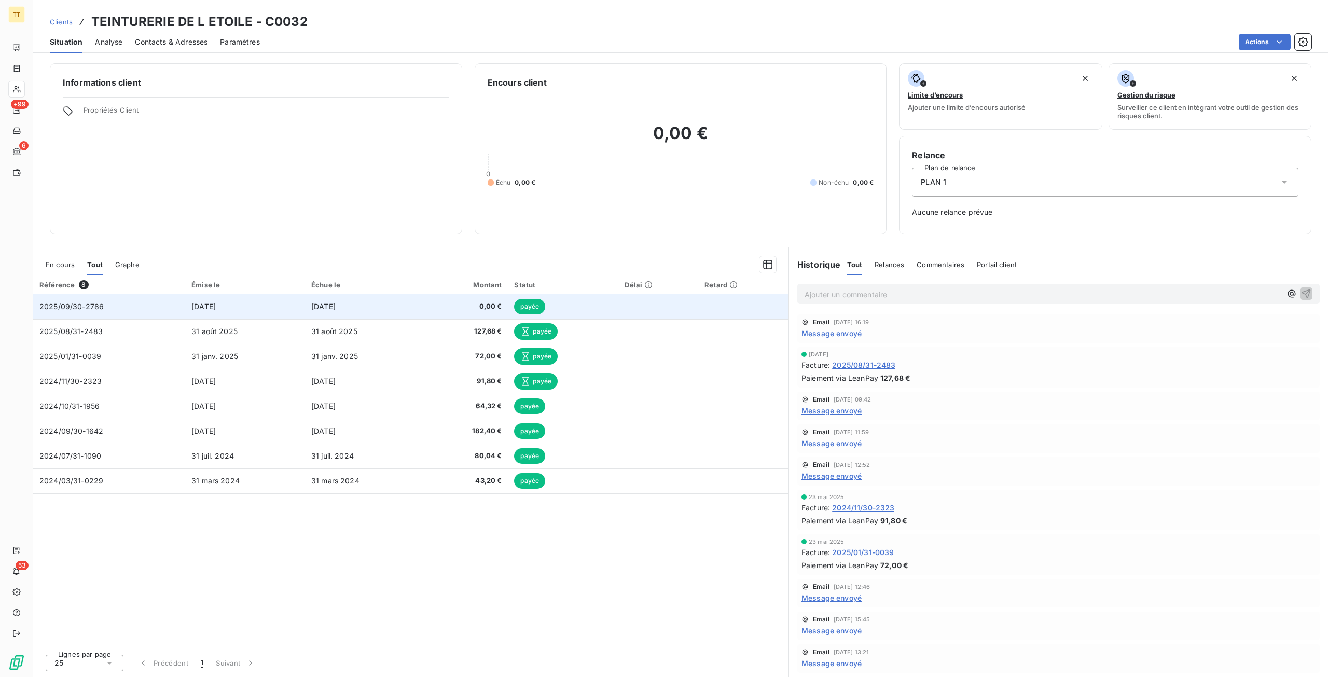
click at [250, 295] on td "[DATE]" at bounding box center [245, 306] width 120 height 25
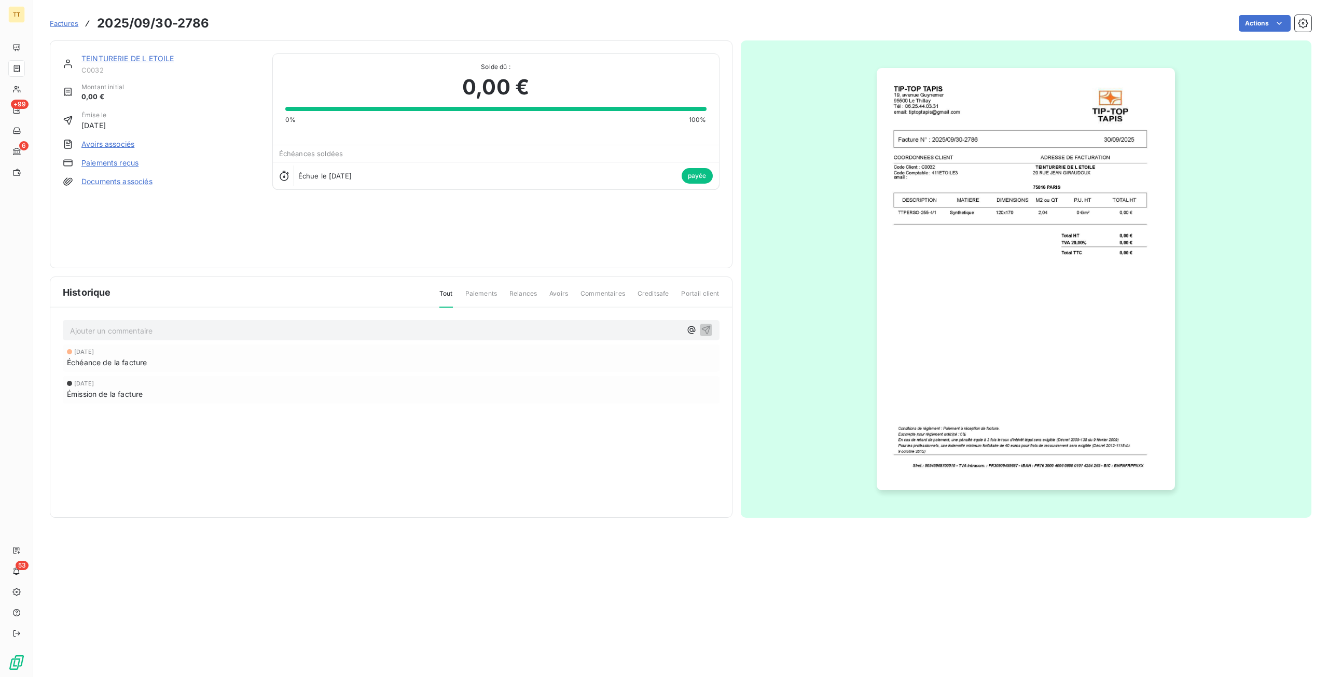
click at [1066, 234] on img "button" at bounding box center [1026, 279] width 298 height 422
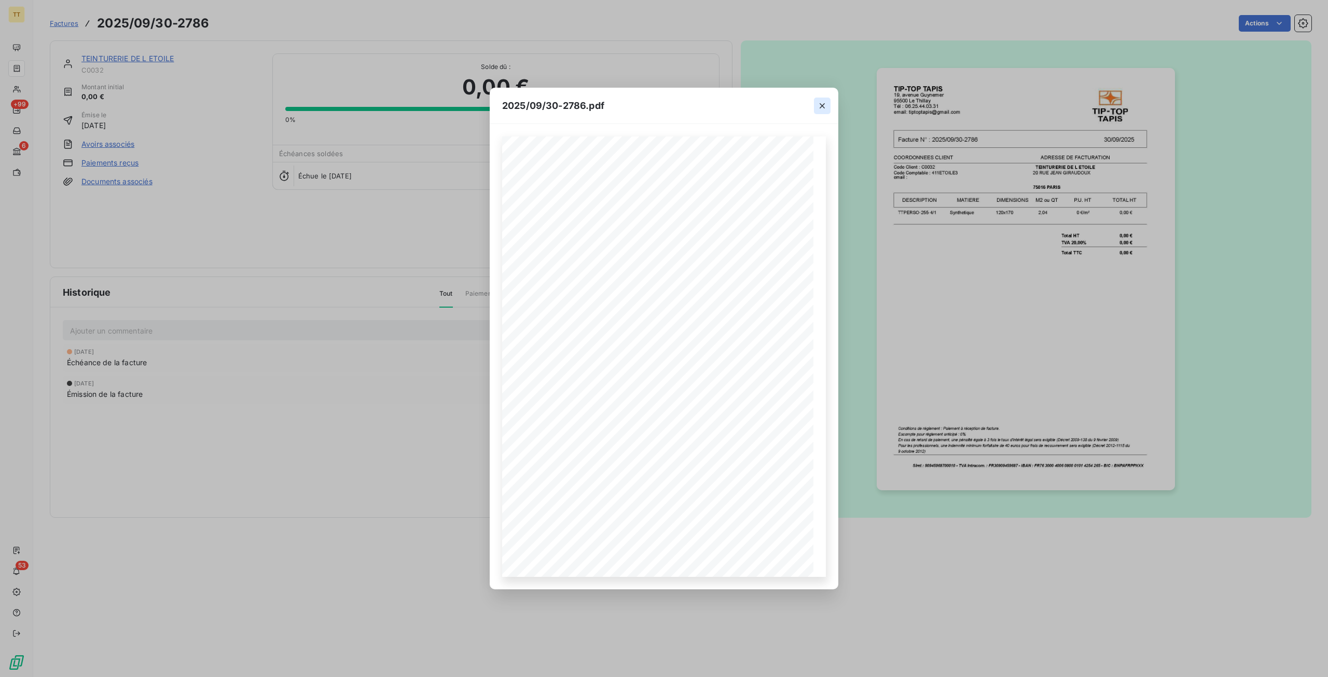
click at [829, 102] on button "button" at bounding box center [822, 106] width 17 height 17
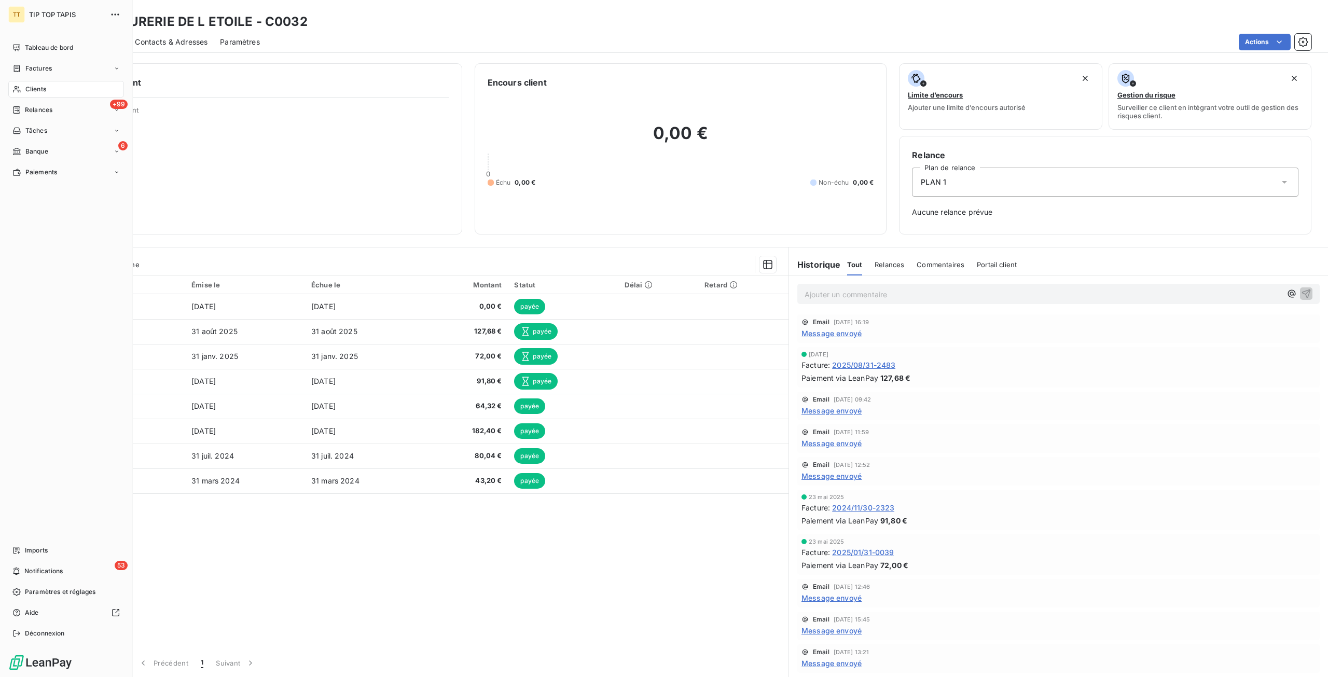
click at [5, 47] on div "TT TIP TOP TAPIS Tableau de bord Factures Clients +99 Relances Tâches 6 Banque …" at bounding box center [66, 338] width 133 height 677
click at [25, 46] on span "Tableau de bord" at bounding box center [49, 47] width 48 height 9
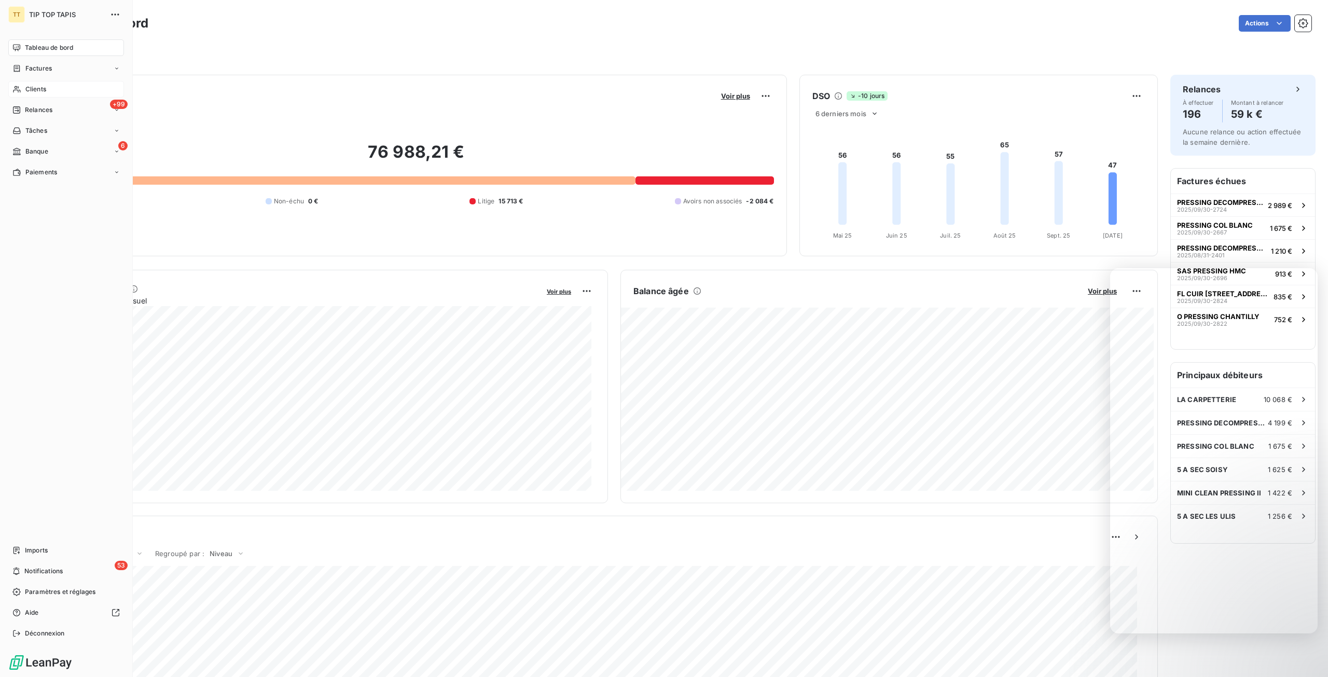
click at [20, 96] on div "Clients" at bounding box center [66, 89] width 116 height 17
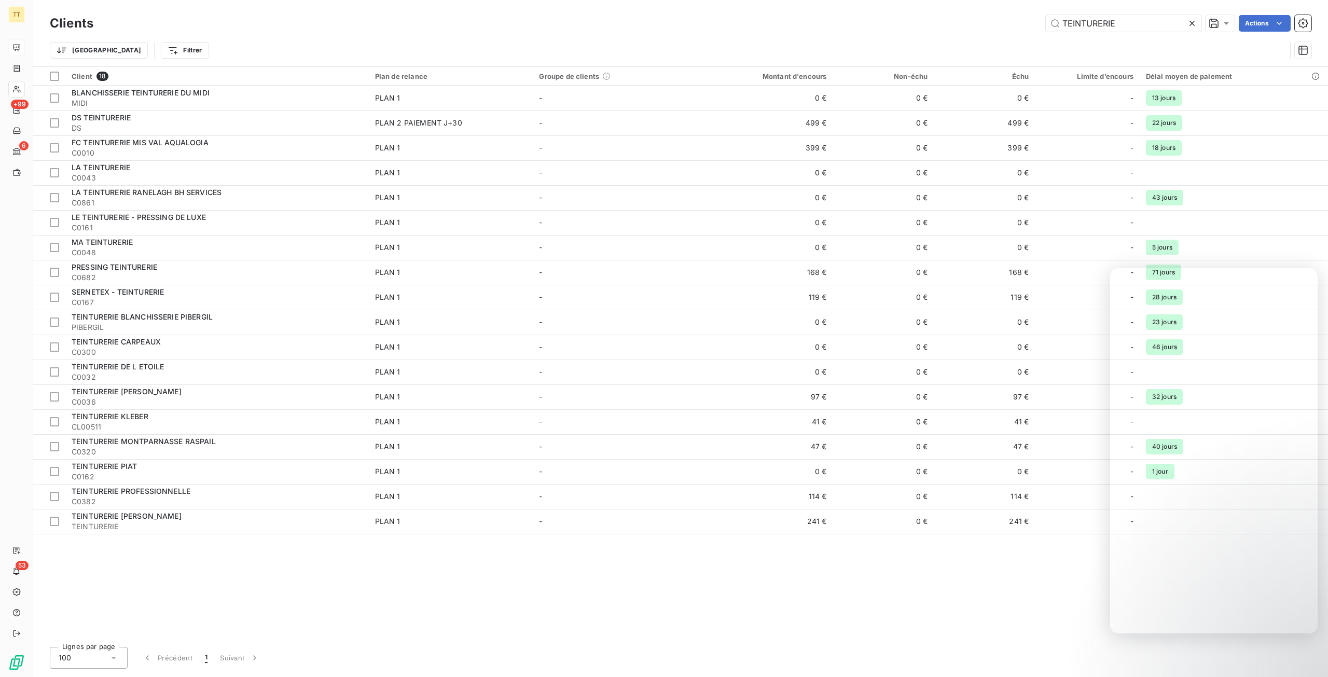
drag, startPoint x: 1149, startPoint y: 22, endPoint x: 969, endPoint y: 20, distance: 179.6
click at [969, 20] on div "TEINTURERIE Actions" at bounding box center [709, 23] width 1206 height 17
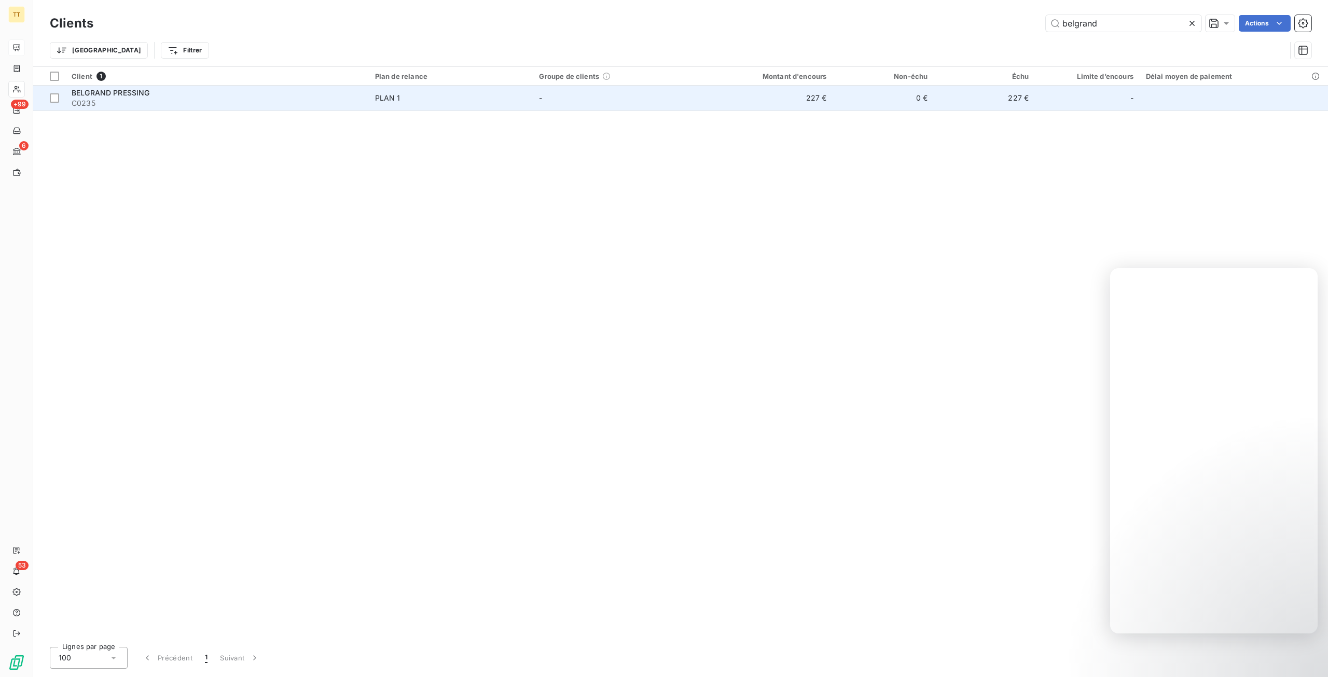
type input "belgrand"
click at [819, 105] on td "227 €" at bounding box center [764, 98] width 135 height 25
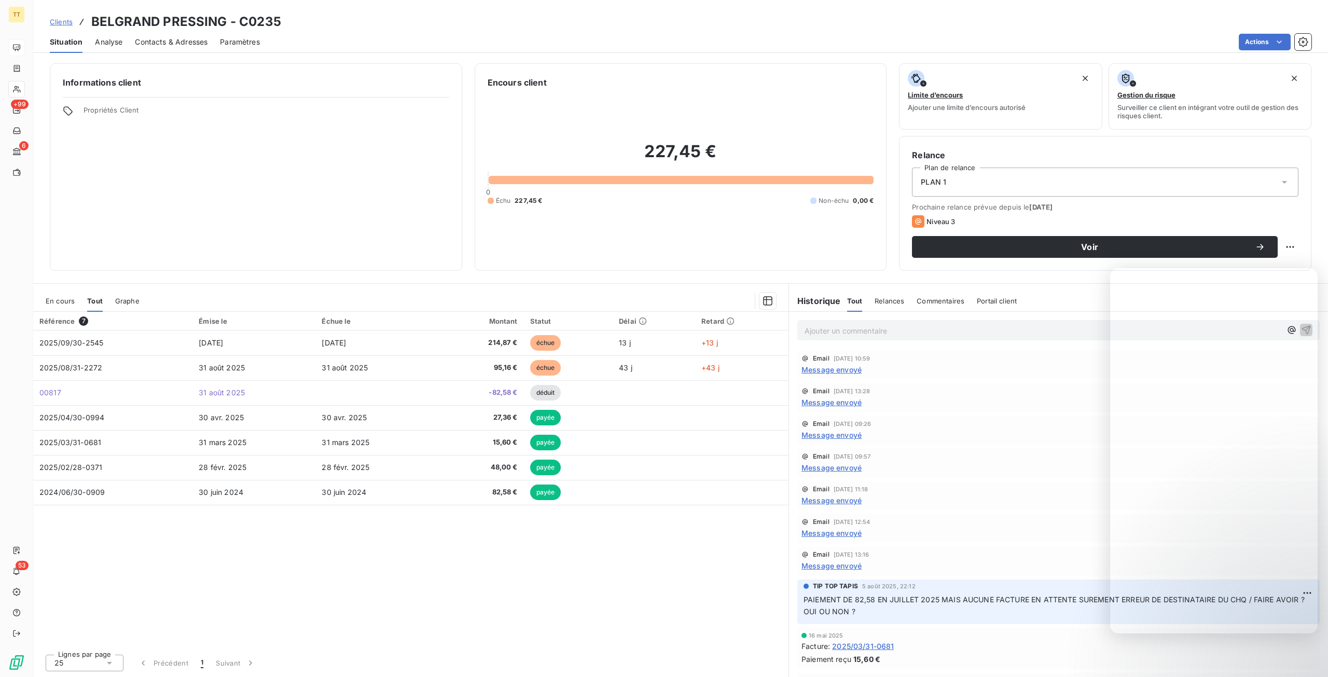
click at [70, 303] on span "En cours" at bounding box center [60, 301] width 29 height 8
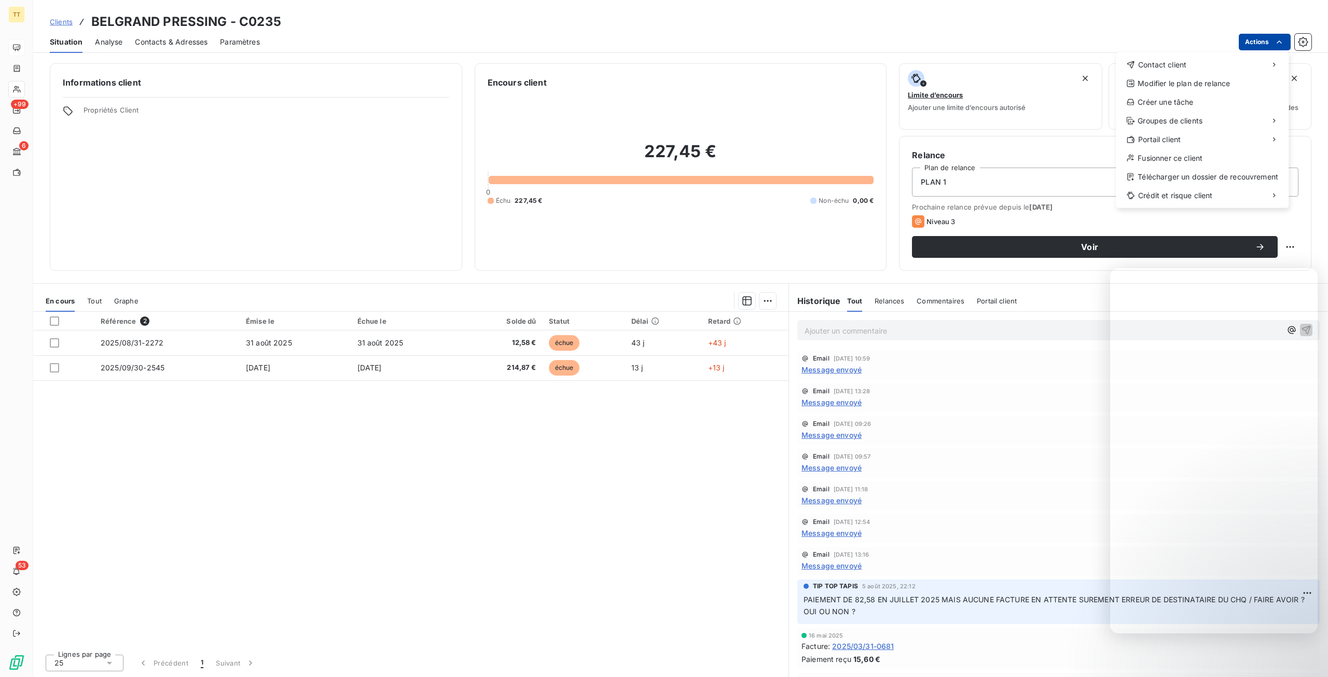
click at [1272, 42] on html "TT +99 6 53 Clients BELGRAND PRESSING - C0235 Situation Analyse Contacts & Adre…" at bounding box center [664, 338] width 1328 height 677
click at [1199, 63] on div "Contact client" at bounding box center [1202, 65] width 164 height 17
click at [1015, 71] on div "Envoyer un email" at bounding box center [1038, 69] width 139 height 17
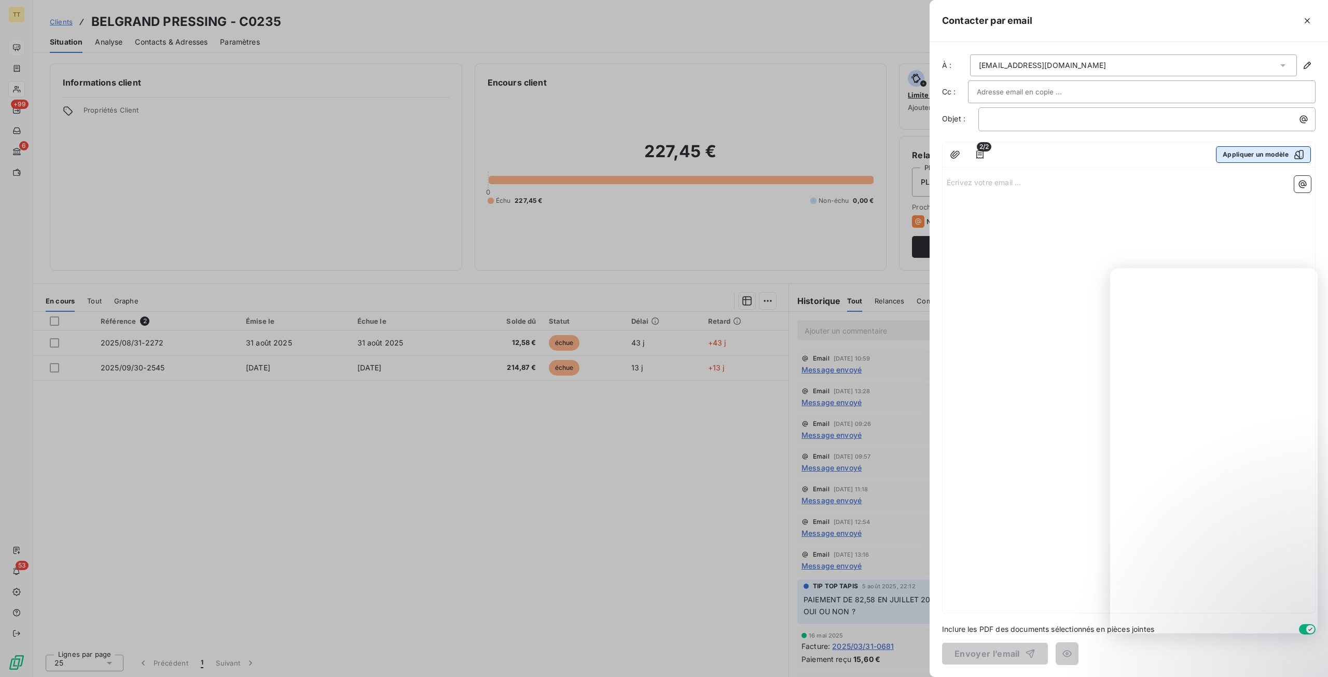
drag, startPoint x: 1243, startPoint y: 150, endPoint x: 1236, endPoint y: 153, distance: 7.6
click at [1244, 150] on button "Appliquer un modèle" at bounding box center [1263, 154] width 95 height 17
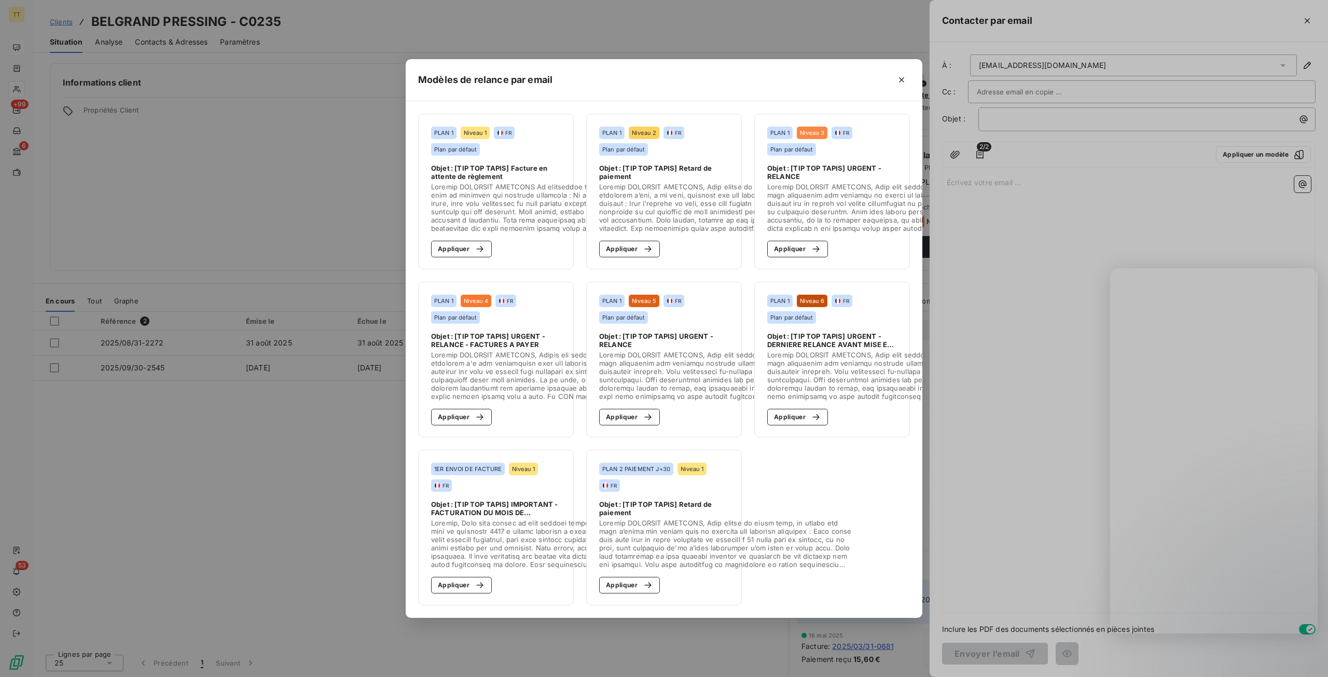
drag, startPoint x: 478, startPoint y: 244, endPoint x: 652, endPoint y: 308, distance: 185.0
click at [478, 244] on icon "button" at bounding box center [480, 249] width 10 height 10
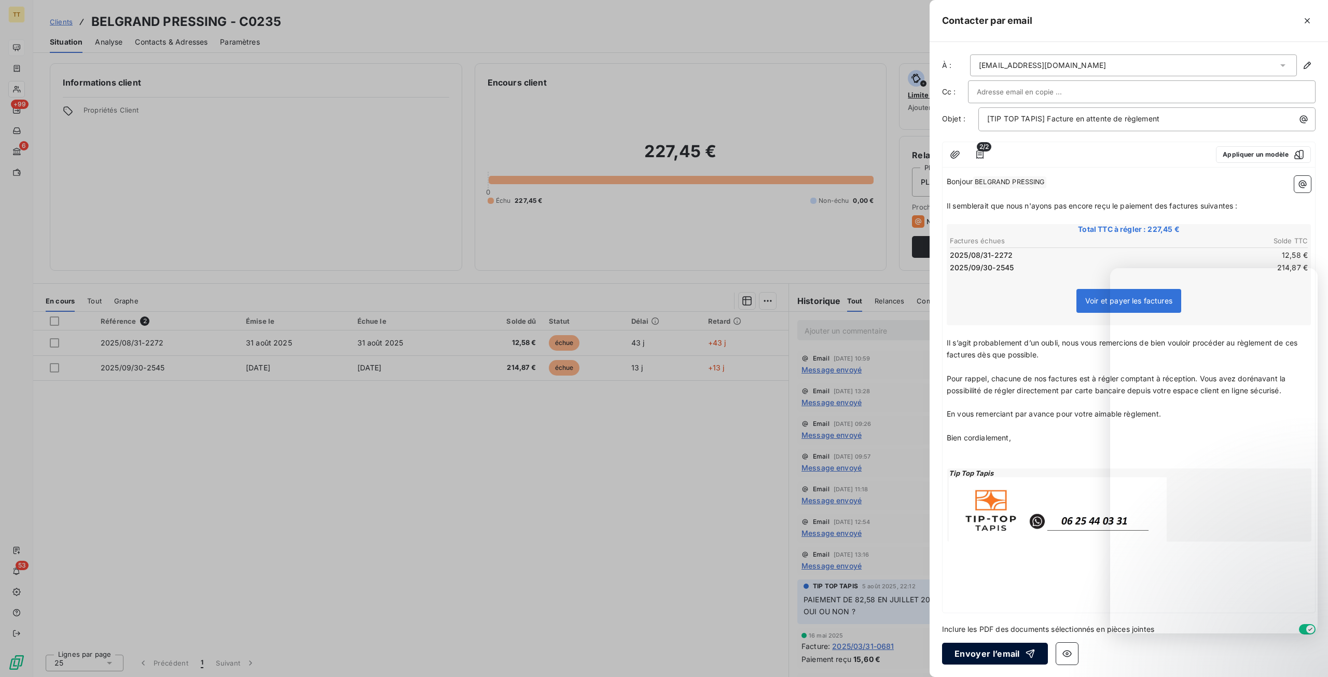
click at [999, 655] on button "Envoyer l’email" at bounding box center [995, 654] width 106 height 22
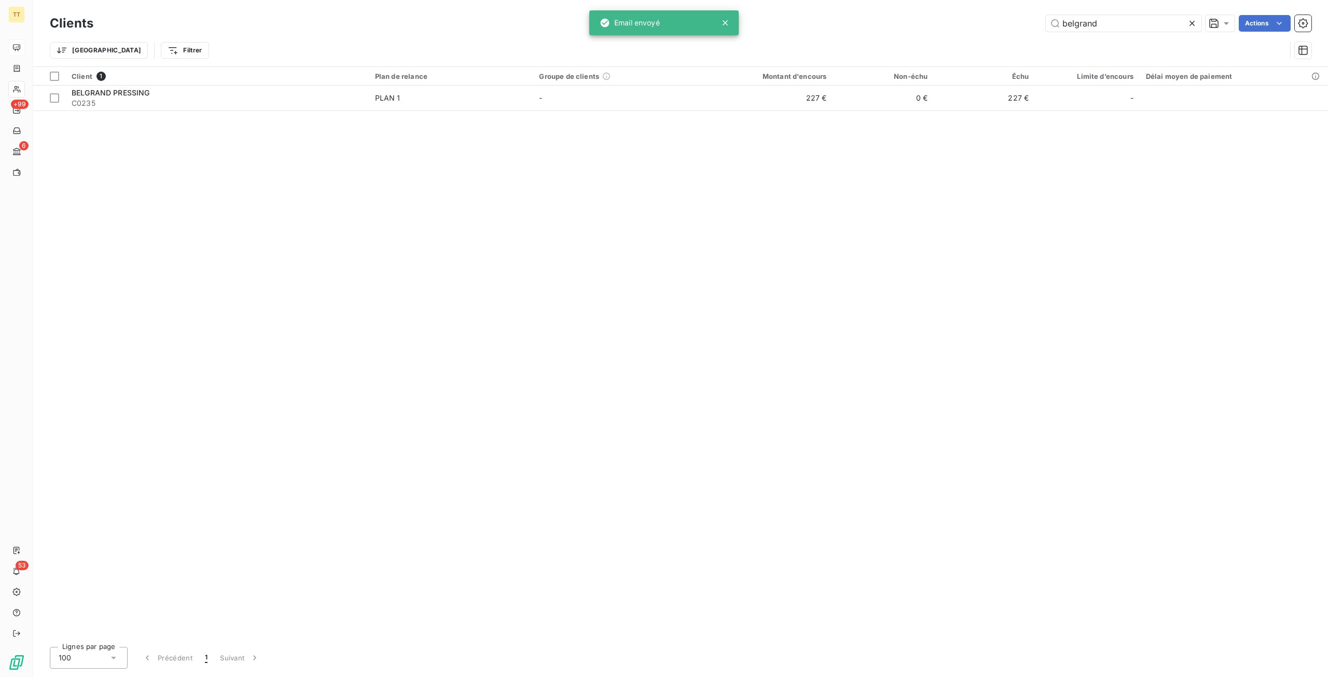
click at [1129, 33] on div "Clients belgrand Actions" at bounding box center [681, 23] width 1262 height 22
drag, startPoint x: 1126, startPoint y: 24, endPoint x: 880, endPoint y: 12, distance: 246.3
click at [880, 11] on div "Clients belgrand Actions Trier Filtrer" at bounding box center [680, 33] width 1295 height 66
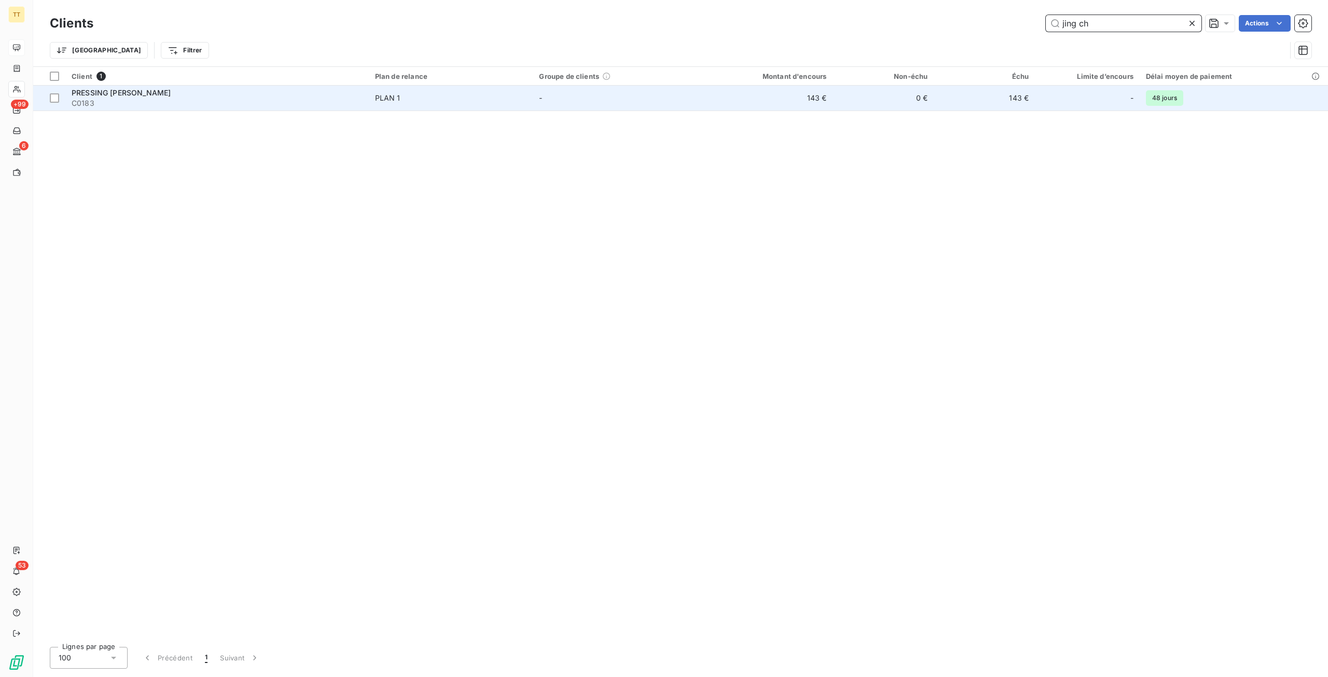
type input "jing ch"
click at [842, 94] on td "0 €" at bounding box center [883, 98] width 101 height 25
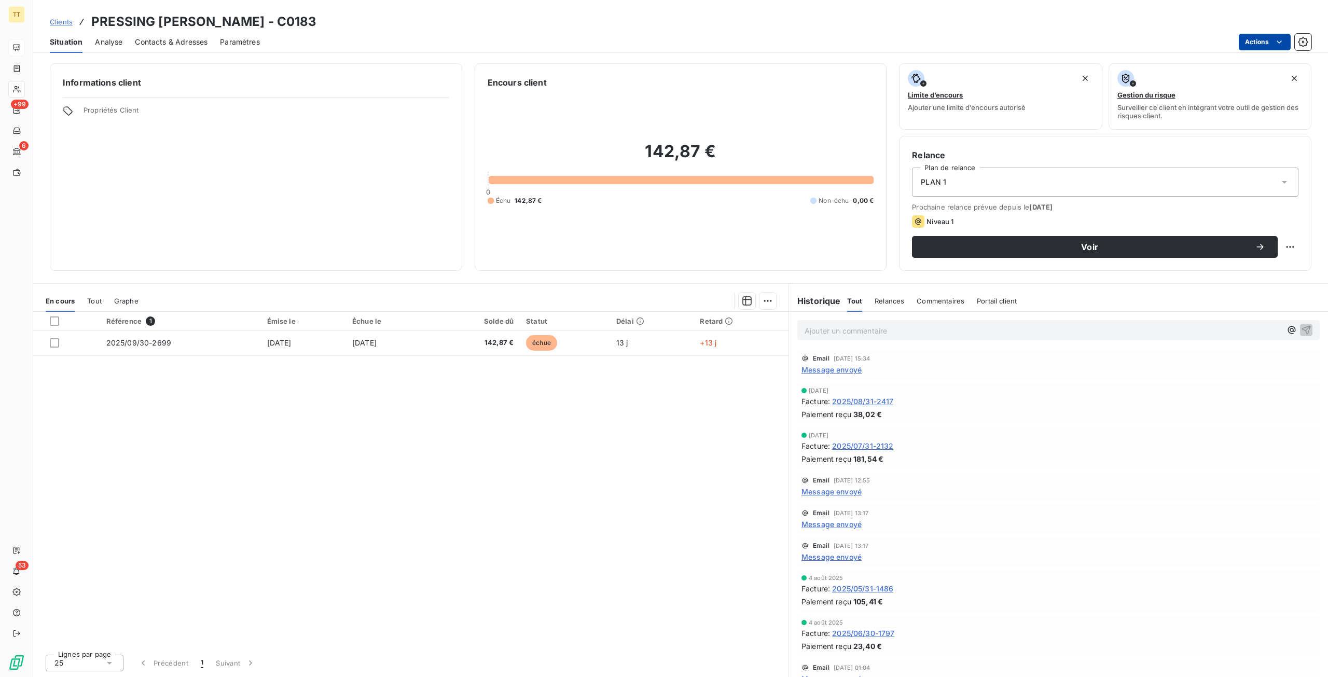
click at [1267, 48] on html "TT +99 6 53 Clients PRESSING JING CHEN - C0183 Situation Analyse Contacts & Adr…" at bounding box center [664, 338] width 1328 height 677
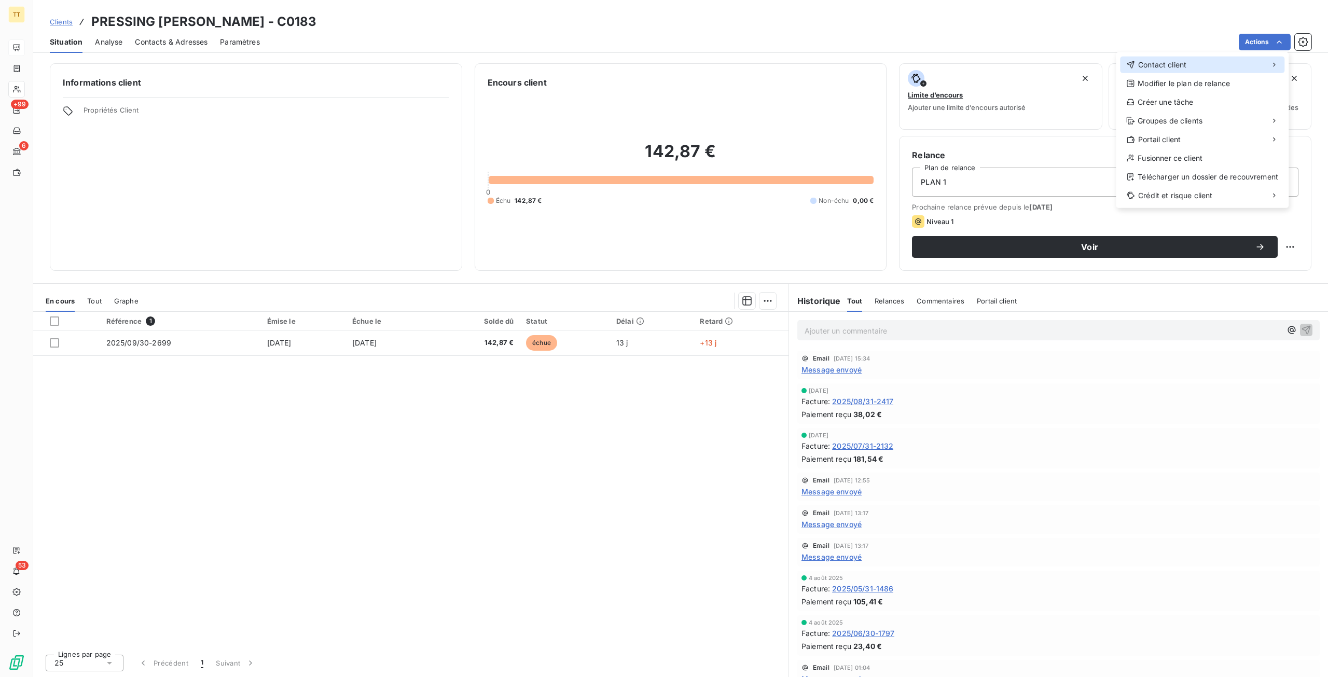
click at [1215, 68] on div "Contact client" at bounding box center [1202, 65] width 164 height 17
click at [1077, 64] on div "Envoyer un email" at bounding box center [1038, 69] width 139 height 17
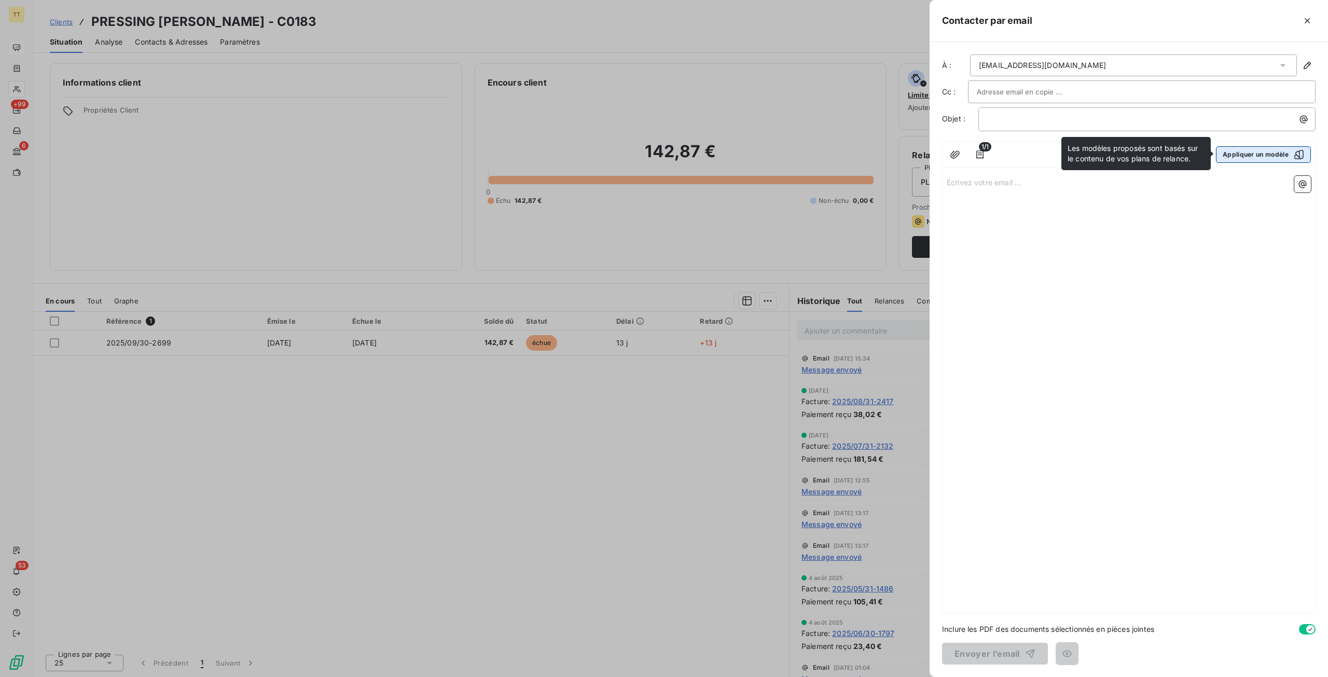
click at [1223, 156] on button "Appliquer un modèle" at bounding box center [1263, 154] width 95 height 17
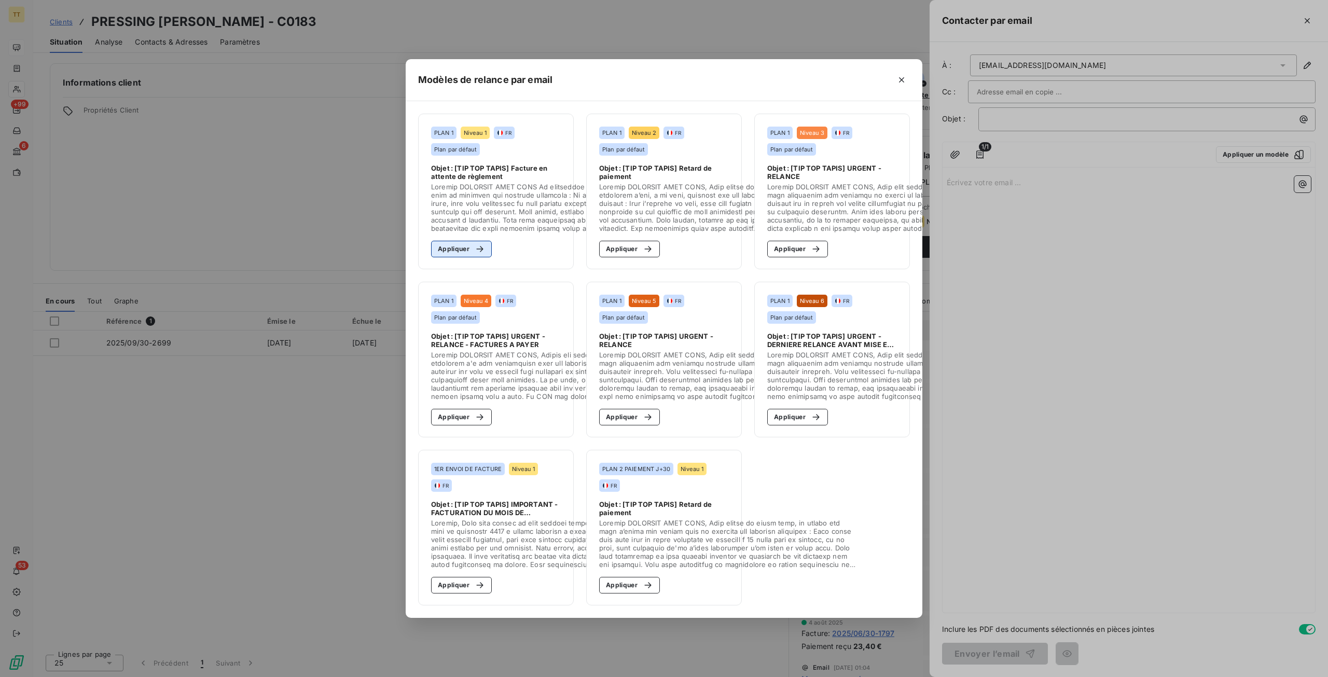
click at [482, 246] on icon "button" at bounding box center [480, 249] width 10 height 10
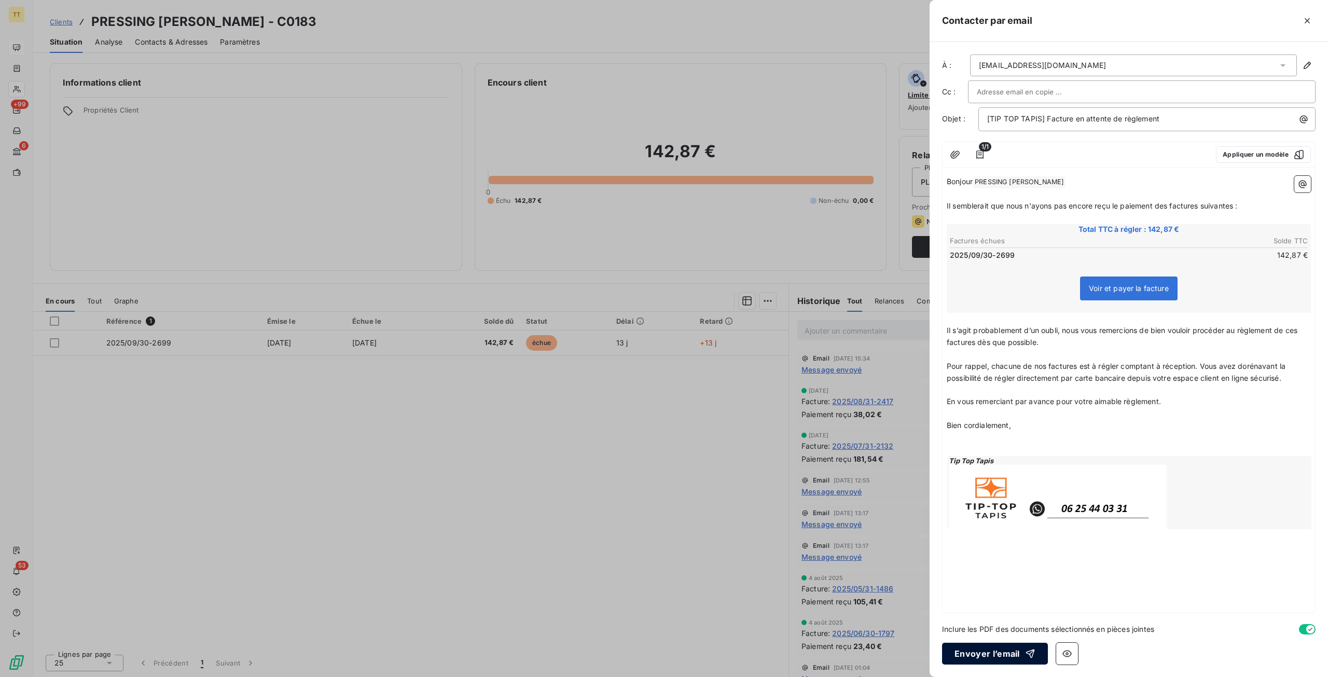
click at [988, 650] on button "Envoyer l’email" at bounding box center [995, 654] width 106 height 22
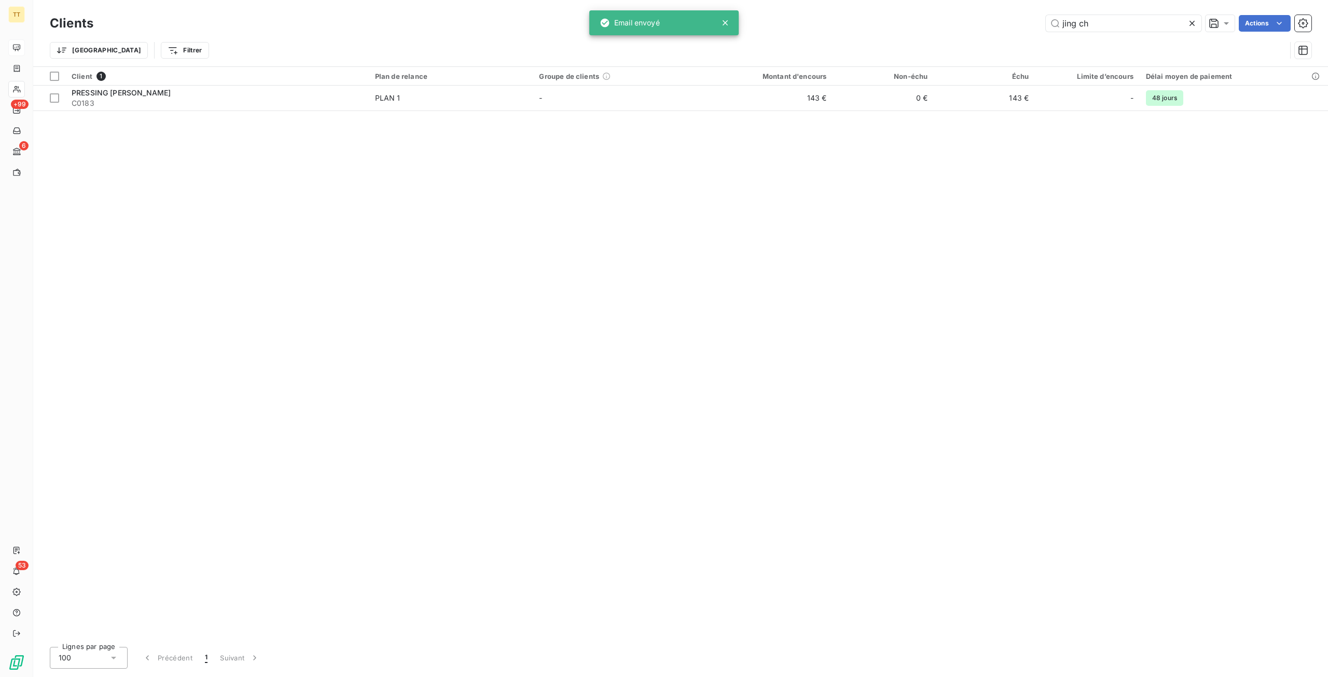
drag, startPoint x: 1136, startPoint y: 24, endPoint x: 927, endPoint y: 22, distance: 209.1
click at [927, 22] on div "jing ch Actions" at bounding box center [709, 23] width 1206 height 17
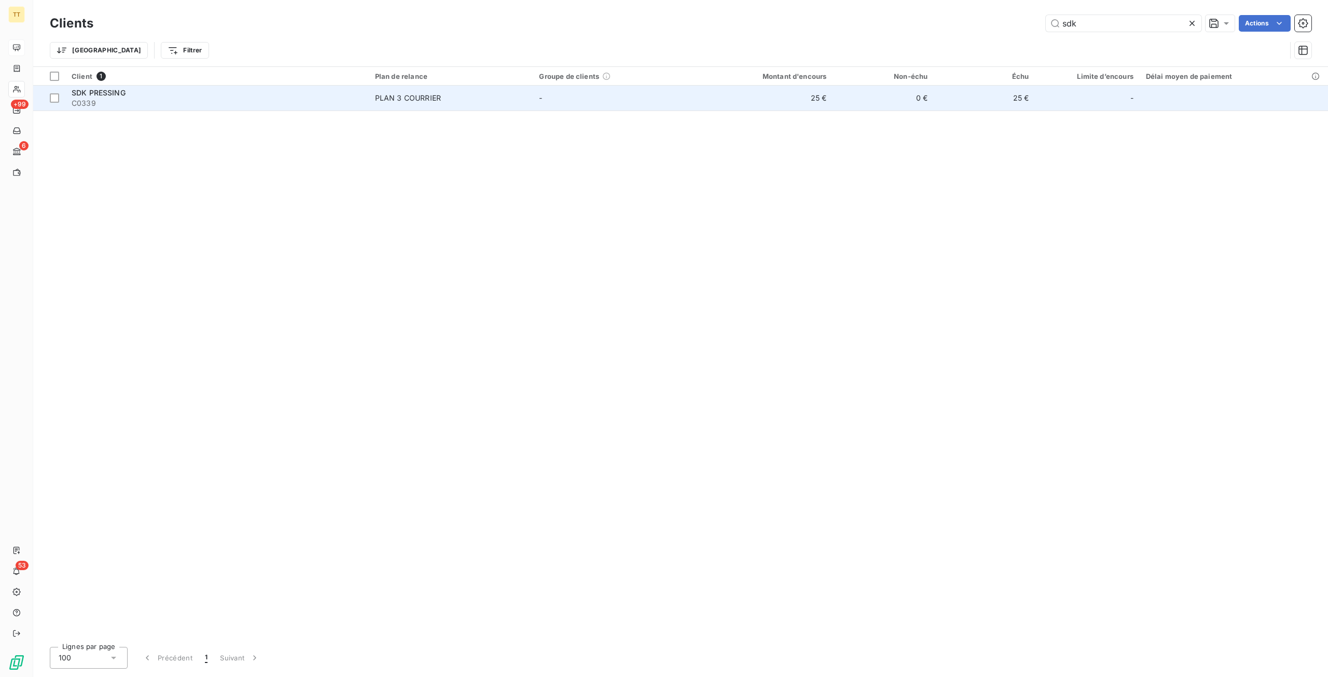
type input "sdk"
click at [831, 95] on td "25 €" at bounding box center [764, 98] width 135 height 25
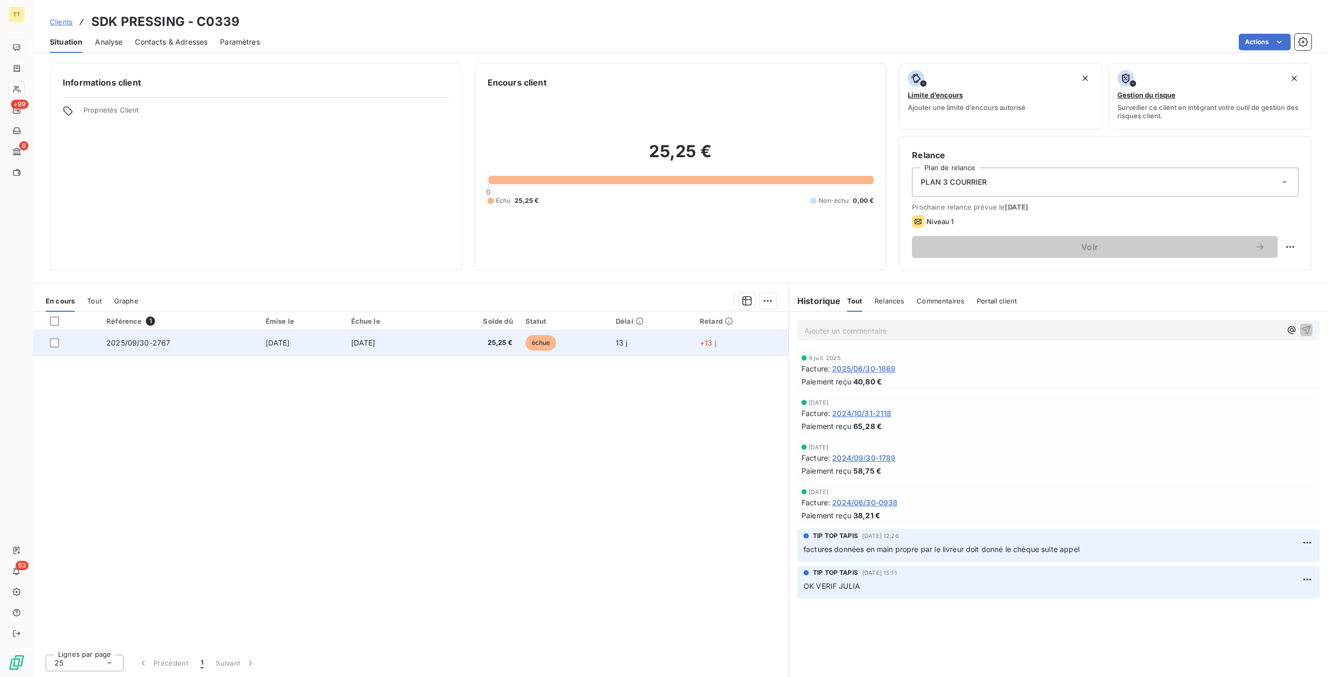
click at [366, 346] on span "[DATE]" at bounding box center [363, 342] width 24 height 9
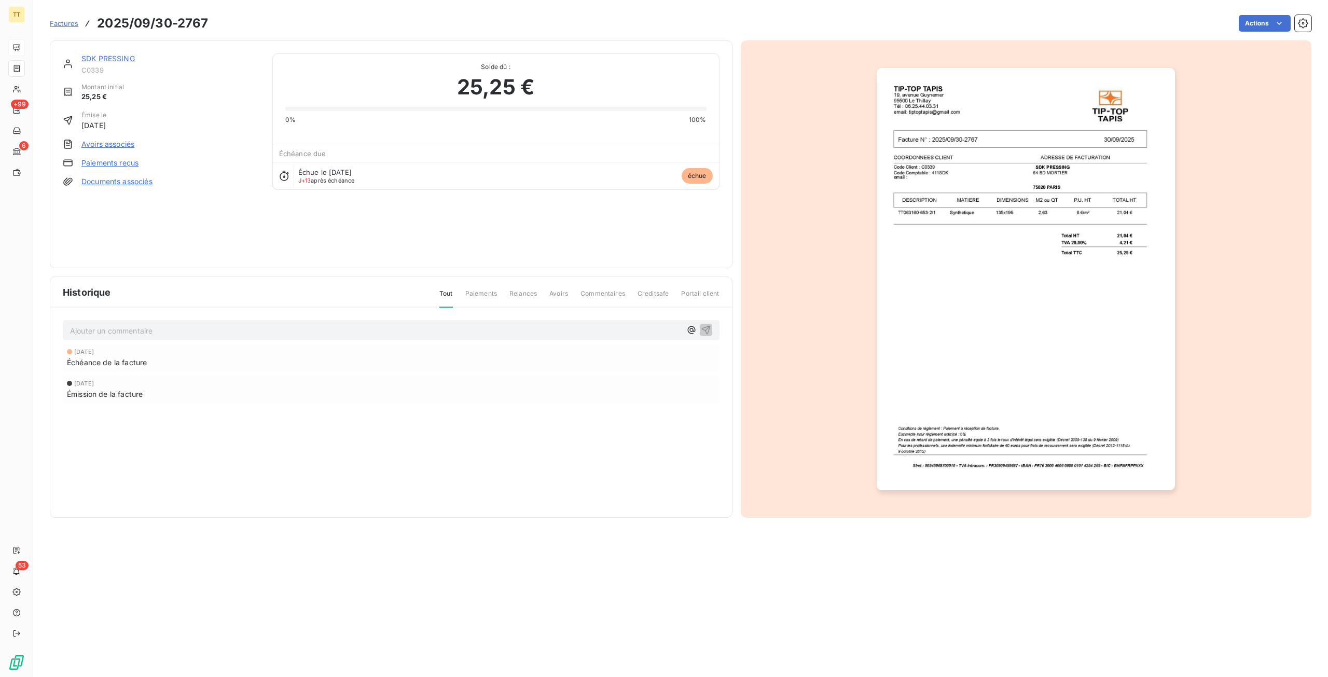
click at [953, 227] on img "button" at bounding box center [1026, 279] width 298 height 422
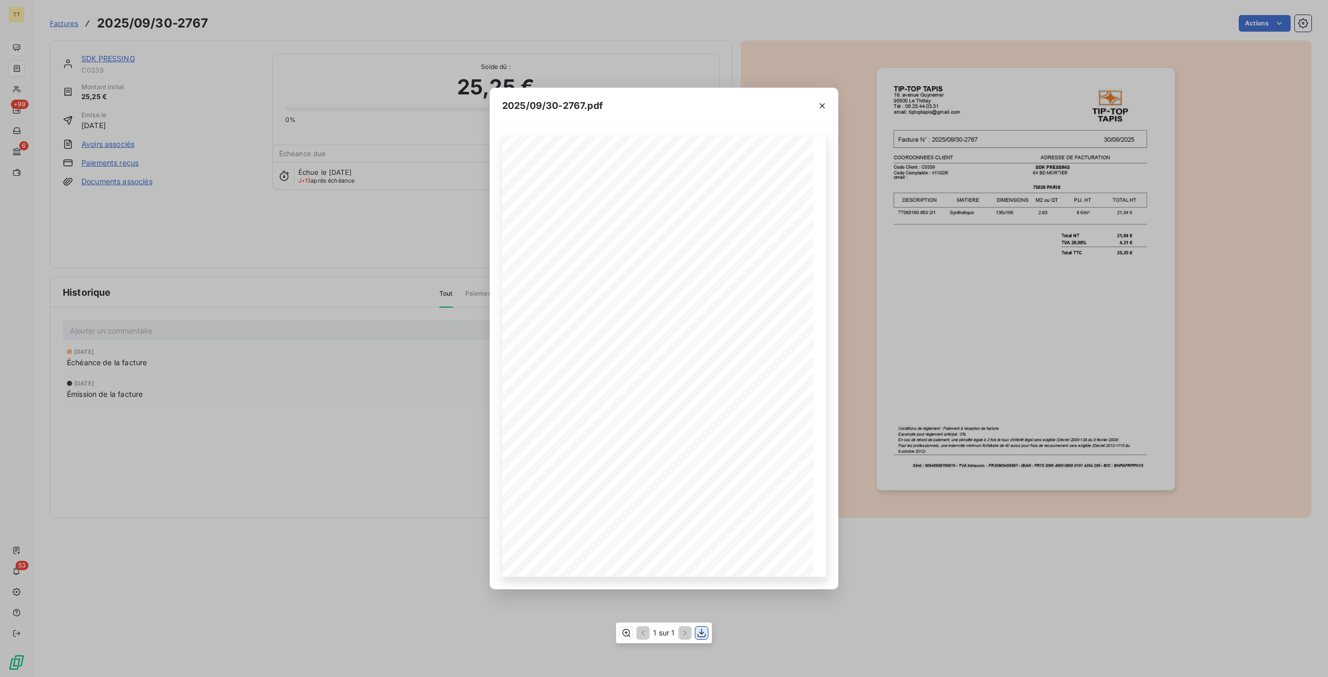
click at [699, 630] on icon "button" at bounding box center [702, 633] width 10 height 10
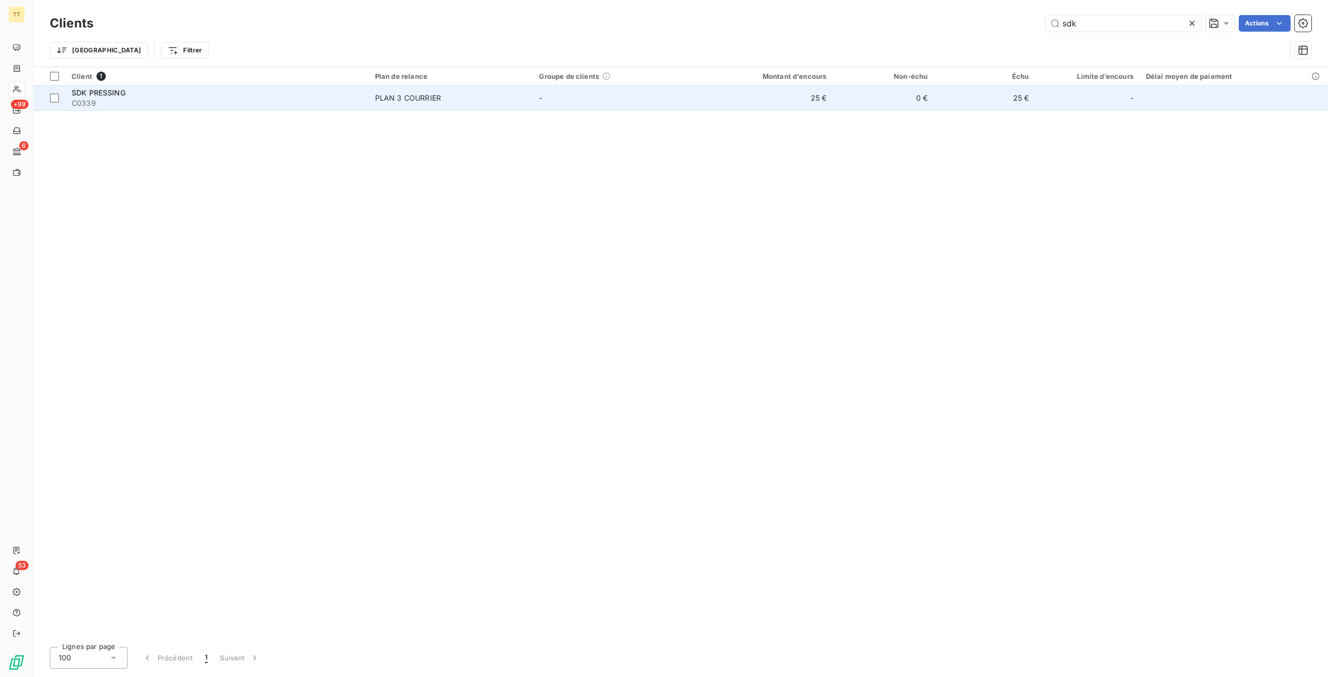
click at [486, 97] on span "PLAN 3 COURRIER" at bounding box center [451, 98] width 152 height 10
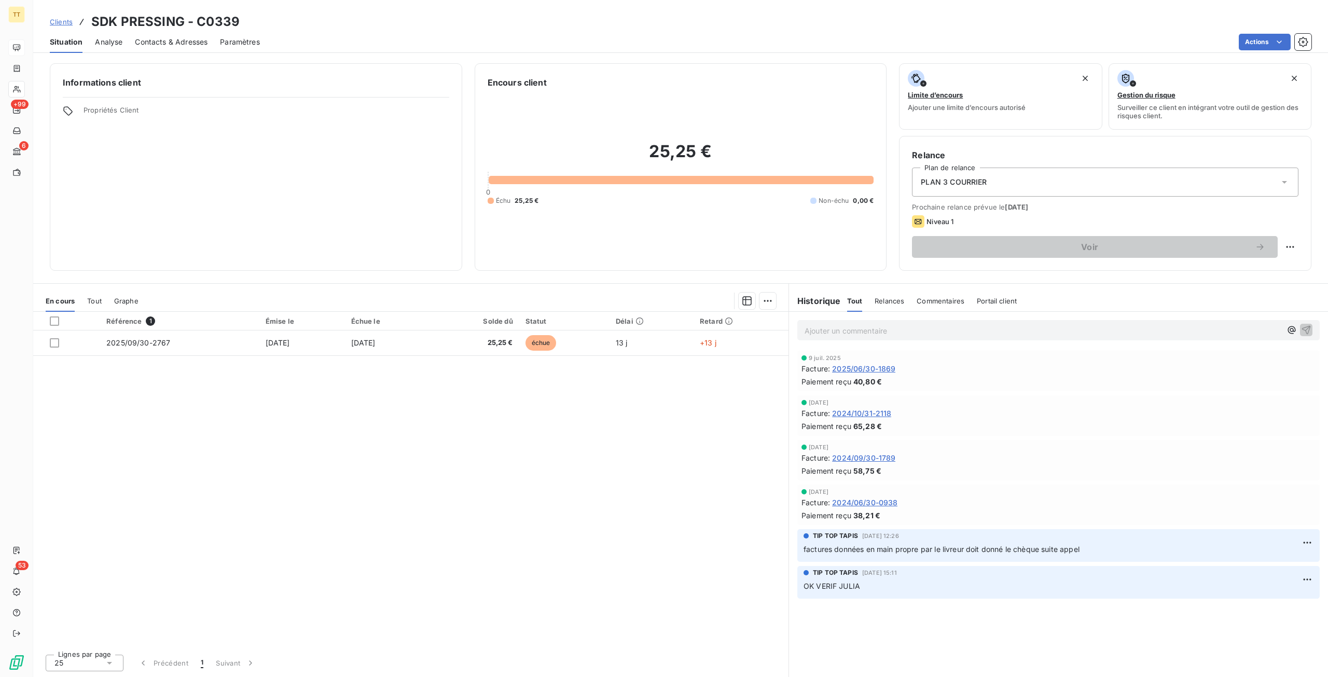
click at [821, 334] on p "Ajouter un commentaire ﻿" at bounding box center [1043, 330] width 477 height 13
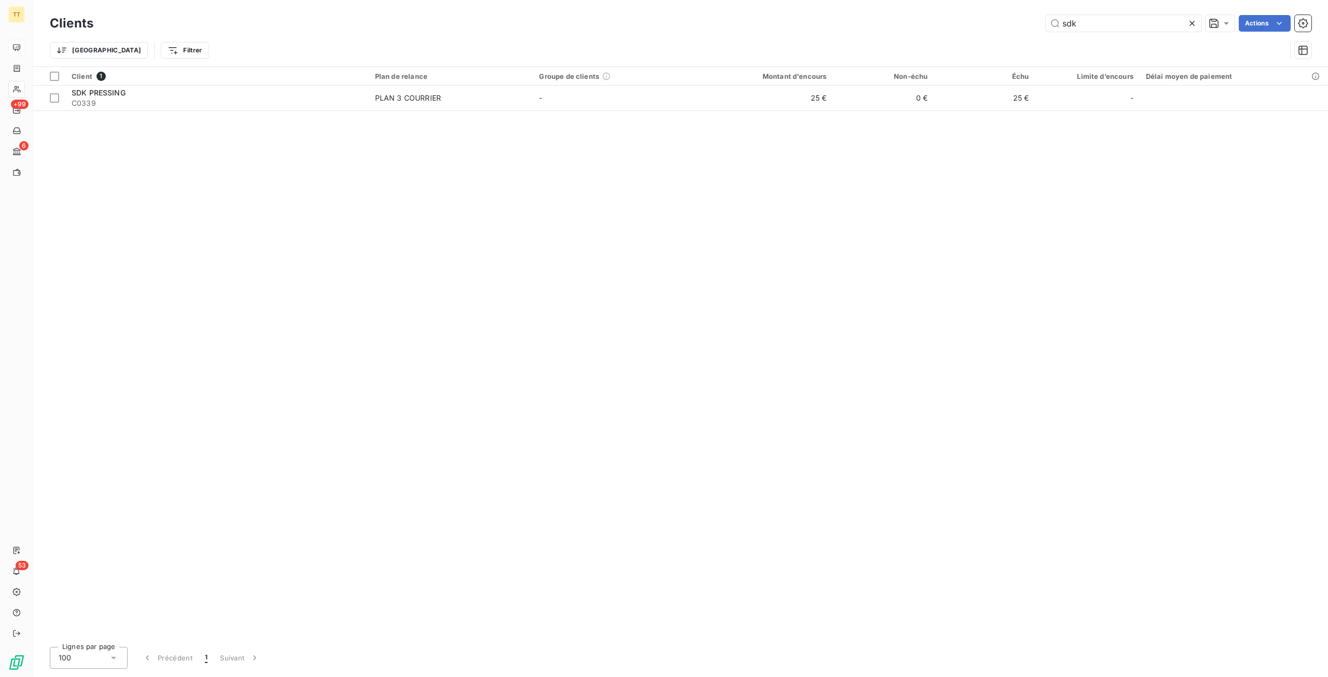
drag, startPoint x: 1108, startPoint y: 19, endPoint x: 939, endPoint y: 18, distance: 169.7
click at [939, 18] on div "sdk Actions" at bounding box center [709, 23] width 1206 height 17
drag, startPoint x: 1115, startPoint y: 23, endPoint x: 999, endPoint y: 23, distance: 115.7
click at [999, 23] on div "LIAM Actions" at bounding box center [709, 23] width 1206 height 17
type input "L"
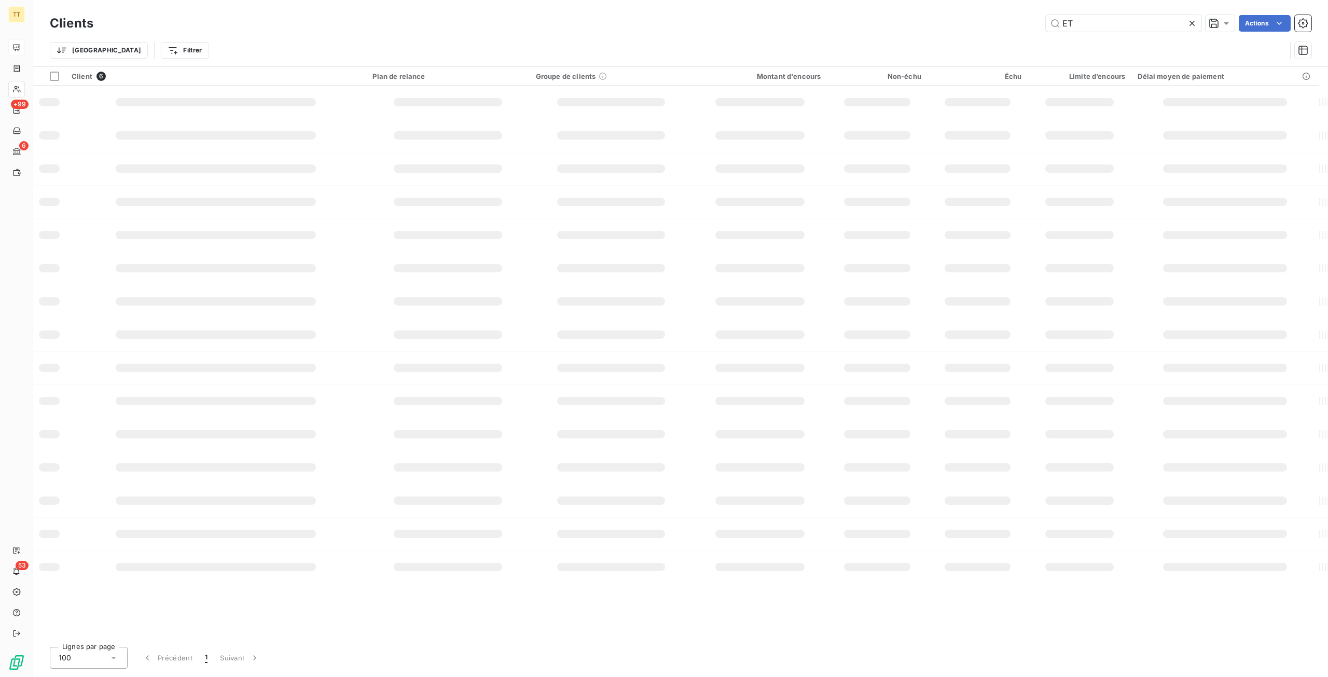
type input "E"
type input "P"
type input "A"
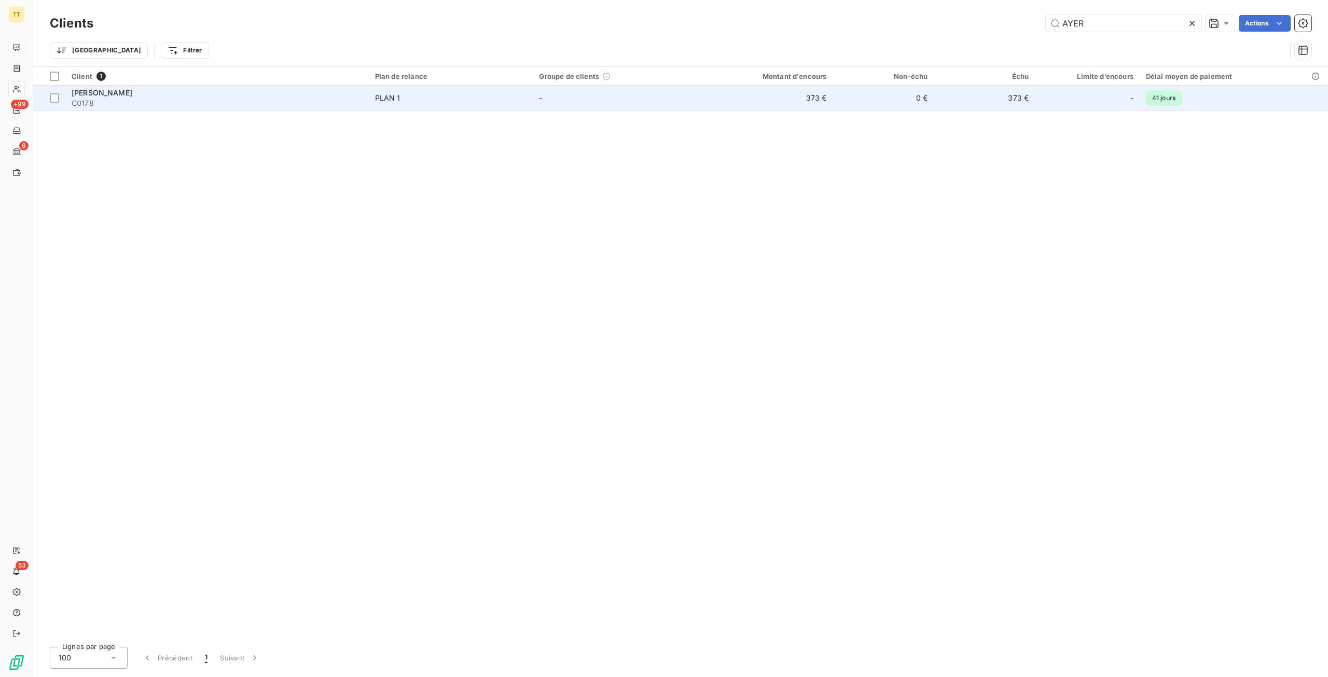
type input "AYER"
click at [821, 105] on td "373 €" at bounding box center [764, 98] width 135 height 25
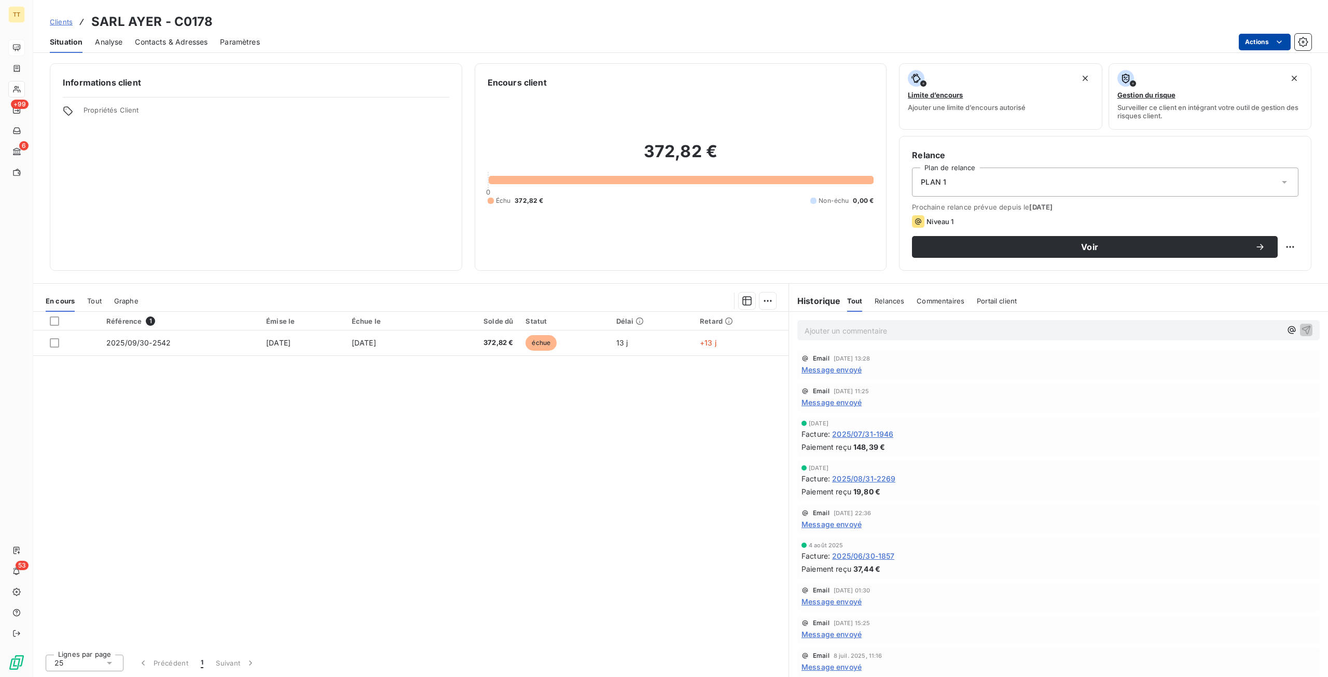
click at [1255, 41] on html "TT +99 6 53 Clients SARL AYER - C0178 Situation Analyse Contacts & Adresses Par…" at bounding box center [664, 338] width 1328 height 677
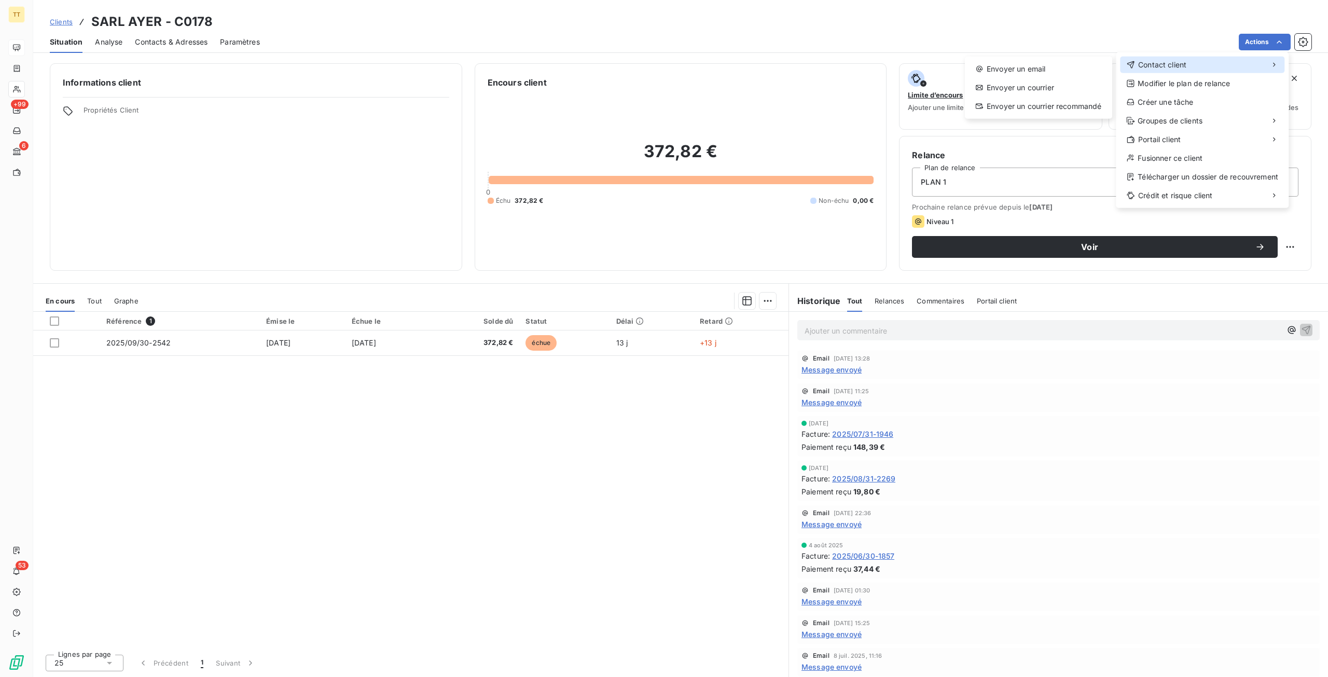
click at [1224, 64] on div "Contact client" at bounding box center [1202, 65] width 164 height 17
click at [974, 68] on div "Envoyer un email" at bounding box center [1038, 69] width 139 height 17
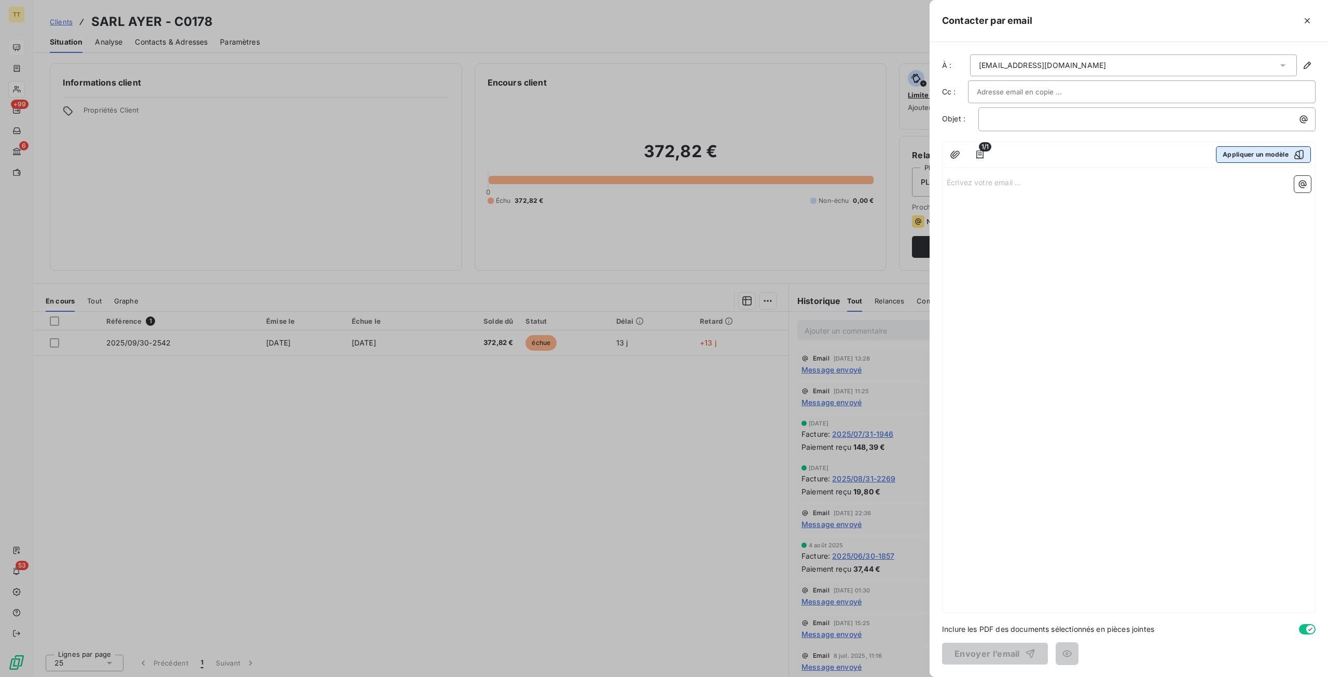
click at [1239, 160] on button "Appliquer un modèle" at bounding box center [1263, 154] width 95 height 17
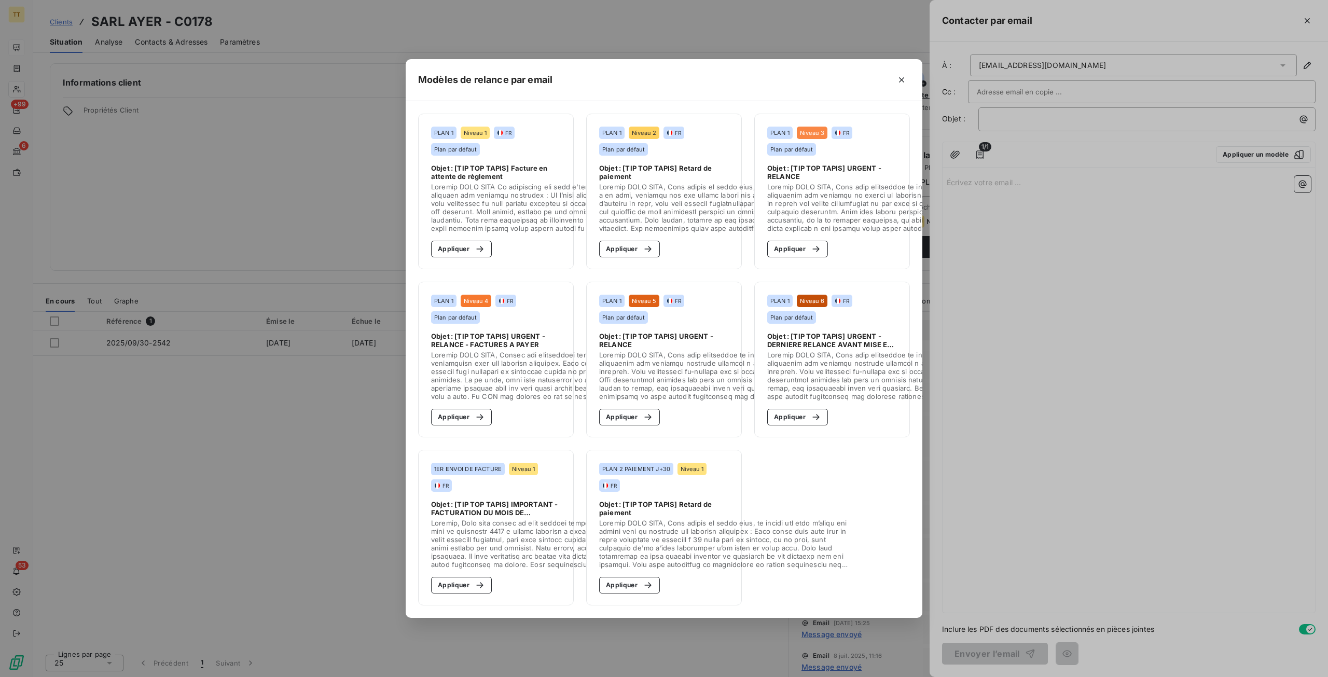
click at [465, 260] on section "PLAN 1 Niveau 1 FR Plan par défaut Objet : [TIP TOP TAPIS] Facture en attente d…" at bounding box center [496, 192] width 156 height 156
drag, startPoint x: 466, startPoint y: 245, endPoint x: 920, endPoint y: 517, distance: 528.8
click at [467, 245] on button "Appliquer" at bounding box center [461, 249] width 61 height 17
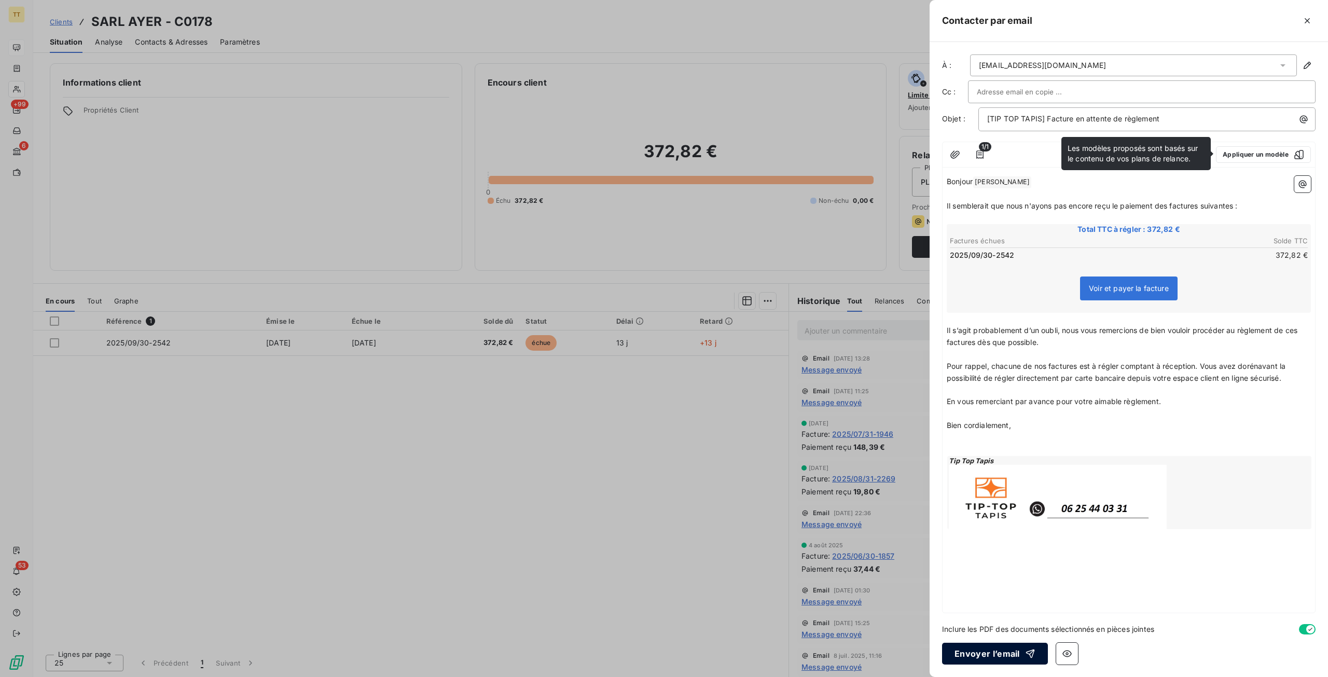
click at [990, 660] on button "Envoyer l’email" at bounding box center [995, 654] width 106 height 22
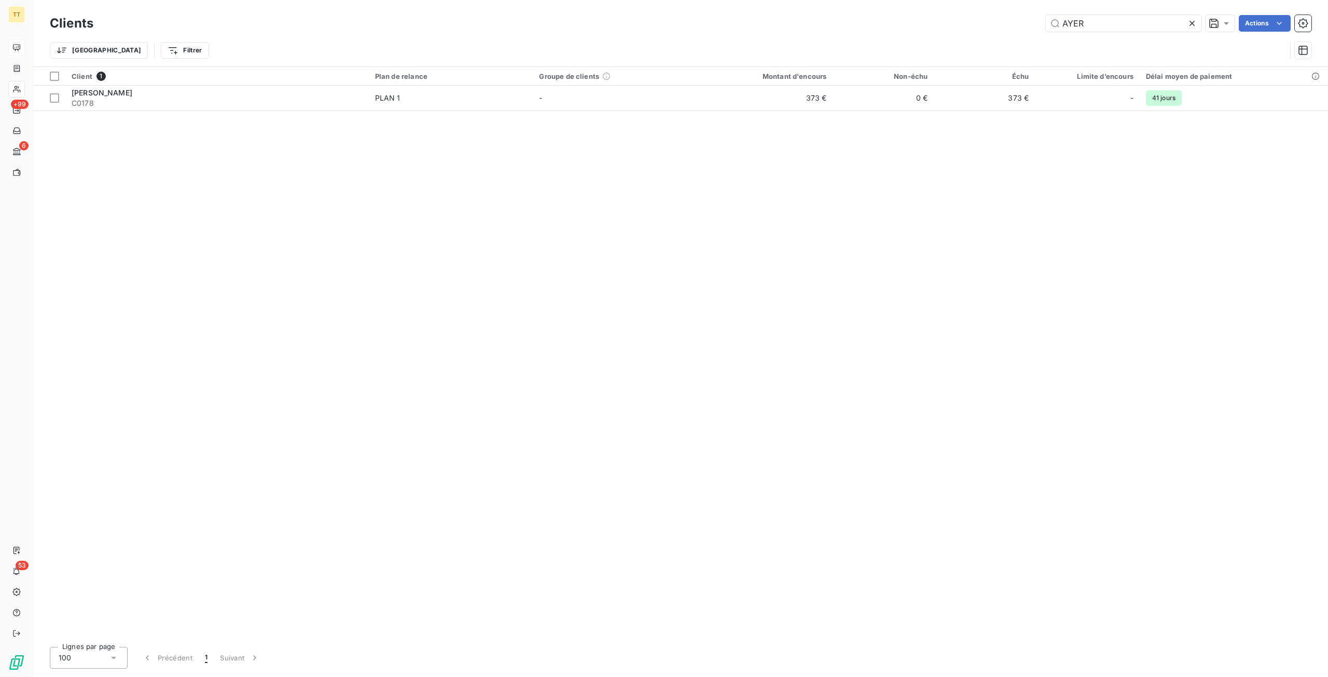
drag, startPoint x: 1090, startPoint y: 25, endPoint x: 973, endPoint y: 15, distance: 117.2
click at [973, 15] on div "AYER Actions" at bounding box center [709, 23] width 1206 height 17
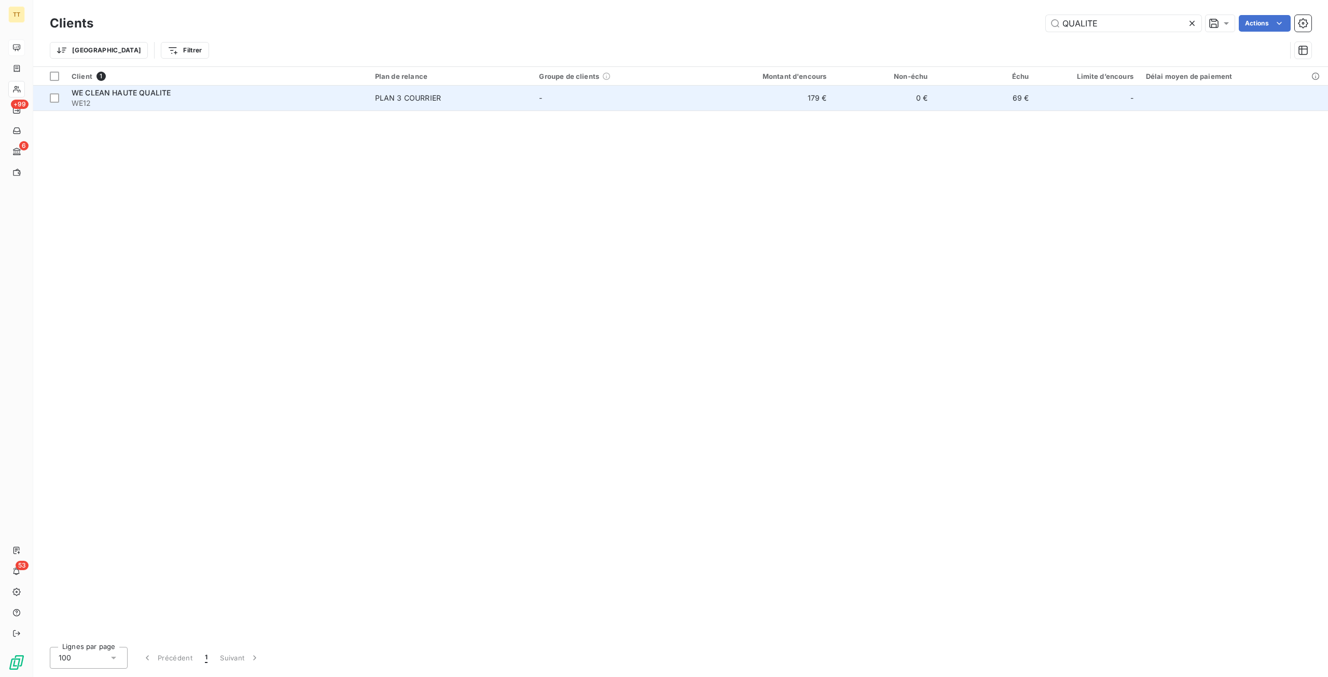
type input "QUALITE"
click at [833, 108] on td "179 €" at bounding box center [764, 98] width 135 height 25
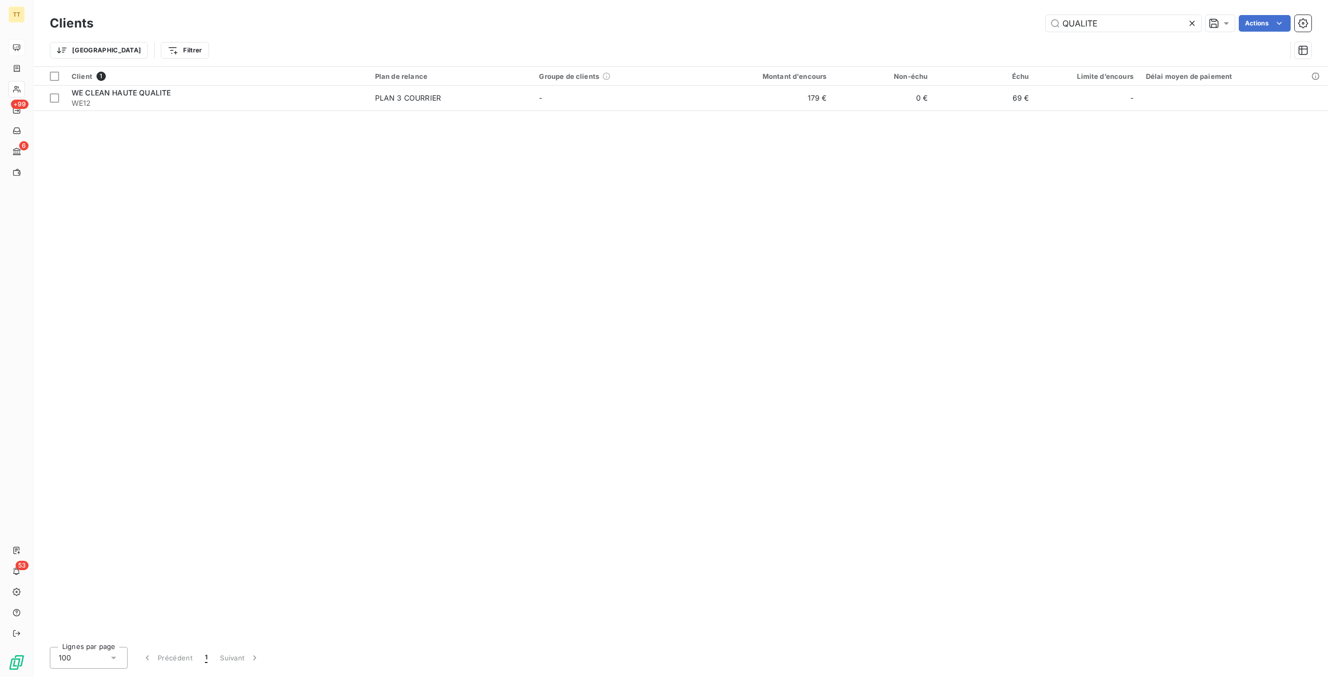
drag, startPoint x: 1130, startPoint y: 22, endPoint x: 937, endPoint y: 15, distance: 193.2
click at [937, 15] on div "Clients QUALITE Actions" at bounding box center [681, 23] width 1262 height 22
type input "E"
type input "L"
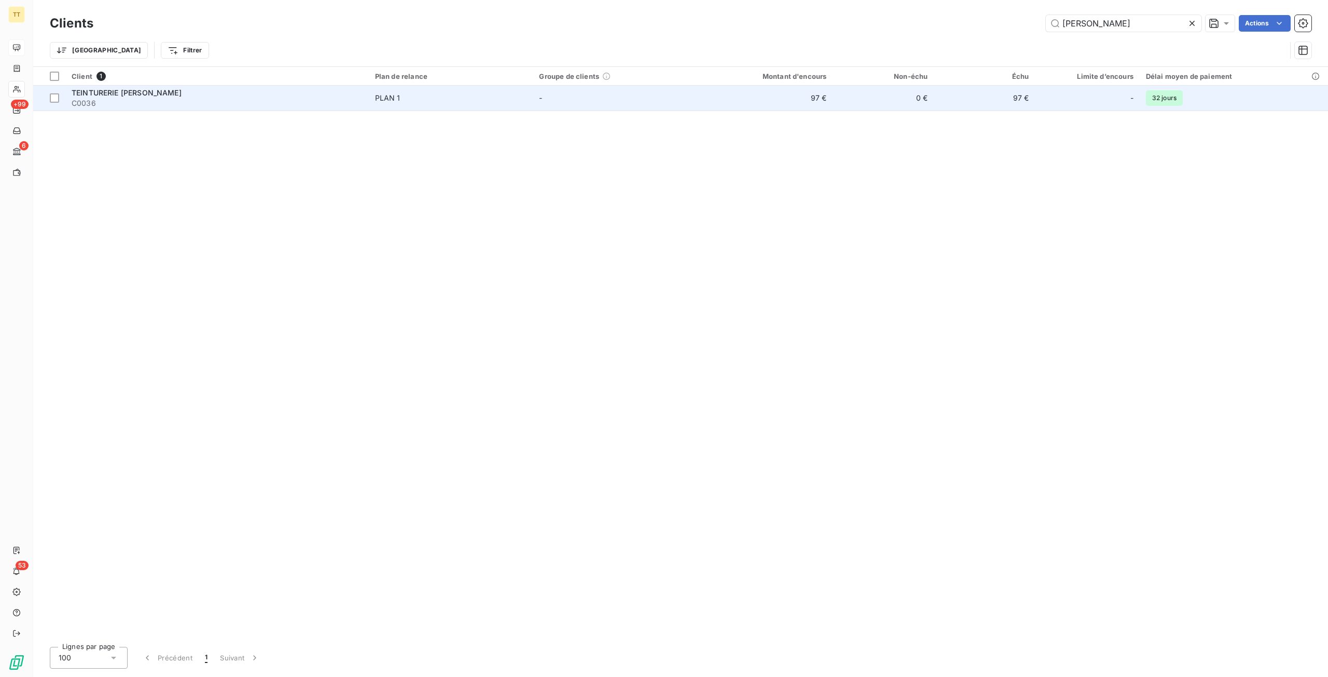
type input "HENRI"
click at [816, 91] on td "97 €" at bounding box center [764, 98] width 135 height 25
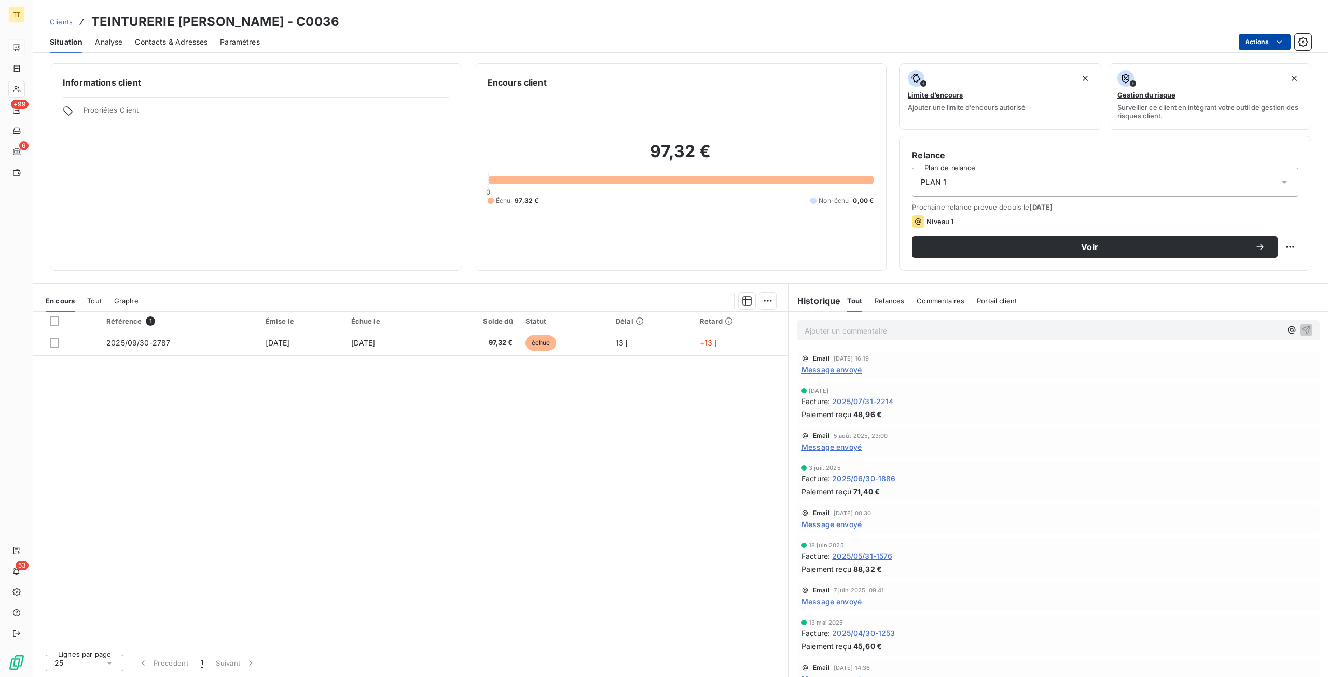
click at [1270, 39] on html "TT +99 6 53 Clients TEINTURERIE HENRI IV - C0036 Situation Analyse Contacts & A…" at bounding box center [664, 338] width 1328 height 677
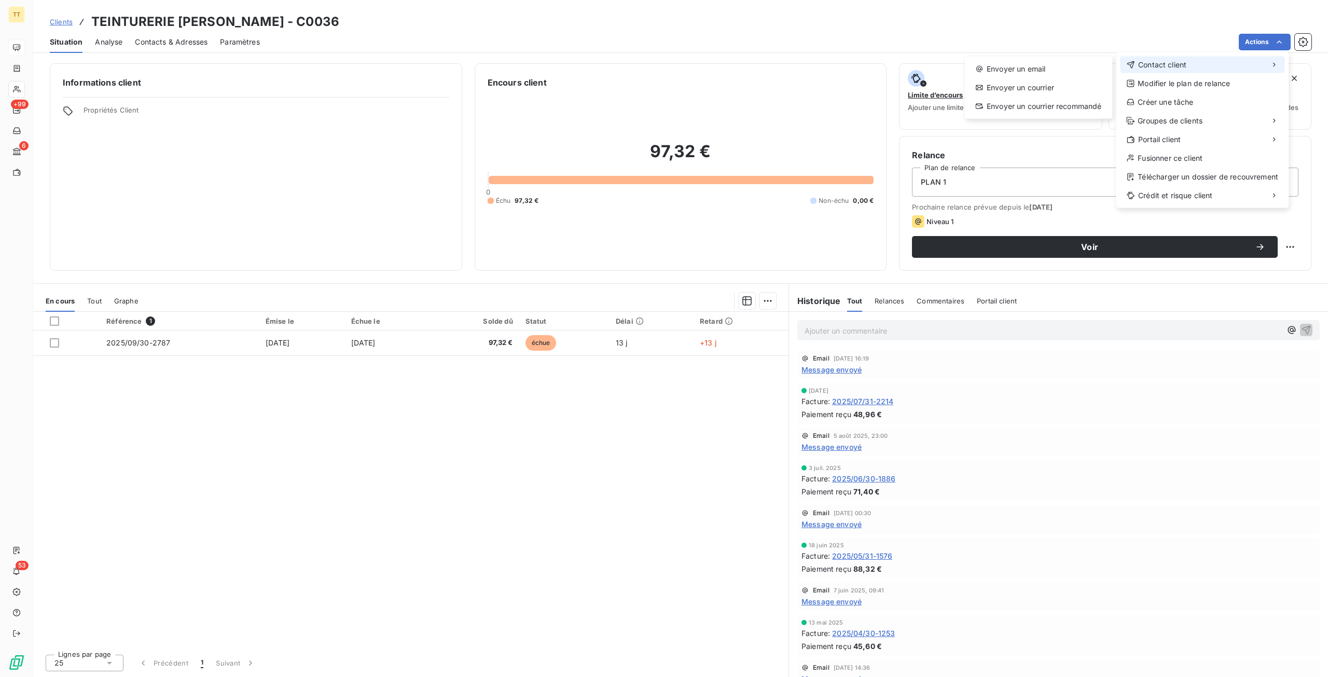
drag, startPoint x: 1193, startPoint y: 71, endPoint x: 998, endPoint y: 75, distance: 195.7
click at [1190, 72] on div "Contact client" at bounding box center [1202, 65] width 164 height 17
click at [998, 75] on div "Envoyer un email" at bounding box center [1038, 69] width 139 height 17
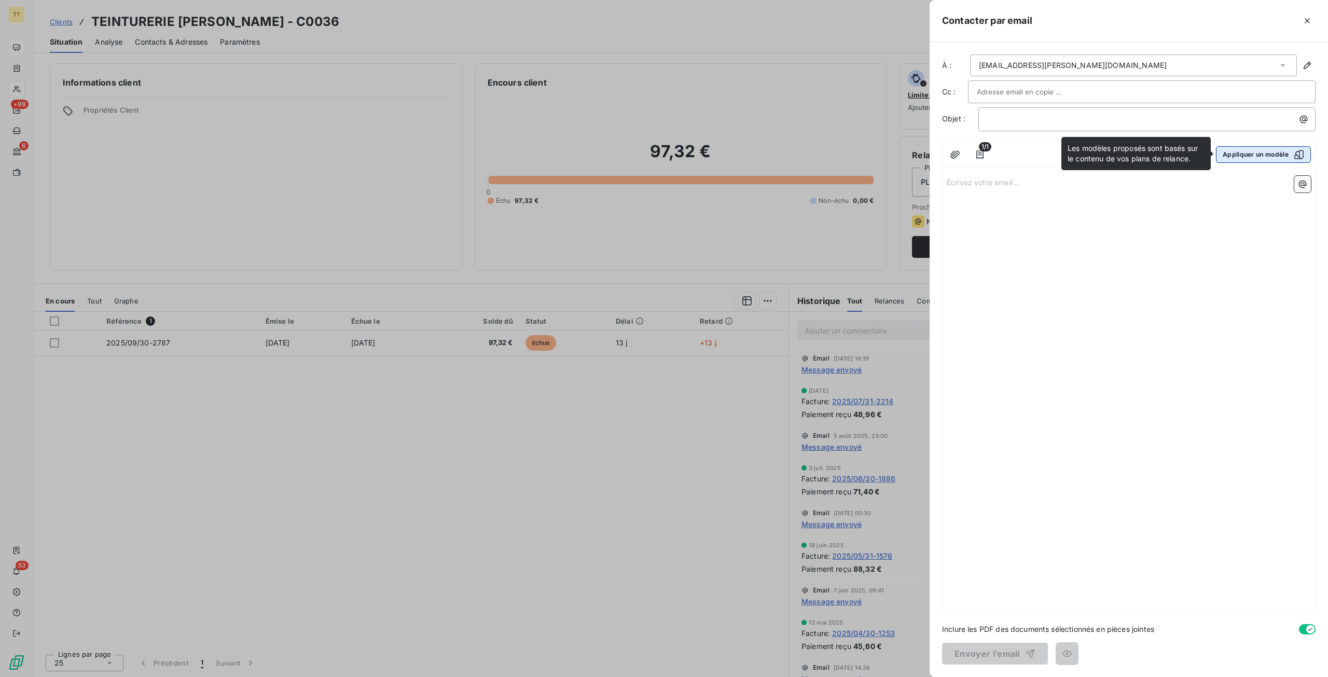
click at [1254, 151] on button "Appliquer un modèle" at bounding box center [1263, 154] width 95 height 17
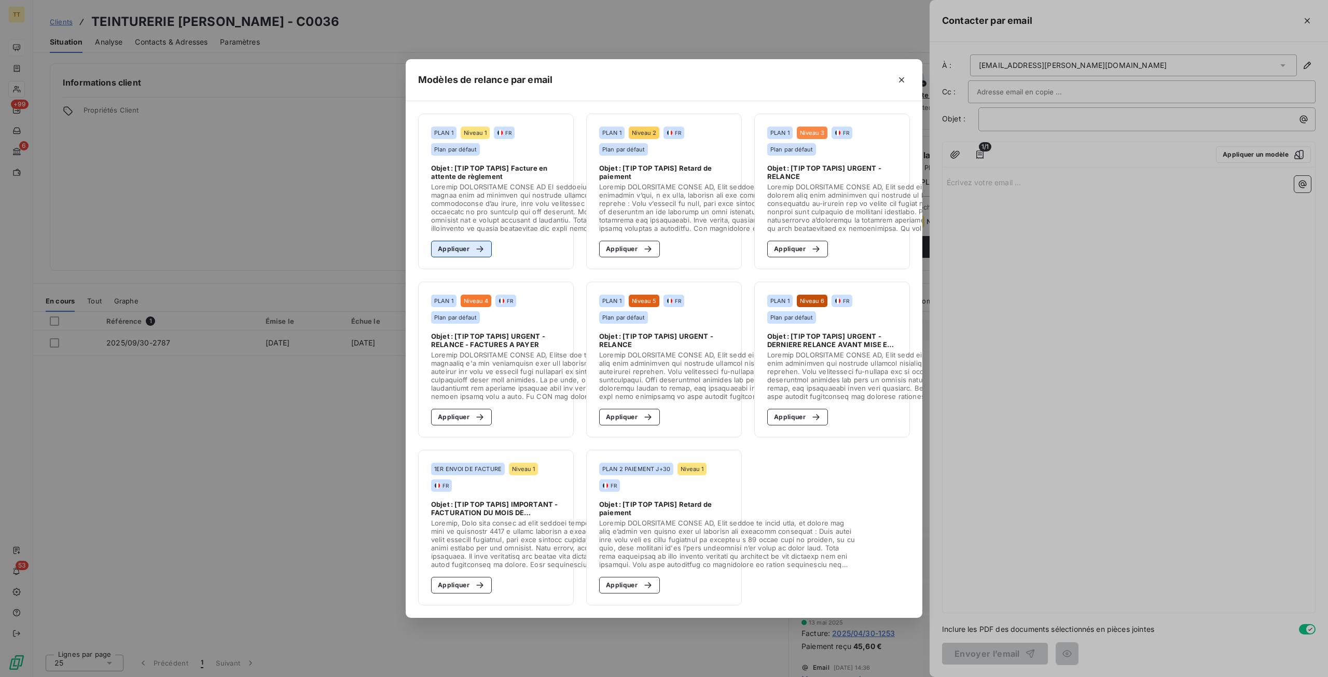
click at [455, 244] on button "Appliquer" at bounding box center [461, 249] width 61 height 17
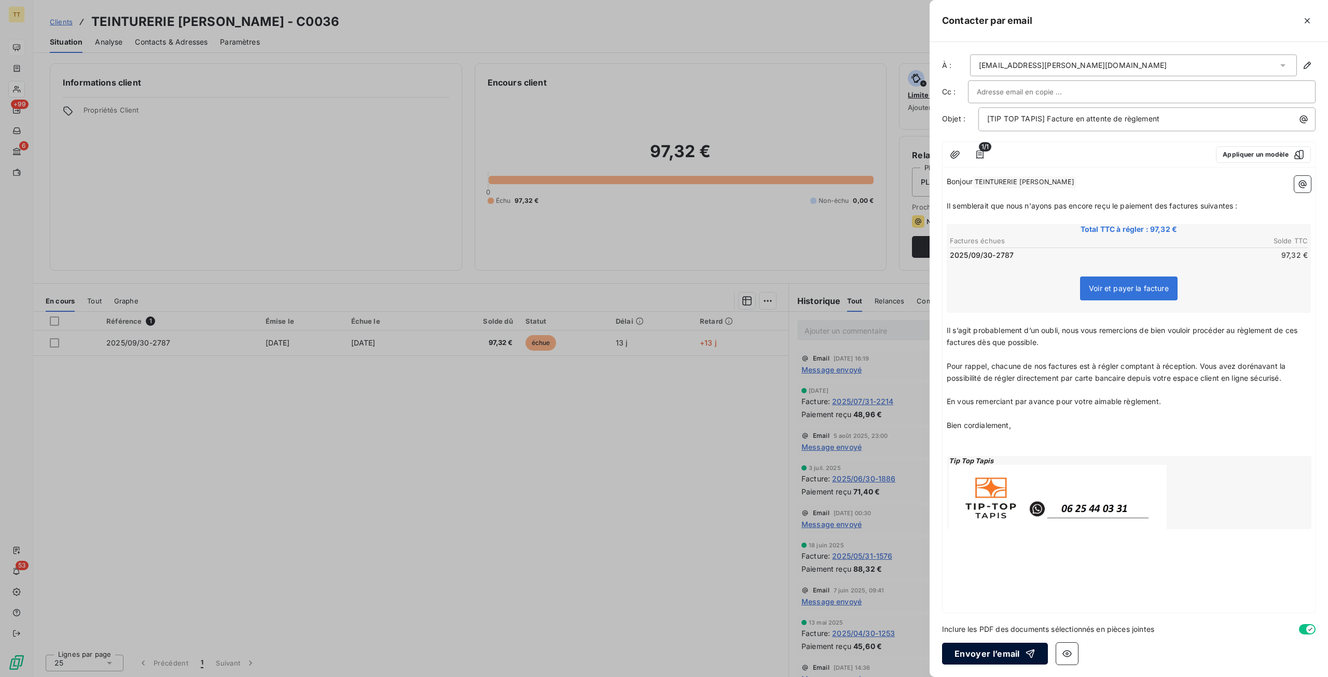
click at [983, 647] on button "Envoyer l’email" at bounding box center [995, 654] width 106 height 22
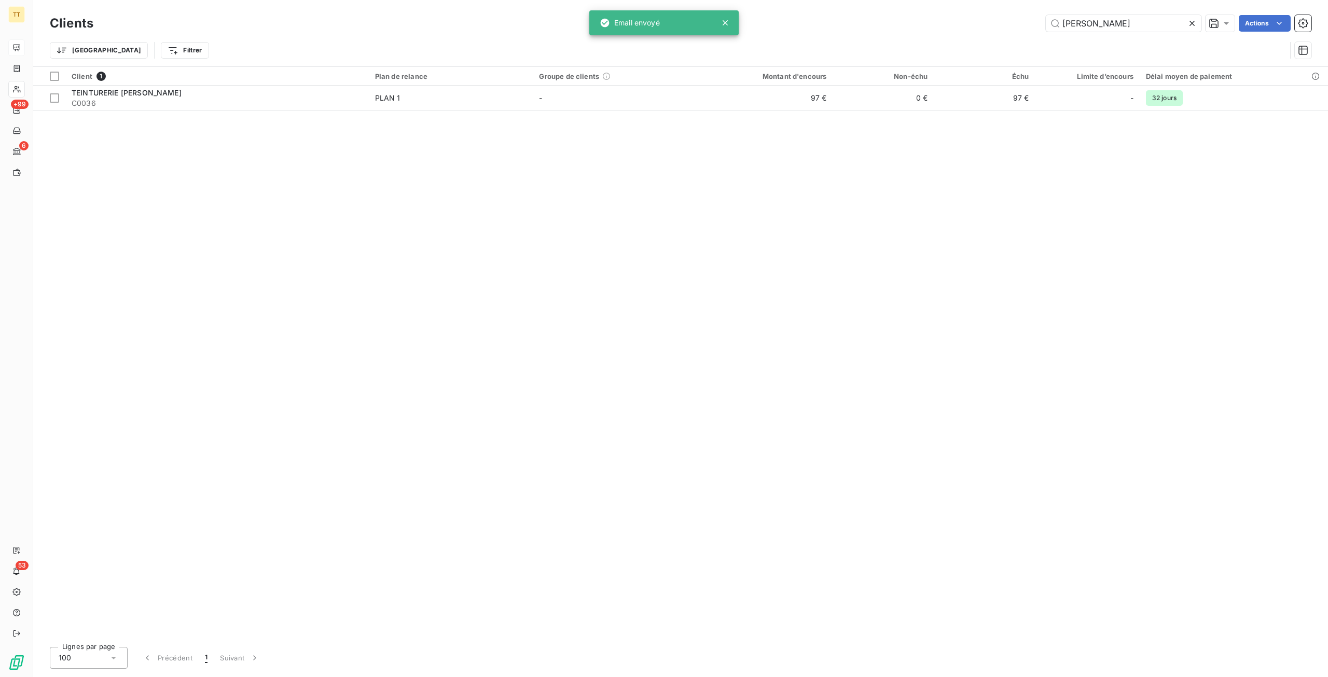
drag, startPoint x: 1121, startPoint y: 23, endPoint x: 949, endPoint y: 23, distance: 172.3
click at [949, 23] on div "HENRI Actions" at bounding box center [709, 23] width 1206 height 17
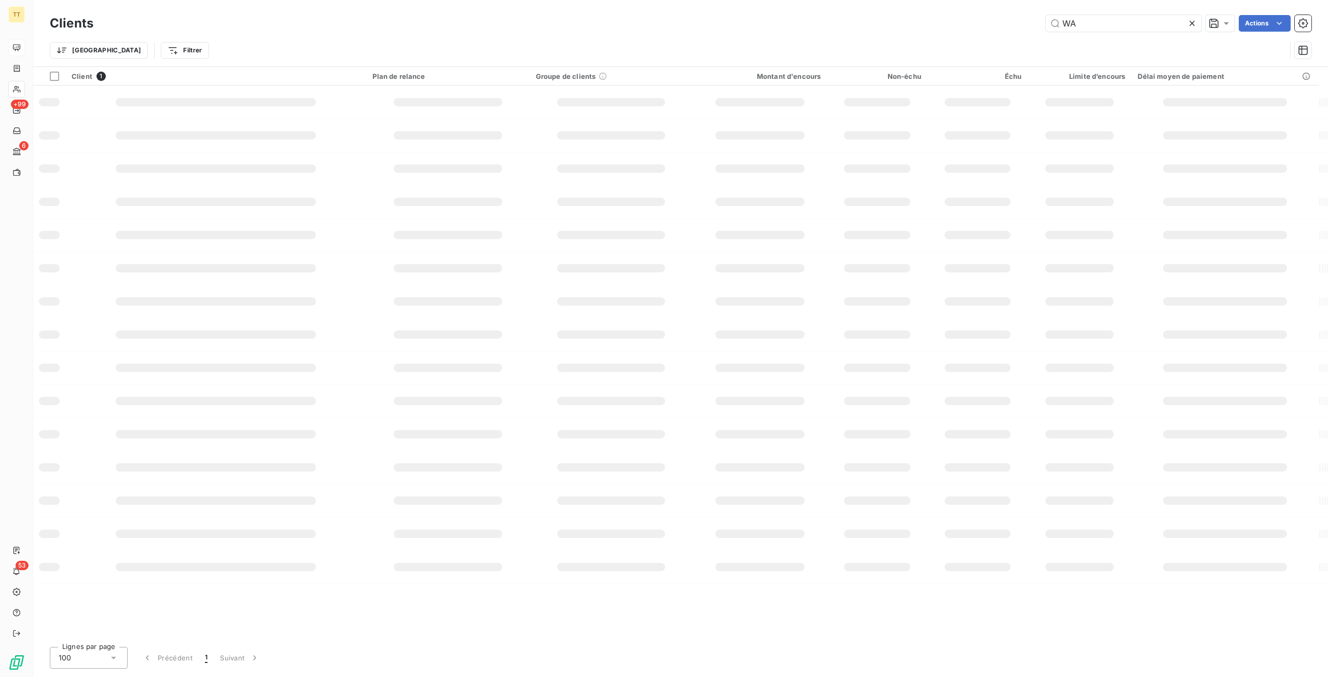
type input "W"
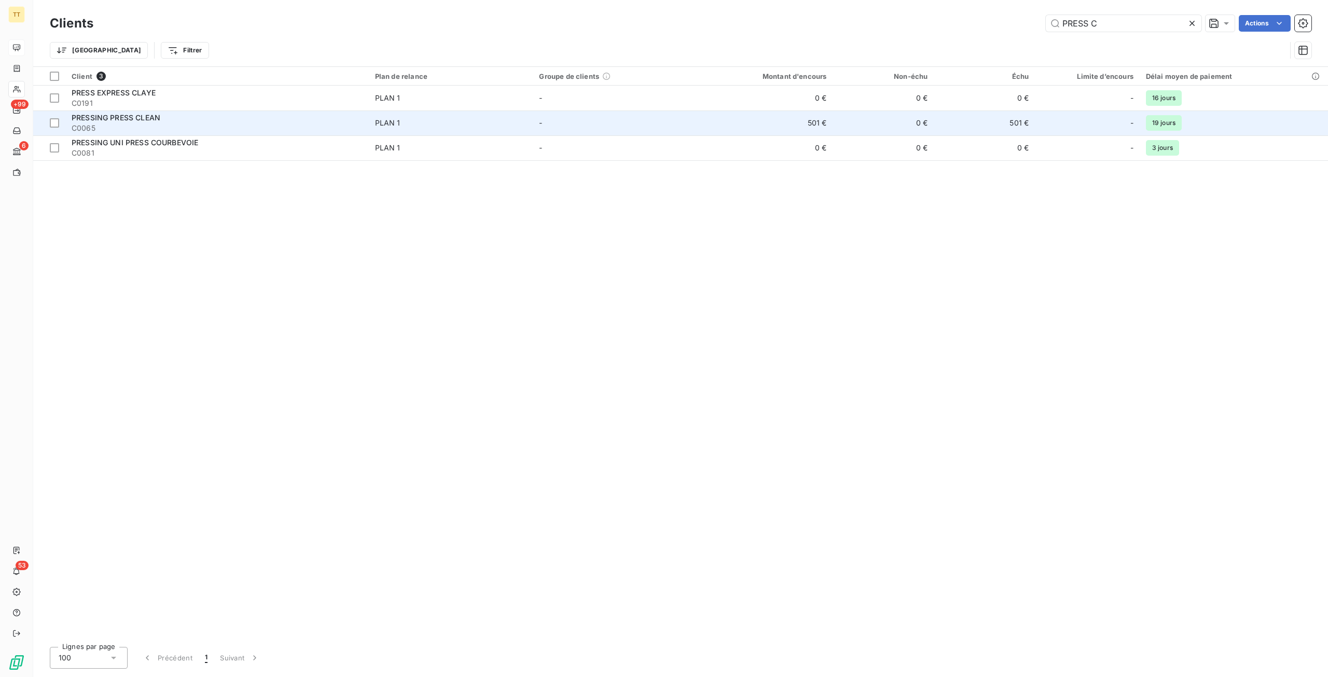
type input "PRESS C"
click at [787, 121] on td "501 €" at bounding box center [764, 123] width 135 height 25
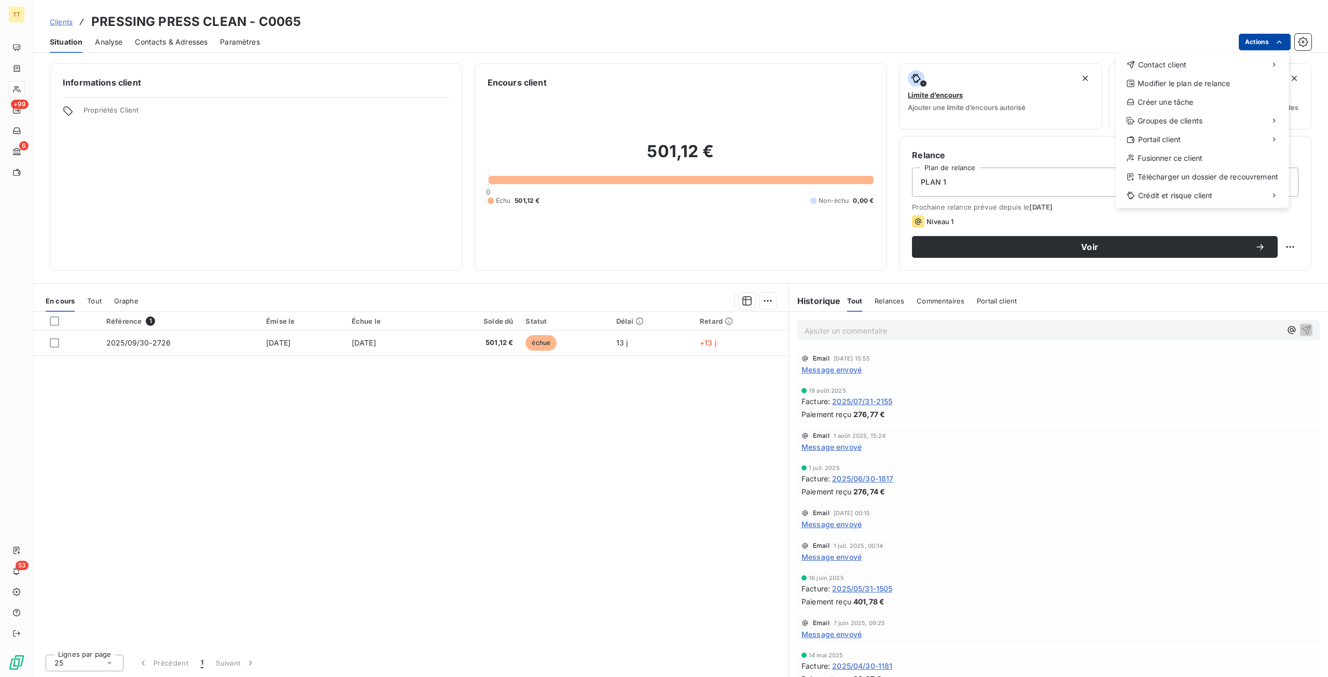
click at [1268, 48] on html "TT +99 6 53 Clients PRESSING PRESS CLEAN - C0065 Situation Analyse Contacts & A…" at bounding box center [664, 338] width 1328 height 677
click at [1077, 68] on div "Envoyer un email" at bounding box center [1038, 69] width 139 height 17
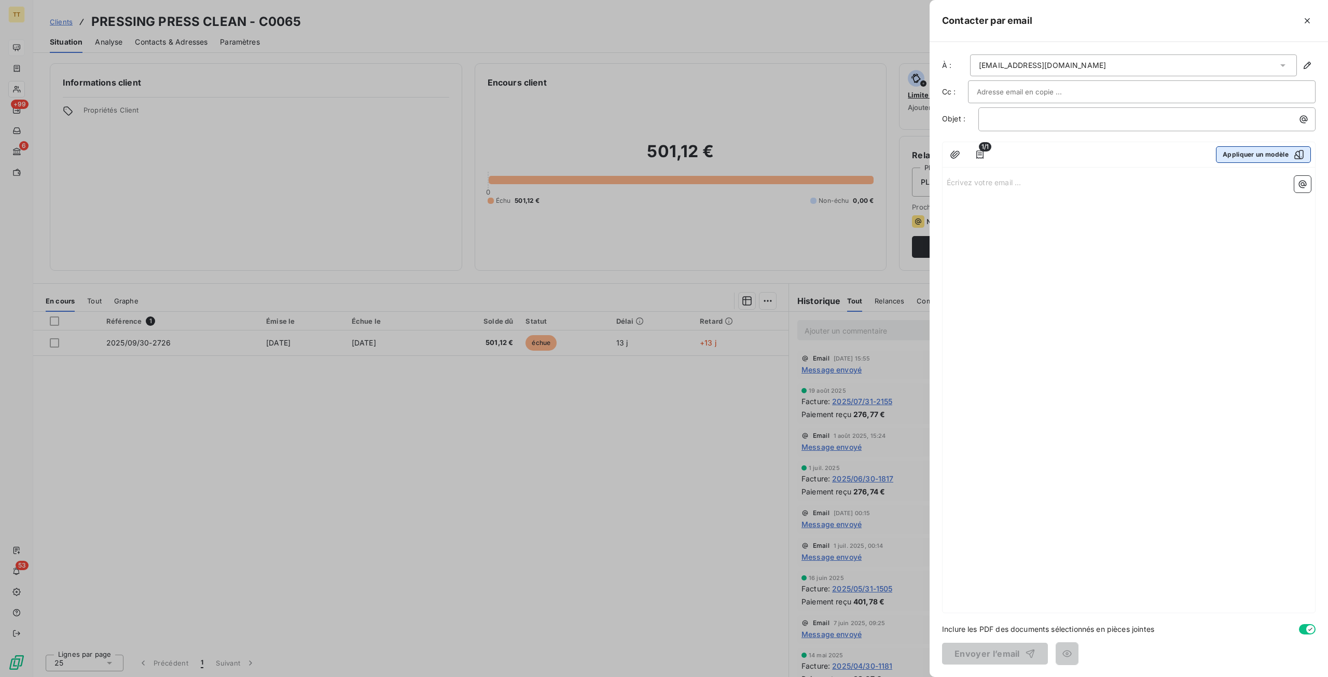
click at [1239, 153] on button "Appliquer un modèle" at bounding box center [1263, 154] width 95 height 17
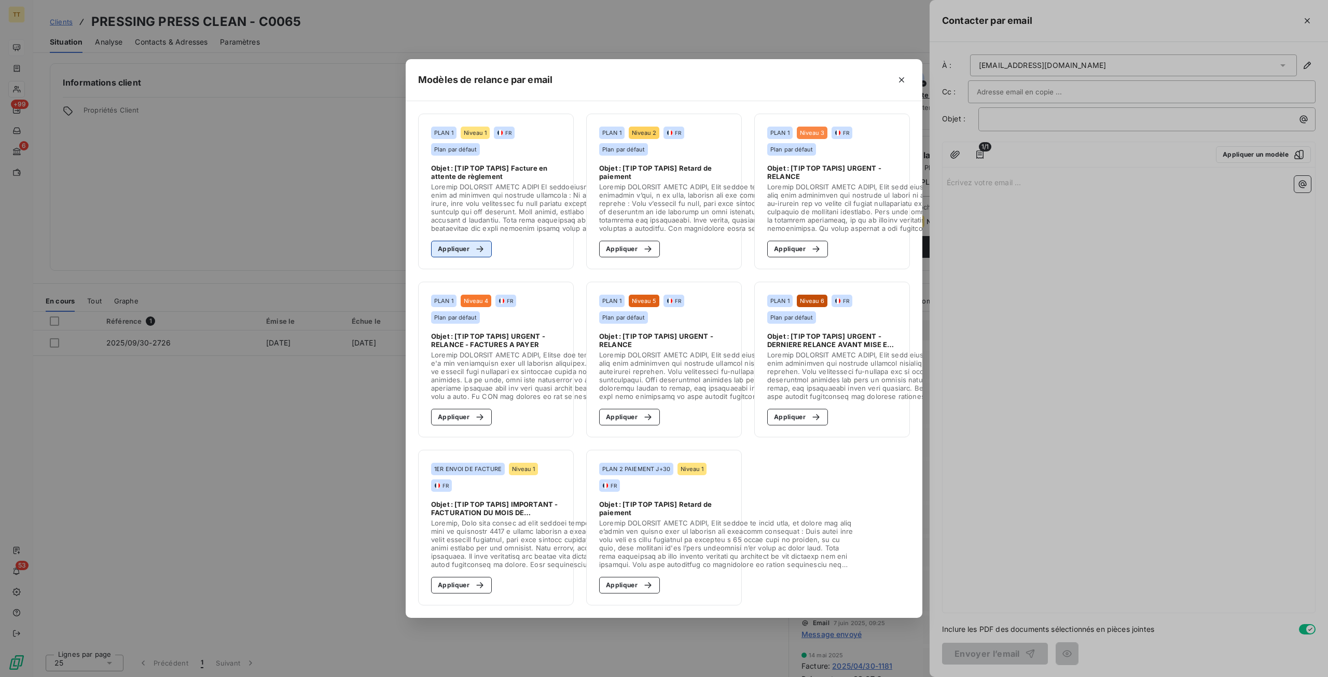
click at [466, 249] on button "Appliquer" at bounding box center [461, 249] width 61 height 17
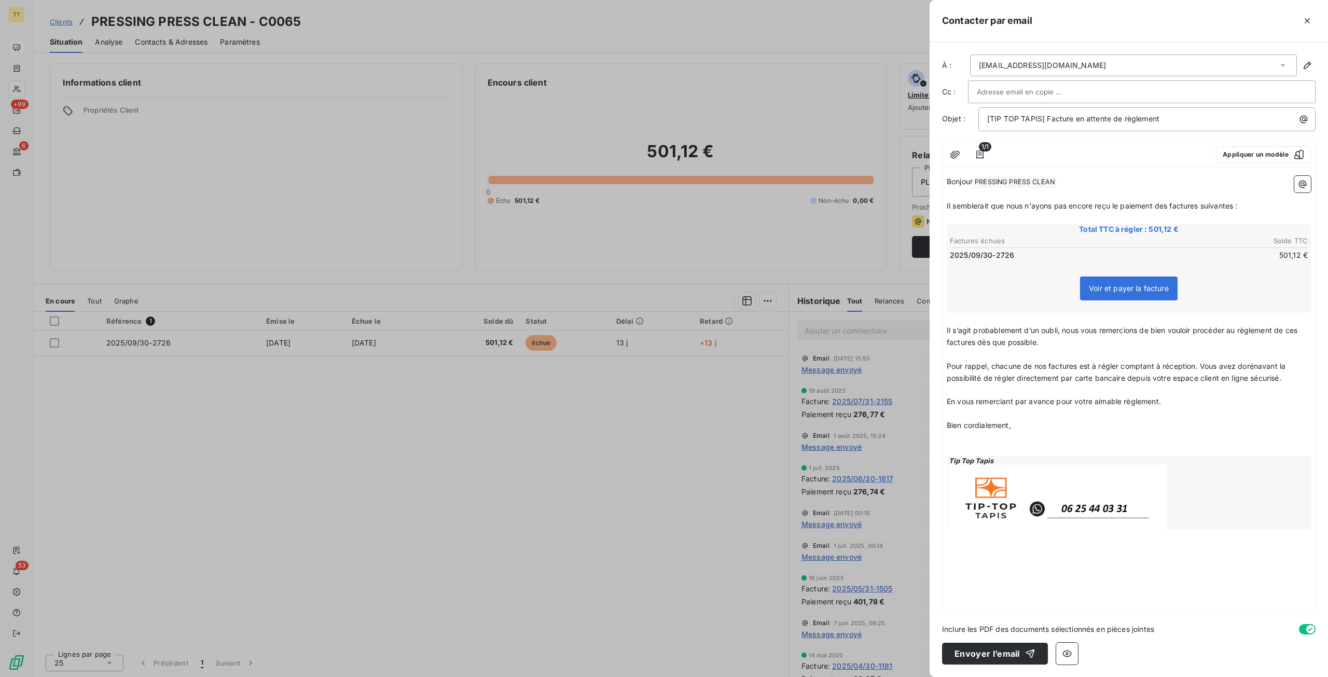
drag, startPoint x: 1008, startPoint y: 658, endPoint x: 739, endPoint y: 537, distance: 294.9
click at [1007, 657] on button "Envoyer l’email" at bounding box center [995, 654] width 106 height 22
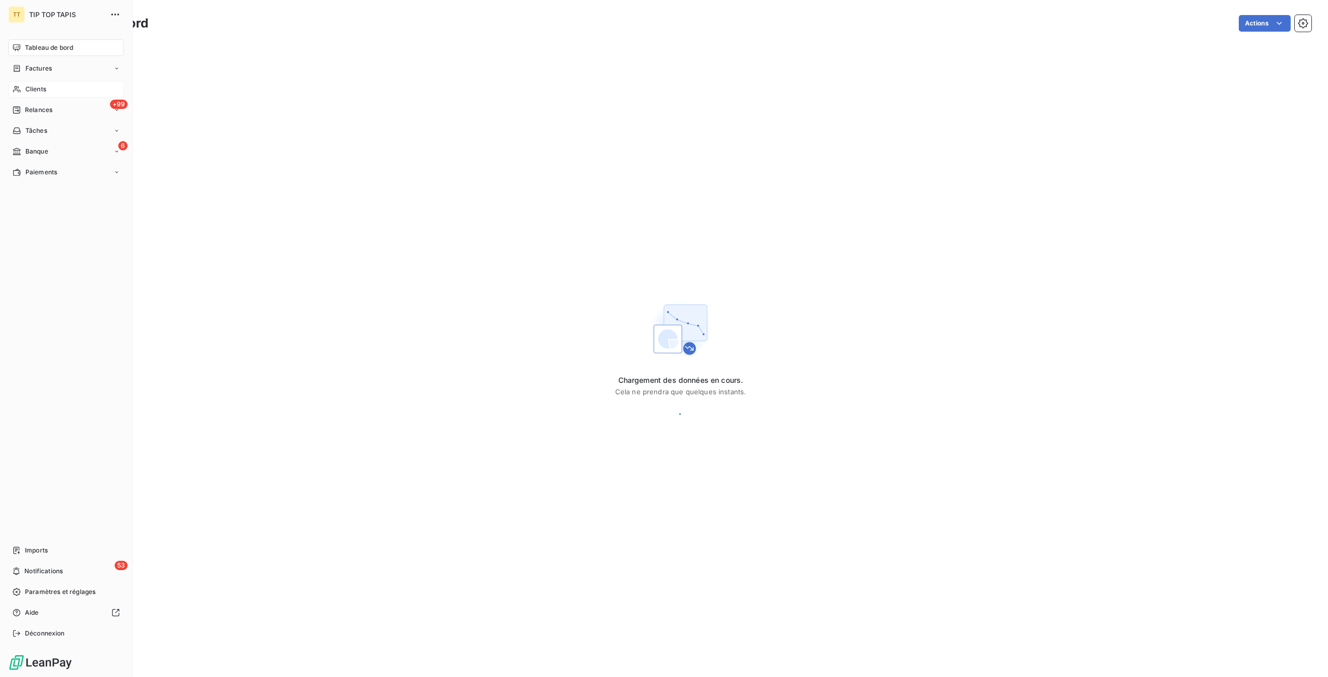
click at [26, 91] on span "Clients" at bounding box center [35, 89] width 21 height 9
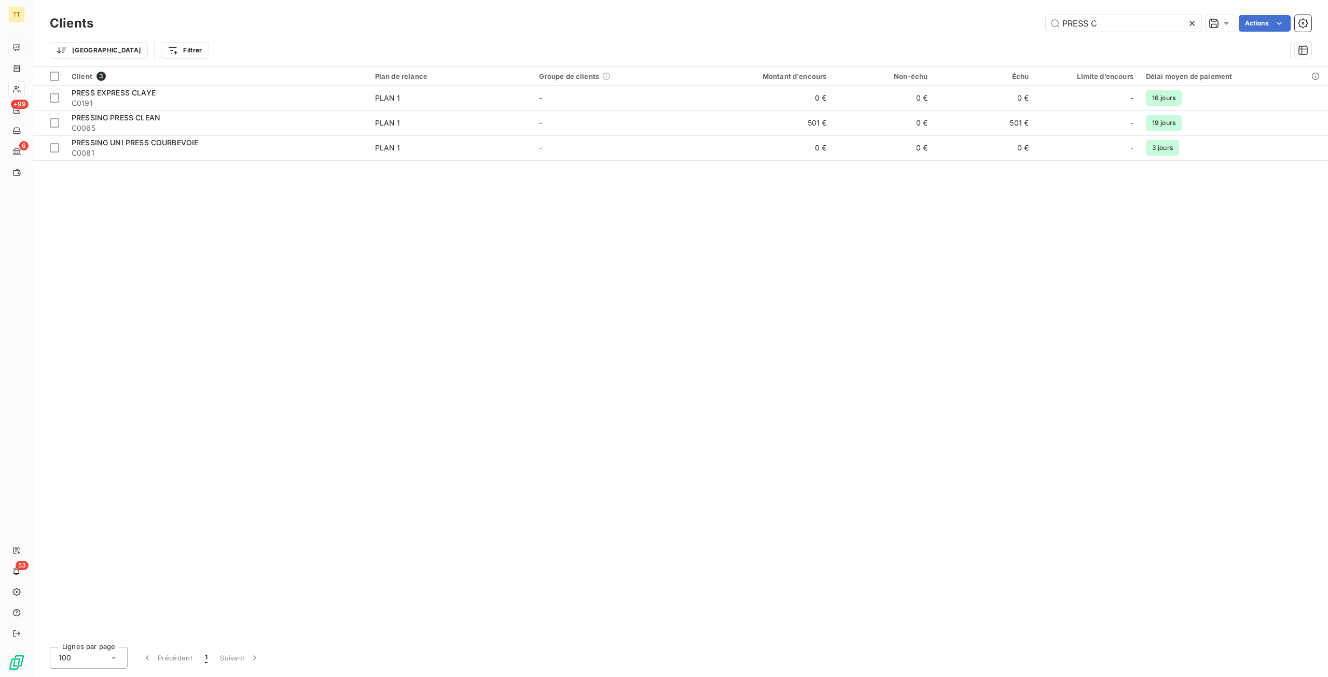
click at [1137, 32] on div "Clients PRESS C Actions" at bounding box center [681, 23] width 1262 height 22
drag, startPoint x: 1133, startPoint y: 24, endPoint x: 653, endPoint y: -5, distance: 480.9
click at [653, 0] on html "TT +99 6 53 Clients PRESS C Actions Trier Filtrer Client 3 Plan de relance Grou…" at bounding box center [664, 338] width 1328 height 677
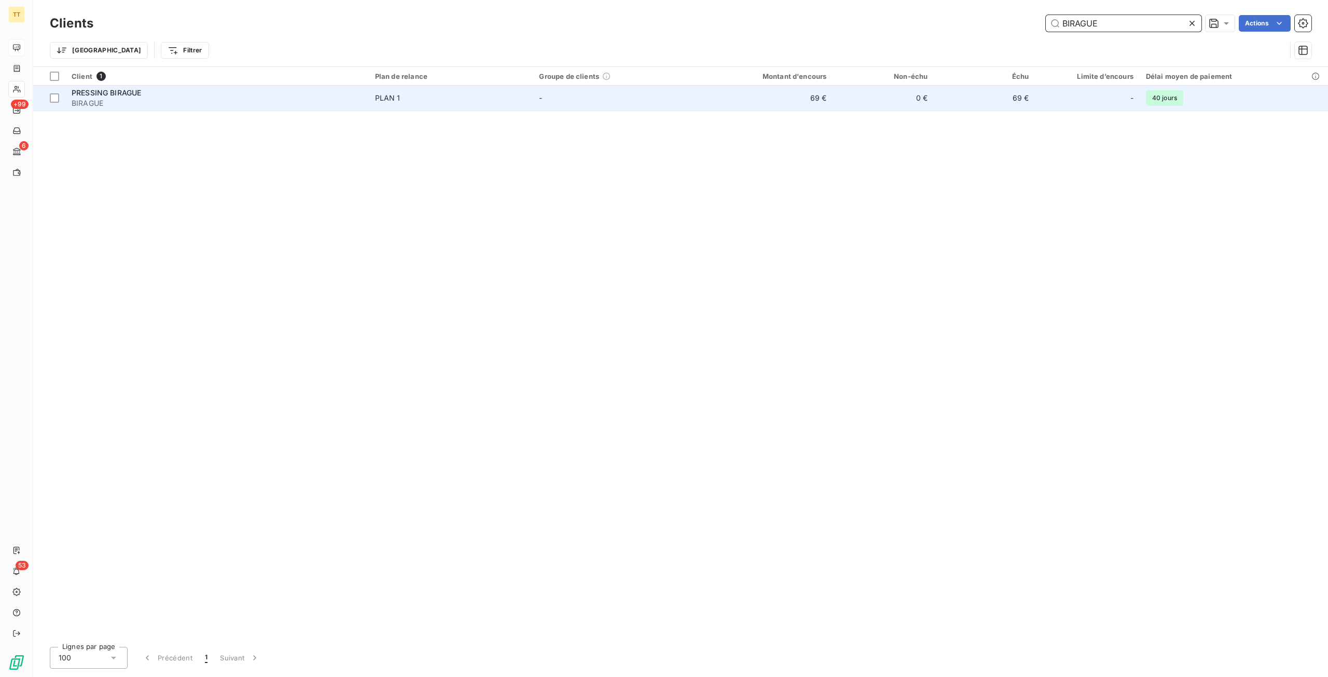
type input "BIRAGUE"
click at [706, 98] on td "69 €" at bounding box center [764, 98] width 135 height 25
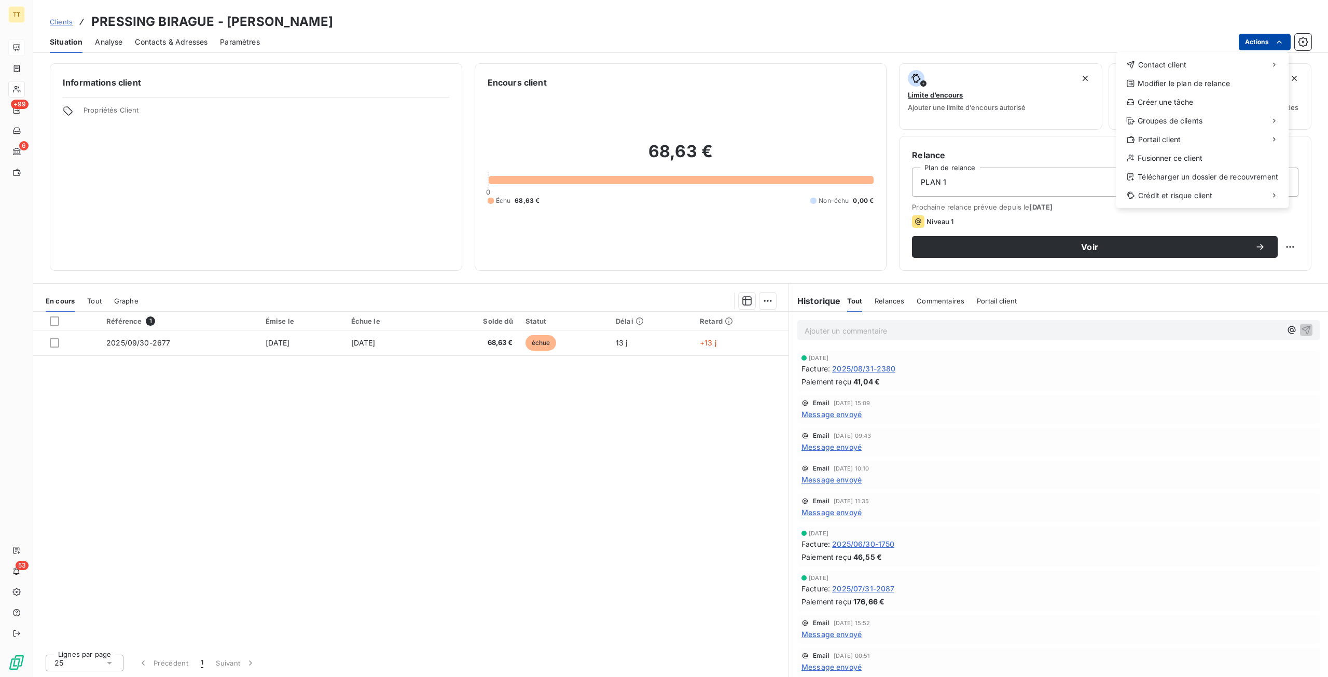
click at [1265, 38] on html "TT +99 6 53 Clients PRESSING BIRAGUE - BIRAGUE Situation Analyse Contacts & Adr…" at bounding box center [664, 338] width 1328 height 677
click at [1220, 57] on div "Contact client" at bounding box center [1202, 65] width 164 height 17
click at [998, 70] on div "Envoyer un email" at bounding box center [1038, 69] width 139 height 17
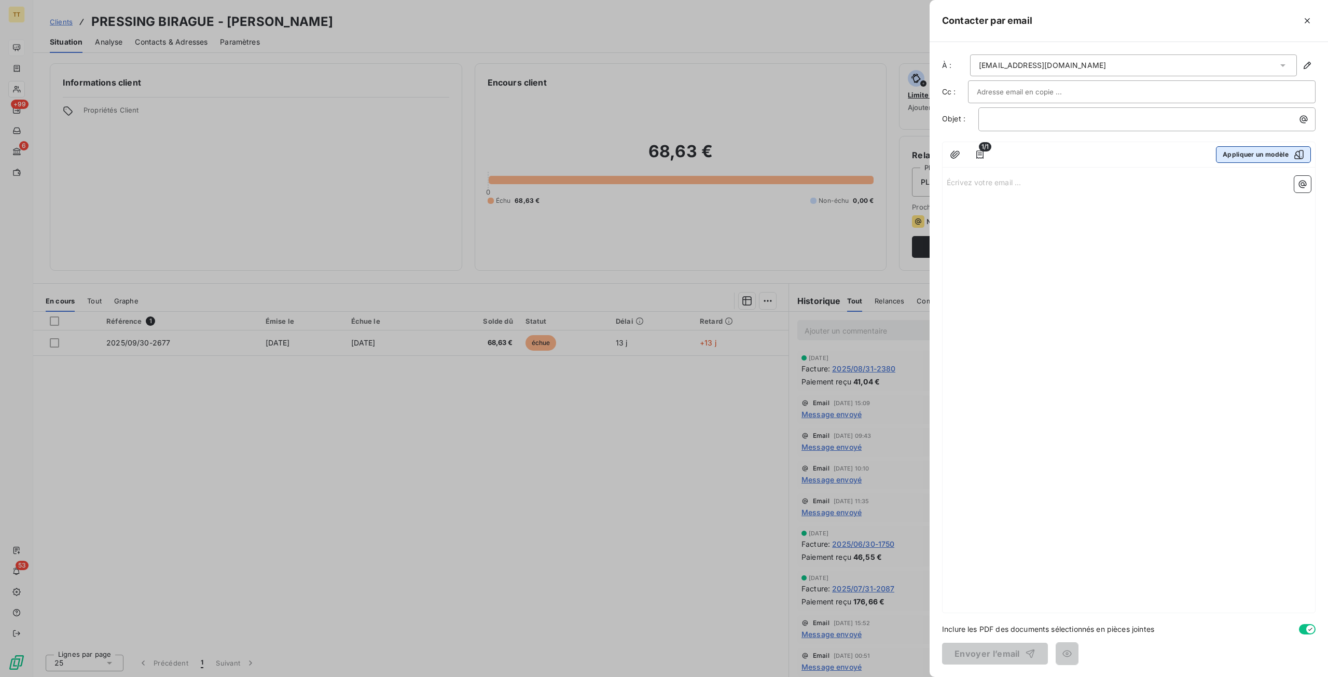
click at [1253, 152] on button "Appliquer un modèle" at bounding box center [1263, 154] width 95 height 17
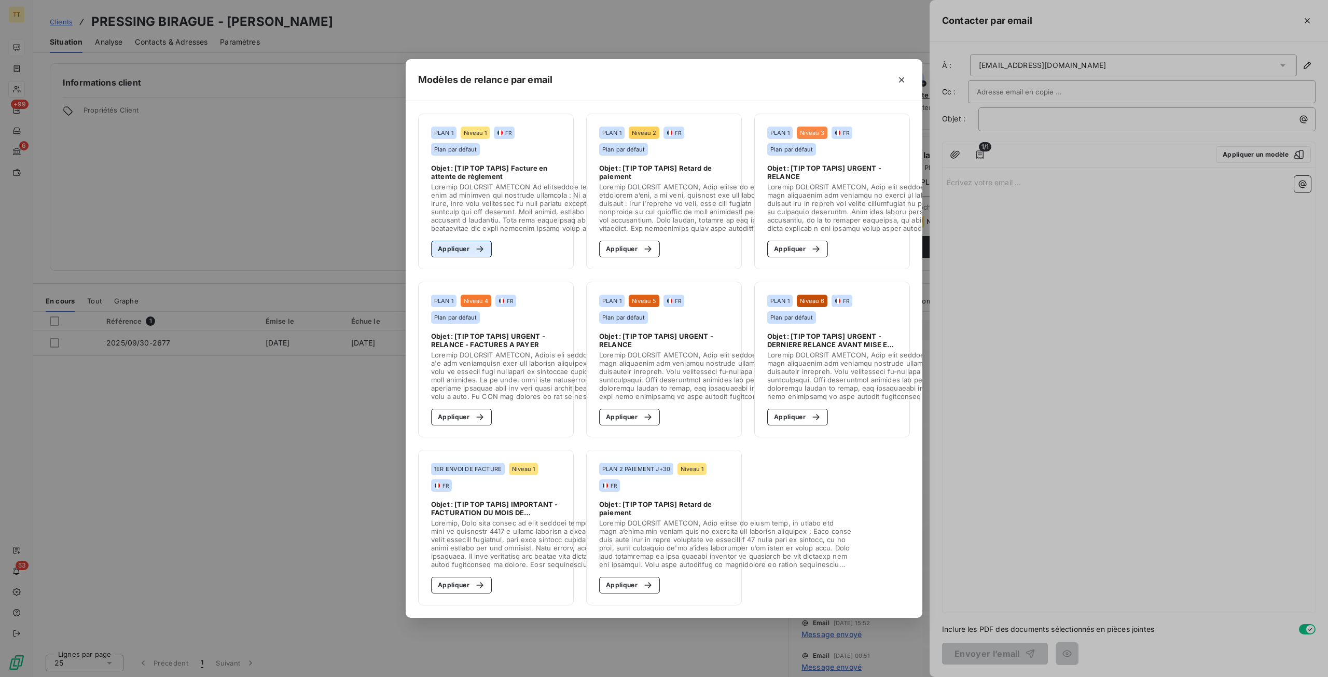
click at [469, 242] on button "Appliquer" at bounding box center [461, 249] width 61 height 17
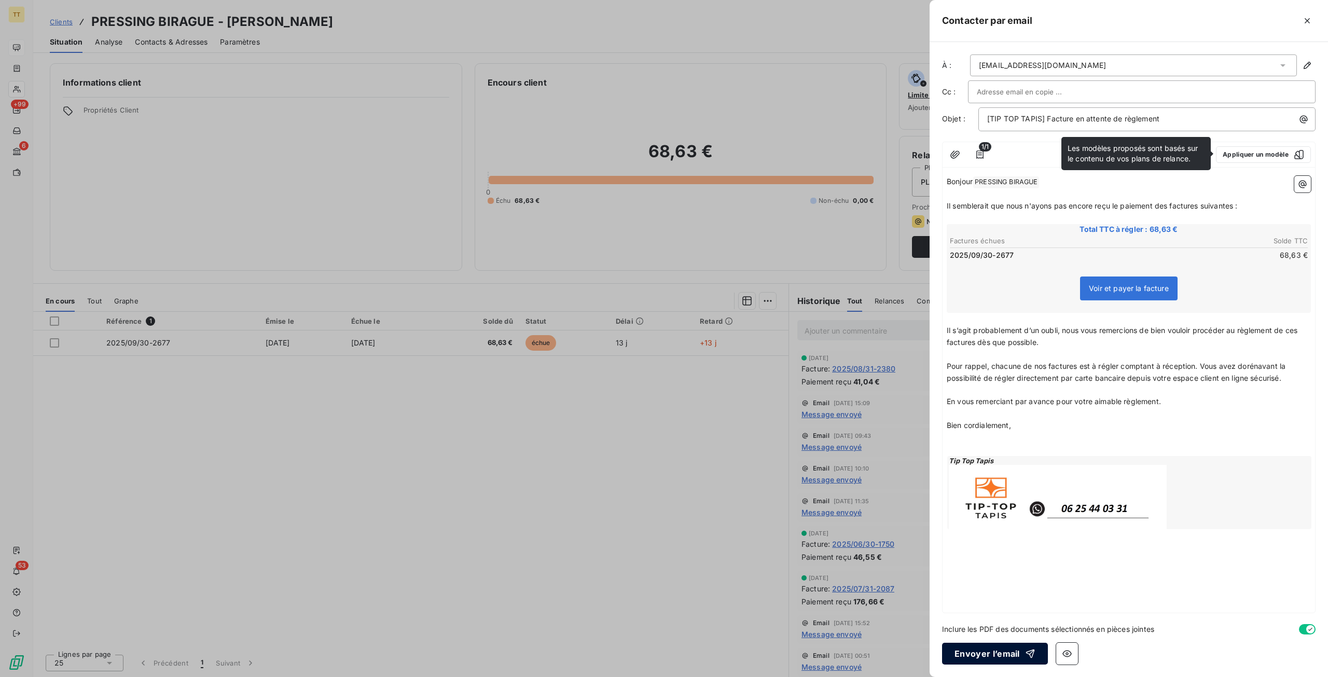
drag, startPoint x: 994, startPoint y: 653, endPoint x: 712, endPoint y: 564, distance: 295.9
click at [994, 653] on button "Envoyer l’email" at bounding box center [995, 654] width 106 height 22
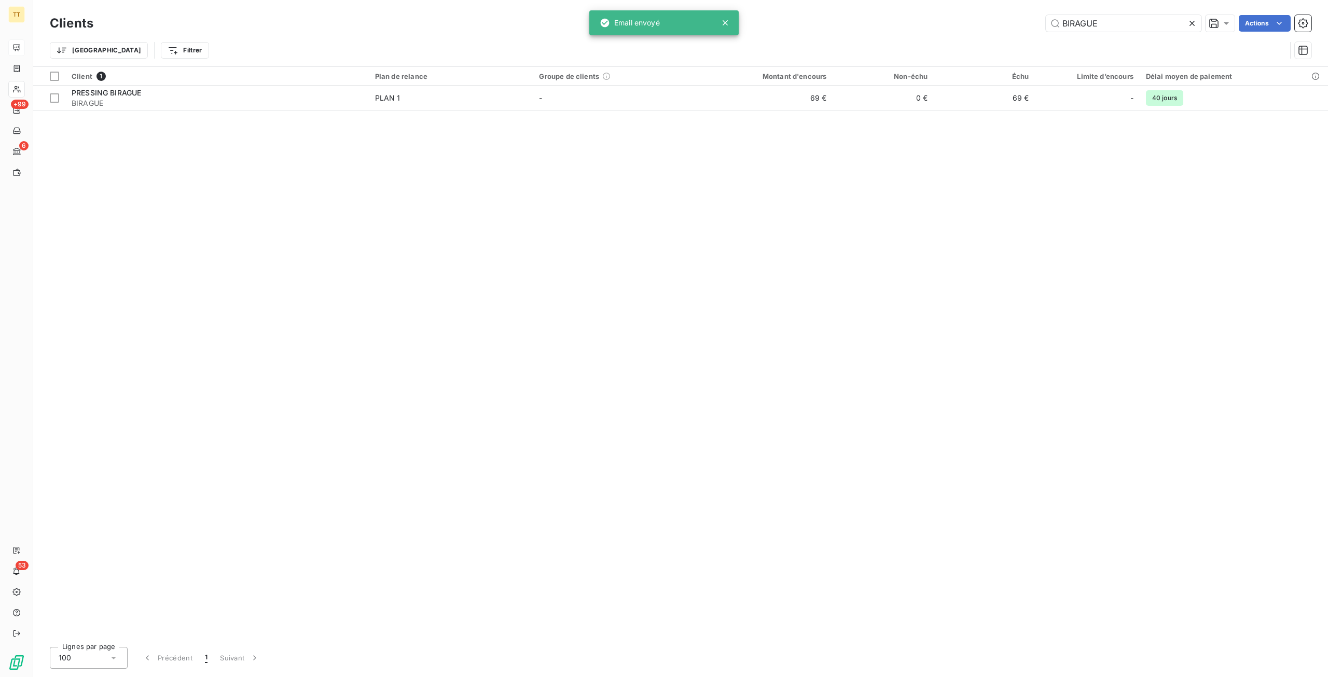
drag, startPoint x: 1129, startPoint y: 22, endPoint x: 1009, endPoint y: 15, distance: 120.1
click at [1009, 15] on div "BIRAGUE Actions" at bounding box center [709, 23] width 1206 height 17
drag, startPoint x: 1120, startPoint y: 23, endPoint x: 973, endPoint y: 14, distance: 147.6
click at [973, 14] on div "Clients CLEAN WA Actions" at bounding box center [681, 23] width 1262 height 22
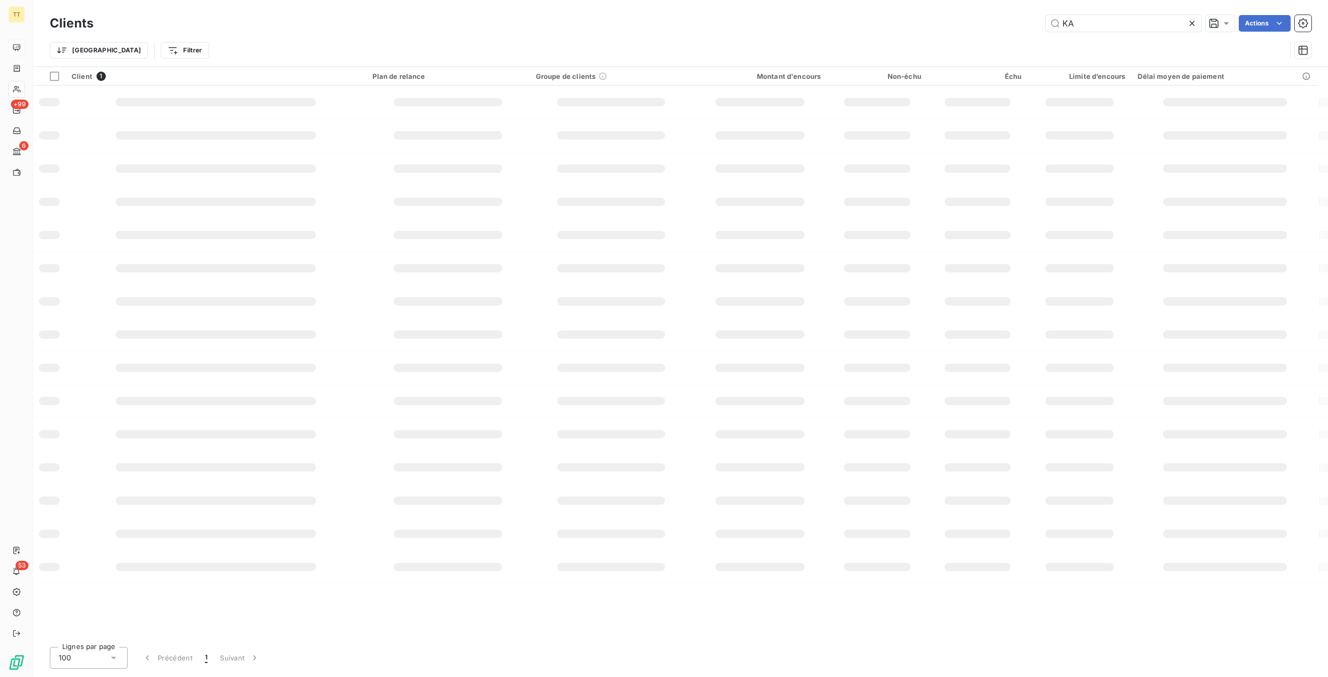
type input "K"
type input "G"
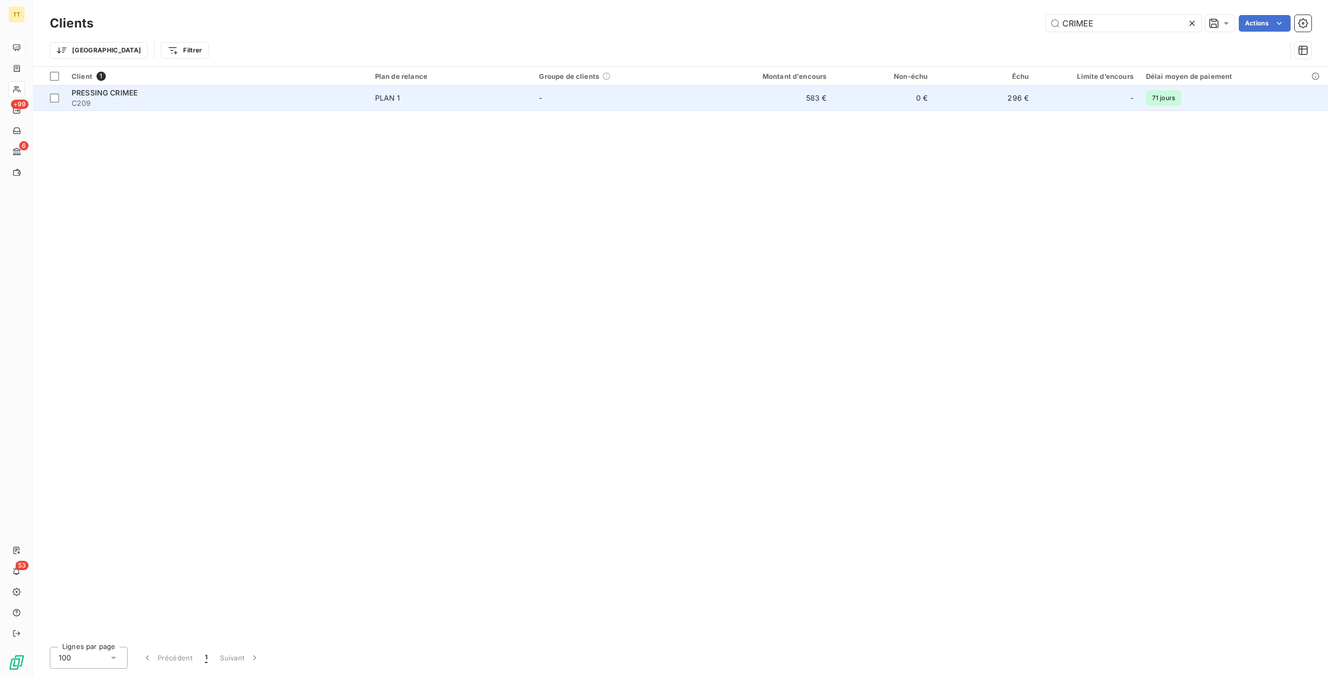
type input "CRIMEE"
click at [838, 102] on td "0 €" at bounding box center [883, 98] width 101 height 25
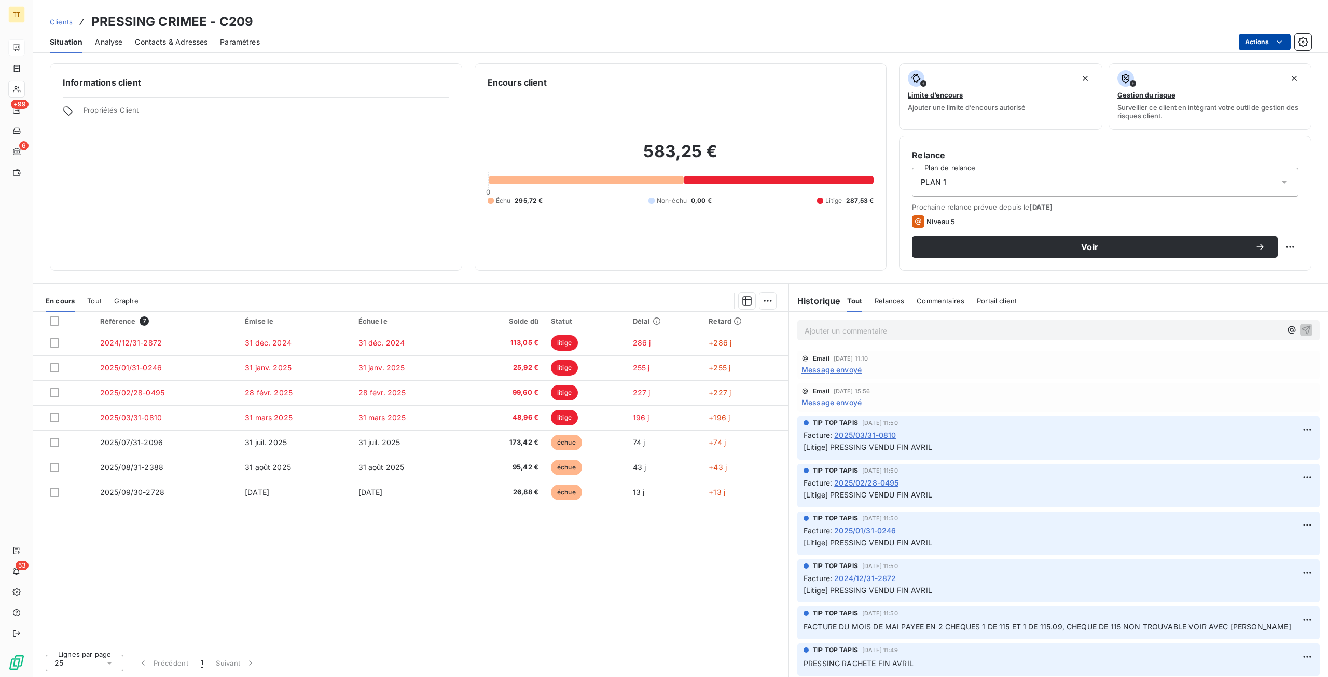
click at [1253, 47] on html "TT +99 6 53 Clients PRESSING CRIMEE - C209 Situation Analyse Contacts & Adresse…" at bounding box center [664, 338] width 1328 height 677
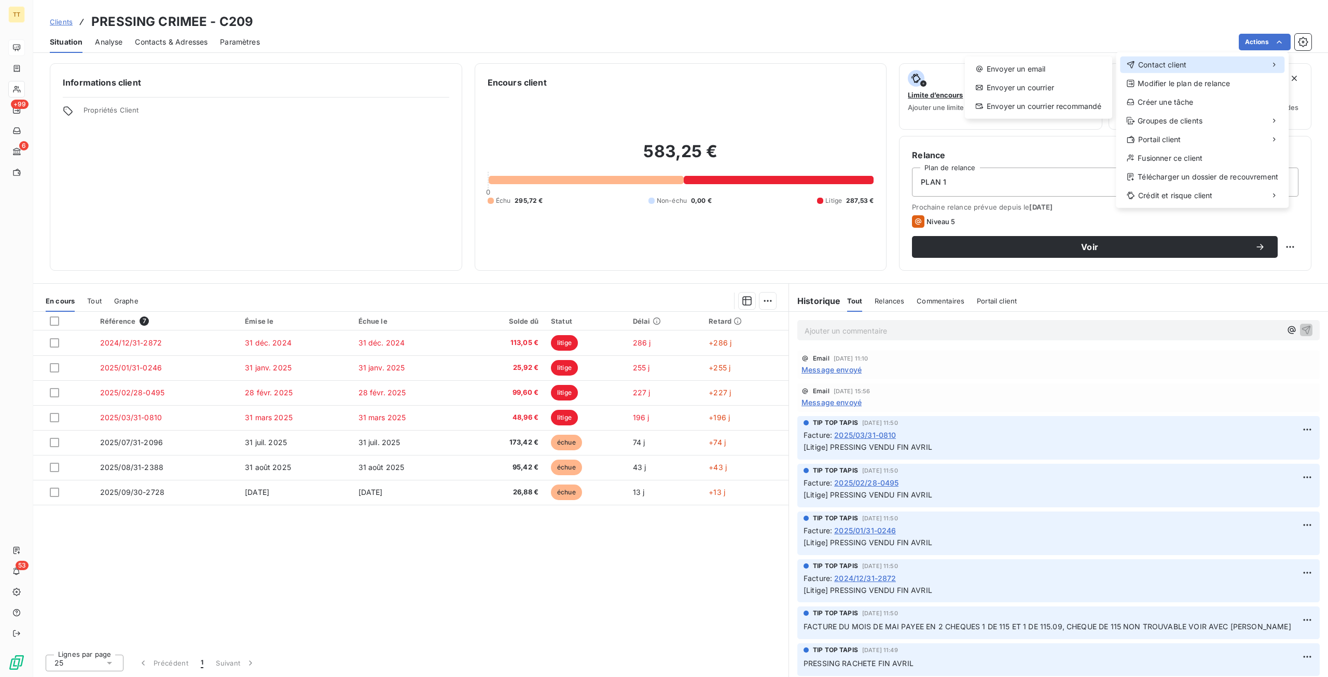
click at [1211, 65] on div "Contact client" at bounding box center [1202, 65] width 164 height 17
click at [1002, 63] on div "Envoyer un email" at bounding box center [1038, 69] width 139 height 17
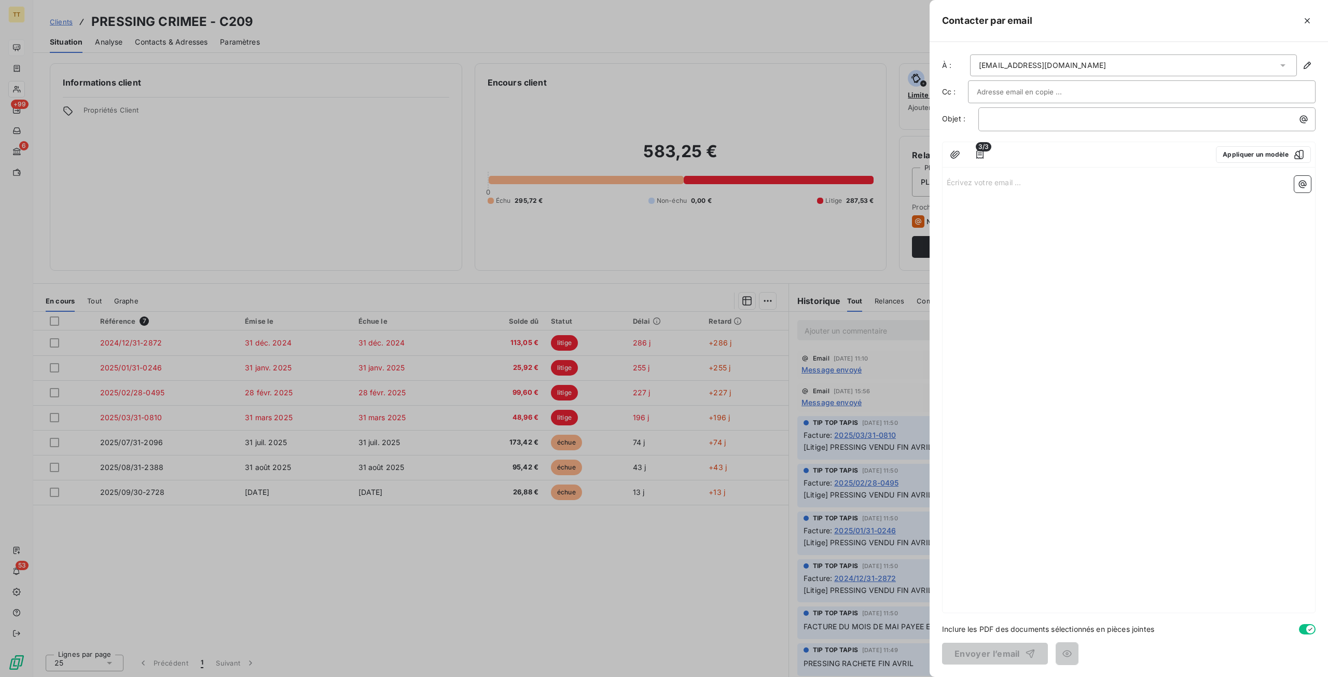
click at [1254, 159] on button "Appliquer un modèle" at bounding box center [1263, 154] width 95 height 17
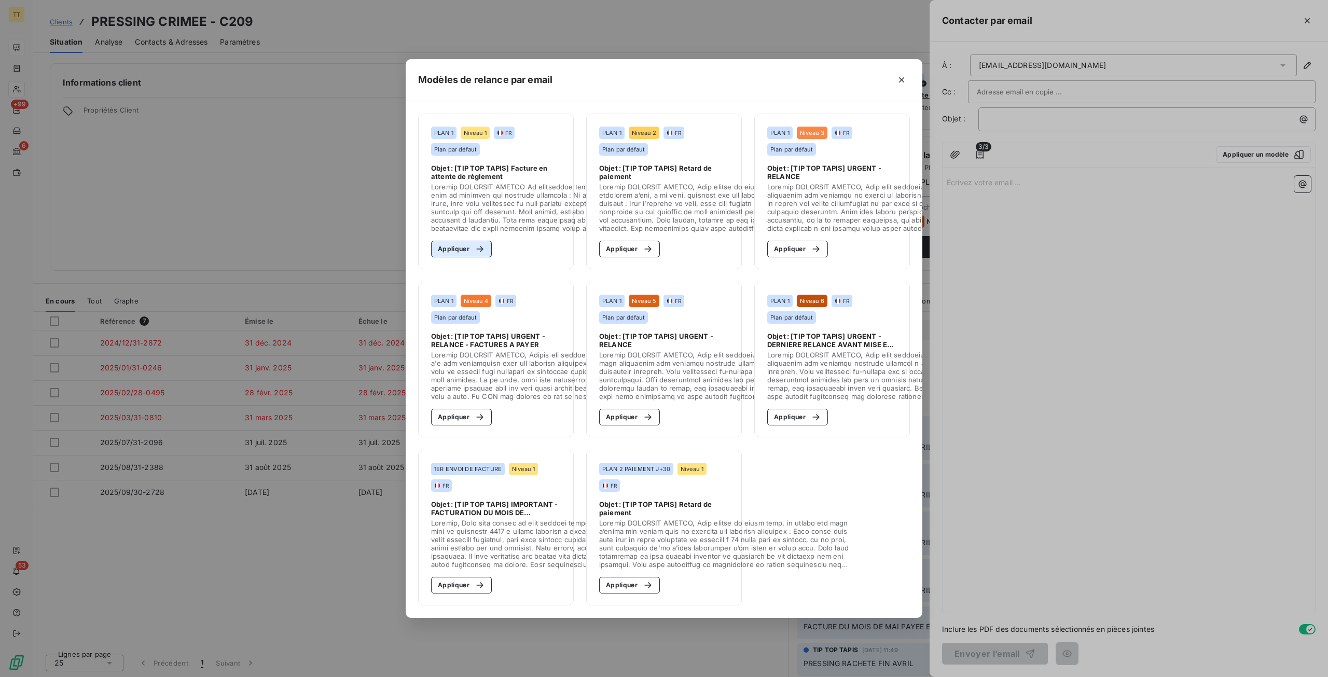
click at [463, 241] on button "Appliquer" at bounding box center [461, 249] width 61 height 17
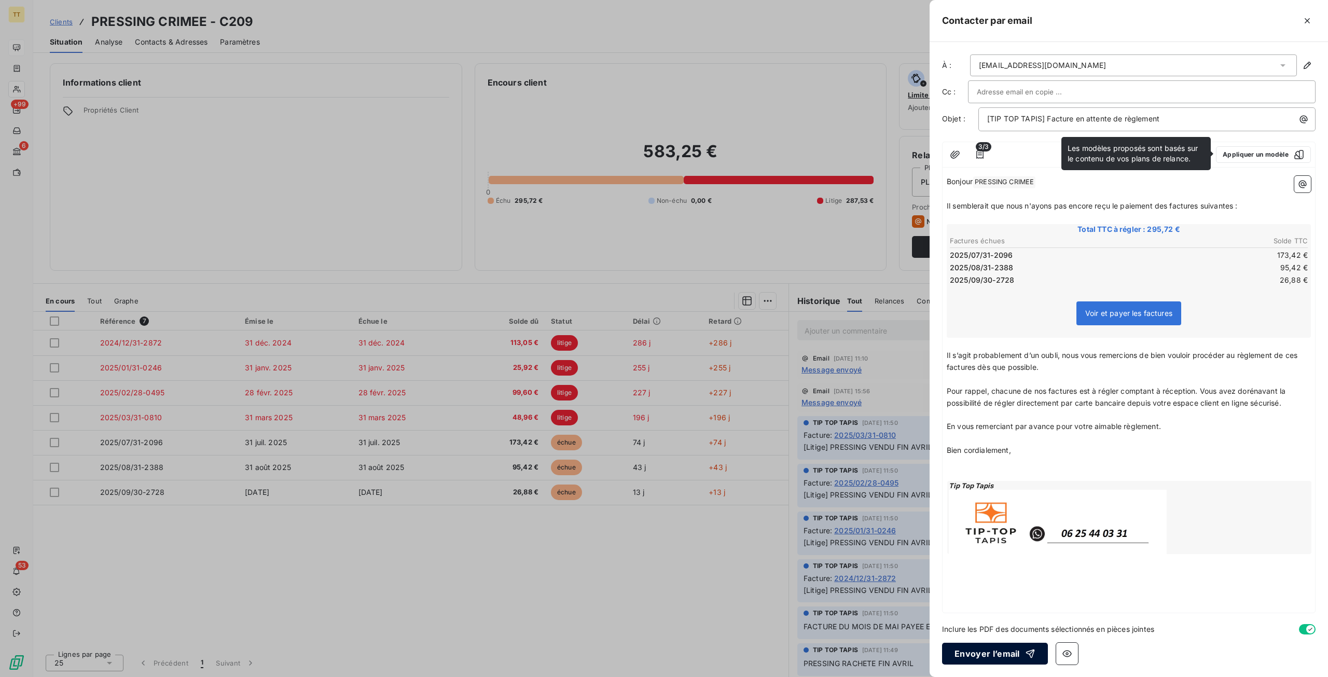
click at [986, 650] on button "Envoyer l’email" at bounding box center [995, 654] width 106 height 22
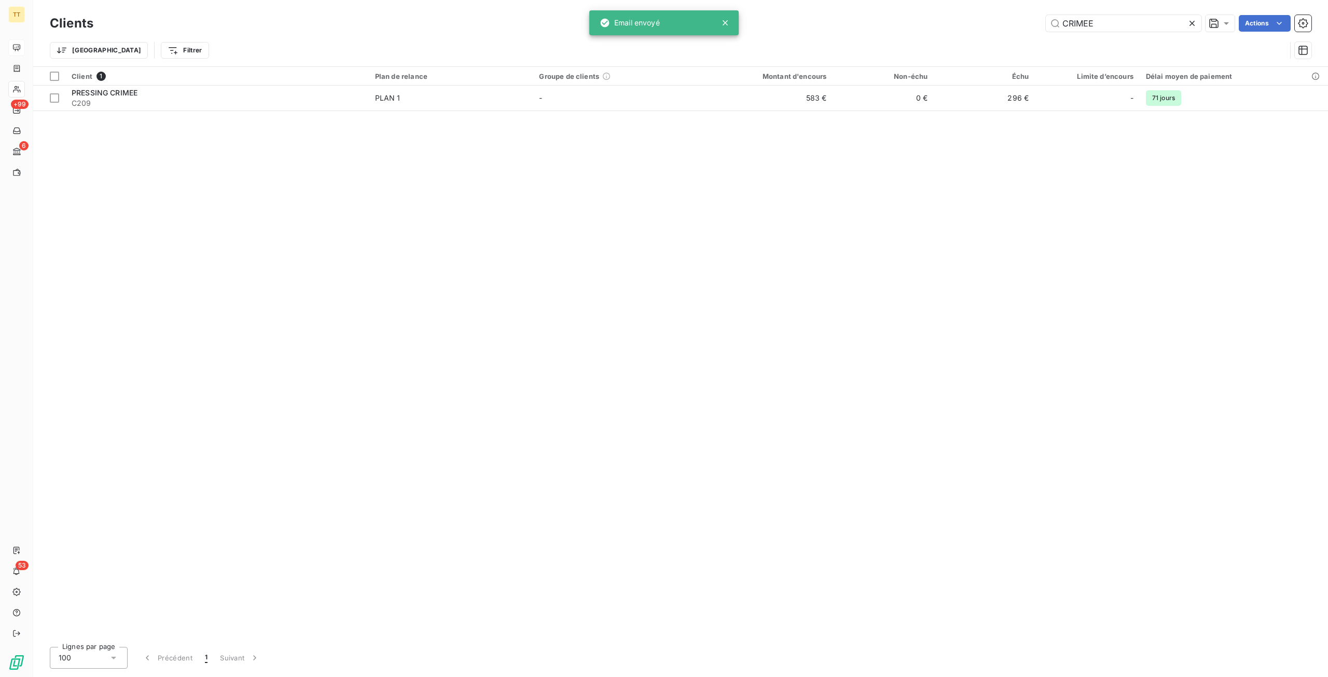
drag, startPoint x: 1135, startPoint y: 26, endPoint x: 877, endPoint y: 6, distance: 258.2
click at [877, 6] on div "Clients CRIMEE Actions Trier Filtrer" at bounding box center [680, 33] width 1295 height 66
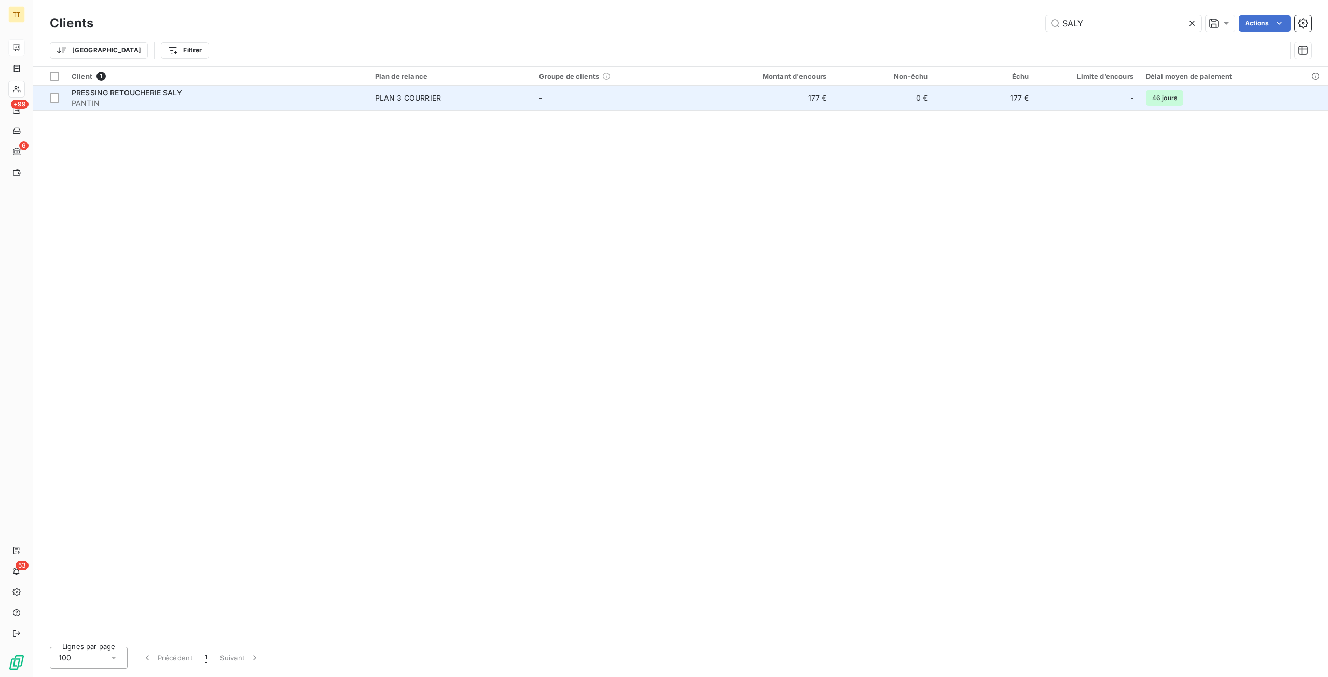
type input "SALY"
click at [816, 108] on td "177 €" at bounding box center [764, 98] width 135 height 25
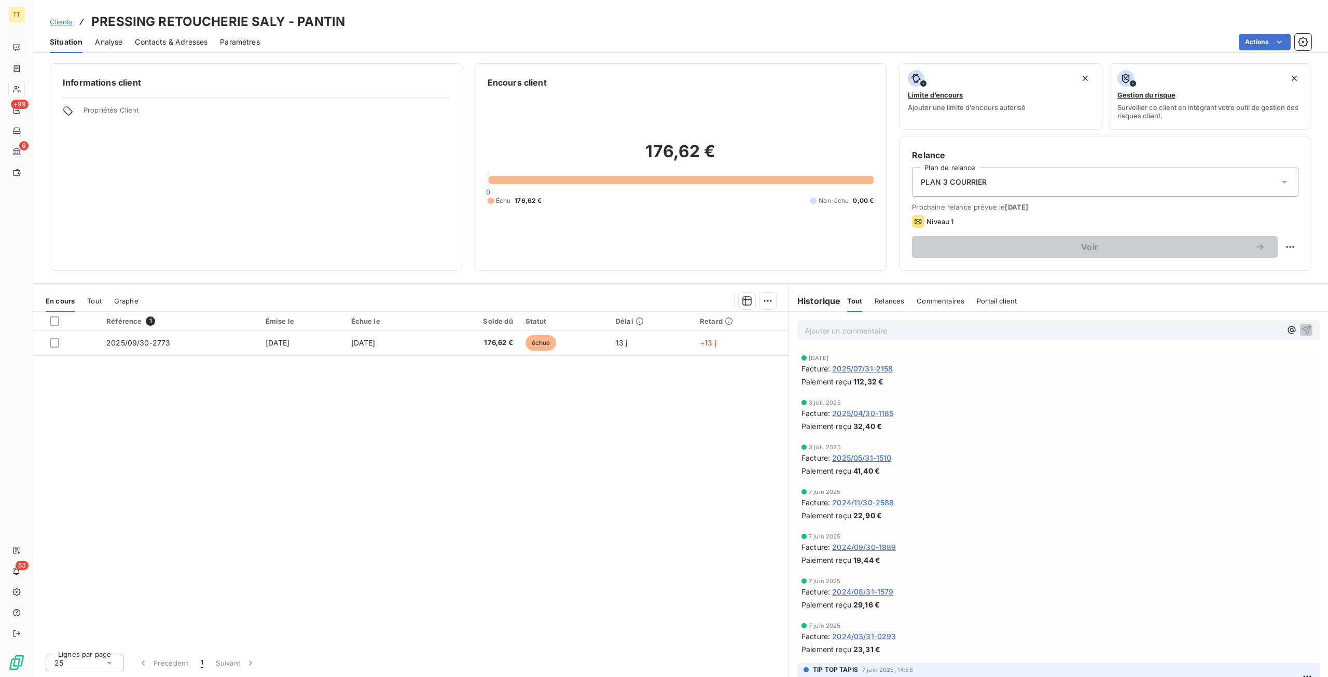
click at [839, 323] on div "Ajouter un commentaire ﻿" at bounding box center [1043, 330] width 477 height 14
click at [850, 327] on p "Ajouter un commentaire ﻿" at bounding box center [1043, 330] width 477 height 13
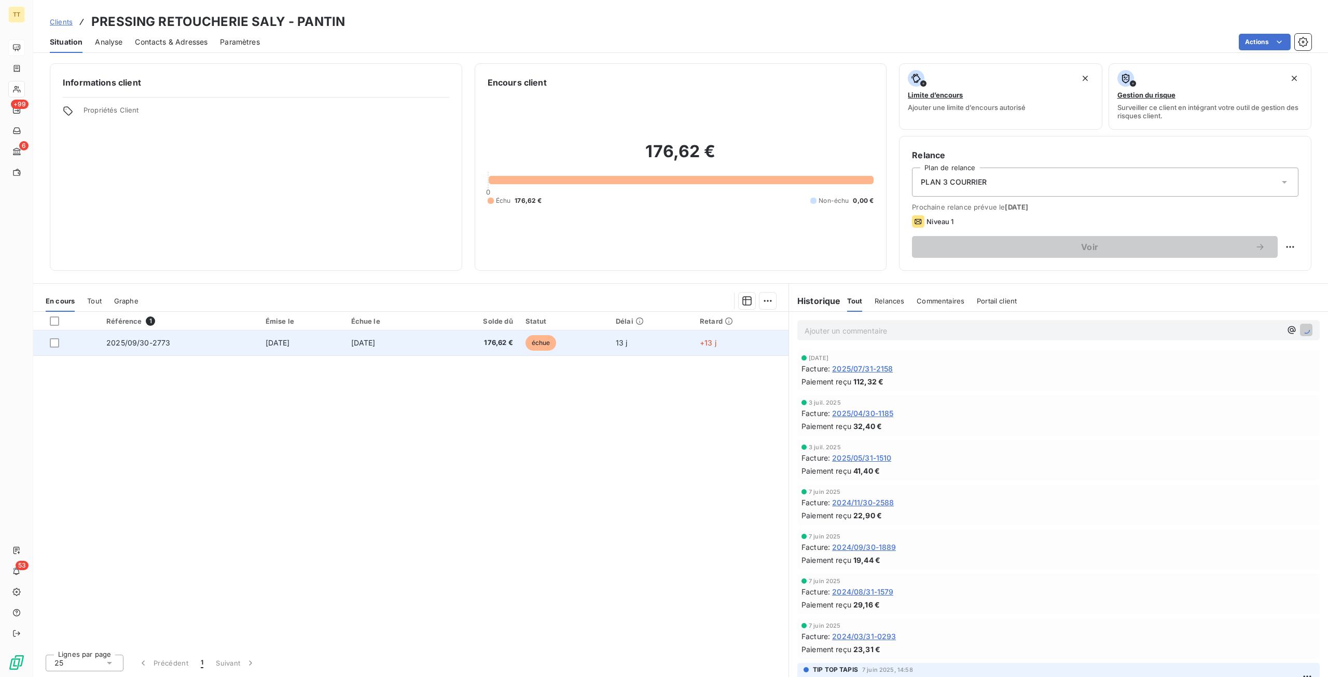
click at [432, 337] on td "[DATE]" at bounding box center [388, 343] width 87 height 25
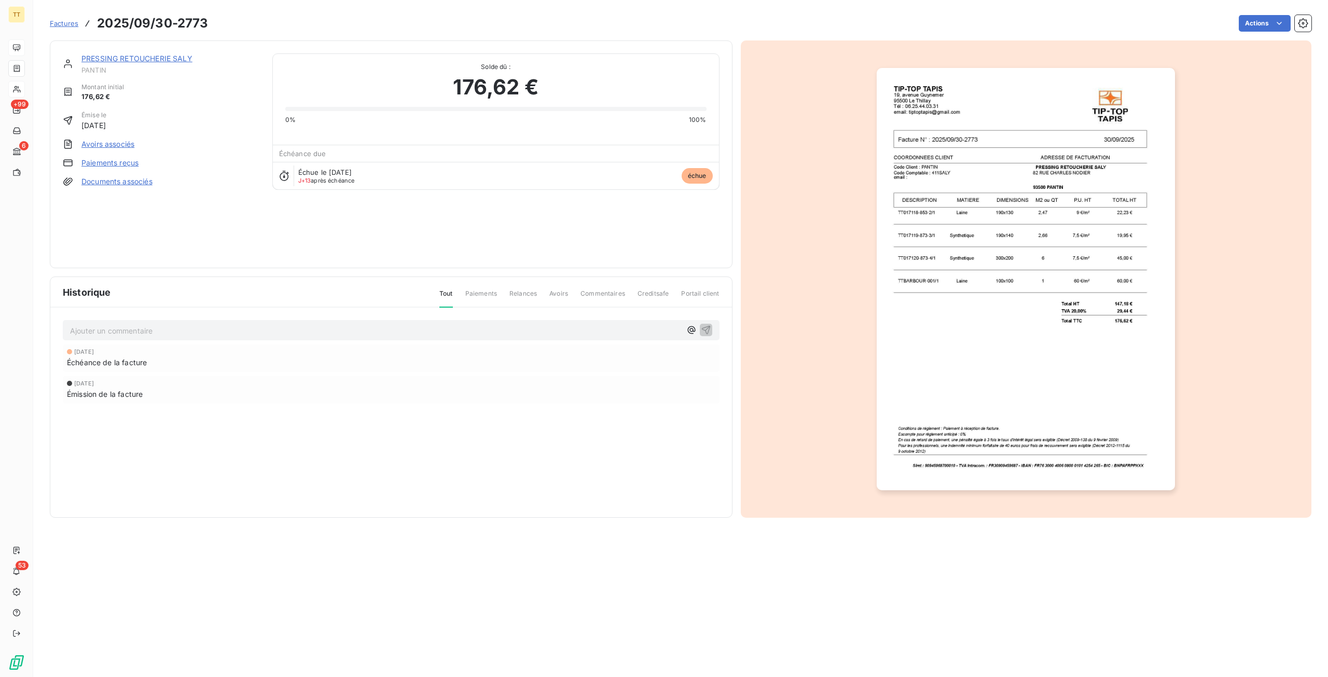
click at [1034, 239] on img "button" at bounding box center [1026, 279] width 298 height 422
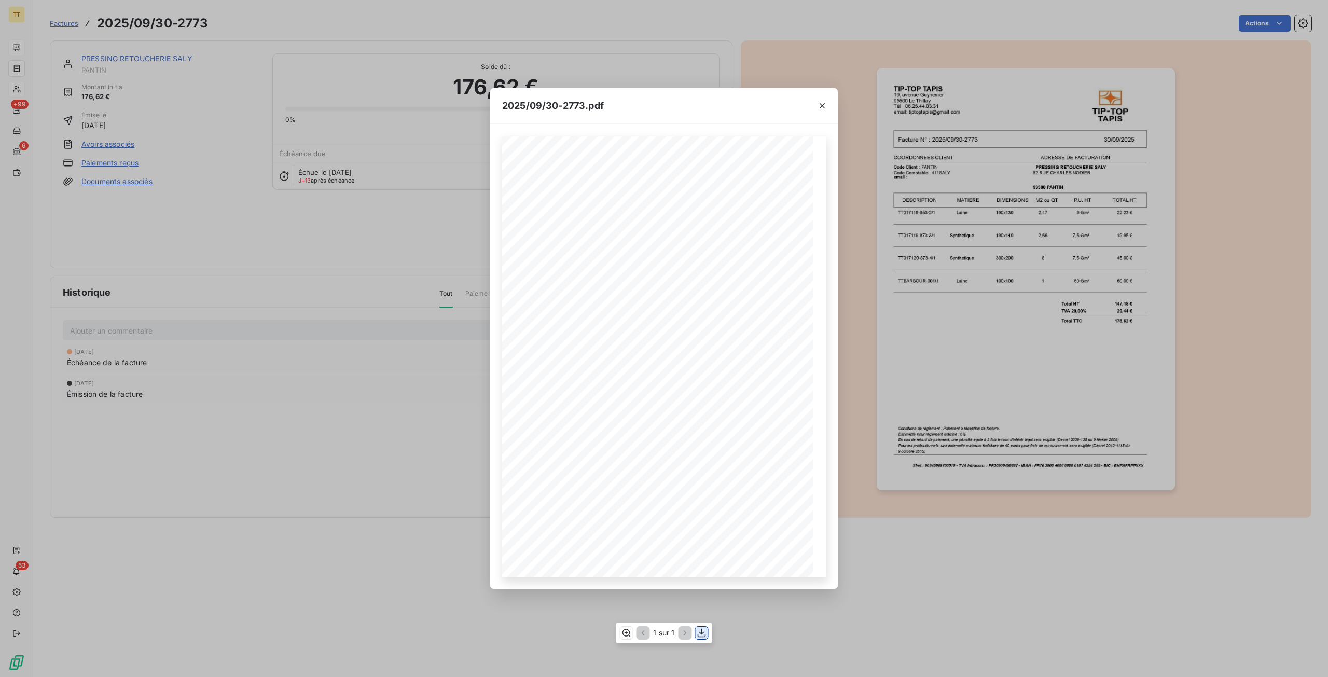
click at [702, 633] on icon "button" at bounding box center [702, 632] width 8 height 9
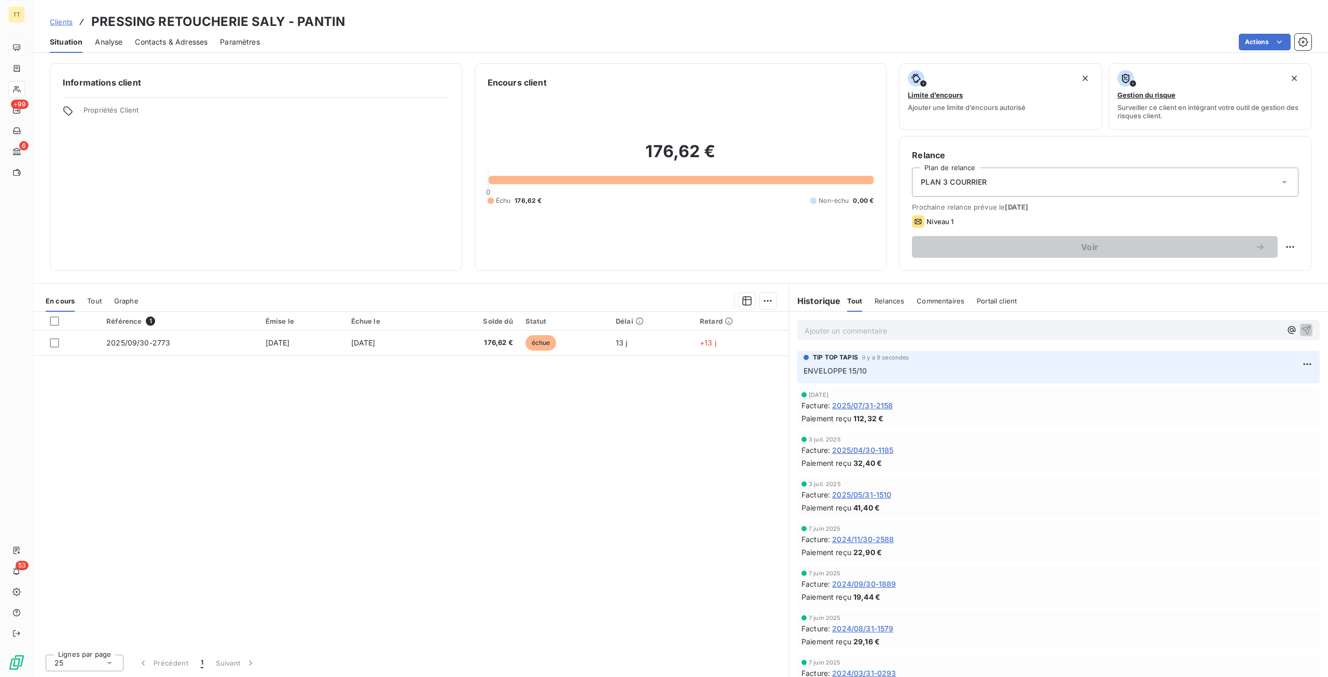
click at [167, 38] on span "Contacts & Adresses" at bounding box center [171, 42] width 73 height 10
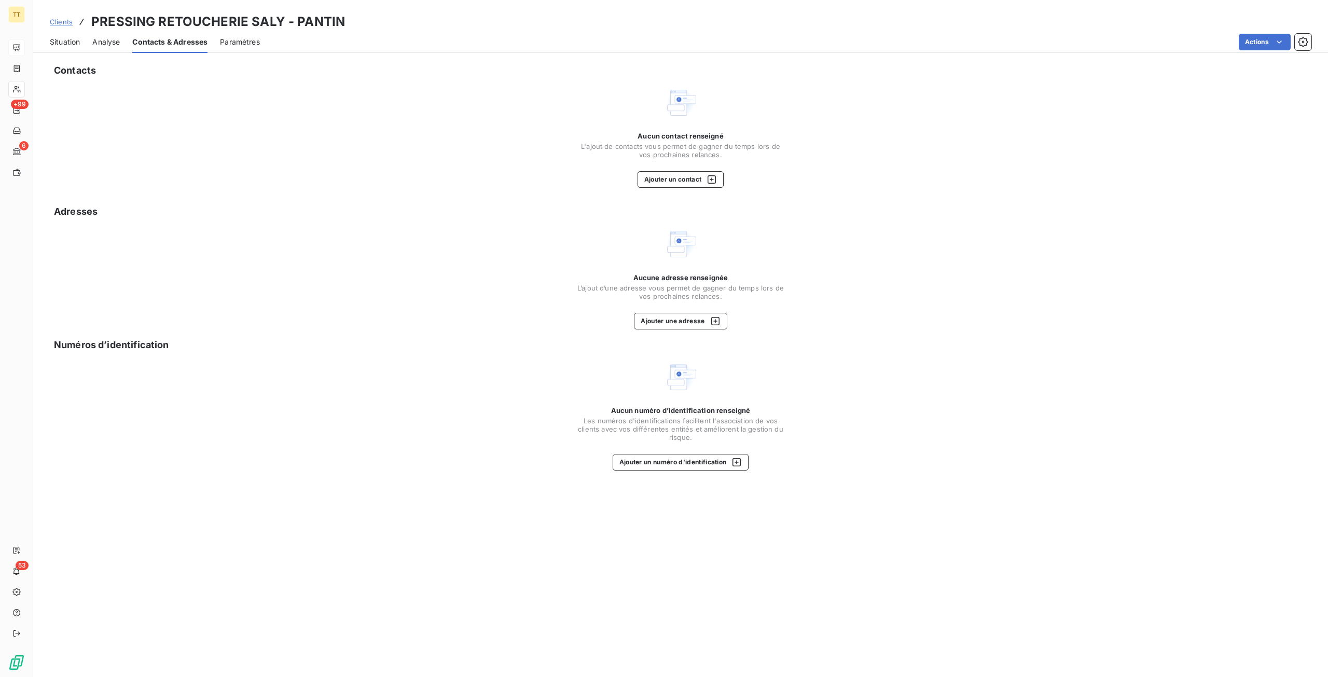
click at [71, 43] on span "Situation" at bounding box center [65, 42] width 30 height 10
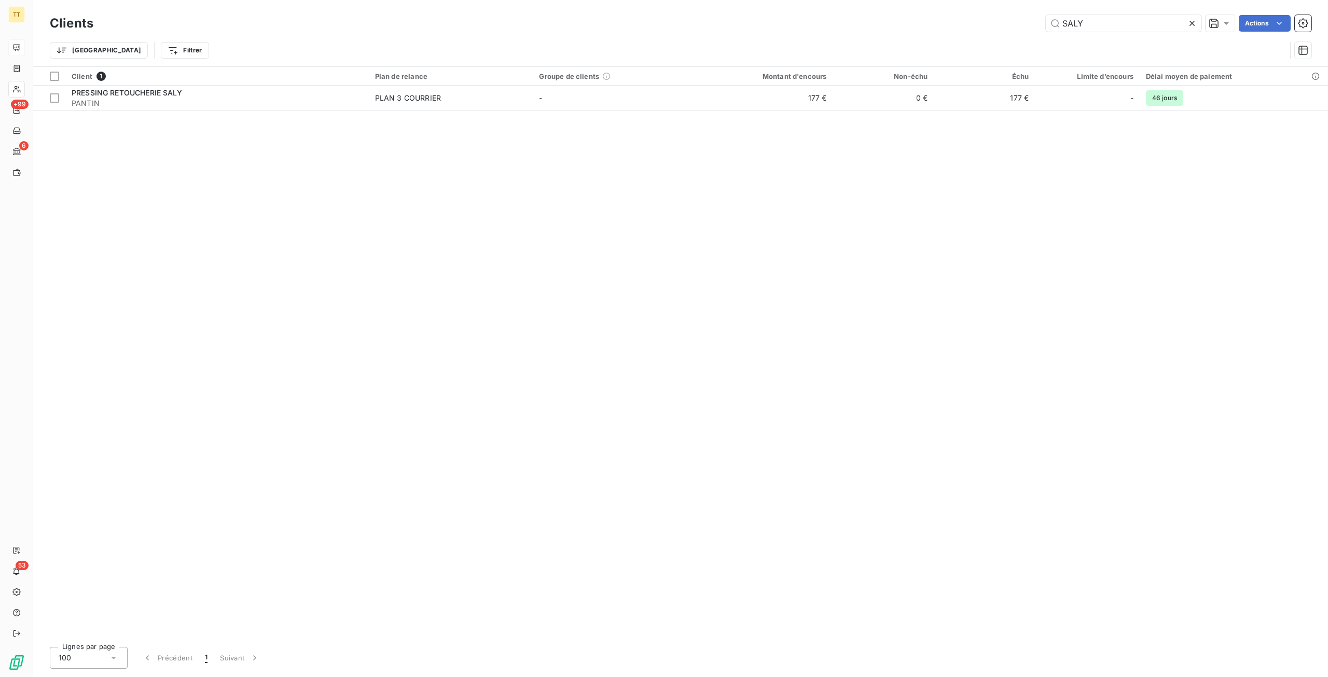
drag, startPoint x: 1133, startPoint y: 22, endPoint x: 840, endPoint y: -2, distance: 294.6
click at [840, 0] on html "TT +99 6 53 Clients SALY Actions Trier Filtrer Client 1 Plan de relance Groupe …" at bounding box center [664, 338] width 1328 height 677
type input "E"
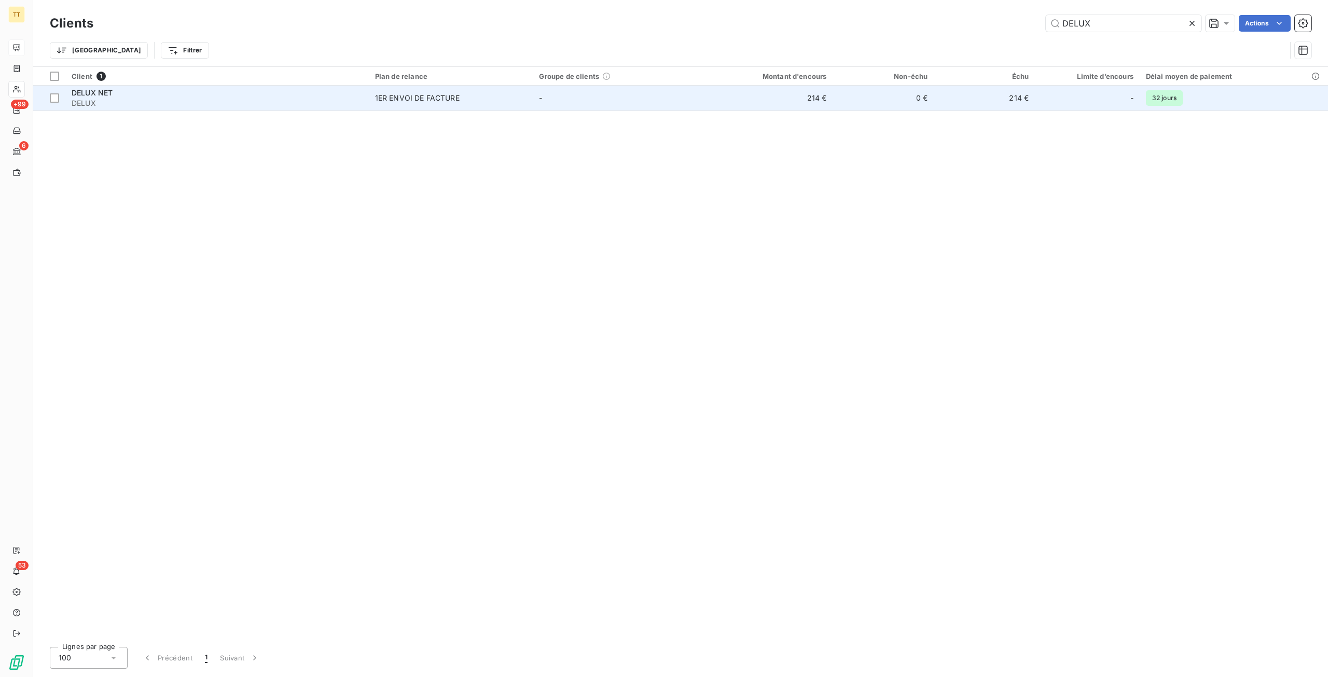
type input "DELUX"
click at [824, 100] on td "214 €" at bounding box center [764, 98] width 135 height 25
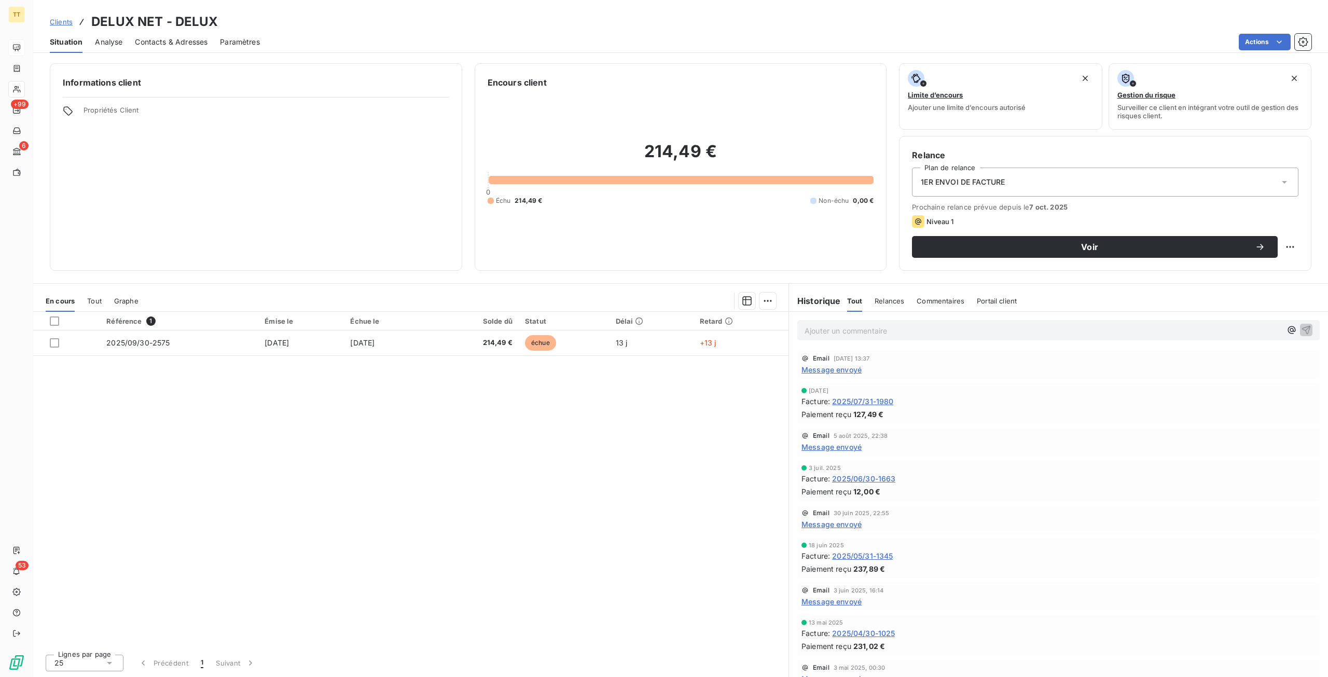
click at [975, 180] on span "1ER ENVOI DE FACTURE" at bounding box center [963, 182] width 84 height 10
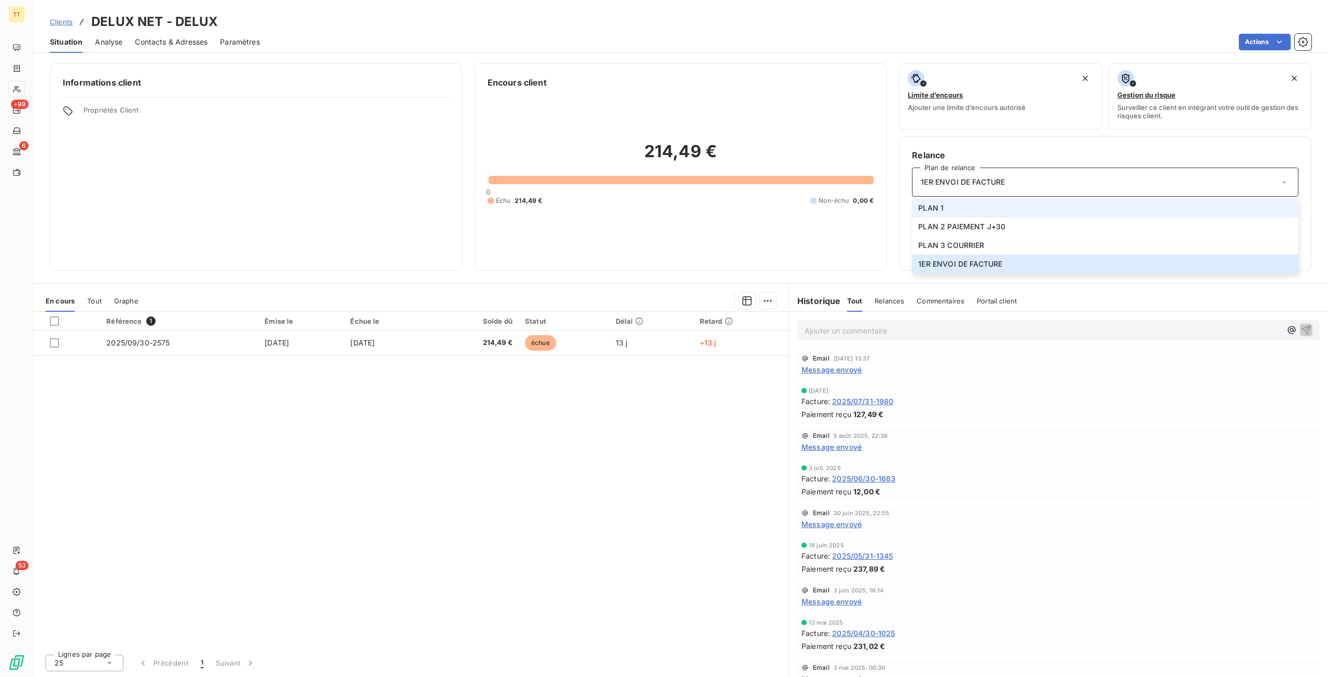
click at [970, 207] on li "PLAN 1" at bounding box center [1105, 208] width 387 height 19
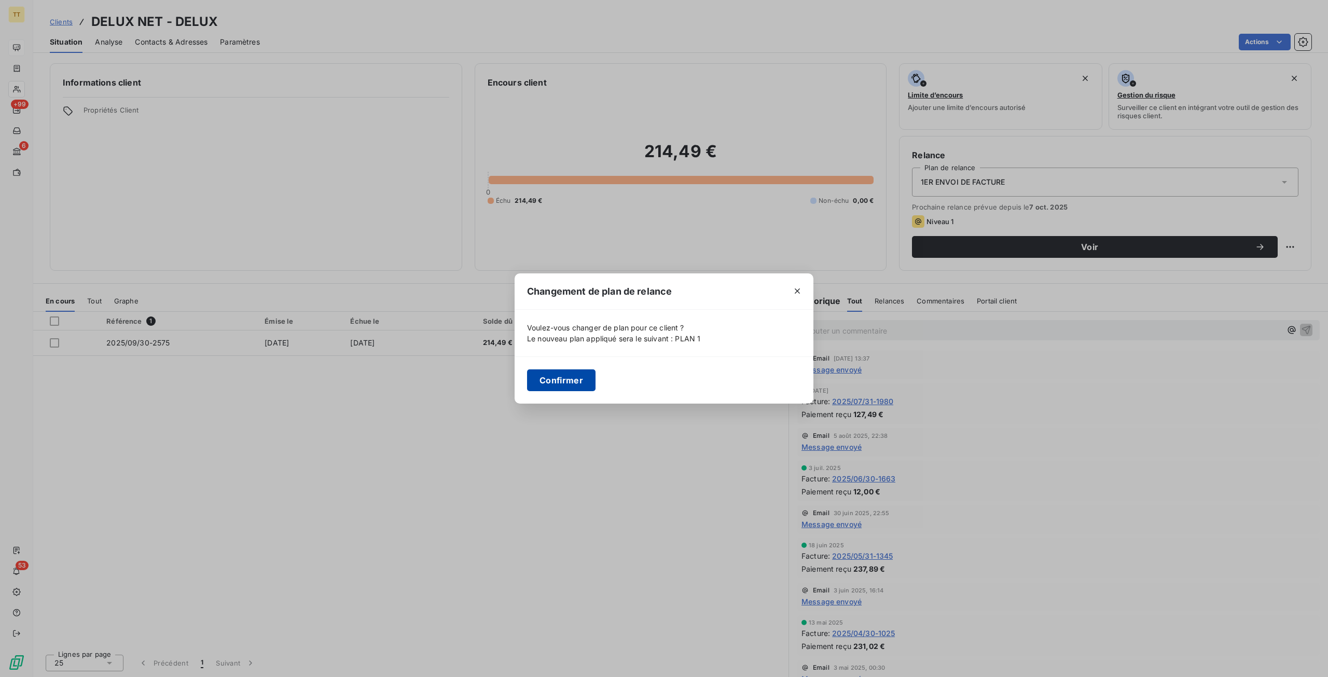
click at [568, 376] on button "Confirmer" at bounding box center [561, 380] width 68 height 22
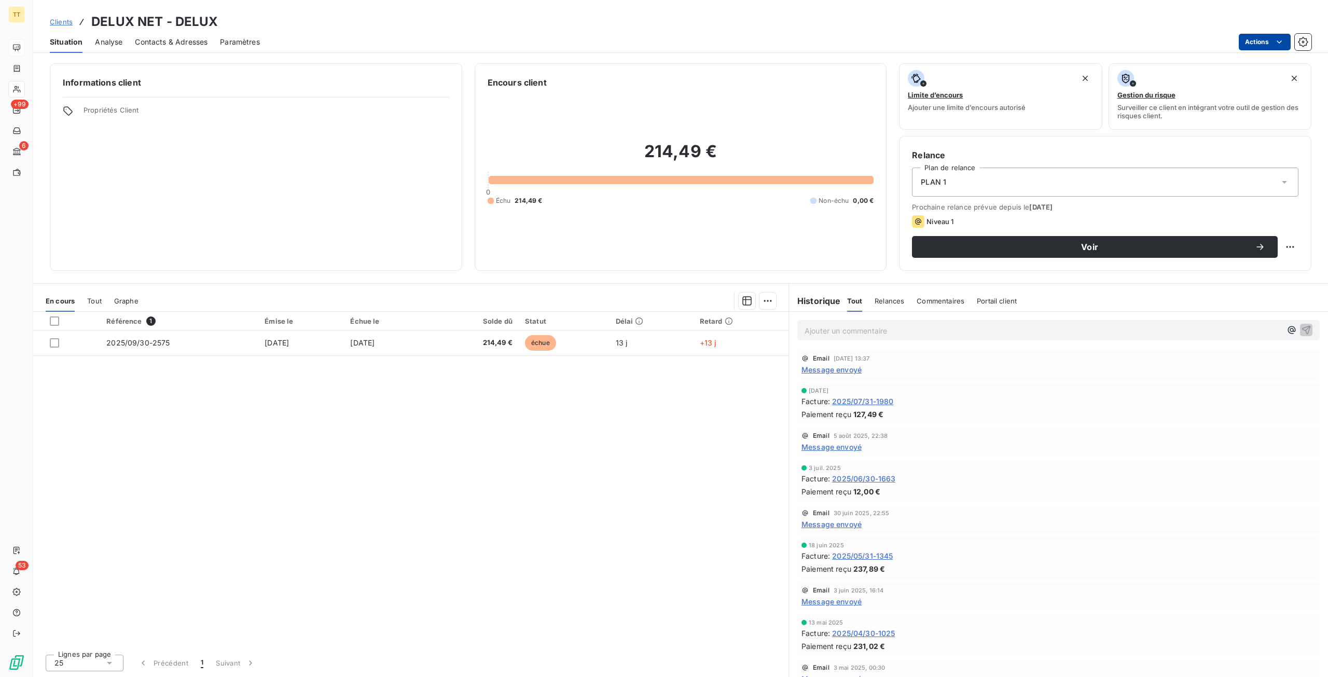
click at [1255, 43] on html "TT +99 6 53 Clients DELUX NET - DELUX Situation Analyse Contacts & Adresses Par…" at bounding box center [664, 338] width 1328 height 677
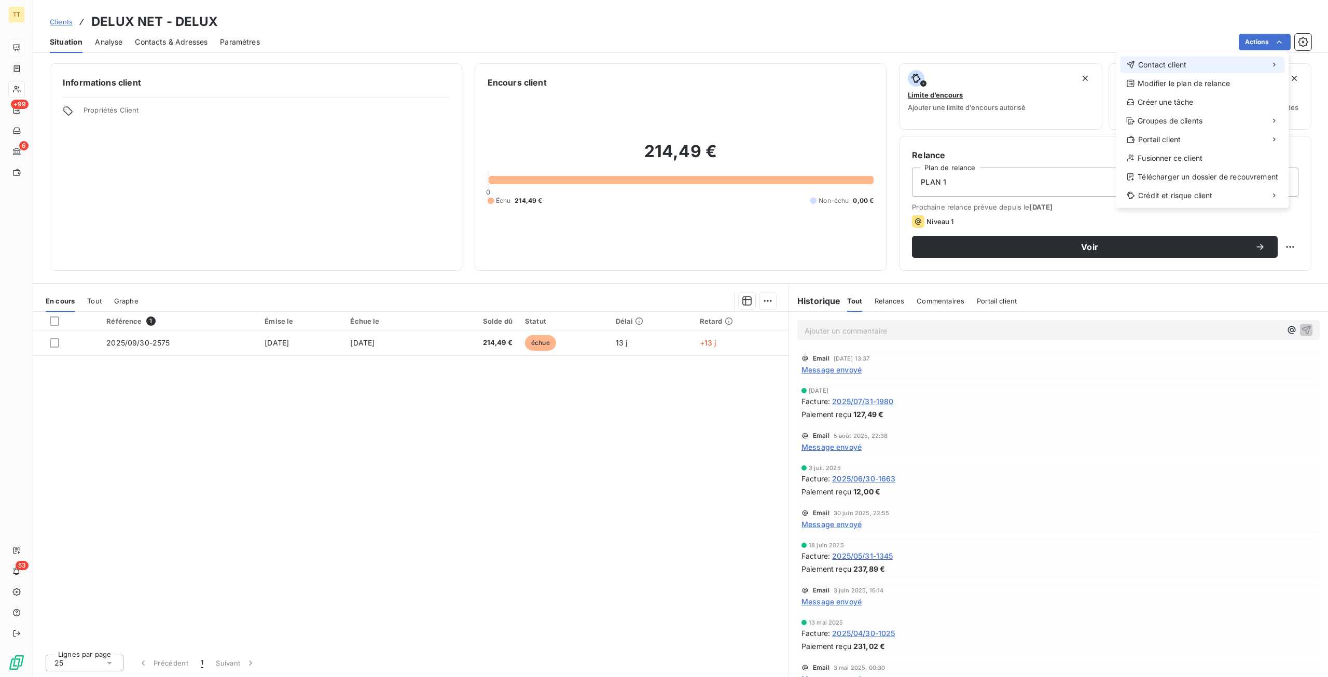
drag, startPoint x: 1221, startPoint y: 68, endPoint x: 1169, endPoint y: 70, distance: 51.9
click at [1221, 68] on div "Contact client" at bounding box center [1202, 65] width 164 height 17
click at [1033, 68] on div "Envoyer un email" at bounding box center [1038, 69] width 139 height 17
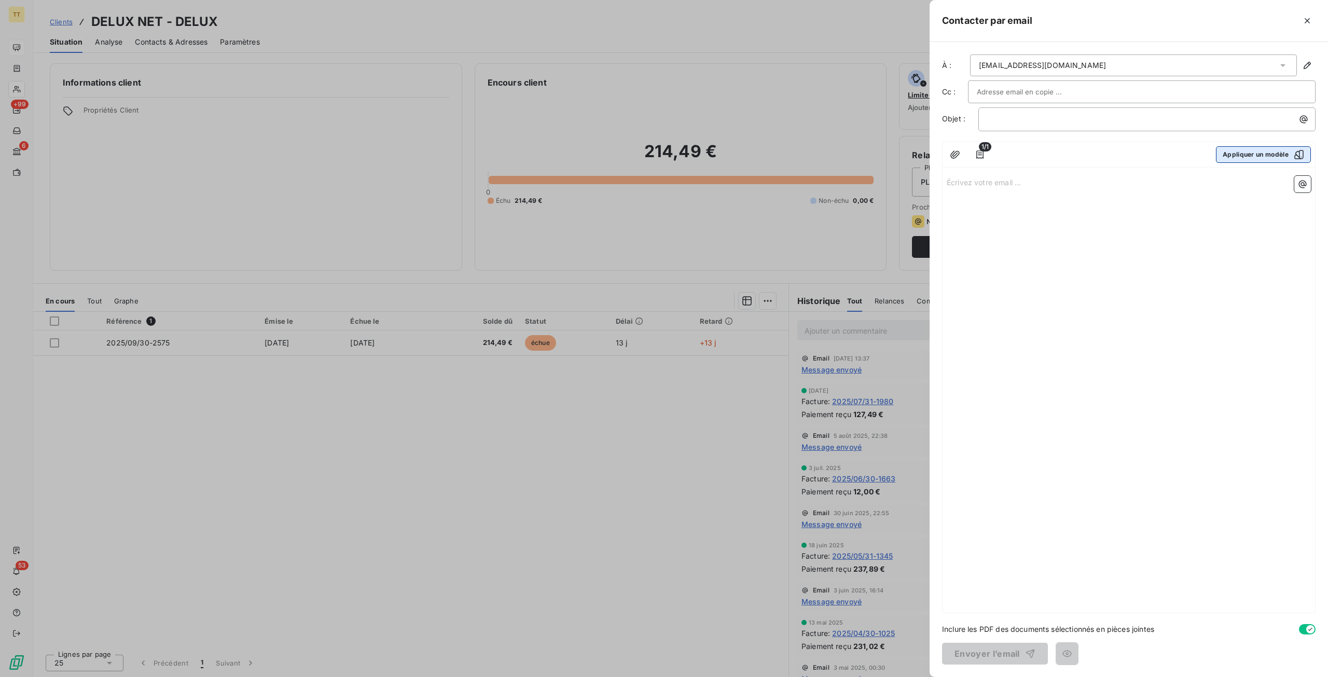
drag, startPoint x: 1247, startPoint y: 153, endPoint x: 1226, endPoint y: 155, distance: 21.9
click at [1248, 153] on button "Appliquer un modèle" at bounding box center [1263, 154] width 95 height 17
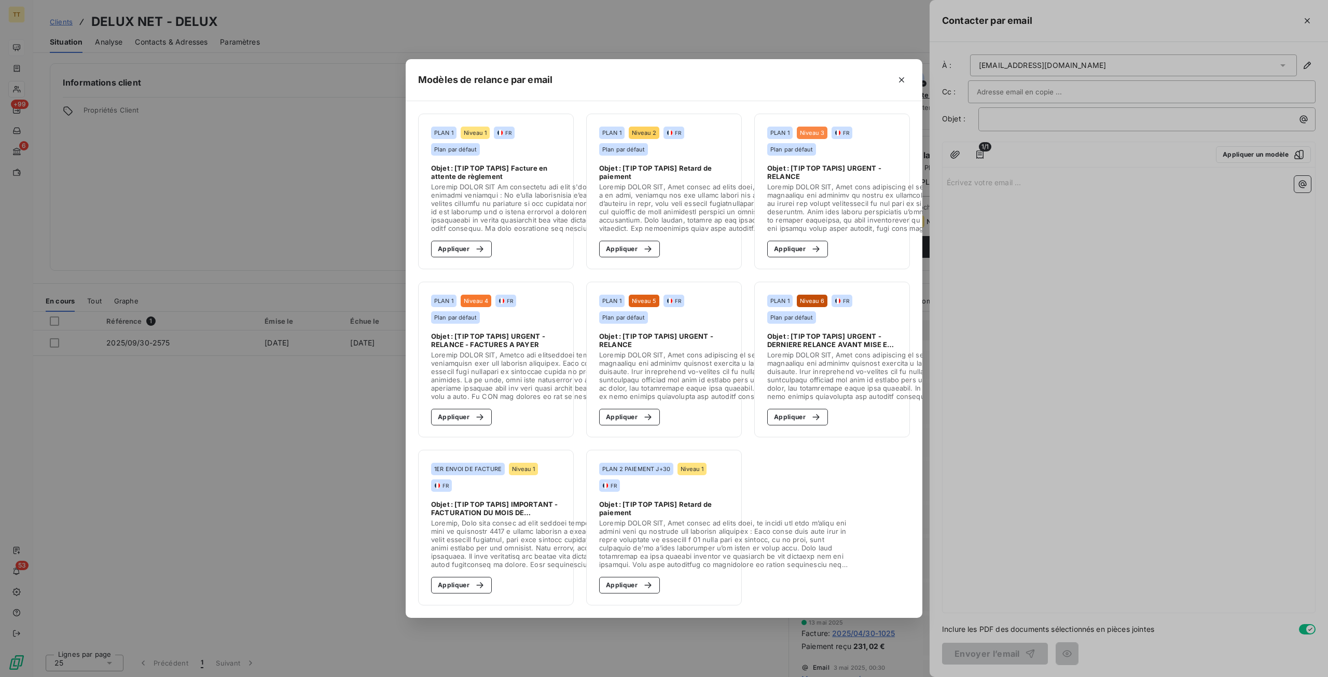
drag, startPoint x: 459, startPoint y: 242, endPoint x: 716, endPoint y: 348, distance: 278.3
click at [459, 242] on button "Appliquer" at bounding box center [461, 249] width 61 height 17
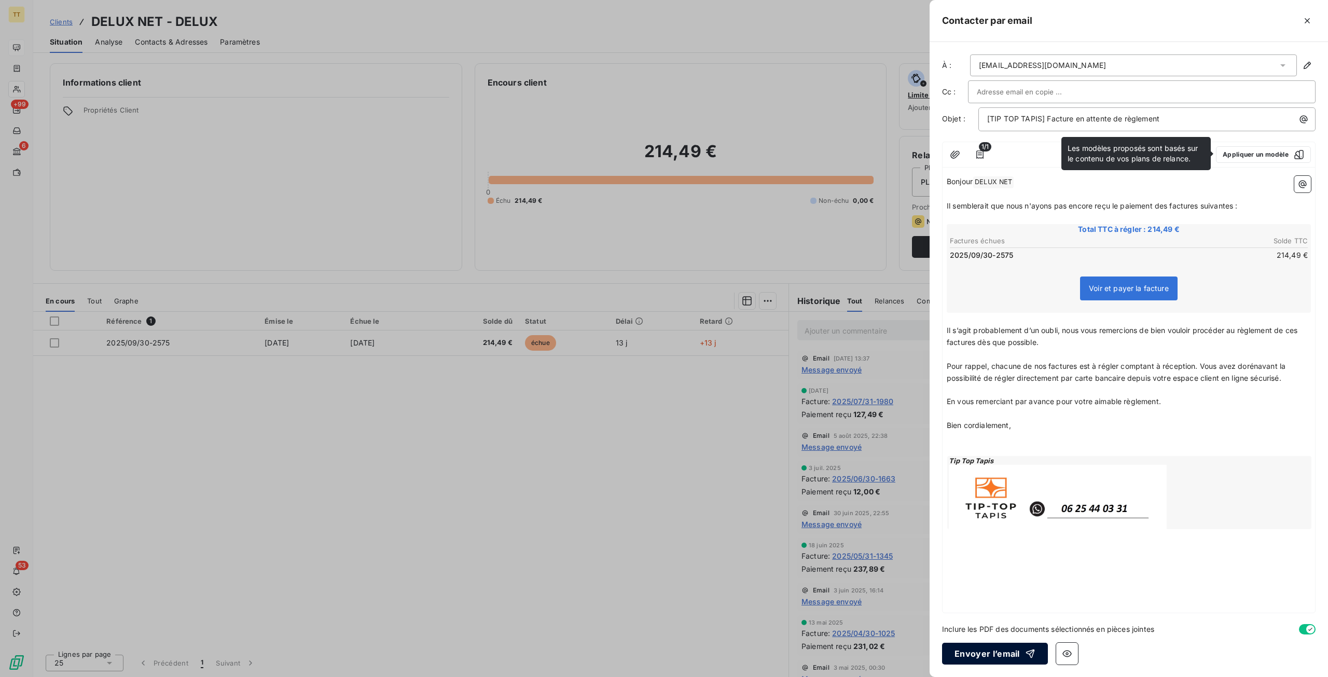
click at [1021, 655] on div "button" at bounding box center [1028, 654] width 16 height 10
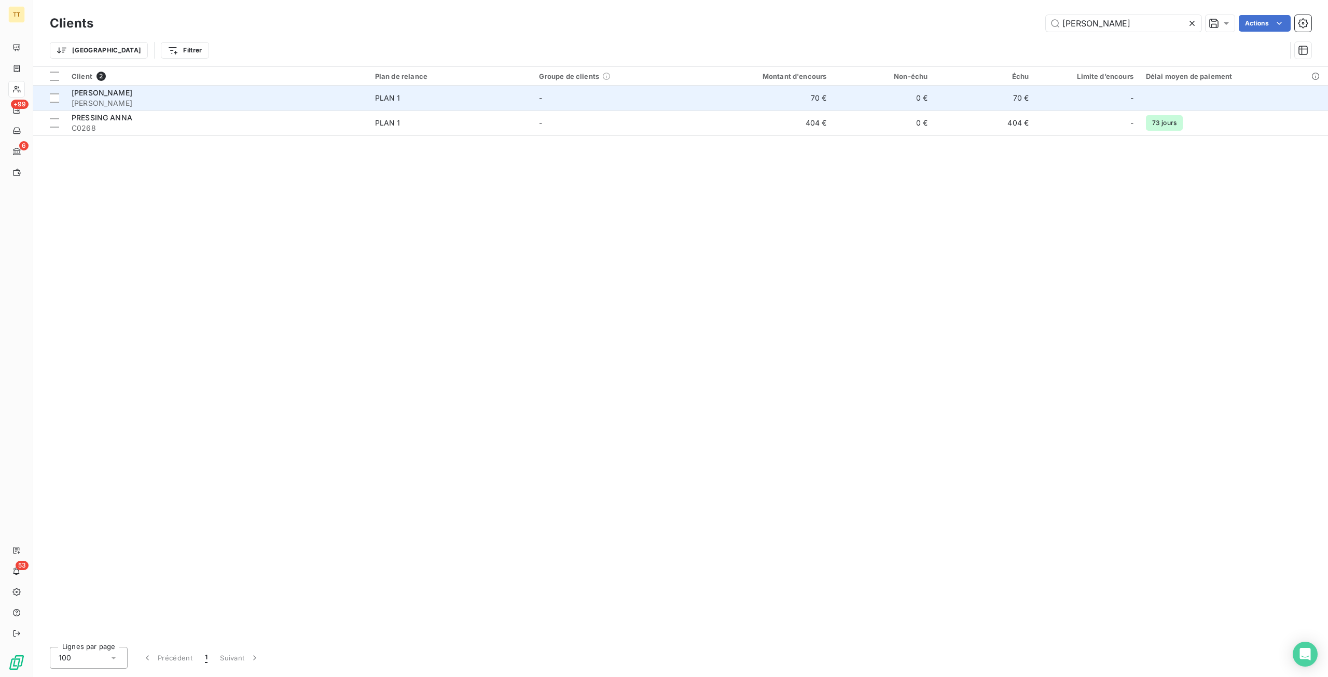
type input "[PERSON_NAME]"
click at [848, 95] on td "0 €" at bounding box center [883, 98] width 101 height 25
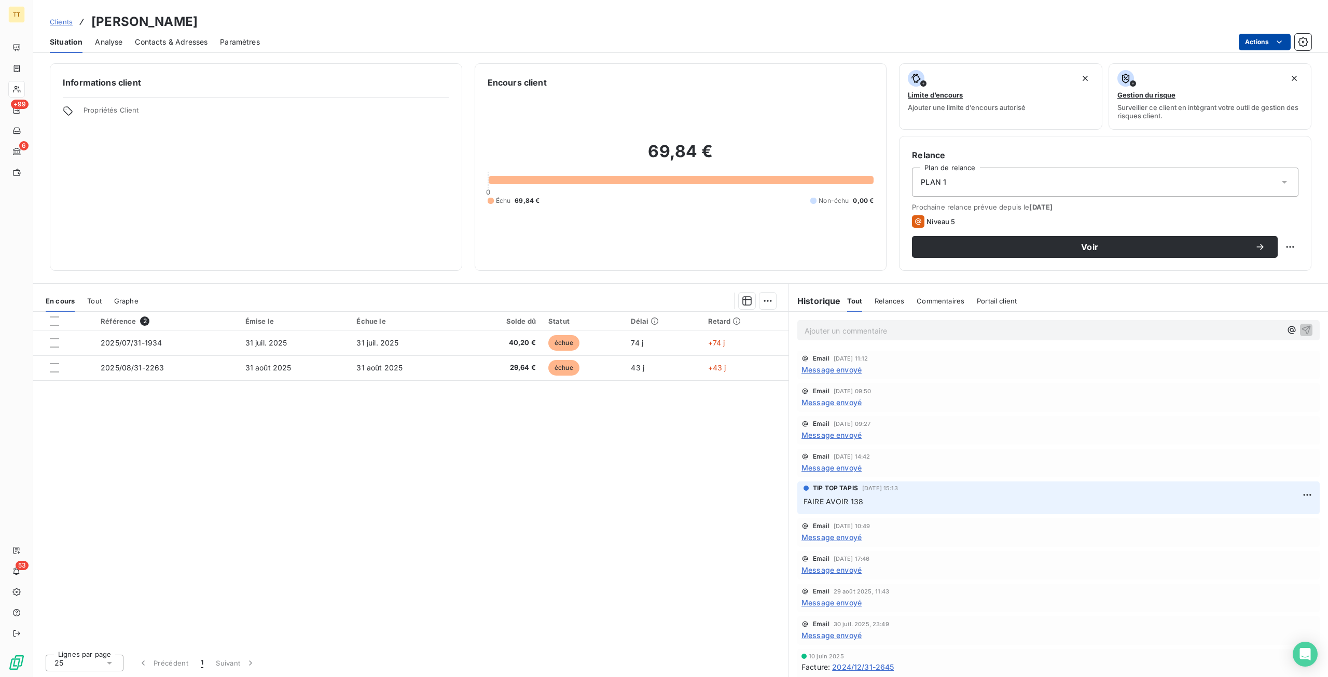
click at [1263, 42] on html "TT +99 6 53 Clients [PERSON_NAME] PRESSING - ANNA Situation Analyse Contacts & …" at bounding box center [664, 338] width 1328 height 677
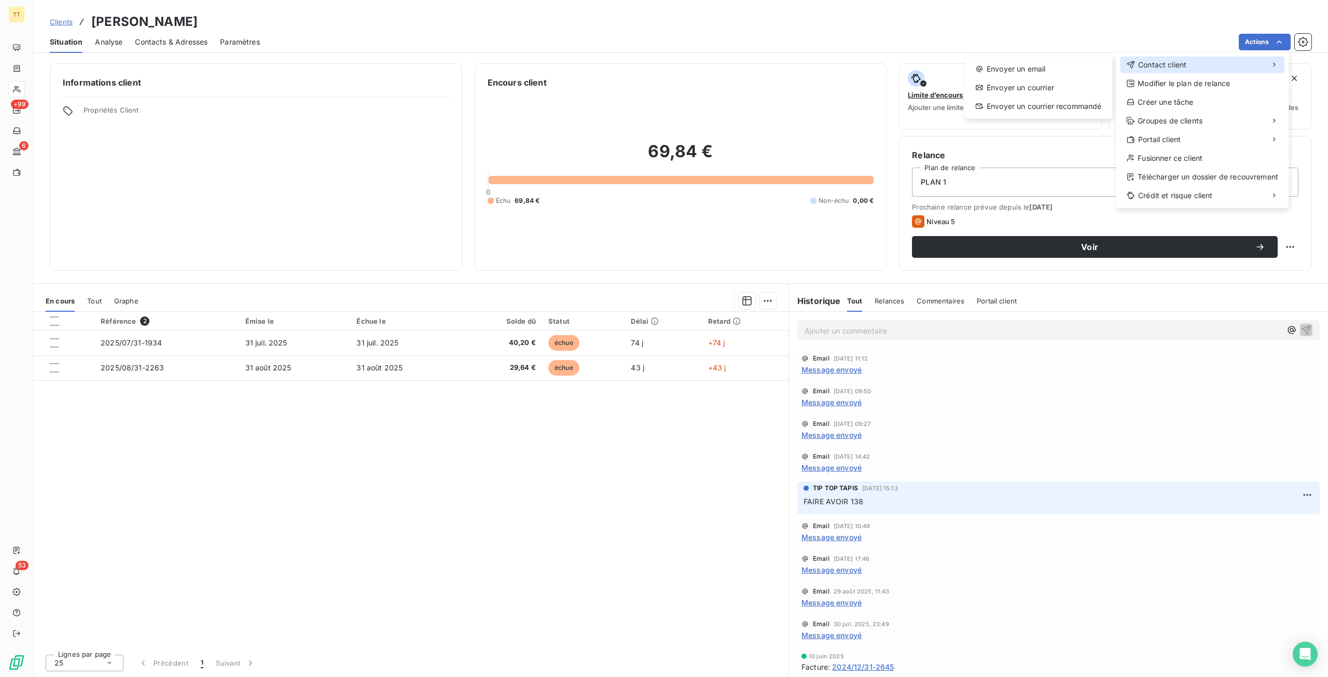
click at [1184, 60] on span "Contact client" at bounding box center [1162, 65] width 48 height 10
click at [1020, 68] on div "Envoyer un email" at bounding box center [1038, 69] width 139 height 17
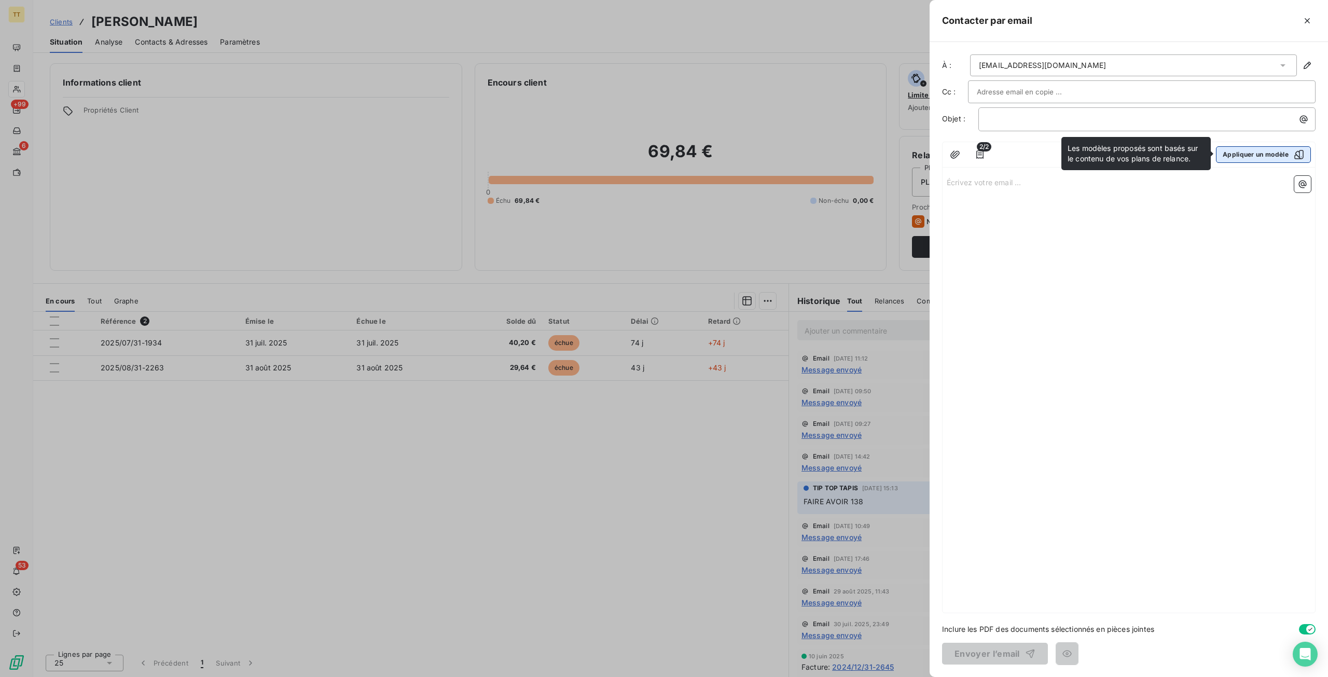
click at [1237, 151] on button "Appliquer un modèle" at bounding box center [1263, 154] width 95 height 17
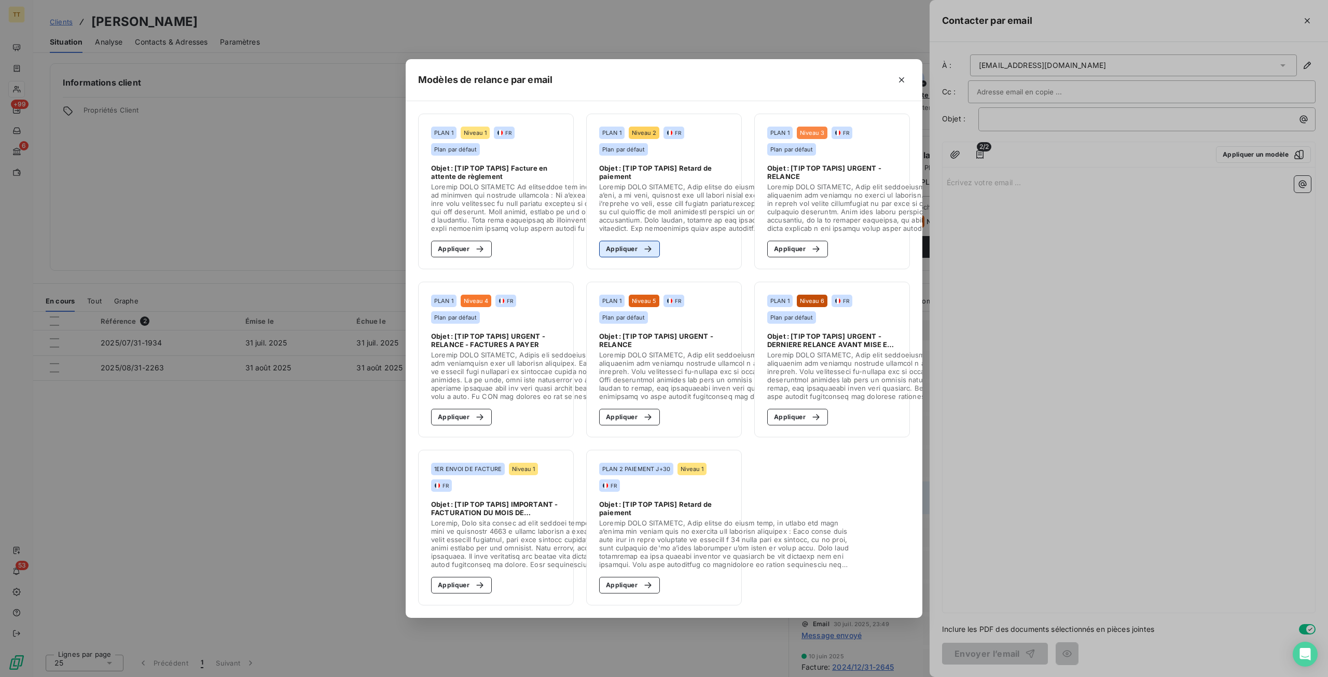
click at [628, 245] on button "Appliquer" at bounding box center [629, 249] width 61 height 17
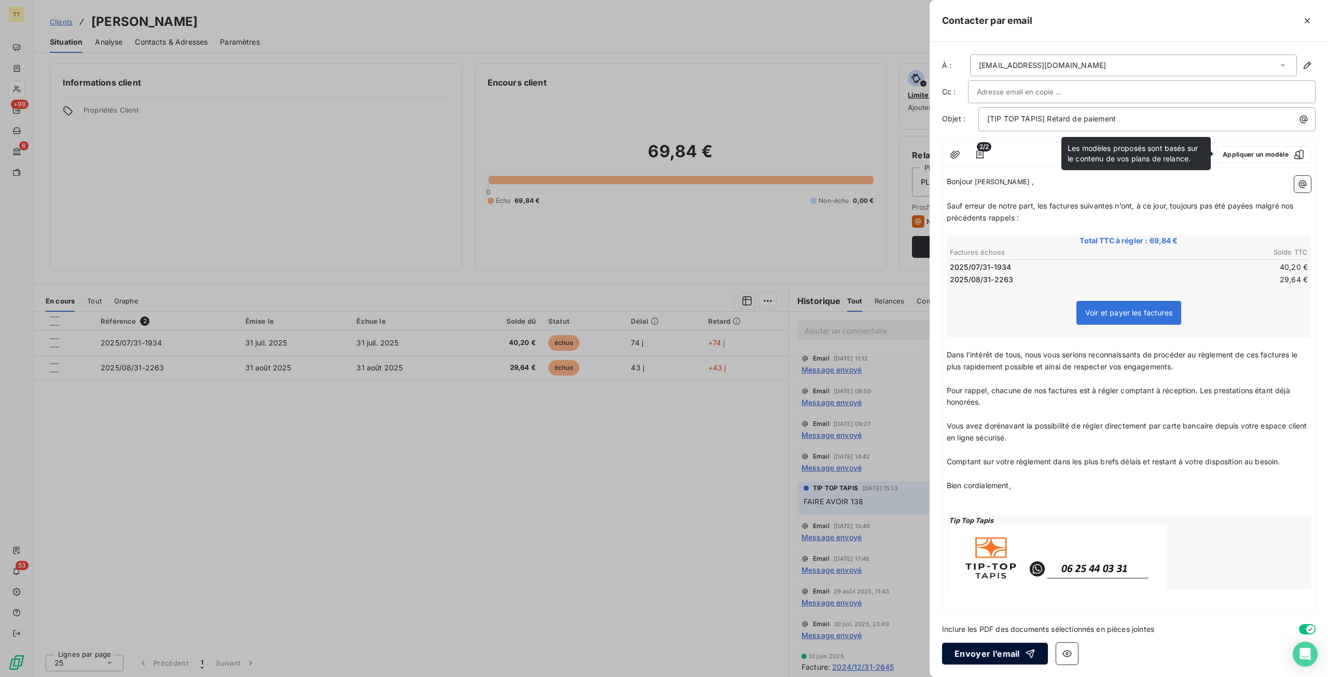
click at [981, 648] on button "Envoyer l’email" at bounding box center [995, 654] width 106 height 22
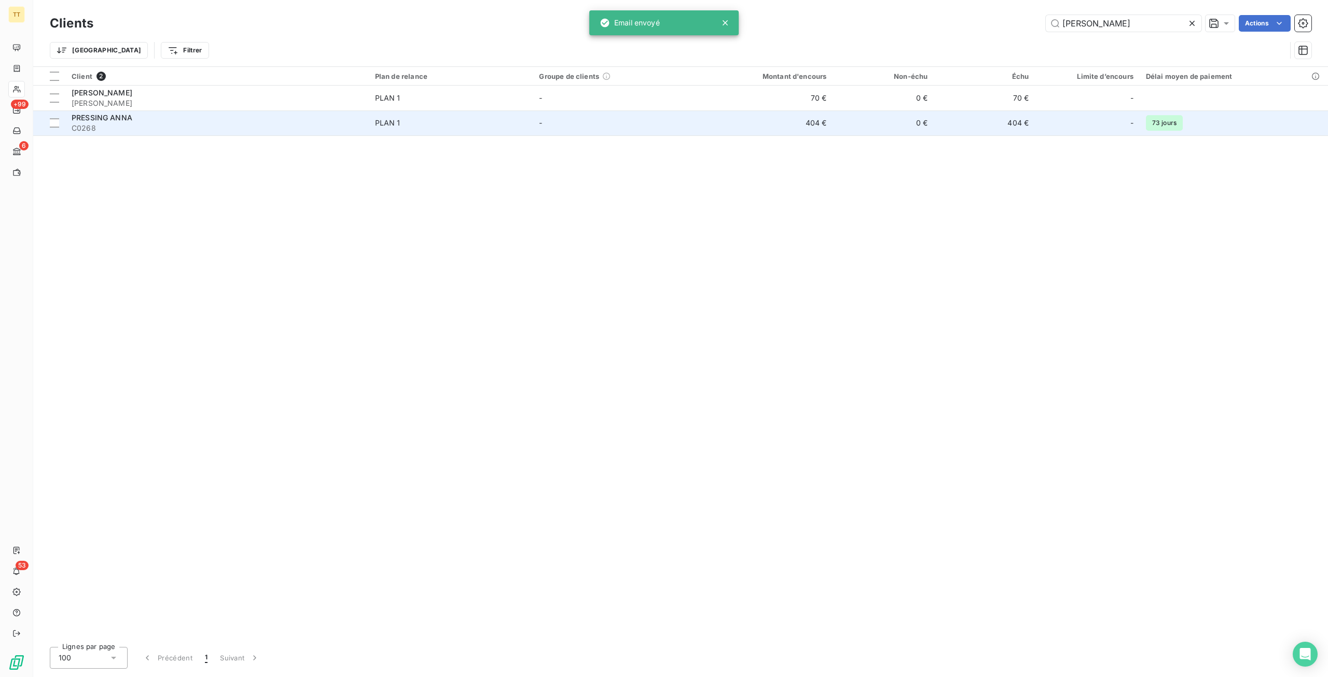
click at [639, 126] on td "-" at bounding box center [615, 123] width 164 height 25
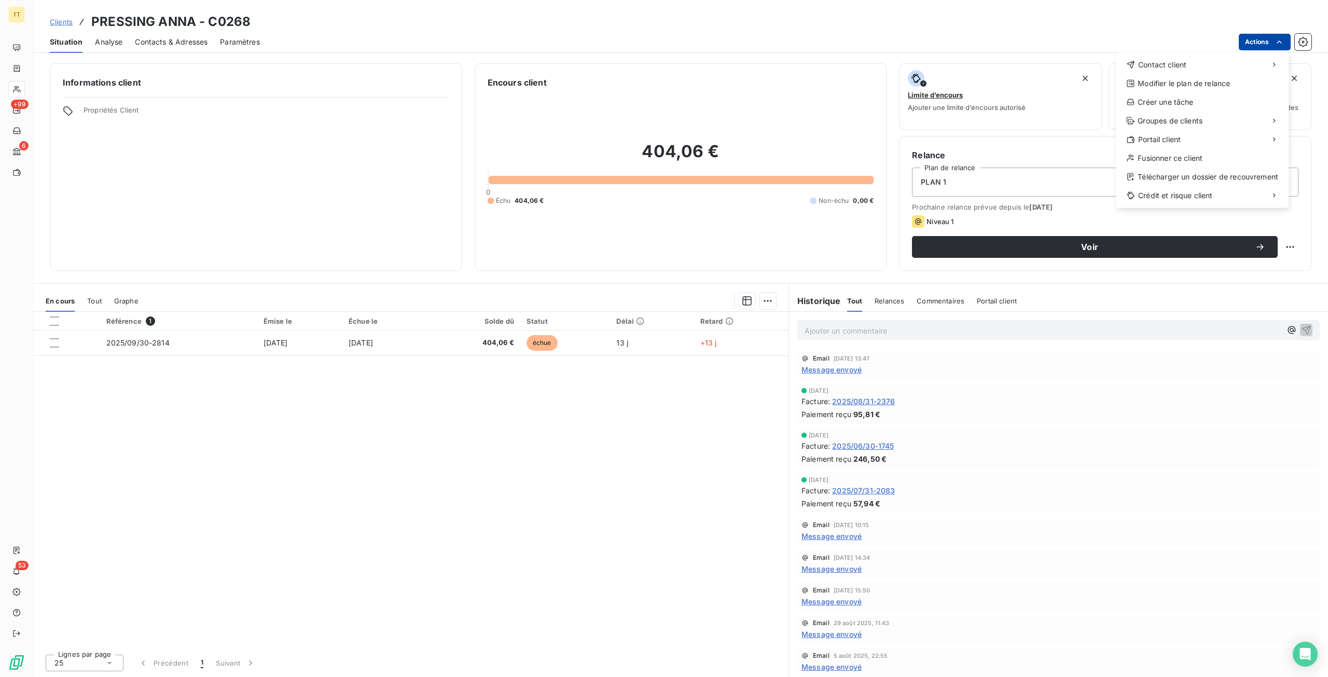
click at [1260, 38] on html "TT +99 6 53 Clients PRESSING ANNA - C0268 Situation Analyse Contacts & Adresses…" at bounding box center [664, 338] width 1328 height 677
drag, startPoint x: 1207, startPoint y: 70, endPoint x: 1024, endPoint y: 68, distance: 182.7
click at [1196, 70] on div "Contact client" at bounding box center [1202, 65] width 164 height 17
click at [997, 68] on div "Envoyer un email" at bounding box center [1038, 69] width 139 height 17
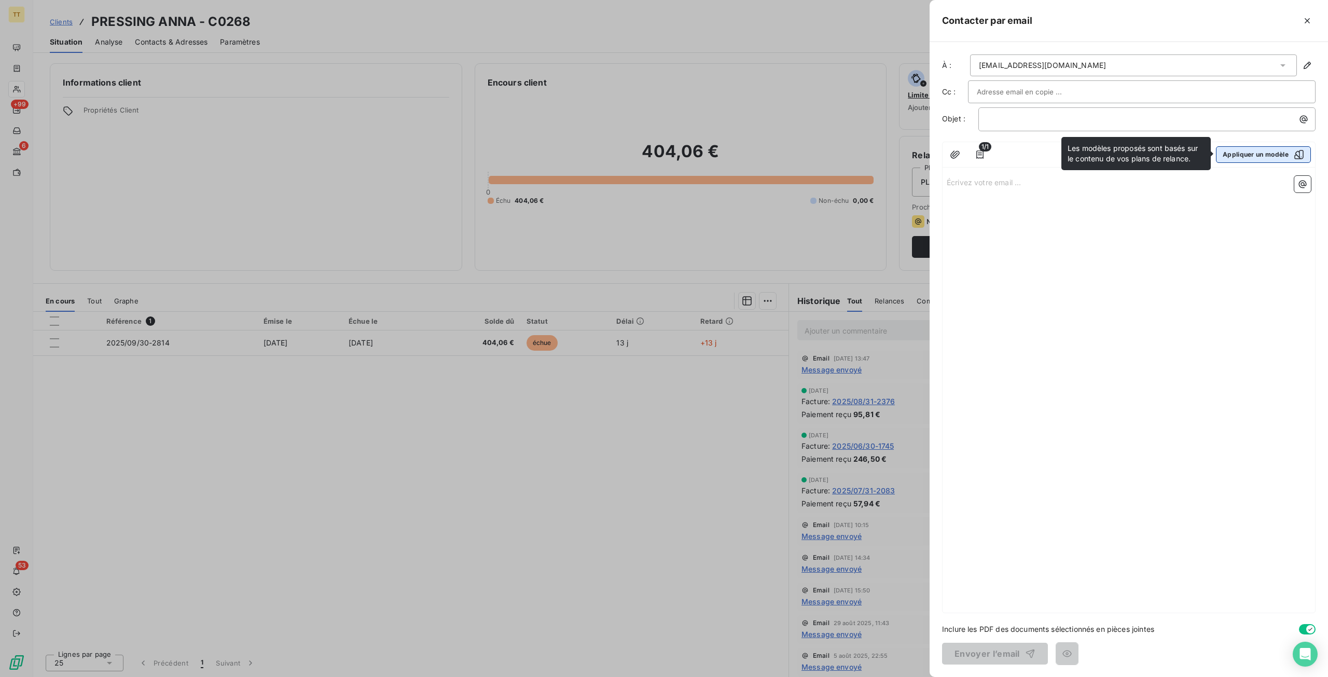
click at [1268, 155] on button "Appliquer un modèle" at bounding box center [1263, 154] width 95 height 17
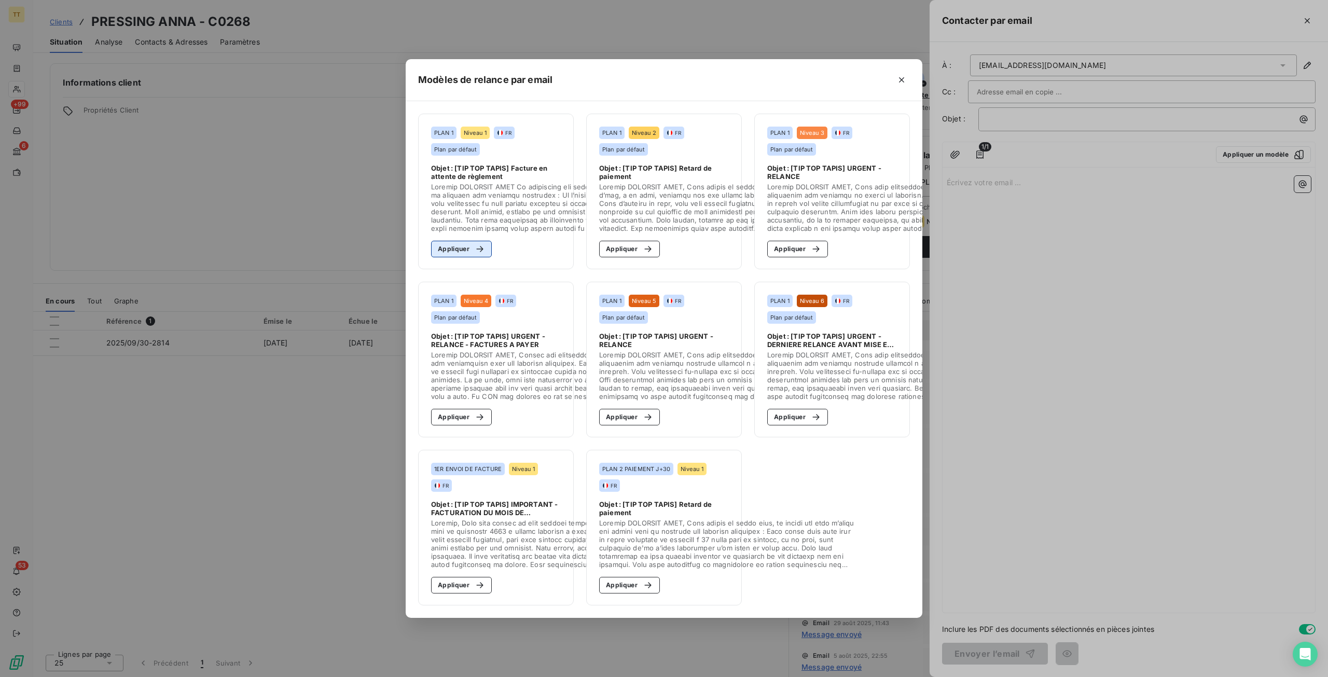
drag, startPoint x: 408, startPoint y: 243, endPoint x: 436, endPoint y: 245, distance: 27.6
click at [426, 245] on div "PLAN 1 Niveau 1 FR Plan par défaut Objet : [TIP TOP TAPIS] Facture en attente d…" at bounding box center [664, 359] width 517 height 517
click at [436, 245] on button "Appliquer" at bounding box center [461, 249] width 61 height 17
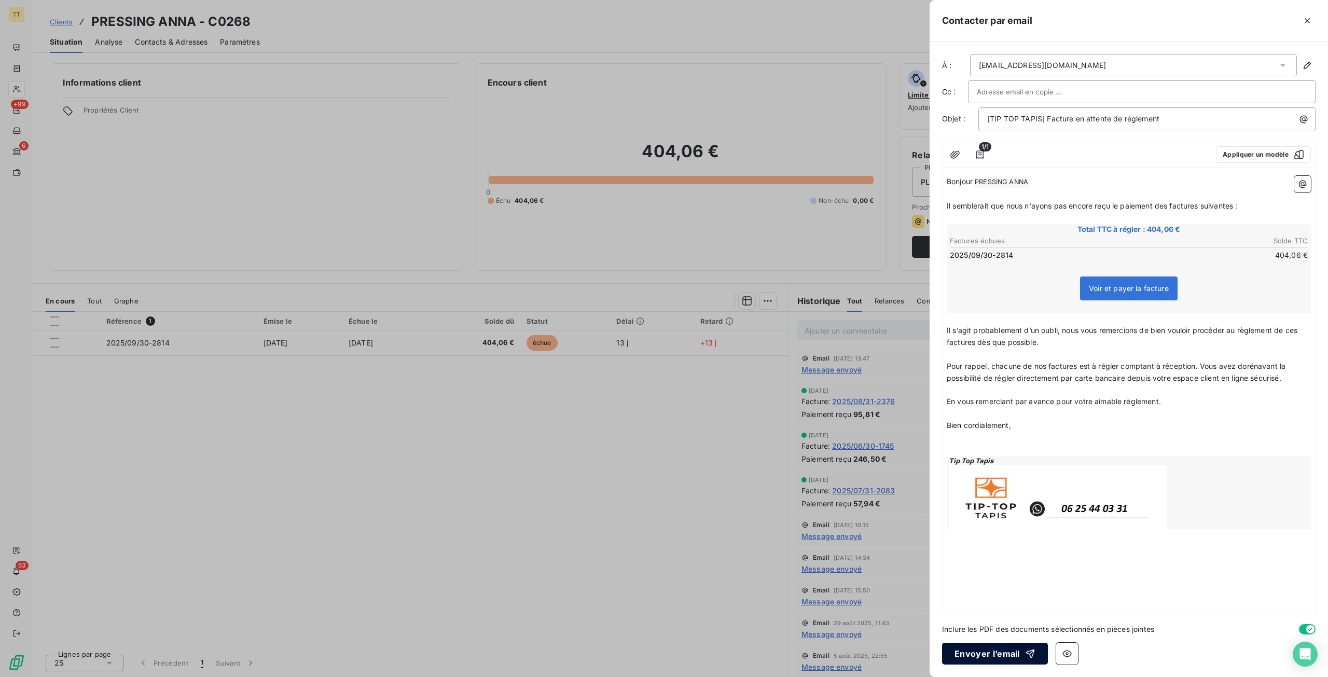
click at [999, 654] on button "Envoyer l’email" at bounding box center [995, 654] width 106 height 22
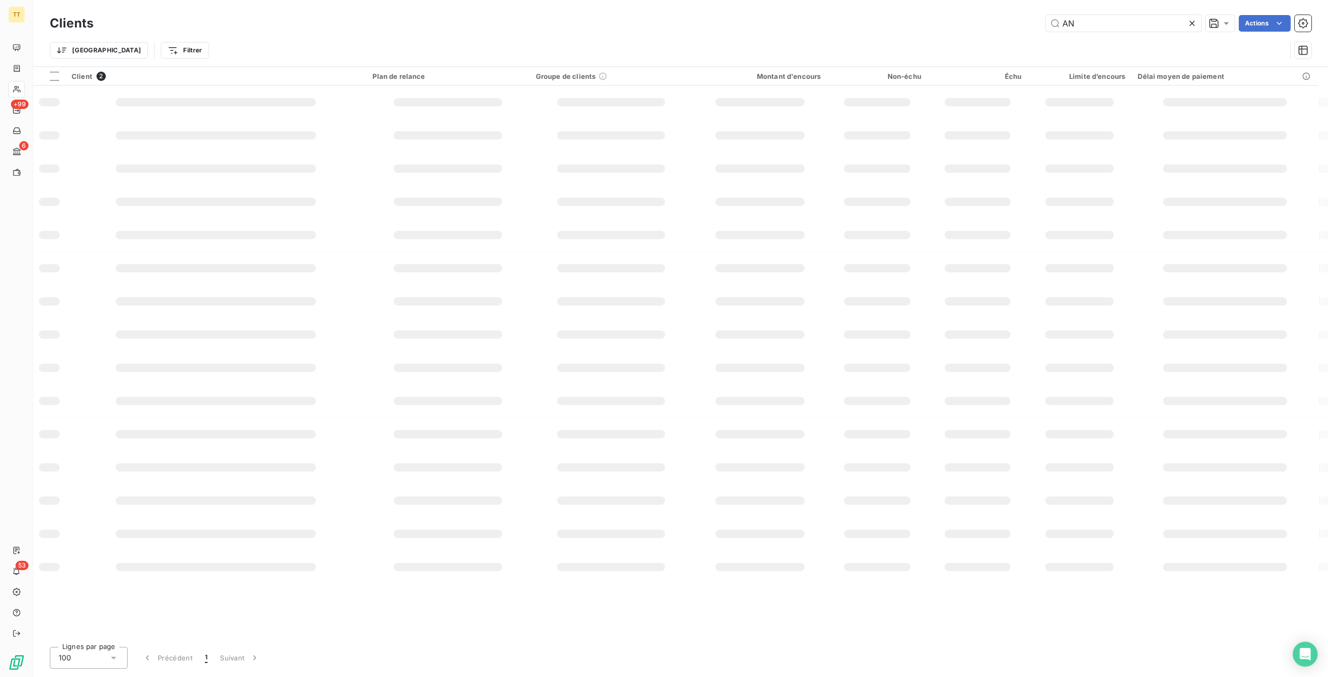
type input "A"
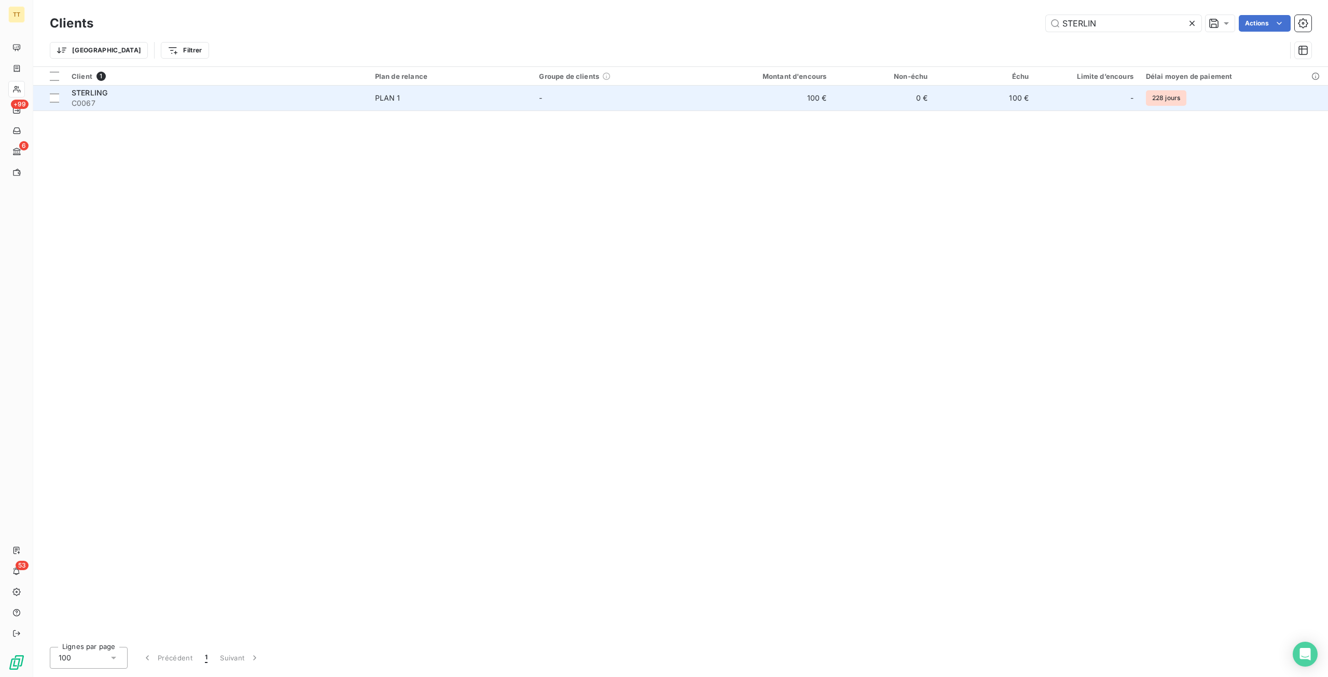
type input "STERLIN"
click at [801, 94] on td "100 €" at bounding box center [764, 98] width 135 height 25
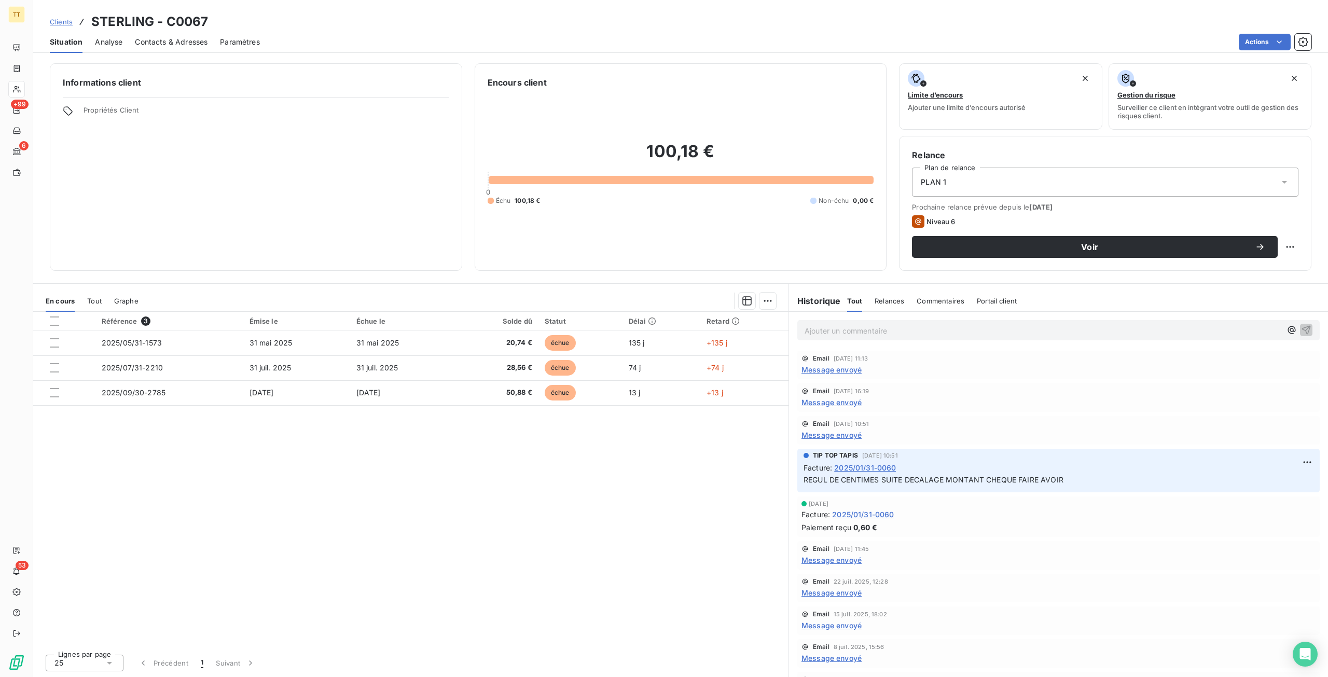
click at [163, 46] on span "Contacts & Adresses" at bounding box center [171, 42] width 73 height 10
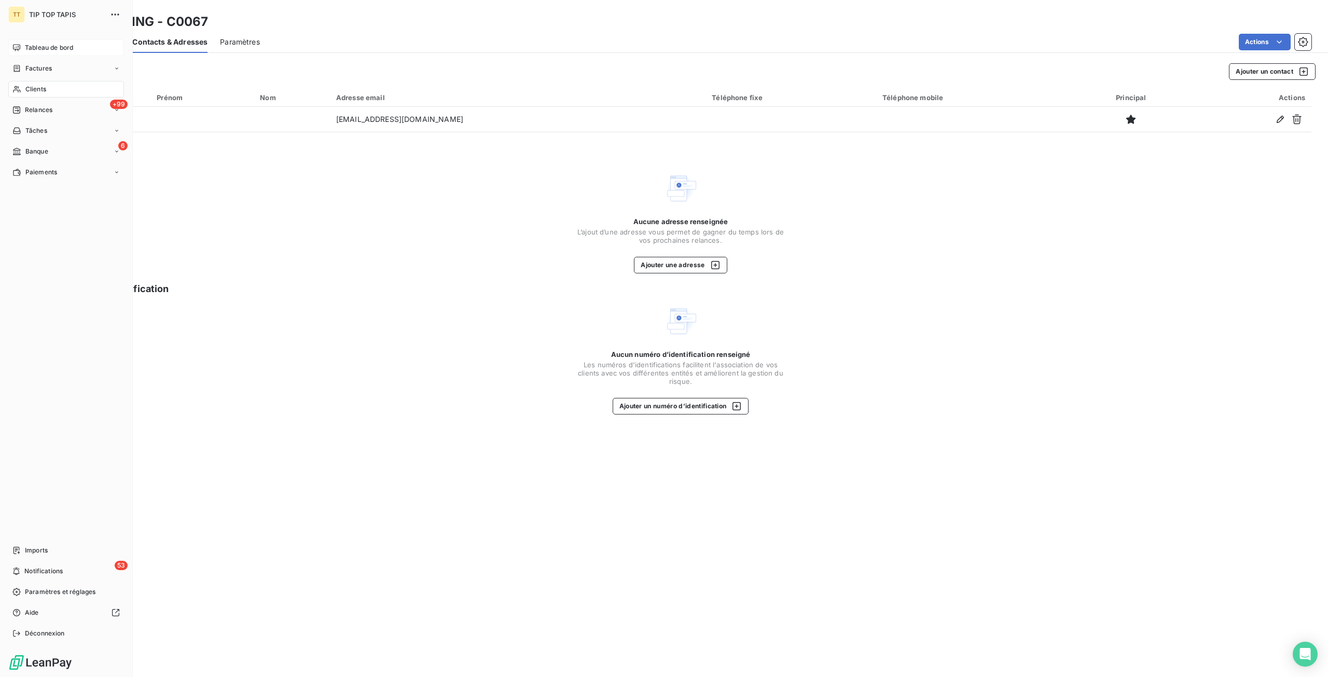
click at [23, 47] on div "Tableau de bord" at bounding box center [66, 47] width 116 height 17
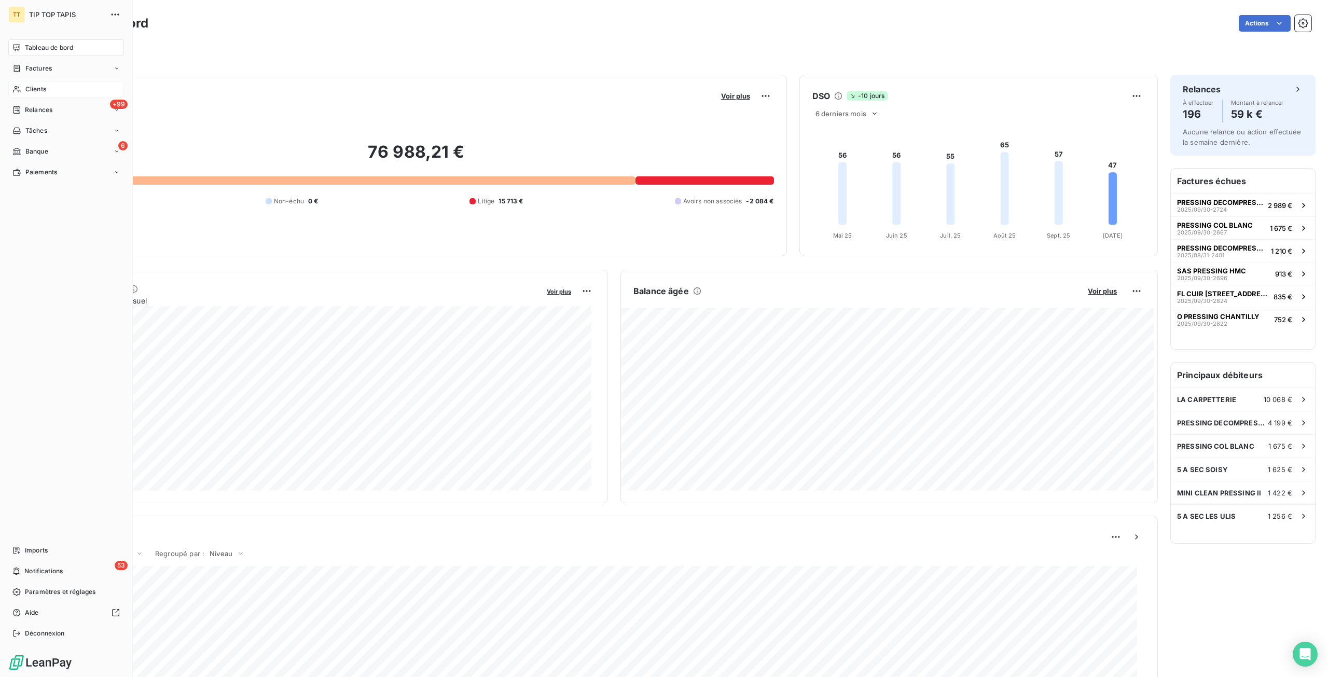
drag, startPoint x: 41, startPoint y: 89, endPoint x: 51, endPoint y: 87, distance: 10.1
click at [42, 89] on span "Clients" at bounding box center [35, 89] width 21 height 9
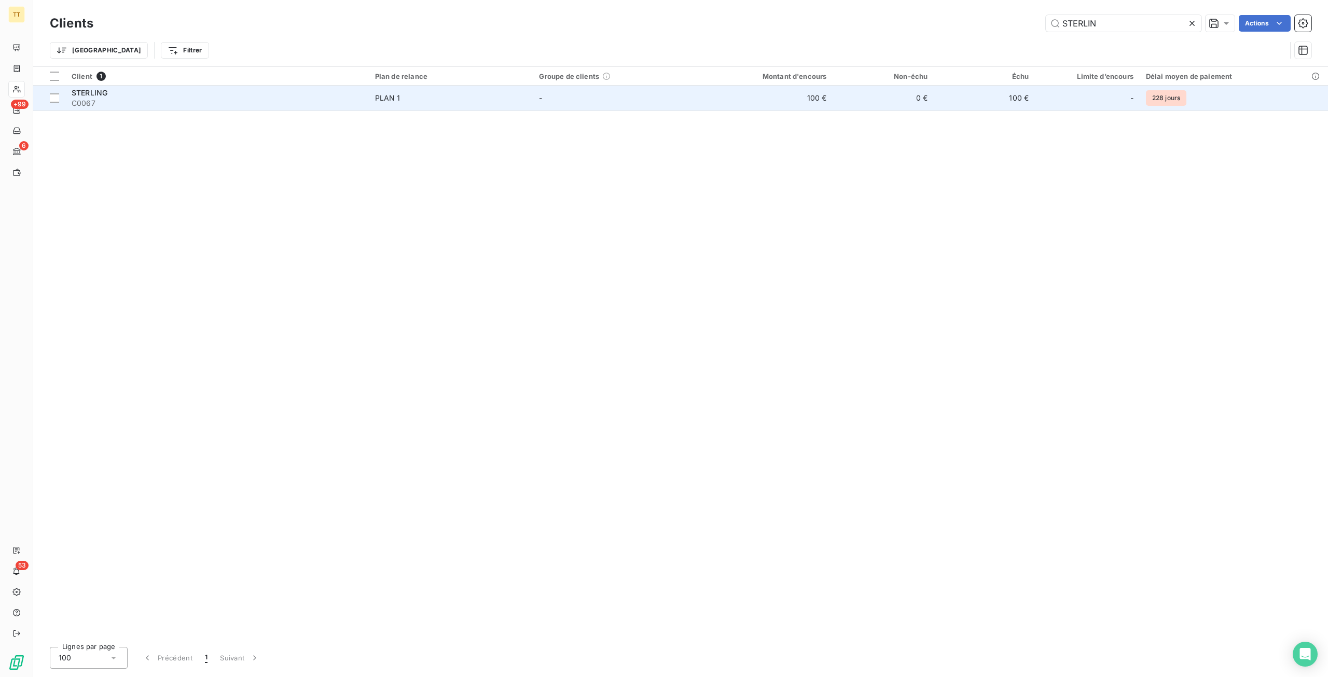
click at [818, 103] on td "100 €" at bounding box center [764, 98] width 135 height 25
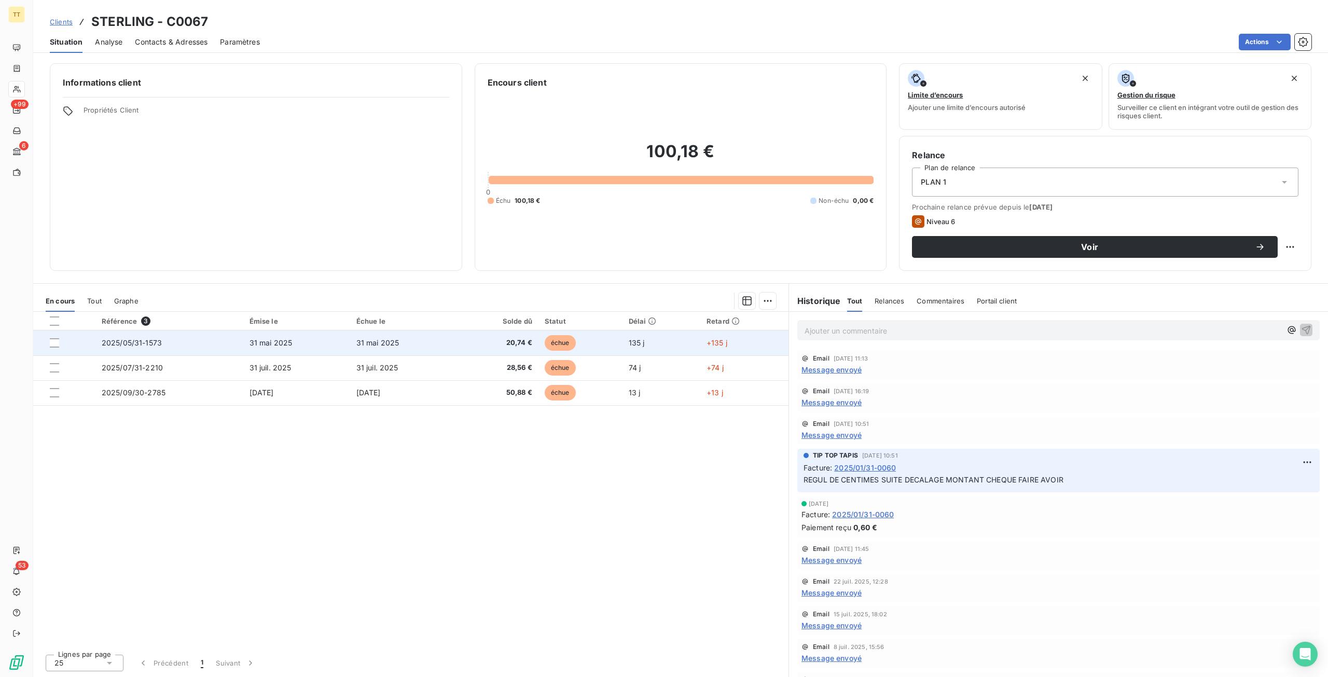
click at [497, 335] on td "20,74 €" at bounding box center [497, 343] width 81 height 25
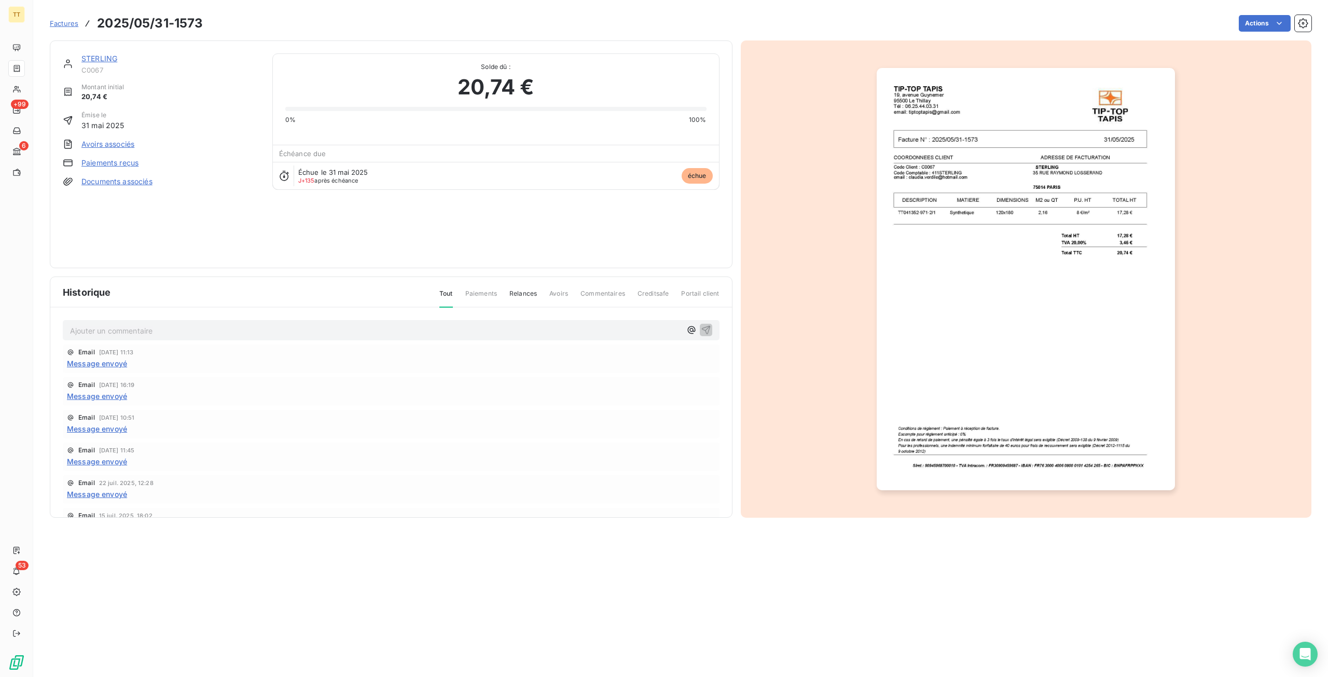
click at [1056, 215] on img "button" at bounding box center [1026, 279] width 298 height 422
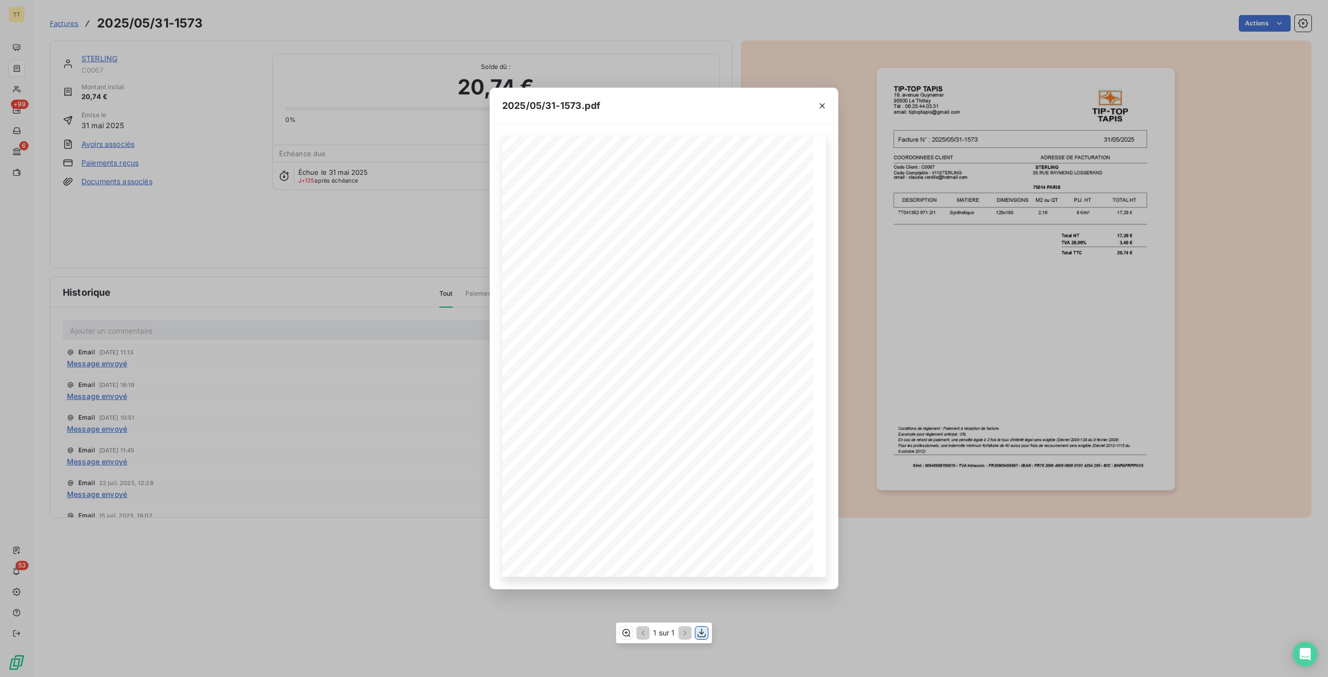
click at [699, 630] on icon "button" at bounding box center [702, 633] width 10 height 10
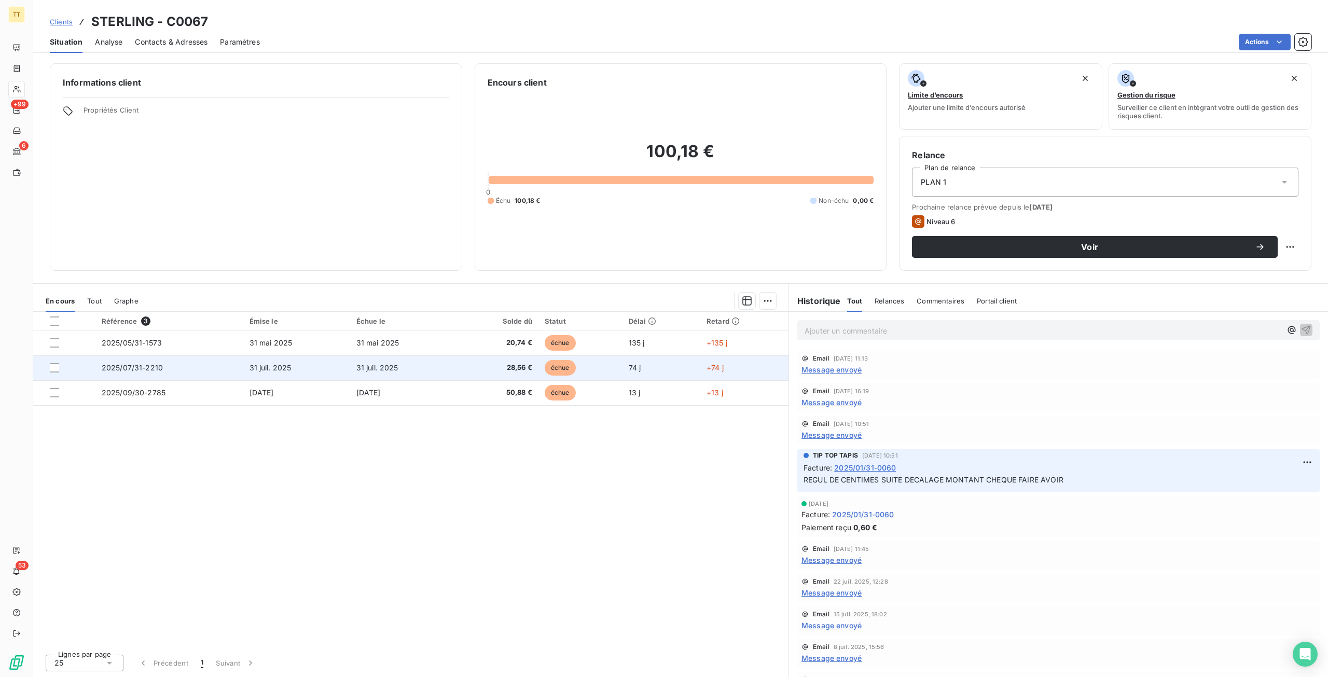
click at [383, 361] on td "31 juil. 2025" at bounding box center [403, 367] width 107 height 25
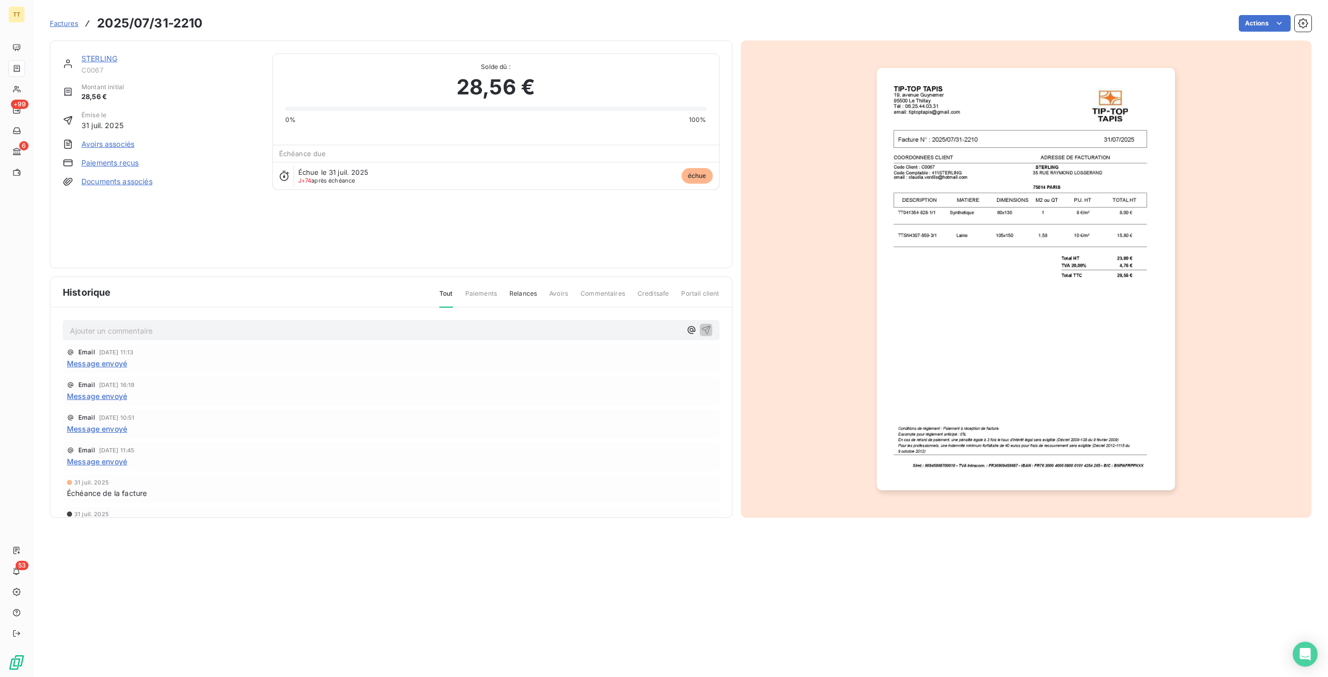
click at [1054, 321] on img "button" at bounding box center [1026, 279] width 298 height 422
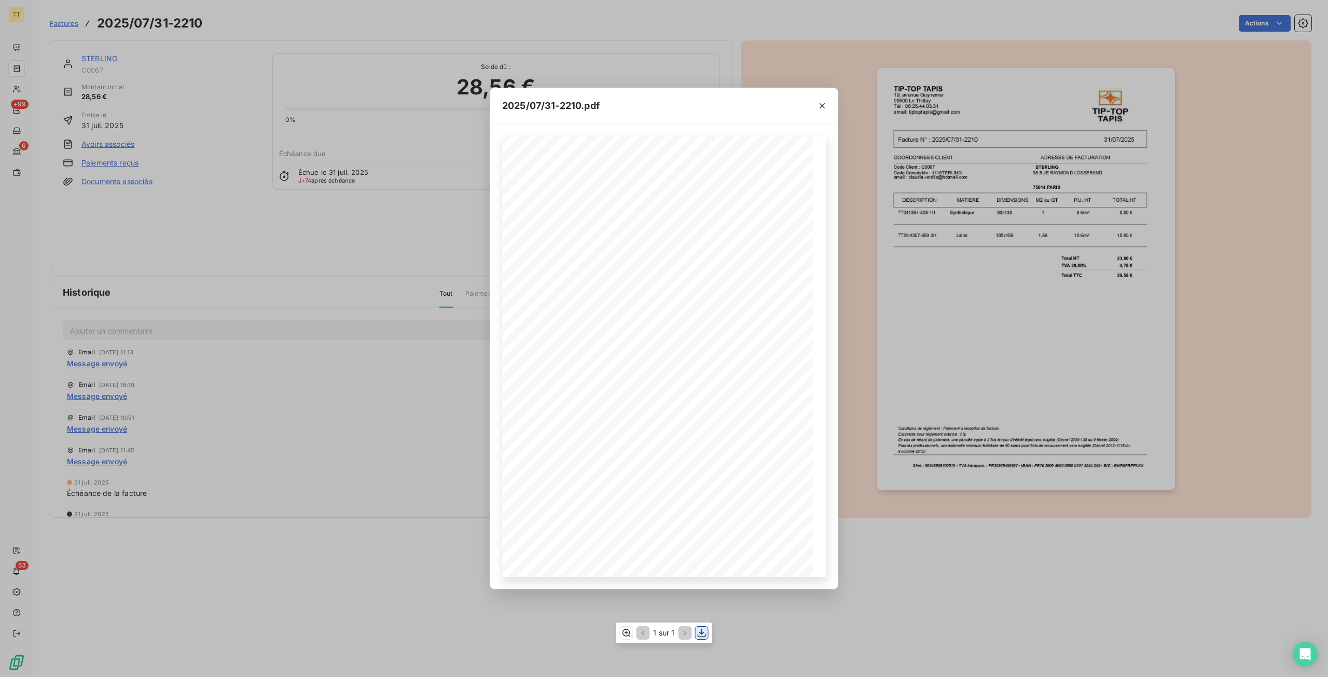
click at [701, 635] on icon "button" at bounding box center [702, 633] width 10 height 10
click at [297, 342] on div "2025/07/31-2210.pdf TIP-TOP TAPIS [STREET_ADDRESS] Tél : [PHONE_NUMBER] email: …" at bounding box center [664, 338] width 1328 height 677
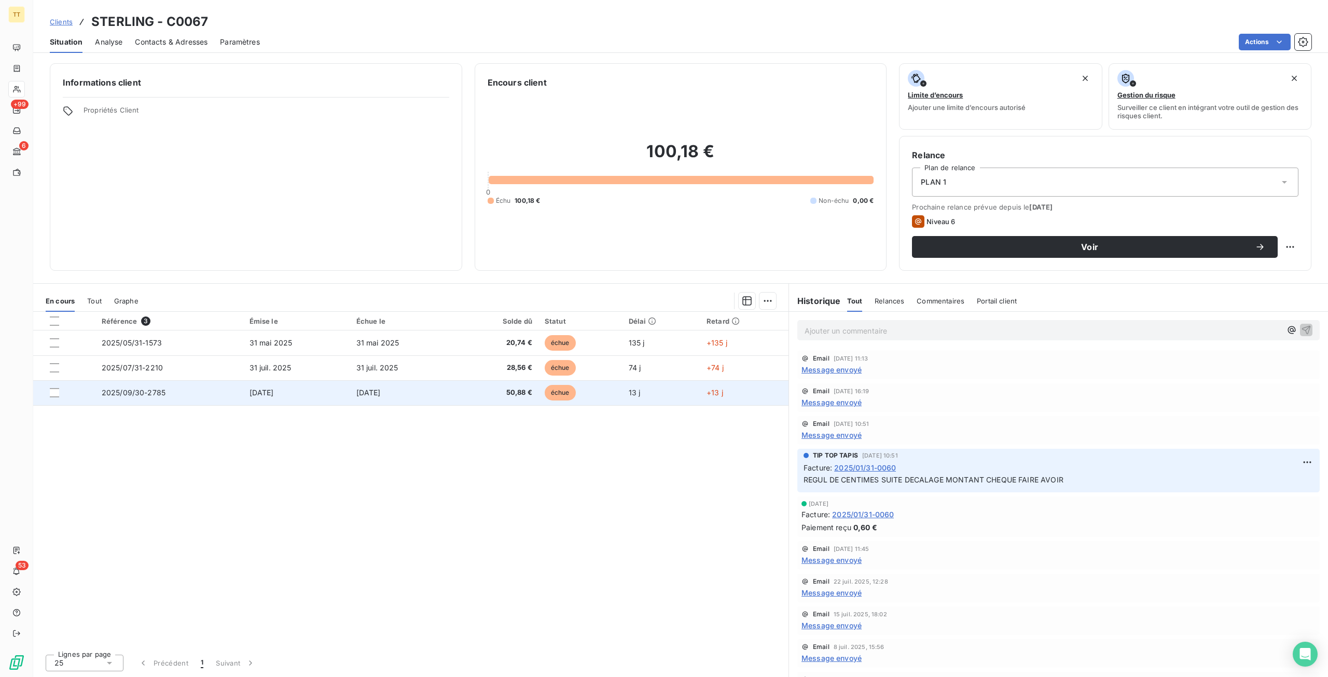
click at [428, 394] on td "[DATE]" at bounding box center [403, 392] width 107 height 25
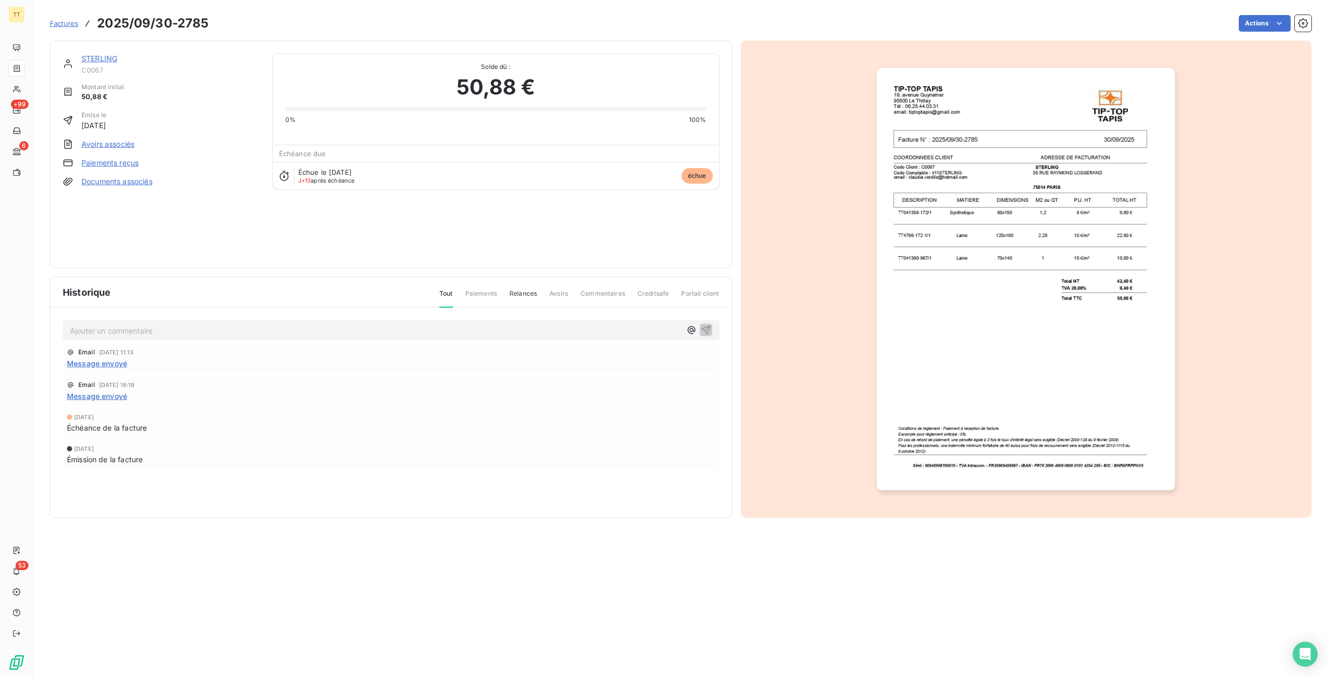
click at [1020, 364] on img "button" at bounding box center [1026, 279] width 298 height 422
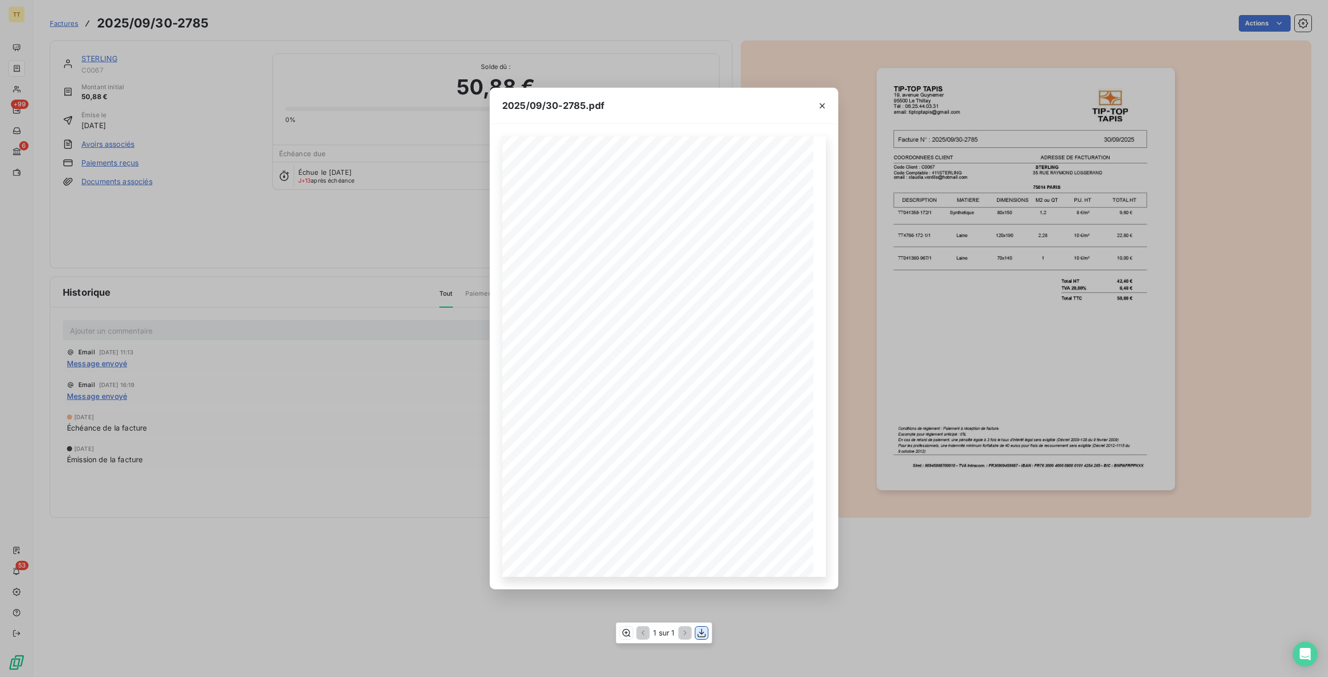
click at [704, 626] on div "1 sur 1" at bounding box center [664, 633] width 96 height 21
click at [701, 629] on icon "button" at bounding box center [702, 633] width 10 height 10
click at [298, 423] on div "2025/09/30-2785.pdf TIP-TOP TAPIS 19, avenue Guynemer 95500 Le Thillay Tél : 06…" at bounding box center [664, 338] width 1328 height 677
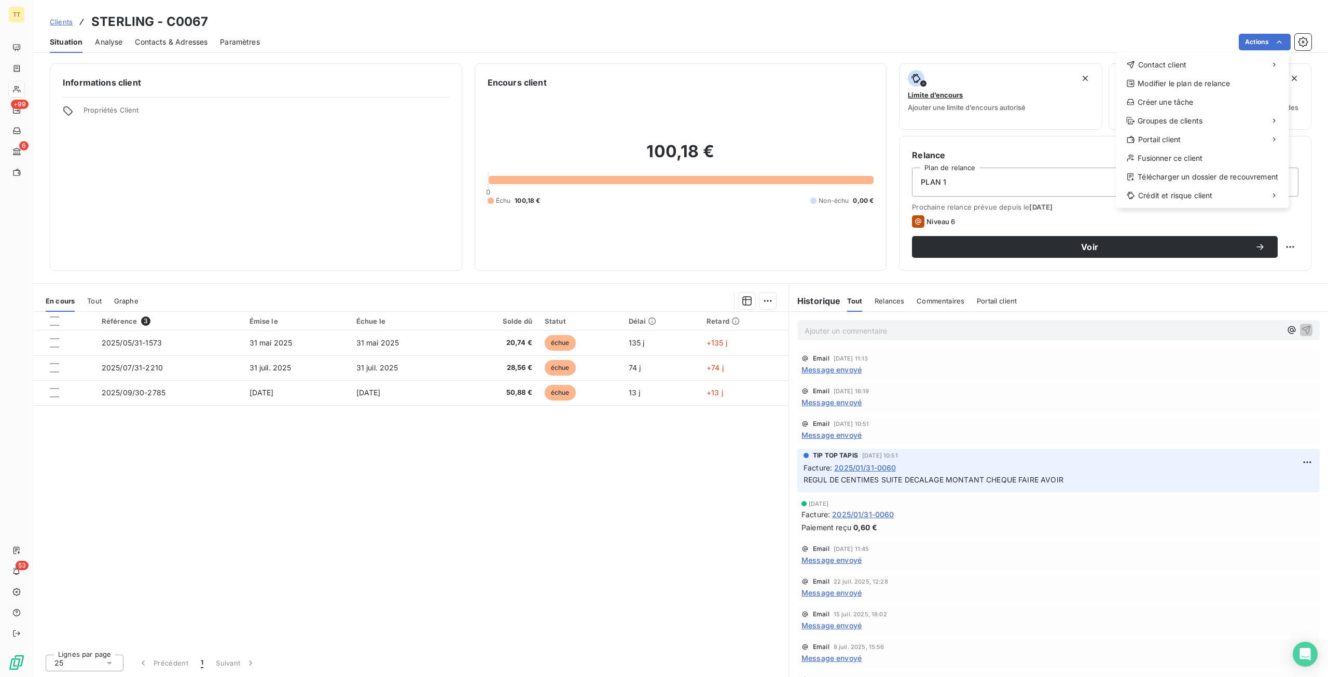
click at [1229, 74] on div "Contact client Modifier le plan de relance Créer une tâche Groupes de clients P…" at bounding box center [1202, 130] width 173 height 156
click at [1208, 69] on div "Contact client" at bounding box center [1202, 65] width 164 height 17
click at [1066, 65] on div "Envoyer un email" at bounding box center [1038, 69] width 139 height 17
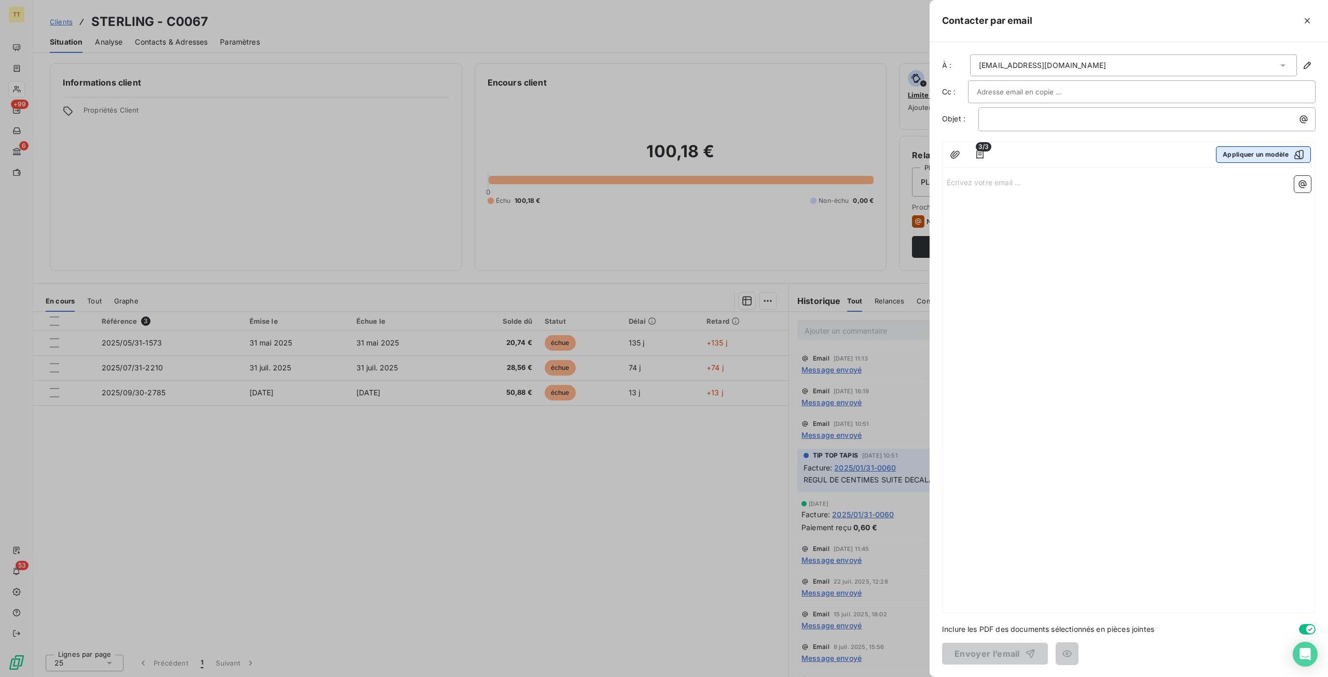
click at [1279, 154] on button "Appliquer un modèle" at bounding box center [1263, 154] width 95 height 17
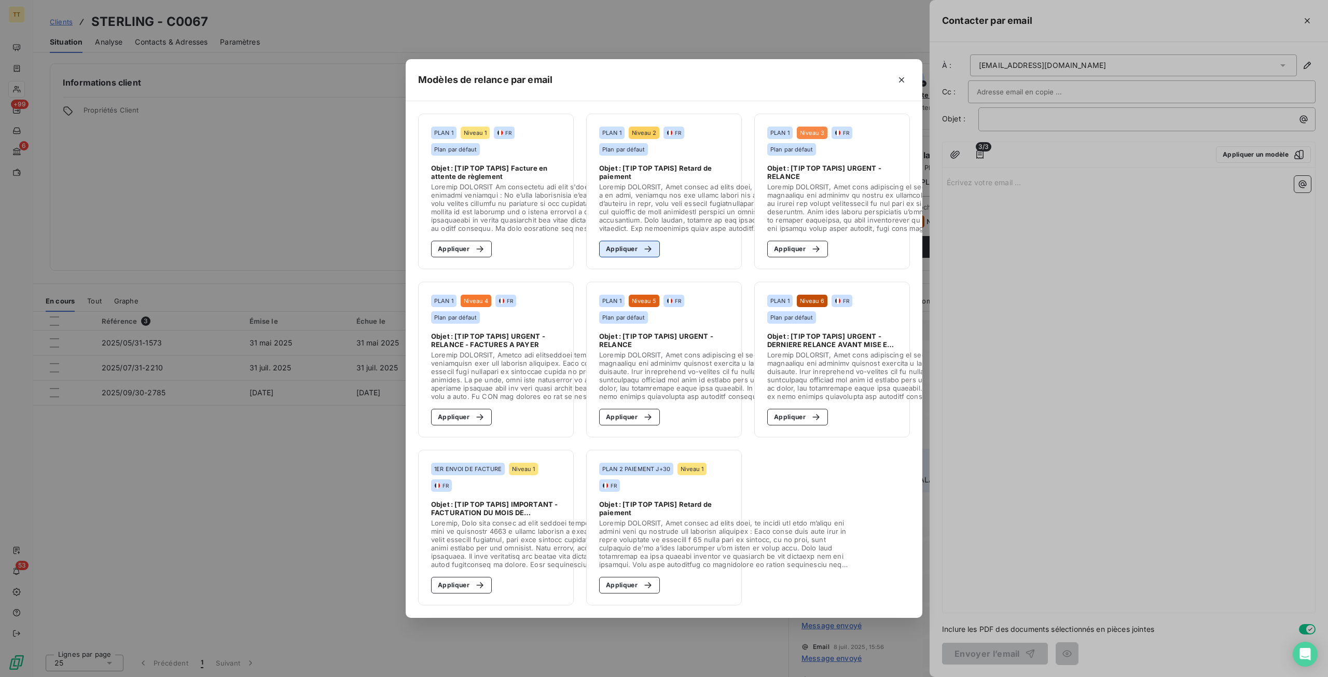
click at [632, 246] on button "Appliquer" at bounding box center [629, 249] width 61 height 17
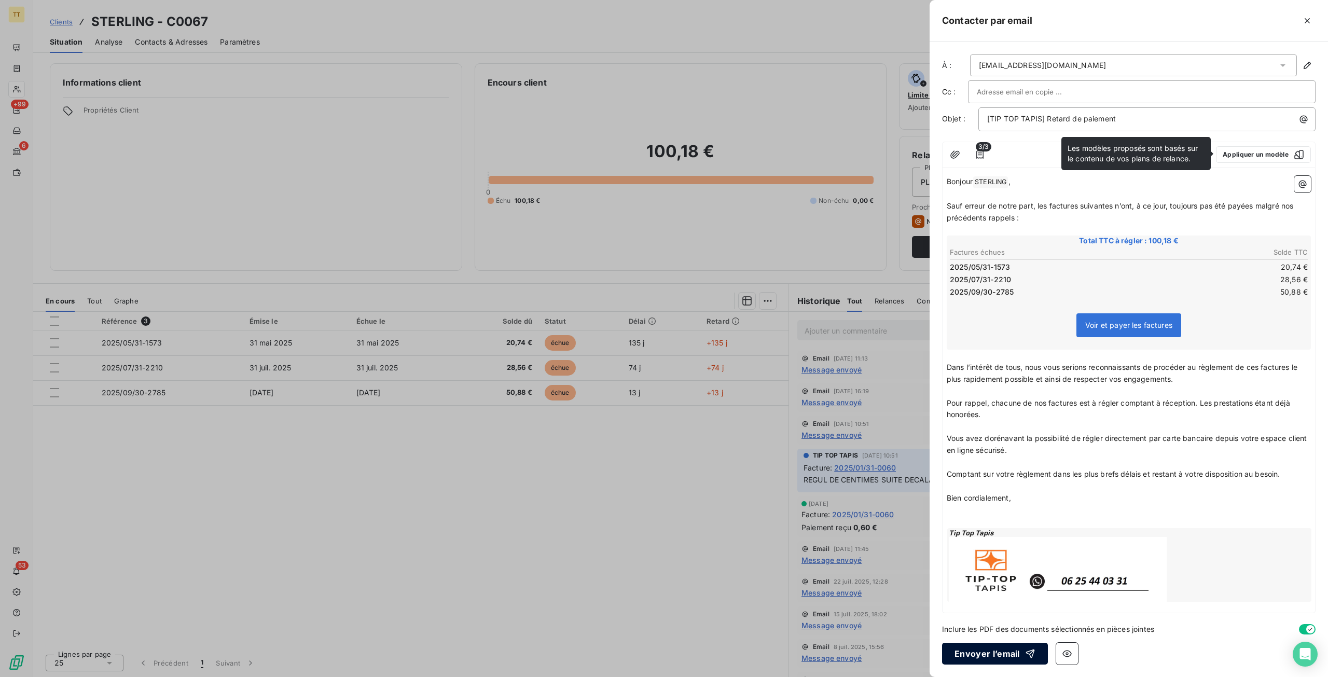
drag, startPoint x: 973, startPoint y: 641, endPoint x: 975, endPoint y: 653, distance: 12.0
click at [975, 652] on div "À : claidia.vertile@hotmail.com Cc : Objet : [TIP TOP TAPIS] Retard de paiement…" at bounding box center [1129, 359] width 399 height 635
drag, startPoint x: 975, startPoint y: 654, endPoint x: 871, endPoint y: 391, distance: 283.0
click at [976, 653] on button "Envoyer l’email" at bounding box center [995, 654] width 106 height 22
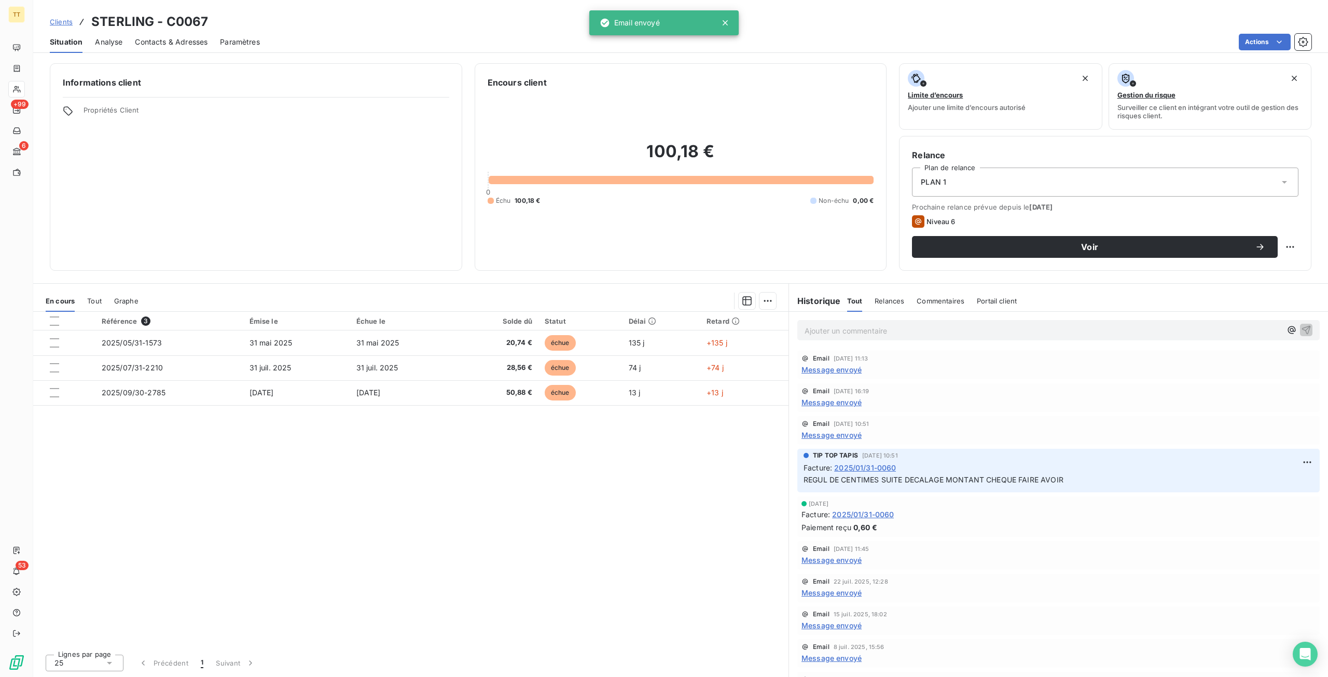
click at [874, 328] on p "Ajouter un commentaire ﻿" at bounding box center [1043, 330] width 477 height 13
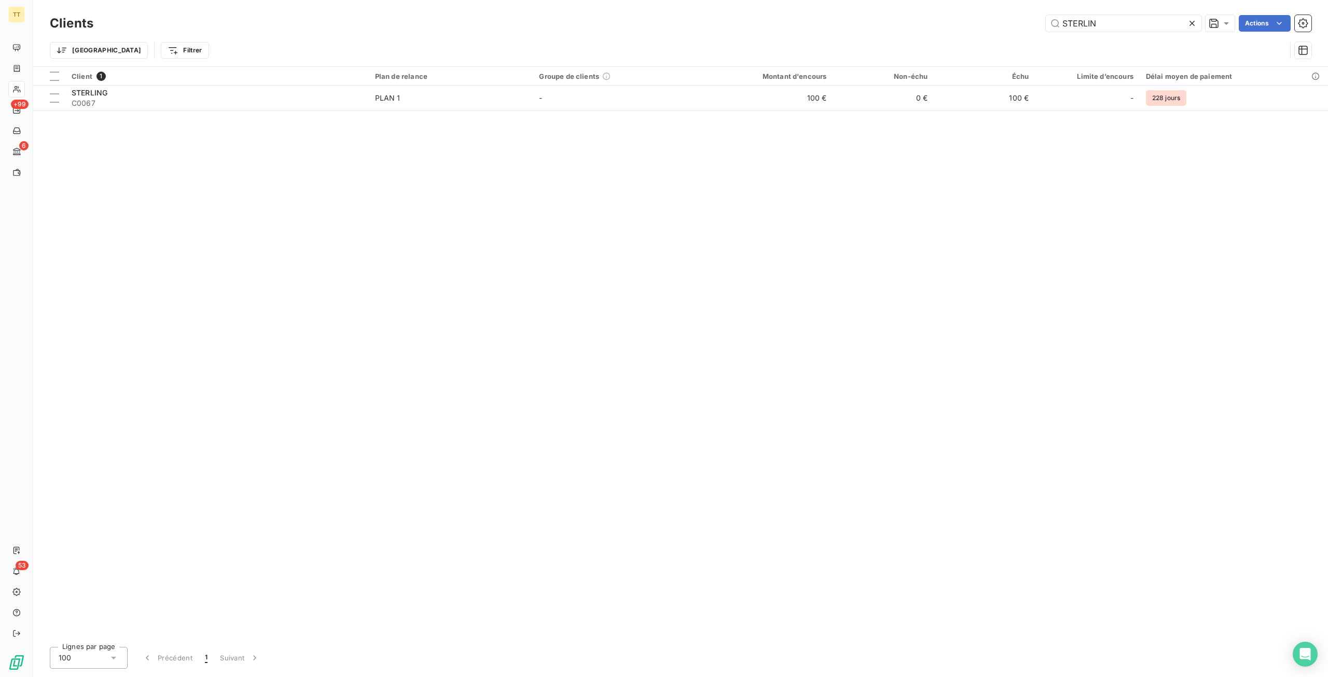
drag, startPoint x: 966, startPoint y: 15, endPoint x: 814, endPoint y: -3, distance: 153.6
click at [814, 0] on html "TT +99 6 53 Clients STERLIN Actions Trier Filtrer Client 1 Plan de relance Grou…" at bounding box center [664, 338] width 1328 height 677
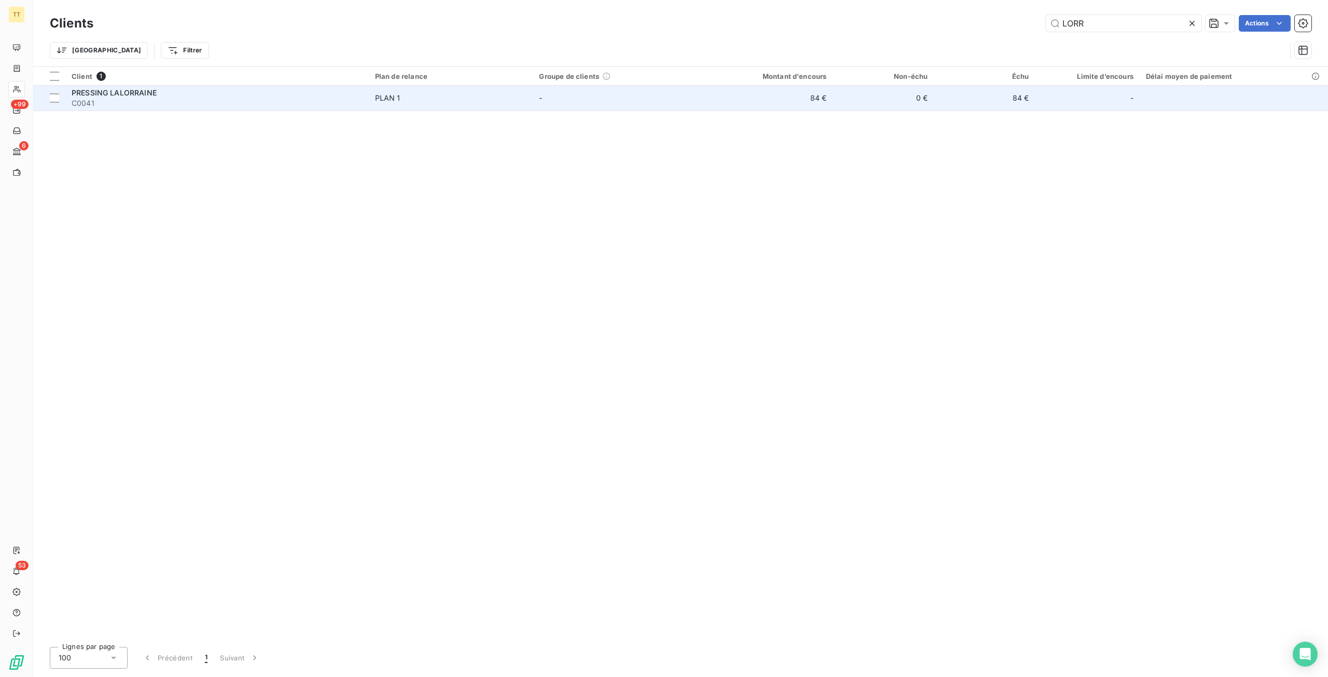
type input "LORR"
click at [824, 103] on td "84 €" at bounding box center [764, 98] width 135 height 25
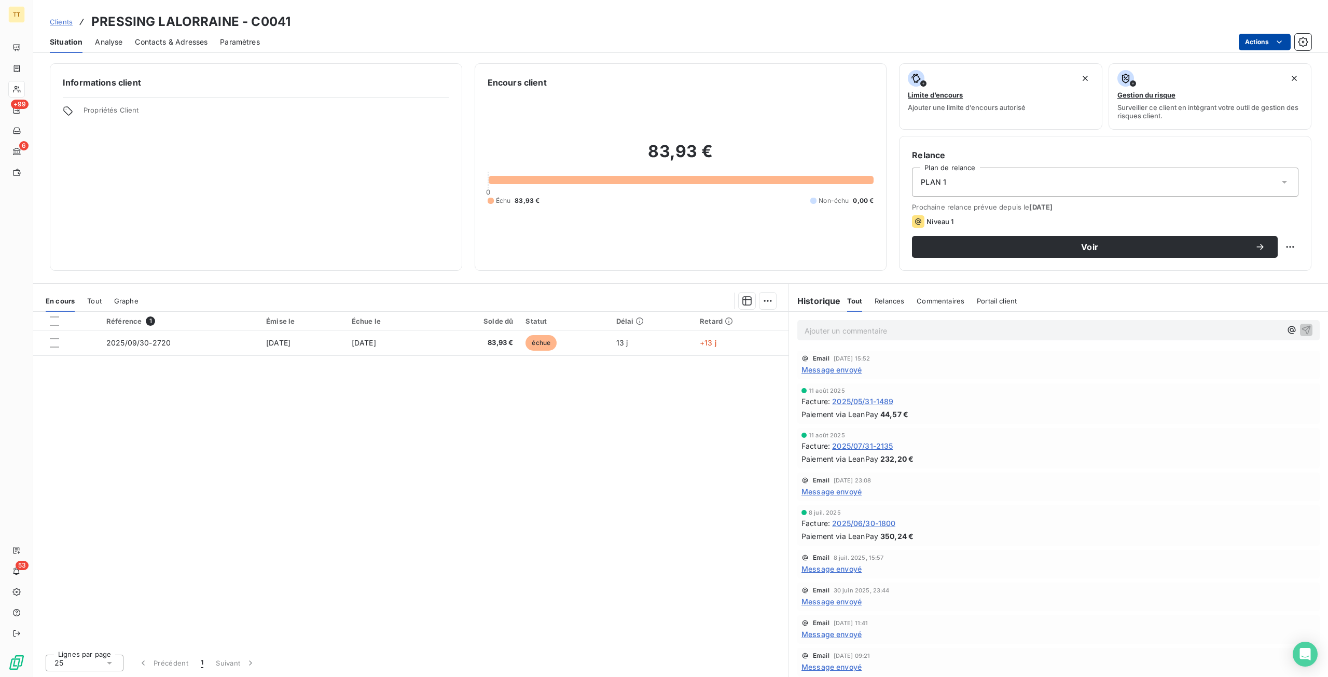
click at [1273, 47] on html "TT +99 6 53 Clients PRESSING LALORRAINE - C0041 Situation Analyse Contacts & Ad…" at bounding box center [664, 338] width 1328 height 677
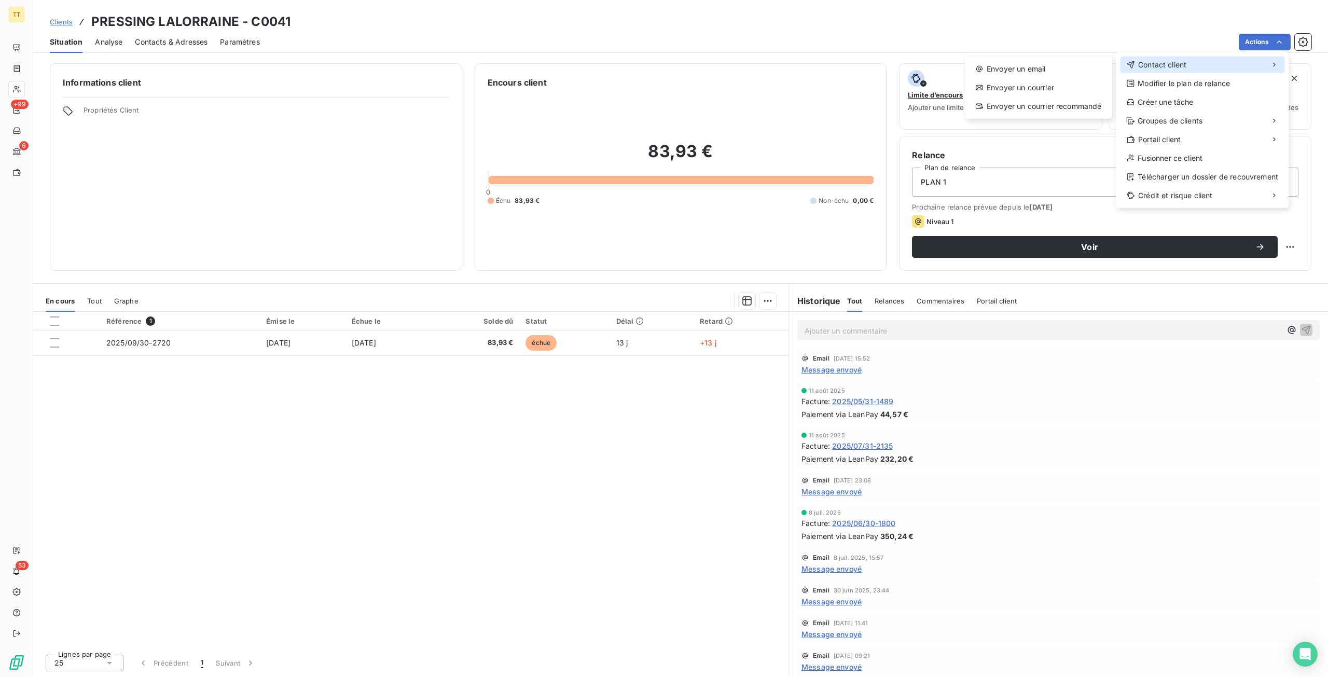
click at [1224, 59] on div "Contact client" at bounding box center [1202, 65] width 164 height 17
click at [1038, 65] on div "Envoyer un email" at bounding box center [1038, 69] width 139 height 17
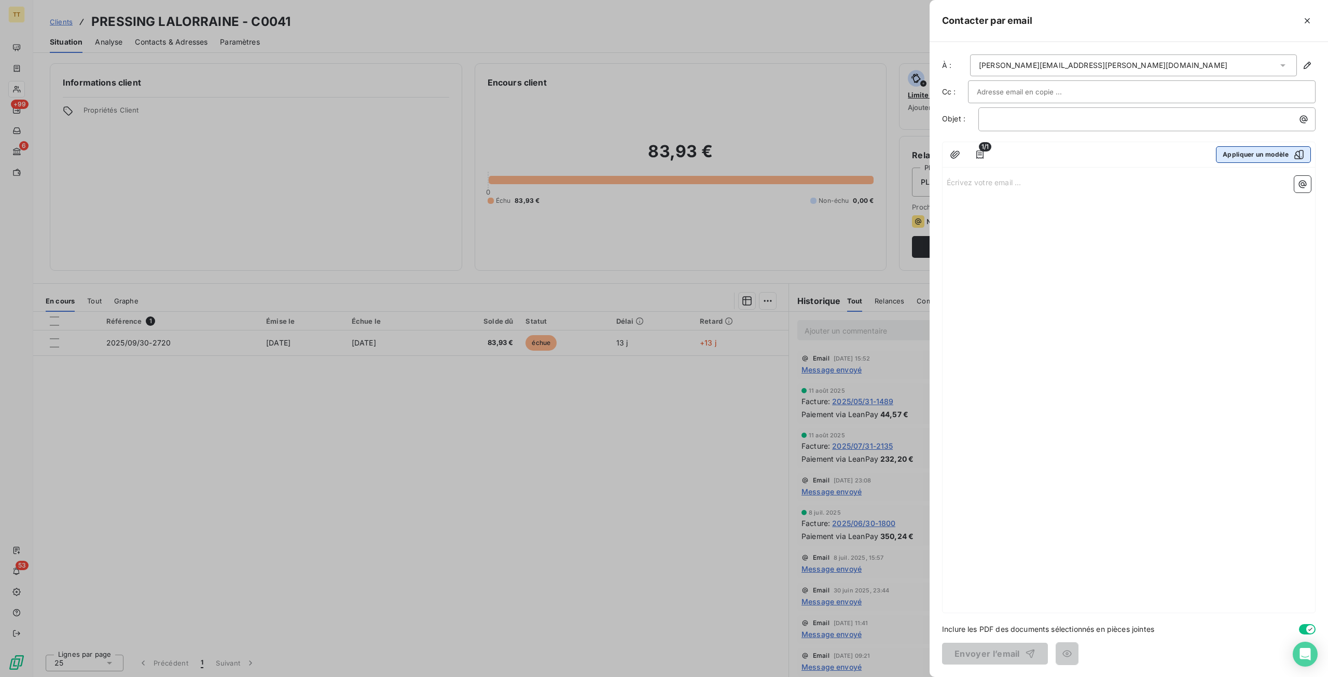
click at [1279, 155] on button "Appliquer un modèle" at bounding box center [1263, 154] width 95 height 17
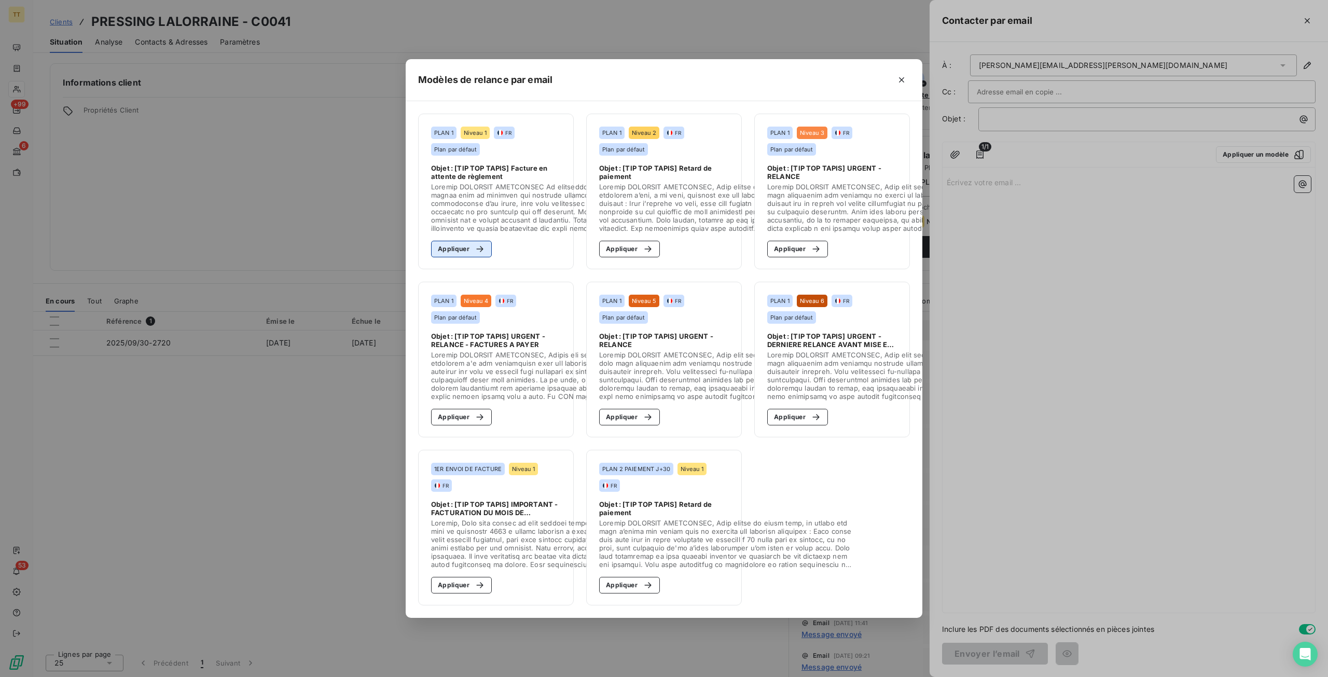
drag, startPoint x: 468, startPoint y: 243, endPoint x: 475, endPoint y: 246, distance: 7.4
click at [469, 243] on button "Appliquer" at bounding box center [461, 249] width 61 height 17
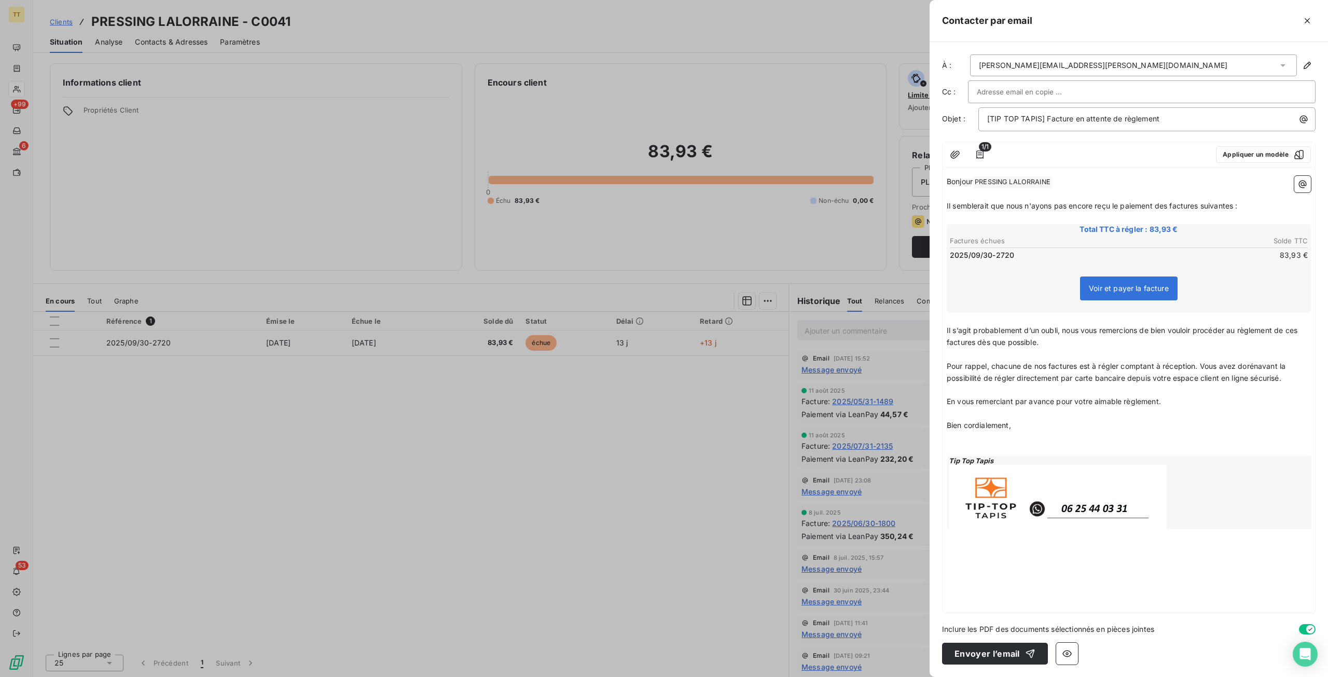
drag, startPoint x: 997, startPoint y: 651, endPoint x: 692, endPoint y: 403, distance: 392.9
click at [998, 650] on button "Envoyer l’email" at bounding box center [995, 654] width 106 height 22
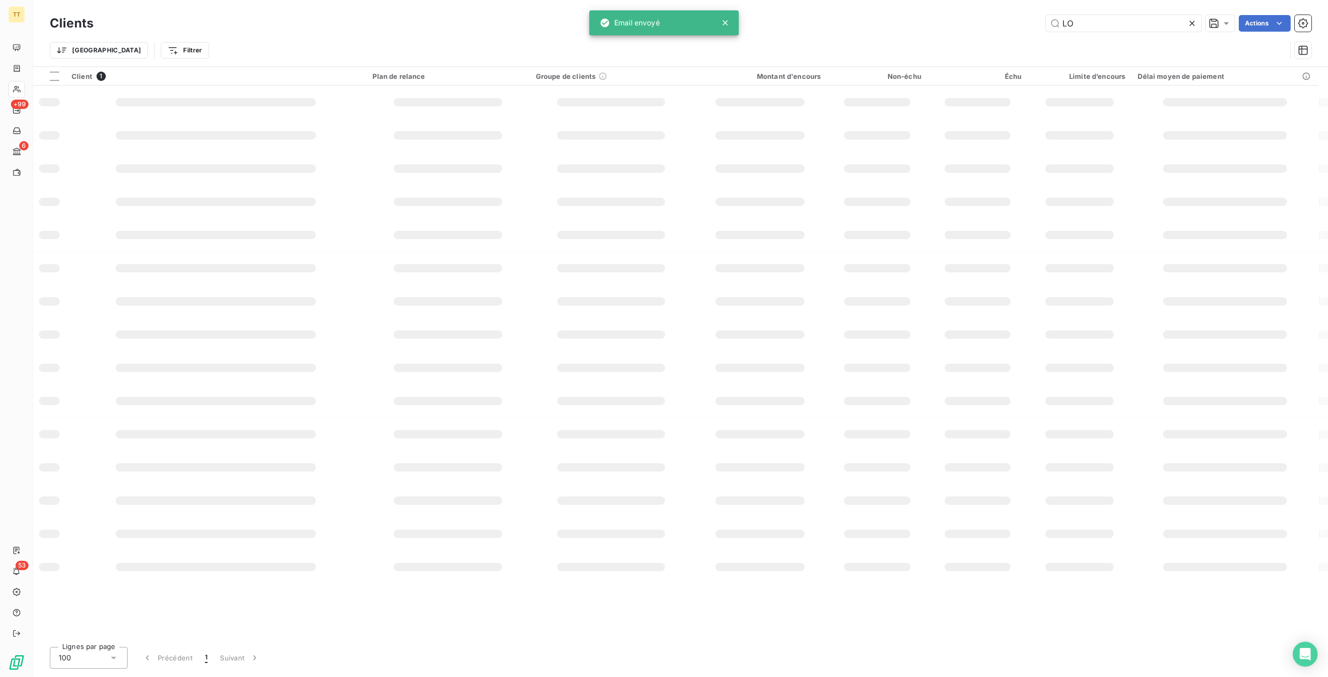
type input "L"
type input "C"
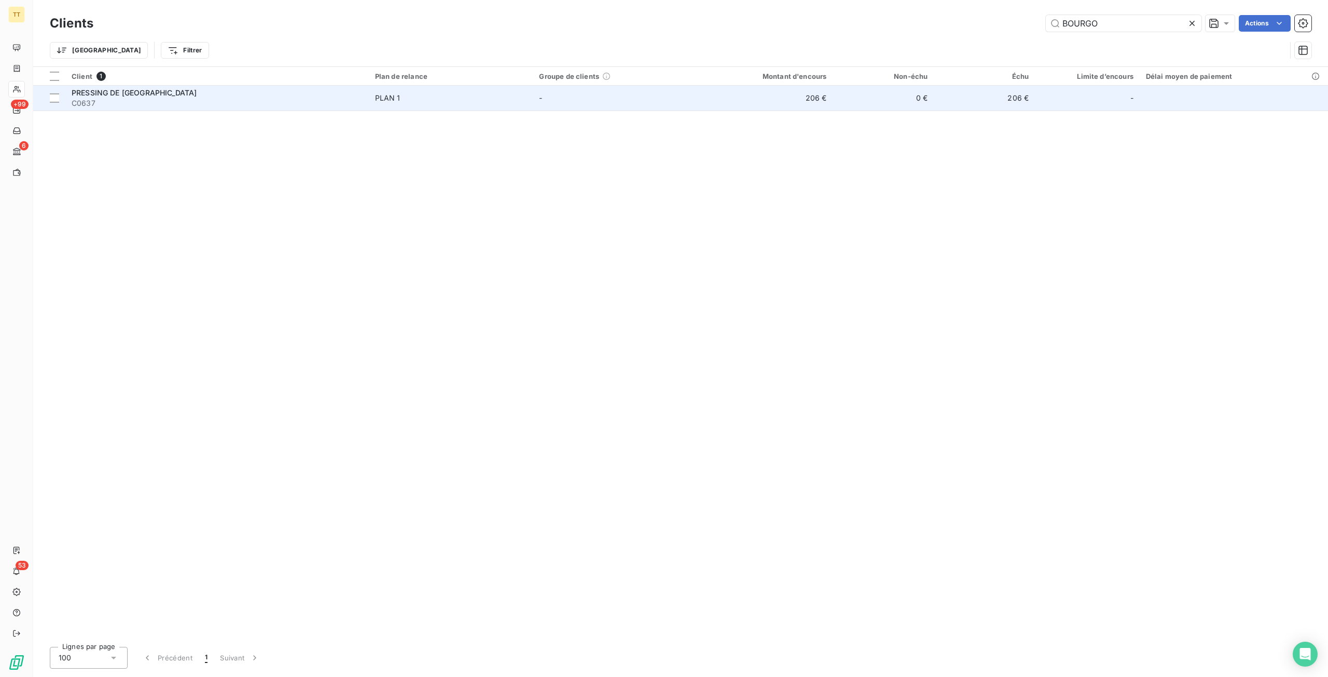
type input "BOURGO"
click at [838, 97] on td "0 €" at bounding box center [883, 98] width 101 height 25
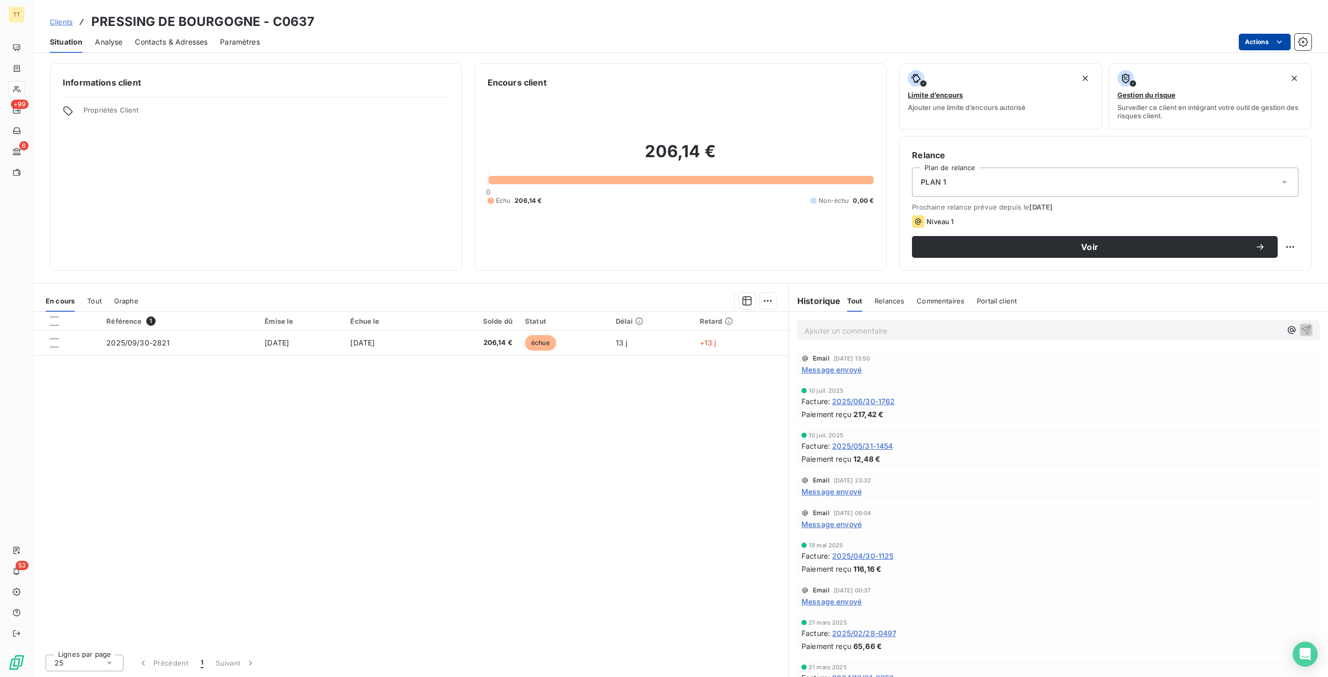
click at [1267, 42] on html "TT +99 6 53 Clients PRESSING DE BOURGOGNE - C0637 Situation Analyse Contacts & …" at bounding box center [664, 338] width 1328 height 677
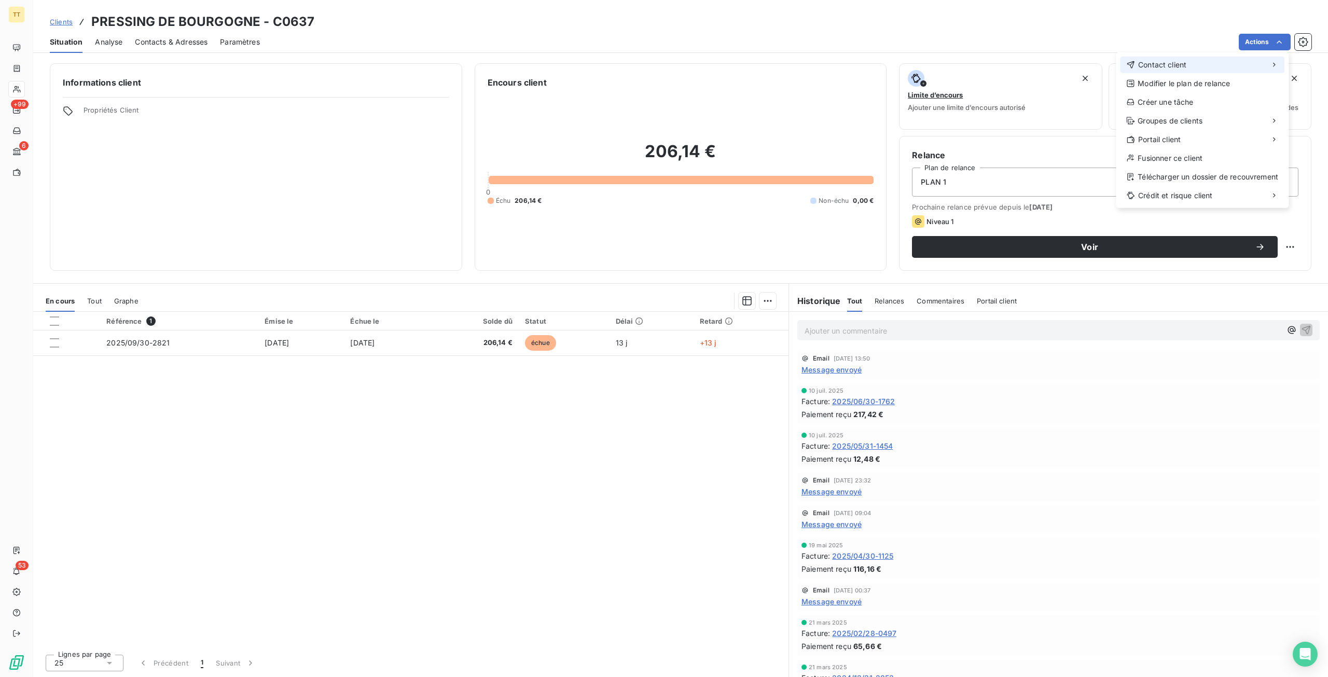
click at [1220, 60] on div "Contact client" at bounding box center [1202, 65] width 164 height 17
click at [1076, 64] on div "Envoyer un email" at bounding box center [1038, 69] width 139 height 17
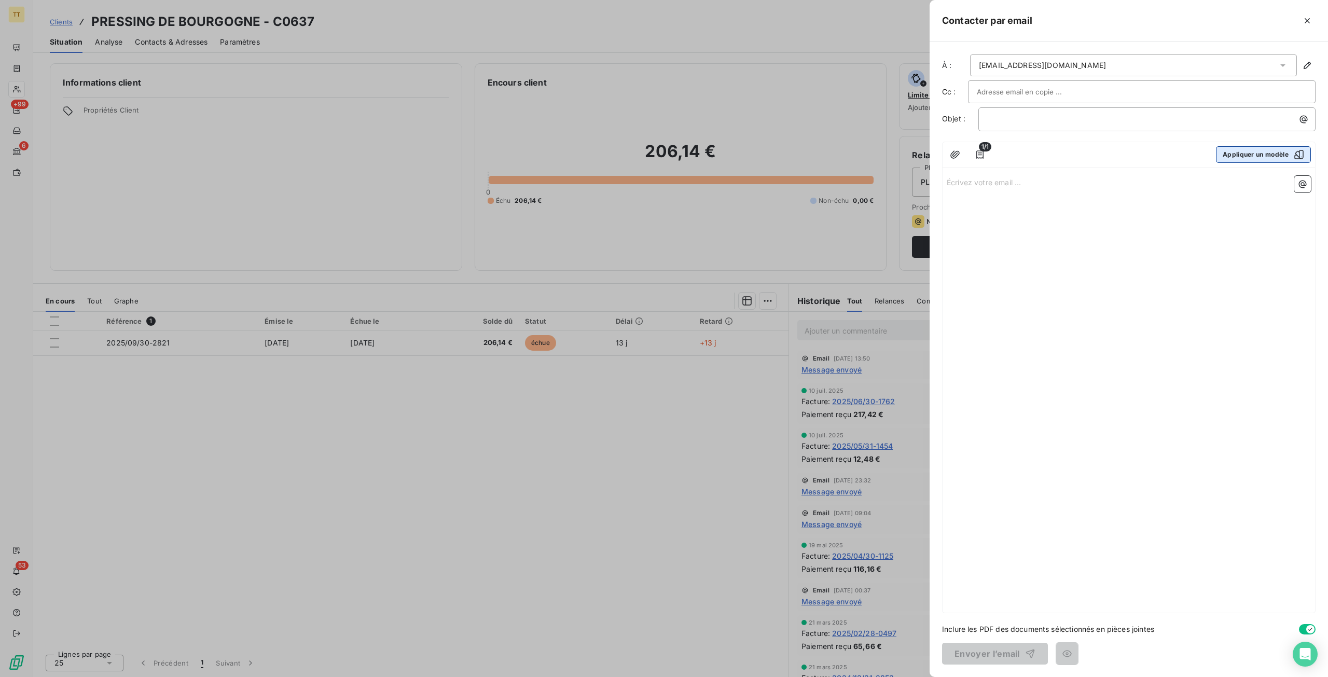
click at [1260, 157] on button "Appliquer un modèle" at bounding box center [1263, 154] width 95 height 17
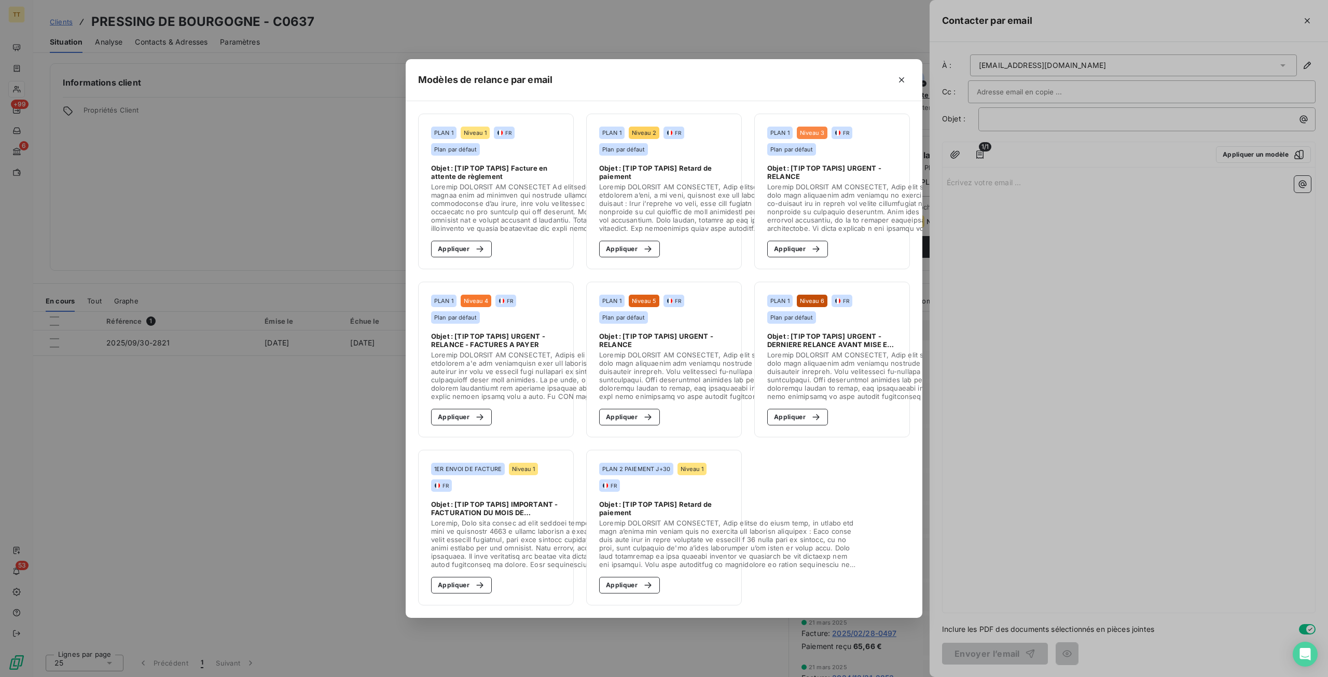
click at [482, 254] on section "PLAN 1 Niveau 1 FR Plan par défaut Objet : [TIP TOP TAPIS] Facture en attente d…" at bounding box center [496, 192] width 156 height 156
drag, startPoint x: 450, startPoint y: 244, endPoint x: 701, endPoint y: 370, distance: 280.1
click at [451, 244] on button "Appliquer" at bounding box center [461, 249] width 61 height 17
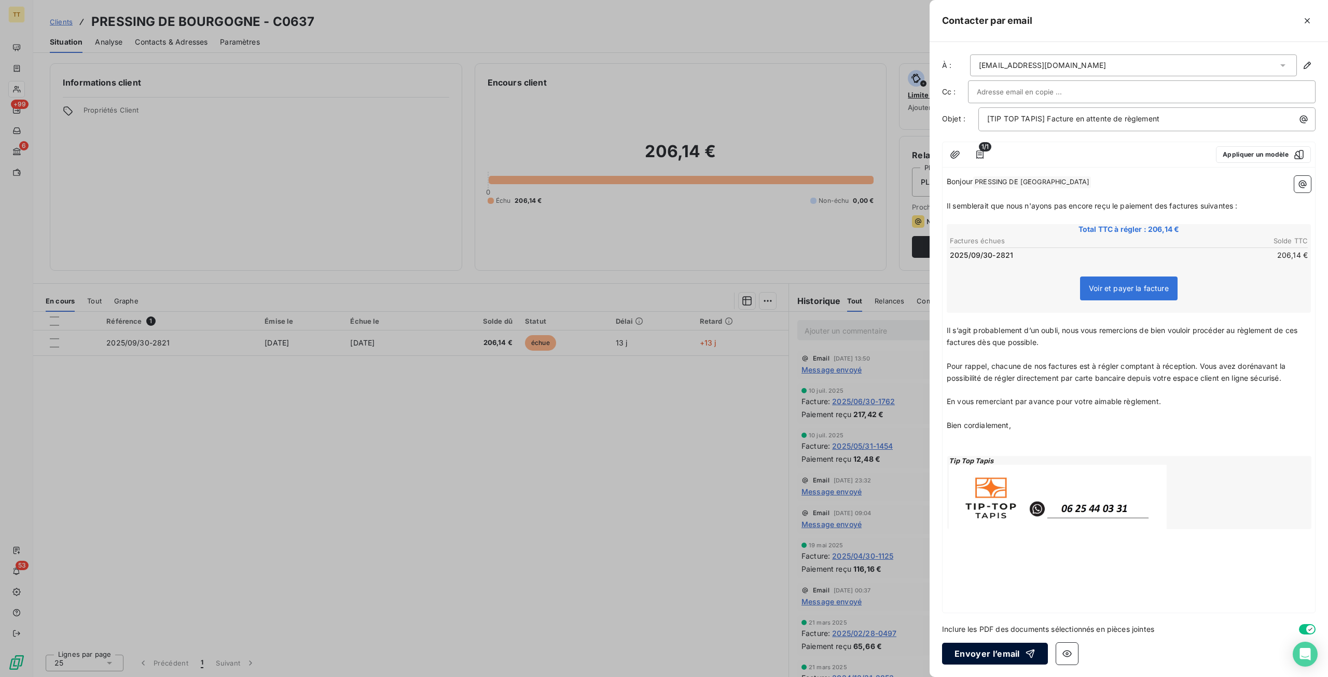
click at [993, 656] on button "Envoyer l’email" at bounding box center [995, 654] width 106 height 22
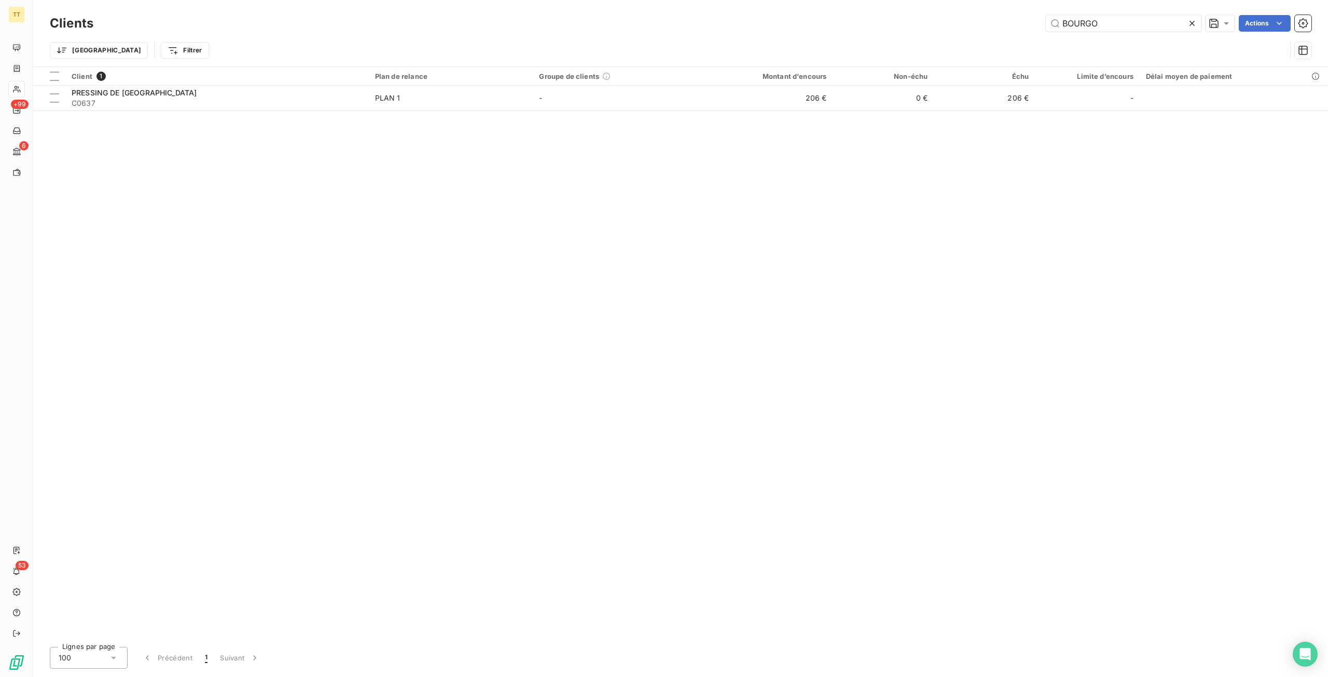
drag, startPoint x: 1118, startPoint y: 20, endPoint x: 820, endPoint y: 18, distance: 298.4
click at [820, 18] on div "BOURGO Actions" at bounding box center [709, 23] width 1206 height 17
type input "O"
type input "C"
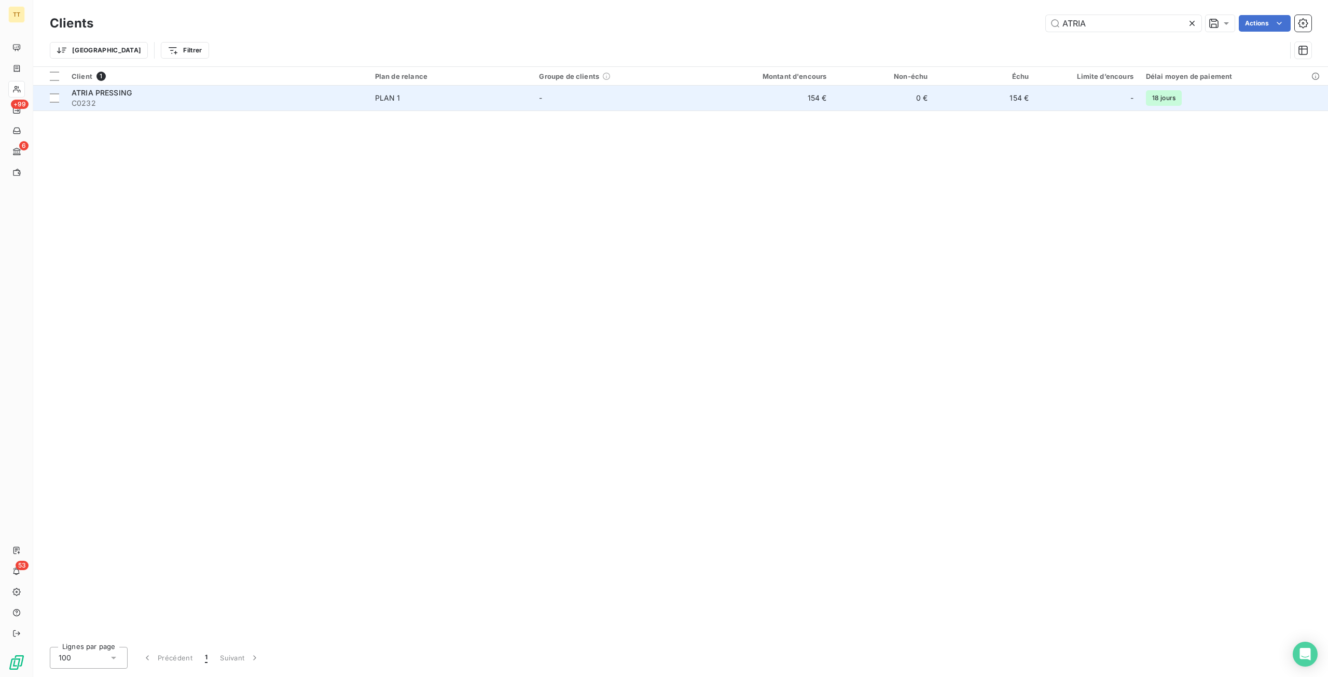
type input "ATRIA"
click at [799, 103] on td "154 €" at bounding box center [764, 98] width 135 height 25
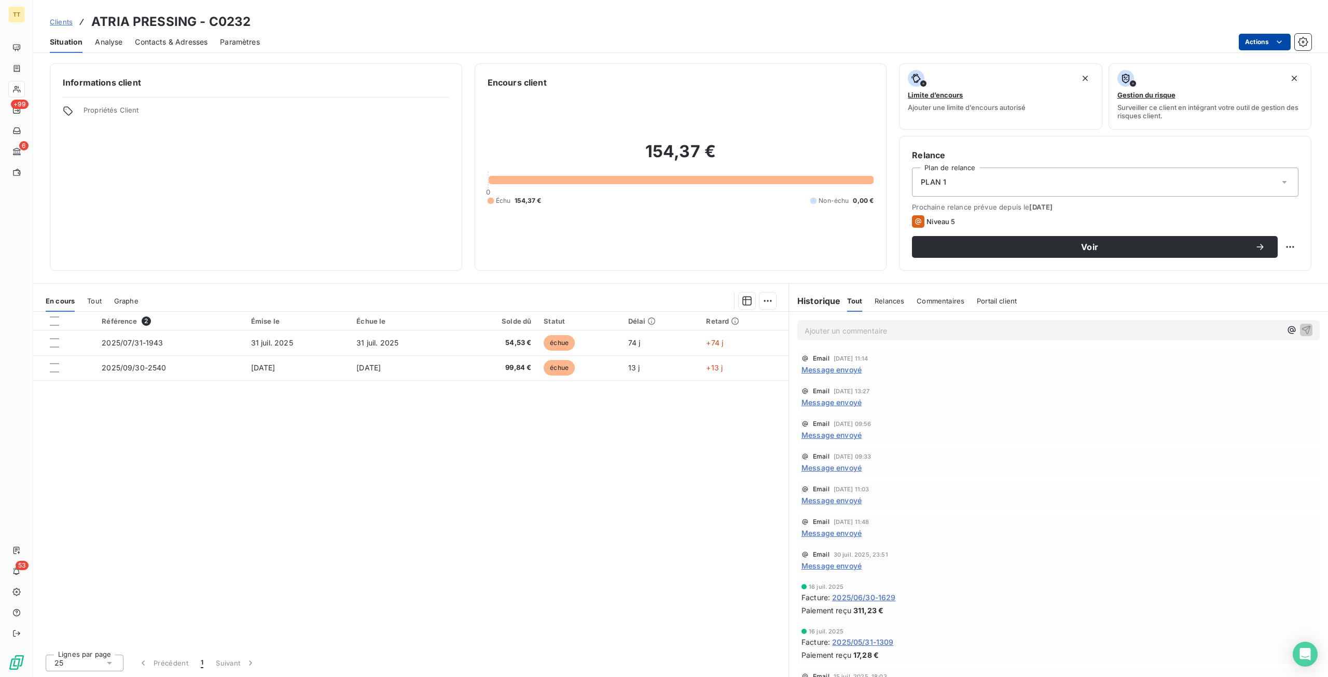
click at [1266, 39] on html "TT +99 6 53 Clients ATRIA PRESSING - C0232 Situation Analyse Contacts & Adresse…" at bounding box center [664, 338] width 1328 height 677
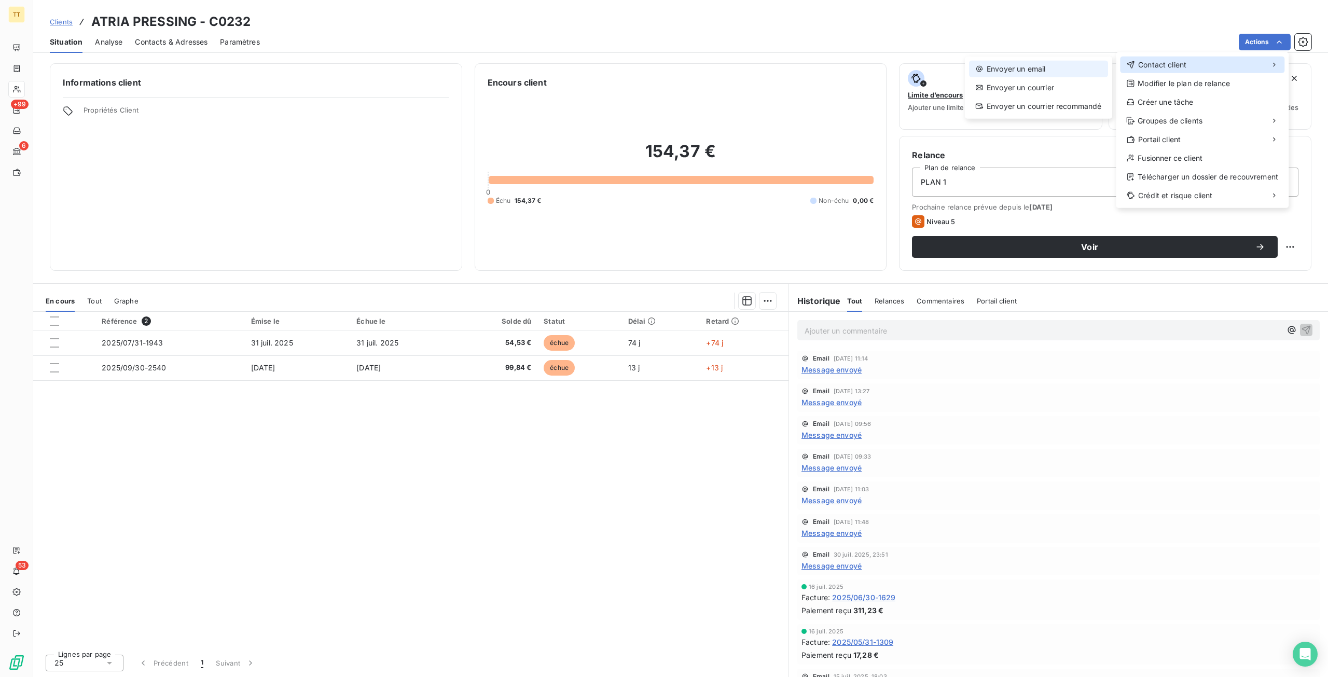
drag, startPoint x: 1195, startPoint y: 65, endPoint x: 1084, endPoint y: 69, distance: 111.1
click at [1190, 65] on div "Contact client" at bounding box center [1202, 65] width 164 height 17
click at [1084, 69] on div "Envoyer un email" at bounding box center [1038, 69] width 139 height 17
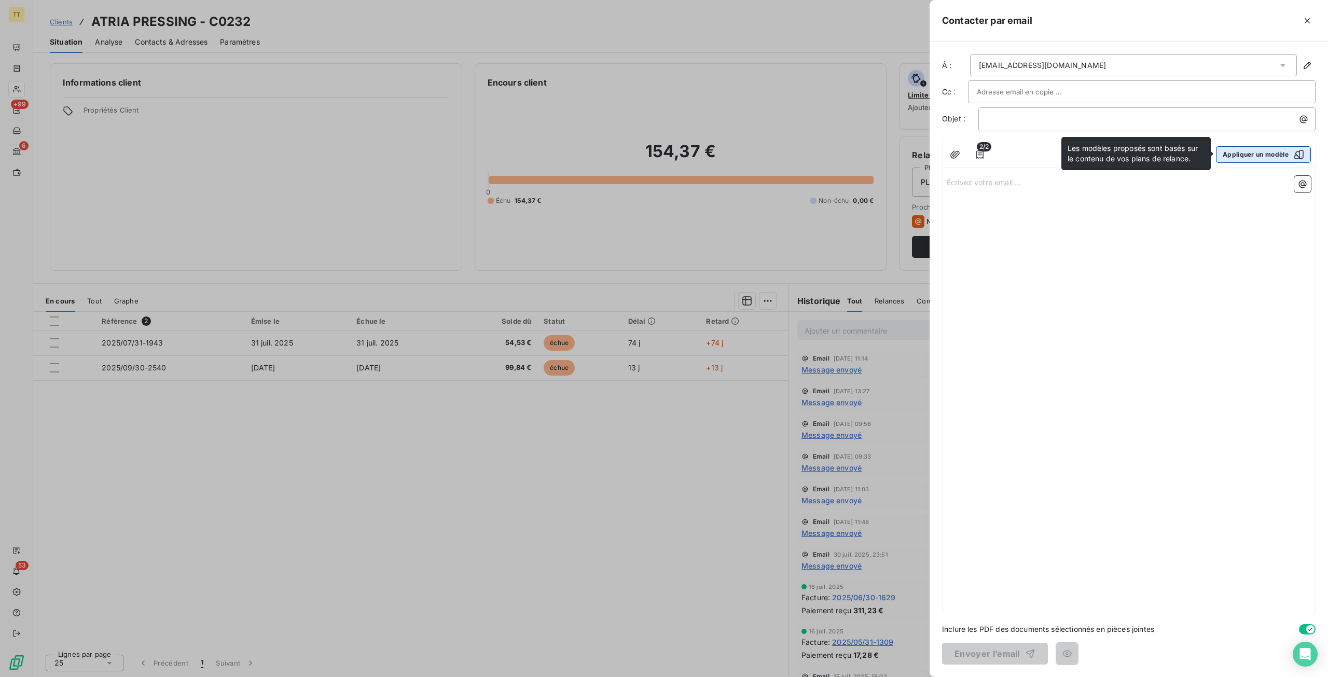
click at [1268, 159] on button "Appliquer un modèle" at bounding box center [1263, 154] width 95 height 17
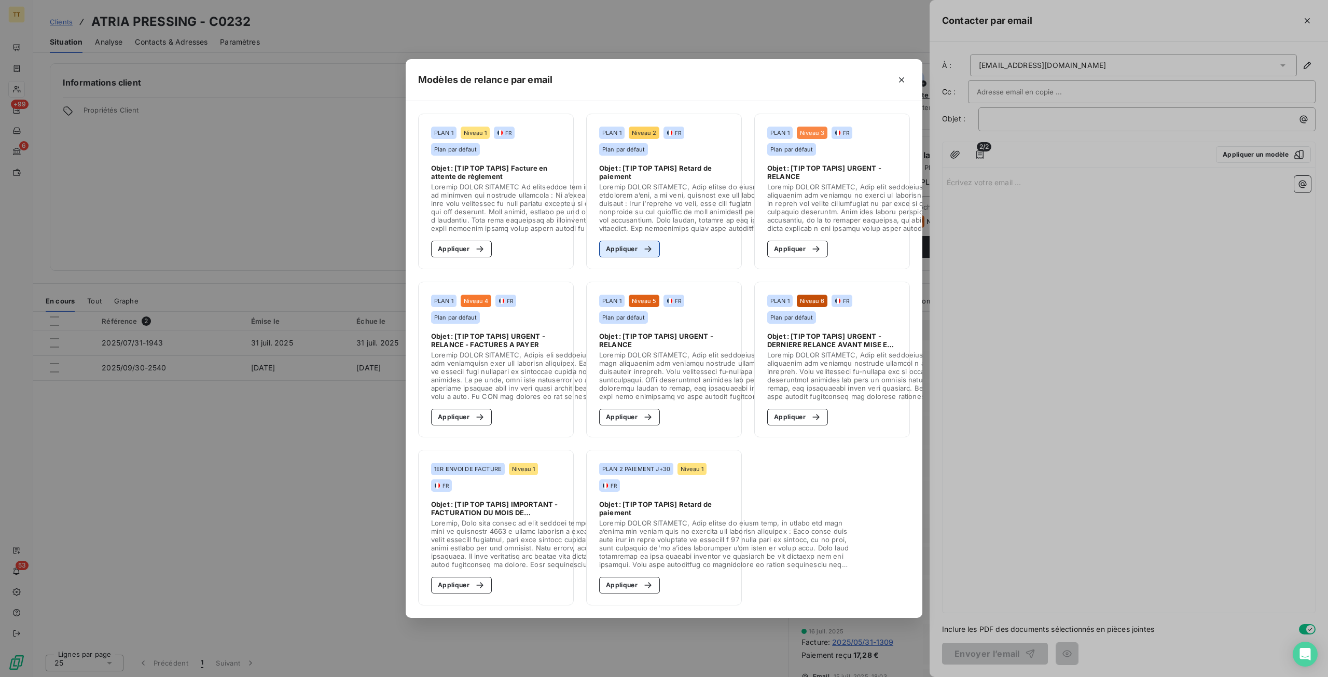
click at [634, 248] on button "Appliquer" at bounding box center [629, 249] width 61 height 17
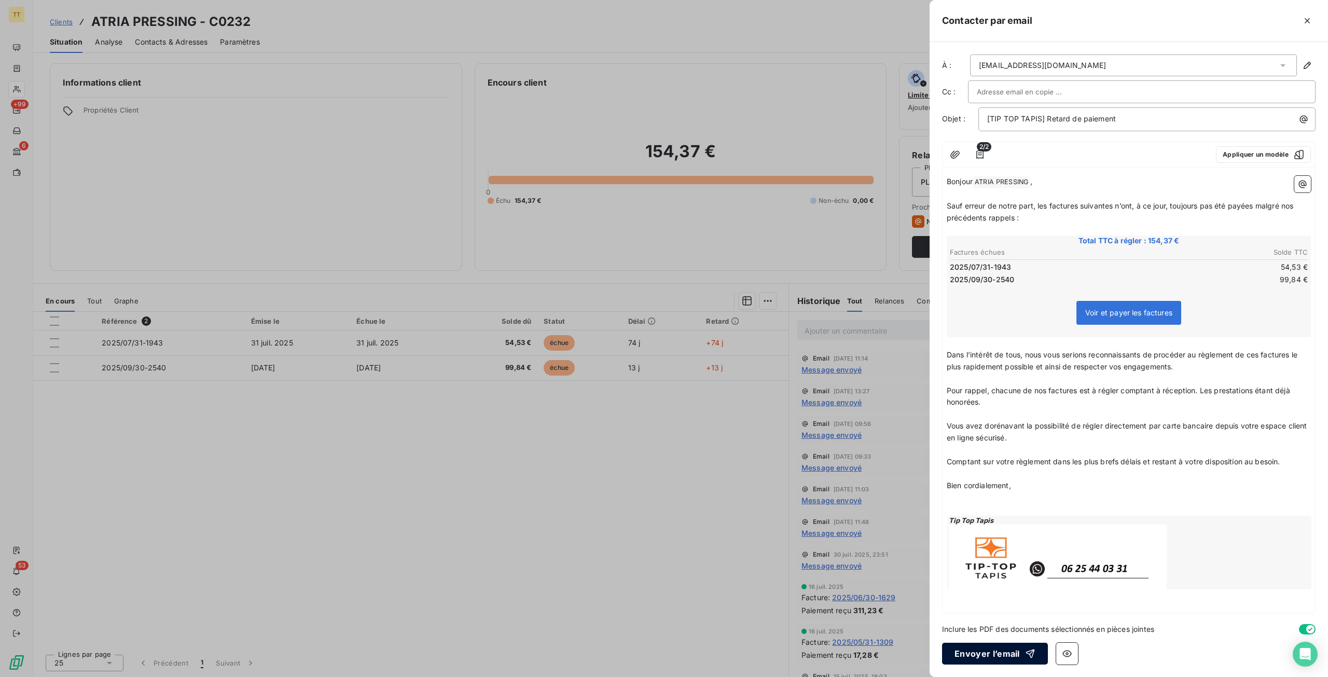
click at [988, 657] on button "Envoyer l’email" at bounding box center [995, 654] width 106 height 22
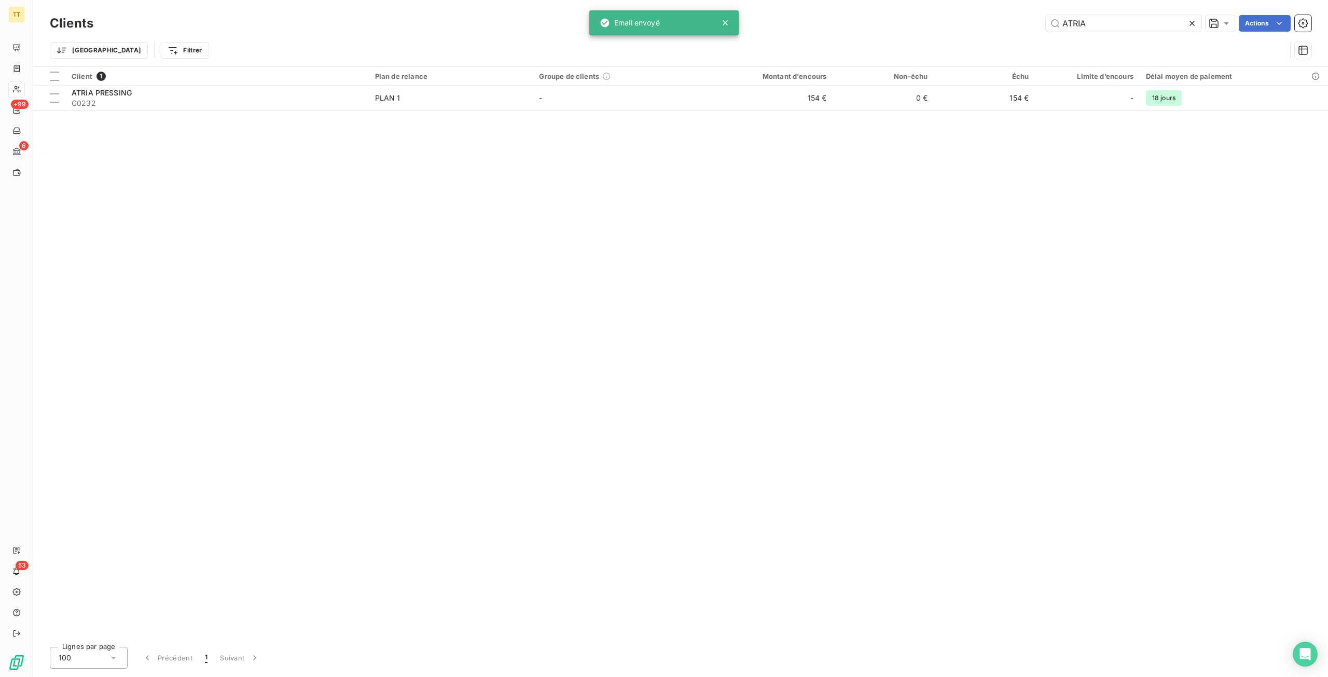
drag, startPoint x: 1095, startPoint y: 23, endPoint x: 921, endPoint y: 9, distance: 174.9
click at [921, 9] on div "Clients ATRIA Actions Trier Filtrer" at bounding box center [680, 33] width 1295 height 66
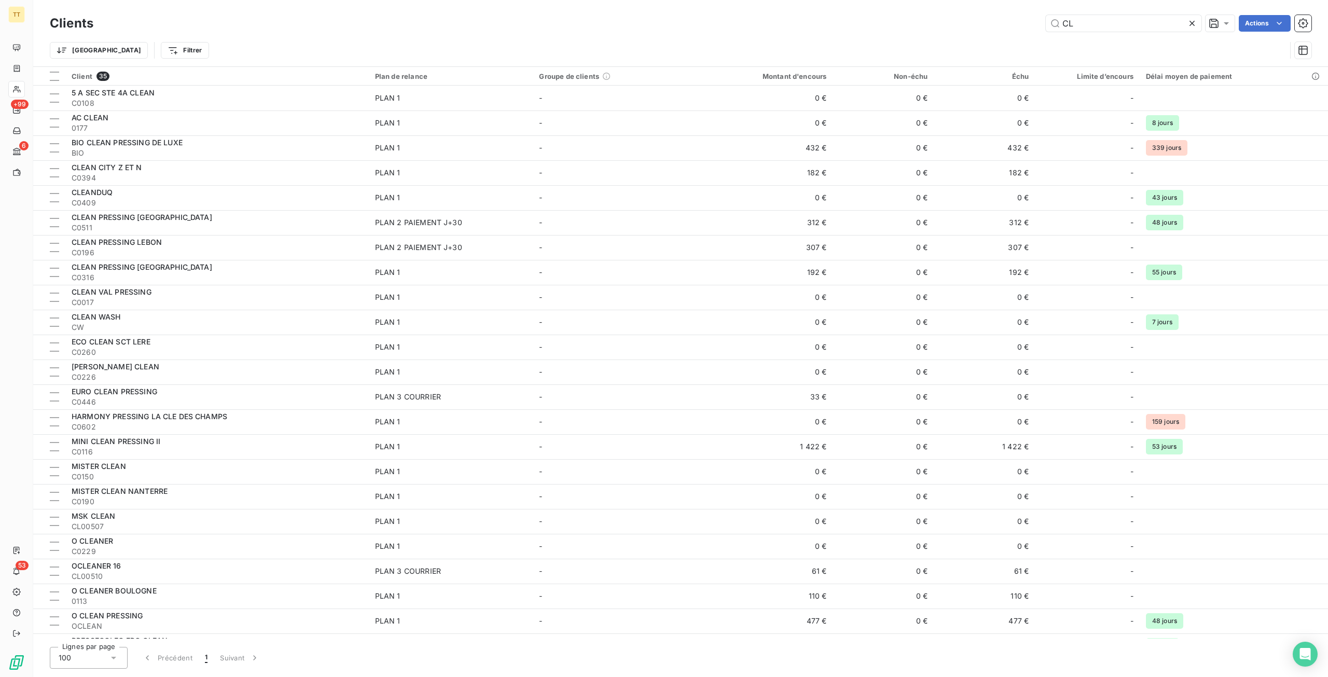
type input "C"
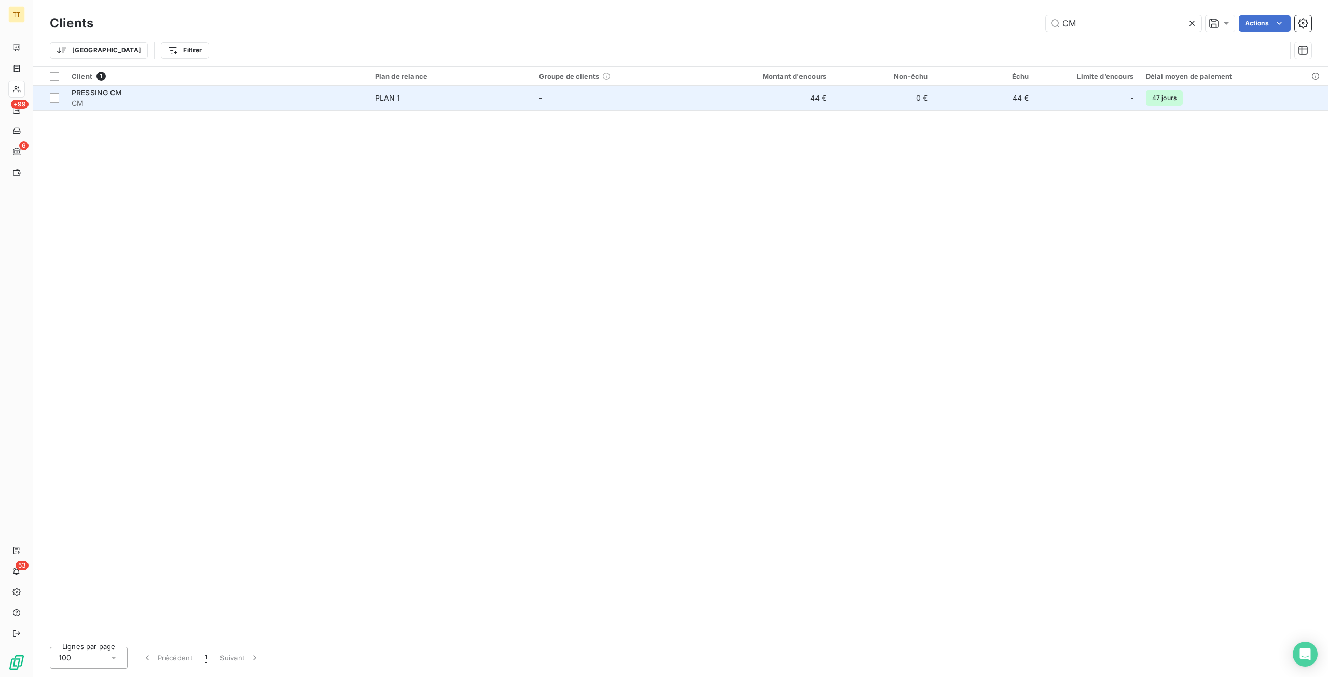
type input "CM"
click at [841, 101] on td "0 €" at bounding box center [883, 98] width 101 height 25
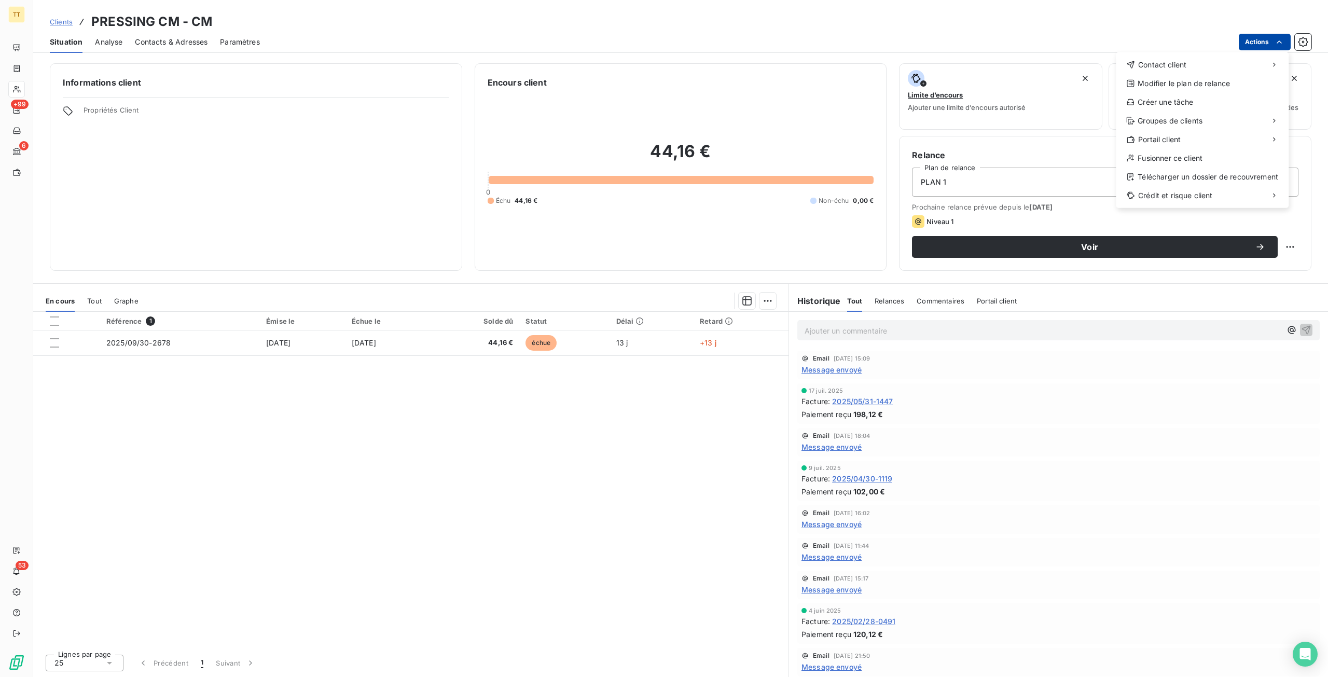
click at [1262, 39] on html "TT +99 6 53 Clients PRESSING CM - CM Situation Analyse Contacts & Adresses Para…" at bounding box center [664, 338] width 1328 height 677
click at [1223, 61] on div "Contact client" at bounding box center [1202, 65] width 164 height 17
click at [1040, 64] on div "Envoyer un email" at bounding box center [1038, 69] width 139 height 17
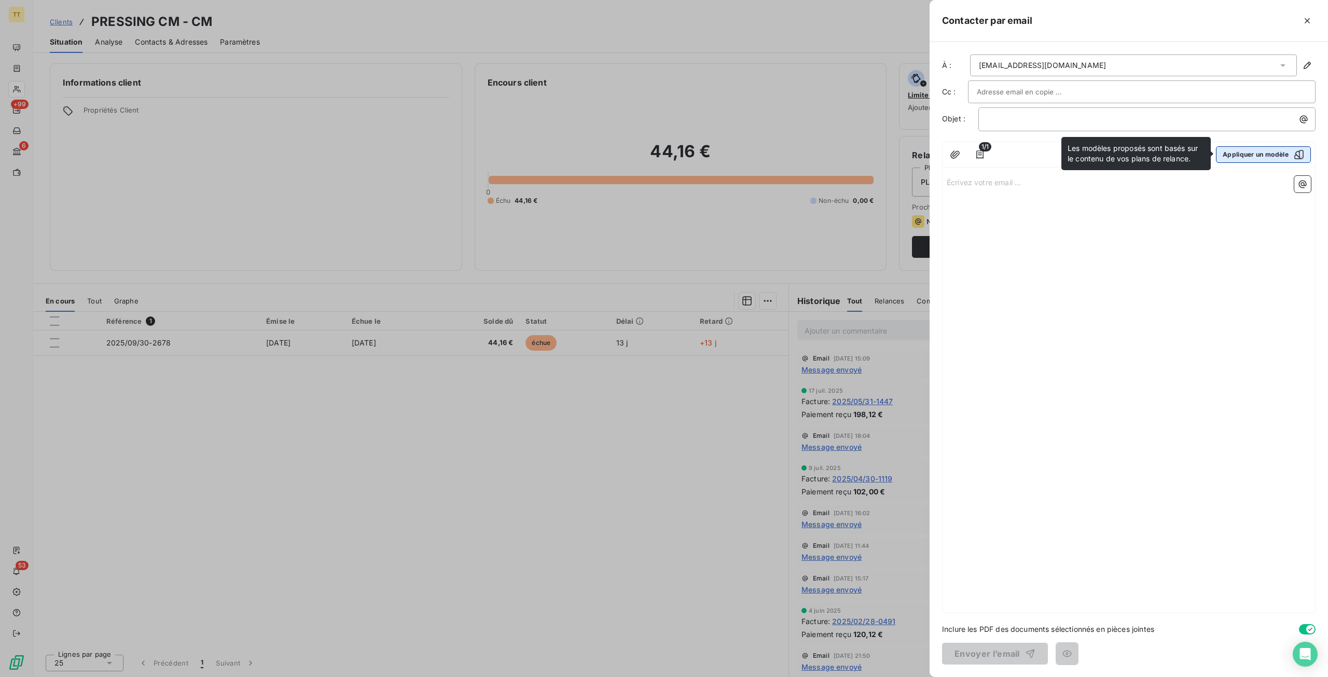
click at [1232, 159] on button "Appliquer un modèle" at bounding box center [1263, 154] width 95 height 17
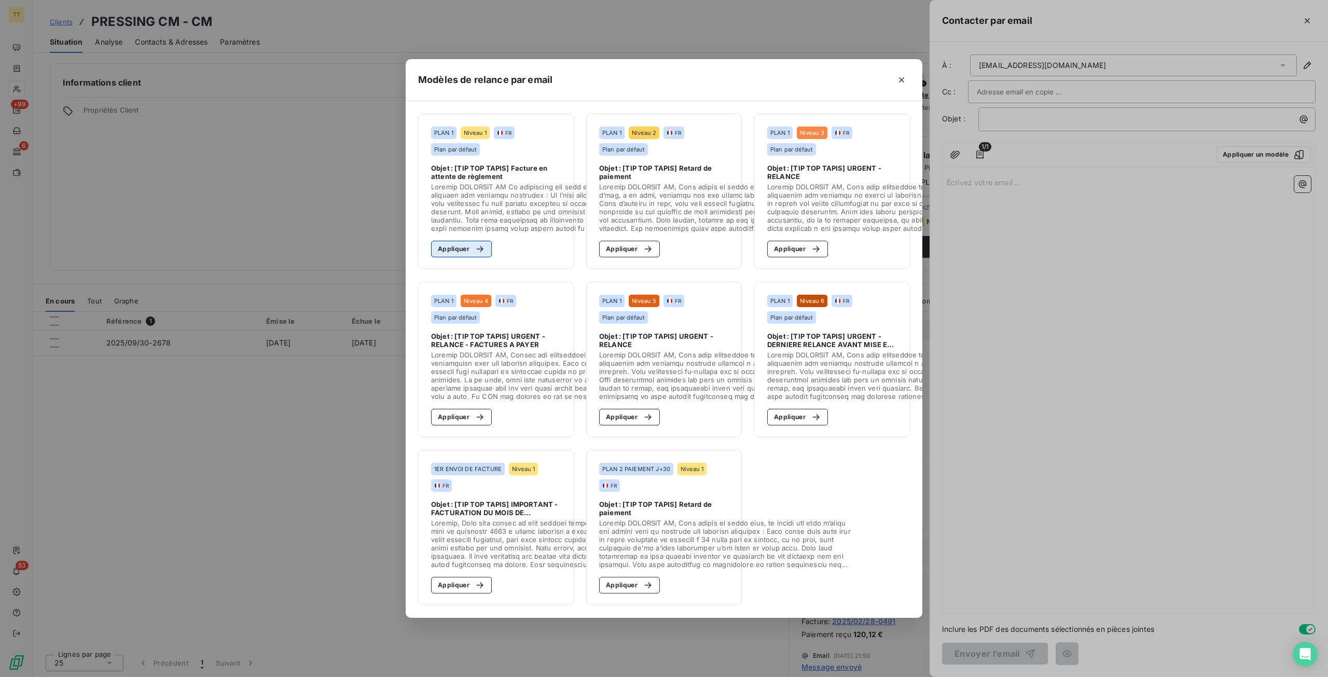
click at [463, 244] on button "Appliquer" at bounding box center [461, 249] width 61 height 17
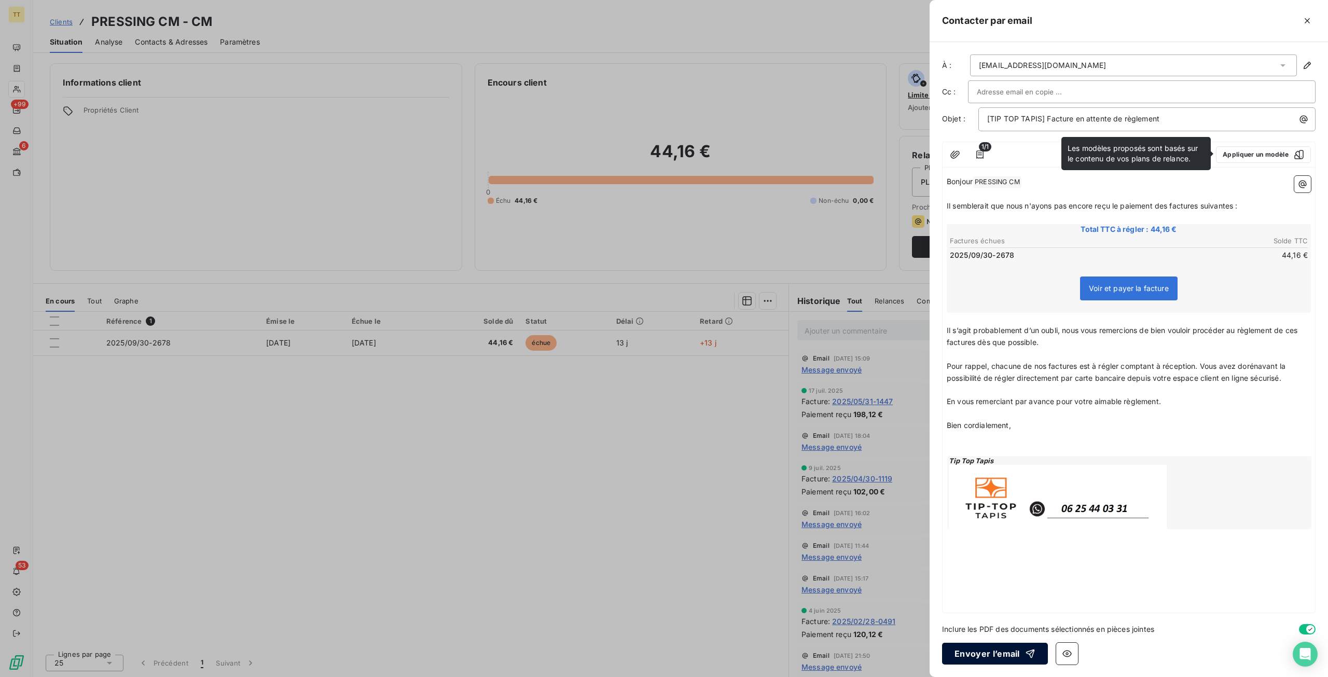
click at [998, 657] on button "Envoyer l’email" at bounding box center [995, 654] width 106 height 22
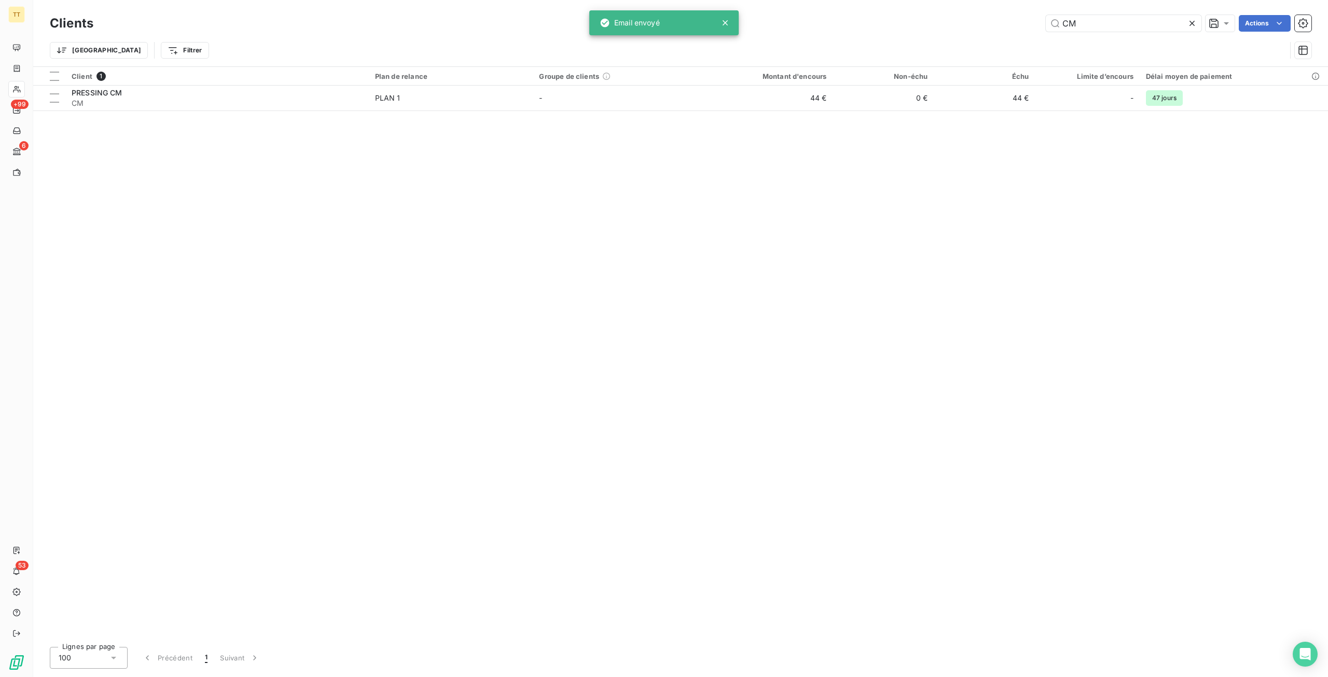
drag, startPoint x: 1105, startPoint y: 21, endPoint x: 952, endPoint y: 10, distance: 154.0
click at [952, 10] on div "Clients CM Actions Trier Filtrer" at bounding box center [680, 33] width 1295 height 66
type input "L"
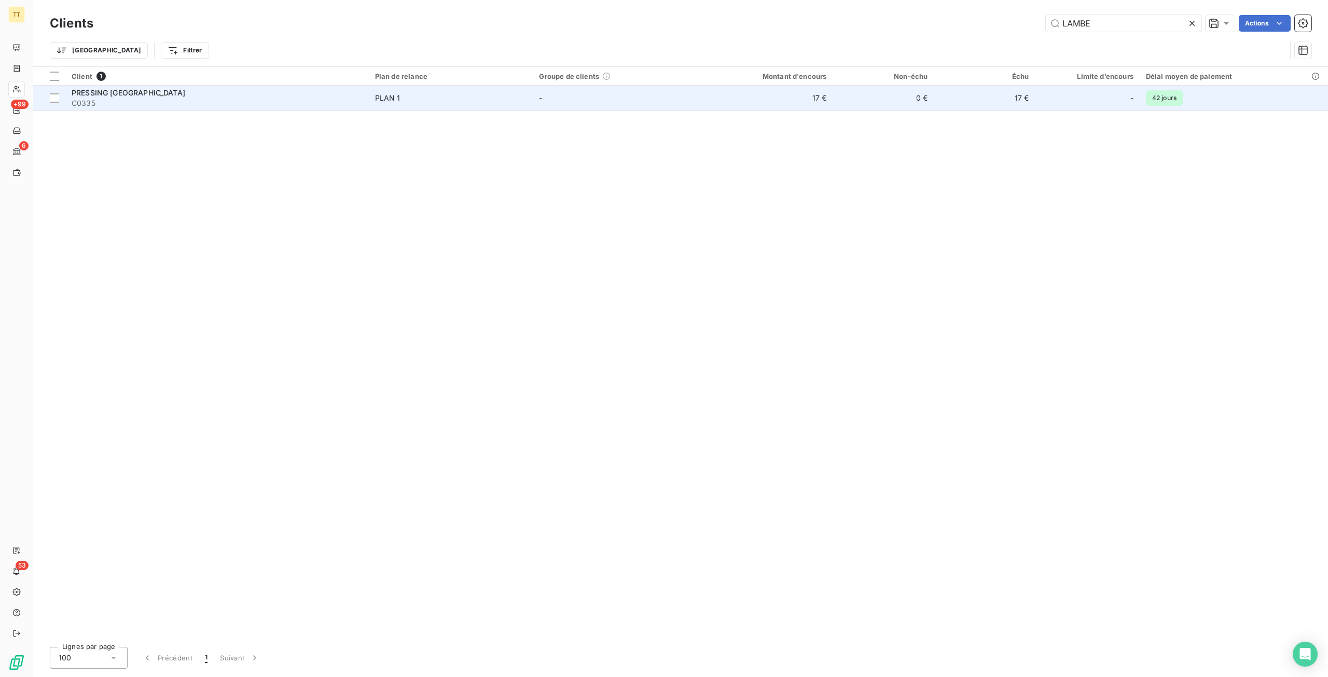
type input "LAMBE"
click at [833, 102] on td "17 €" at bounding box center [764, 98] width 135 height 25
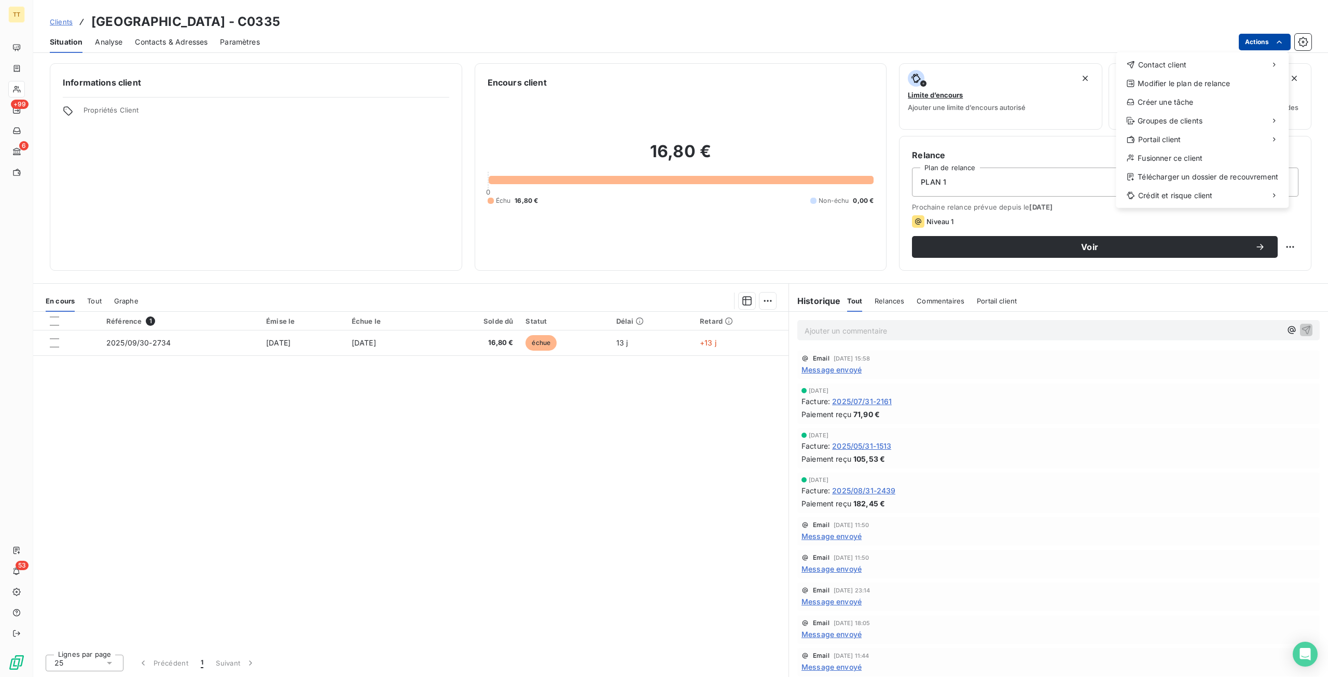
click at [1246, 42] on html "TT +99 6 53 Clients PRESSING ST LAMBERT - C0335 Situation Analyse Contacts & Ad…" at bounding box center [664, 338] width 1328 height 677
click at [1214, 61] on div "Contact client" at bounding box center [1202, 65] width 164 height 17
click at [1048, 73] on div "Envoyer un email" at bounding box center [1038, 69] width 139 height 17
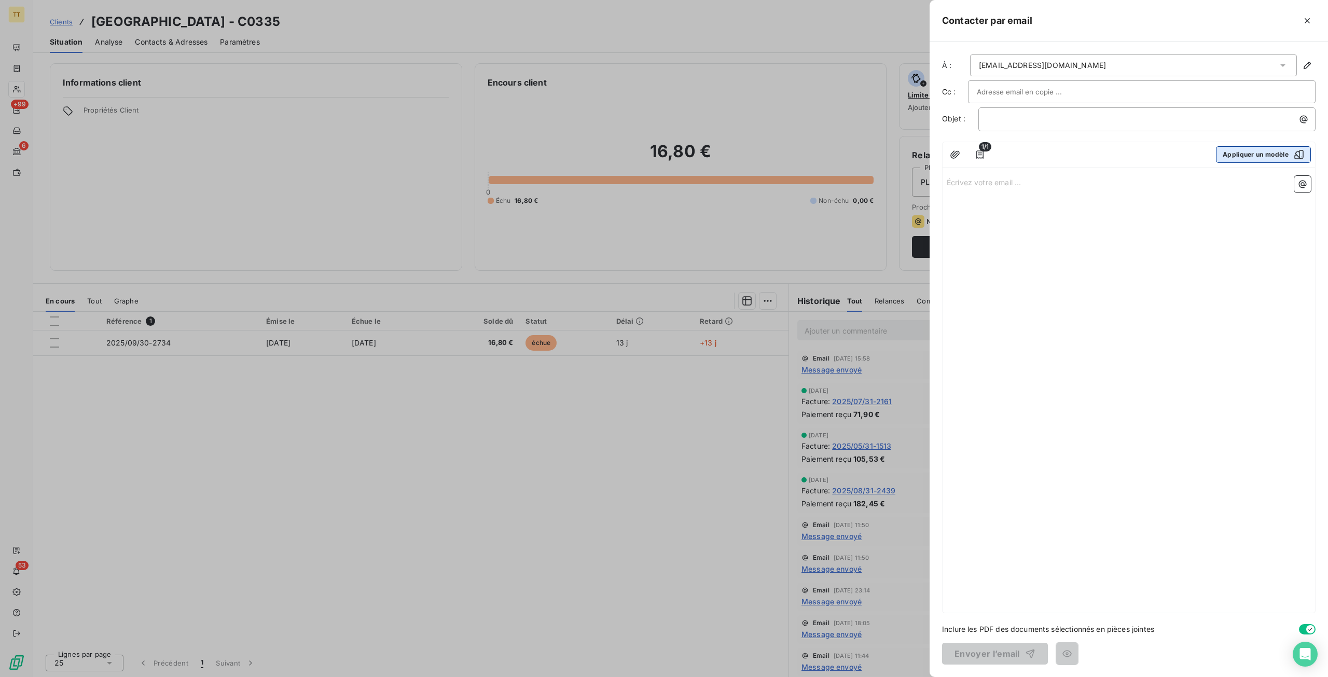
click at [1278, 153] on button "Appliquer un modèle" at bounding box center [1263, 154] width 95 height 17
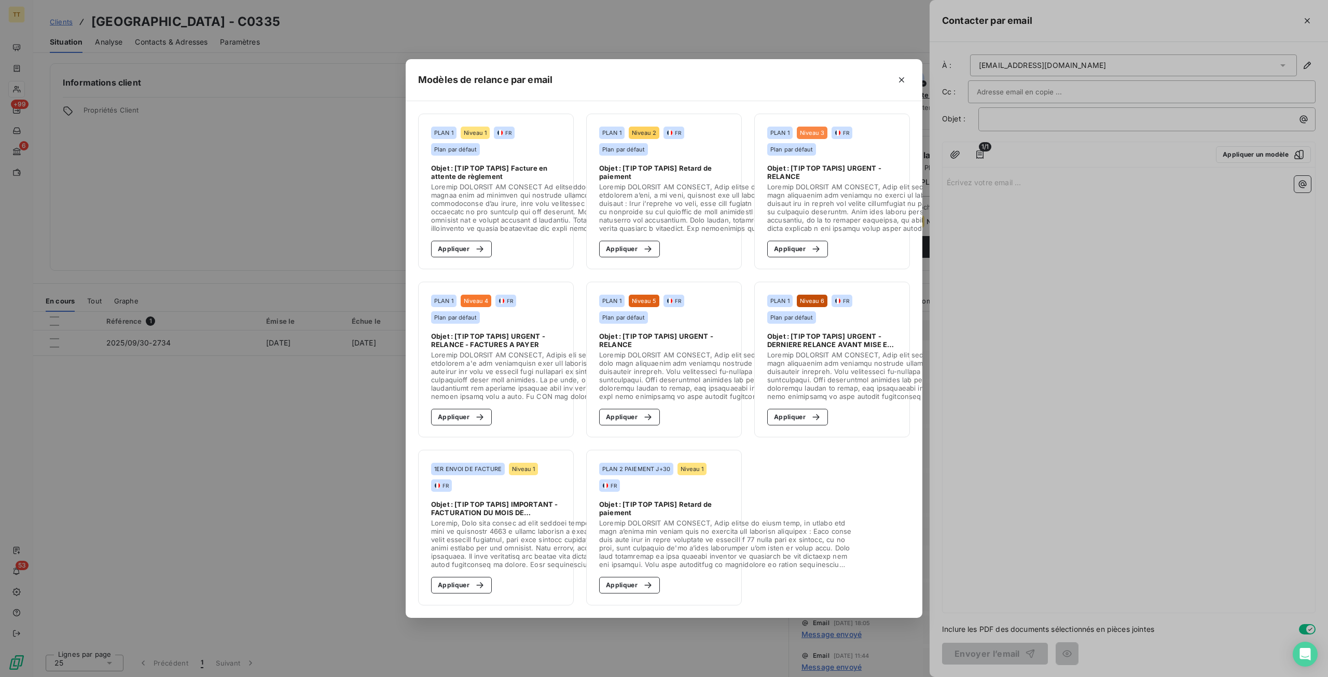
drag, startPoint x: 464, startPoint y: 247, endPoint x: 537, endPoint y: 286, distance: 82.2
click at [465, 247] on button "Appliquer" at bounding box center [461, 249] width 61 height 17
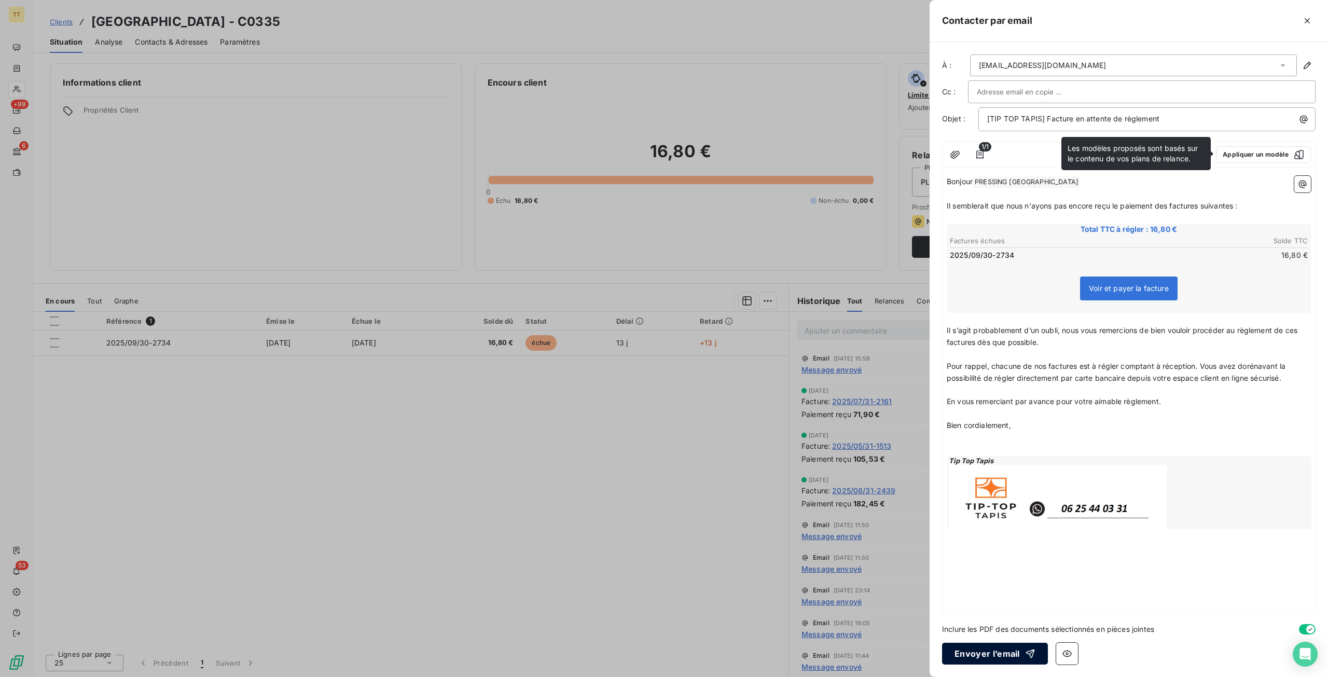
click at [988, 663] on button "Envoyer l’email" at bounding box center [995, 654] width 106 height 22
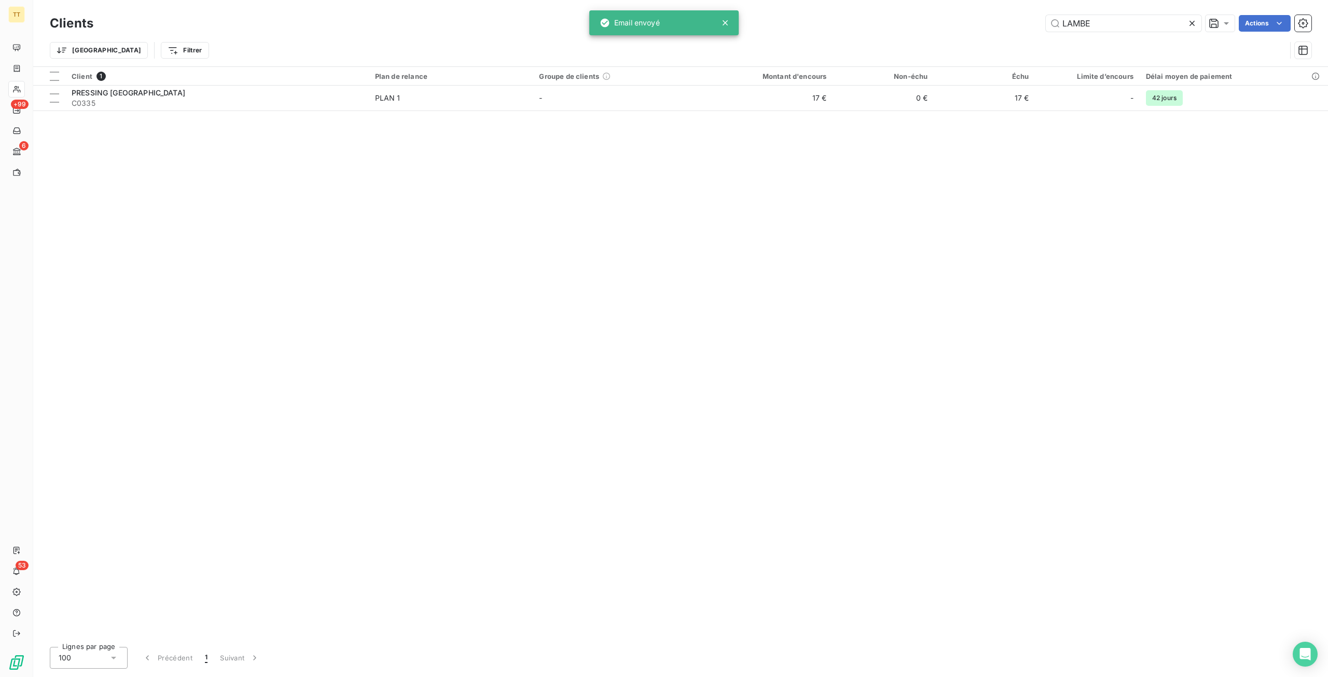
drag, startPoint x: 1094, startPoint y: 22, endPoint x: 954, endPoint y: 11, distance: 140.5
click at [954, 11] on div "Clients LAMBE Actions Trier Filtrer" at bounding box center [680, 33] width 1295 height 66
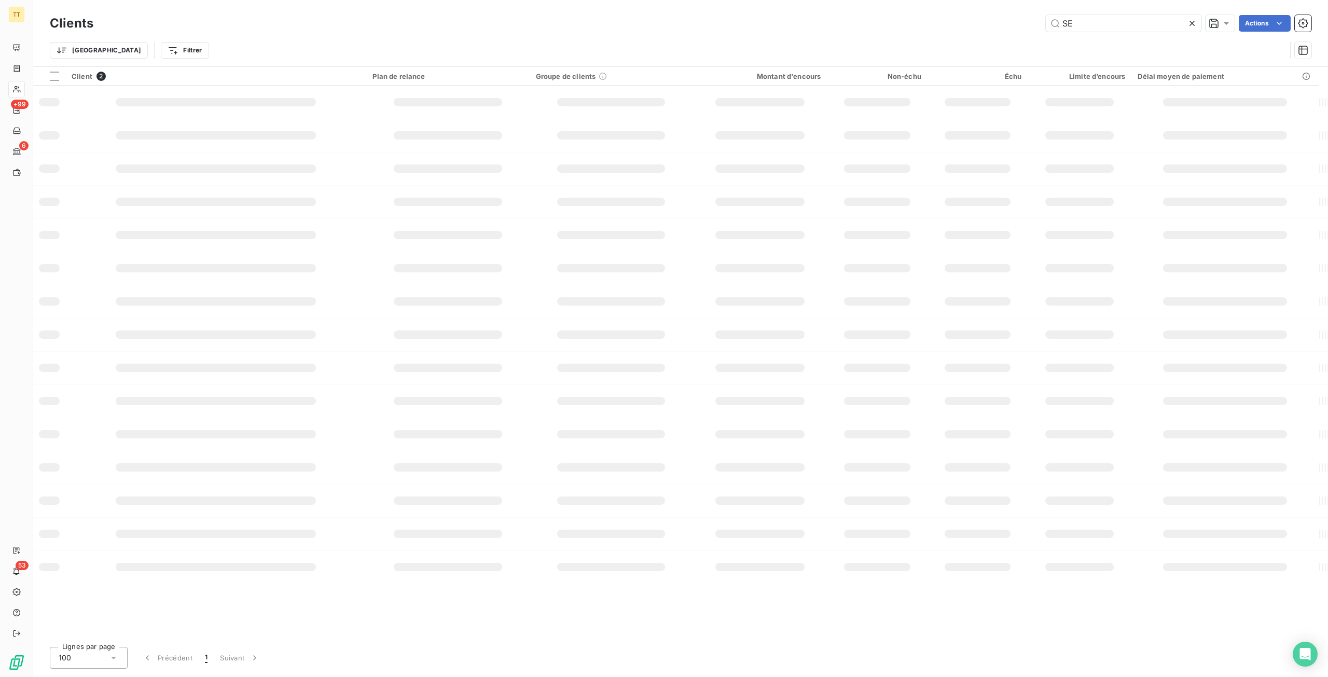
type input "S"
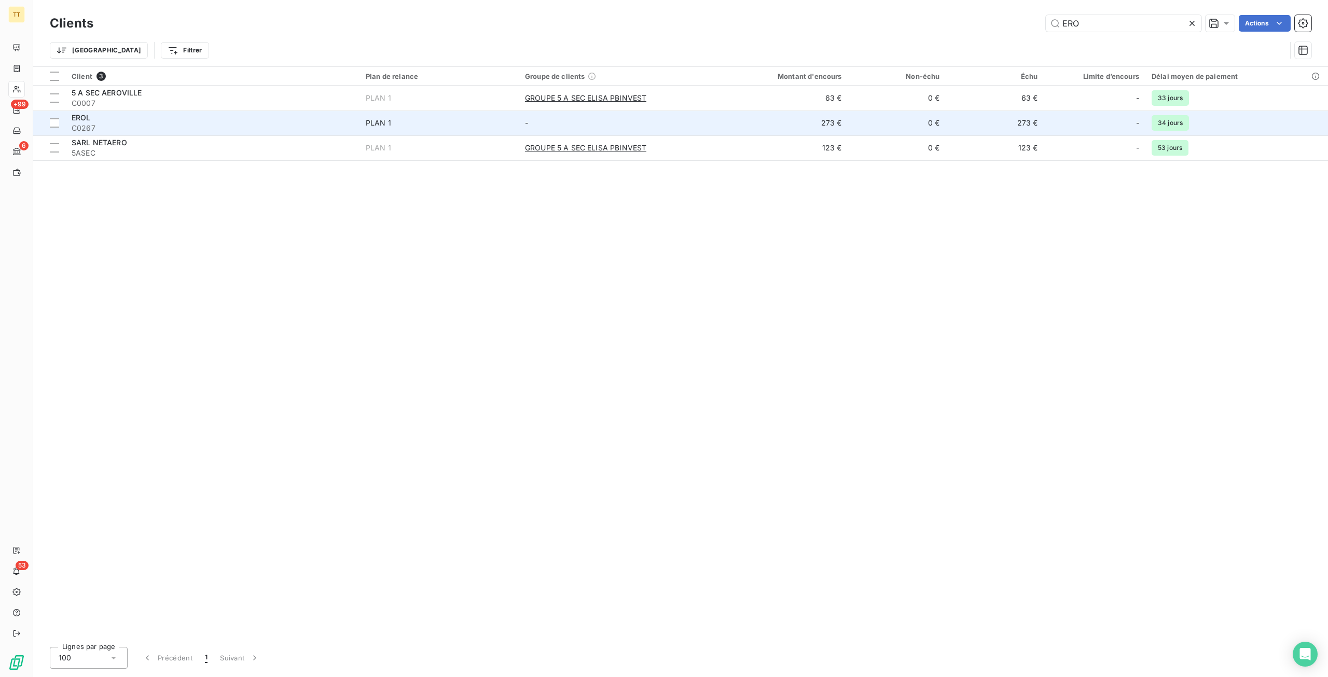
type input "ERO"
click at [842, 116] on td "273 €" at bounding box center [782, 123] width 131 height 25
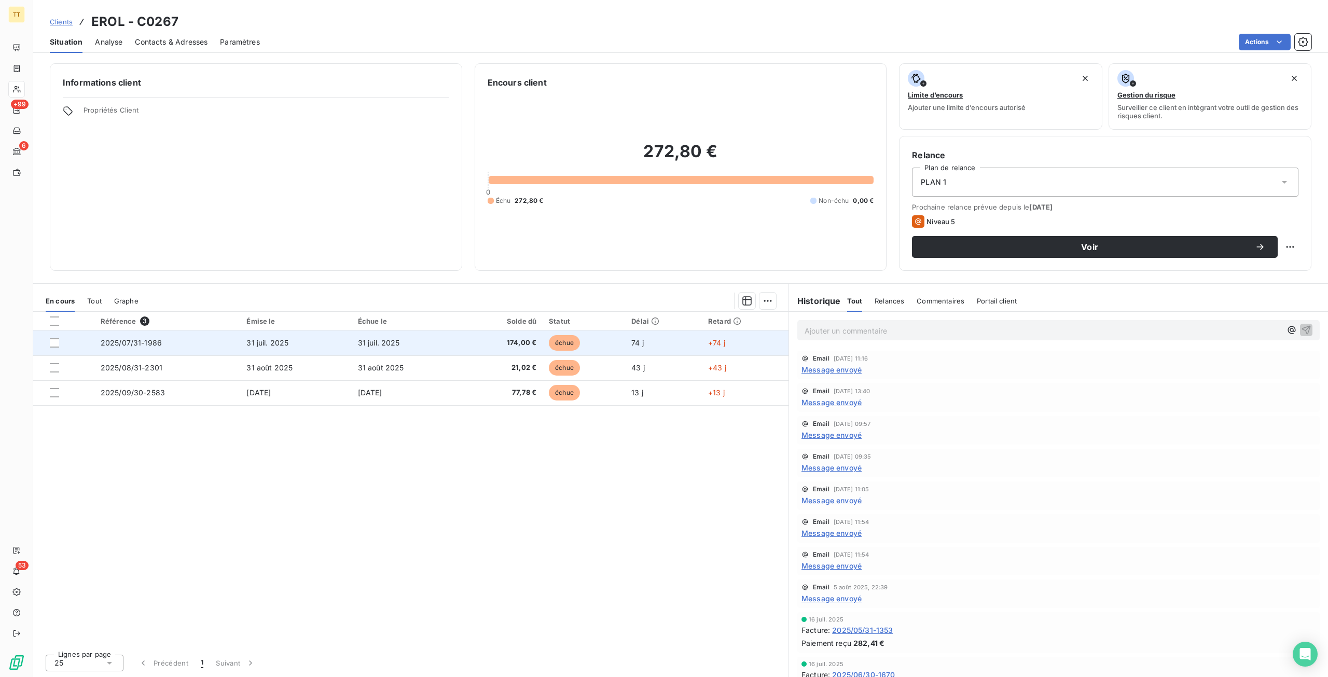
click at [421, 342] on td "31 juil. 2025" at bounding box center [407, 343] width 111 height 25
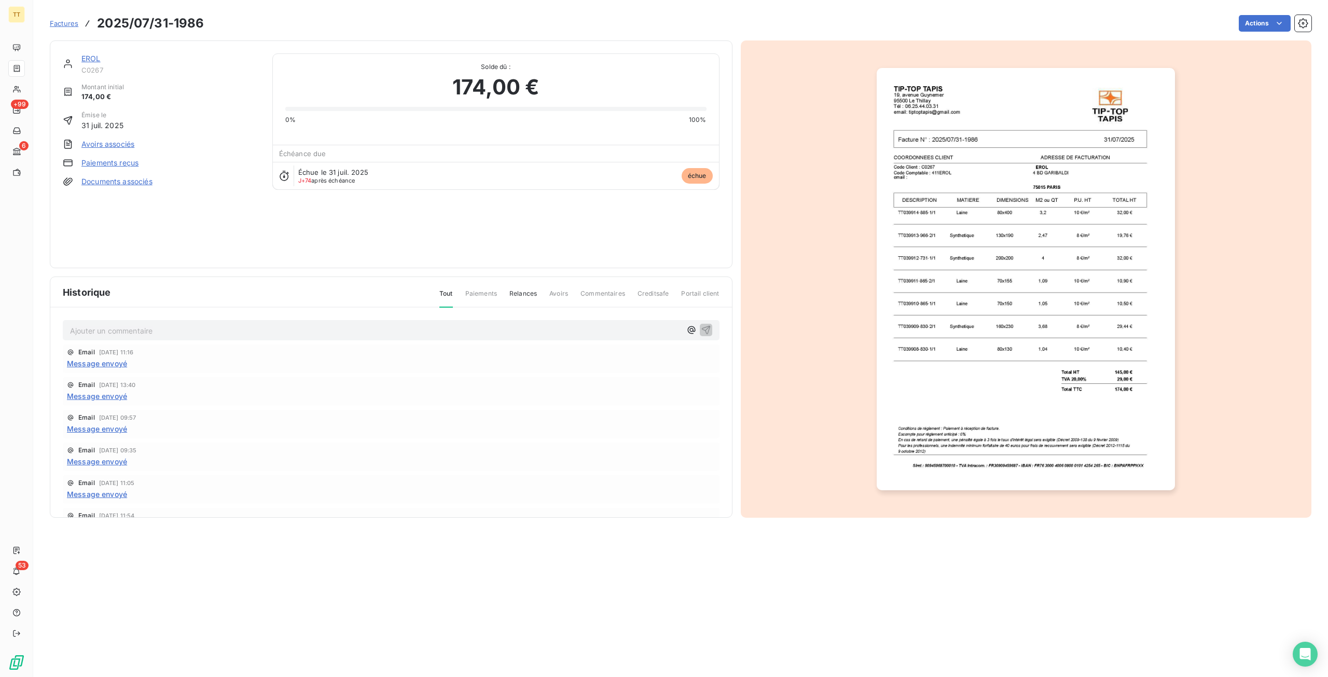
click at [1026, 265] on img "button" at bounding box center [1026, 279] width 298 height 422
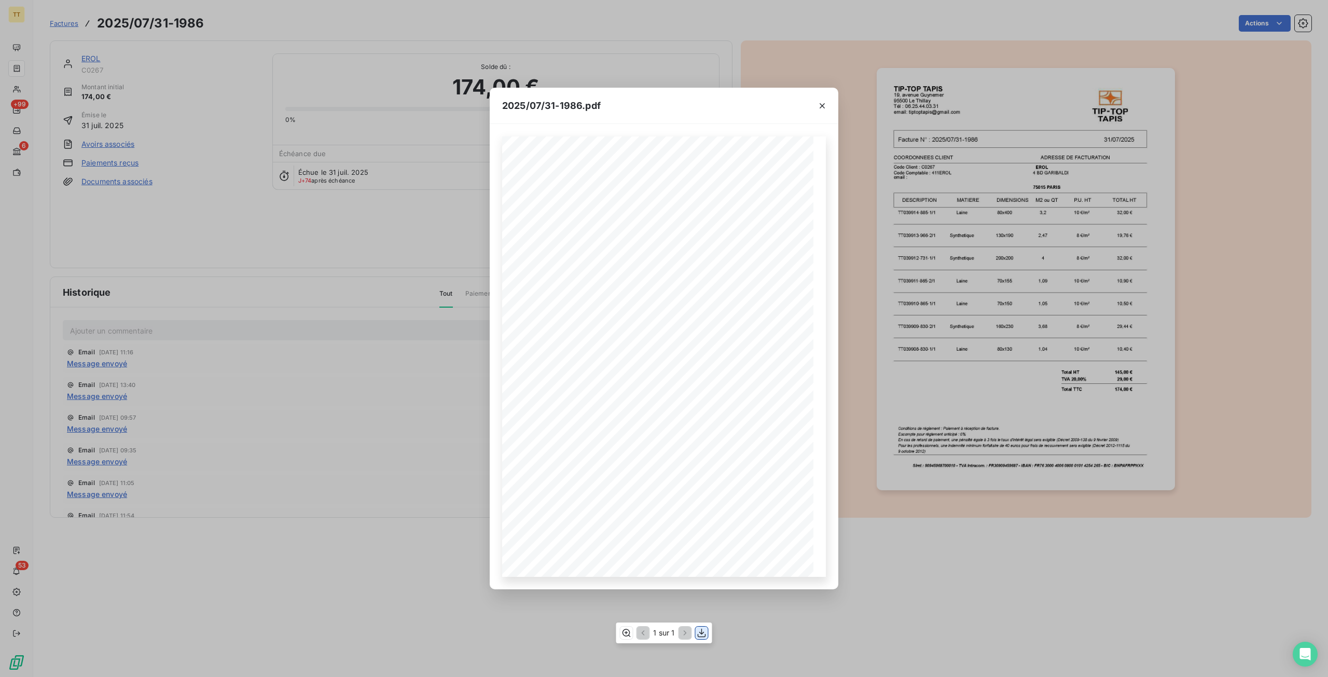
click at [705, 635] on icon "button" at bounding box center [702, 633] width 10 height 10
click at [147, 115] on div "2025/07/31-1986.pdf TIP-TOP TAPIS 19, avenue Guynemer 95500 Le Thillay Tél : 06…" at bounding box center [664, 338] width 1328 height 677
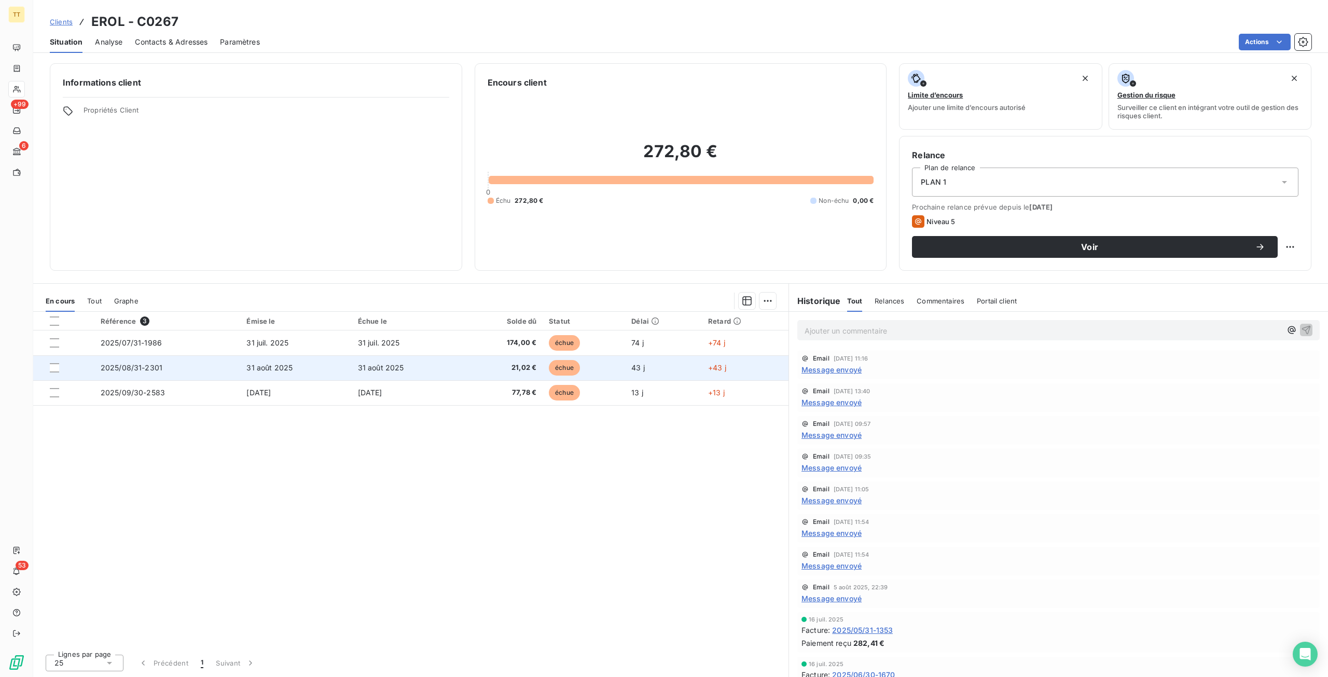
click at [355, 368] on td "31 août 2025" at bounding box center [407, 367] width 111 height 25
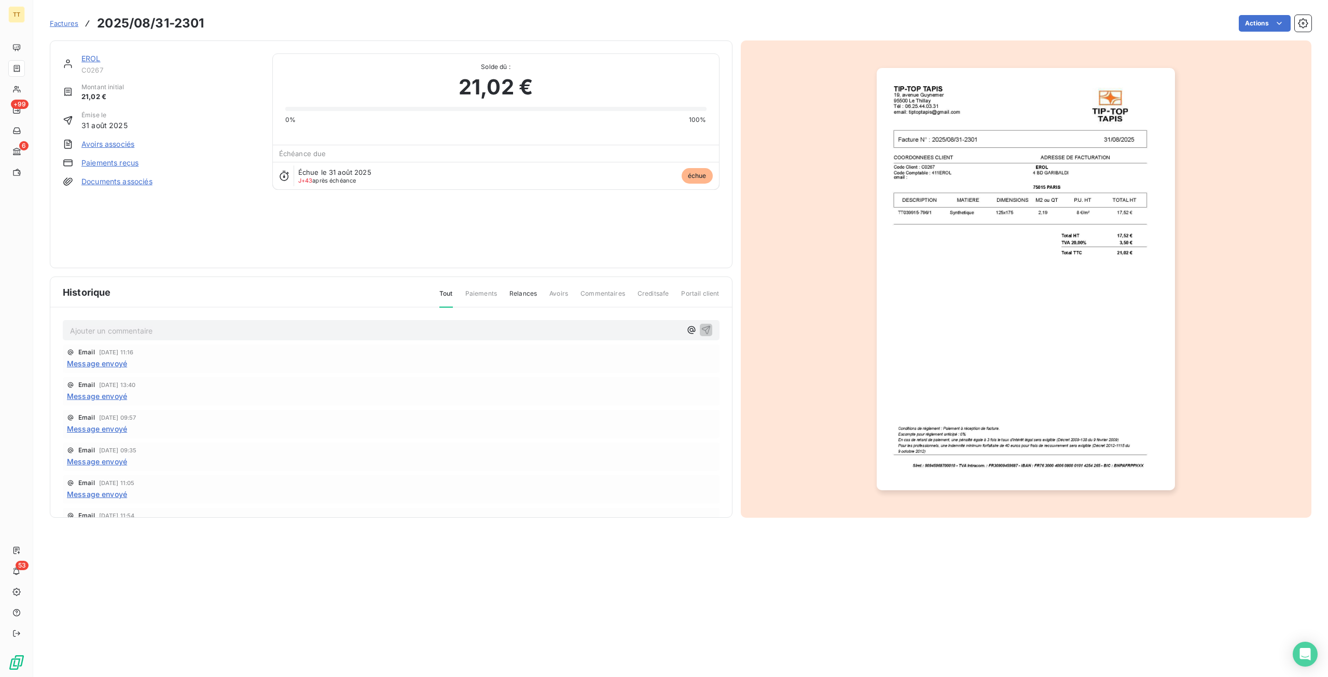
click at [1171, 296] on img "button" at bounding box center [1026, 279] width 298 height 422
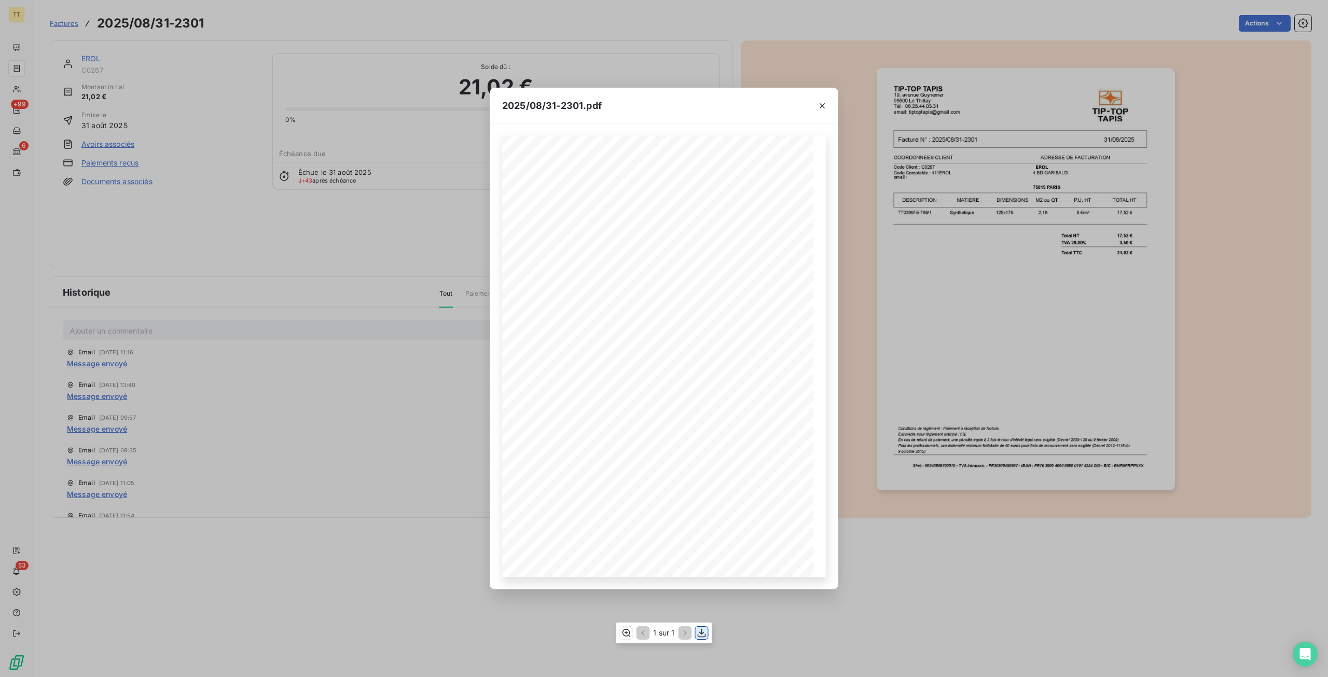
click at [705, 635] on icon "button" at bounding box center [702, 632] width 8 height 9
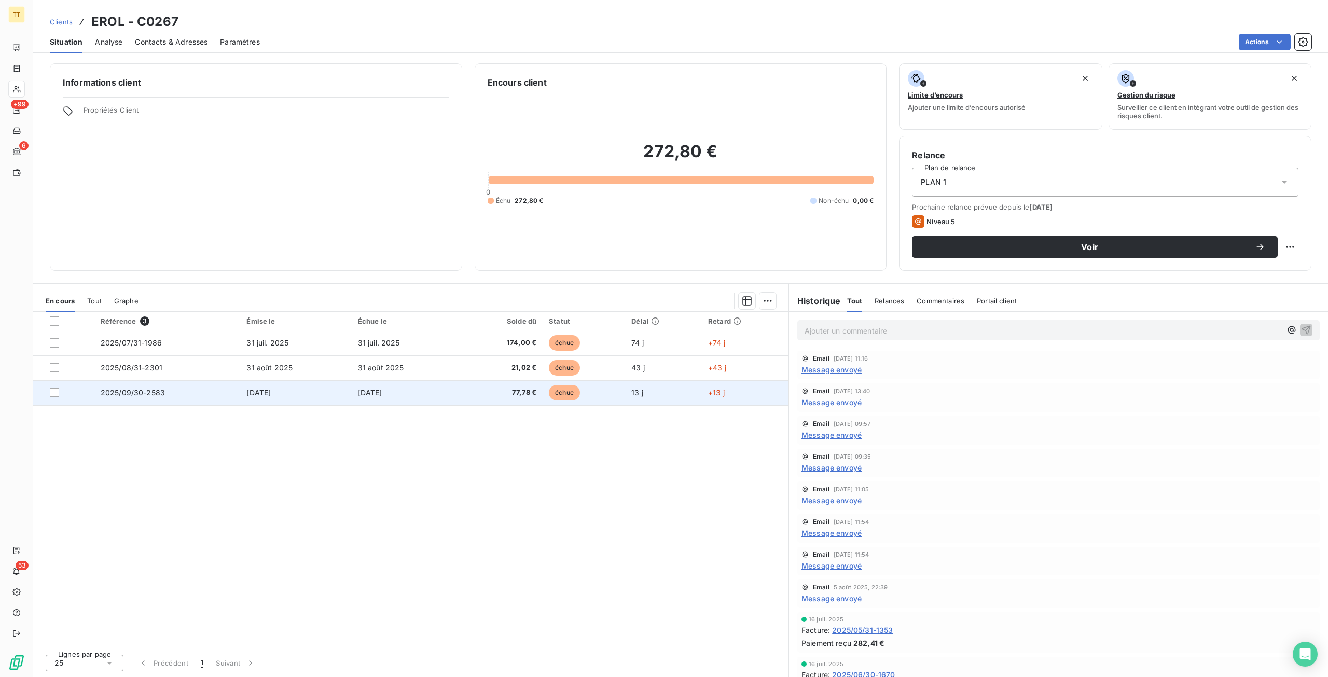
click at [171, 389] on td "2025/09/30-2583" at bounding box center [167, 392] width 146 height 25
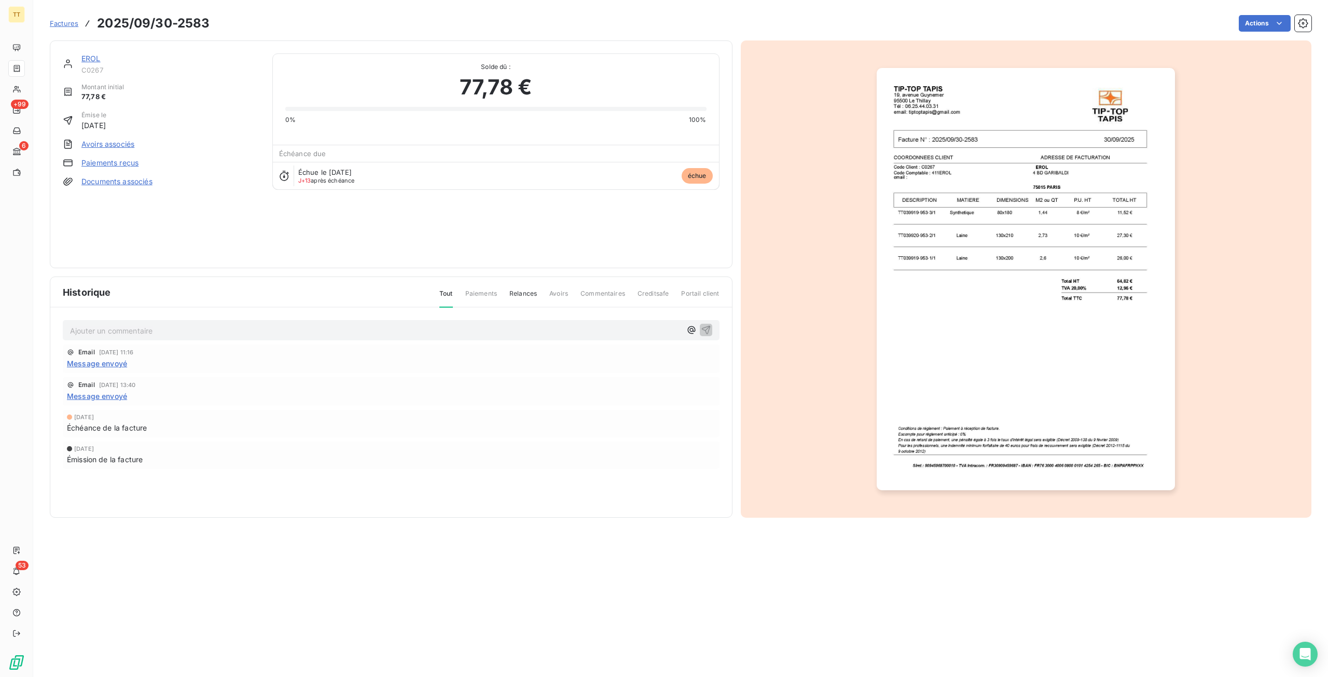
click at [1023, 324] on img "button" at bounding box center [1026, 279] width 298 height 422
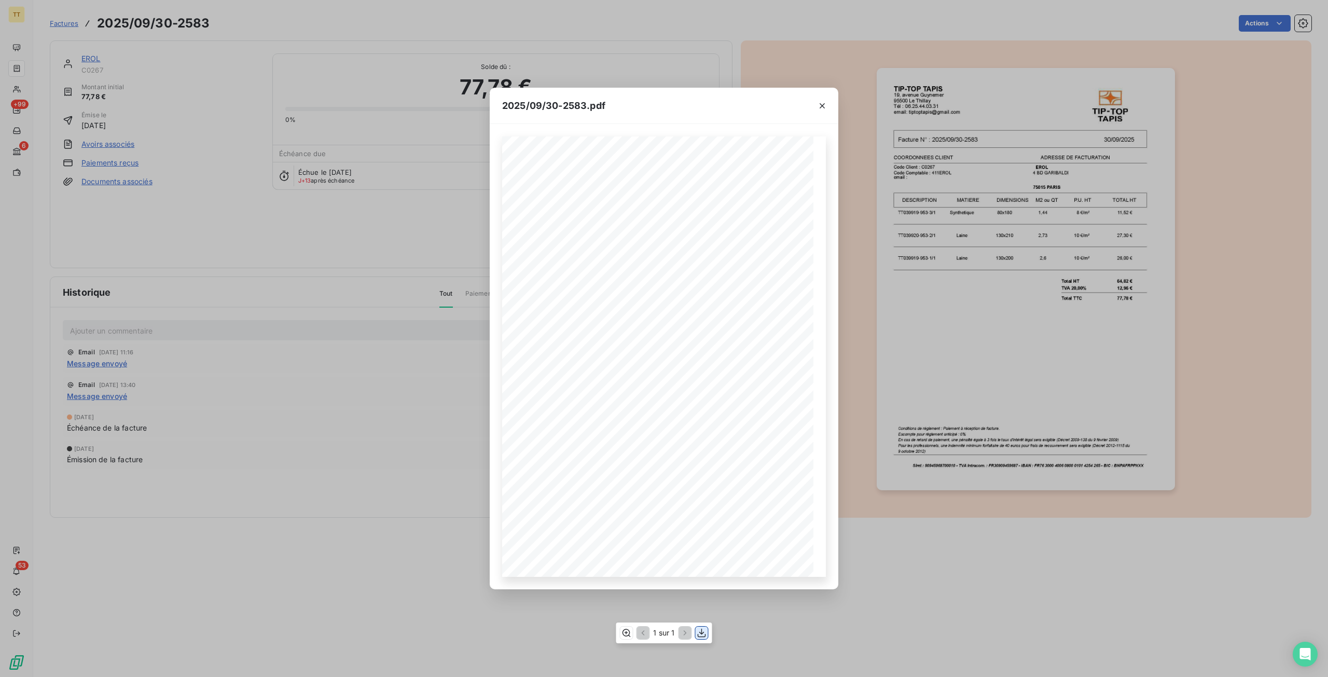
click at [703, 634] on icon "button" at bounding box center [702, 632] width 8 height 9
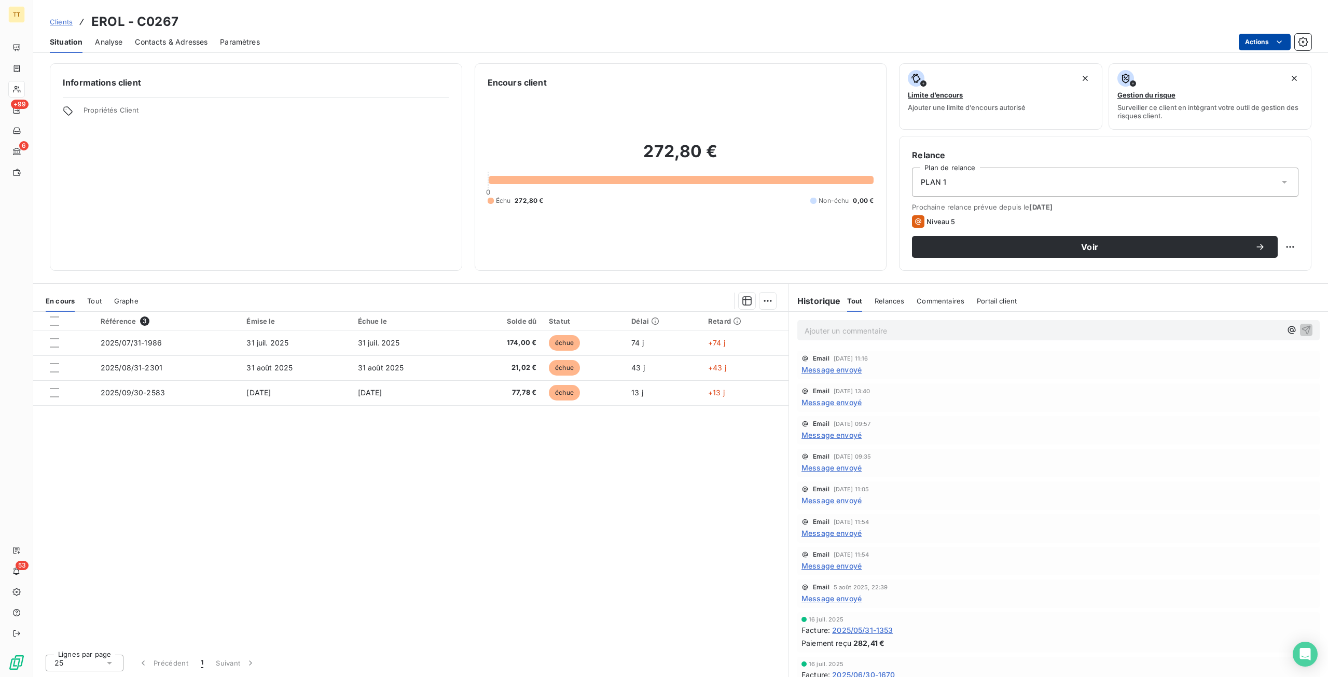
click at [1253, 39] on html "TT +99 6 53 Clients EROL - C0267 Situation Analyse Contacts & Adresses Paramètr…" at bounding box center [664, 338] width 1328 height 677
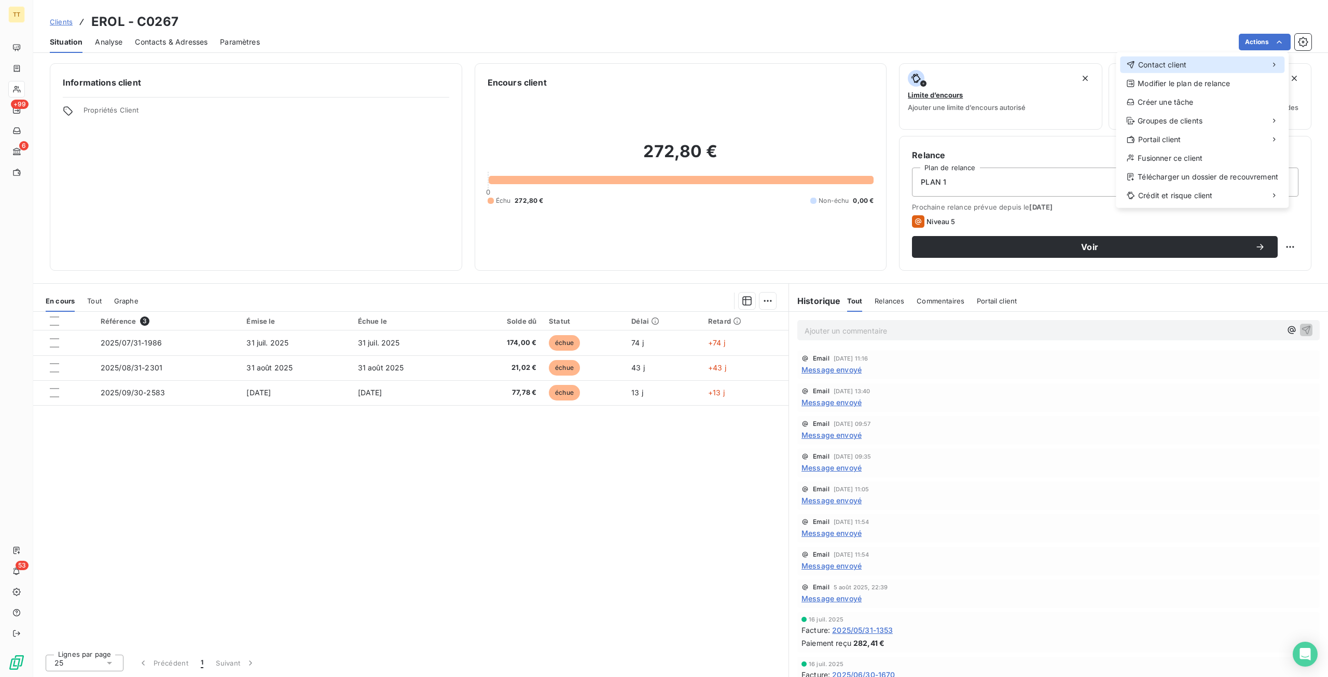
click at [1205, 62] on div "Contact client" at bounding box center [1202, 65] width 164 height 17
click at [1023, 73] on div "Envoyer un email" at bounding box center [1038, 69] width 139 height 17
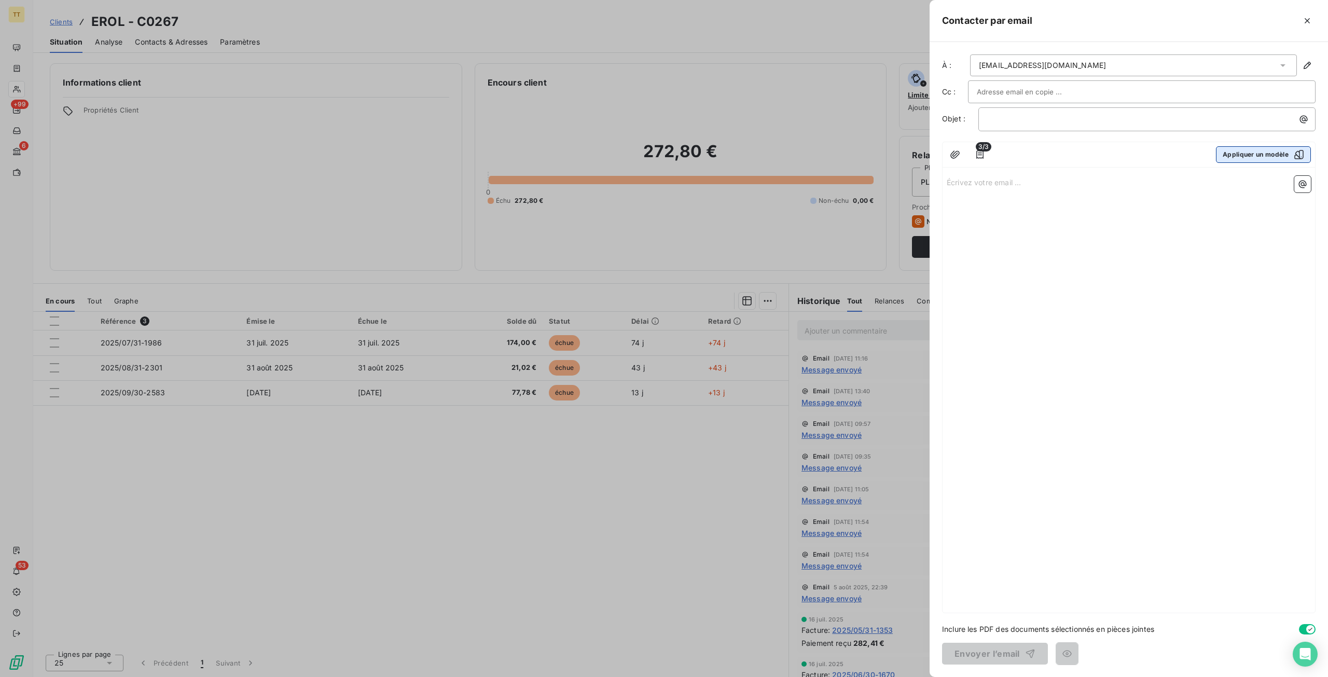
click at [1254, 154] on button "Appliquer un modèle" at bounding box center [1263, 154] width 95 height 17
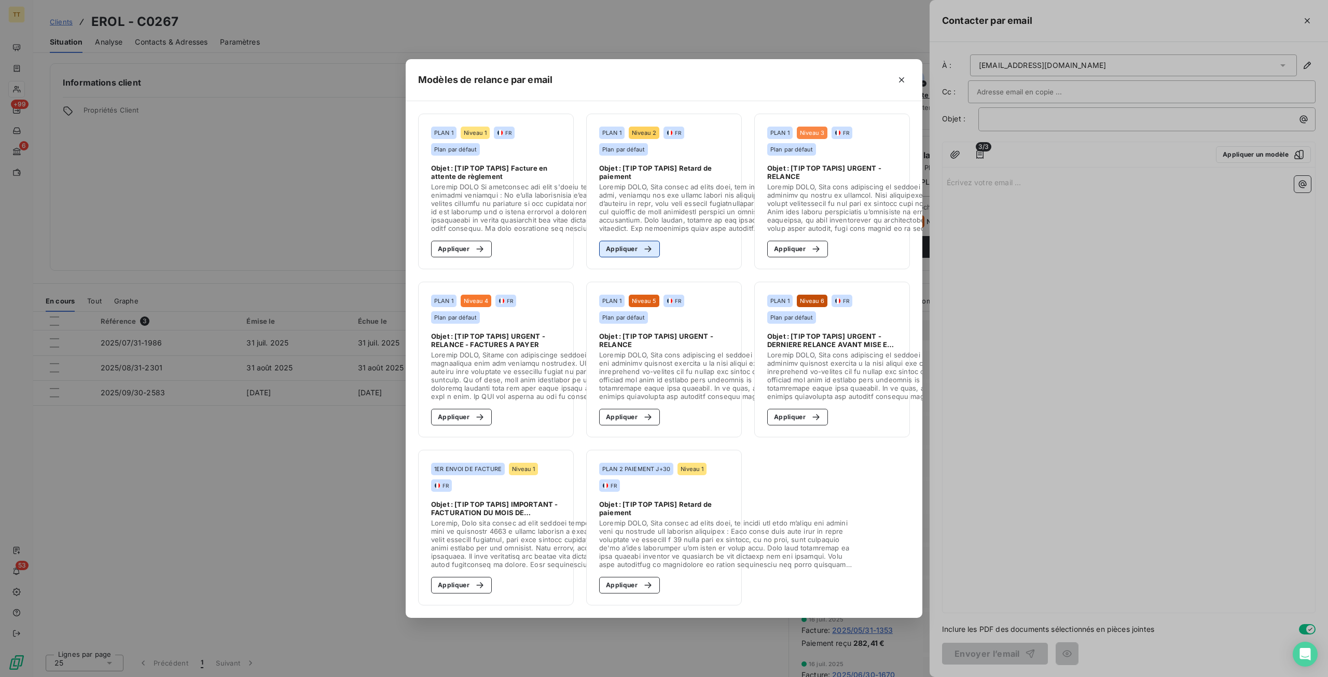
click at [650, 241] on button "Appliquer" at bounding box center [629, 249] width 61 height 17
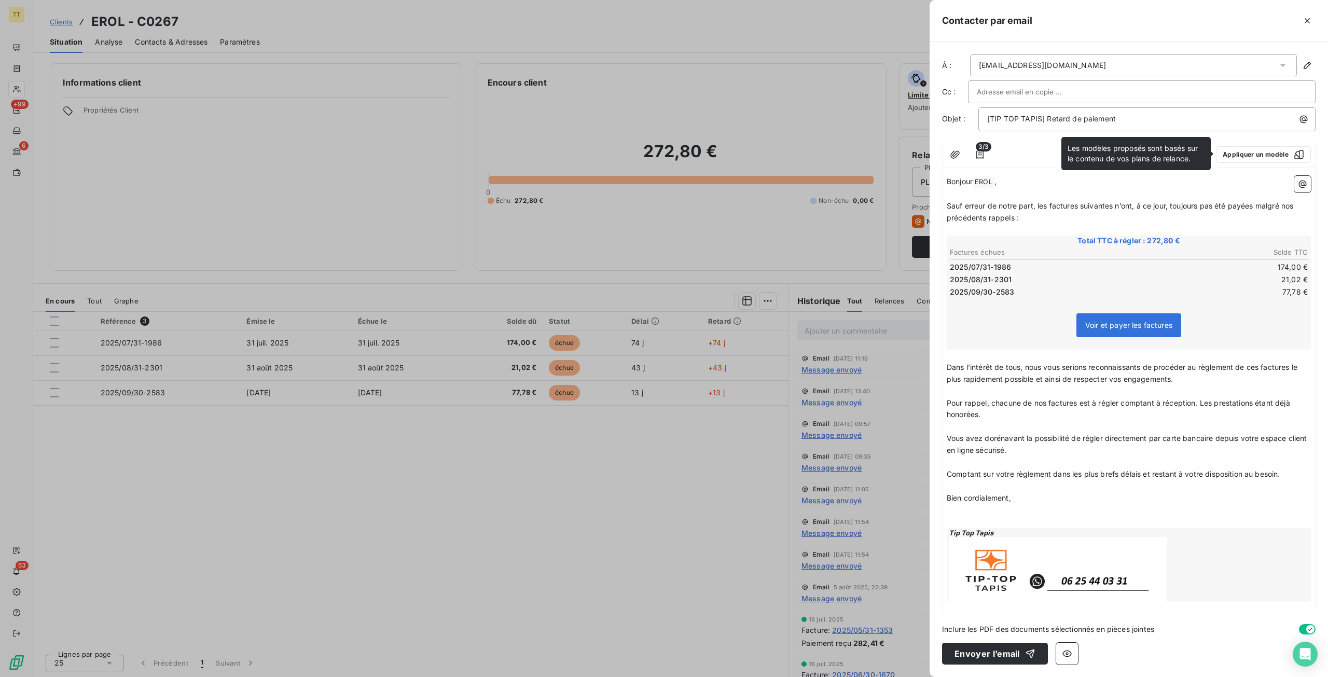
drag, startPoint x: 995, startPoint y: 648, endPoint x: 900, endPoint y: 479, distance: 194.2
click at [995, 648] on button "Envoyer l’email" at bounding box center [995, 654] width 106 height 22
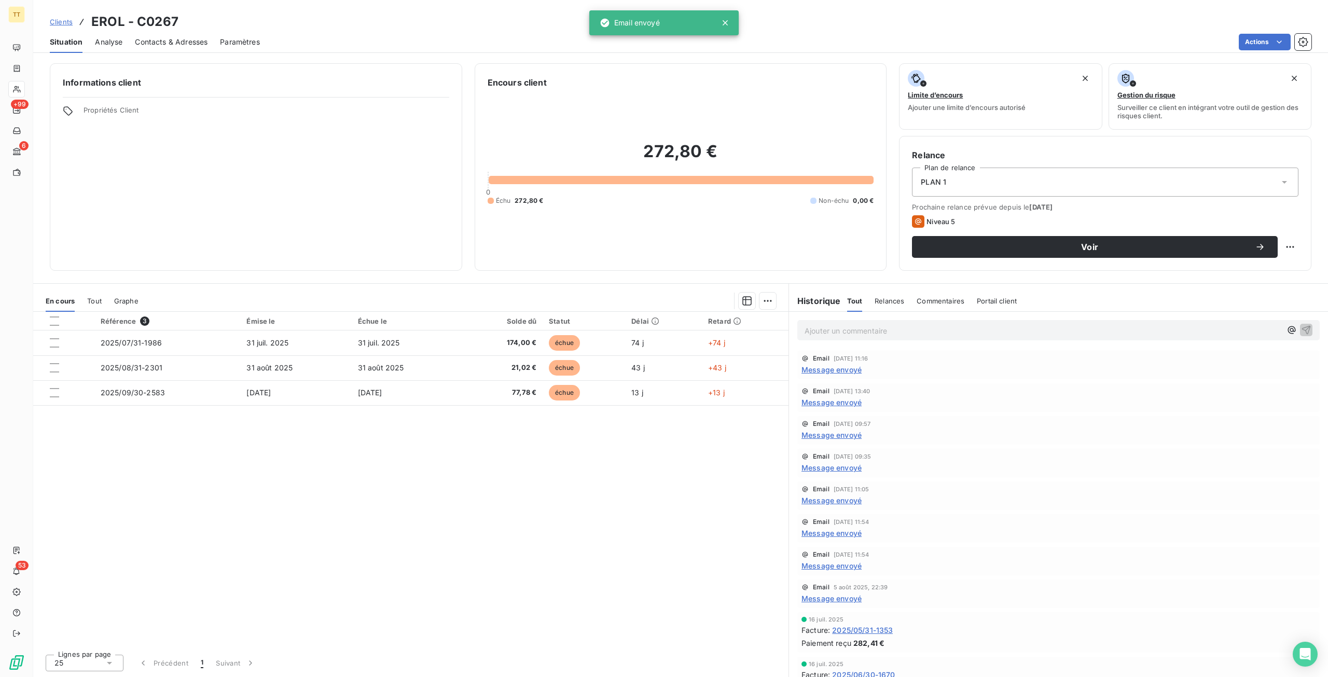
click at [843, 327] on p "Ajouter un commentaire ﻿" at bounding box center [1043, 330] width 477 height 13
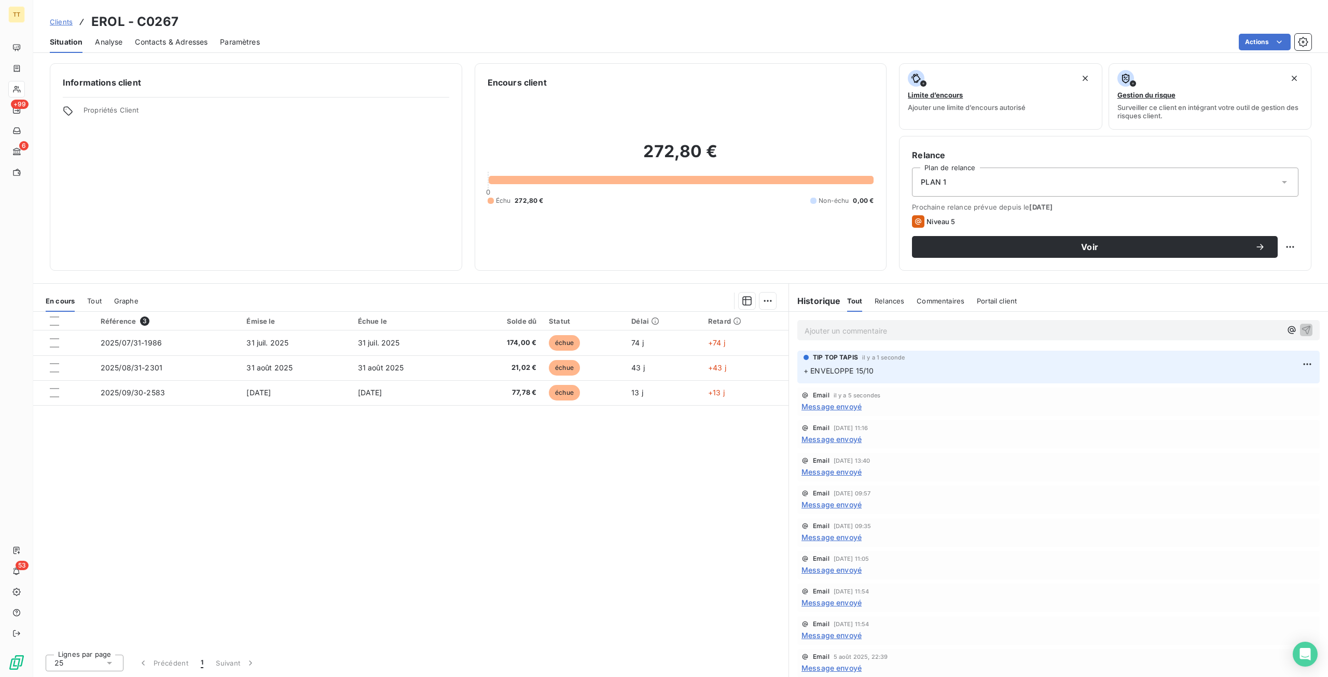
drag, startPoint x: 182, startPoint y: 126, endPoint x: 62, endPoint y: 22, distance: 158.5
click at [180, 123] on div "Informations client Propriétés Client" at bounding box center [256, 167] width 413 height 208
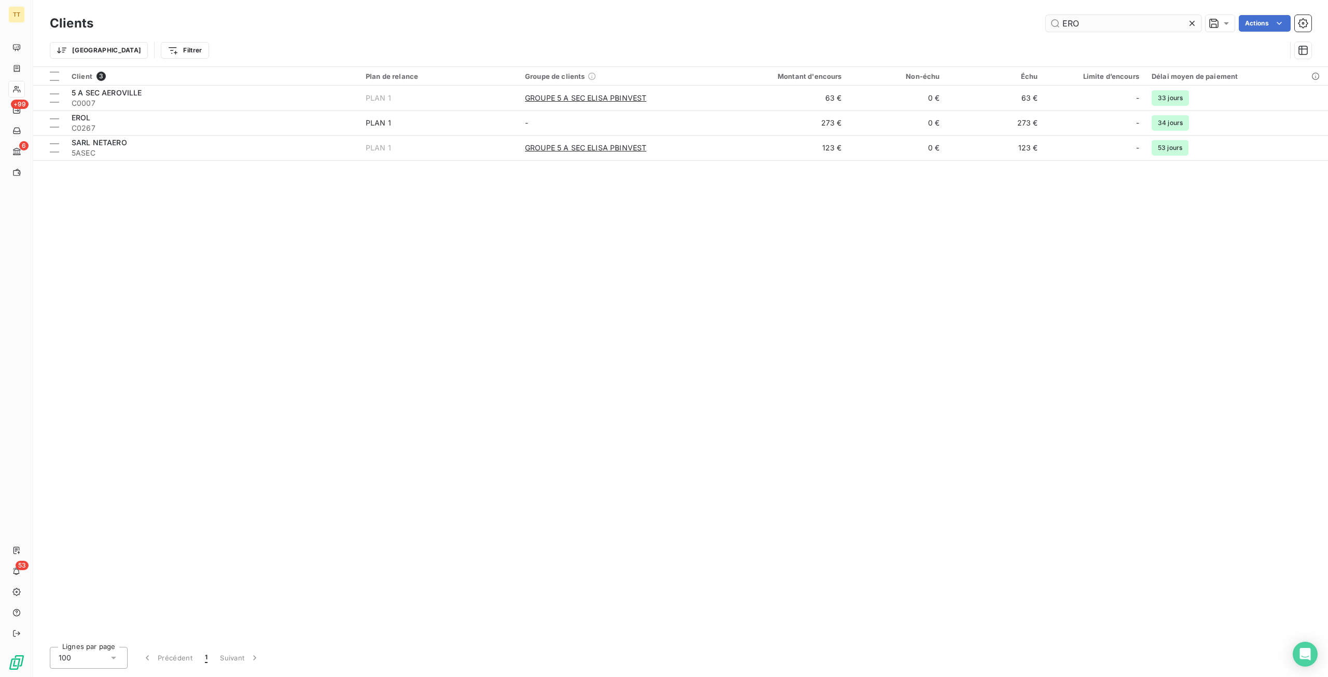
drag, startPoint x: 1105, startPoint y: 12, endPoint x: 1117, endPoint y: 18, distance: 13.5
click at [1110, 14] on div "Clients ERO Actions Trier Filtrer" at bounding box center [680, 33] width 1295 height 66
drag, startPoint x: 1119, startPoint y: 22, endPoint x: 957, endPoint y: 6, distance: 162.7
click at [957, 6] on div "Clients ERO Actions Trier Filtrer" at bounding box center [680, 33] width 1295 height 66
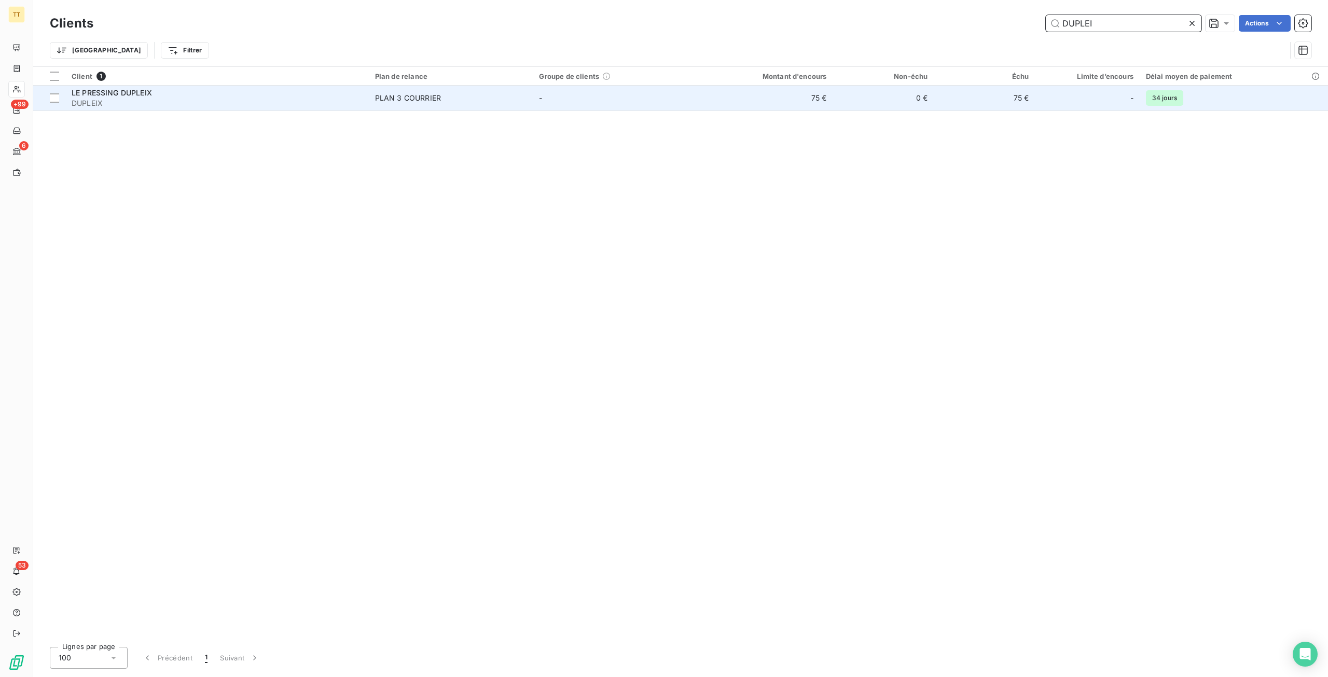
type input "DUPLEI"
click at [832, 103] on td "75 €" at bounding box center [764, 98] width 135 height 25
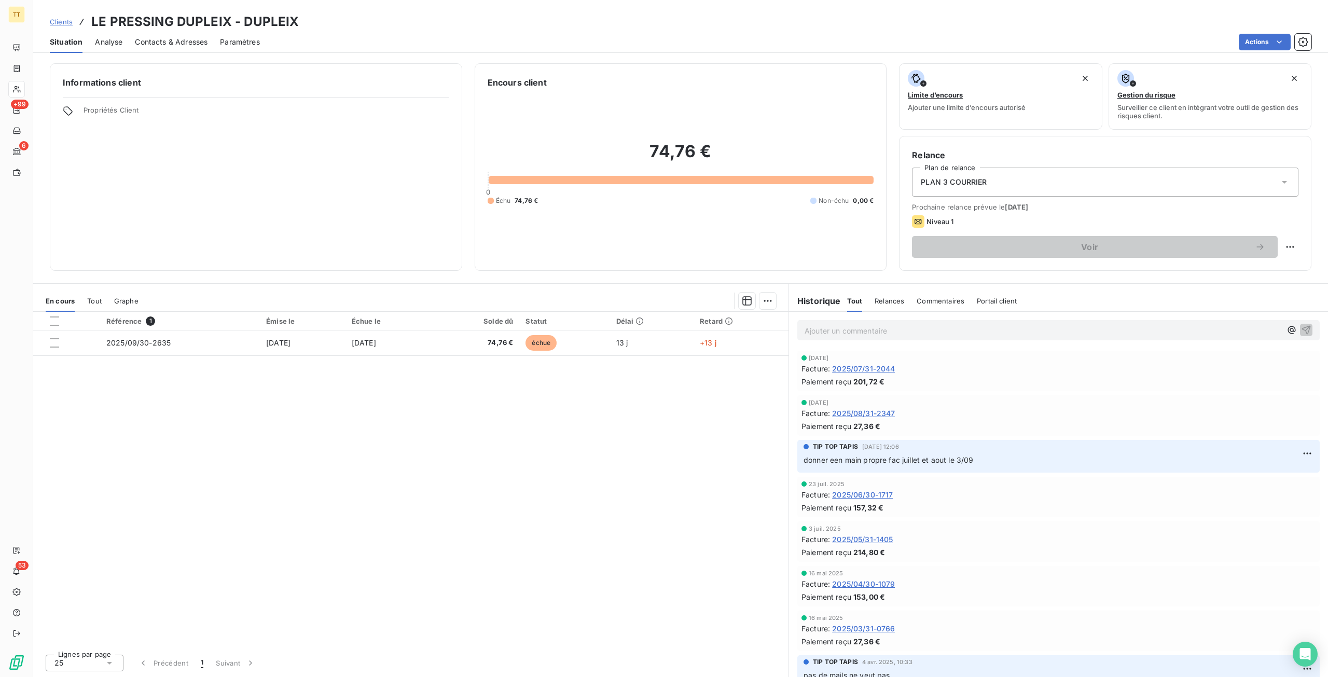
click at [886, 334] on p "Ajouter un commentaire ﻿" at bounding box center [1043, 330] width 477 height 13
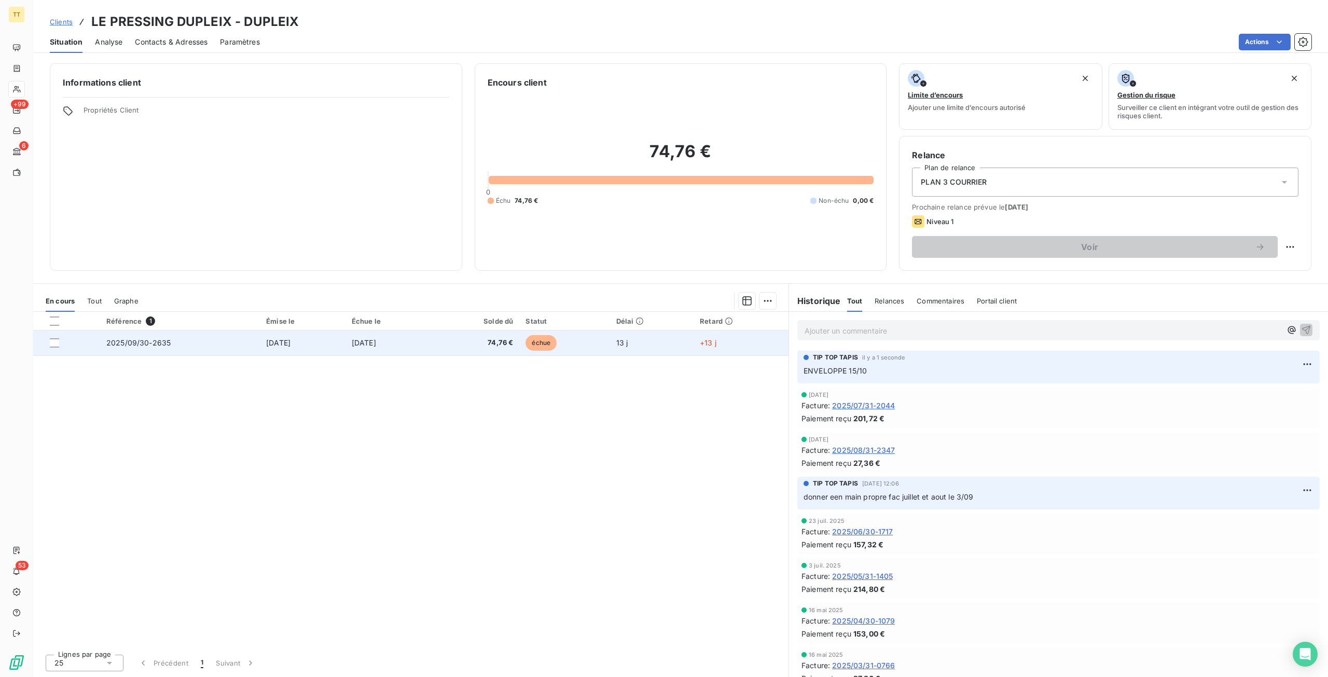
click at [504, 341] on span "74,76 €" at bounding box center [475, 343] width 75 height 10
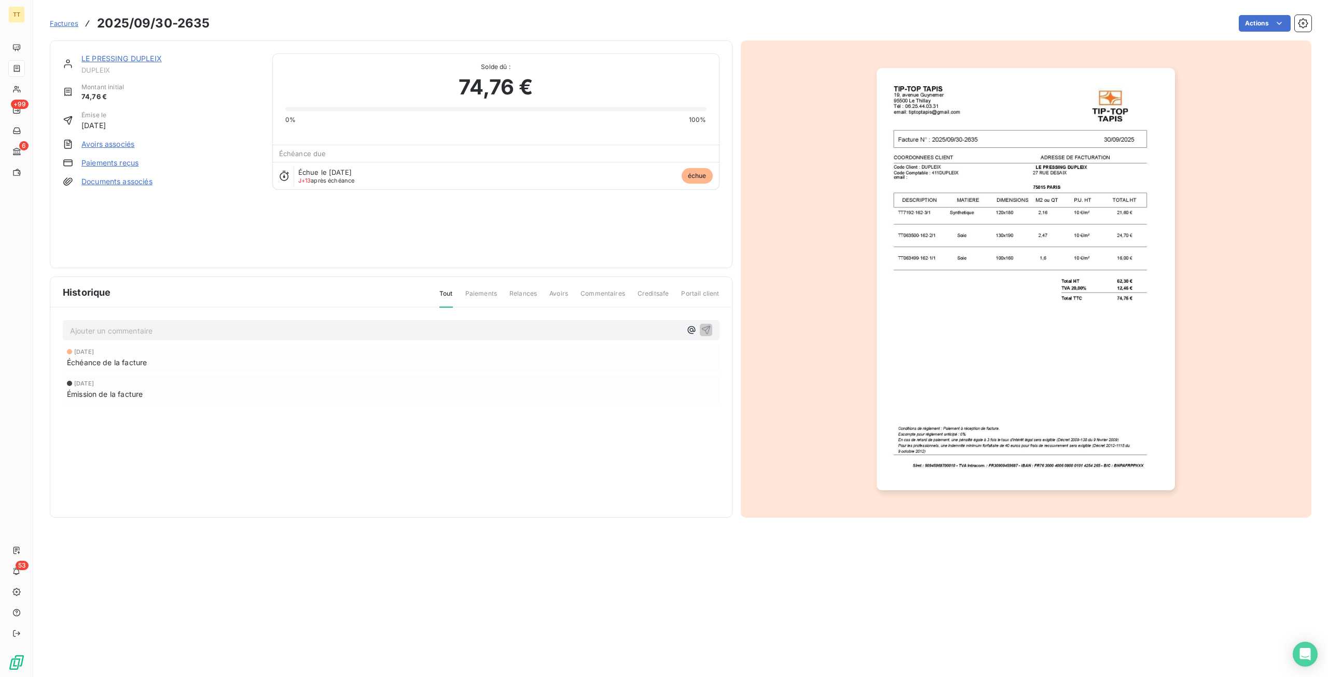
click at [958, 193] on img "button" at bounding box center [1026, 279] width 298 height 422
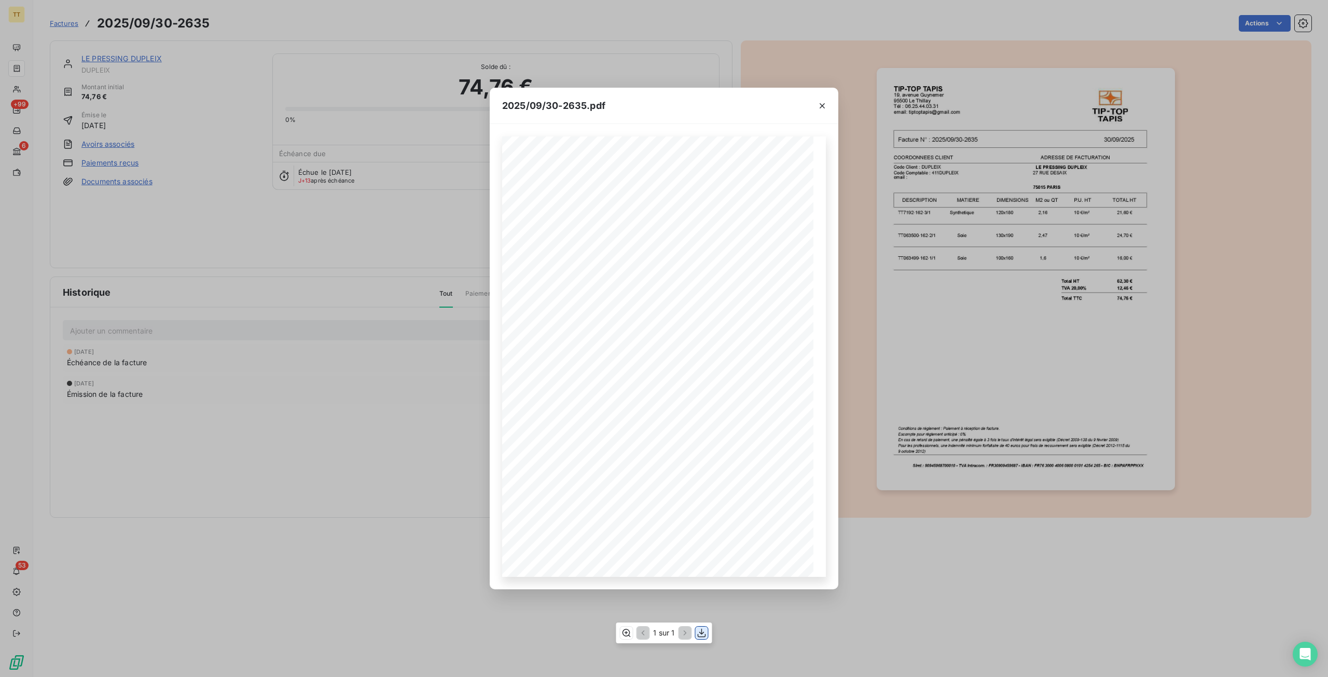
click at [702, 628] on icon "button" at bounding box center [702, 633] width 10 height 10
drag, startPoint x: 132, startPoint y: 181, endPoint x: 120, endPoint y: 168, distance: 17.7
click at [131, 179] on div "2025/09/30-2635.pdf TIP-TOP TAPIS 19, avenue Guynemer 95500 Le Thillay Tél : 06…" at bounding box center [664, 338] width 1328 height 677
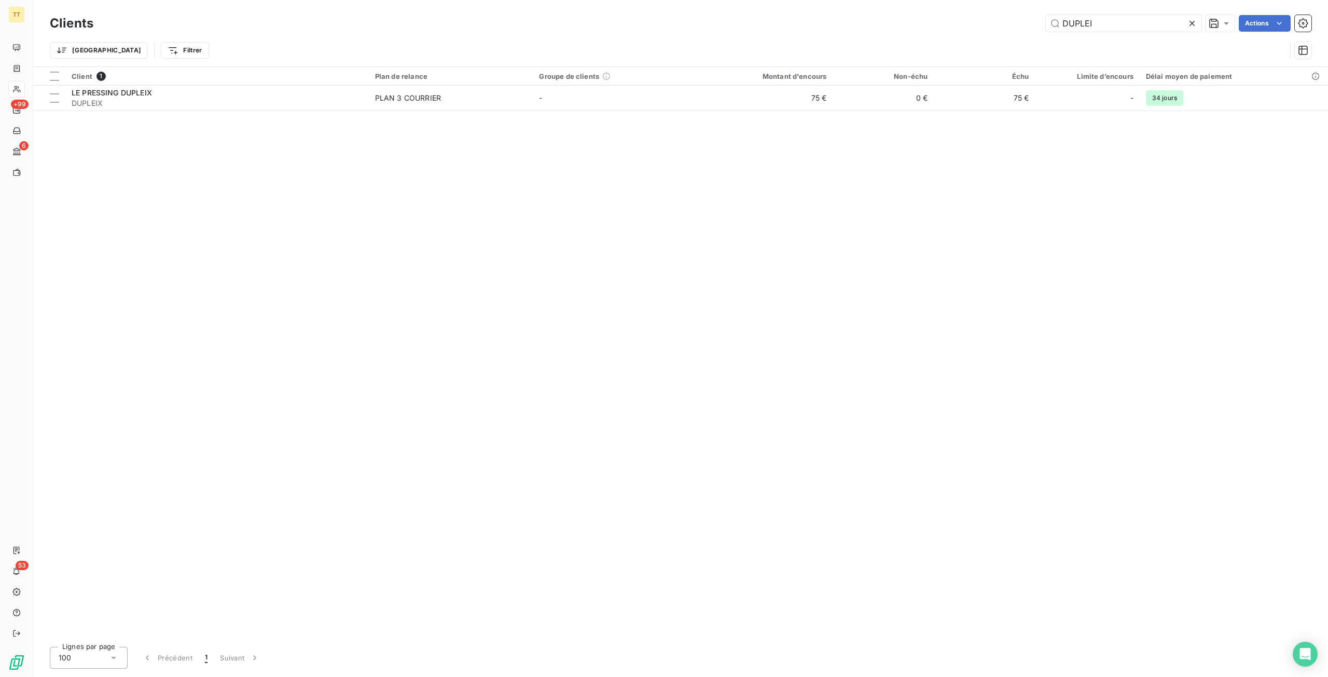
drag, startPoint x: 1142, startPoint y: 27, endPoint x: 858, endPoint y: 13, distance: 284.7
click at [858, 13] on div "Clients DUPLEI Actions" at bounding box center [681, 23] width 1262 height 22
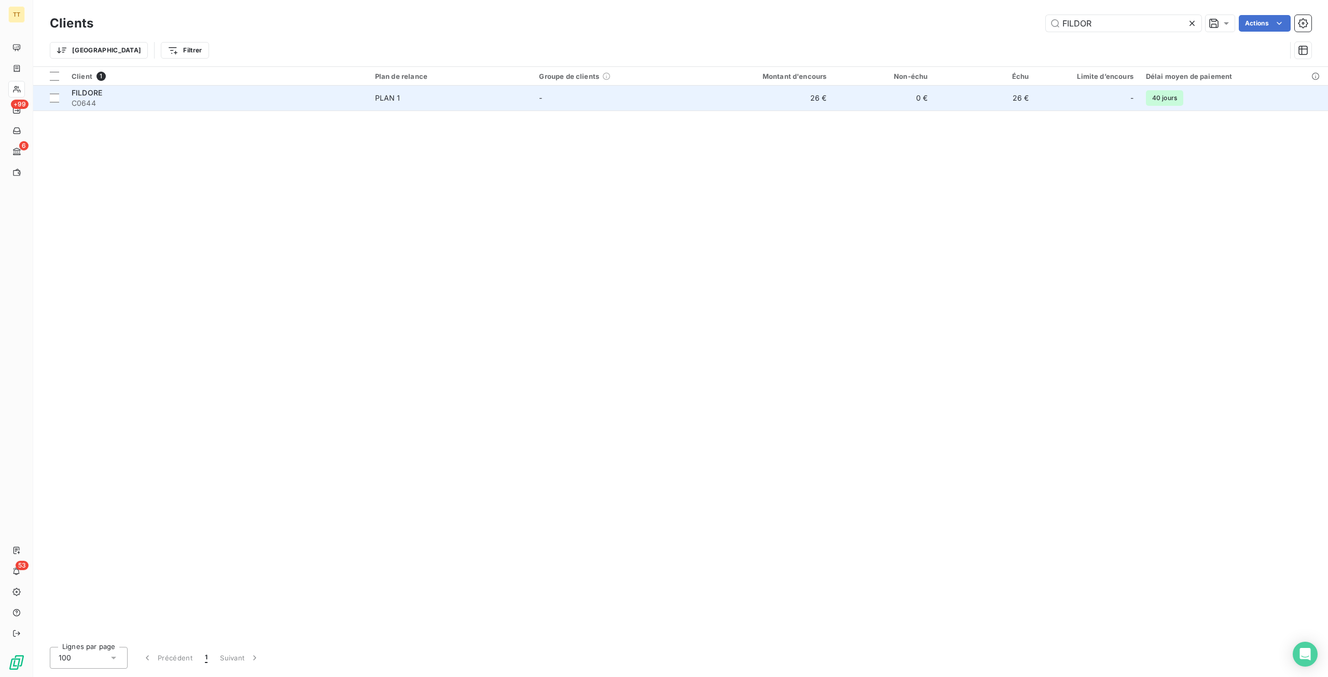
type input "FILDOR"
click at [851, 100] on td "0 €" at bounding box center [883, 98] width 101 height 25
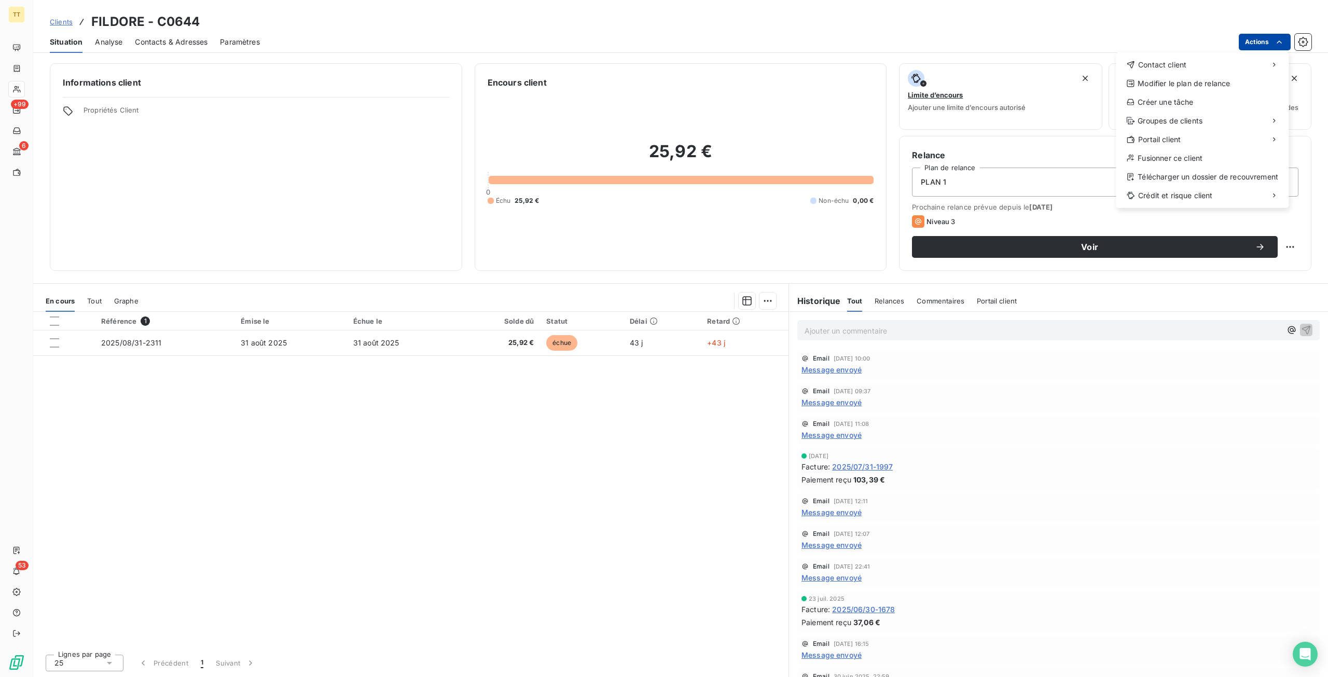
click at [1283, 48] on html "TT +99 6 53 Clients FILDORE - C0644 Situation Analyse Contacts & Adresses Param…" at bounding box center [664, 338] width 1328 height 677
drag, startPoint x: 1218, startPoint y: 64, endPoint x: 1212, endPoint y: 64, distance: 6.8
click at [1218, 64] on div "Contact client" at bounding box center [1202, 65] width 164 height 17
click at [1088, 70] on div "Envoyer un email" at bounding box center [1038, 69] width 139 height 17
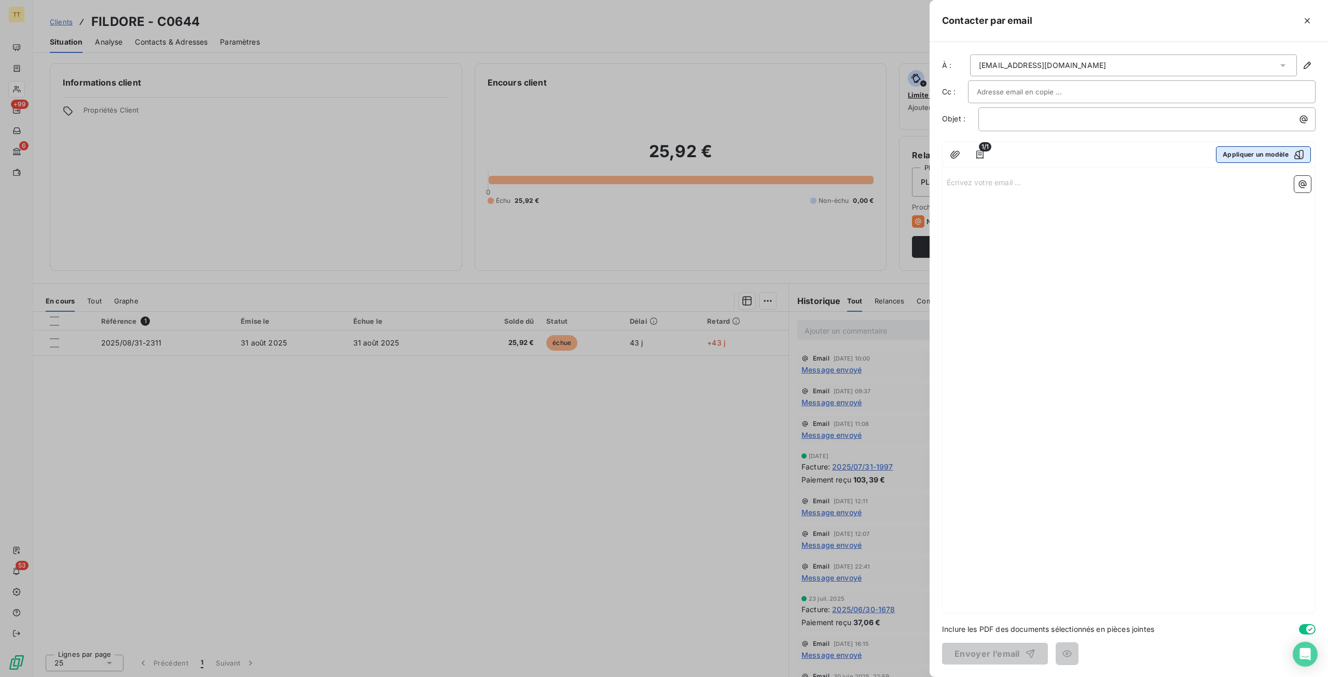
click at [1260, 154] on button "Appliquer un modèle" at bounding box center [1263, 154] width 95 height 17
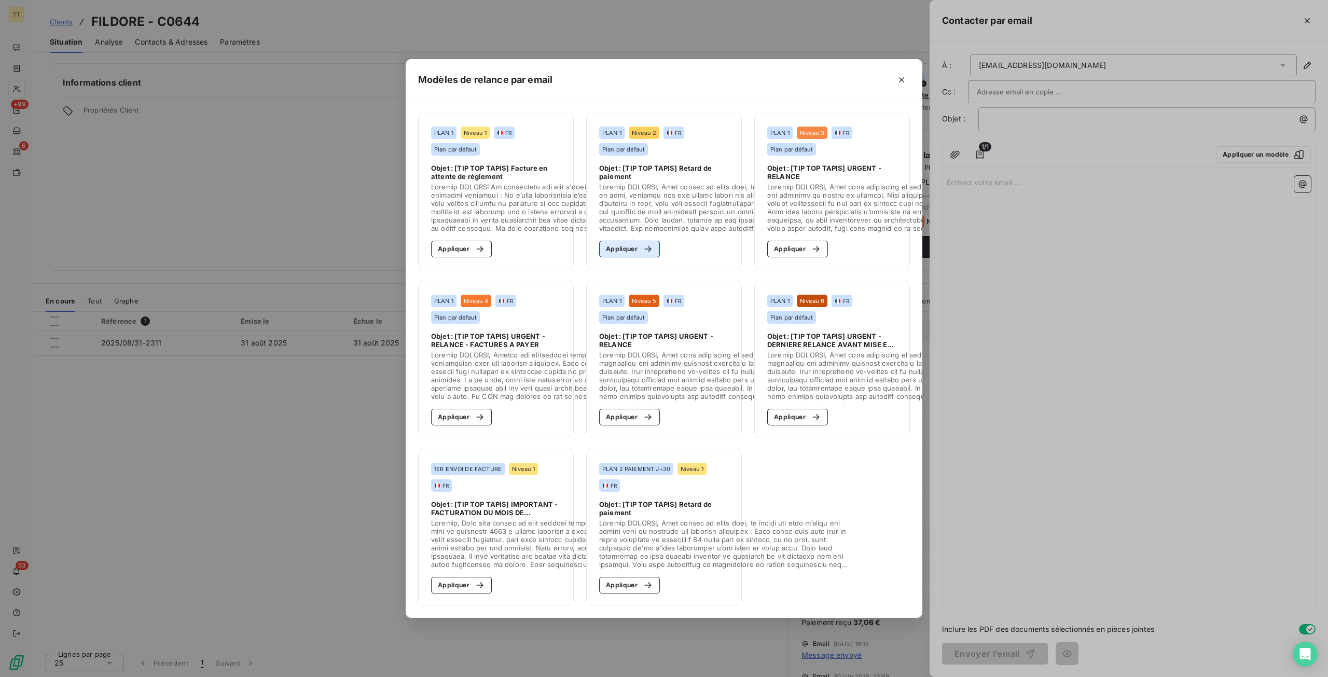
click at [624, 242] on button "Appliquer" at bounding box center [629, 249] width 61 height 17
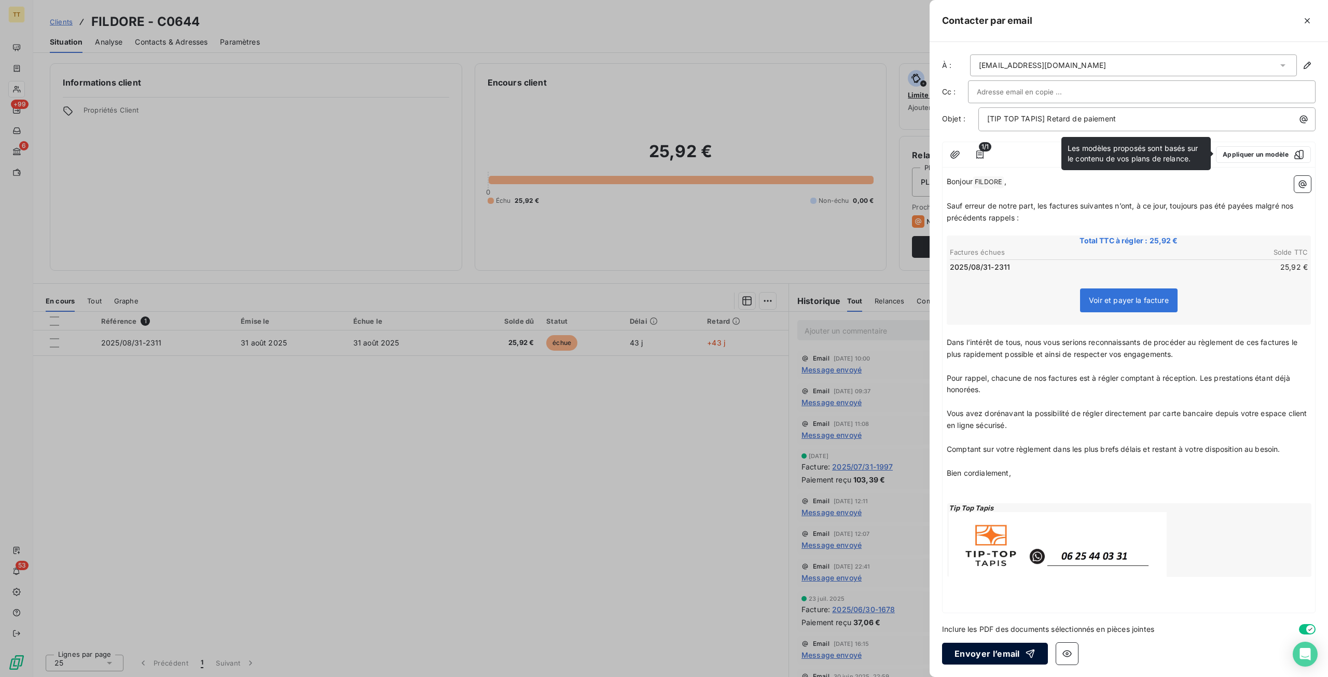
click at [996, 656] on button "Envoyer l’email" at bounding box center [995, 654] width 106 height 22
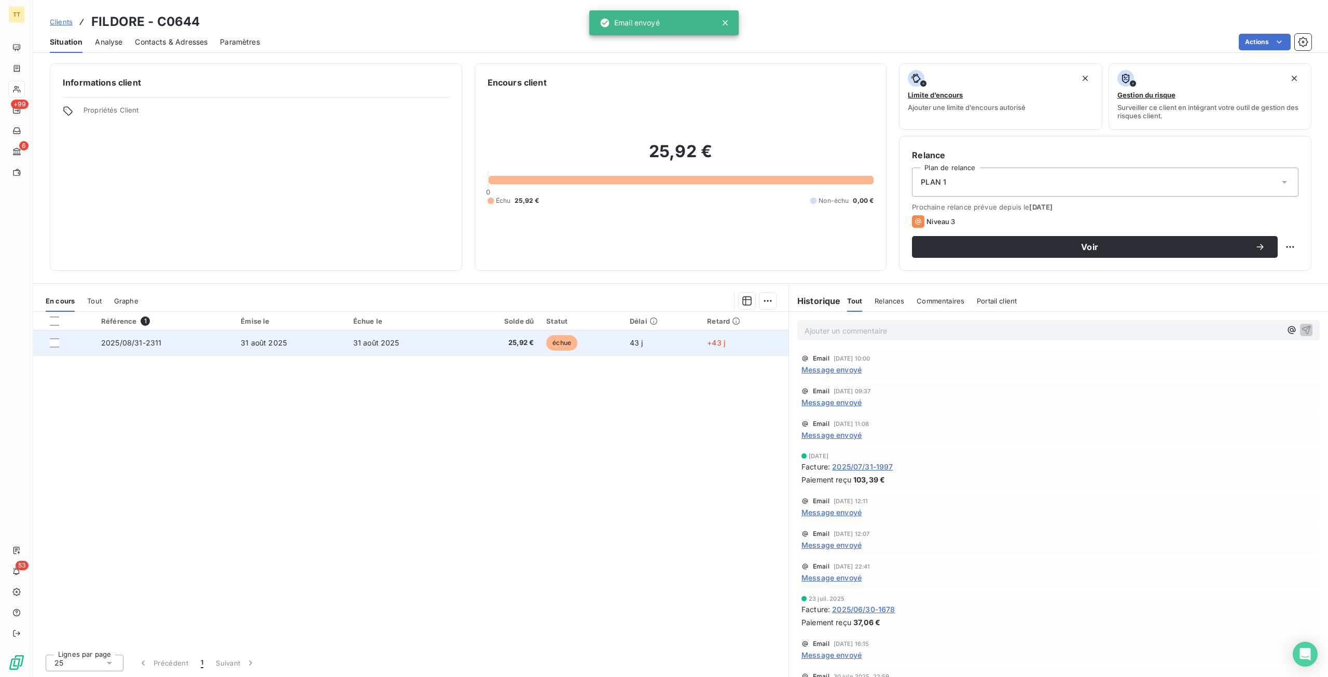
click at [408, 350] on td "31 août 2025" at bounding box center [403, 343] width 113 height 25
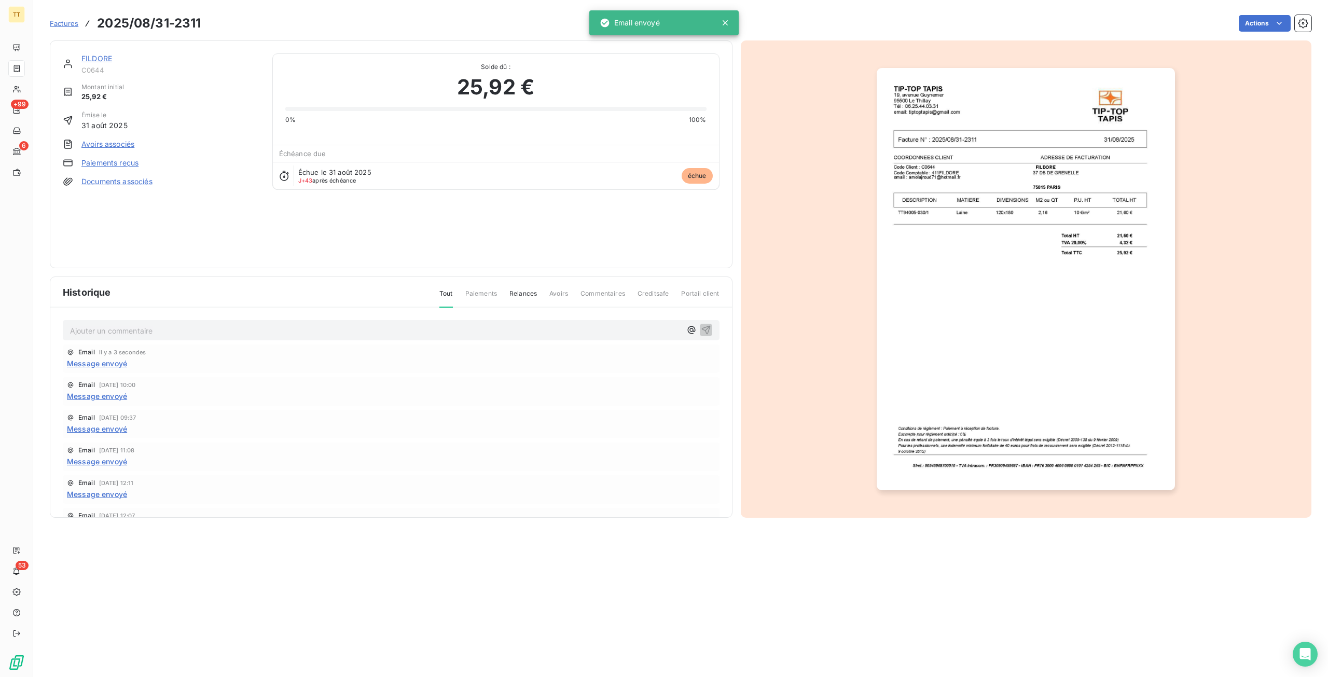
click at [1046, 292] on img "button" at bounding box center [1026, 279] width 298 height 422
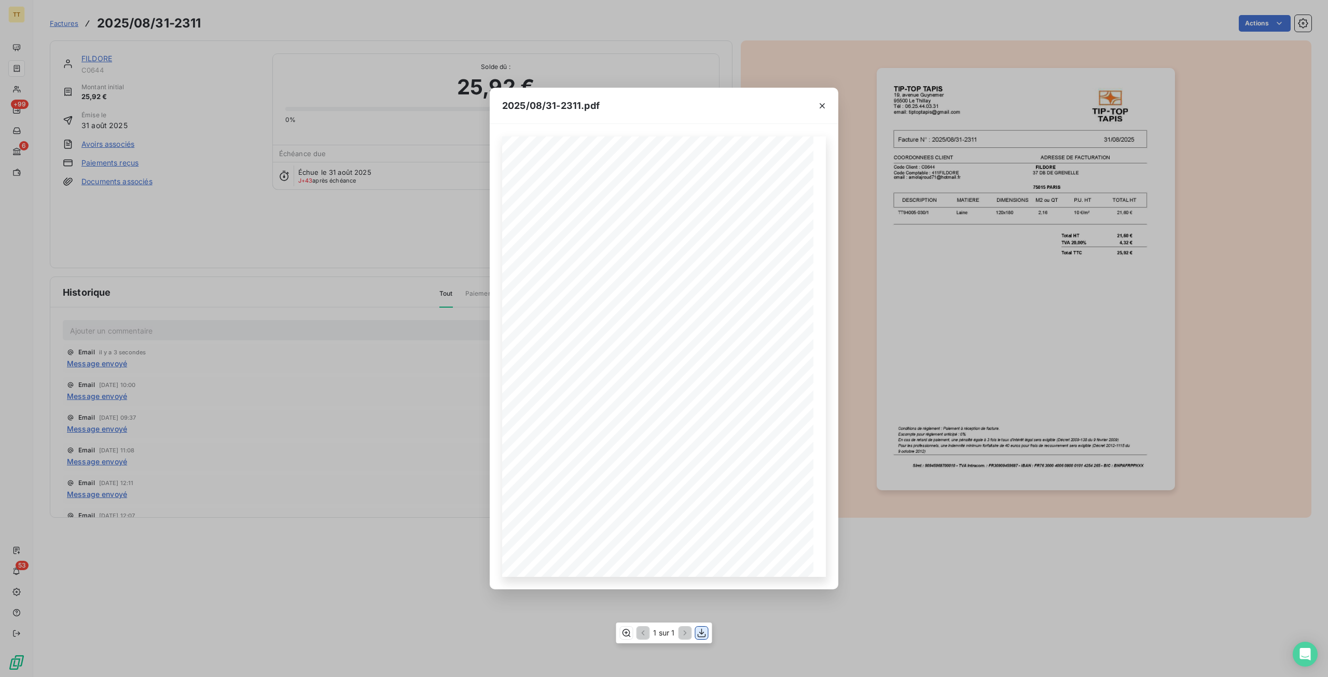
click at [698, 637] on icon "button" at bounding box center [702, 632] width 8 height 9
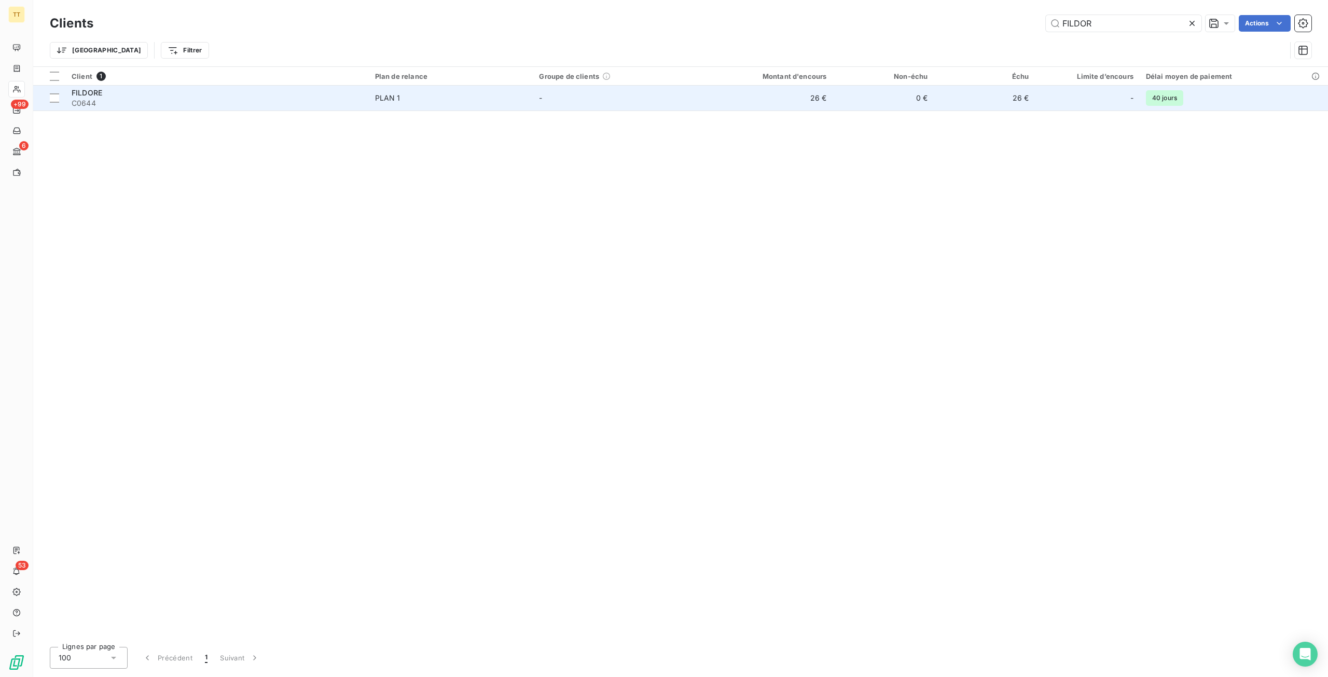
click at [811, 92] on td "26 €" at bounding box center [764, 98] width 135 height 25
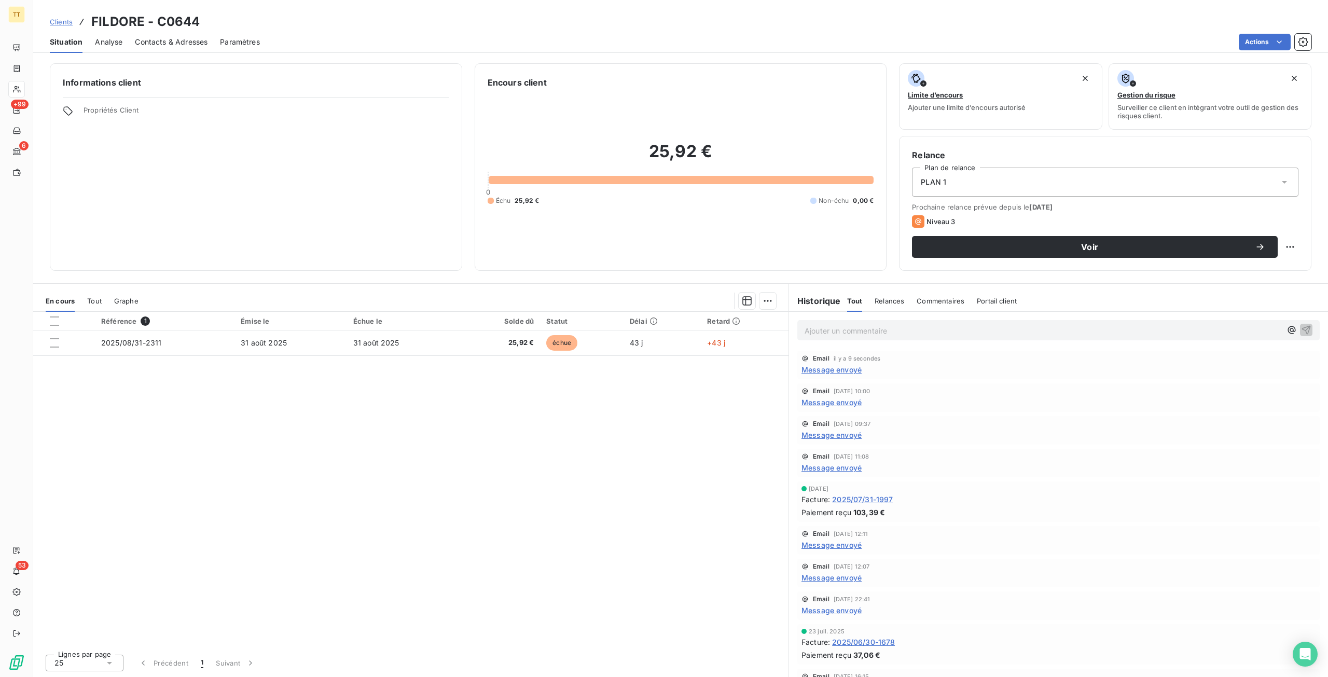
click at [899, 324] on p "Ajouter un commentaire ﻿" at bounding box center [1043, 330] width 477 height 13
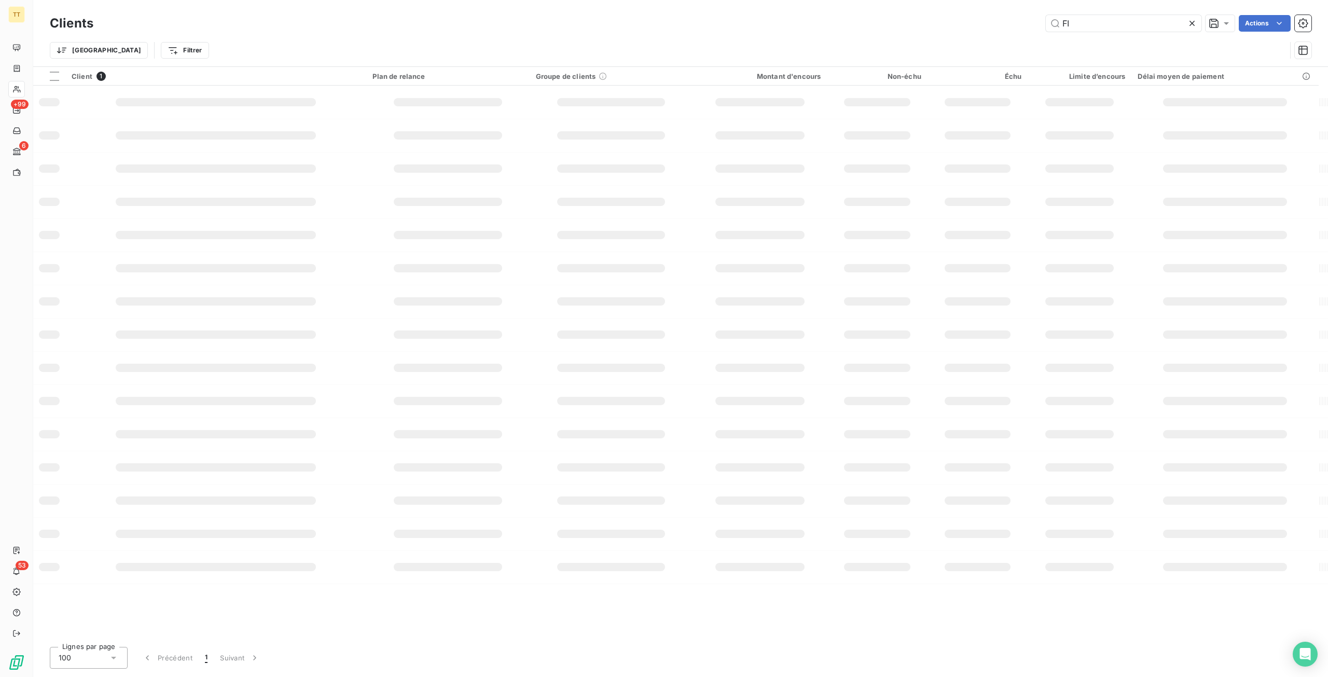
type input "F"
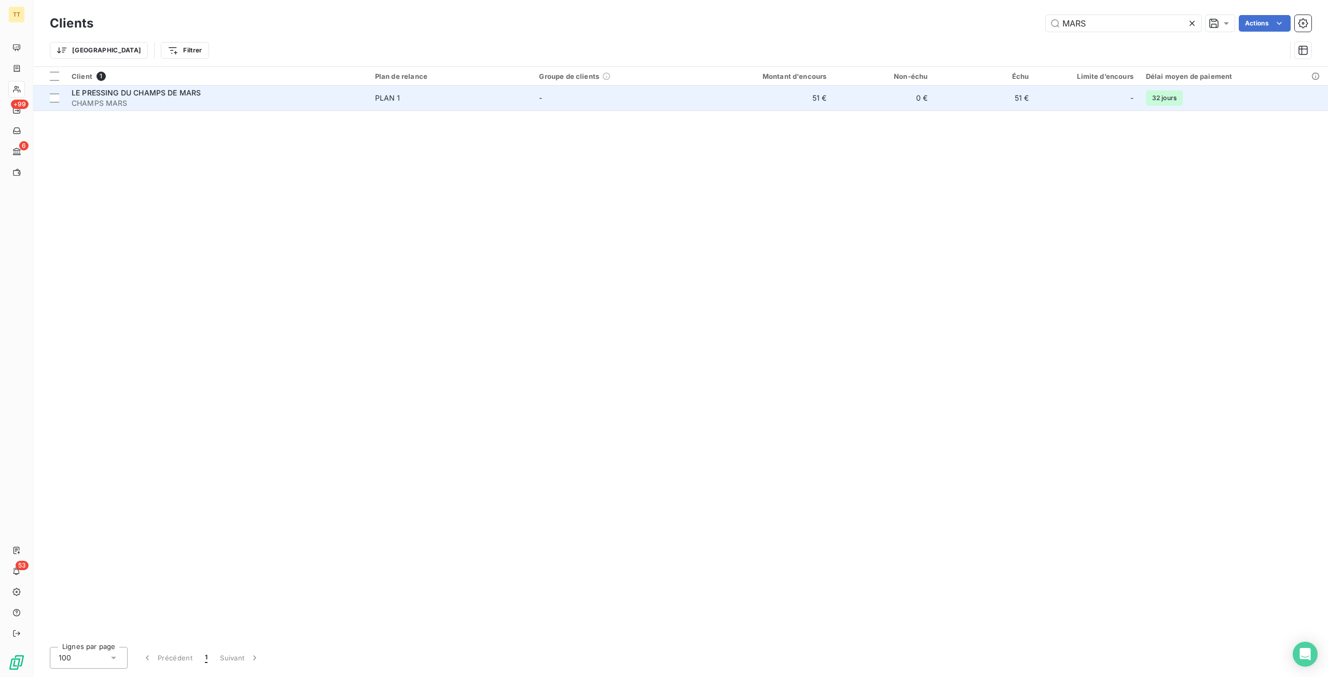
type input "MARS"
click at [819, 98] on td "51 €" at bounding box center [764, 98] width 135 height 25
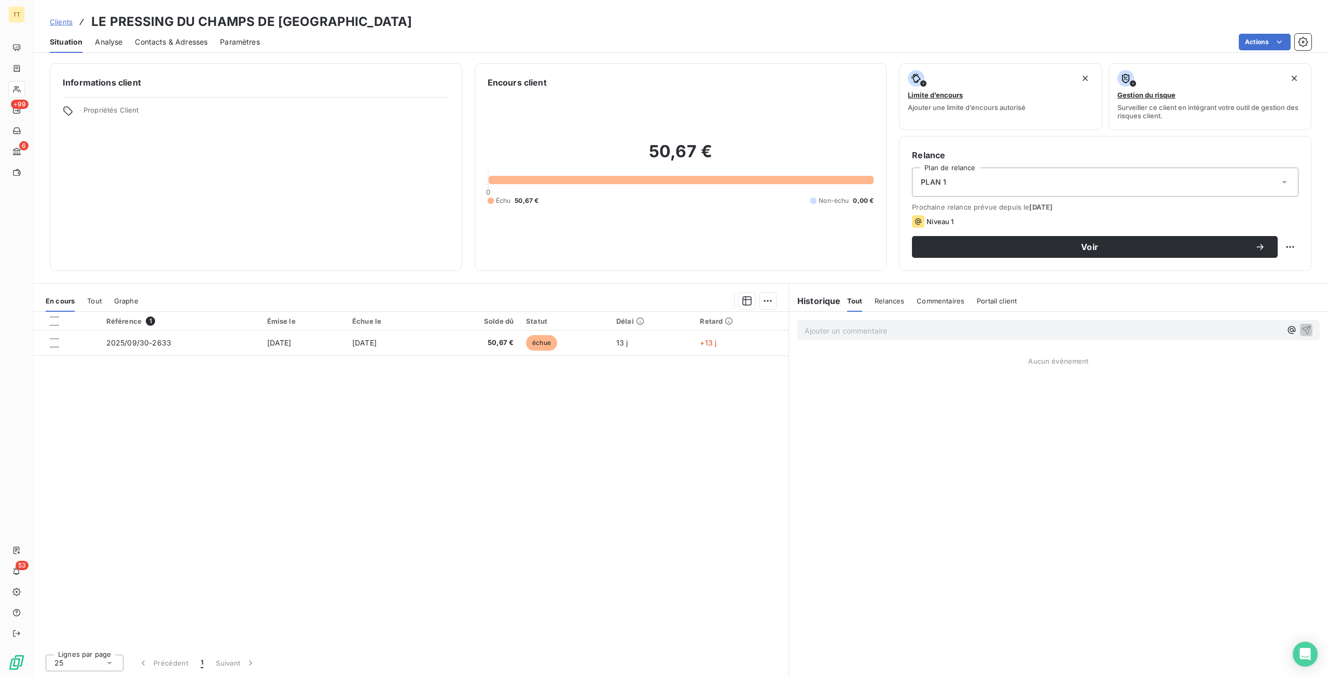
click at [1250, 52] on div "Situation Analyse Contacts & Adresses Paramètres Actions" at bounding box center [680, 42] width 1295 height 22
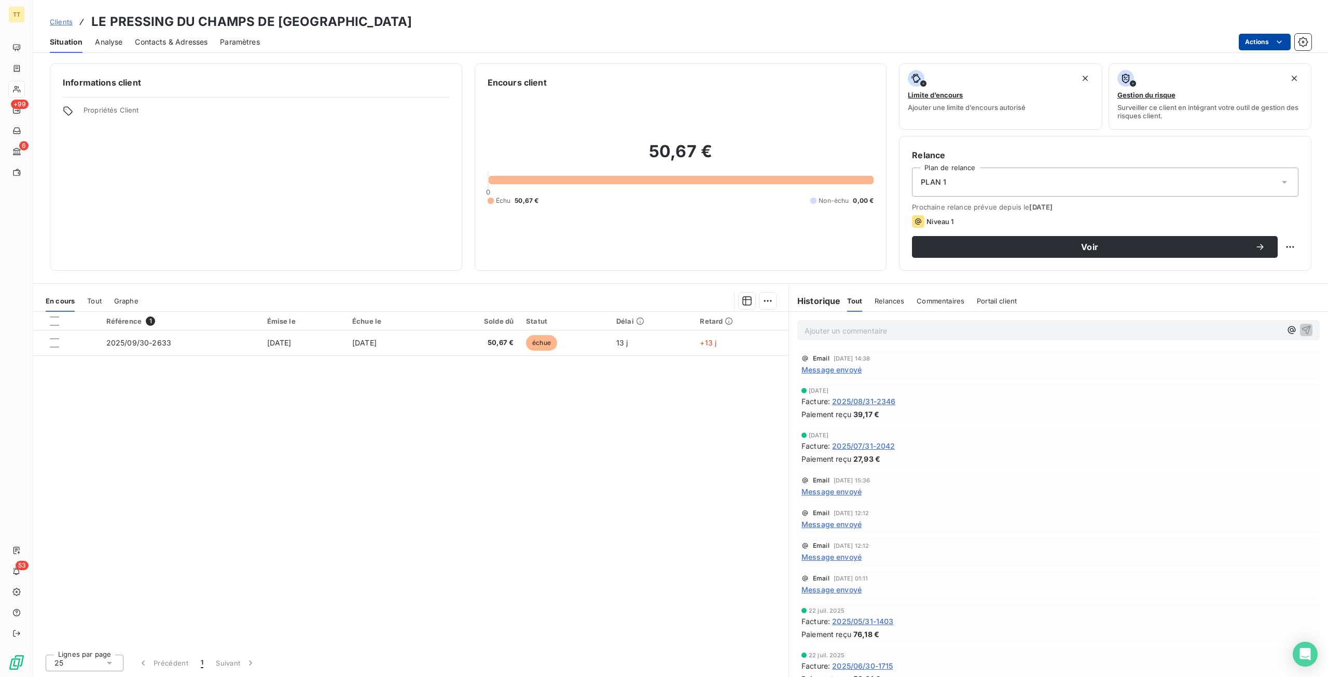
click at [1259, 44] on html "TT +99 6 53 Clients LE PRESSING DU CHAMPS DE MARS - CHAMPS MARS Situation Analy…" at bounding box center [664, 338] width 1328 height 677
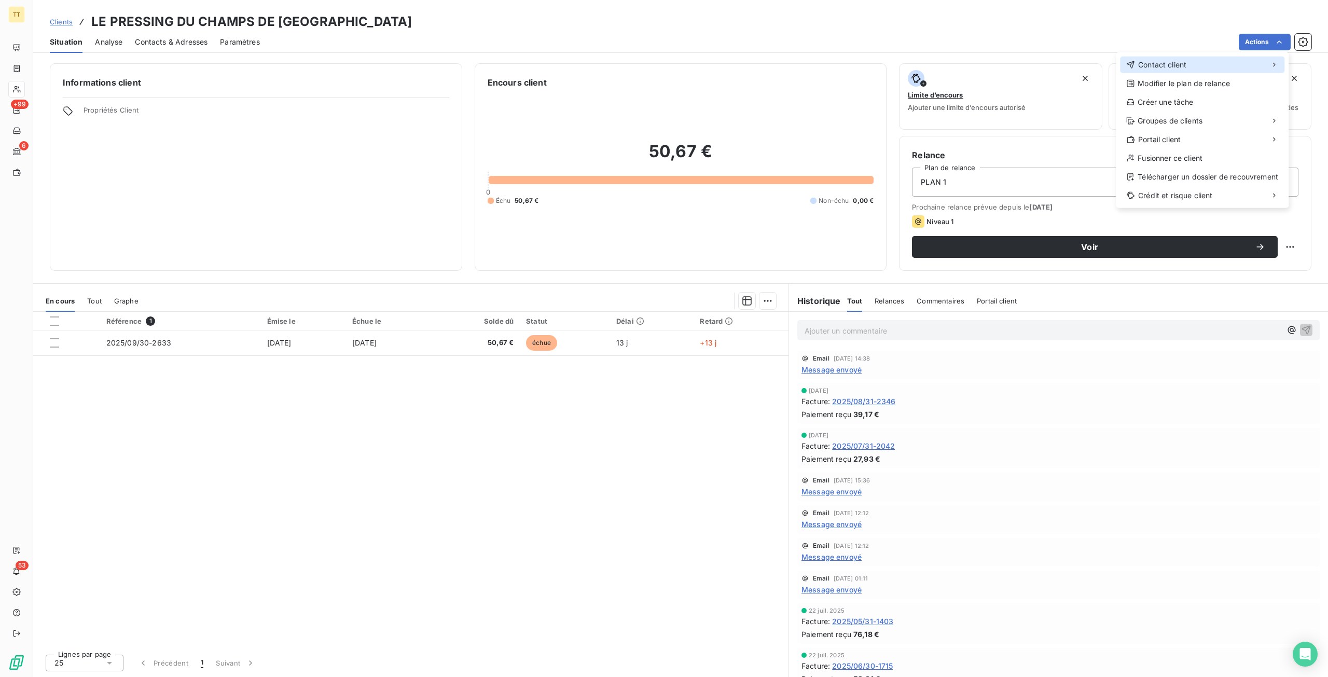
click at [1220, 62] on div "Contact client" at bounding box center [1202, 65] width 164 height 17
click at [1076, 65] on div "Envoyer un email" at bounding box center [1038, 69] width 139 height 17
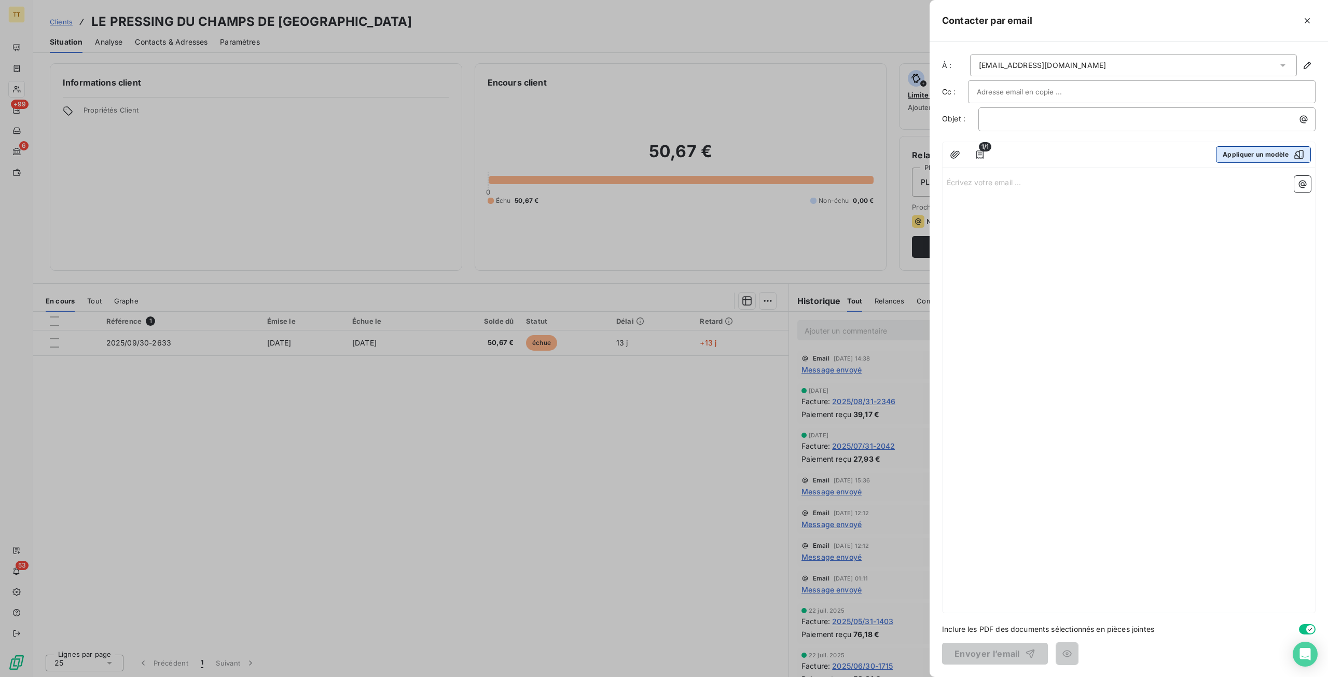
click at [1261, 155] on button "Appliquer un modèle" at bounding box center [1263, 154] width 95 height 17
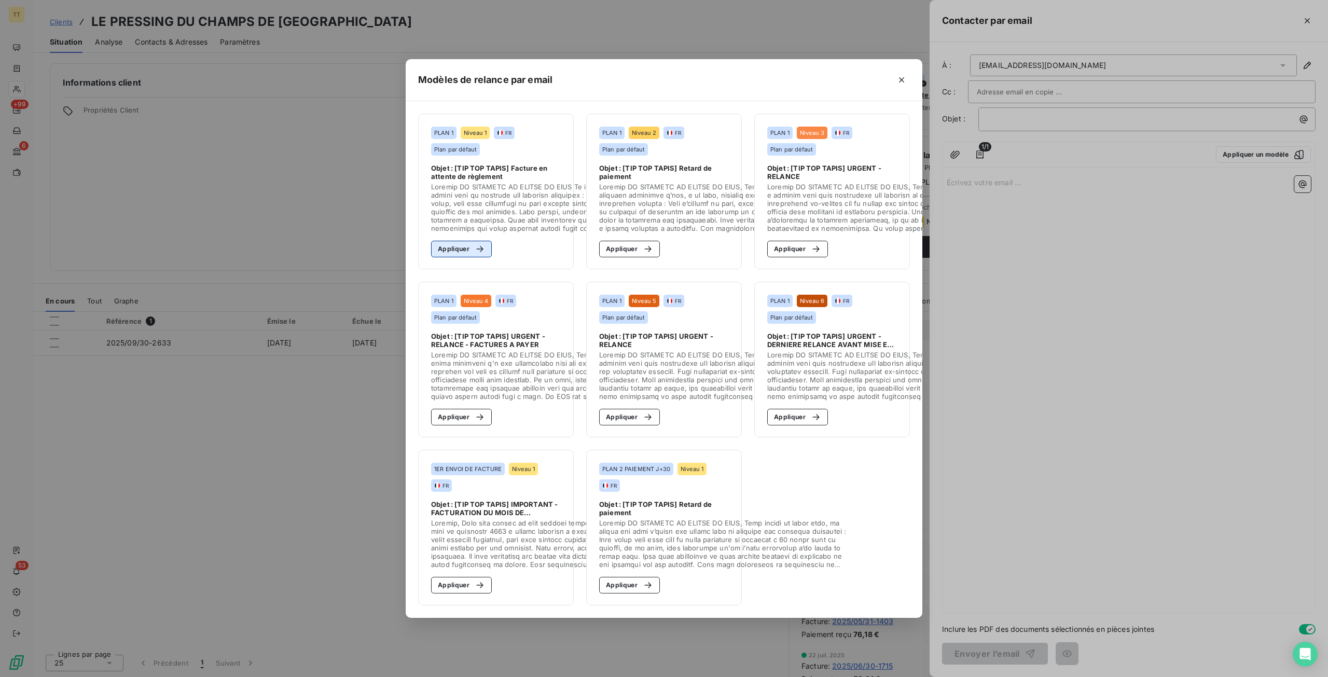
drag, startPoint x: 469, startPoint y: 238, endPoint x: 526, endPoint y: 259, distance: 60.7
click at [469, 241] on button "Appliquer" at bounding box center [461, 249] width 61 height 17
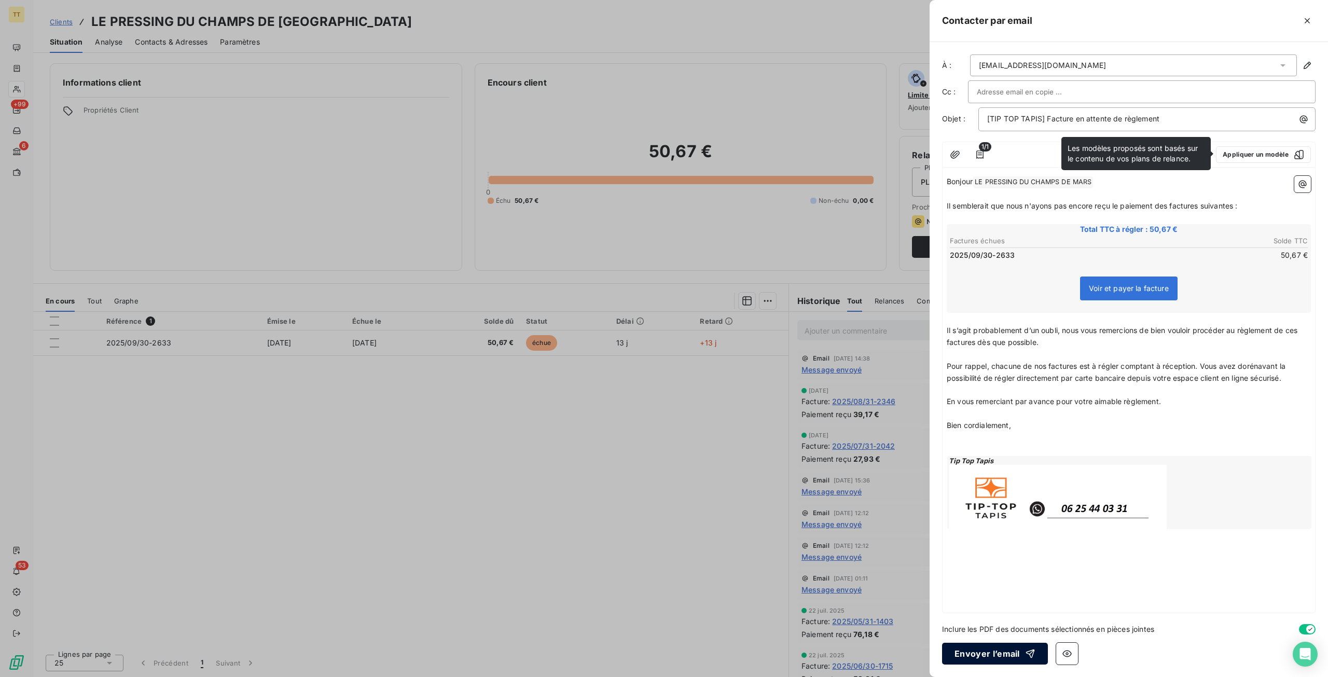
click at [948, 653] on button "Envoyer l’email" at bounding box center [995, 654] width 106 height 22
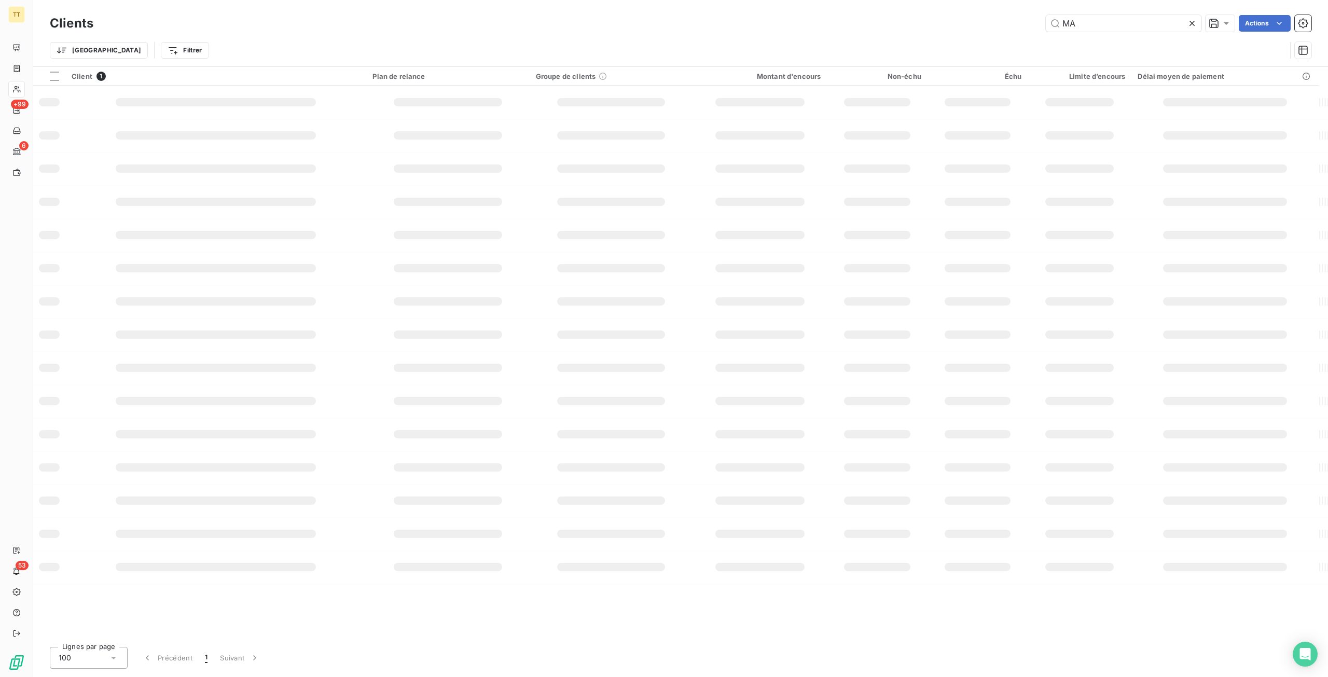
type input "M"
click at [653, 141] on div "Client 1 Plan de relance Groupe de clients Montant d'encours Non-échu Échu Limi…" at bounding box center [680, 353] width 1295 height 572
click at [1020, 17] on div "ALCO Actions" at bounding box center [709, 23] width 1206 height 17
type input "W"
type input "M"
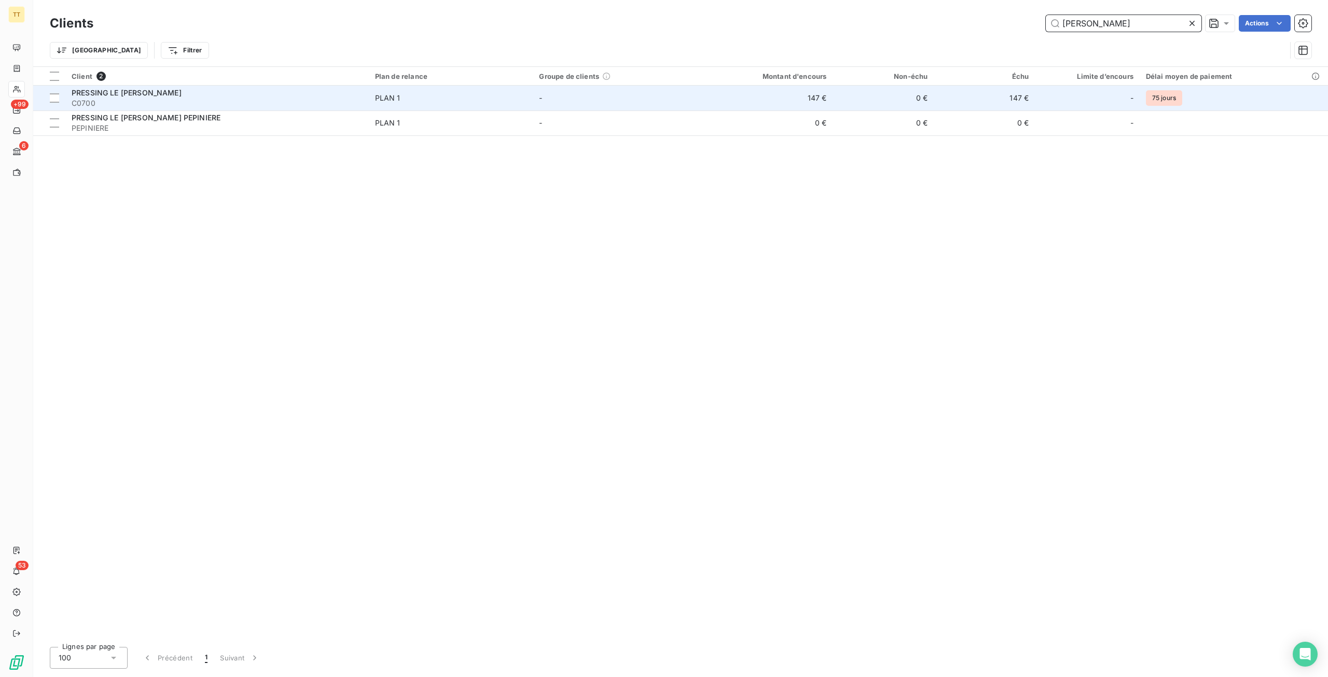
type input "MAROIS"
click at [820, 97] on td "147 €" at bounding box center [764, 98] width 135 height 25
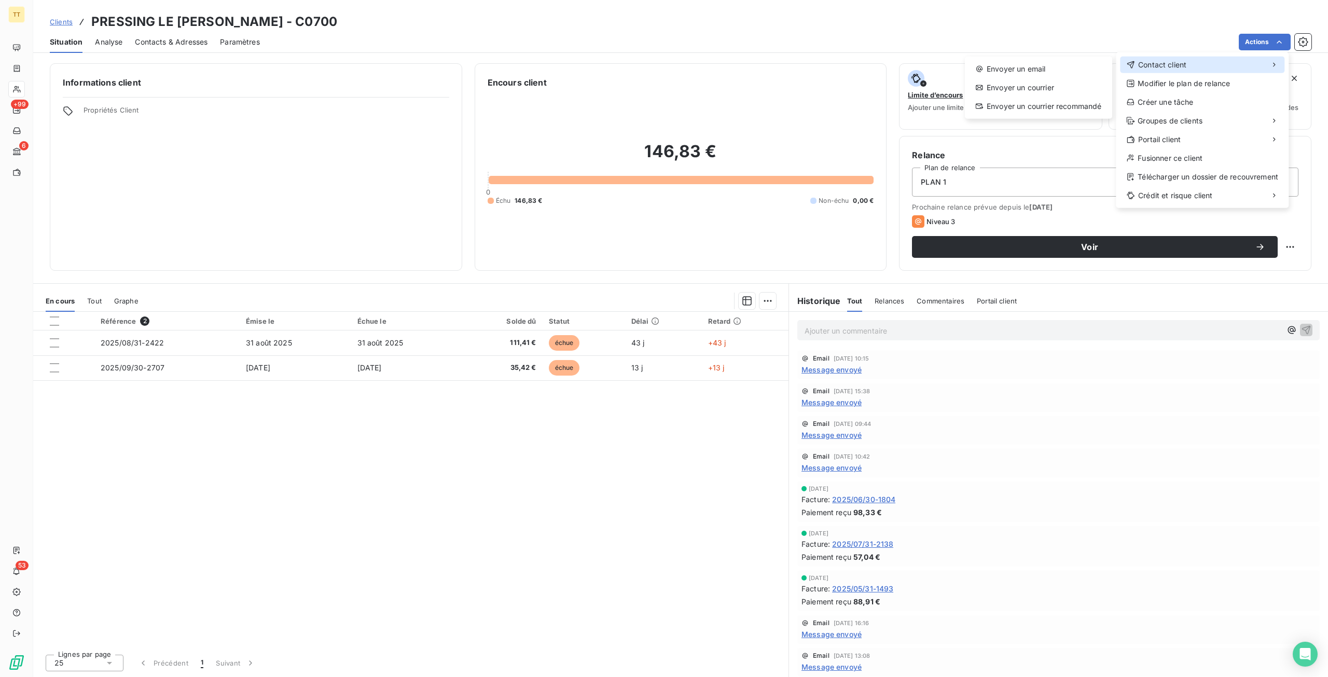
click at [1226, 62] on div "Contact client" at bounding box center [1202, 65] width 164 height 17
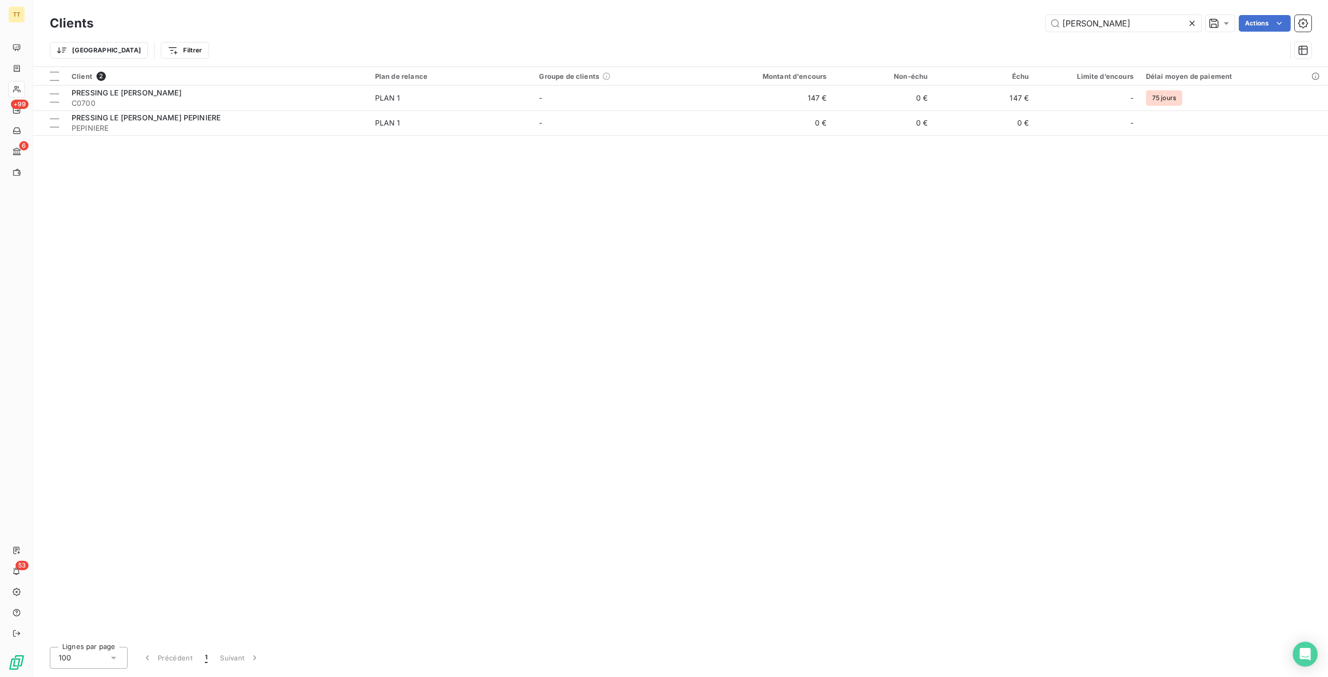
drag, startPoint x: 1114, startPoint y: 19, endPoint x: 940, endPoint y: 16, distance: 173.3
click at [940, 16] on div "MAROIS Actions" at bounding box center [709, 23] width 1206 height 17
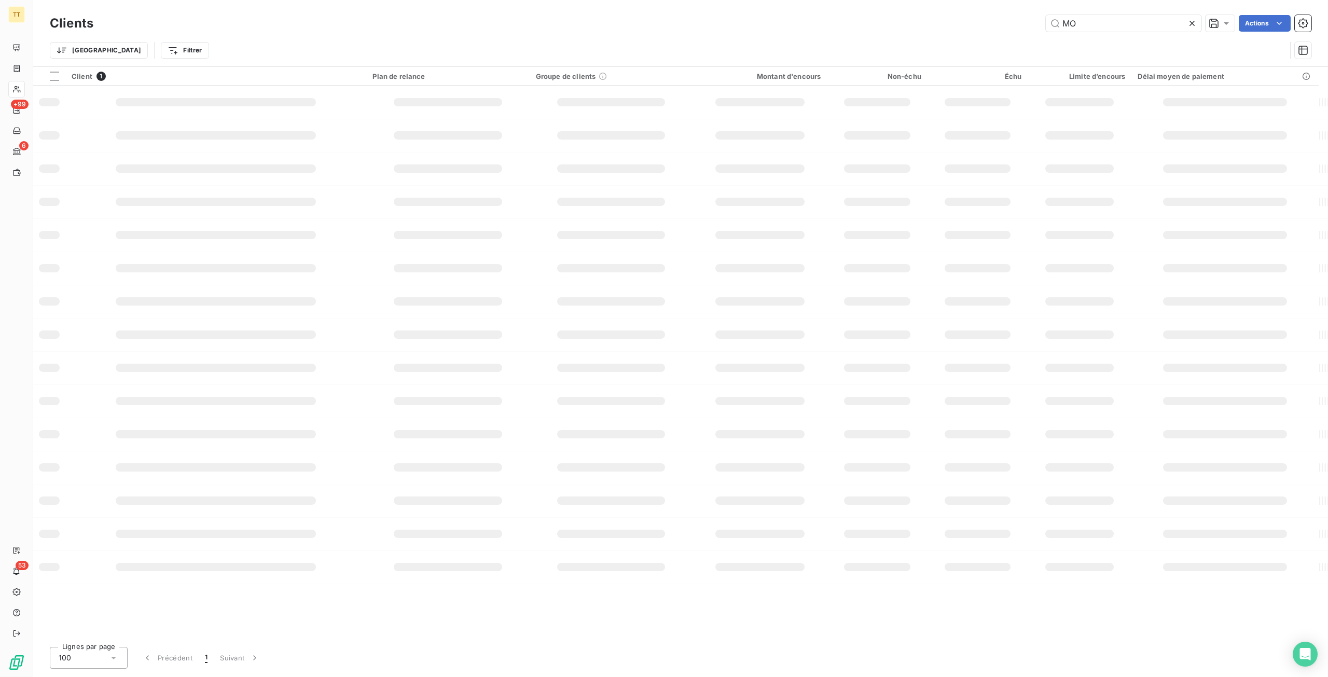
type input "M"
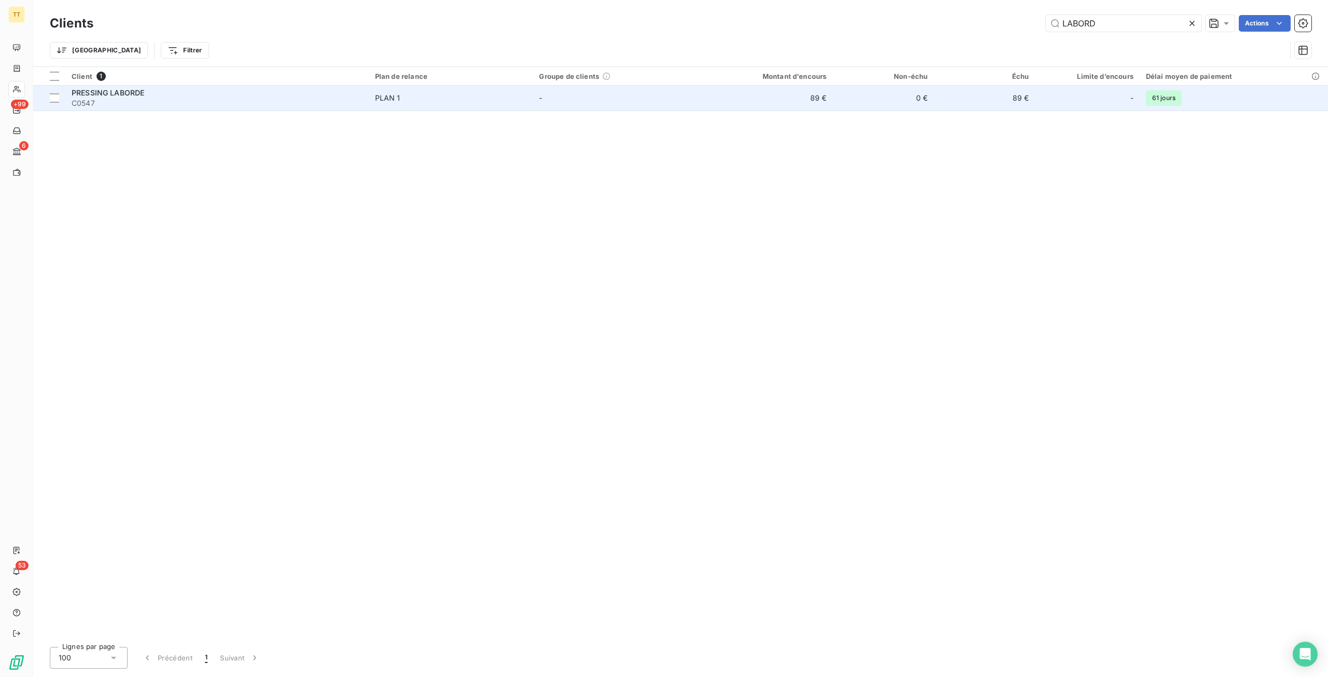
type input "LABORD"
click at [836, 87] on td "0 €" at bounding box center [883, 98] width 101 height 25
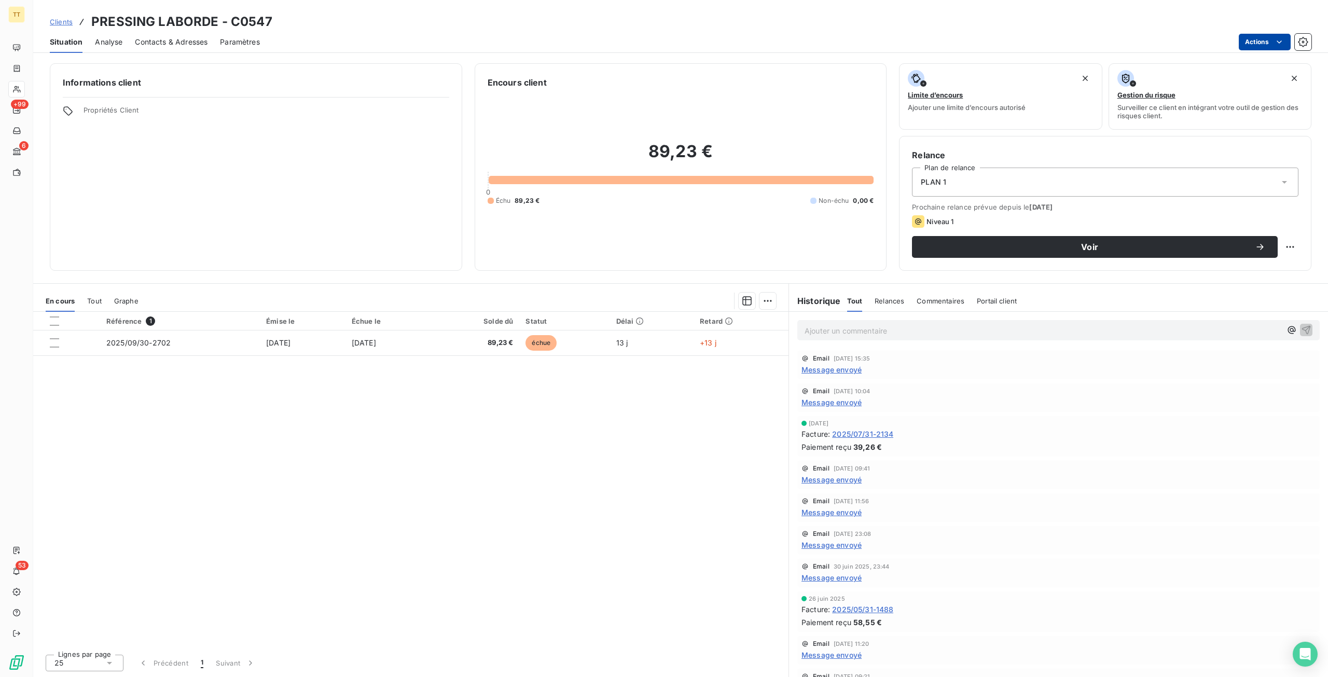
click at [1267, 41] on html "TT +99 6 53 Clients PRESSING LABORDE - C0547 Situation Analyse Contacts & Adres…" at bounding box center [664, 338] width 1328 height 677
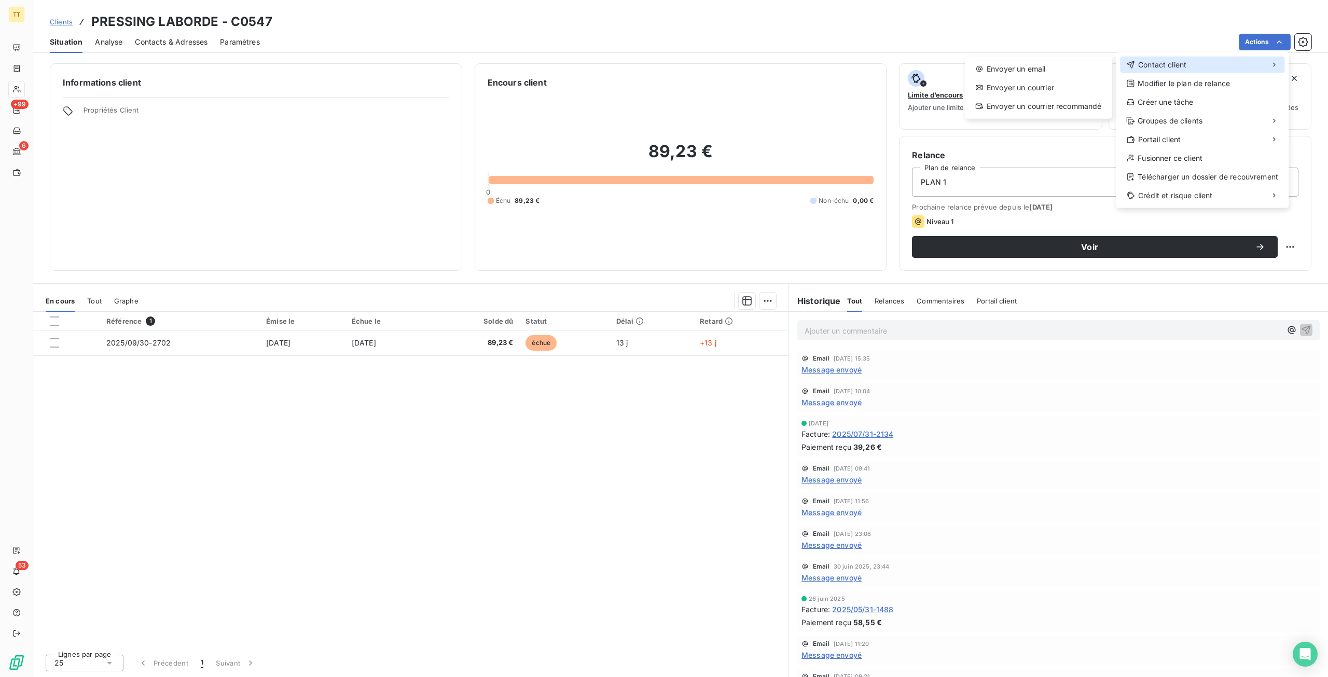
drag, startPoint x: 1217, startPoint y: 58, endPoint x: 1007, endPoint y: 59, distance: 210.2
click at [1211, 59] on div "Contact client" at bounding box center [1202, 65] width 164 height 17
drag, startPoint x: 1002, startPoint y: 60, endPoint x: 1010, endPoint y: 66, distance: 10.0
click at [1003, 60] on div "Envoyer un email Envoyer un courrier Envoyer un courrier recommandé" at bounding box center [1038, 88] width 147 height 62
click at [1010, 66] on div "Envoyer un email" at bounding box center [1038, 69] width 139 height 17
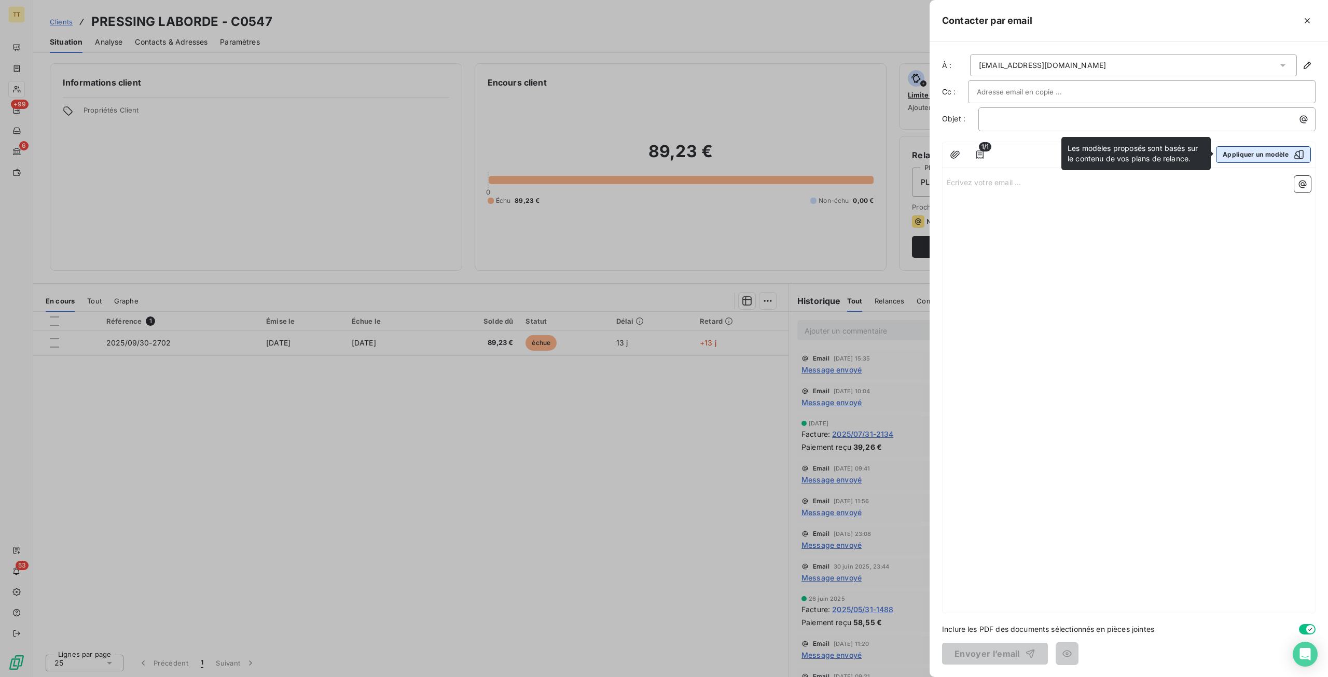
click at [1282, 152] on button "Appliquer un modèle" at bounding box center [1263, 154] width 95 height 17
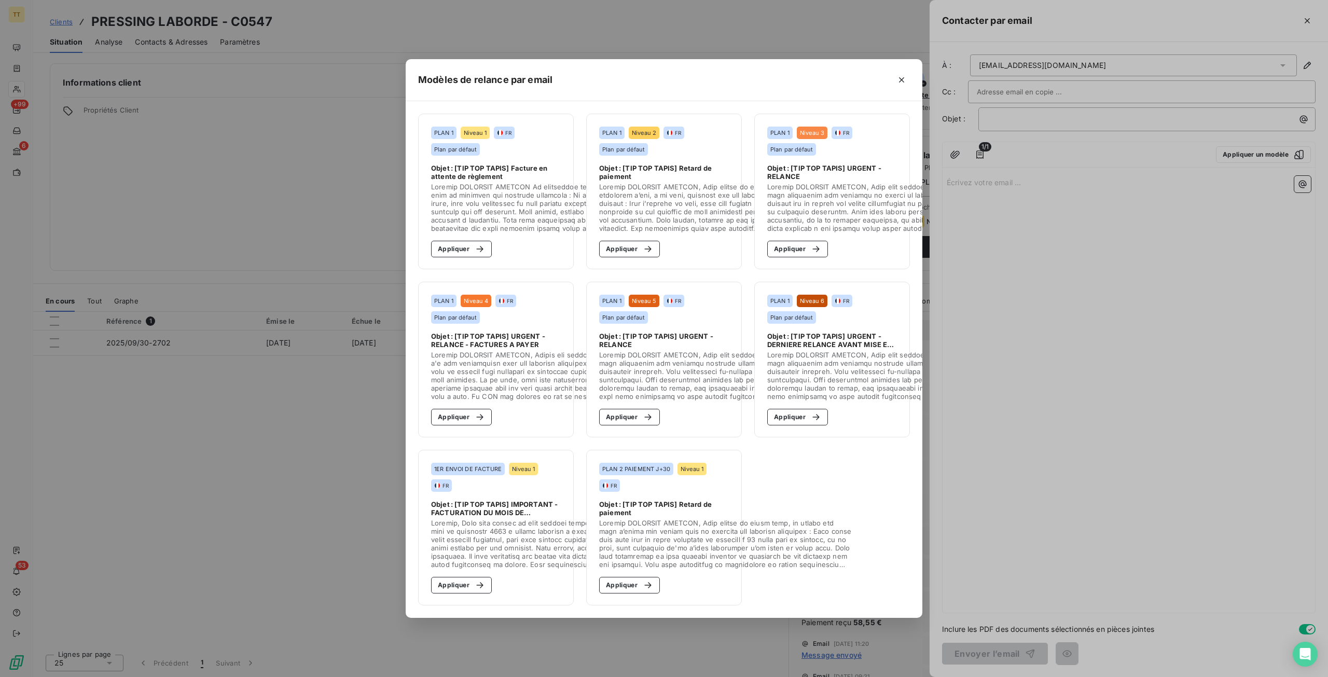
drag, startPoint x: 454, startPoint y: 242, endPoint x: 658, endPoint y: 465, distance: 302.6
click at [454, 242] on button "Appliquer" at bounding box center [461, 249] width 61 height 17
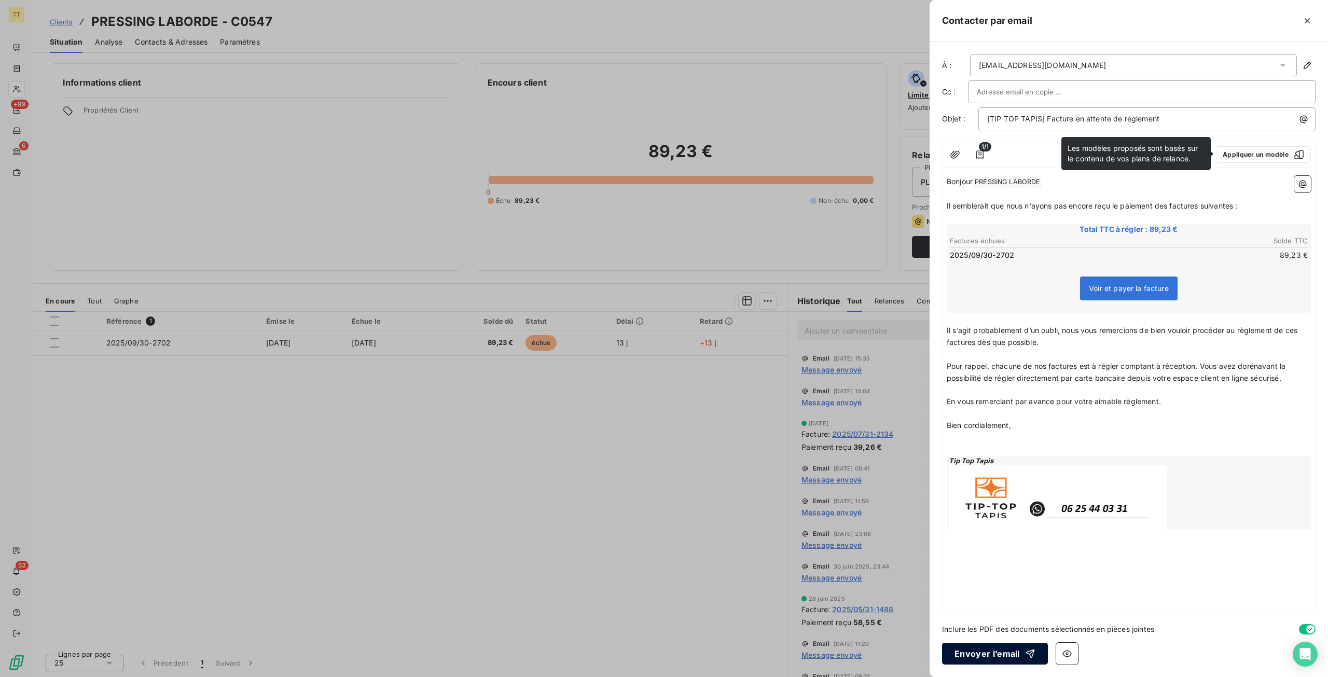
click at [982, 653] on button "Envoyer l’email" at bounding box center [995, 654] width 106 height 22
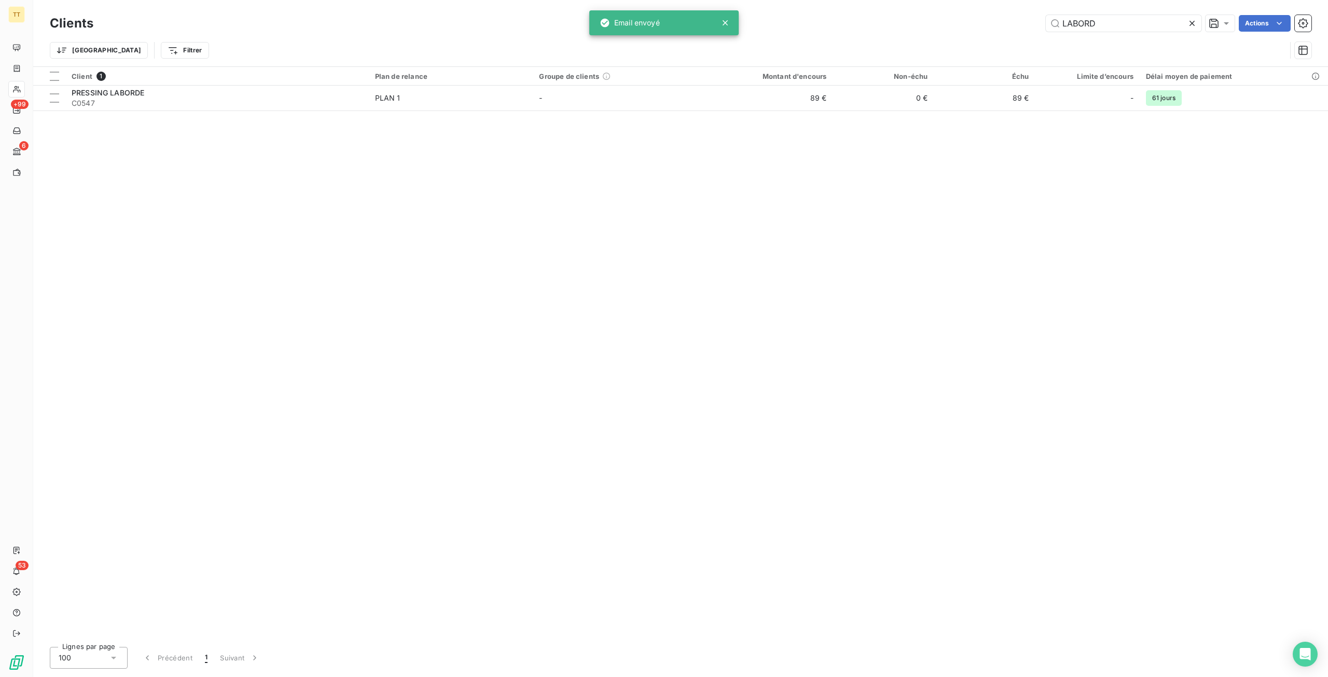
drag, startPoint x: 1133, startPoint y: 23, endPoint x: 921, endPoint y: 7, distance: 213.4
click at [921, 7] on div "Clients LABORD Actions Trier Filtrer" at bounding box center [680, 33] width 1295 height 66
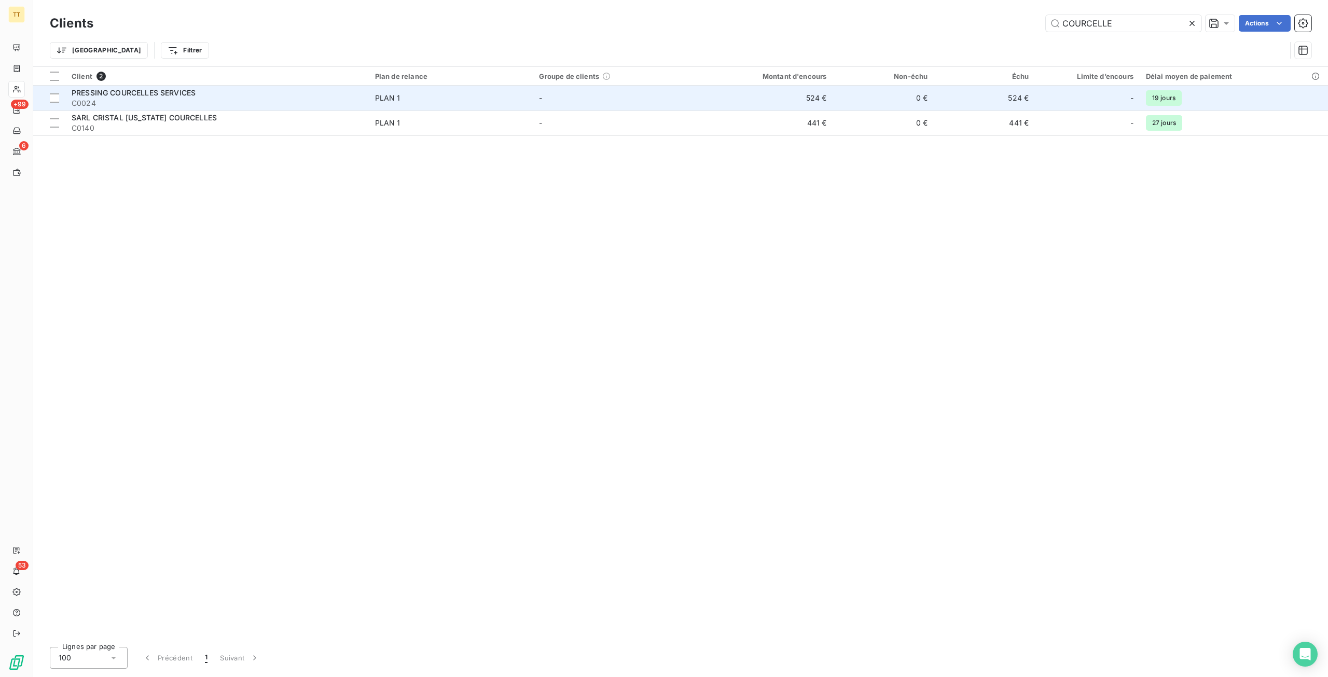
type input "COURCELLE"
click at [827, 91] on td "524 €" at bounding box center [764, 98] width 135 height 25
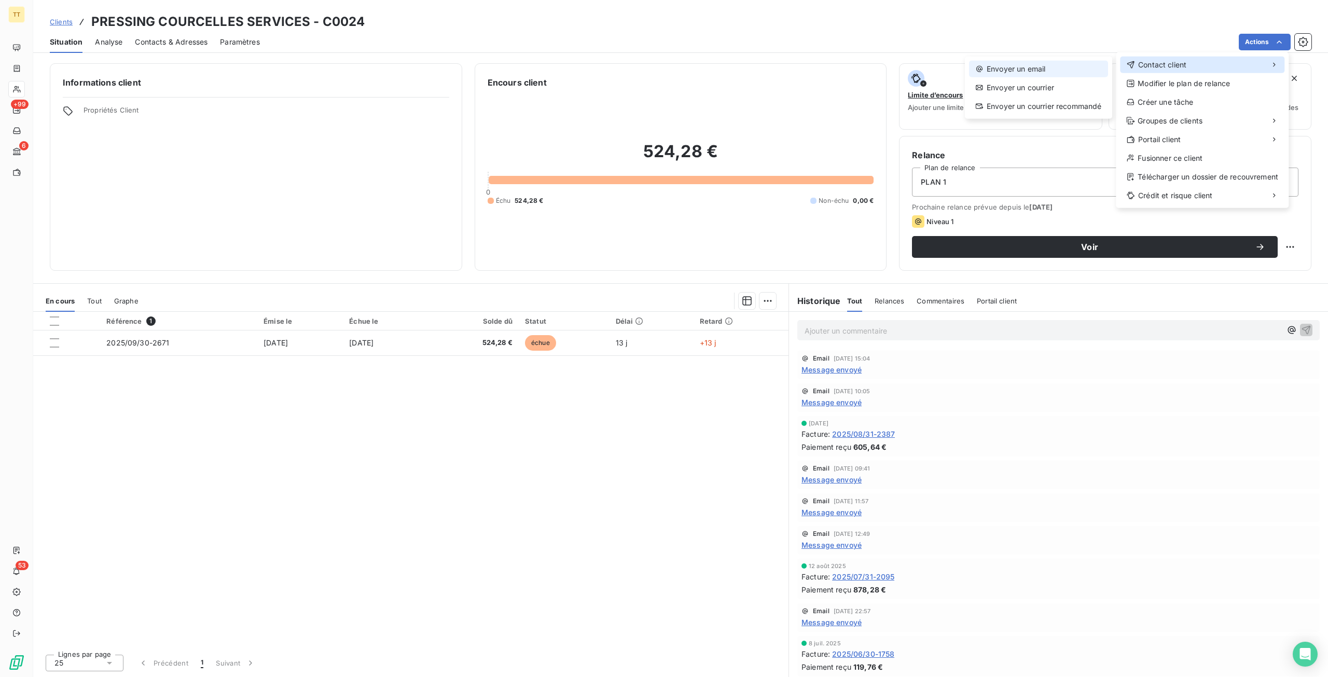
drag, startPoint x: 1207, startPoint y: 64, endPoint x: 1042, endPoint y: 64, distance: 165.0
click at [1207, 64] on div "Contact client" at bounding box center [1202, 65] width 164 height 17
click at [1021, 64] on div "Envoyer un email" at bounding box center [1038, 69] width 139 height 17
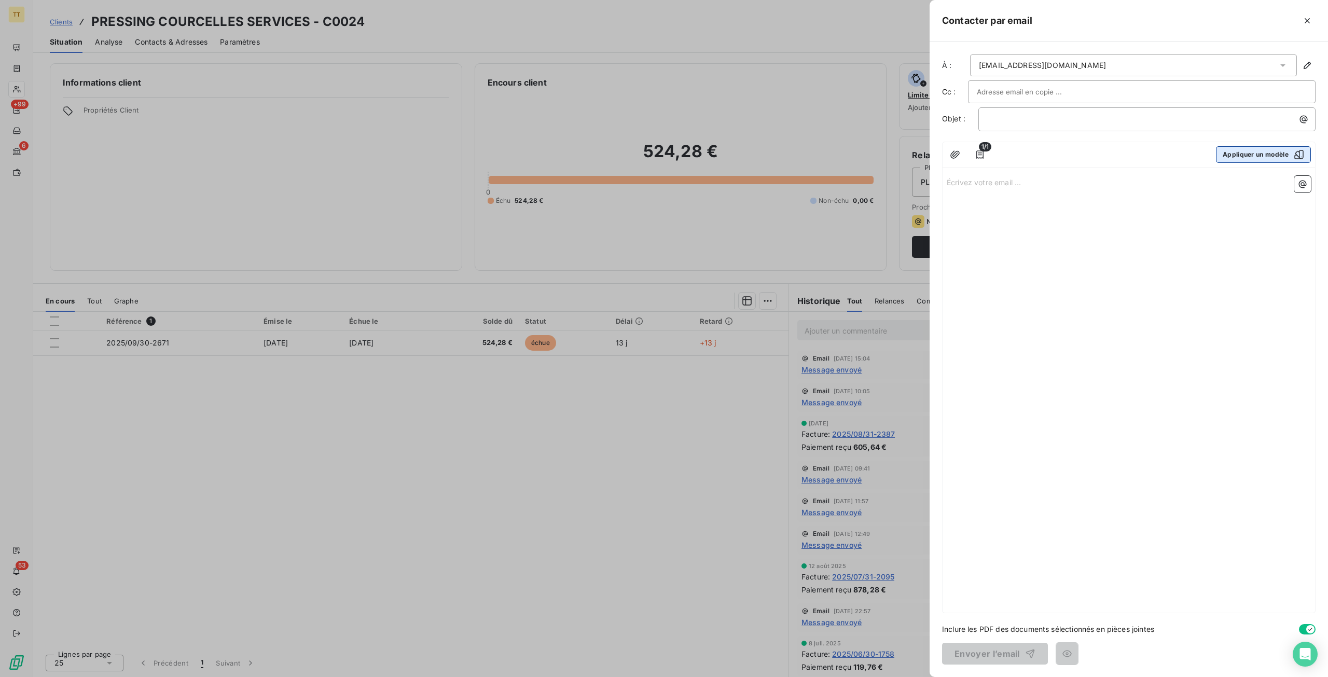
click at [1243, 153] on button "Appliquer un modèle" at bounding box center [1263, 154] width 95 height 17
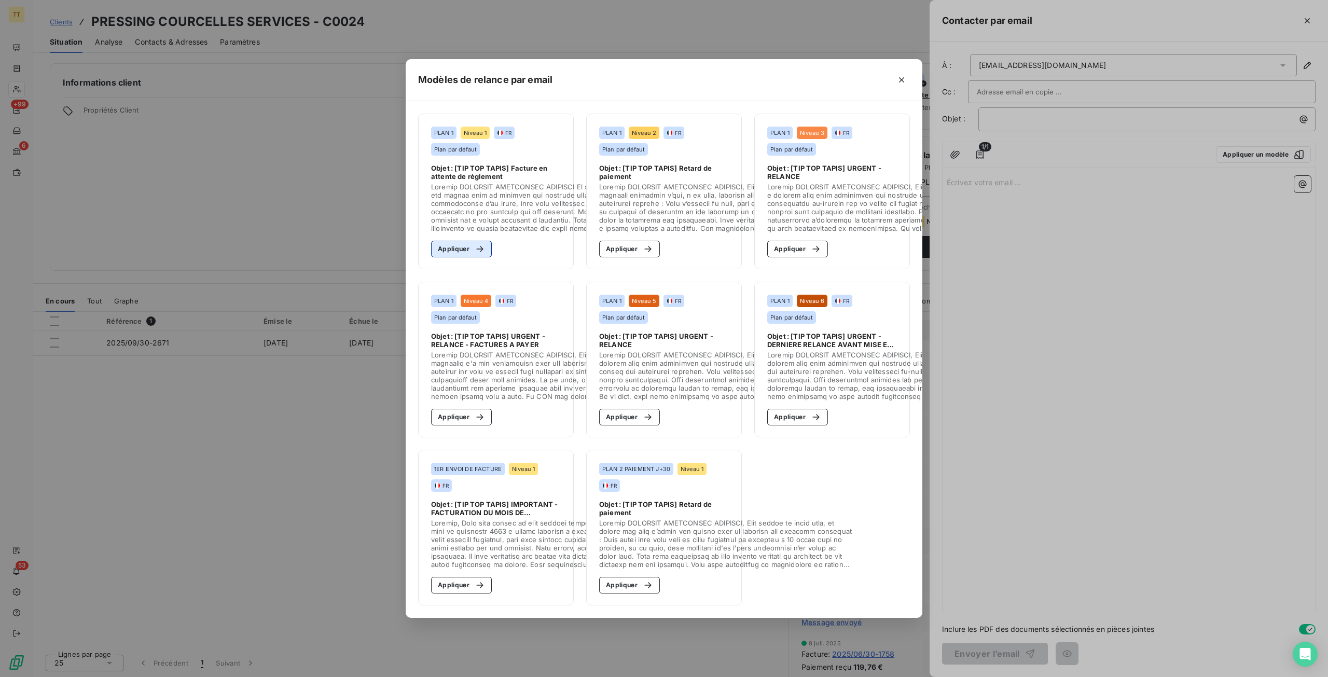
drag, startPoint x: 477, startPoint y: 244, endPoint x: 778, endPoint y: 435, distance: 356.4
click at [478, 246] on icon "button" at bounding box center [479, 249] width 7 height 6
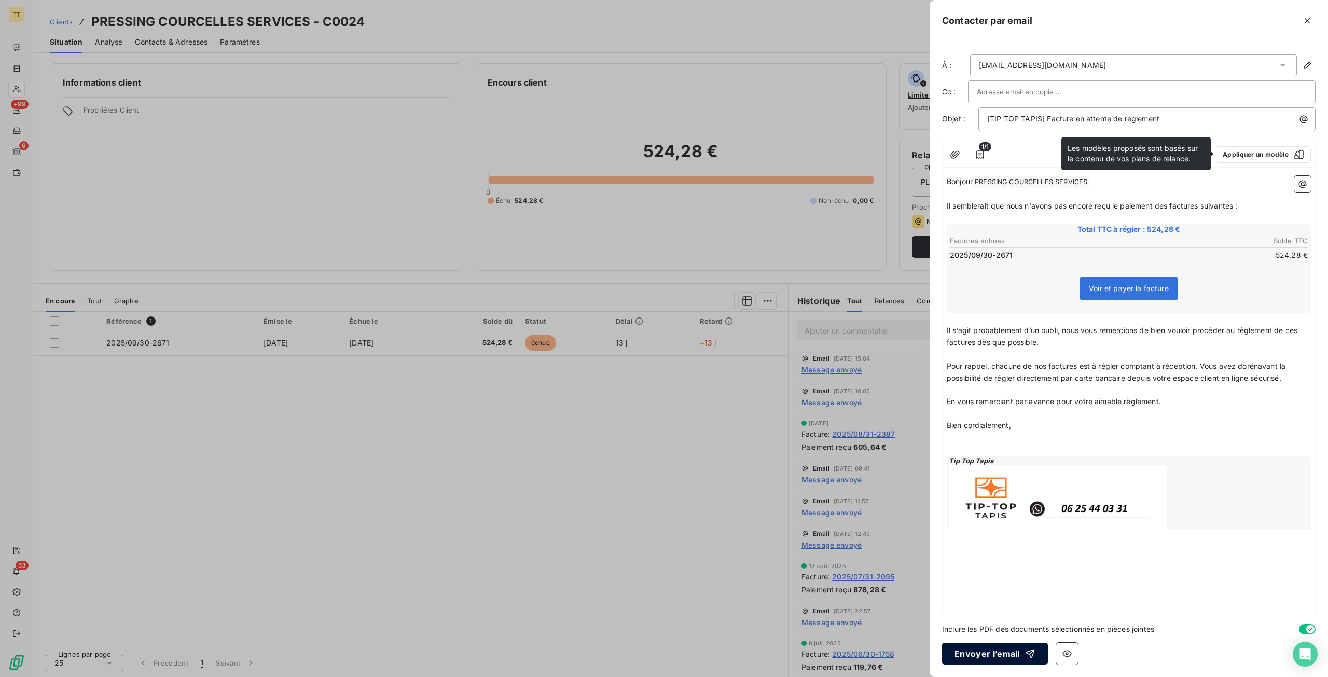
drag, startPoint x: 1025, startPoint y: 650, endPoint x: 831, endPoint y: 544, distance: 220.6
click at [1025, 650] on icon "button" at bounding box center [1030, 654] width 10 height 10
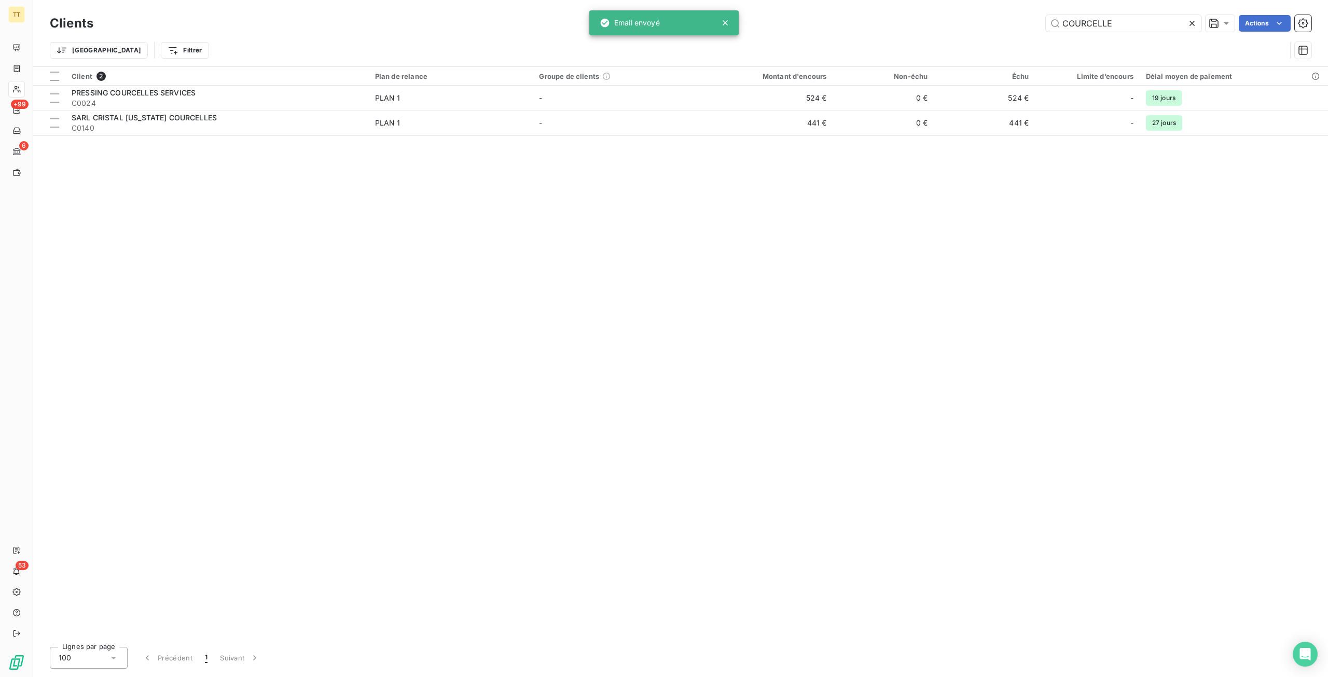
drag, startPoint x: 1152, startPoint y: 16, endPoint x: 873, endPoint y: 3, distance: 279.5
click at [873, 3] on div "Clients COURCELLE Actions Trier Filtrer" at bounding box center [680, 33] width 1295 height 66
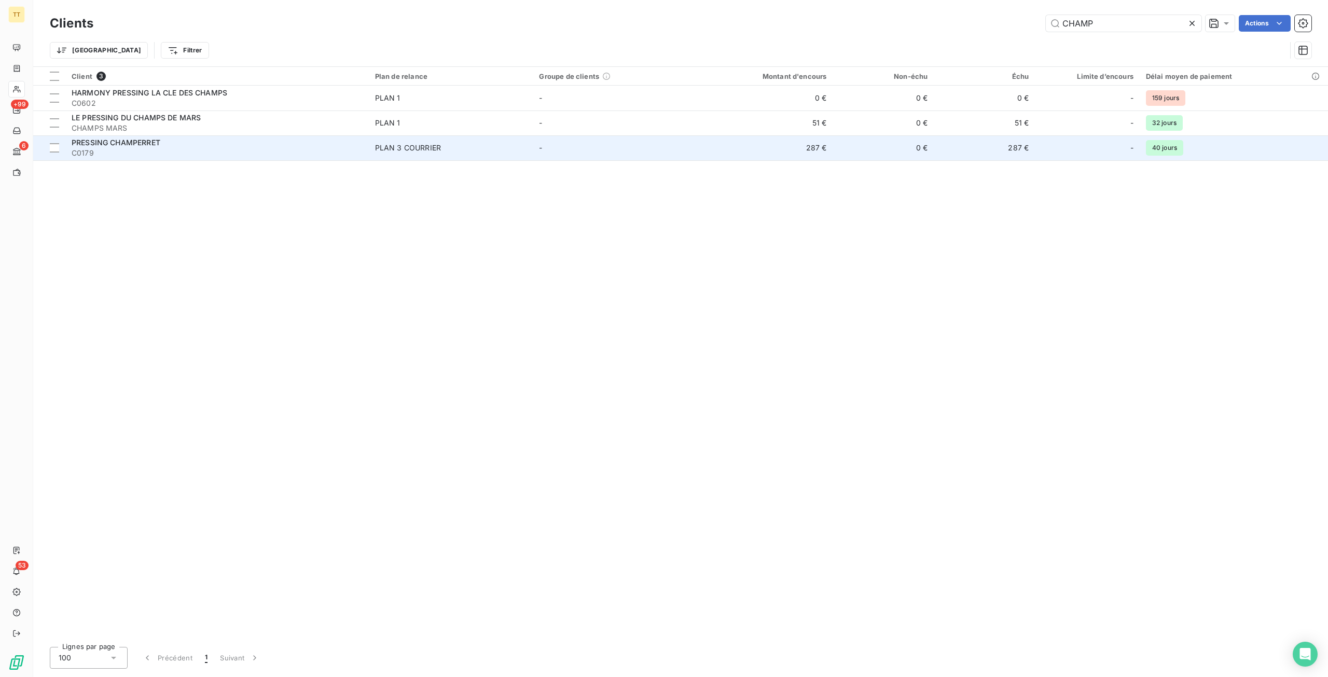
type input "CHAMP"
click at [816, 145] on td "287 €" at bounding box center [764, 147] width 135 height 25
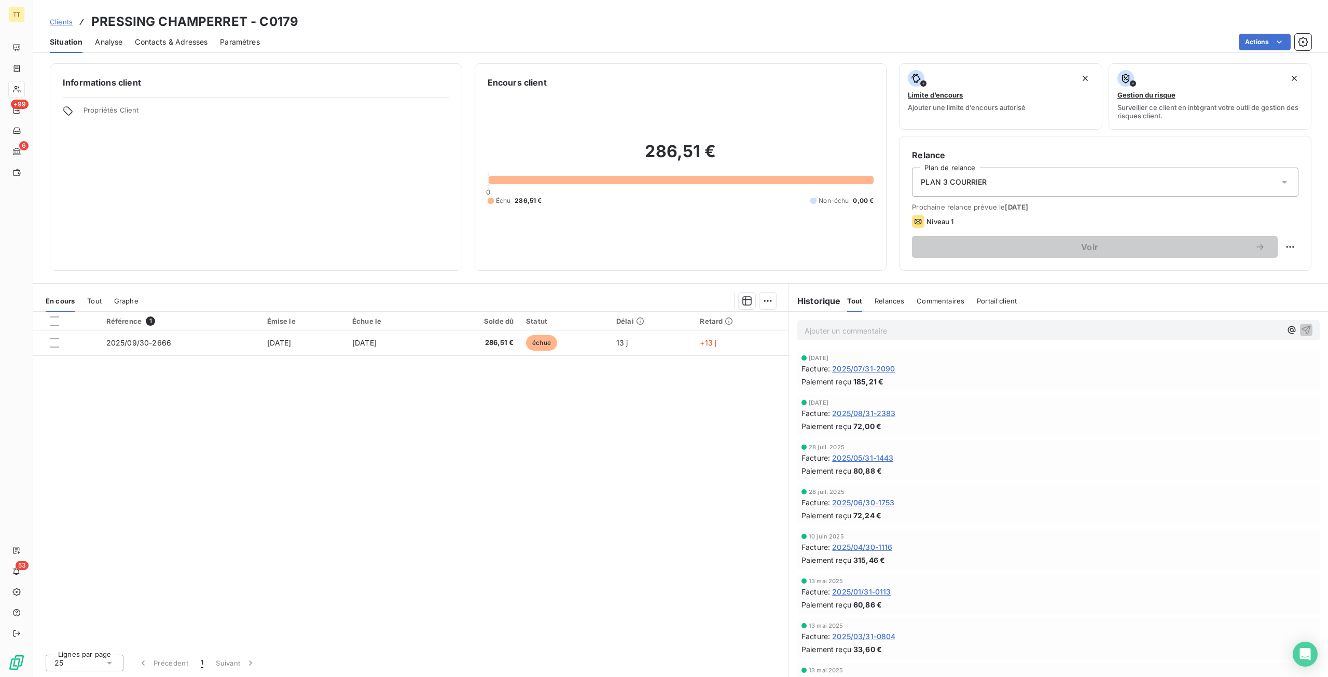
click at [834, 334] on p "Ajouter un commentaire ﻿" at bounding box center [1043, 330] width 477 height 13
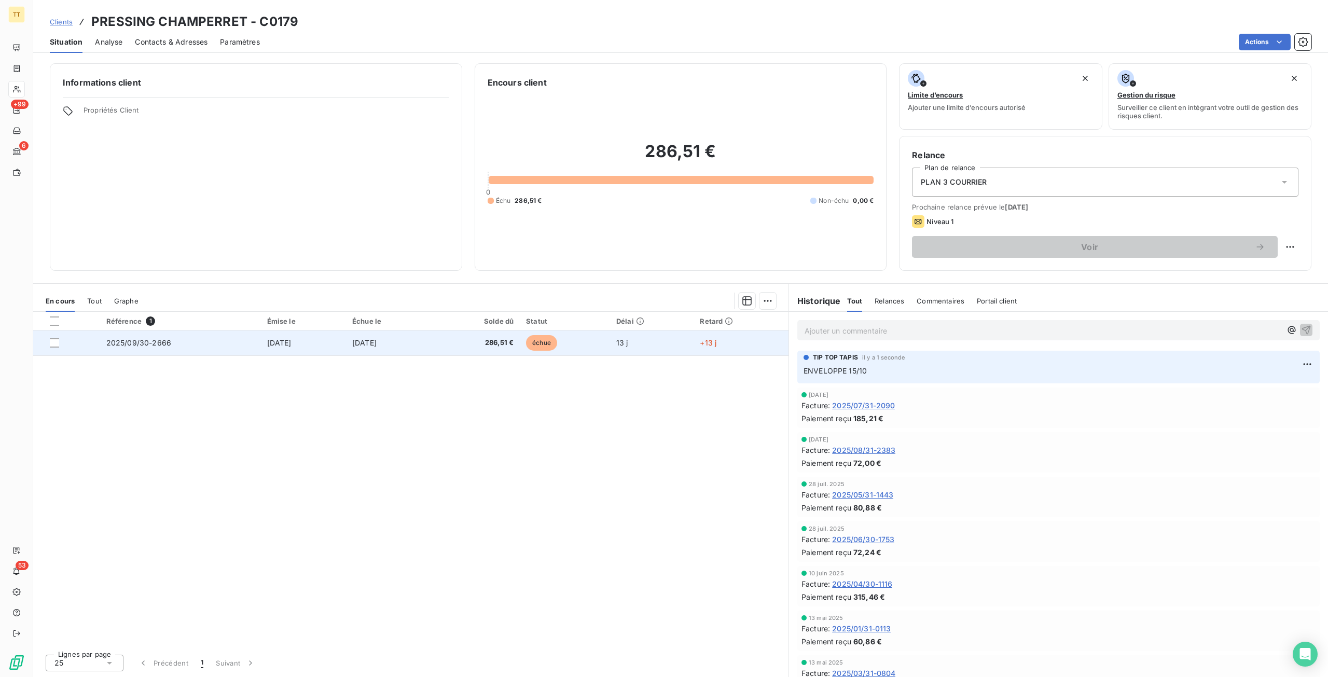
click at [433, 336] on td "[DATE]" at bounding box center [389, 343] width 87 height 25
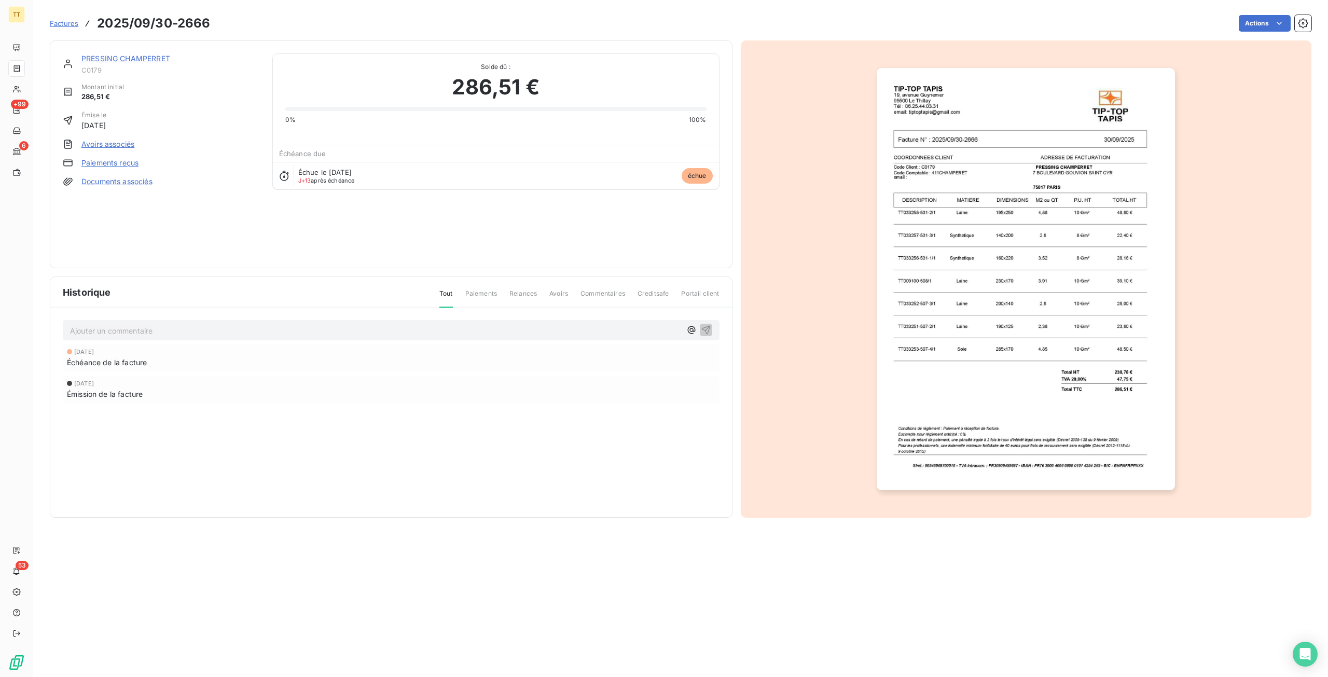
click at [993, 245] on img "button" at bounding box center [1026, 279] width 298 height 422
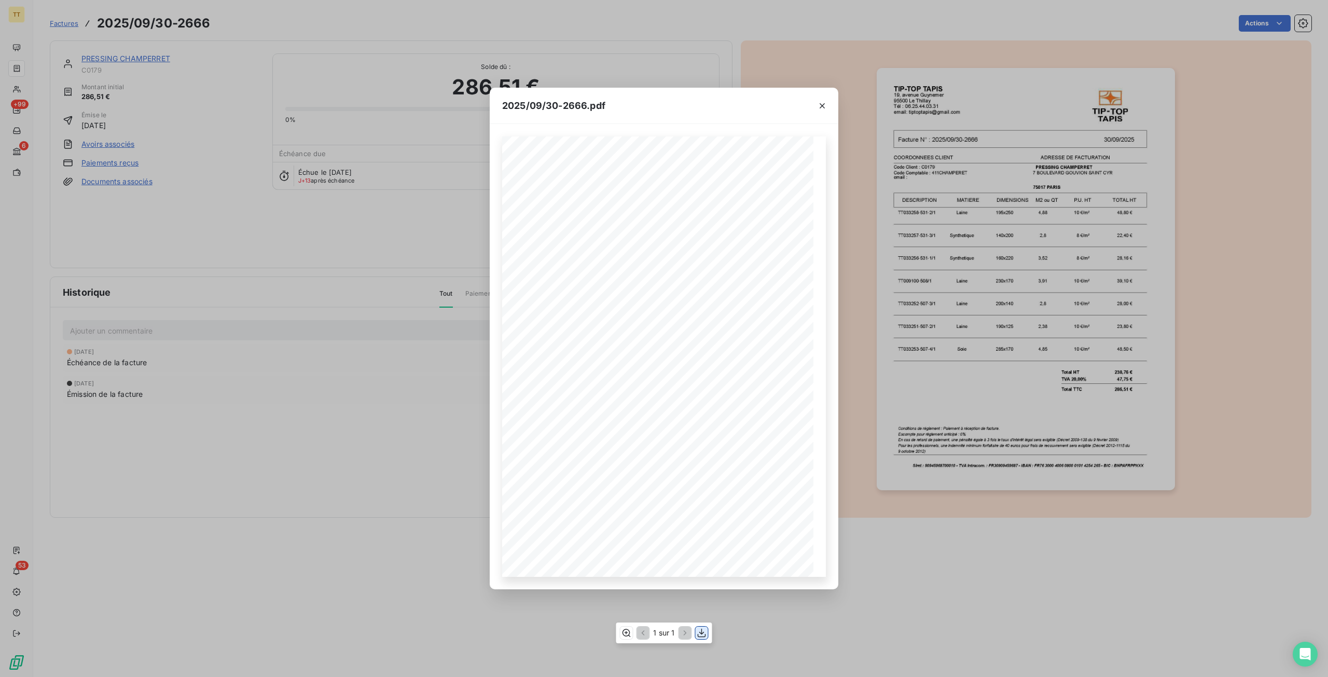
click at [706, 633] on icon "button" at bounding box center [702, 633] width 10 height 10
click at [0, 3] on div "2025/09/30-2666.pdf TIP-TOP TAPIS 19, avenue Guynemer 95500 Le Thillay Tél : 06…" at bounding box center [664, 338] width 1328 height 677
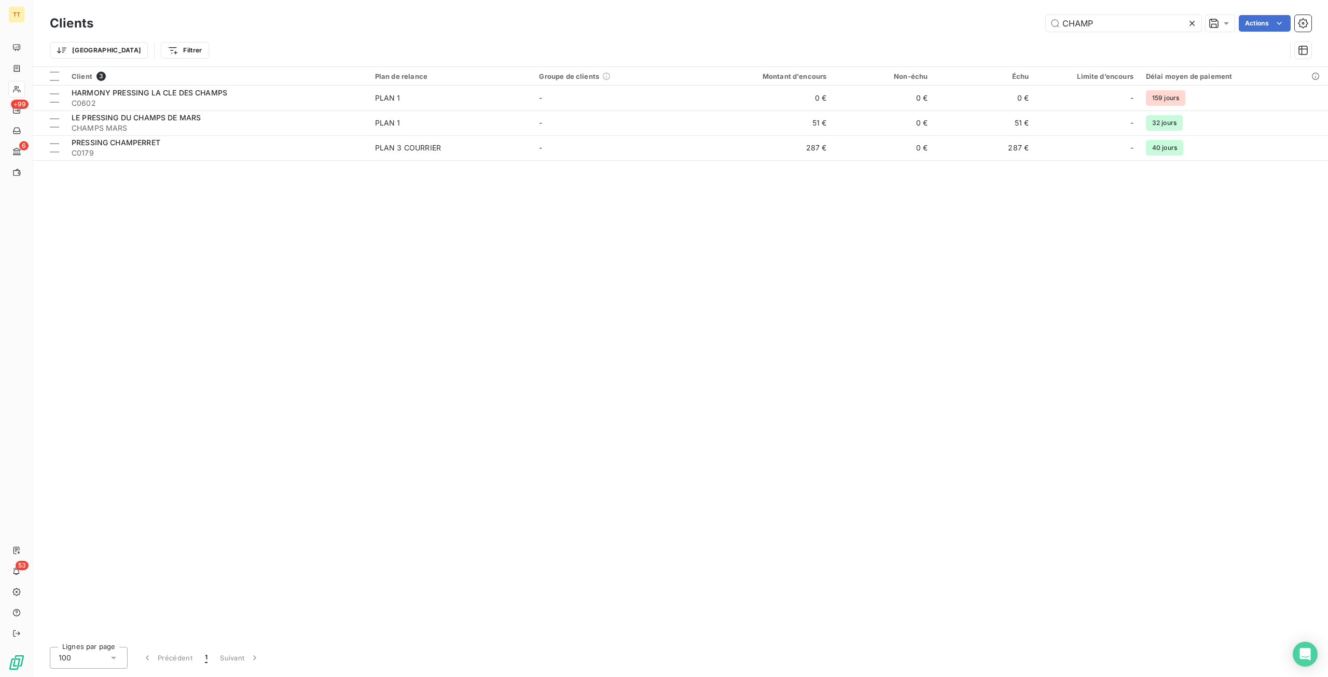
drag, startPoint x: 1168, startPoint y: 20, endPoint x: 879, endPoint y: -6, distance: 290.2
click at [879, 0] on html "TT +99 6 53 Clients CHAMP Actions Trier Filtrer Client 3 Plan de relance Groupe…" at bounding box center [664, 338] width 1328 height 677
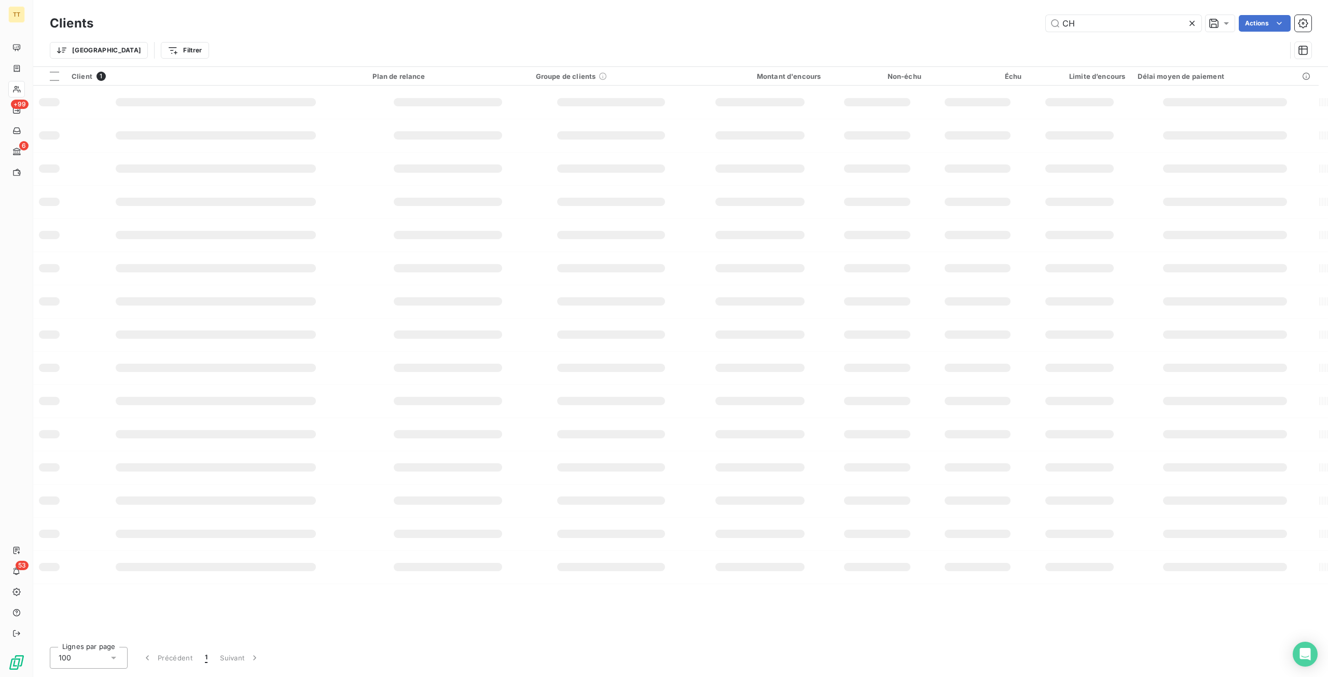
type input "C"
type input "M"
type input "P"
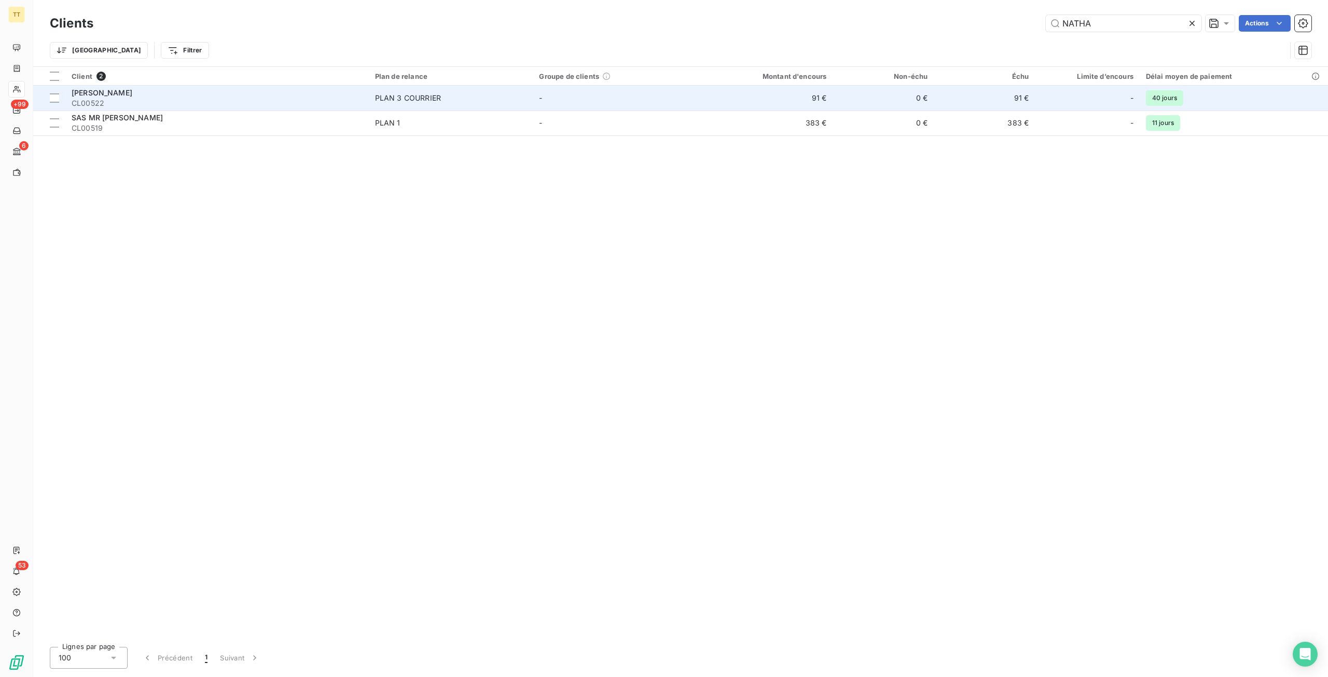
type input "NATHA"
click at [828, 99] on td "91 €" at bounding box center [764, 98] width 135 height 25
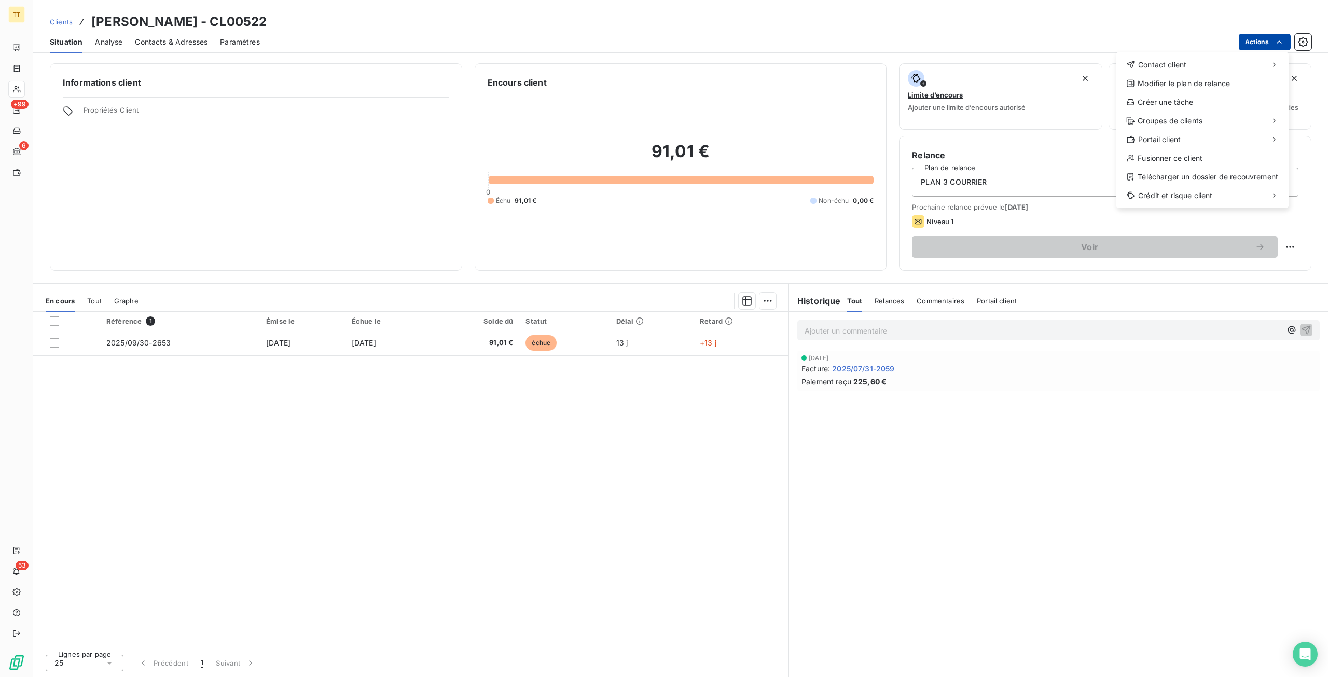
click at [1285, 36] on html "TT +99 6 53 Clients SARL NATHAN - CL00522 Situation Analyse Contacts & Adresses…" at bounding box center [664, 338] width 1328 height 677
click at [1202, 62] on div "Contact client" at bounding box center [1202, 65] width 164 height 17
click at [1044, 75] on div "Envoyer un email" at bounding box center [1038, 69] width 139 height 17
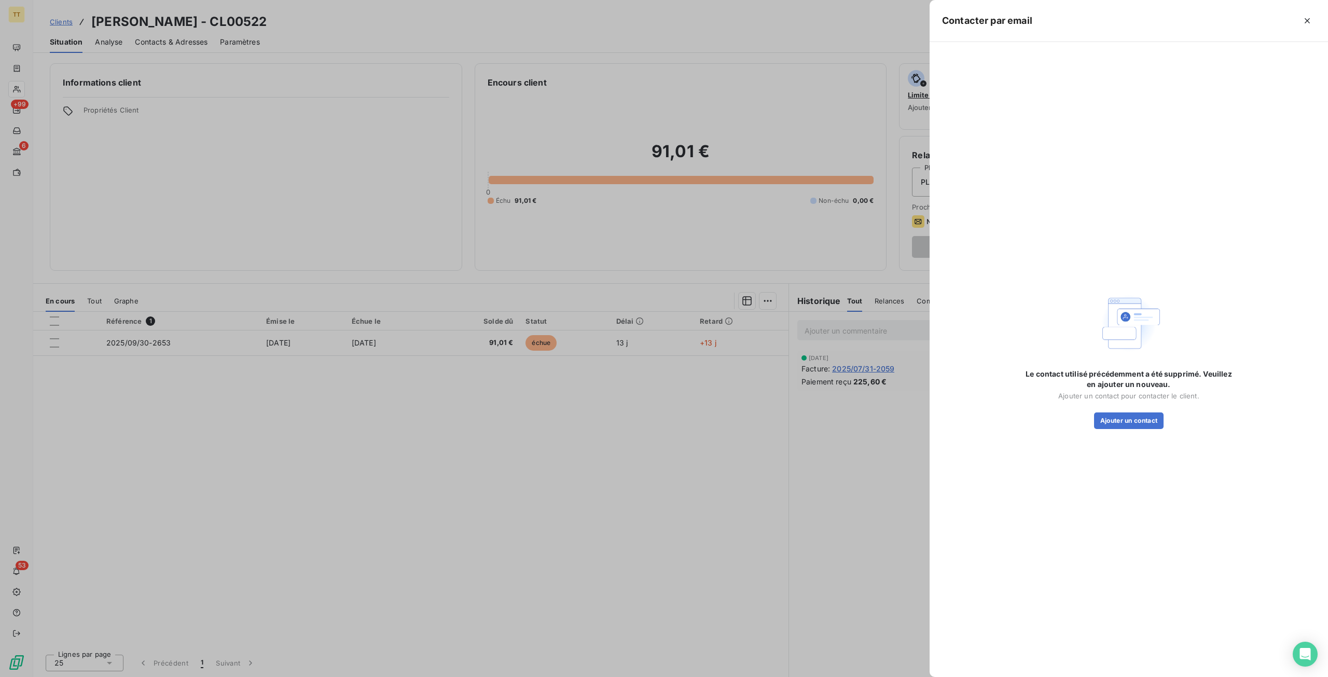
click at [786, 267] on div at bounding box center [664, 338] width 1328 height 677
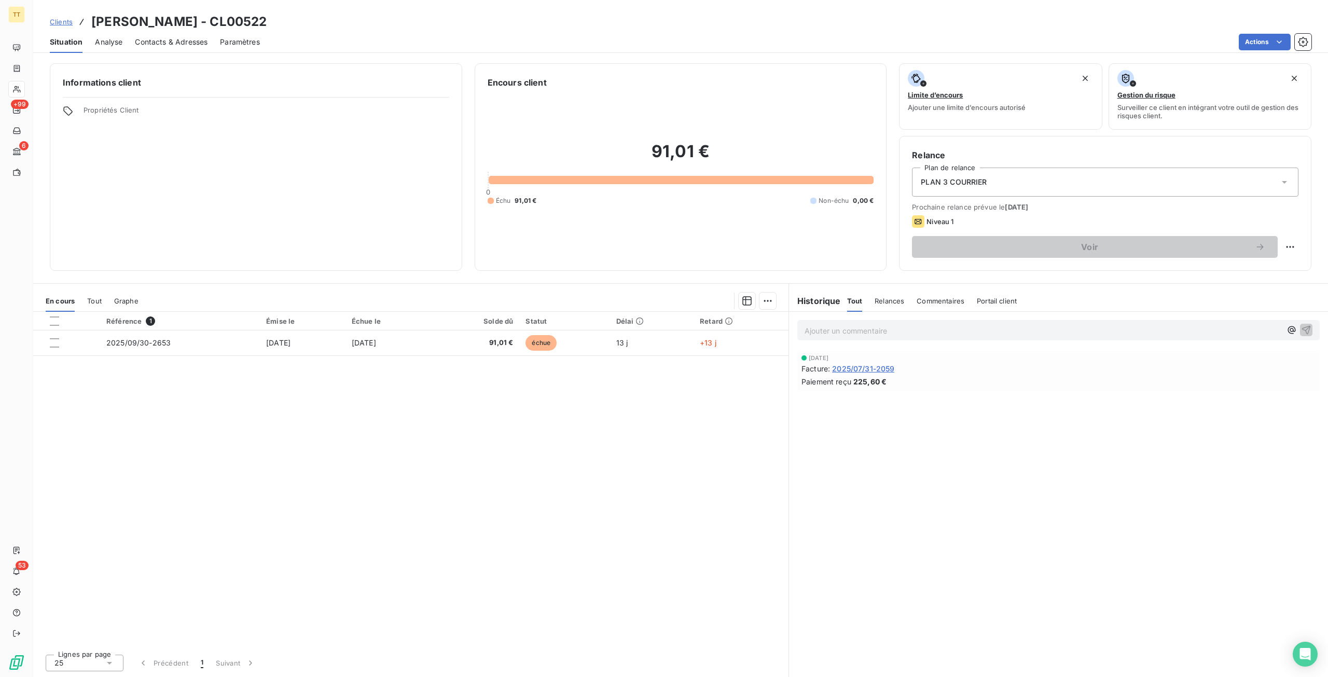
drag, startPoint x: 933, startPoint y: 336, endPoint x: 931, endPoint y: 330, distance: 6.6
click at [932, 333] on p "Ajouter un commentaire ﻿" at bounding box center [1043, 330] width 477 height 13
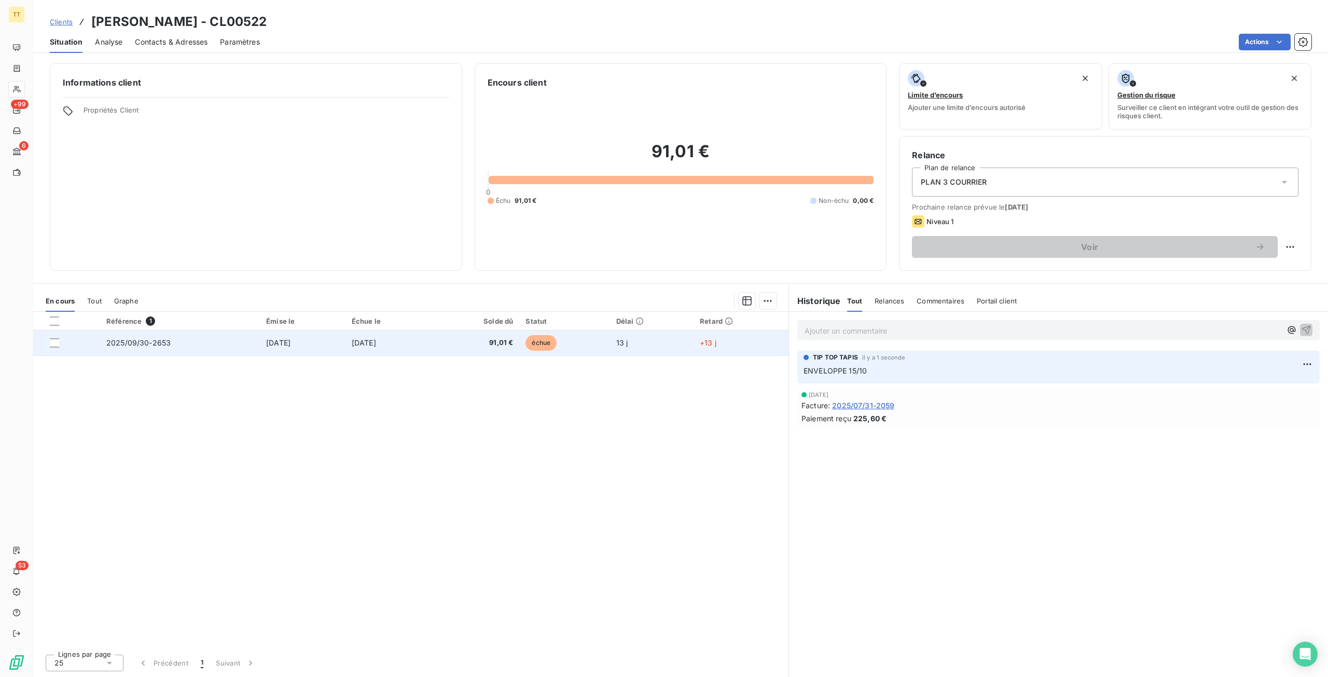
click at [290, 344] on span "[DATE]" at bounding box center [278, 342] width 24 height 9
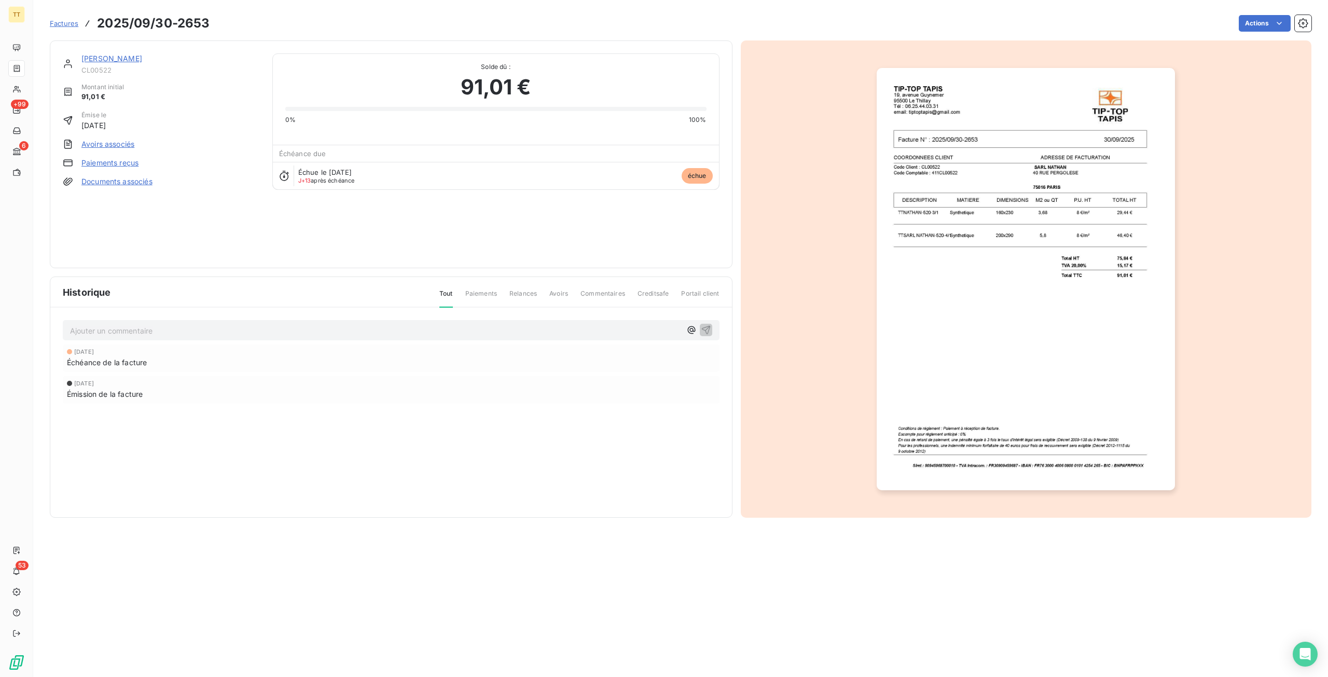
click at [1092, 234] on img "button" at bounding box center [1026, 279] width 298 height 422
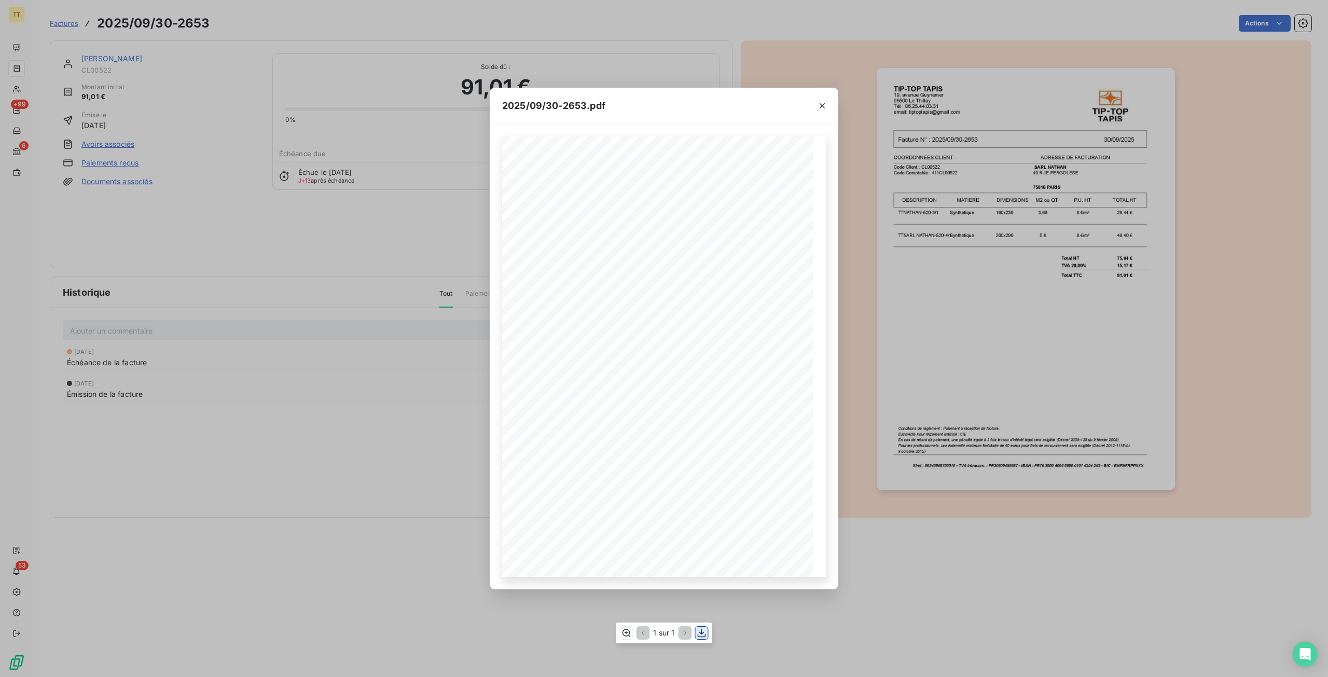
click at [699, 632] on icon "button" at bounding box center [702, 633] width 10 height 10
drag, startPoint x: 211, startPoint y: 391, endPoint x: 200, endPoint y: 246, distance: 145.1
click at [211, 391] on div "2025/09/30-2653.pdf TIP-TOP TAPIS 19, avenue Guynemer 95500 Le Thillay Tél : 06…" at bounding box center [664, 338] width 1328 height 677
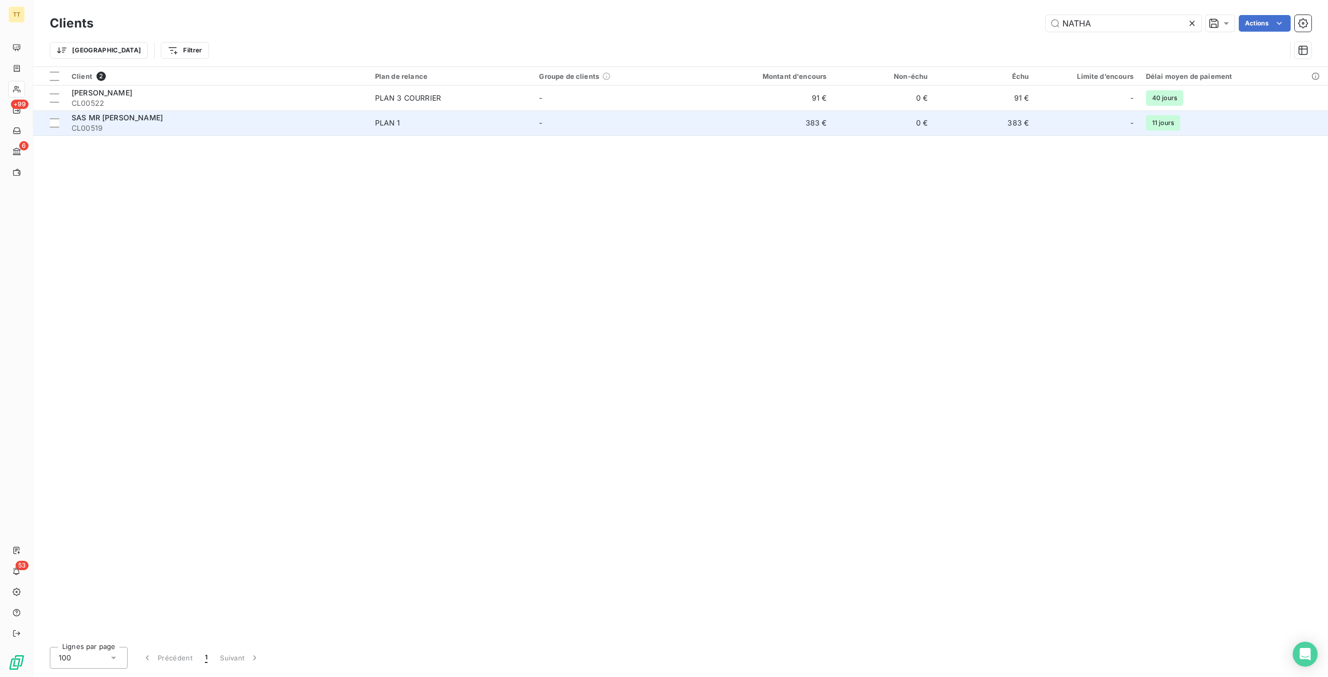
click at [581, 126] on td "-" at bounding box center [615, 123] width 164 height 25
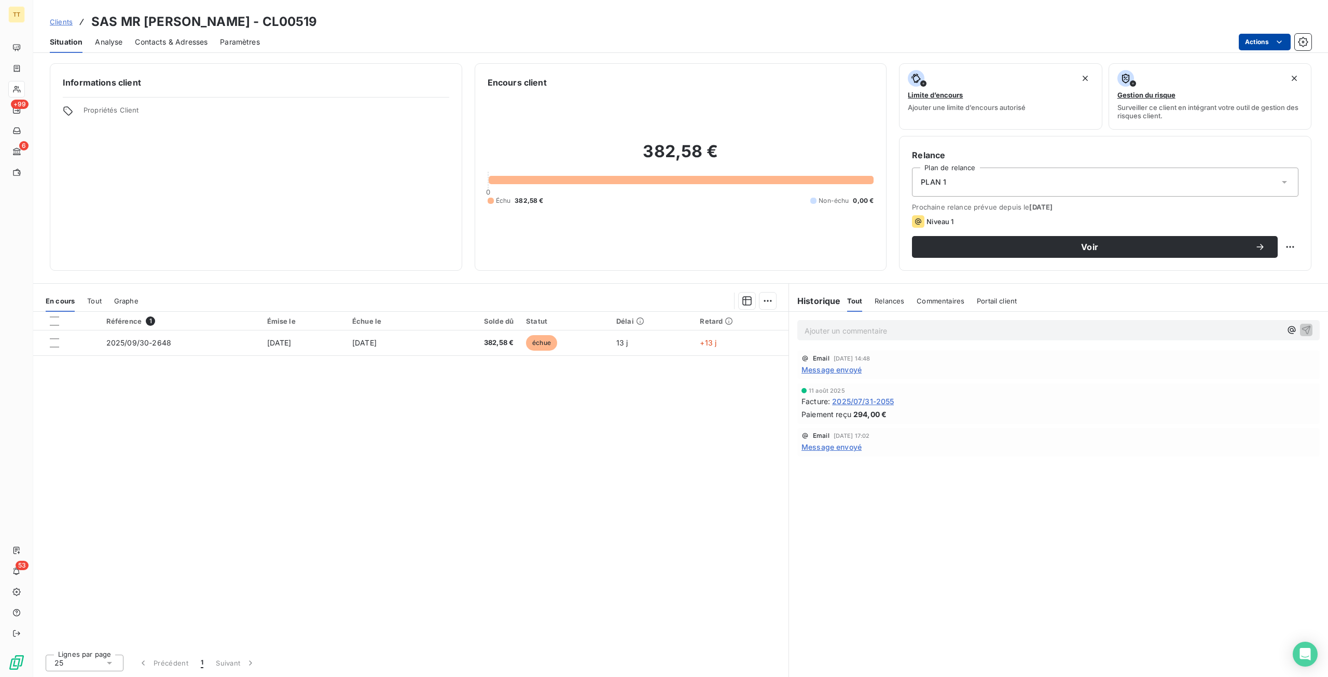
click at [1262, 43] on html "TT +99 6 53 Clients SAS MR NATHAN - CL00519 Situation Analyse Contacts & Adress…" at bounding box center [664, 338] width 1328 height 677
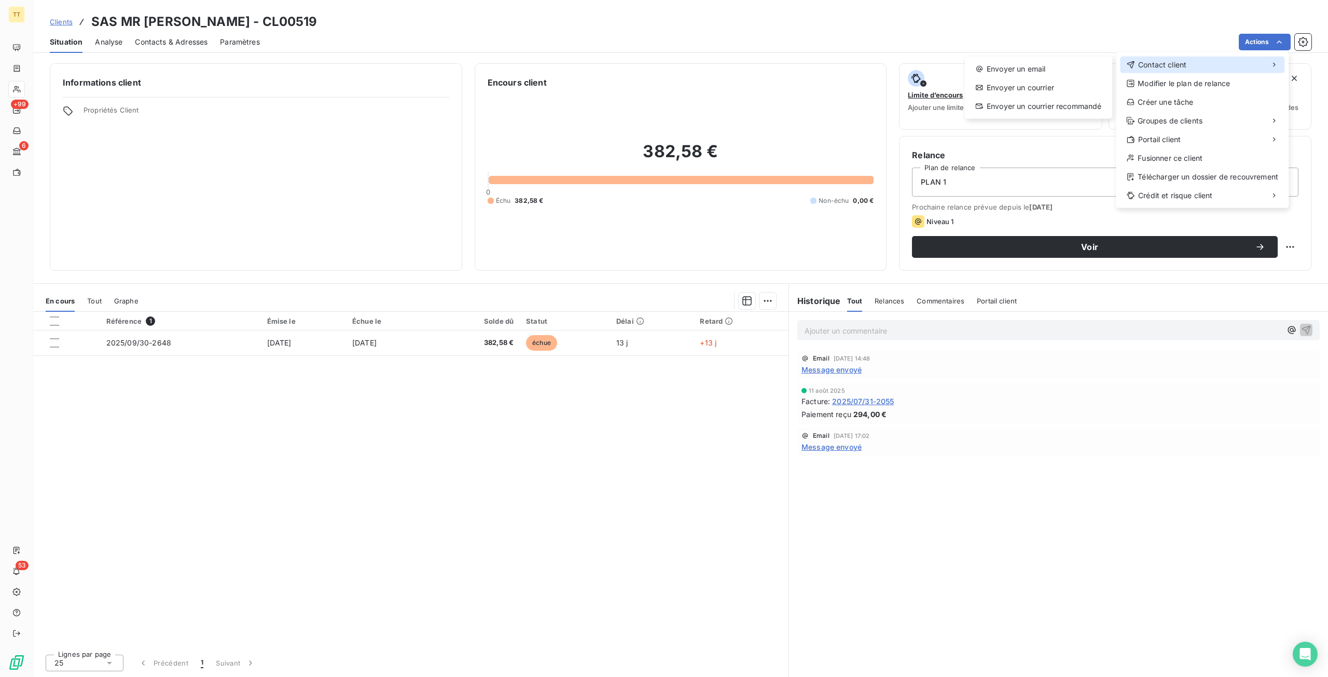
click at [1173, 69] on span "Contact client" at bounding box center [1162, 65] width 48 height 10
click at [1019, 71] on div "Envoyer un email" at bounding box center [1038, 69] width 139 height 17
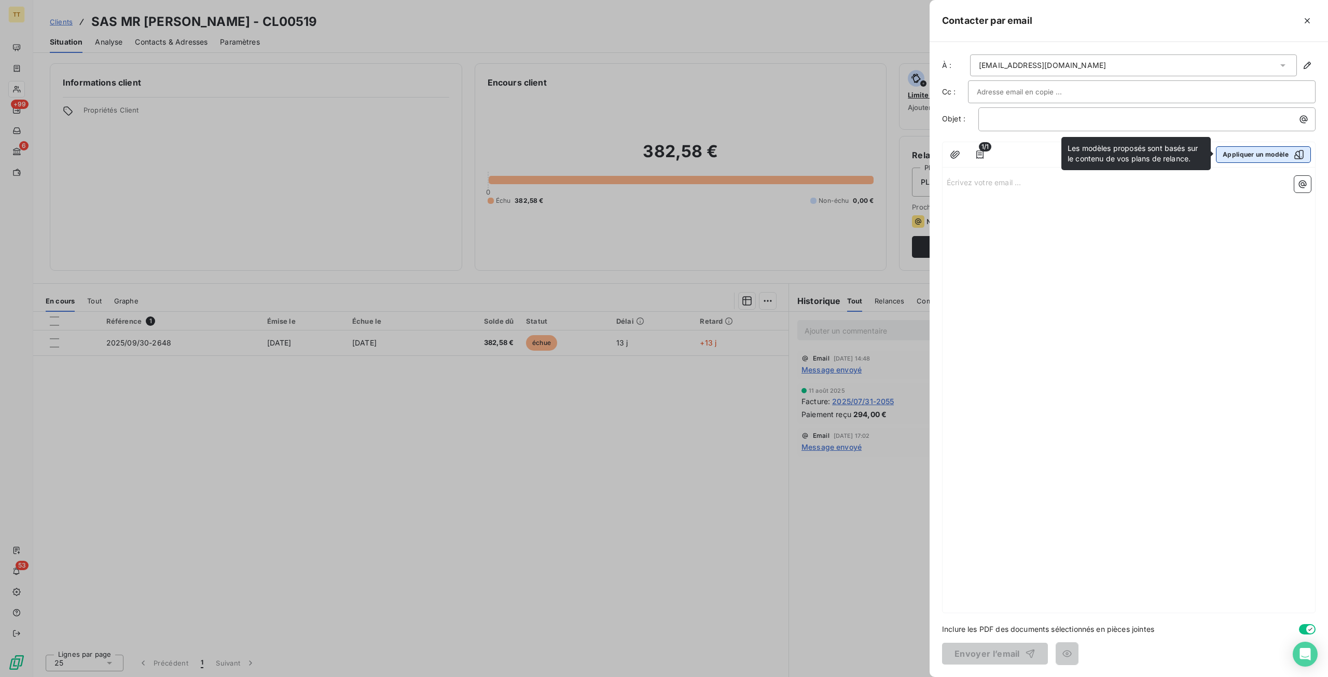
click at [1253, 152] on button "Appliquer un modèle" at bounding box center [1263, 154] width 95 height 17
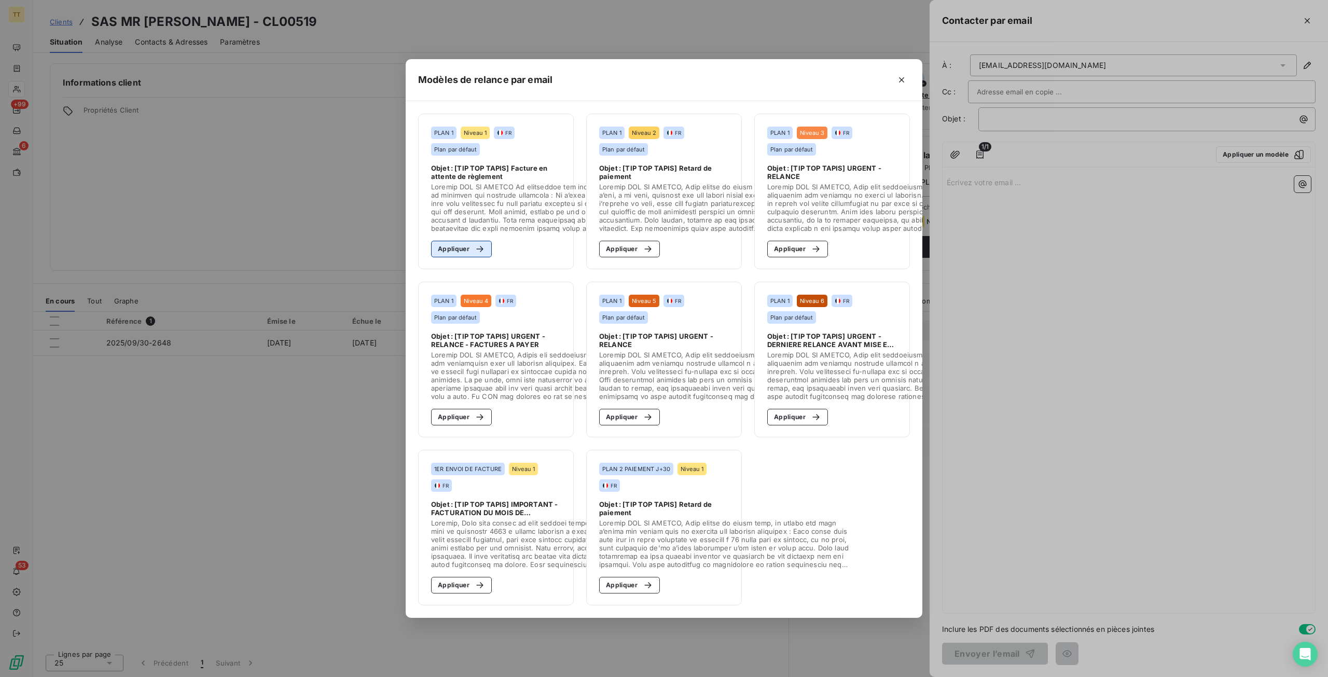
drag, startPoint x: 463, startPoint y: 253, endPoint x: 468, endPoint y: 255, distance: 5.6
click at [463, 253] on button "Appliquer" at bounding box center [461, 249] width 61 height 17
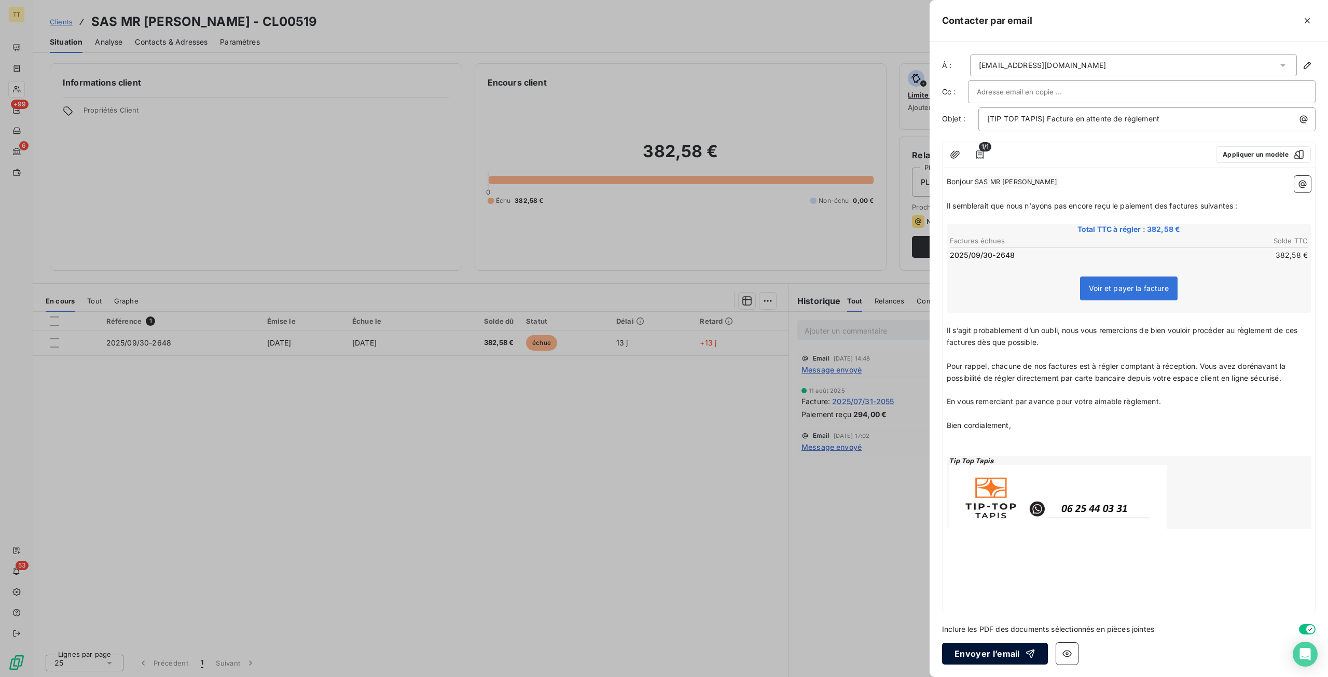
click at [980, 643] on button "Envoyer l’email" at bounding box center [995, 654] width 106 height 22
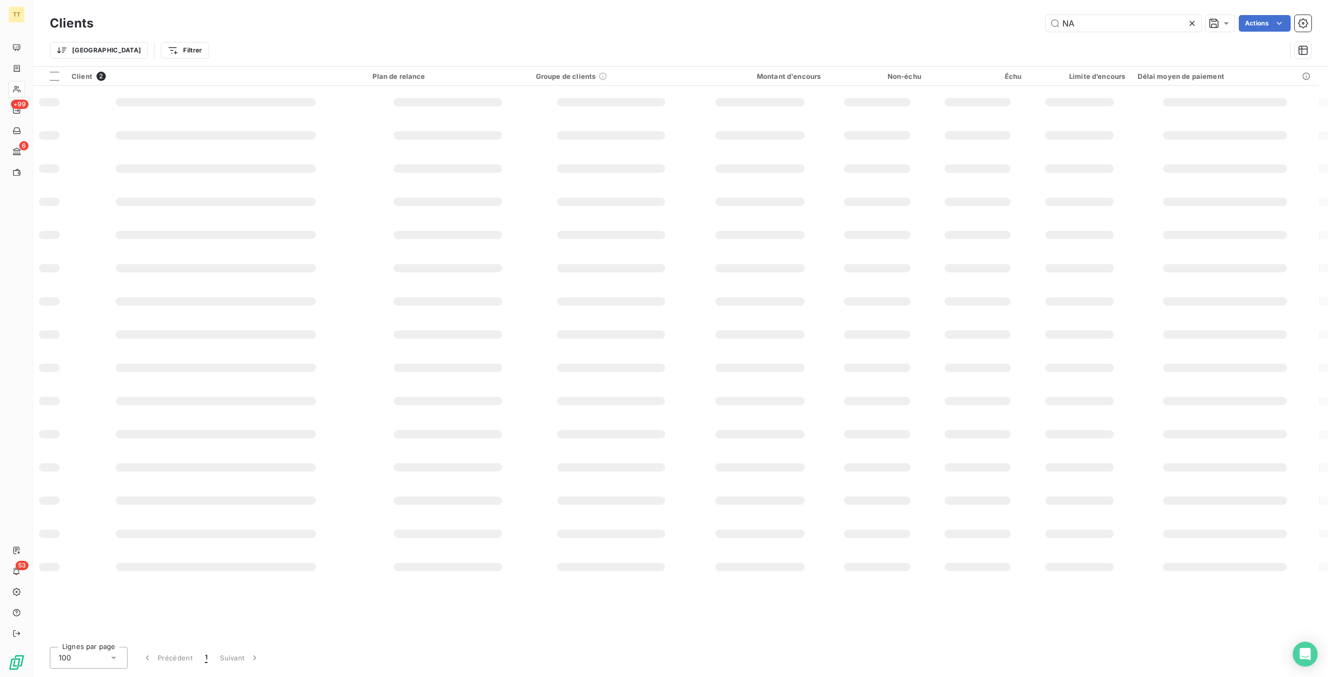
type input "N"
type input "P"
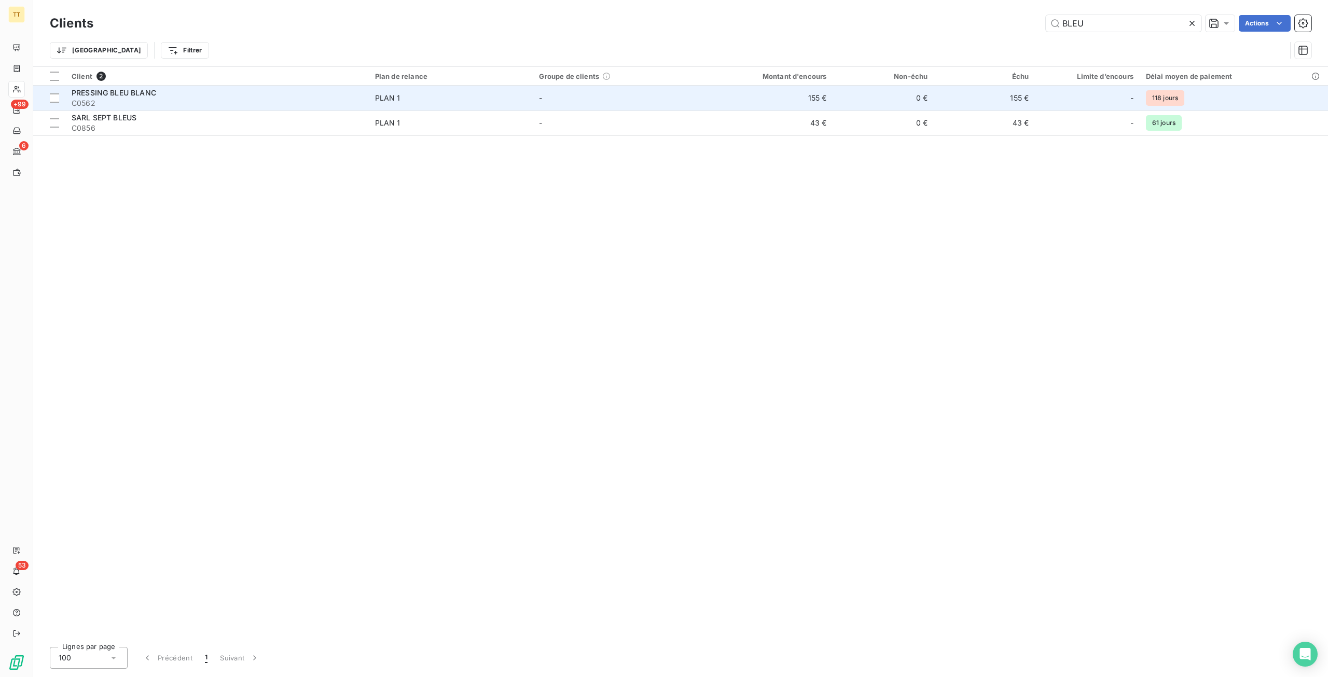
type input "BLEU"
click at [807, 102] on td "155 €" at bounding box center [764, 98] width 135 height 25
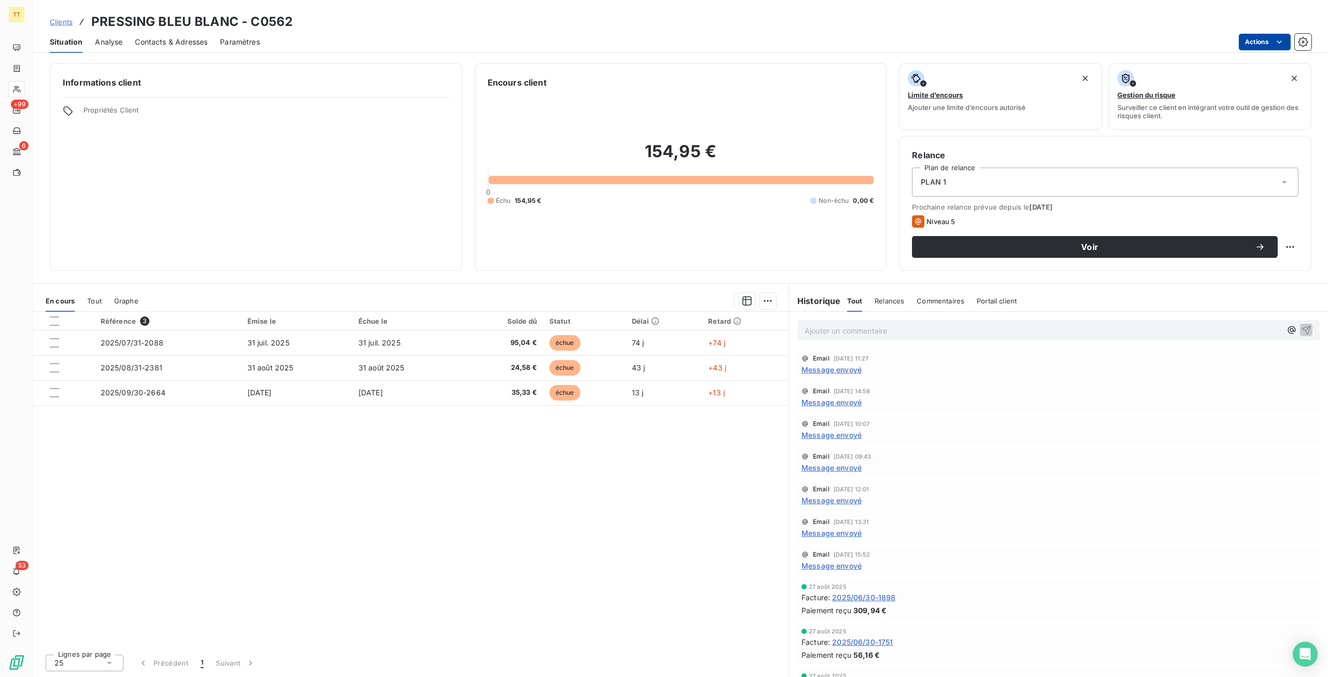
click at [1269, 44] on html "TT +99 6 53 Clients PRESSING BLEU BLANC - C0562 Situation Analyse Contacts & Ad…" at bounding box center [664, 338] width 1328 height 677
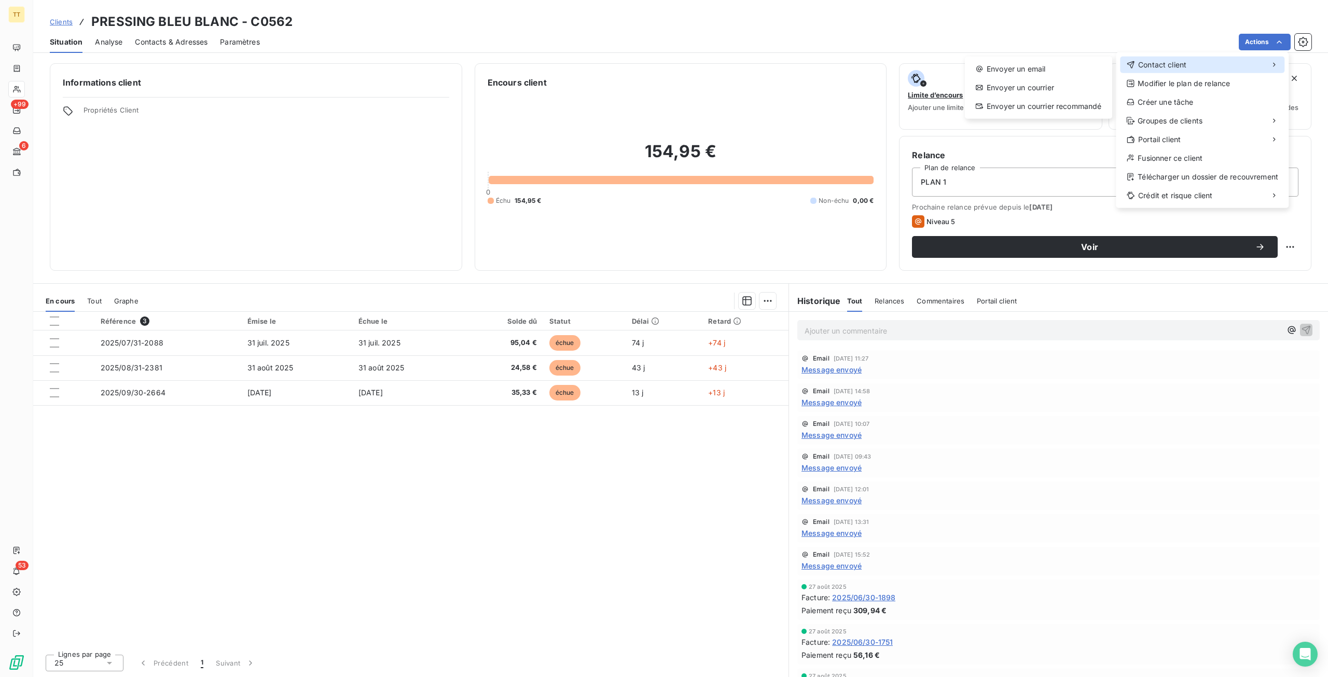
drag, startPoint x: 1213, startPoint y: 66, endPoint x: 957, endPoint y: 77, distance: 256.6
click at [1212, 66] on div "Contact client" at bounding box center [1202, 65] width 164 height 17
click at [957, 77] on html "TT +99 6 53 Clients PRESSING BLEU BLANC - C0562 Situation Analyse Contacts & Ad…" at bounding box center [664, 338] width 1328 height 677
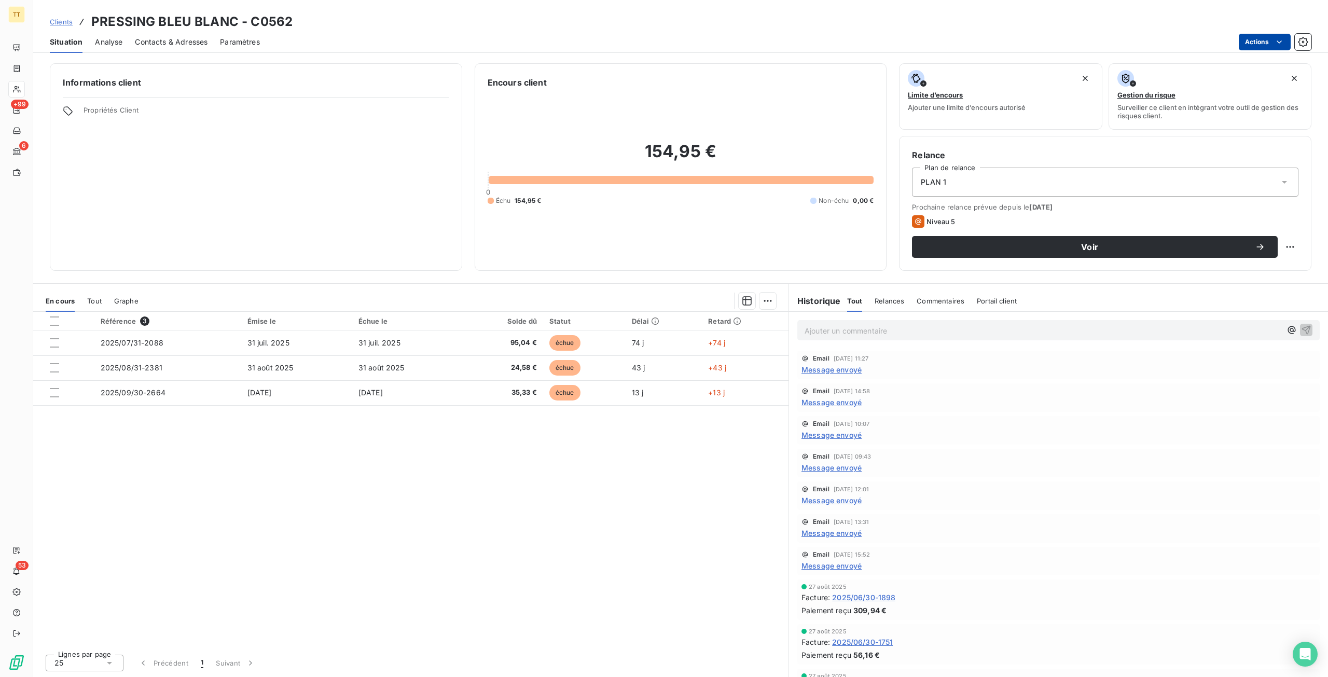
click at [1260, 43] on html "TT +99 6 53 Clients PRESSING BLEU BLANC - C0562 Situation Analyse Contacts & Ad…" at bounding box center [664, 338] width 1328 height 677
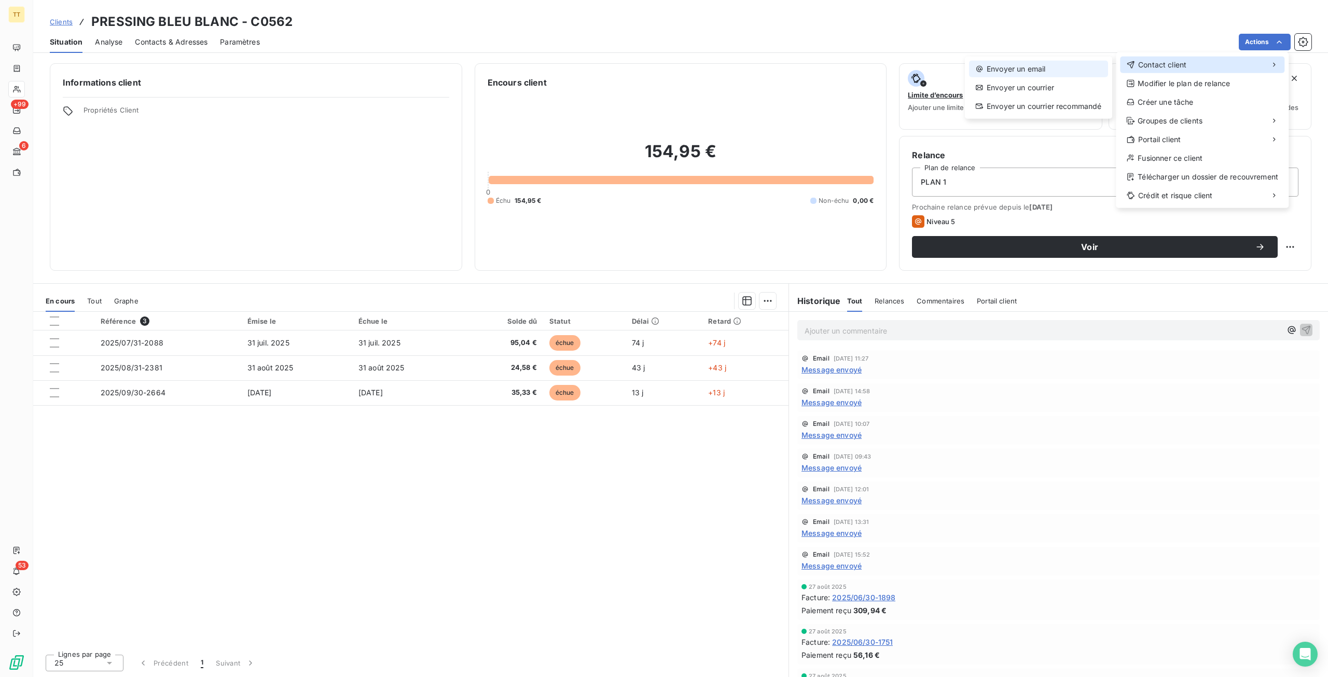
drag, startPoint x: 1218, startPoint y: 68, endPoint x: 1019, endPoint y: 72, distance: 199.3
click at [1210, 69] on div "Contact client" at bounding box center [1202, 65] width 164 height 17
click at [1019, 72] on div "Envoyer un email" at bounding box center [1038, 69] width 139 height 17
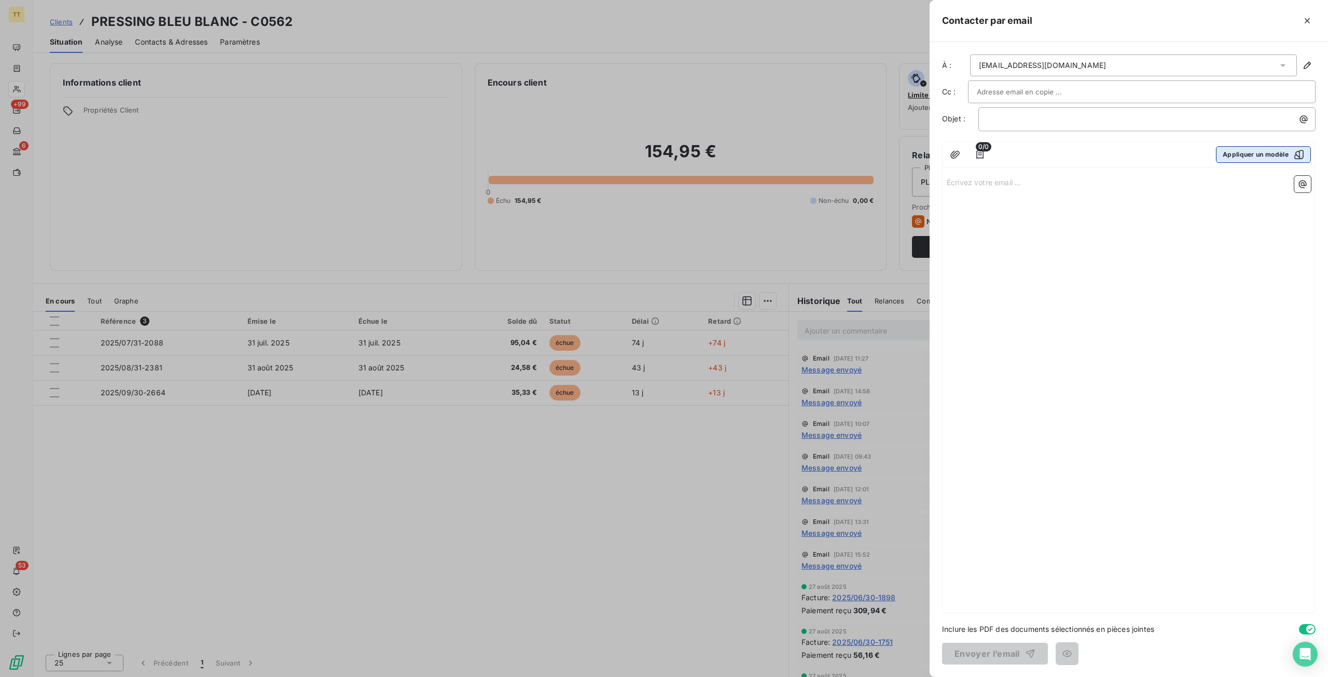
drag, startPoint x: 1255, startPoint y: 157, endPoint x: 1249, endPoint y: 157, distance: 5.7
click at [1253, 157] on button "Appliquer un modèle" at bounding box center [1263, 154] width 95 height 17
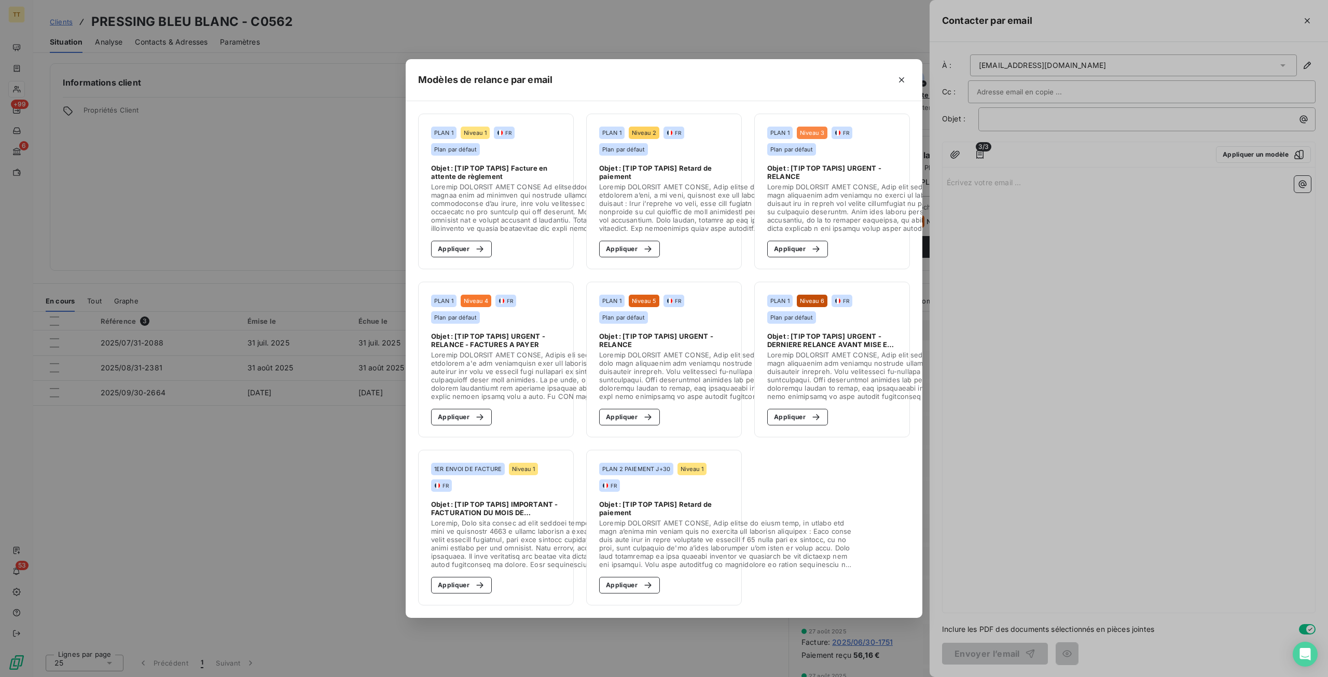
drag, startPoint x: 632, startPoint y: 244, endPoint x: 656, endPoint y: 259, distance: 28.7
click at [634, 246] on button "Appliquer" at bounding box center [629, 249] width 61 height 17
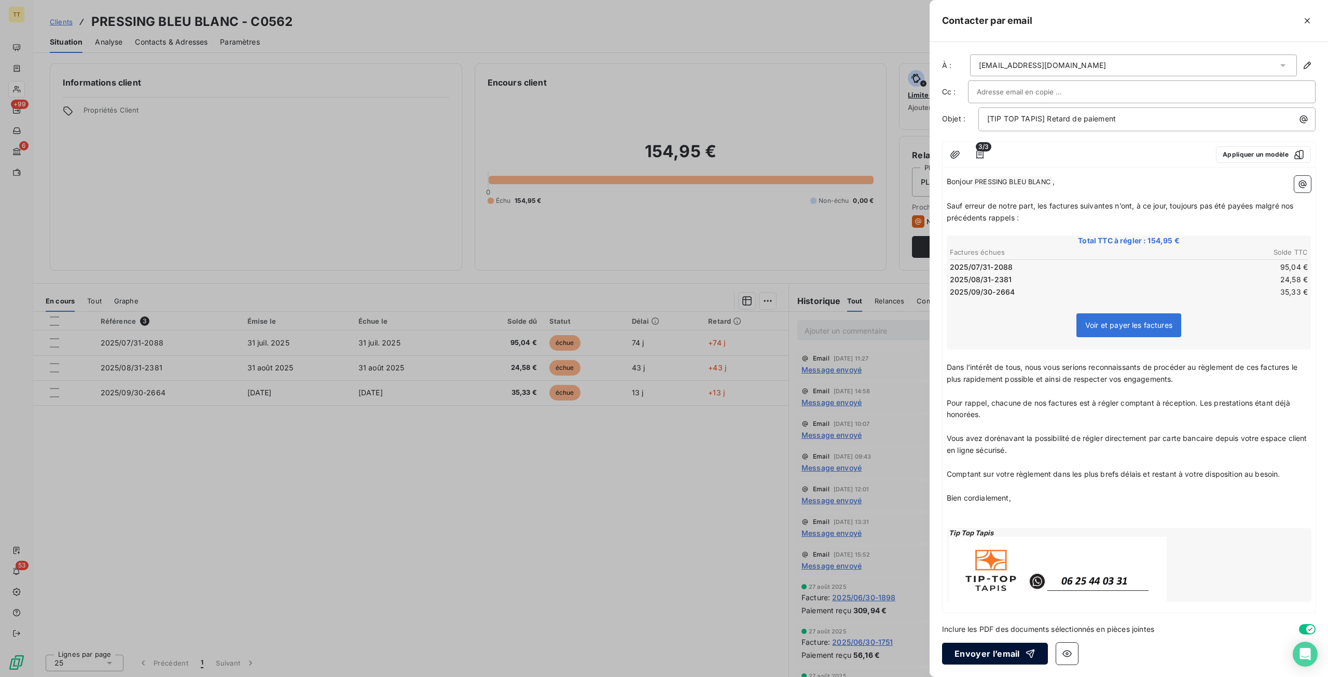
click at [995, 650] on button "Envoyer l’email" at bounding box center [995, 654] width 106 height 22
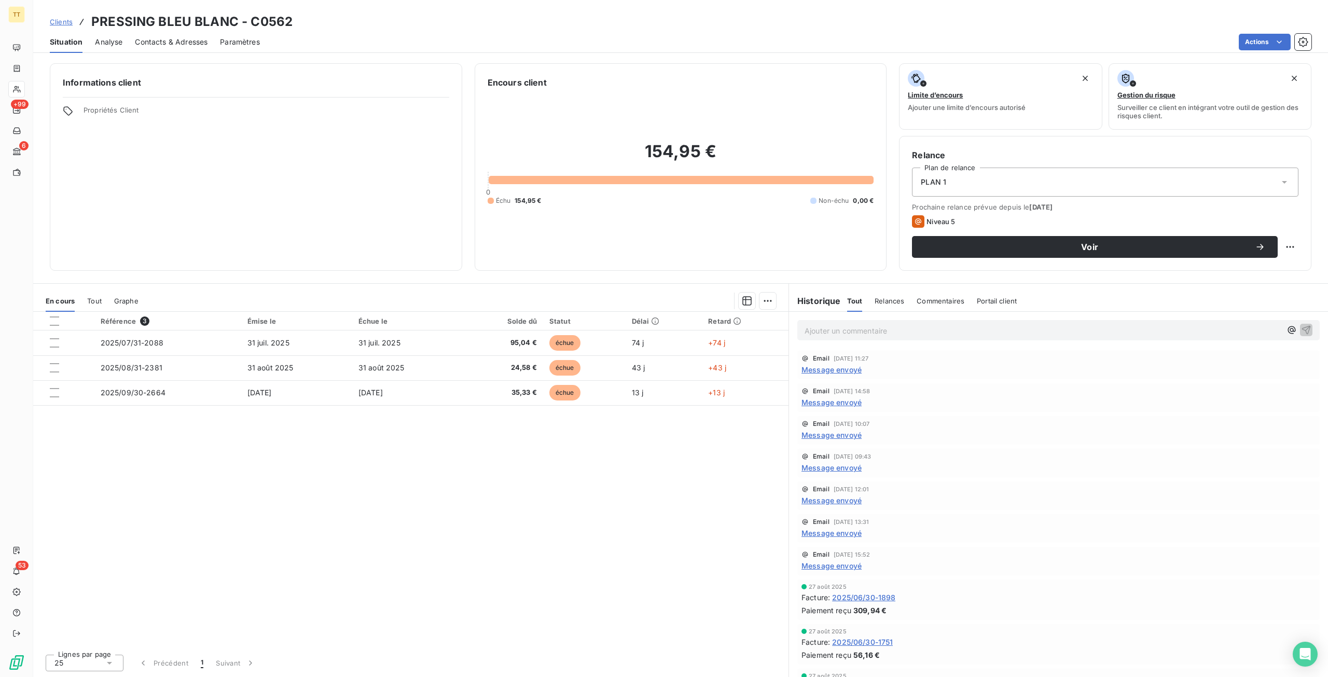
click at [317, 461] on div "Référence 3 Émise le Échue le Solde dû Statut Délai Retard 2025/07/31-2088 31 j…" at bounding box center [411, 479] width 756 height 334
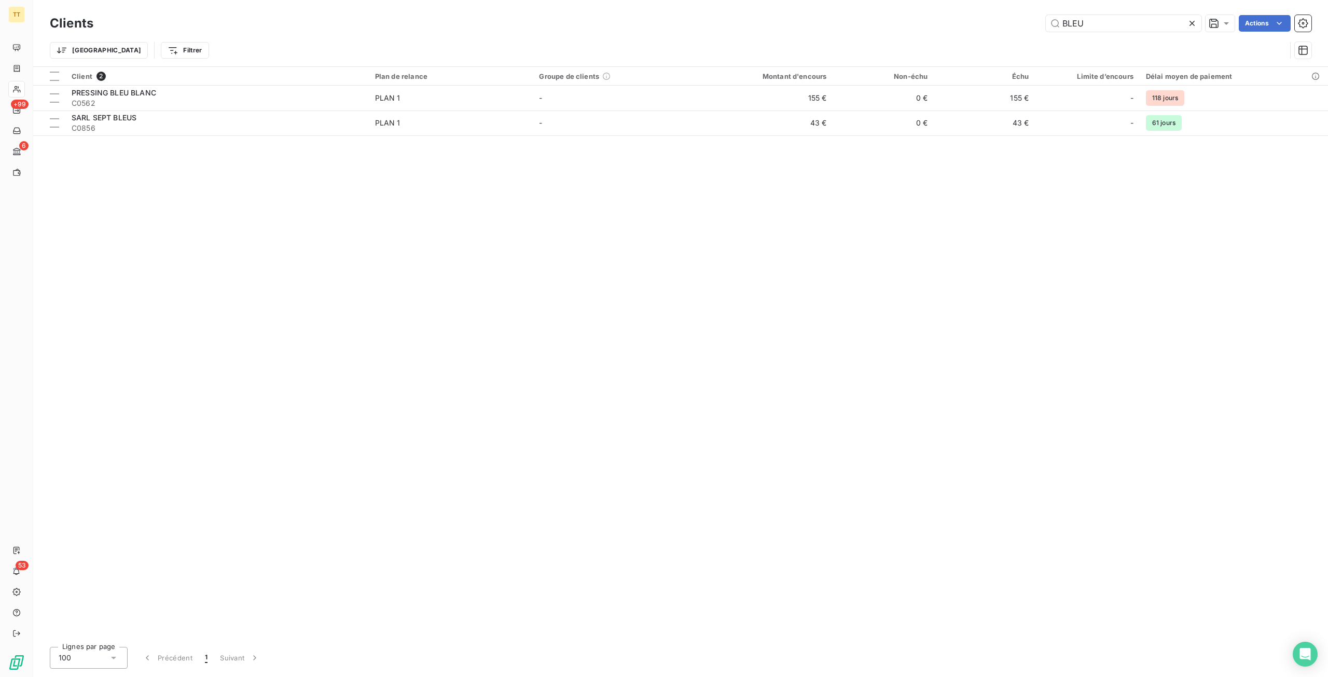
drag, startPoint x: 1103, startPoint y: 23, endPoint x: 942, endPoint y: 21, distance: 160.4
click at [942, 21] on div "BLEU Actions" at bounding box center [709, 23] width 1206 height 17
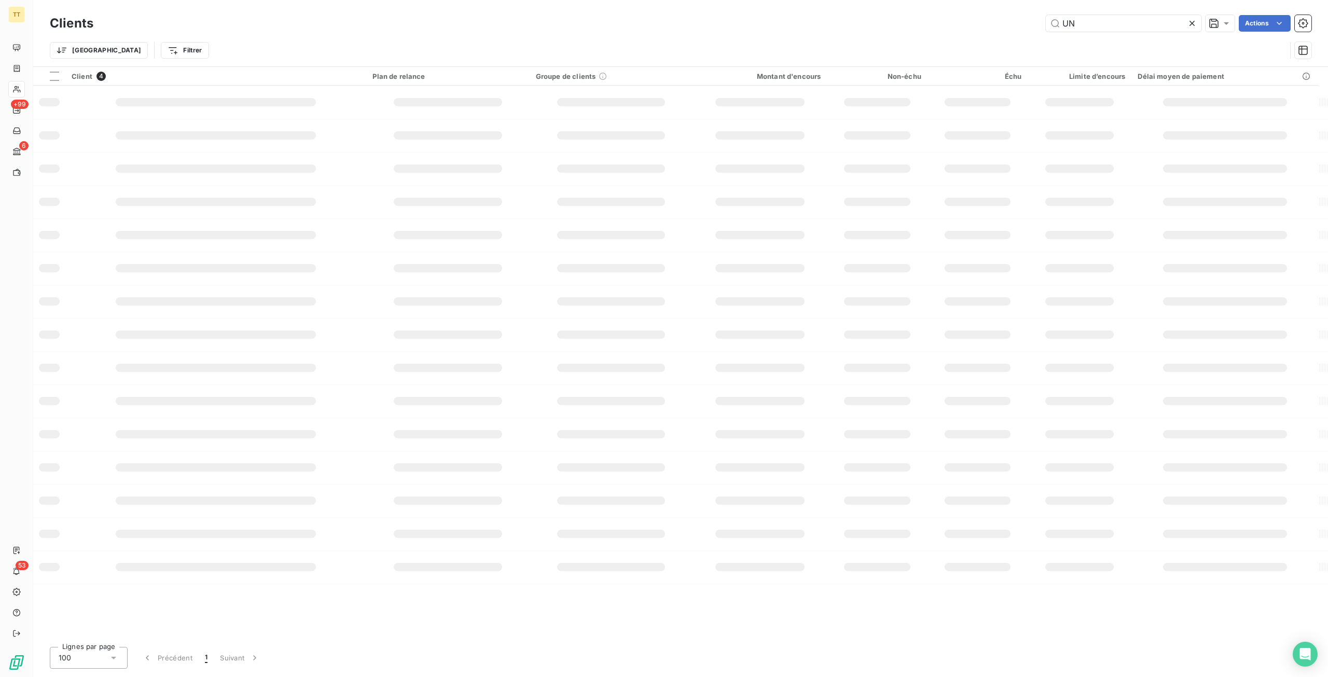
type input "U"
type input "R"
type input "P"
type input "T"
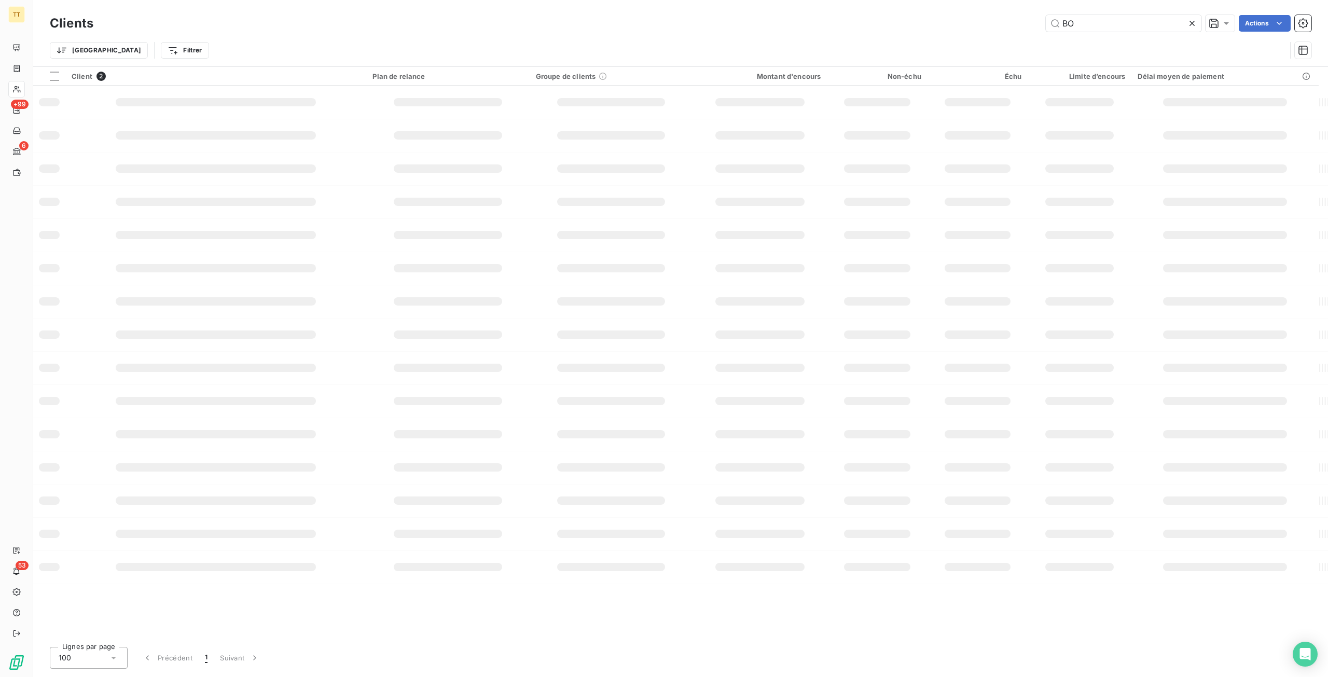
type input "B"
type input "Z"
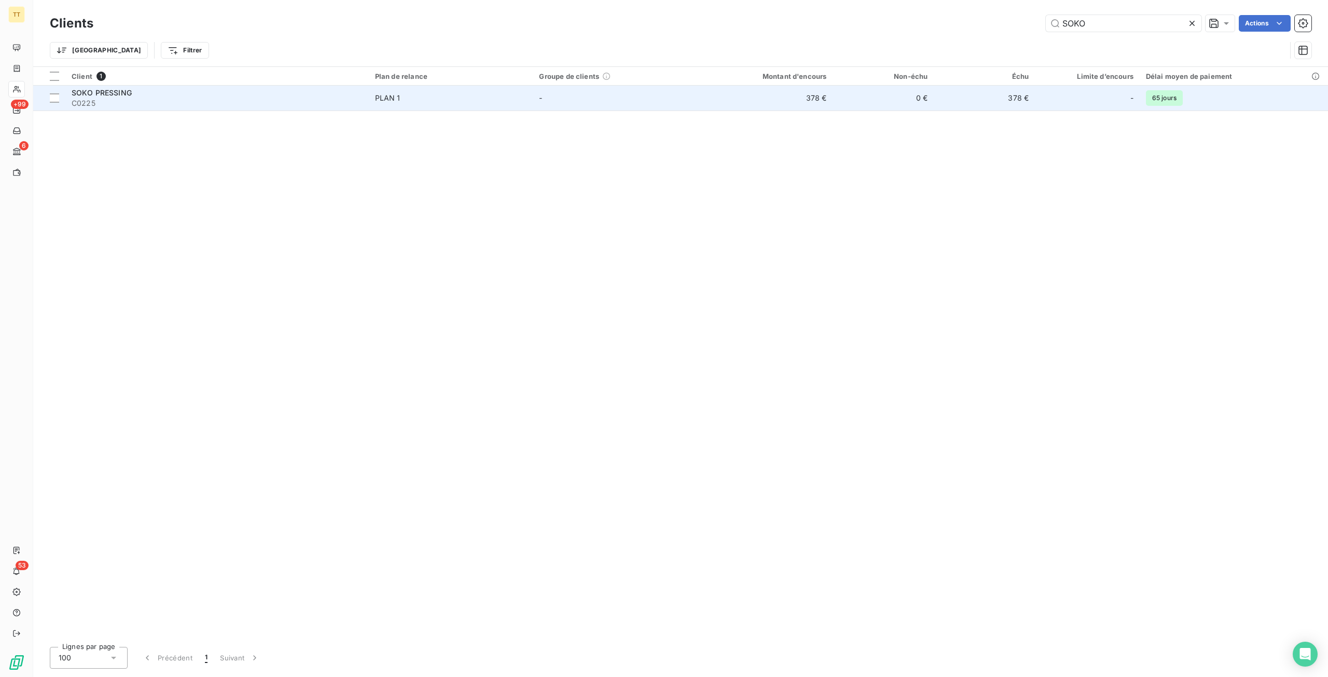
type input "SOKO"
click at [811, 98] on td "378 €" at bounding box center [764, 98] width 135 height 25
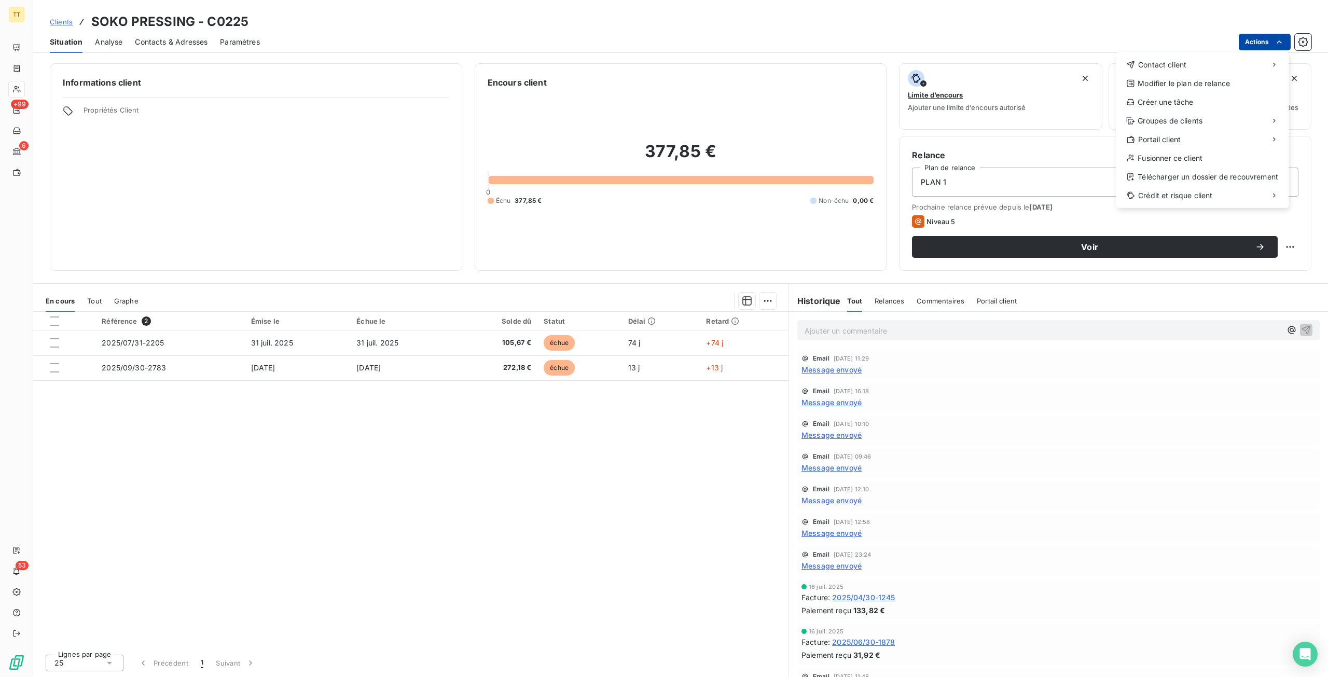
click at [1257, 37] on html "TT +99 6 53 Clients SOKO PRESSING - C0225 Situation Analyse Contacts & Adresses…" at bounding box center [664, 338] width 1328 height 677
click at [1202, 66] on div "Contact client" at bounding box center [1202, 65] width 164 height 17
click at [1006, 73] on div "Envoyer un email" at bounding box center [1038, 69] width 139 height 17
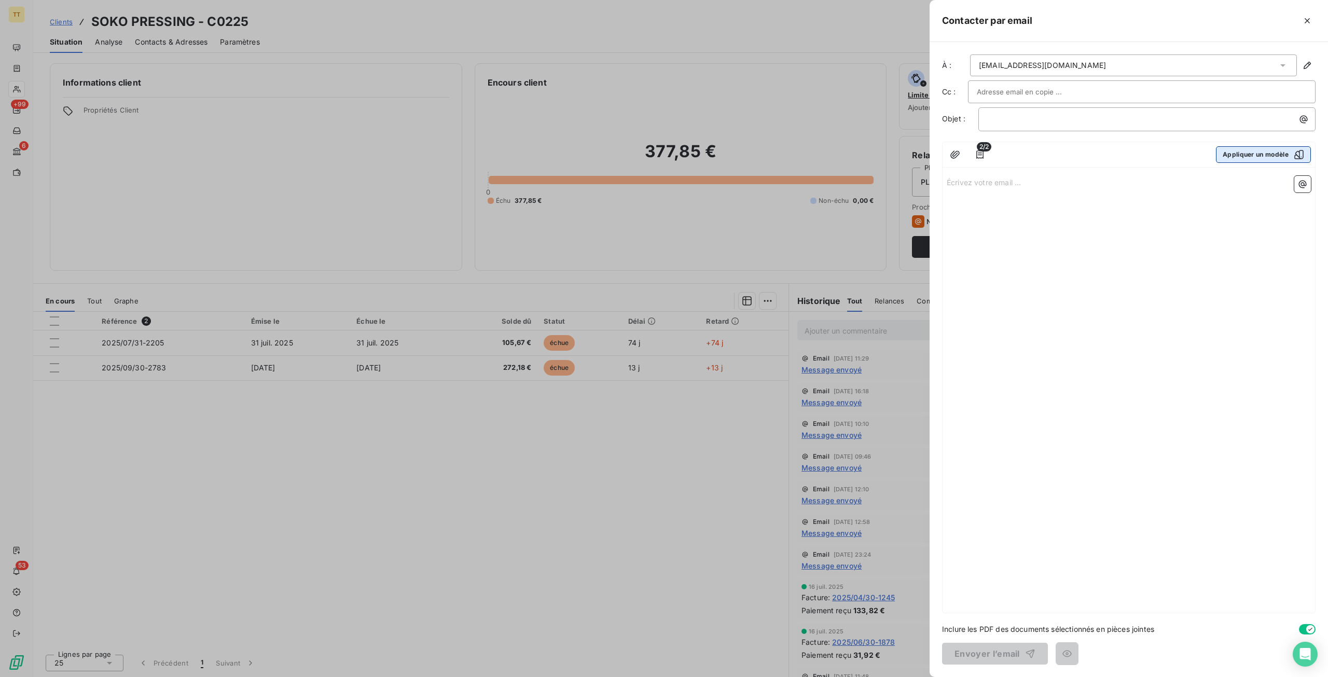
click at [1259, 158] on button "Appliquer un modèle" at bounding box center [1263, 154] width 95 height 17
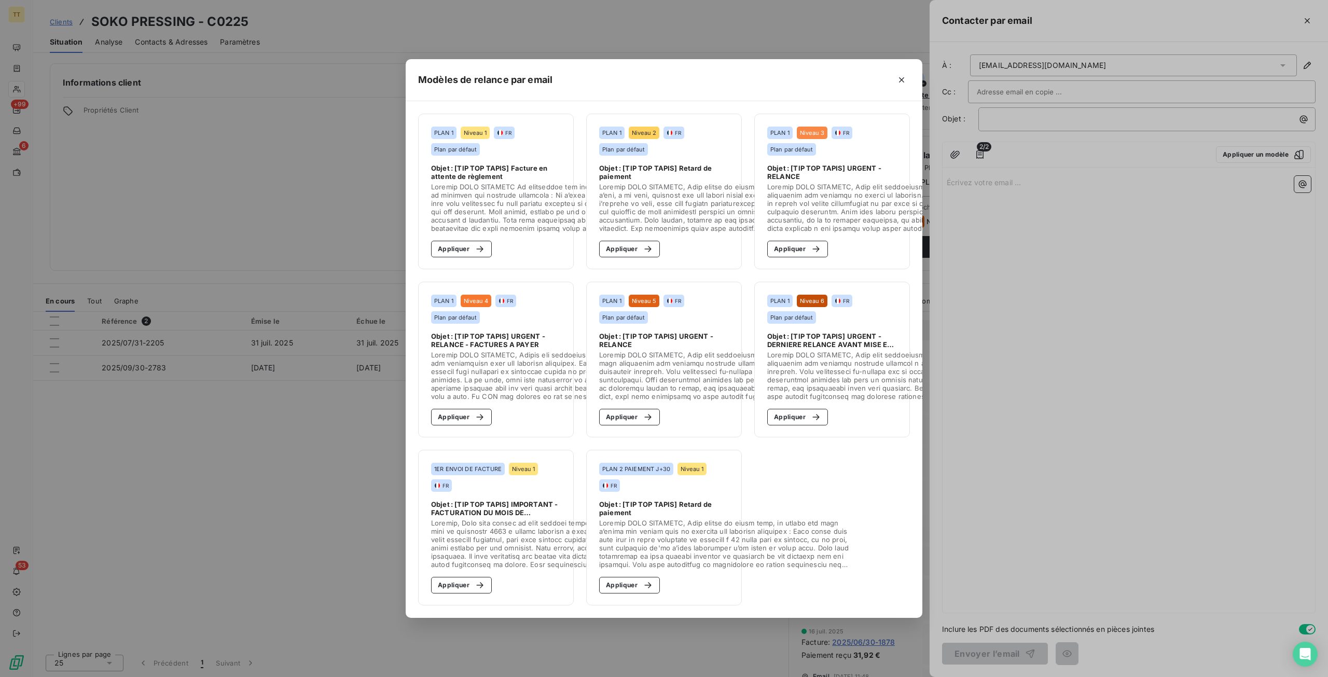
click at [662, 240] on section "PLAN 1 Niveau 2 FR Plan par défaut Objet : [TIP TOP TAPIS] Retard de paiement A…" at bounding box center [664, 192] width 156 height 156
click at [638, 244] on div "button" at bounding box center [646, 249] width 16 height 10
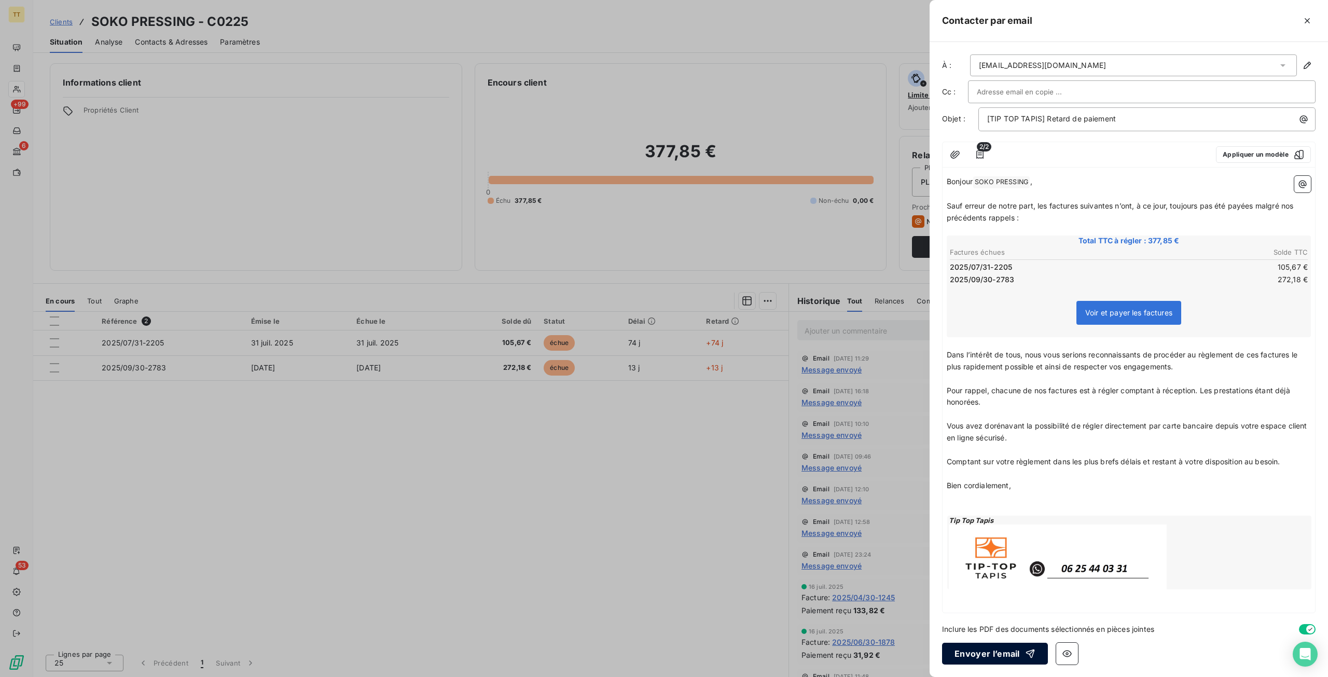
click at [987, 651] on button "Envoyer l’email" at bounding box center [995, 654] width 106 height 22
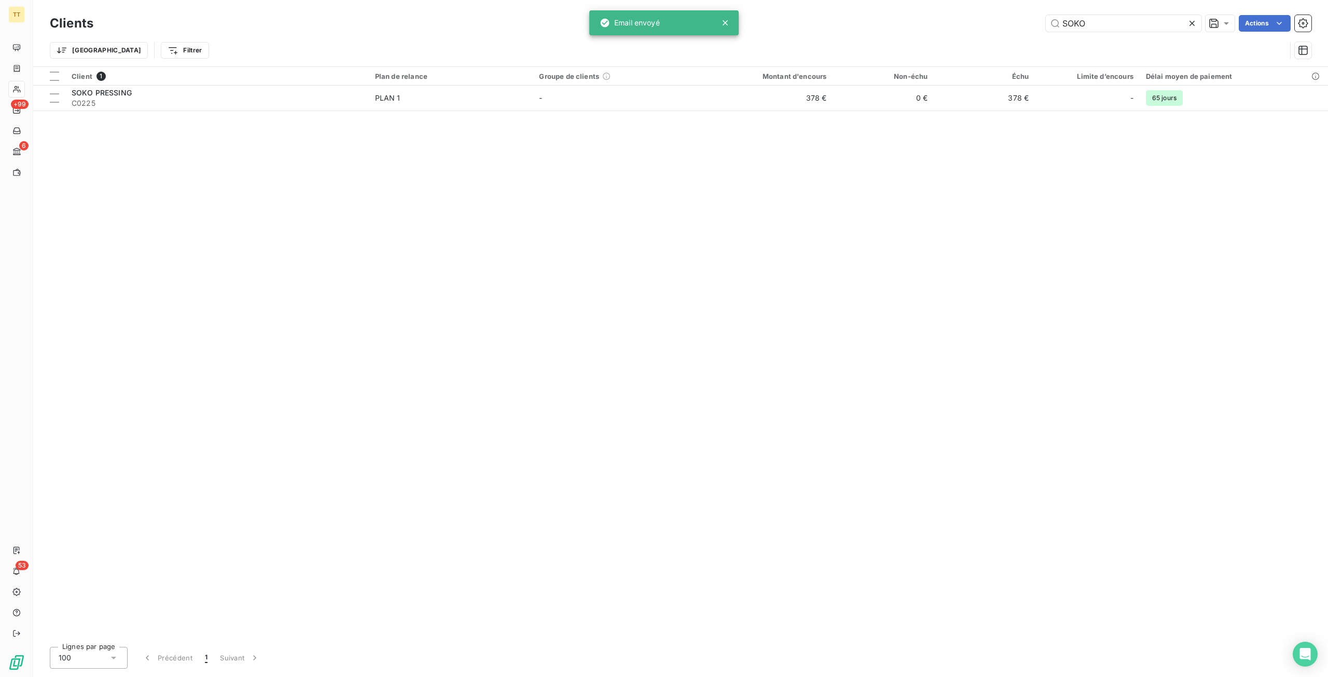
drag, startPoint x: 1092, startPoint y: 22, endPoint x: 956, endPoint y: 17, distance: 136.0
click at [956, 17] on div "SOKO Actions" at bounding box center [709, 23] width 1206 height 17
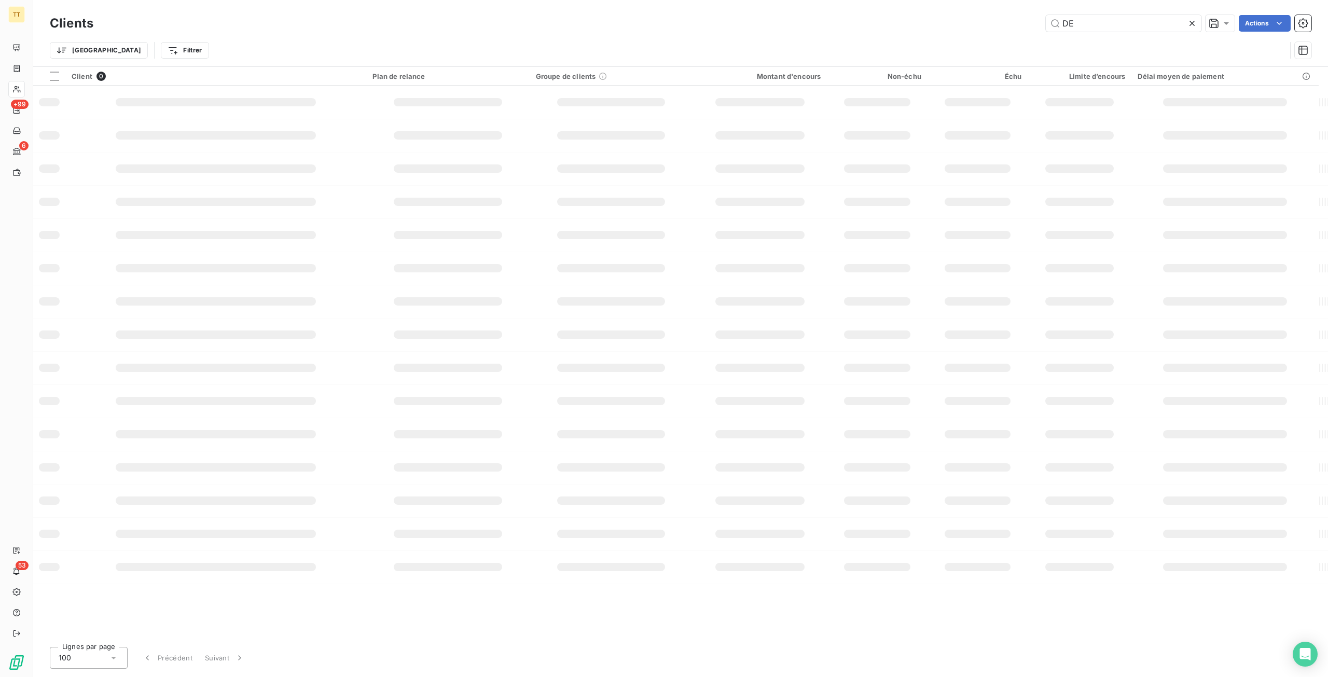
type input "D"
type input "L"
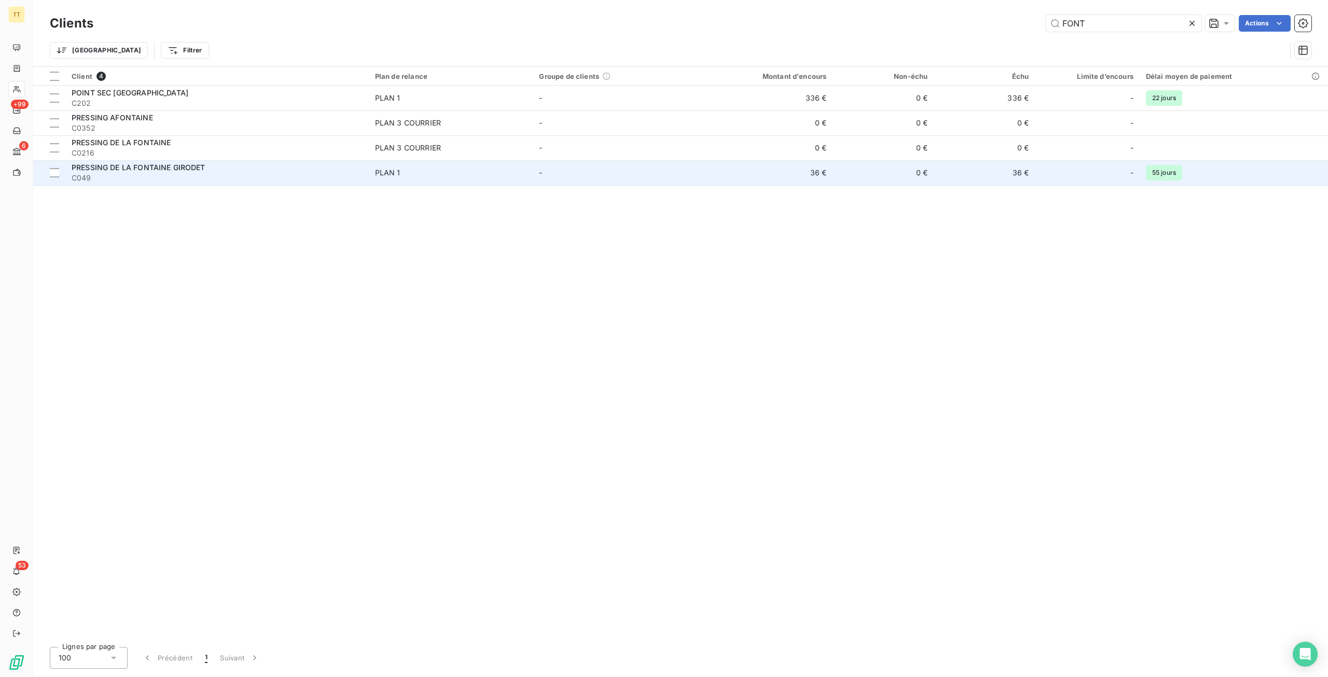
type input "FONT"
click at [808, 182] on td "36 €" at bounding box center [764, 172] width 135 height 25
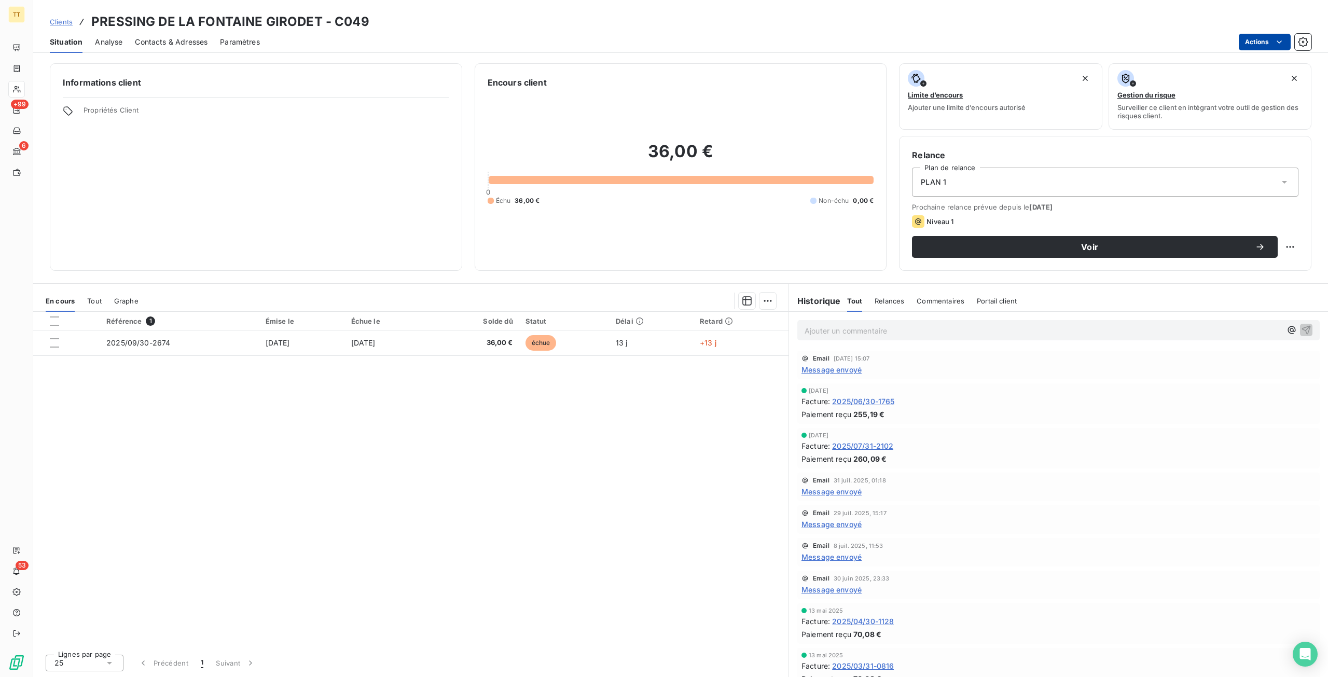
click at [1289, 40] on html "TT +99 6 53 Clients PRESSING DE LA FONTAINE GIRODET - C049 Situation Analyse Co…" at bounding box center [664, 338] width 1328 height 677
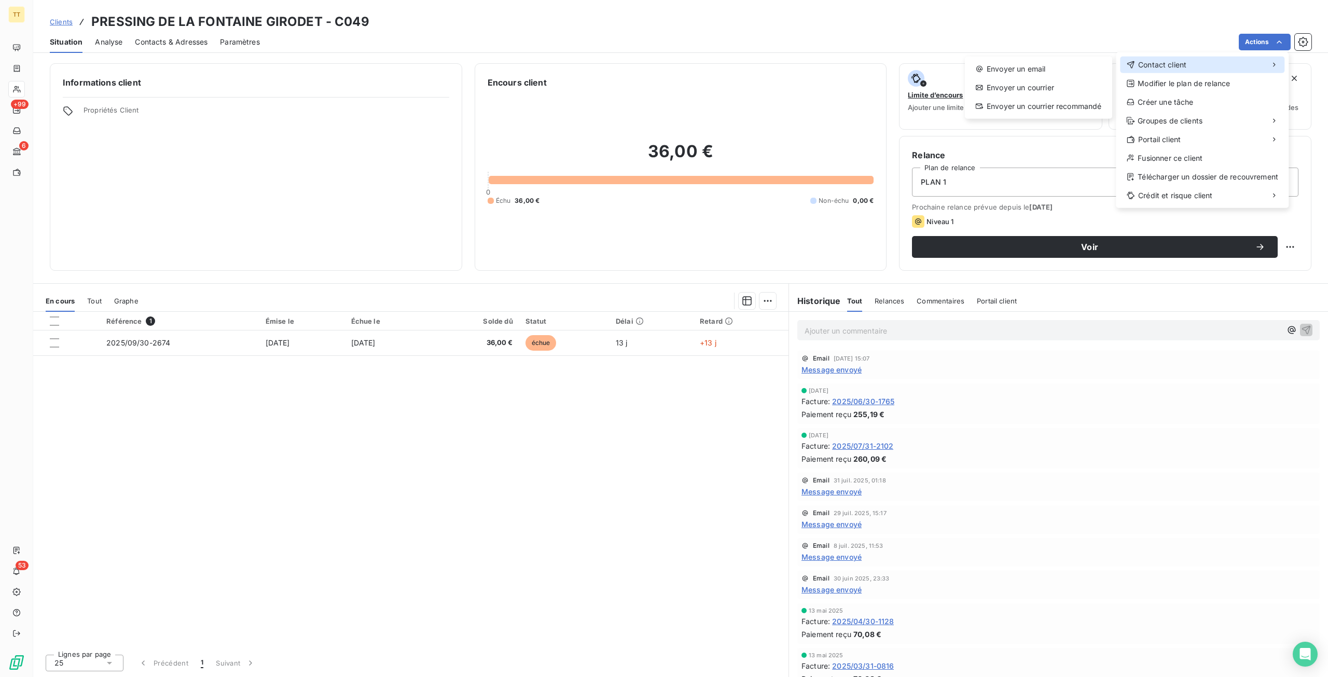
drag, startPoint x: 1224, startPoint y: 66, endPoint x: 1073, endPoint y: 77, distance: 150.9
click at [1214, 67] on div "Contact client" at bounding box center [1202, 65] width 164 height 17
click at [1072, 77] on div "Envoyer un email Envoyer un courrier Envoyer un courrier recommandé" at bounding box center [1038, 88] width 147 height 62
click at [1073, 74] on div "Envoyer un email" at bounding box center [1038, 69] width 139 height 17
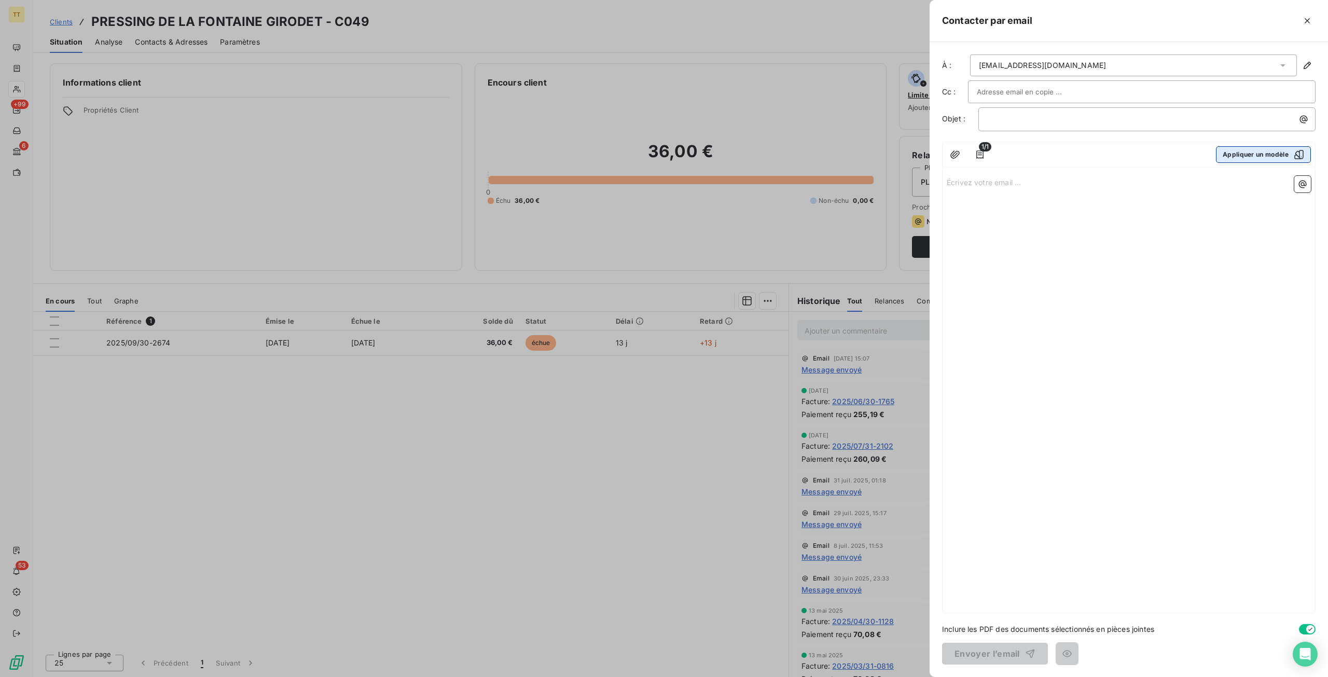
click at [1241, 155] on button "Appliquer un modèle" at bounding box center [1263, 154] width 95 height 17
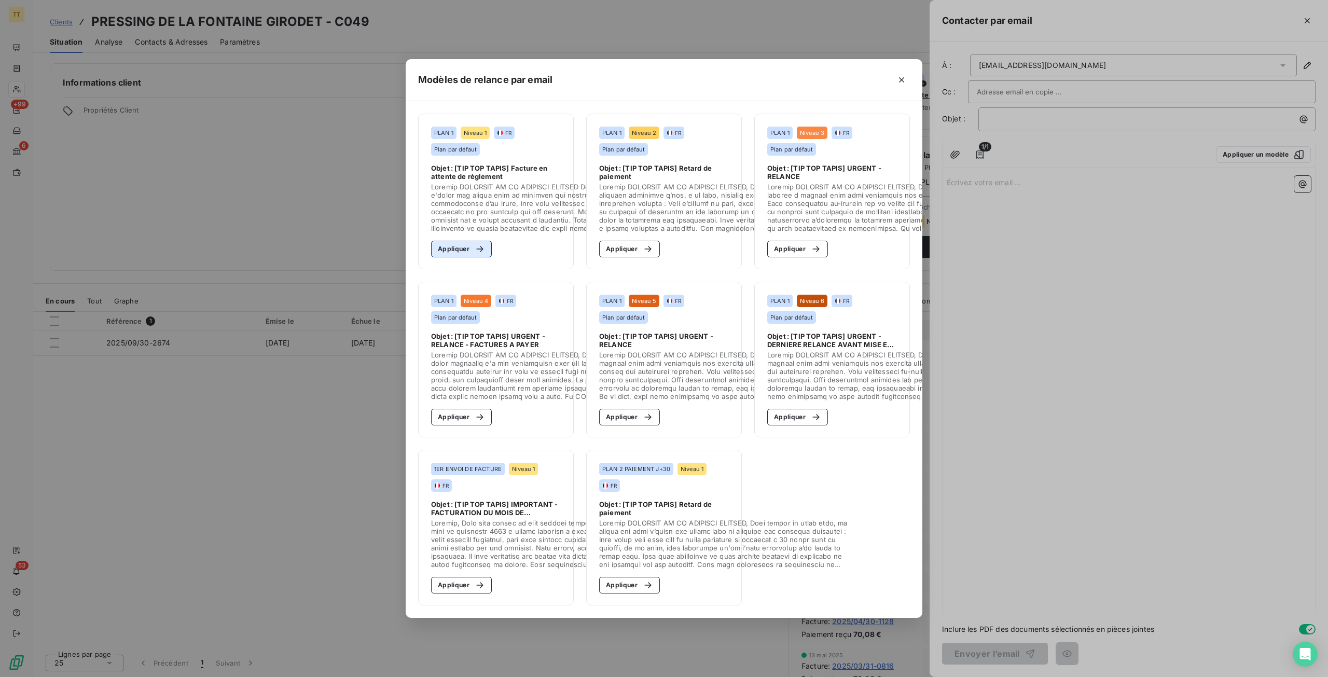
click at [476, 246] on icon "button" at bounding box center [480, 249] width 10 height 10
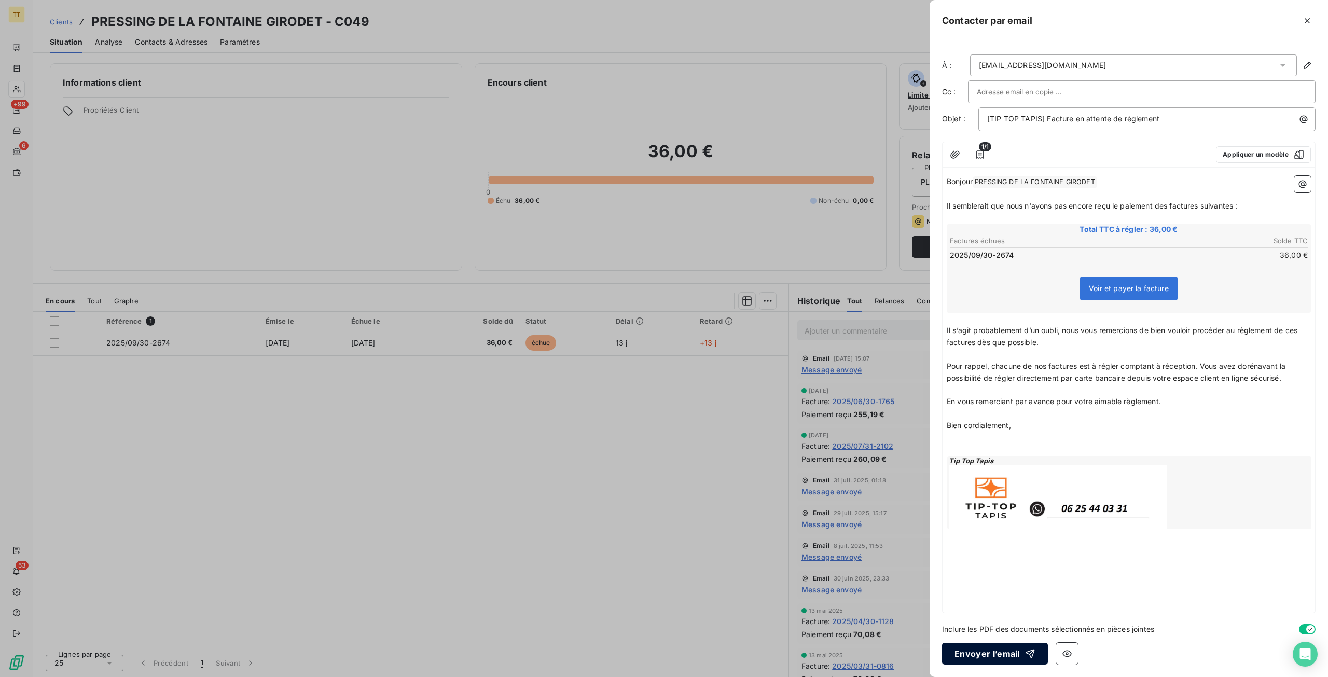
click at [1011, 662] on button "Envoyer l’email" at bounding box center [995, 654] width 106 height 22
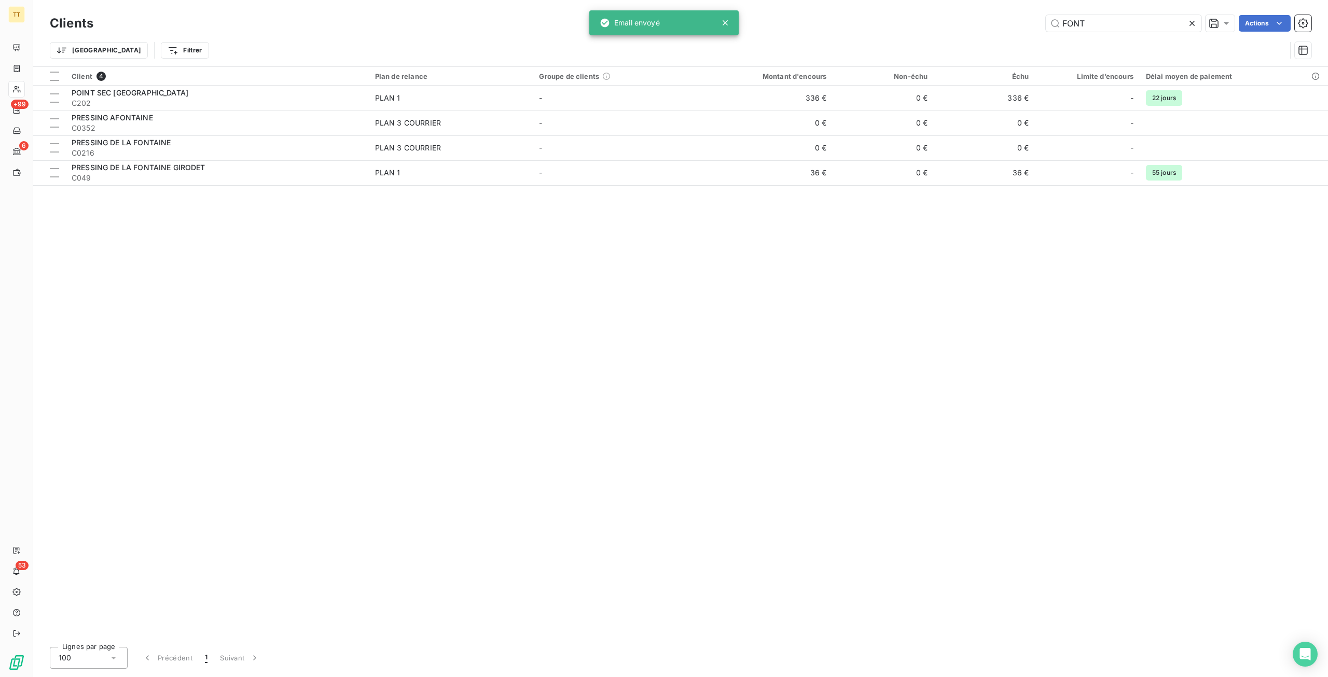
drag, startPoint x: 1115, startPoint y: 20, endPoint x: 900, endPoint y: 33, distance: 215.2
click at [900, 33] on div "Clients FONT Actions" at bounding box center [681, 23] width 1262 height 22
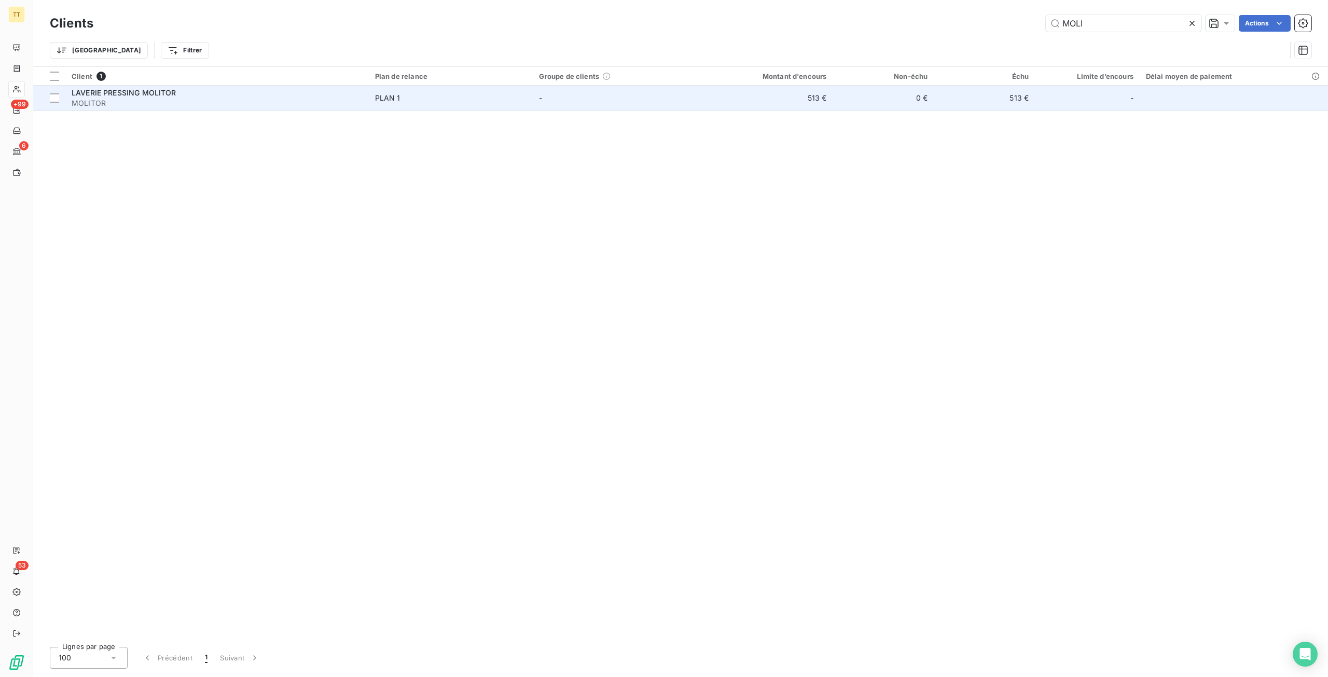
type input "MOLI"
click at [814, 108] on td "513 €" at bounding box center [764, 98] width 135 height 25
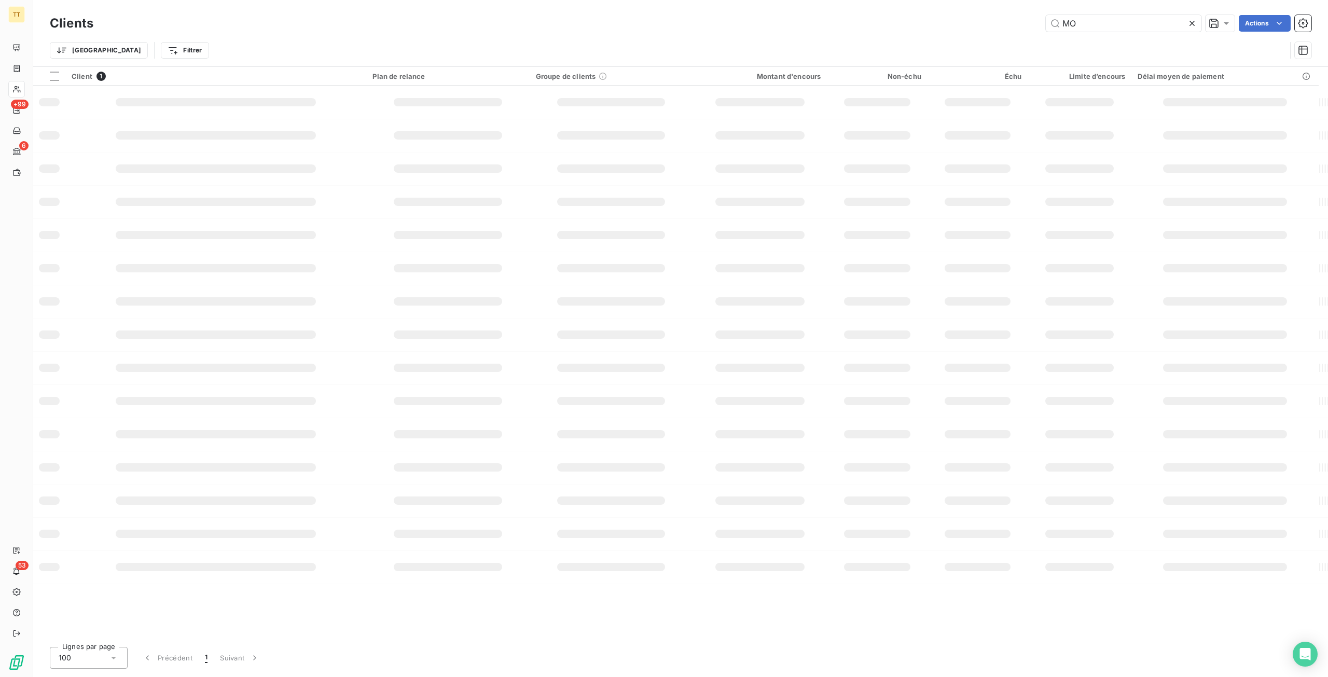
type input "M"
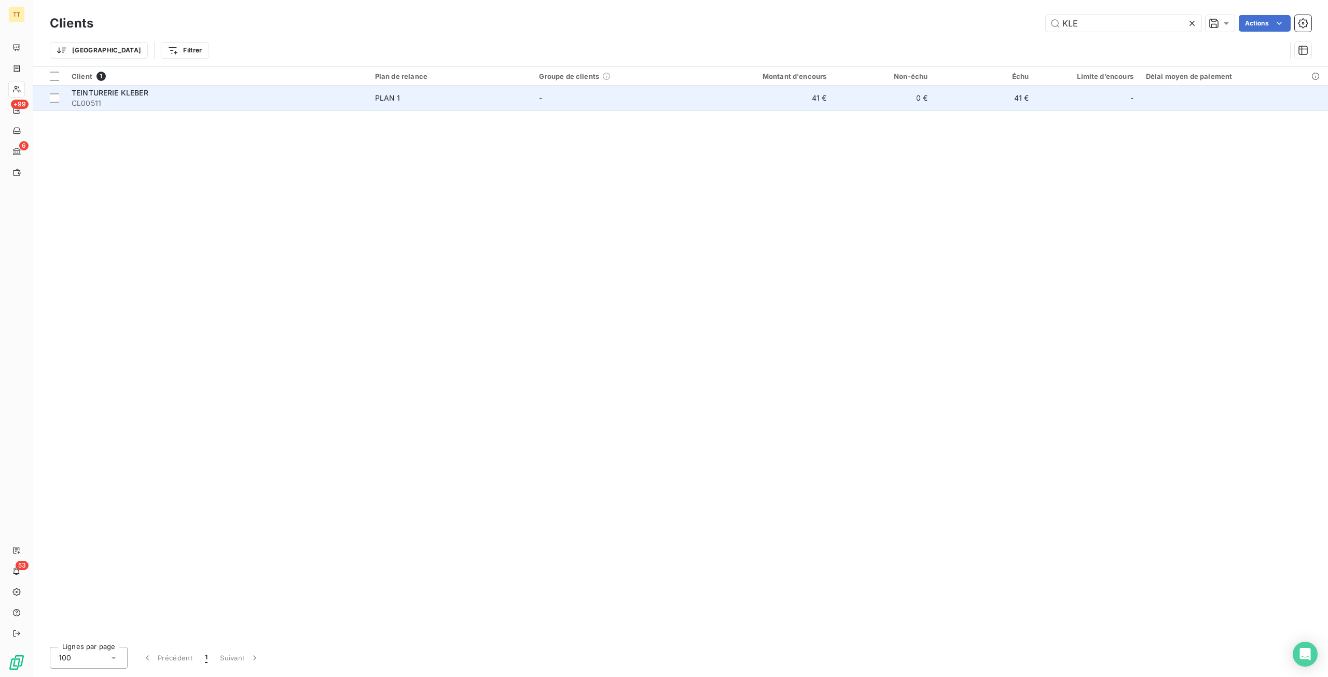
type input "KLE"
click at [827, 102] on td "41 €" at bounding box center [764, 98] width 135 height 25
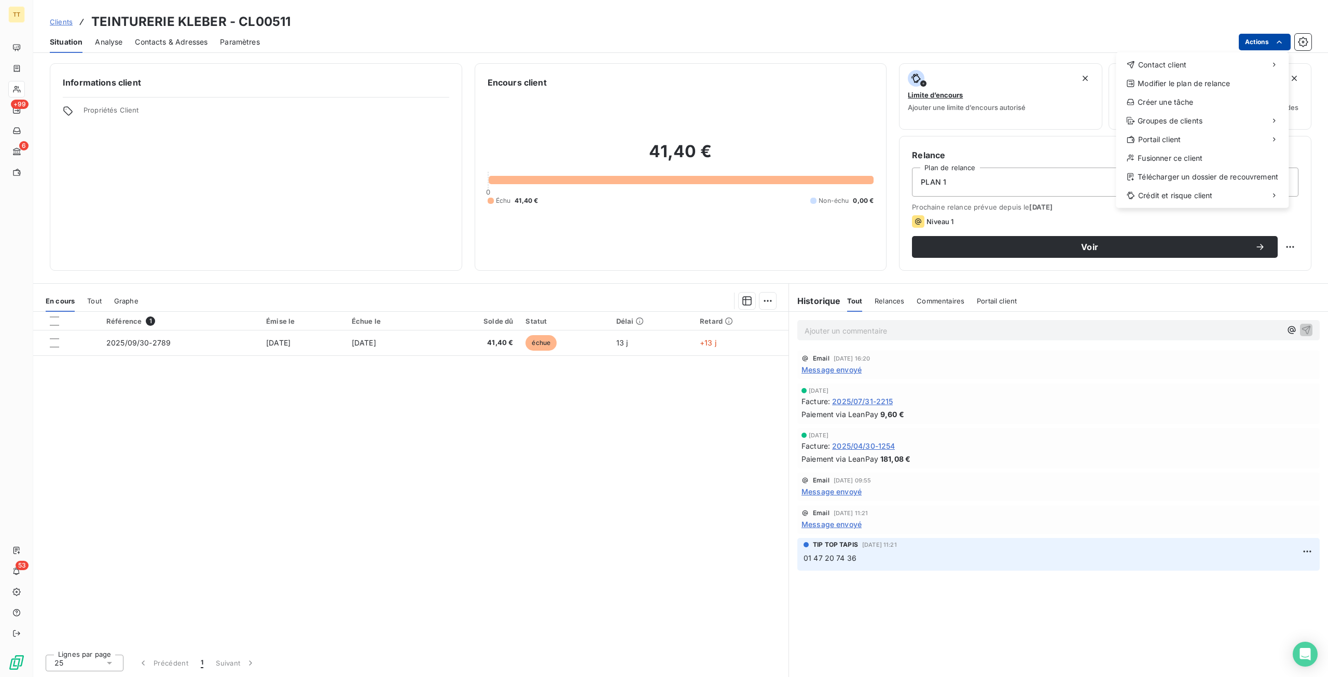
click at [1256, 37] on html "TT +99 6 53 Clients TEINTURERIE KLEBER - CL00511 Situation Analyse Contacts & A…" at bounding box center [664, 338] width 1328 height 677
click at [1214, 57] on div "Contact client" at bounding box center [1202, 65] width 164 height 17
click at [1035, 66] on div "Envoyer un email" at bounding box center [1038, 69] width 139 height 17
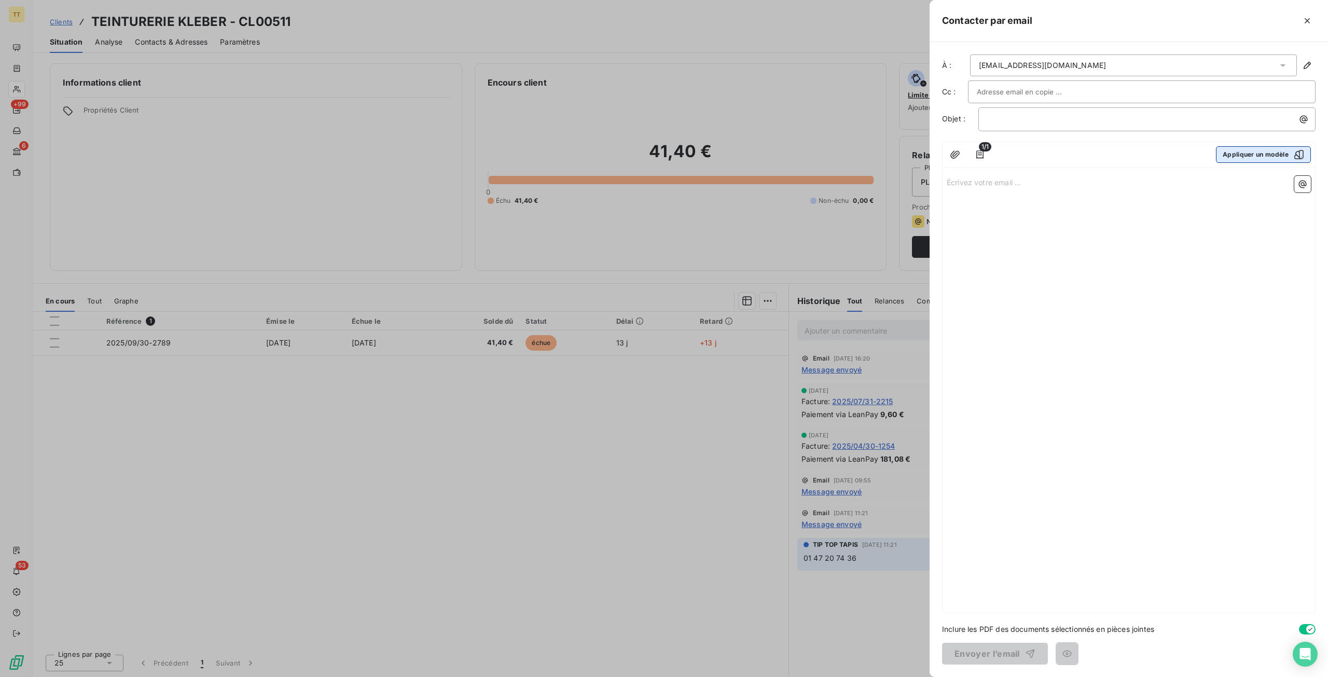
click at [1238, 152] on button "Appliquer un modèle" at bounding box center [1263, 154] width 95 height 17
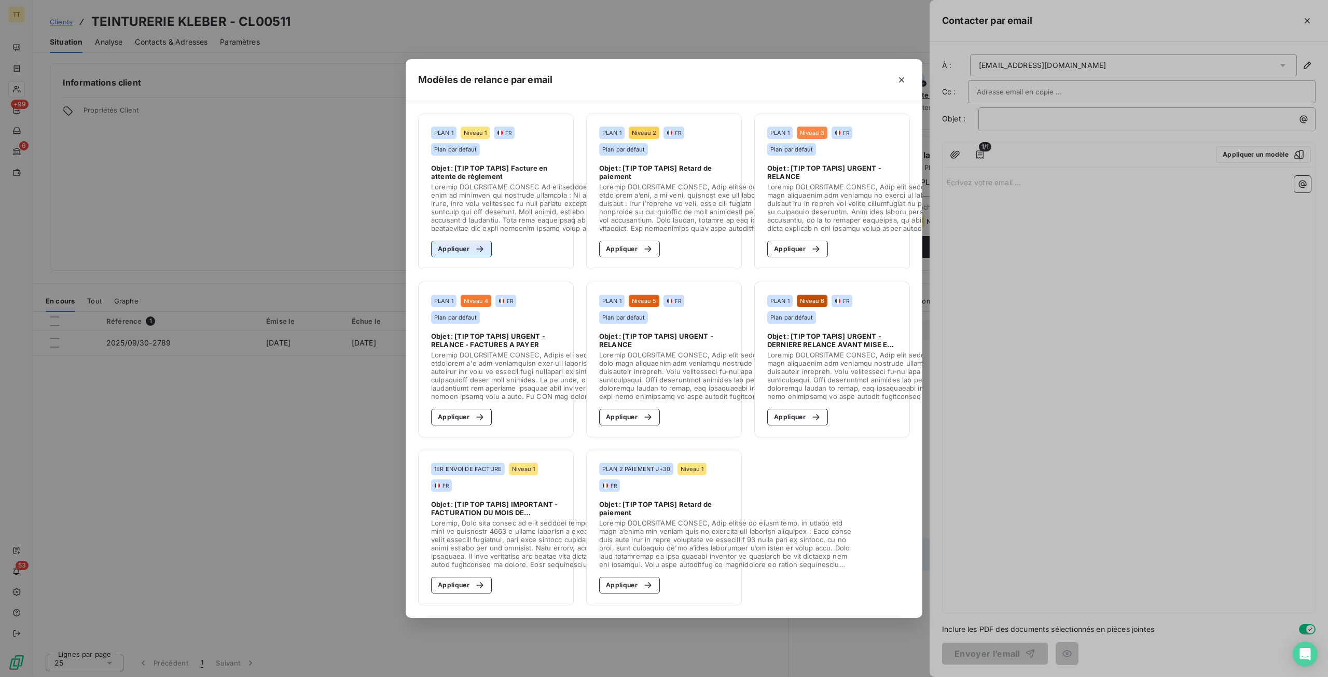
click at [459, 246] on button "Appliquer" at bounding box center [461, 249] width 61 height 17
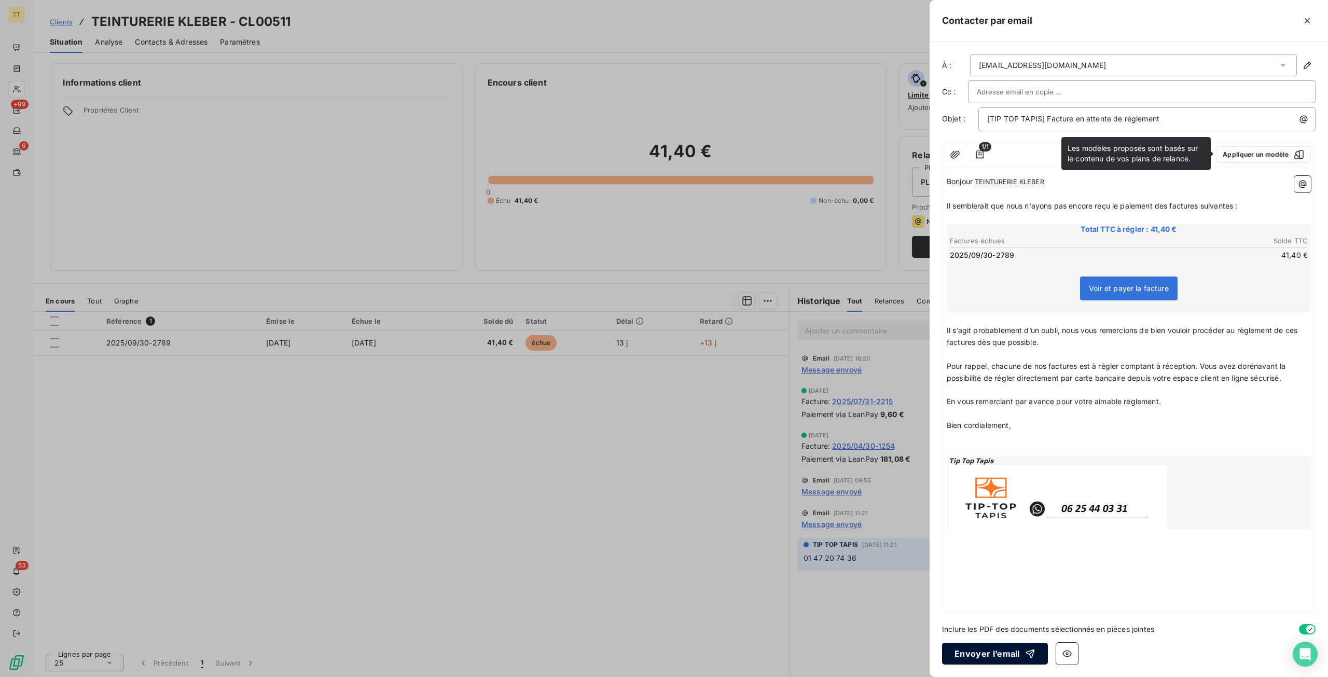
click at [990, 655] on button "Envoyer l’email" at bounding box center [995, 654] width 106 height 22
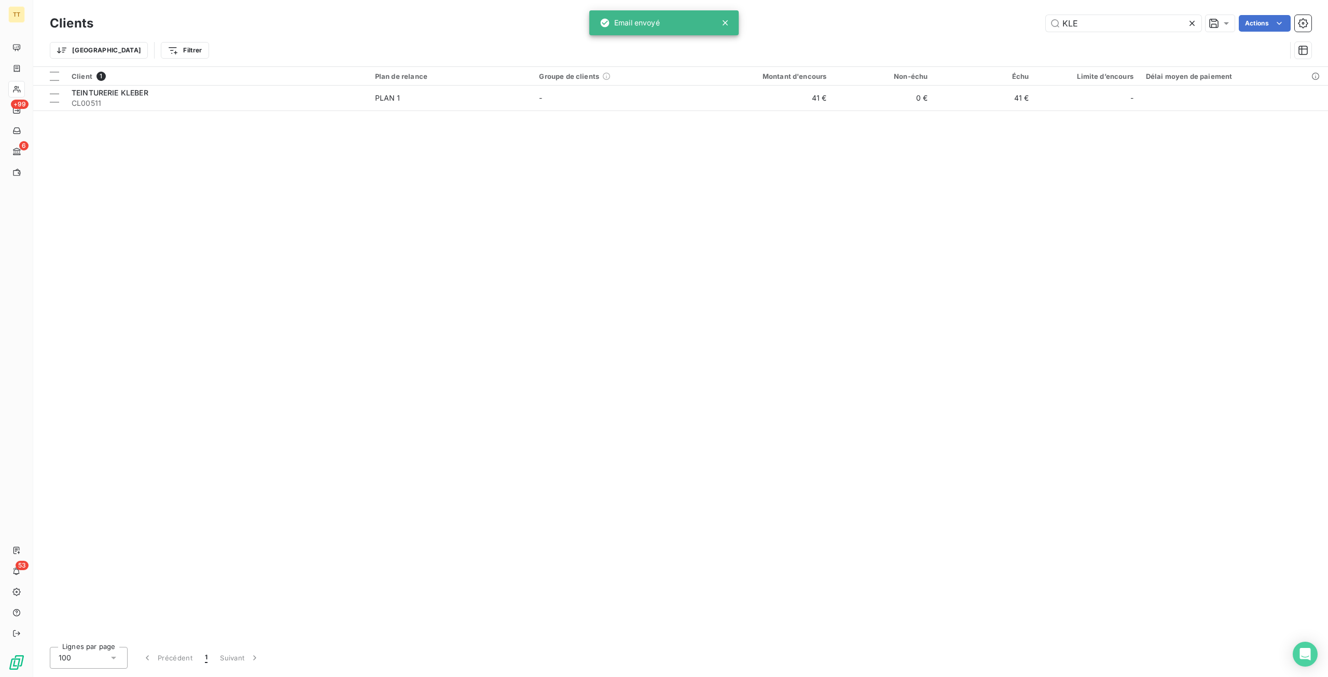
click at [910, 6] on div "Clients KLE Actions Trier Filtrer" at bounding box center [680, 33] width 1295 height 66
drag, startPoint x: 1189, startPoint y: 23, endPoint x: 1177, endPoint y: 23, distance: 12.5
click at [1189, 23] on icon at bounding box center [1192, 23] width 10 height 10
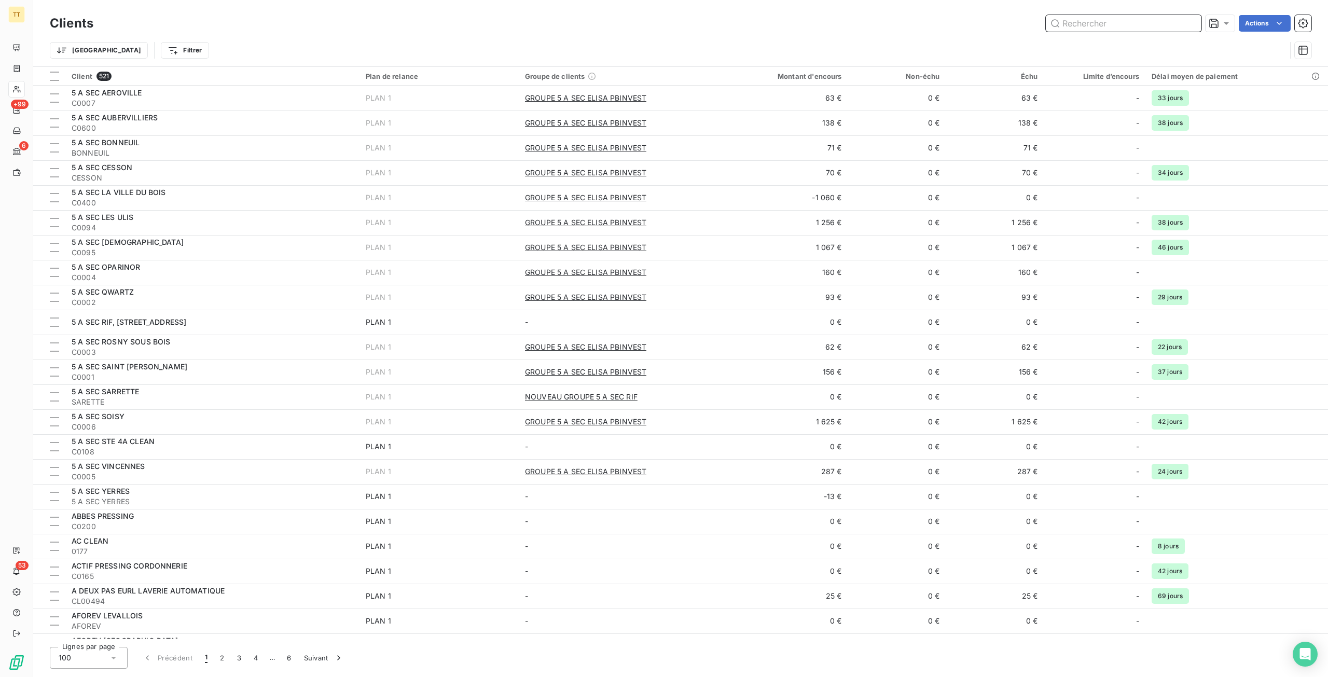
click at [1106, 24] on input "text" at bounding box center [1124, 23] width 156 height 17
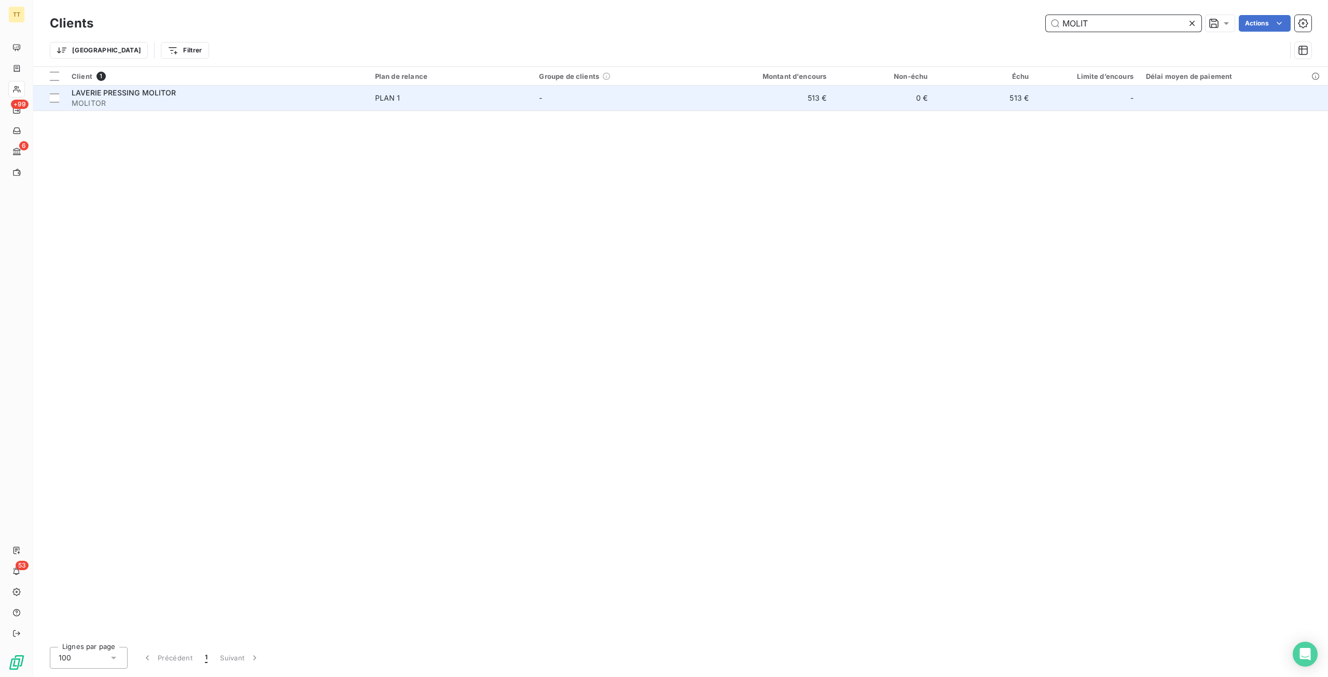
type input "MOLIT"
click at [804, 100] on td "513 €" at bounding box center [764, 98] width 135 height 25
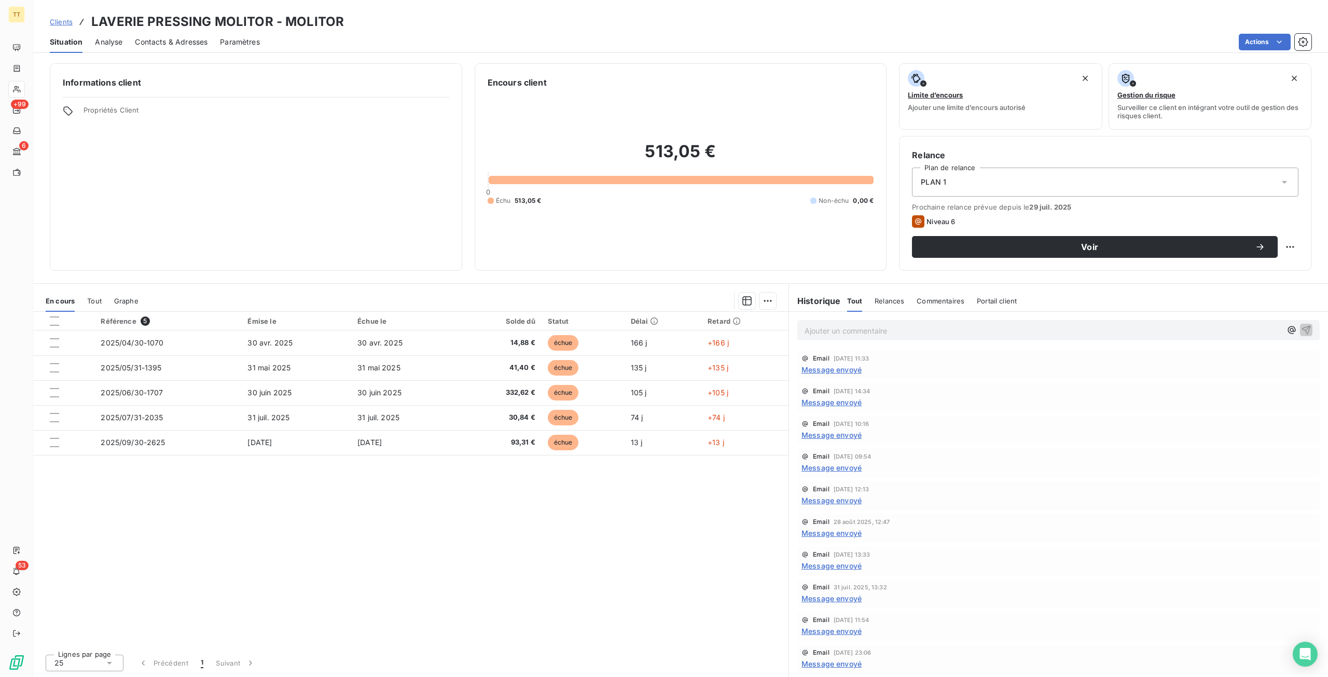
click at [598, 518] on div "Référence 5 Émise le Échue le Solde dû Statut Délai Retard 2025/04/30-1070 30 a…" at bounding box center [411, 479] width 756 height 334
click at [404, 521] on div "Référence 5 Émise le Échue le Solde dû Statut Délai Retard 2025/04/30-1070 30 a…" at bounding box center [411, 479] width 756 height 334
click at [838, 332] on p "Ajouter un commentaire ﻿" at bounding box center [1043, 330] width 477 height 13
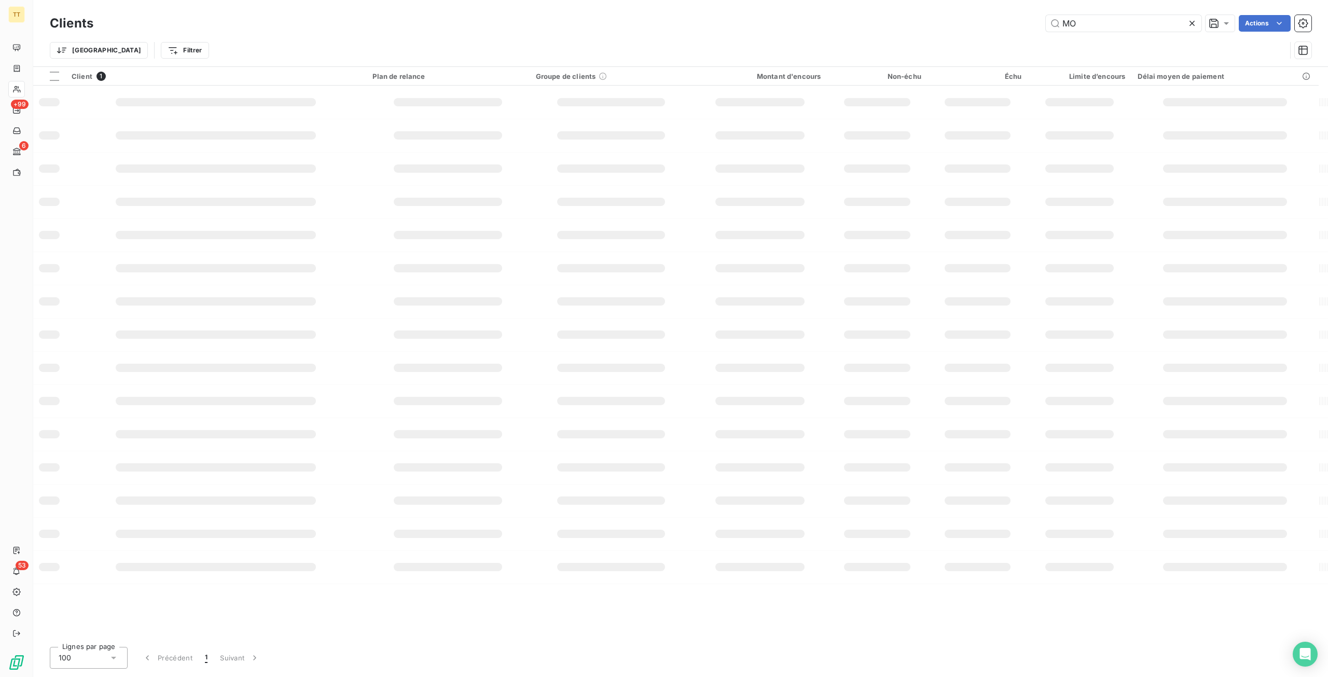
type input "M"
type input "V"
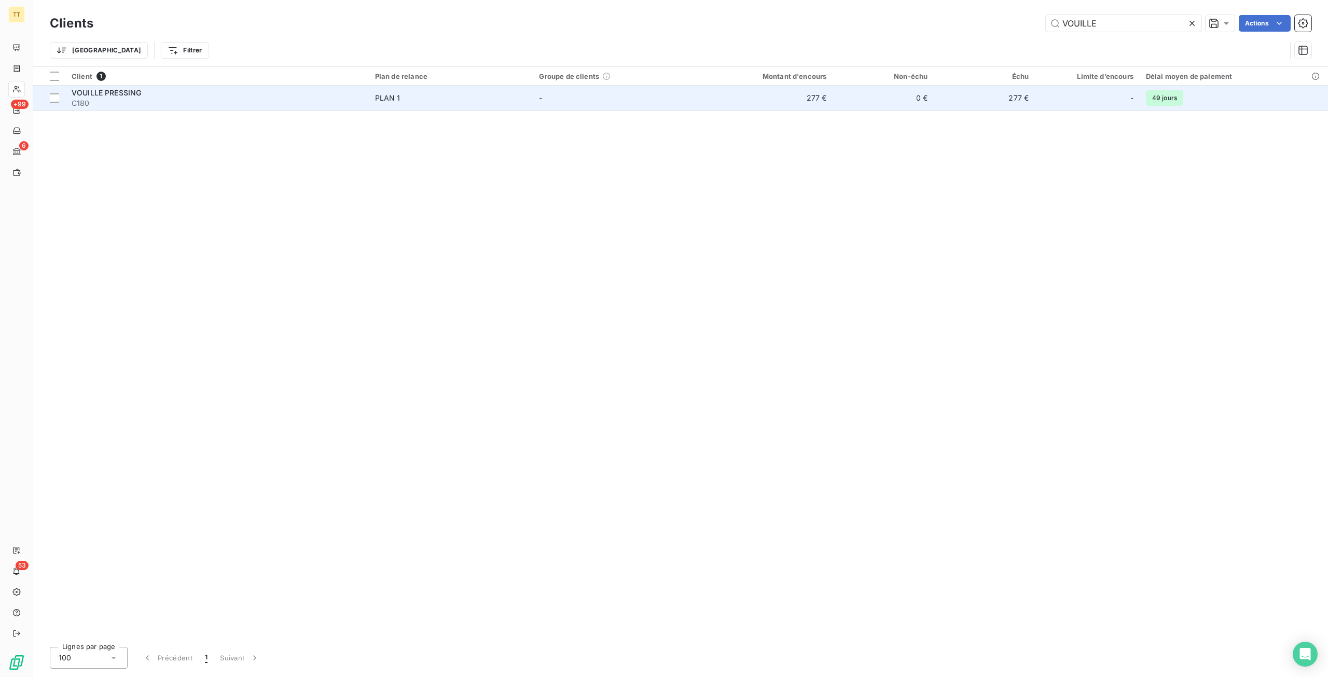
type input "VOUILLE"
click at [807, 107] on td "277 €" at bounding box center [764, 98] width 135 height 25
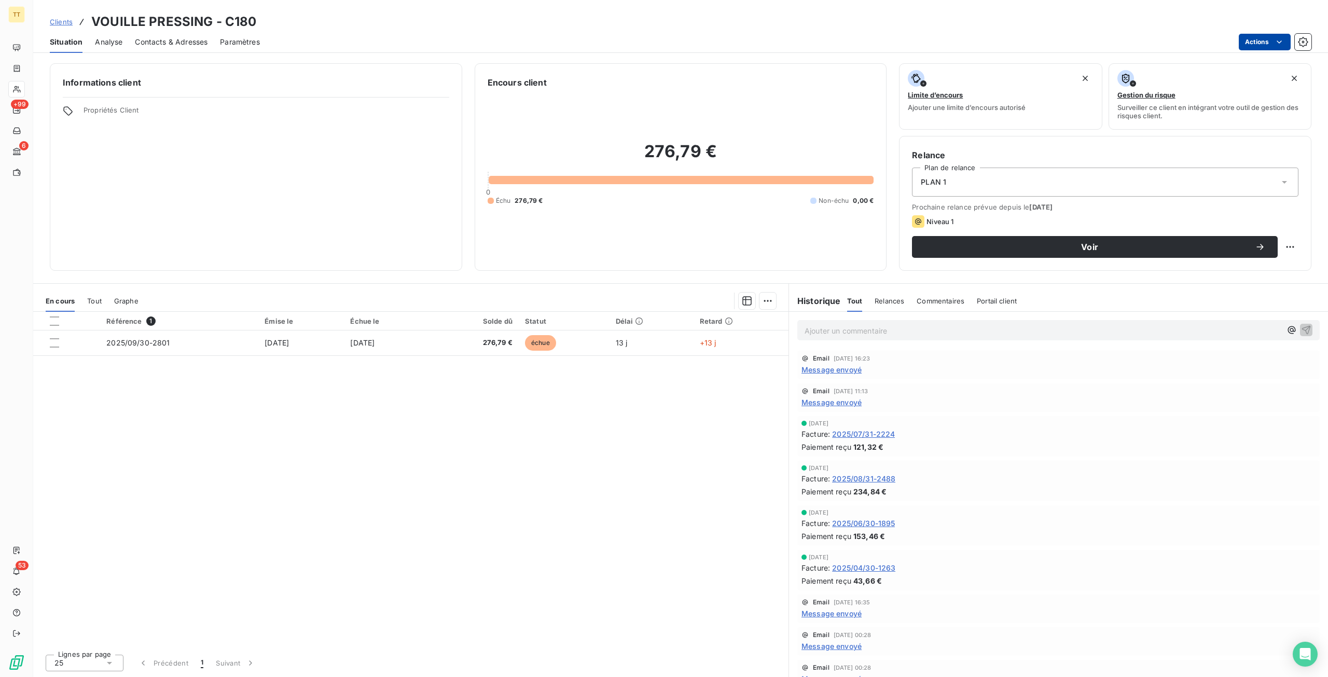
click at [1254, 45] on html "TT +99 6 53 Clients VOUILLE PRESSING - C180 Situation Analyse Contacts & Adress…" at bounding box center [664, 338] width 1328 height 677
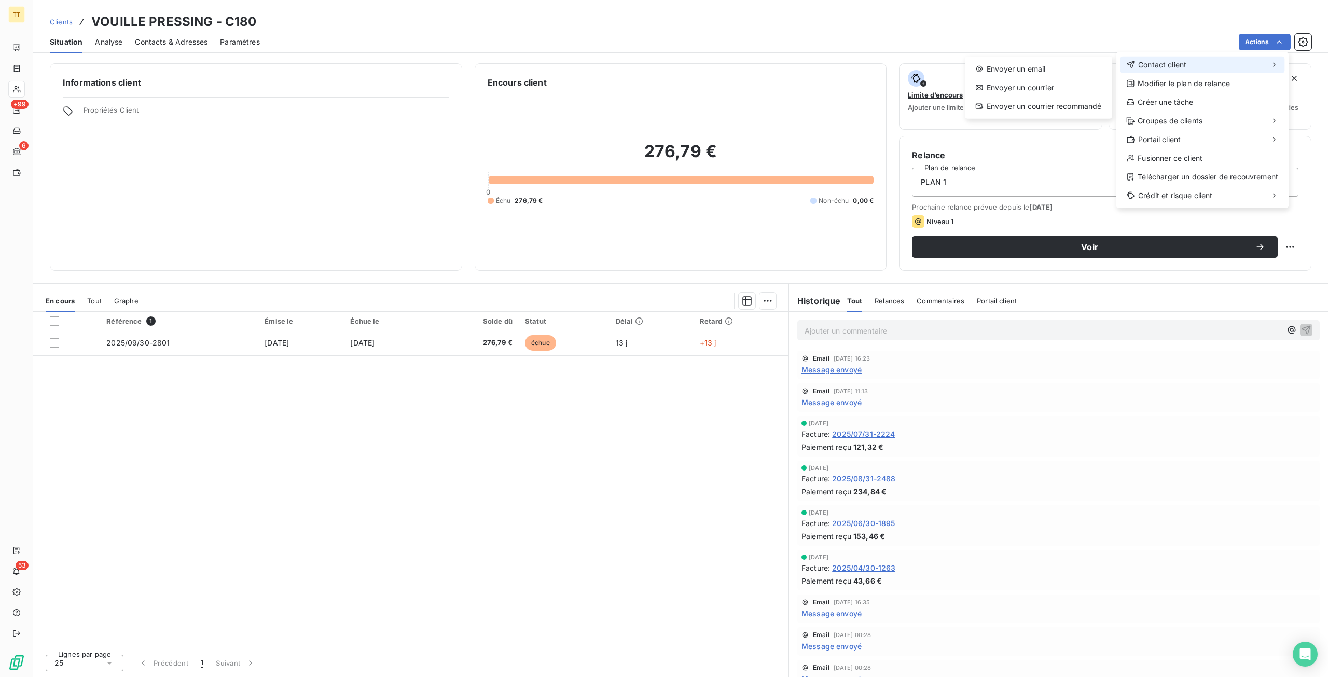
click at [1168, 64] on span "Contact client" at bounding box center [1162, 65] width 48 height 10
click at [1089, 68] on div "Envoyer un email" at bounding box center [1038, 69] width 139 height 17
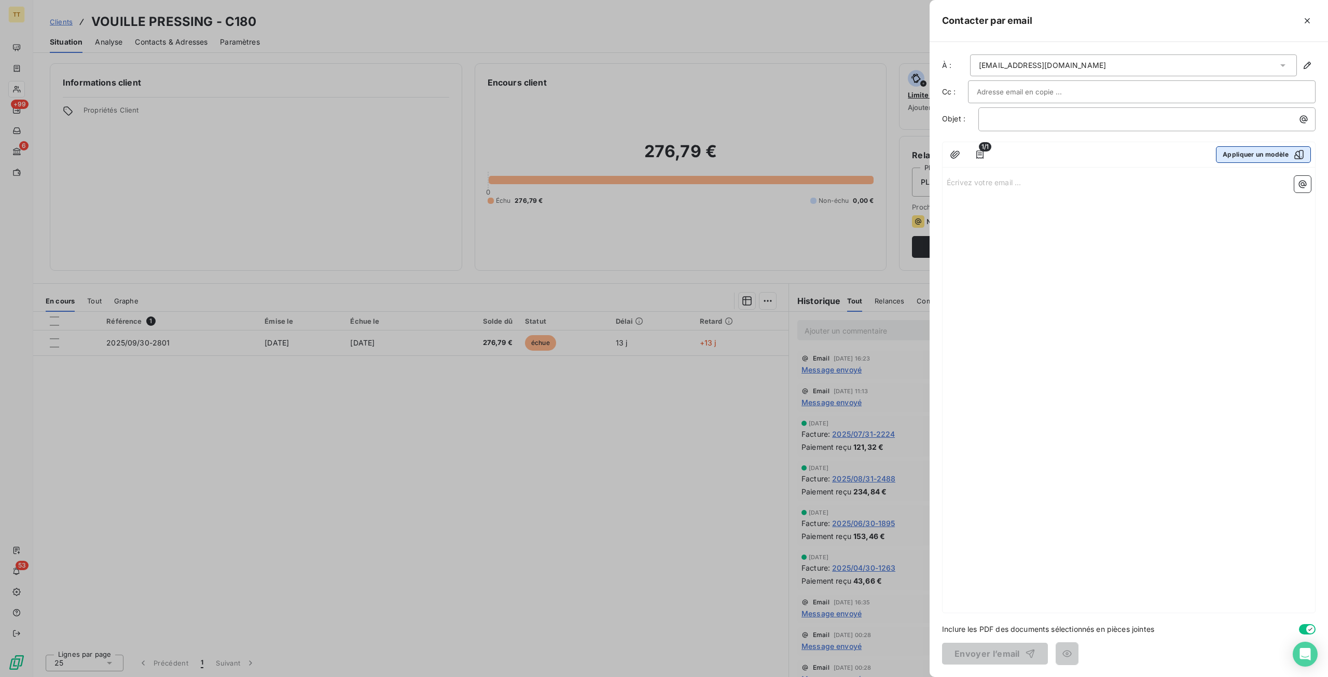
click at [1276, 149] on button "Appliquer un modèle" at bounding box center [1263, 154] width 95 height 17
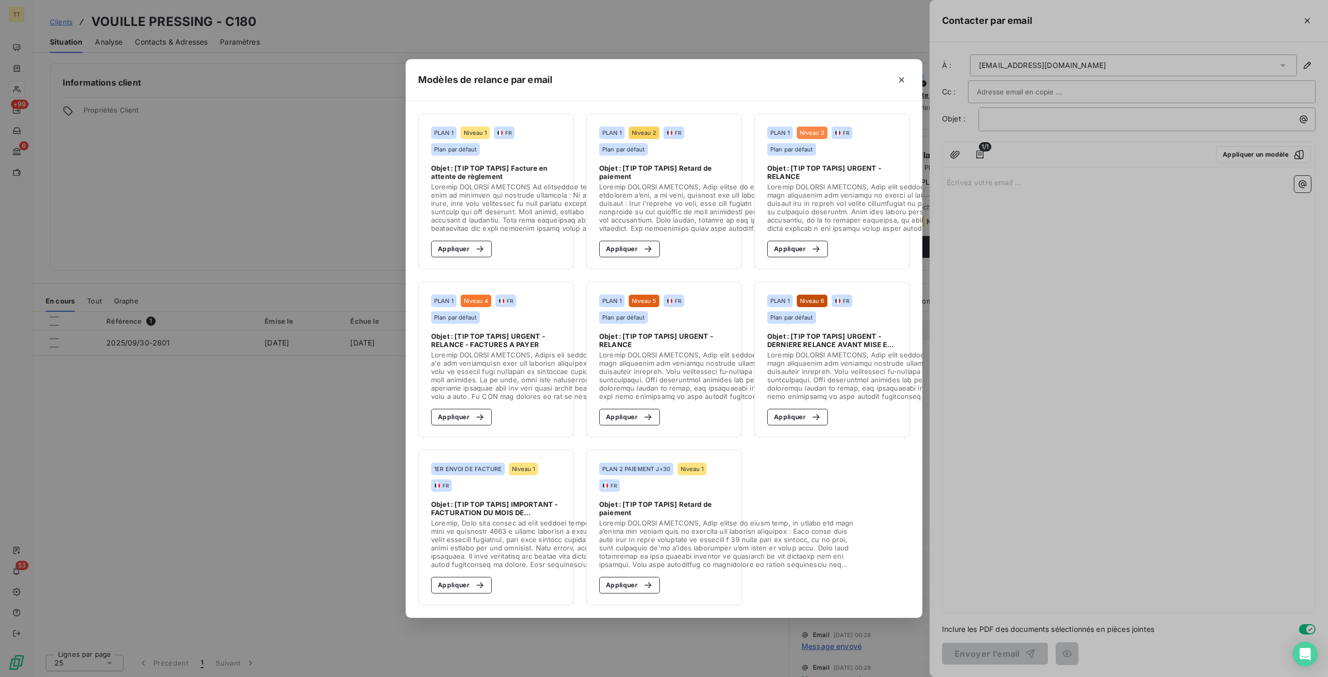
drag, startPoint x: 457, startPoint y: 241, endPoint x: 897, endPoint y: 493, distance: 506.7
click at [461, 245] on button "Appliquer" at bounding box center [461, 249] width 61 height 17
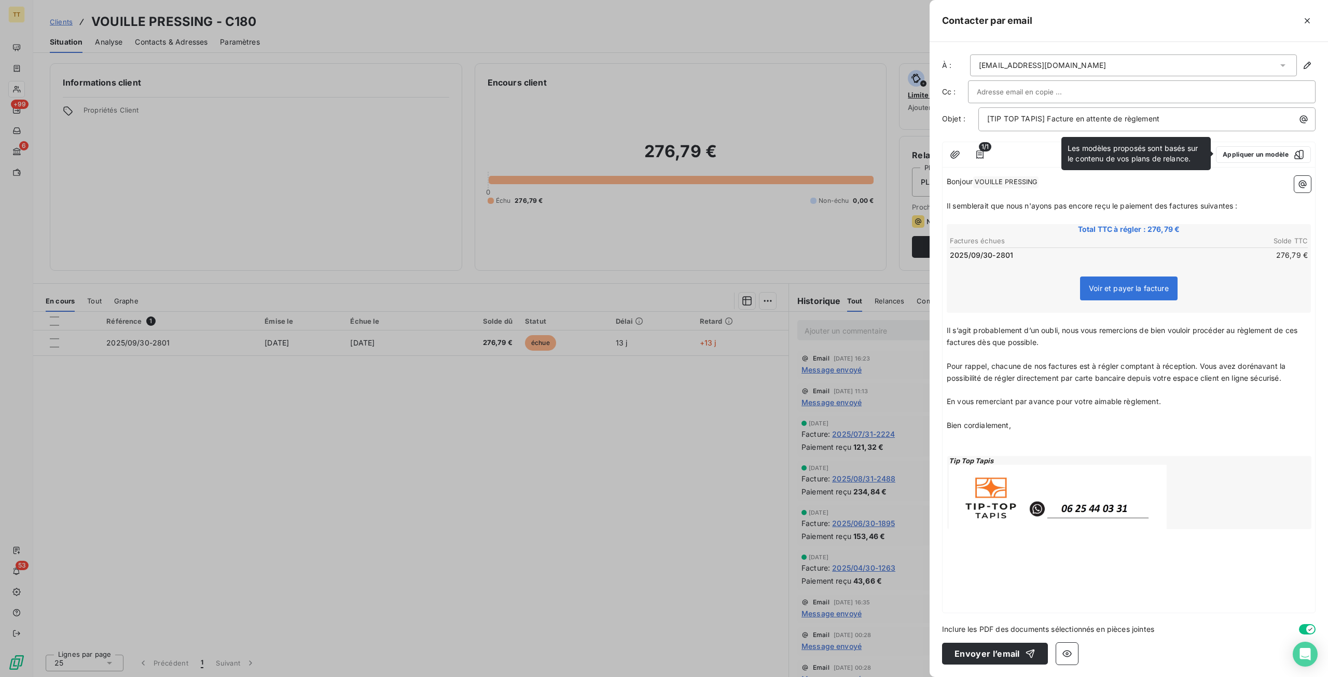
click at [956, 641] on div "À : vouillepressing@wanadoo.fr Cc : Objet : [TIP TOP TAPIS] Facture en attente …" at bounding box center [1129, 359] width 399 height 635
drag, startPoint x: 973, startPoint y: 654, endPoint x: 807, endPoint y: 557, distance: 192.6
click at [973, 654] on button "Envoyer l’email" at bounding box center [995, 654] width 106 height 22
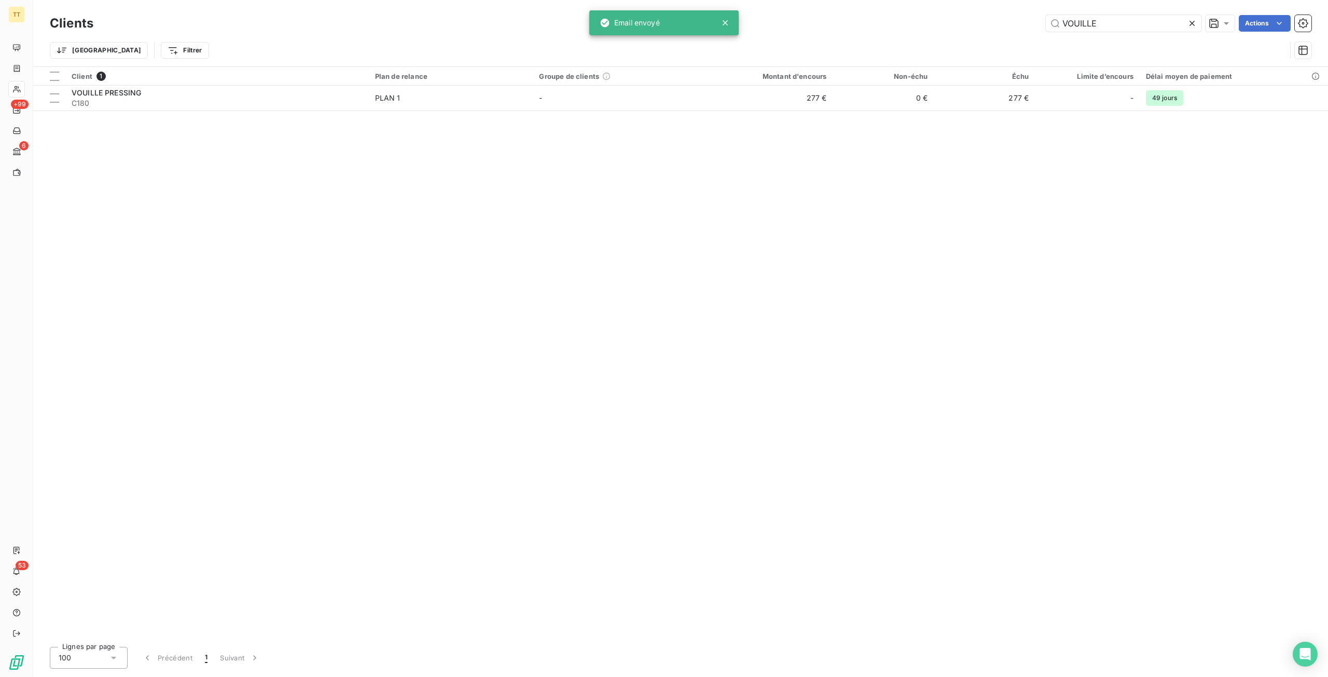
drag, startPoint x: 925, startPoint y: 20, endPoint x: 891, endPoint y: 20, distance: 33.7
click at [891, 20] on div "VOUILLE Actions" at bounding box center [709, 23] width 1206 height 17
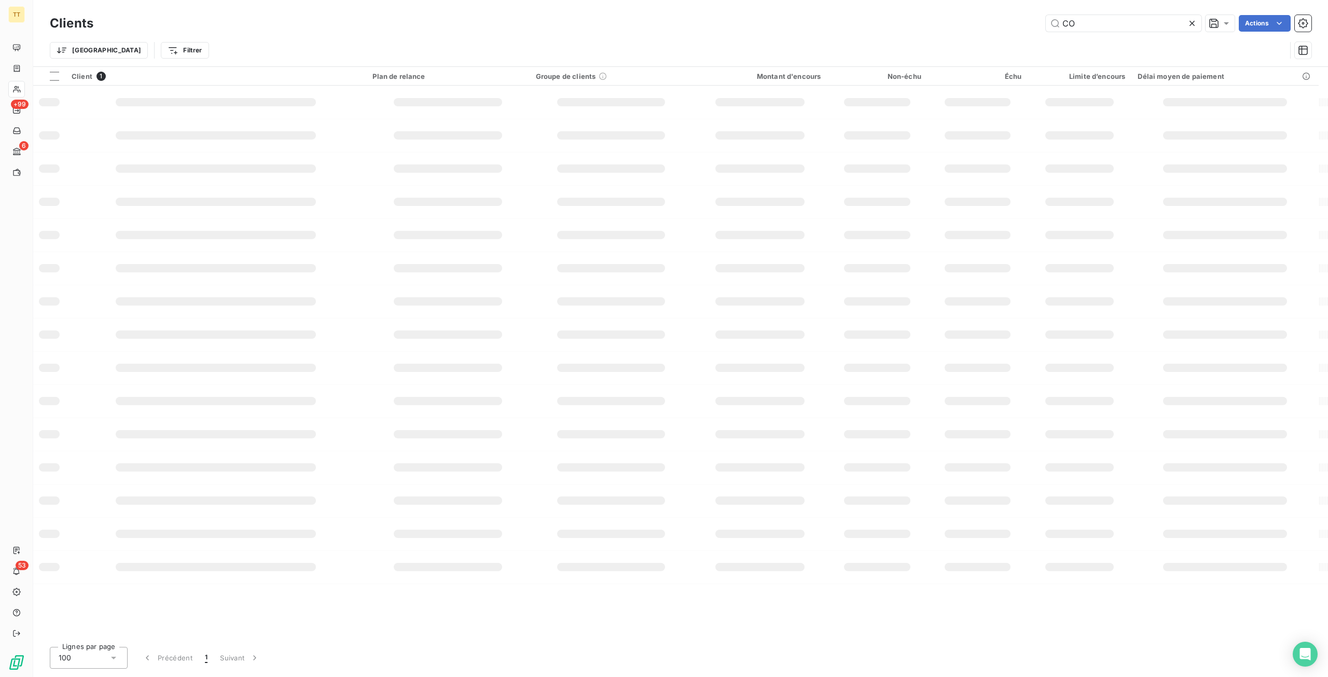
type input "C"
type input "G"
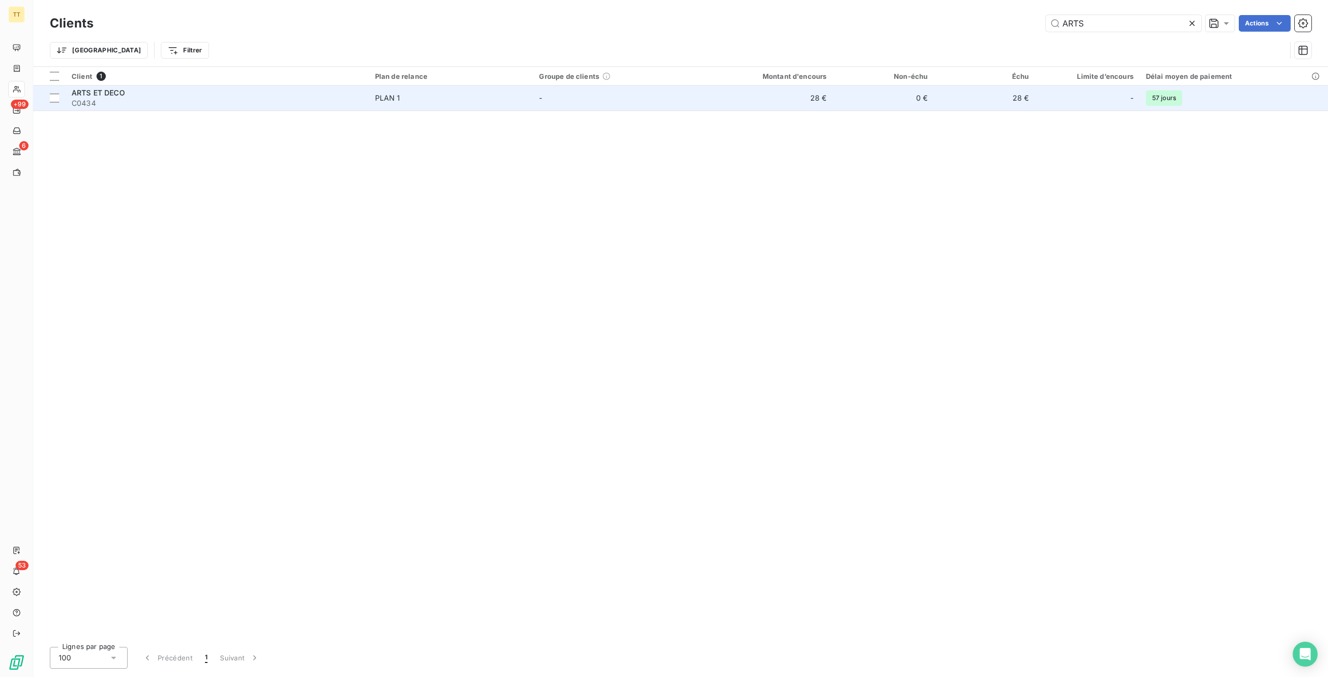
type input "ARTS"
click at [827, 94] on td "28 €" at bounding box center [764, 98] width 135 height 25
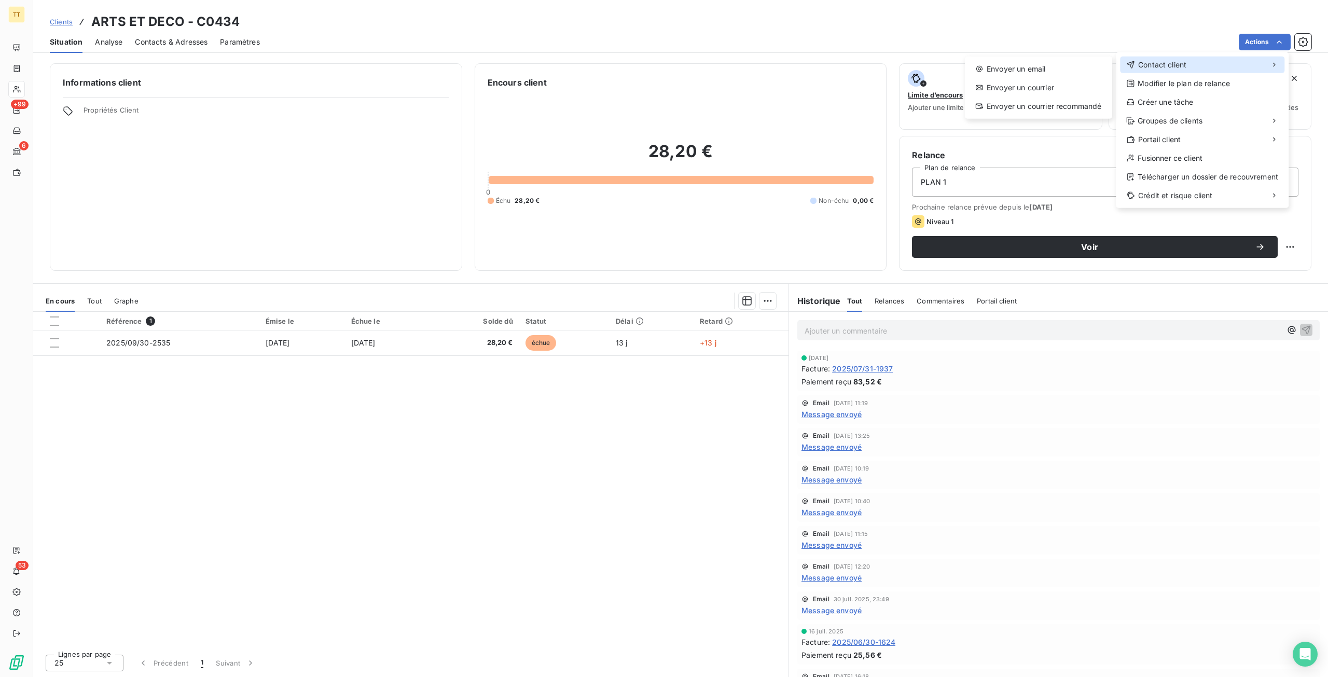
drag, startPoint x: 1184, startPoint y: 69, endPoint x: 1052, endPoint y: 68, distance: 131.3
click at [1180, 69] on span "Contact client" at bounding box center [1162, 65] width 48 height 10
click at [1052, 68] on div "Envoyer un email" at bounding box center [1038, 69] width 139 height 17
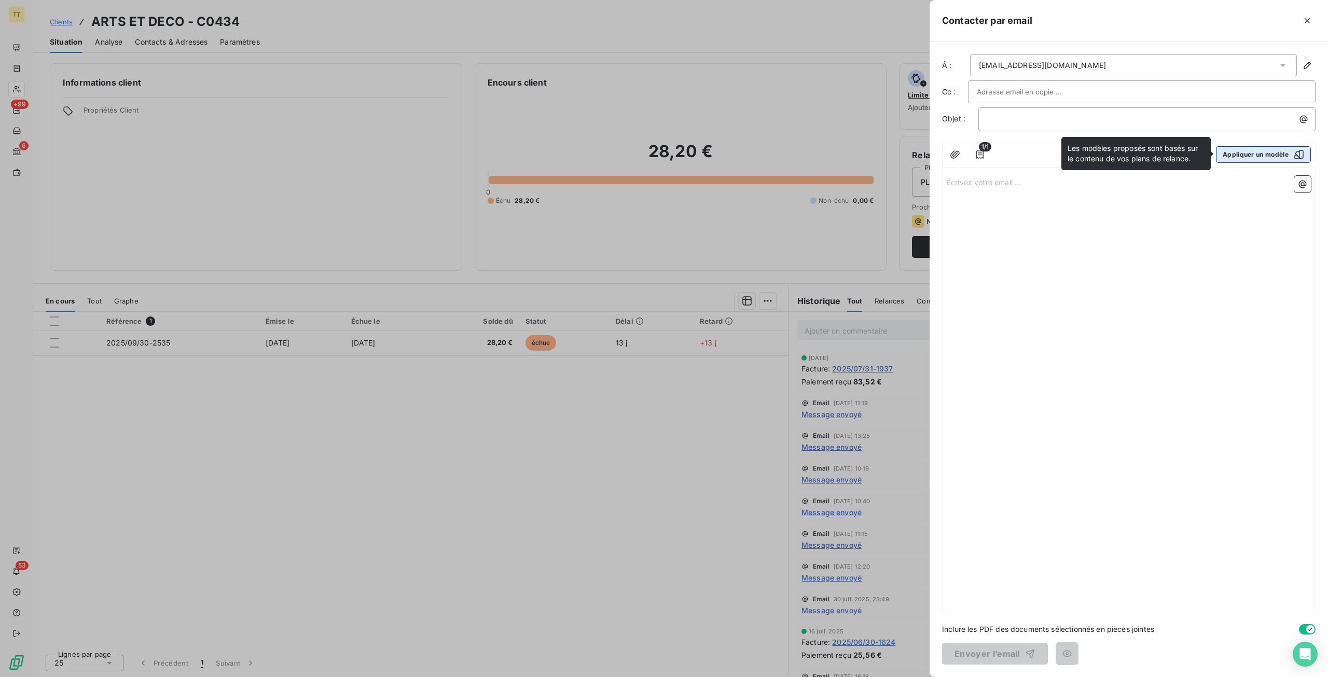
click at [1259, 155] on button "Appliquer un modèle" at bounding box center [1263, 154] width 95 height 17
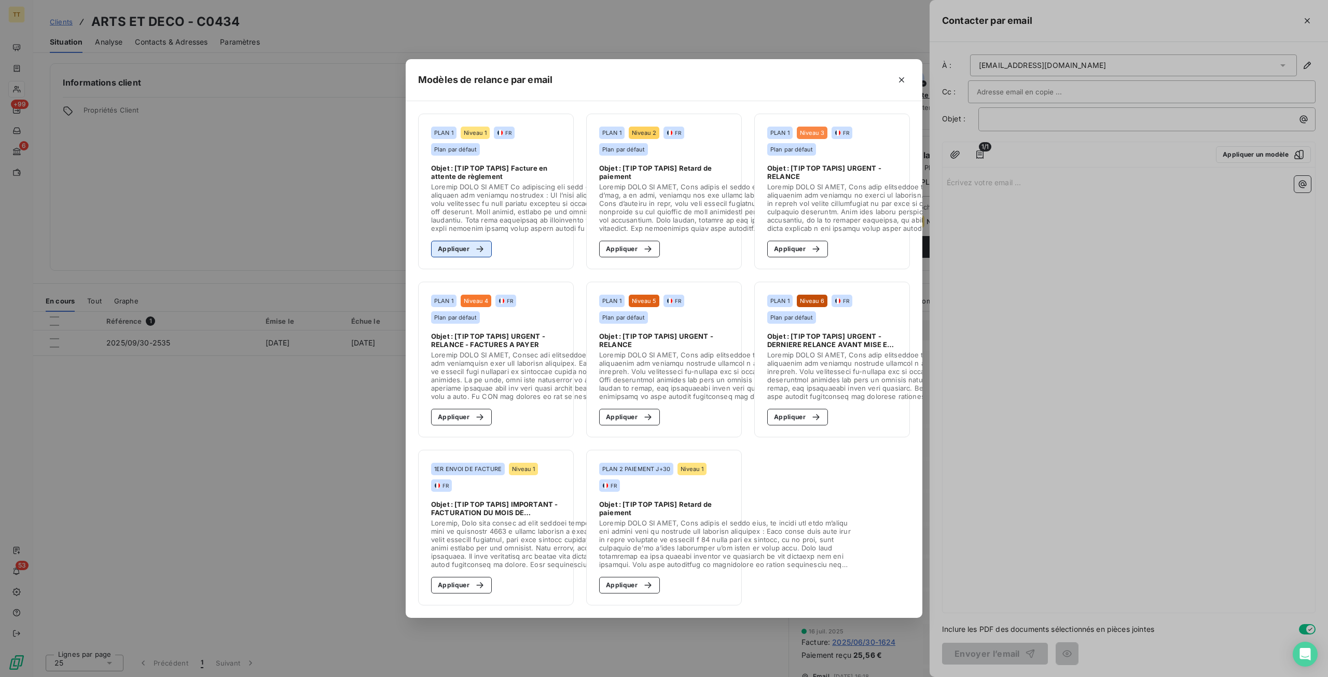
click at [450, 241] on button "Appliquer" at bounding box center [461, 249] width 61 height 17
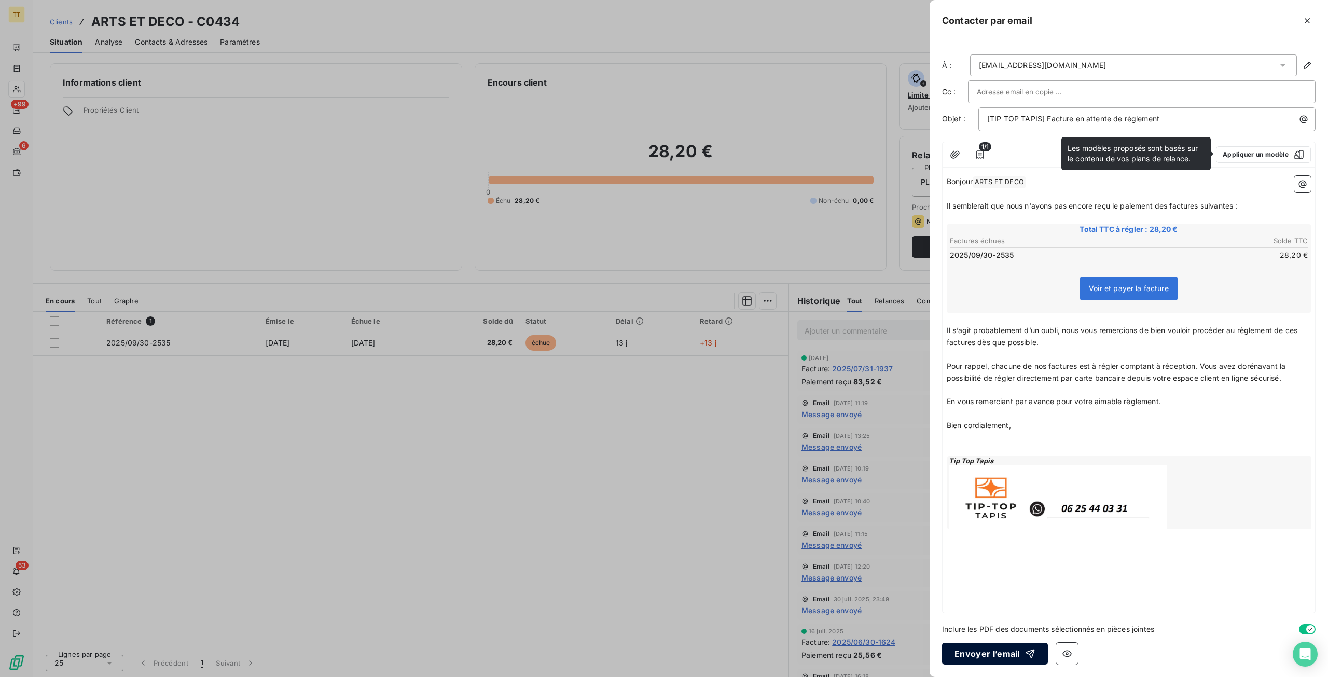
click at [991, 649] on button "Envoyer l’email" at bounding box center [995, 654] width 106 height 22
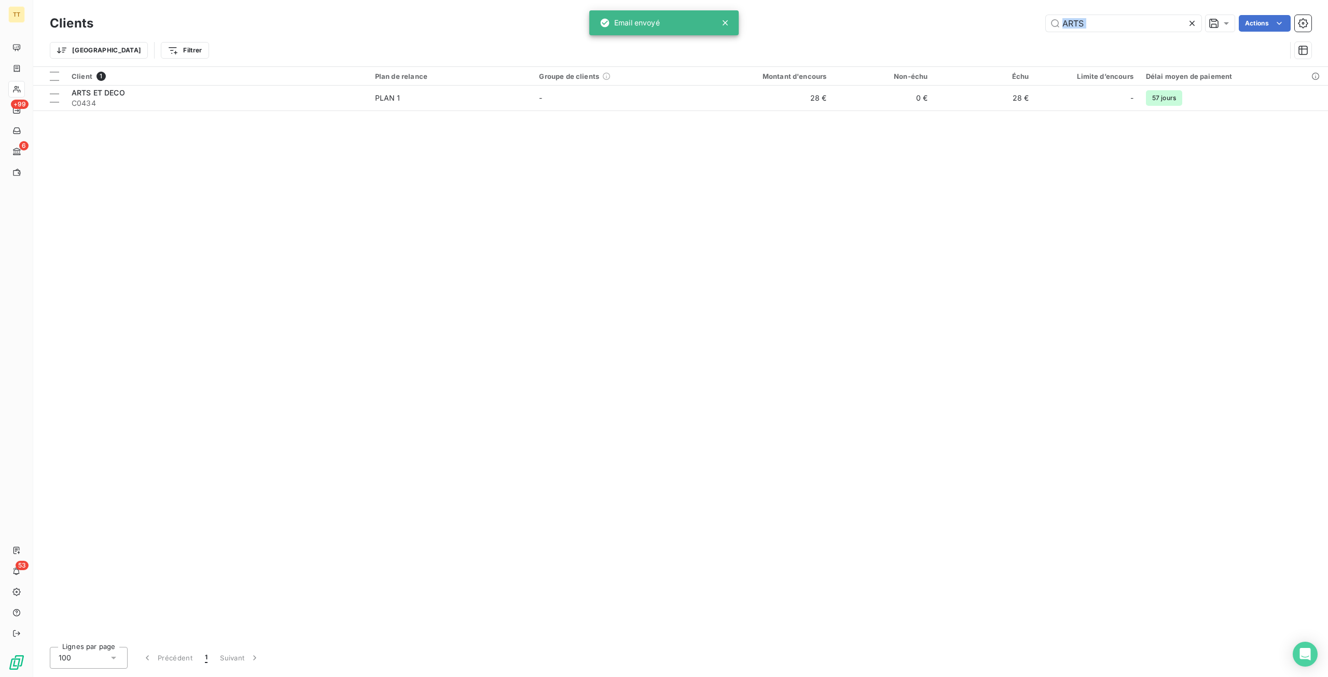
drag, startPoint x: 1182, startPoint y: 24, endPoint x: 805, endPoint y: 4, distance: 377.3
click at [805, 4] on div "Clients ARTS Actions Trier Filtrer" at bounding box center [680, 33] width 1295 height 66
click at [1107, 30] on input "ARTS" at bounding box center [1124, 23] width 156 height 17
drag, startPoint x: 1113, startPoint y: 21, endPoint x: 933, endPoint y: 6, distance: 180.7
click at [933, 6] on div "Clients ARTS Actions Trier Filtrer" at bounding box center [680, 33] width 1295 height 66
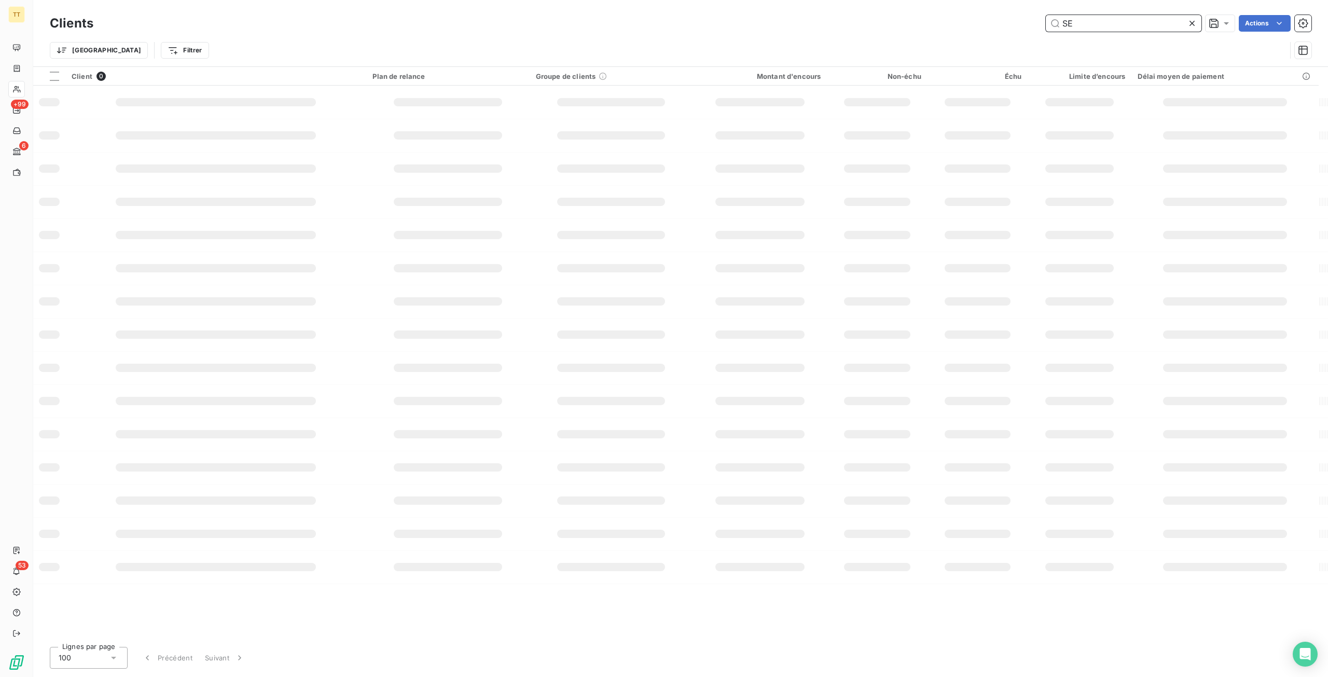
type input "S"
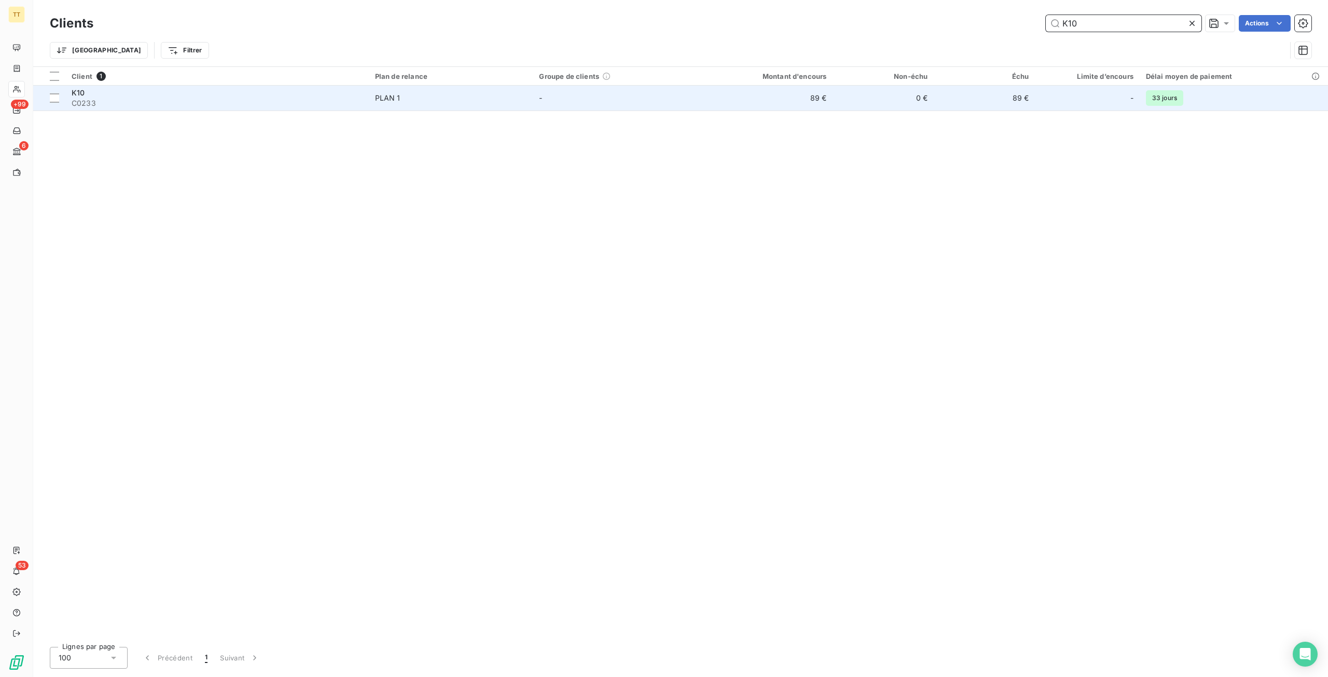
type input "K10"
click at [828, 102] on td "89 €" at bounding box center [764, 98] width 135 height 25
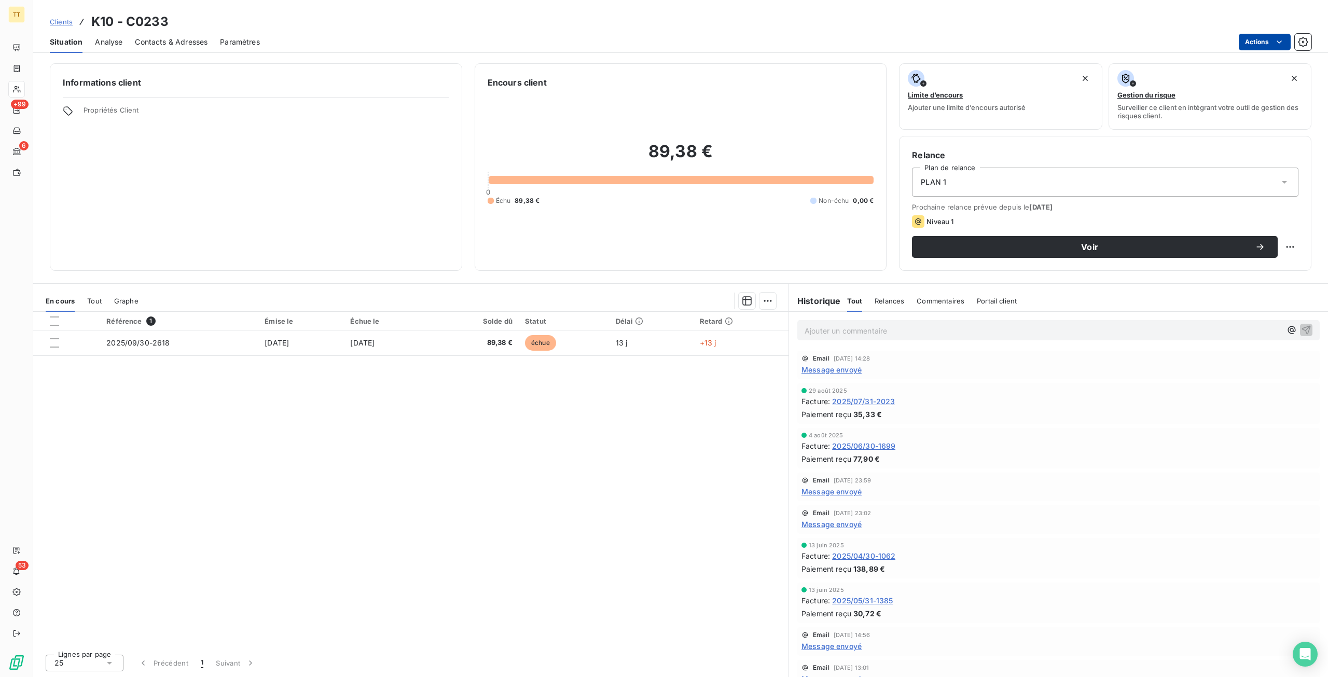
click at [1269, 43] on html "TT +99 6 53 Clients K10 - C0233 Situation Analyse Contacts & Adresses Paramètre…" at bounding box center [664, 338] width 1328 height 677
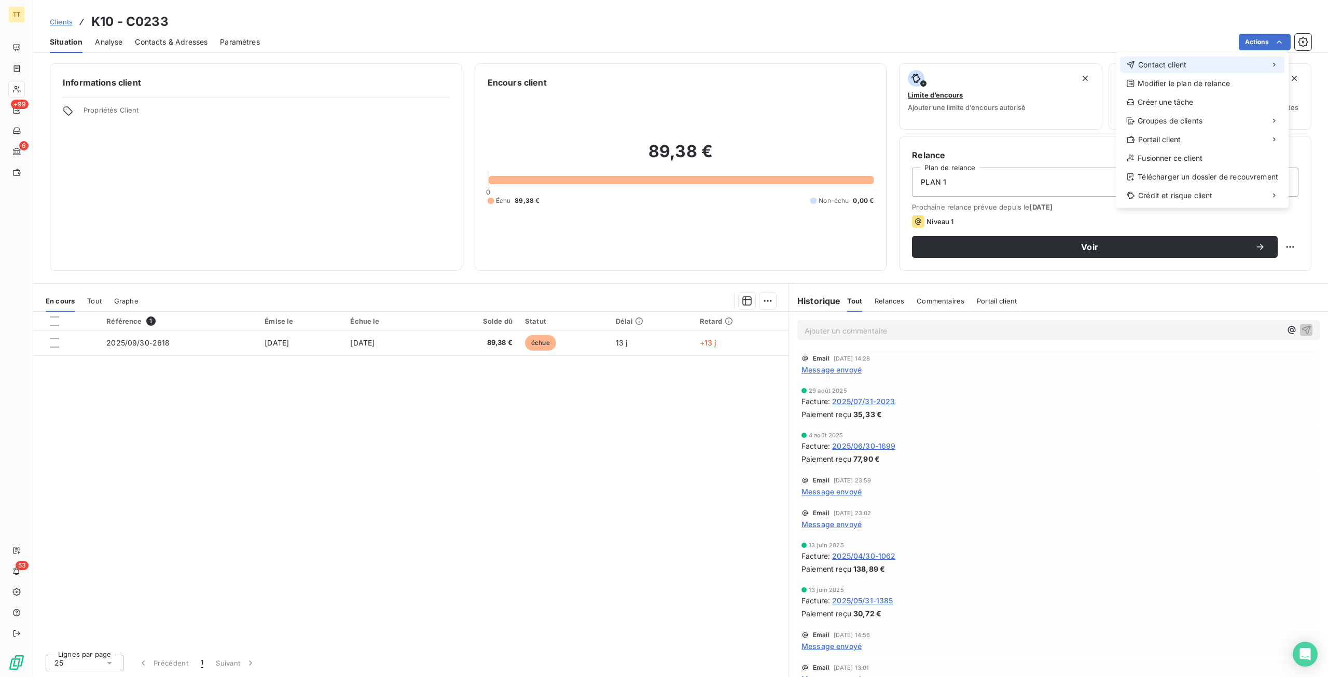
click at [1236, 63] on div "Contact client" at bounding box center [1202, 65] width 164 height 17
click at [1094, 65] on div "Envoyer un email" at bounding box center [1038, 69] width 139 height 17
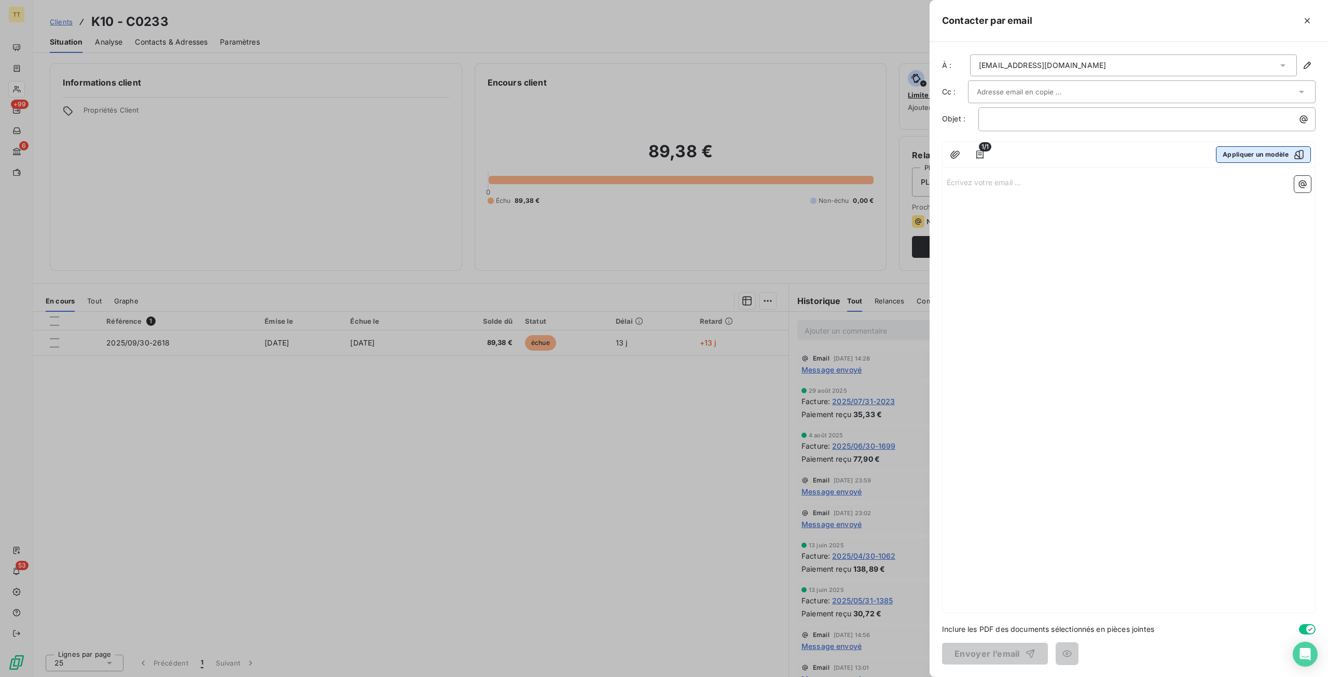
click at [1248, 156] on button "Appliquer un modèle" at bounding box center [1263, 154] width 95 height 17
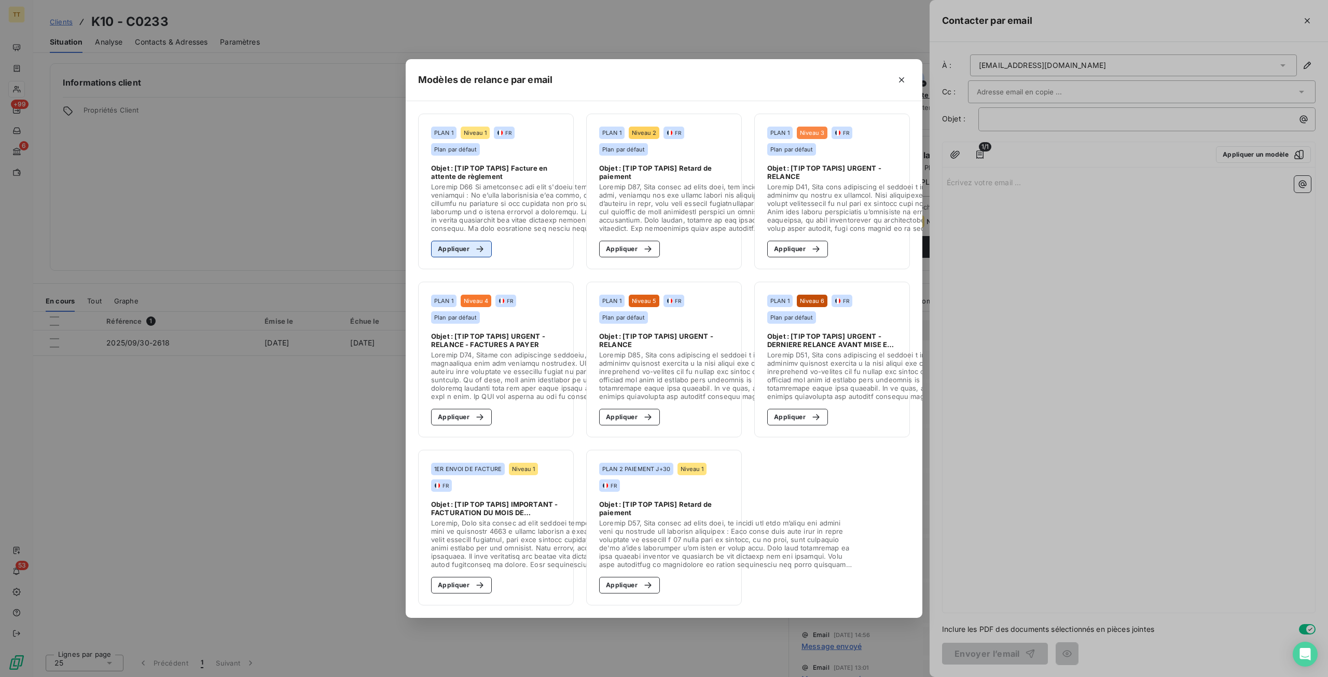
click at [481, 246] on icon "button" at bounding box center [479, 249] width 7 height 6
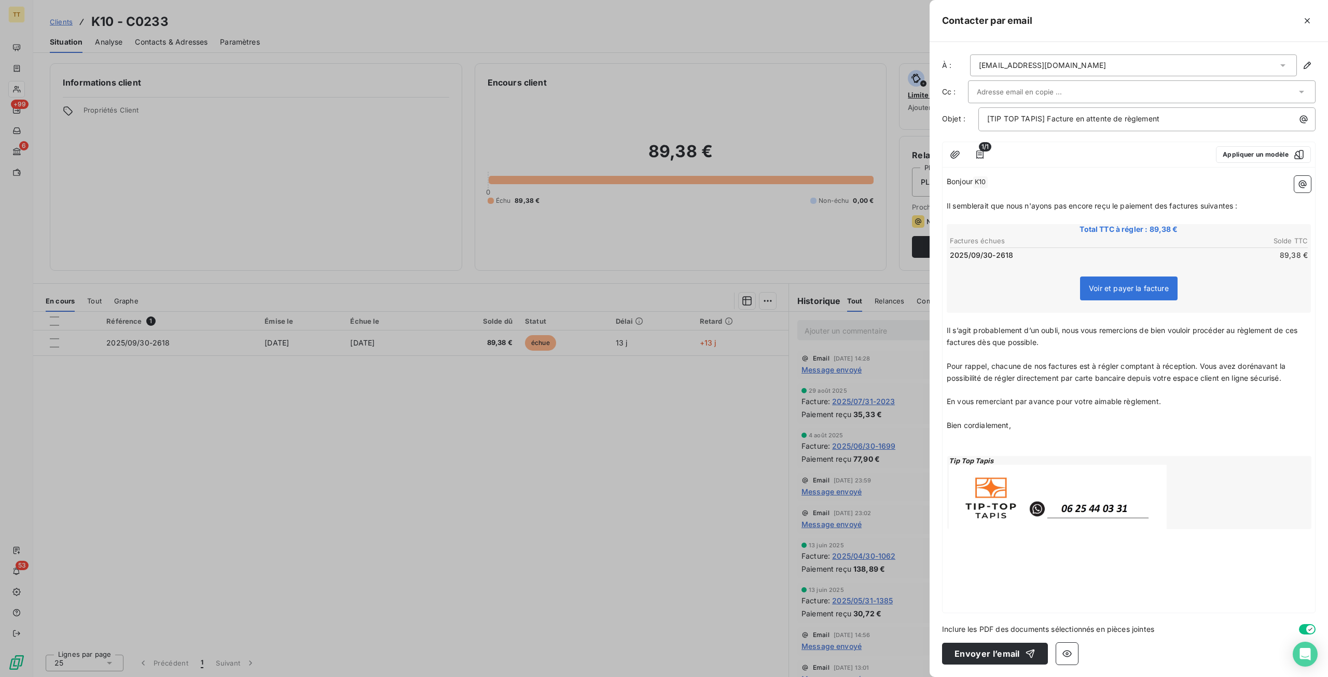
click at [1151, 91] on div at bounding box center [1137, 92] width 320 height 16
drag, startPoint x: 1026, startPoint y: 121, endPoint x: 1020, endPoint y: 119, distance: 6.4
click at [1025, 121] on li "lavocadix@gmail.com" at bounding box center [1142, 114] width 348 height 18
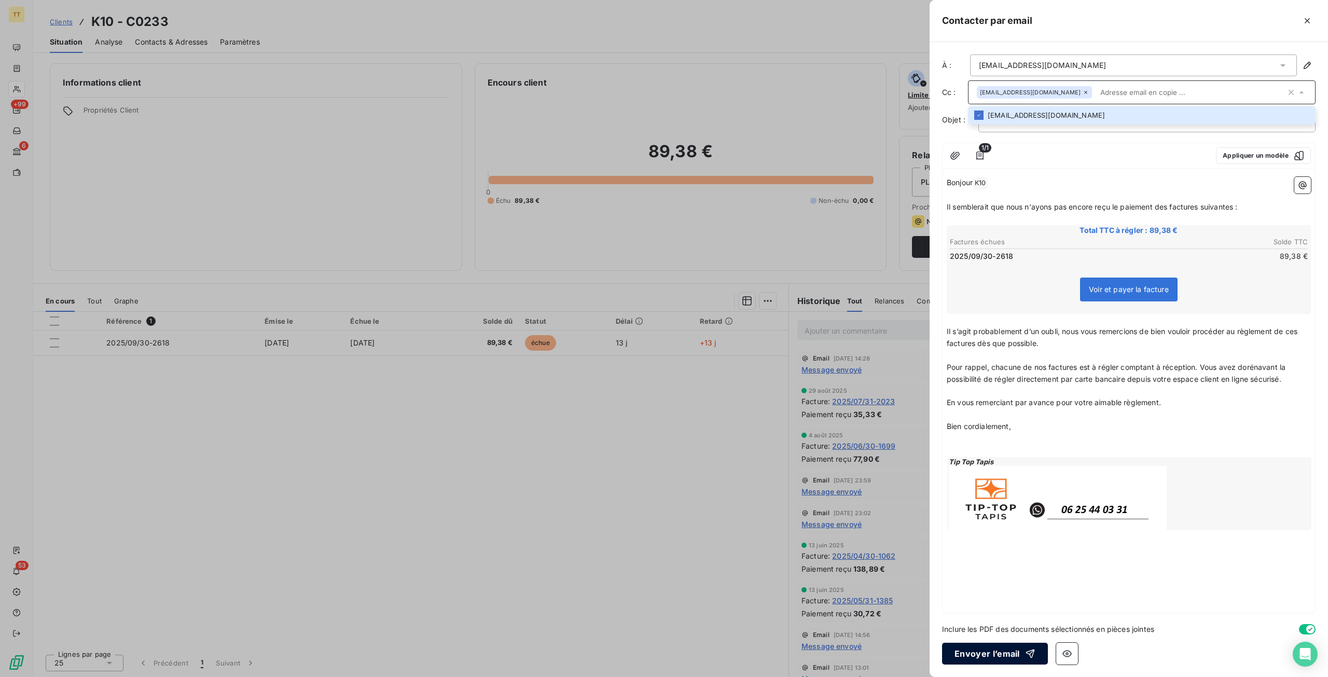
click at [975, 654] on button "Envoyer l’email" at bounding box center [995, 654] width 106 height 22
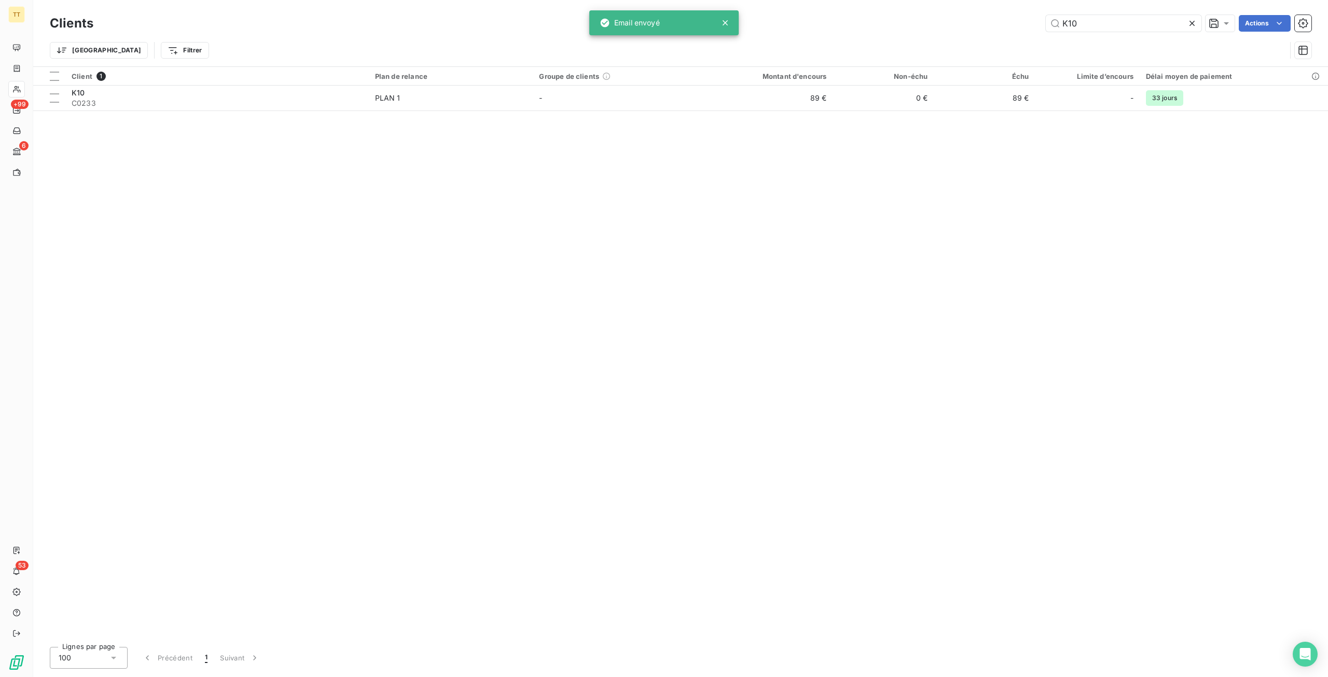
drag, startPoint x: 1095, startPoint y: 20, endPoint x: 959, endPoint y: 12, distance: 136.7
click at [959, 12] on div "Clients K10 Actions" at bounding box center [681, 23] width 1262 height 22
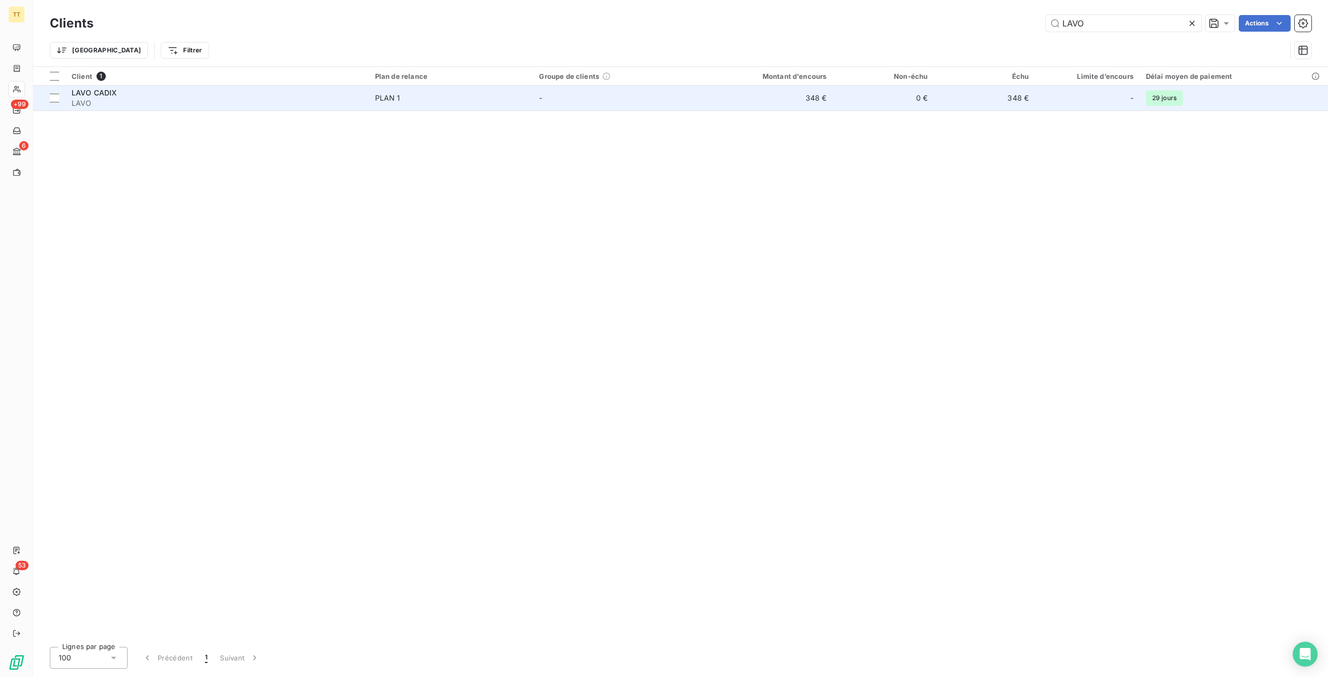
type input "LAVO"
click at [872, 98] on td "0 €" at bounding box center [883, 98] width 101 height 25
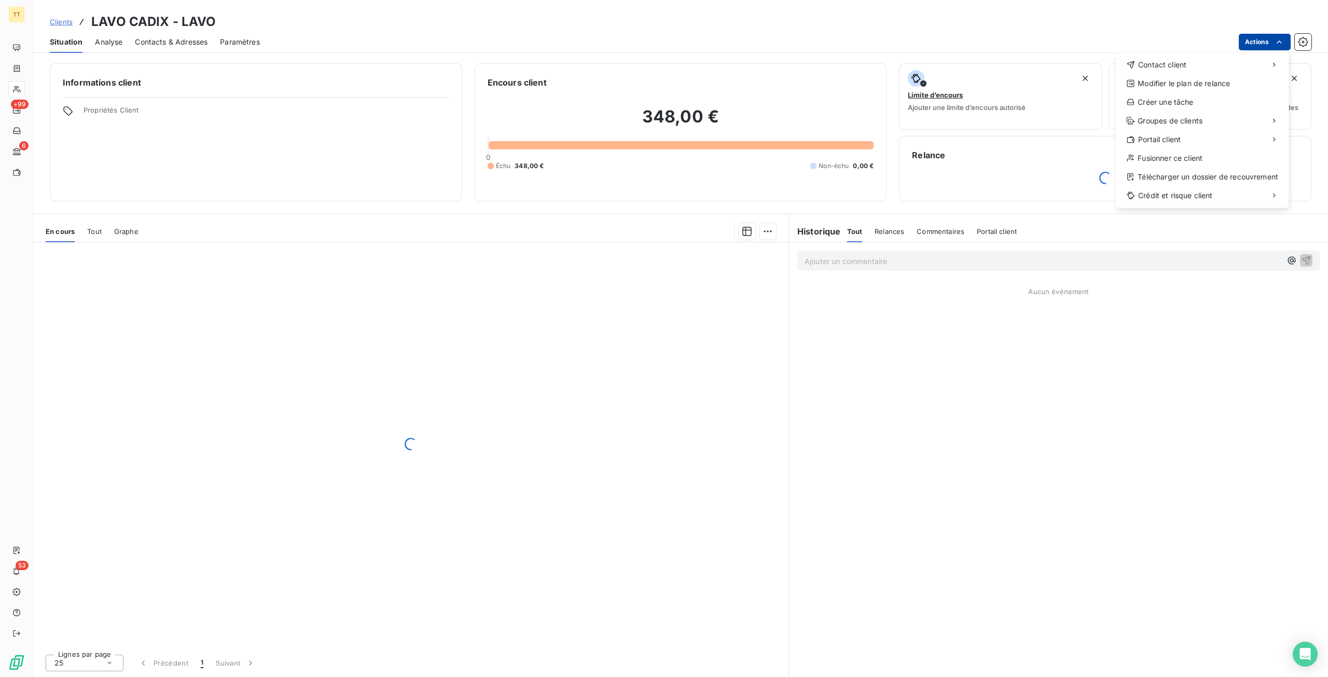
click at [1251, 35] on html "TT +99 6 53 Clients LAVO CADIX - LAVO Situation Analyse Contacts & Adresses Par…" at bounding box center [664, 338] width 1328 height 677
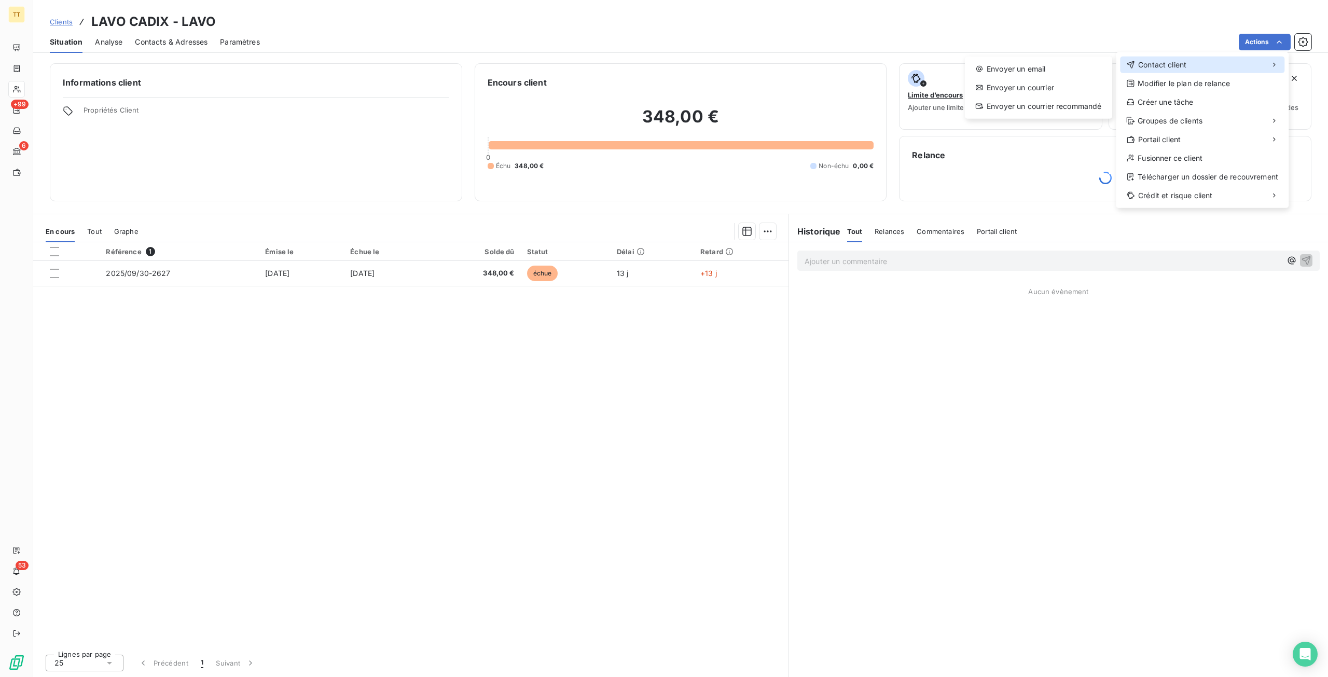
click at [1212, 59] on div "Contact client" at bounding box center [1202, 65] width 164 height 17
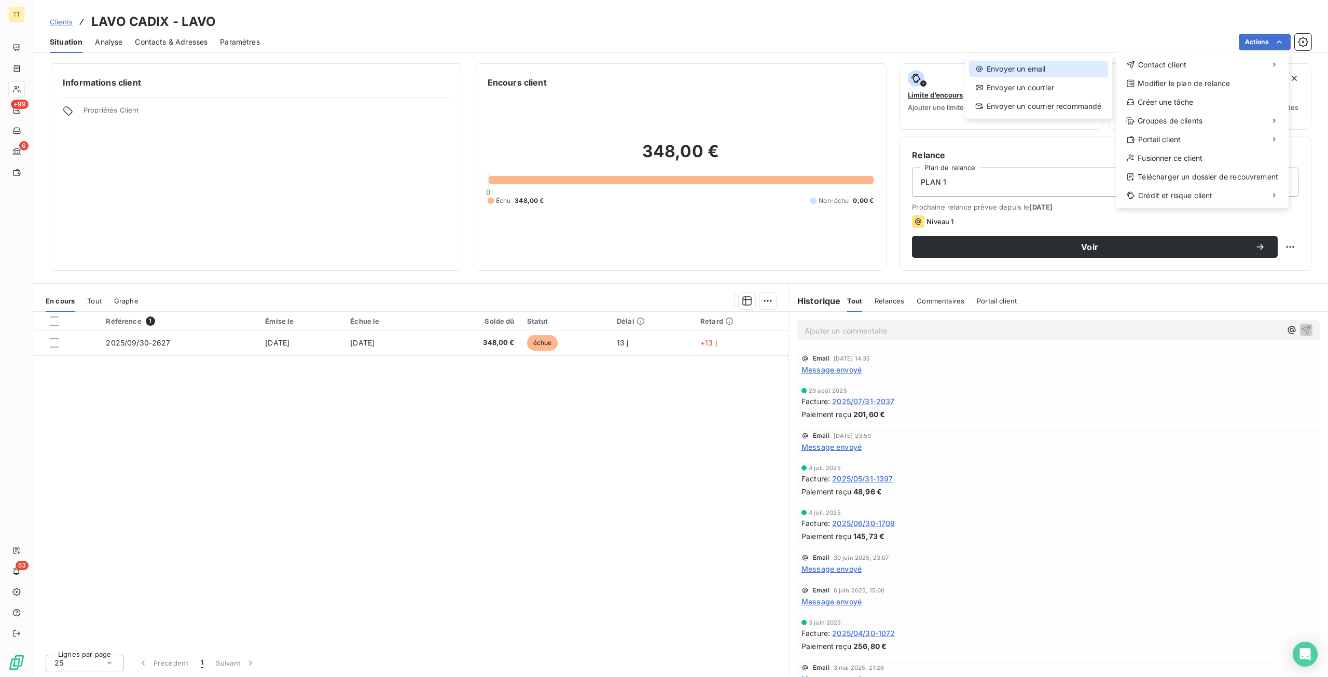
click at [1024, 64] on div "Envoyer un email" at bounding box center [1038, 69] width 139 height 17
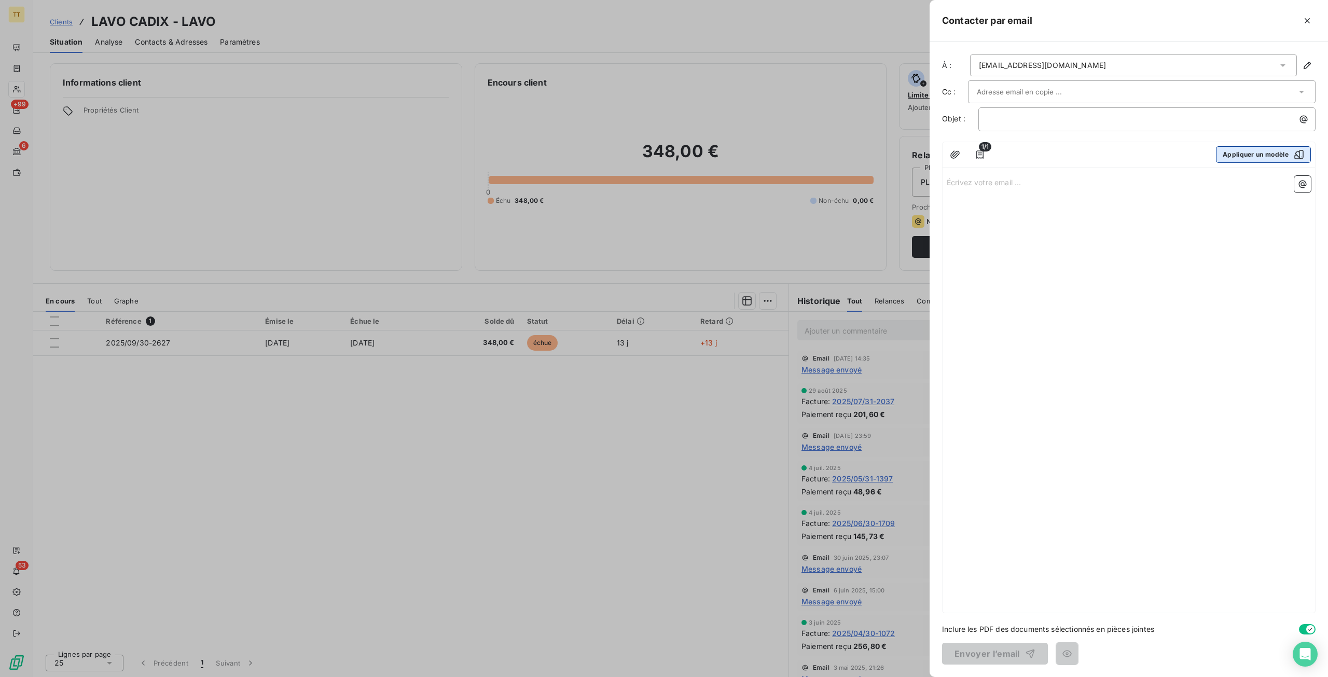
click at [1242, 150] on button "Appliquer un modèle" at bounding box center [1263, 154] width 95 height 17
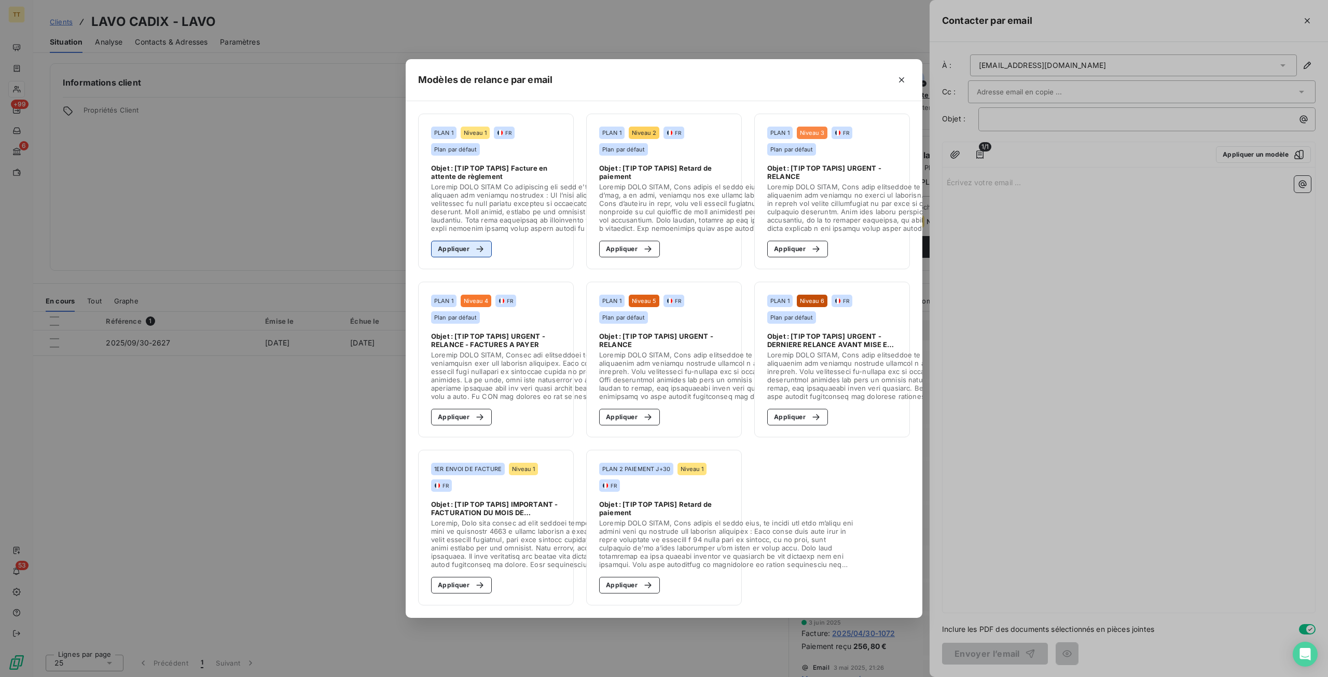
click at [452, 244] on button "Appliquer" at bounding box center [461, 249] width 61 height 17
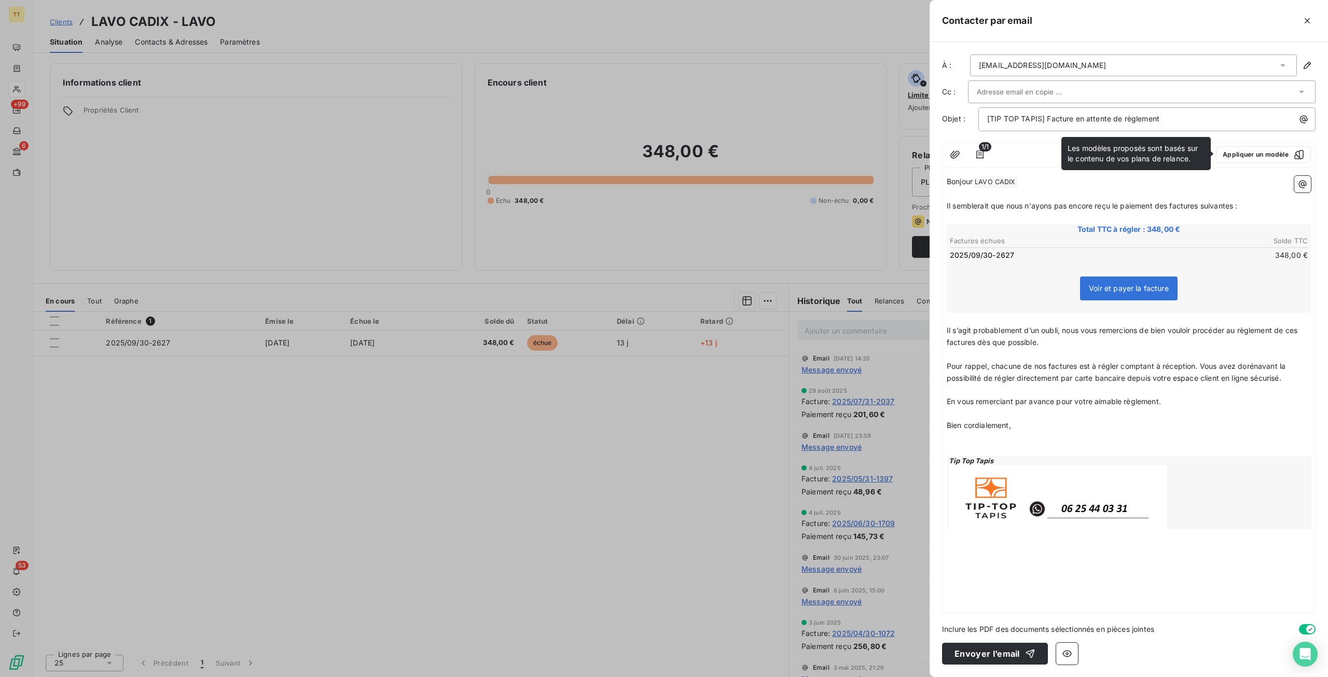
click at [1013, 84] on input "text" at bounding box center [1033, 92] width 112 height 16
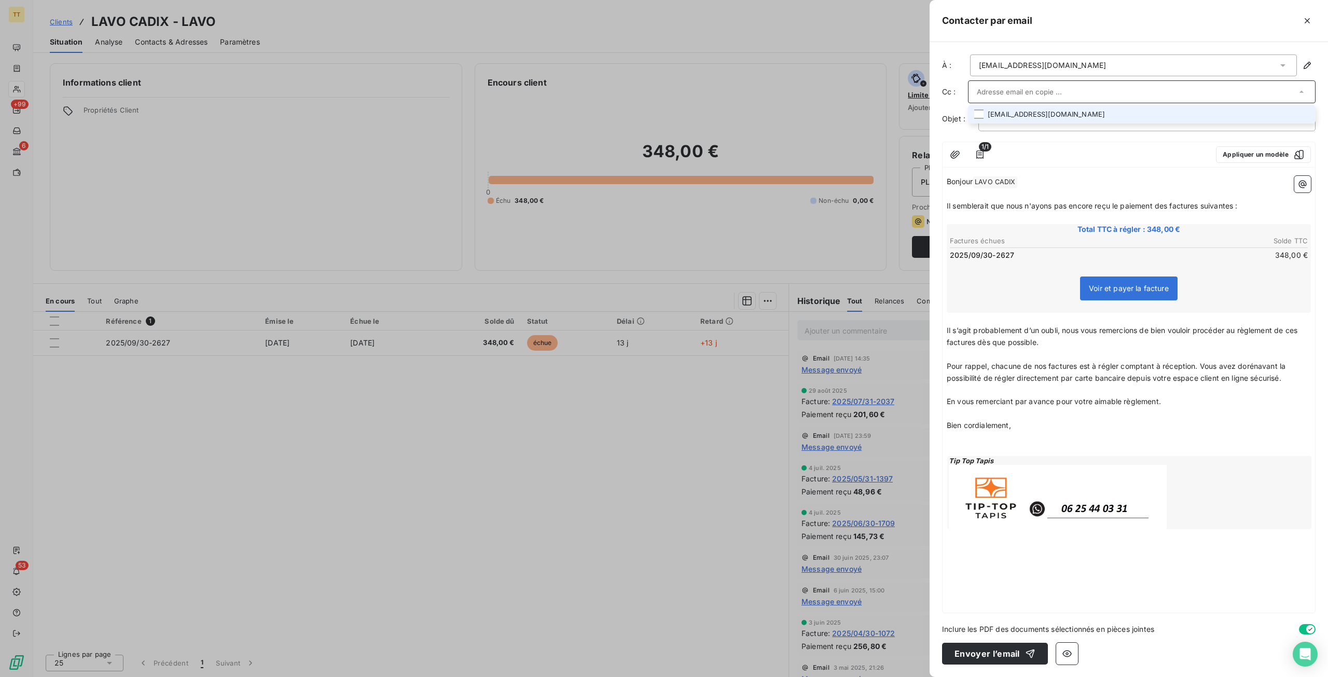
click at [993, 118] on li "secretariat.lavocadix@gmail.com" at bounding box center [1142, 114] width 348 height 18
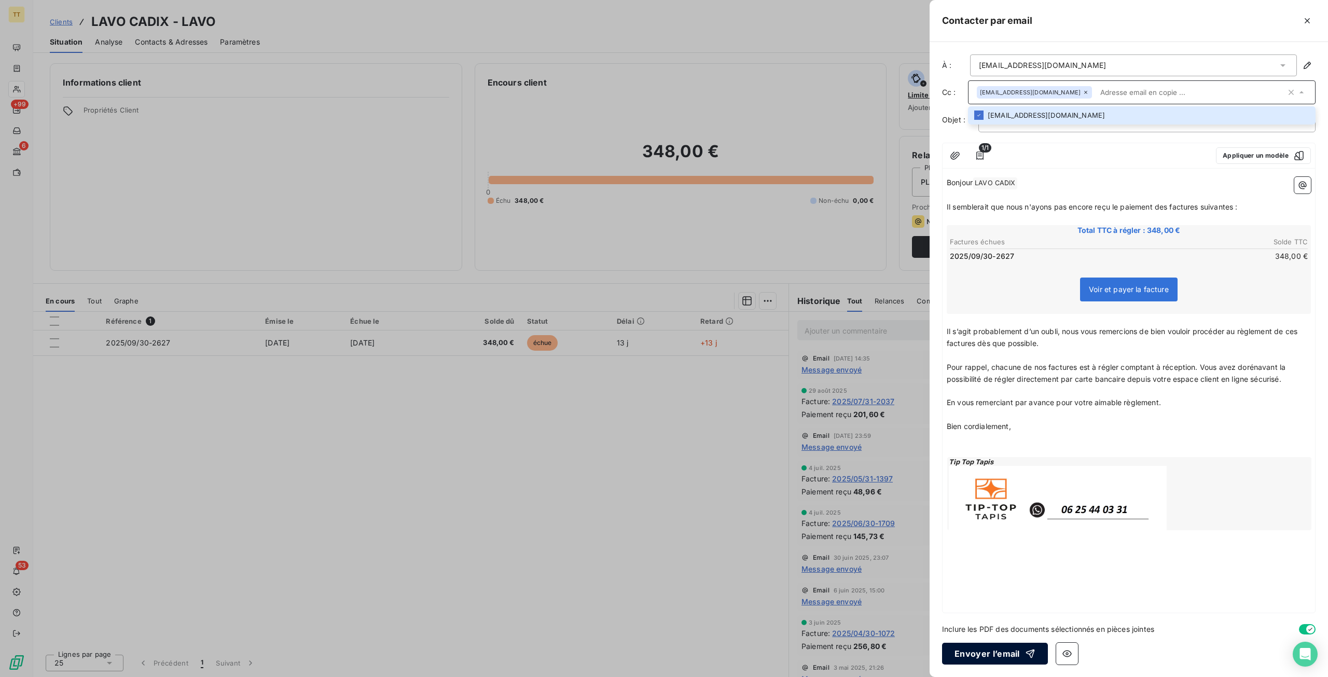
drag, startPoint x: 979, startPoint y: 658, endPoint x: 971, endPoint y: 648, distance: 12.7
click at [979, 658] on button "Envoyer l’email" at bounding box center [995, 654] width 106 height 22
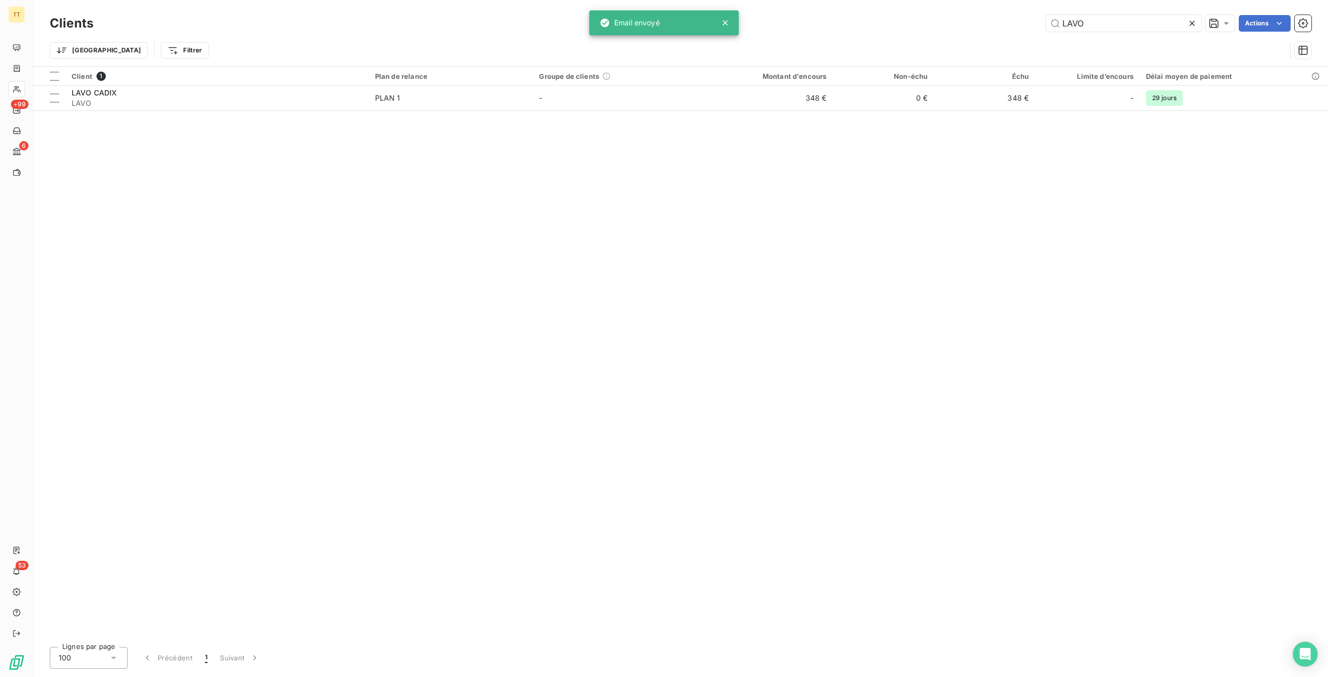
drag, startPoint x: 1047, startPoint y: 21, endPoint x: 932, endPoint y: 18, distance: 114.7
click at [932, 18] on div "LAVO Actions" at bounding box center [709, 23] width 1206 height 17
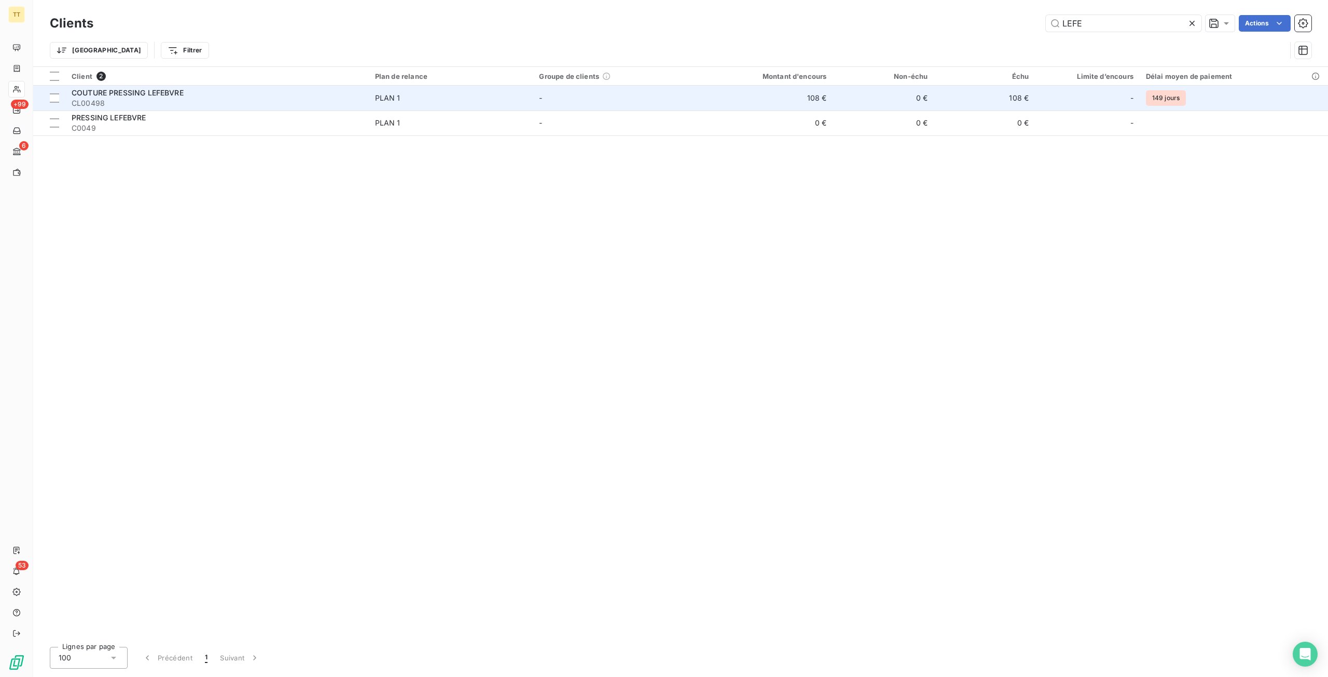
type input "LEFE"
click at [854, 93] on td "0 €" at bounding box center [883, 98] width 101 height 25
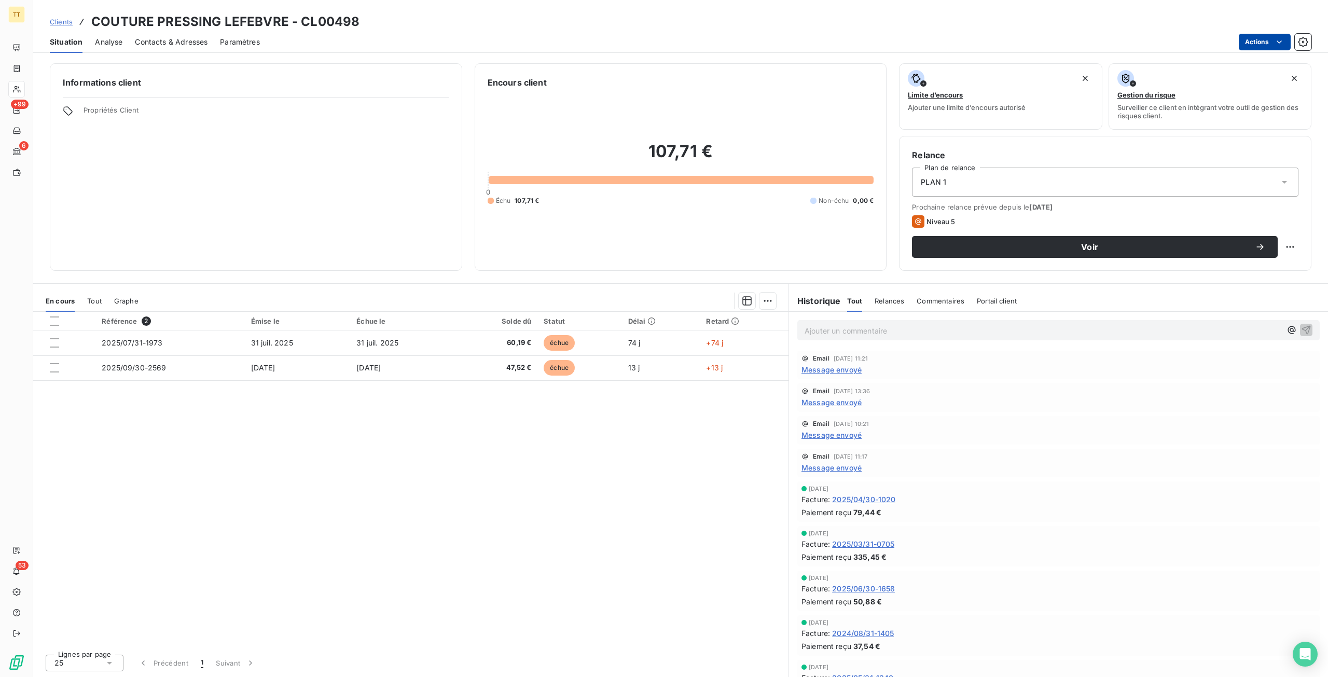
click at [1269, 43] on html "TT +99 6 53 Clients COUTURE PRESSING LEFEBVRE - CL00498 Situation Analyse Conta…" at bounding box center [664, 338] width 1328 height 677
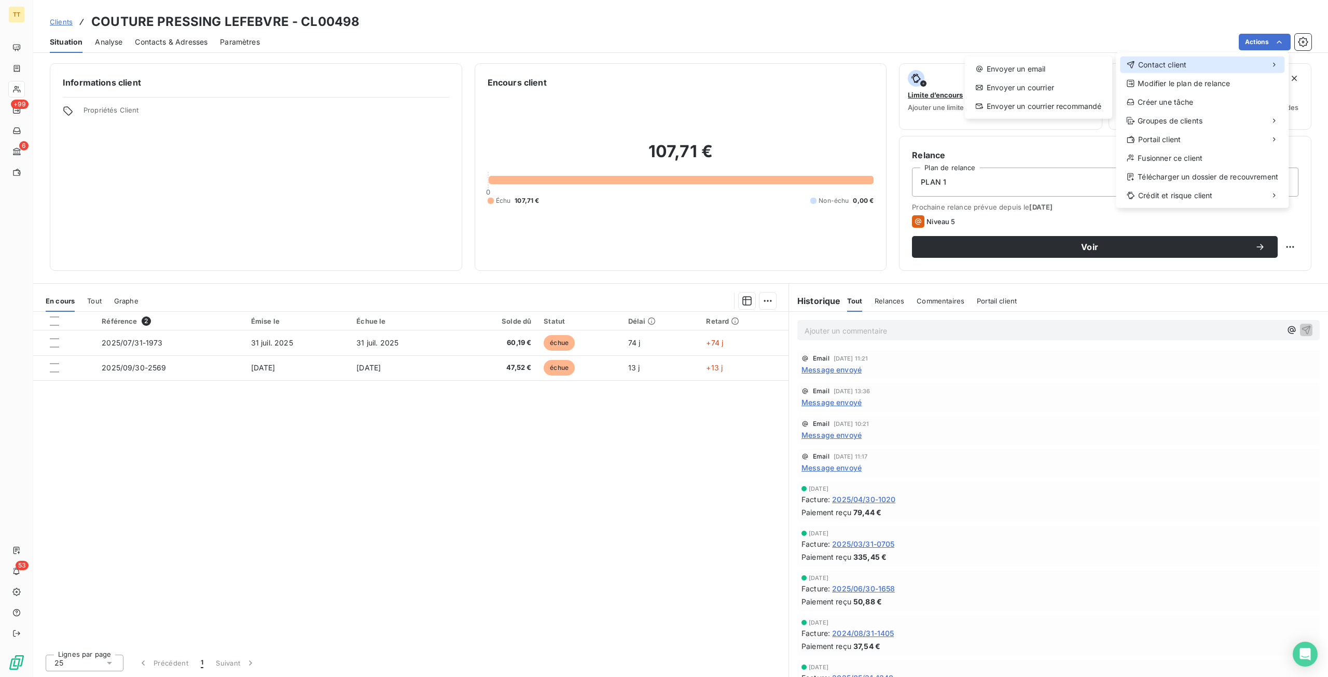
click at [1185, 66] on span "Contact client" at bounding box center [1162, 65] width 48 height 10
click at [1032, 71] on div "Envoyer un email" at bounding box center [1038, 69] width 139 height 17
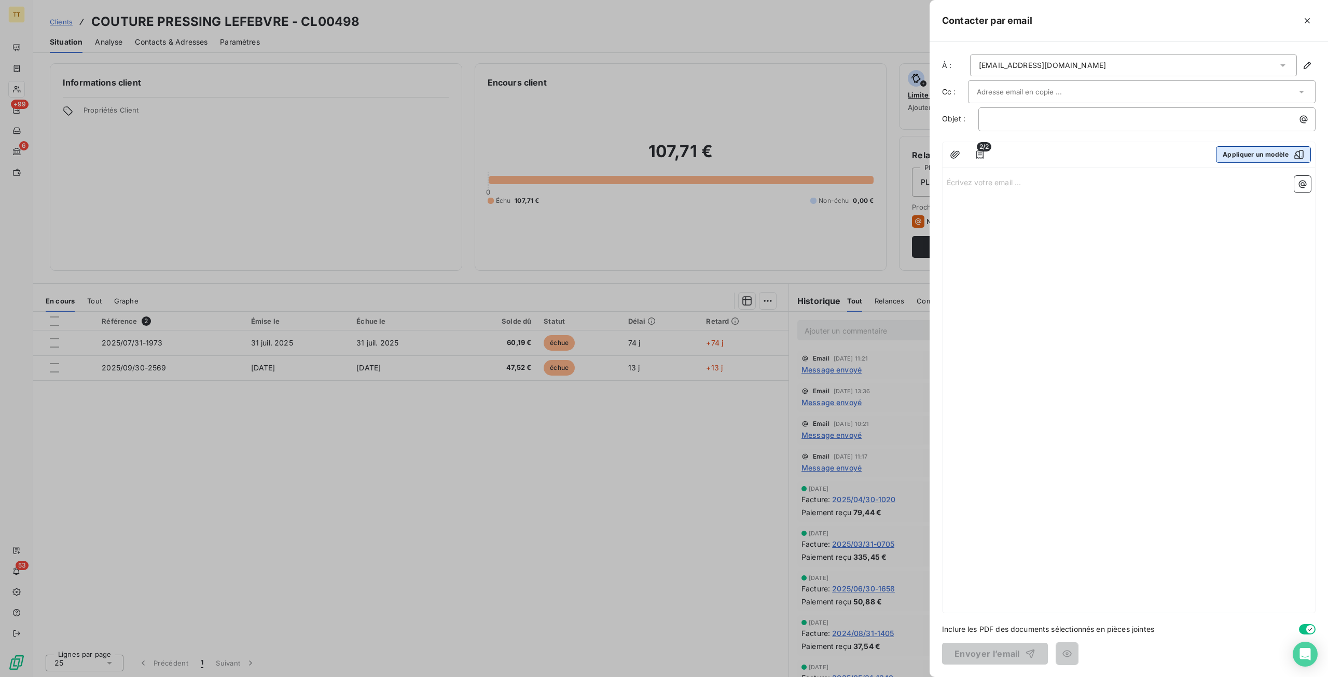
drag, startPoint x: 1267, startPoint y: 165, endPoint x: 1264, endPoint y: 157, distance: 8.4
click at [1268, 165] on div "2/2 Appliquer un modèle" at bounding box center [1129, 154] width 373 height 25
click at [1261, 150] on button "Appliquer un modèle" at bounding box center [1263, 154] width 95 height 17
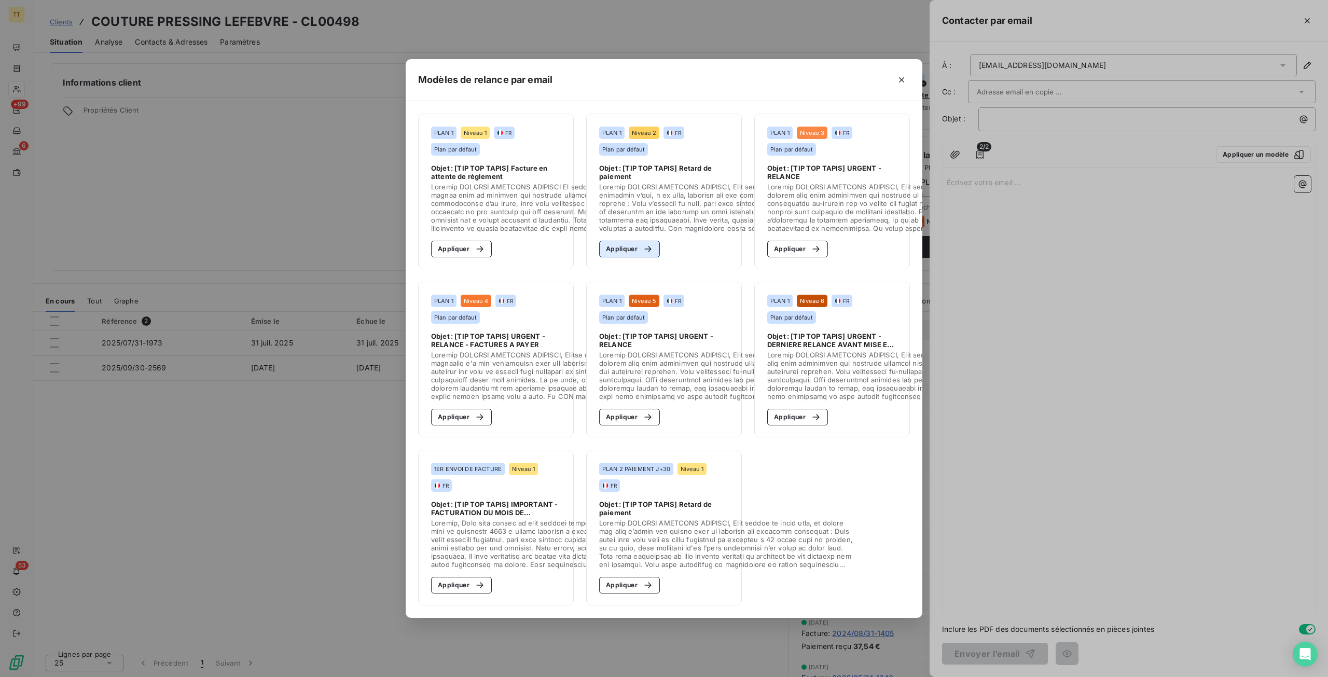
click at [619, 246] on button "Appliquer" at bounding box center [629, 249] width 61 height 17
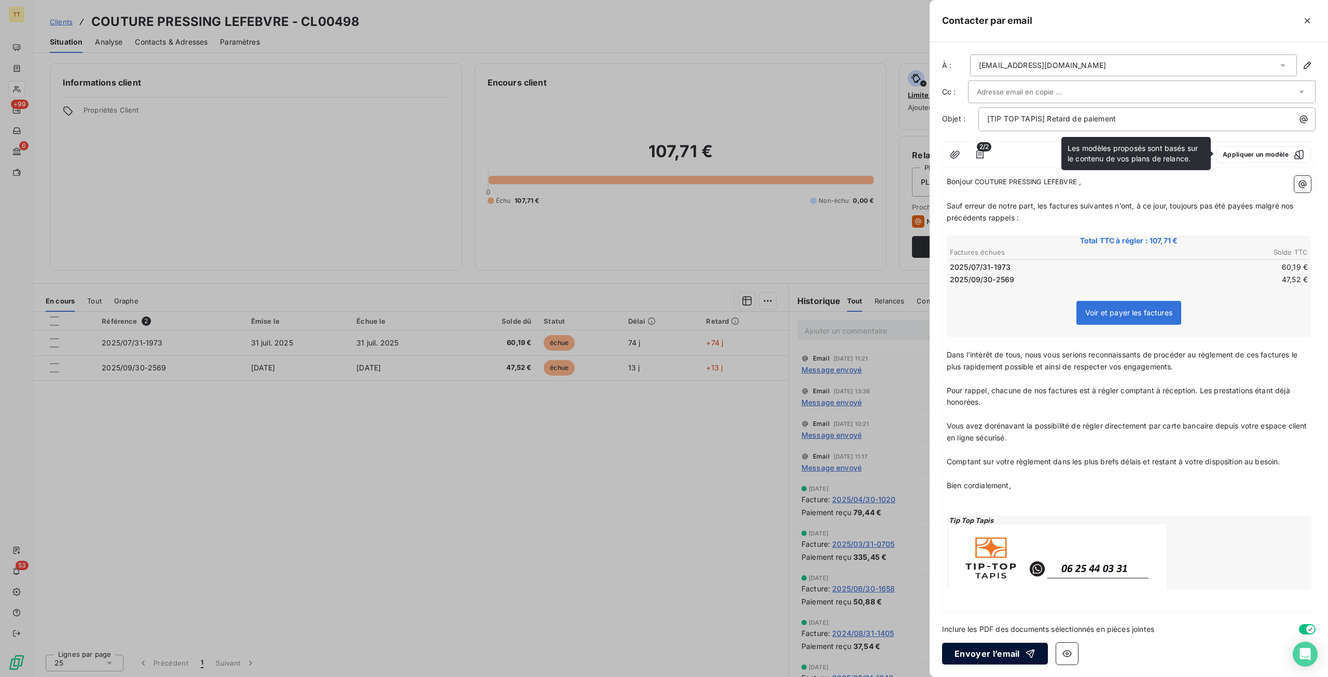
click at [975, 656] on button "Envoyer l’email" at bounding box center [995, 654] width 106 height 22
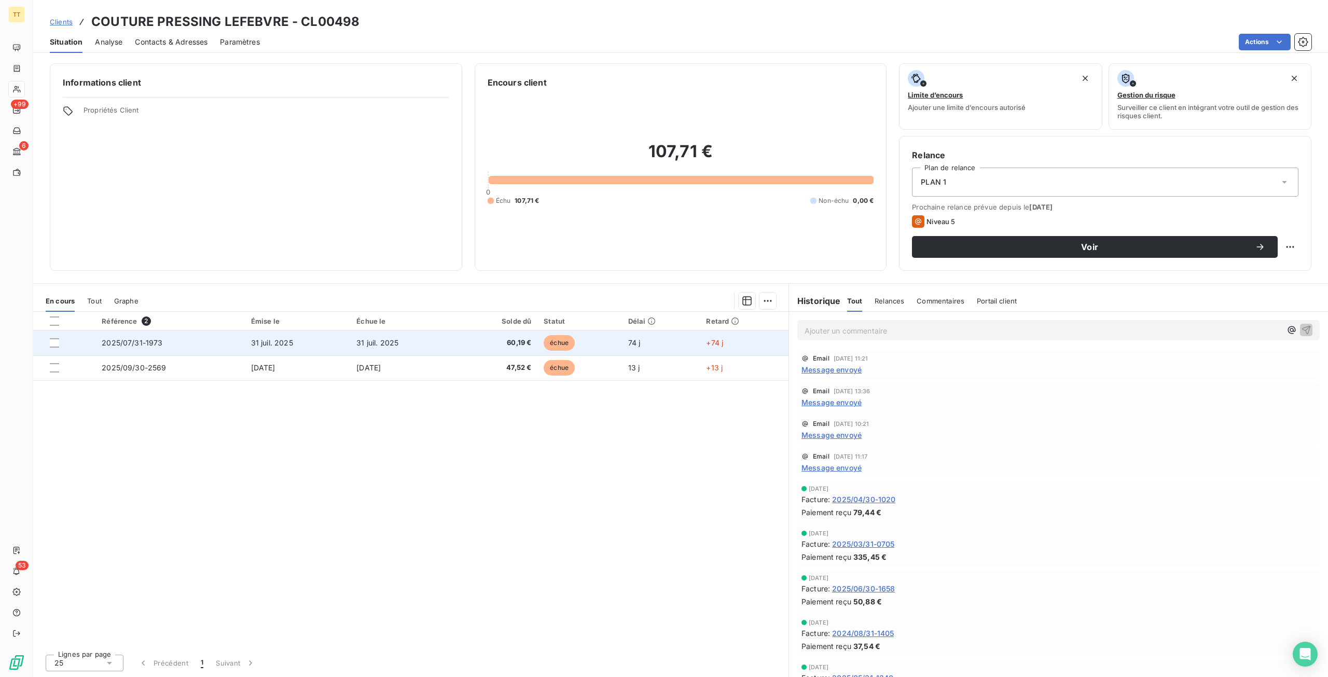
click at [354, 338] on td "31 juil. 2025" at bounding box center [403, 343] width 106 height 25
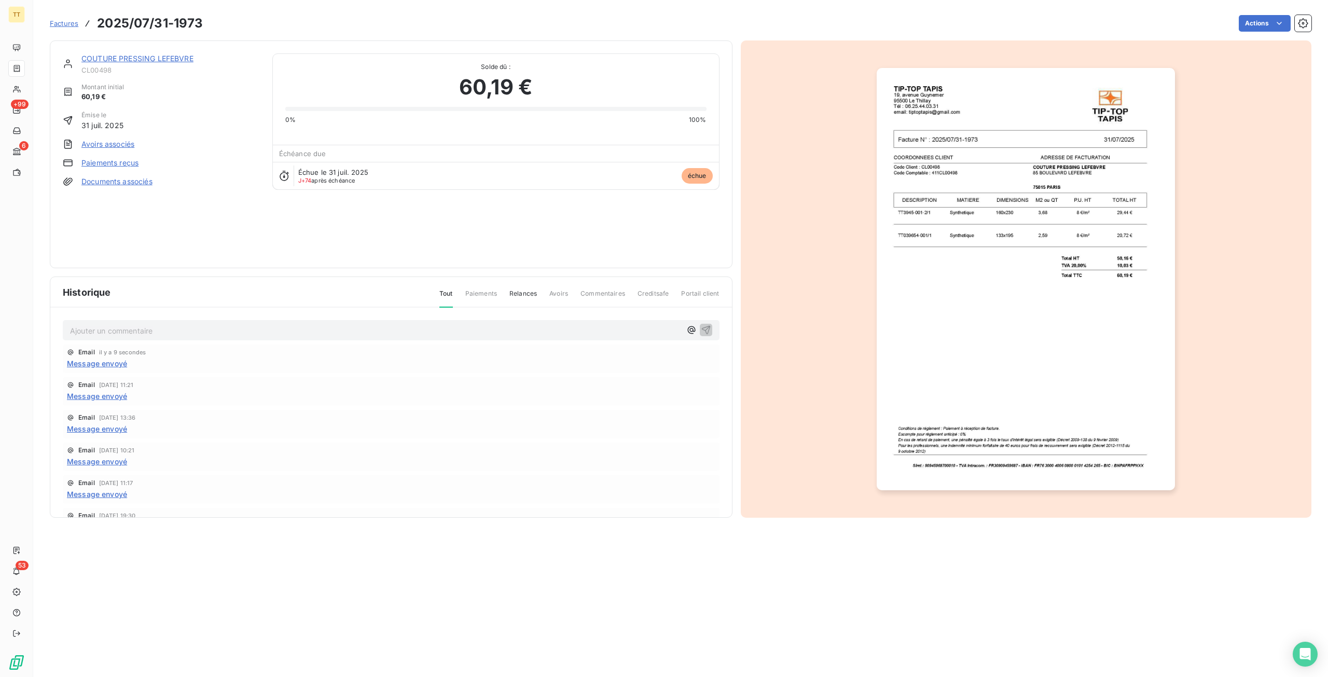
click at [1058, 347] on img "button" at bounding box center [1026, 279] width 298 height 422
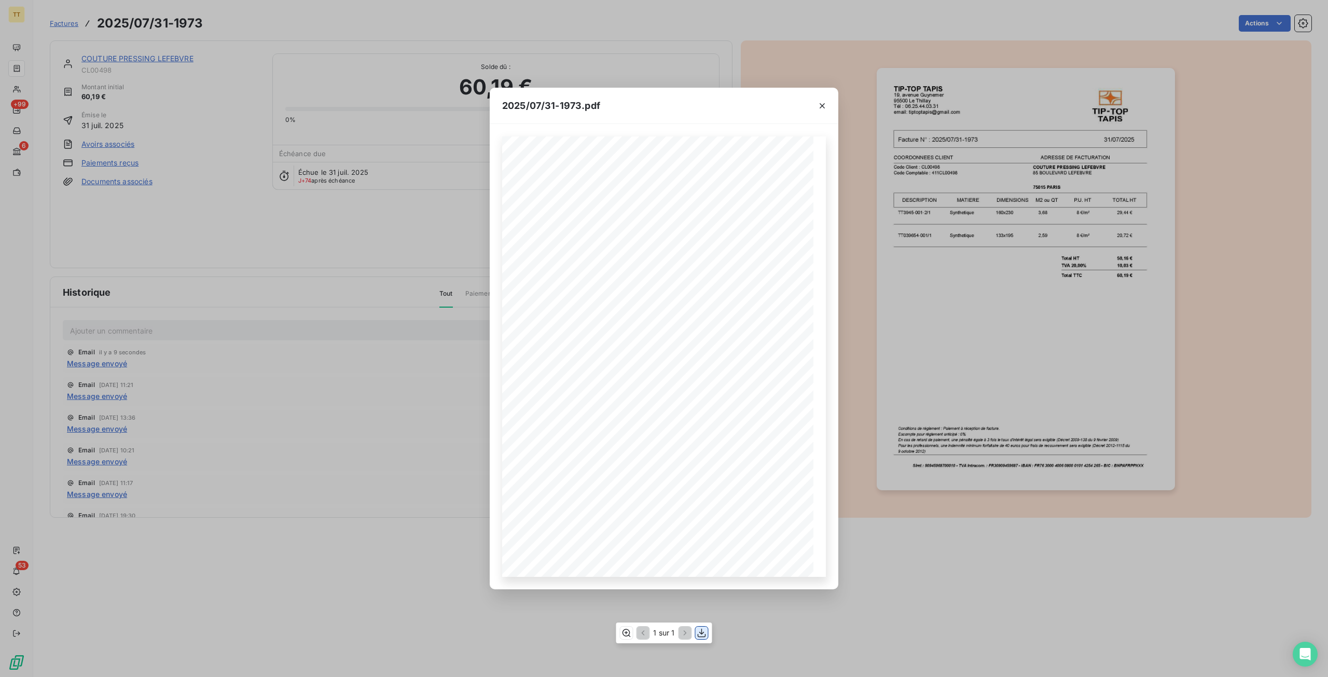
click at [705, 634] on icon "button" at bounding box center [702, 633] width 10 height 10
click at [197, 351] on div "2025/07/31-1973.pdf TIP-TOP TAPIS 19, avenue Guynemer 95500 Le Thillay Tél : 06…" at bounding box center [664, 338] width 1328 height 677
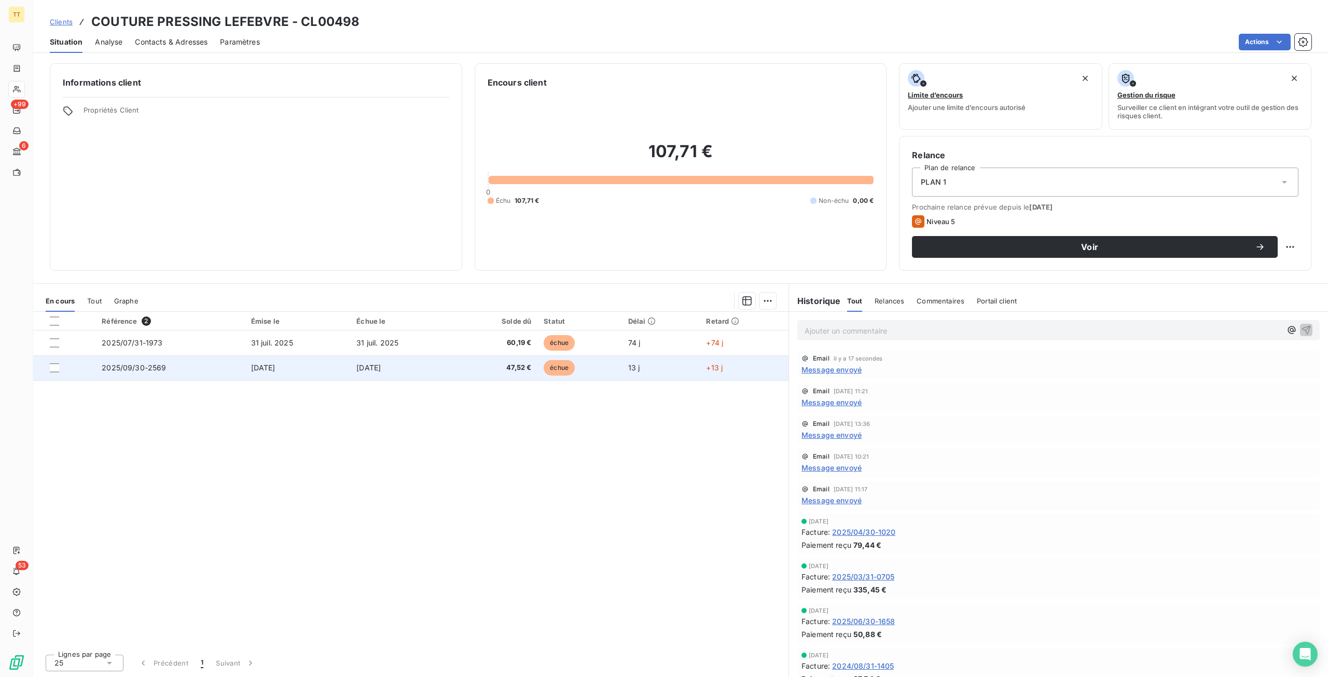
click at [494, 364] on span "47,52 €" at bounding box center [496, 368] width 69 height 10
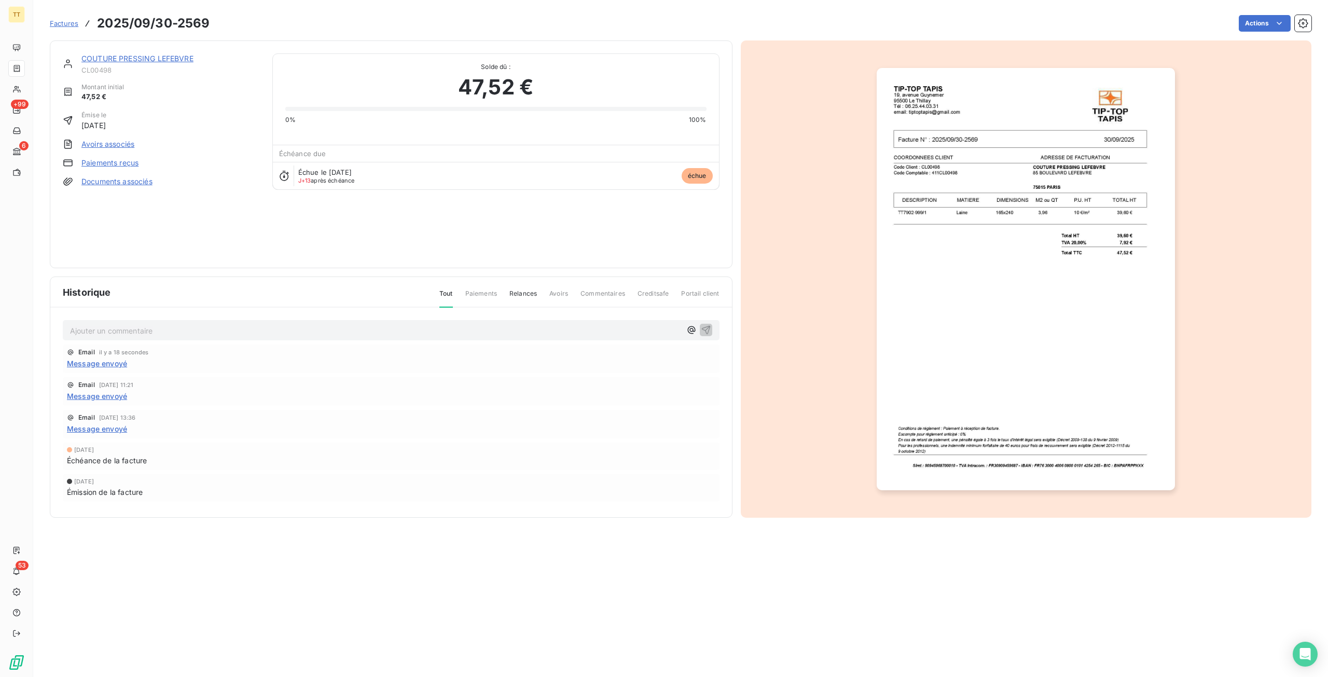
click at [992, 224] on img "button" at bounding box center [1026, 279] width 298 height 422
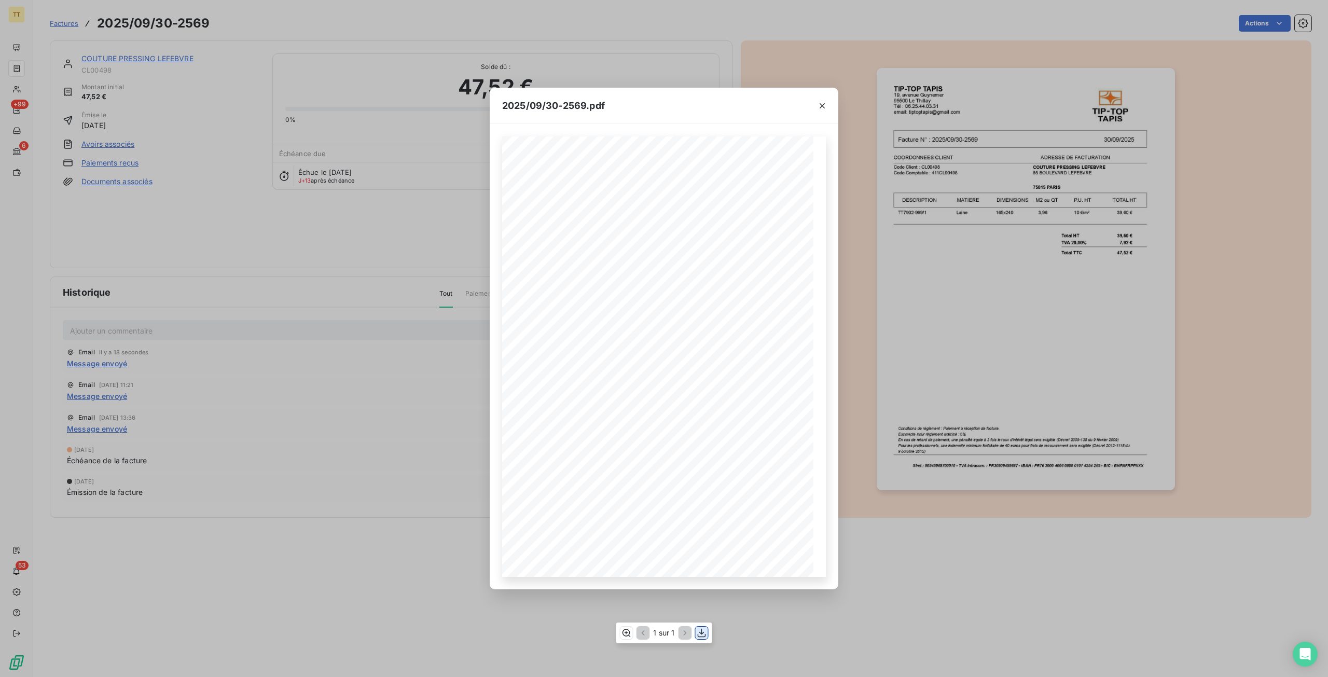
click at [701, 628] on icon "button" at bounding box center [702, 633] width 10 height 10
click at [262, 64] on div "2025/09/30-2569.pdf TIP-TOP TAPIS 19, avenue Guynemer 95500 Le Thillay Tél : 06…" at bounding box center [664, 338] width 1328 height 677
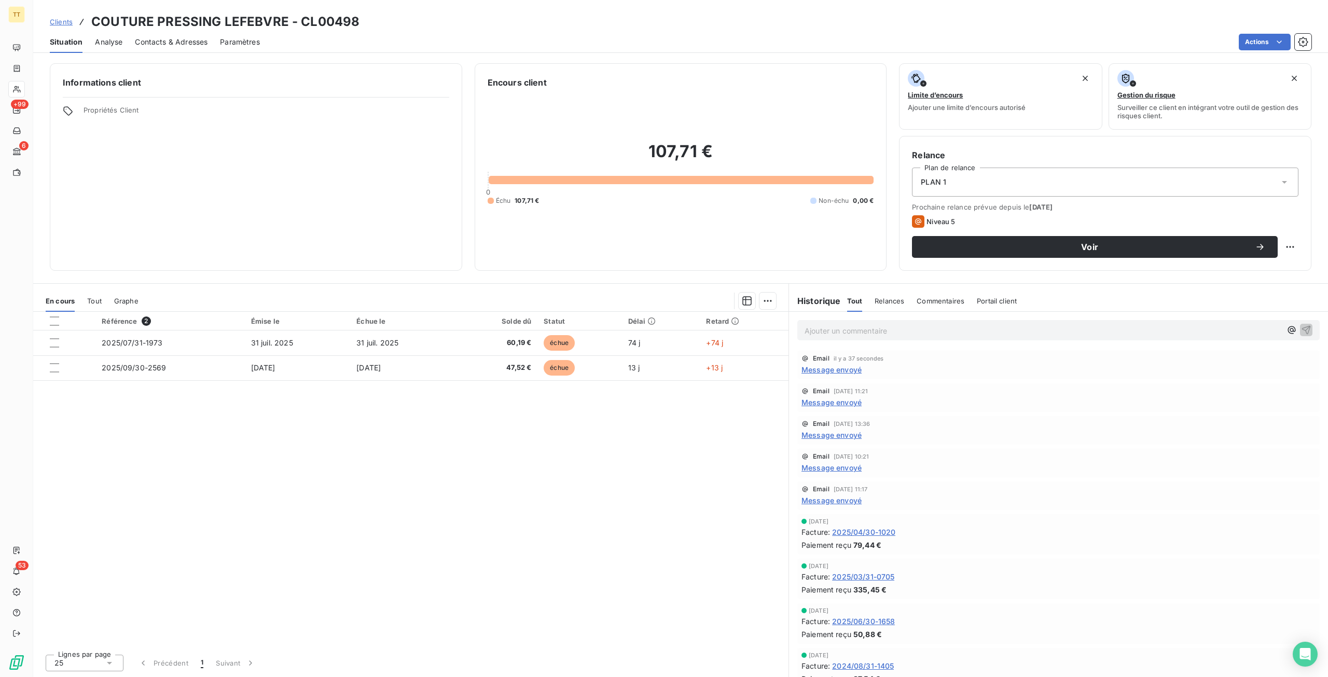
drag, startPoint x: 890, startPoint y: 331, endPoint x: 887, endPoint y: 326, distance: 5.6
click at [888, 329] on p "Ajouter un commentaire ﻿" at bounding box center [1043, 330] width 477 height 13
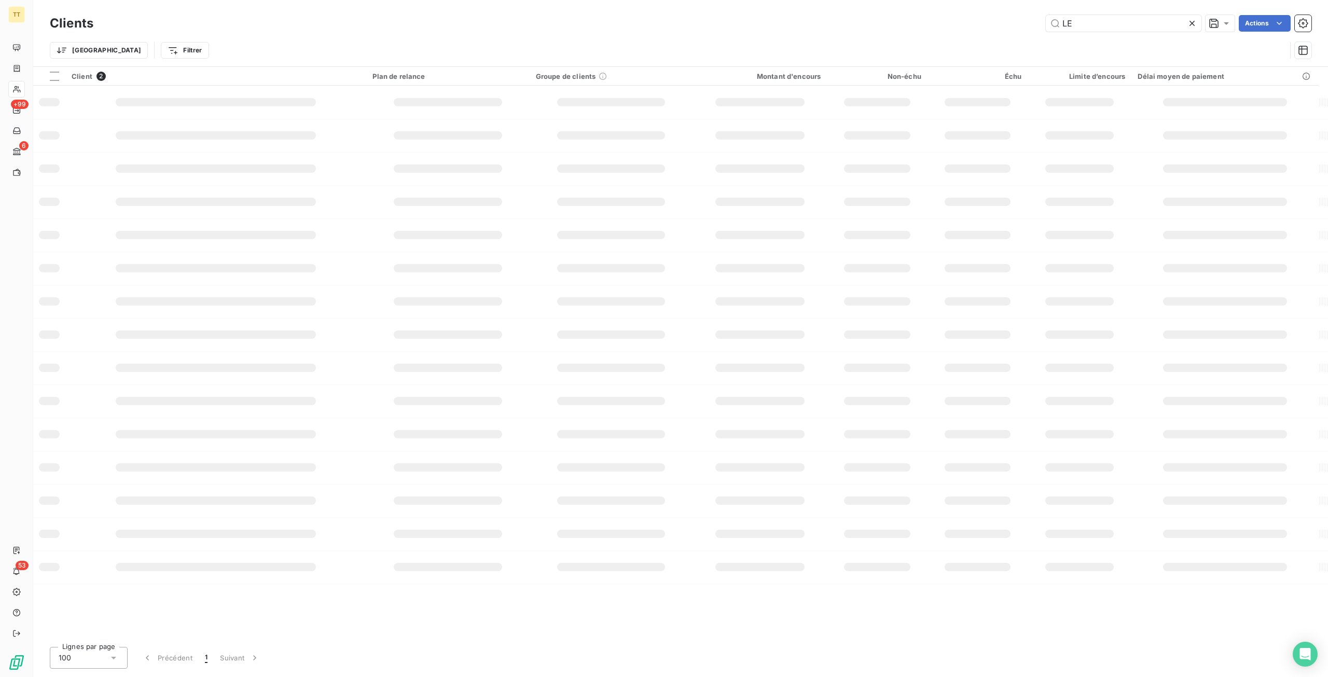
type input "L"
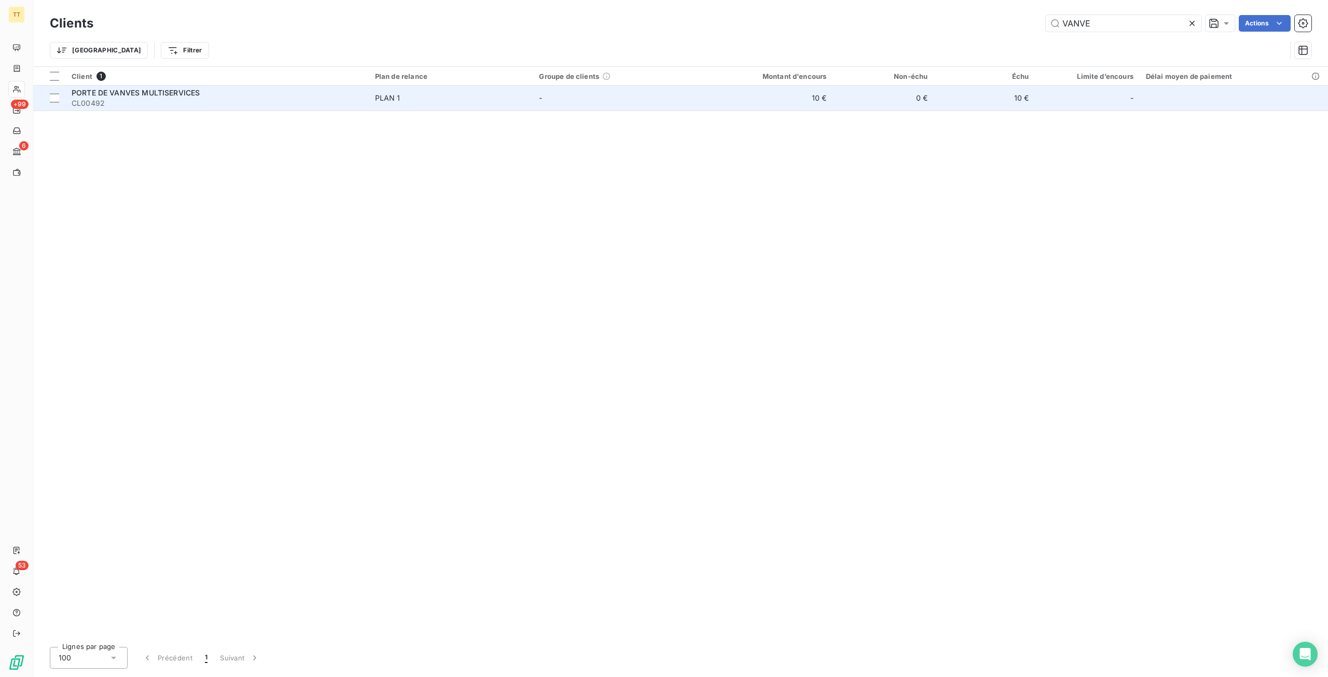
type input "VANVE"
click at [837, 94] on td "0 €" at bounding box center [883, 98] width 101 height 25
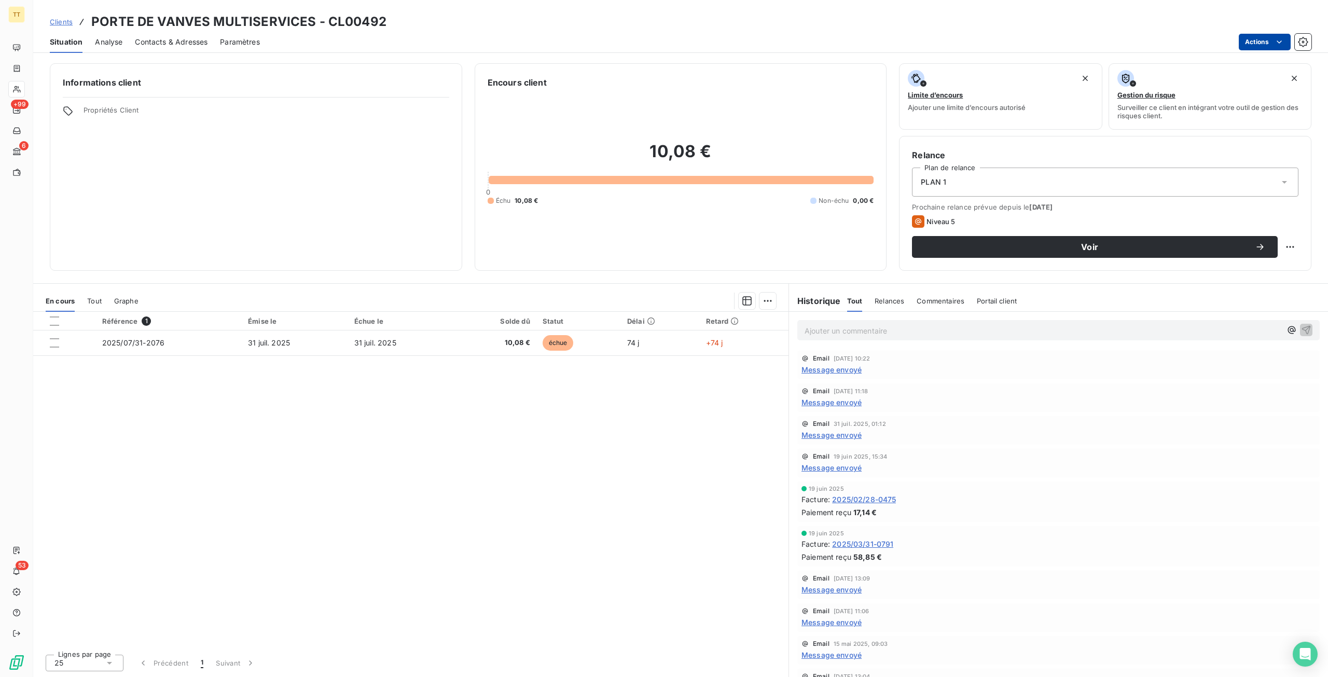
click at [1273, 34] on html "TT +99 6 53 Clients PORTE DE VANVES MULTISERVICES - CL00492 Situation Analyse C…" at bounding box center [664, 338] width 1328 height 677
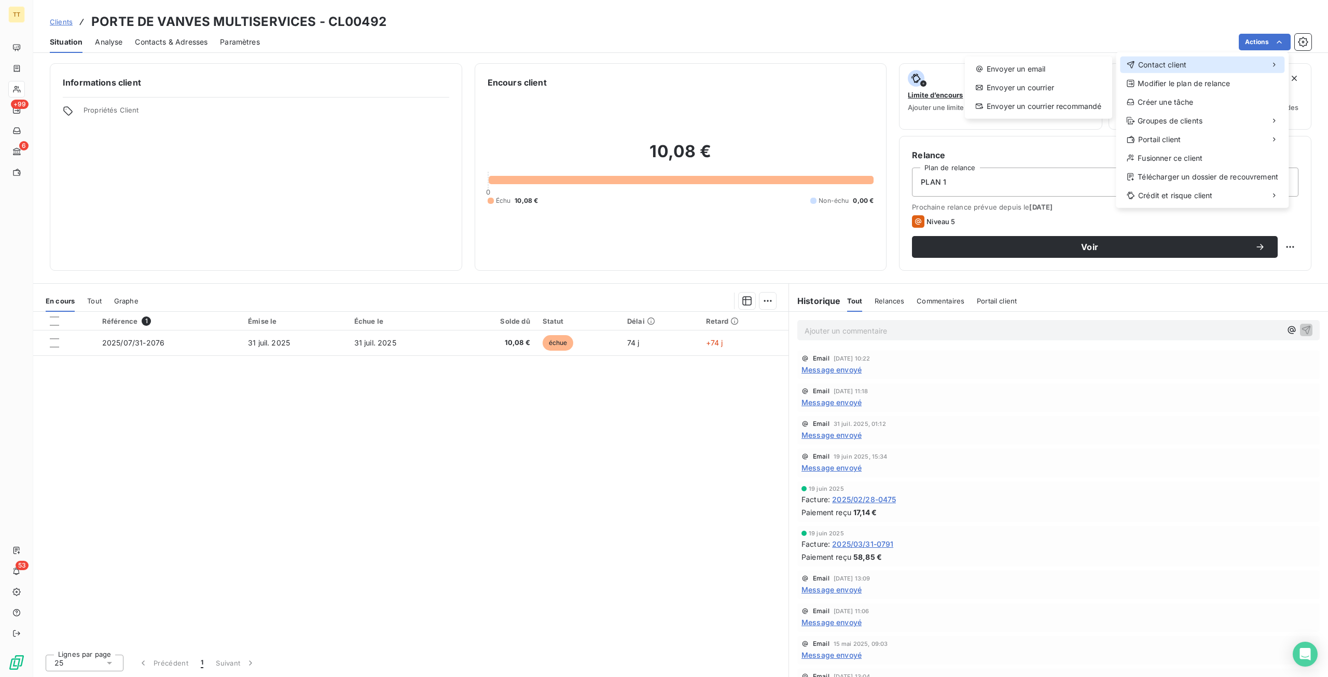
click at [1206, 59] on div "Contact client" at bounding box center [1202, 65] width 164 height 17
click at [999, 80] on div "Envoyer un courrier" at bounding box center [1038, 87] width 139 height 17
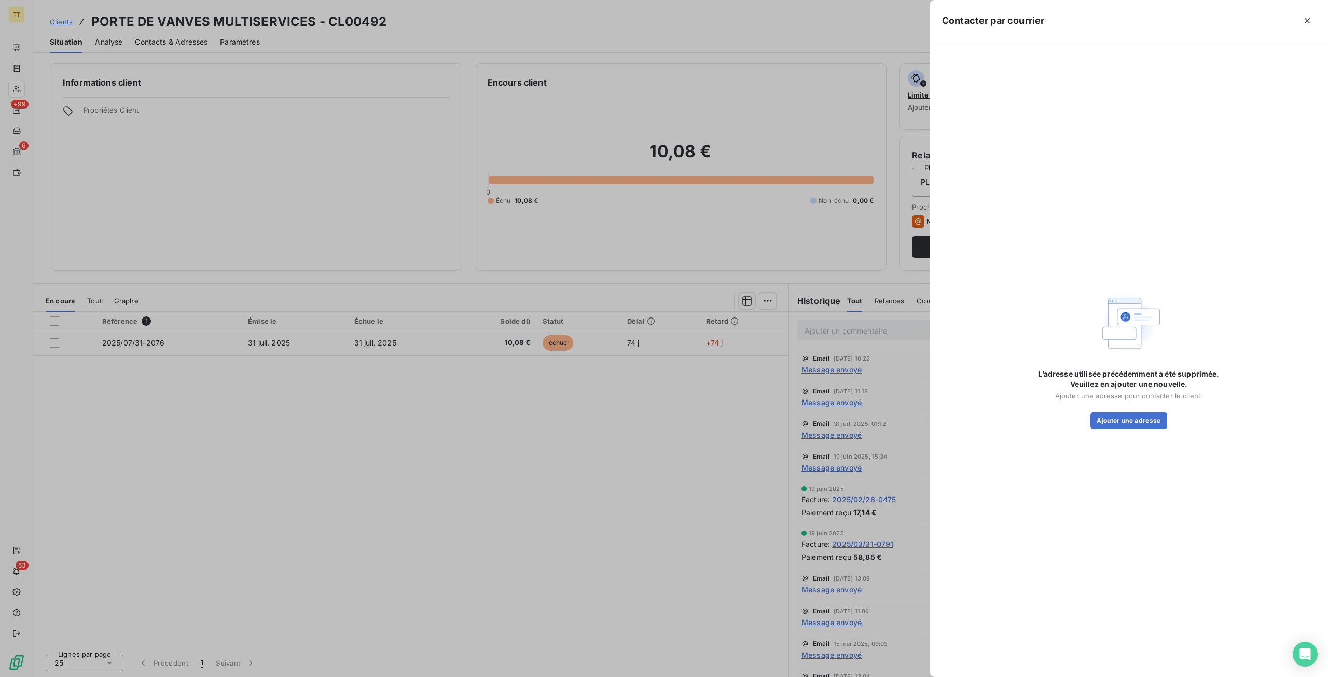
drag, startPoint x: 801, startPoint y: 76, endPoint x: 1224, endPoint y: 50, distance: 423.7
click at [803, 76] on div at bounding box center [664, 338] width 1328 height 677
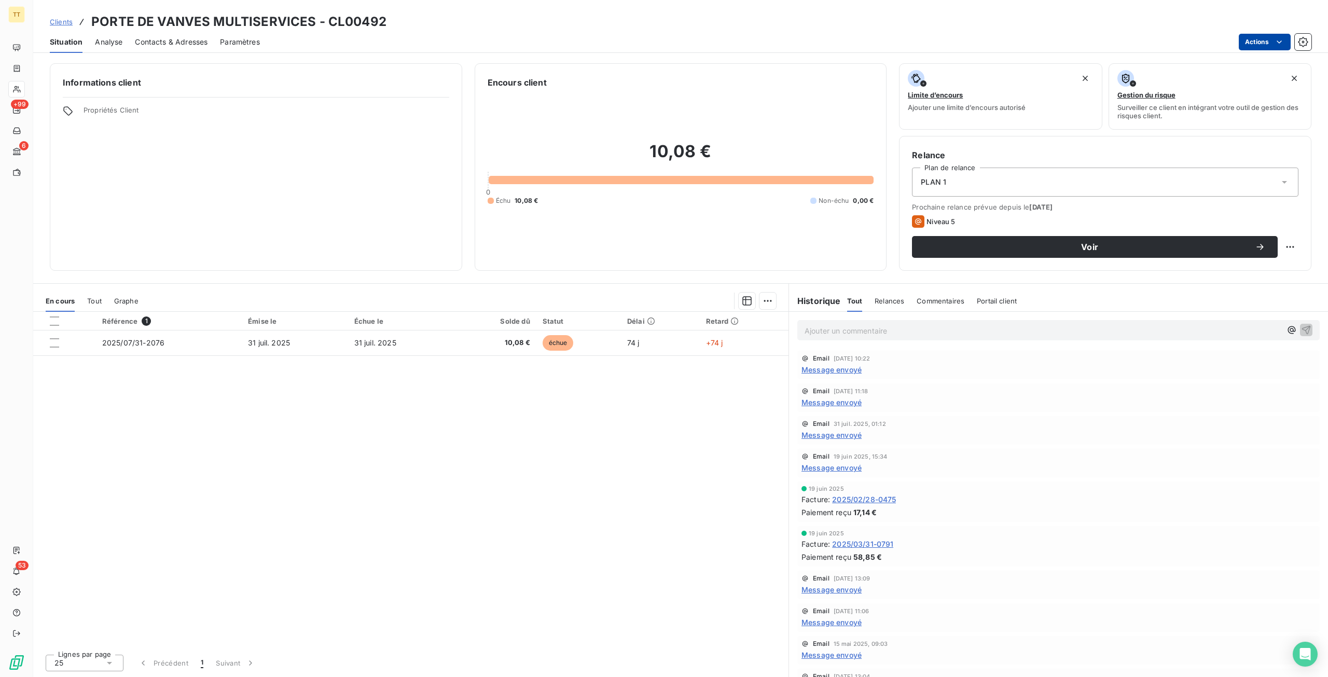
click at [1267, 46] on html "TT +99 6 53 Clients PORTE DE VANVES MULTISERVICES - CL00492 Situation Analyse C…" at bounding box center [664, 338] width 1328 height 677
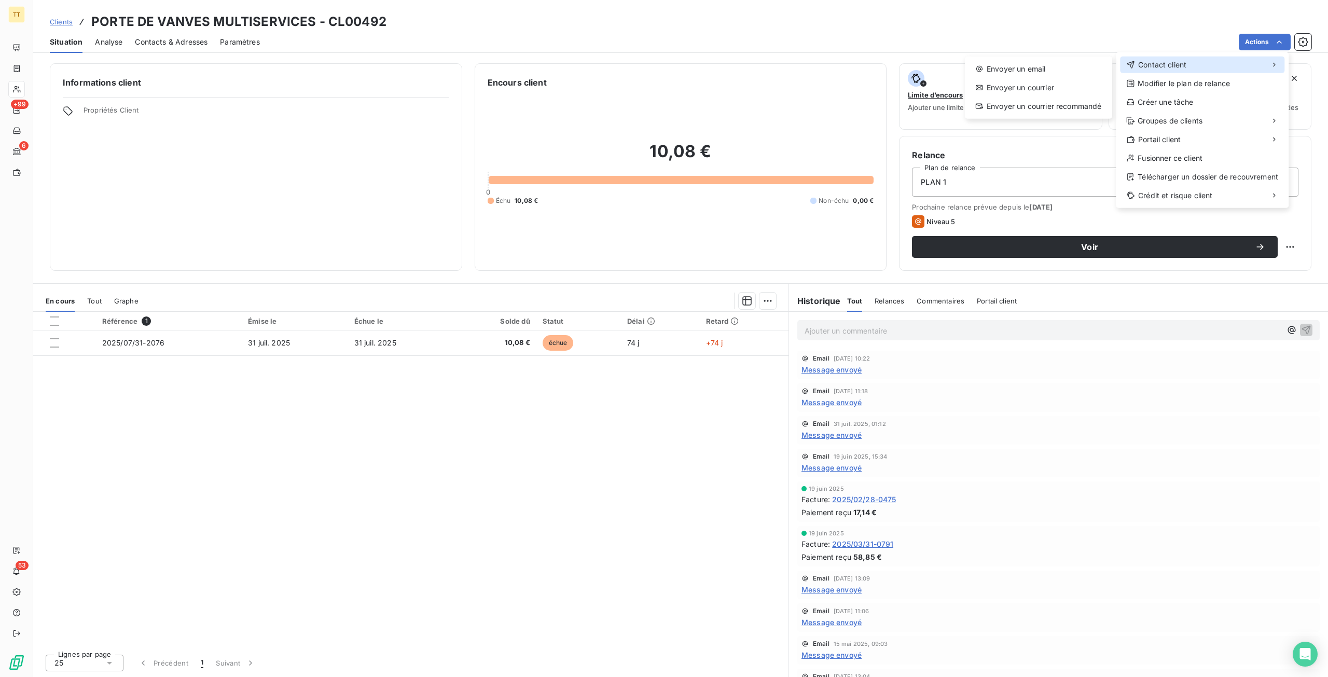
click at [1196, 59] on div "Contact client" at bounding box center [1202, 65] width 164 height 17
click at [975, 78] on div "Envoyer un email Envoyer un courrier Envoyer un courrier recommandé" at bounding box center [1038, 88] width 147 height 62
click at [986, 72] on div "Envoyer un email" at bounding box center [1038, 69] width 139 height 17
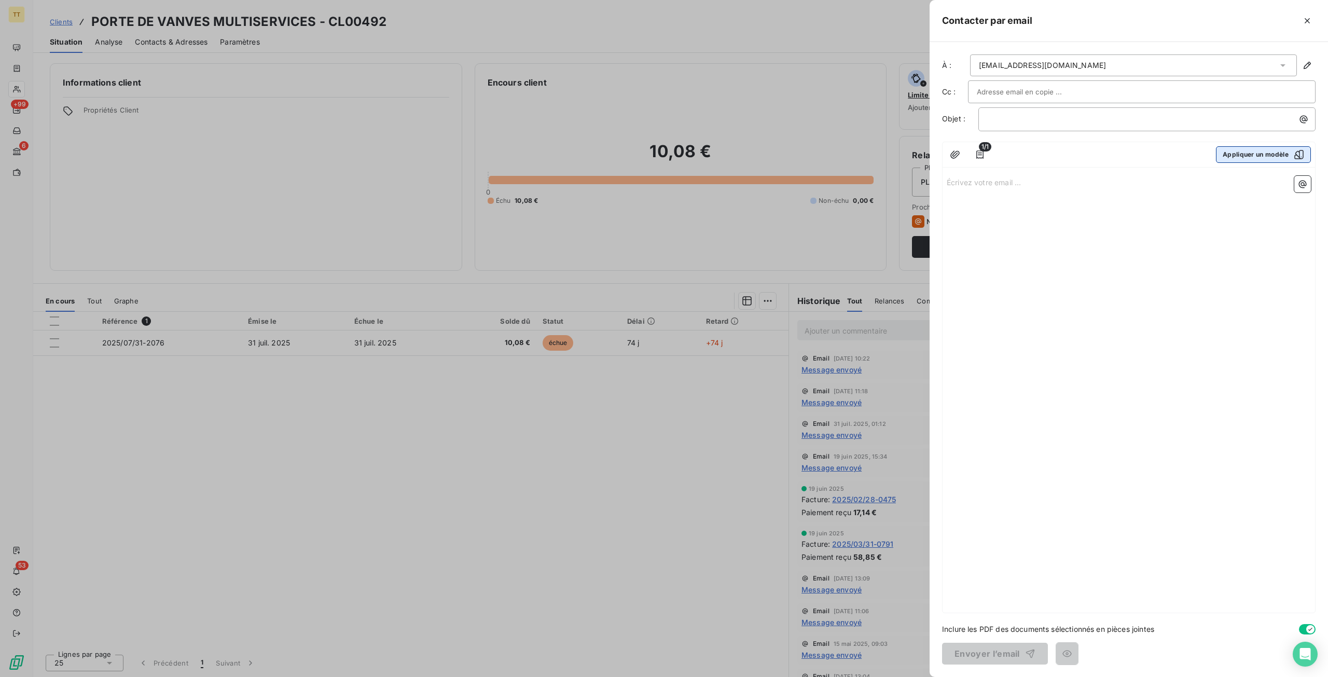
drag, startPoint x: 1266, startPoint y: 145, endPoint x: 1264, endPoint y: 154, distance: 9.2
click at [1266, 146] on div "1/1 Appliquer un modèle" at bounding box center [1129, 154] width 373 height 25
click at [1263, 155] on button "Appliquer un modèle" at bounding box center [1263, 154] width 95 height 17
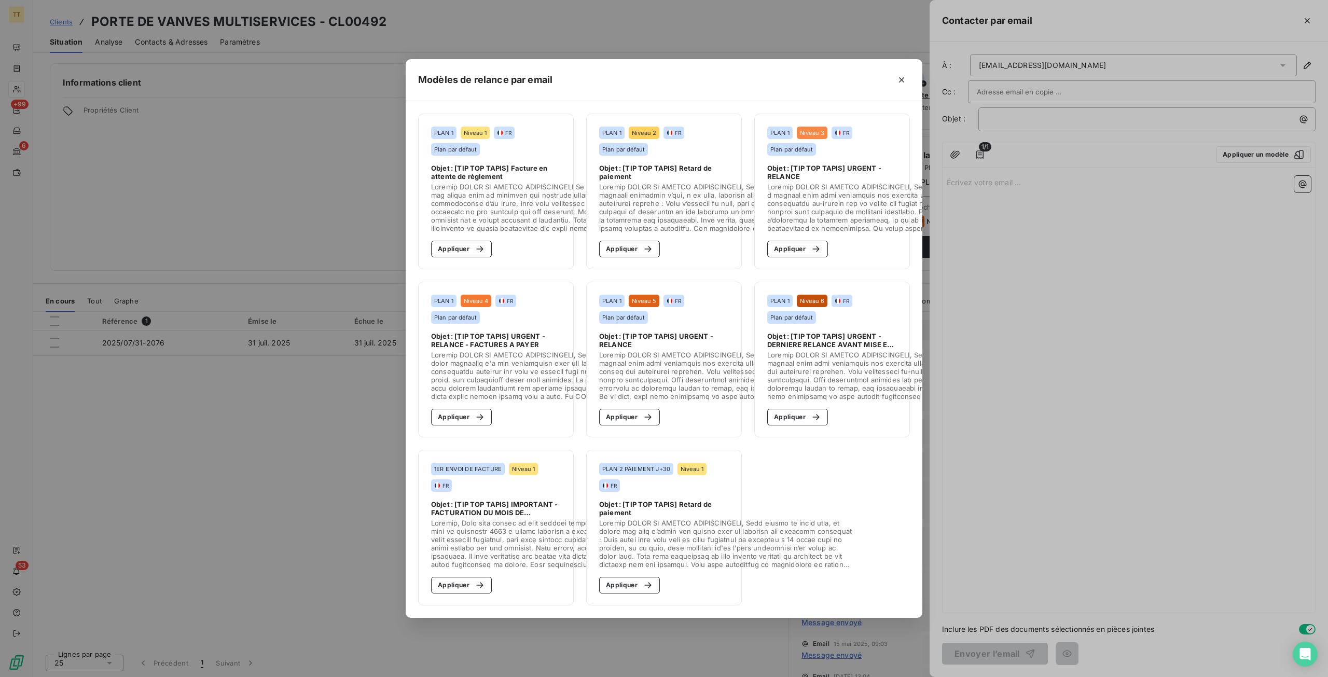
drag, startPoint x: 456, startPoint y: 243, endPoint x: 793, endPoint y: 339, distance: 350.7
click at [456, 243] on button "Appliquer" at bounding box center [461, 249] width 61 height 17
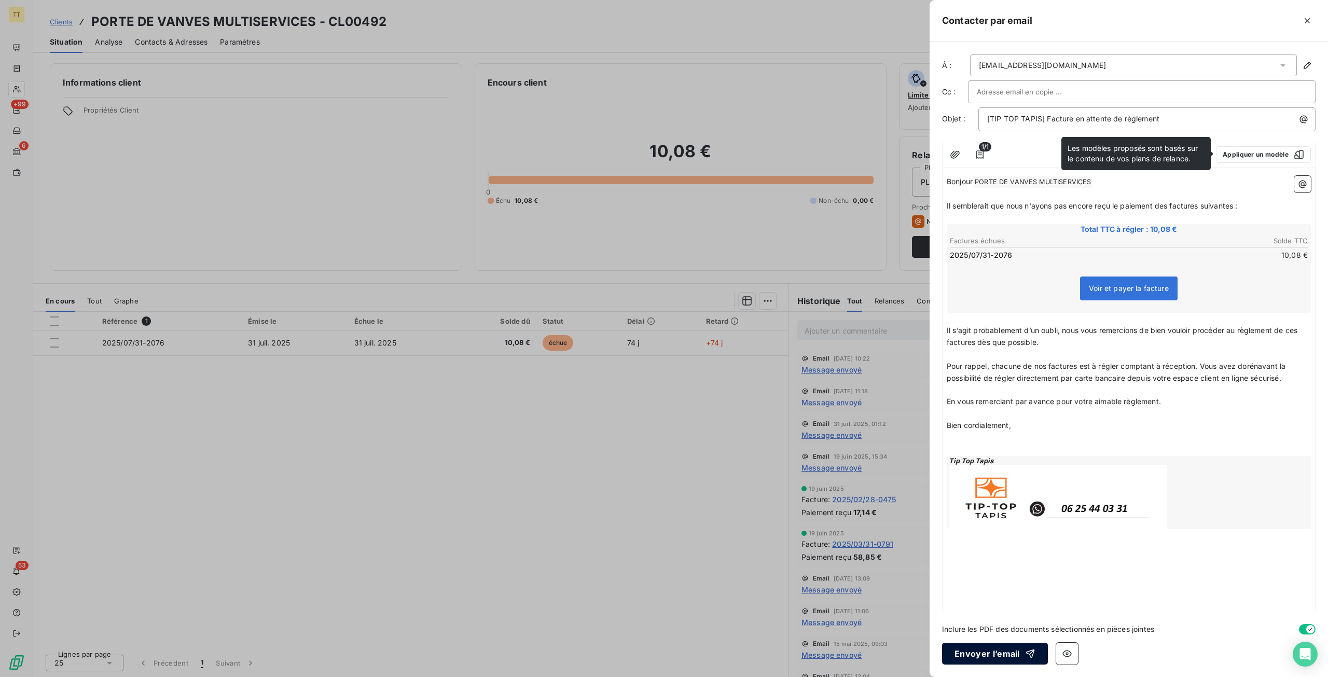
click at [979, 659] on button "Envoyer l’email" at bounding box center [995, 654] width 106 height 22
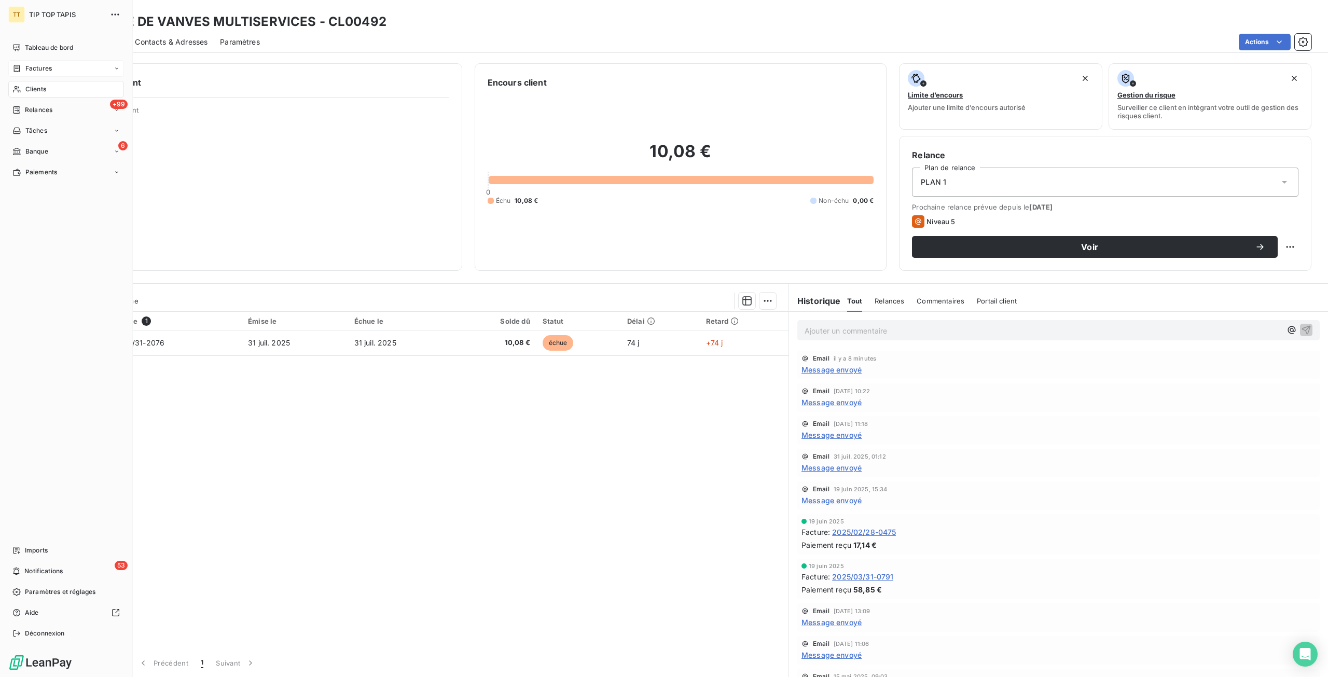
click at [42, 64] on span "Factures" at bounding box center [38, 68] width 26 height 9
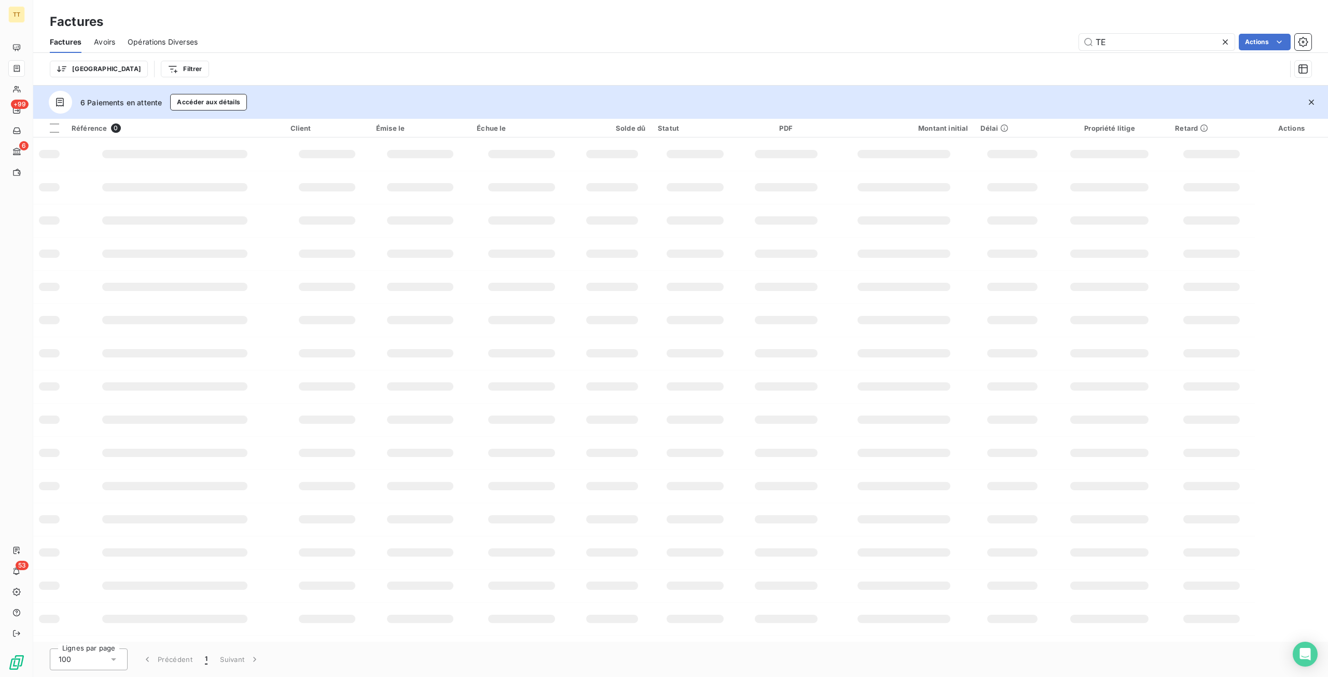
type input "T"
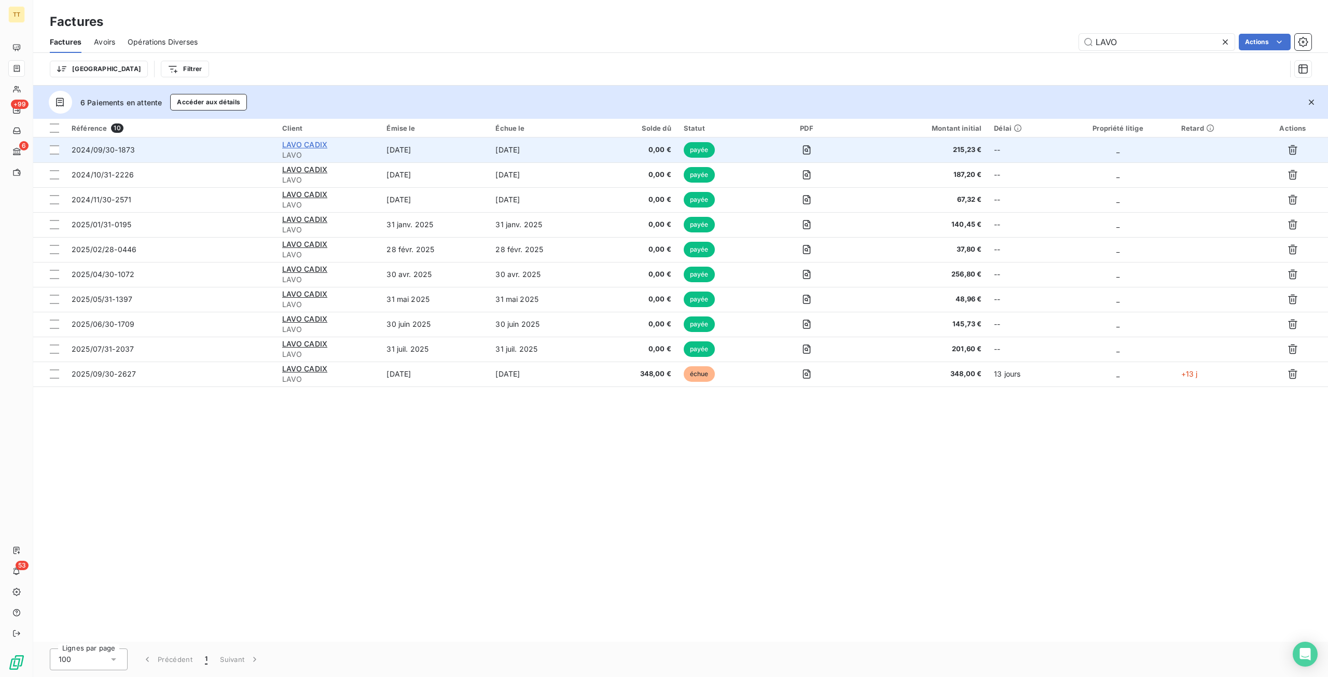
type input "LAVO"
click at [314, 141] on span "LAVO CADIX" at bounding box center [305, 144] width 46 height 9
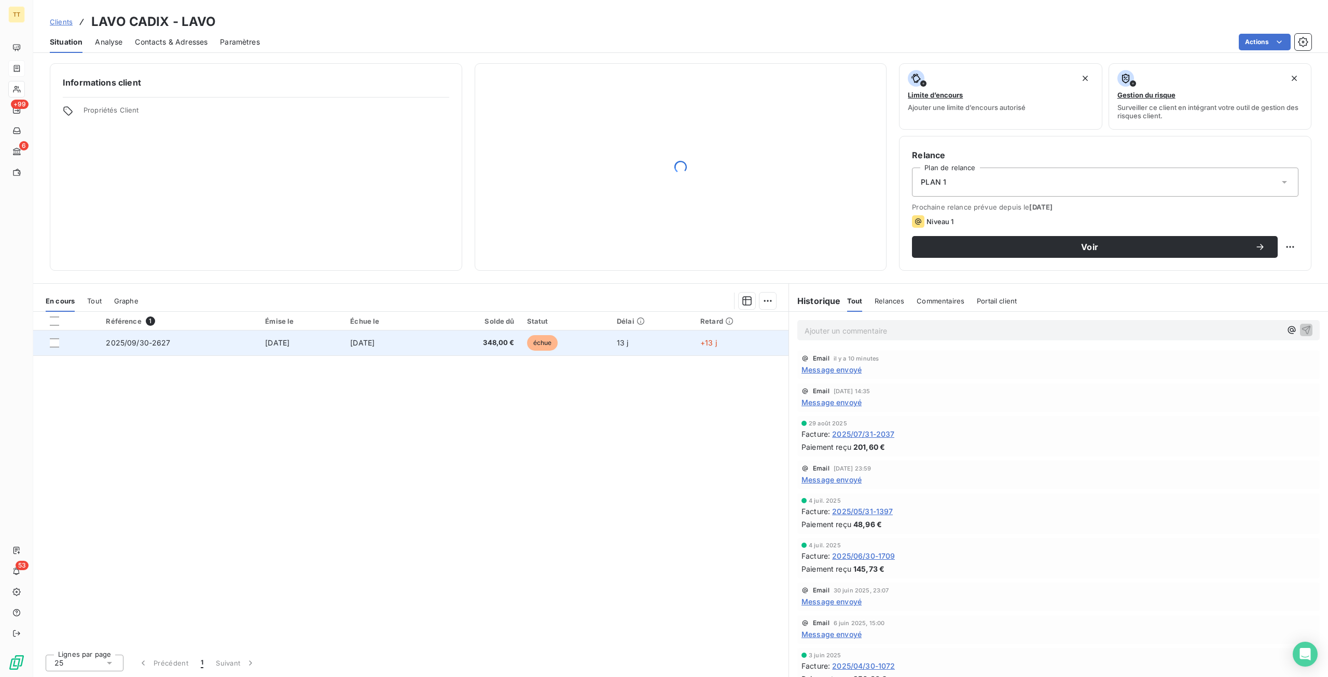
click at [375, 343] on span "[DATE]" at bounding box center [362, 342] width 24 height 9
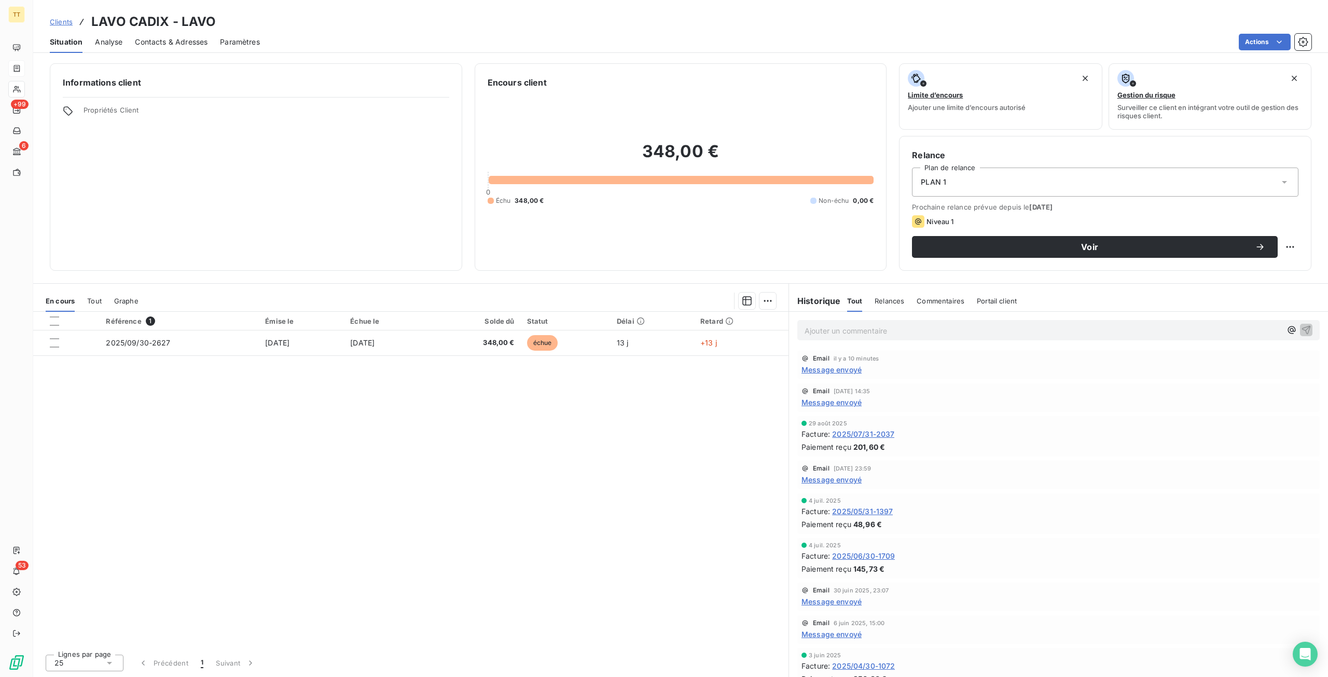
click at [88, 305] on div "Tout" at bounding box center [94, 301] width 15 height 22
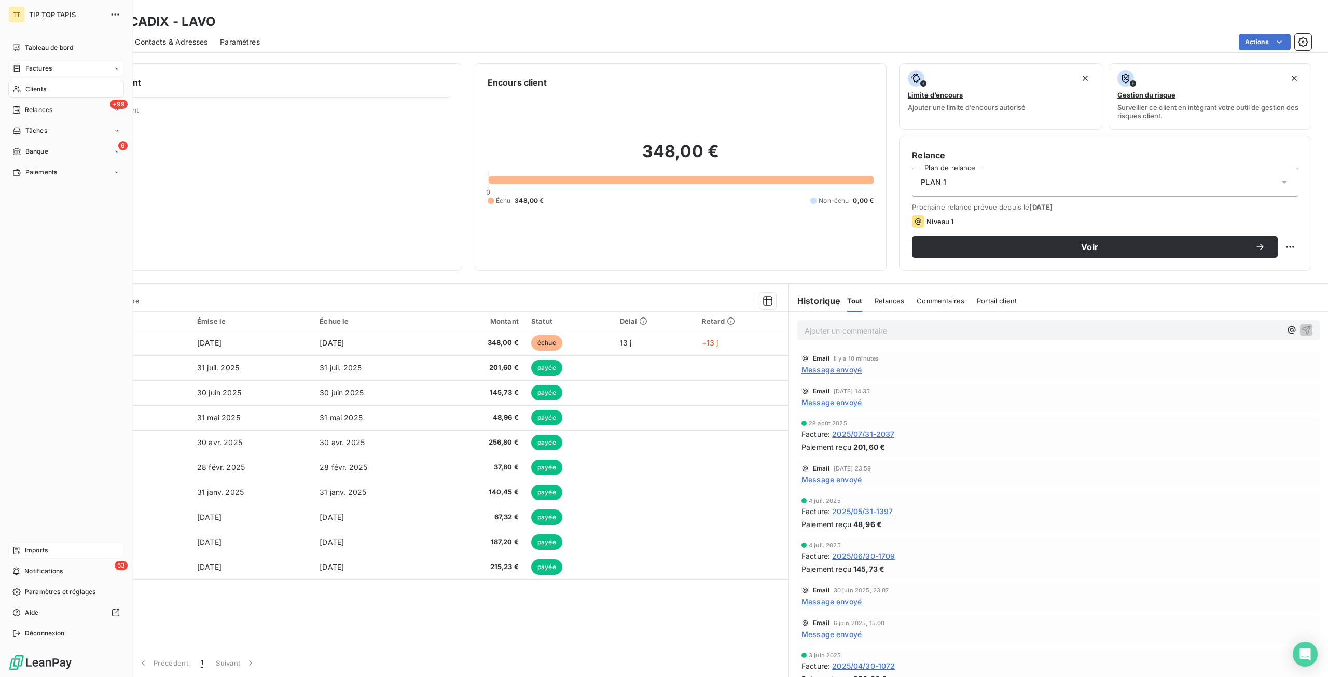
click at [28, 551] on span "Imports" at bounding box center [36, 550] width 23 height 9
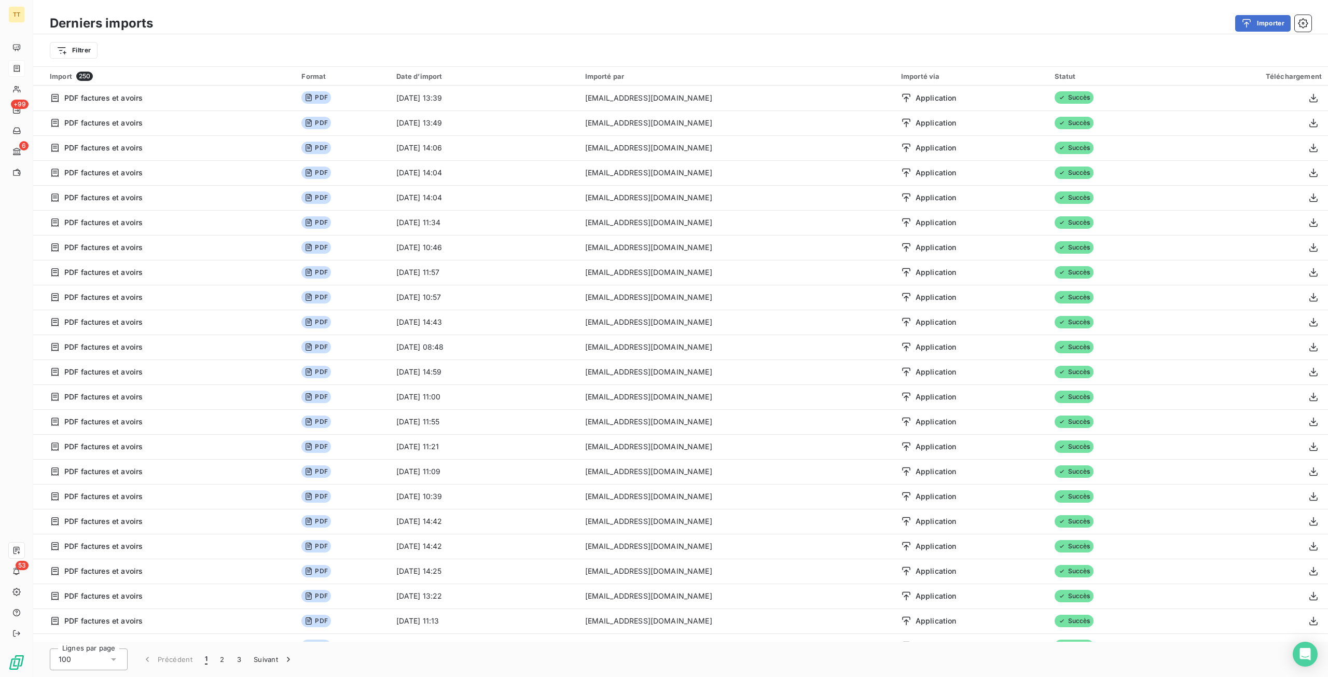
click at [1059, 45] on div "Filtrer" at bounding box center [681, 50] width 1262 height 20
click at [1250, 22] on icon "button" at bounding box center [1247, 23] width 10 height 10
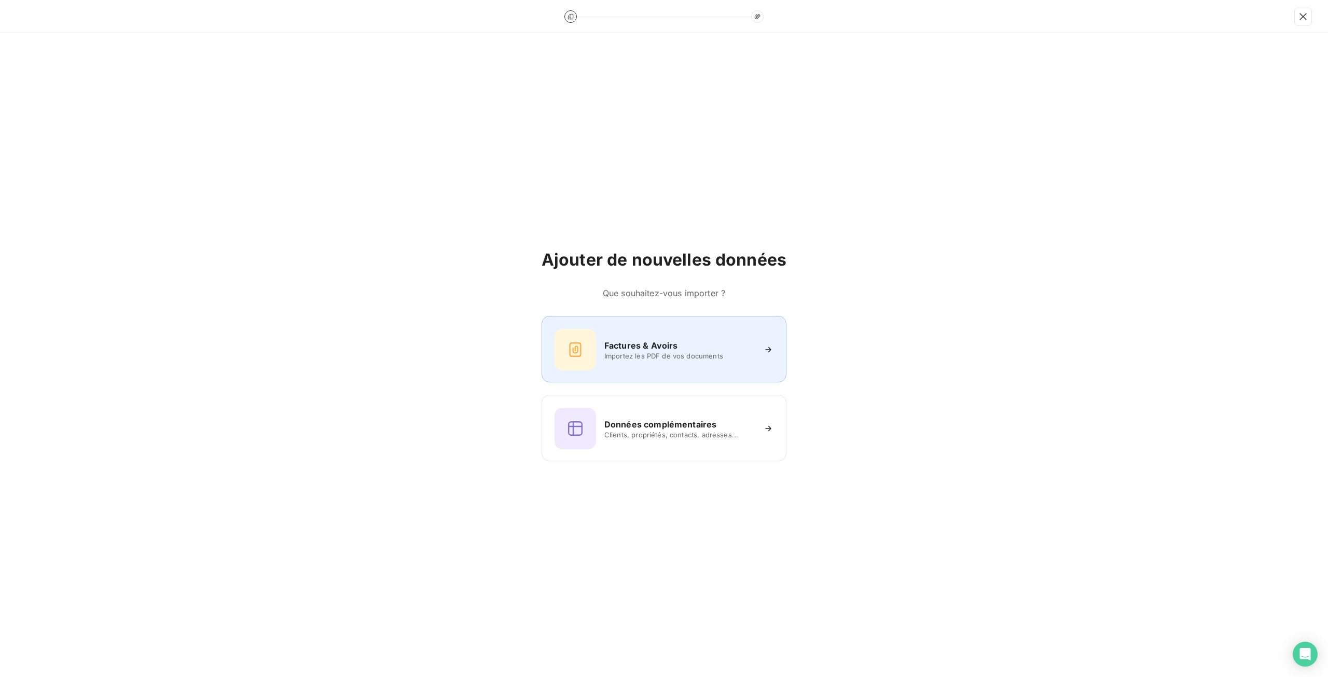
click at [622, 360] on div "Factures & Avoirs Importez les PDF de vos documents" at bounding box center [664, 350] width 219 height 42
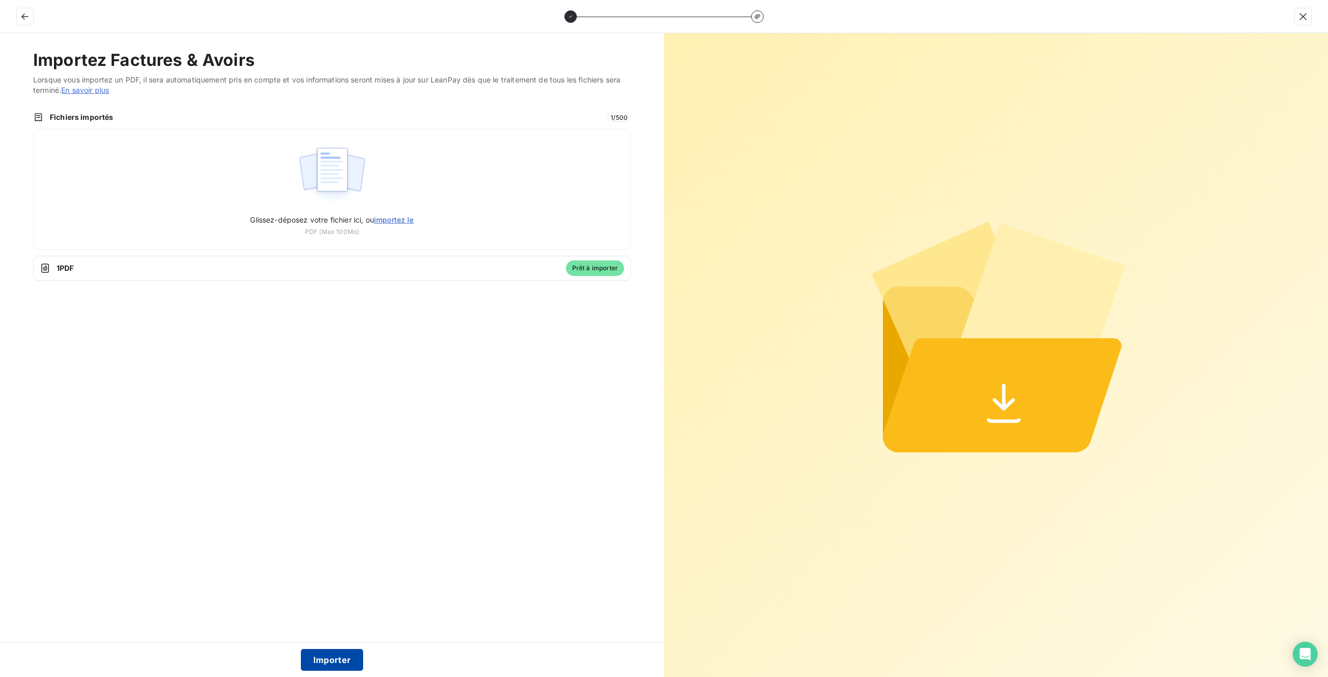
click at [346, 667] on button "Importer" at bounding box center [332, 660] width 63 height 22
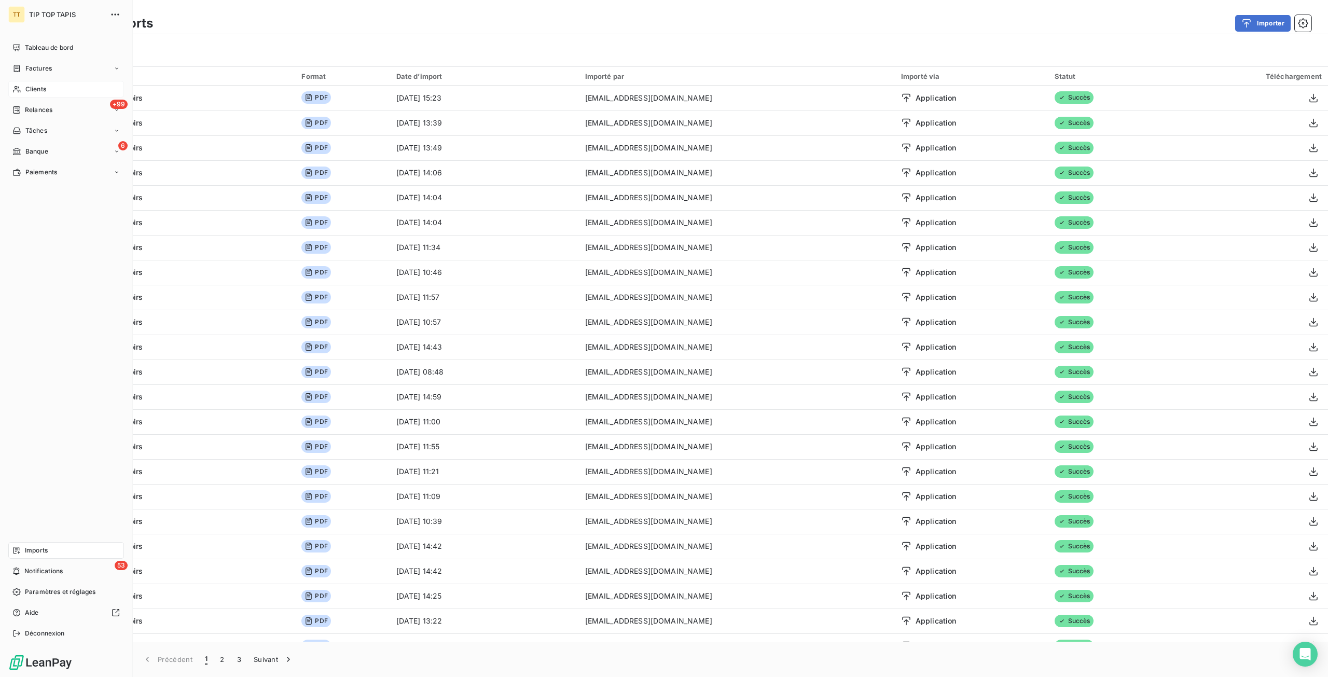
click at [22, 91] on div "Clients" at bounding box center [66, 89] width 116 height 17
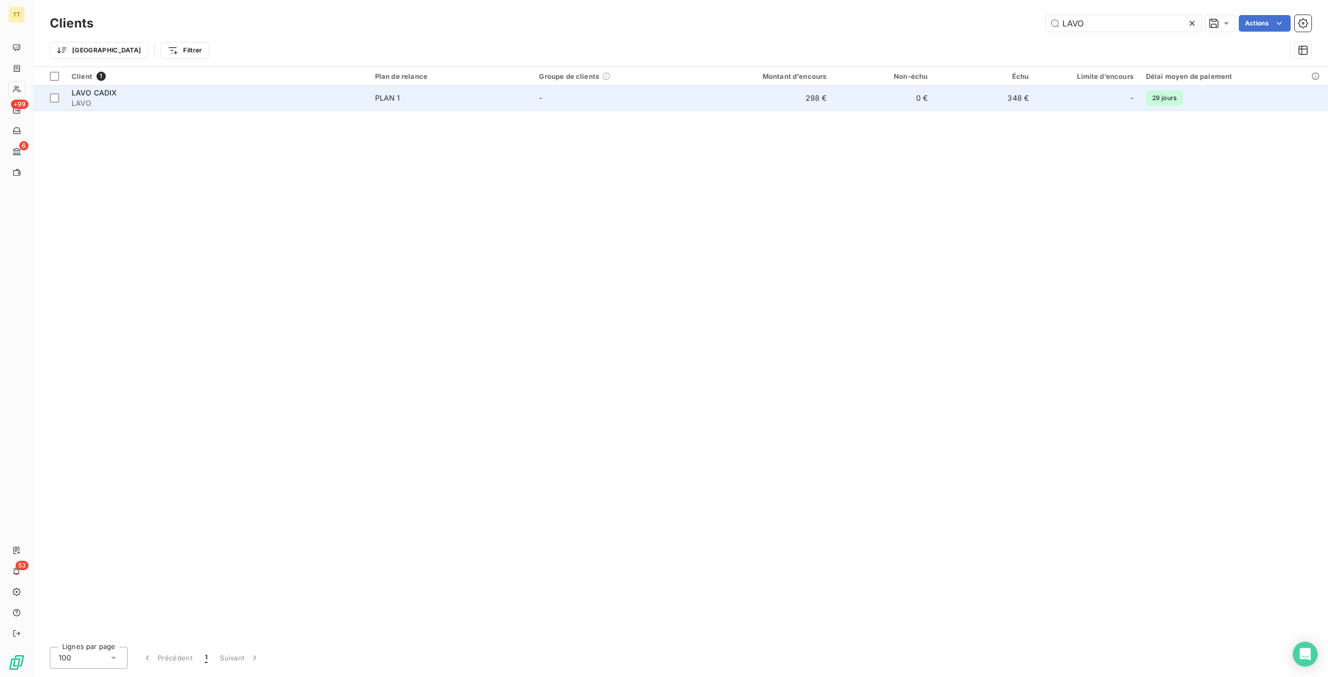
type input "LAVO"
click at [830, 101] on td "298 €" at bounding box center [764, 98] width 135 height 25
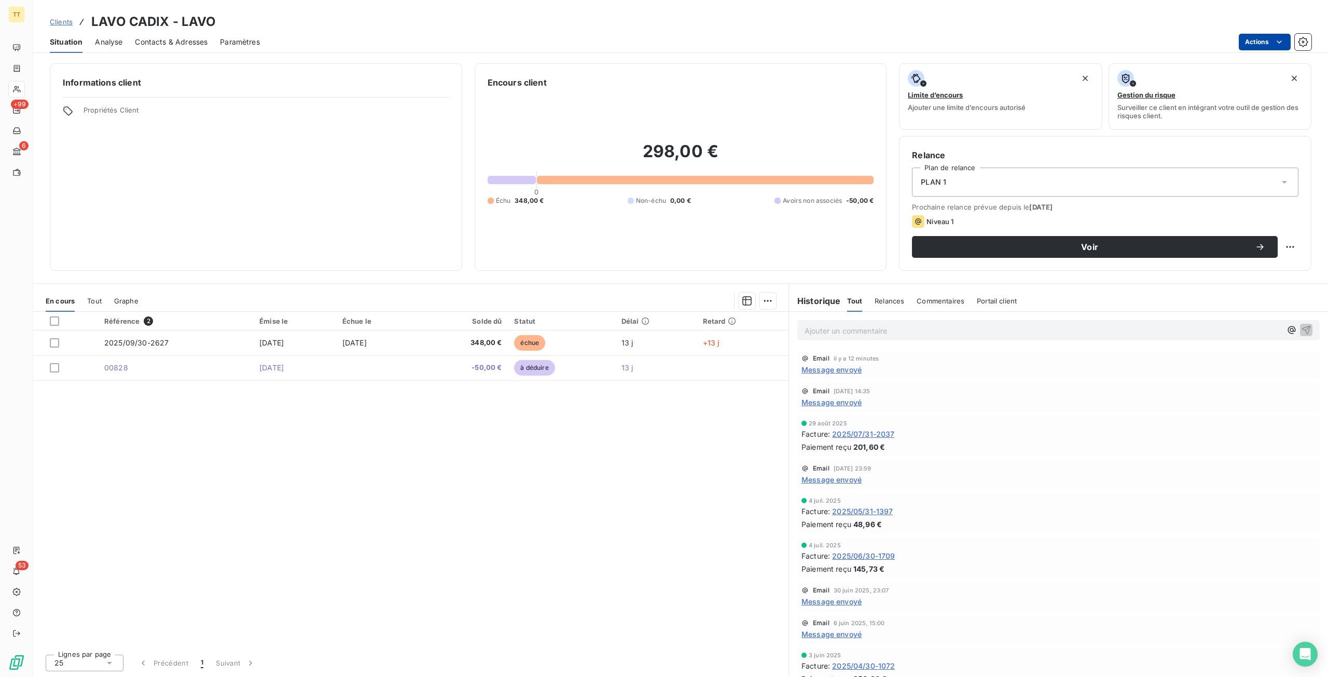
click at [1278, 35] on html "TT +99 6 53 Clients LAVO CADIX - LAVO Situation Analyse Contacts & Adresses Par…" at bounding box center [664, 338] width 1328 height 677
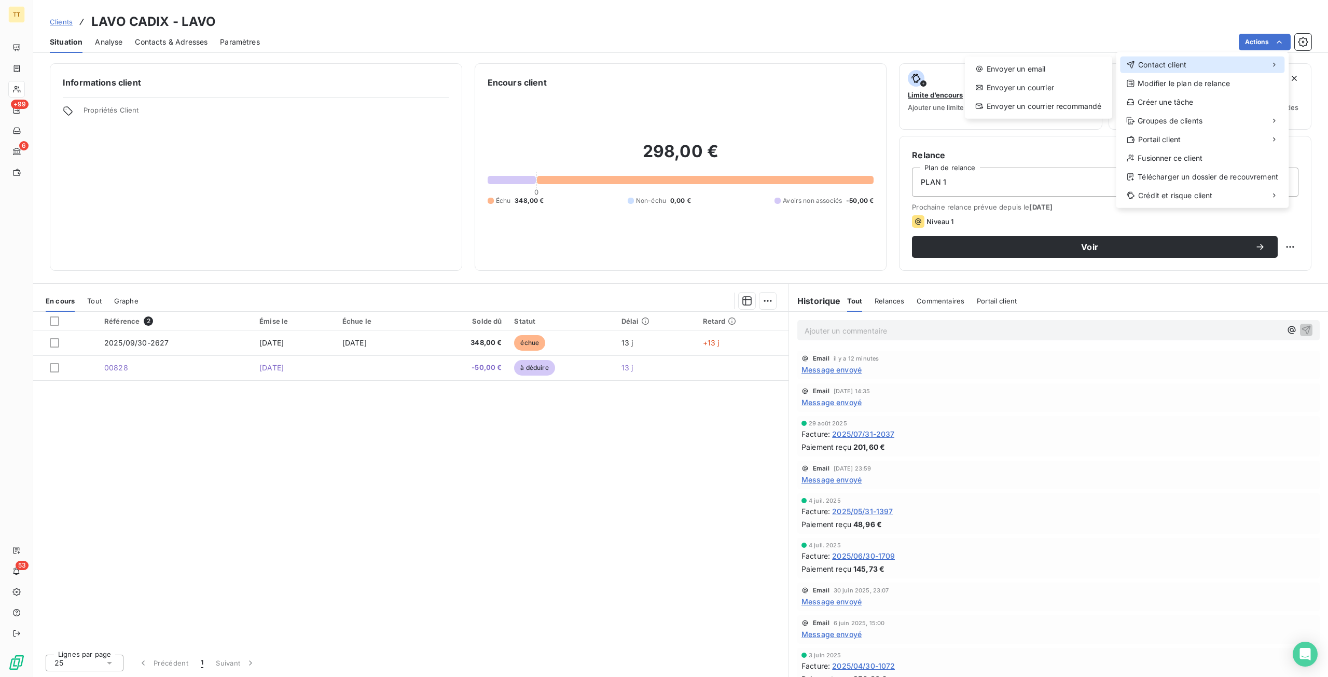
click at [1224, 61] on div "Contact client" at bounding box center [1202, 65] width 164 height 17
click at [1083, 63] on div "Envoyer un email" at bounding box center [1038, 69] width 139 height 17
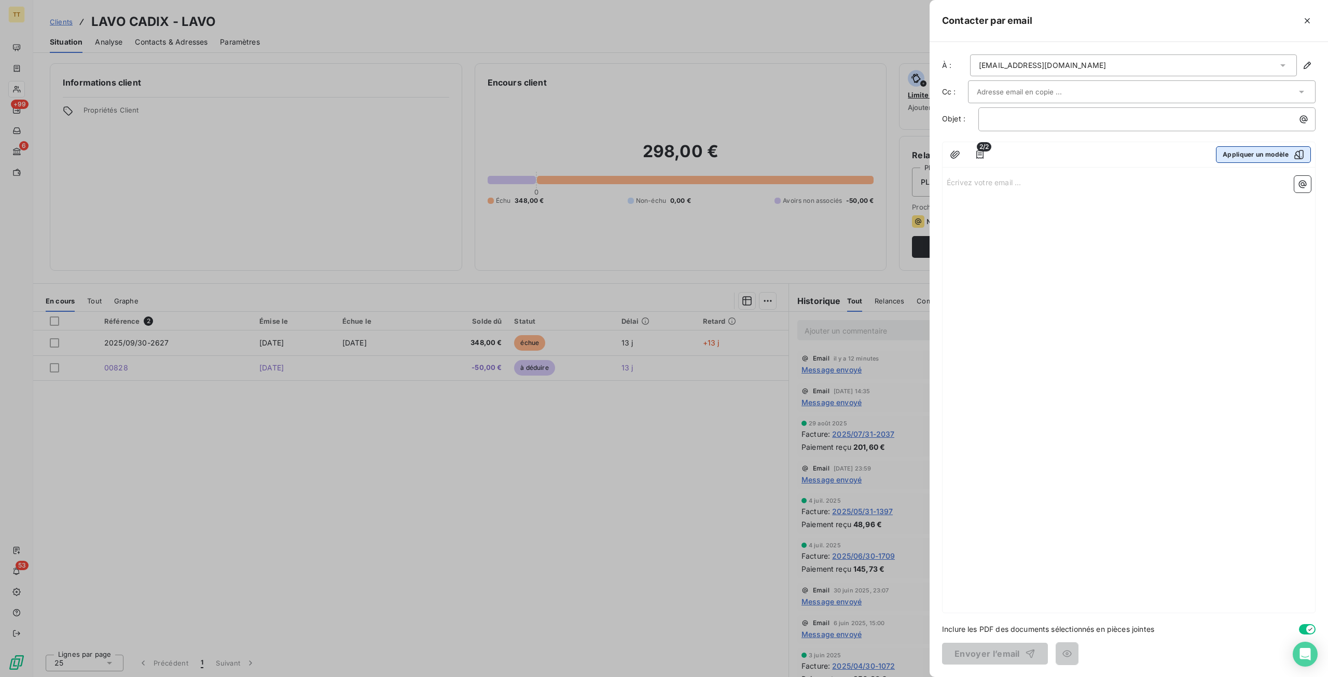
click at [1254, 154] on button "Appliquer un modèle" at bounding box center [1263, 154] width 95 height 17
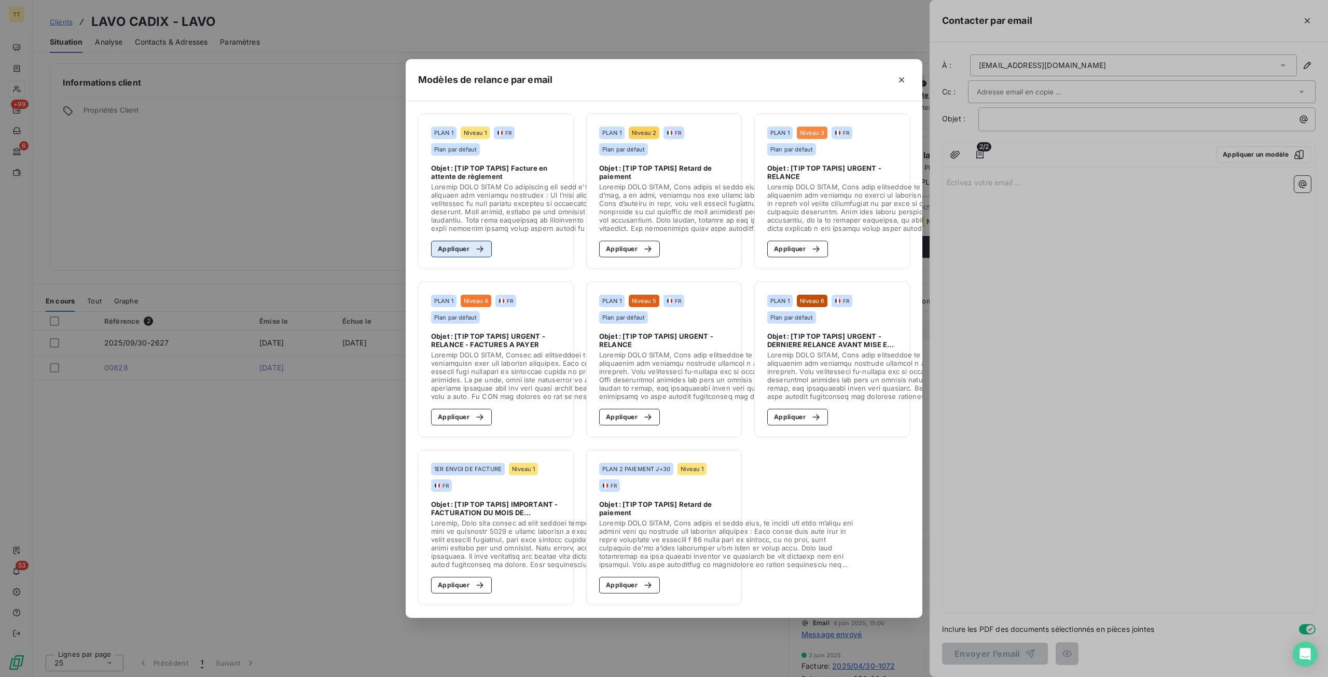
click at [470, 248] on div "button" at bounding box center [478, 249] width 16 height 10
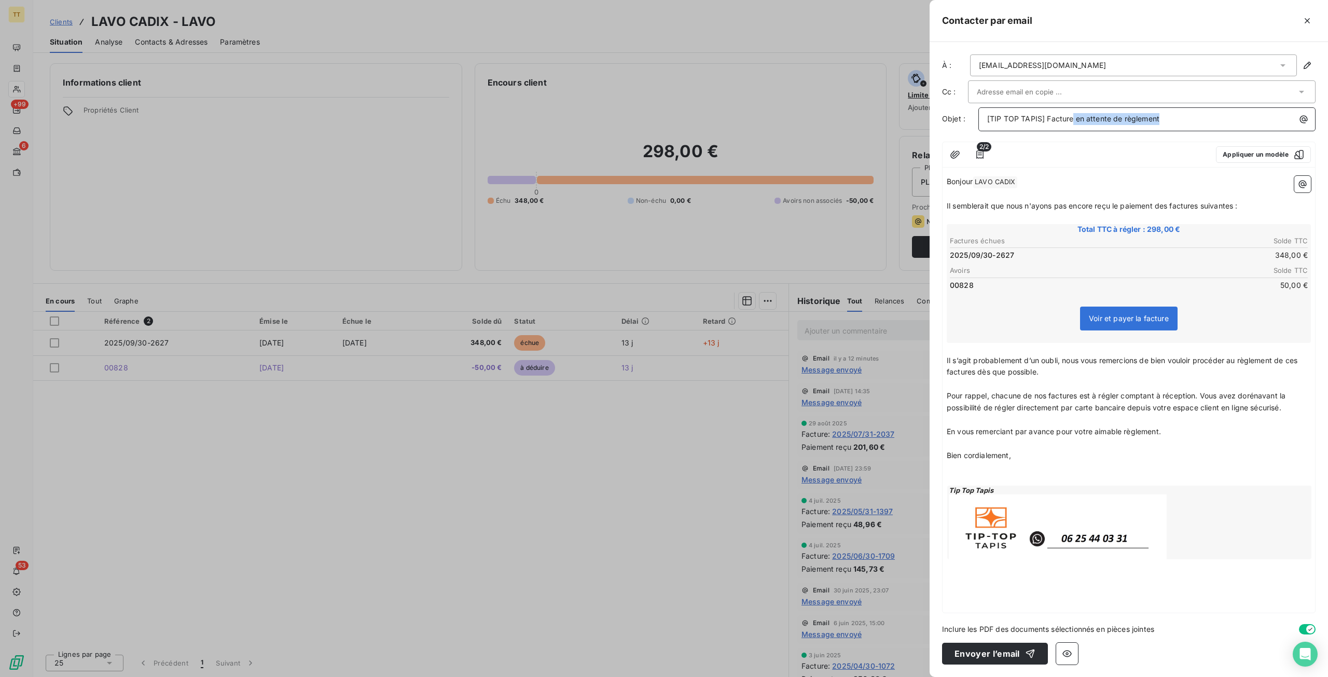
drag, startPoint x: 1180, startPoint y: 118, endPoint x: 1073, endPoint y: 123, distance: 107.5
click at [1073, 123] on p "[TIP TOP TAPIS] Facture en attente de règlement" at bounding box center [1149, 119] width 325 height 12
drag, startPoint x: 1261, startPoint y: 215, endPoint x: 908, endPoint y: 207, distance: 353.0
click at [908, 677] on div "Contacter par email À : [EMAIL_ADDRESS][DOMAIN_NAME] Cc : Objet : [TIP TOP TAPI…" at bounding box center [664, 677] width 1328 height 0
drag, startPoint x: 1291, startPoint y: 406, endPoint x: 922, endPoint y: 360, distance: 372.4
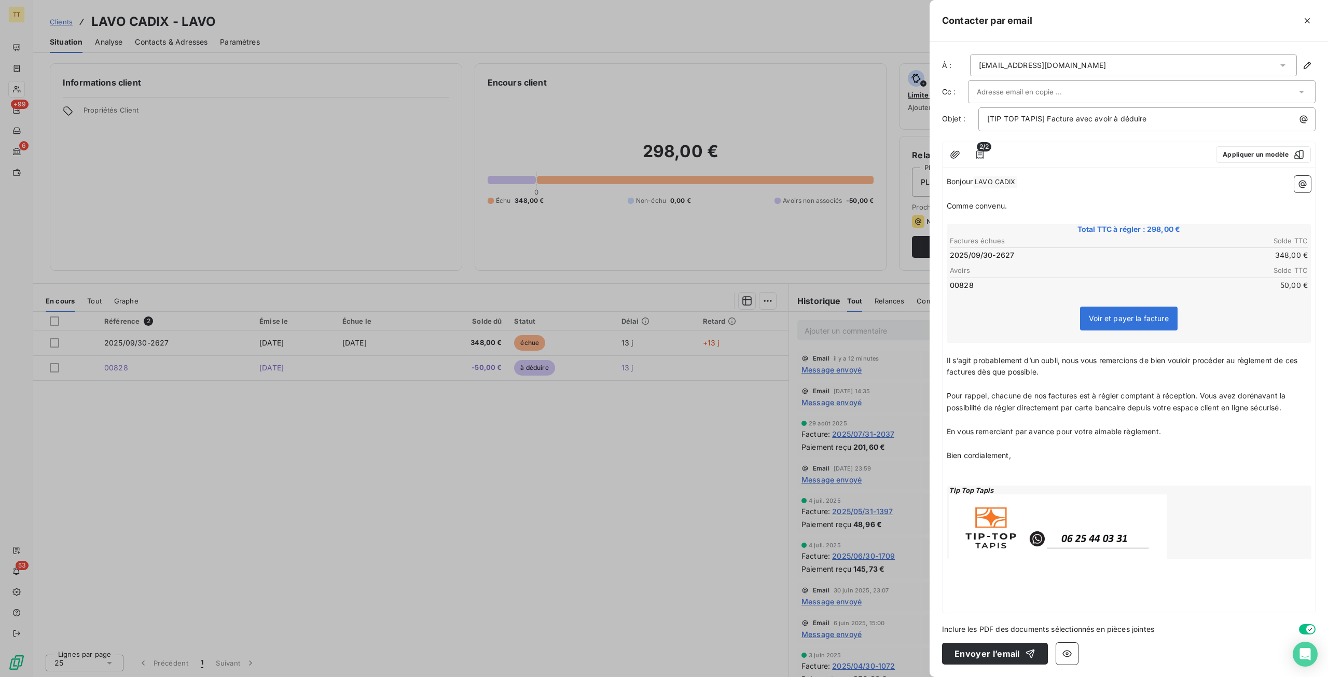
click at [922, 677] on div "Contacter par email À : [EMAIL_ADDRESS][DOMAIN_NAME] Cc : Objet : [TIP TOP TAPI…" at bounding box center [664, 677] width 1328 height 0
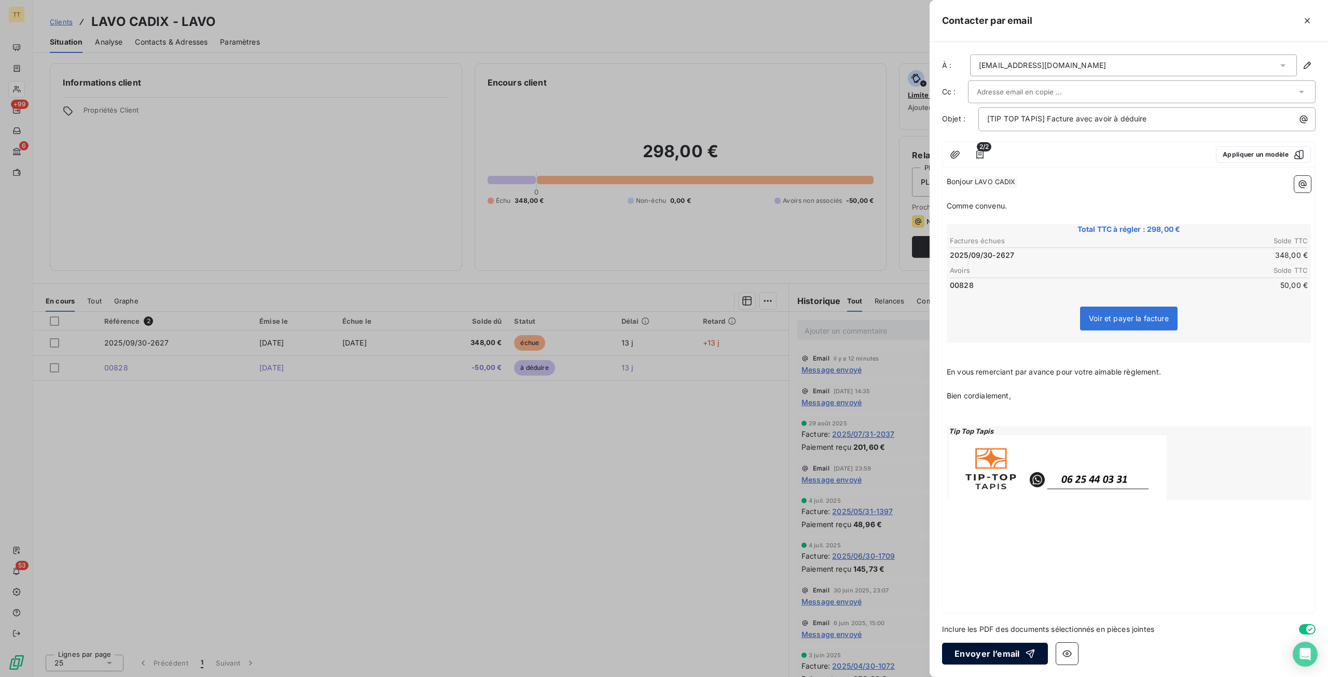
click at [984, 657] on button "Envoyer l’email" at bounding box center [995, 654] width 106 height 22
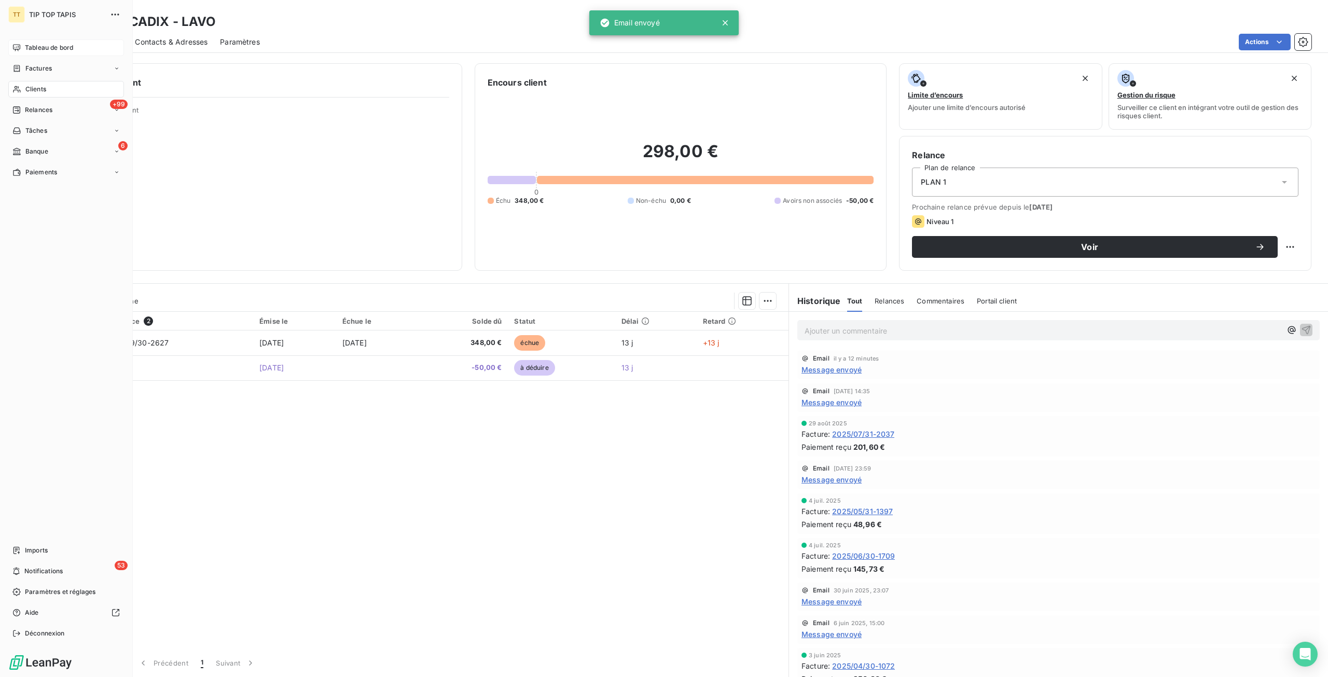
click at [32, 45] on span "Tableau de bord" at bounding box center [49, 47] width 48 height 9
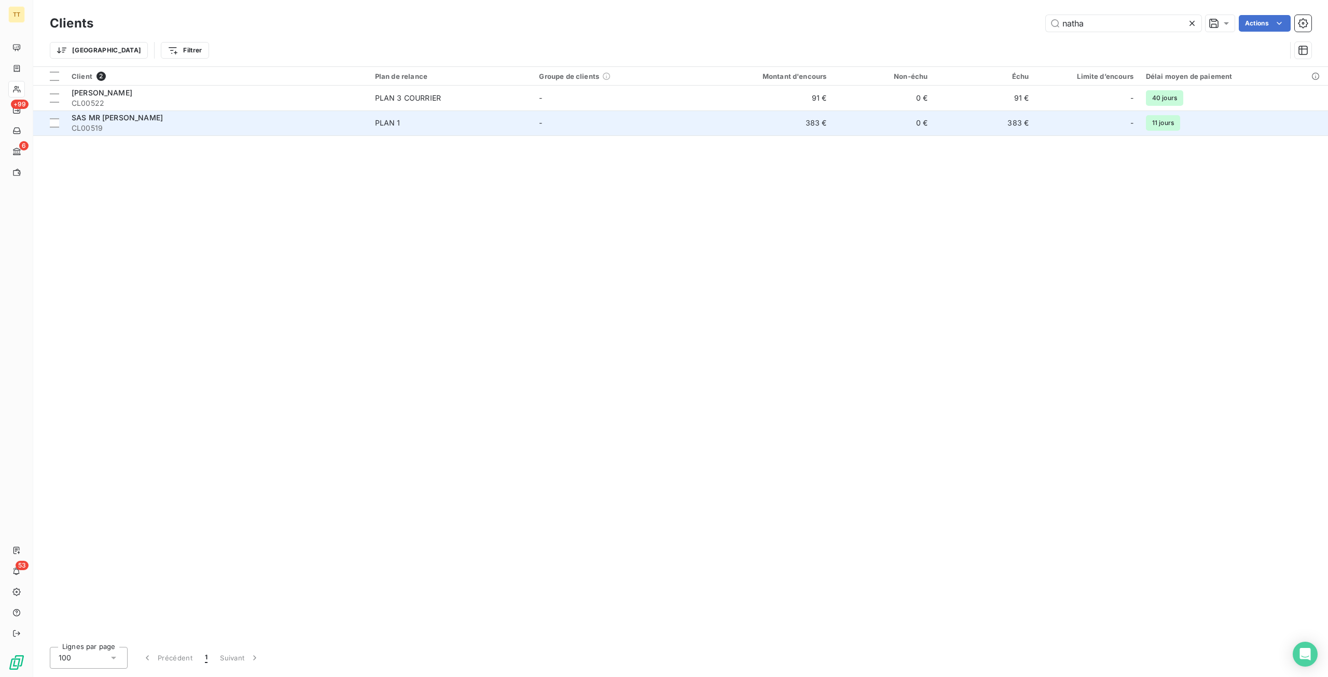
type input "natha"
click at [778, 122] on td "383 €" at bounding box center [764, 123] width 135 height 25
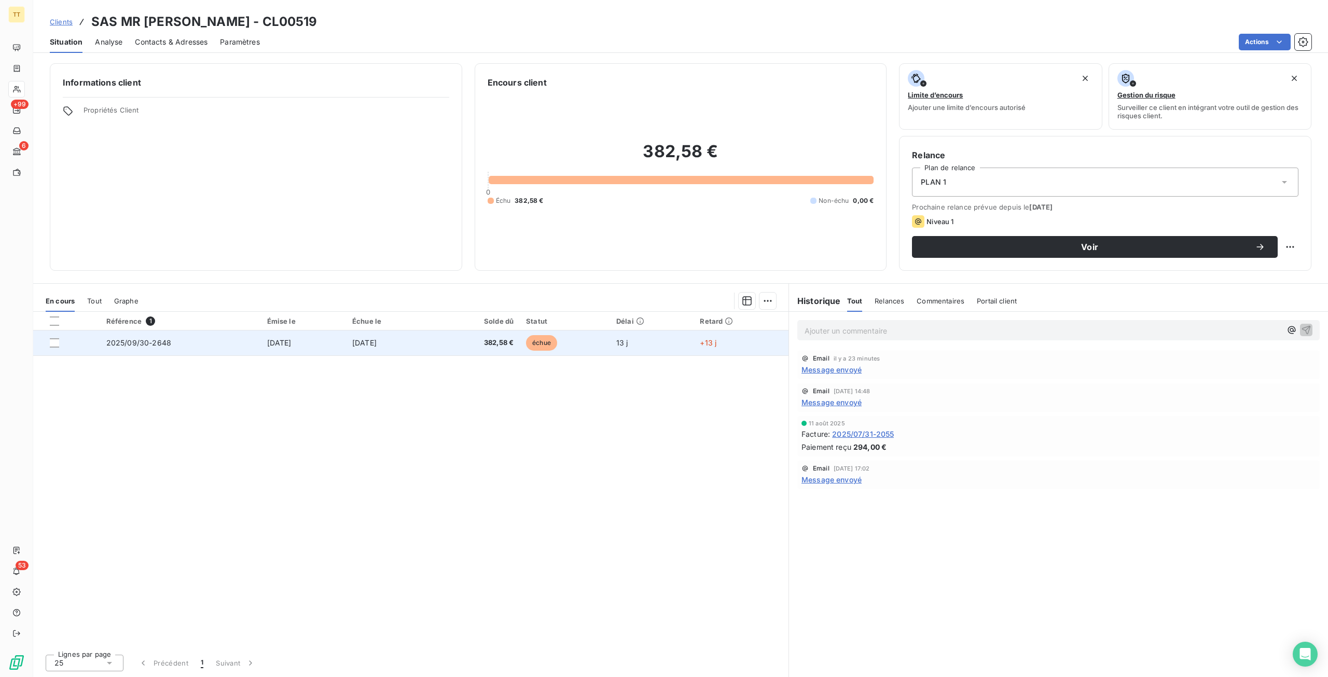
click at [433, 350] on td "[DATE]" at bounding box center [389, 343] width 87 height 25
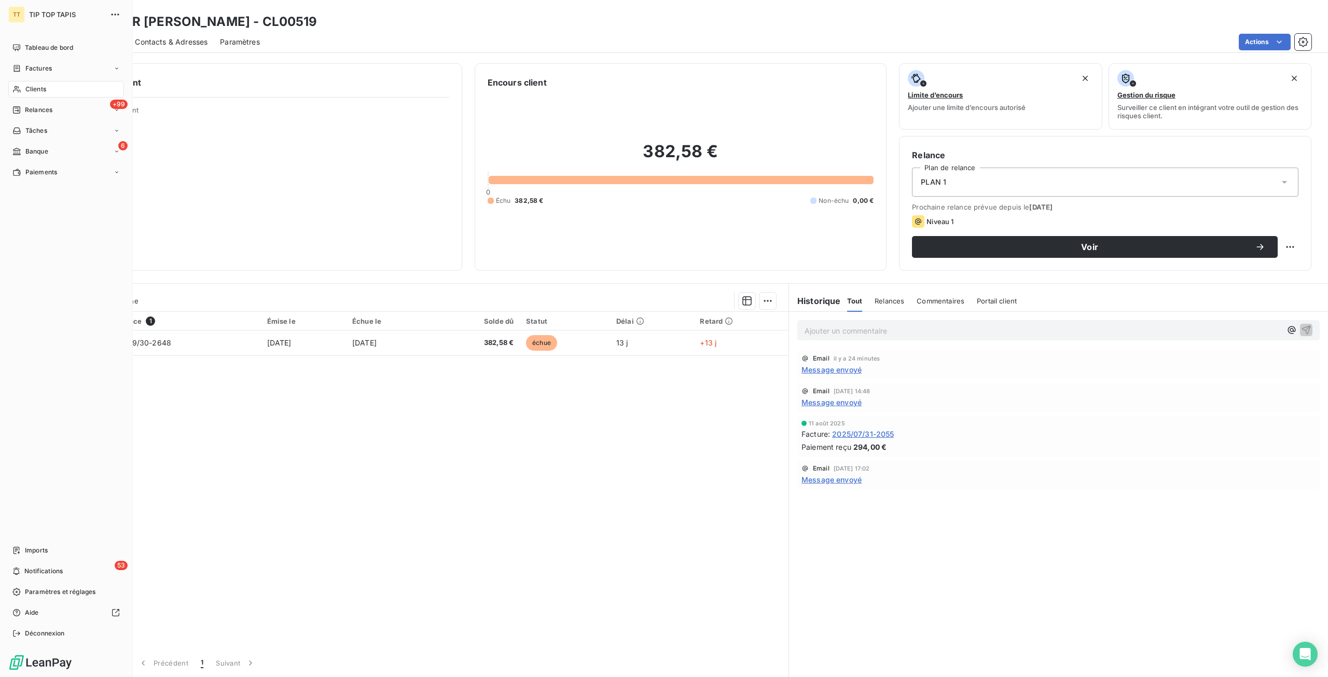
click at [55, 85] on div "Clients" at bounding box center [66, 89] width 116 height 17
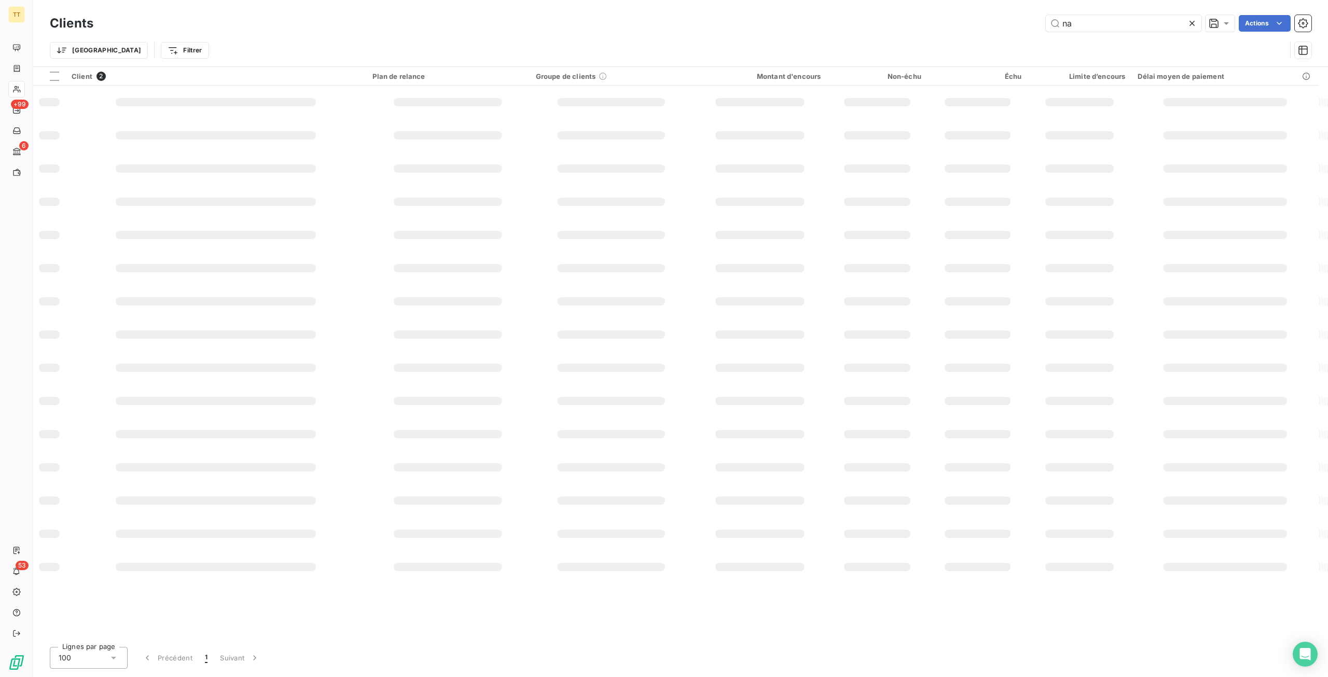
type input "n"
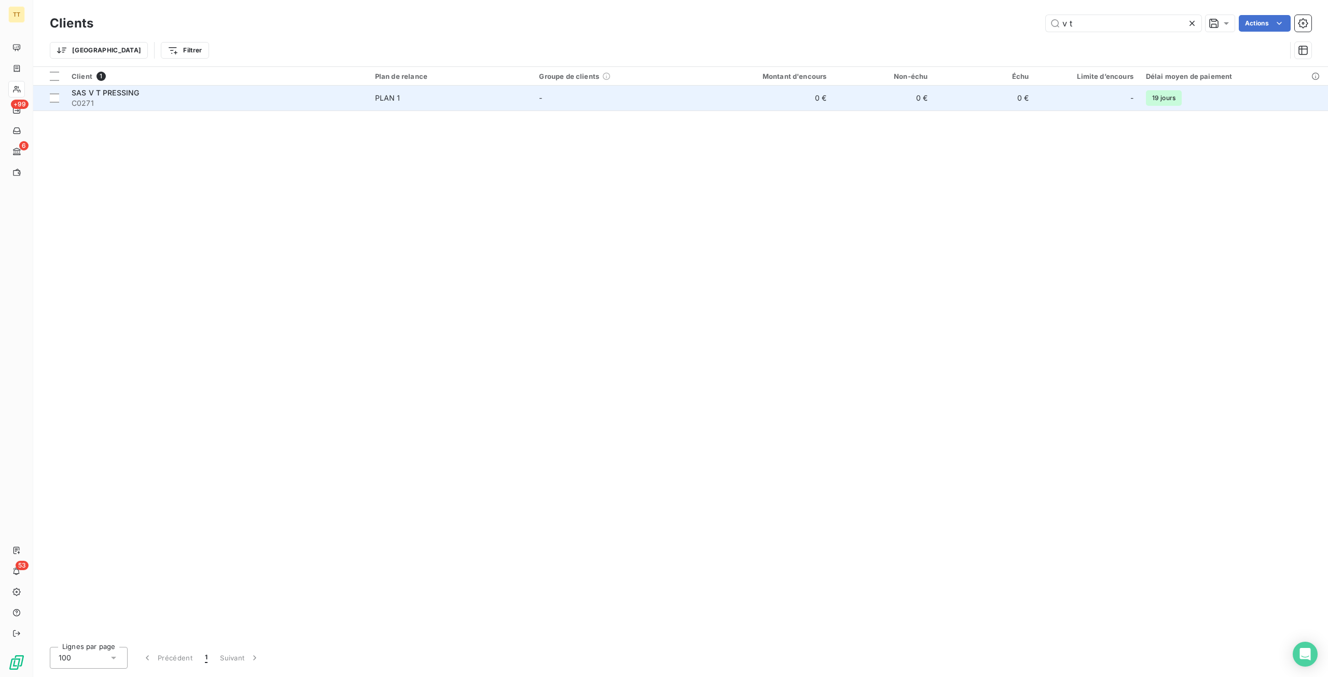
type input "v t"
click at [804, 98] on td "0 €" at bounding box center [764, 98] width 135 height 25
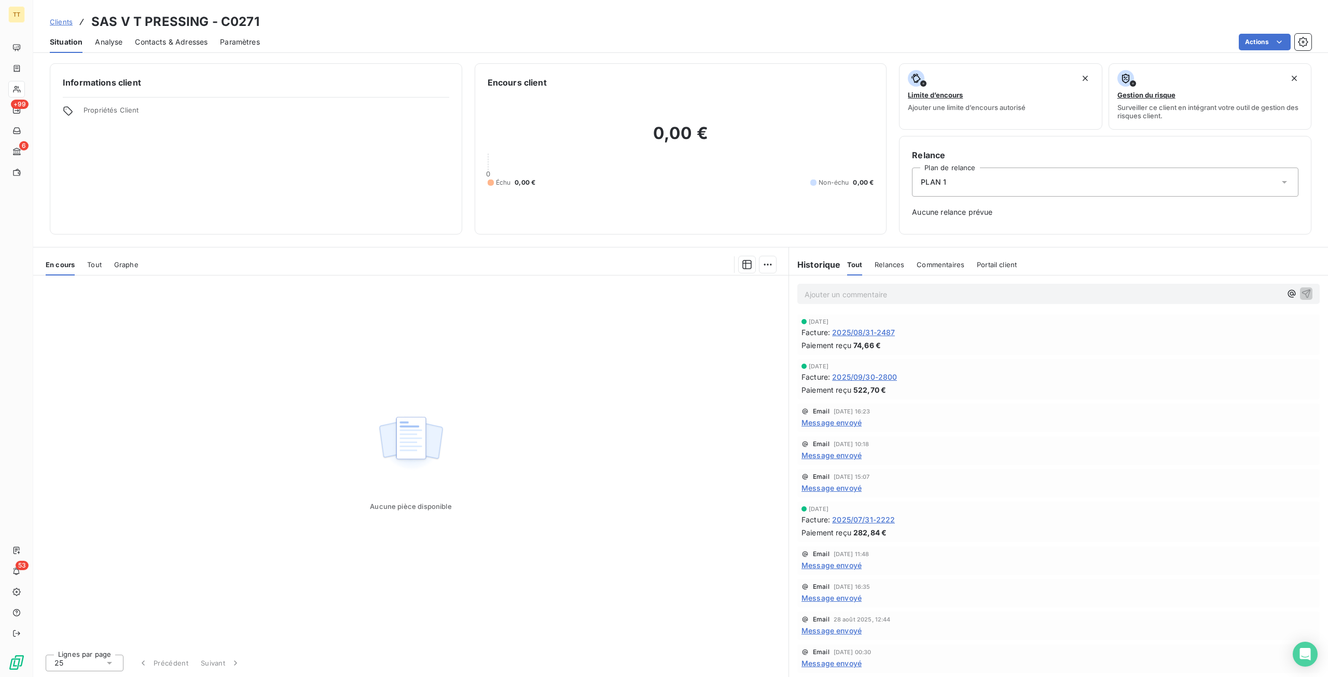
click at [99, 265] on span "Tout" at bounding box center [94, 264] width 15 height 8
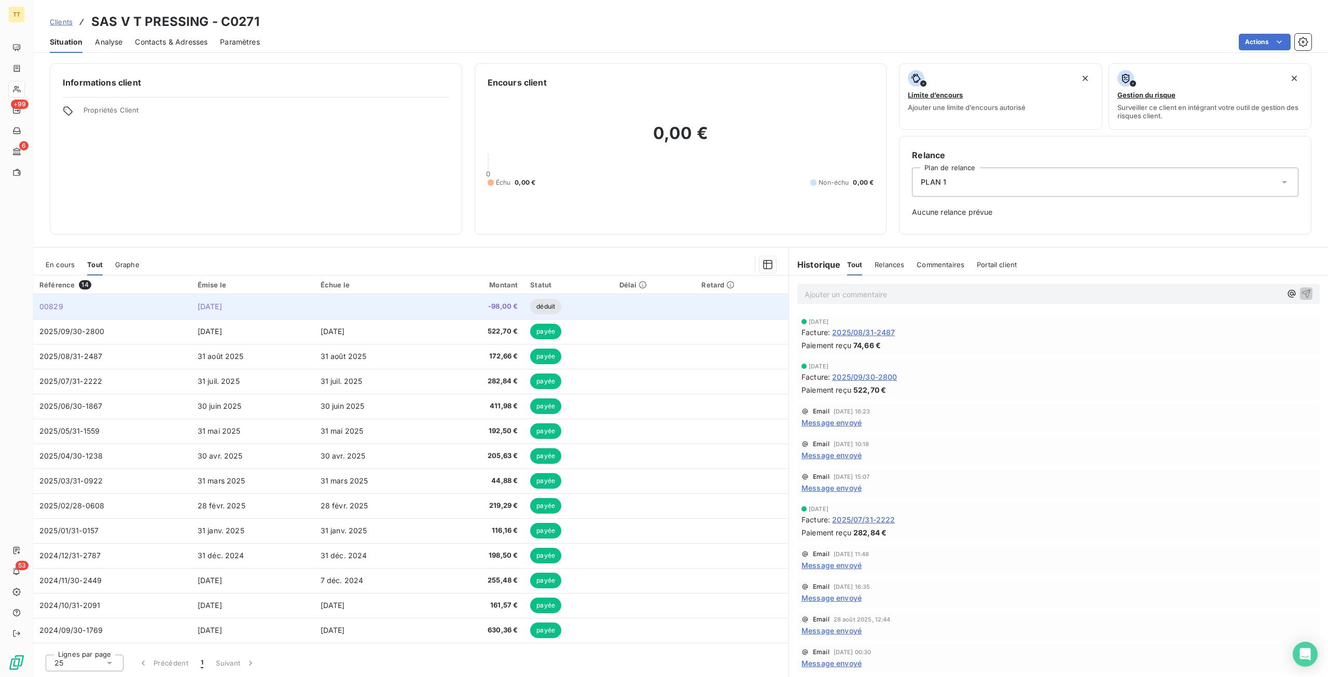
click at [222, 305] on span "[DATE]" at bounding box center [210, 306] width 24 height 9
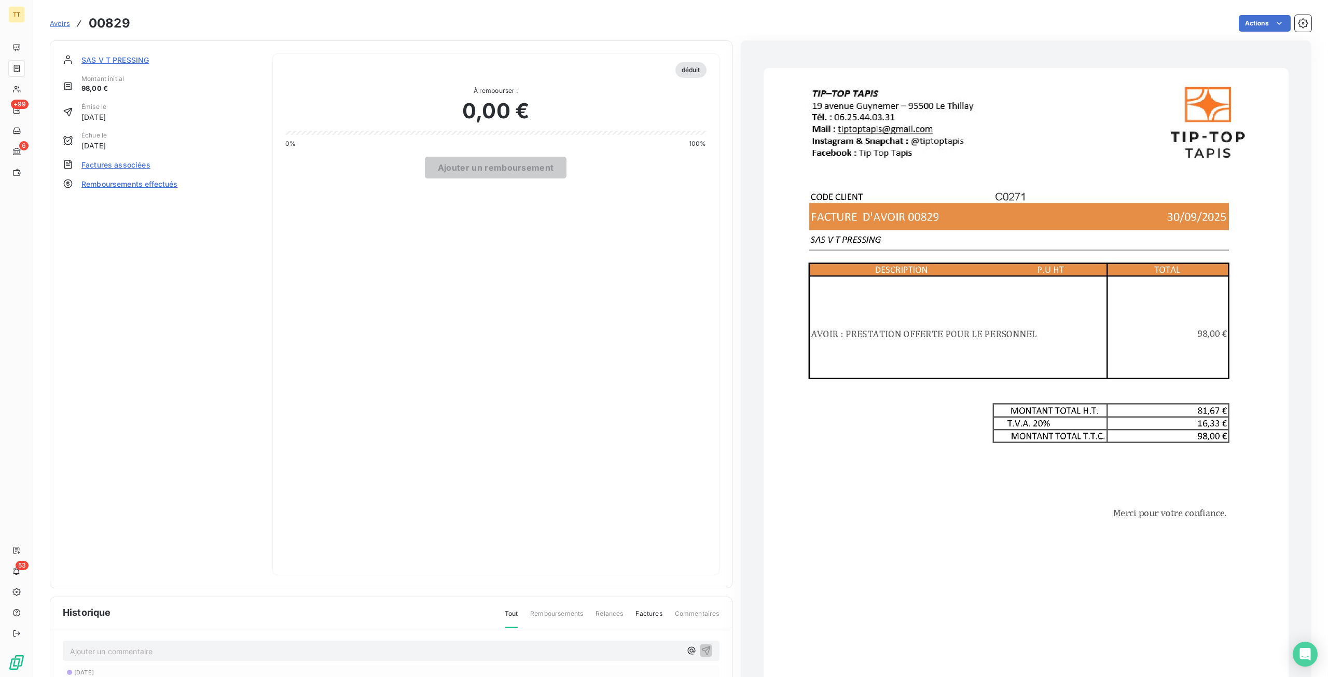
click at [127, 163] on span "Factures associées" at bounding box center [115, 164] width 69 height 11
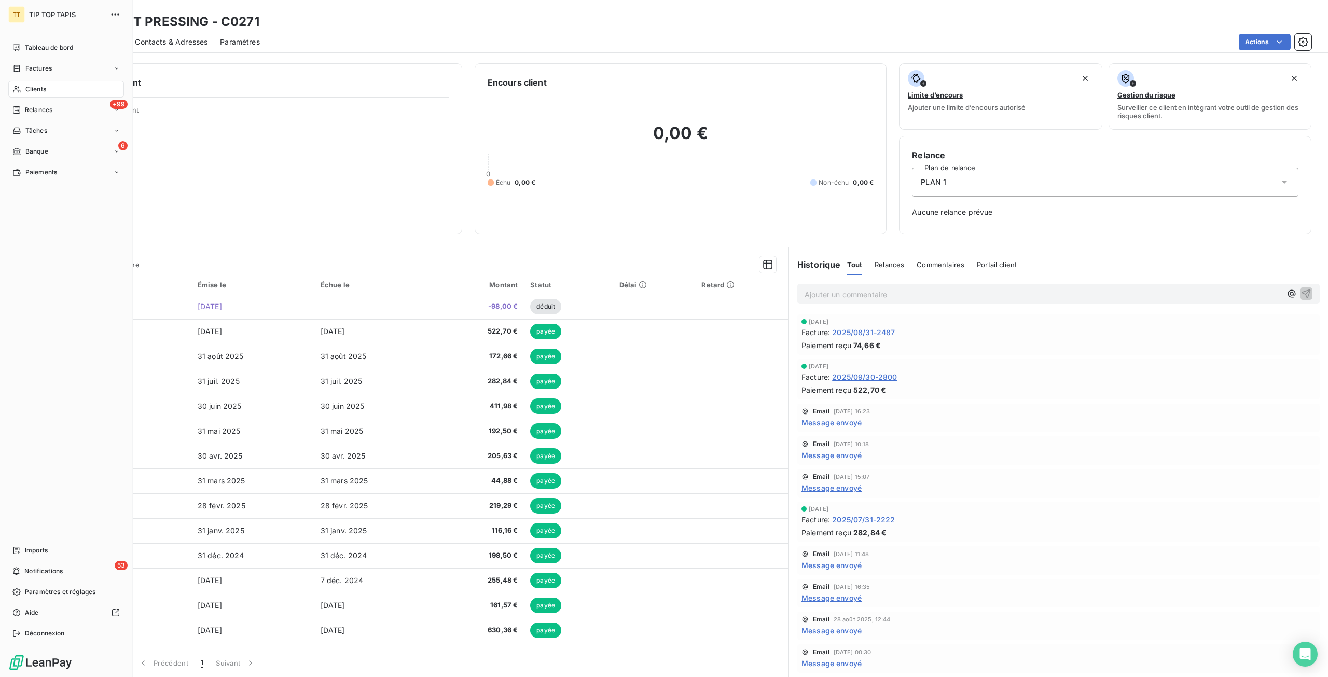
click at [43, 88] on span "Clients" at bounding box center [35, 89] width 21 height 9
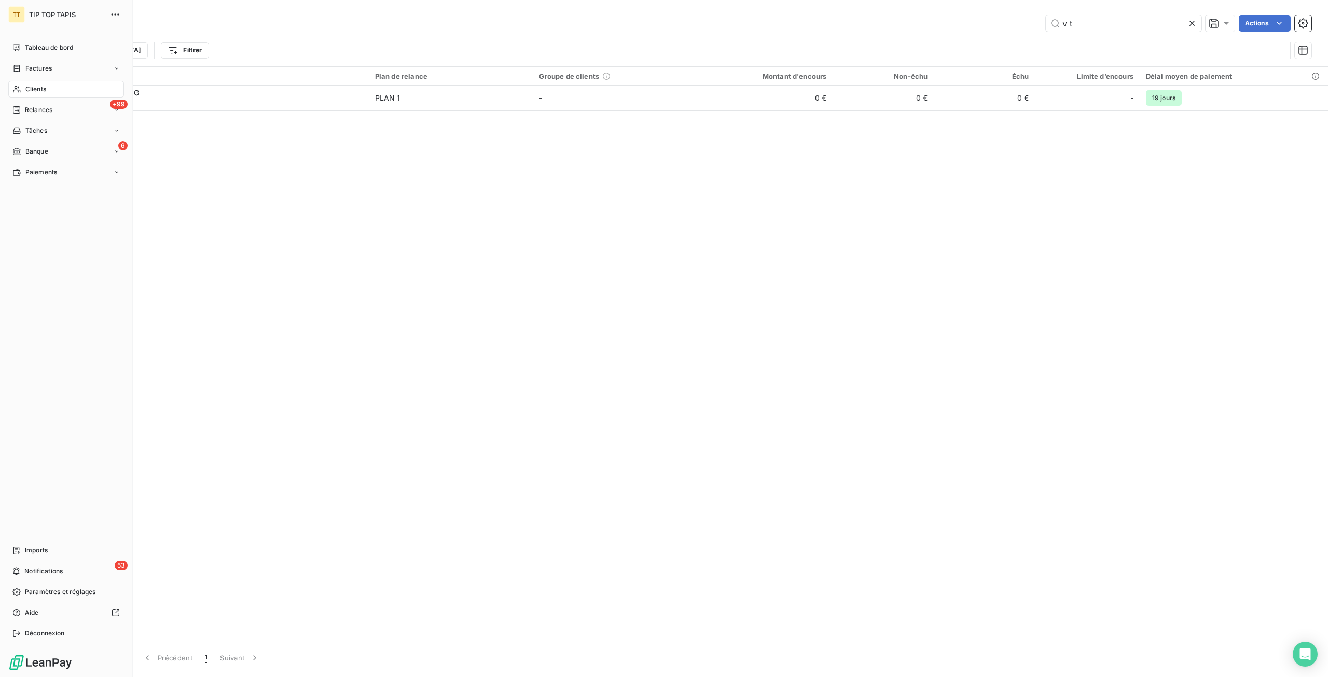
click at [25, 49] on span "Tableau de bord" at bounding box center [49, 47] width 48 height 9
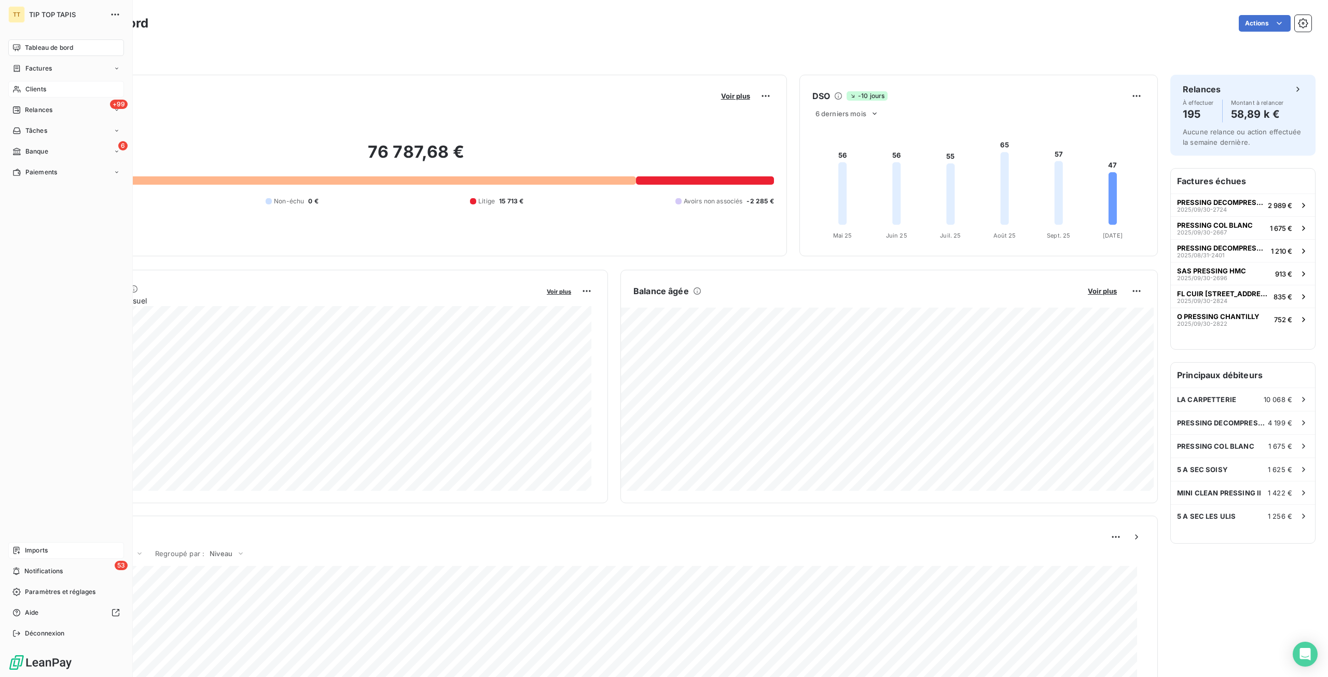
click at [53, 555] on div "Imports" at bounding box center [66, 550] width 116 height 17
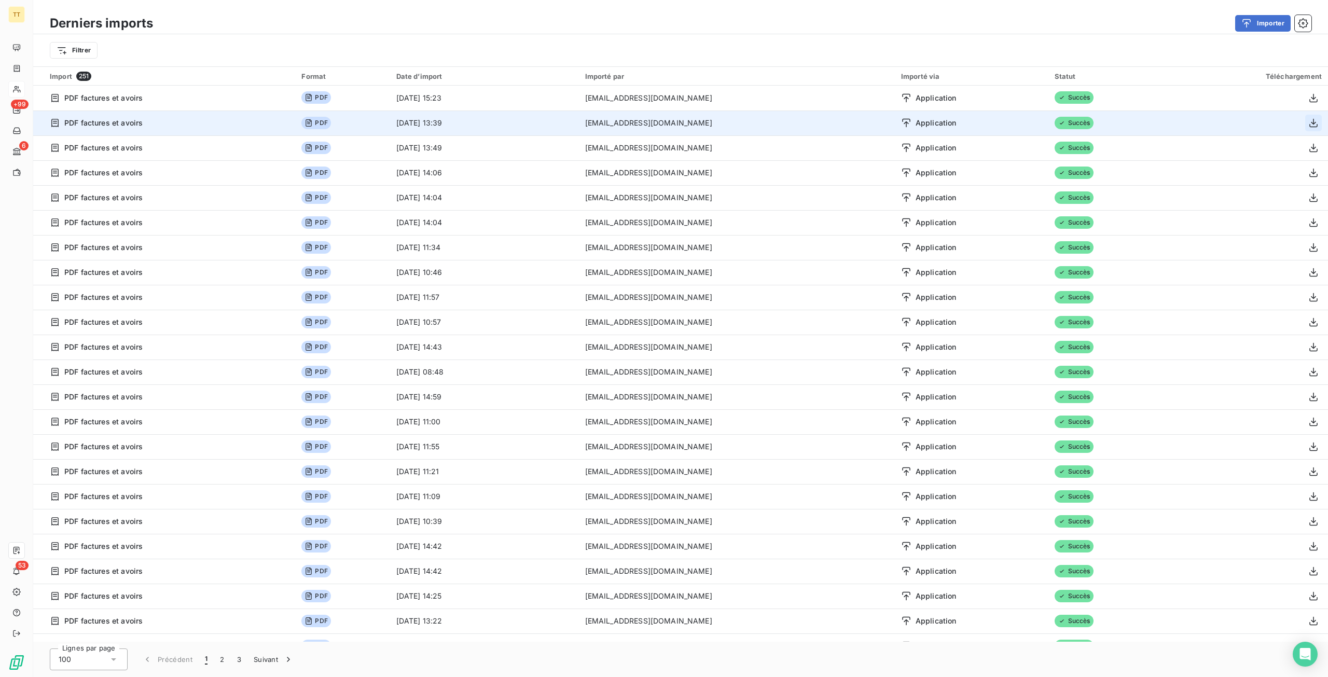
click at [1312, 123] on icon "button" at bounding box center [1314, 123] width 10 height 10
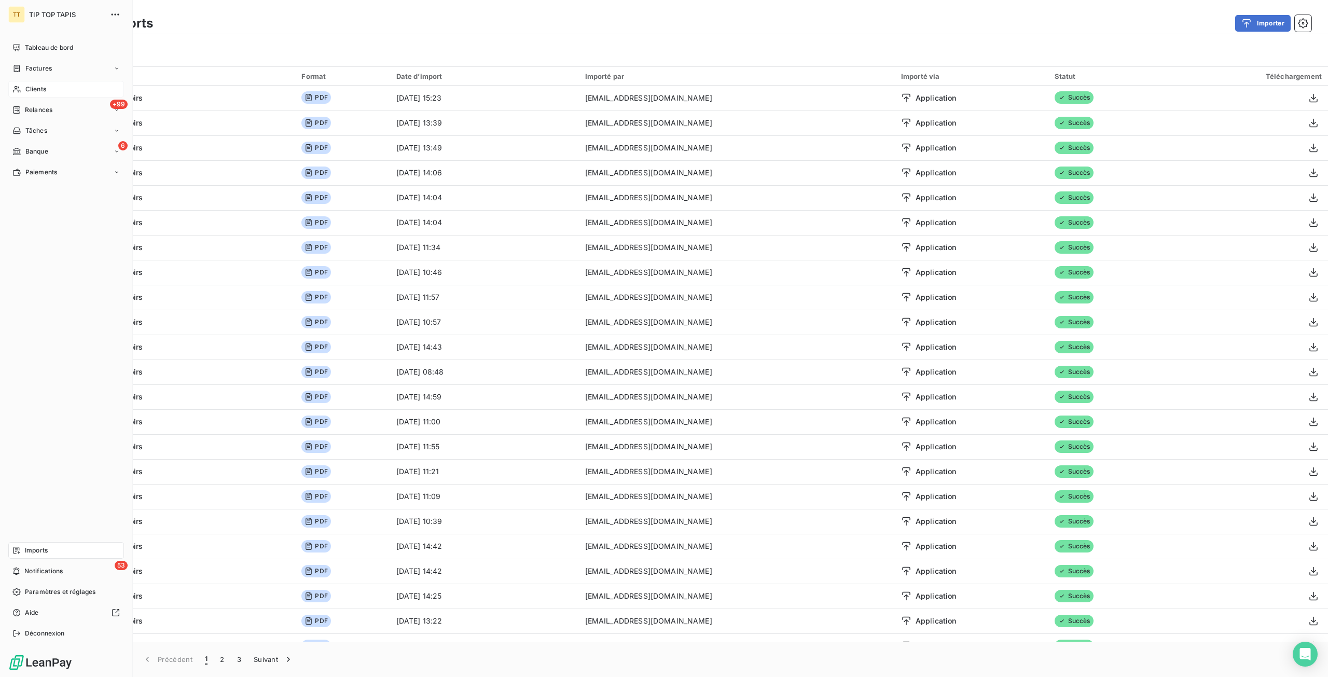
click at [52, 90] on div "Clients" at bounding box center [66, 89] width 116 height 17
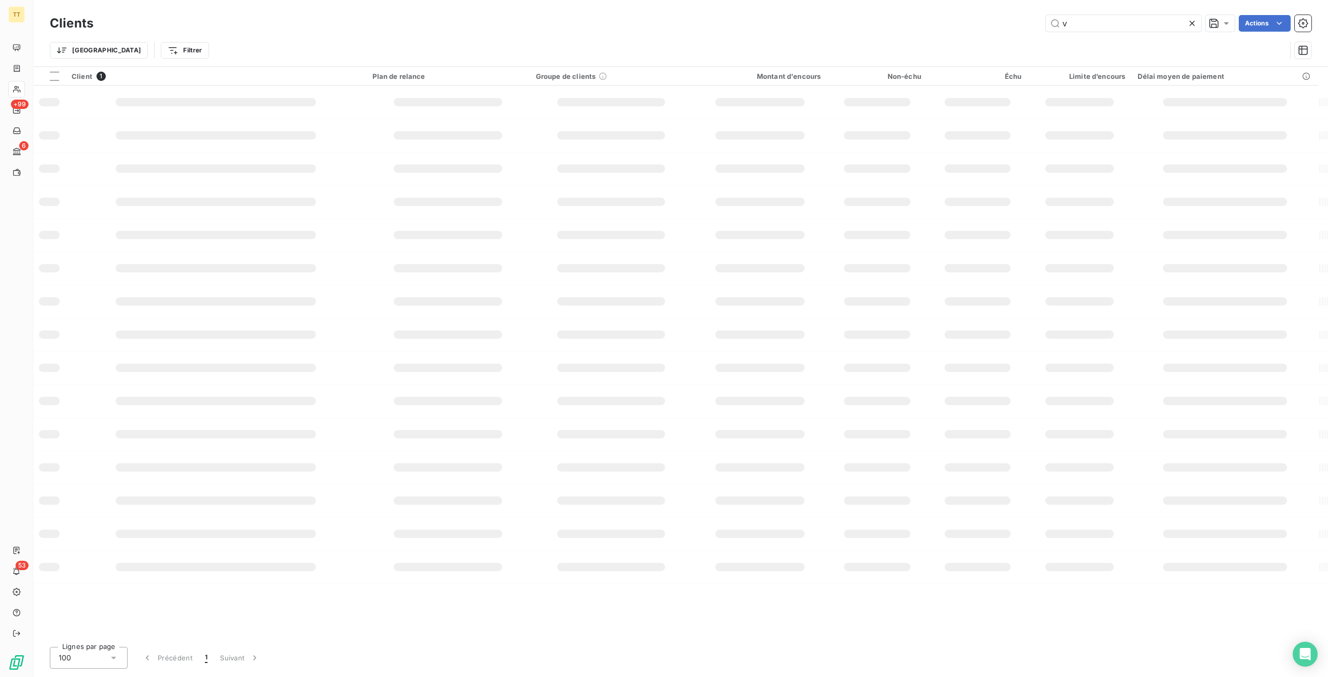
type input "v"
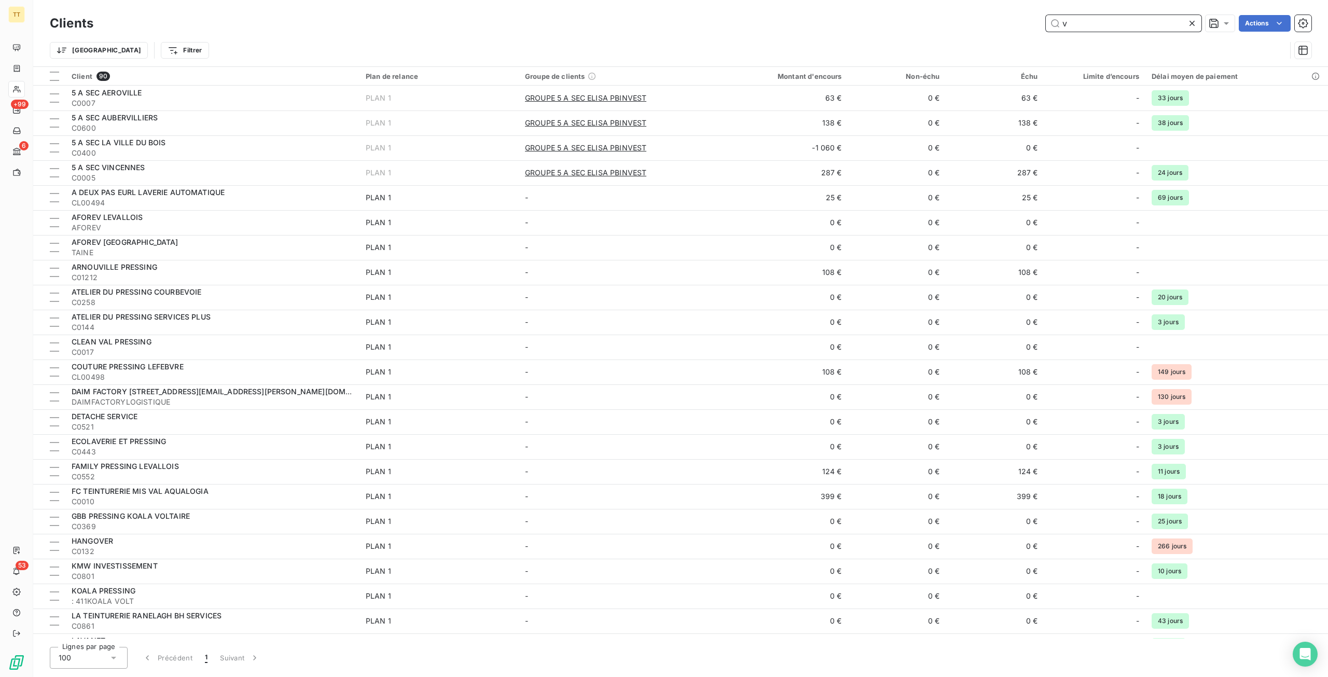
click at [1068, 23] on input "v" at bounding box center [1124, 23] width 156 height 17
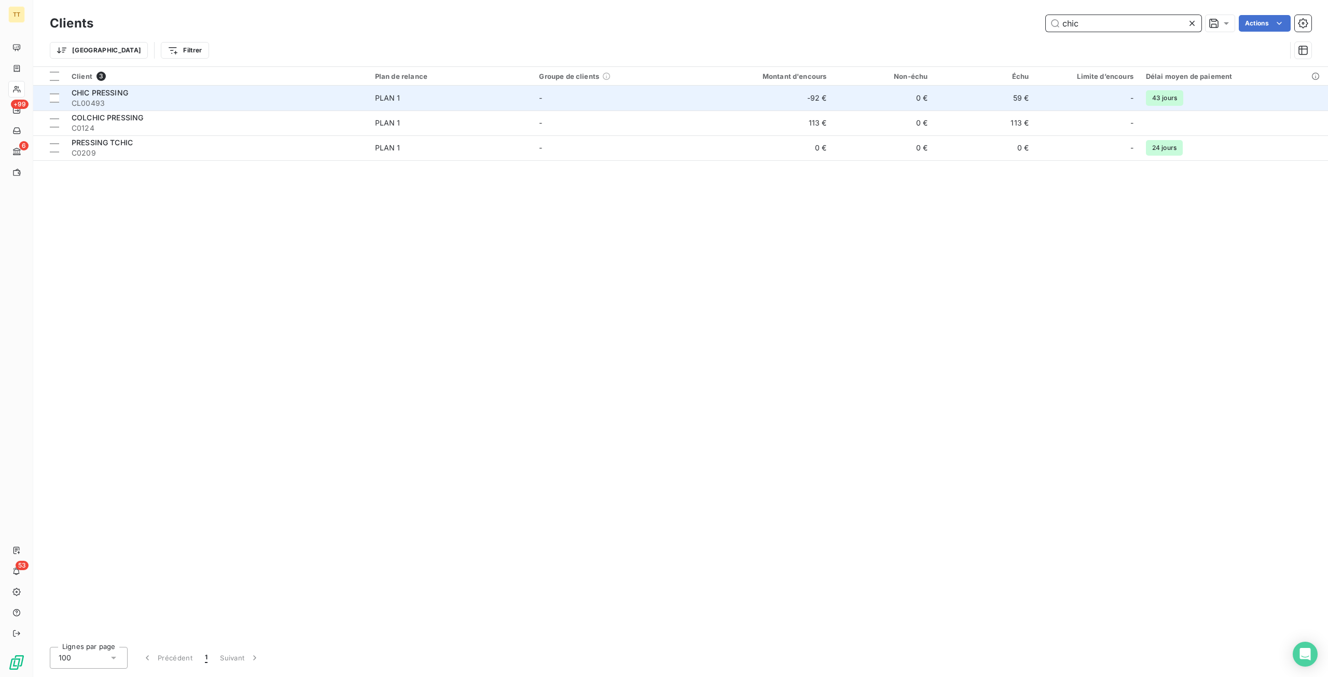
type input "chic"
click at [833, 97] on td "-92 €" at bounding box center [764, 98] width 135 height 25
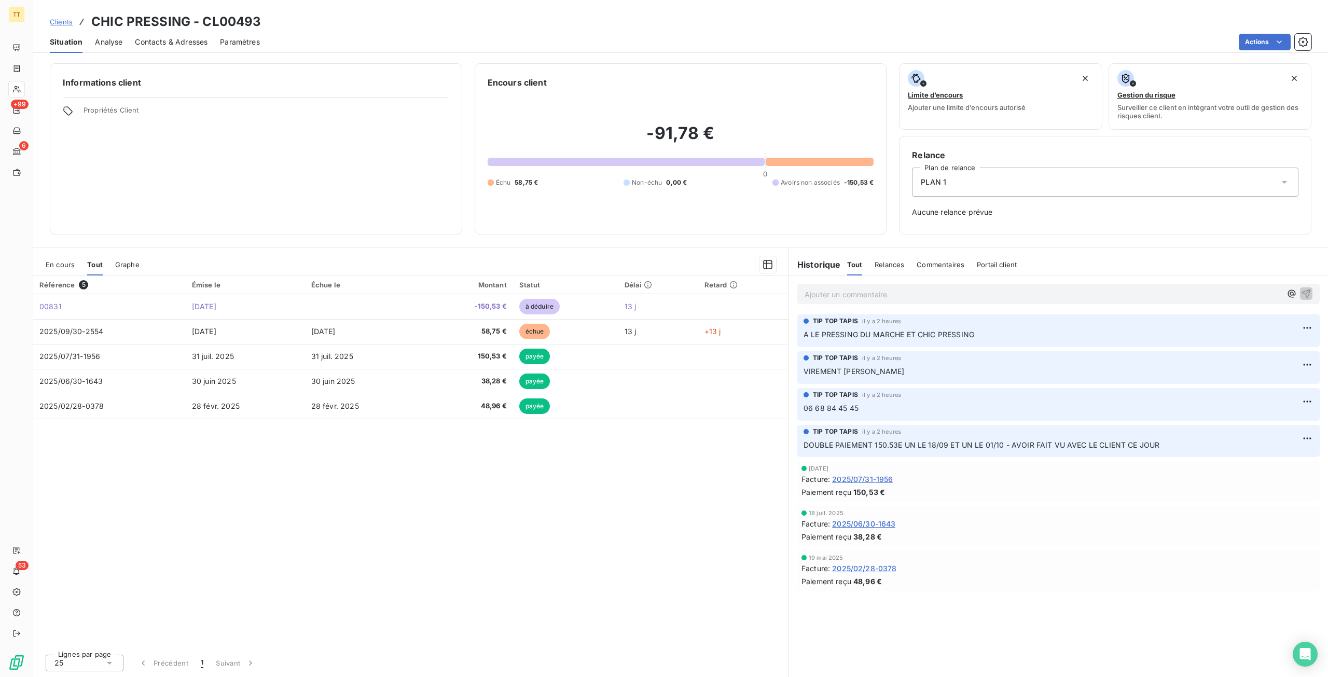
click at [75, 266] on div "En cours Tout Graphe" at bounding box center [411, 265] width 756 height 22
click at [71, 265] on span "En cours" at bounding box center [60, 264] width 29 height 8
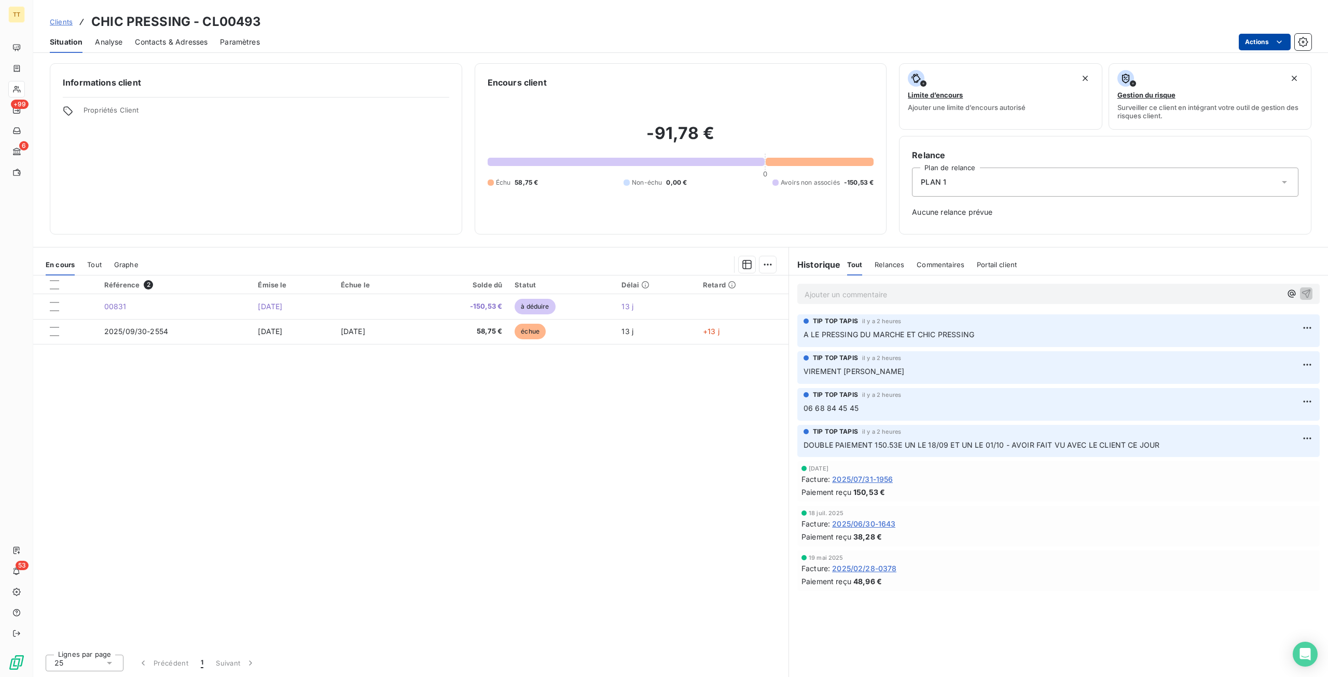
click at [1264, 47] on html "TT +99 6 53 Clients CHIC PRESSING - CL00493 Situation Analyse Contacts & Adress…" at bounding box center [664, 338] width 1328 height 677
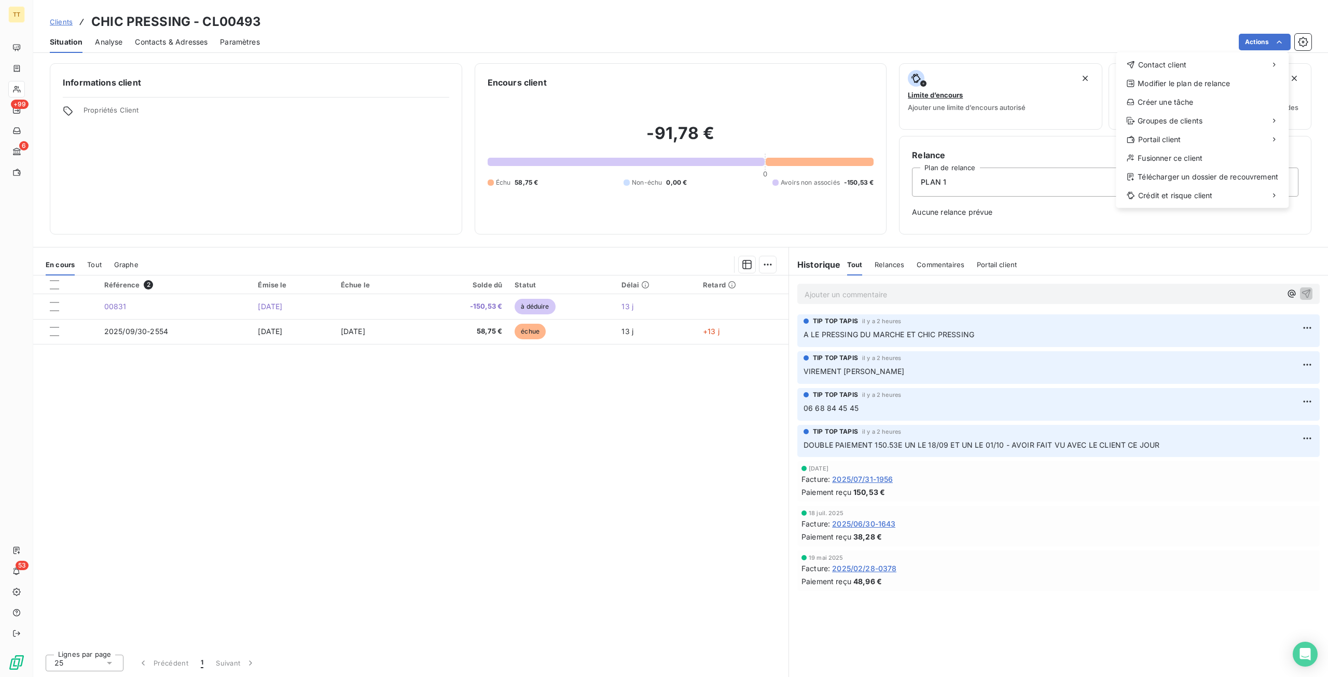
click at [1196, 62] on div "Contact client" at bounding box center [1202, 65] width 164 height 17
click at [1011, 65] on div "Envoyer un email" at bounding box center [1038, 69] width 139 height 17
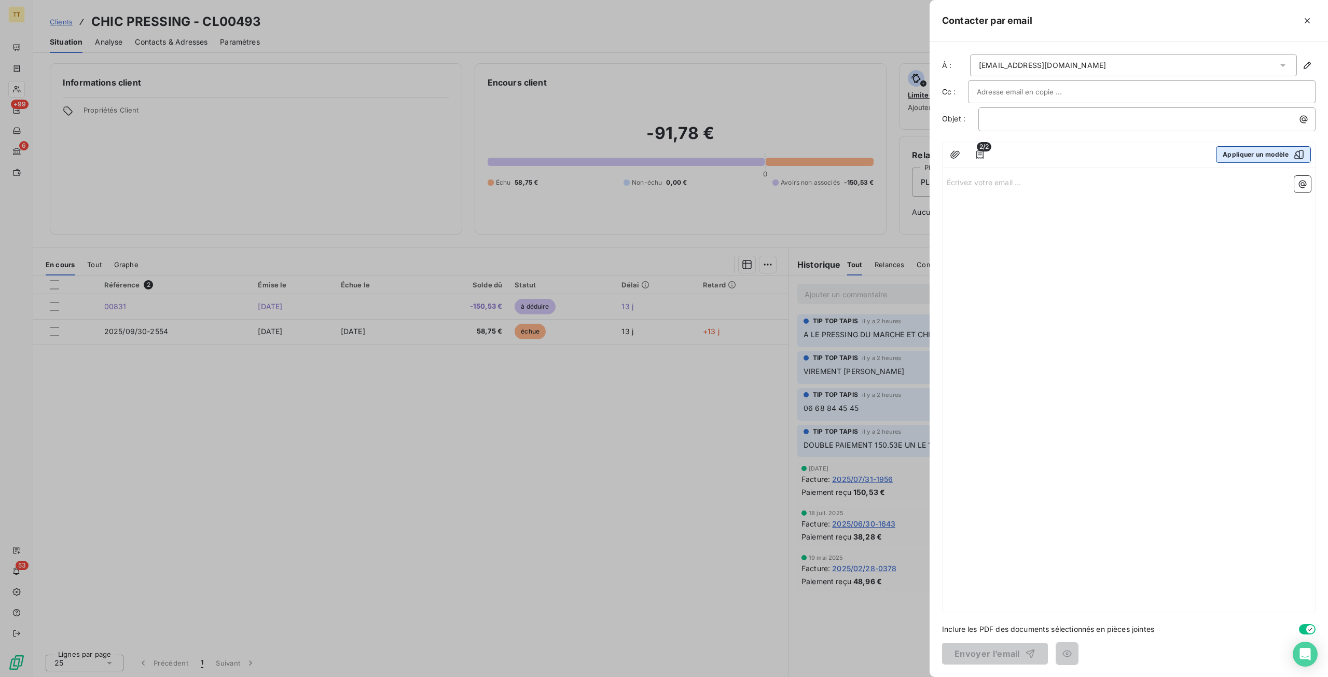
click at [1239, 160] on button "Appliquer un modèle" at bounding box center [1263, 154] width 95 height 17
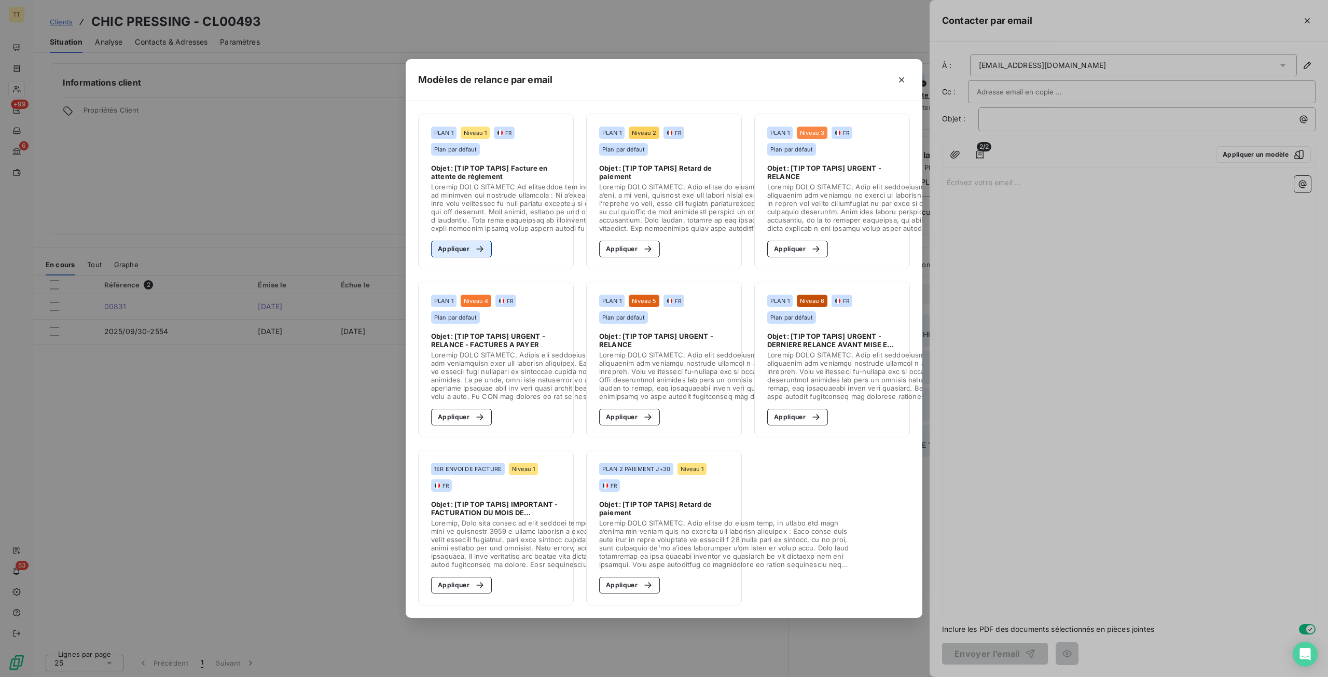
click at [461, 242] on button "Appliquer" at bounding box center [461, 249] width 61 height 17
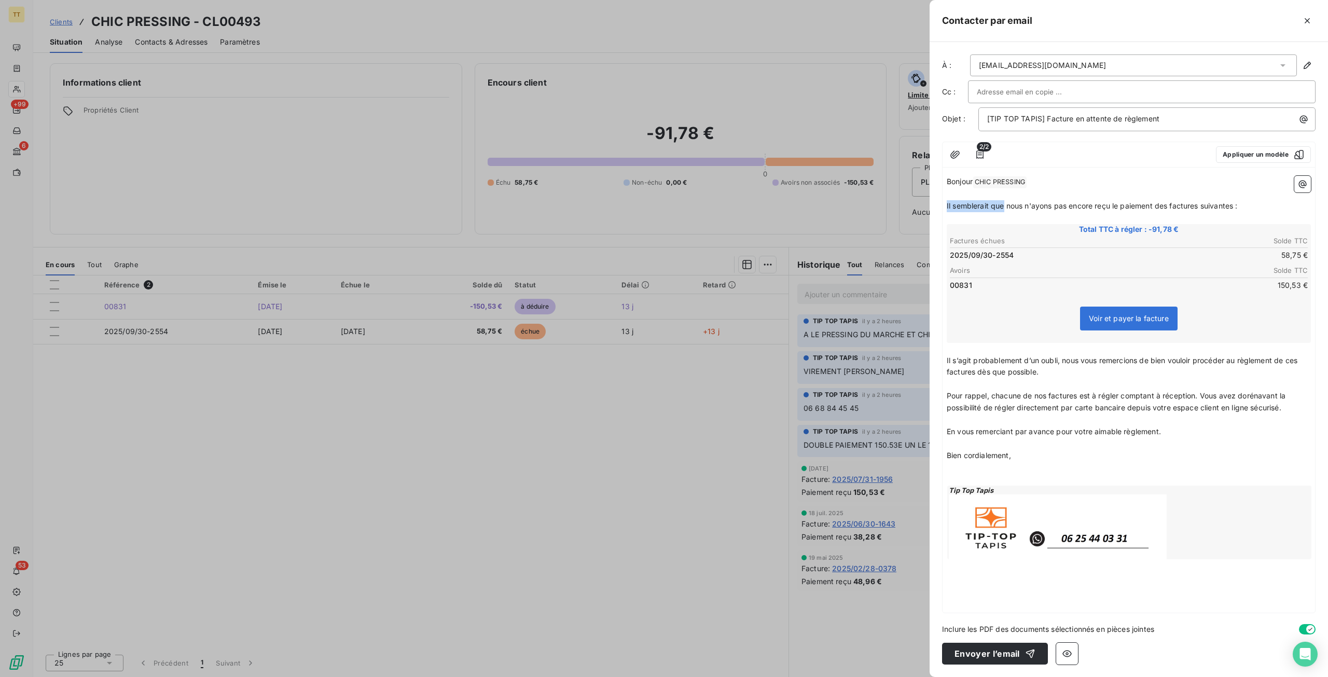
drag, startPoint x: 1259, startPoint y: 202, endPoint x: 860, endPoint y: 207, distance: 398.5
click at [860, 677] on div "Contacter par email À : [EMAIL_ADDRESS][DOMAIN_NAME] Cc : Objet : [TIP TOP TAPI…" at bounding box center [664, 677] width 1328 height 0
drag, startPoint x: 1187, startPoint y: 201, endPoint x: 754, endPoint y: 175, distance: 433.5
click at [754, 677] on div "Contacter par email À : [EMAIL_ADDRESS][DOMAIN_NAME] Cc : Objet : [TIP TOP TAPI…" at bounding box center [664, 677] width 1328 height 0
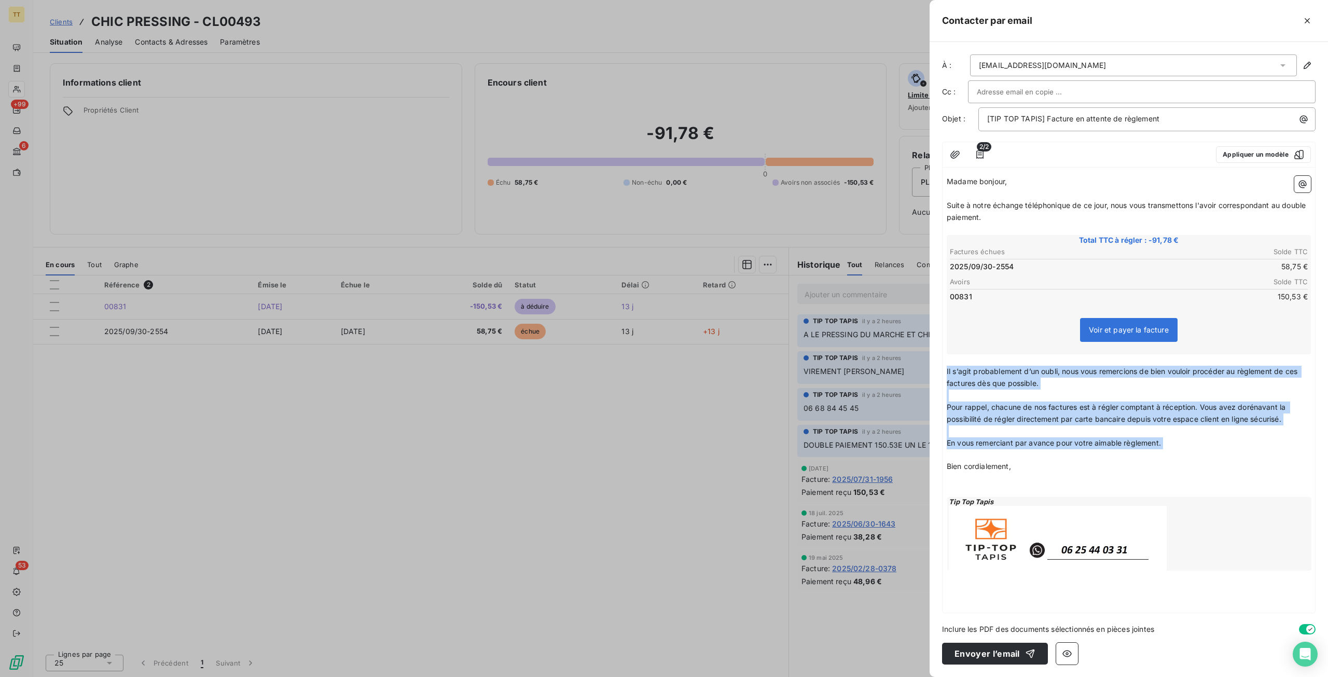
drag, startPoint x: 1202, startPoint y: 449, endPoint x: 882, endPoint y: 370, distance: 329.9
click at [882, 677] on div "Contacter par email À : [EMAIL_ADDRESS][DOMAIN_NAME] Cc : Objet : [TIP TOP TAPI…" at bounding box center [664, 677] width 1328 height 0
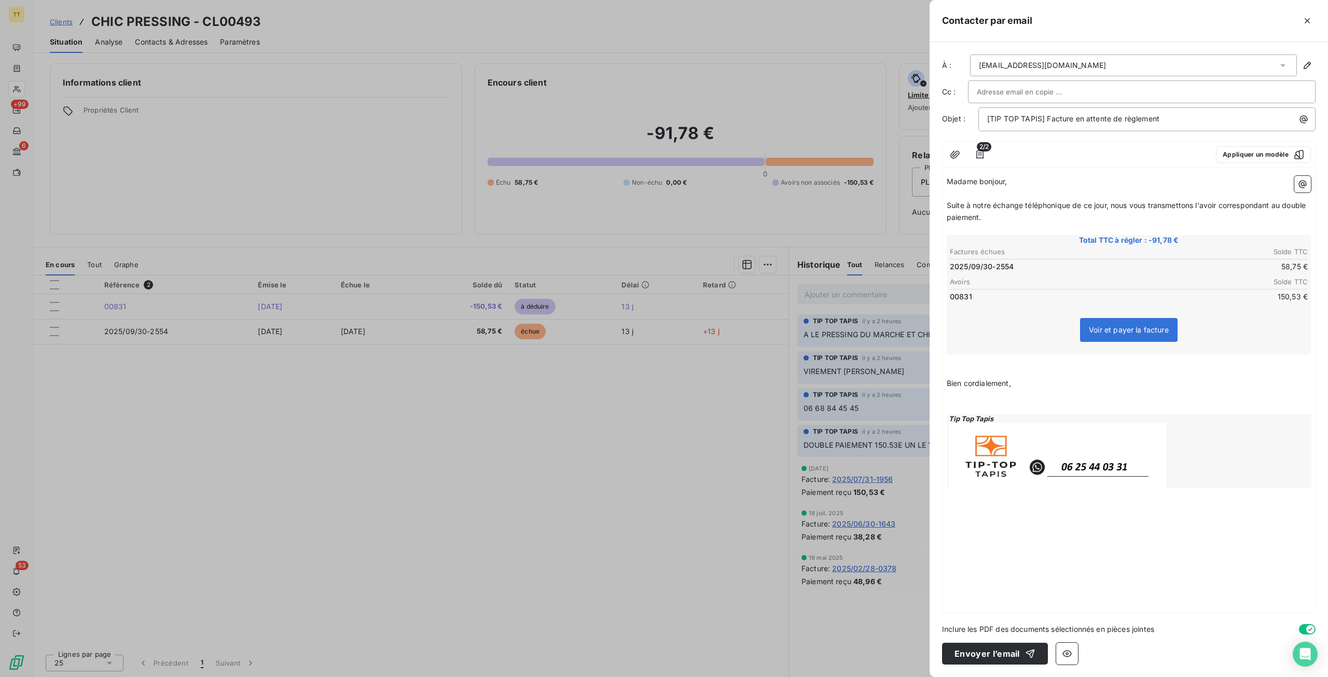
click at [1033, 216] on p "Suite à notre échange téléphonique de ce jour, nous vous transmettons l'avoir c…" at bounding box center [1129, 212] width 364 height 24
click at [1010, 667] on div "À : [EMAIL_ADDRESS][DOMAIN_NAME] Cc : Objet : [TIP TOP TAPIS] Facture en attent…" at bounding box center [1129, 359] width 399 height 635
click at [1036, 390] on p "﻿" at bounding box center [1129, 396] width 364 height 12
click at [981, 654] on button "Envoyer l’email" at bounding box center [995, 654] width 106 height 22
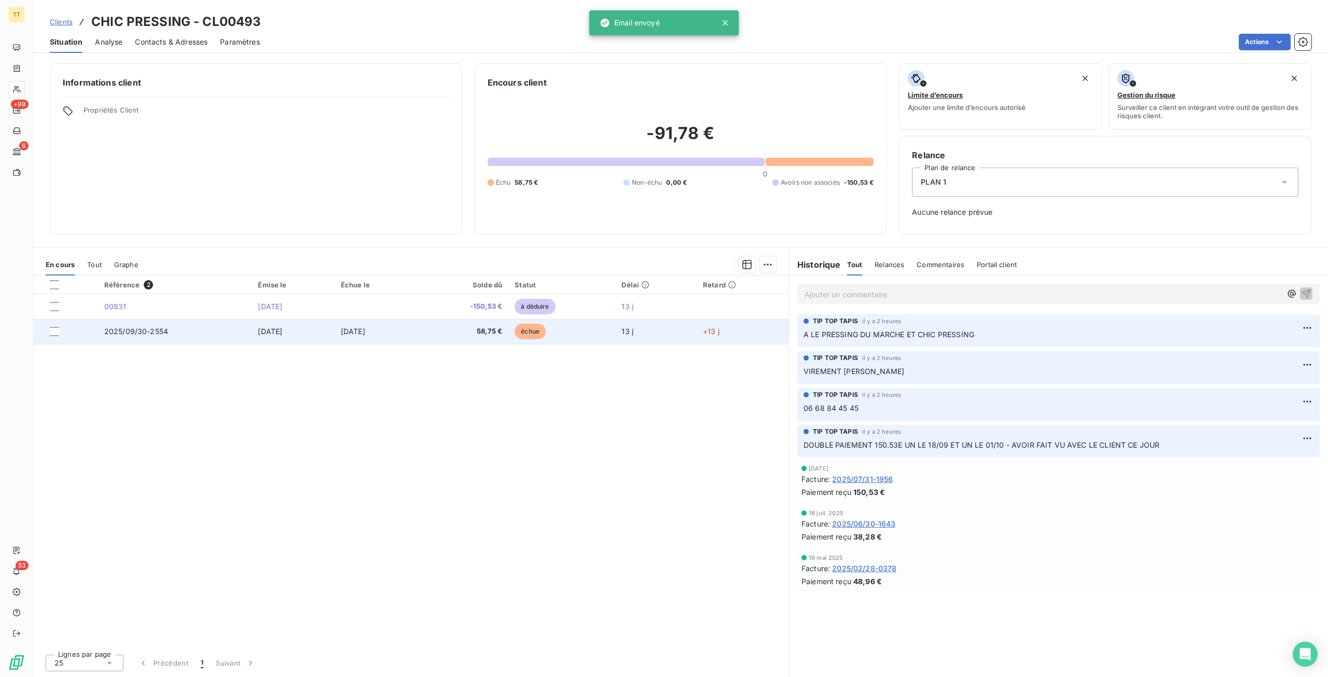
click at [479, 325] on td "58,75 €" at bounding box center [463, 331] width 90 height 25
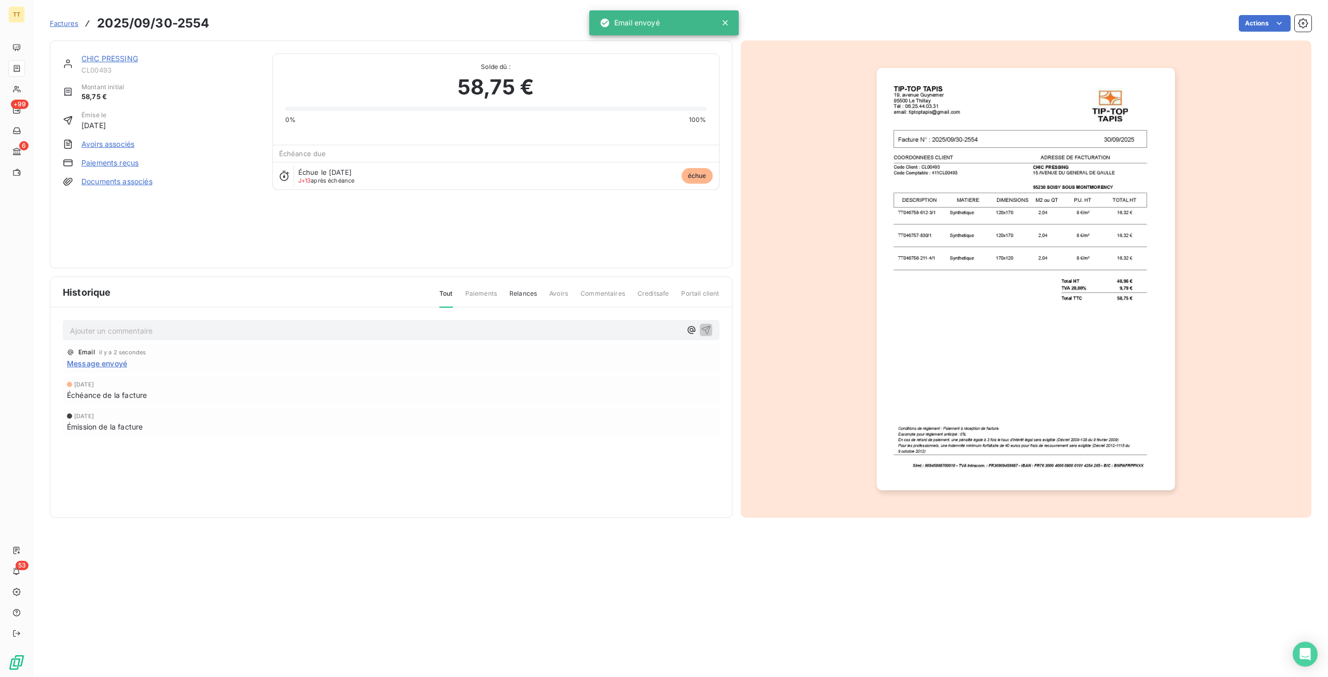
click at [98, 141] on link "Avoirs associés" at bounding box center [107, 144] width 53 height 10
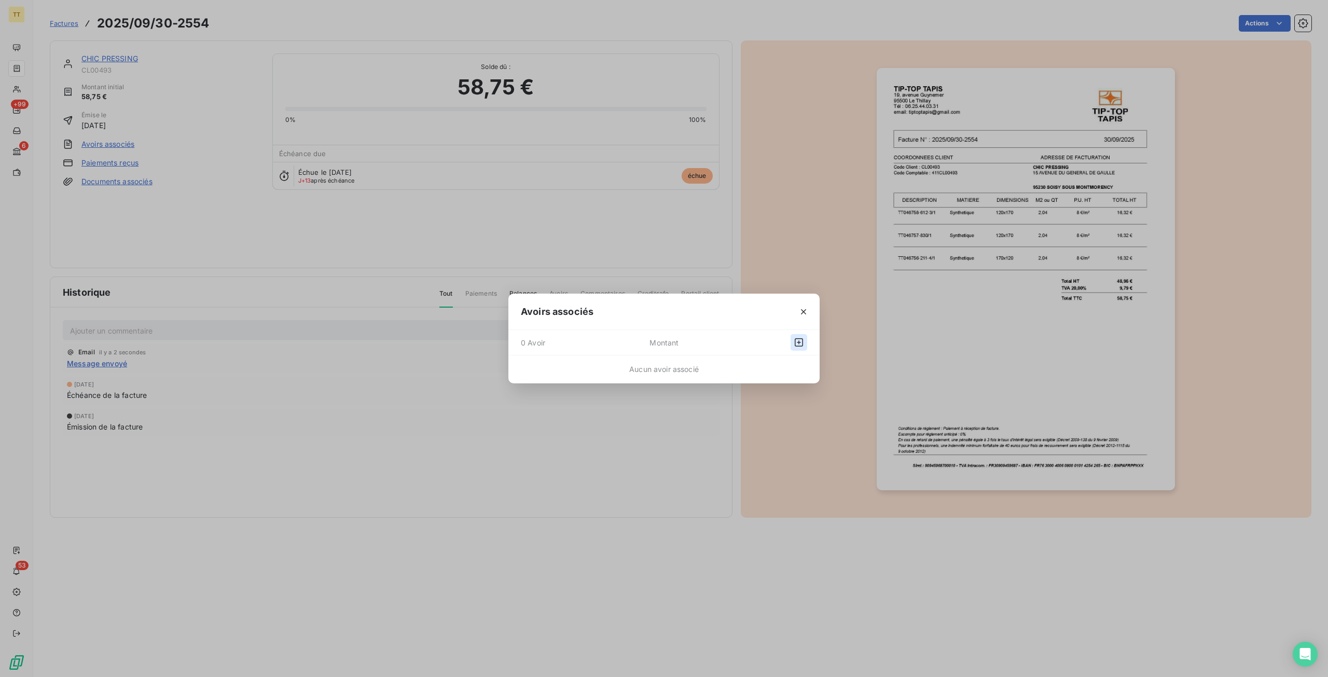
click at [802, 348] on button "button" at bounding box center [799, 342] width 17 height 17
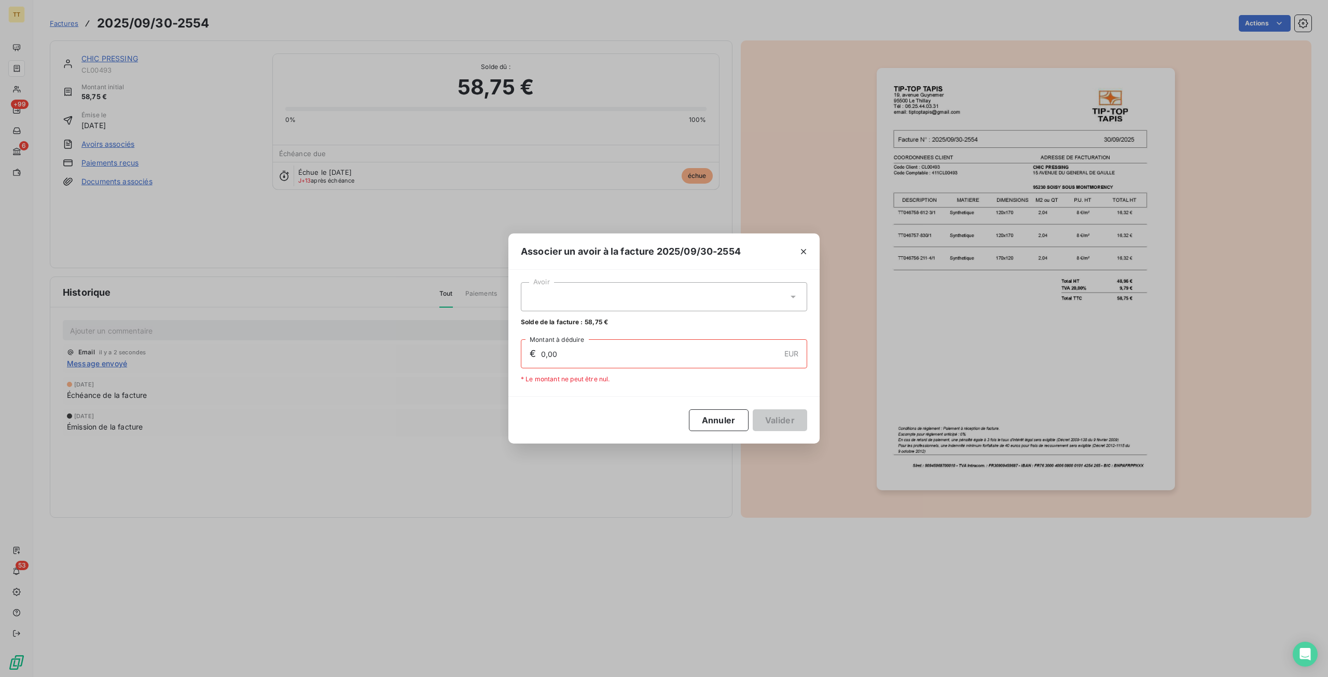
click at [692, 297] on div at bounding box center [664, 296] width 286 height 29
click at [686, 313] on li "00831 150,53 €" at bounding box center [664, 322] width 286 height 18
type input "58,75"
click at [766, 423] on button "Valider" at bounding box center [780, 420] width 54 height 22
